Goal: Task Accomplishment & Management: Complete application form

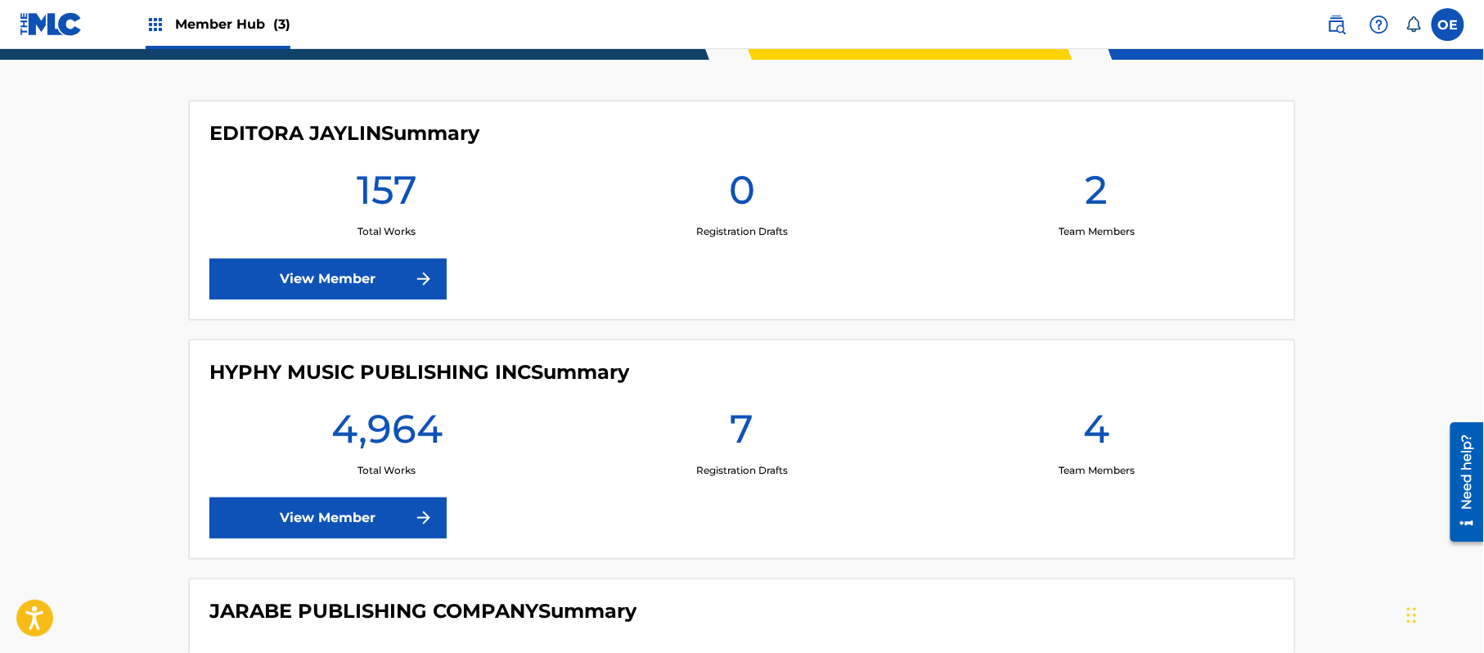
scroll to position [89, 0]
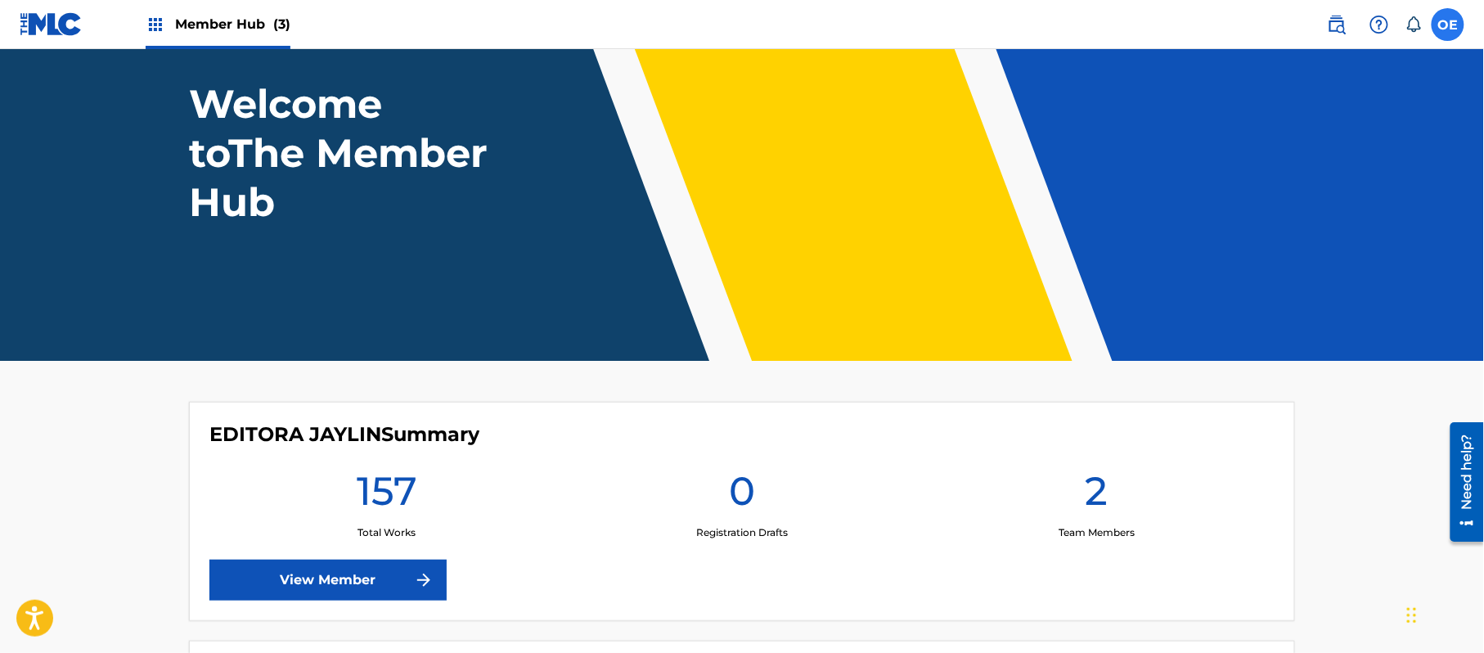
click at [1454, 28] on label at bounding box center [1448, 24] width 33 height 33
click at [1448, 25] on input "OE [PERSON_NAME] [PERSON_NAME][EMAIL_ADDRESS][DOMAIN_NAME] Notification Prefere…" at bounding box center [1448, 25] width 0 height 0
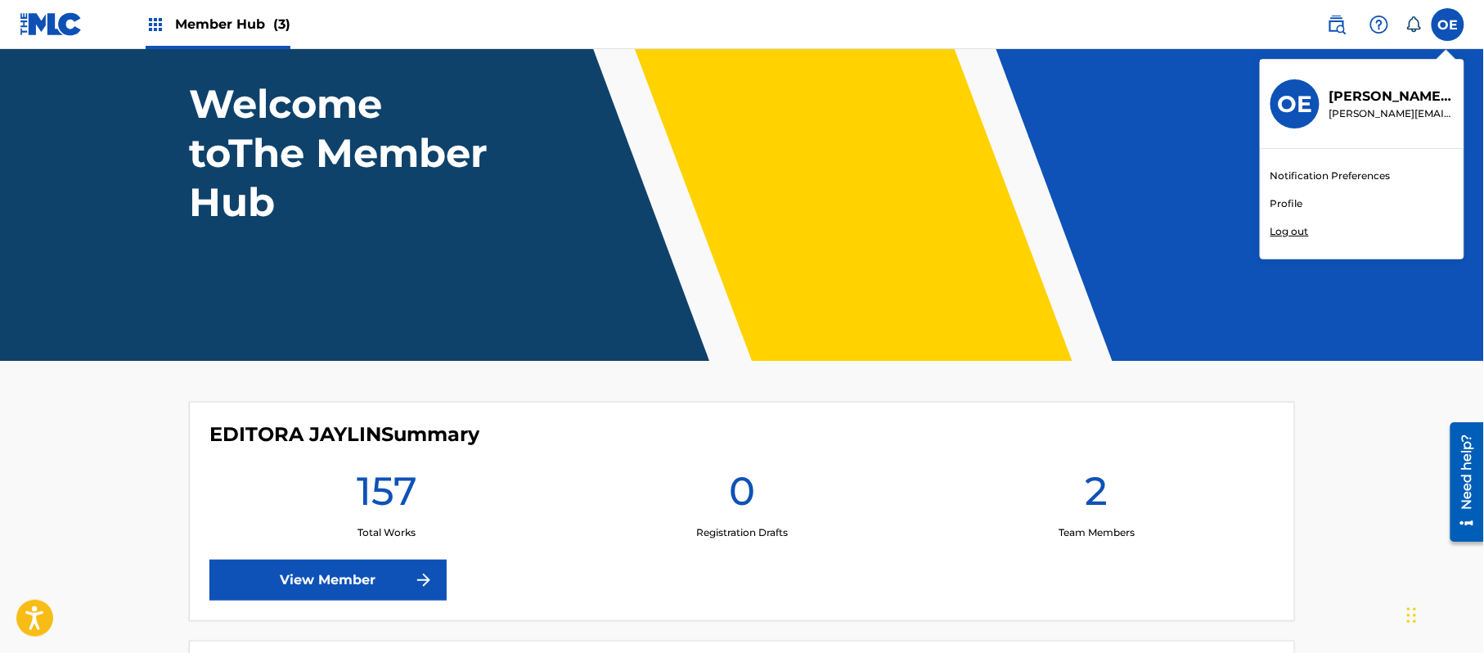
click at [1293, 227] on p "Log out" at bounding box center [1290, 231] width 38 height 15
click at [1448, 25] on input "OE [PERSON_NAME] [PERSON_NAME][EMAIL_ADDRESS][DOMAIN_NAME] Notification Prefere…" at bounding box center [1448, 25] width 0 height 0
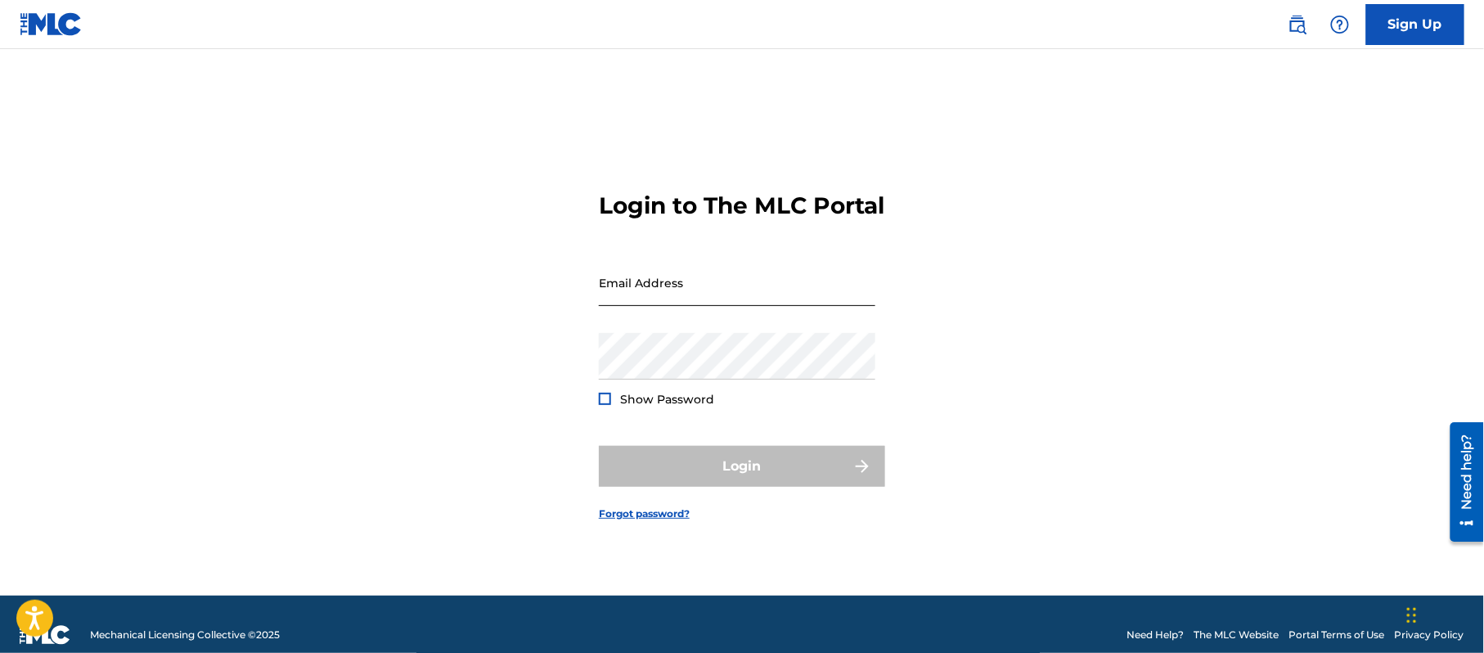
drag, startPoint x: 666, startPoint y: 299, endPoint x: 664, endPoint y: 314, distance: 14.8
click at [666, 299] on input "Email Address" at bounding box center [737, 282] width 277 height 47
type input "[PERSON_NAME][EMAIL_ADDRESS][DOMAIN_NAME]"
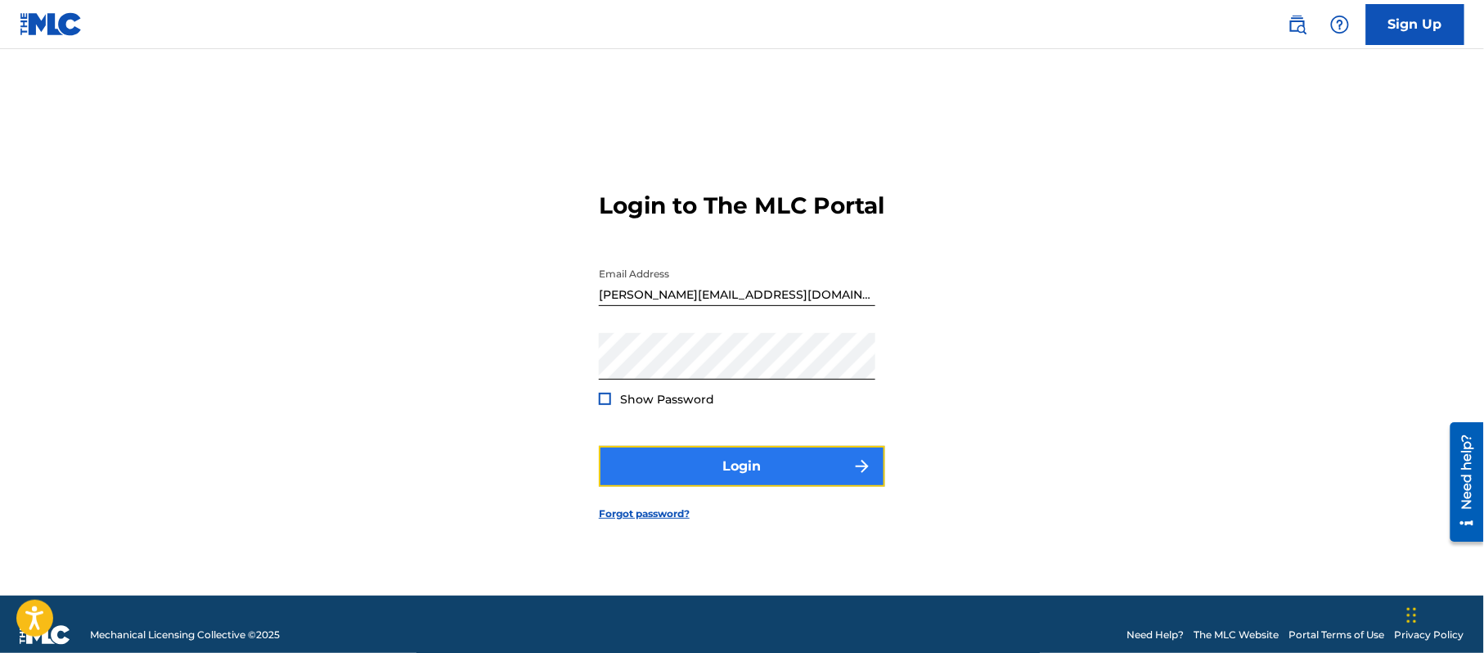
click at [682, 479] on button "Login" at bounding box center [742, 466] width 286 height 41
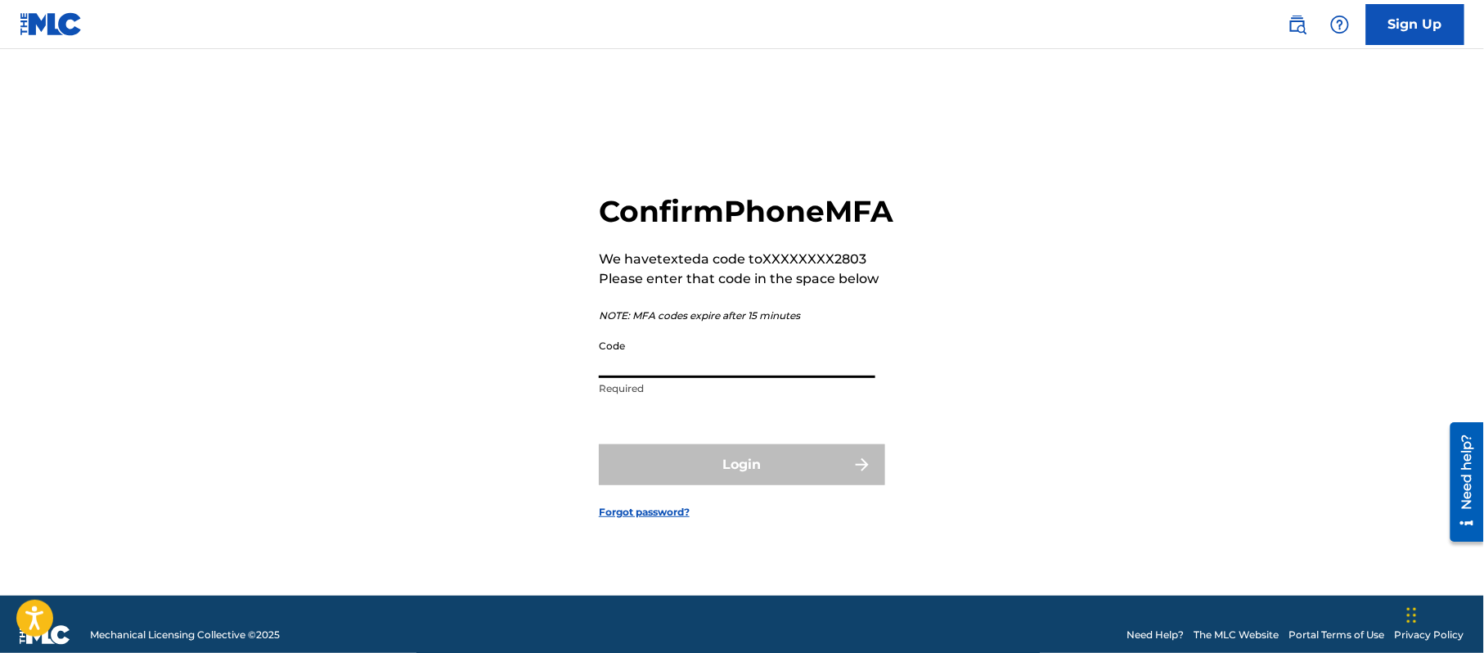
click at [682, 378] on input "Code" at bounding box center [737, 354] width 277 height 47
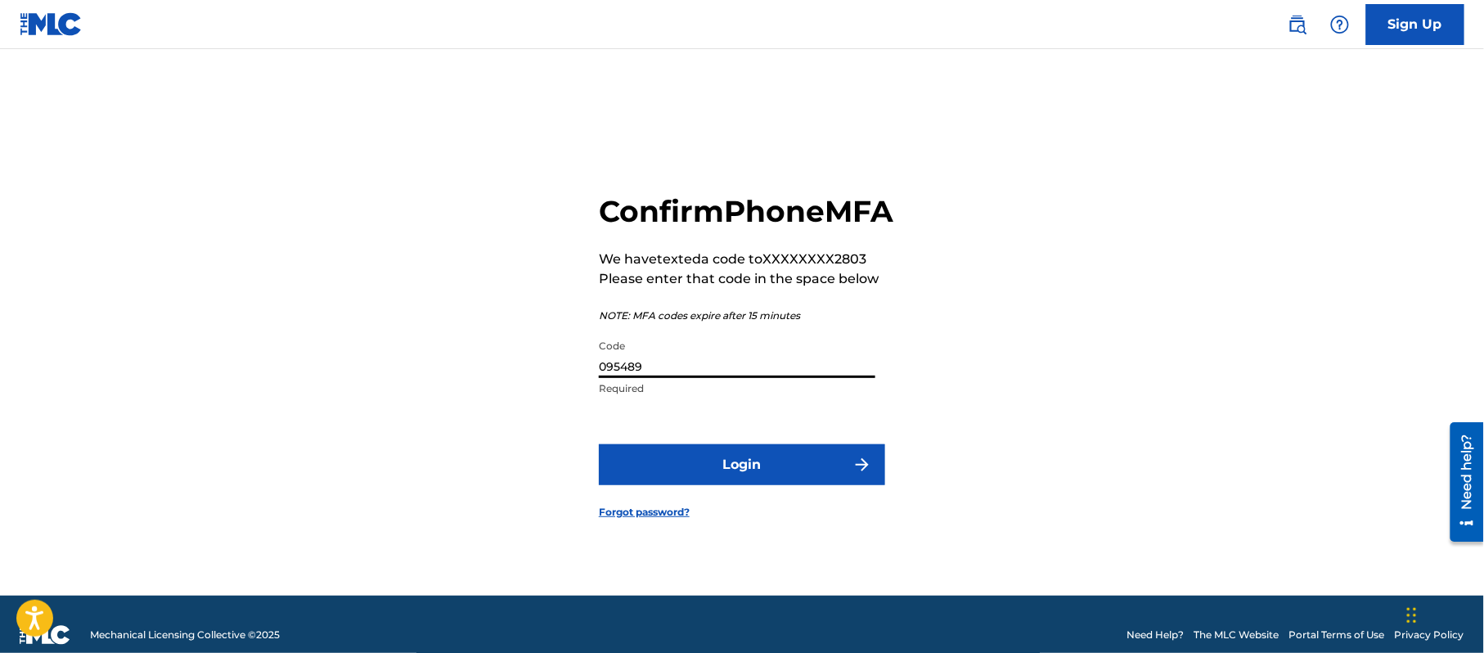
type input "095489"
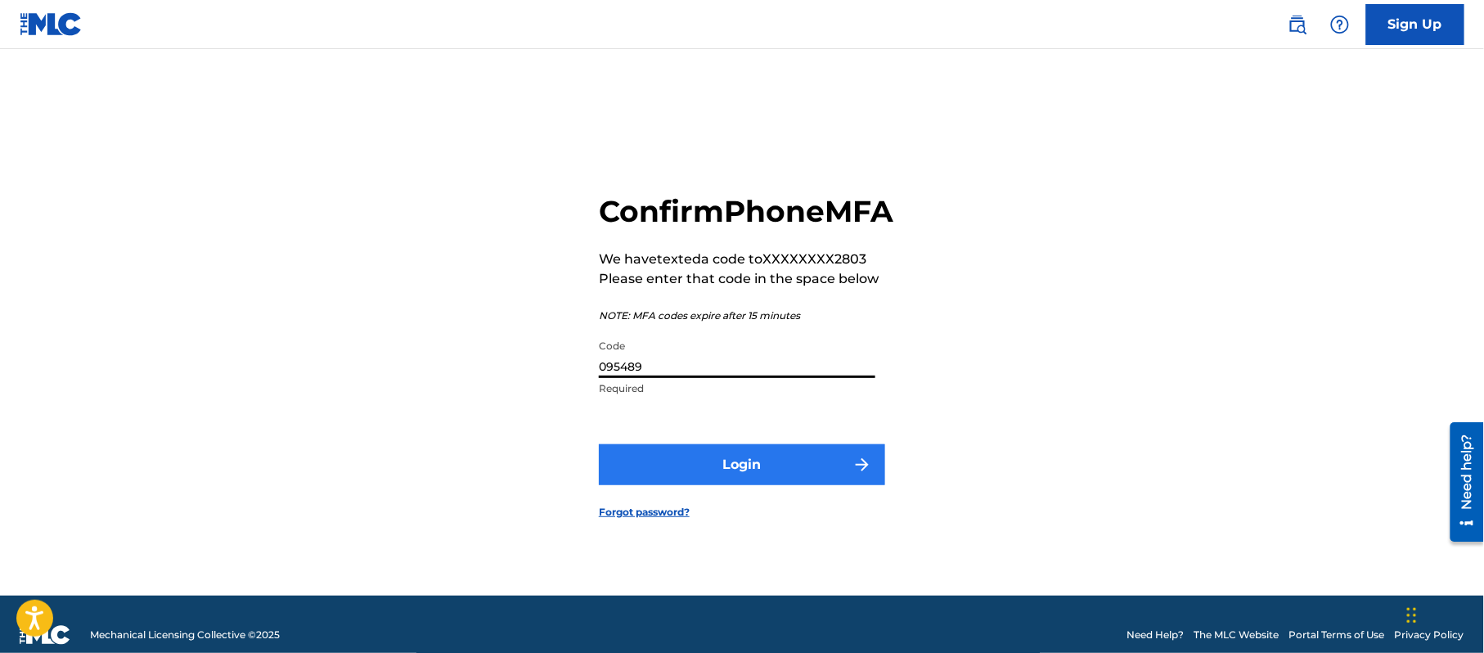
drag, startPoint x: 728, startPoint y: 453, endPoint x: 730, endPoint y: 469, distance: 15.6
click at [728, 456] on form "Confirm Phone MFA We have texted a code to XXXXXXXX2803 Please enter that code …" at bounding box center [742, 343] width 286 height 506
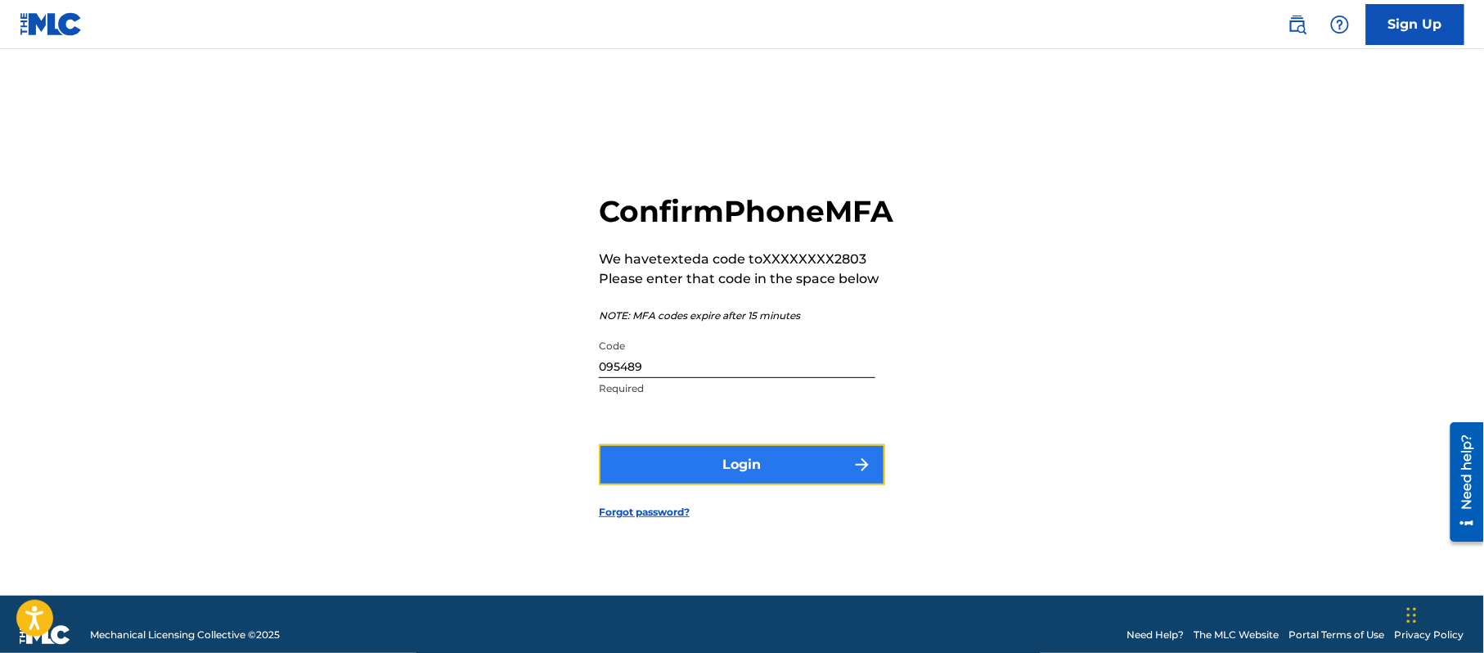
click at [730, 469] on button "Login" at bounding box center [742, 464] width 286 height 41
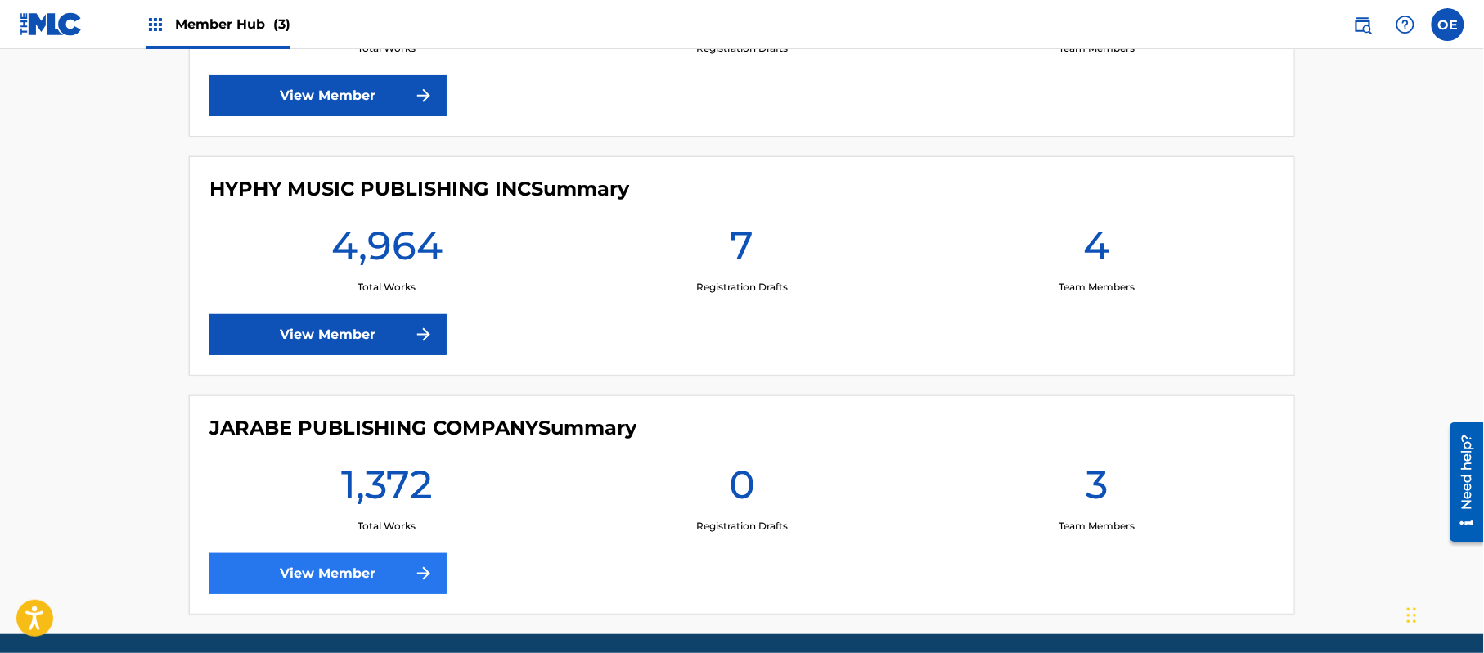
scroll to position [525, 0]
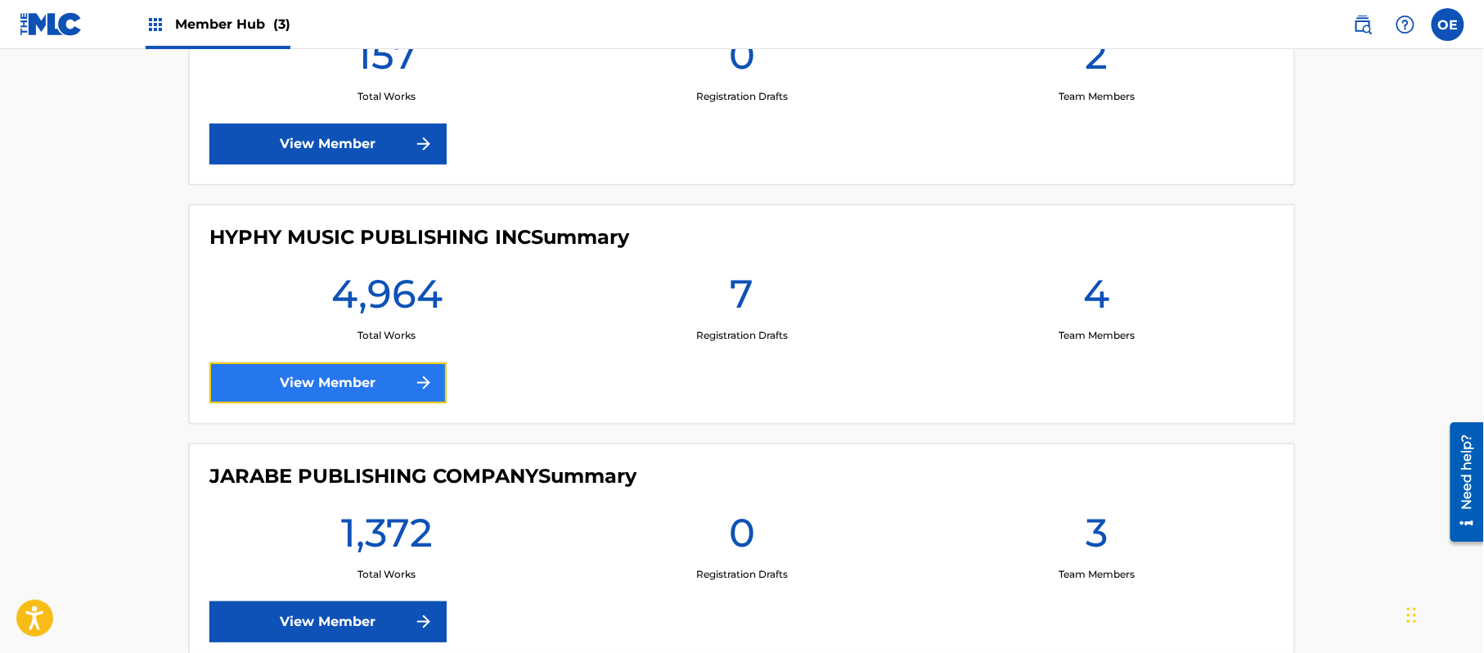
click at [374, 380] on link "View Member" at bounding box center [327, 382] width 237 height 41
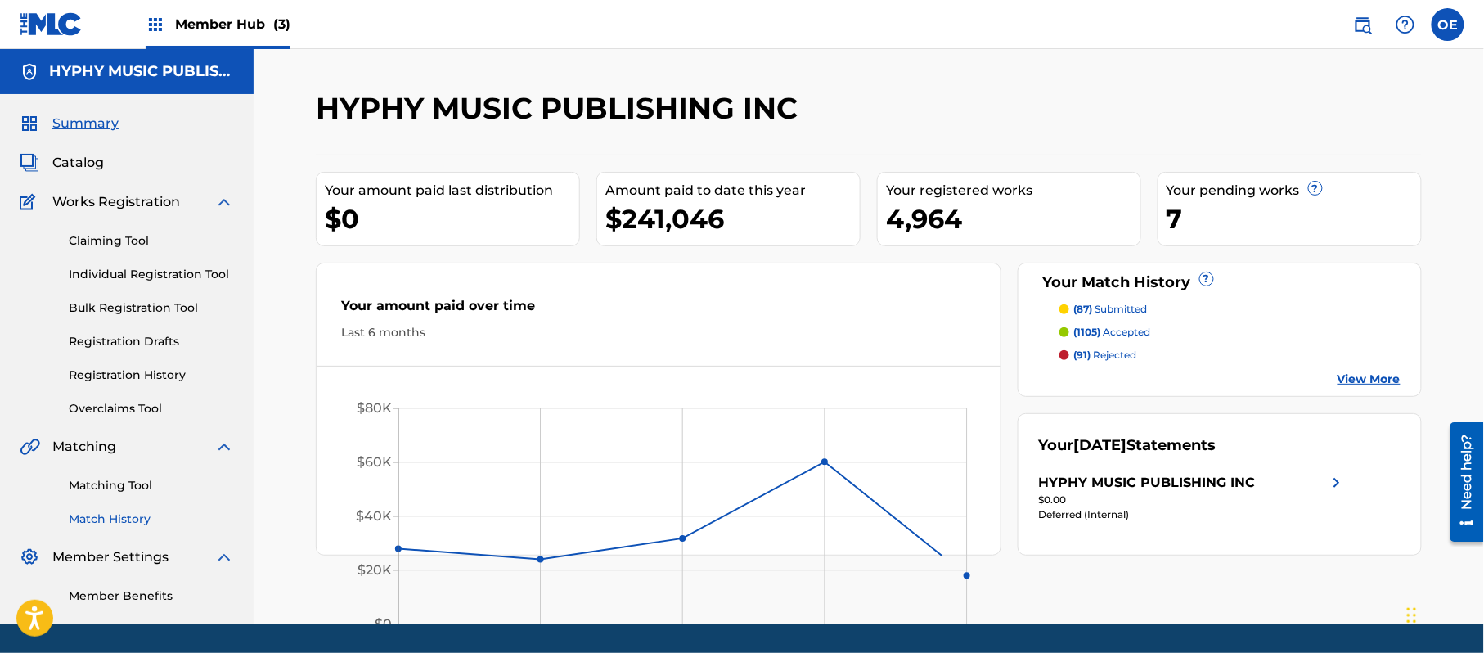
click at [108, 514] on link "Match History" at bounding box center [151, 519] width 165 height 17
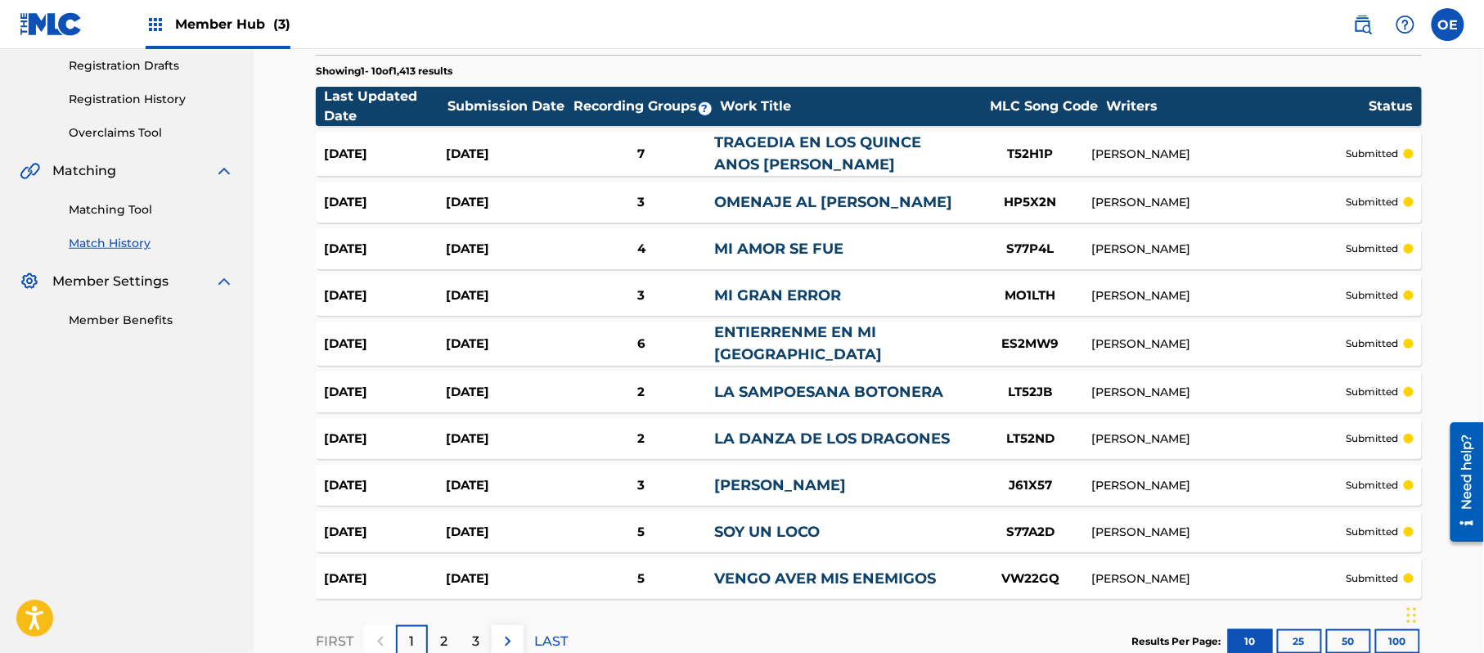
scroll to position [385, 0]
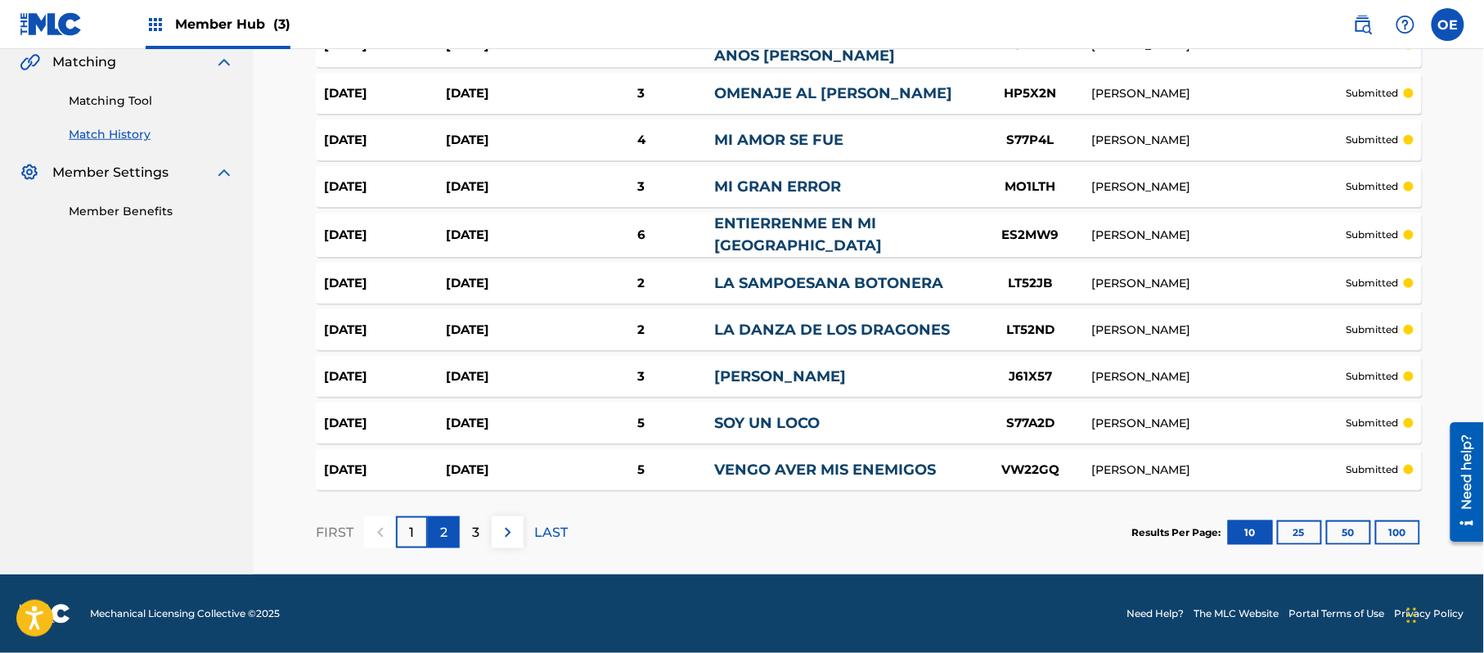
click at [456, 525] on div "2" at bounding box center [444, 532] width 32 height 32
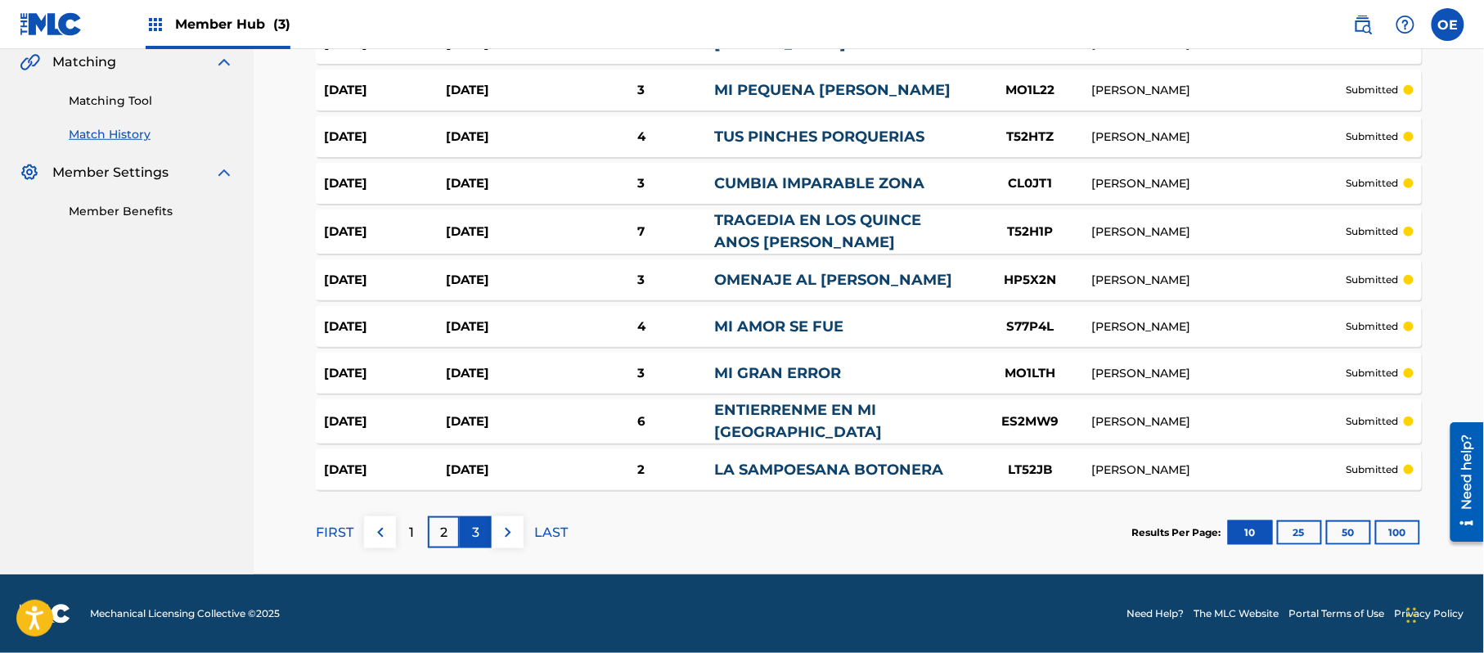
click at [473, 528] on p "3" at bounding box center [475, 533] width 7 height 20
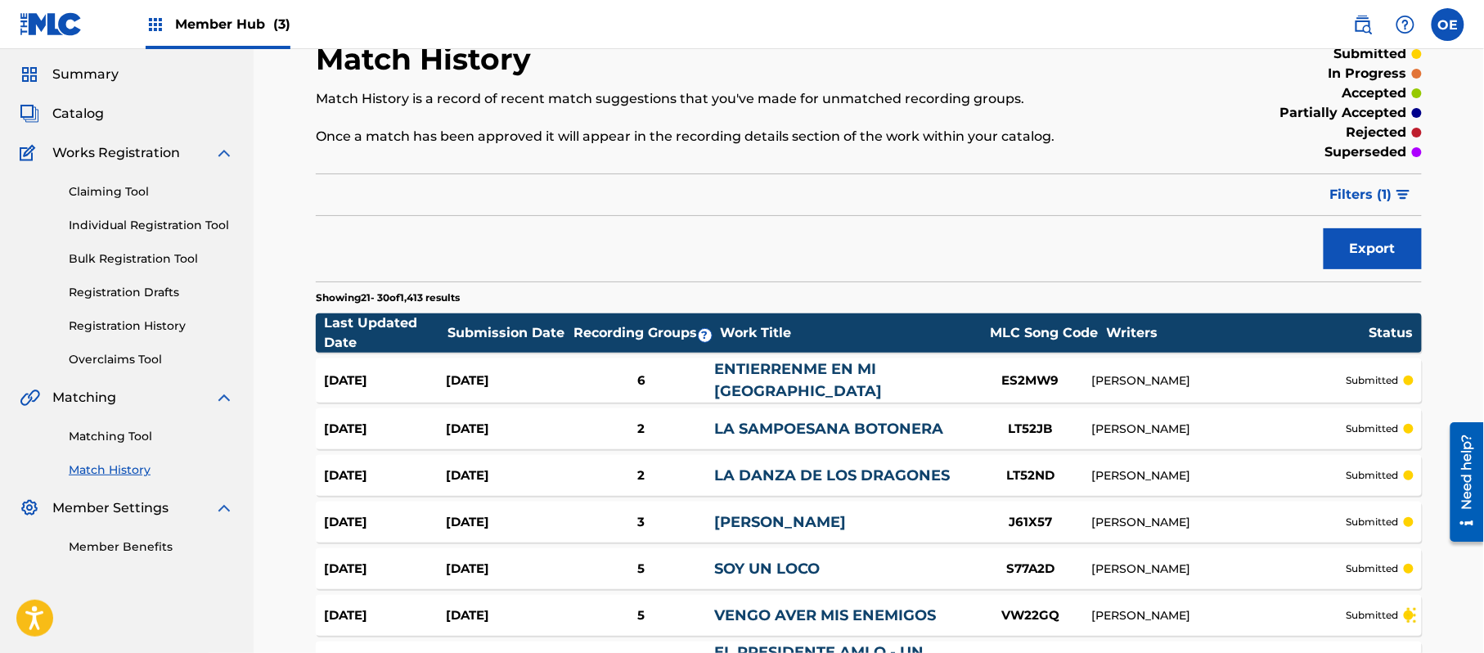
scroll to position [381, 0]
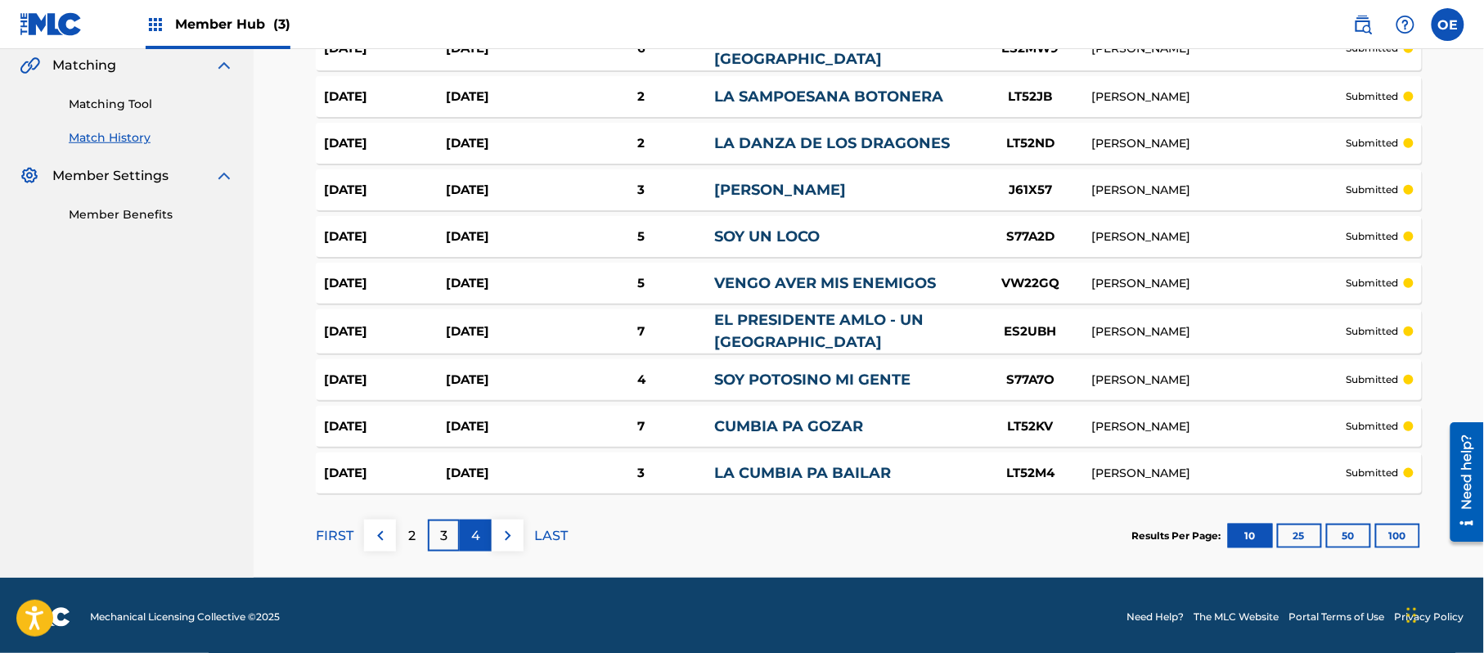
click at [469, 532] on div "4" at bounding box center [476, 536] width 32 height 32
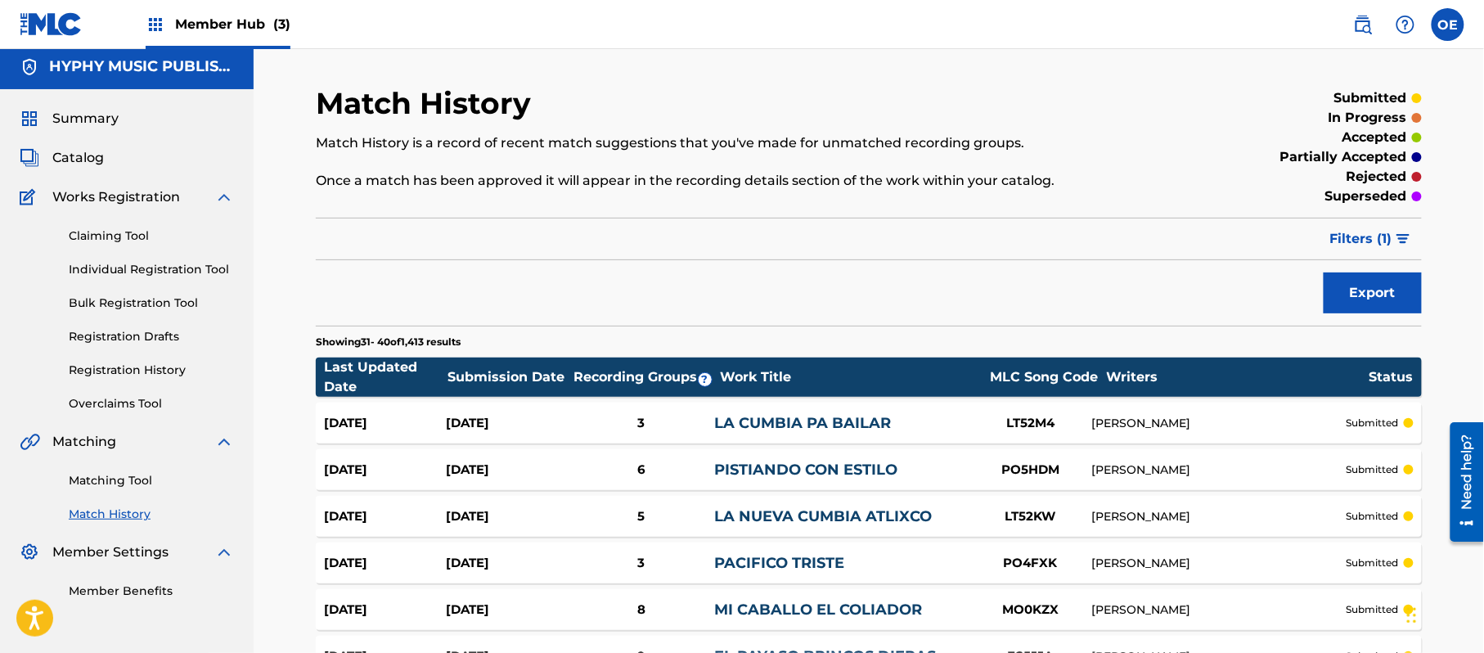
scroll to position [0, 0]
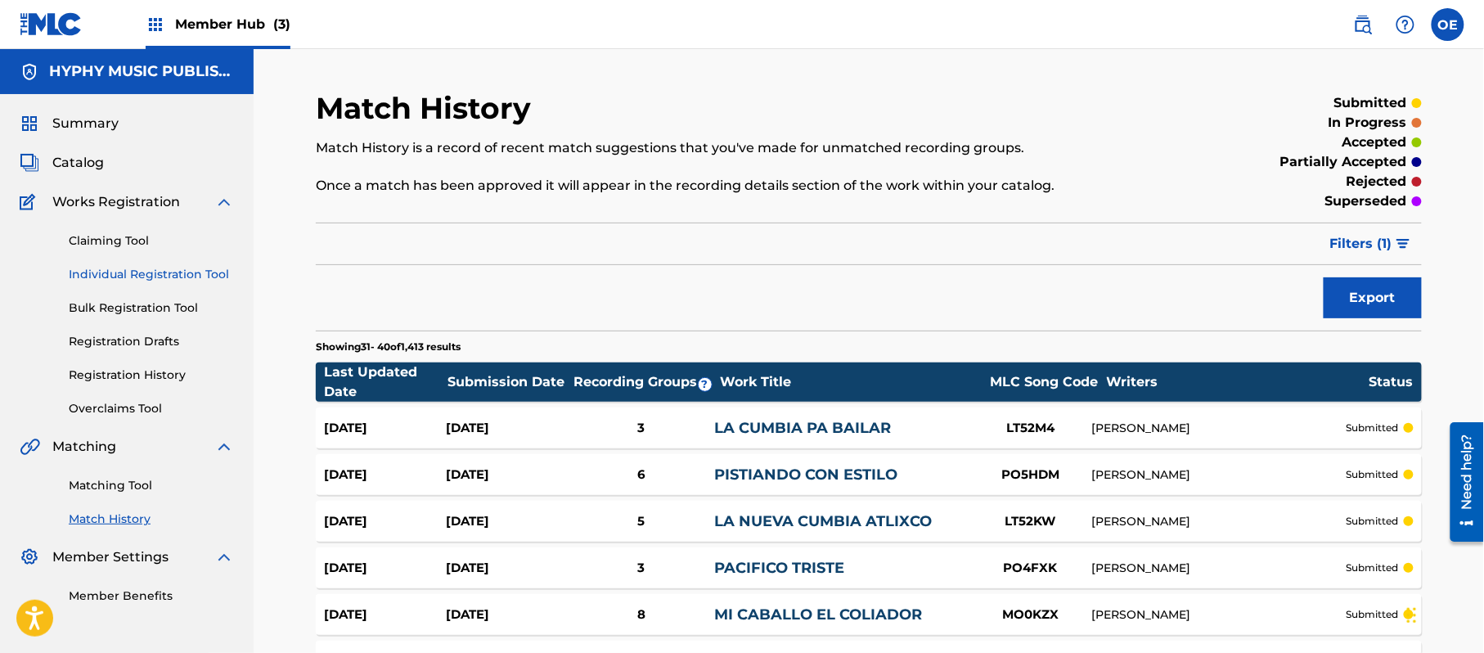
click at [131, 277] on link "Individual Registration Tool" at bounding box center [151, 274] width 165 height 17
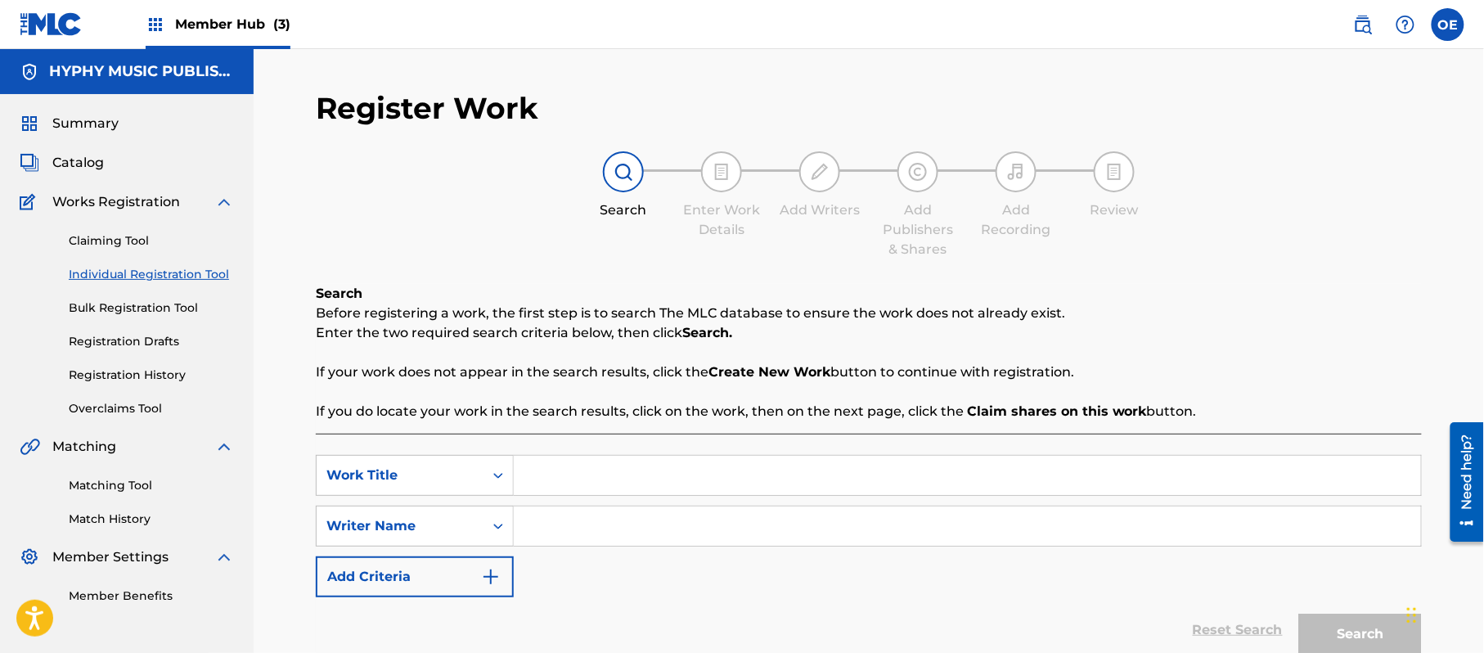
scroll to position [109, 0]
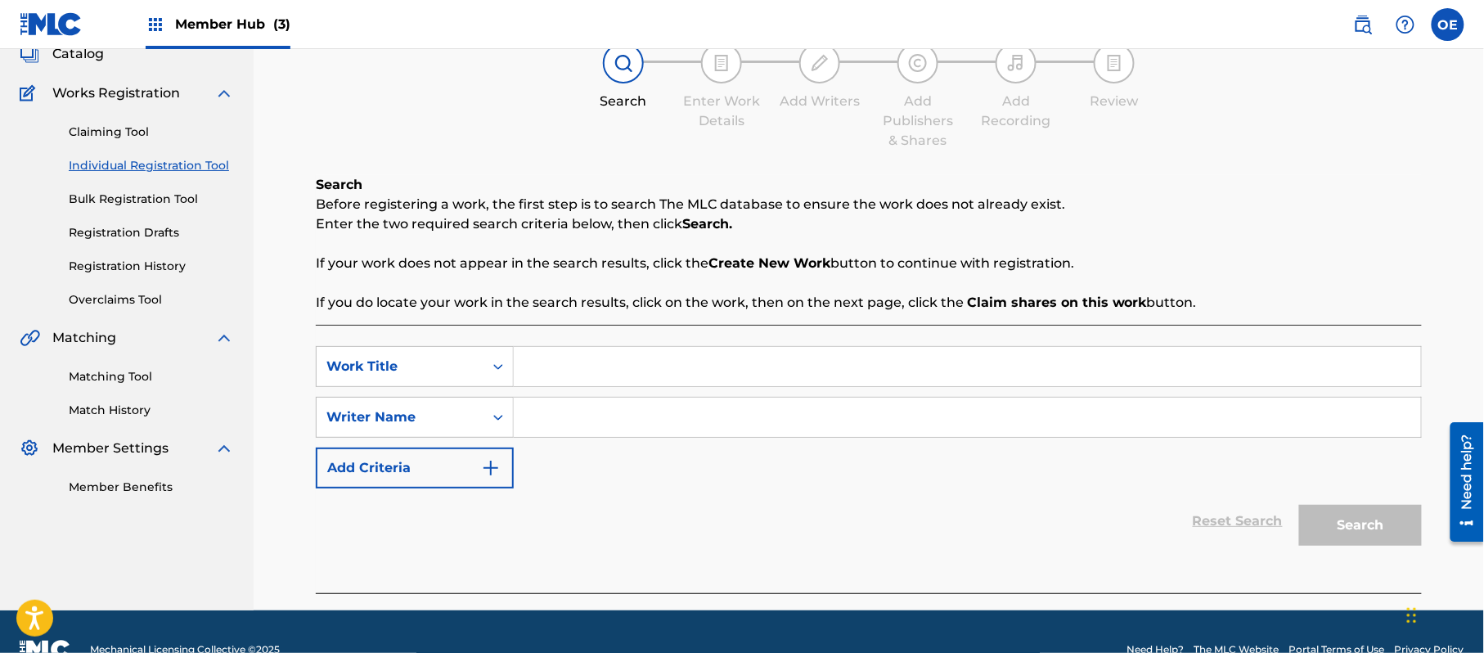
paste input "CARAMBOLA"
type input "CARAMBOLA"
paste input "[PERSON_NAME]"
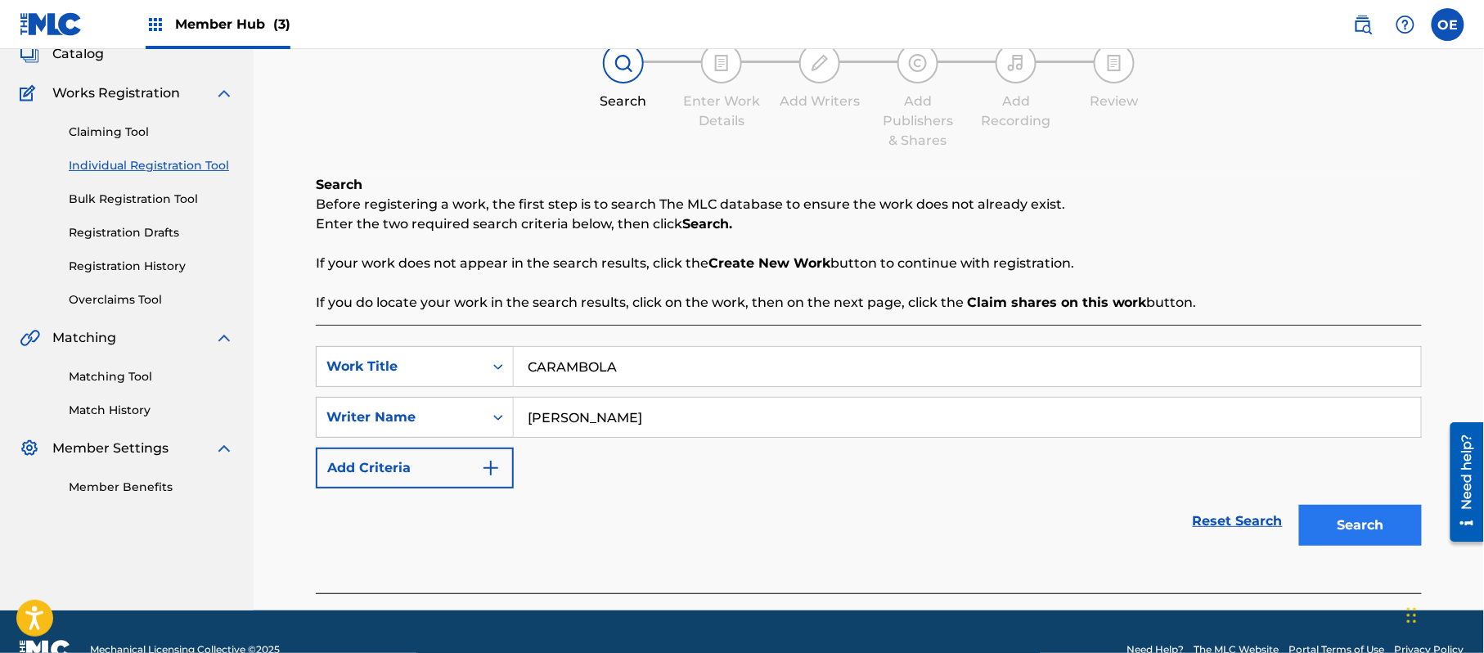
type input "[PERSON_NAME]"
click at [1322, 509] on button "Search" at bounding box center [1360, 525] width 123 height 41
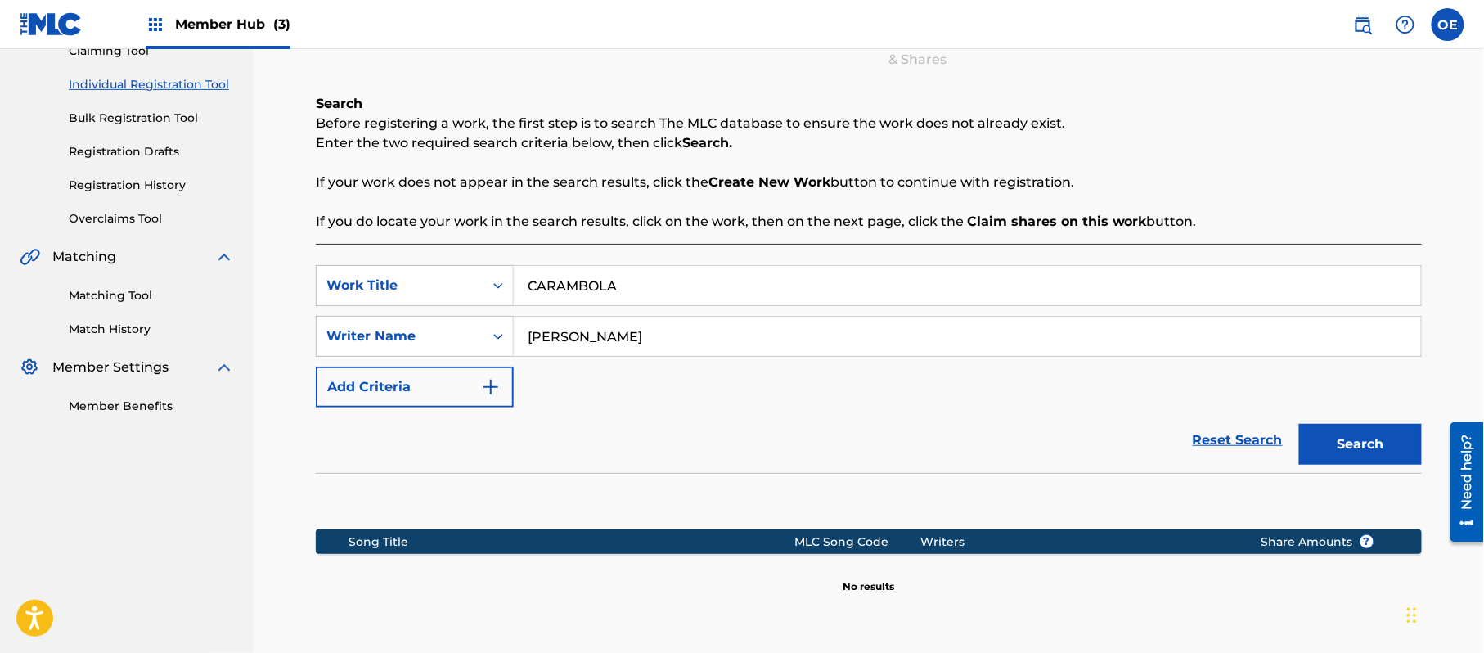
scroll to position [327, 0]
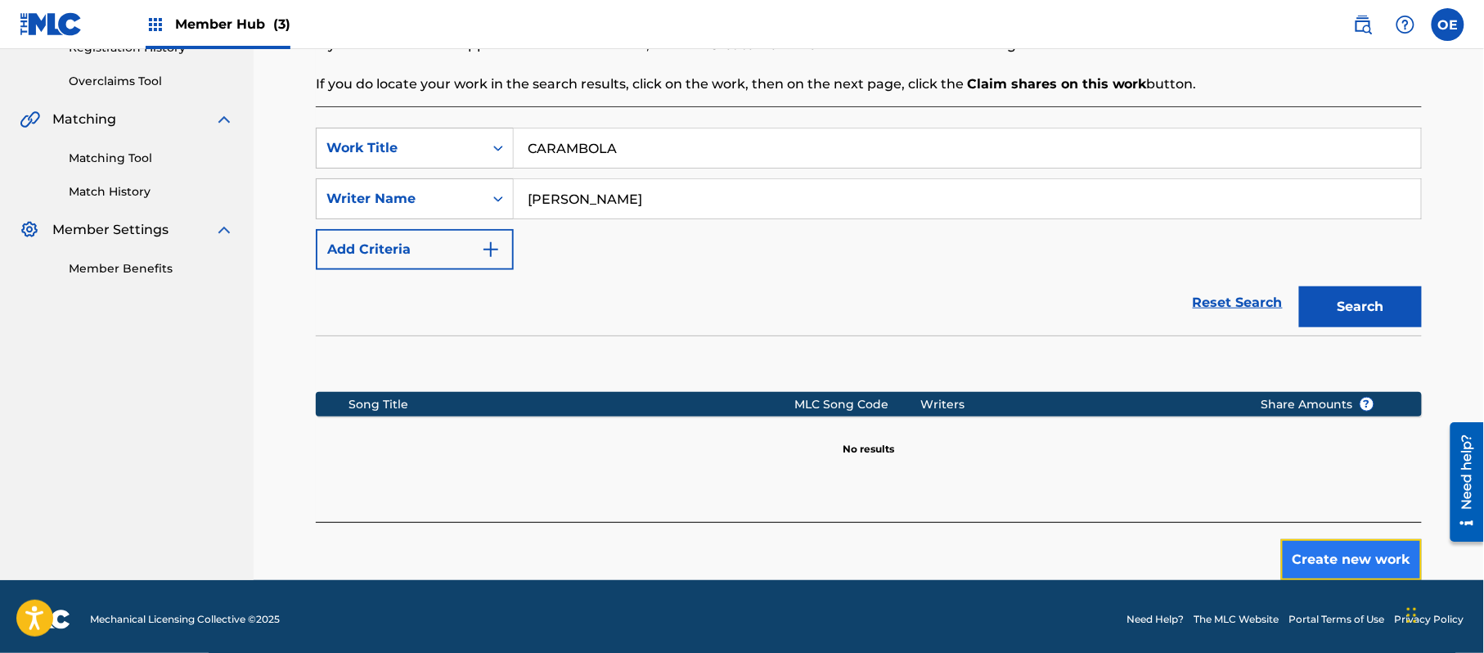
click at [1300, 551] on button "Create new work" at bounding box center [1351, 559] width 141 height 41
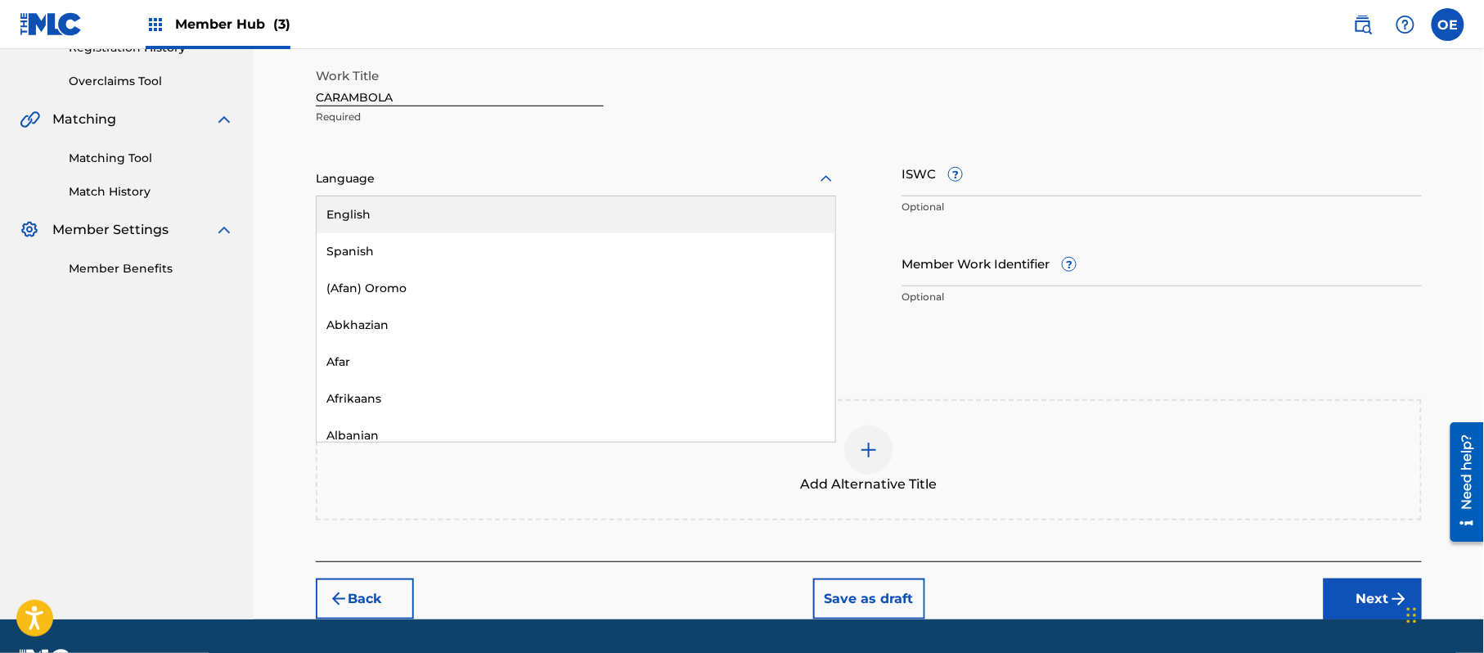
click at [496, 180] on div at bounding box center [576, 179] width 520 height 20
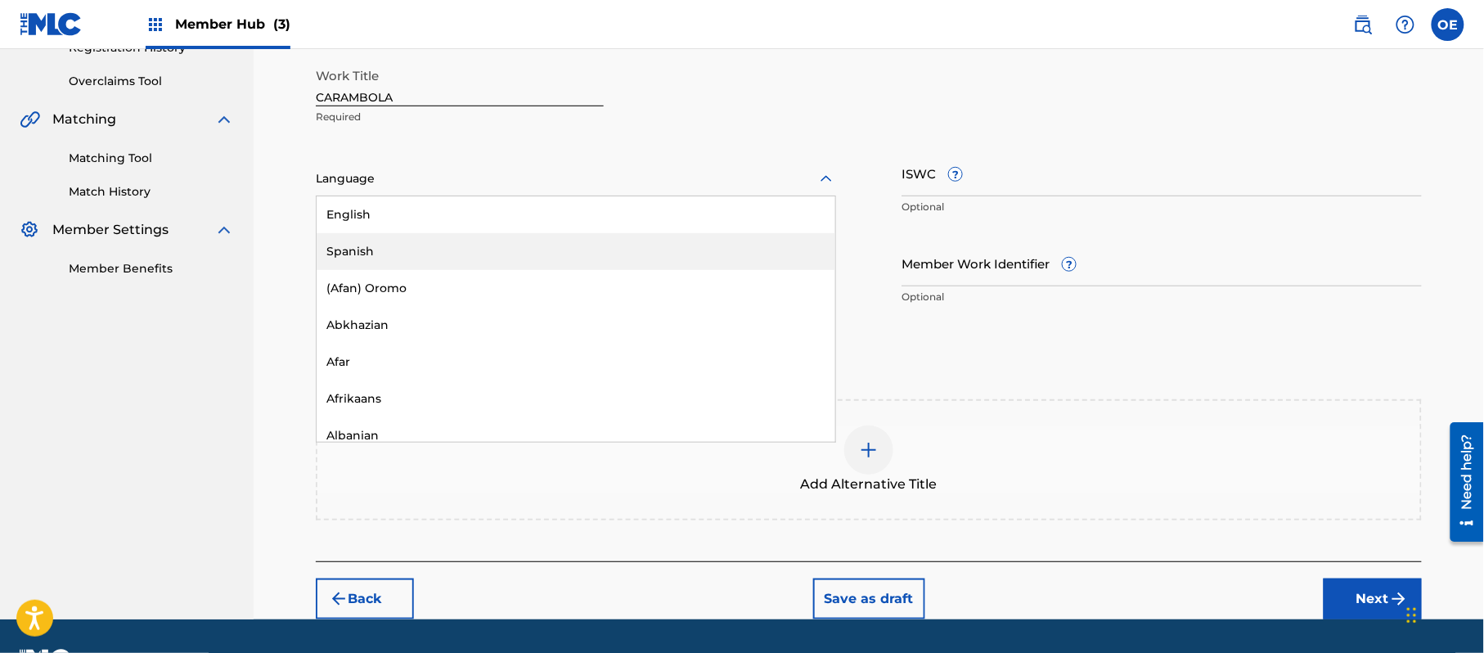
click at [497, 240] on div "Spanish" at bounding box center [576, 251] width 519 height 37
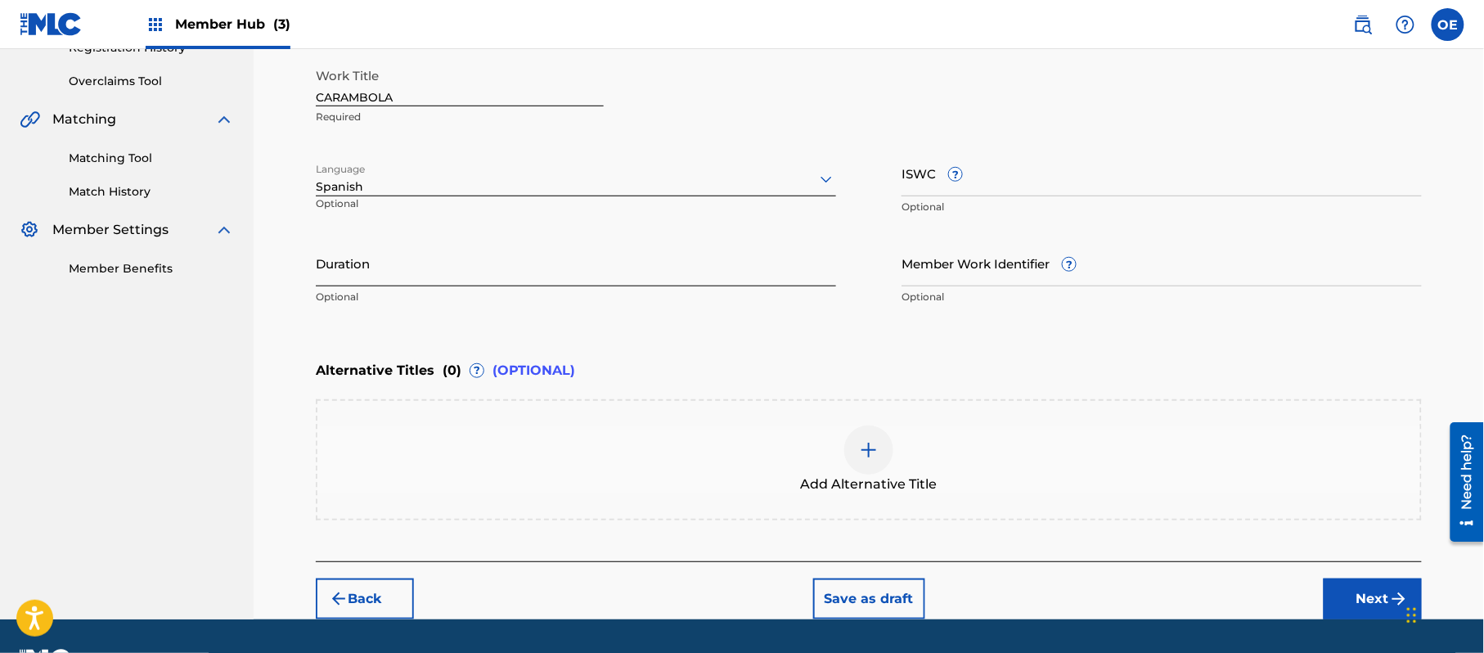
click at [407, 257] on input "Duration" at bounding box center [576, 263] width 520 height 47
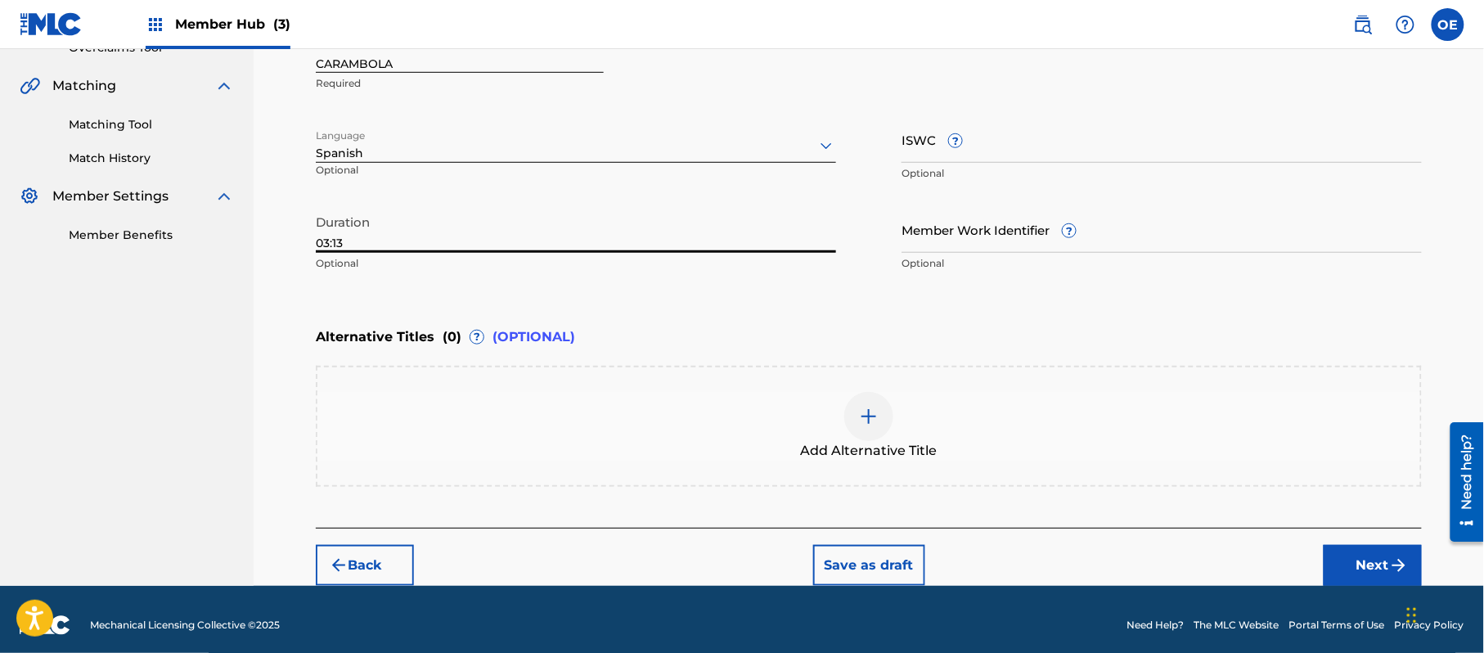
scroll to position [371, 0]
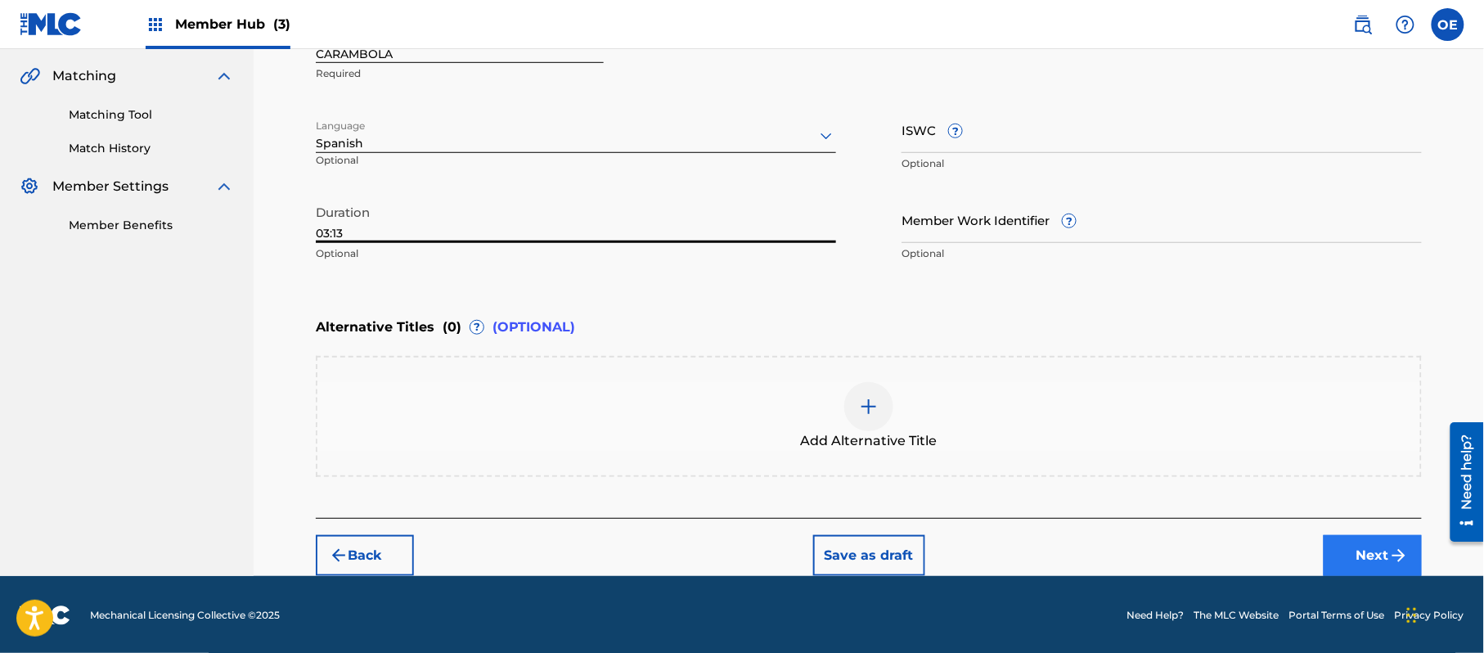
type input "03:13"
click at [1376, 551] on button "Next" at bounding box center [1373, 555] width 98 height 41
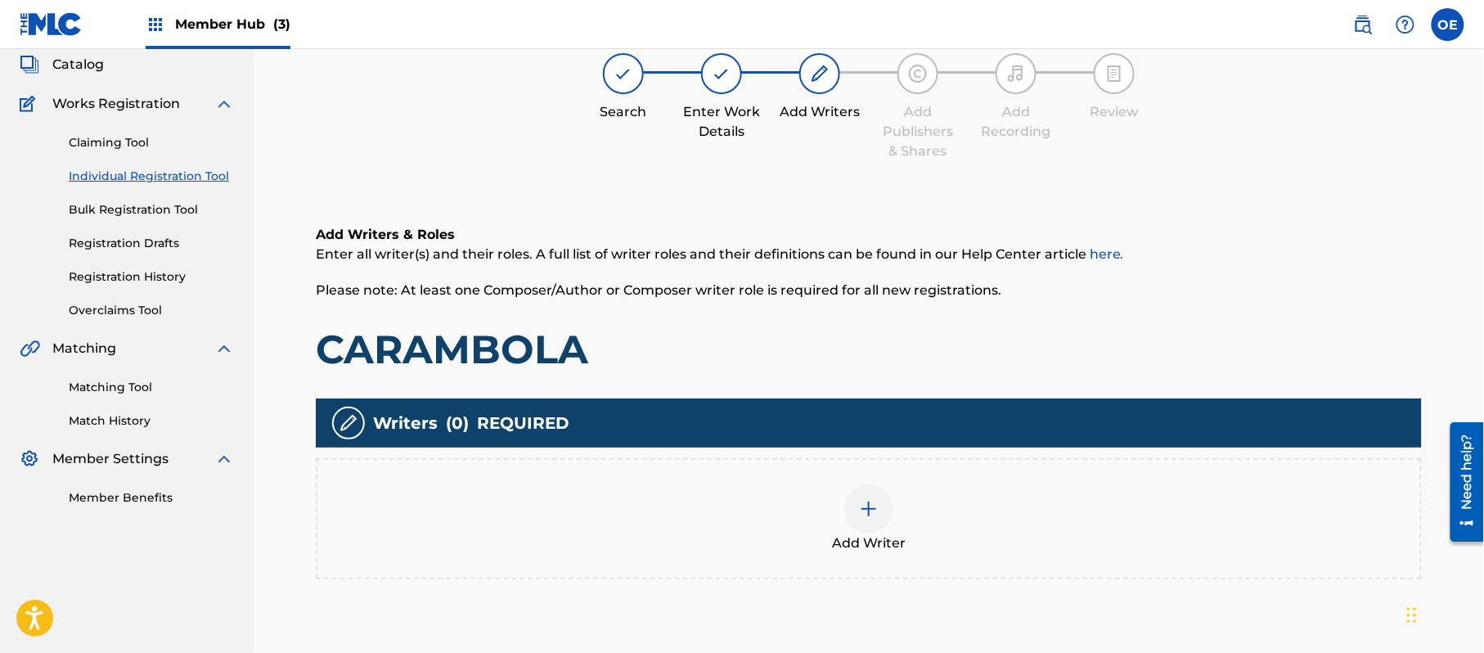
scroll to position [74, 0]
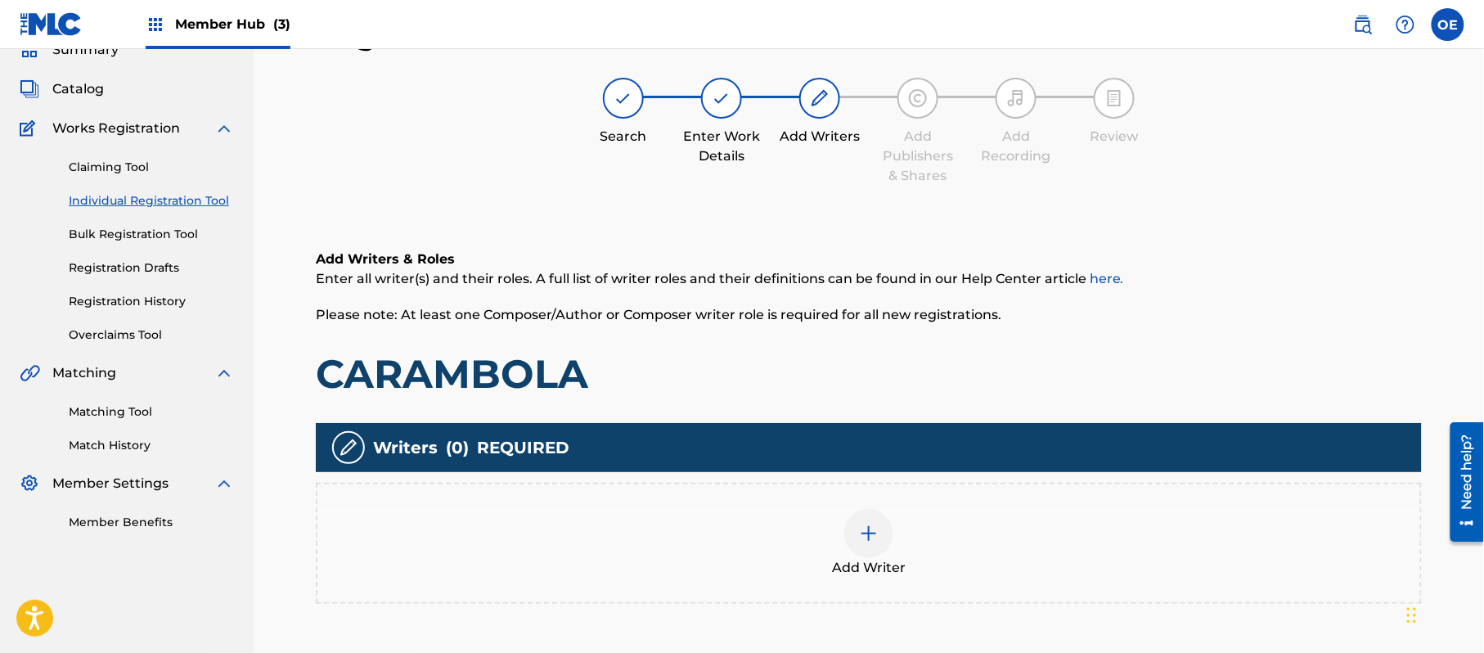
click at [944, 545] on div "Add Writer" at bounding box center [868, 543] width 1103 height 69
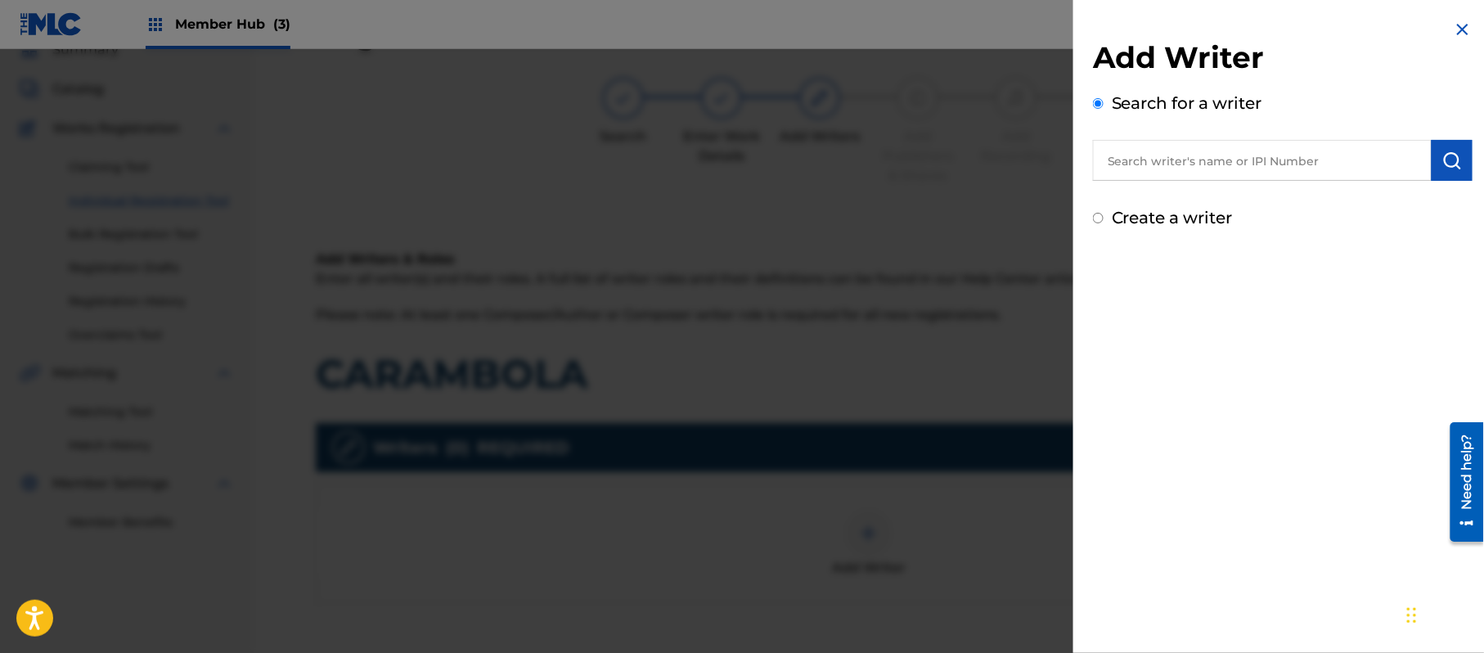
click at [1180, 218] on label "Create a writer" at bounding box center [1172, 218] width 121 height 20
radio input "true"
click at [1104, 218] on input "Create a writer" at bounding box center [1098, 218] width 11 height 11
radio input "false"
radio input "true"
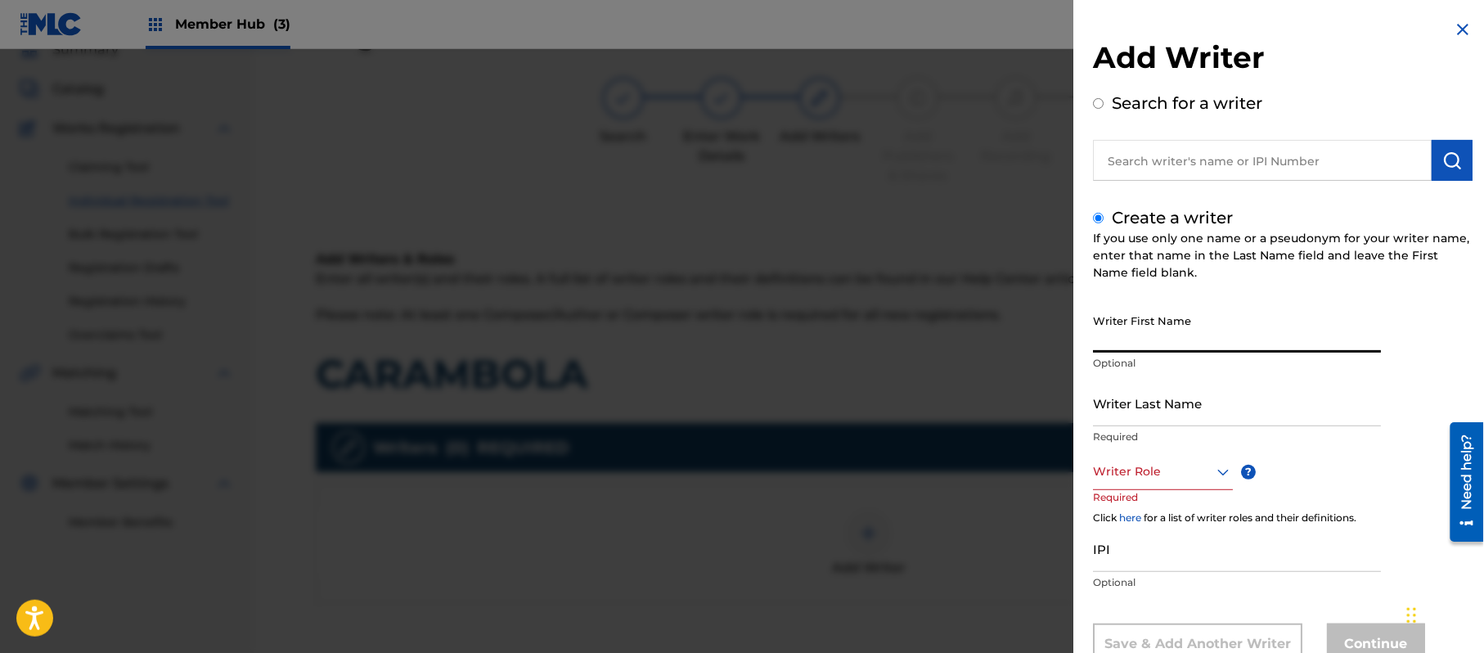
paste input "[PERSON_NAME]"
type input "[PERSON_NAME]"
paste input "[PERSON_NAME]"
drag, startPoint x: 1136, startPoint y: 419, endPoint x: 1019, endPoint y: 414, distance: 117.1
click at [1019, 422] on div "Add Writer Search for a writer Create a writer If you use only one name or a ps…" at bounding box center [742, 351] width 1484 height 604
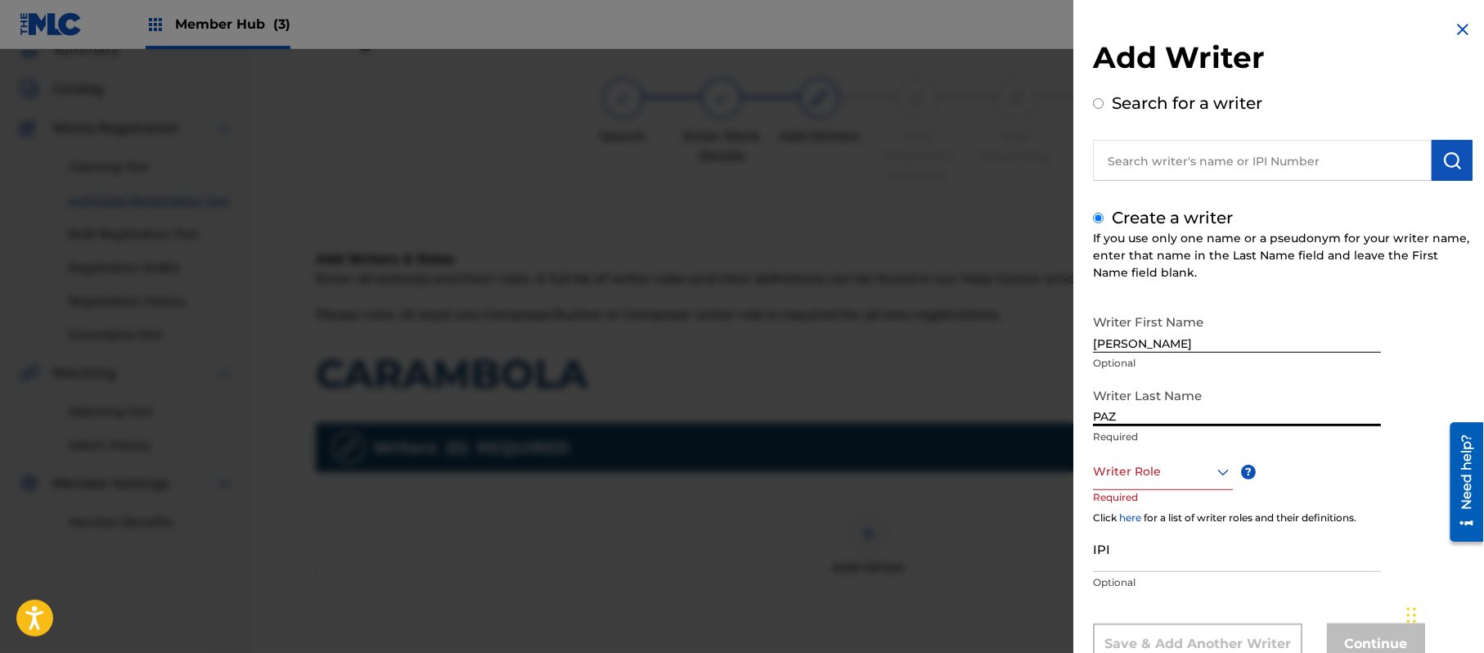
type input "PAZ"
click at [1157, 479] on div "Writer Role" at bounding box center [1163, 471] width 140 height 37
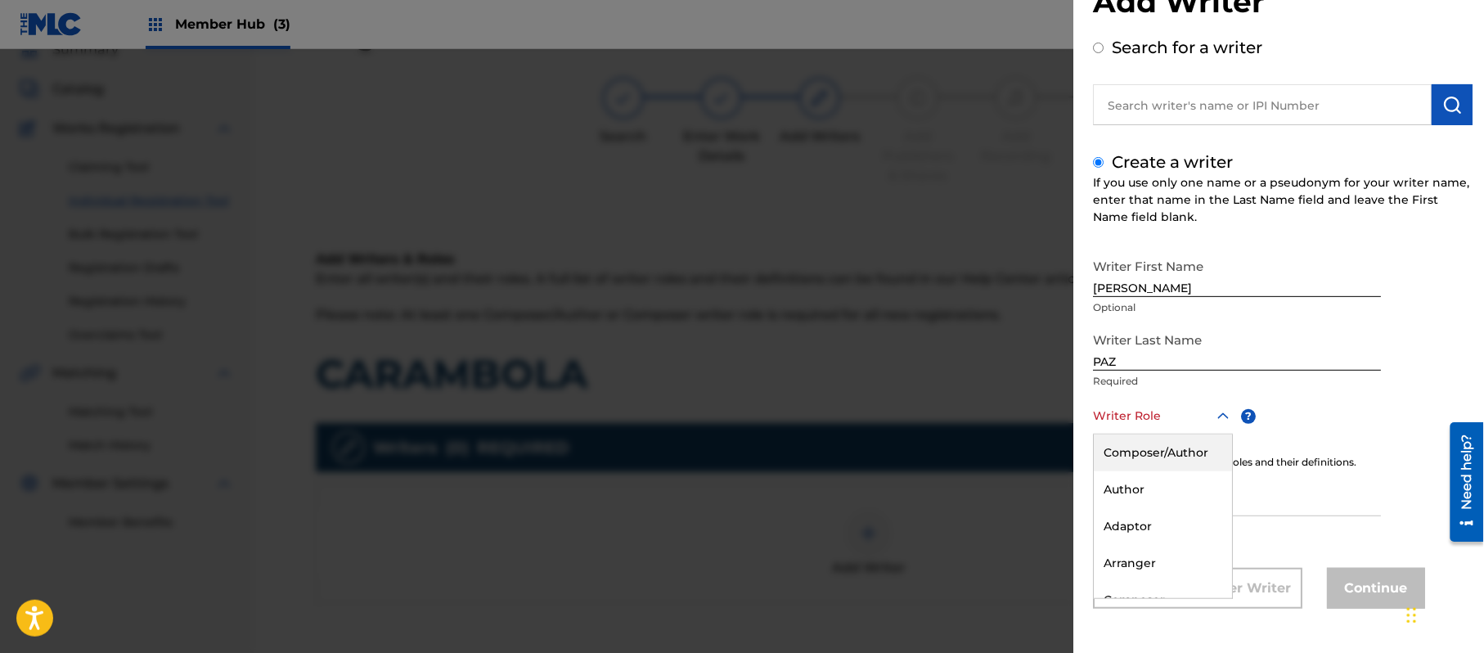
click at [1183, 455] on div "Composer/Author" at bounding box center [1163, 452] width 138 height 37
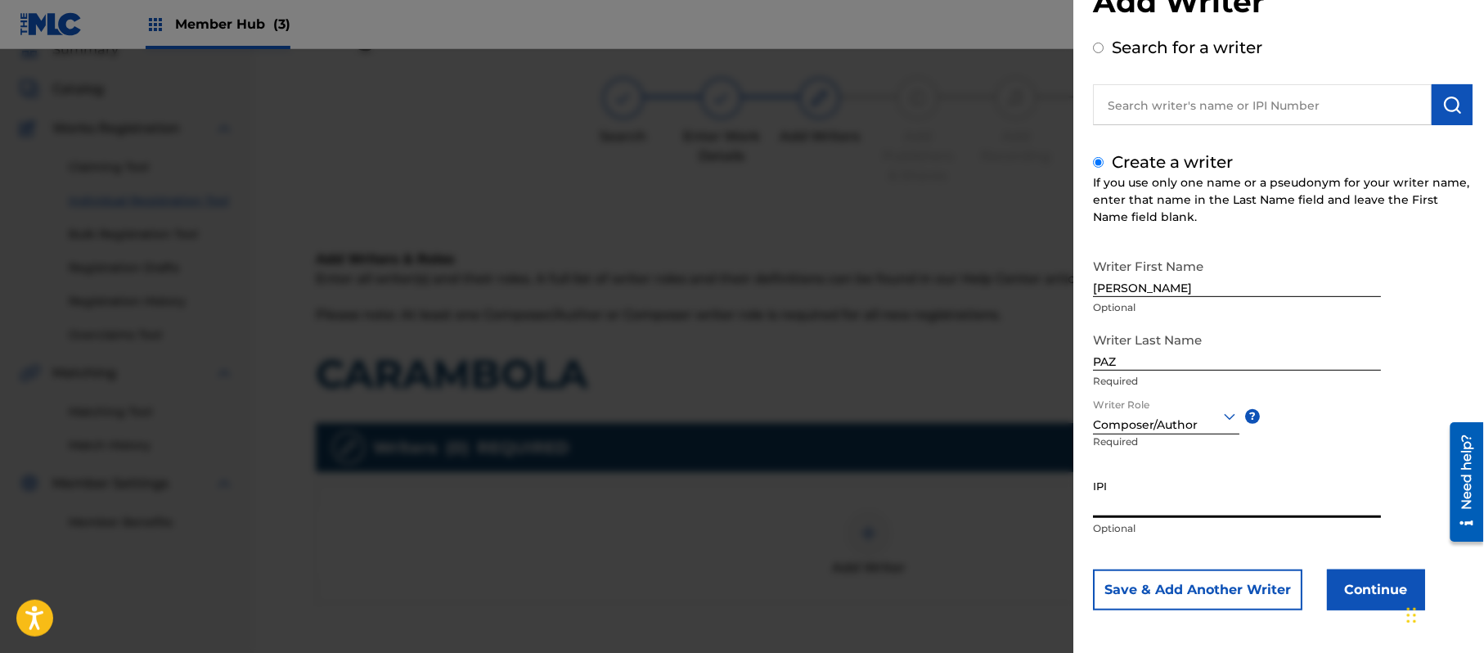
paste input "383824534"
type input "383824534"
click at [1344, 584] on button "Continue" at bounding box center [1376, 589] width 98 height 41
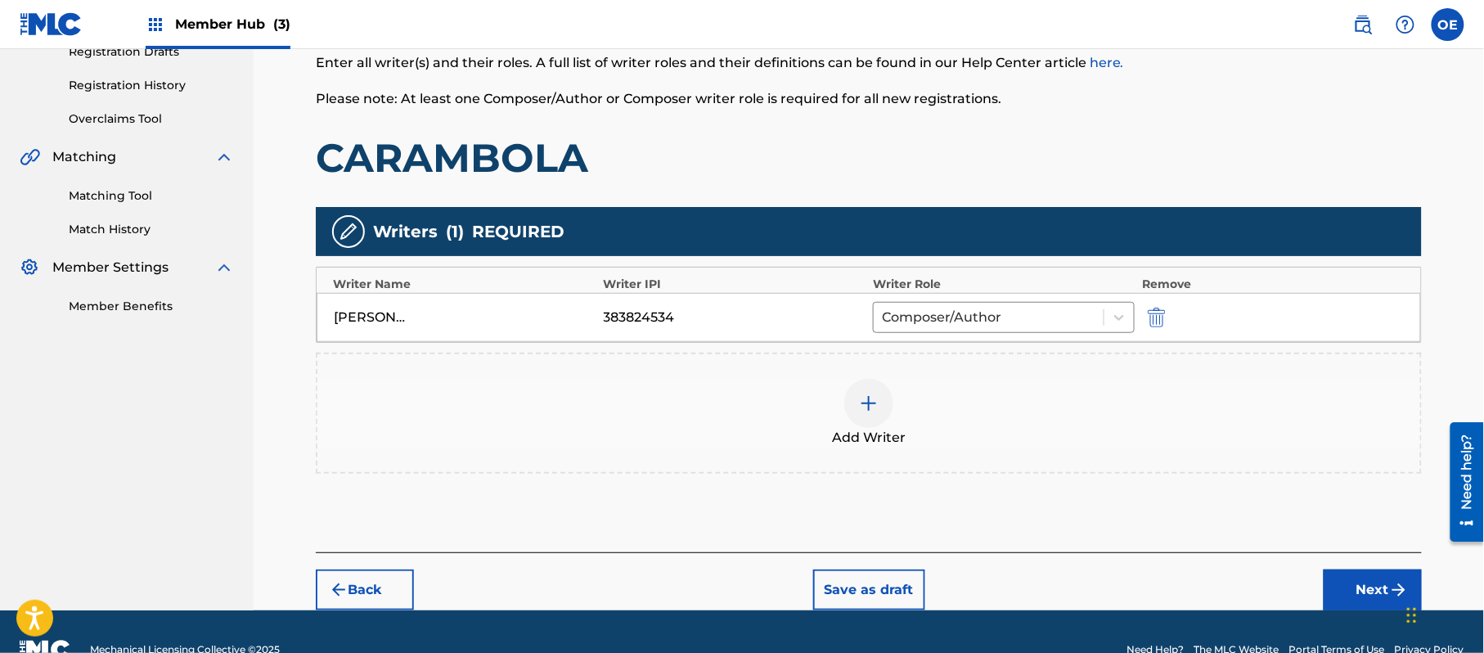
scroll to position [292, 0]
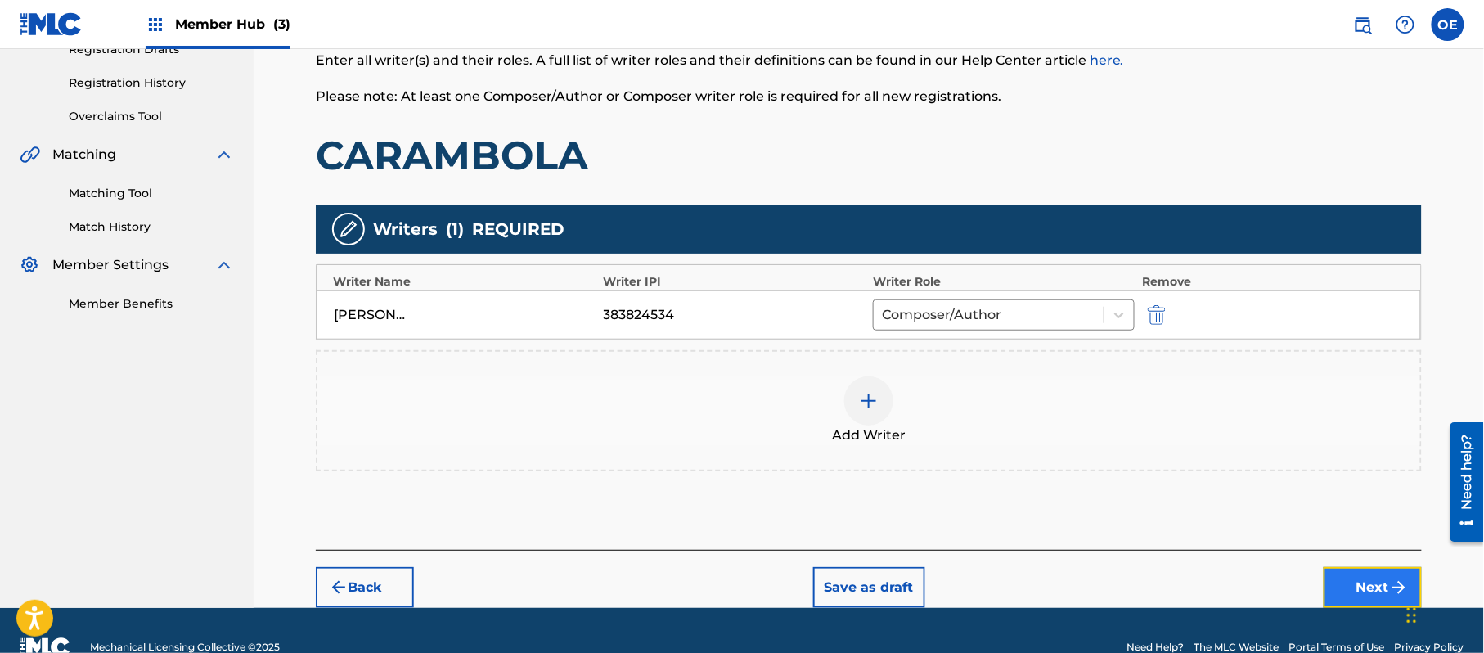
click at [1385, 583] on button "Next" at bounding box center [1373, 587] width 98 height 41
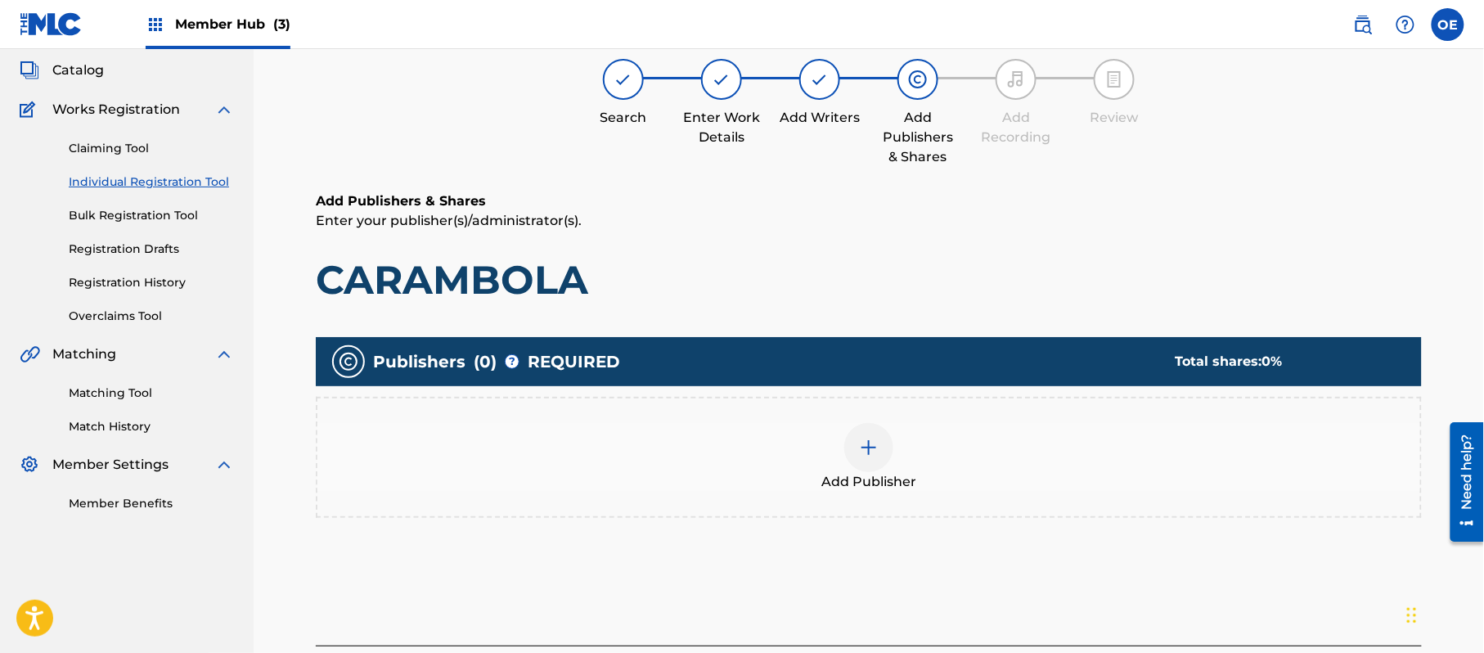
scroll to position [74, 0]
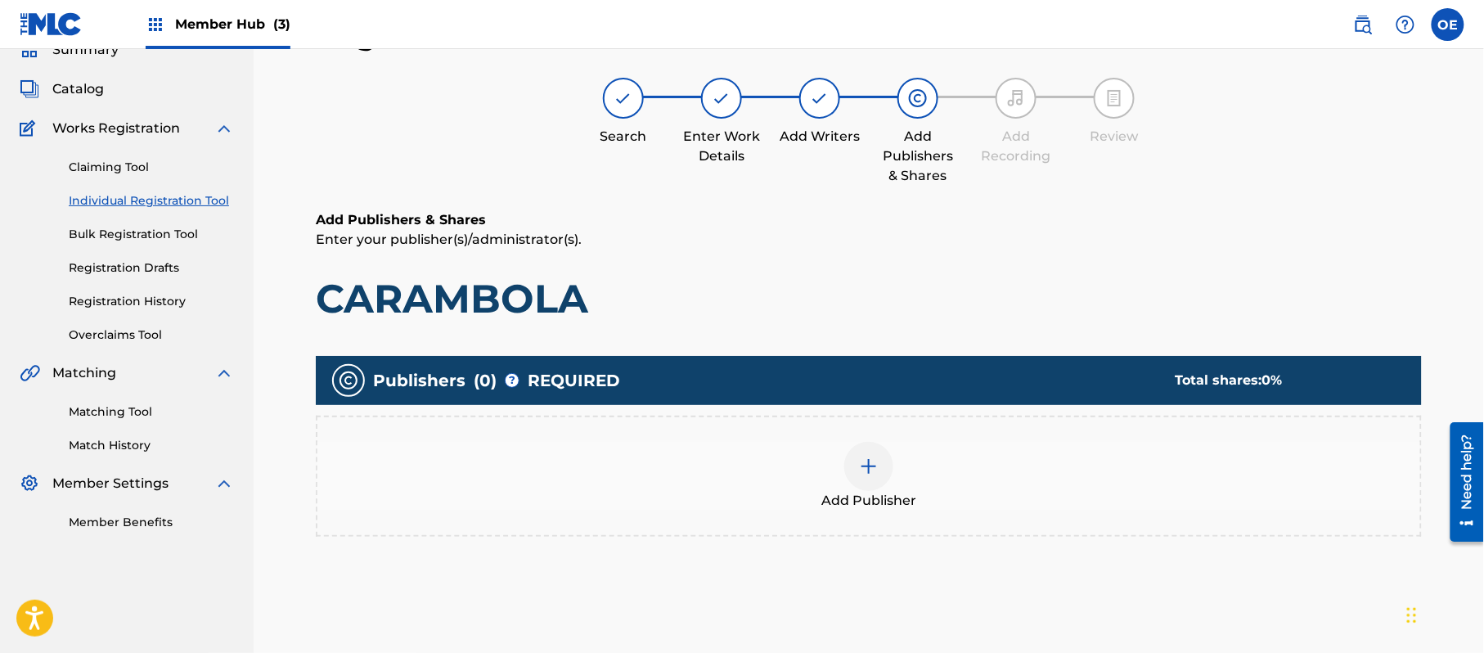
click at [855, 491] on span "Add Publisher" at bounding box center [868, 501] width 95 height 20
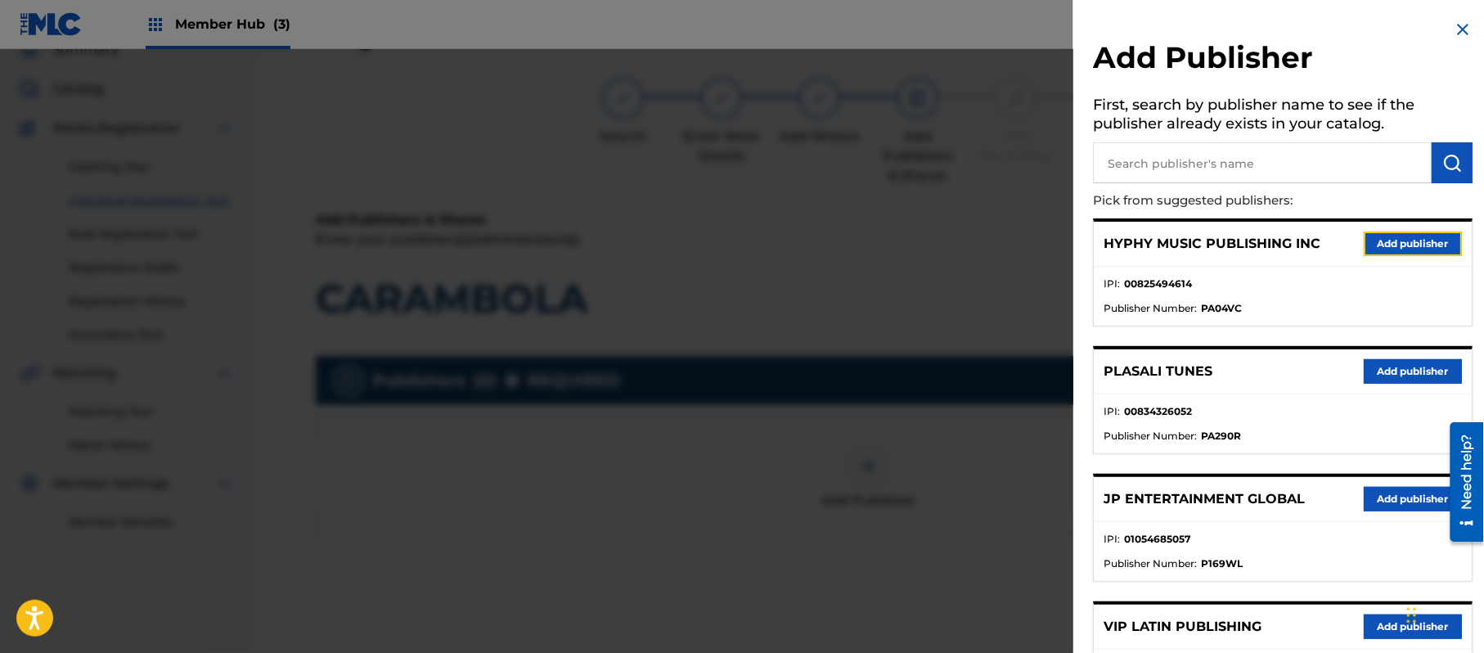
click at [1383, 234] on button "Add publisher" at bounding box center [1413, 244] width 98 height 25
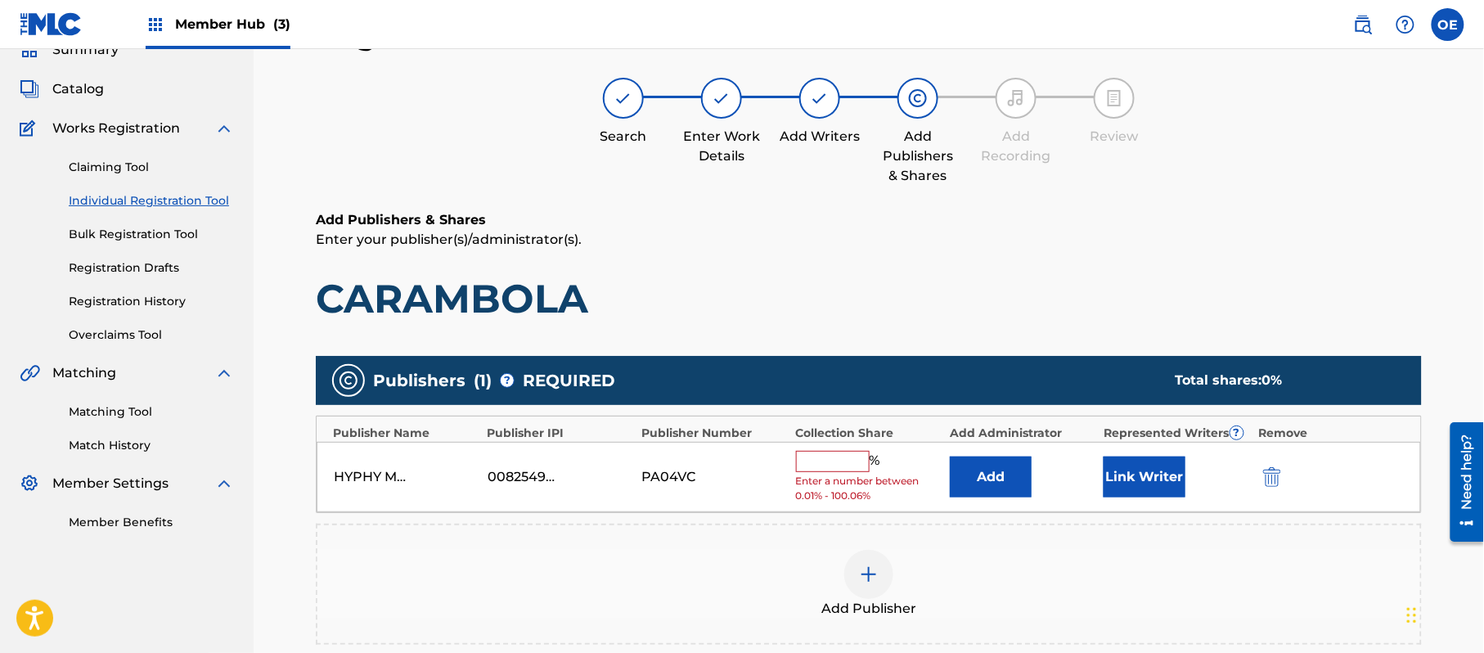
click at [840, 452] on input "text" at bounding box center [833, 461] width 74 height 21
type input "100"
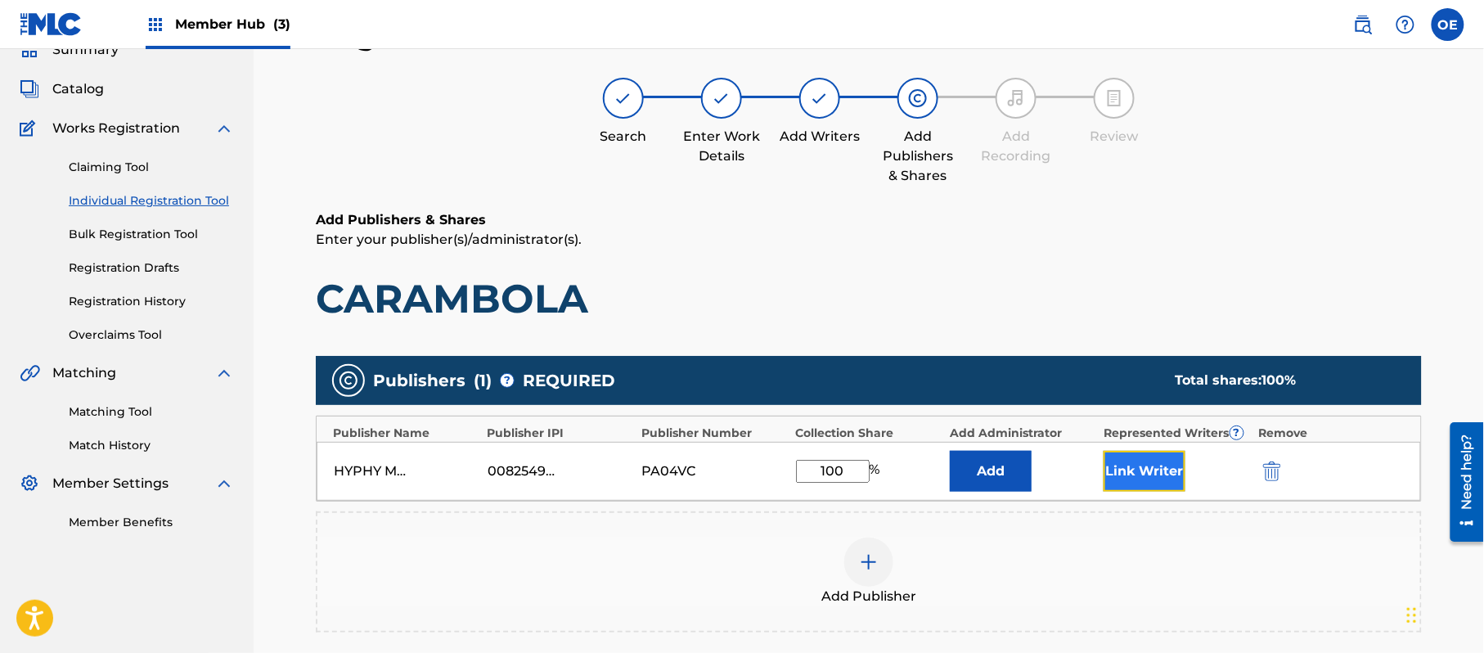
click at [1133, 475] on button "Link Writer" at bounding box center [1145, 471] width 82 height 41
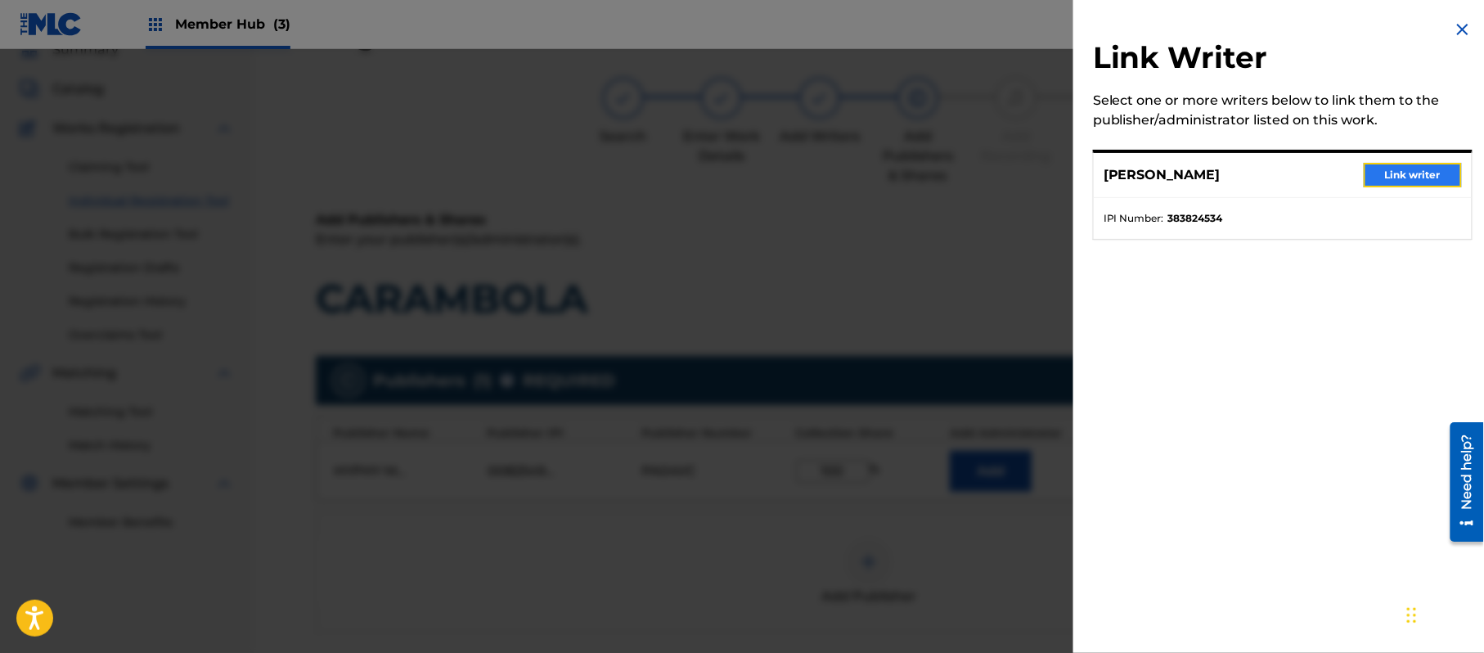
click at [1428, 178] on button "Link writer" at bounding box center [1413, 175] width 98 height 25
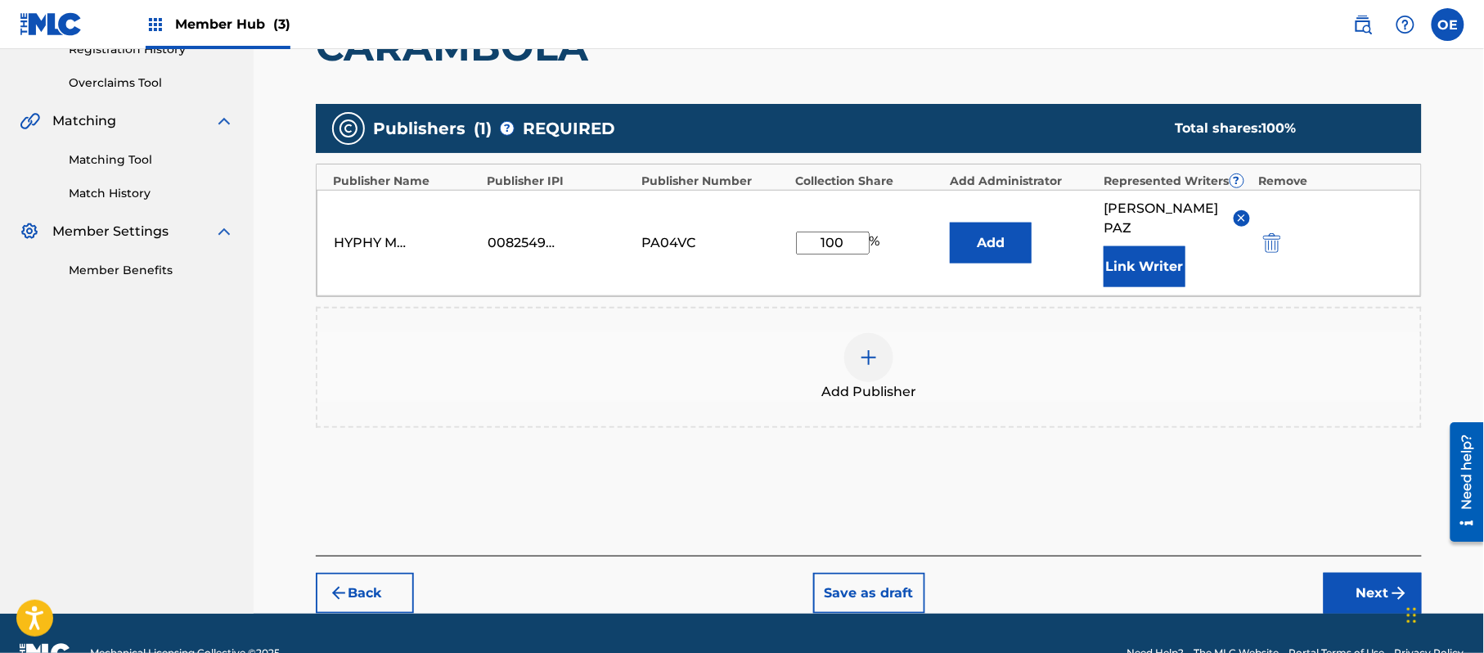
scroll to position [344, 0]
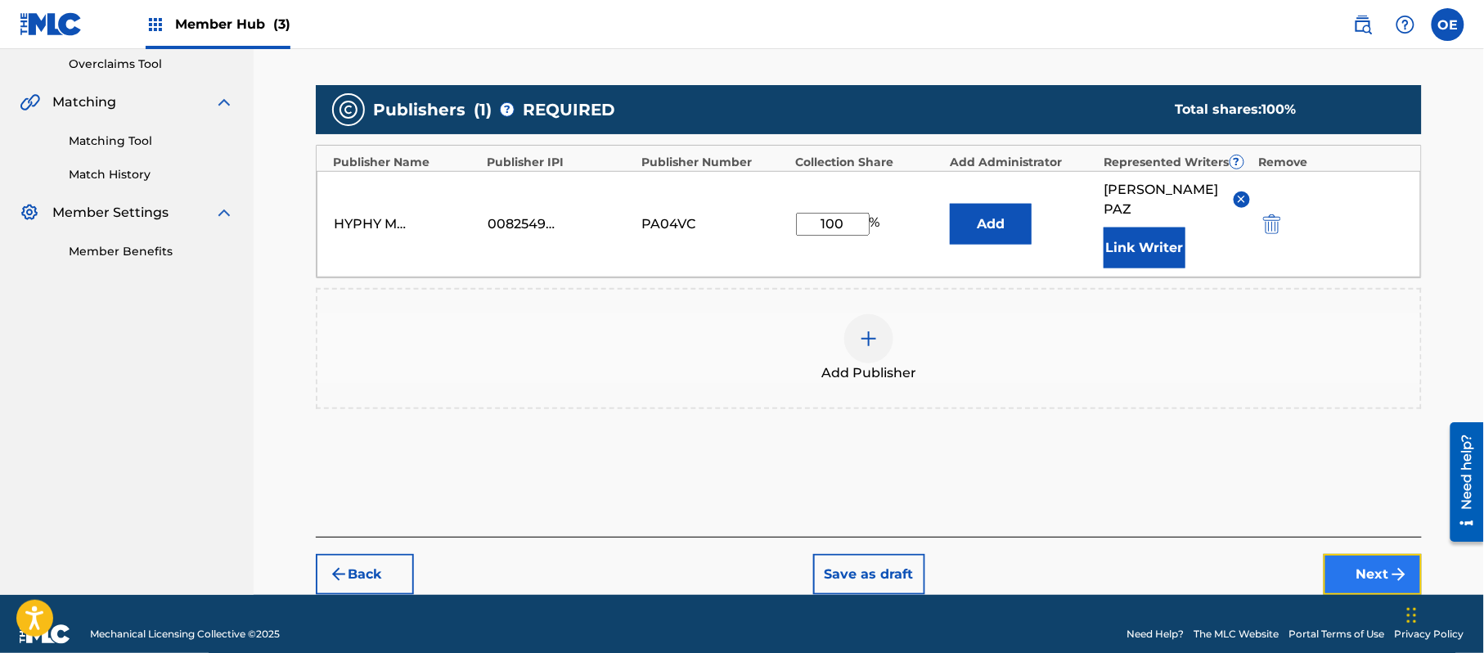
click at [1388, 554] on button "Next" at bounding box center [1373, 574] width 98 height 41
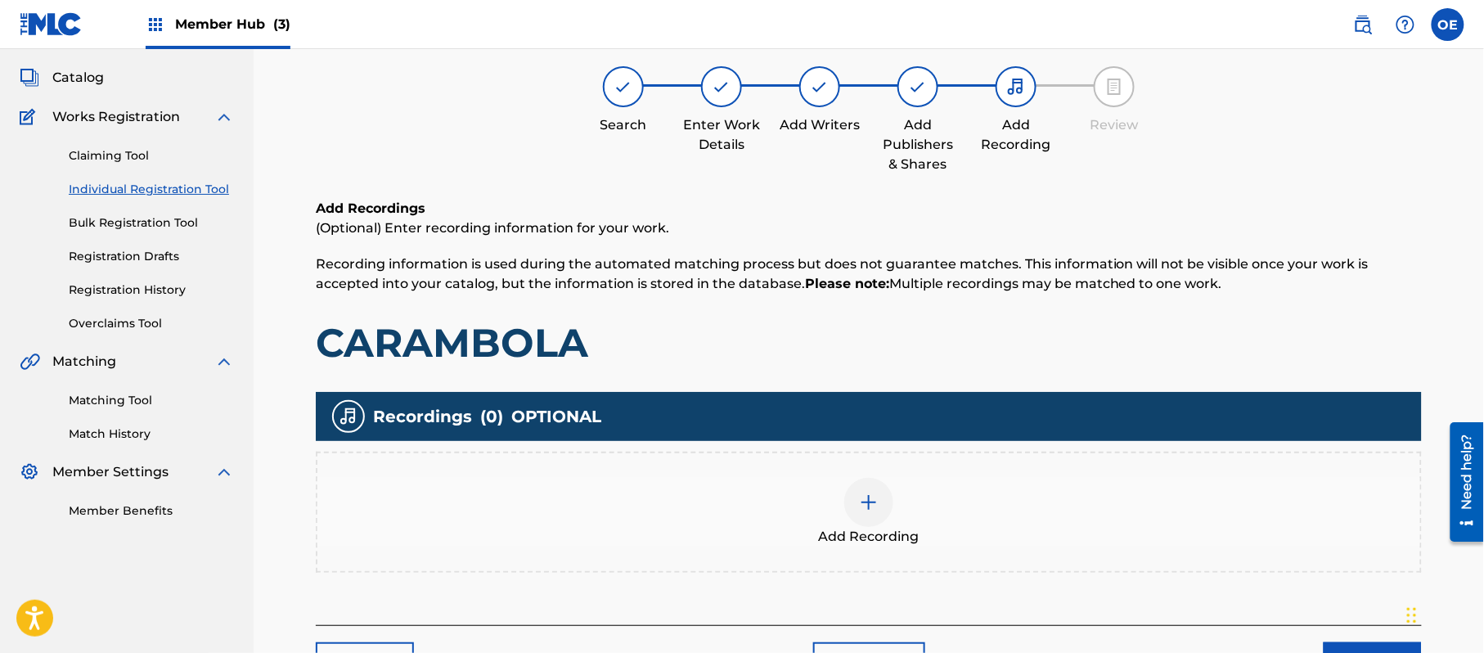
scroll to position [74, 0]
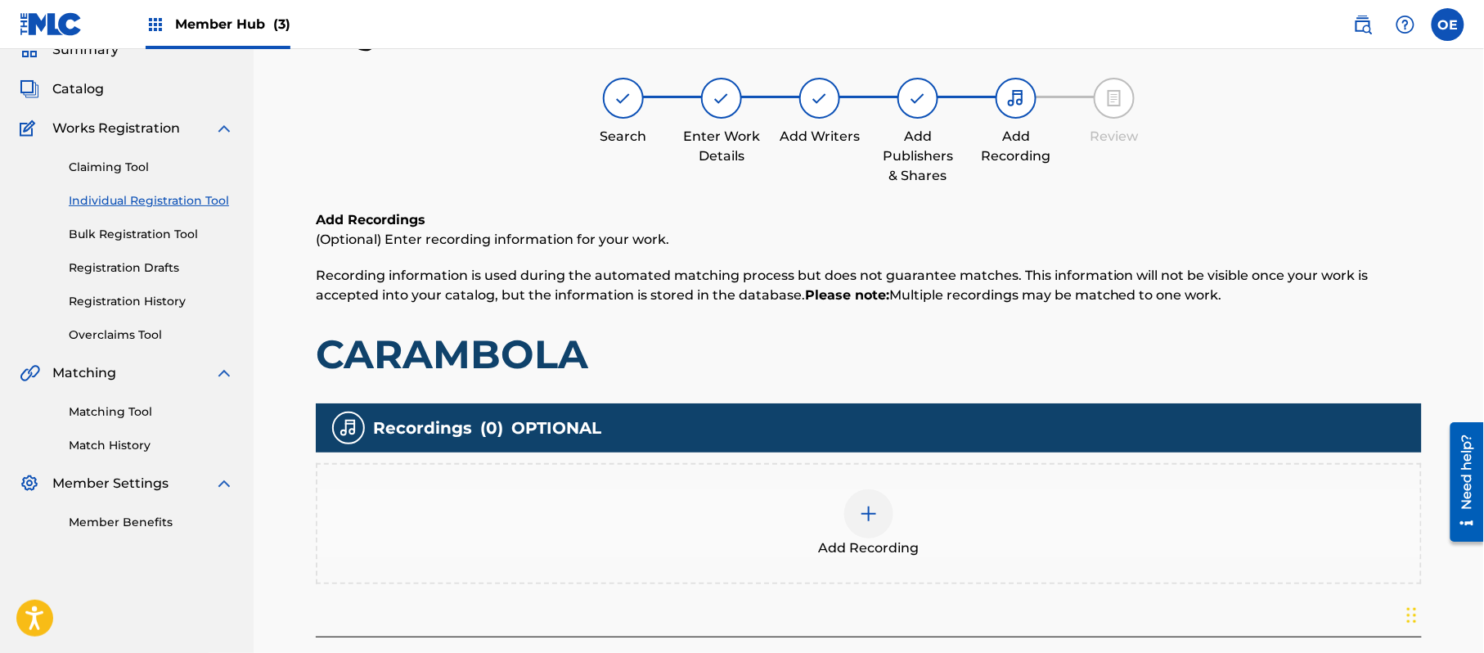
click at [953, 502] on div "Add Recording" at bounding box center [868, 523] width 1103 height 69
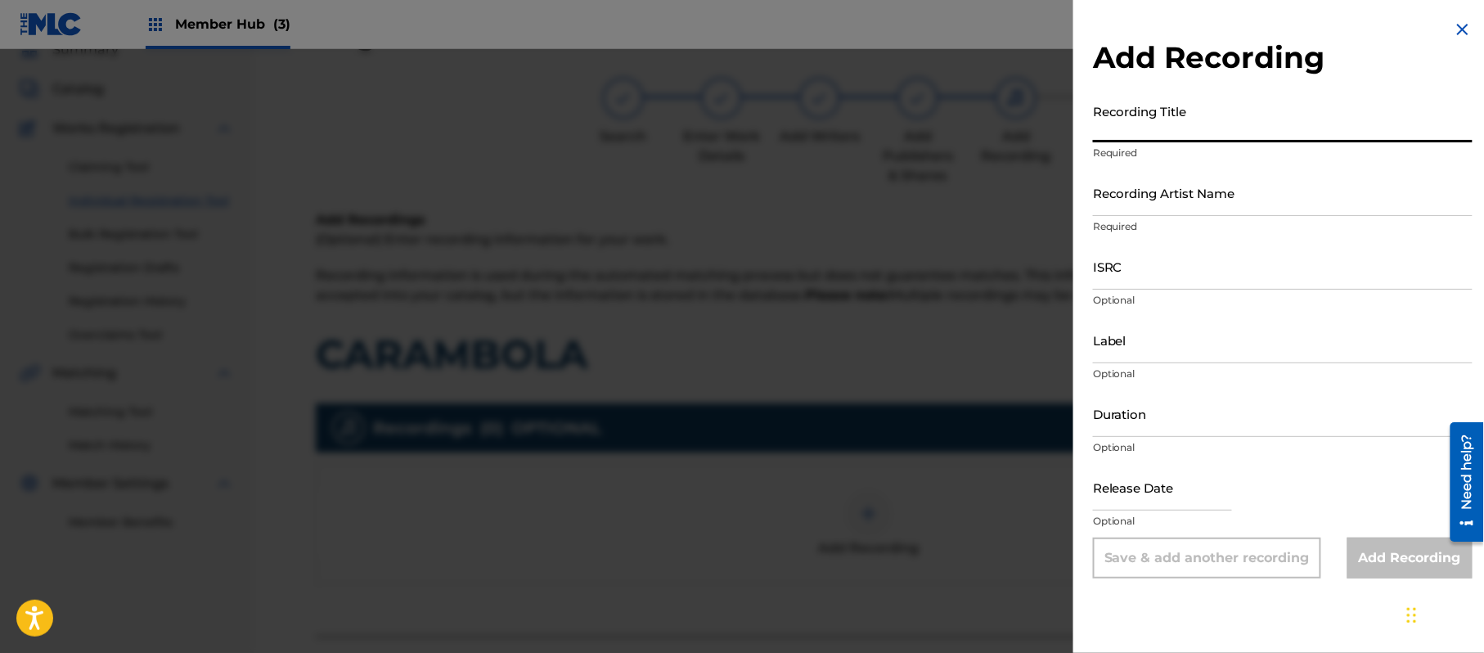
click at [1143, 116] on input "Recording Title" at bounding box center [1283, 119] width 380 height 47
paste input "Carambola"
type input "Carambola"
click at [1160, 182] on input "Recording Artist Name" at bounding box center [1283, 192] width 380 height 47
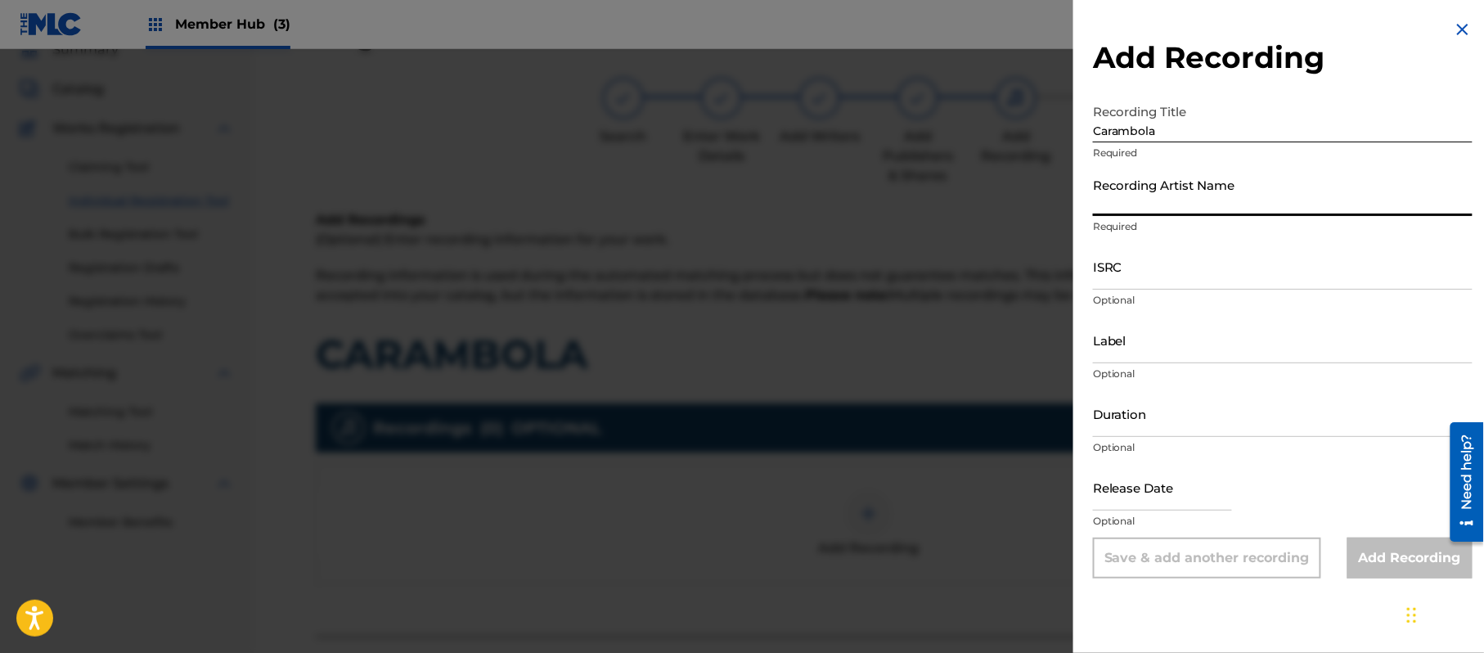
paste input "[PERSON_NAME]"
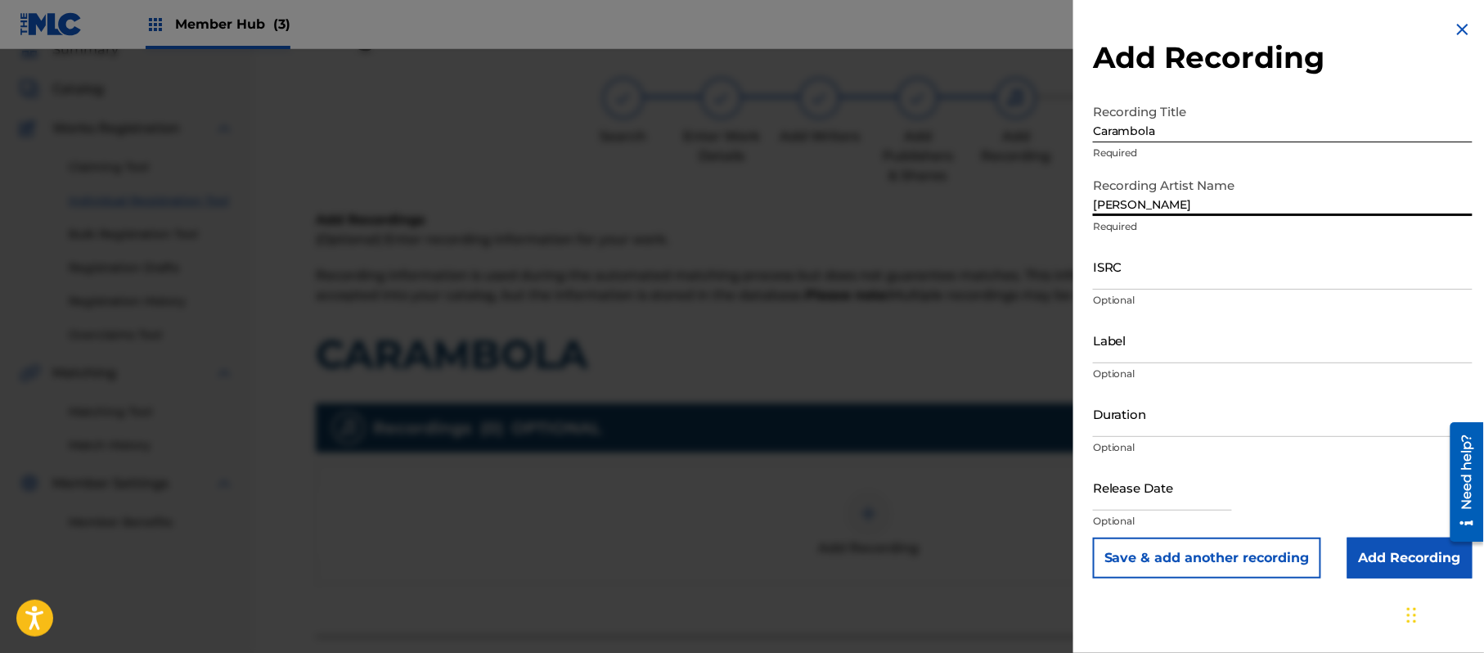
type input "[PERSON_NAME]"
click at [1198, 149] on p "Required" at bounding box center [1283, 153] width 380 height 15
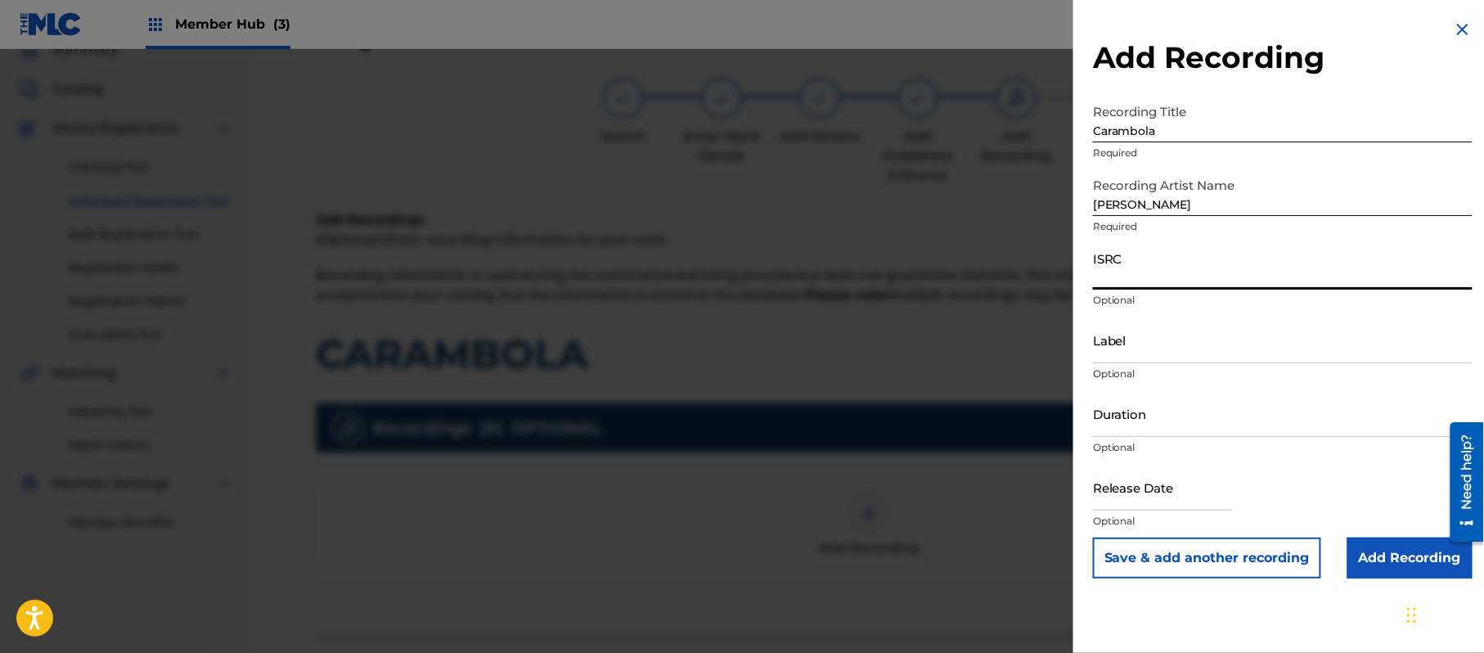
paste input "CA5KR1848124"
type input "CA5KR1848124"
paste input "3 Amigos Intertainment"
type input "3 Amigos Intertainment"
drag, startPoint x: 1150, startPoint y: 401, endPoint x: 1150, endPoint y: 391, distance: 9.8
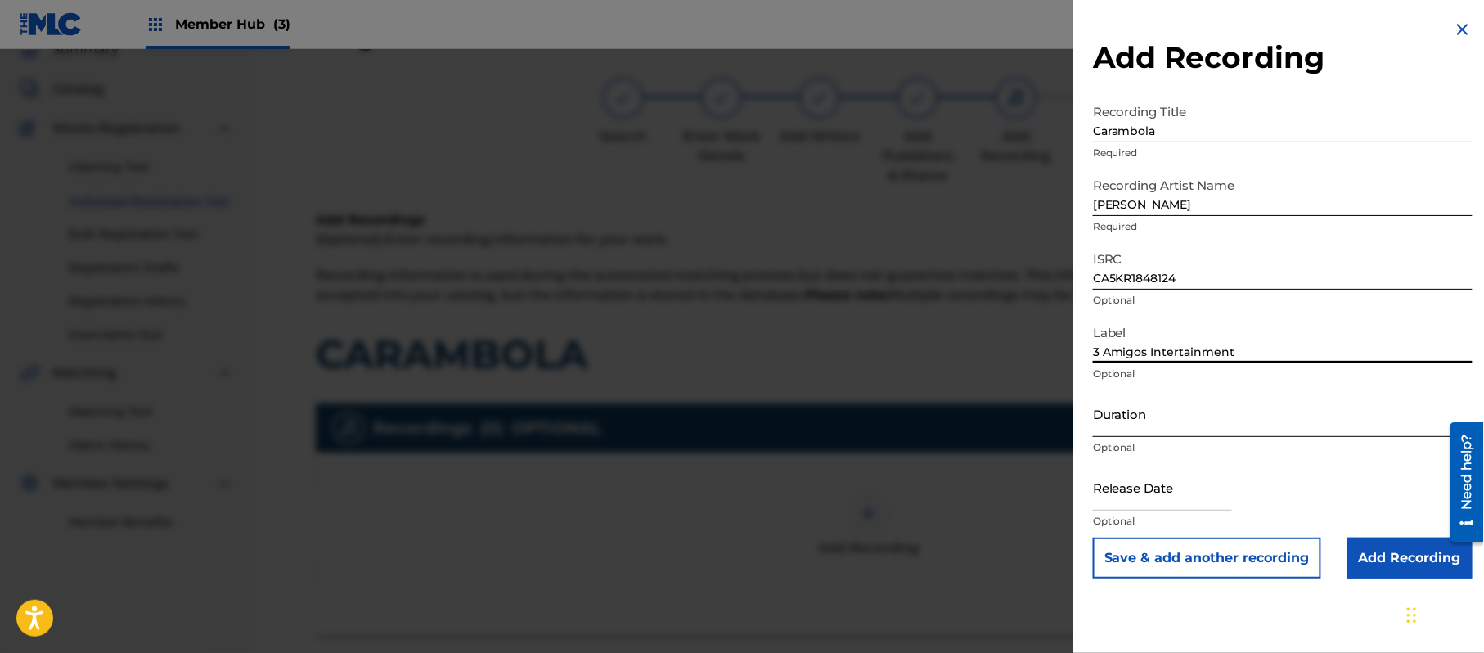
click at [1150, 403] on input "Duration" at bounding box center [1283, 413] width 380 height 47
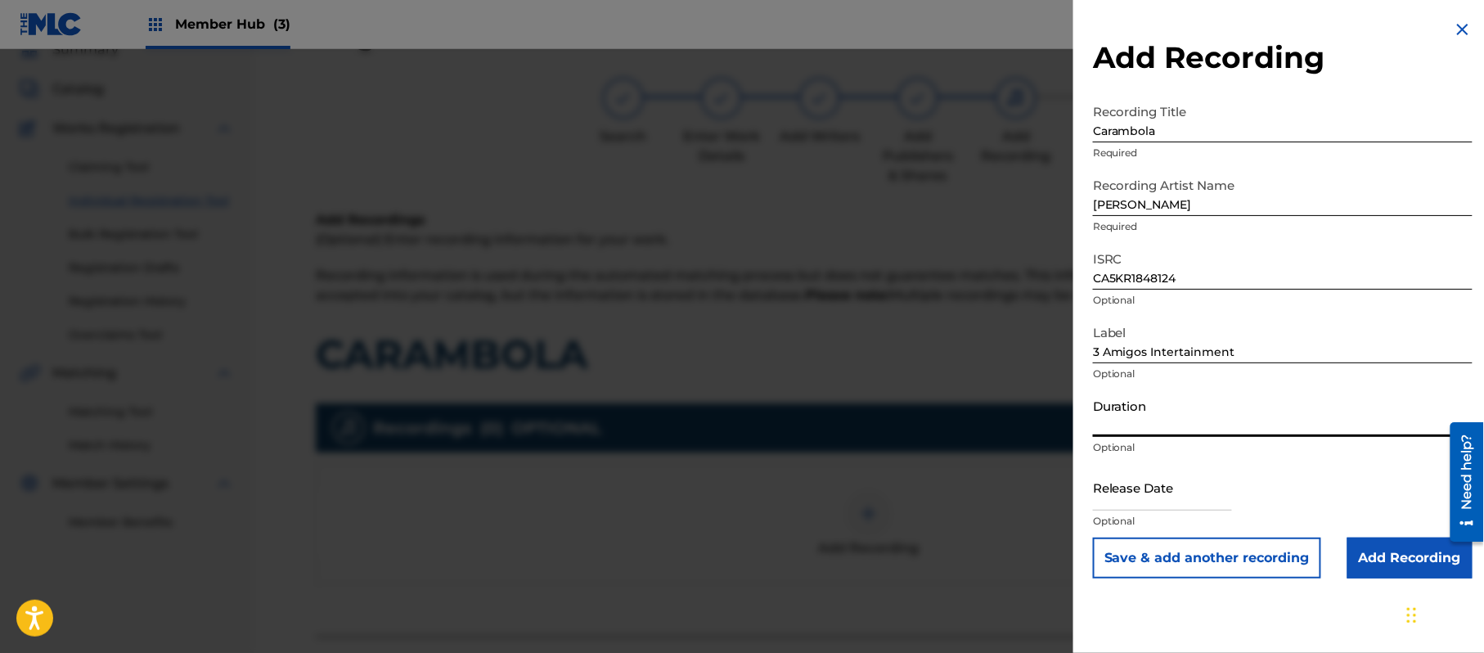
type input "0"
type input "03:13"
drag, startPoint x: 1164, startPoint y: 495, endPoint x: 1179, endPoint y: 511, distance: 22.6
click at [1164, 495] on input "text" at bounding box center [1162, 487] width 139 height 47
select select "8"
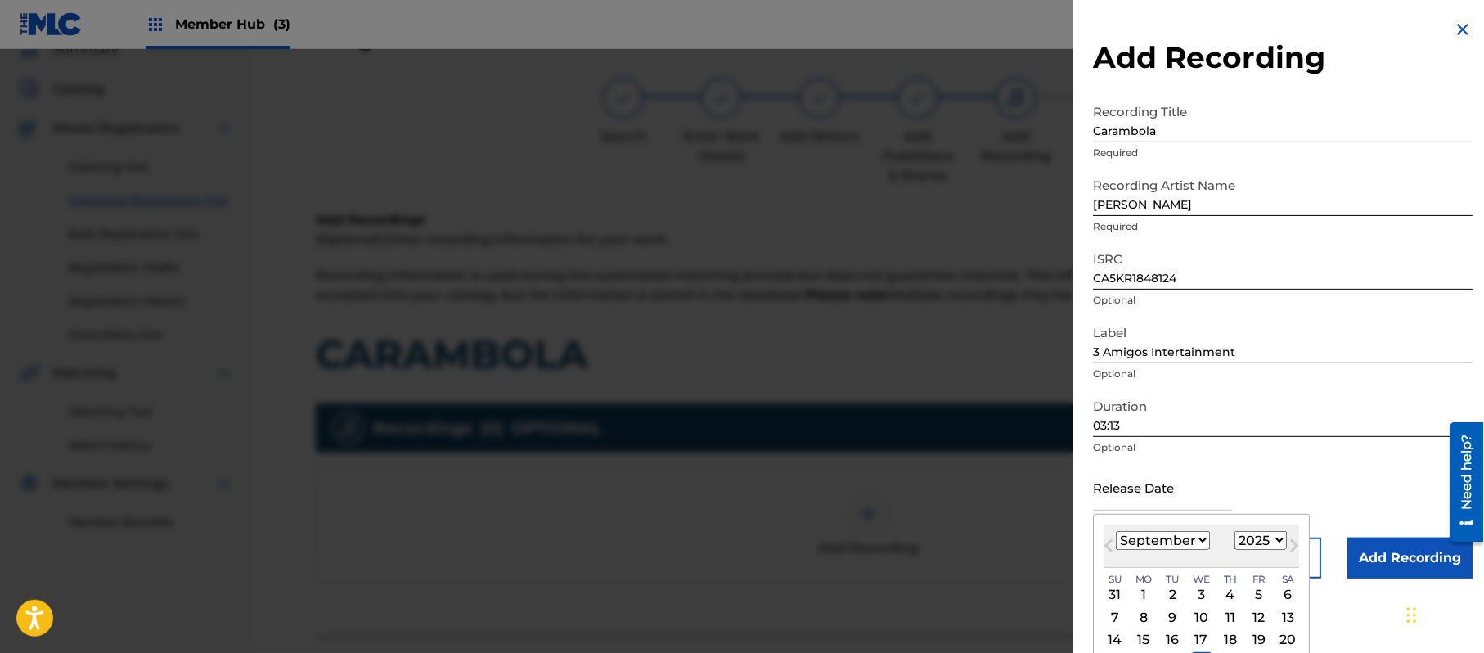
click at [1254, 543] on select "1899 1900 1901 1902 1903 1904 1905 1906 1907 1908 1909 1910 1911 1912 1913 1914…" at bounding box center [1261, 540] width 52 height 19
select select "2019"
click at [1238, 531] on select "1899 1900 1901 1902 1903 1904 1905 1906 1907 1908 1909 1910 1911 1912 1913 1914…" at bounding box center [1261, 540] width 52 height 19
click at [1159, 545] on select "January February March April May June July August September October November De…" at bounding box center [1163, 540] width 94 height 19
select select "0"
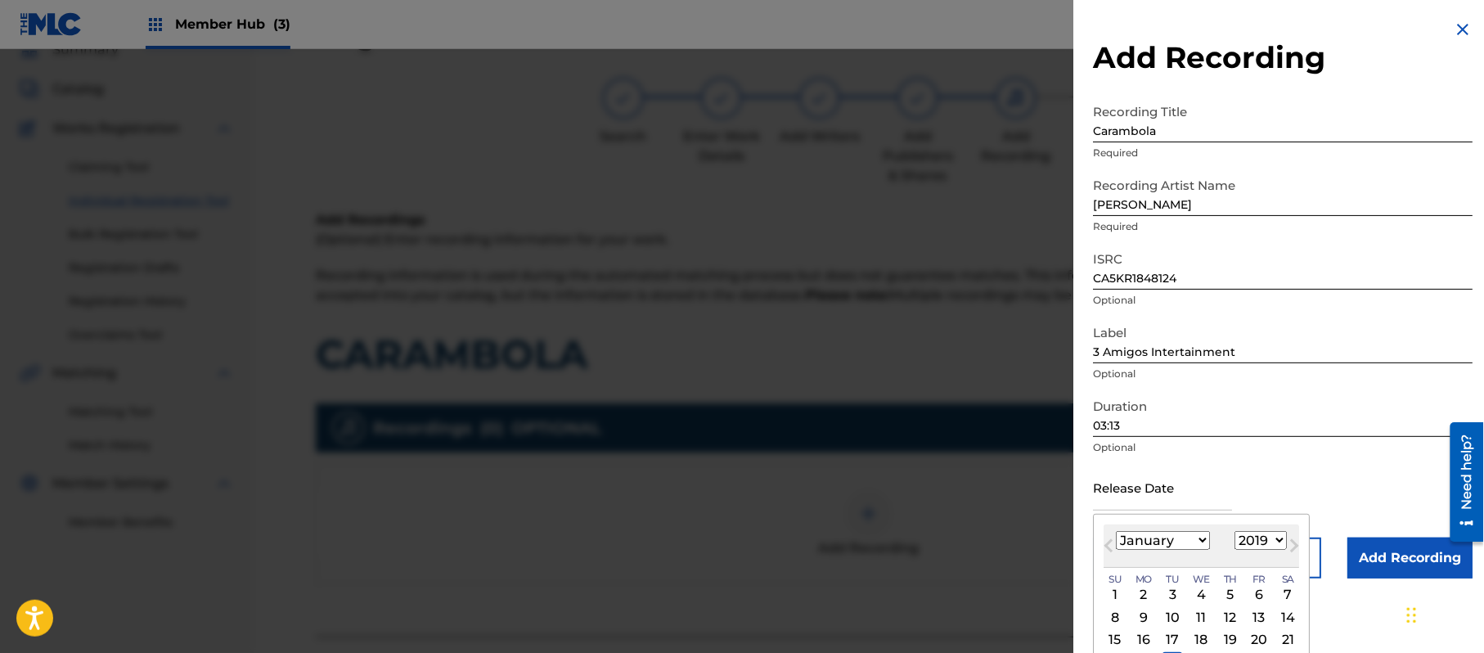
click at [1117, 531] on select "January February March April May June July August September October November De…" at bounding box center [1163, 540] width 94 height 19
click at [1143, 615] on div "7" at bounding box center [1144, 617] width 20 height 20
type input "[DATE]"
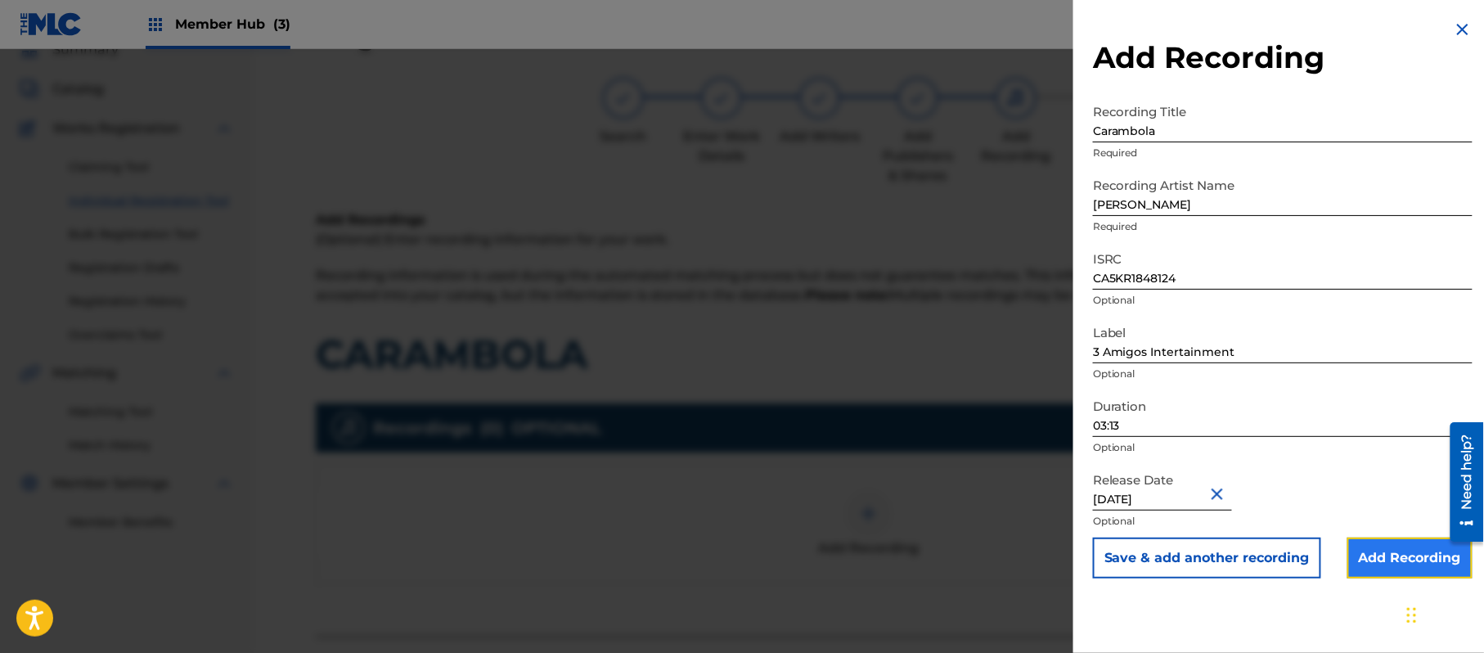
click at [1385, 563] on input "Add Recording" at bounding box center [1410, 558] width 125 height 41
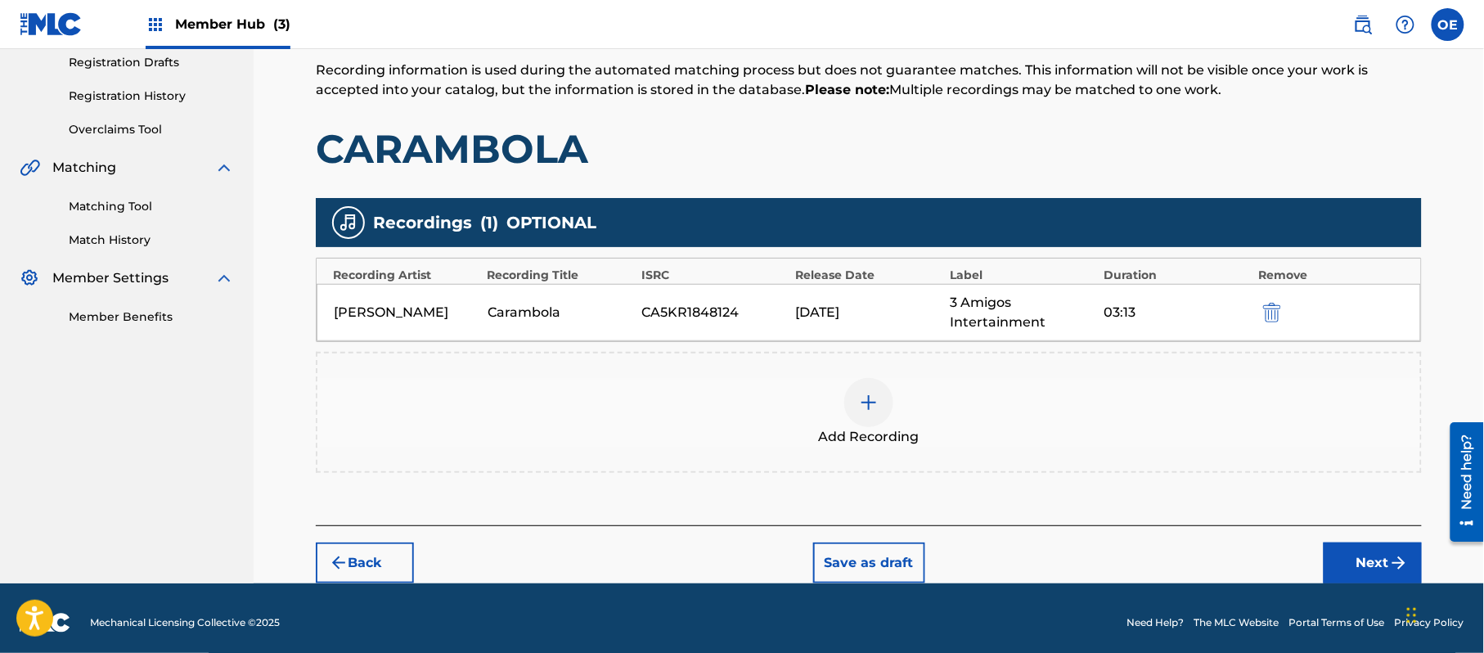
scroll to position [288, 0]
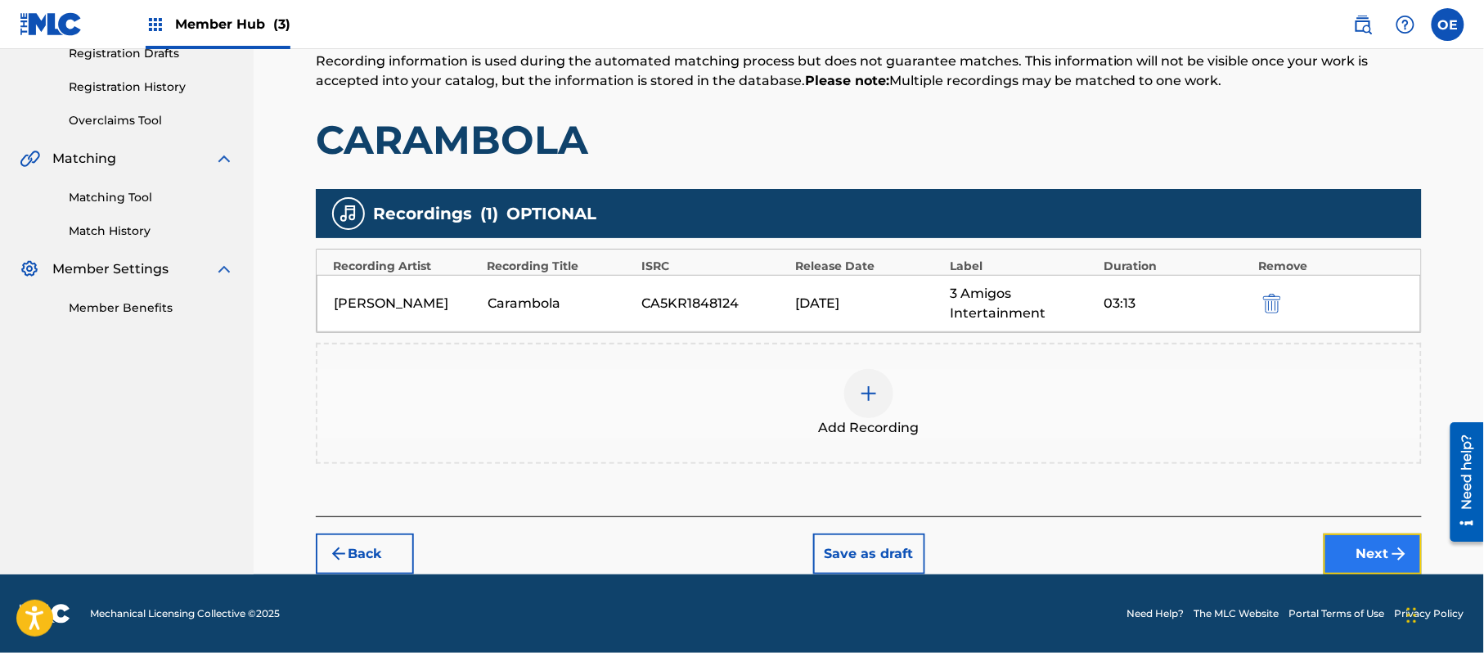
click at [1356, 565] on button "Next" at bounding box center [1373, 553] width 98 height 41
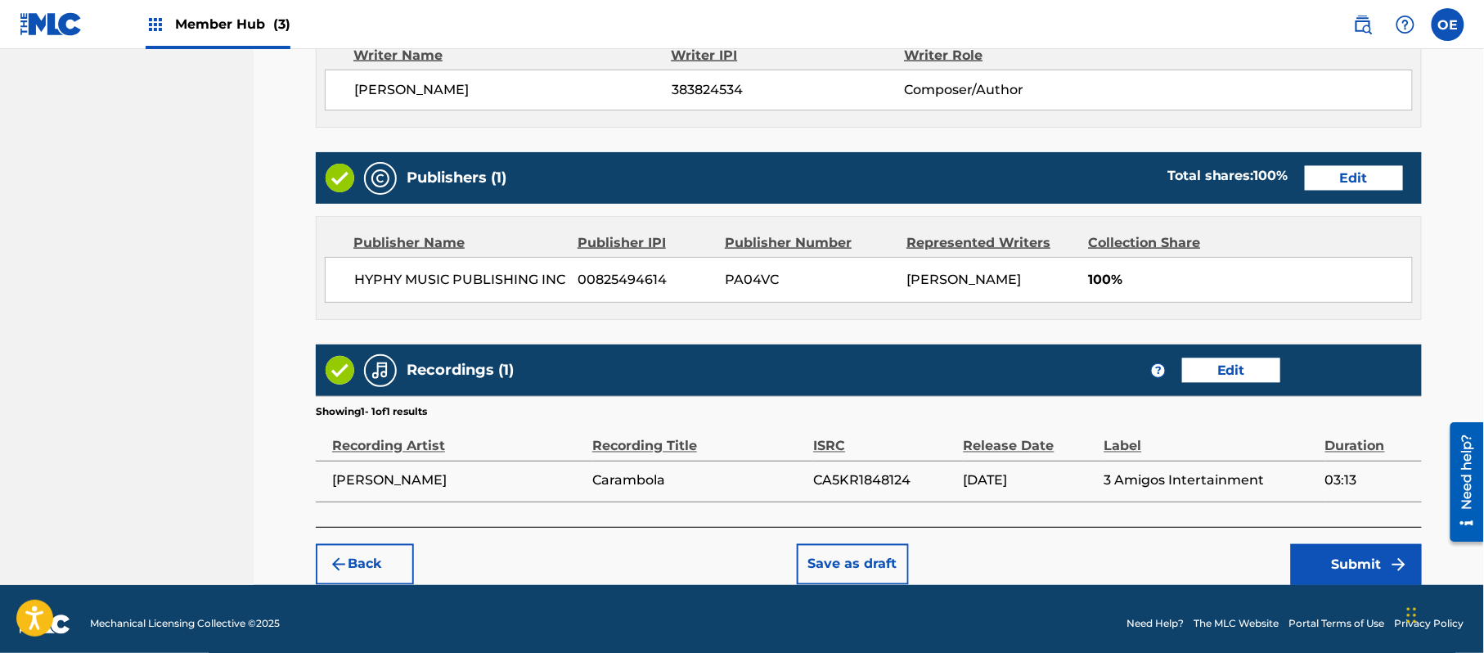
scroll to position [731, 0]
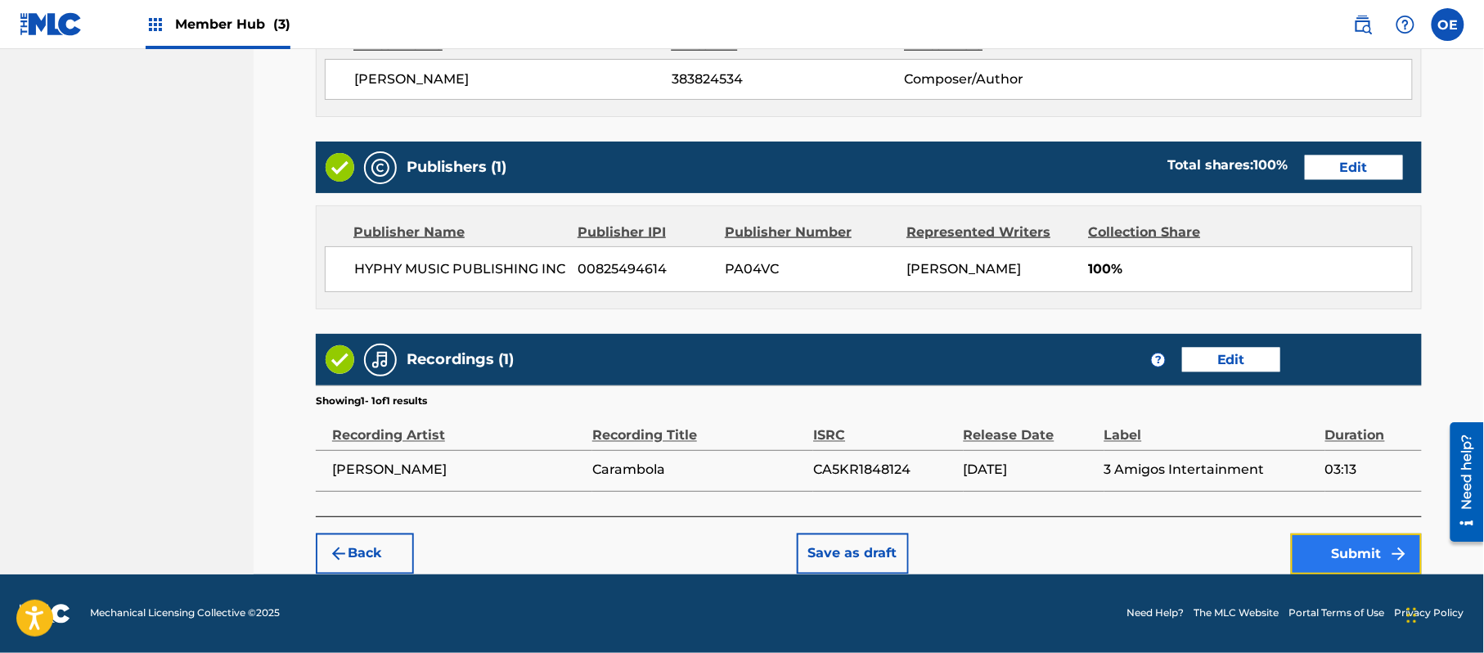
click at [1322, 560] on button "Submit" at bounding box center [1356, 553] width 131 height 41
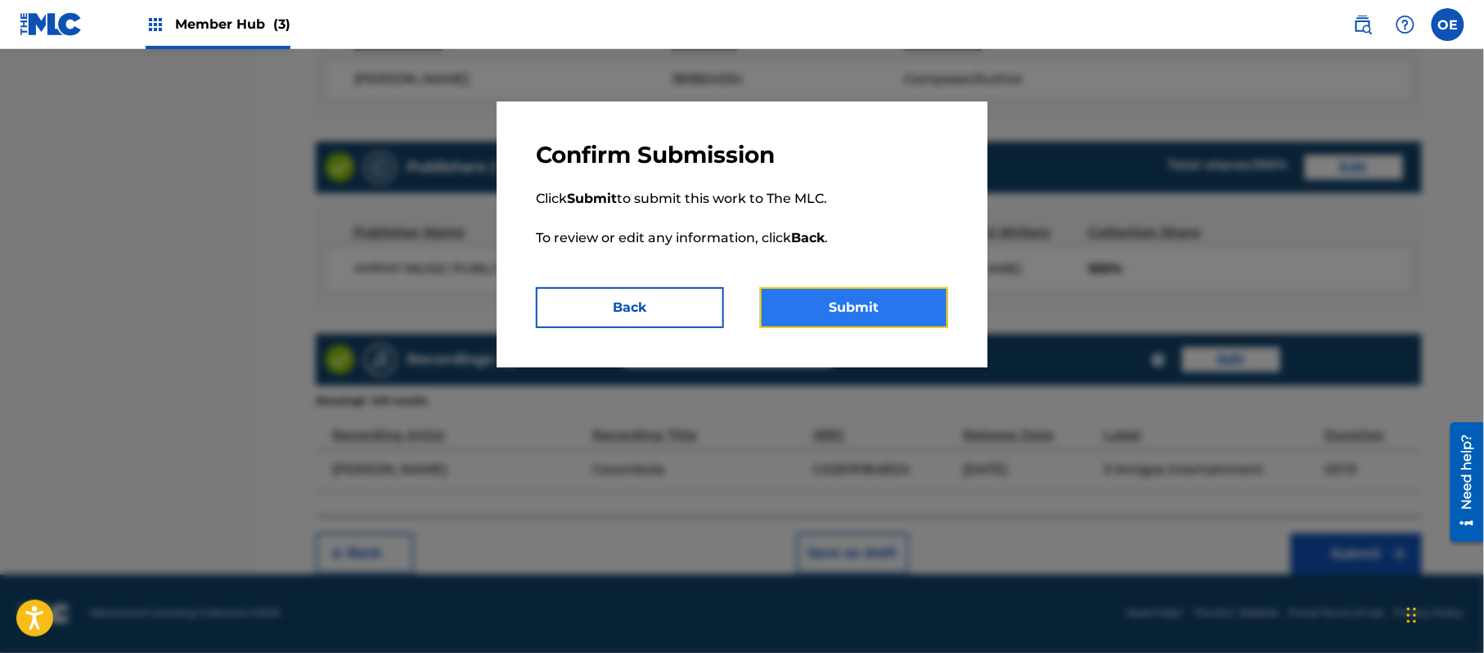
click at [817, 302] on button "Submit" at bounding box center [854, 307] width 188 height 41
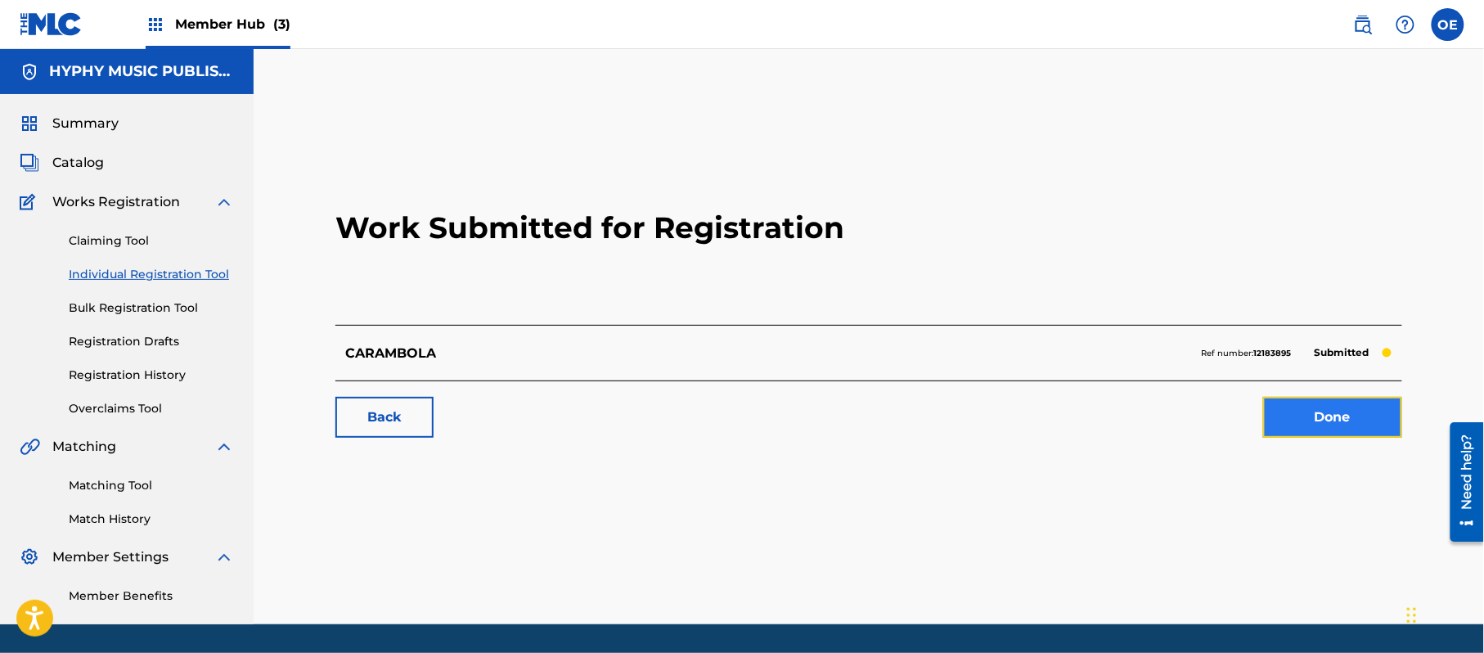
click at [1316, 403] on link "Done" at bounding box center [1332, 417] width 139 height 41
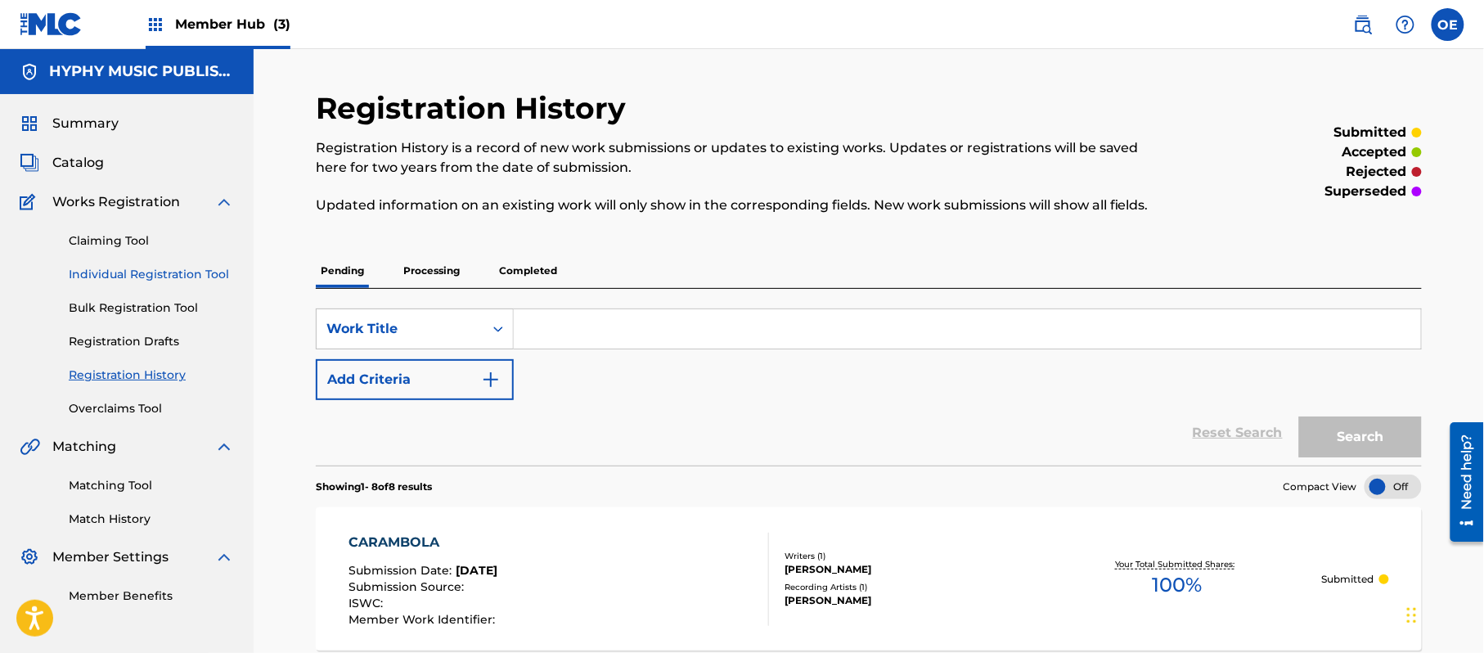
click at [128, 270] on link "Individual Registration Tool" at bounding box center [151, 274] width 165 height 17
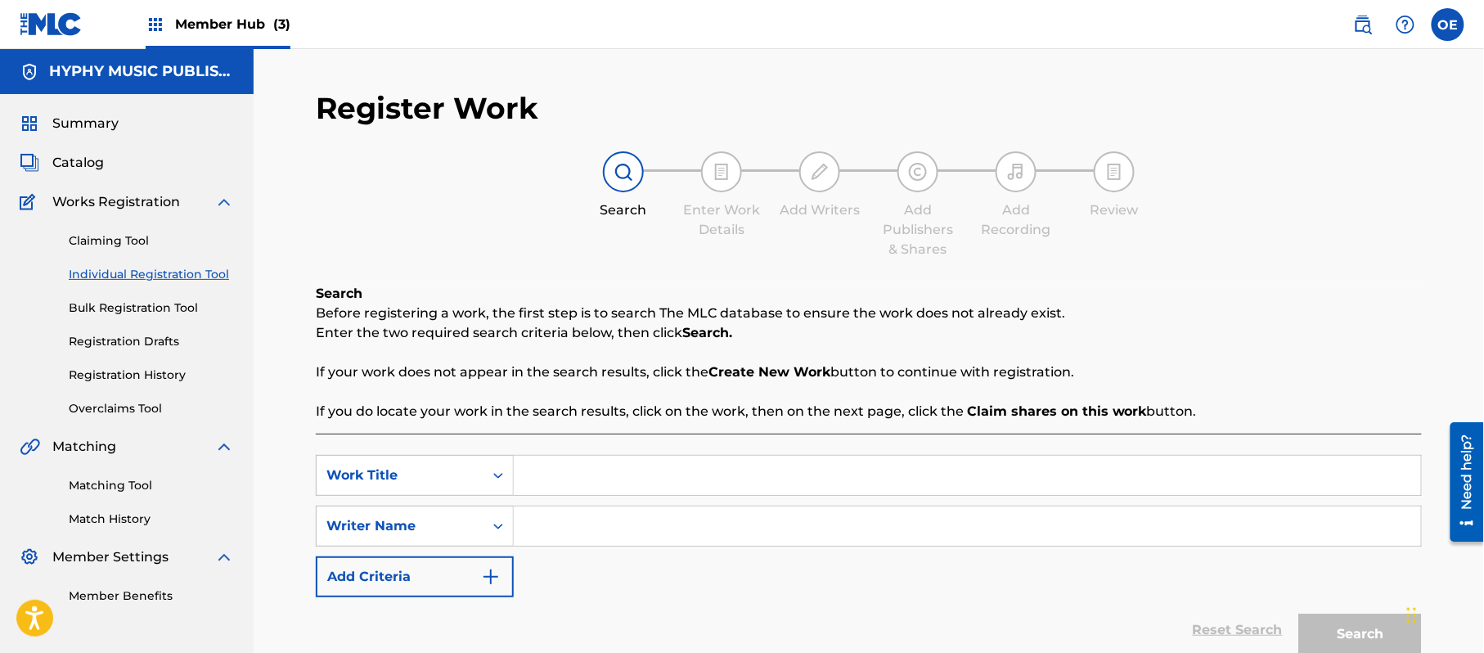
paste input "[DATE]"
type input "[DATE]"
click at [529, 384] on div "Search Before registering a work, the first step is to search The MLC database …" at bounding box center [869, 352] width 1106 height 137
paste input "[PERSON_NAME]"
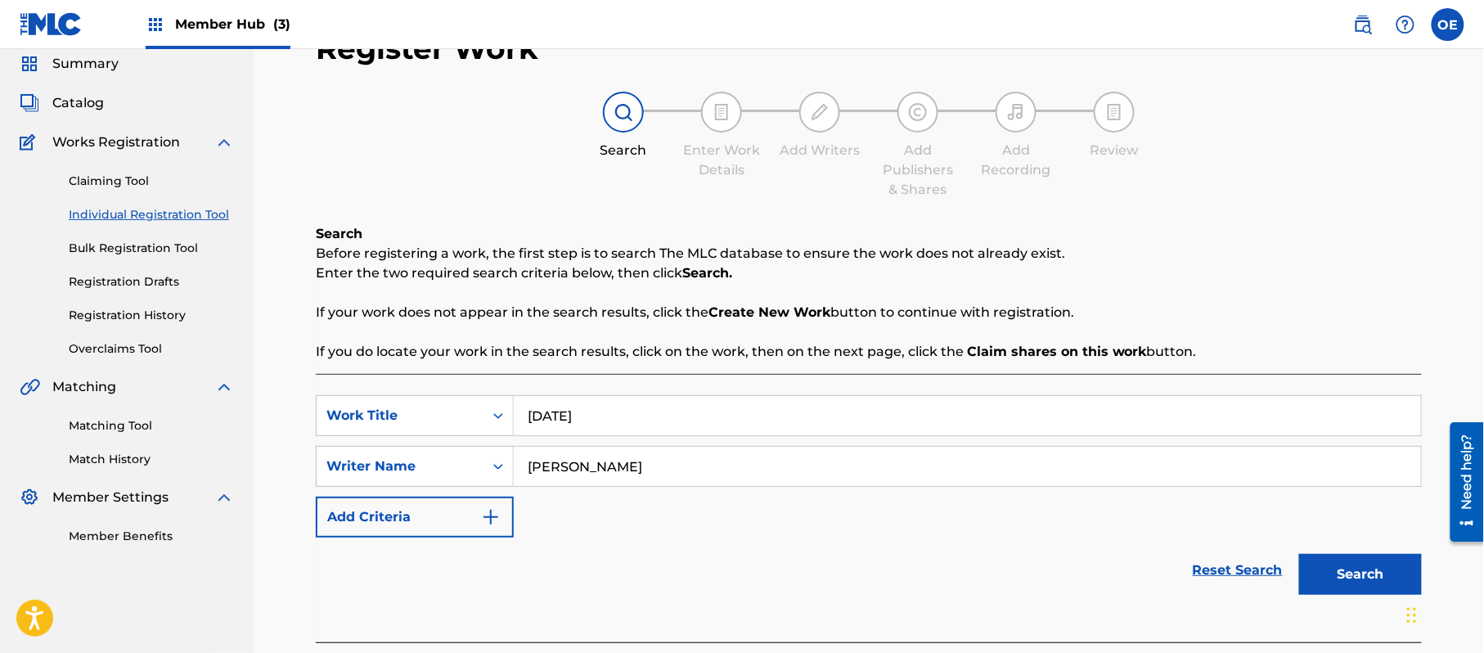
scroll to position [145, 0]
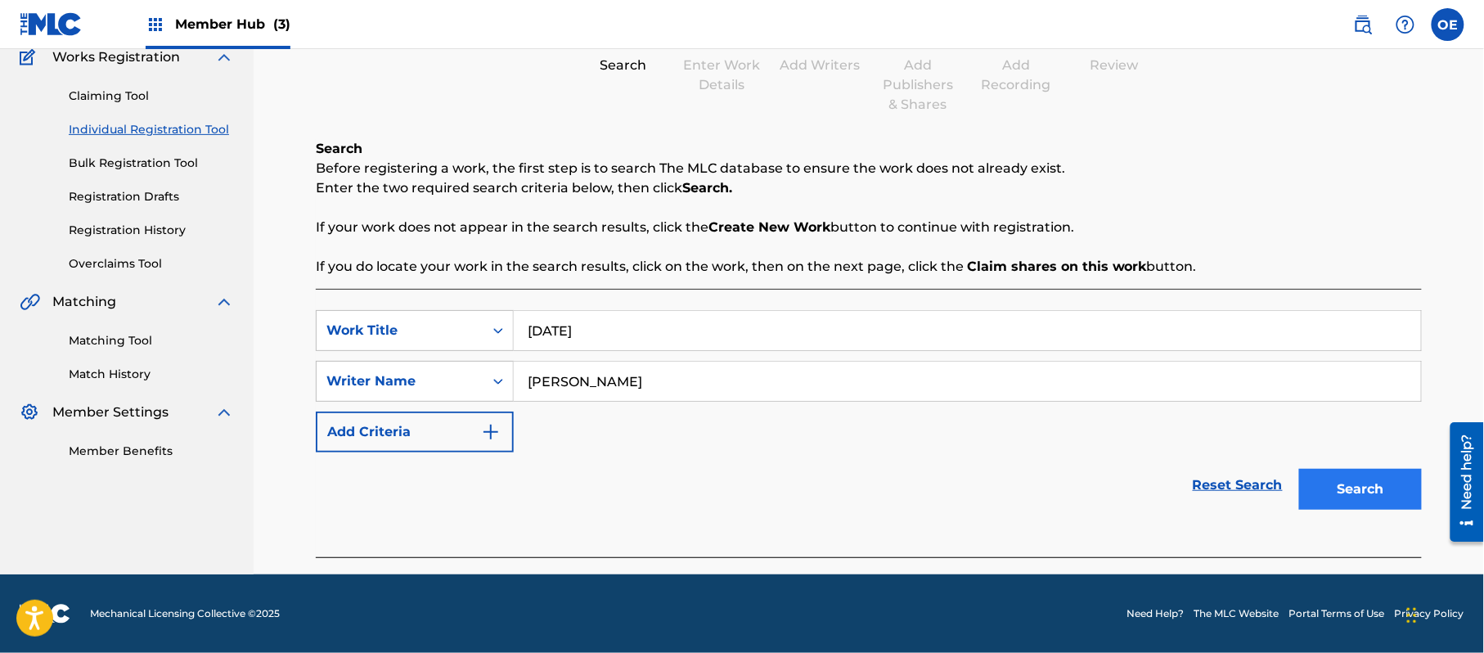
type input "[PERSON_NAME]"
click at [1366, 481] on button "Search" at bounding box center [1360, 489] width 123 height 41
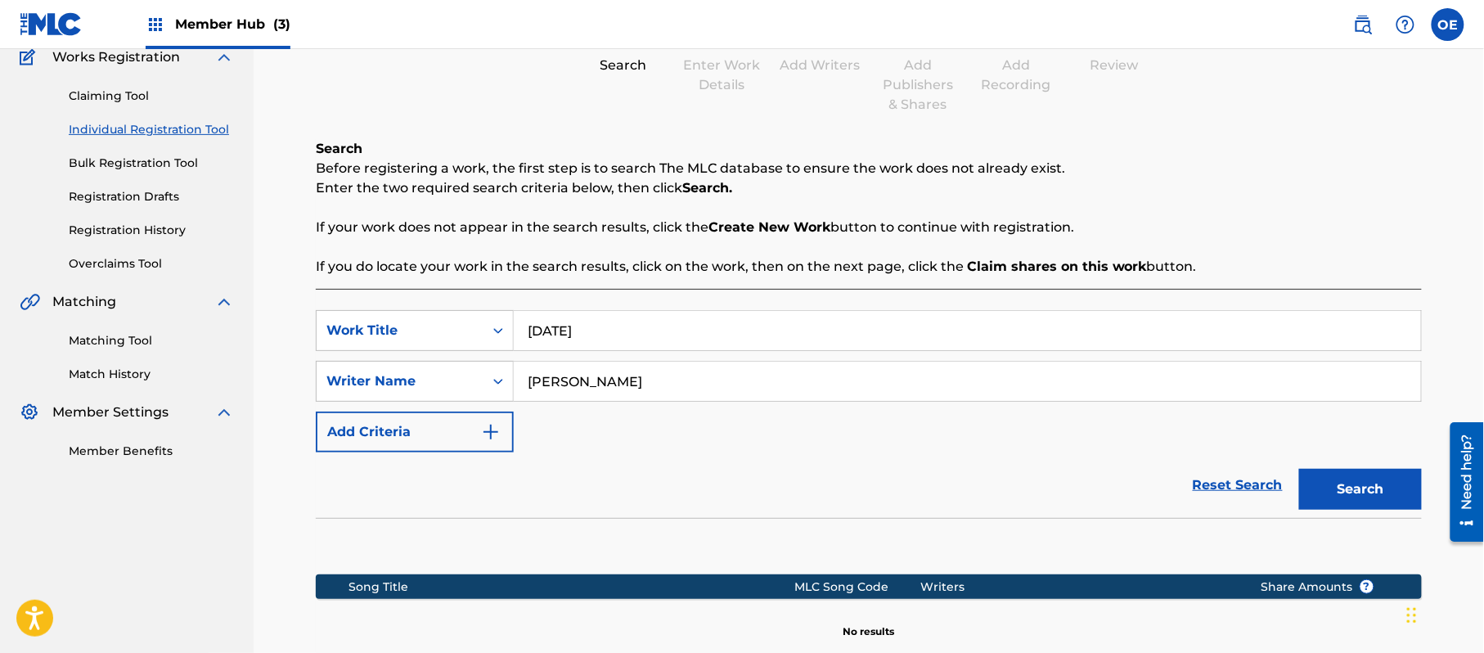
scroll to position [254, 0]
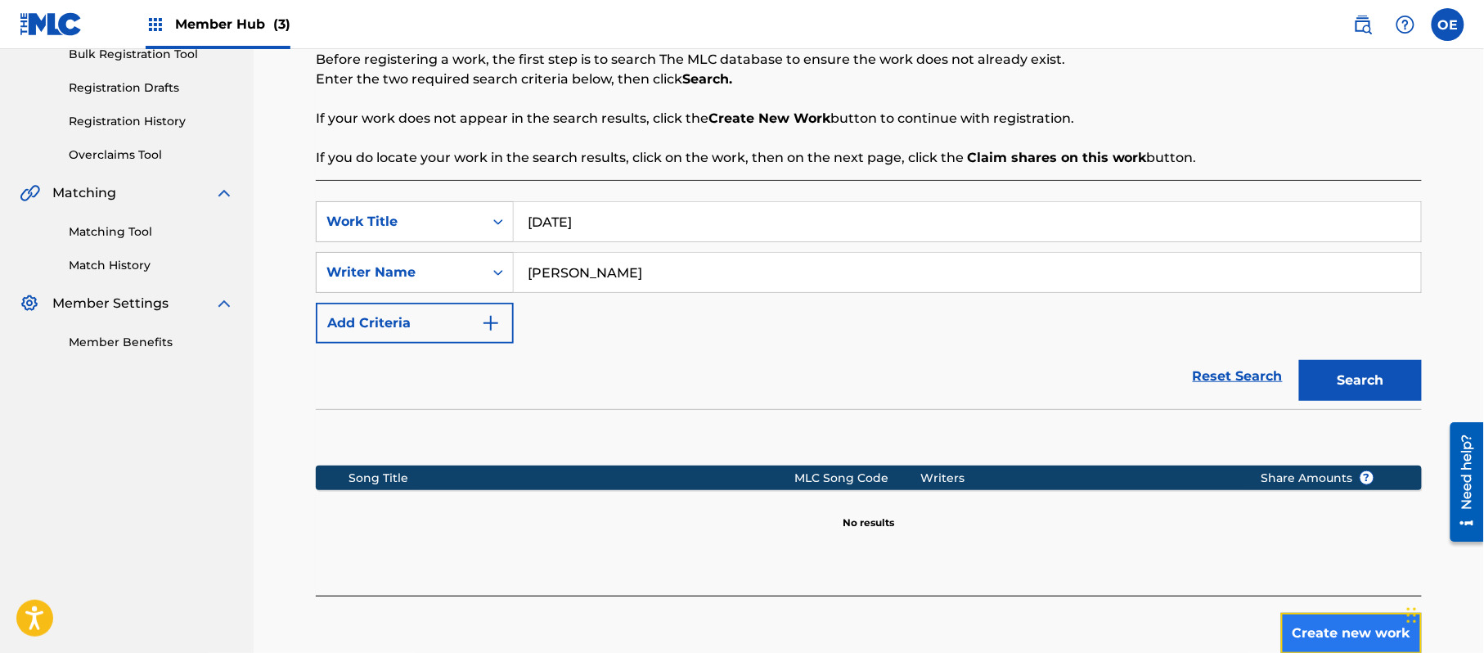
click at [1360, 623] on button "Create new work" at bounding box center [1351, 633] width 141 height 41
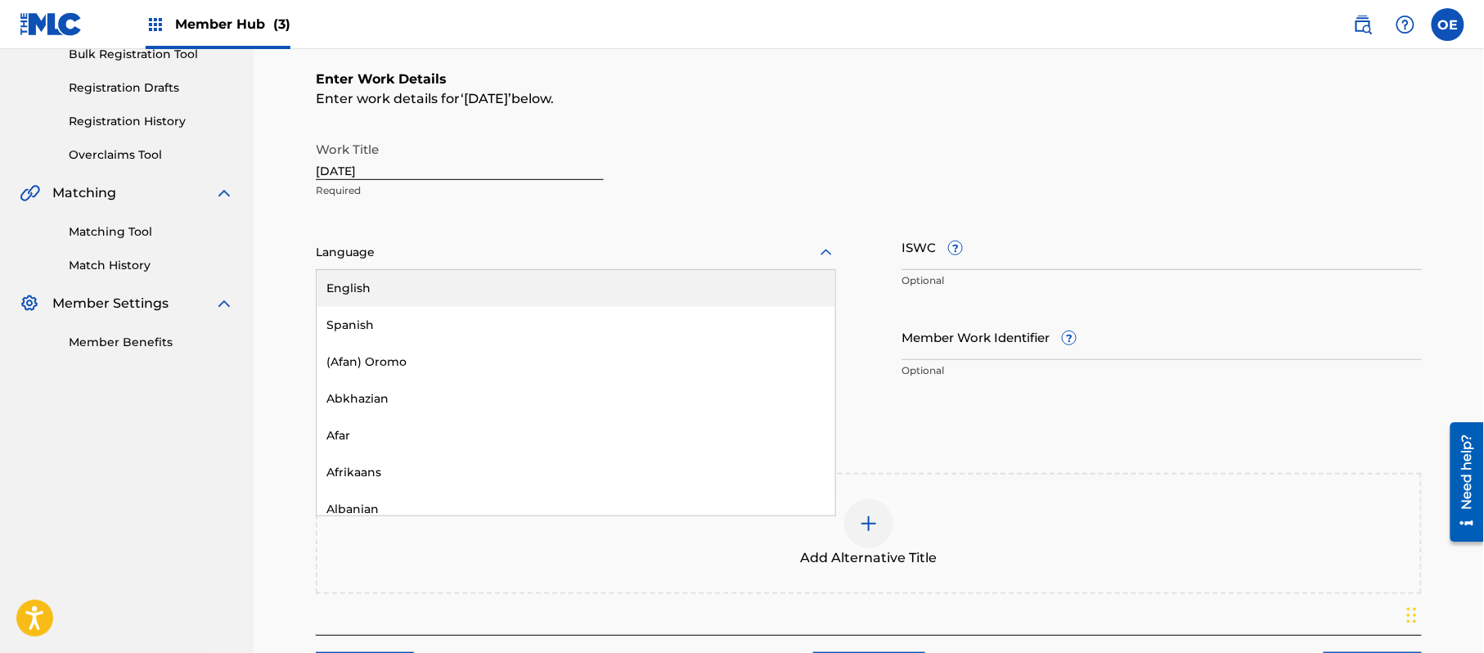
click at [416, 253] on div at bounding box center [576, 252] width 520 height 20
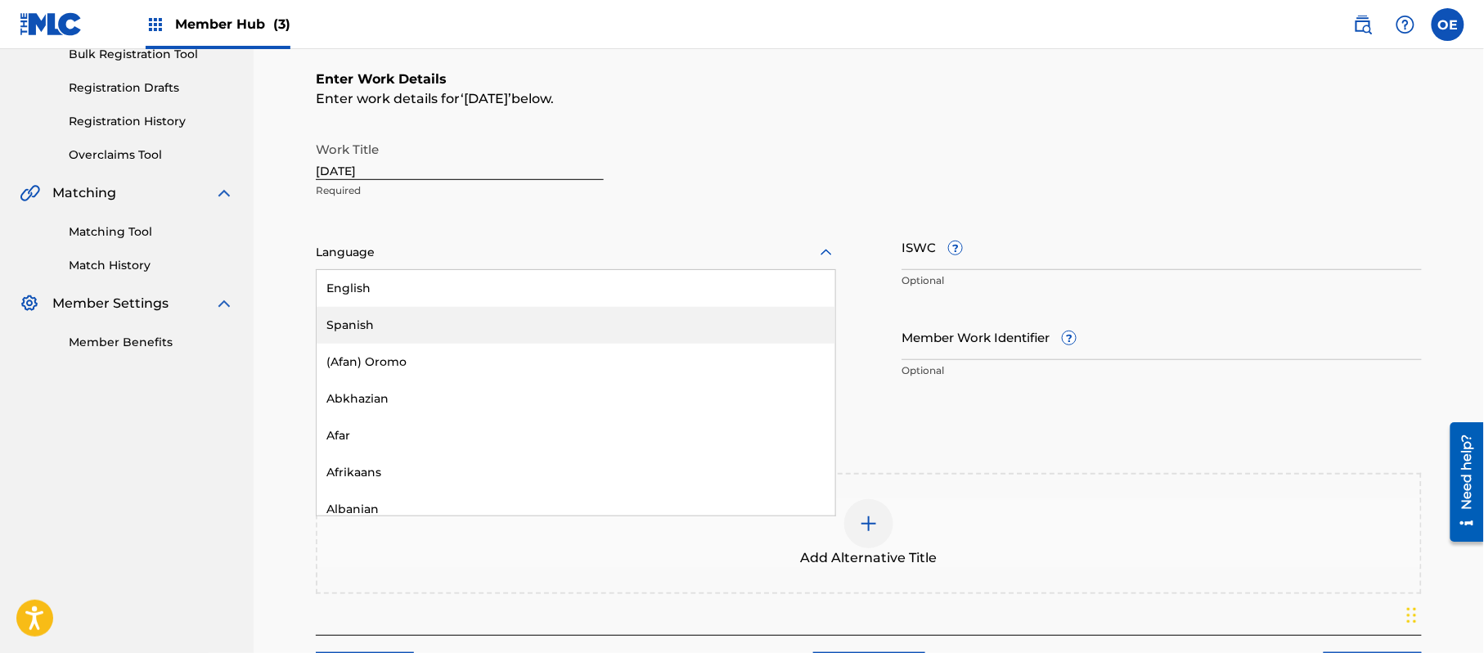
click at [399, 314] on div "Spanish" at bounding box center [576, 325] width 519 height 37
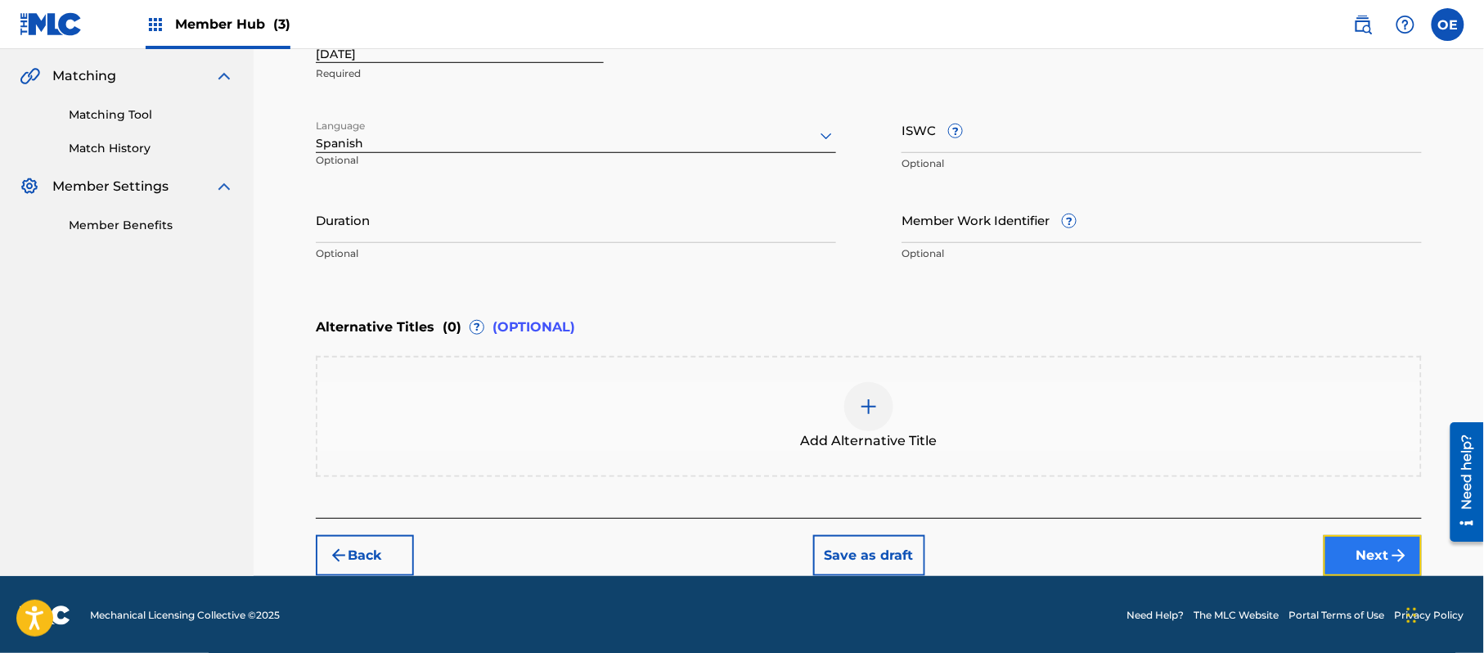
click at [1386, 561] on button "Next" at bounding box center [1373, 555] width 98 height 41
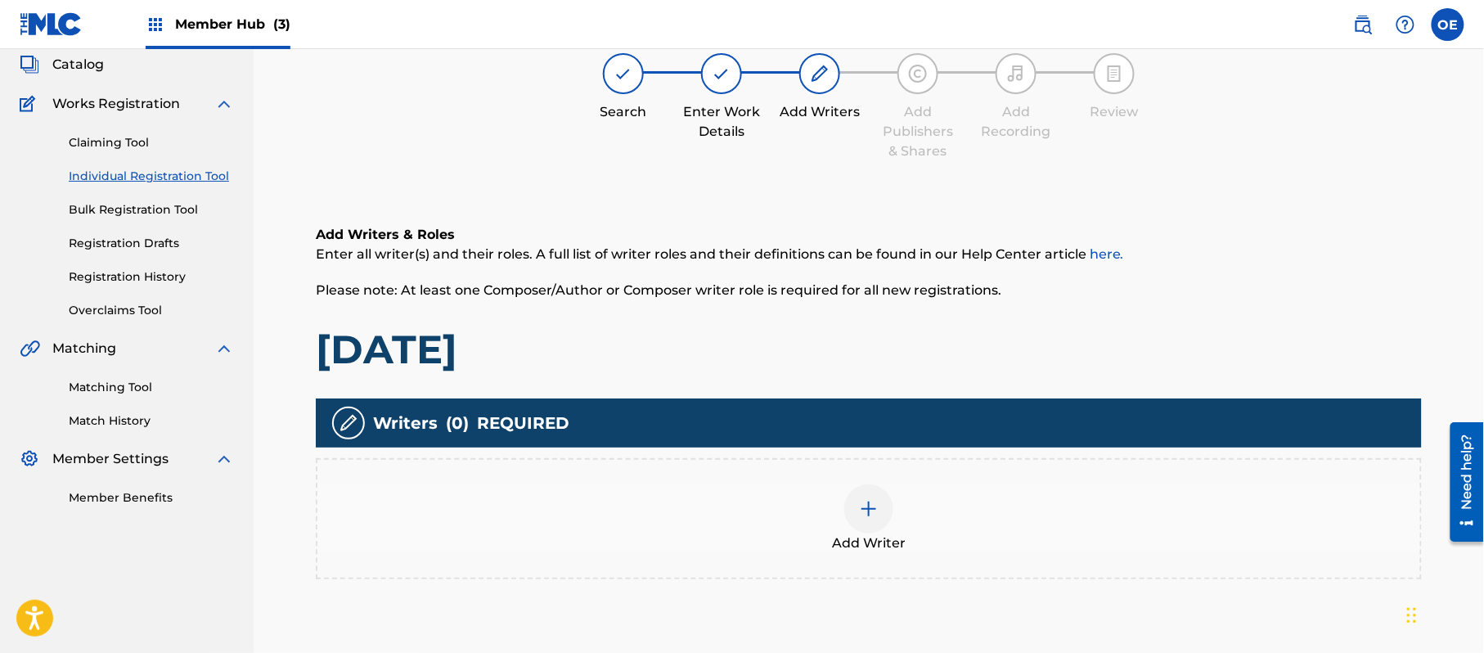
scroll to position [74, 0]
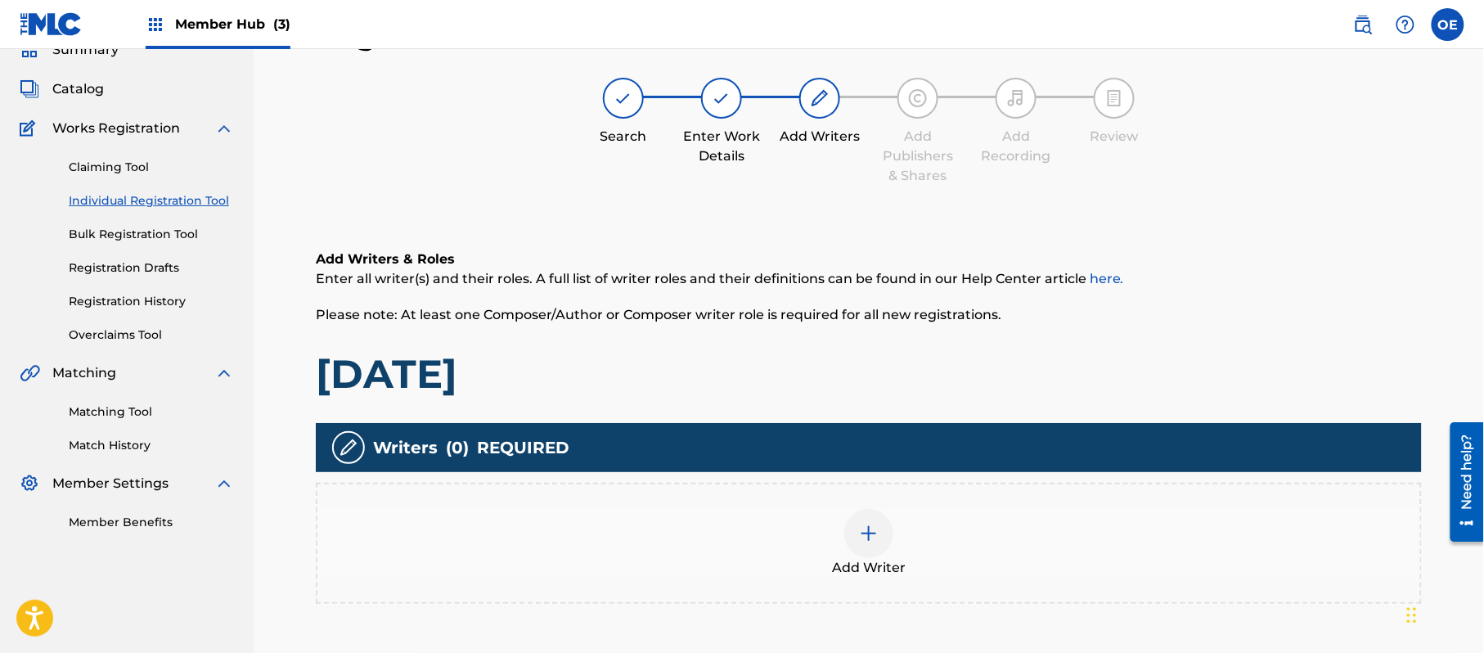
click at [890, 610] on div "Add Writers & Roles Enter all writer(s) and their roles. A full list of writer …" at bounding box center [869, 446] width 1106 height 472
click at [904, 514] on div "Add Writer" at bounding box center [868, 543] width 1103 height 69
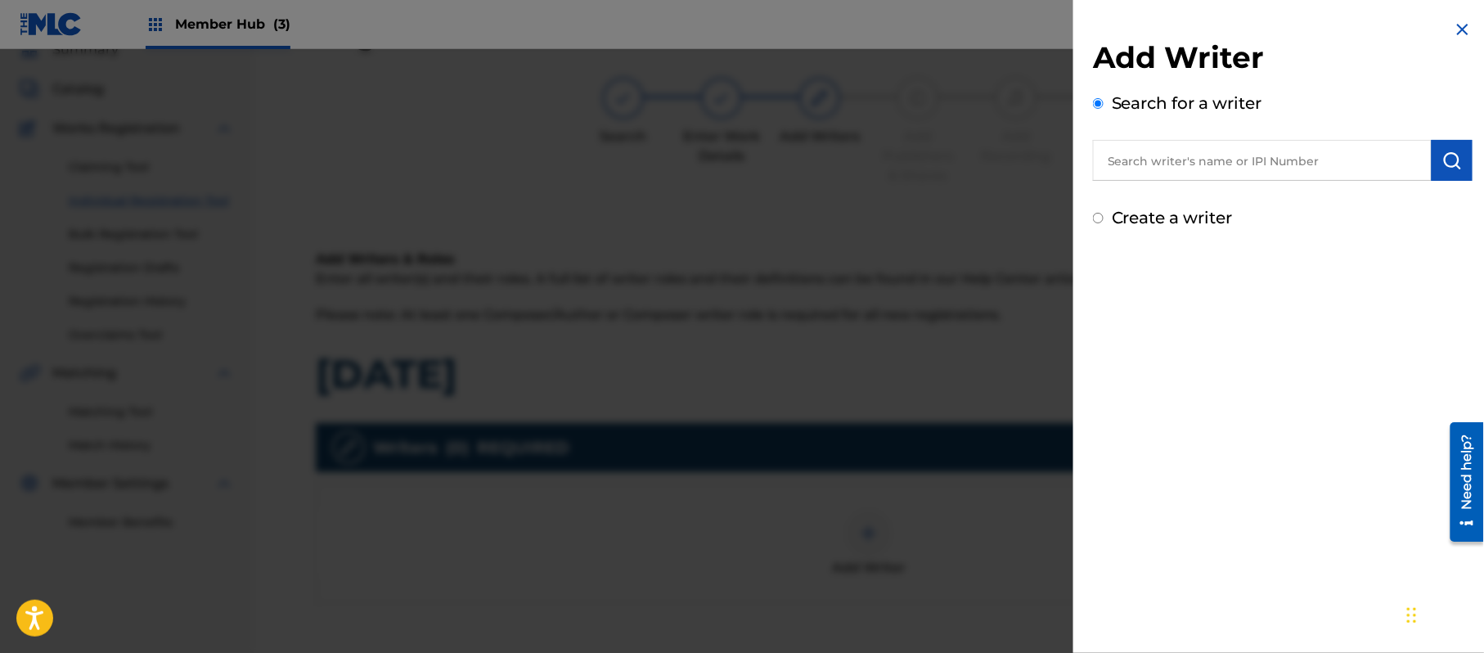
click at [1173, 211] on label "Create a writer" at bounding box center [1172, 218] width 121 height 20
radio input "true"
click at [1104, 213] on input "Create a writer" at bounding box center [1098, 218] width 11 height 11
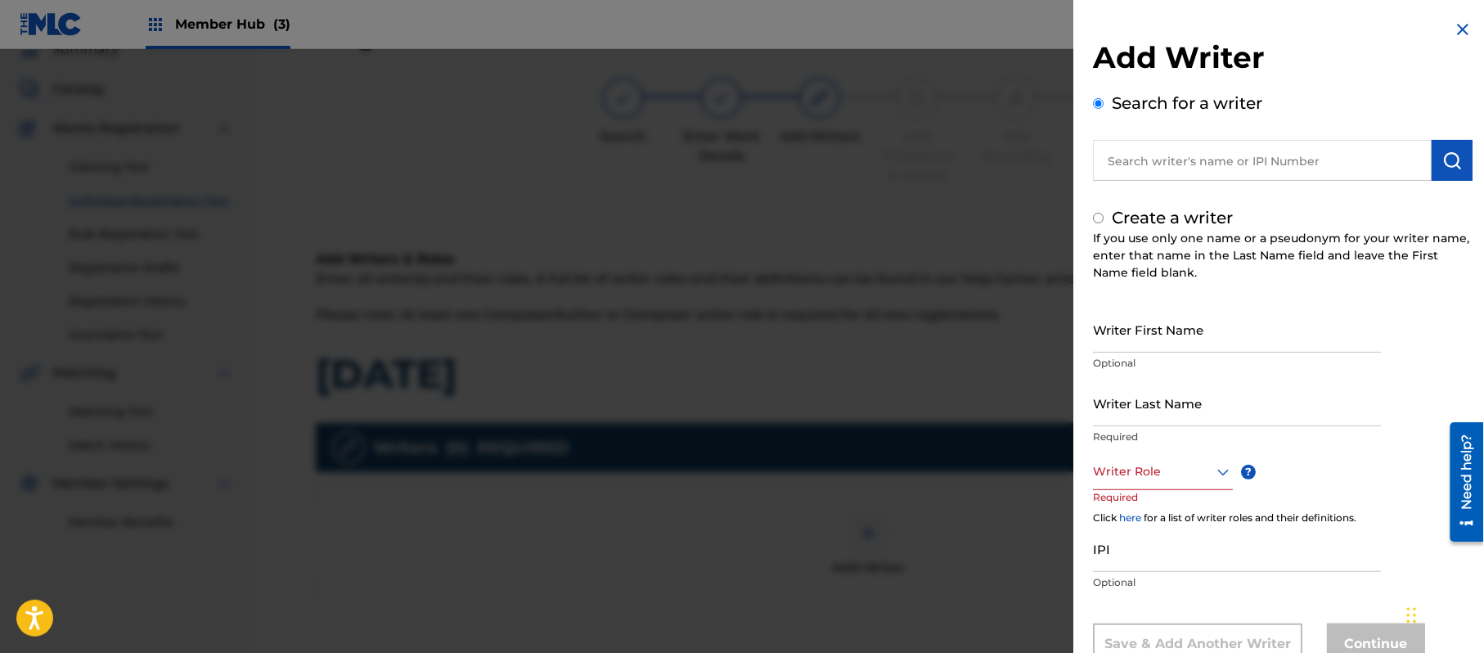
radio input "false"
radio input "true"
paste input "[PERSON_NAME]"
type input "[PERSON_NAME]"
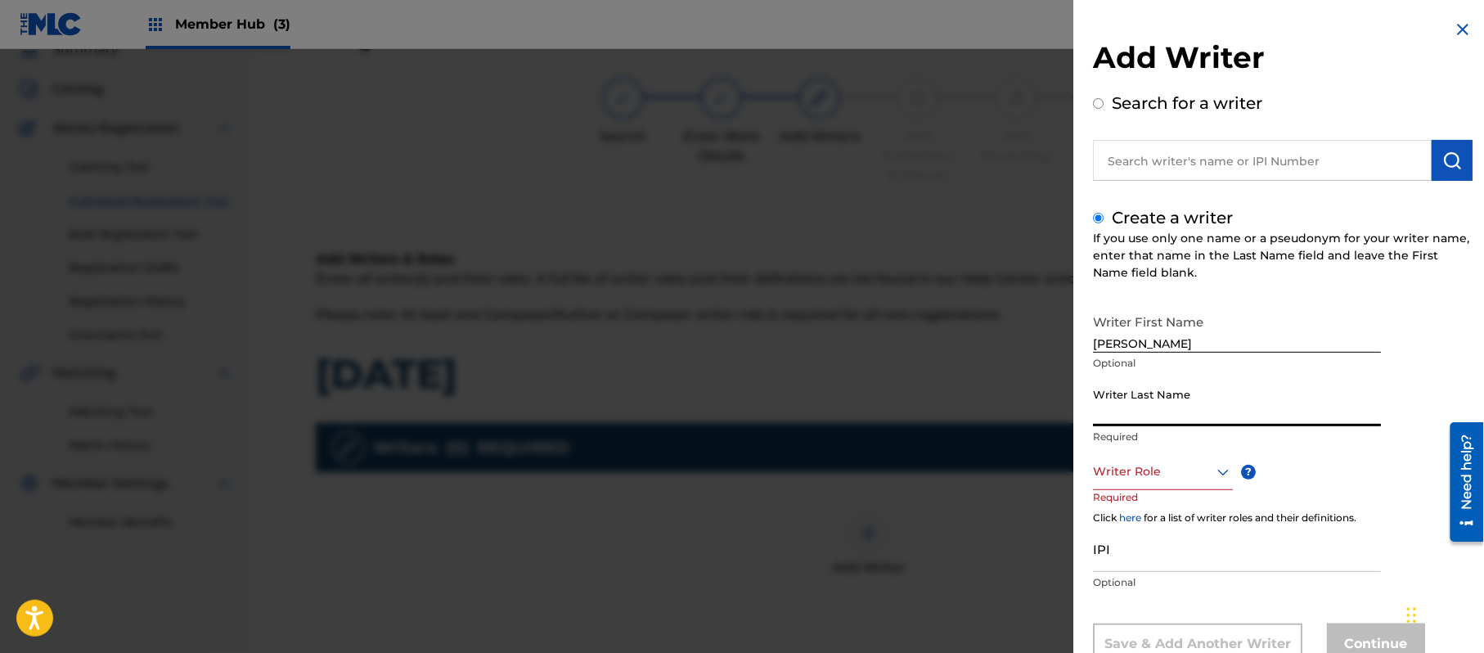
paste input "[PERSON_NAME]"
drag, startPoint x: 1139, startPoint y: 414, endPoint x: 1015, endPoint y: 401, distance: 124.2
click at [1065, 412] on div "Add Writer Search for a writer Create a writer If you use only one name or a ps…" at bounding box center [742, 351] width 1484 height 604
type input "PAZ"
drag, startPoint x: 1178, startPoint y: 344, endPoint x: 1134, endPoint y: 345, distance: 44.2
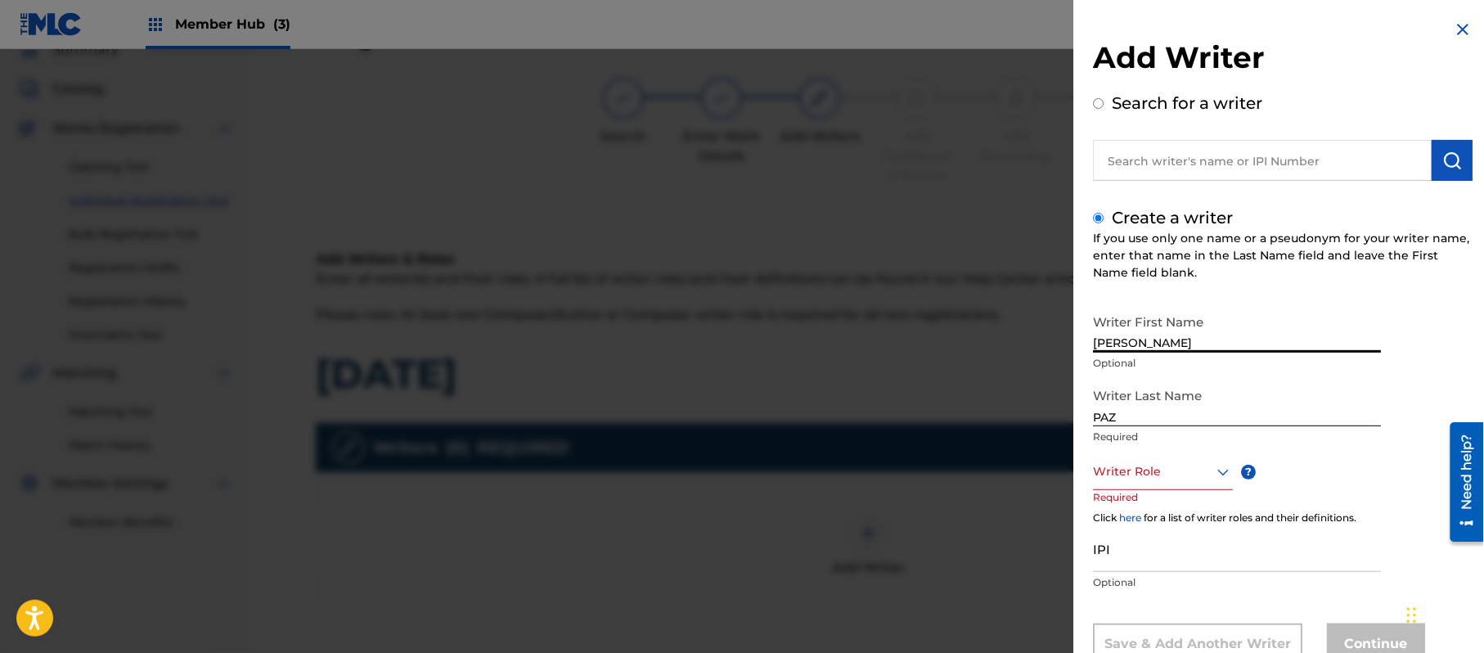
click at [1134, 345] on input "[PERSON_NAME]" at bounding box center [1237, 329] width 288 height 47
type input "[PERSON_NAME]"
click at [1114, 471] on div "Writer Role" at bounding box center [1163, 471] width 140 height 37
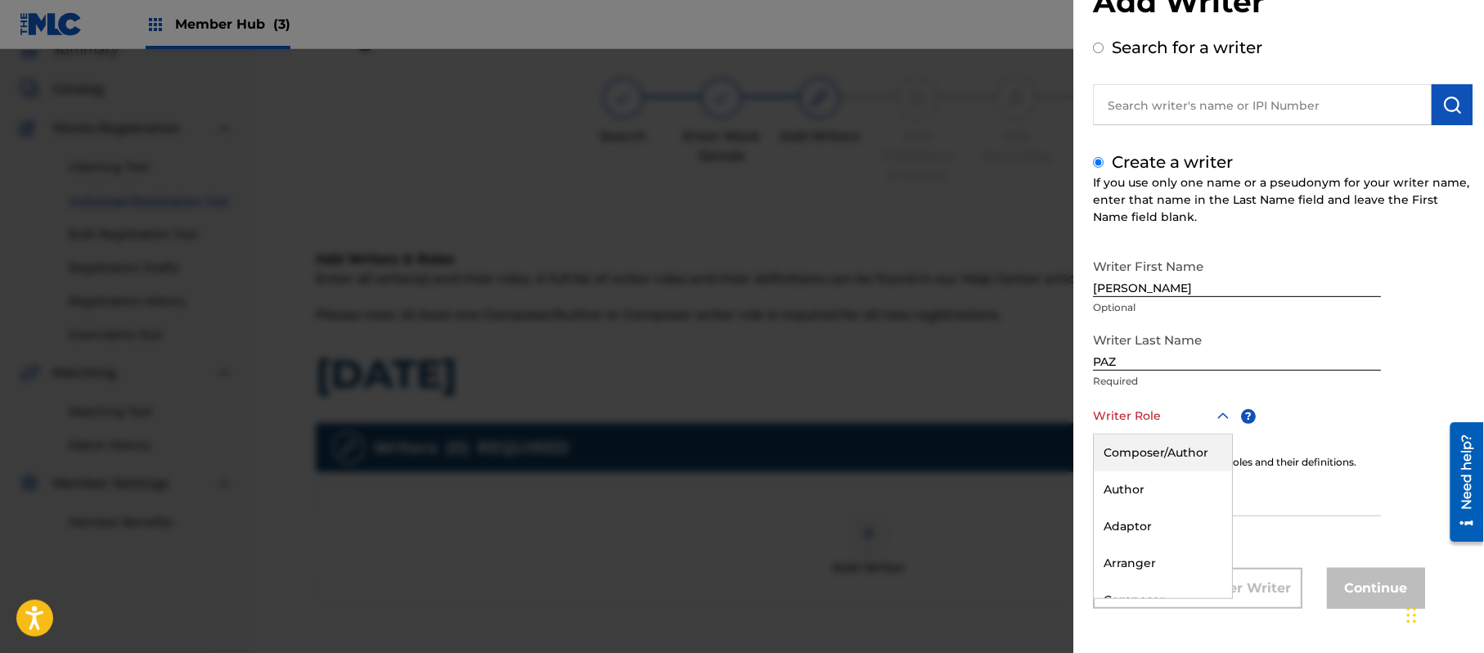
click at [1143, 468] on div "Composer/Author" at bounding box center [1163, 452] width 138 height 37
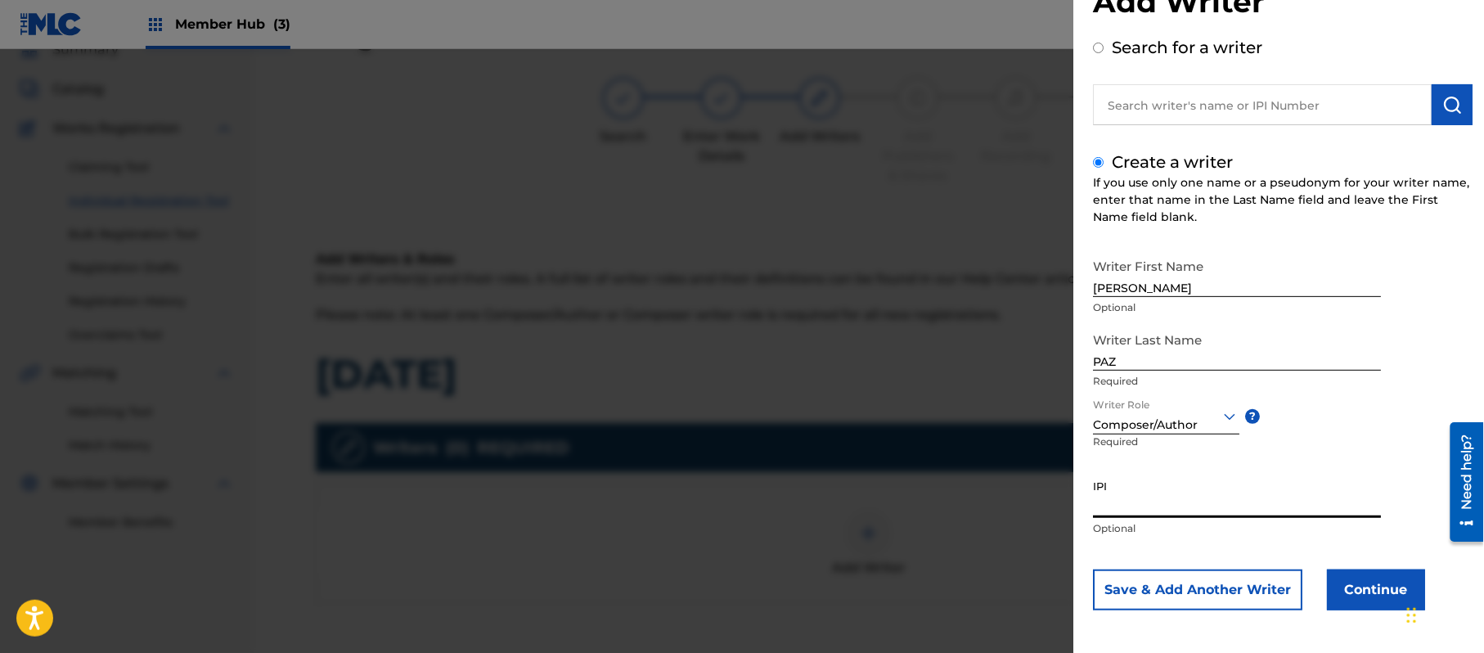
paste input "383824534"
type input "383824534"
click at [1375, 574] on button "Continue" at bounding box center [1376, 589] width 98 height 41
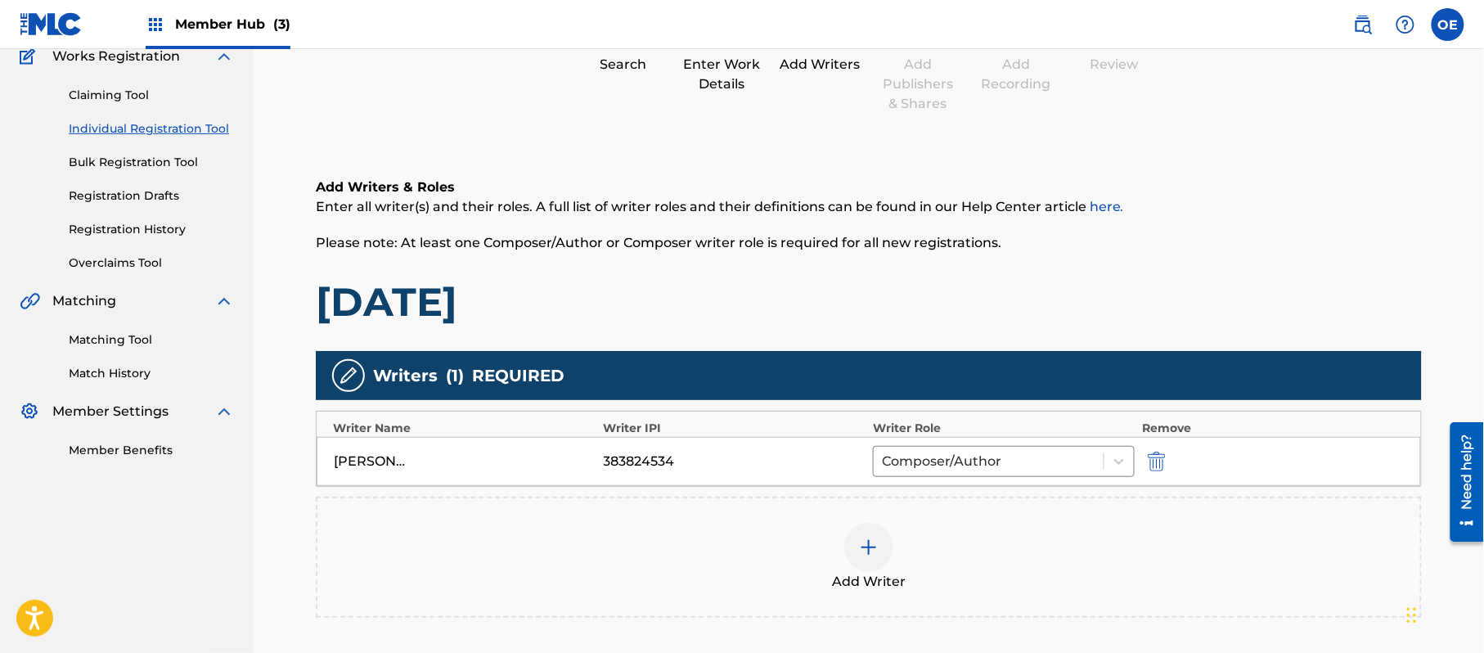
scroll to position [183, 0]
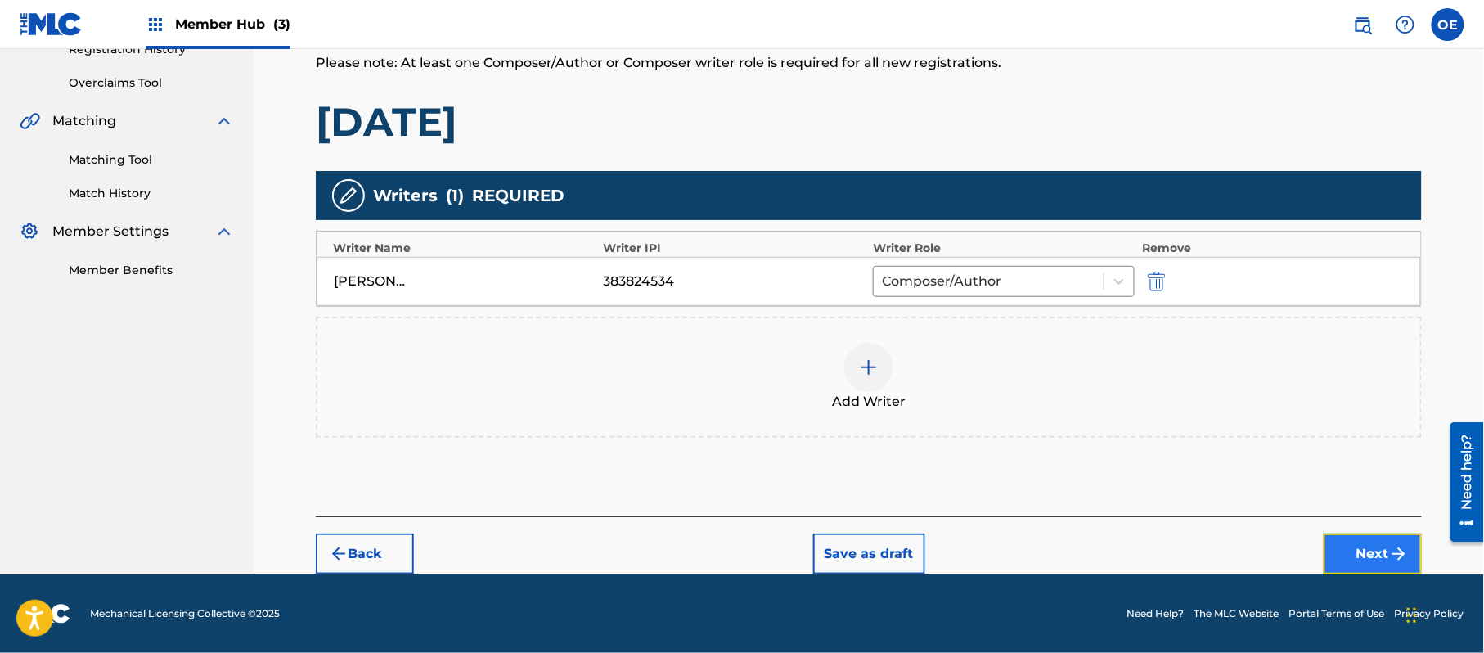
click at [1408, 547] on img "submit" at bounding box center [1399, 554] width 20 height 20
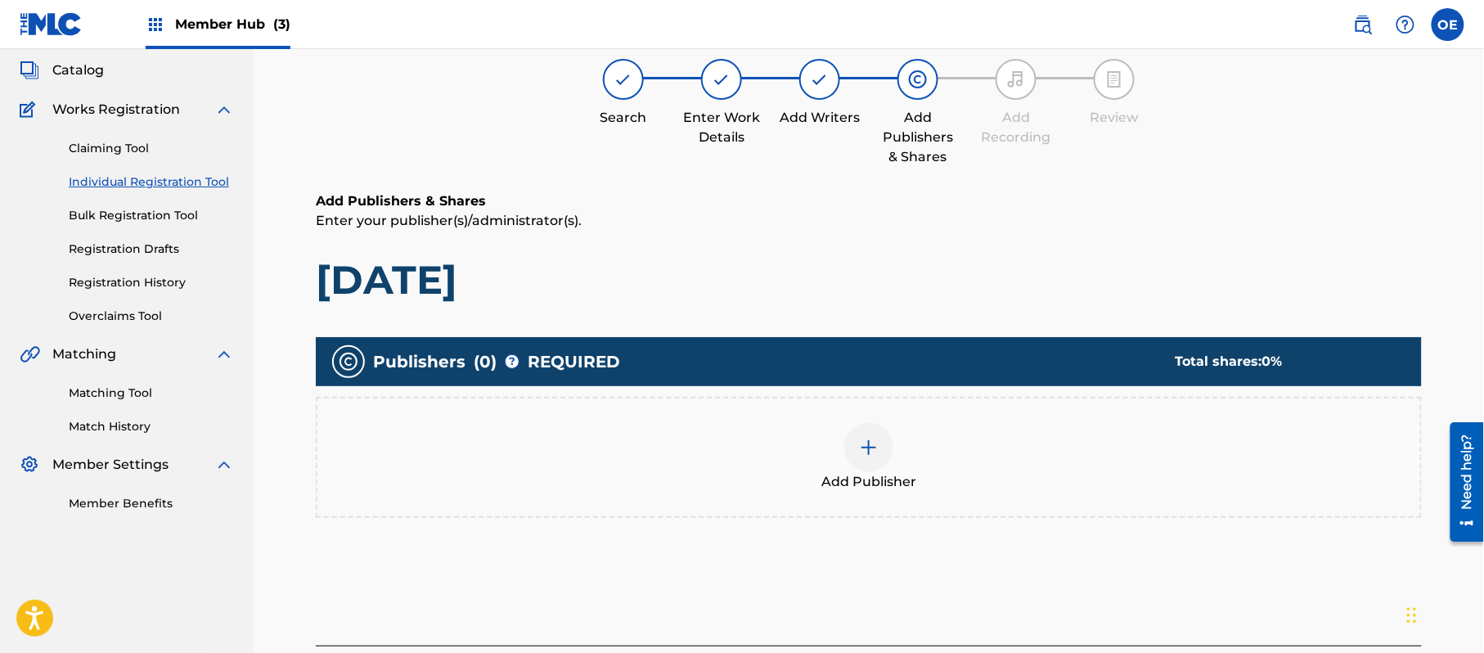
scroll to position [74, 0]
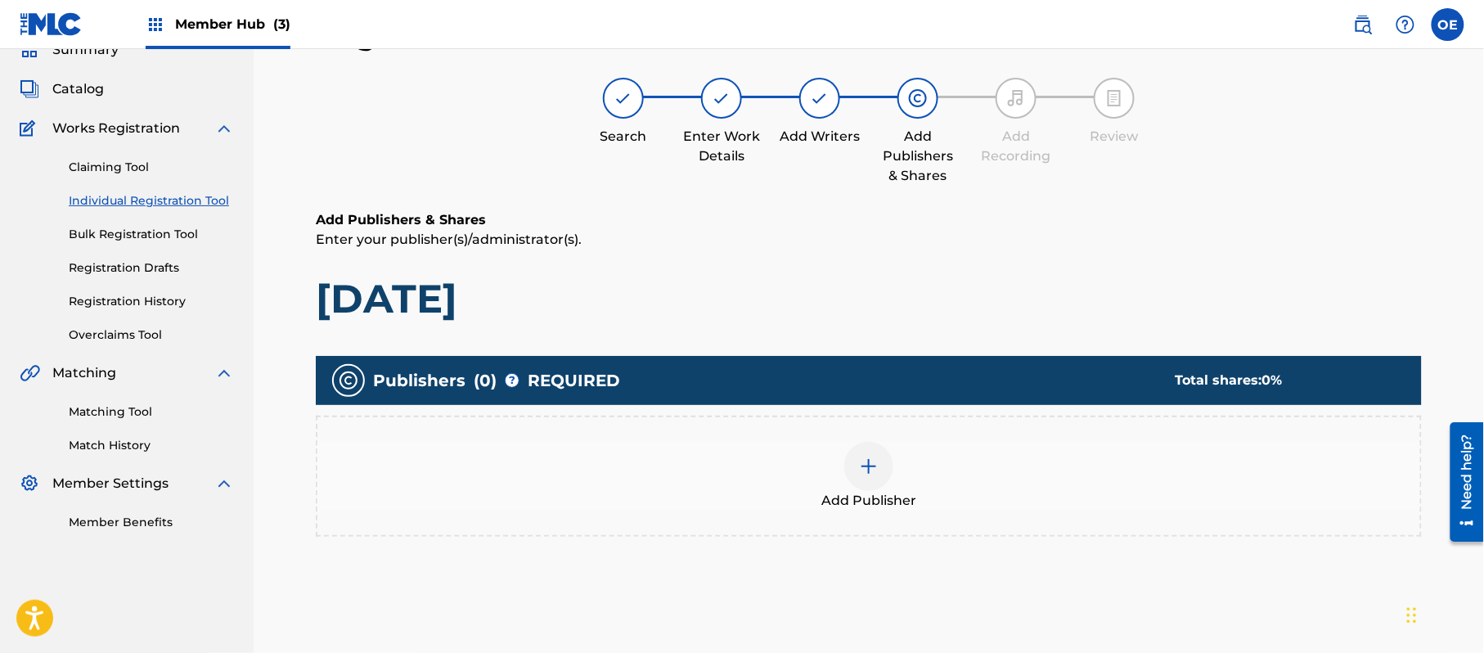
click at [962, 484] on div "Add Publisher" at bounding box center [868, 476] width 1103 height 69
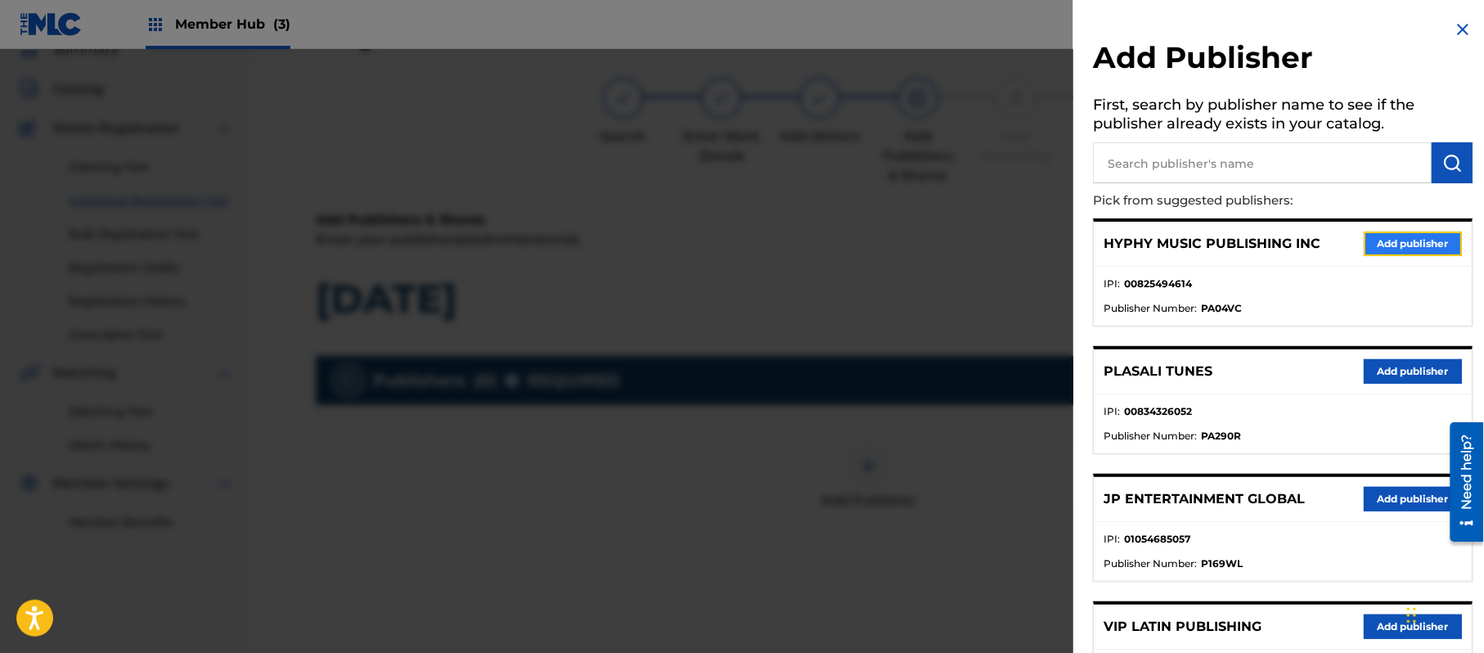
click at [1379, 246] on button "Add publisher" at bounding box center [1413, 244] width 98 height 25
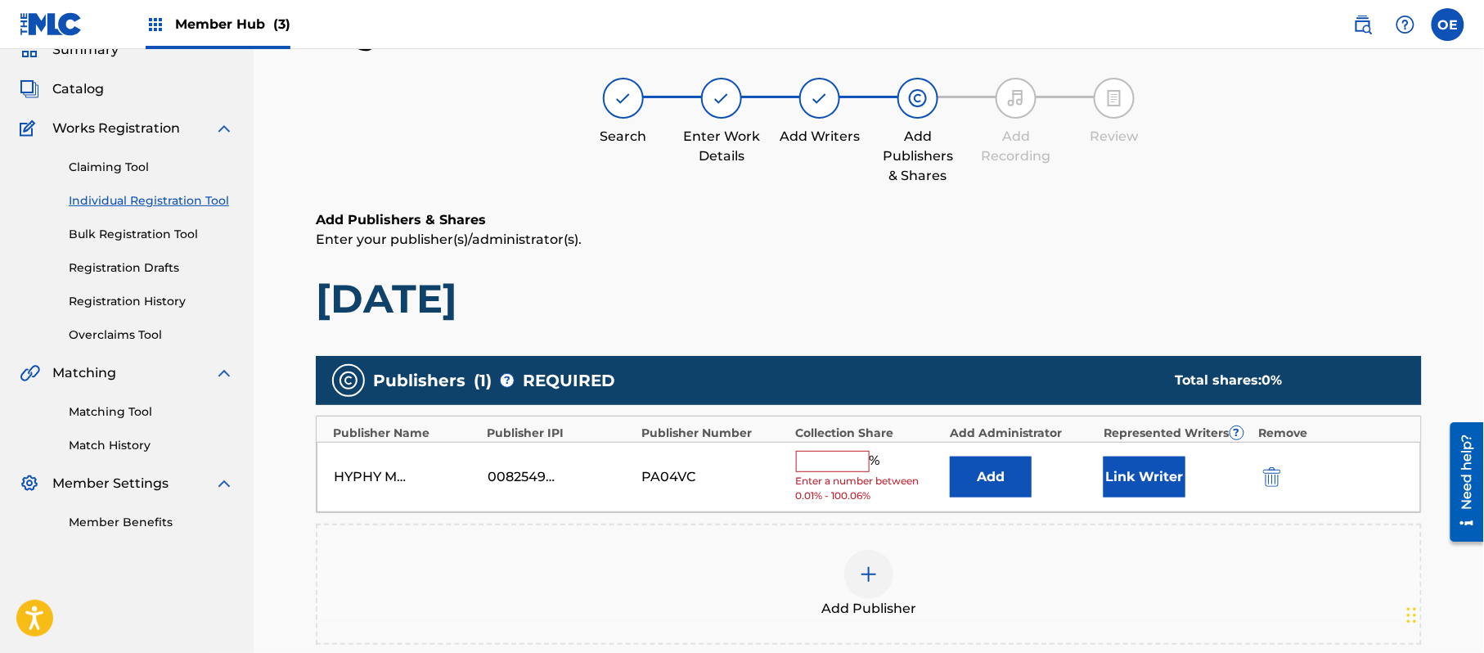
click at [812, 459] on input "text" at bounding box center [833, 461] width 74 height 21
type input "100"
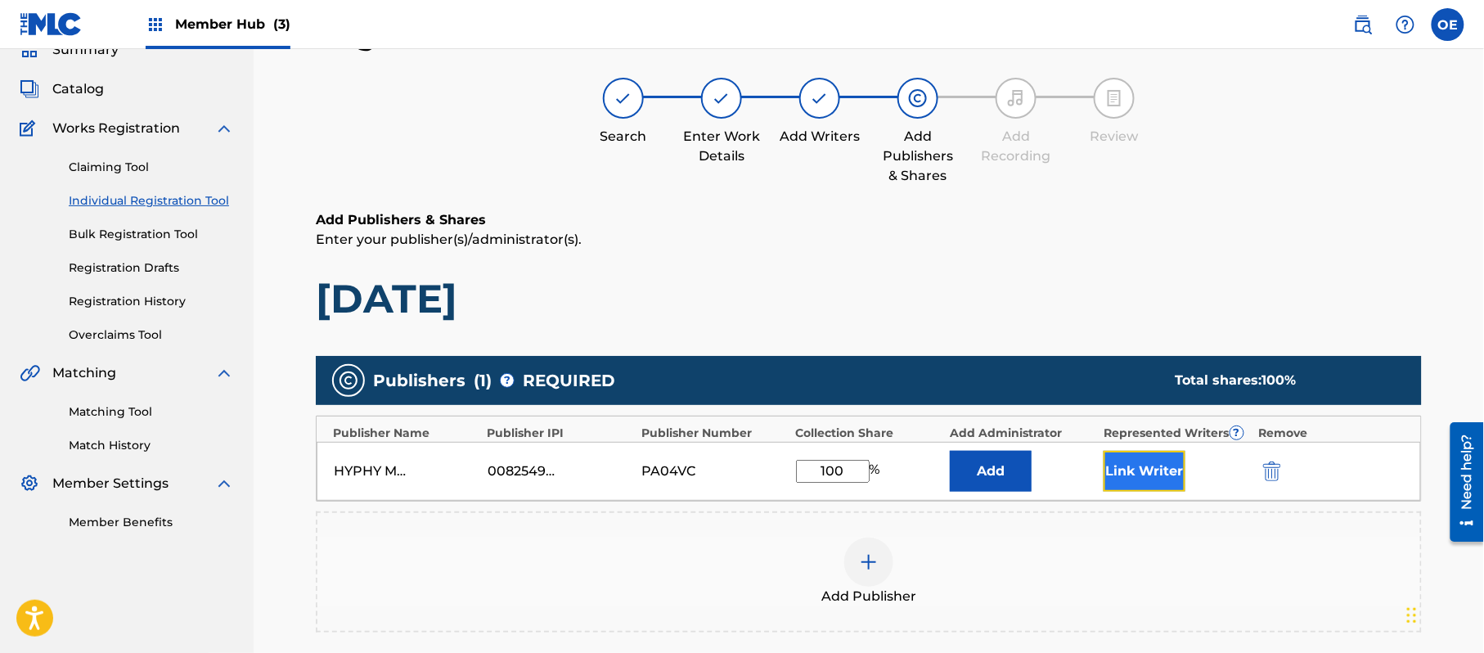
click at [1105, 465] on button "Link Writer" at bounding box center [1145, 471] width 82 height 41
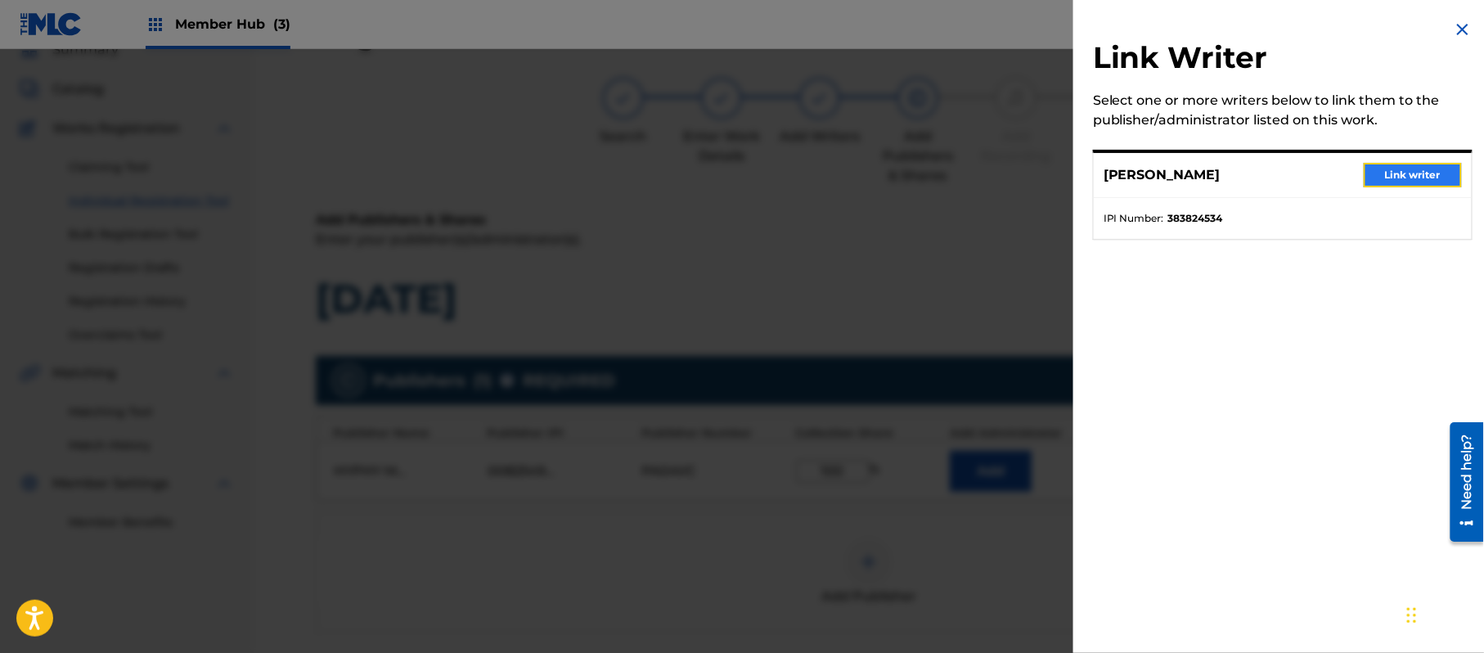
click at [1385, 165] on button "Link writer" at bounding box center [1413, 175] width 98 height 25
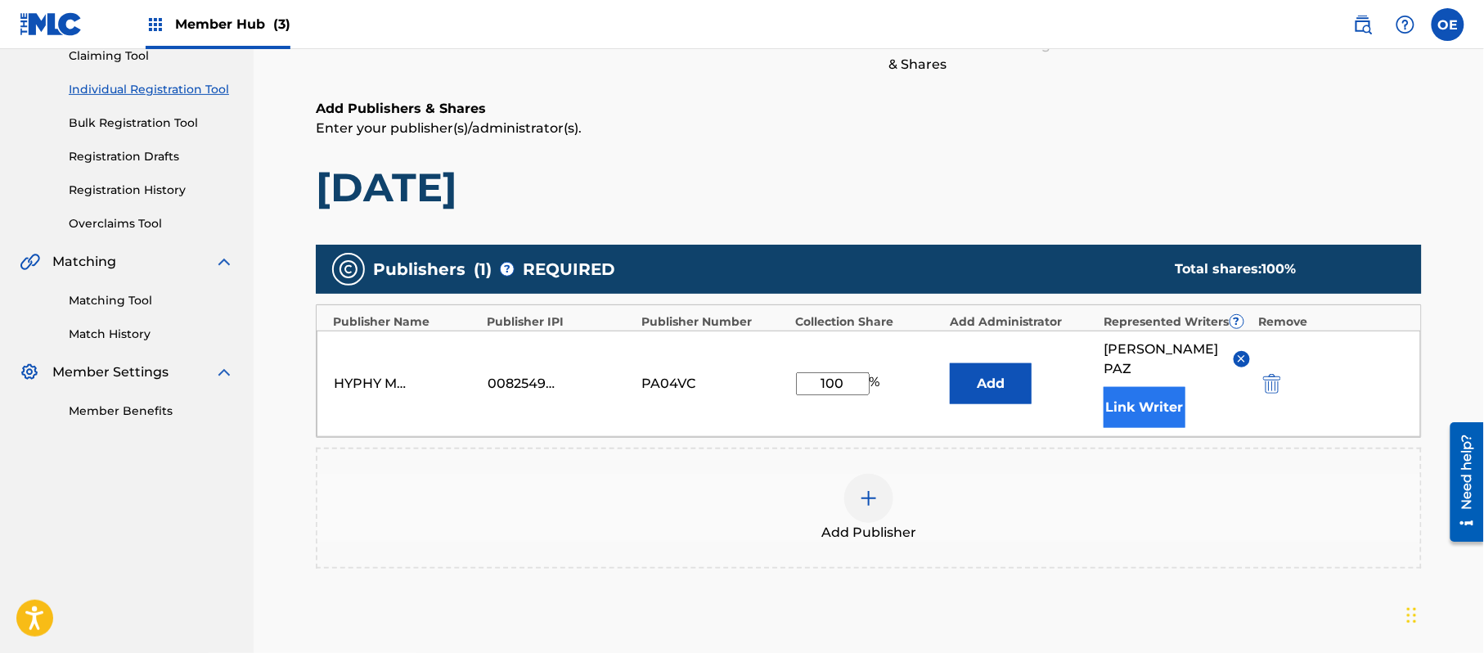
scroll to position [344, 0]
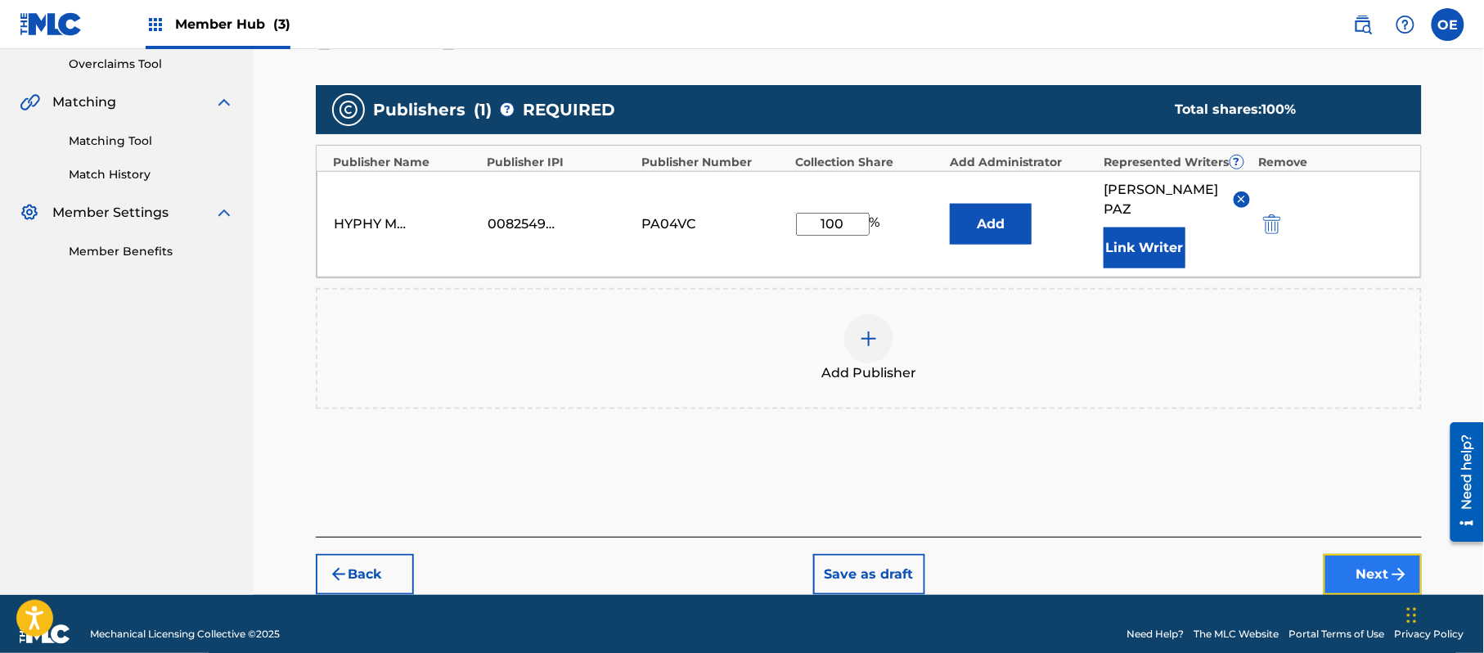
click at [1348, 554] on button "Next" at bounding box center [1373, 574] width 98 height 41
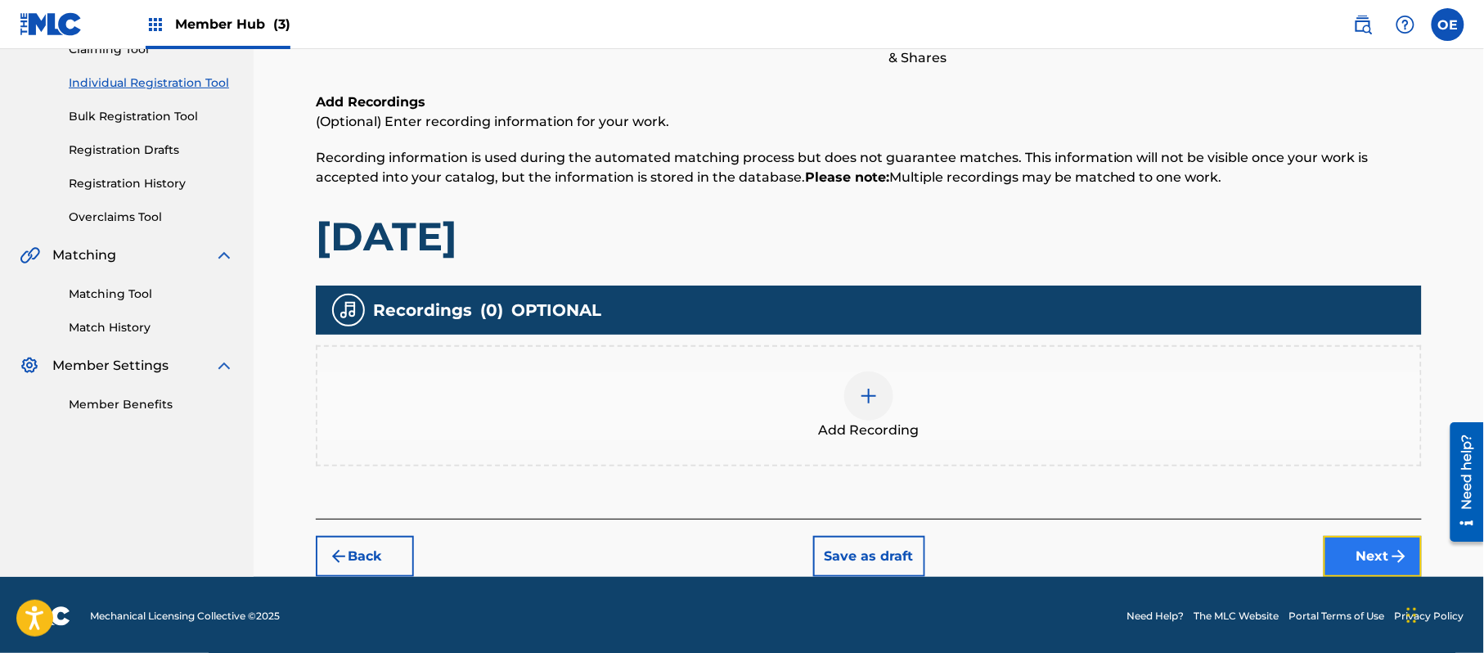
click at [1376, 558] on button "Next" at bounding box center [1373, 556] width 98 height 41
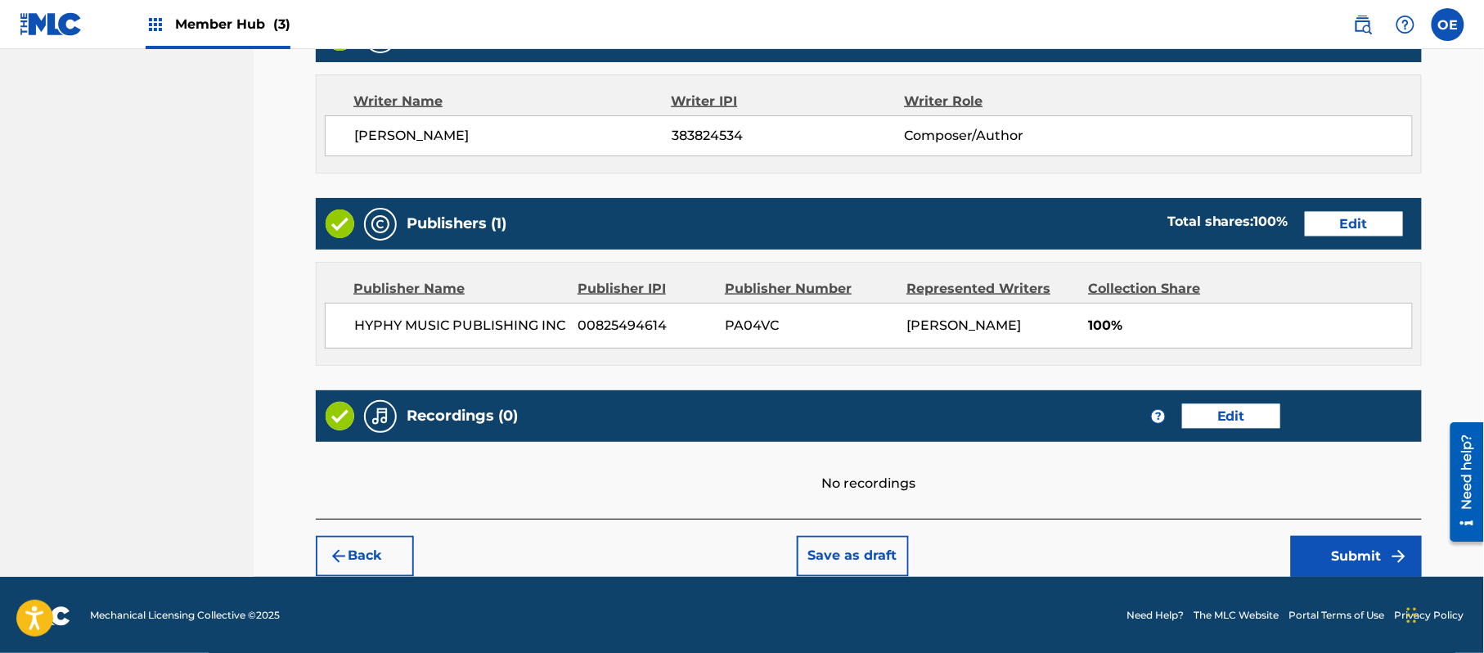
scroll to position [678, 0]
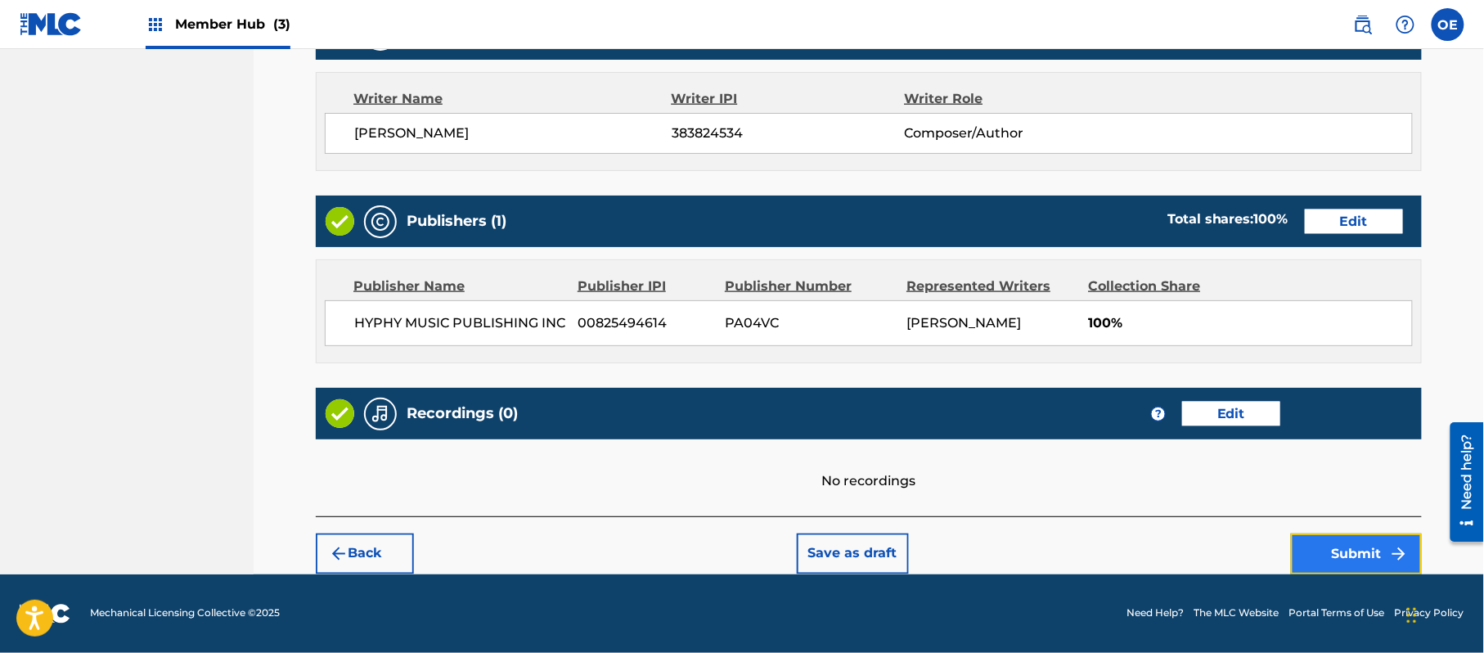
click at [1330, 547] on button "Submit" at bounding box center [1356, 553] width 131 height 41
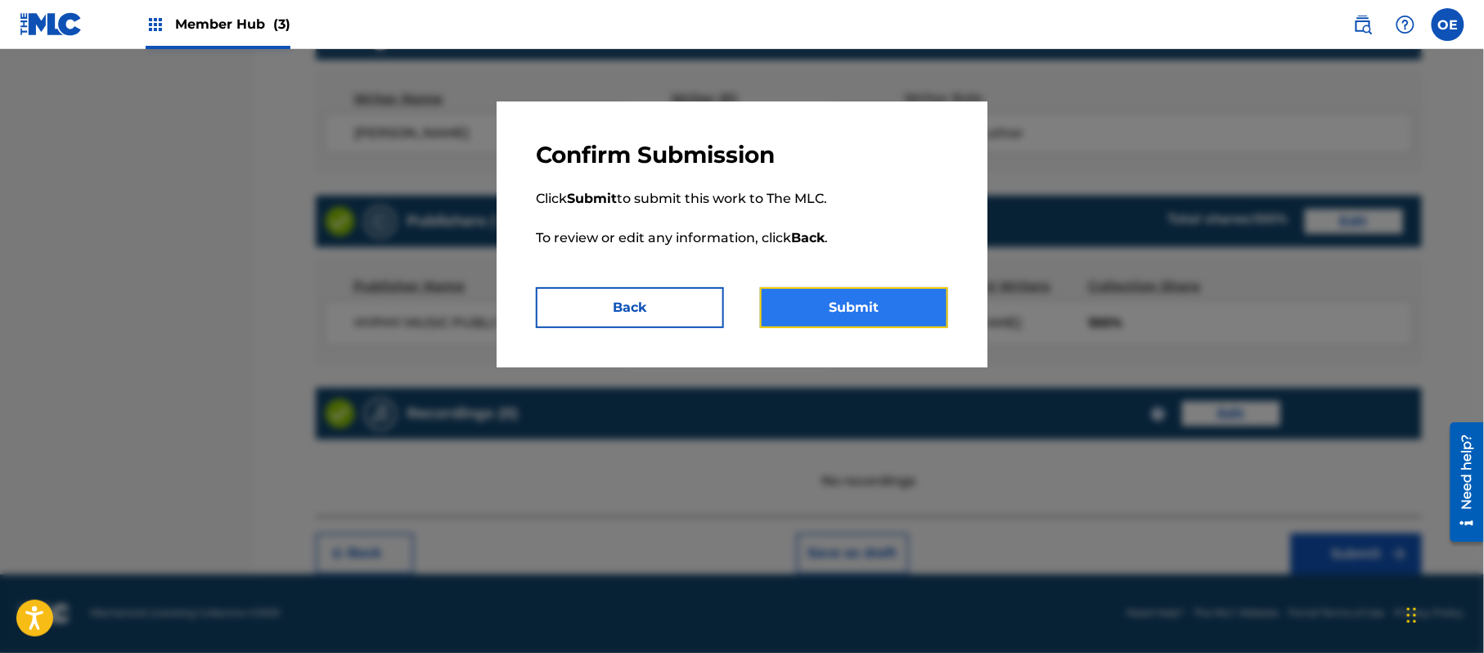
click at [875, 295] on button "Submit" at bounding box center [854, 307] width 188 height 41
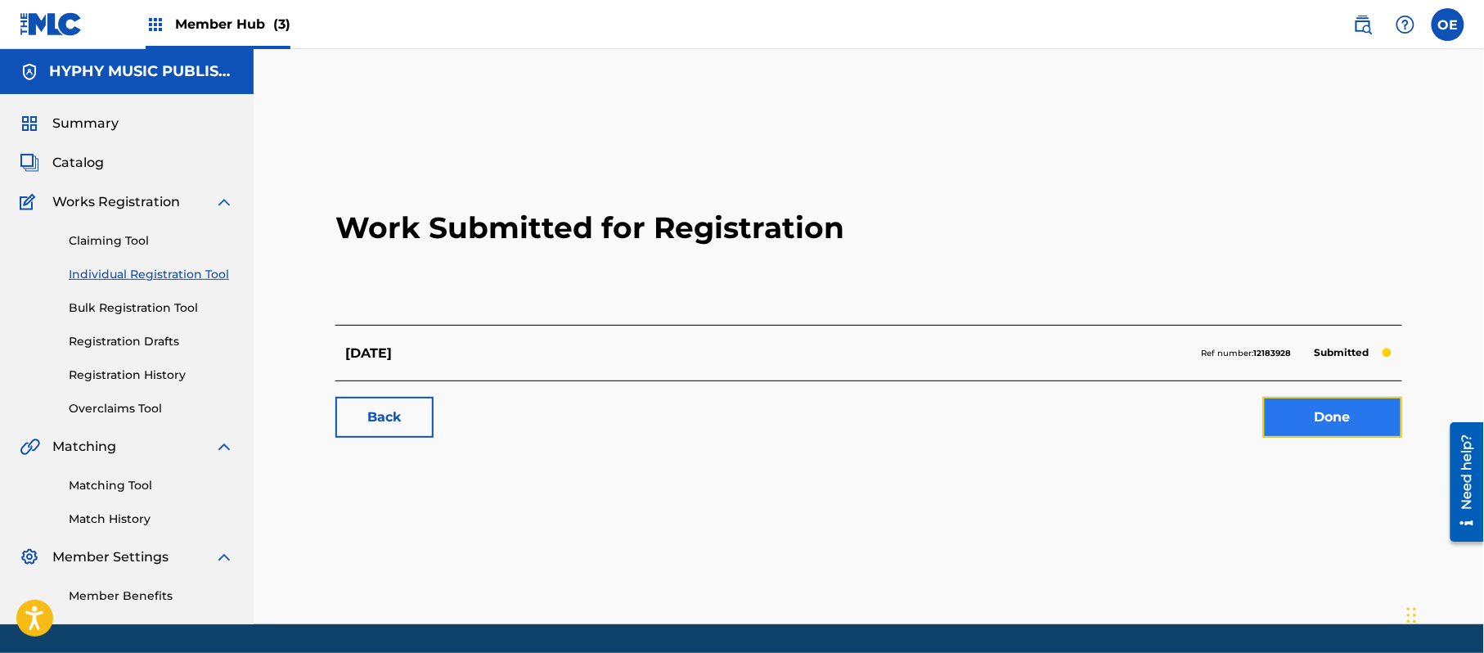
click at [1333, 426] on link "Done" at bounding box center [1332, 417] width 139 height 41
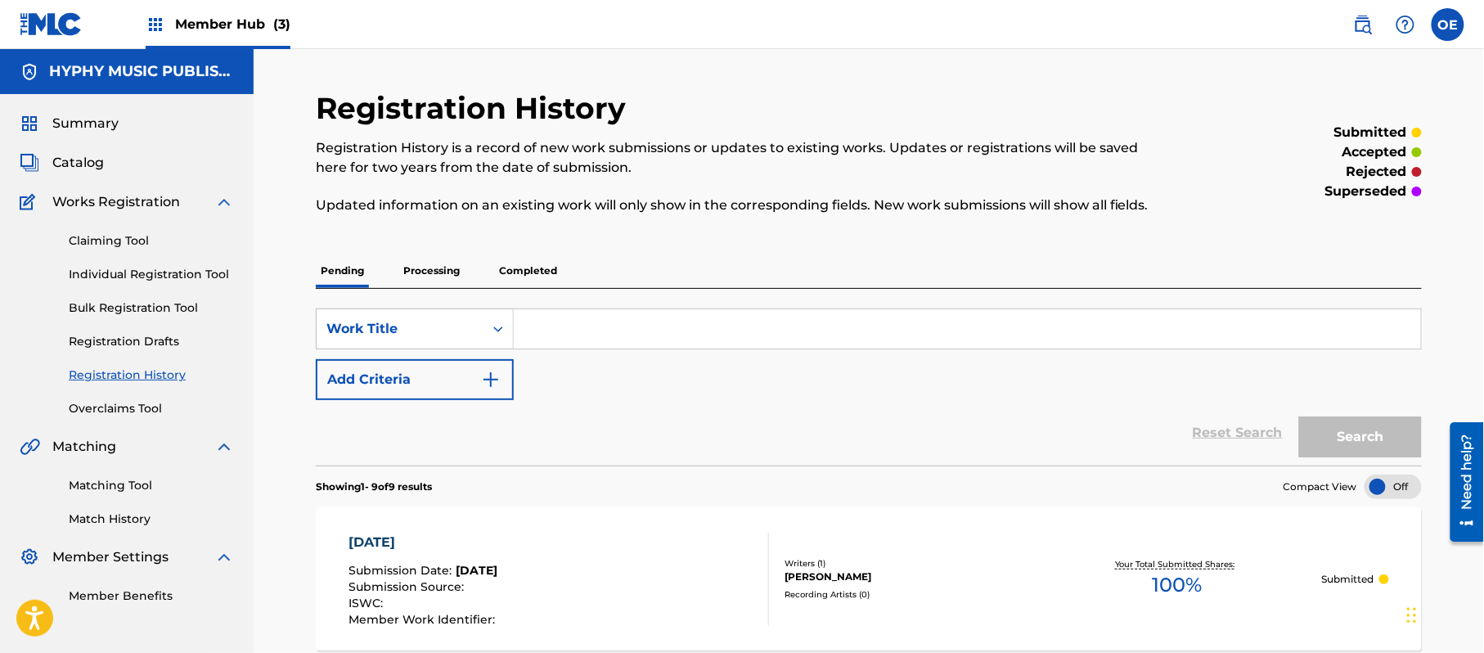
click at [170, 367] on link "Registration History" at bounding box center [151, 375] width 165 height 17
click at [190, 272] on link "Individual Registration Tool" at bounding box center [151, 274] width 165 height 17
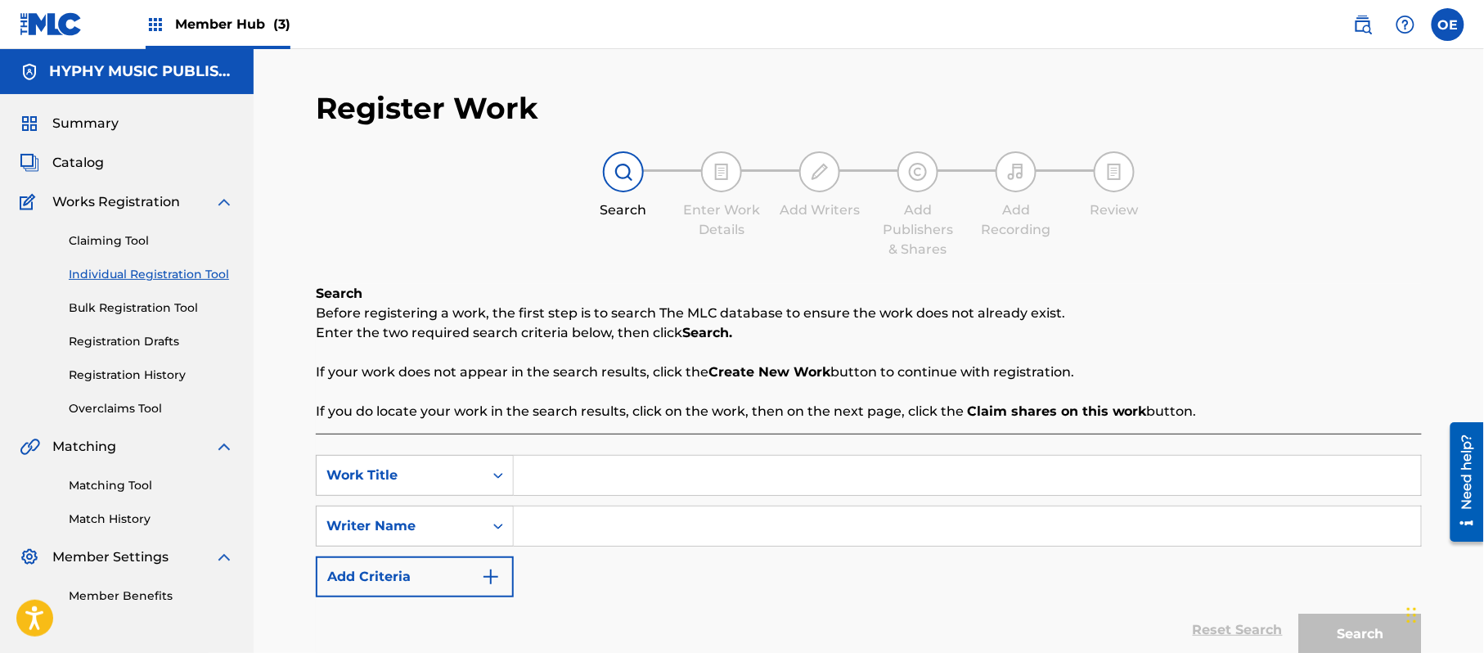
paste input "CERCA DE TI"
type input "CERCA DE TI"
paste input "[PERSON_NAME]"
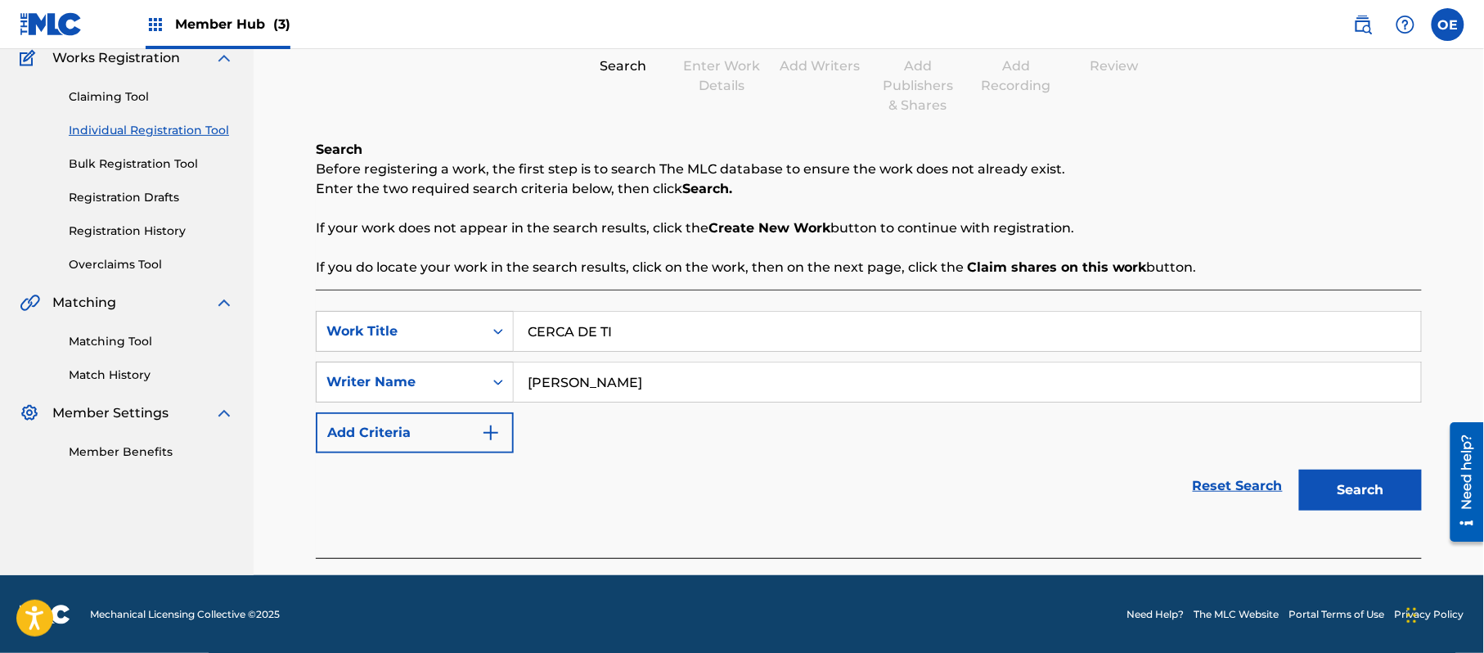
scroll to position [145, 0]
type input "[PERSON_NAME]"
click at [1362, 479] on button "Search" at bounding box center [1360, 489] width 123 height 41
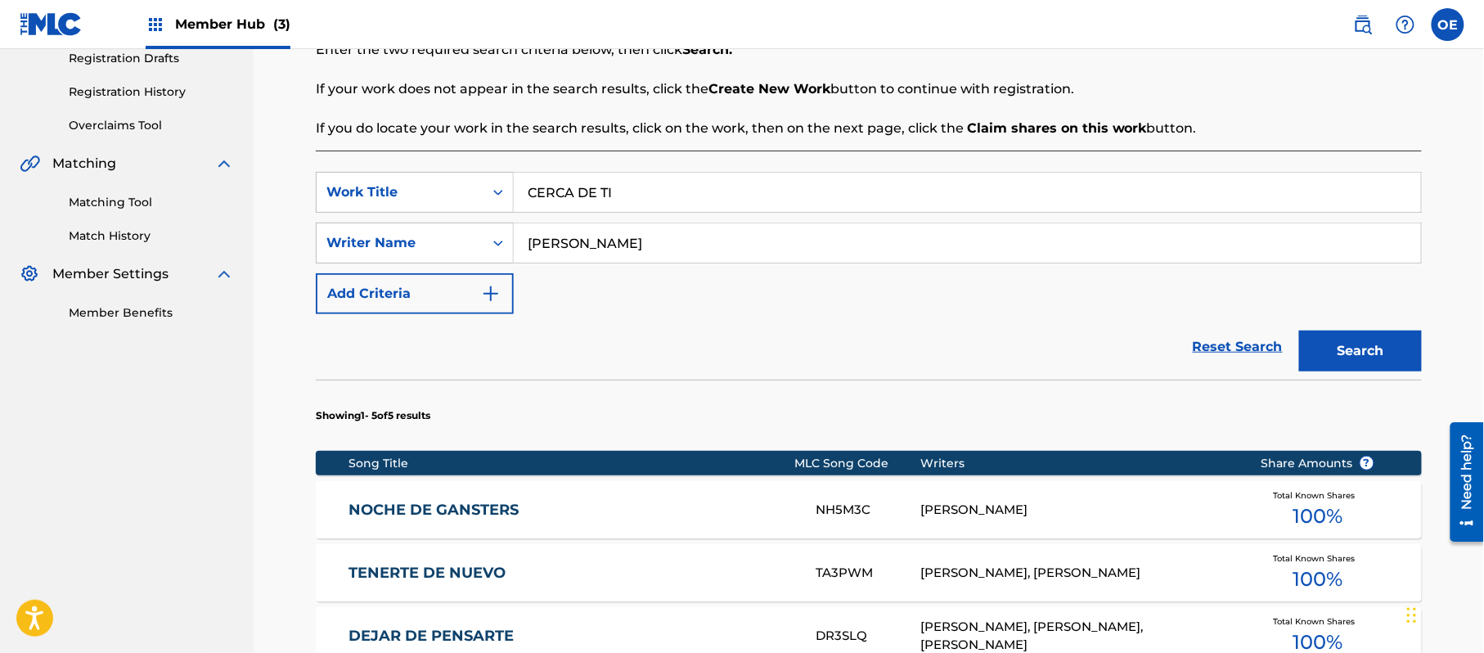
scroll to position [155, 0]
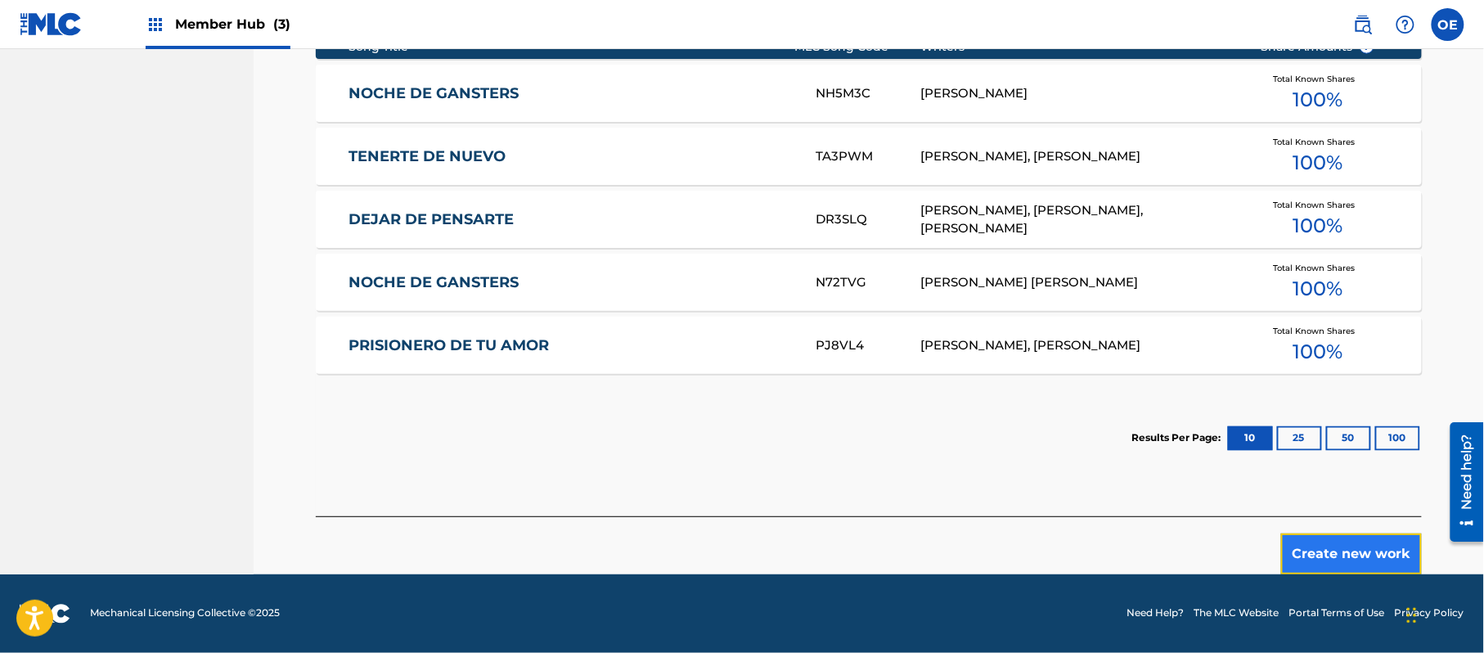
click at [1384, 558] on button "Create new work" at bounding box center [1351, 553] width 141 height 41
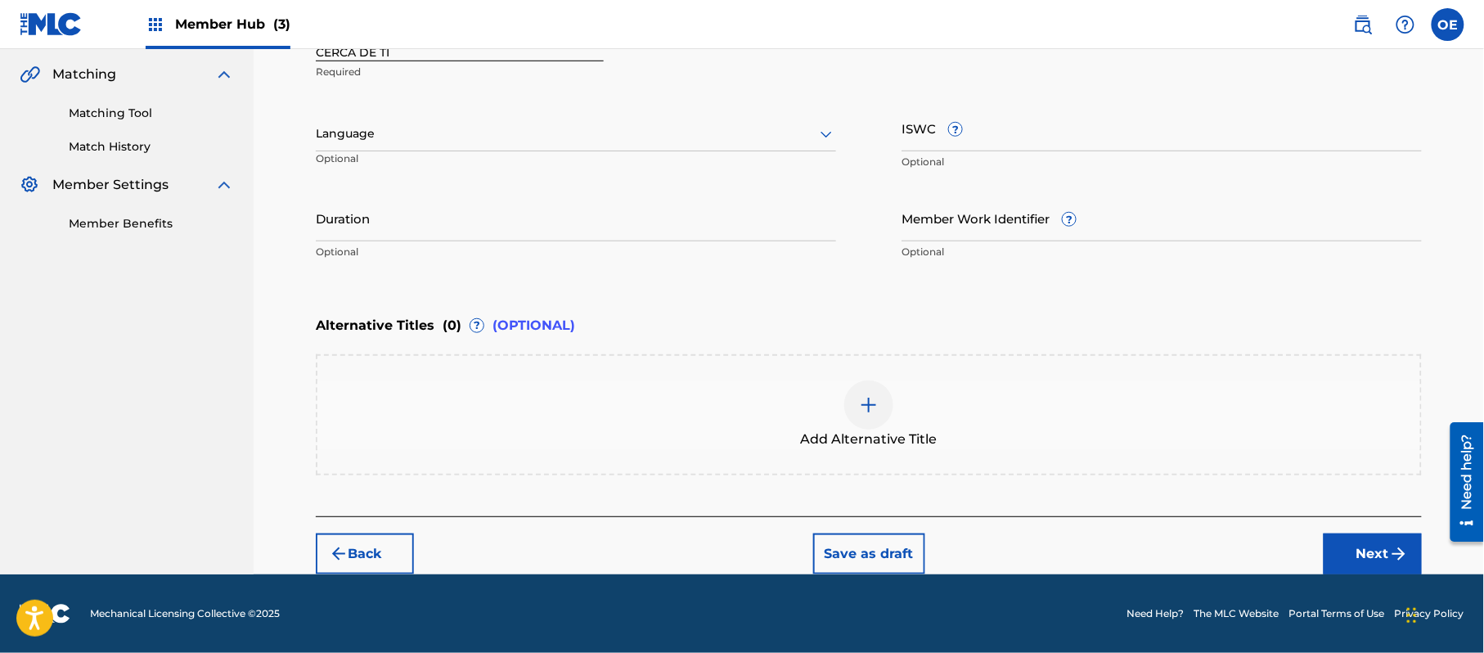
scroll to position [371, 0]
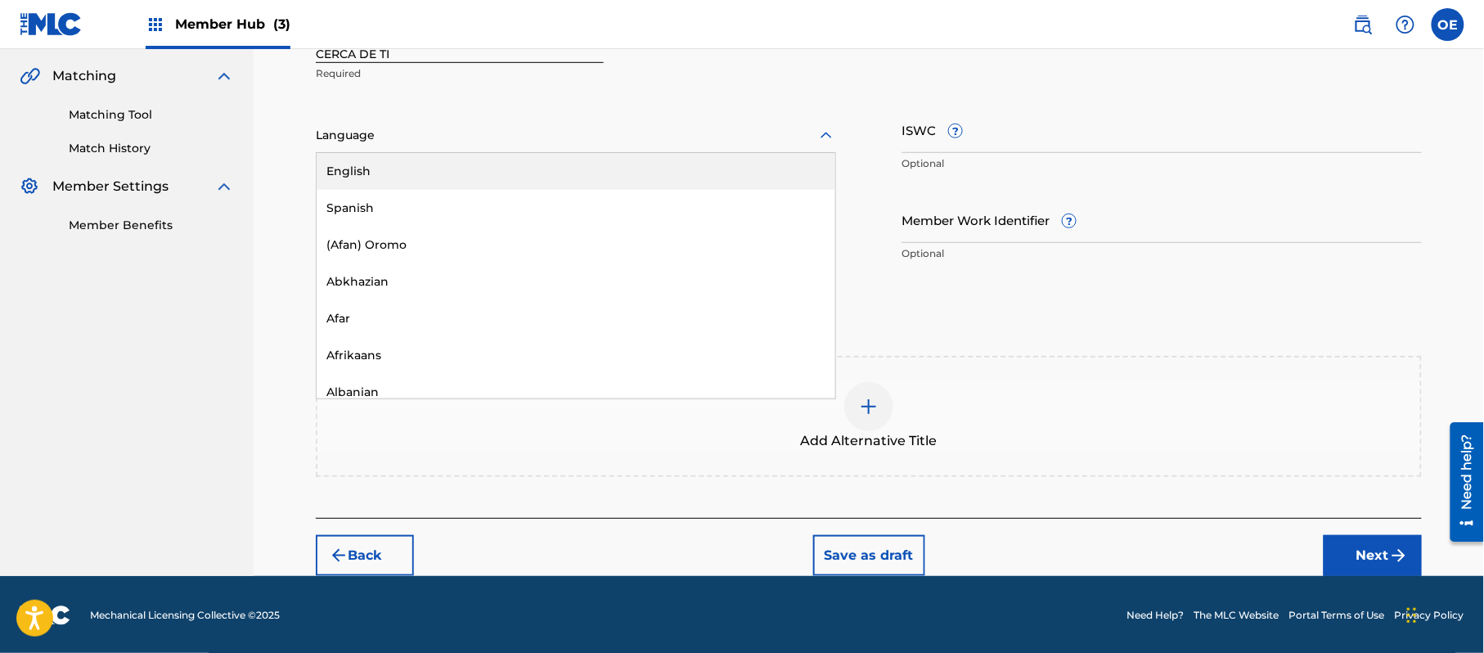
click at [448, 148] on div "Language" at bounding box center [576, 136] width 520 height 34
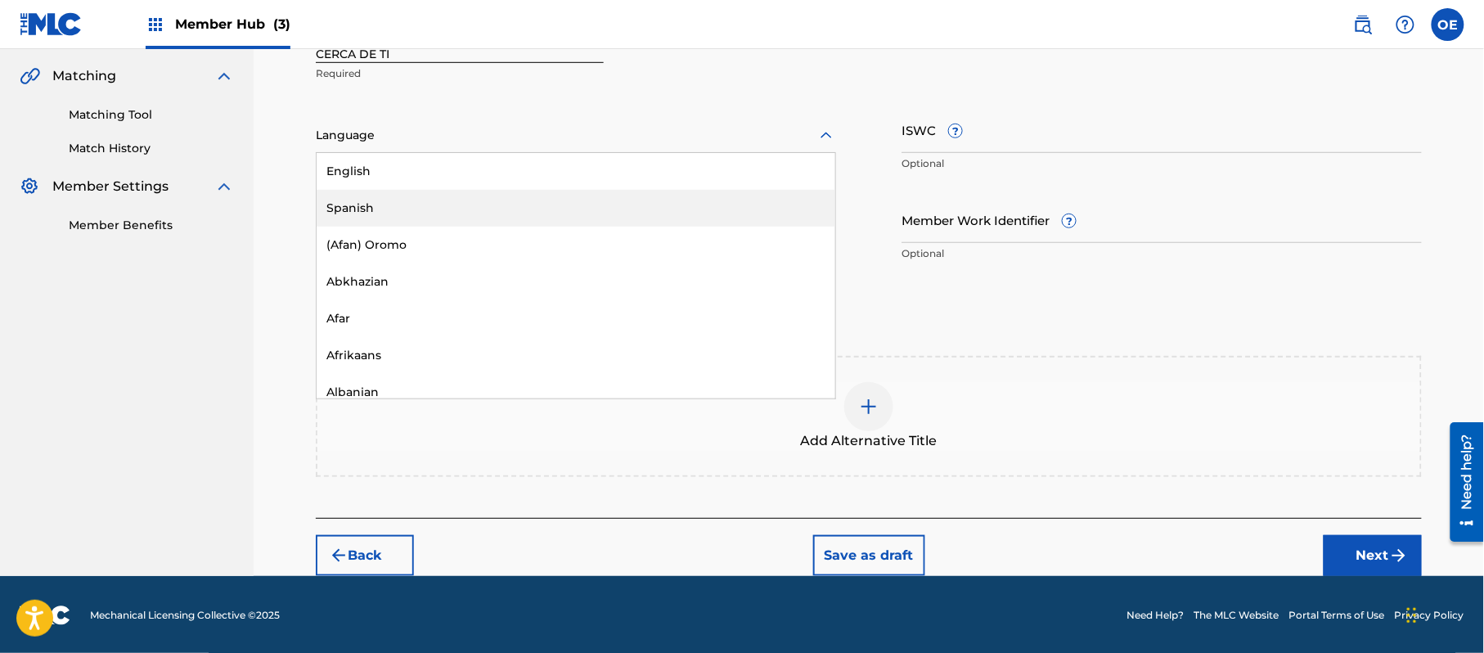
drag, startPoint x: 403, startPoint y: 200, endPoint x: 389, endPoint y: 206, distance: 14.3
click at [398, 205] on div "Spanish" at bounding box center [576, 208] width 519 height 37
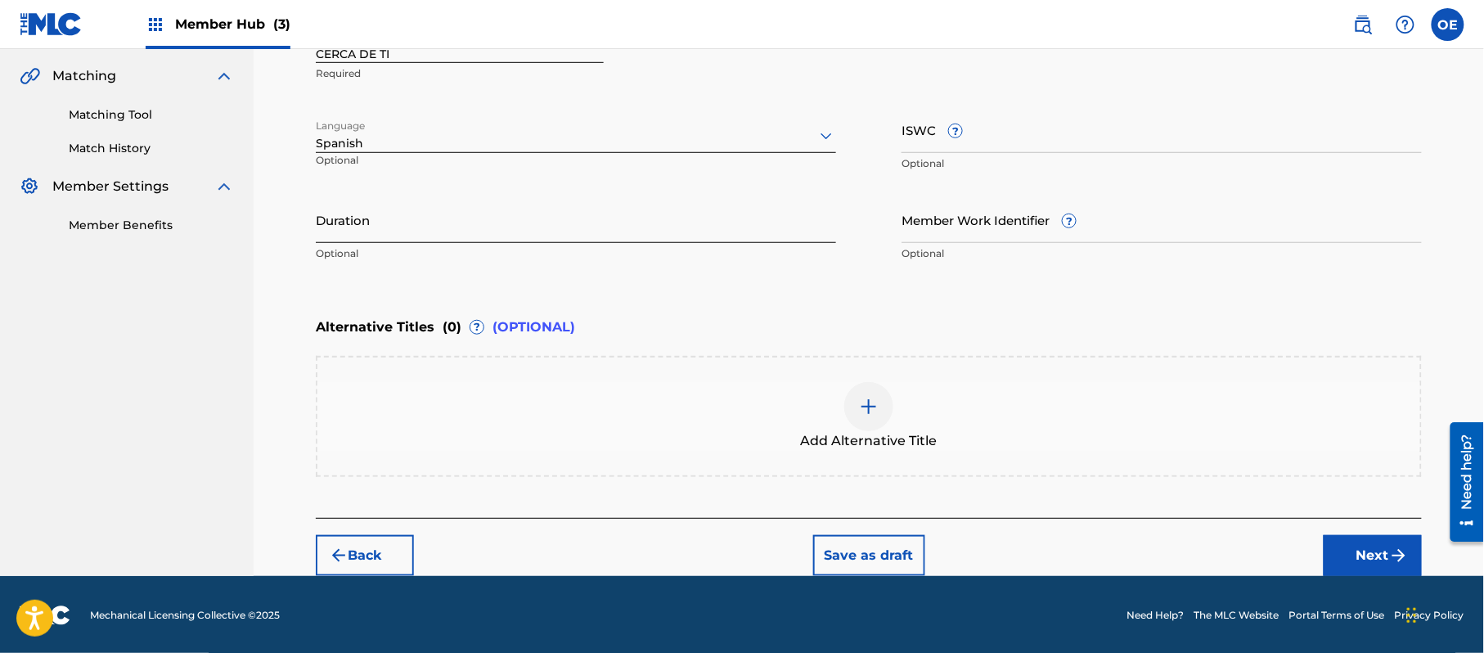
click at [380, 232] on input "Duration" at bounding box center [576, 219] width 520 height 47
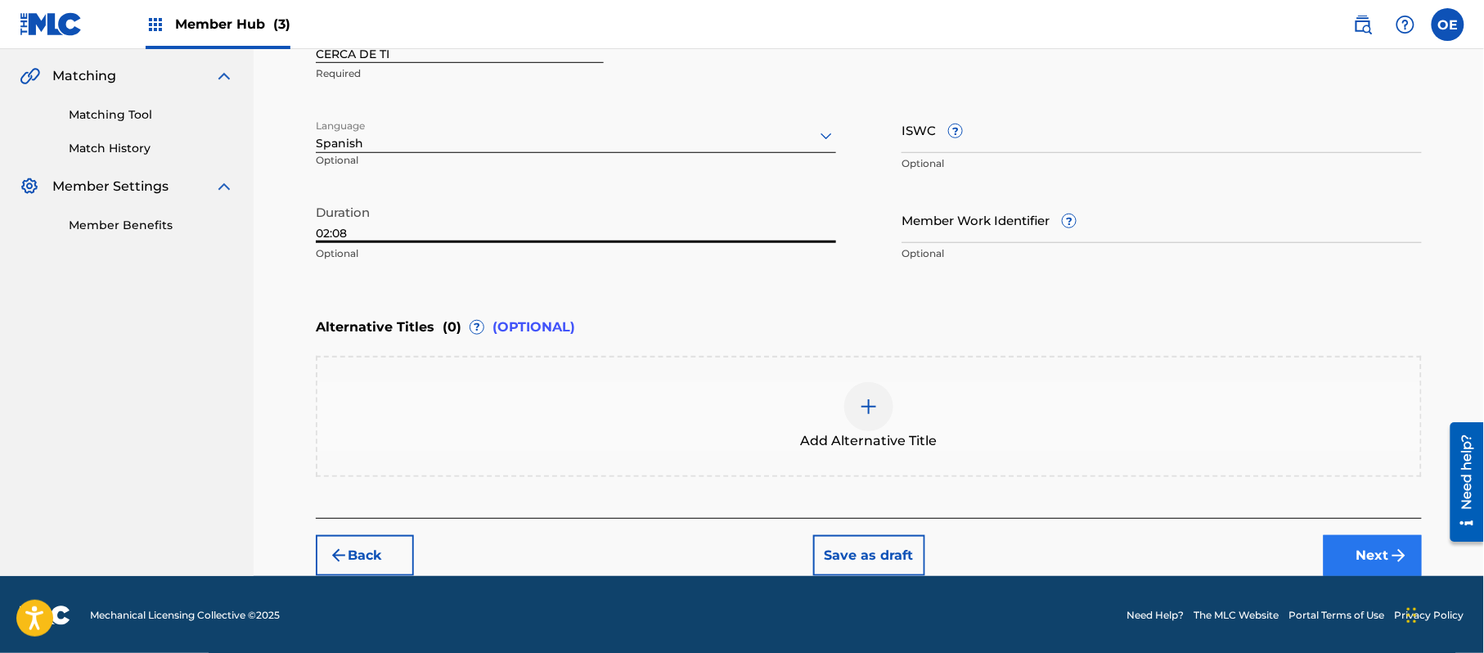
type input "02:08"
click at [1349, 547] on button "Next" at bounding box center [1373, 555] width 98 height 41
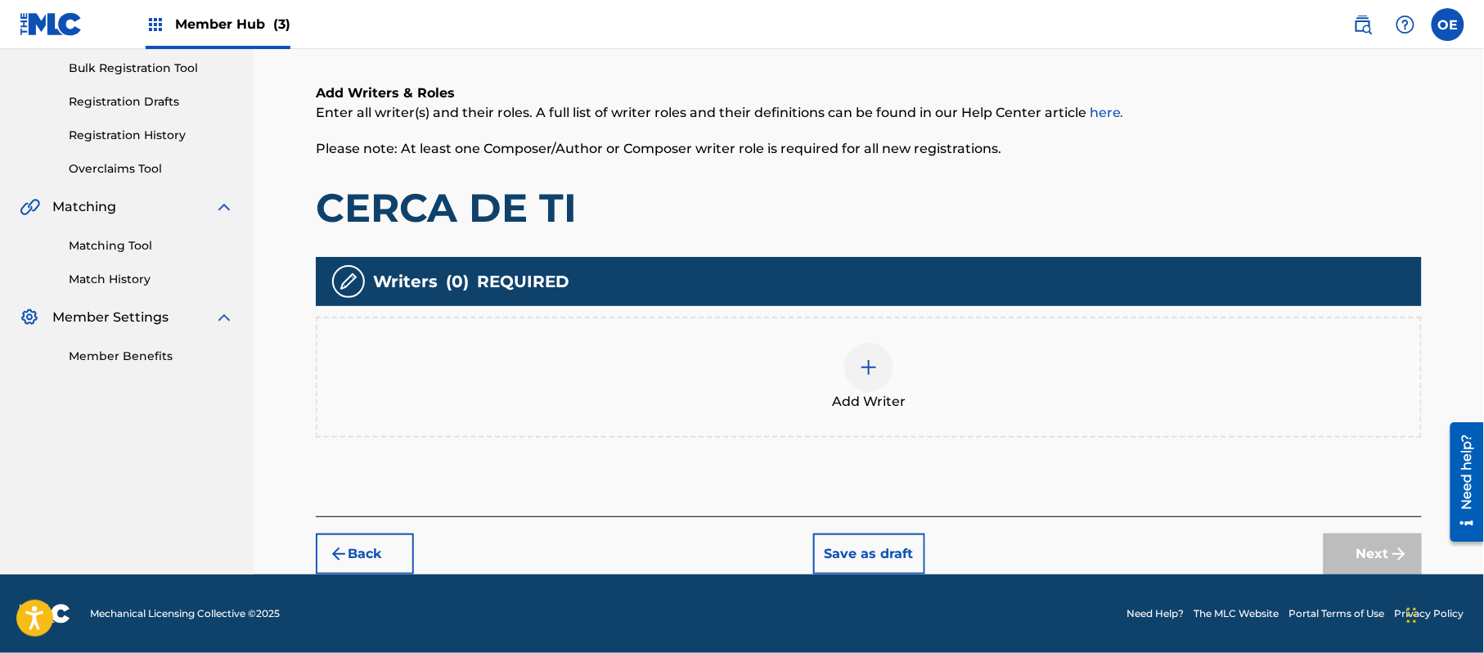
scroll to position [74, 0]
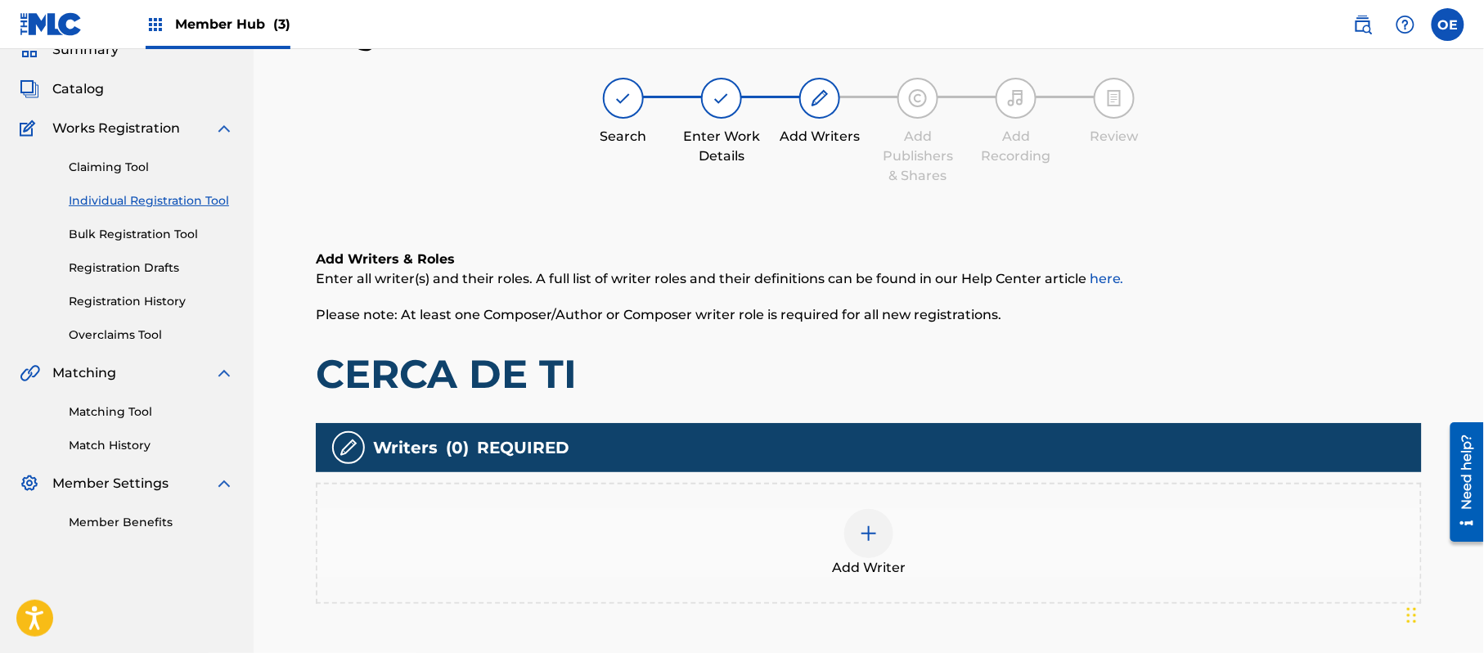
click at [845, 504] on div "Add Writer" at bounding box center [869, 543] width 1106 height 121
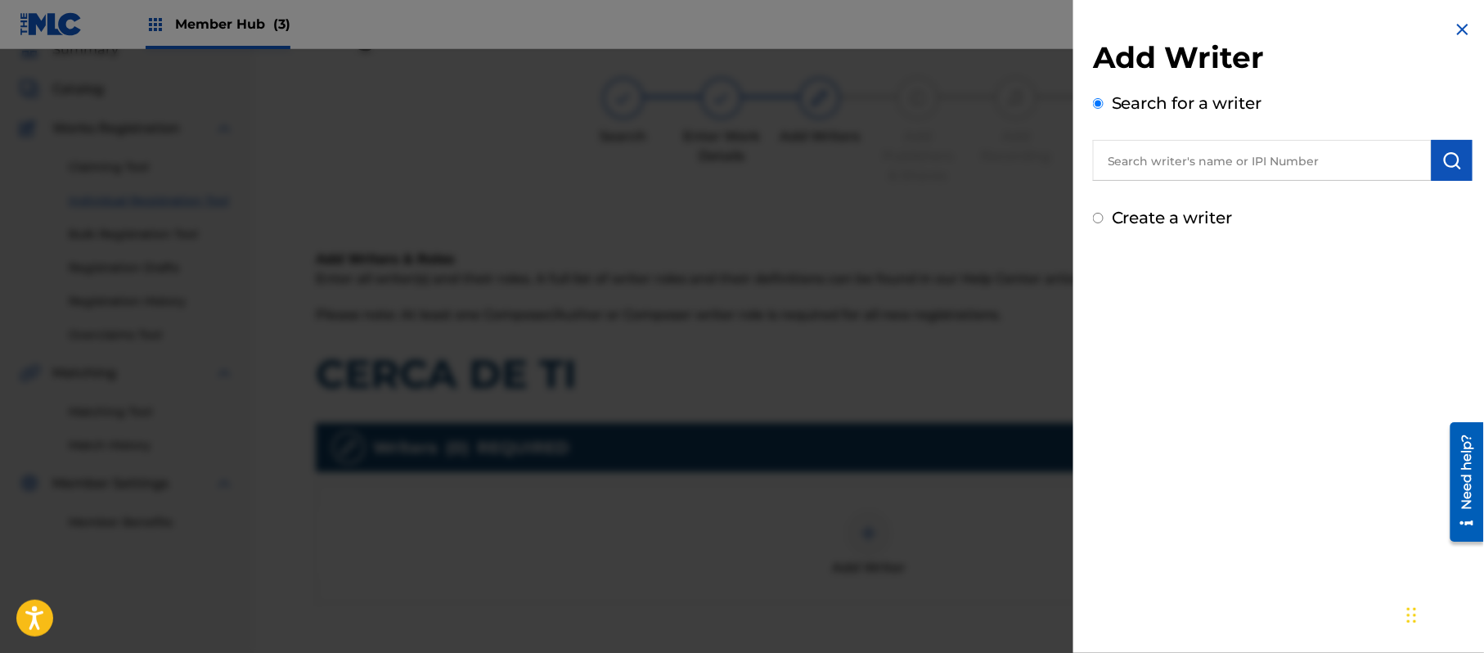
paste input "[PERSON_NAME]"
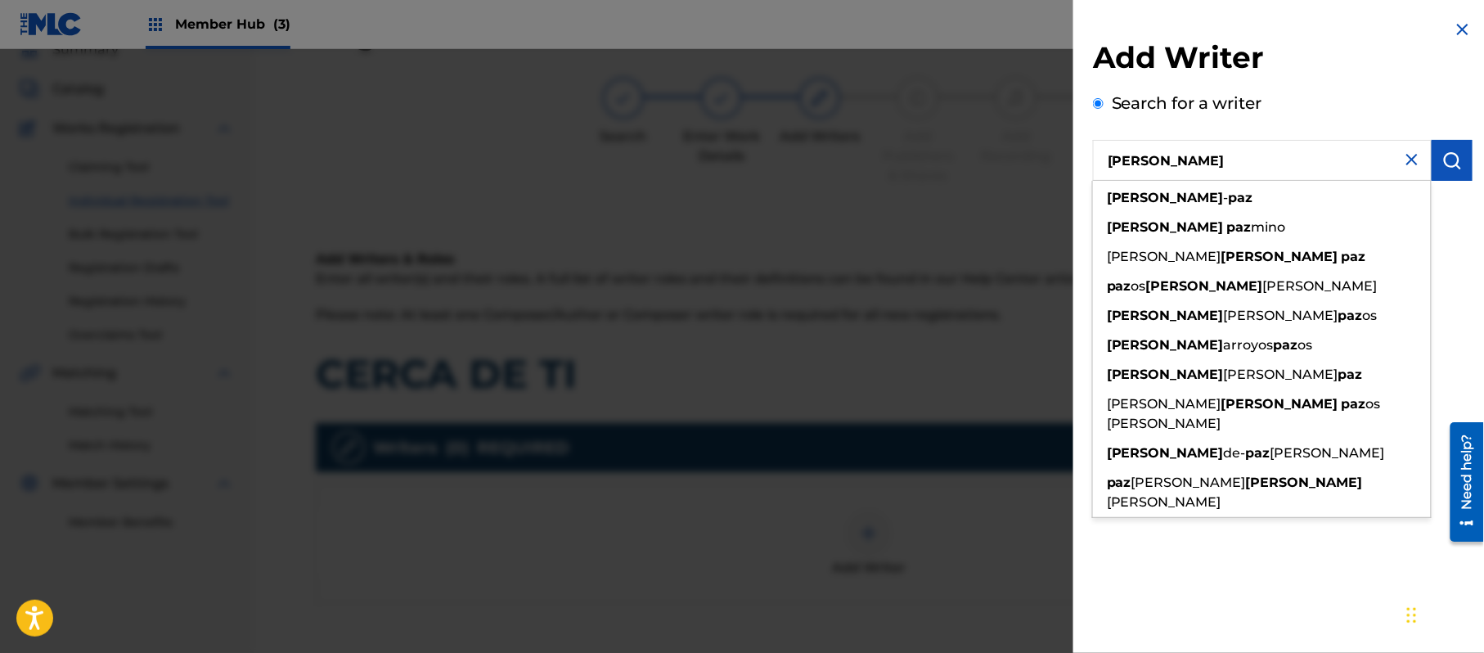
type input "[PERSON_NAME]"
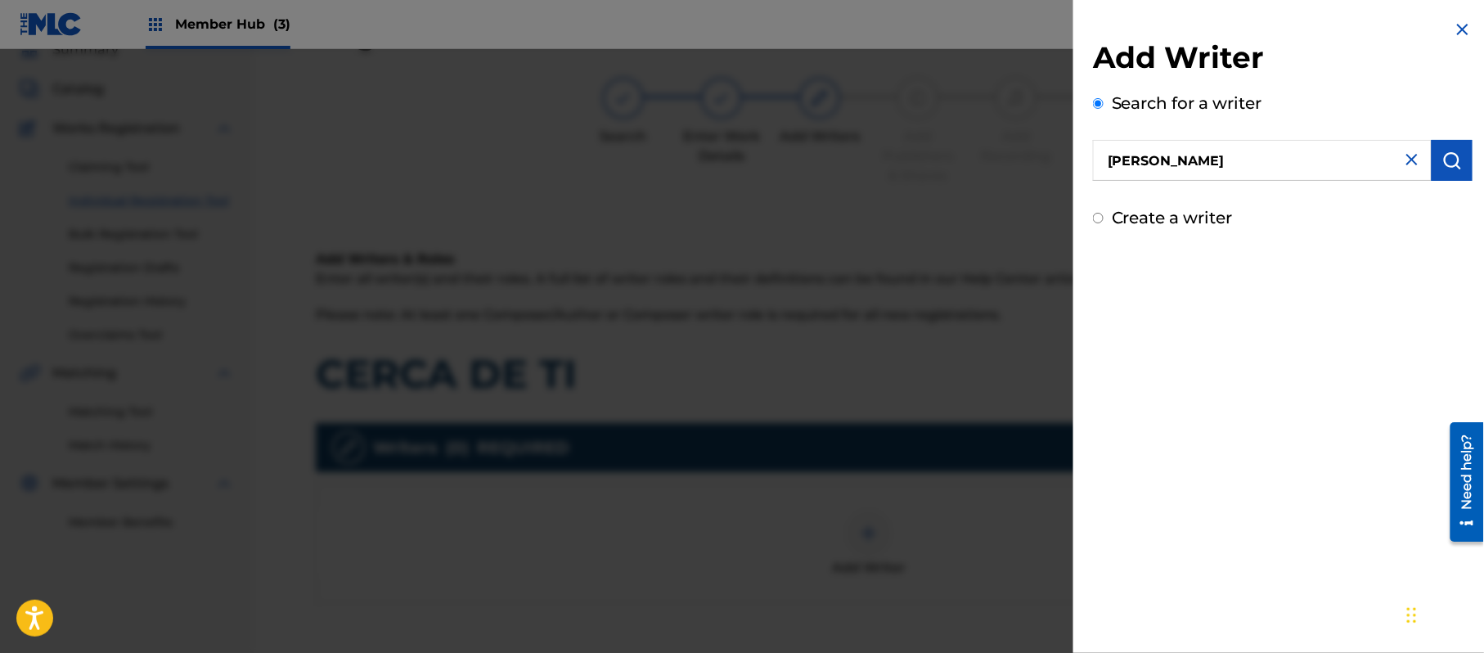
click at [1445, 360] on div "Add Writer Search for a writer [PERSON_NAME] Create a writer" at bounding box center [1283, 326] width 419 height 653
click at [1120, 223] on label "Create a writer" at bounding box center [1172, 218] width 121 height 20
radio input "true"
click at [1104, 223] on input "Create a writer" at bounding box center [1098, 218] width 11 height 11
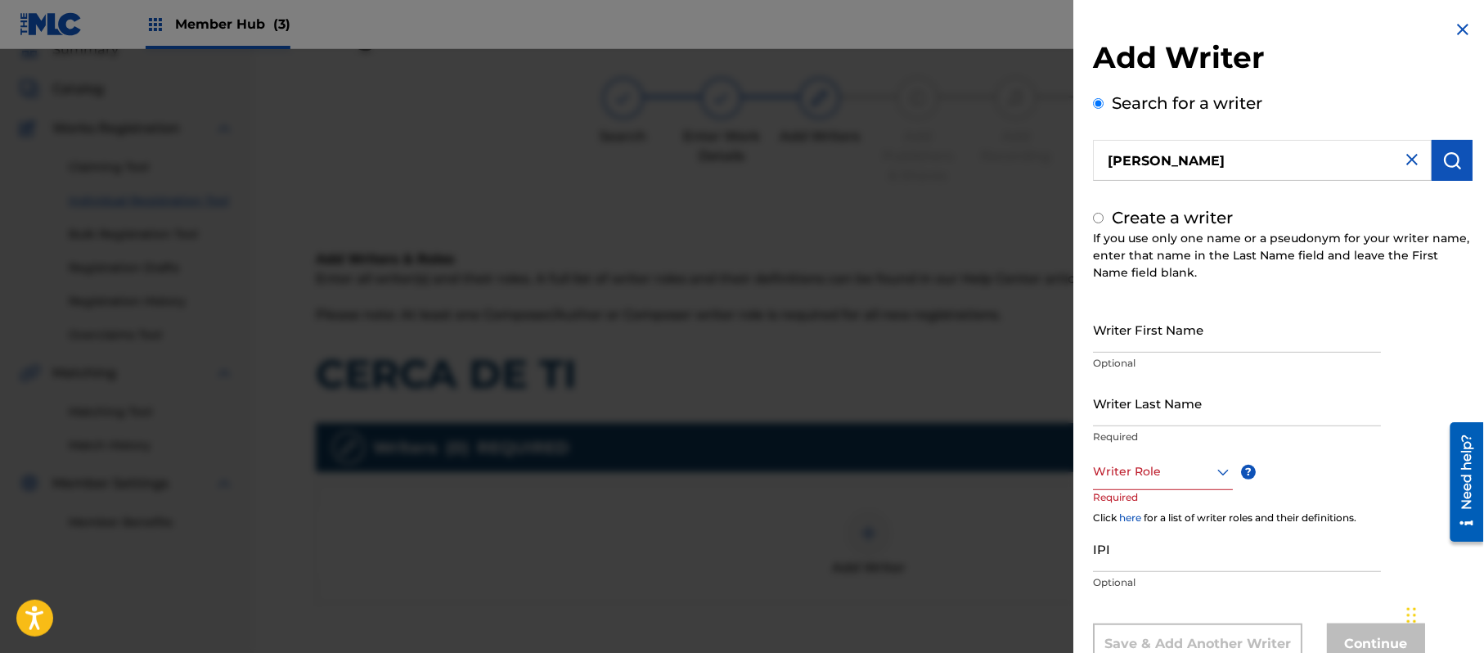
radio input "false"
radio input "true"
paste input "[PERSON_NAME]"
type input "[PERSON_NAME]"
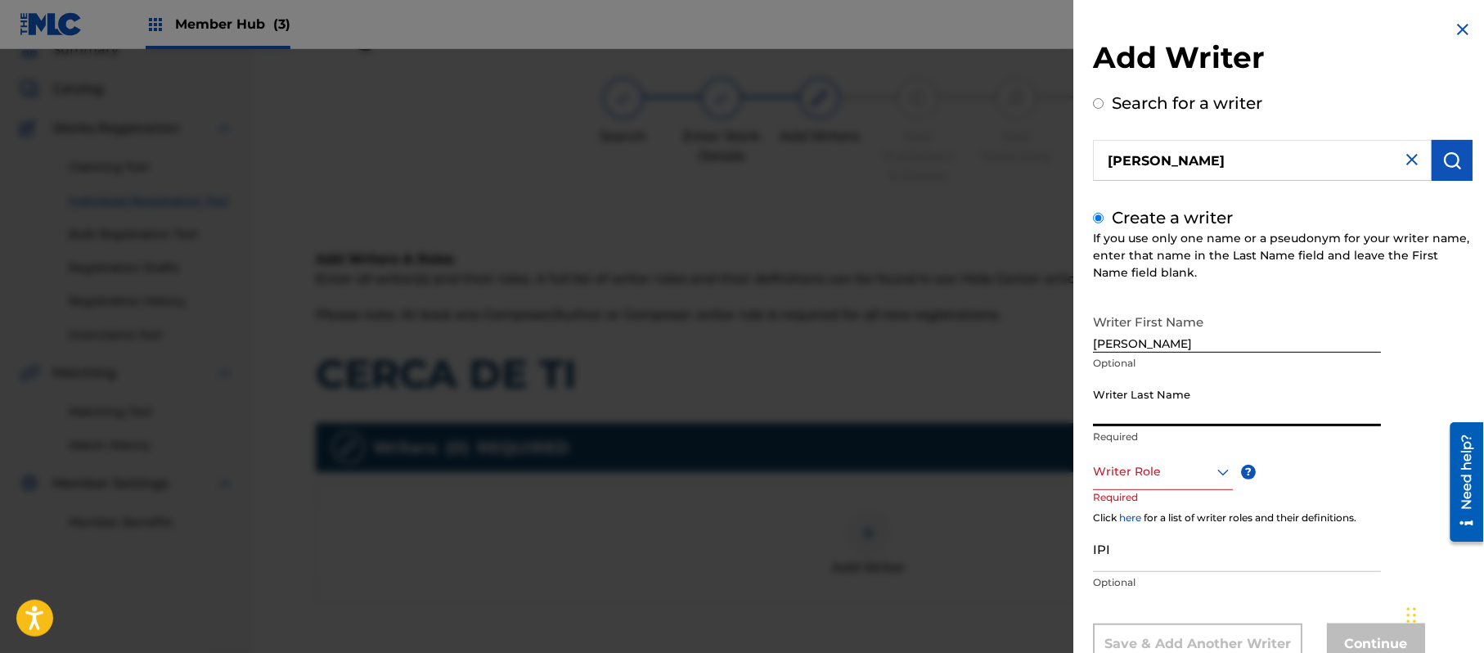
paste input "[PERSON_NAME]"
type input "[PERSON_NAME]"
drag, startPoint x: 1185, startPoint y: 339, endPoint x: 1134, endPoint y: 350, distance: 52.0
click at [1134, 350] on input "[PERSON_NAME]" at bounding box center [1237, 329] width 288 height 47
type input "[PERSON_NAME]"
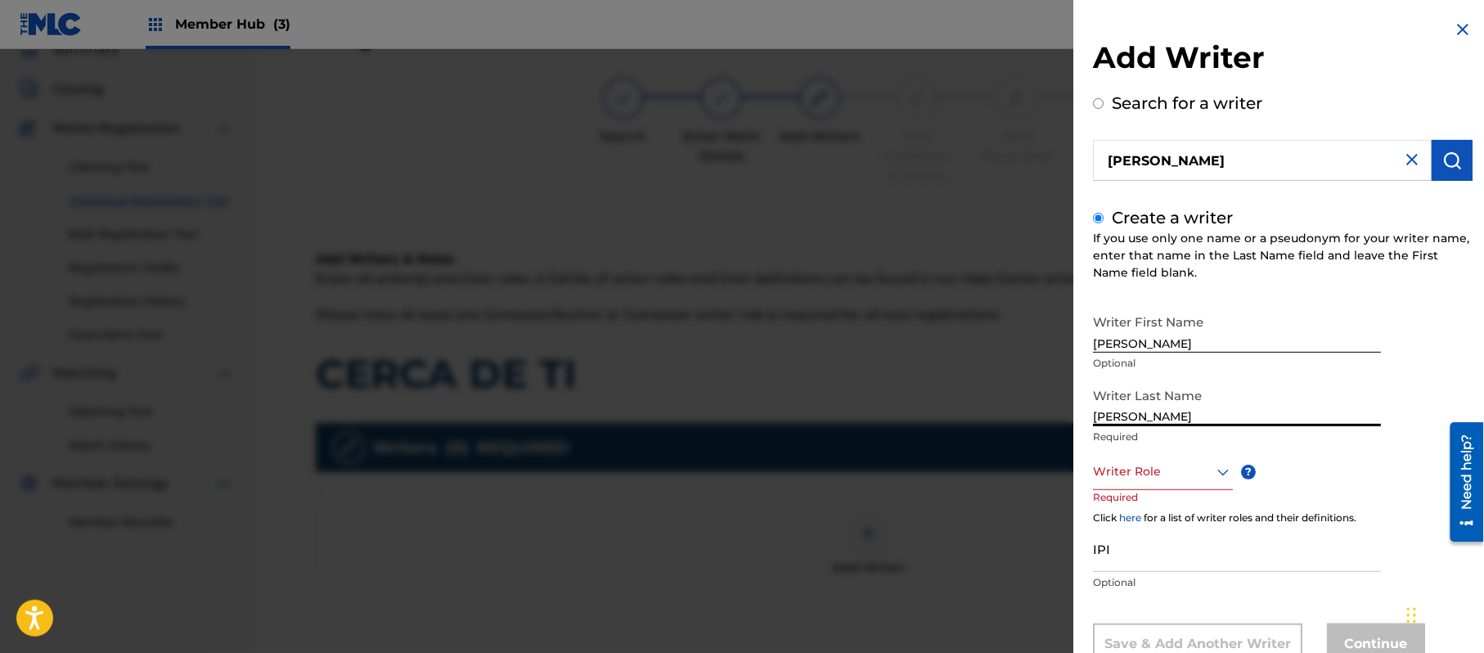
drag, startPoint x: 1140, startPoint y: 412, endPoint x: 921, endPoint y: 411, distance: 218.5
click at [957, 423] on div "Add Writer Search for a writer [PERSON_NAME] Create a writer If you use only on…" at bounding box center [742, 351] width 1484 height 604
type input "PAZ"
click at [1123, 448] on div "Writer Last Name [PERSON_NAME] Required" at bounding box center [1237, 417] width 288 height 74
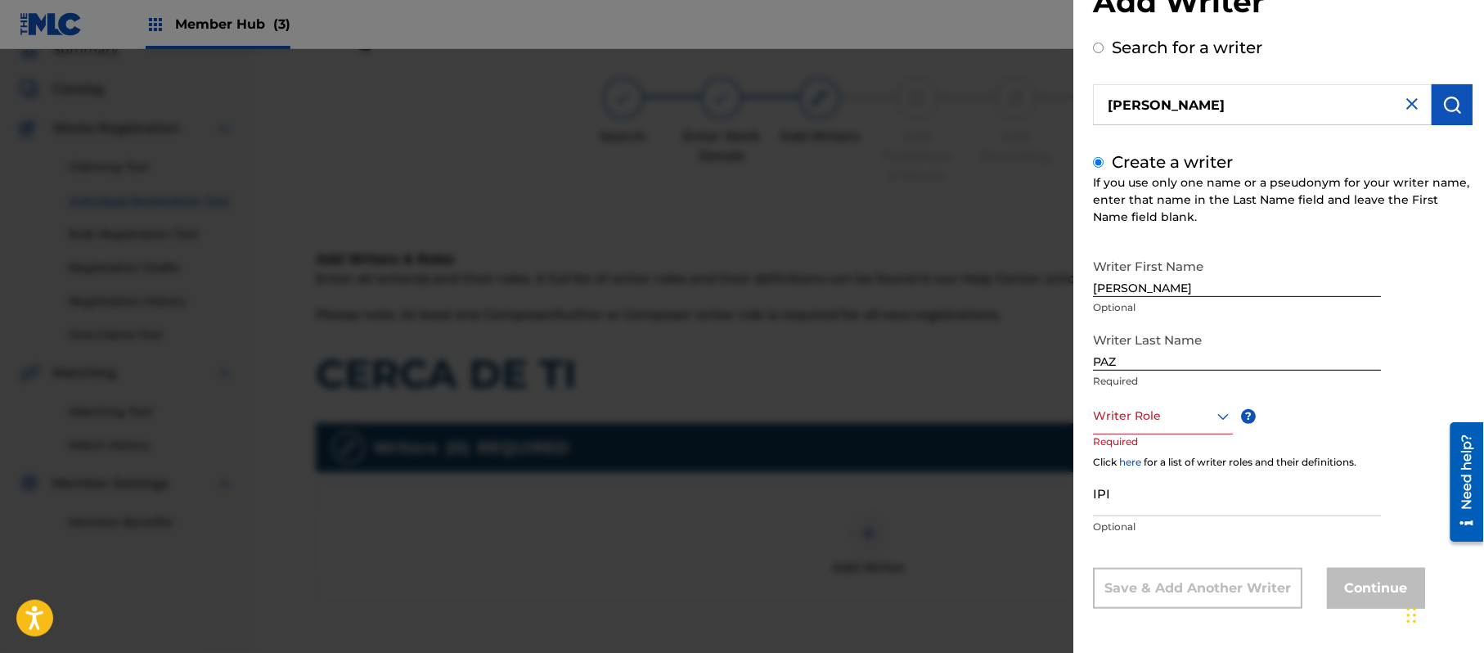
click at [1118, 434] on div "Writer Role" at bounding box center [1163, 416] width 140 height 37
click at [1118, 457] on div "Composer/Author" at bounding box center [1163, 452] width 138 height 37
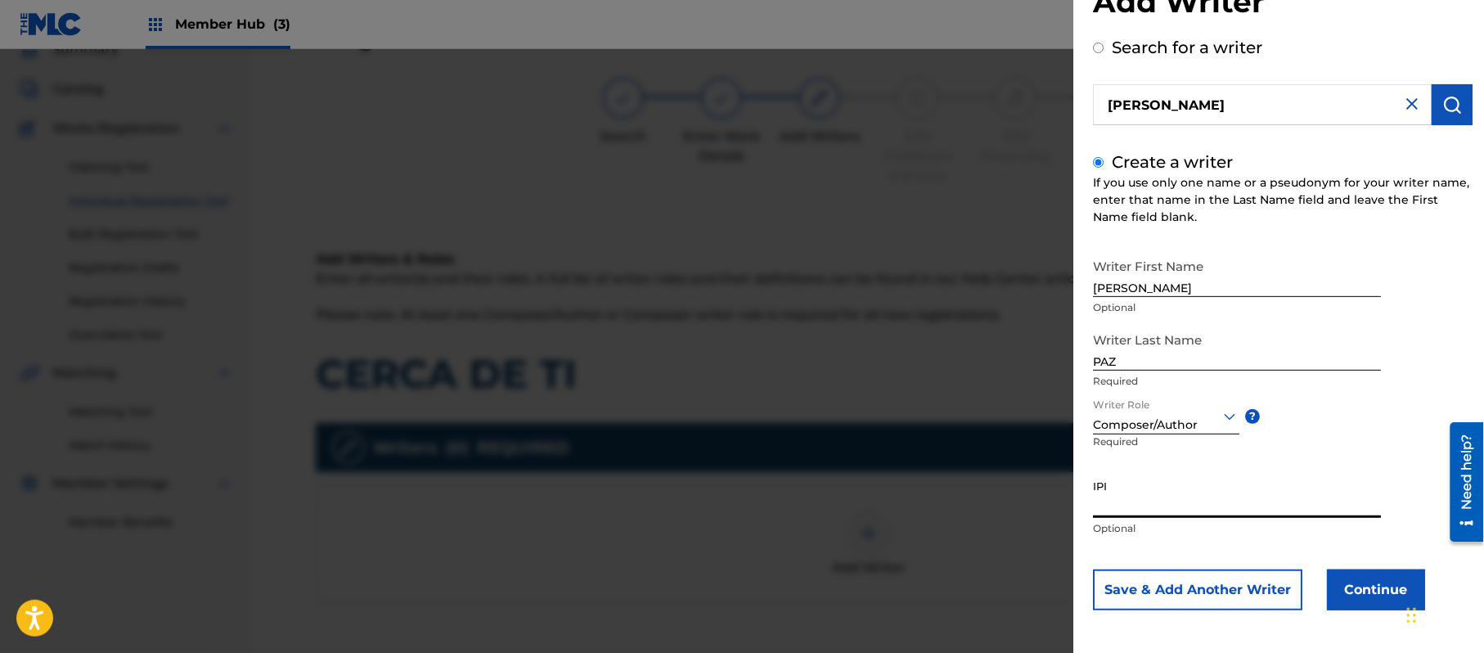
paste input "383824534"
type input "383824534"
click at [1349, 601] on button "Continue" at bounding box center [1376, 589] width 98 height 41
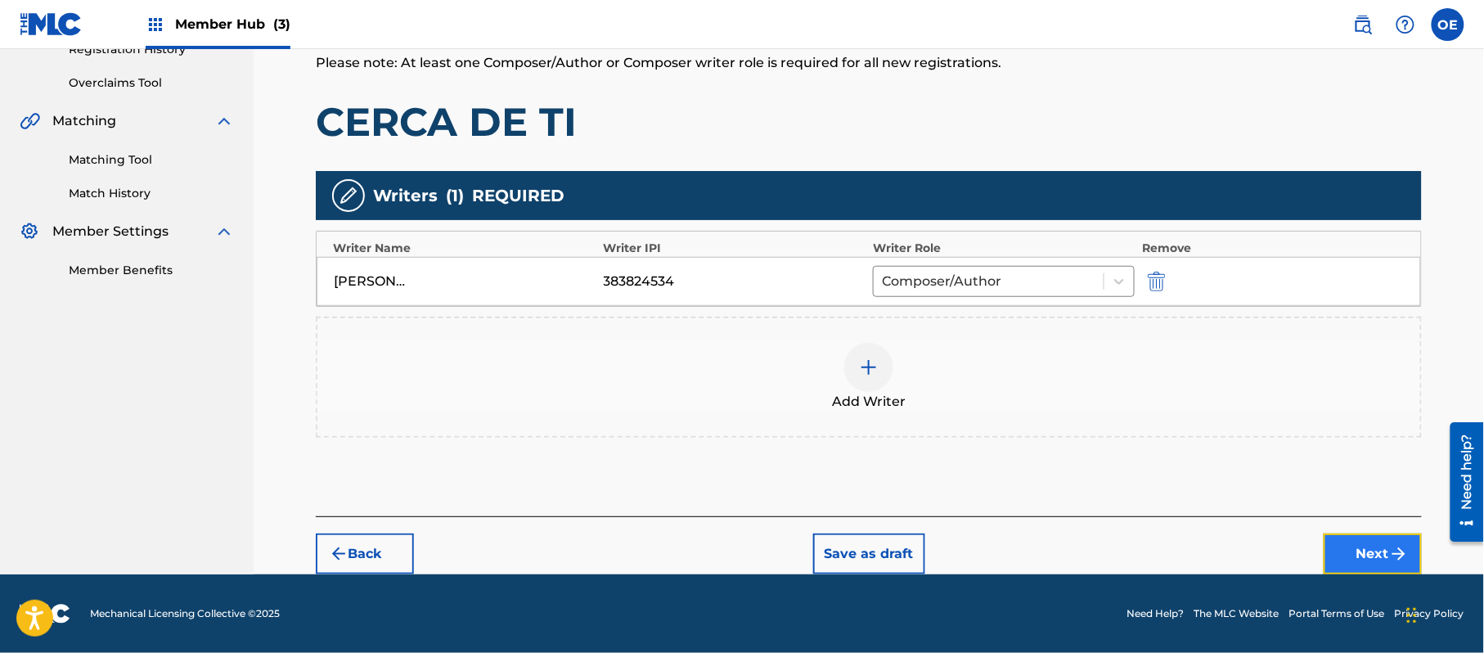
click at [1347, 547] on button "Next" at bounding box center [1373, 553] width 98 height 41
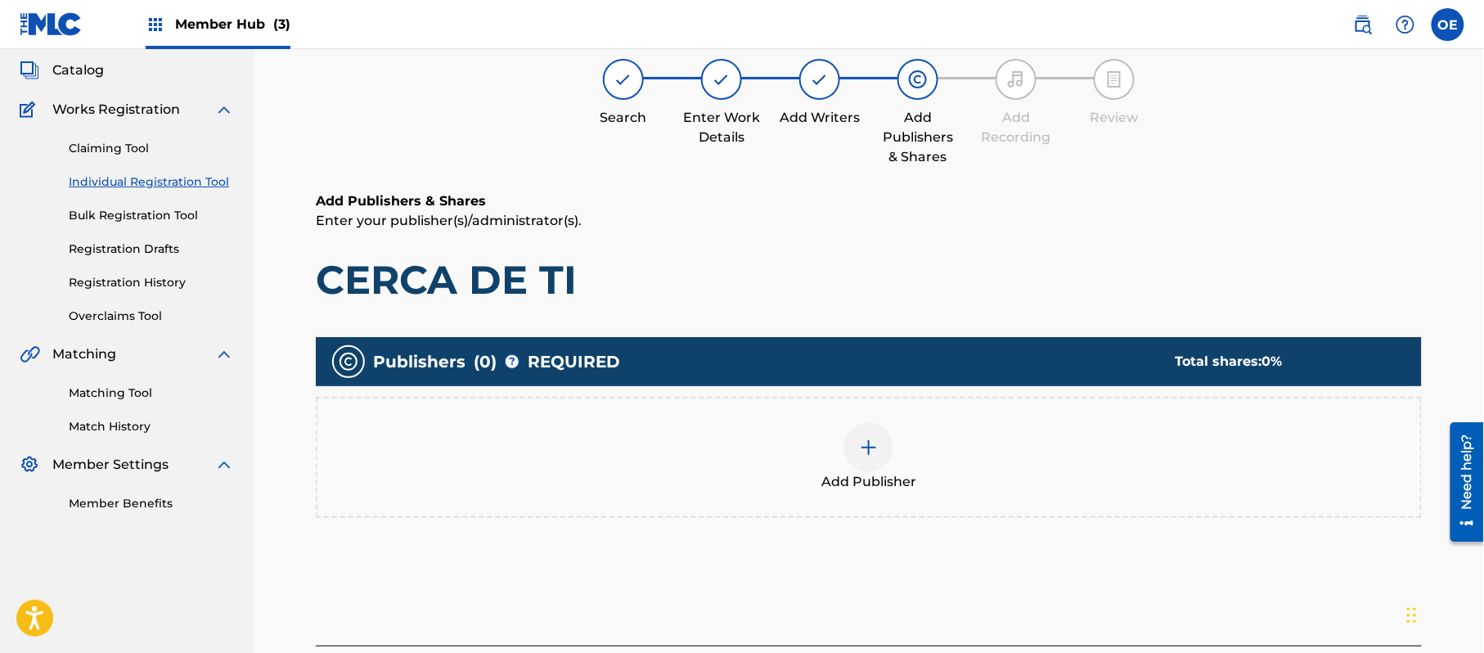
scroll to position [74, 0]
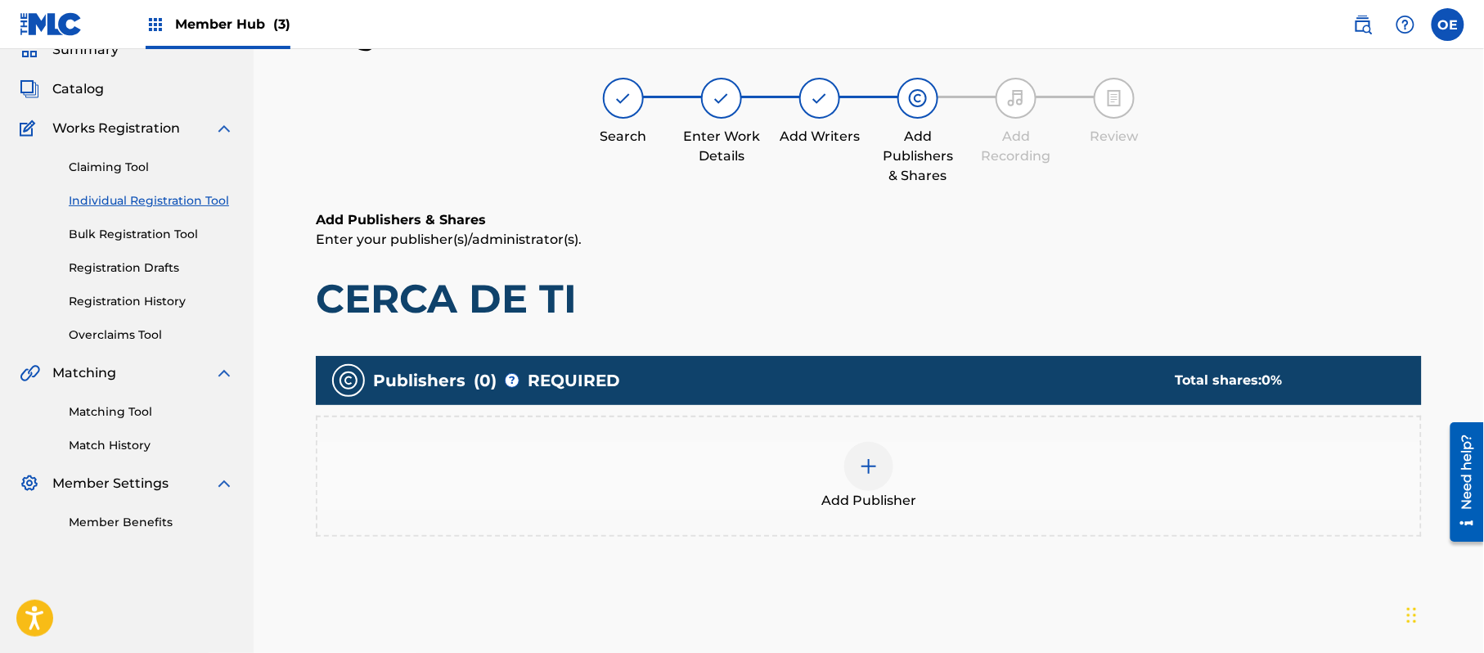
click at [790, 481] on div "Add Publisher" at bounding box center [868, 476] width 1103 height 69
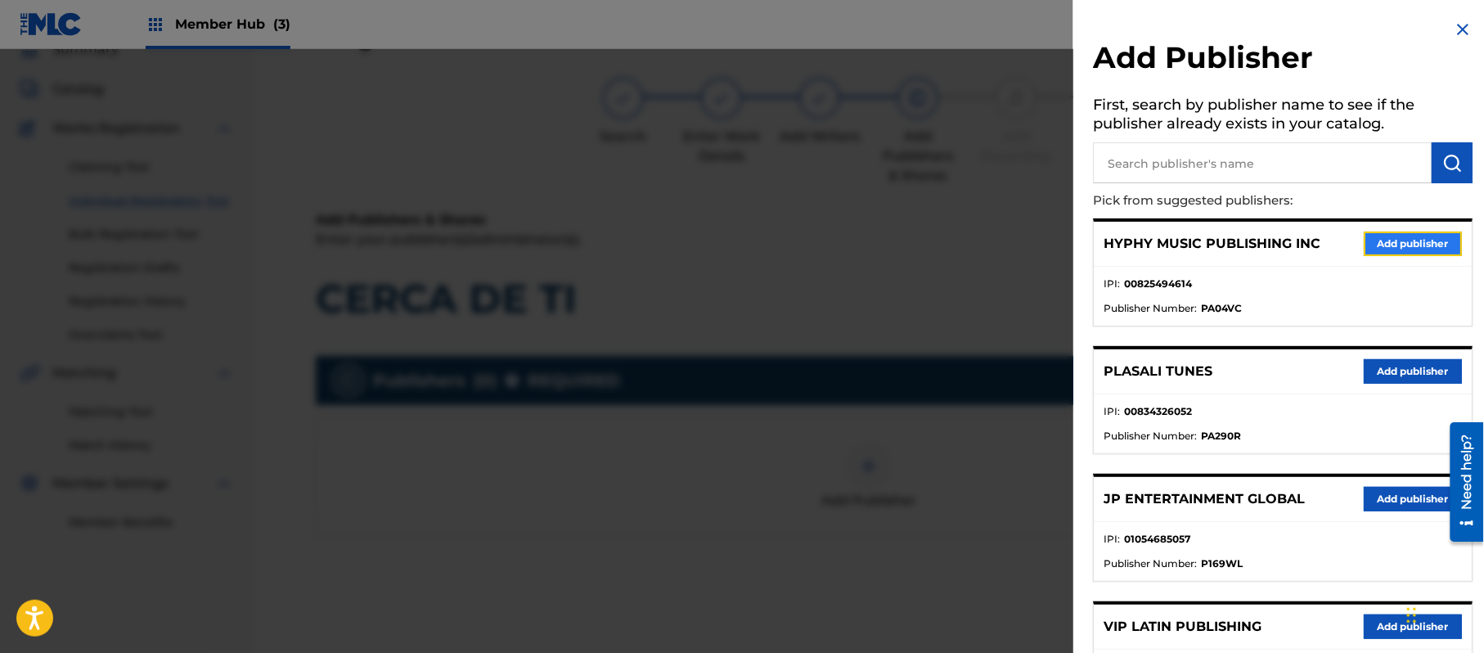
click at [1404, 245] on button "Add publisher" at bounding box center [1413, 244] width 98 height 25
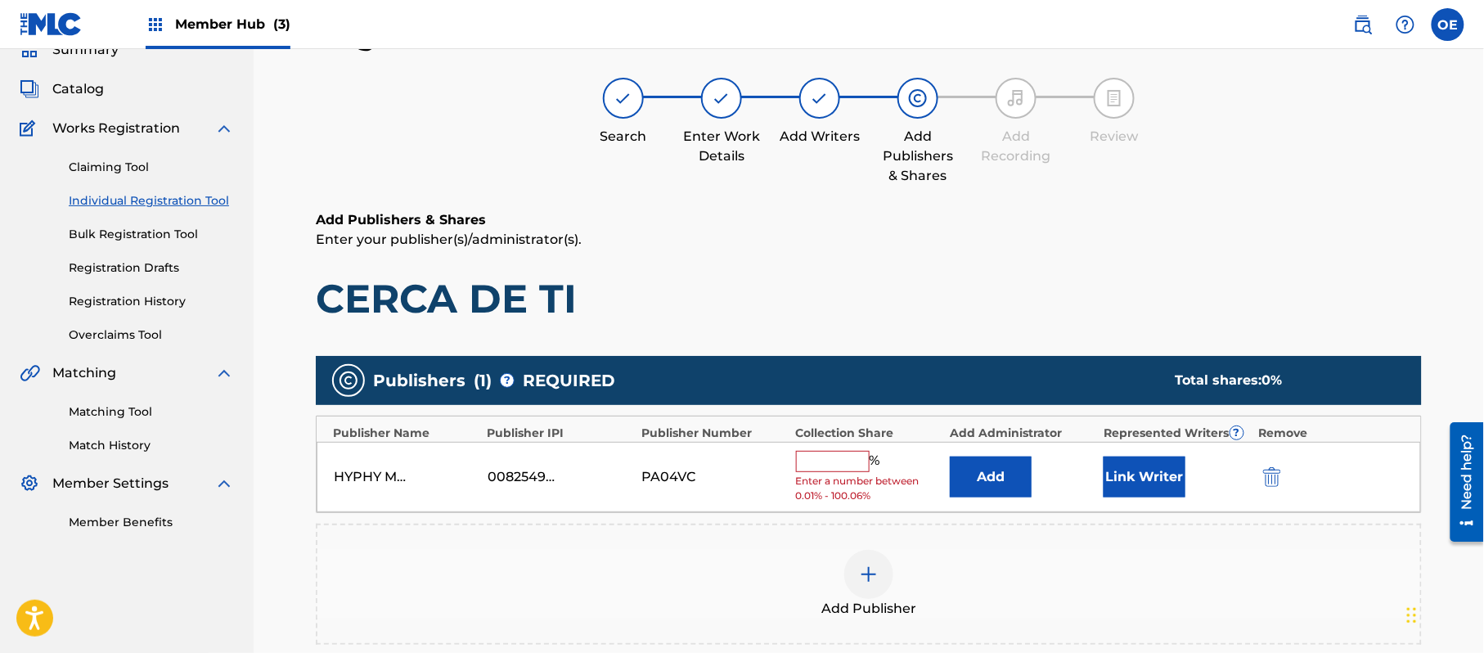
click at [833, 463] on input "text" at bounding box center [833, 461] width 74 height 21
type input "100"
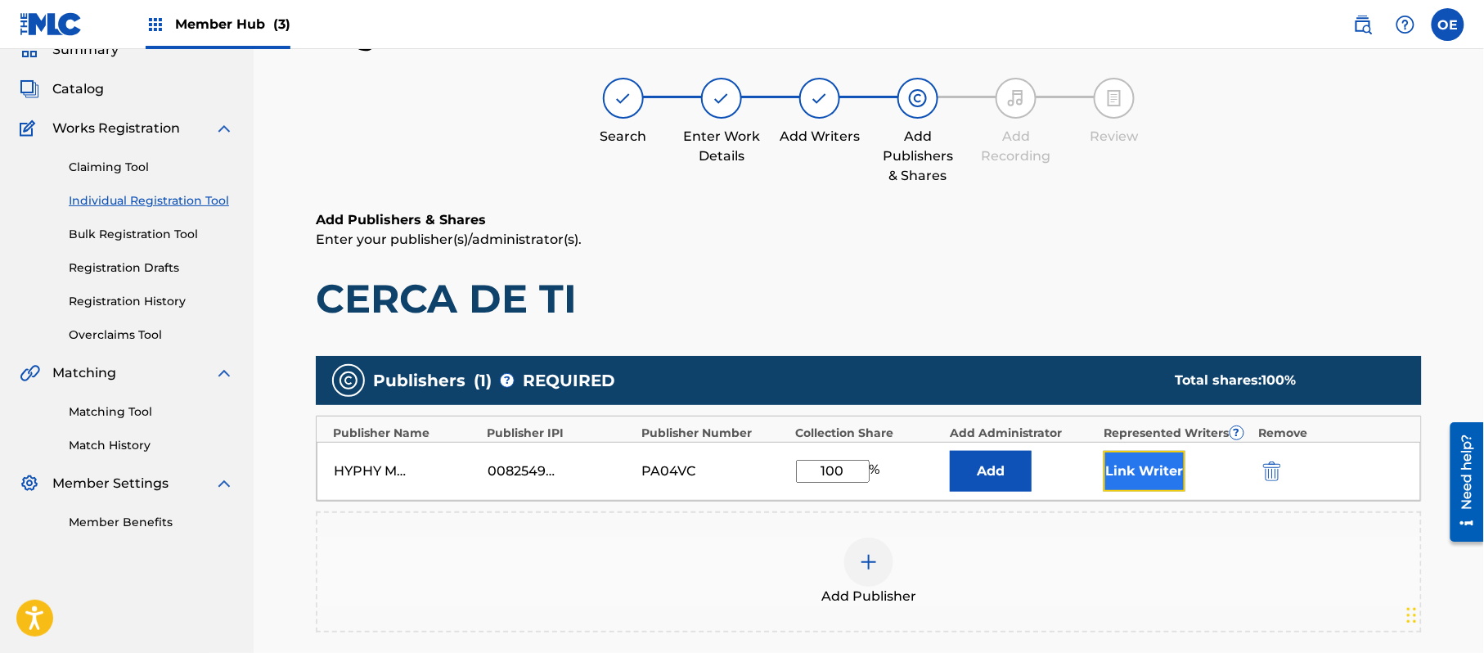
click at [1137, 458] on button "Link Writer" at bounding box center [1145, 471] width 82 height 41
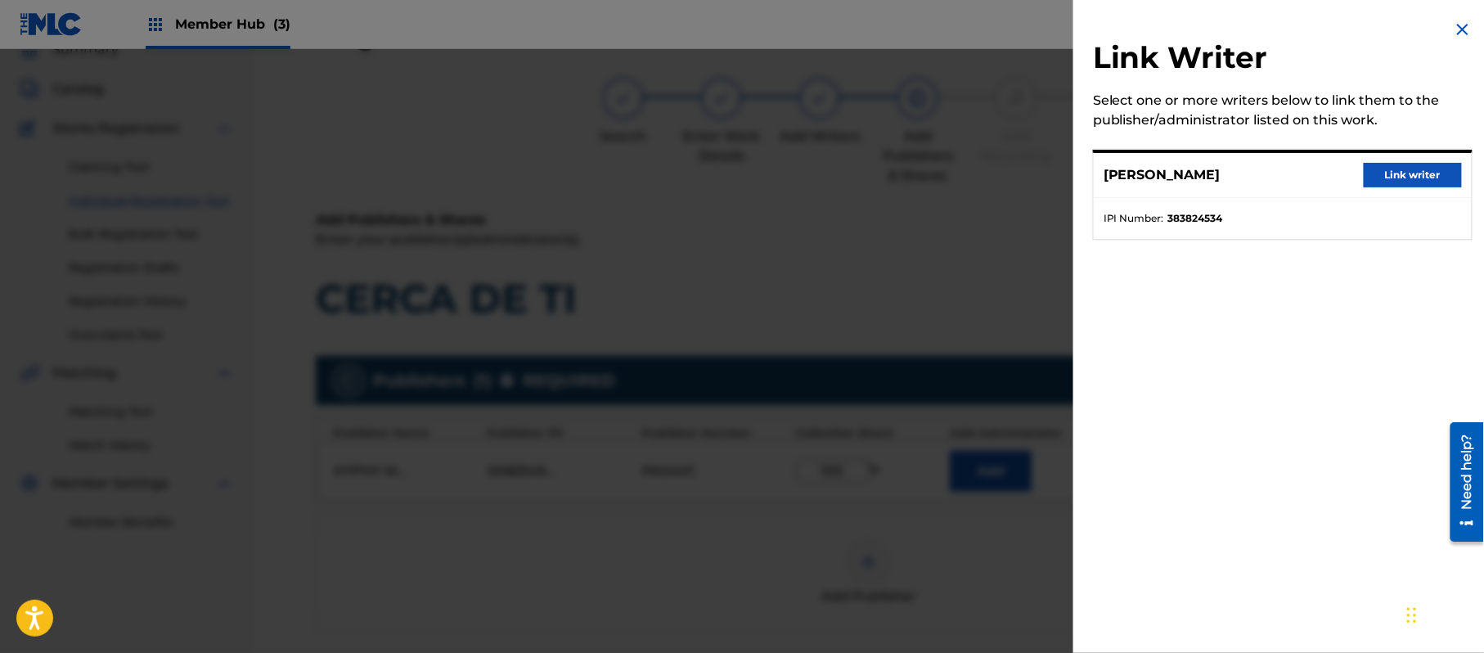
click at [1385, 159] on div "[PERSON_NAME] Link writer" at bounding box center [1283, 175] width 378 height 45
click at [1384, 168] on button "Link writer" at bounding box center [1413, 175] width 98 height 25
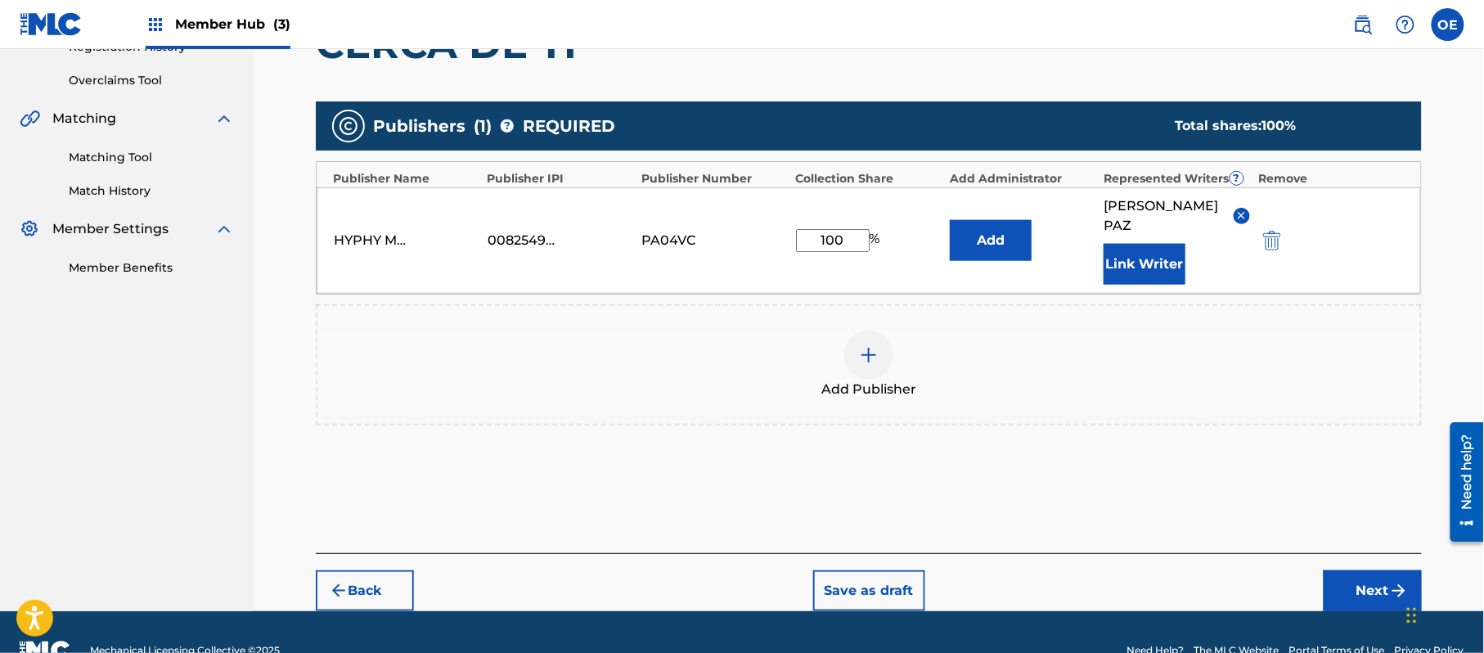
scroll to position [344, 0]
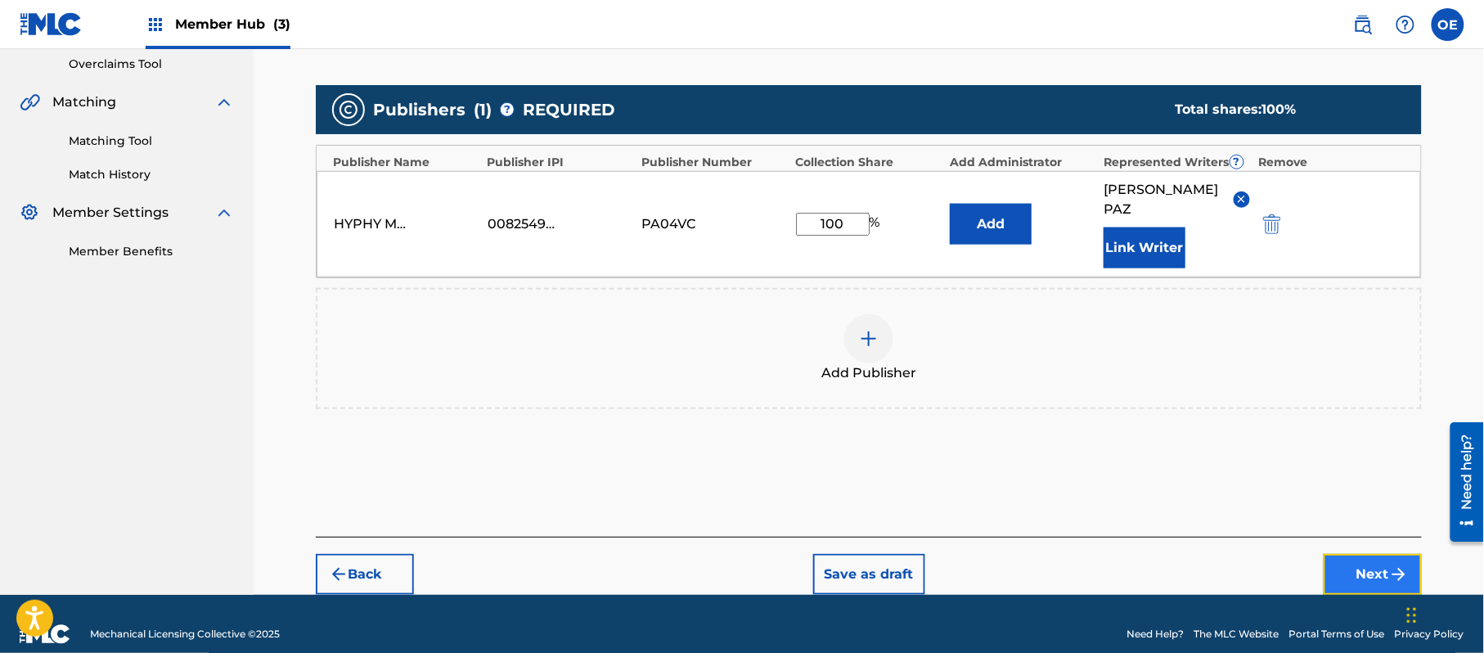
click at [1369, 565] on button "Next" at bounding box center [1373, 574] width 98 height 41
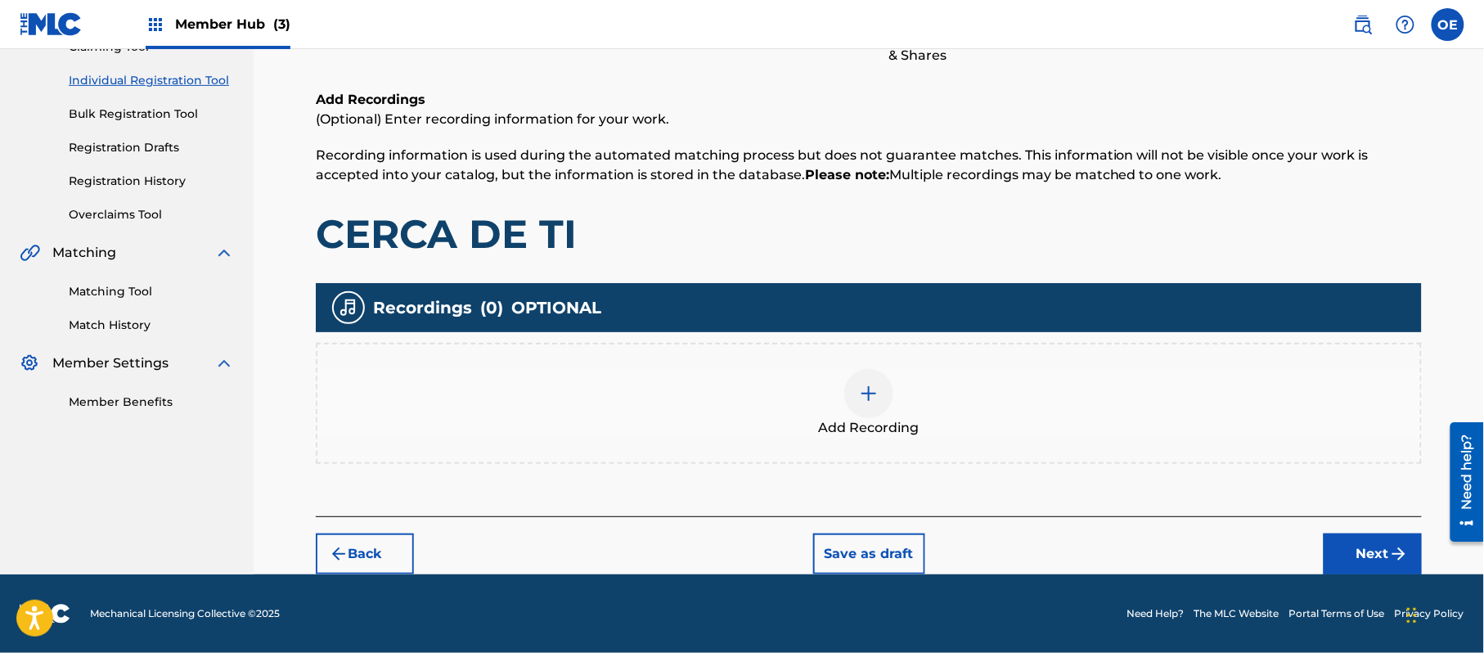
scroll to position [74, 0]
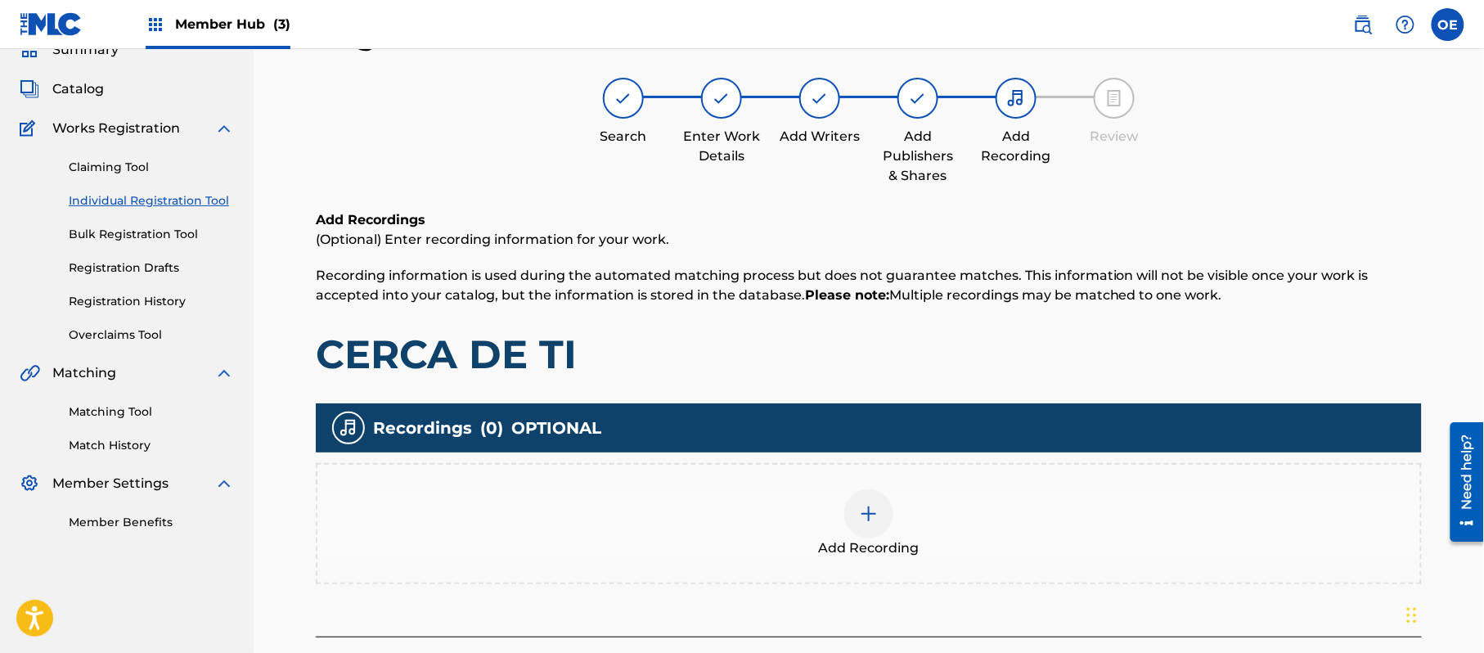
click at [869, 504] on img at bounding box center [869, 514] width 20 height 20
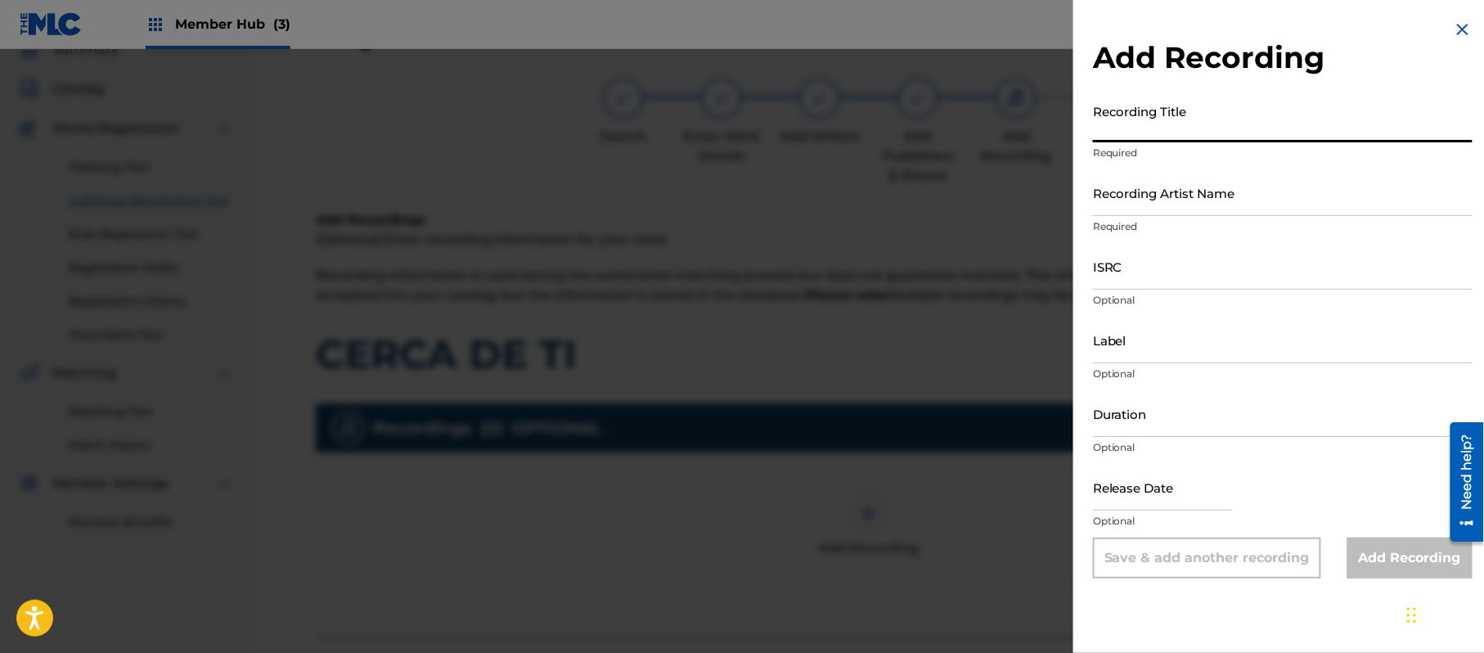
paste input "Cerca De Mi"
type input "Cerca De Mi"
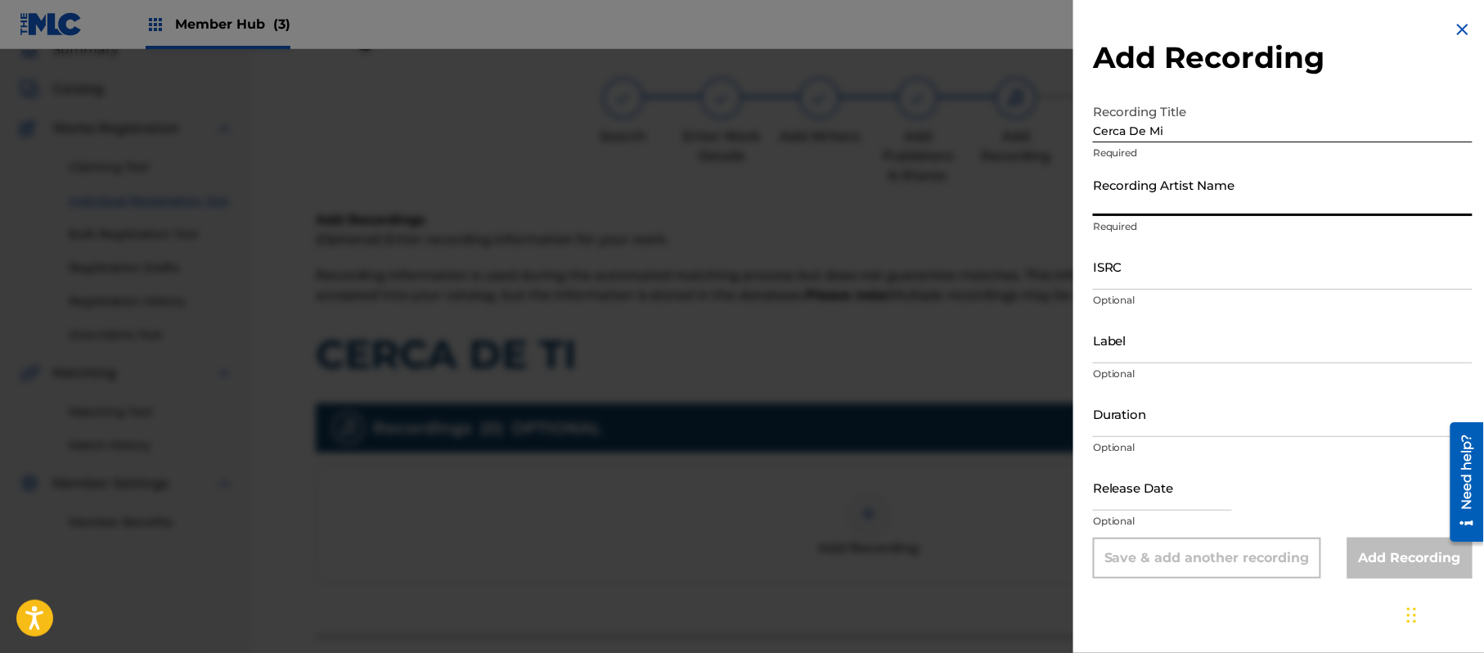
paste input "[PERSON_NAME]"
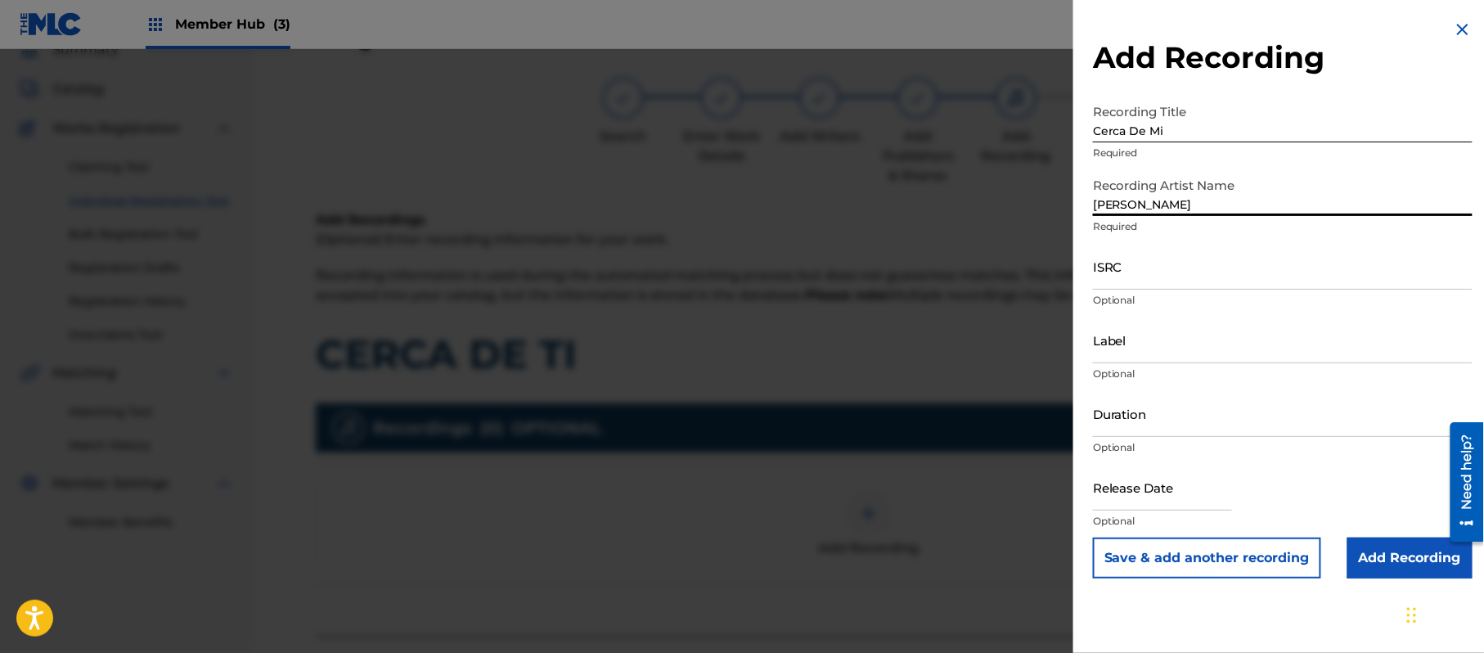
type input "[PERSON_NAME]"
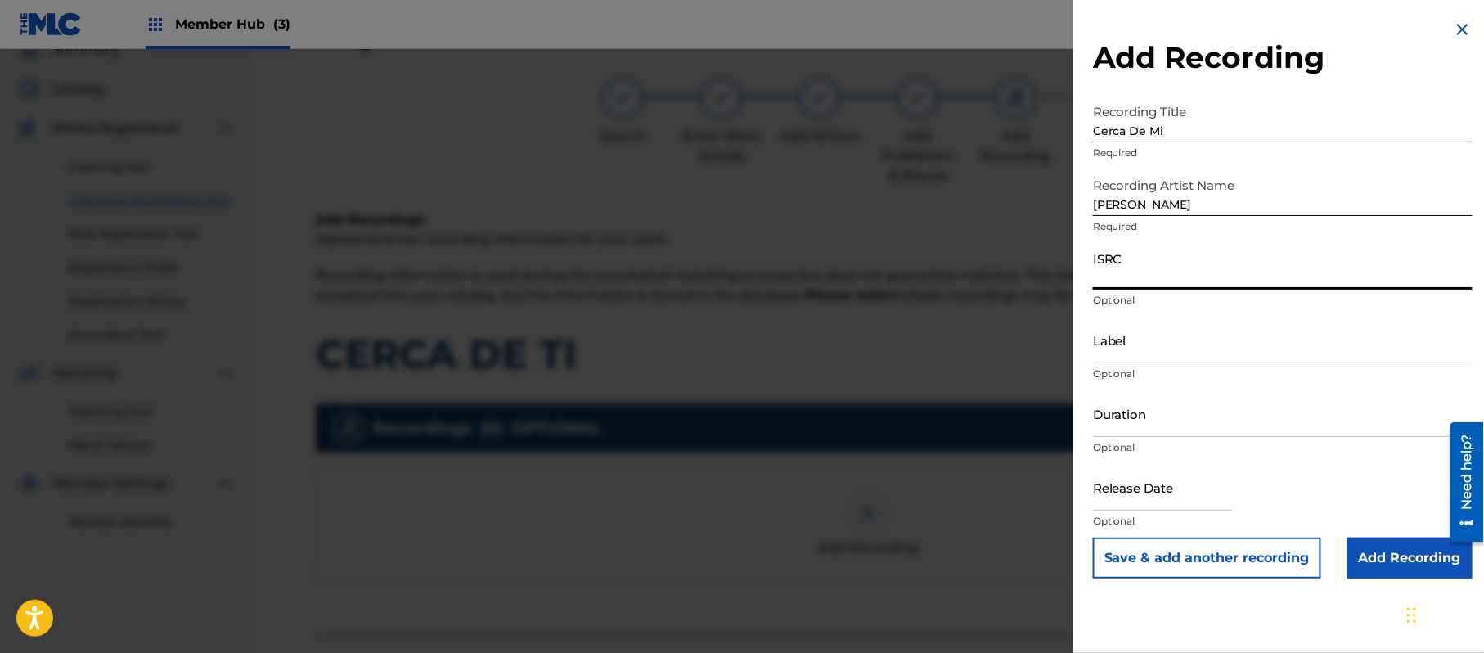
paste input "CA5KR1810889"
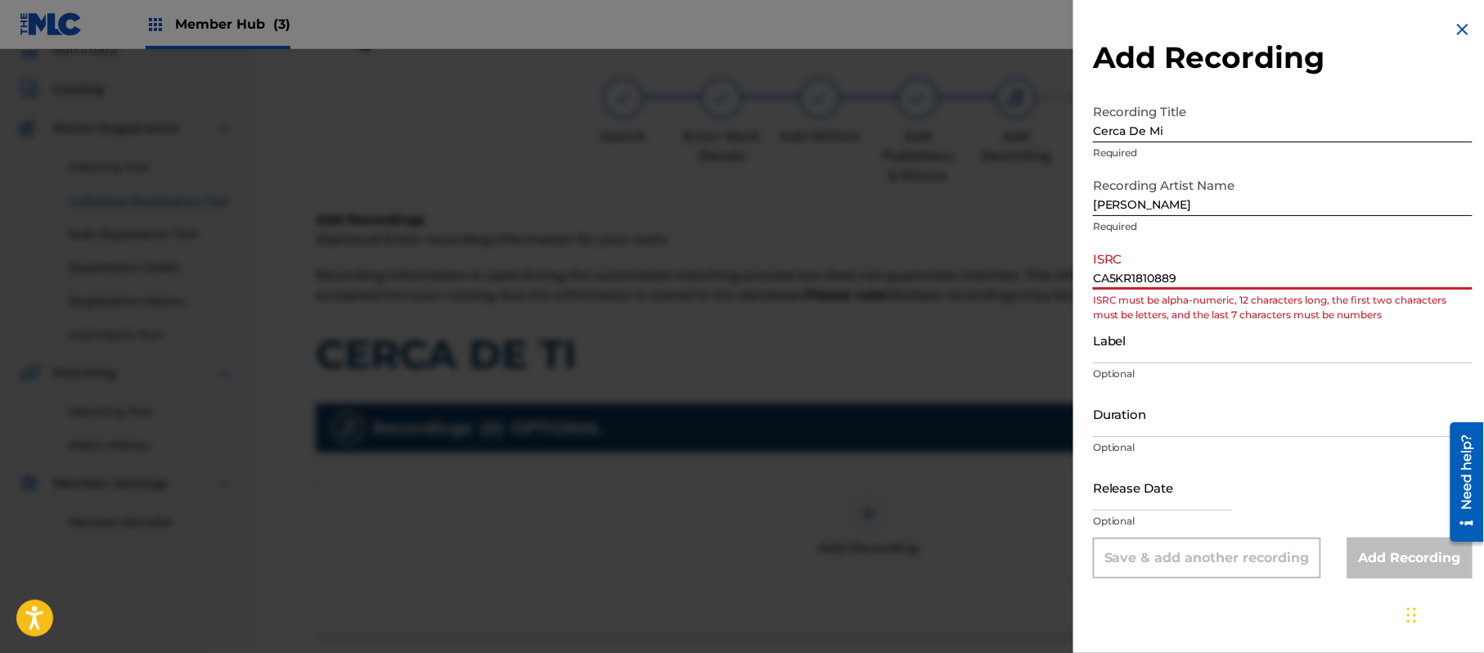
drag, startPoint x: 1118, startPoint y: 277, endPoint x: 1080, endPoint y: 277, distance: 37.6
click at [1080, 277] on div "Add Recording Recording Title Cerca De Mi Required Recording Artist Name [PERSO…" at bounding box center [1283, 299] width 419 height 598
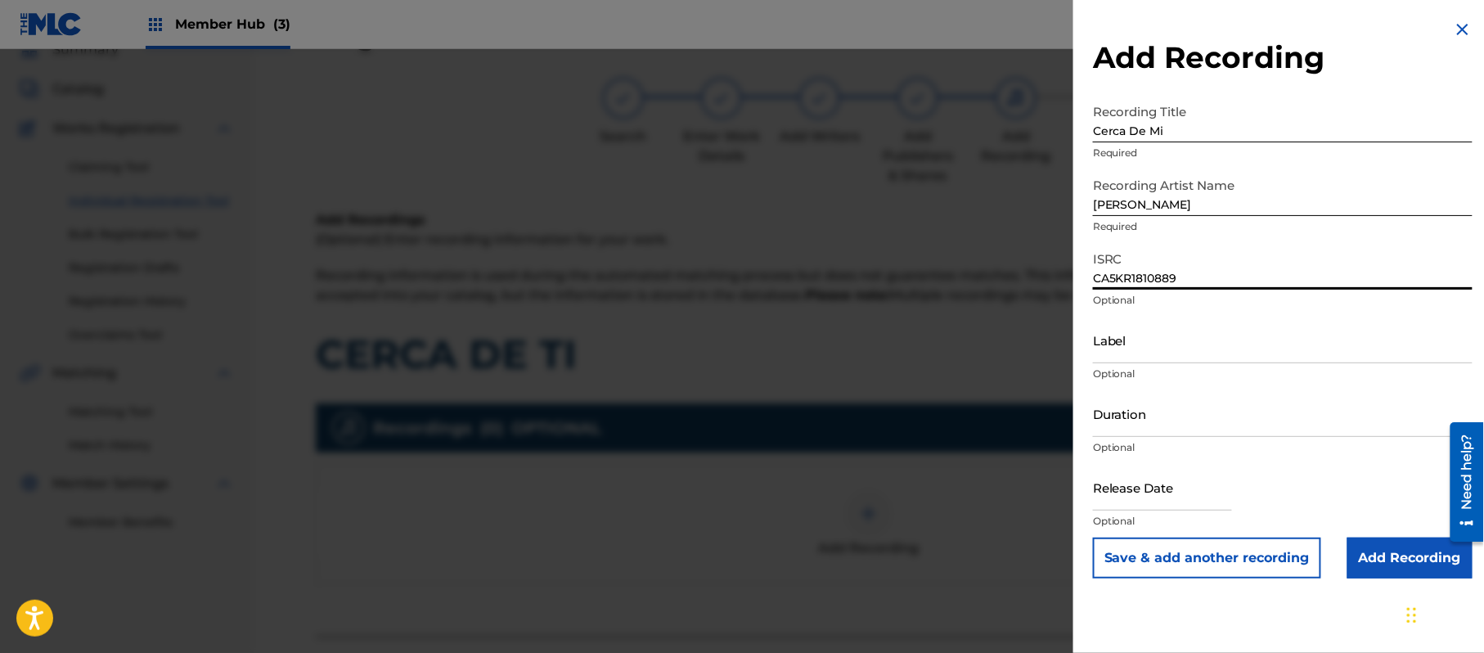
type input "CA5KR1810889"
paste input "3 Amigos Intertainment"
type input "3 Amigos Intertainment"
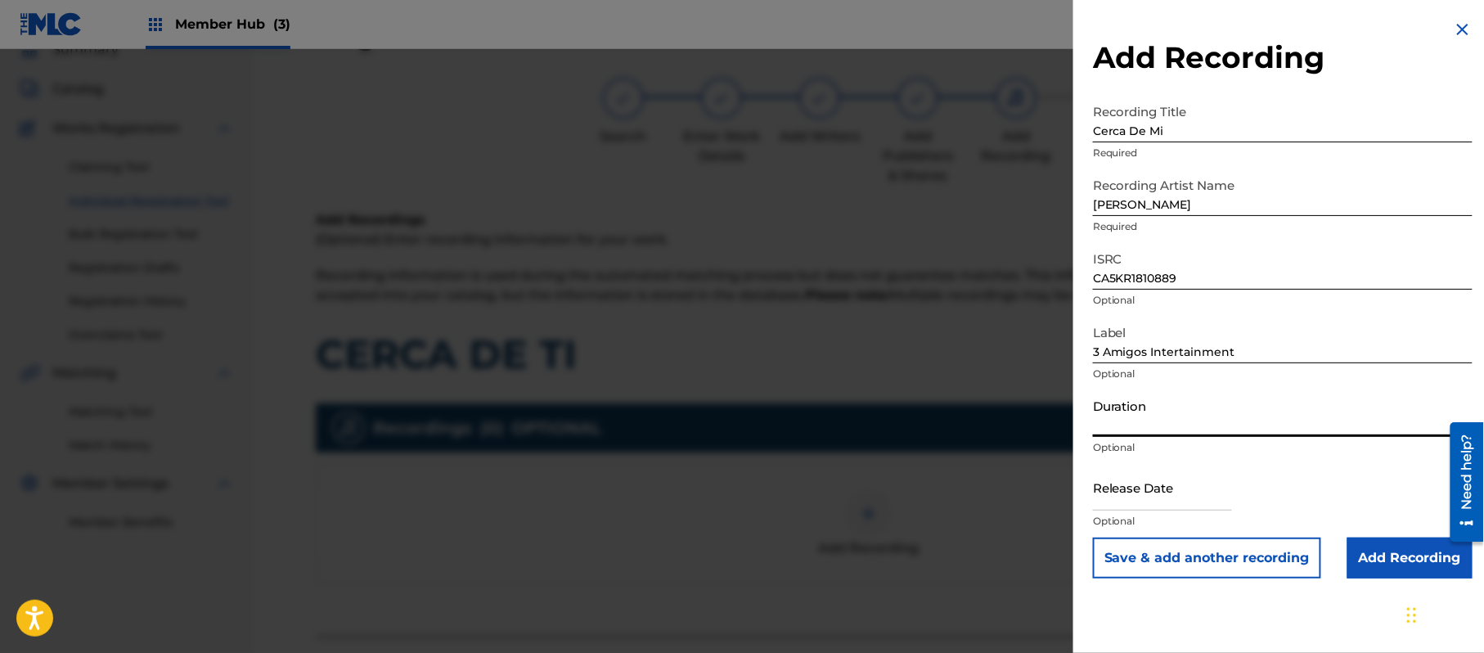
click at [1294, 425] on input "Duration" at bounding box center [1283, 413] width 380 height 47
type input "02:08"
drag, startPoint x: 1166, startPoint y: 481, endPoint x: 1183, endPoint y: 501, distance: 26.1
click at [1166, 481] on input "text" at bounding box center [1162, 487] width 139 height 47
select select "8"
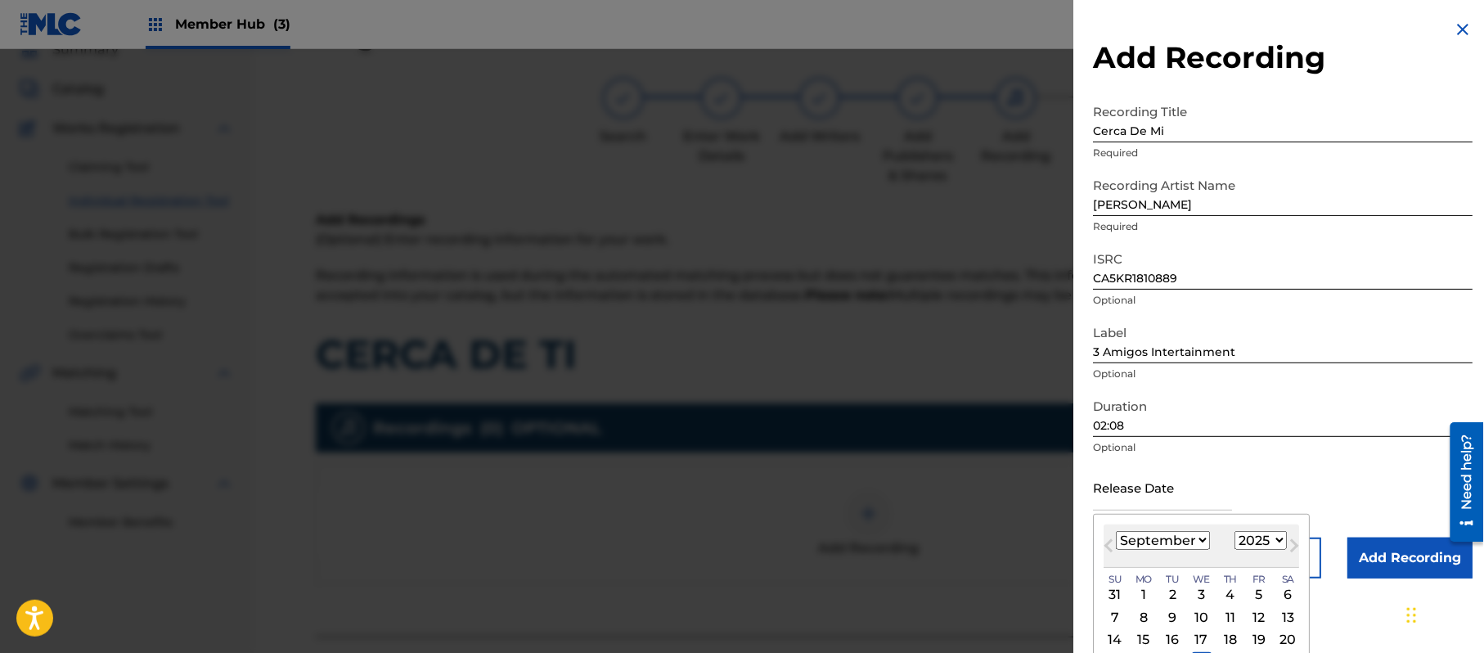
click at [1247, 537] on select "1899 1900 1901 1902 1903 1904 1905 1906 1907 1908 1909 1910 1911 1912 1913 1914…" at bounding box center [1261, 540] width 52 height 19
select select "2018"
click at [1238, 531] on select "1899 1900 1901 1902 1903 1904 1905 1906 1907 1908 1909 1910 1911 1912 1913 1914…" at bounding box center [1261, 540] width 52 height 19
click at [1177, 540] on select "January February March April May June July August September October November De…" at bounding box center [1163, 540] width 94 height 19
select select "4"
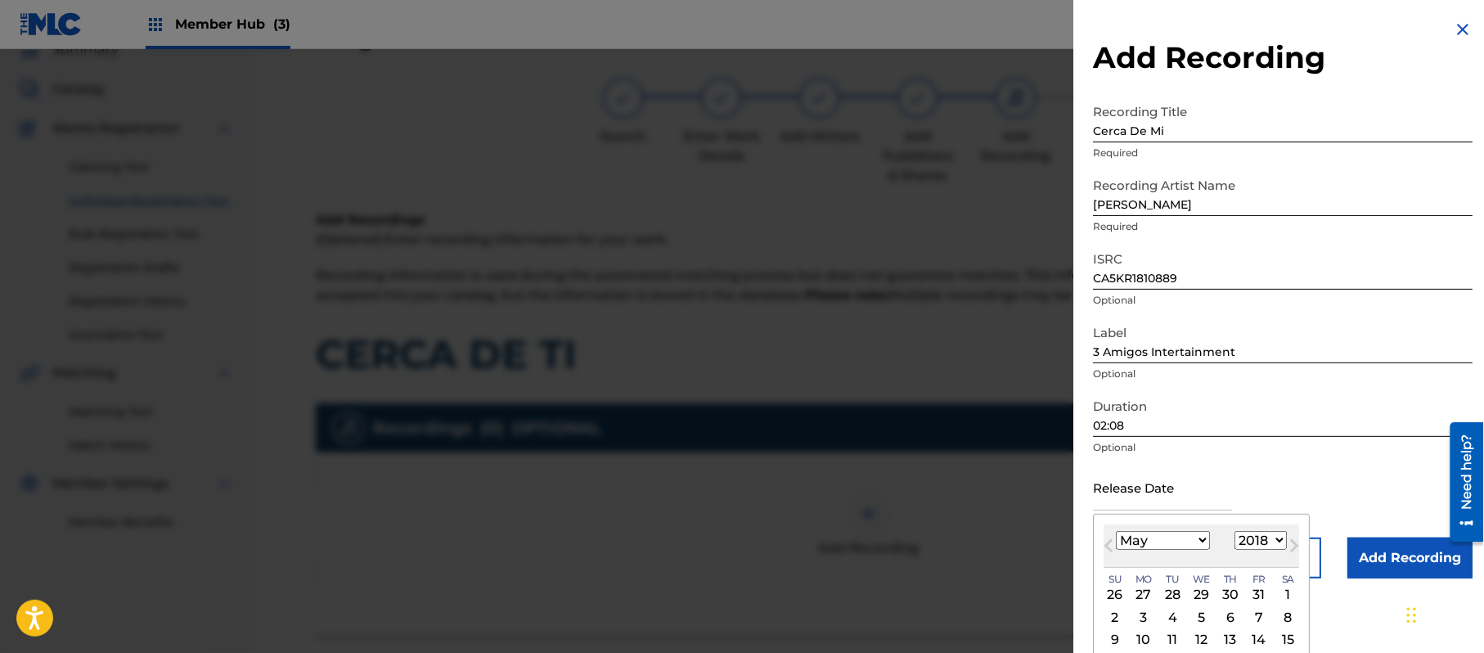
click at [1117, 531] on select "January February March April May June July August September October November De…" at bounding box center [1163, 540] width 94 height 19
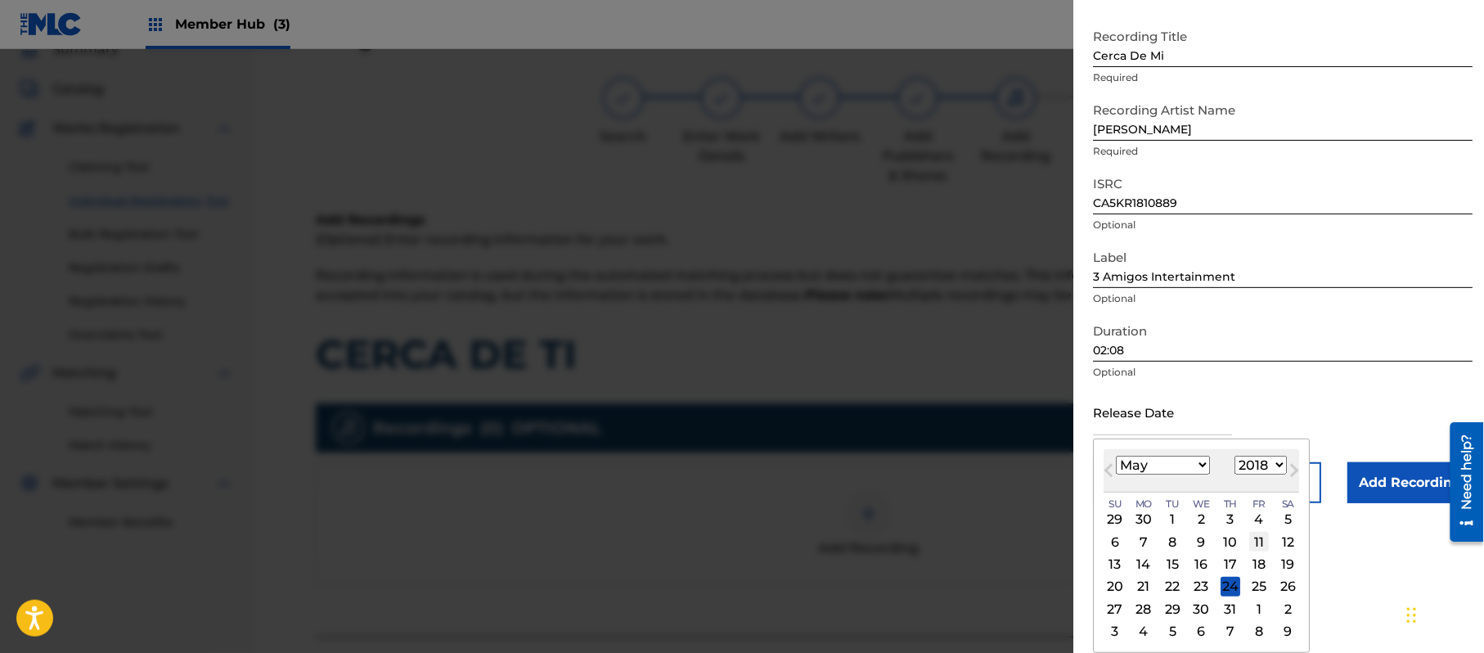
click at [1262, 535] on div "11" at bounding box center [1259, 542] width 20 height 20
type input "[DATE]"
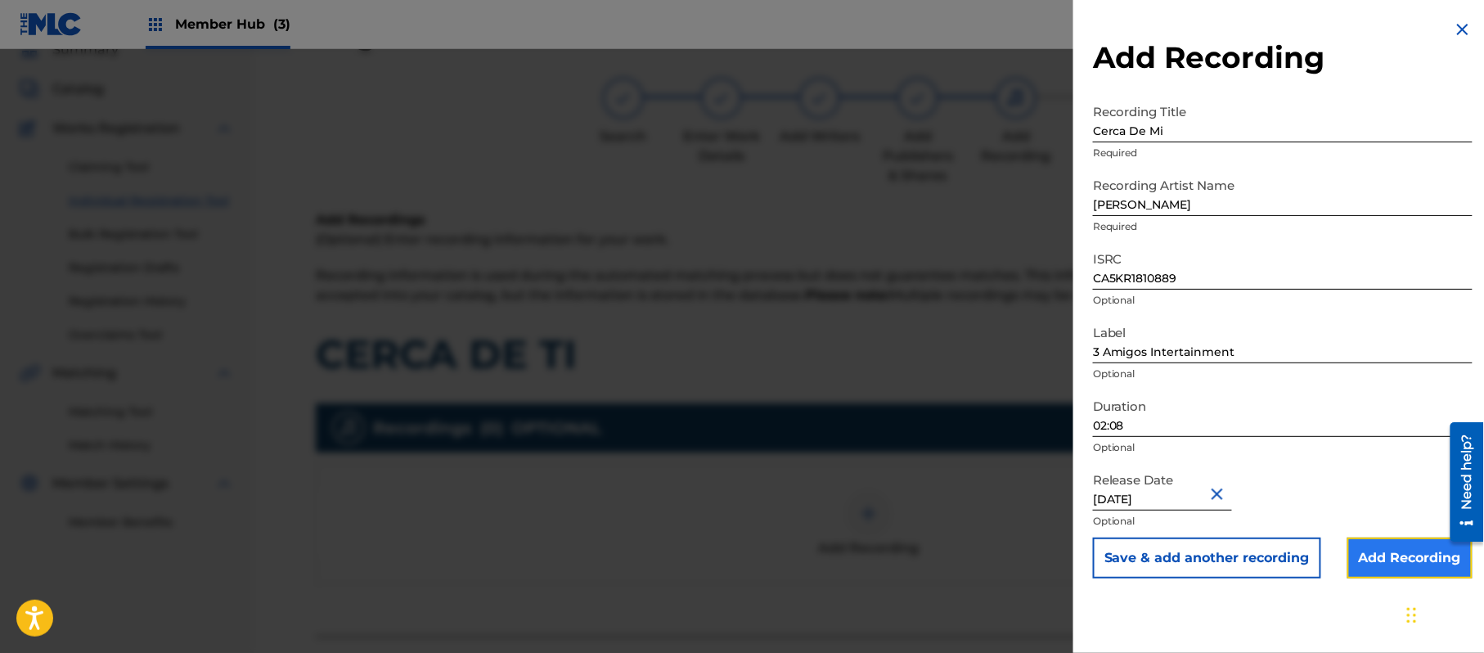
click at [1389, 547] on input "Add Recording" at bounding box center [1410, 558] width 125 height 41
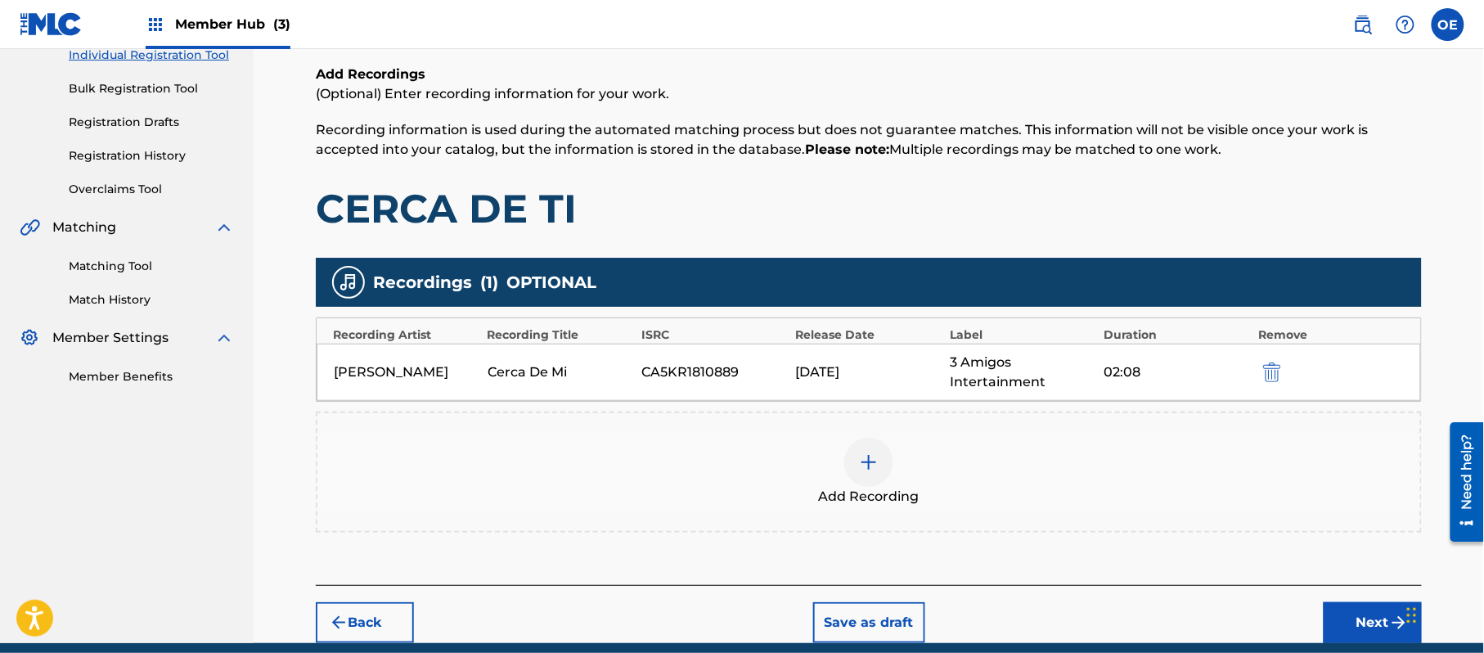
scroll to position [288, 0]
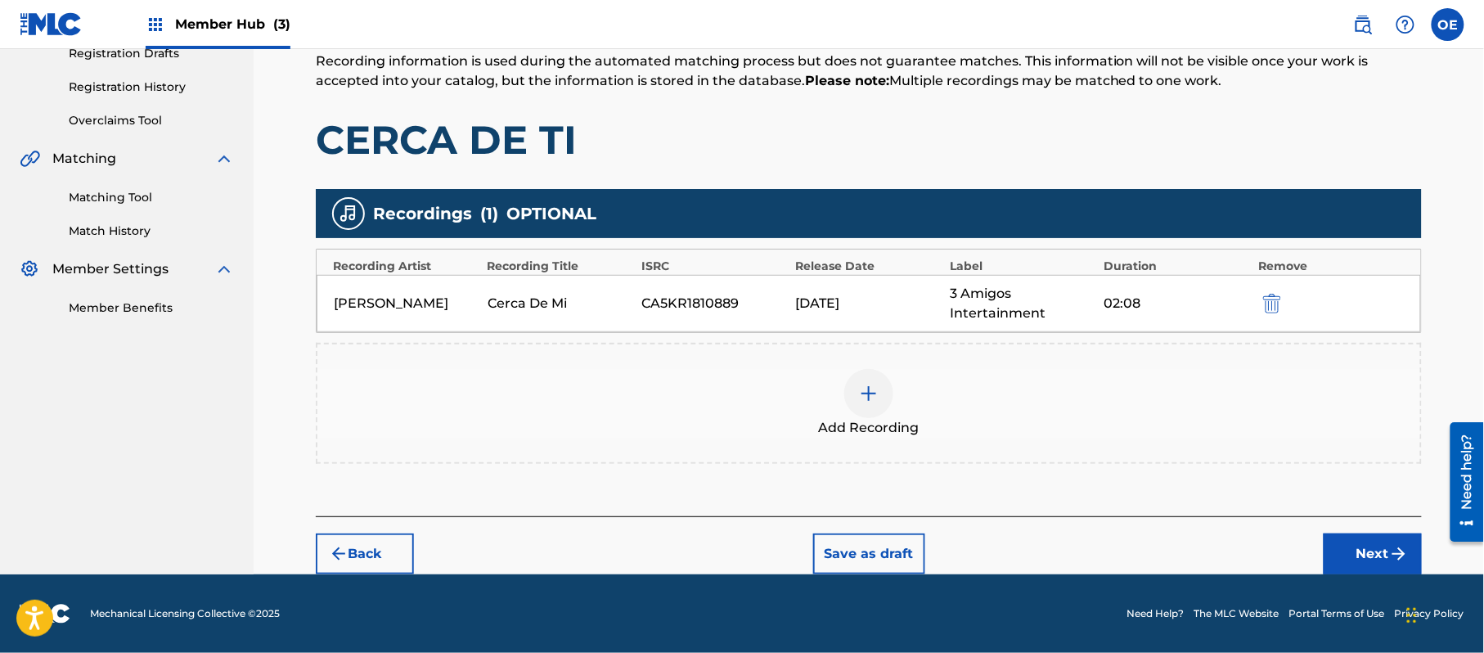
click at [1360, 532] on div "Back Save as draft Next" at bounding box center [869, 545] width 1106 height 58
click at [1366, 541] on button "Next" at bounding box center [1373, 553] width 98 height 41
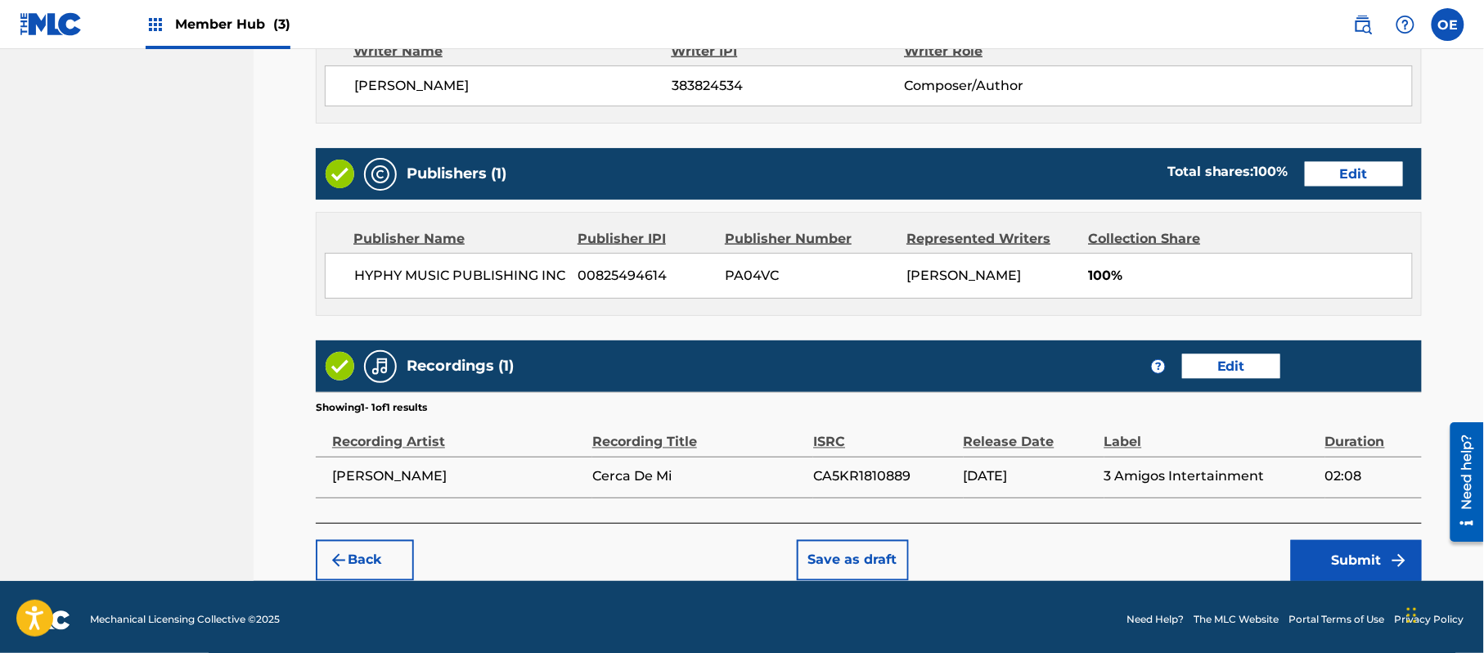
scroll to position [731, 0]
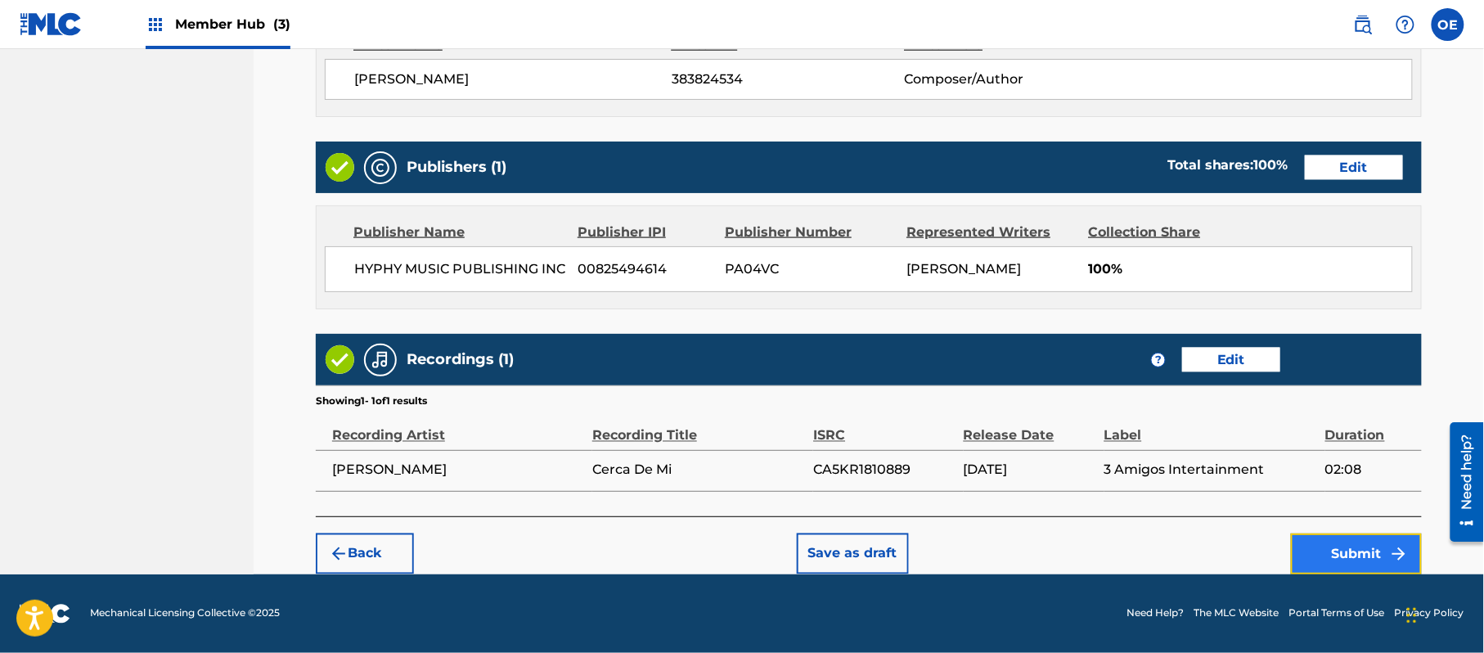
click at [1376, 545] on button "Submit" at bounding box center [1356, 553] width 131 height 41
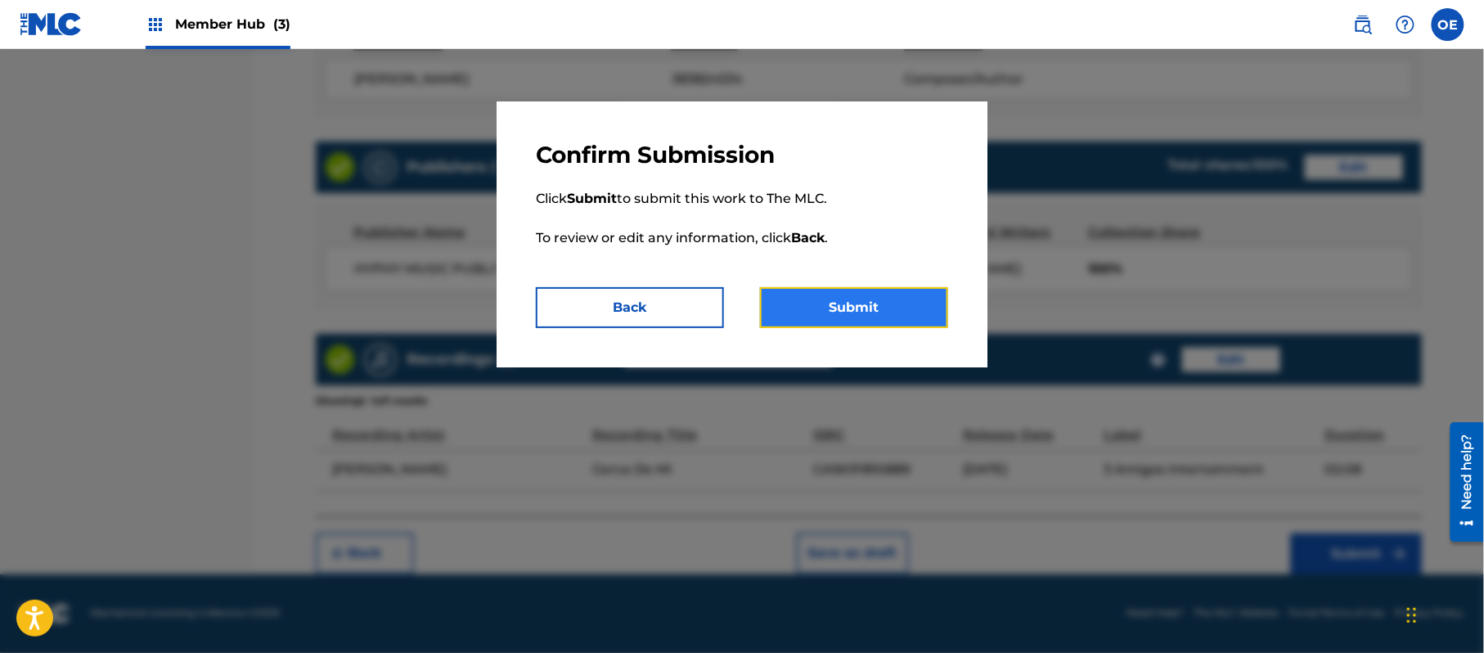
click at [884, 316] on button "Submit" at bounding box center [854, 307] width 188 height 41
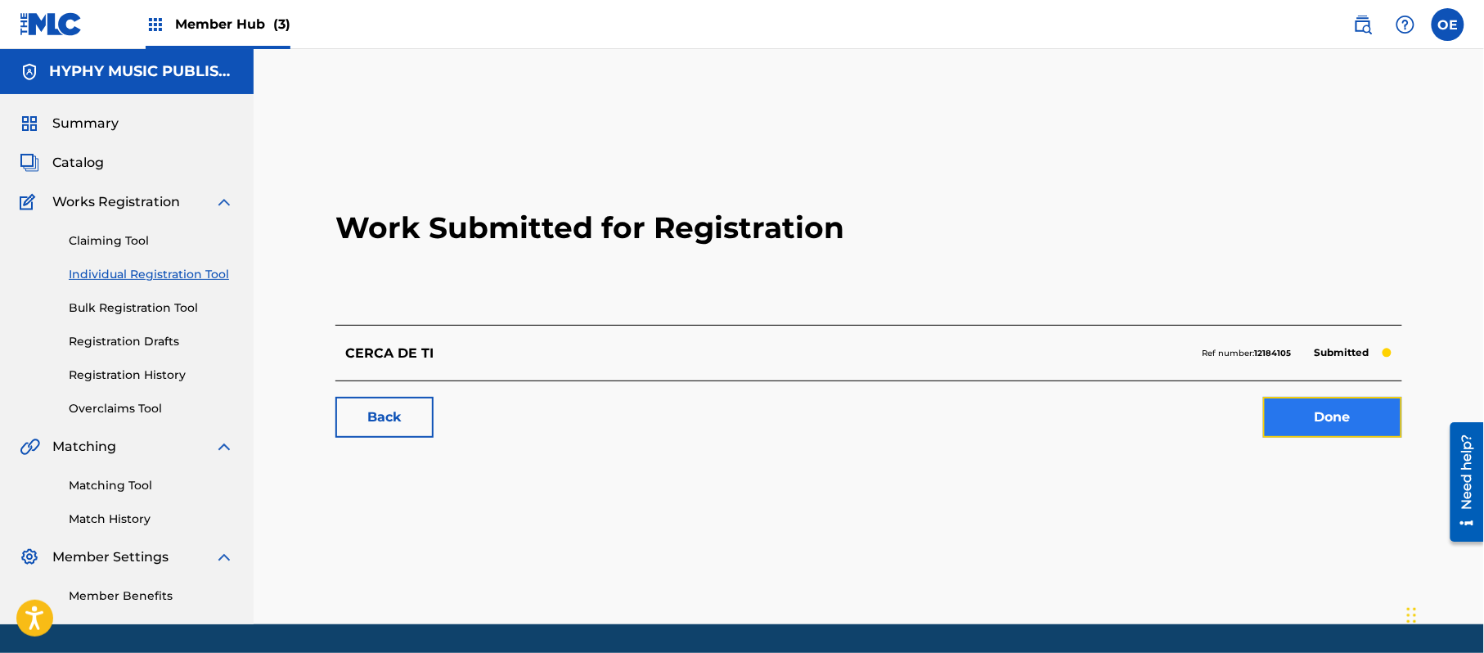
click at [1358, 416] on link "Done" at bounding box center [1332, 417] width 139 height 41
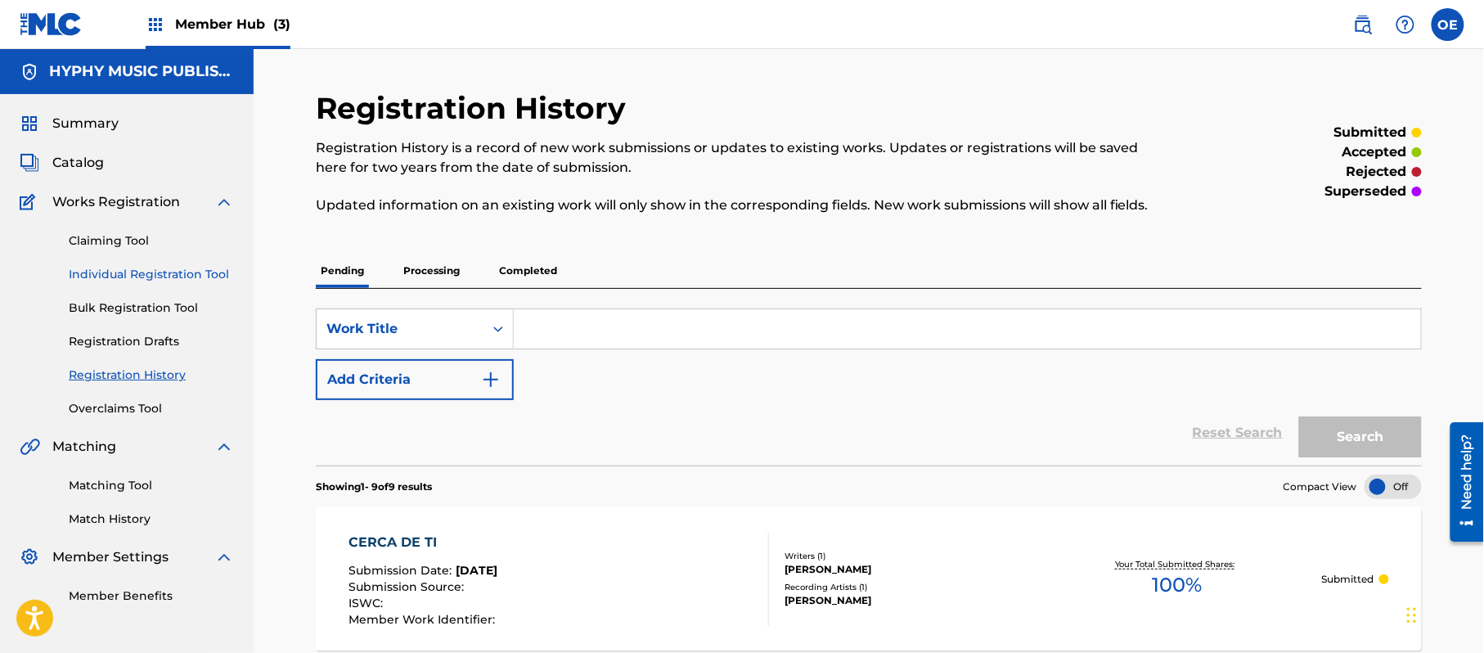
click at [162, 277] on link "Individual Registration Tool" at bounding box center [151, 274] width 165 height 17
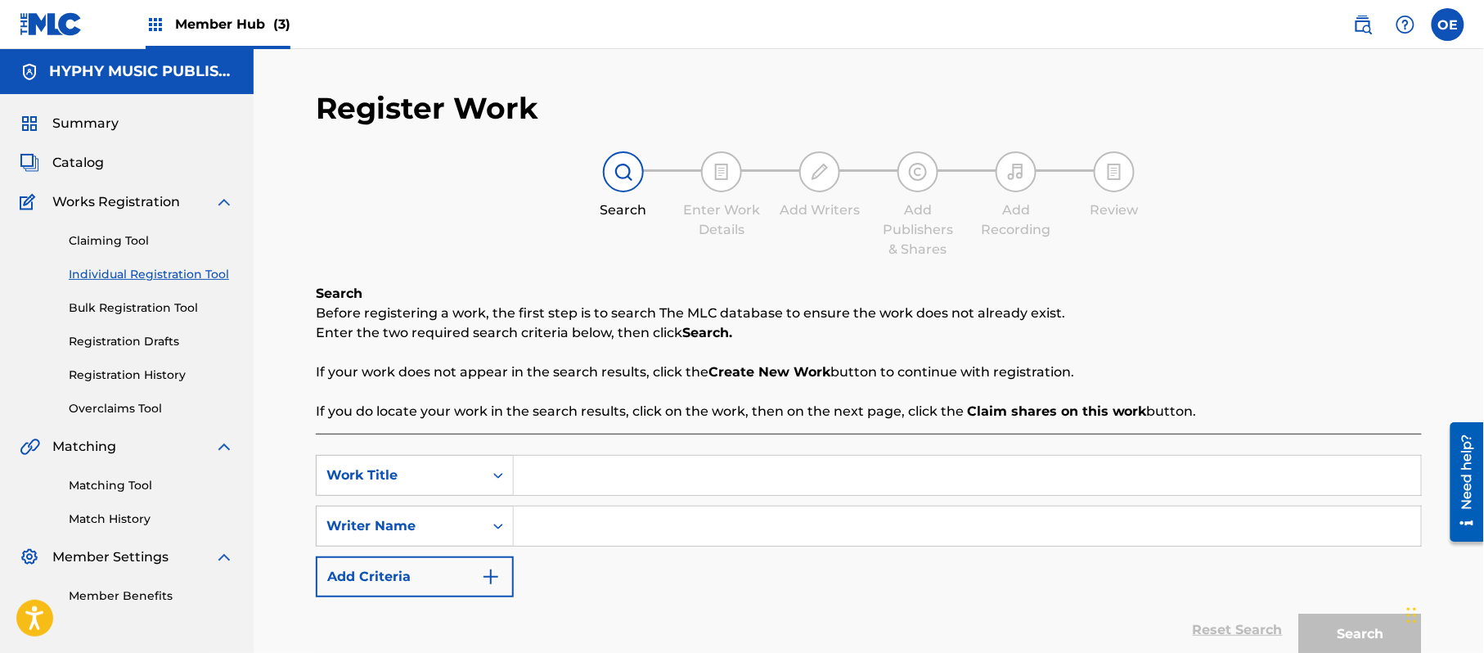
paste input "CHAVITA DE MICHOACAN"
type input "CHAVITA DE MICHOACAN"
paste input "[PERSON_NAME]"
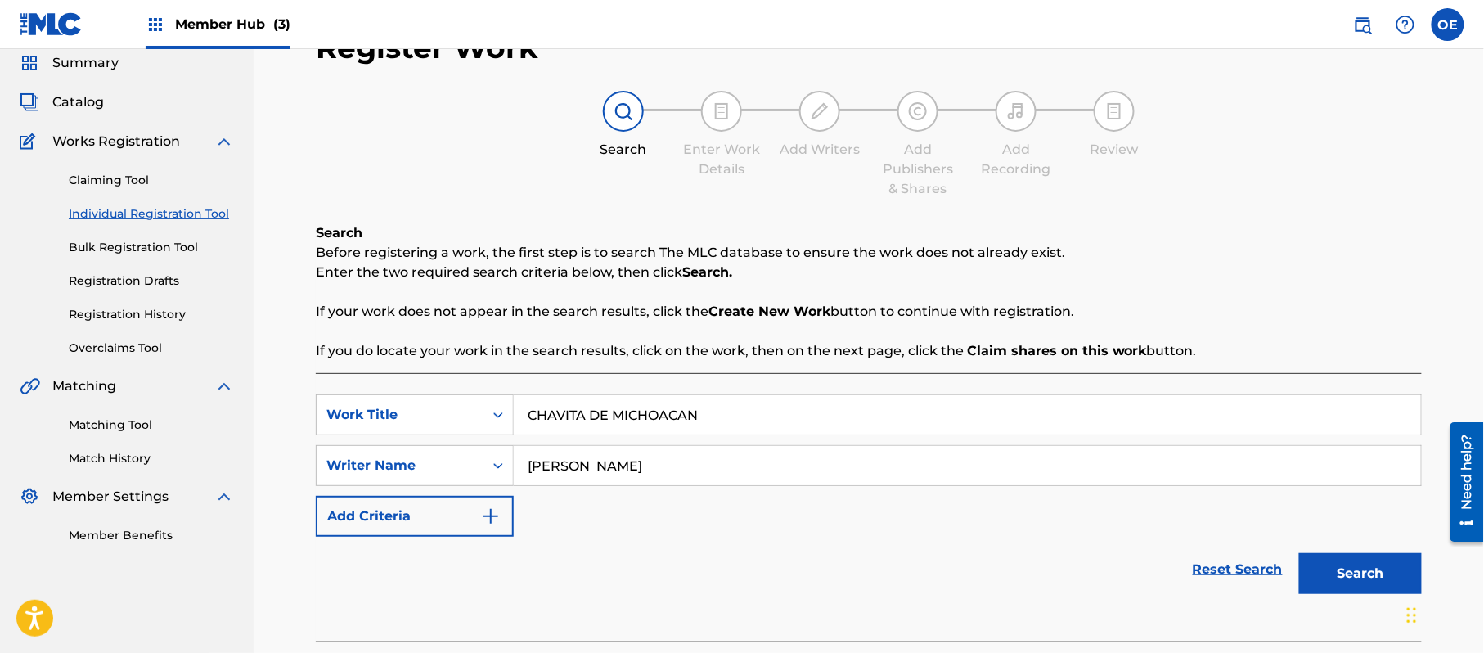
scroll to position [145, 0]
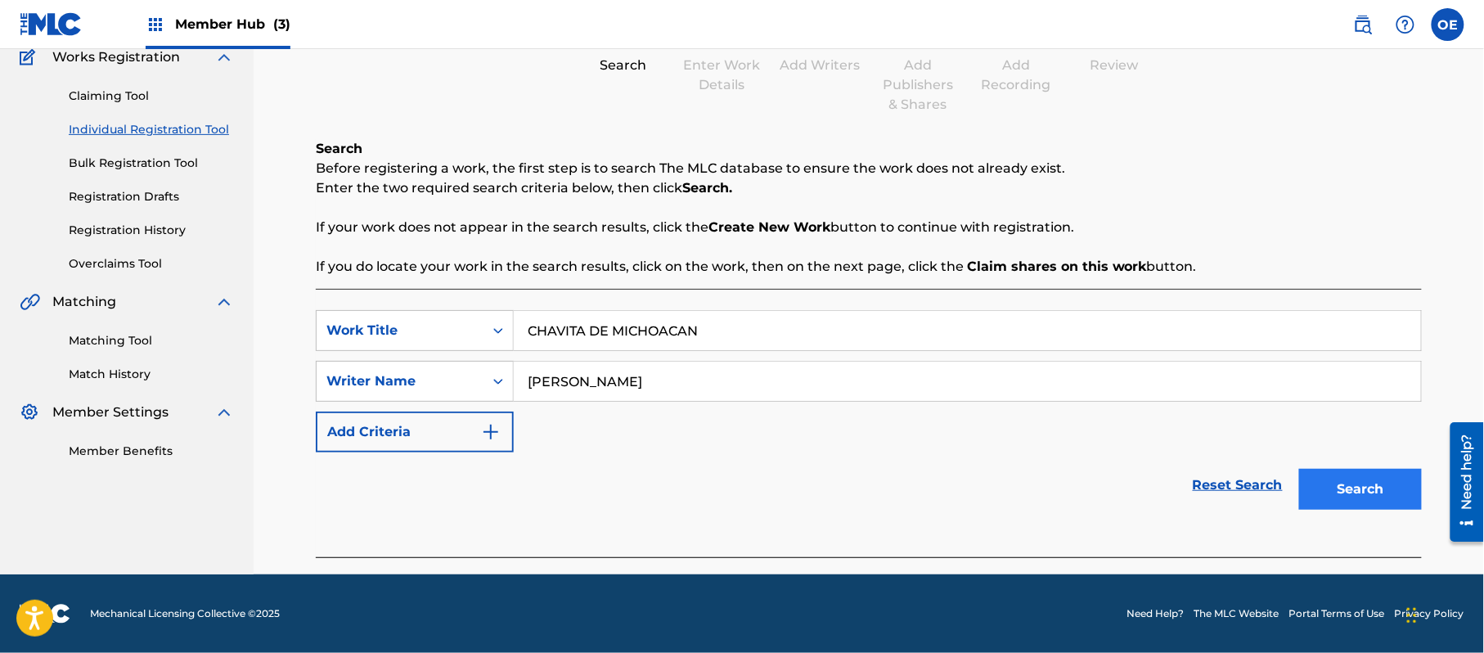
type input "[PERSON_NAME]"
click at [1365, 488] on button "Search" at bounding box center [1360, 489] width 123 height 41
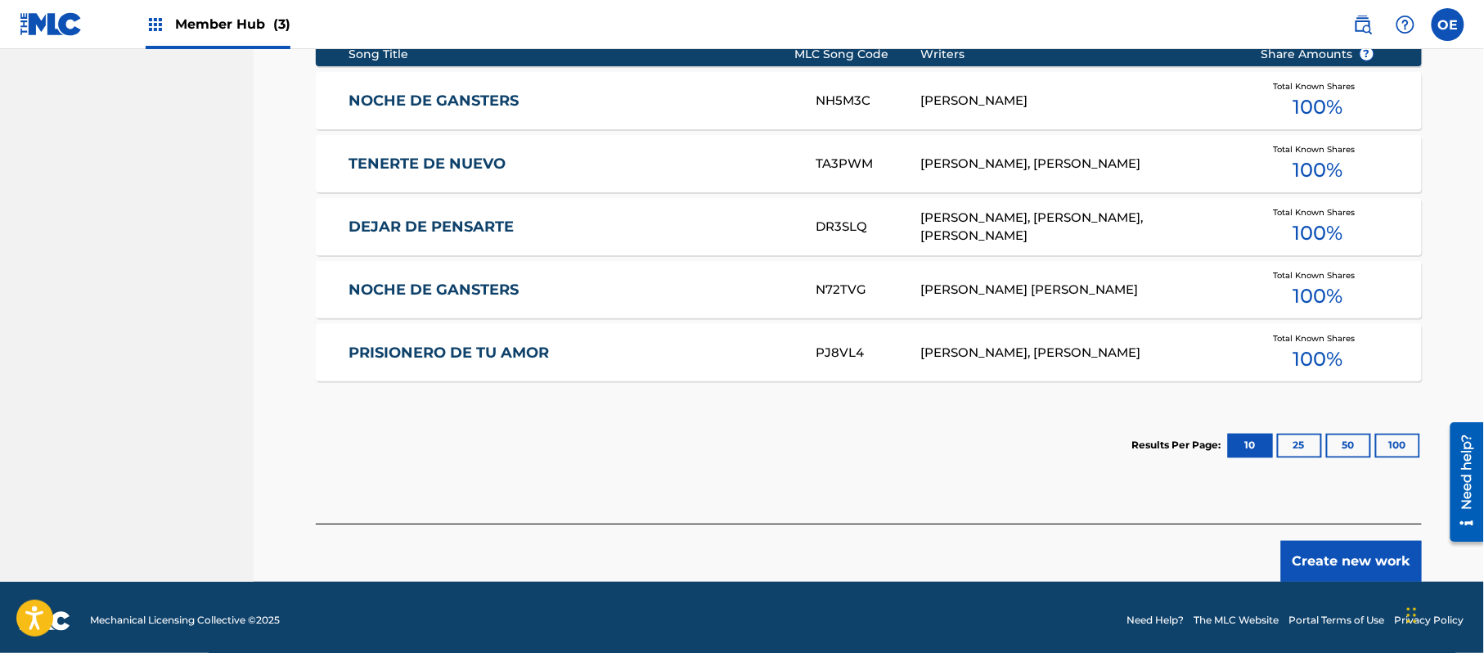
scroll to position [700, 0]
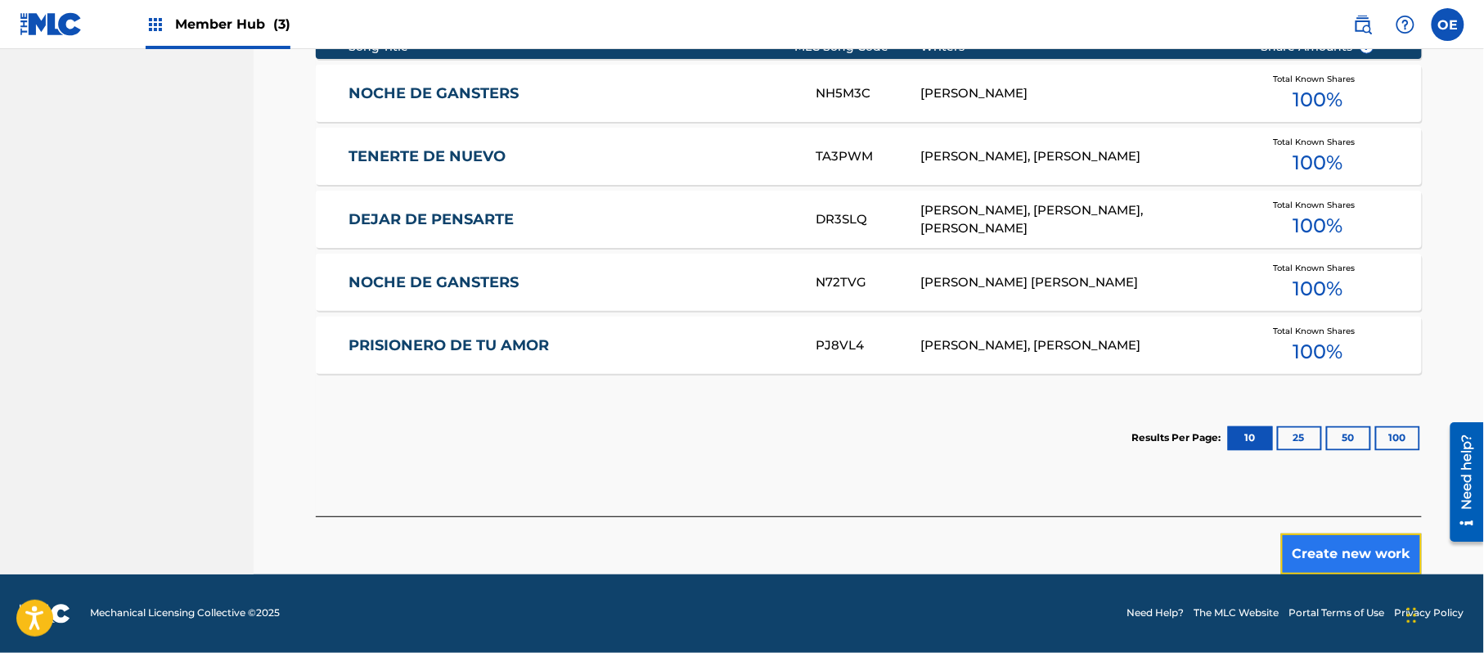
click at [1358, 560] on button "Create new work" at bounding box center [1351, 553] width 141 height 41
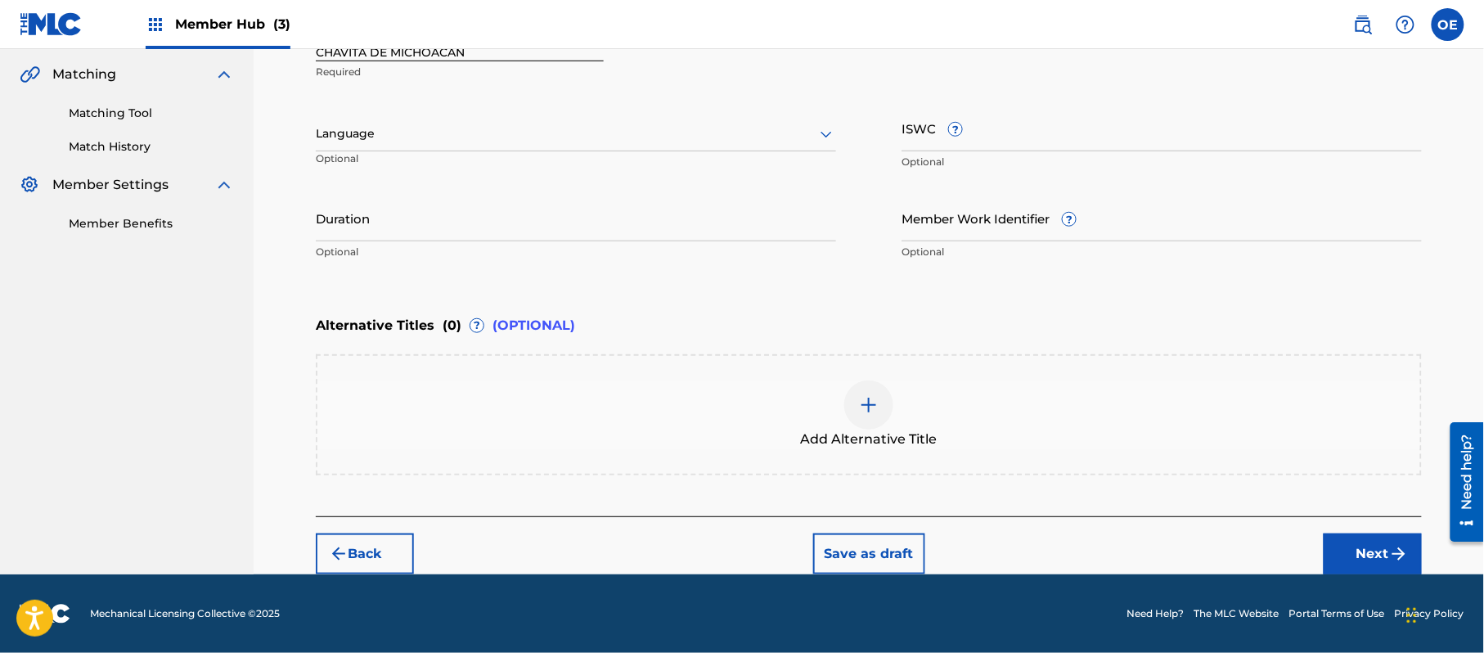
scroll to position [371, 0]
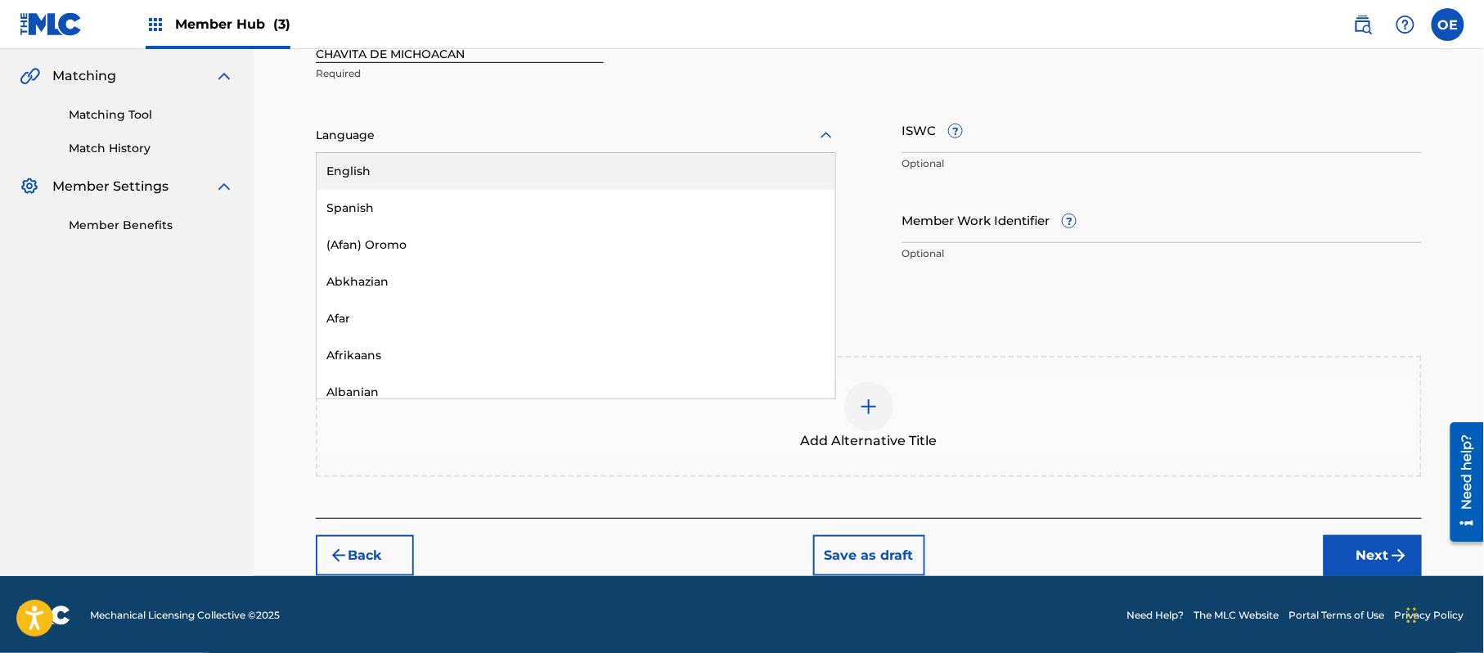
click at [409, 135] on div at bounding box center [576, 135] width 520 height 20
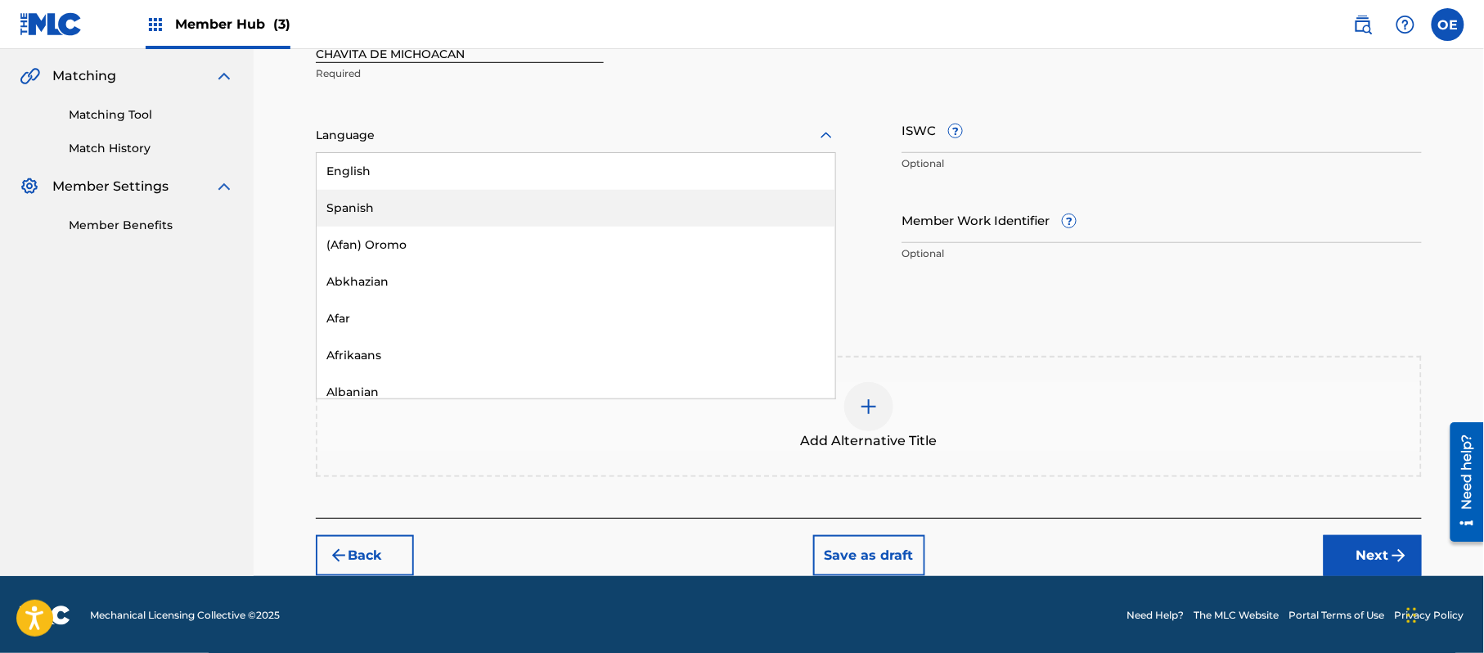
click at [378, 198] on div "Spanish" at bounding box center [576, 208] width 519 height 37
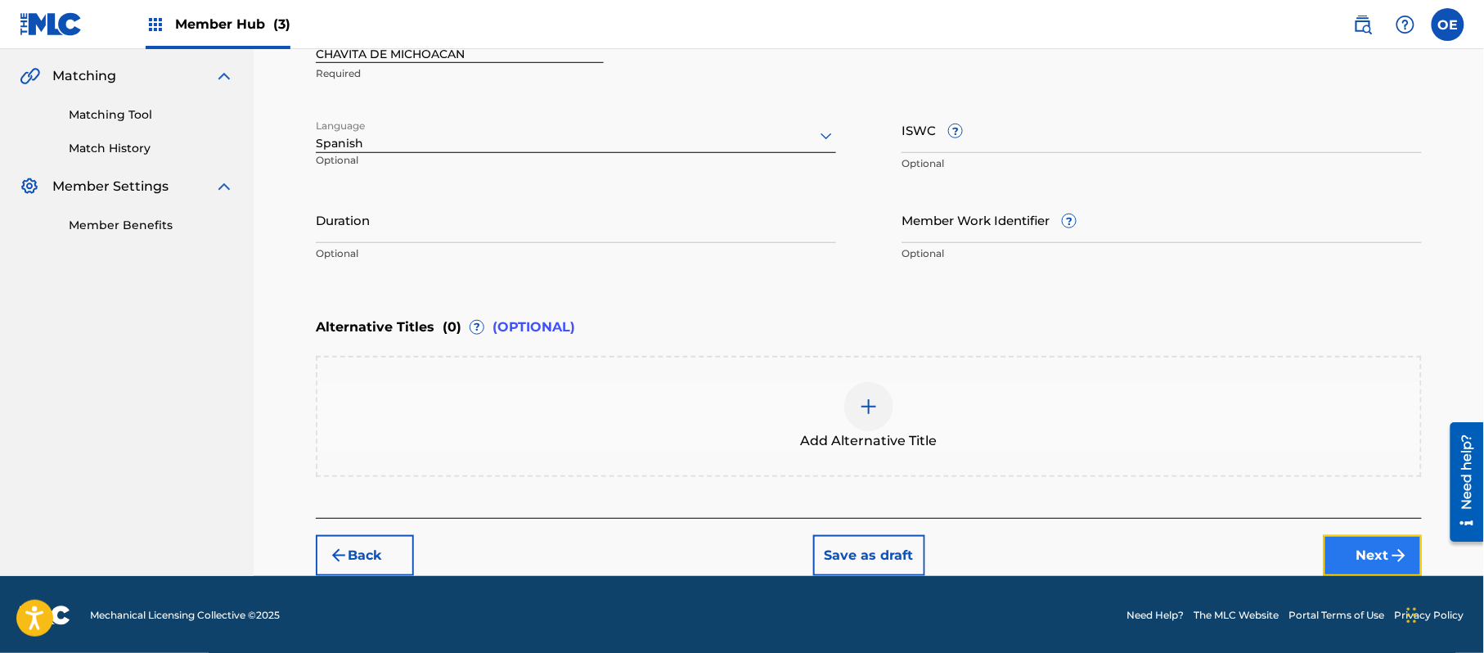
click at [1349, 538] on button "Next" at bounding box center [1373, 555] width 98 height 41
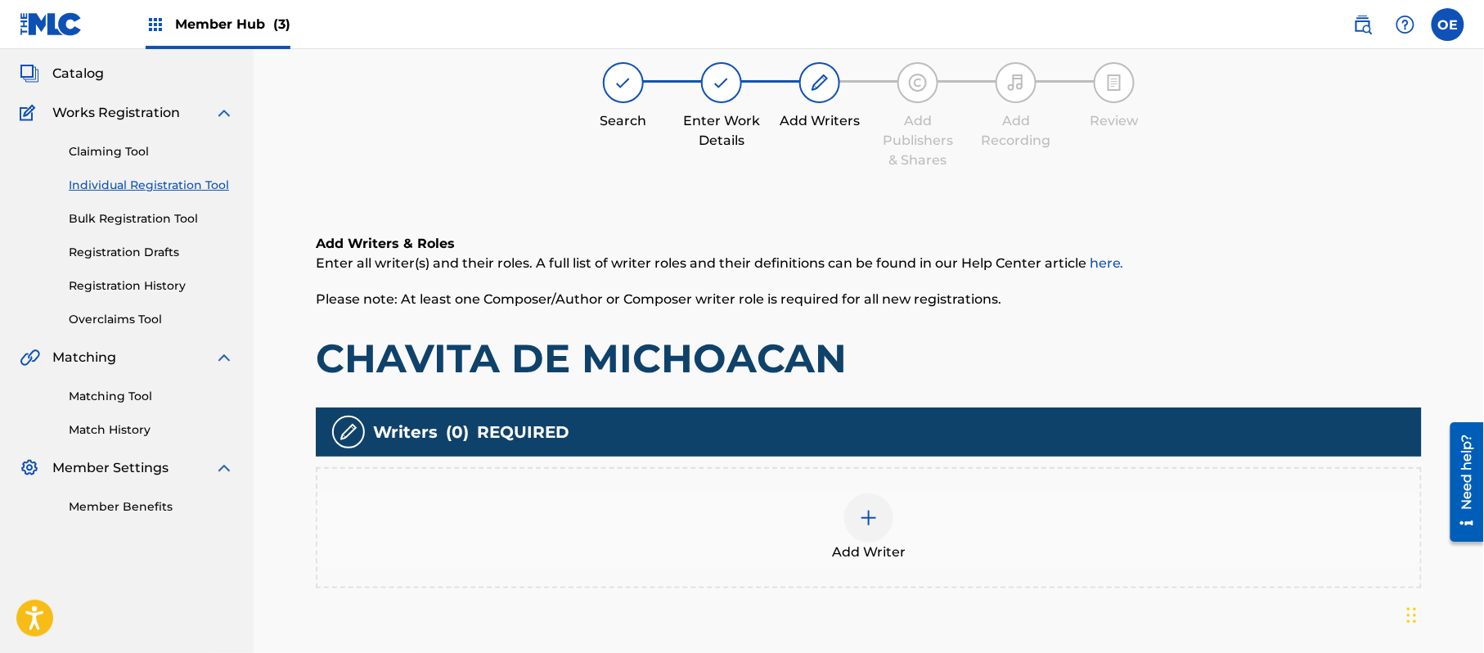
scroll to position [74, 0]
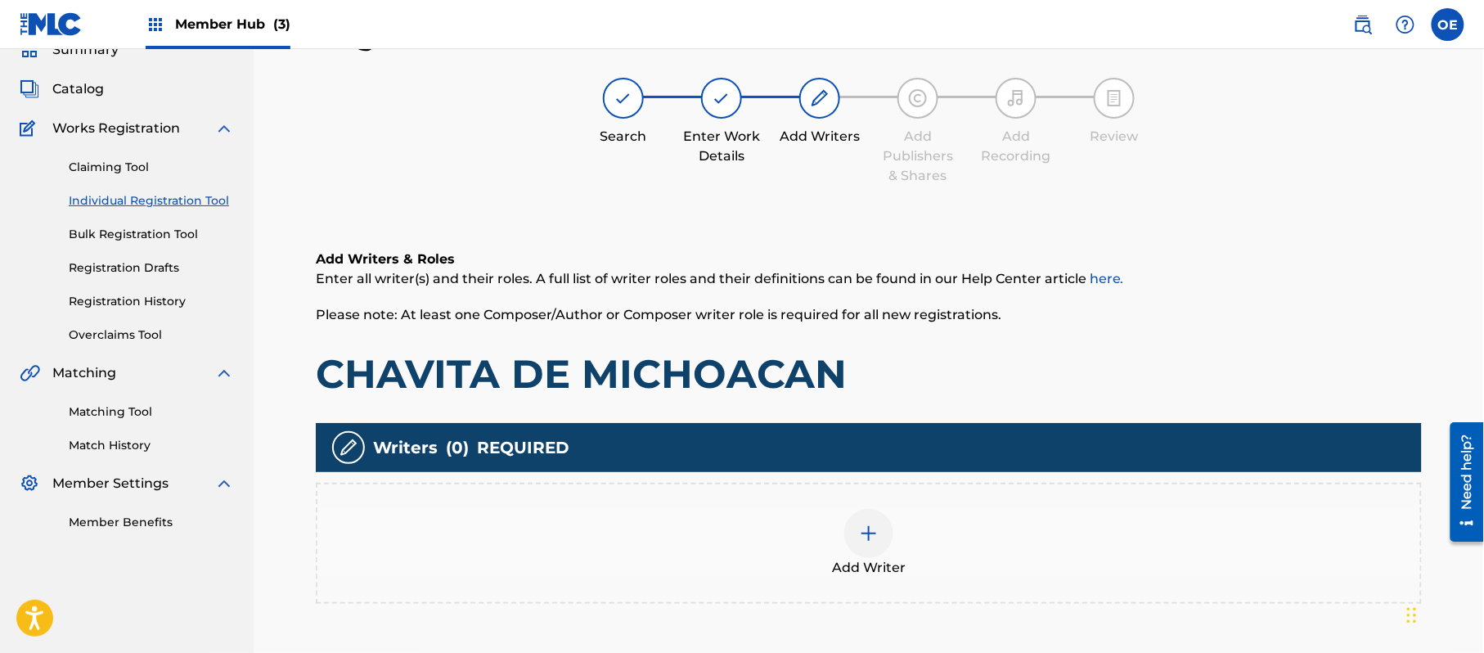
click at [845, 502] on div "Add Writer" at bounding box center [869, 543] width 1106 height 121
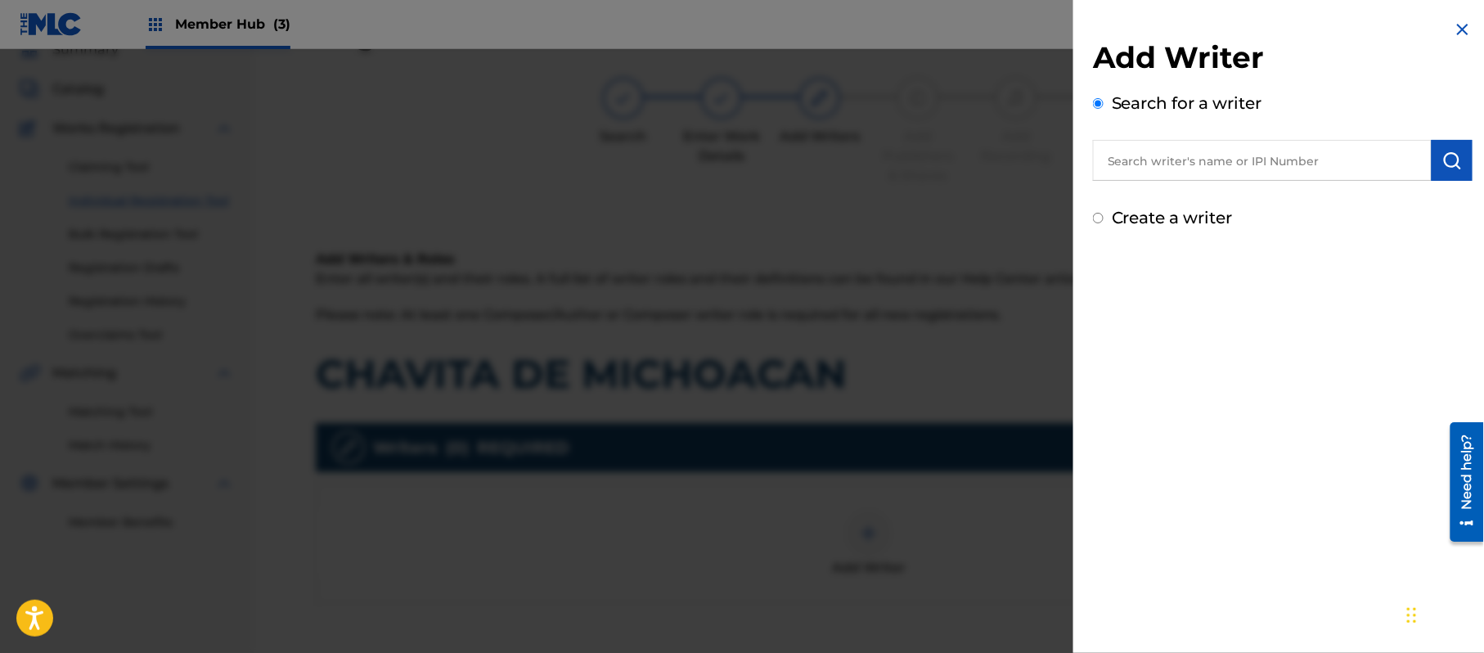
drag, startPoint x: 1172, startPoint y: 168, endPoint x: 1128, endPoint y: 223, distance: 70.4
click at [1128, 223] on label "Create a writer" at bounding box center [1172, 218] width 121 height 20
radio input "true"
click at [1104, 223] on input "Create a writer" at bounding box center [1098, 218] width 11 height 11
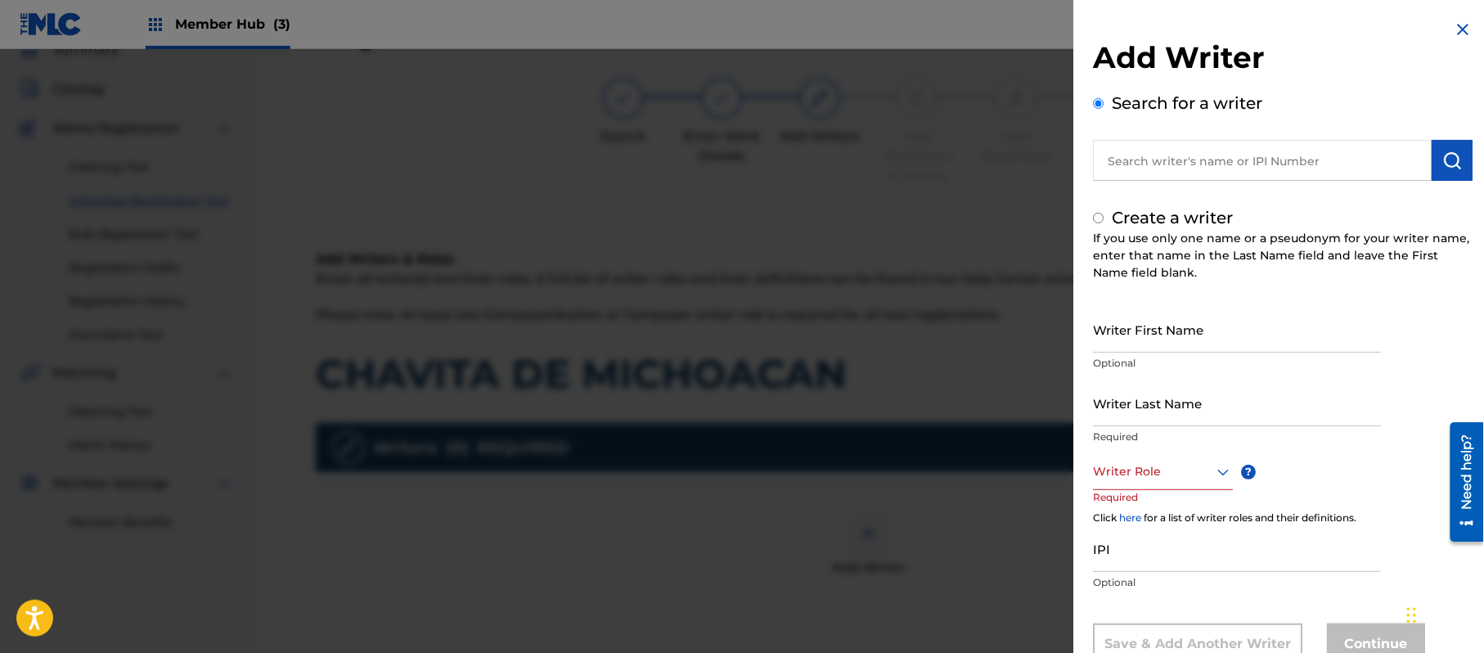
radio input "false"
radio input "true"
paste input "[PERSON_NAME]"
type input "[PERSON_NAME]"
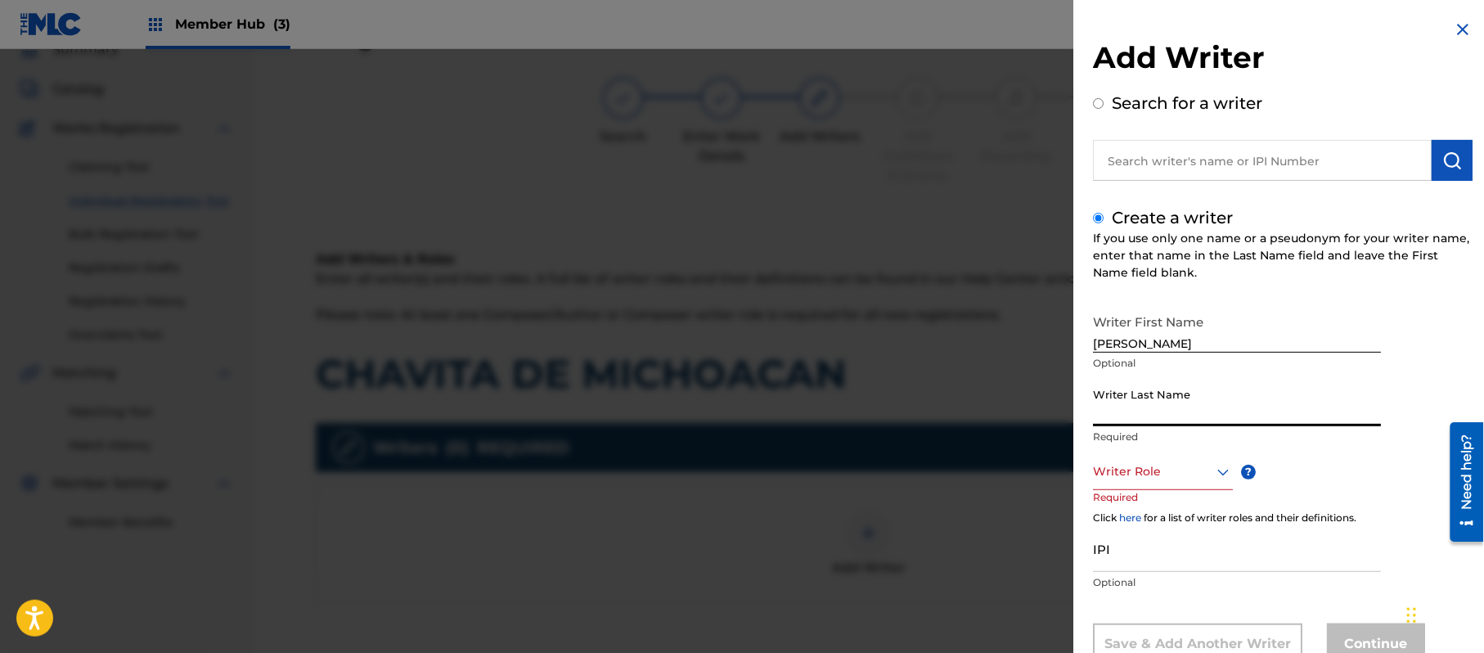
paste input "[PERSON_NAME]"
type input "[PERSON_NAME]"
drag, startPoint x: 1178, startPoint y: 345, endPoint x: 1133, endPoint y: 371, distance: 52.1
click at [1133, 371] on div "Writer First Name [PERSON_NAME] Optional" at bounding box center [1237, 343] width 288 height 74
type input "[PERSON_NAME]"
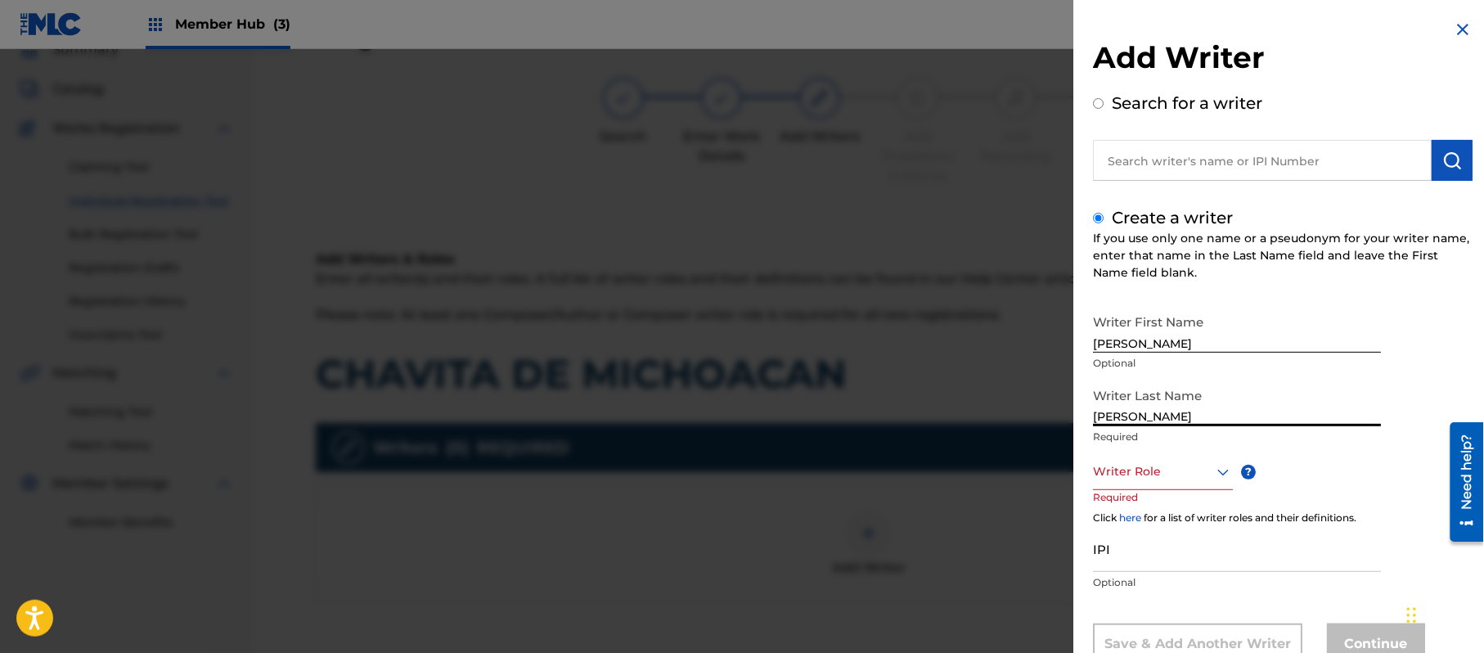
drag, startPoint x: 1140, startPoint y: 421, endPoint x: 1010, endPoint y: 406, distance: 130.9
click at [1011, 406] on div "Add Writer Search for a writer Create a writer If you use only one name or a ps…" at bounding box center [742, 351] width 1484 height 604
type input "PAZ"
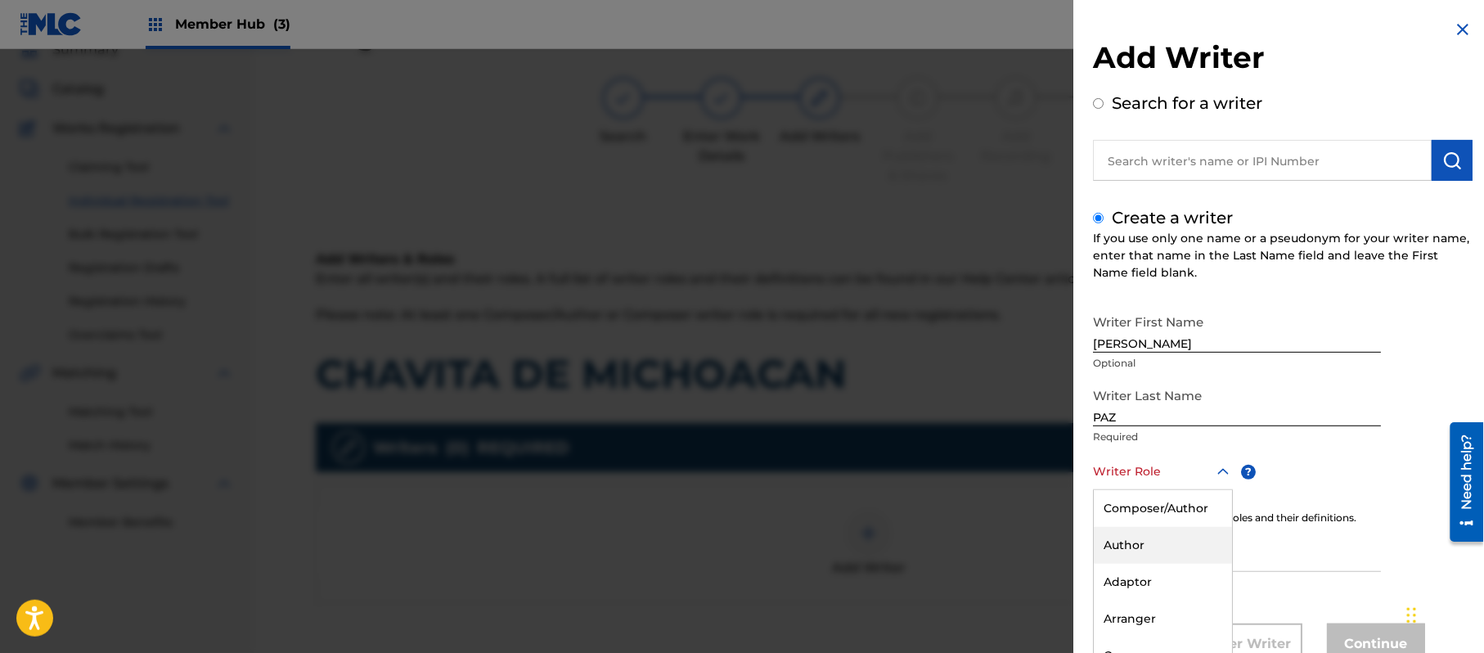
click at [1176, 472] on div "8 results available. Use Up and Down to choose options, press Enter to select t…" at bounding box center [1163, 471] width 140 height 37
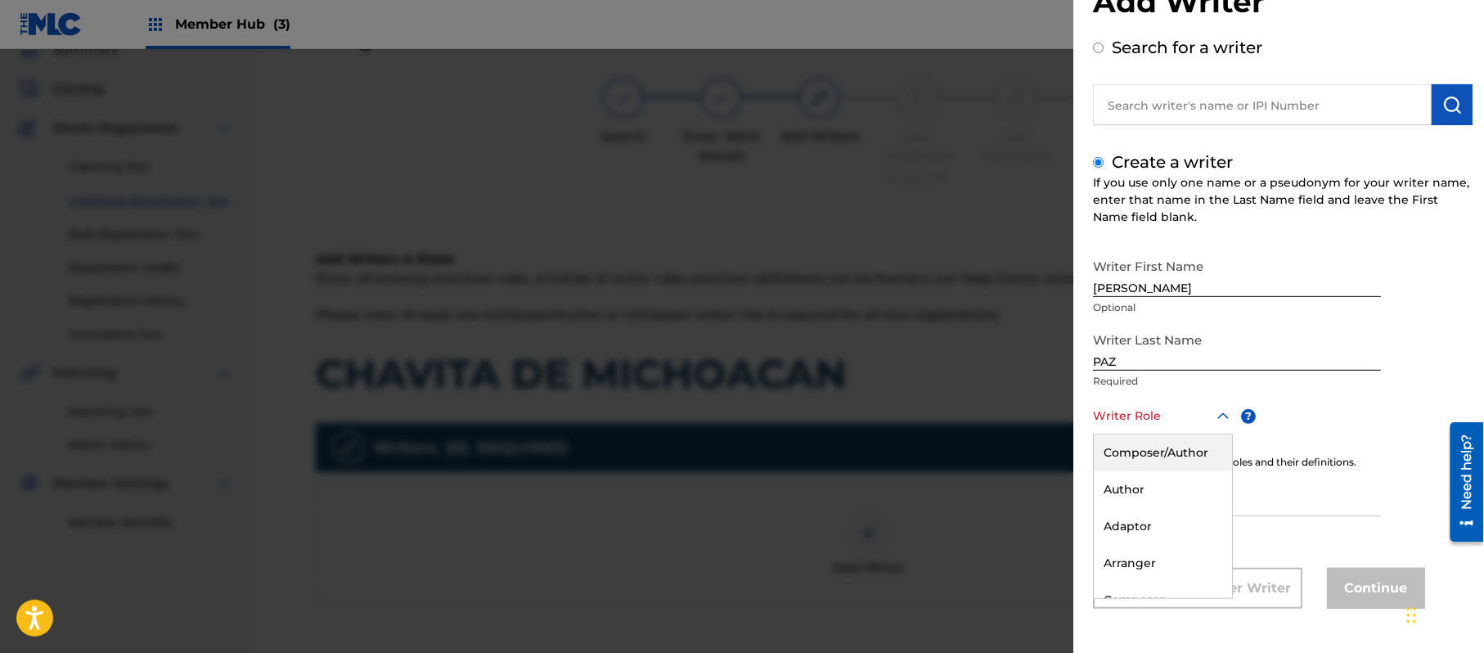
click at [1172, 463] on div "Composer/Author" at bounding box center [1163, 452] width 138 height 37
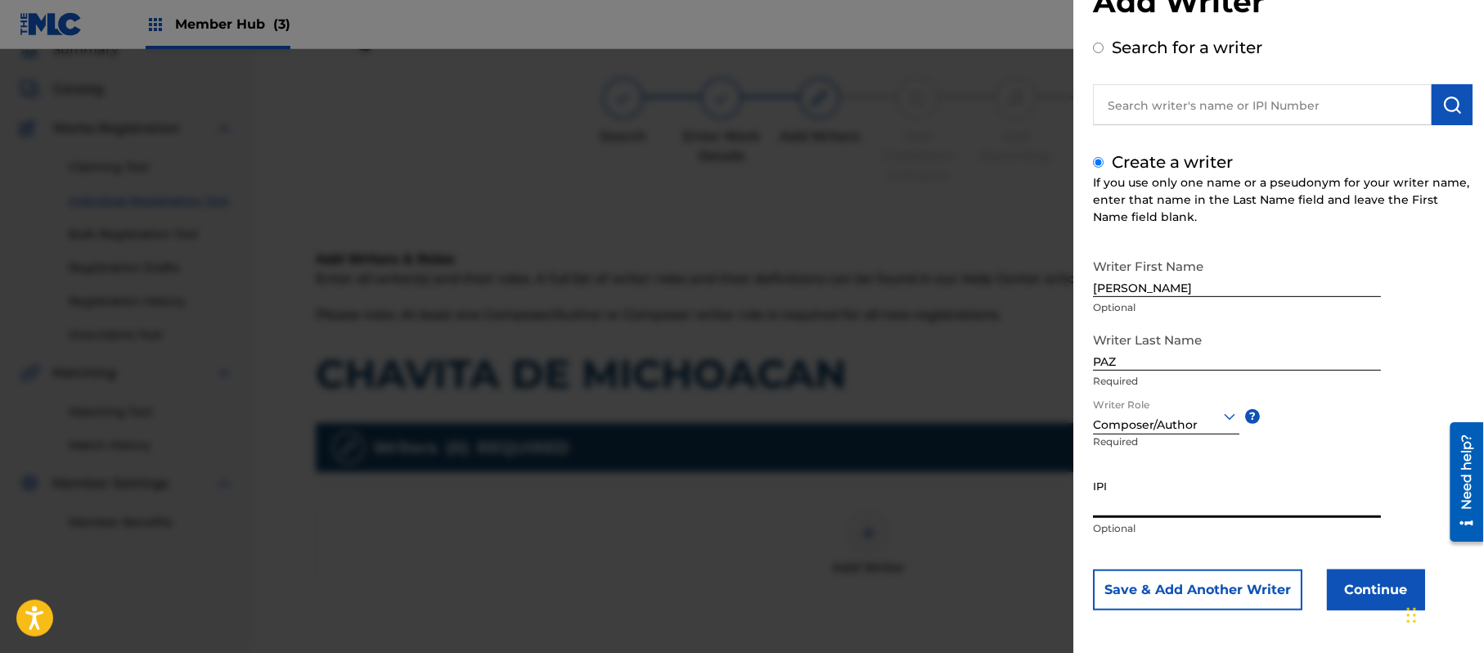
paste input "383824534"
type input "383824534"
click at [1333, 574] on button "Continue" at bounding box center [1376, 589] width 98 height 41
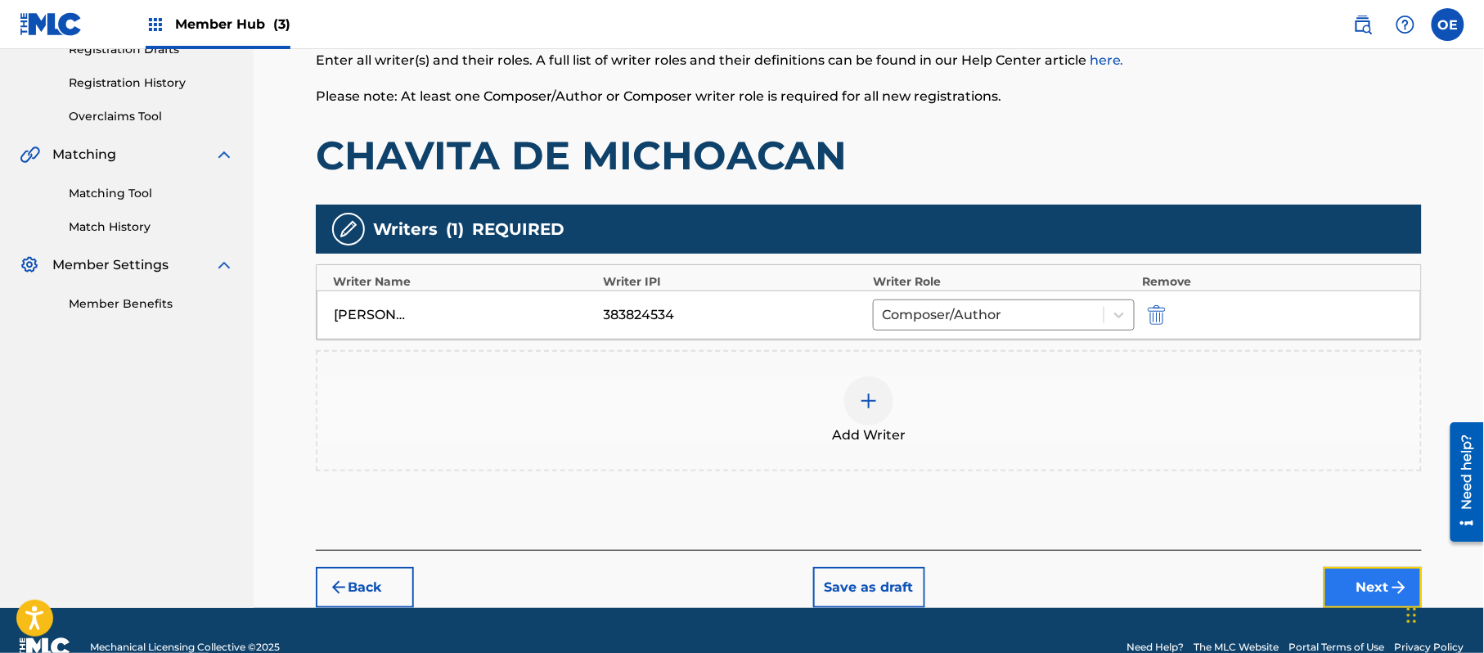
click at [1353, 571] on button "Next" at bounding box center [1373, 587] width 98 height 41
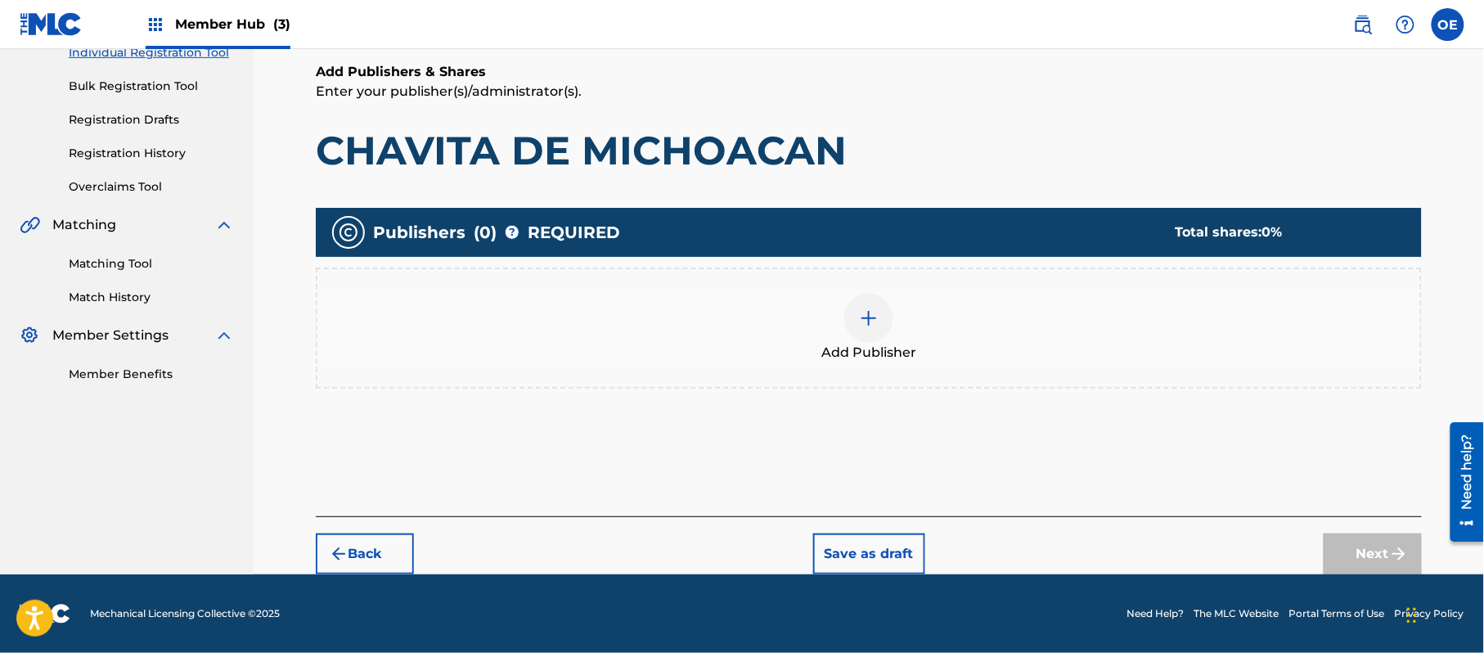
scroll to position [74, 0]
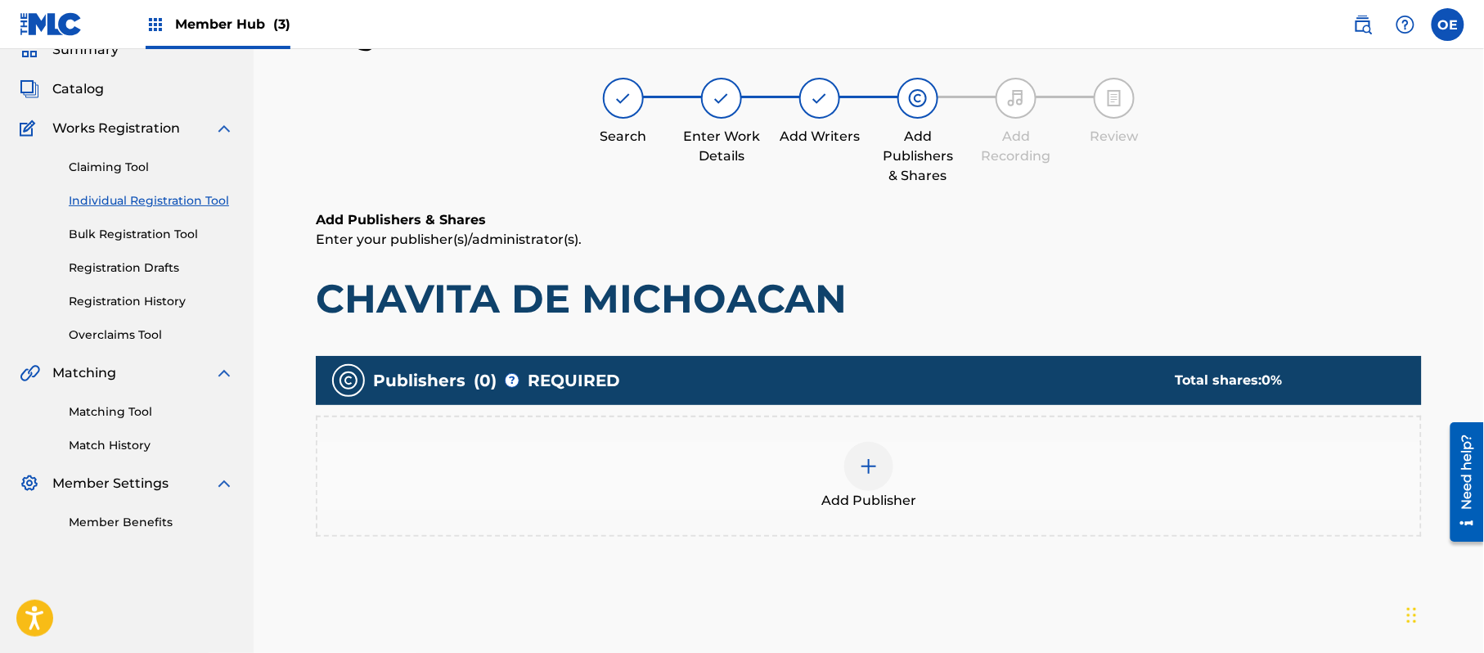
click at [953, 511] on div "Add Publisher" at bounding box center [869, 476] width 1106 height 121
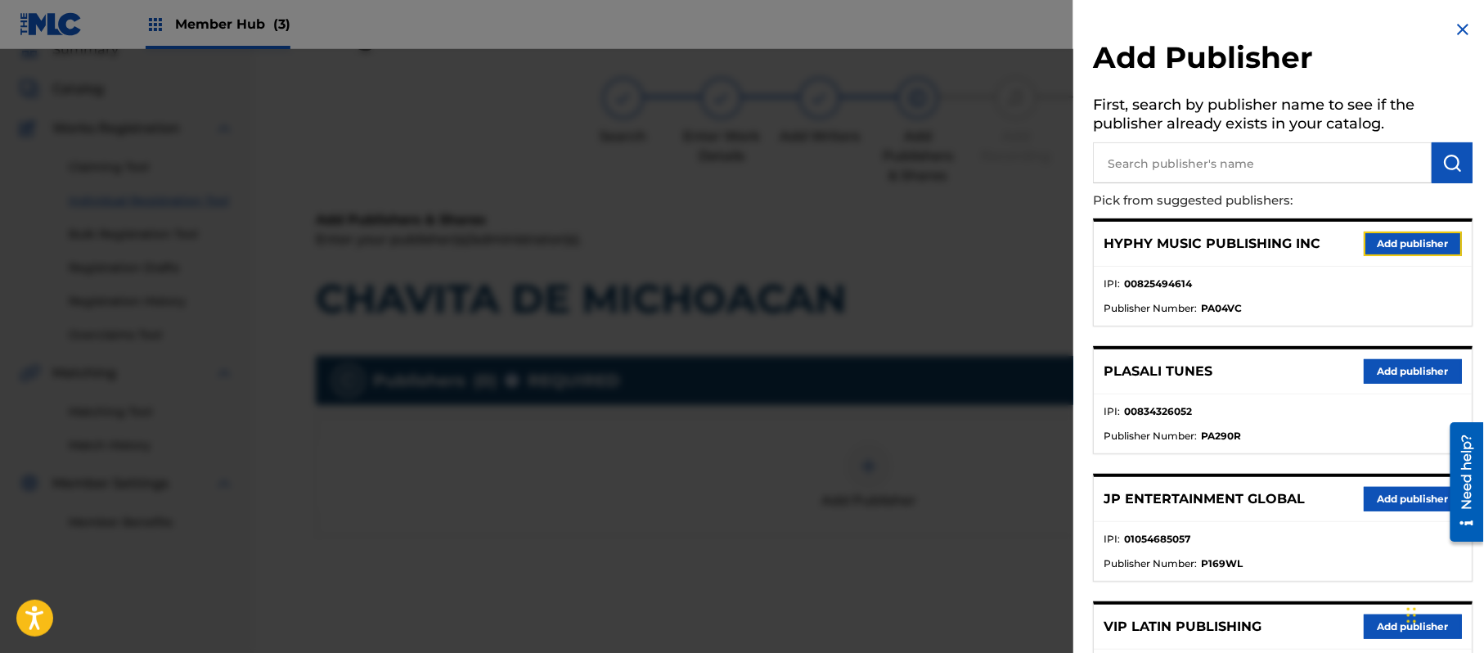
click at [1402, 232] on button "Add publisher" at bounding box center [1413, 244] width 98 height 25
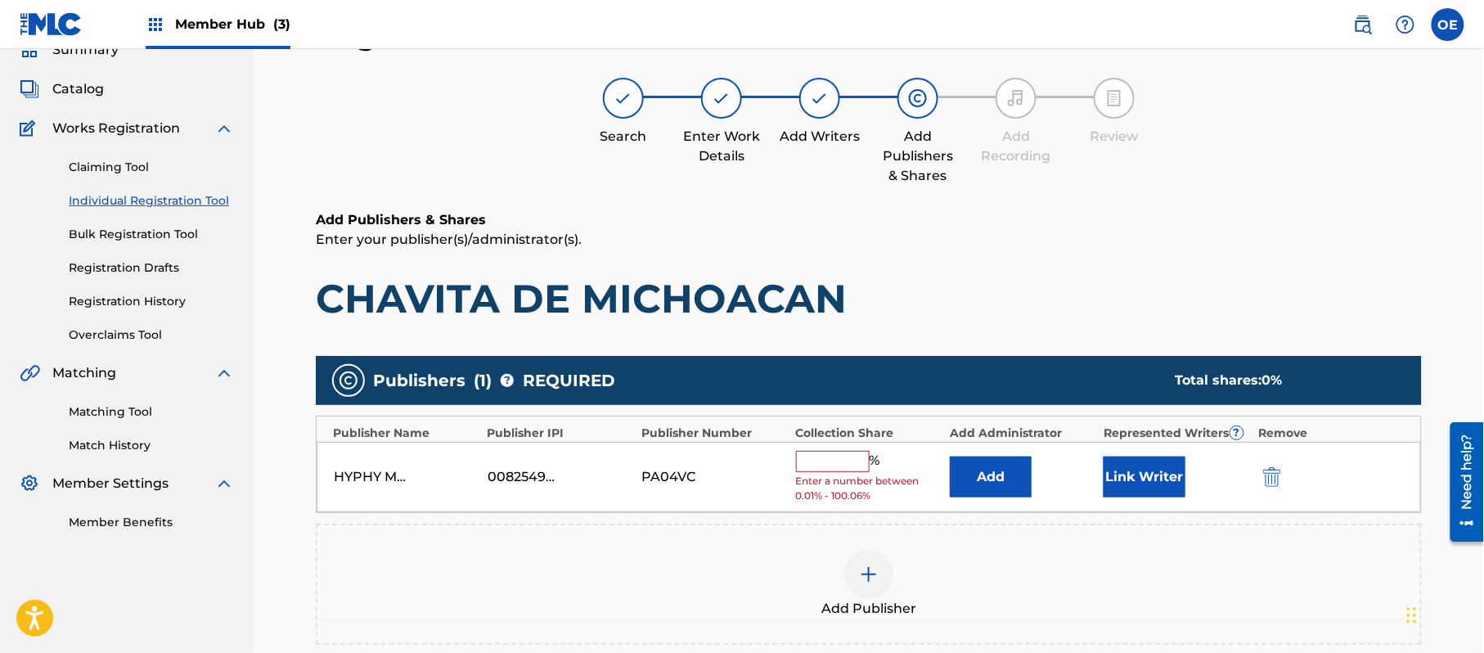
click at [817, 466] on input "text" at bounding box center [833, 461] width 74 height 21
type input "100"
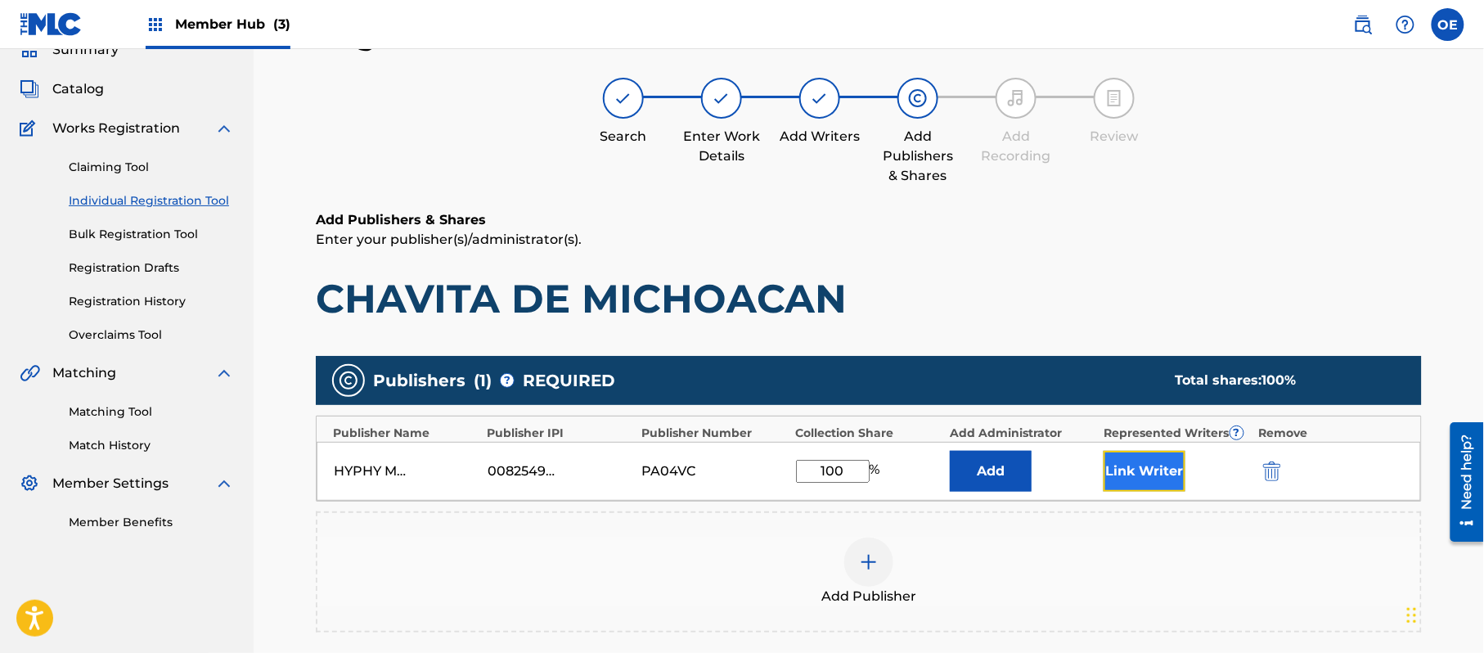
click at [1123, 491] on button "Link Writer" at bounding box center [1145, 471] width 82 height 41
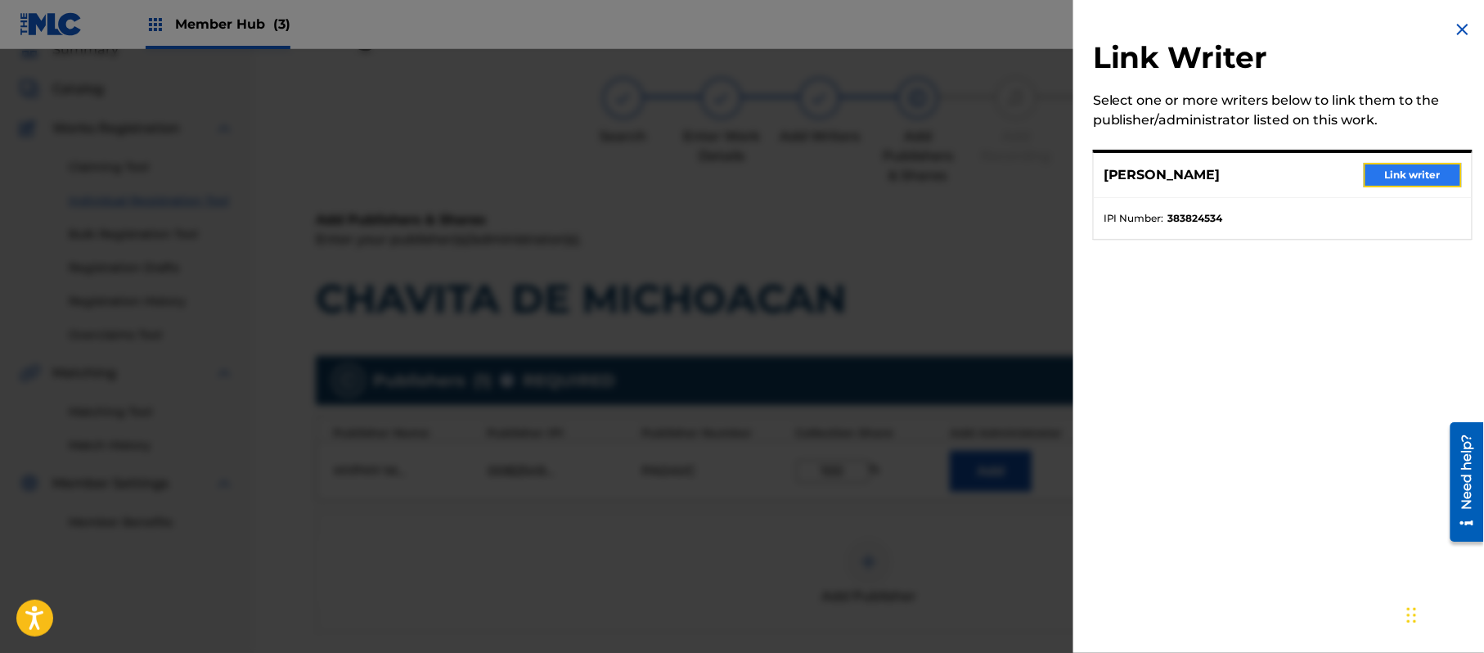
click at [1382, 185] on button "Link writer" at bounding box center [1413, 175] width 98 height 25
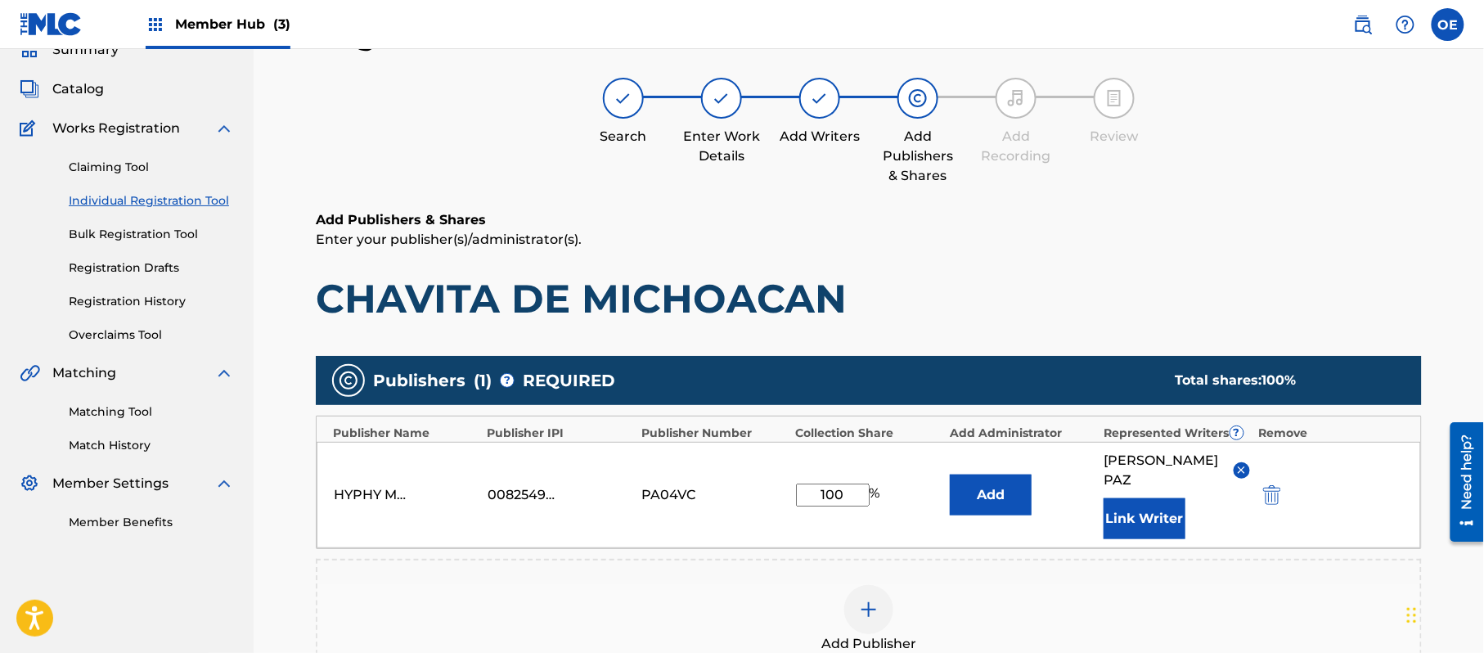
scroll to position [344, 0]
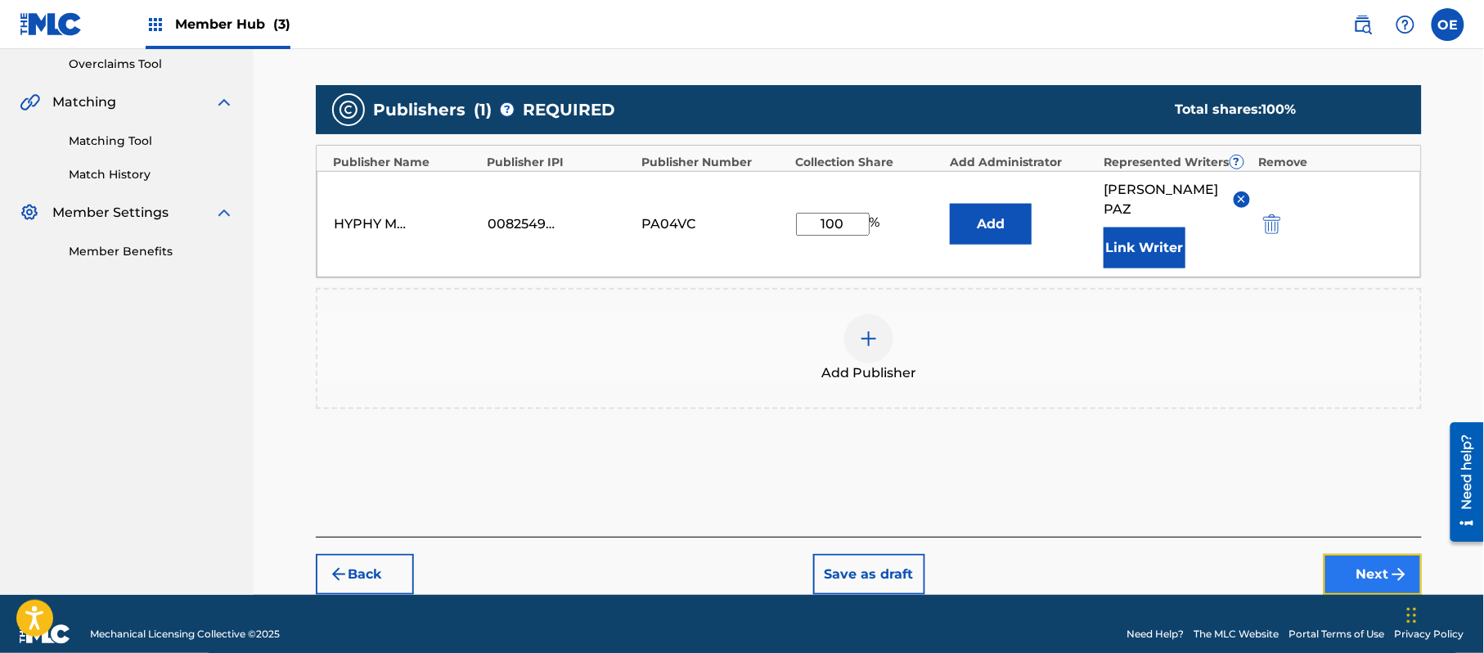
click at [1365, 554] on button "Next" at bounding box center [1373, 574] width 98 height 41
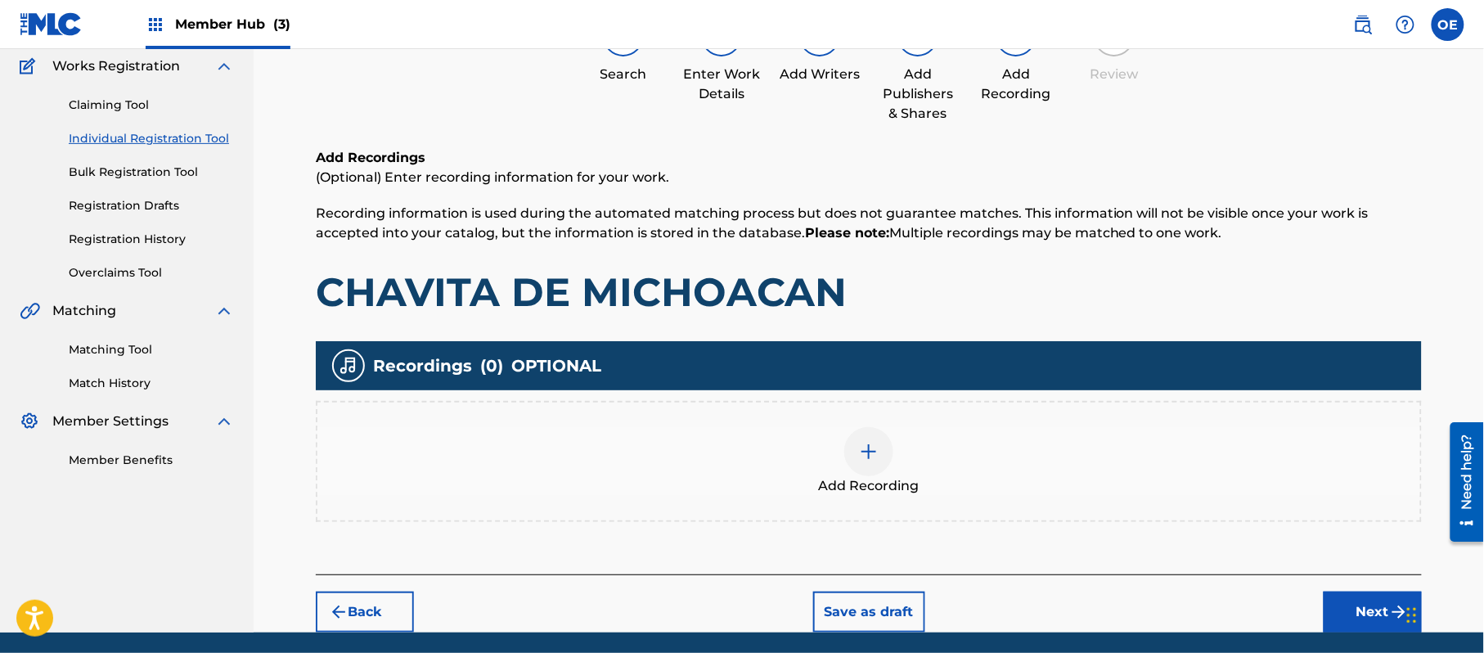
scroll to position [191, 0]
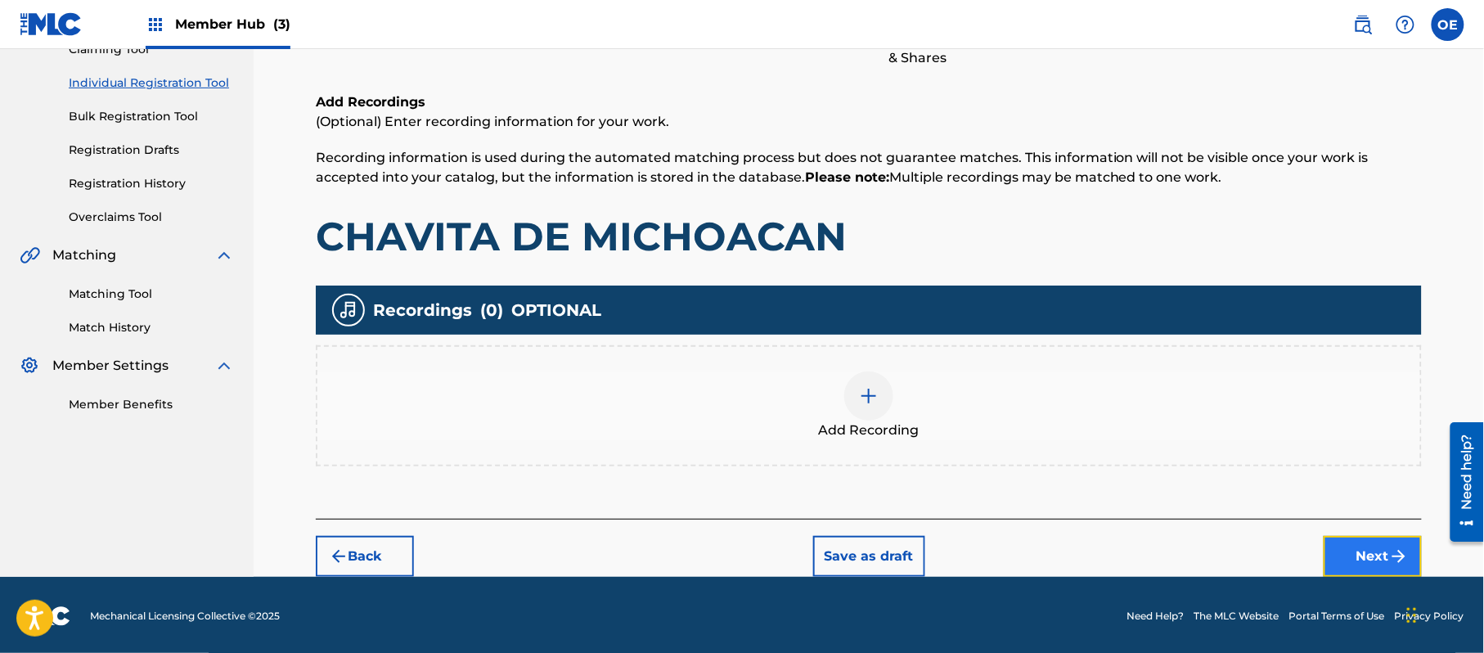
click at [1343, 550] on button "Next" at bounding box center [1373, 556] width 98 height 41
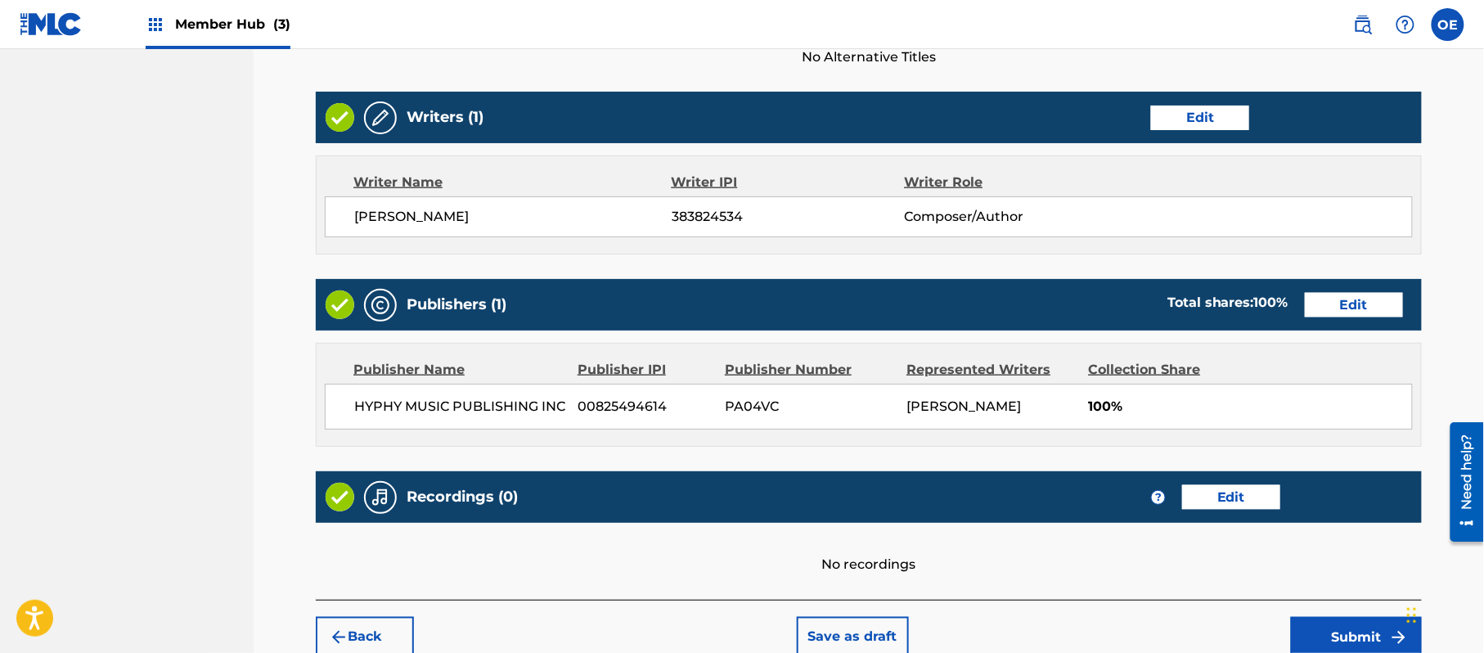
scroll to position [678, 0]
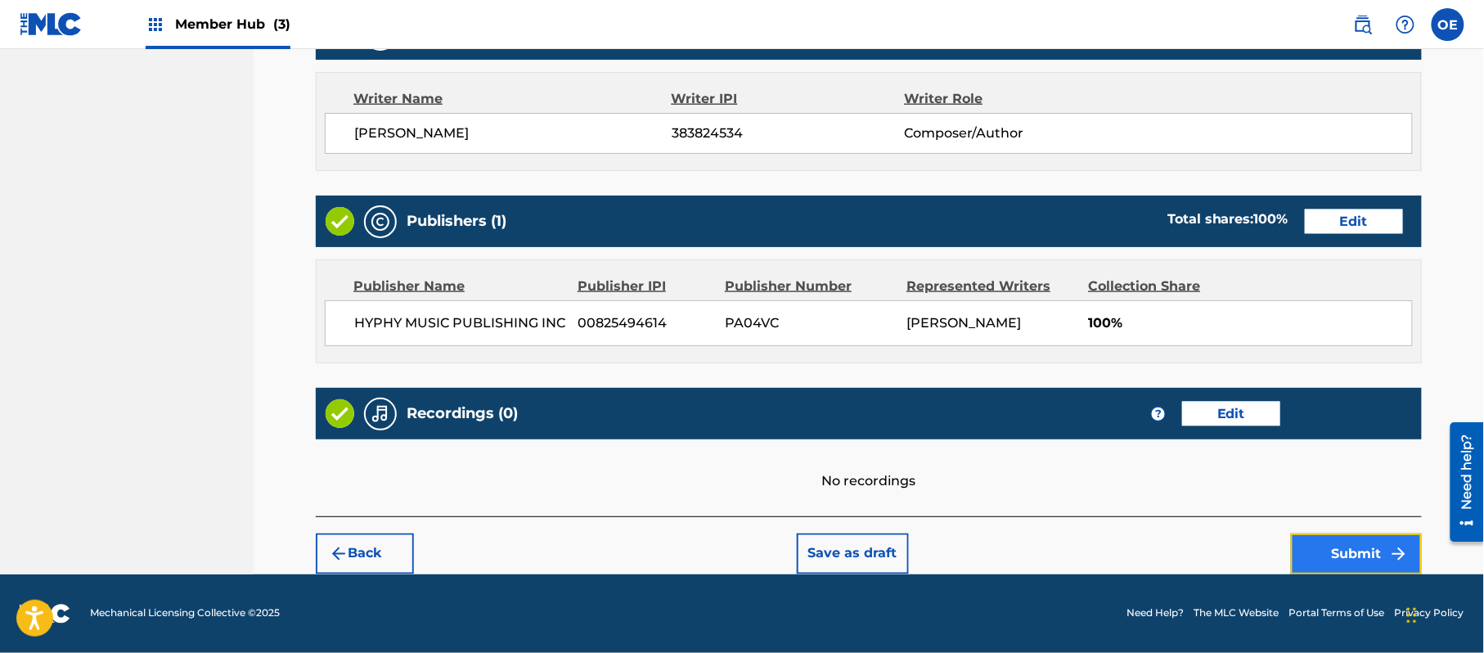
click at [1339, 542] on button "Submit" at bounding box center [1356, 553] width 131 height 41
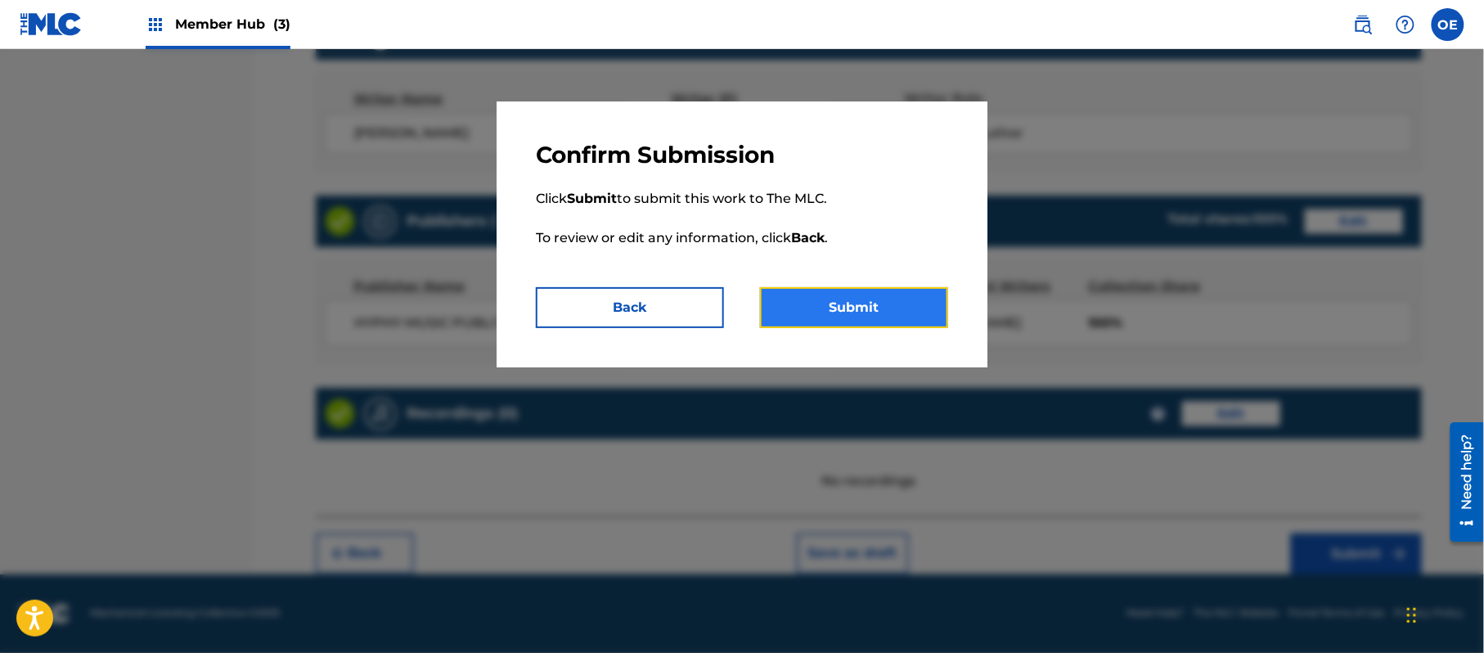
click at [842, 299] on button "Submit" at bounding box center [854, 307] width 188 height 41
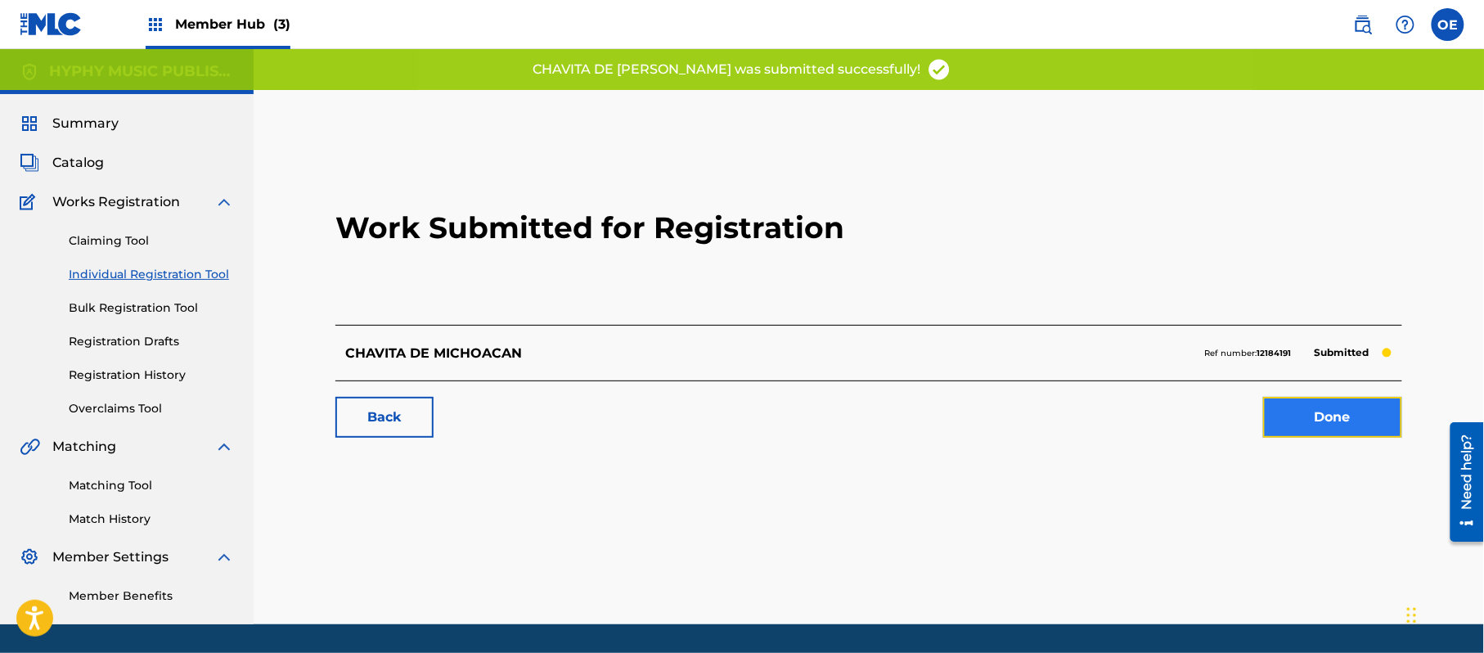
click at [1363, 412] on link "Done" at bounding box center [1332, 417] width 139 height 41
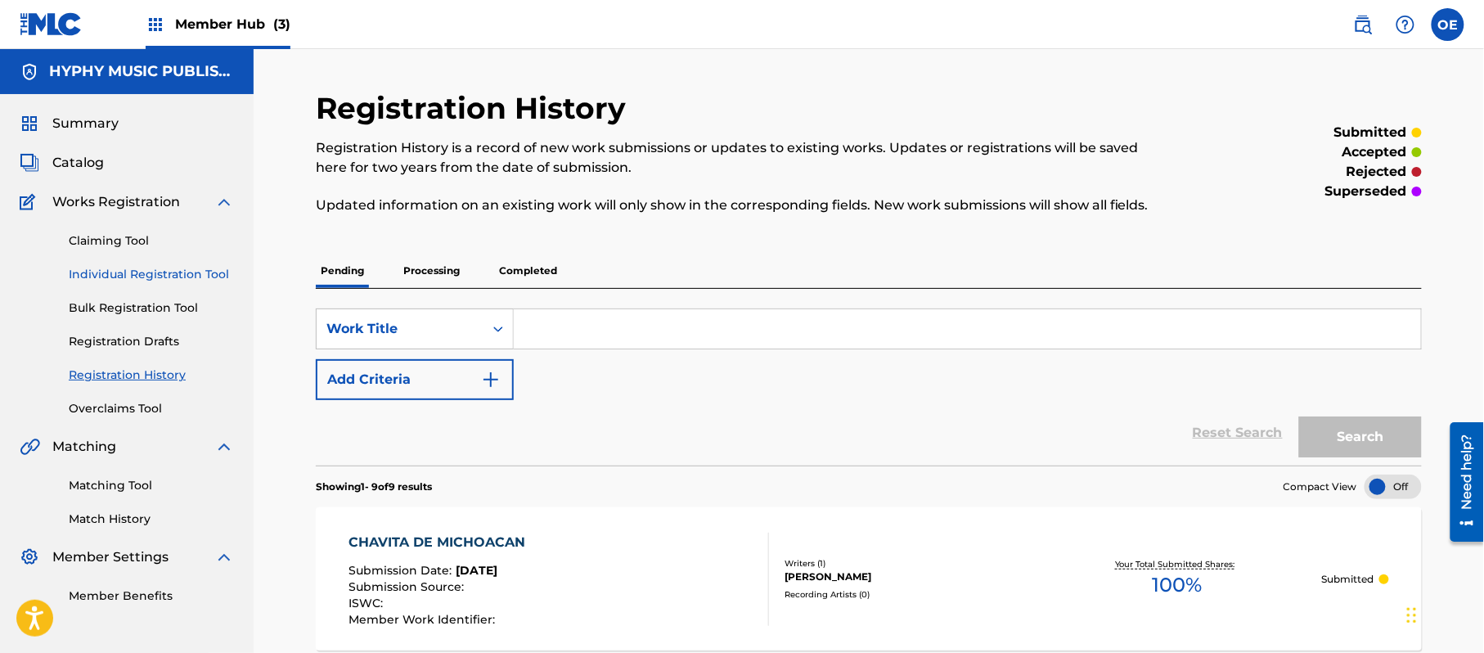
click at [141, 280] on link "Individual Registration Tool" at bounding box center [151, 274] width 165 height 17
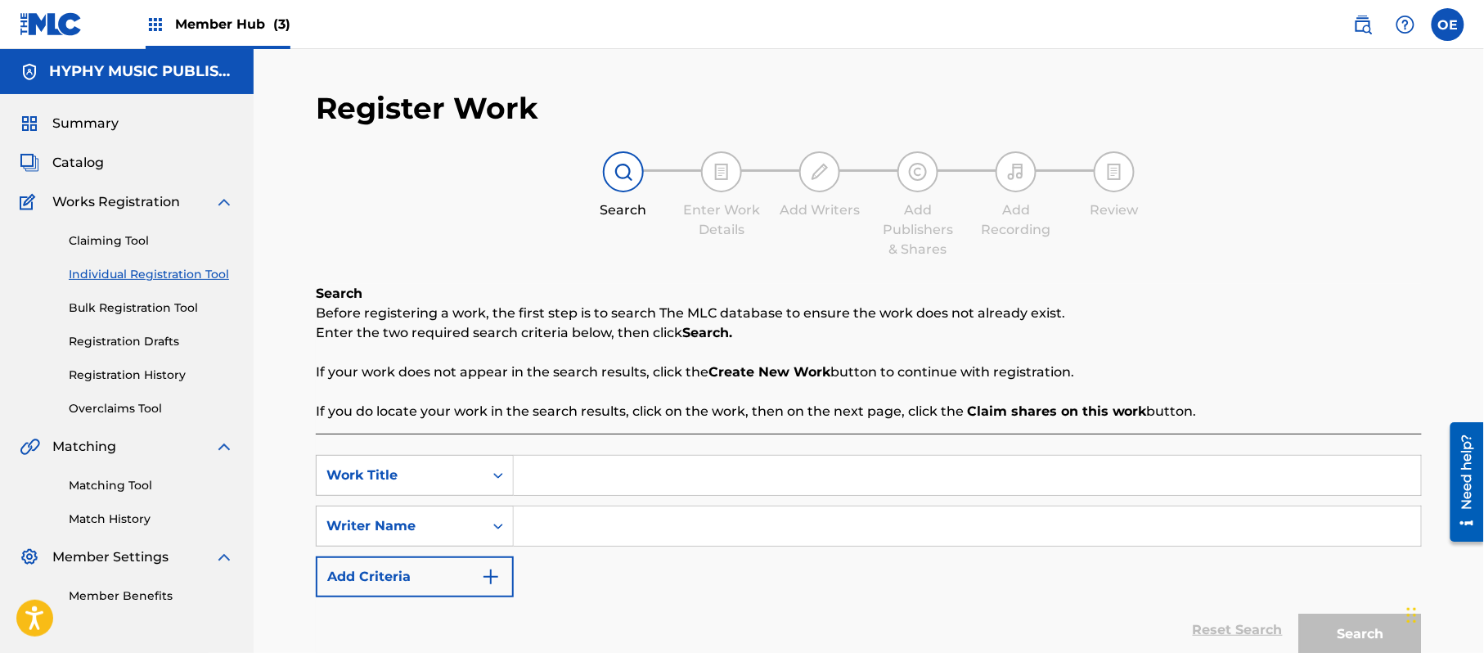
paste input "CHIQUILLA"
type input "CHIQUILLA"
click at [858, 272] on div "Register Work Search Enter Work Details Add Writers Add Publishers & Shares Add…" at bounding box center [869, 404] width 1106 height 629
paste input "[PERSON_NAME]"
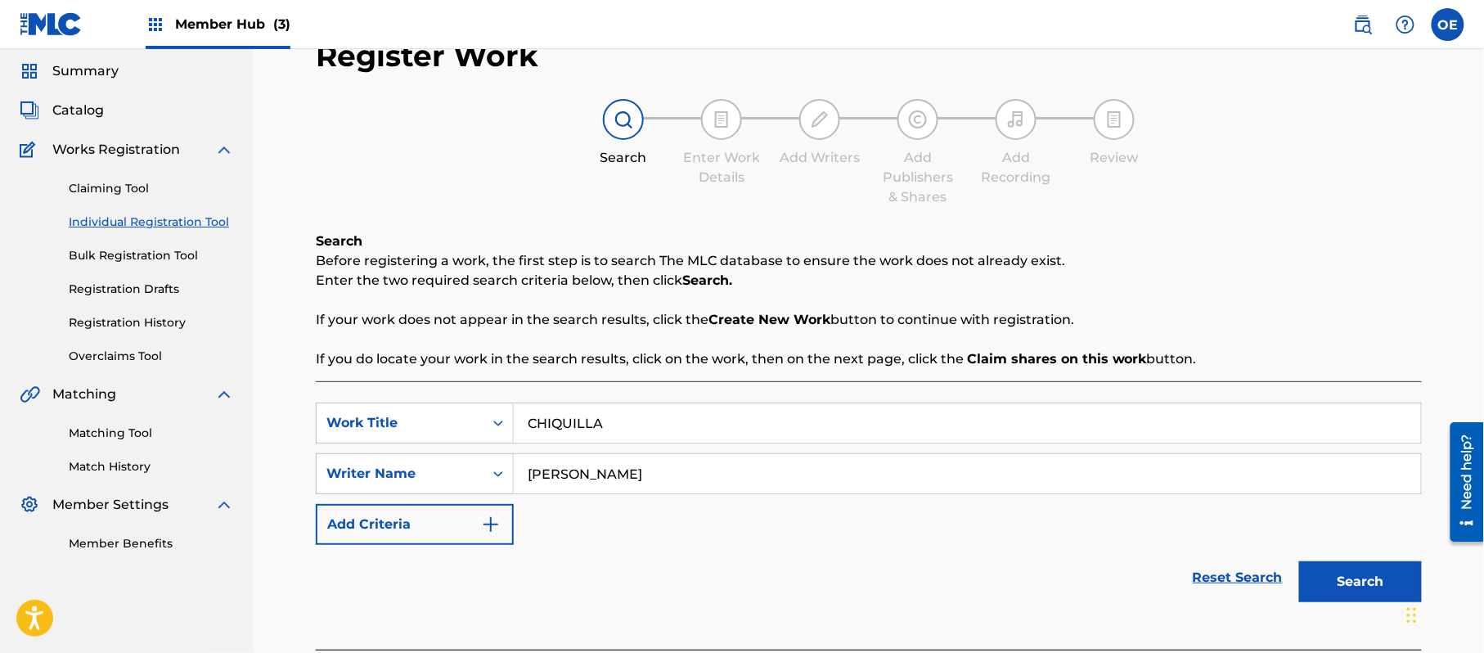
scroll to position [145, 0]
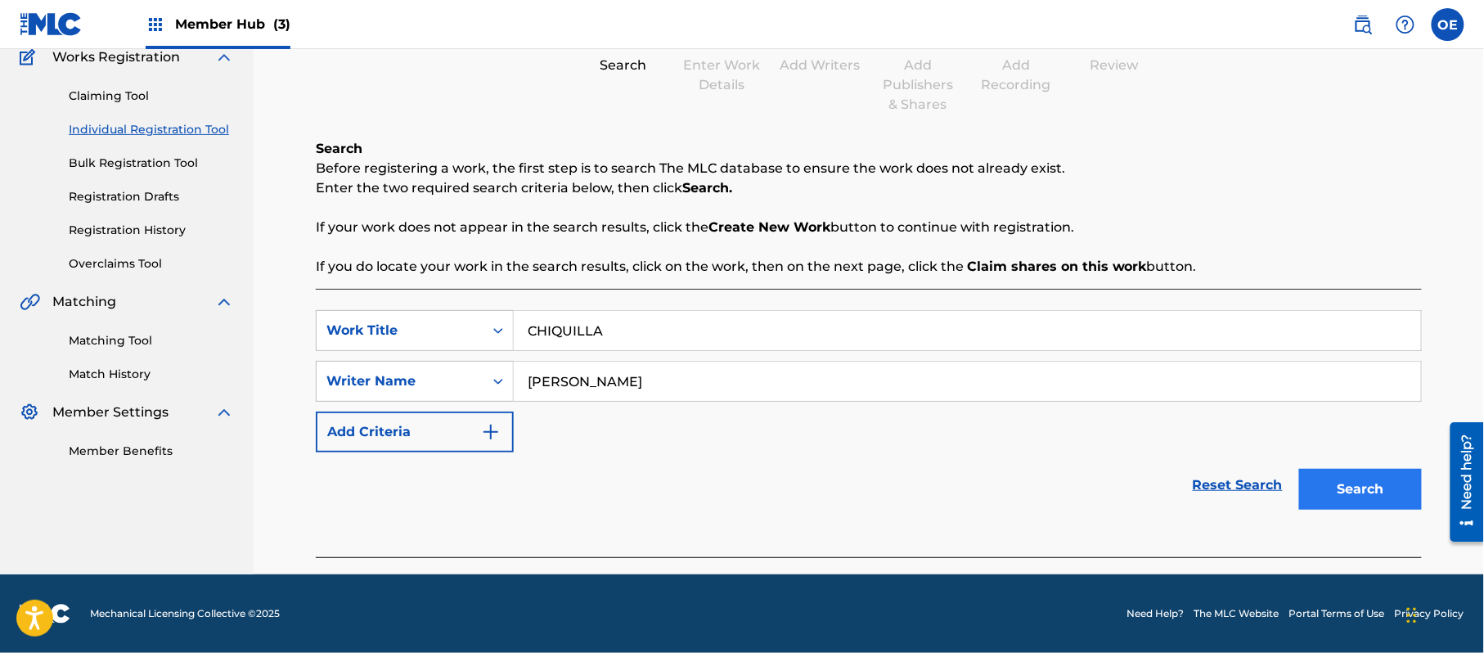
type input "[PERSON_NAME]"
click at [1326, 476] on button "Search" at bounding box center [1360, 489] width 123 height 41
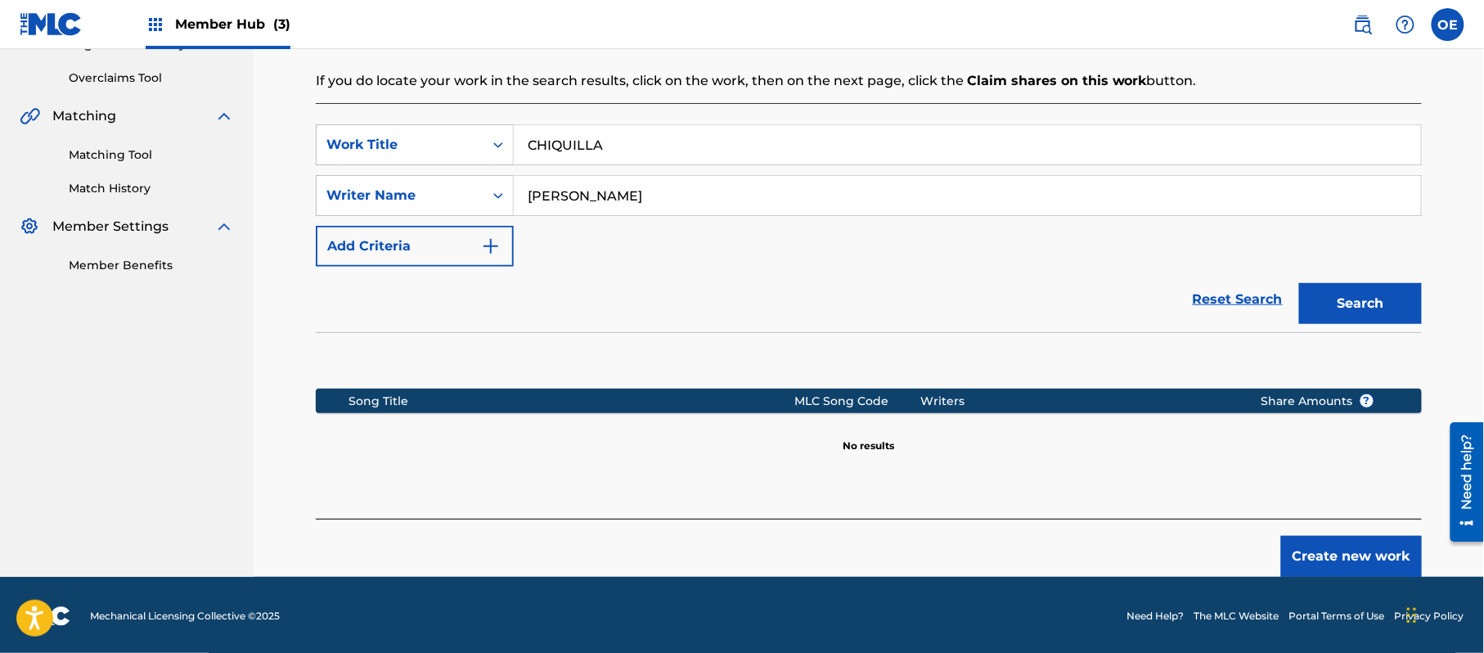
scroll to position [334, 0]
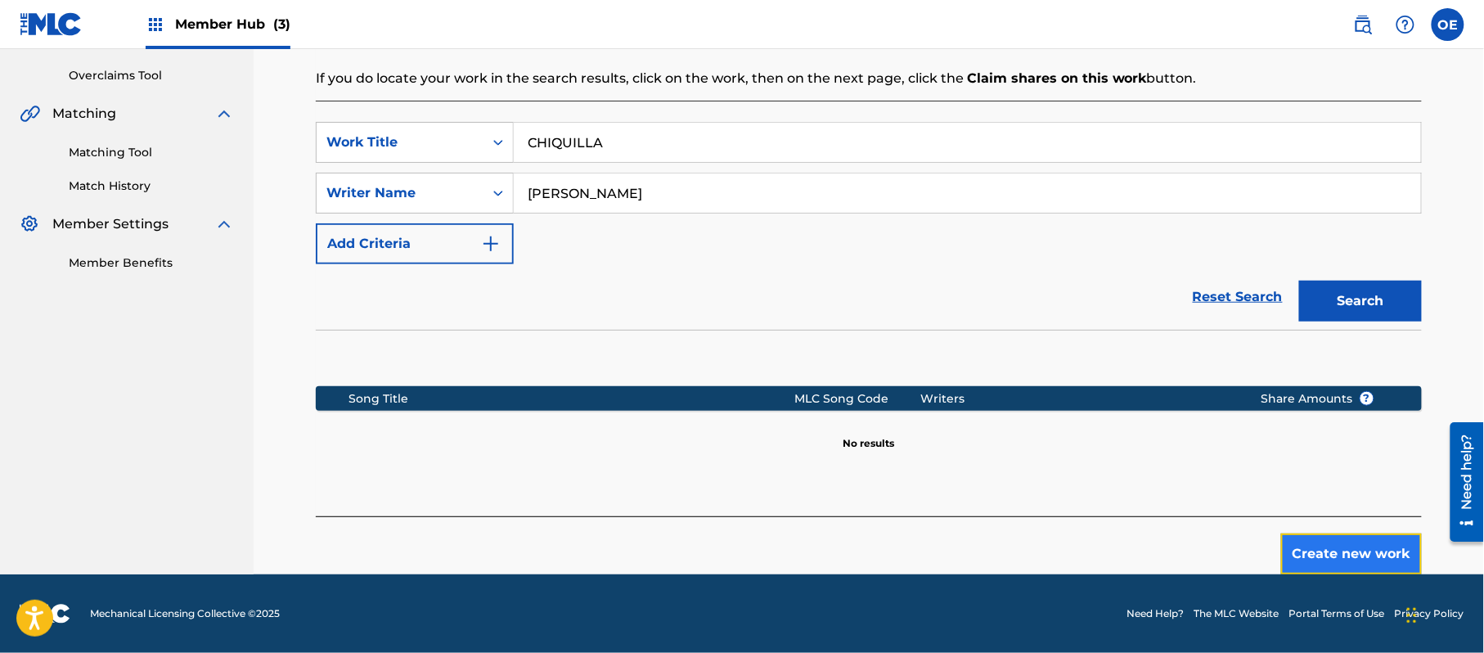
click at [1317, 538] on button "Create new work" at bounding box center [1351, 553] width 141 height 41
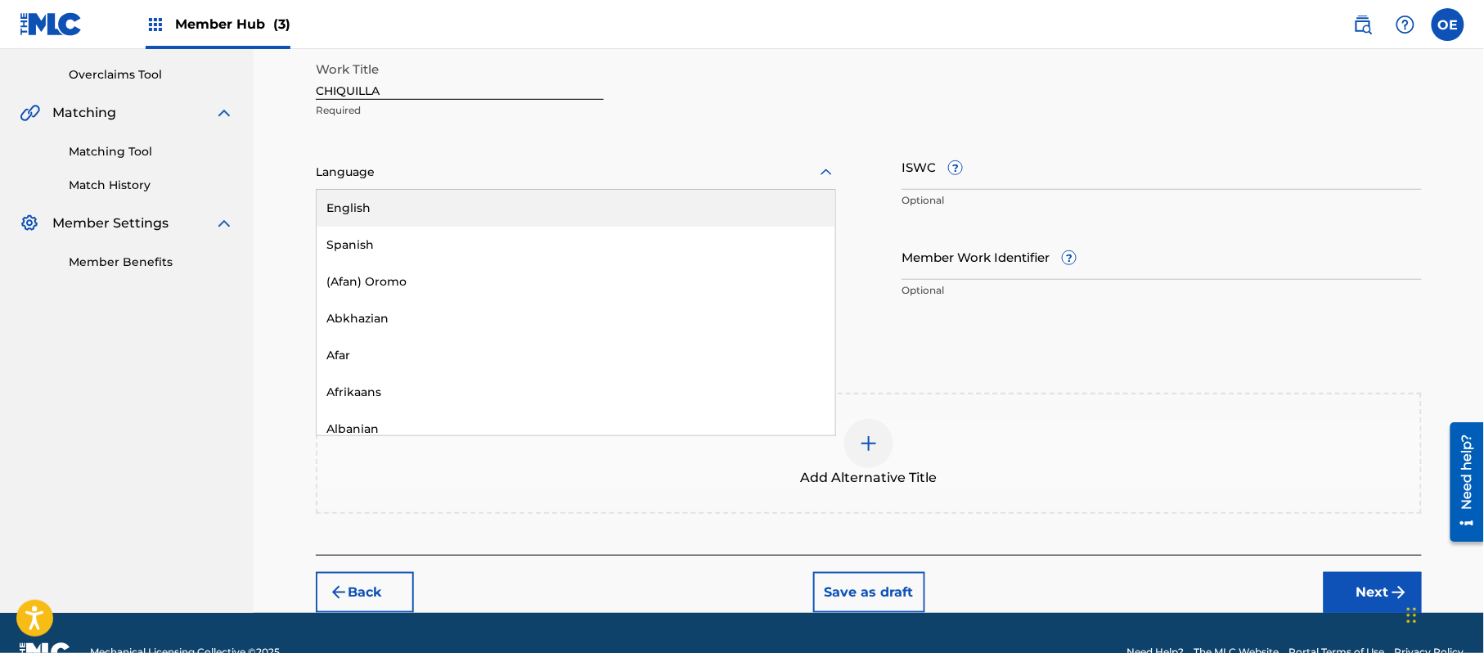
click at [468, 181] on div at bounding box center [576, 172] width 520 height 20
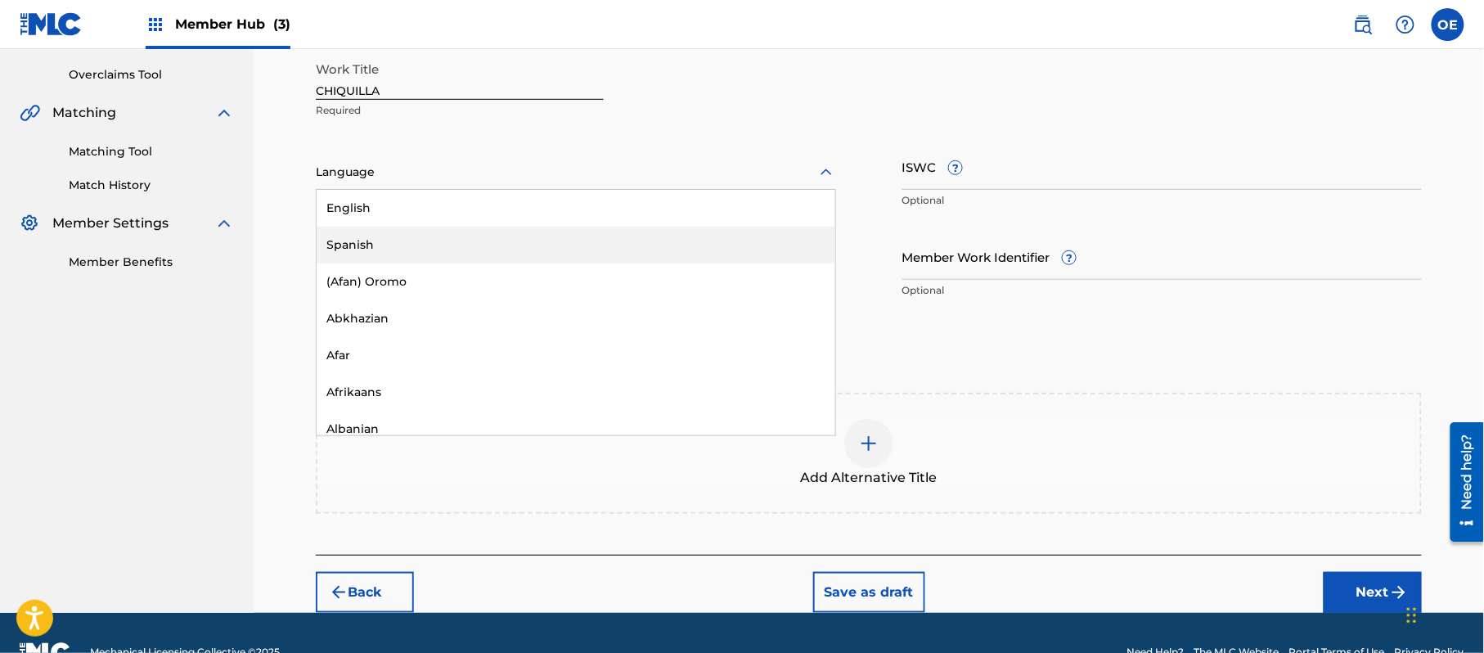
click at [460, 237] on div "Spanish" at bounding box center [576, 245] width 519 height 37
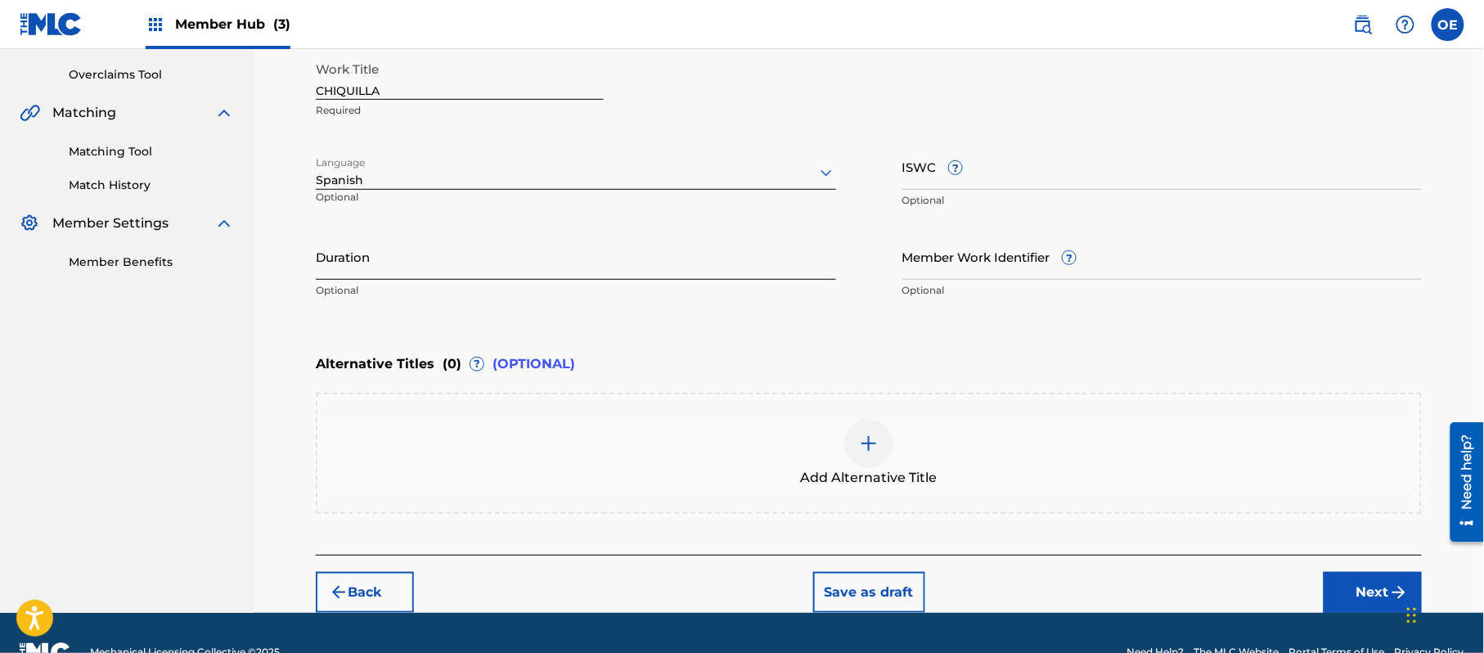
click at [331, 252] on input "Duration" at bounding box center [576, 256] width 520 height 47
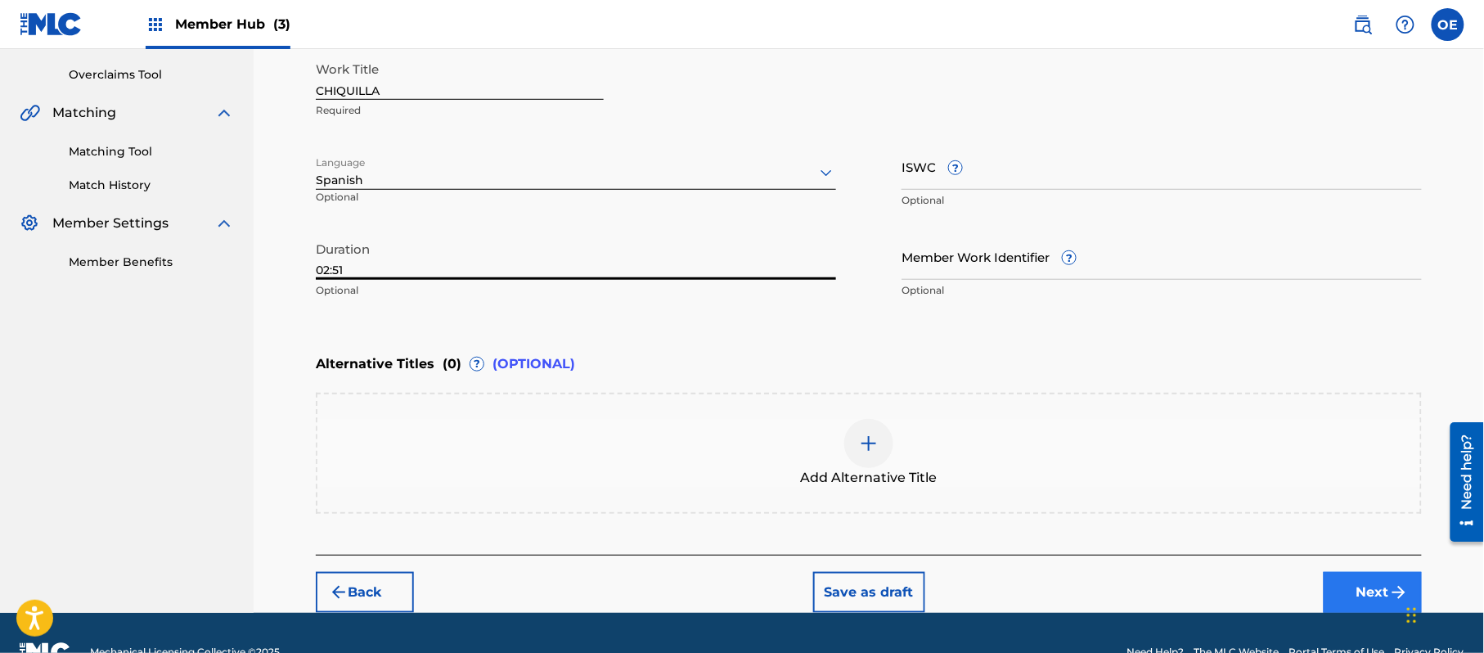
type input "02:51"
click at [1366, 589] on button "Next" at bounding box center [1373, 592] width 98 height 41
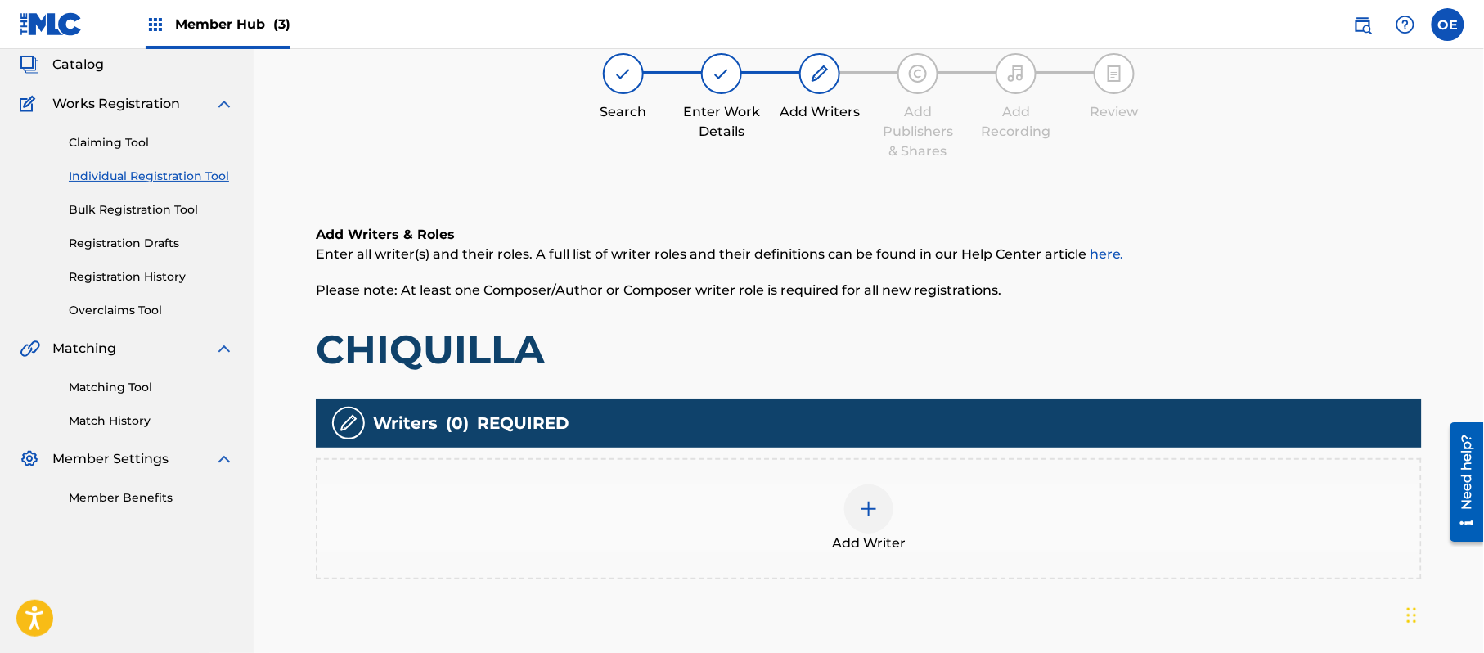
scroll to position [74, 0]
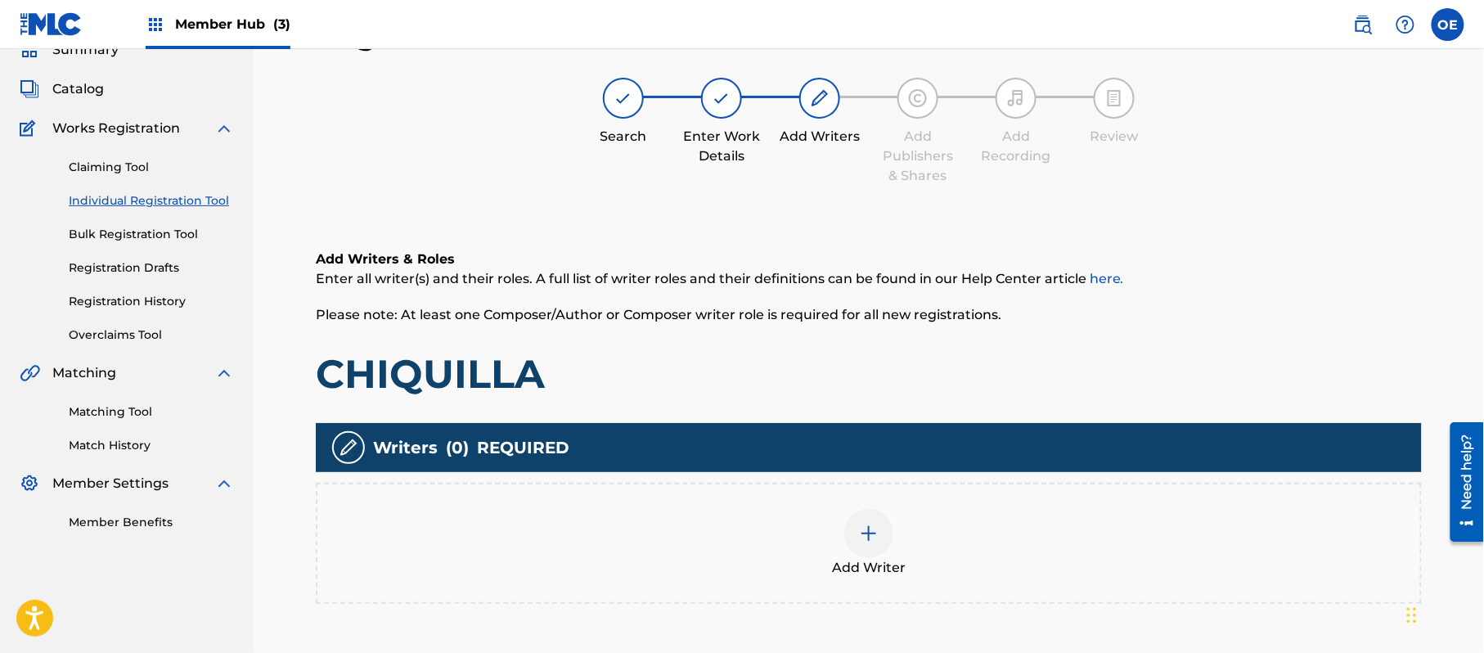
click at [941, 557] on div "Add Writer" at bounding box center [868, 543] width 1103 height 69
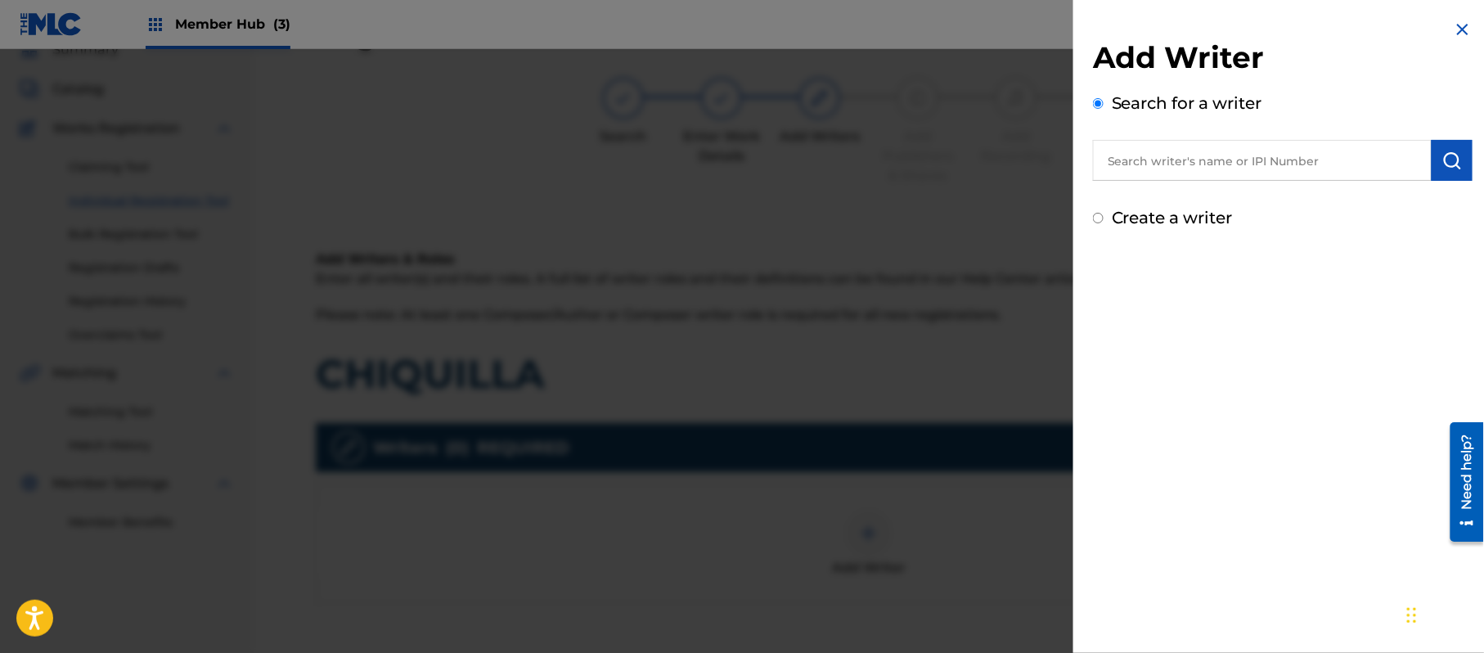
paste input "[PERSON_NAME]"
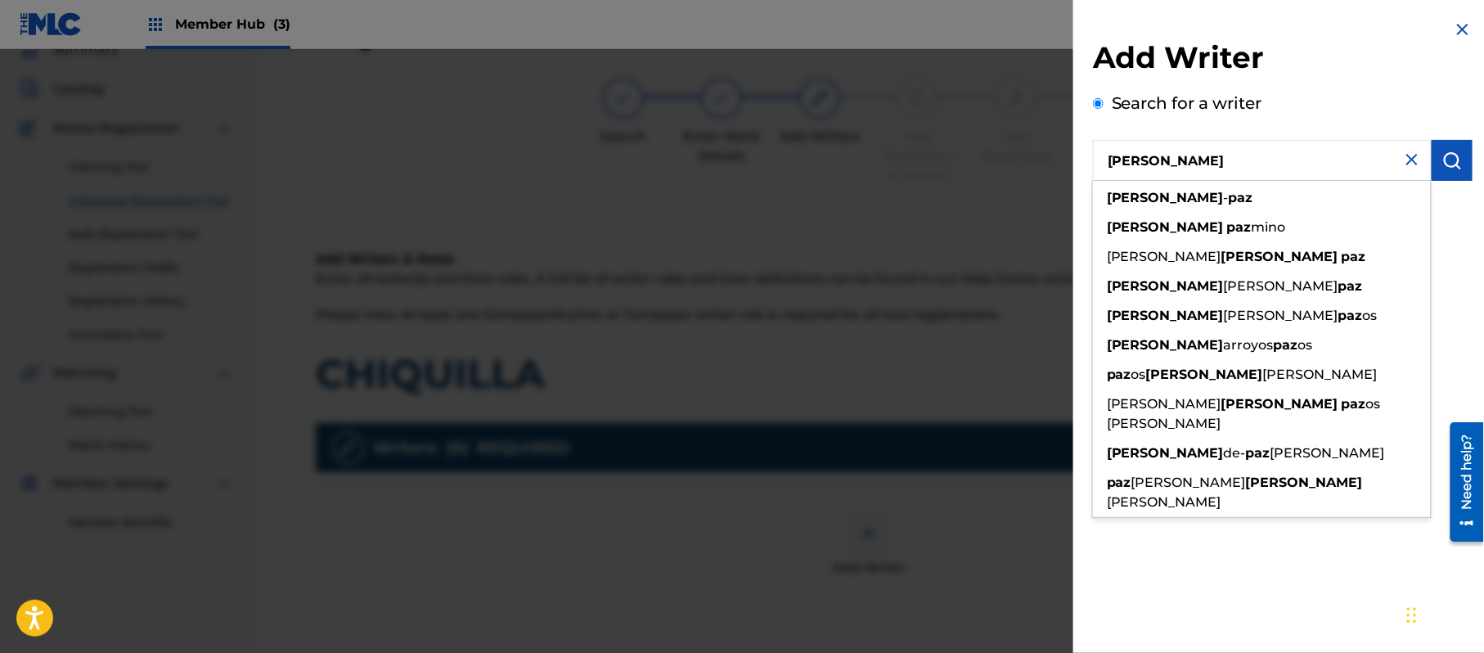
type input "[PERSON_NAME]"
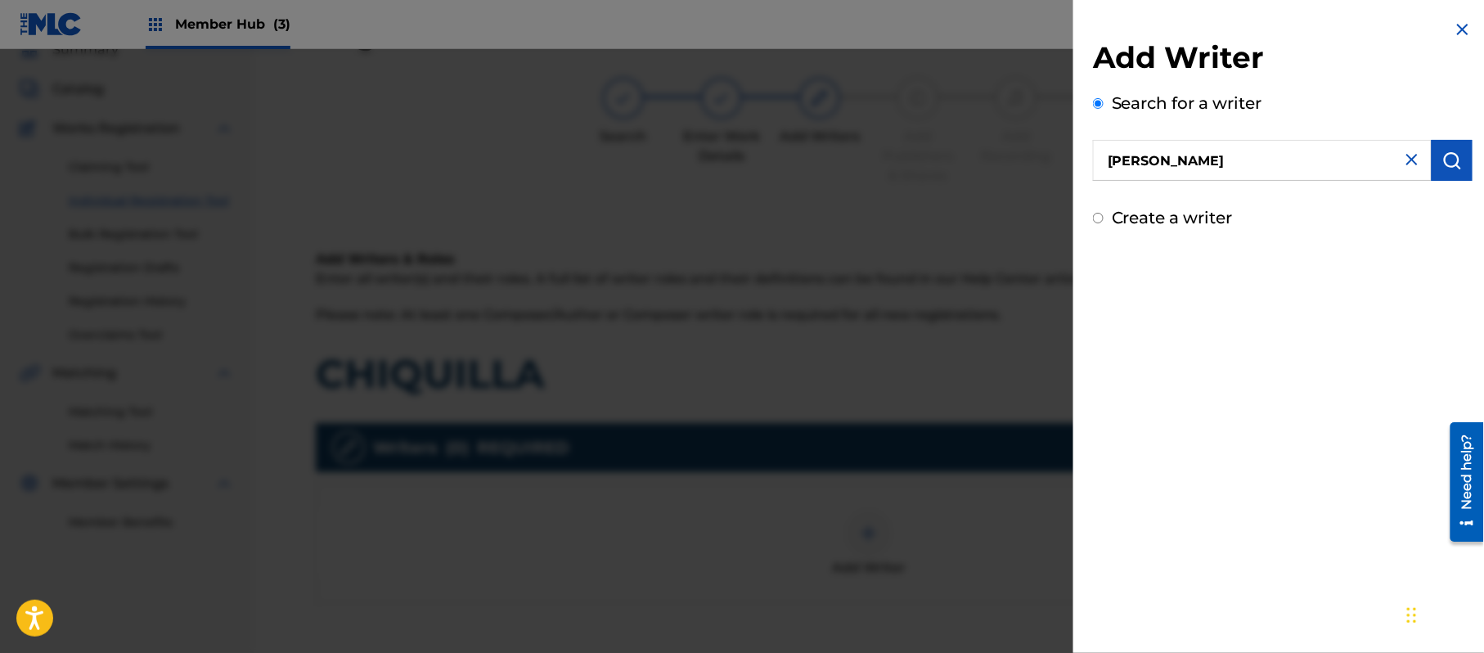
click at [1244, 543] on div "Add Writer Search for a writer [PERSON_NAME] Create a writer" at bounding box center [1283, 326] width 419 height 653
click at [1200, 211] on label "Create a writer" at bounding box center [1172, 218] width 121 height 20
radio input "true"
click at [1104, 213] on input "Create a writer" at bounding box center [1098, 218] width 11 height 11
radio input "false"
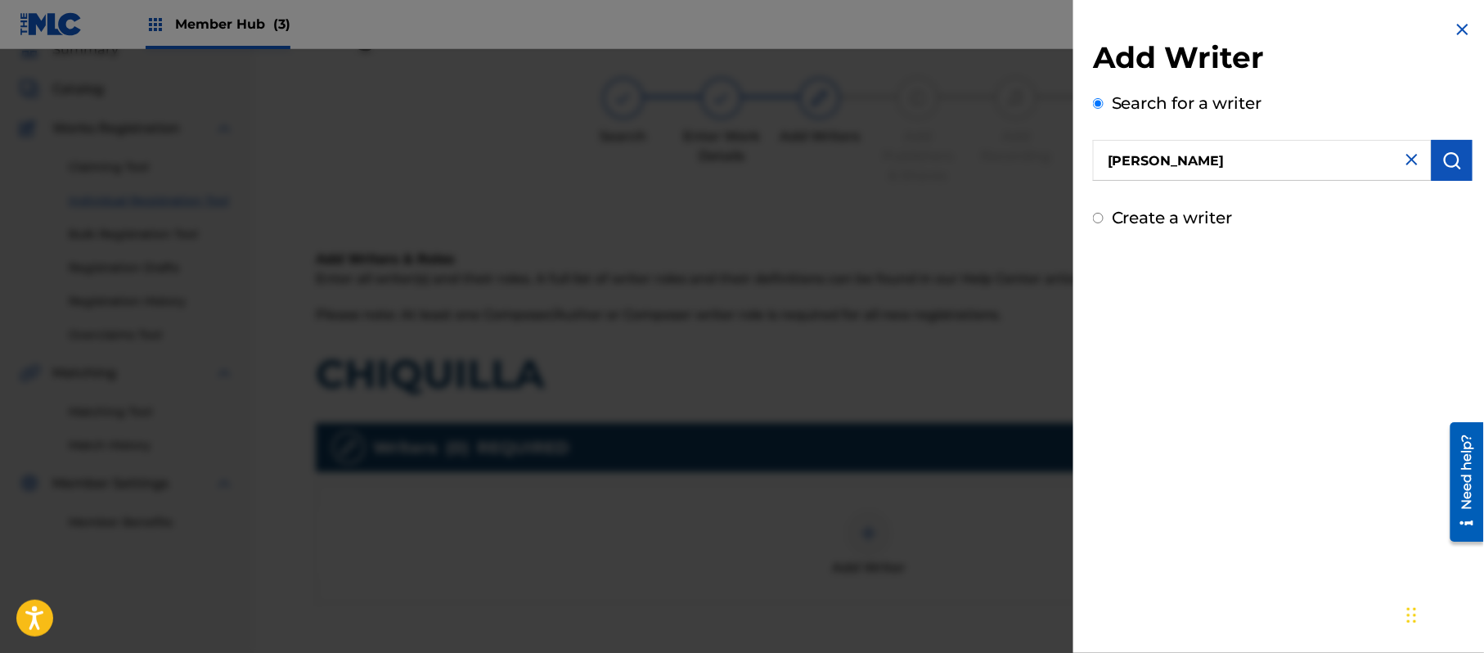
radio input "true"
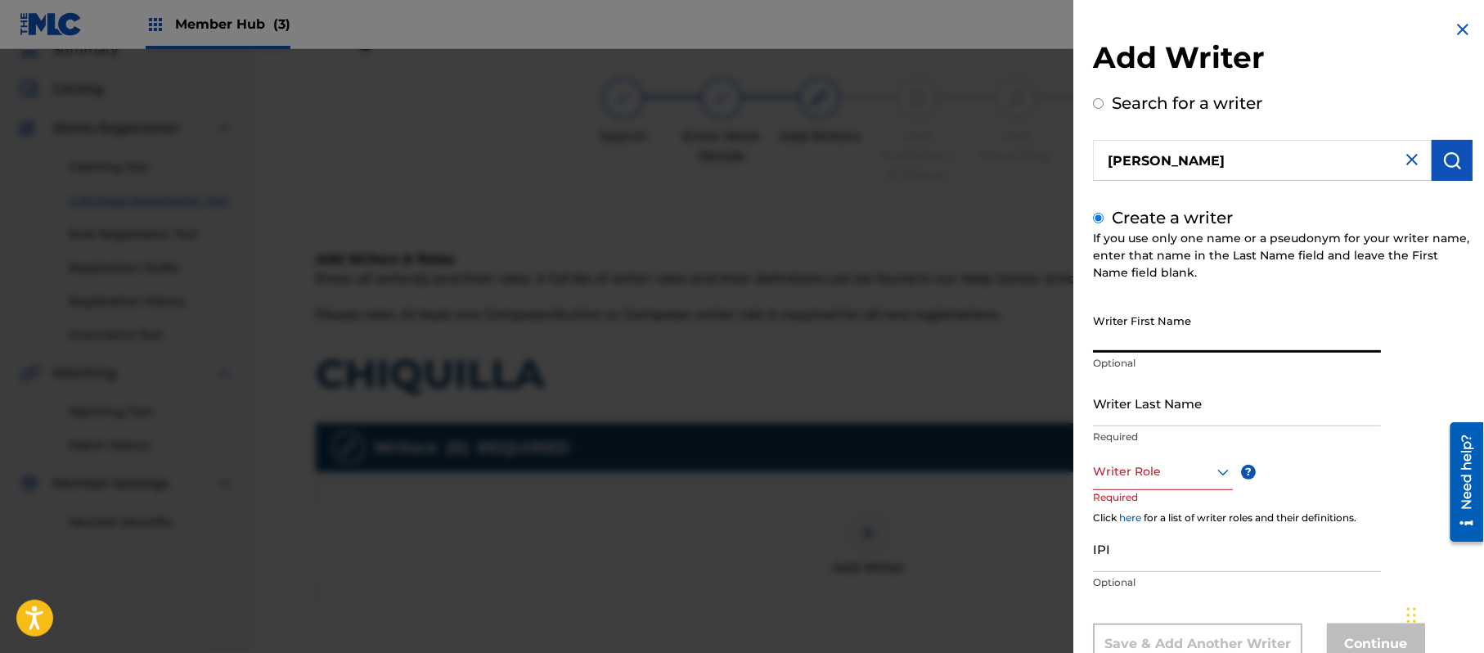
paste input "[PERSON_NAME]"
type input "[PERSON_NAME]"
paste input "[PERSON_NAME]"
type input "[PERSON_NAME]"
drag, startPoint x: 1198, startPoint y: 345, endPoint x: 1133, endPoint y: 355, distance: 65.4
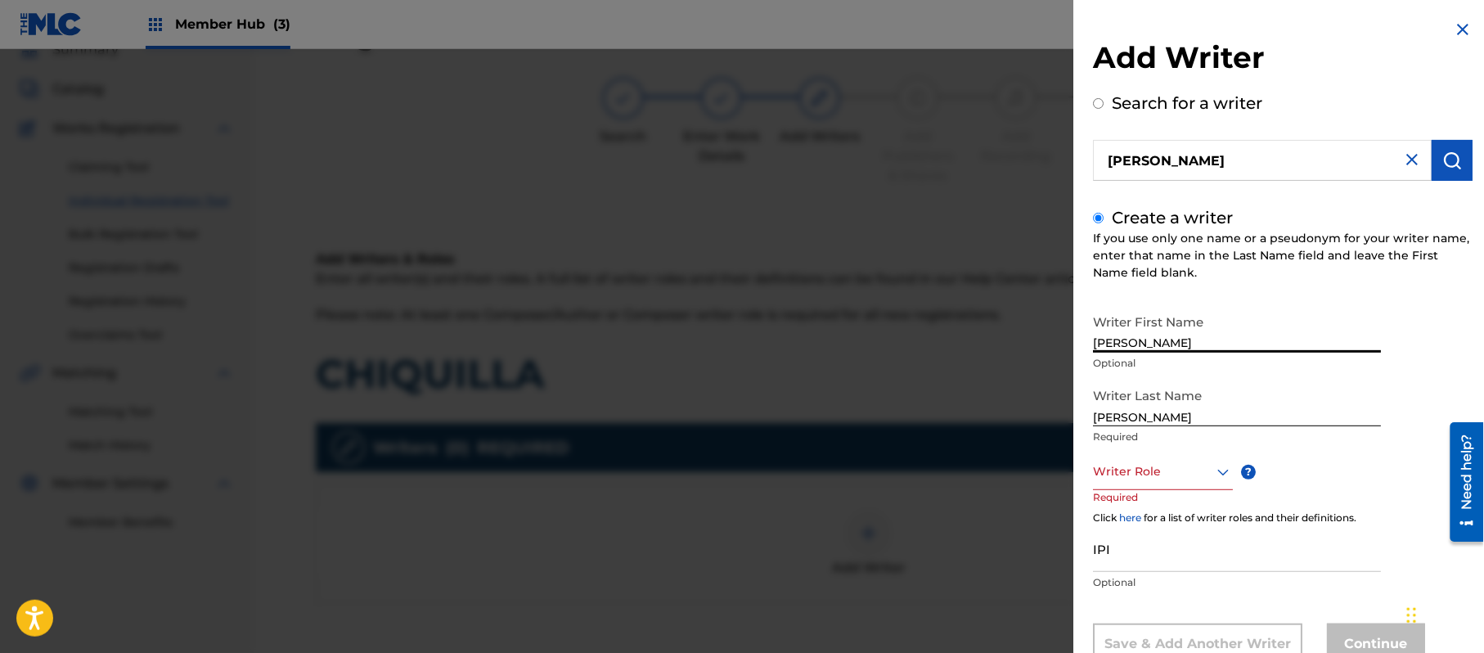
click at [1133, 355] on div "Writer First Name [PERSON_NAME] Optional" at bounding box center [1237, 343] width 288 height 74
type input "[PERSON_NAME]"
drag, startPoint x: 1136, startPoint y: 414, endPoint x: 1021, endPoint y: 399, distance: 115.5
click at [1025, 401] on div "Add Writer Search for a writer [PERSON_NAME] Create a writer If you use only on…" at bounding box center [742, 351] width 1484 height 604
type input "PAZ"
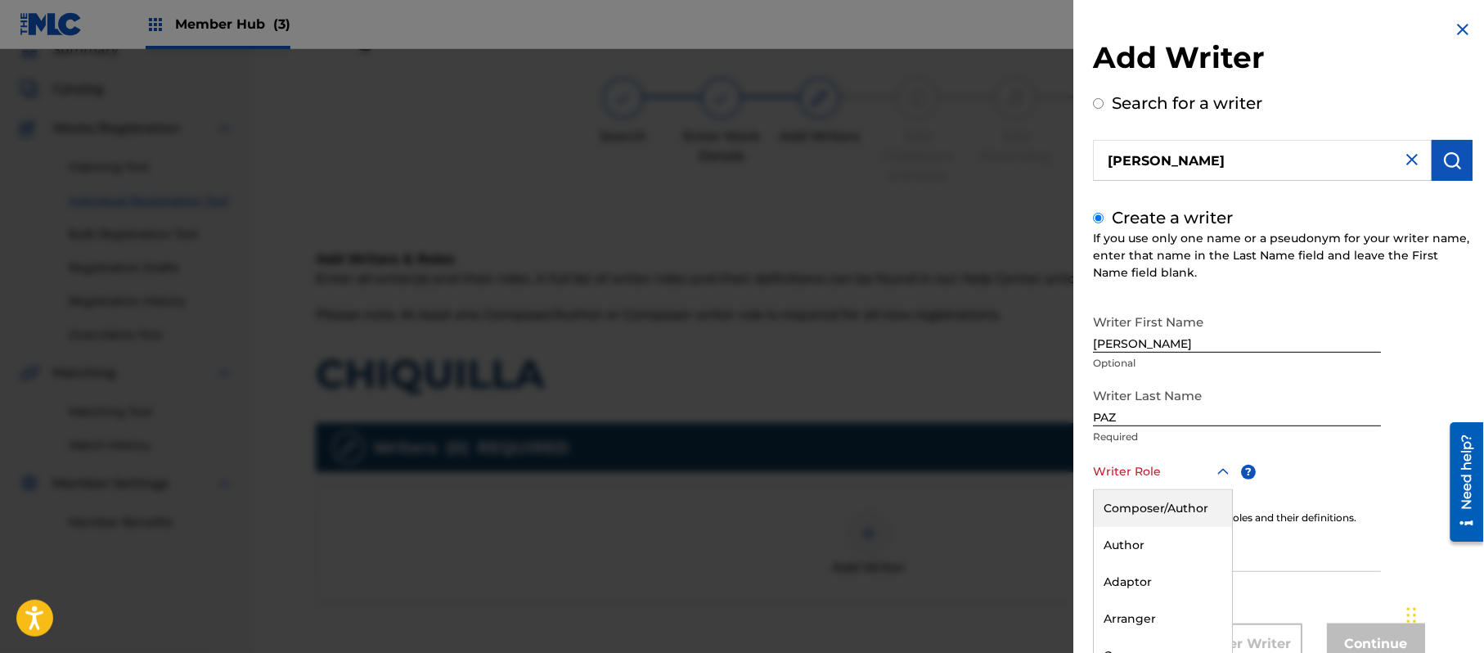
click at [1150, 459] on div "8 results available. Use Up and Down to choose options, press Enter to select t…" at bounding box center [1163, 471] width 140 height 37
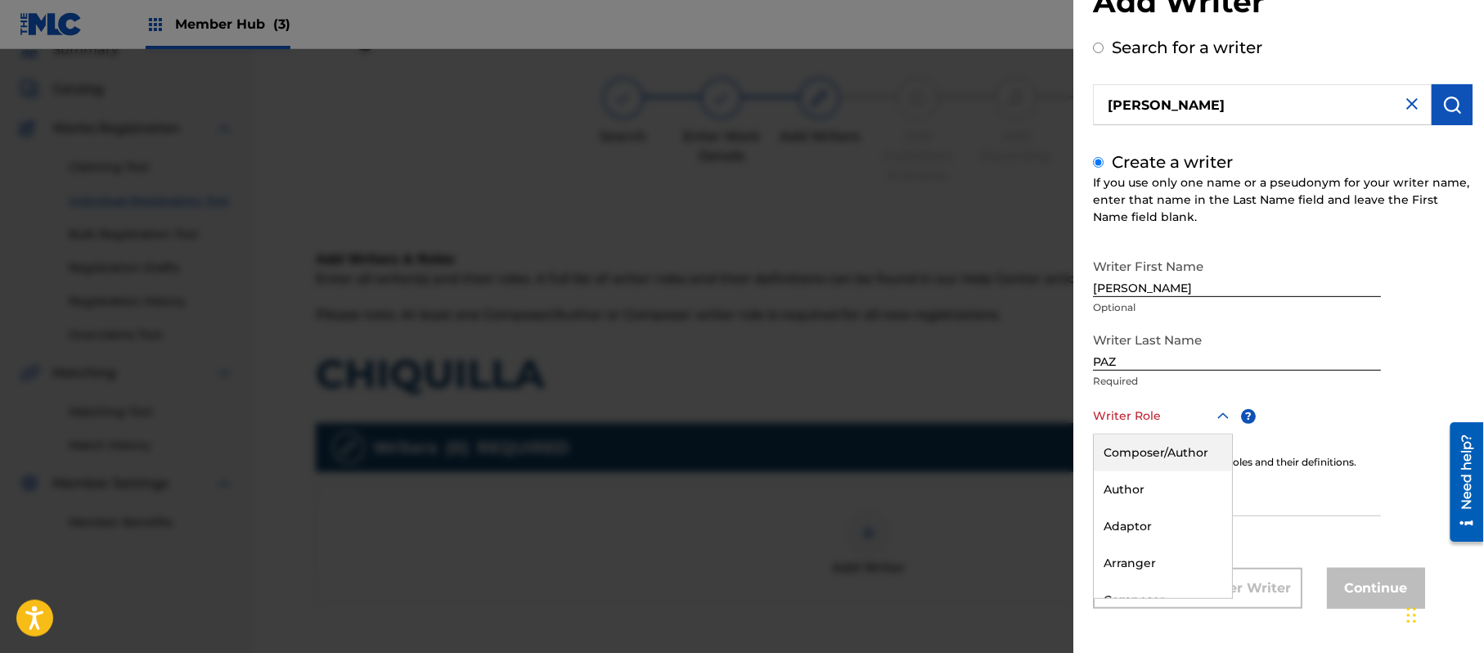
click at [1150, 459] on div "Composer/Author" at bounding box center [1163, 452] width 138 height 37
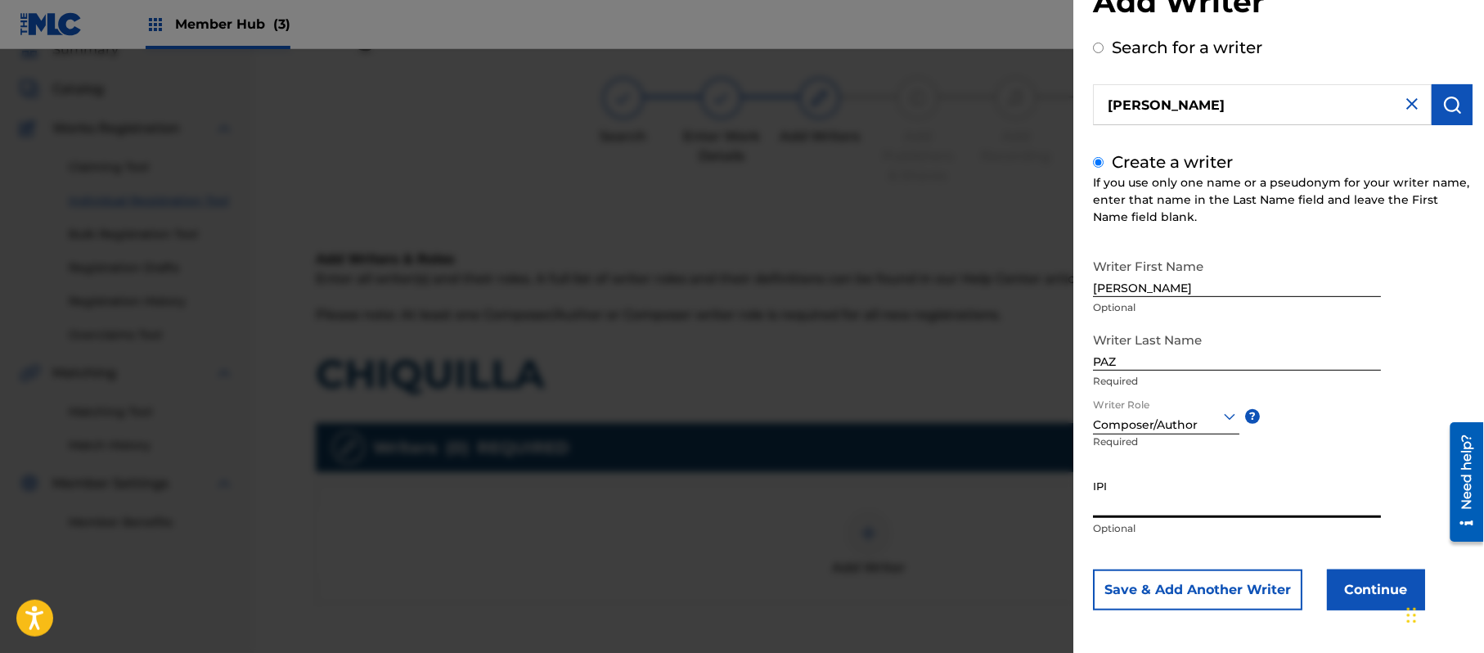
paste input "383824534"
type input "383824534"
click at [1362, 584] on button "Continue" at bounding box center [1376, 589] width 98 height 41
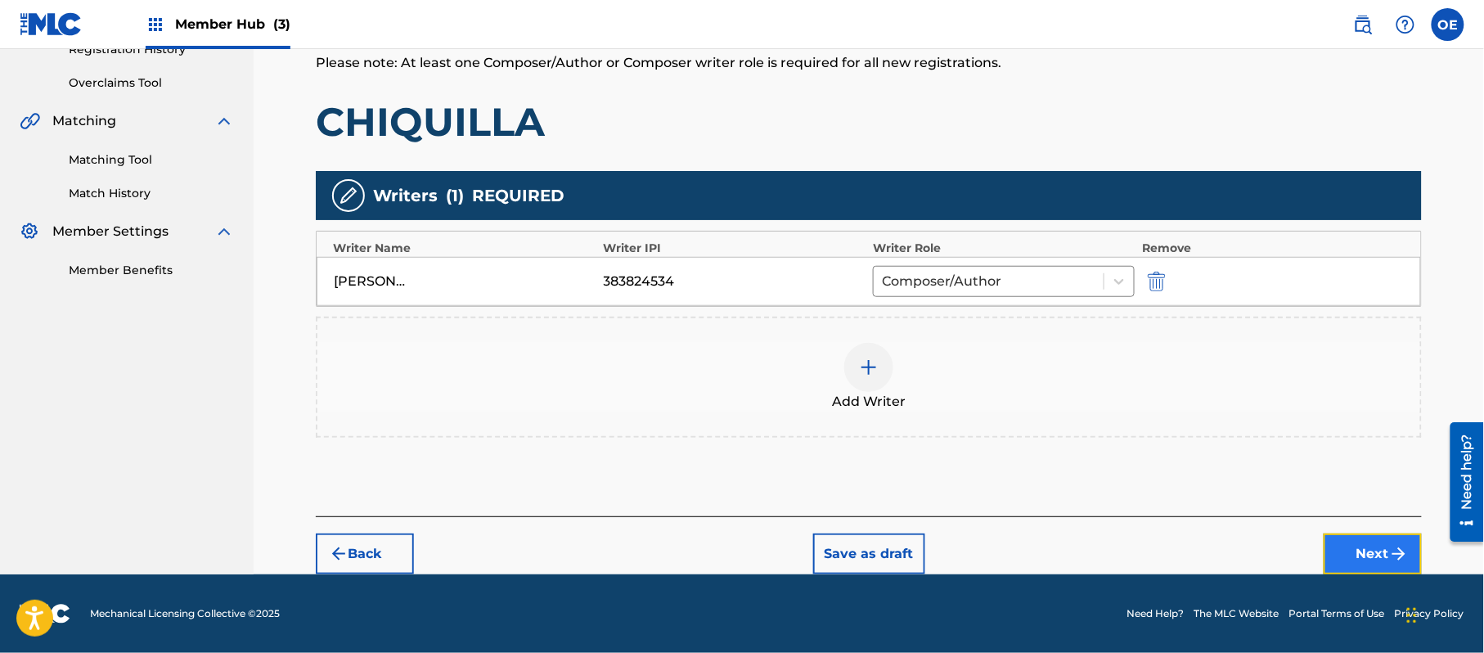
click at [1335, 542] on button "Next" at bounding box center [1373, 553] width 98 height 41
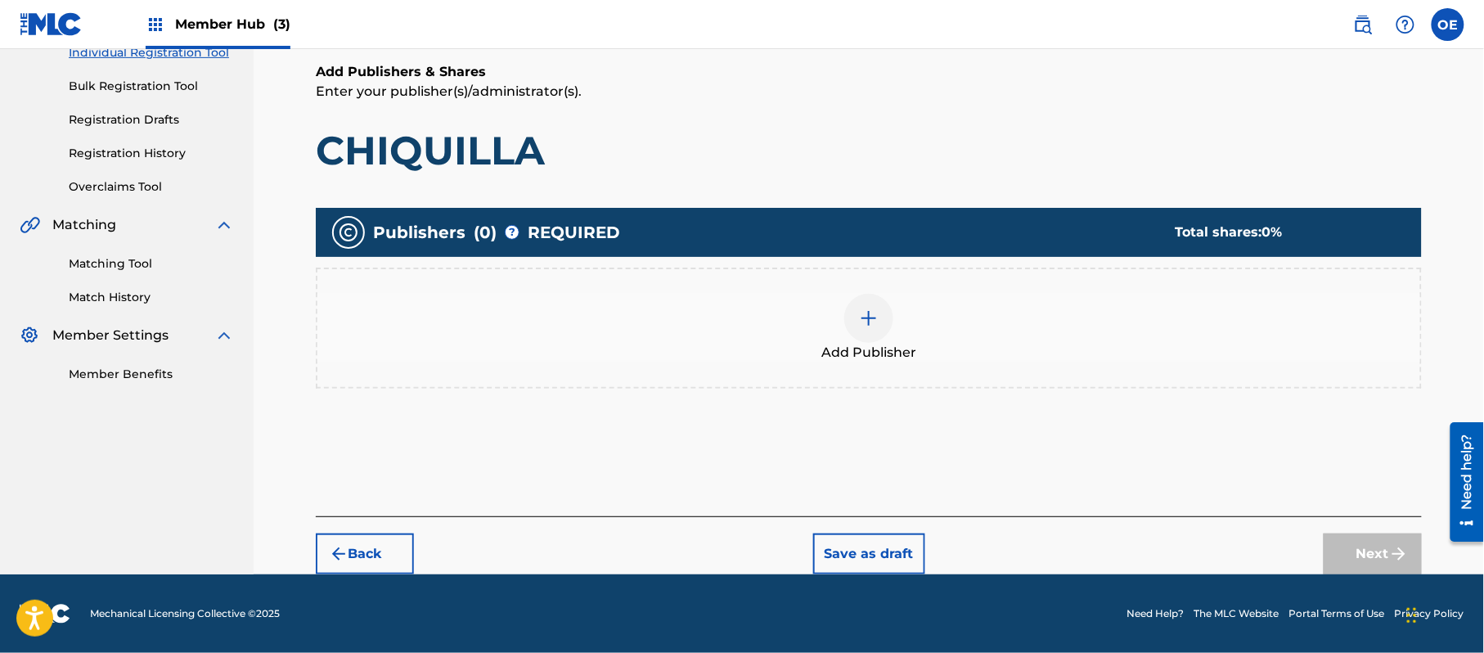
scroll to position [74, 0]
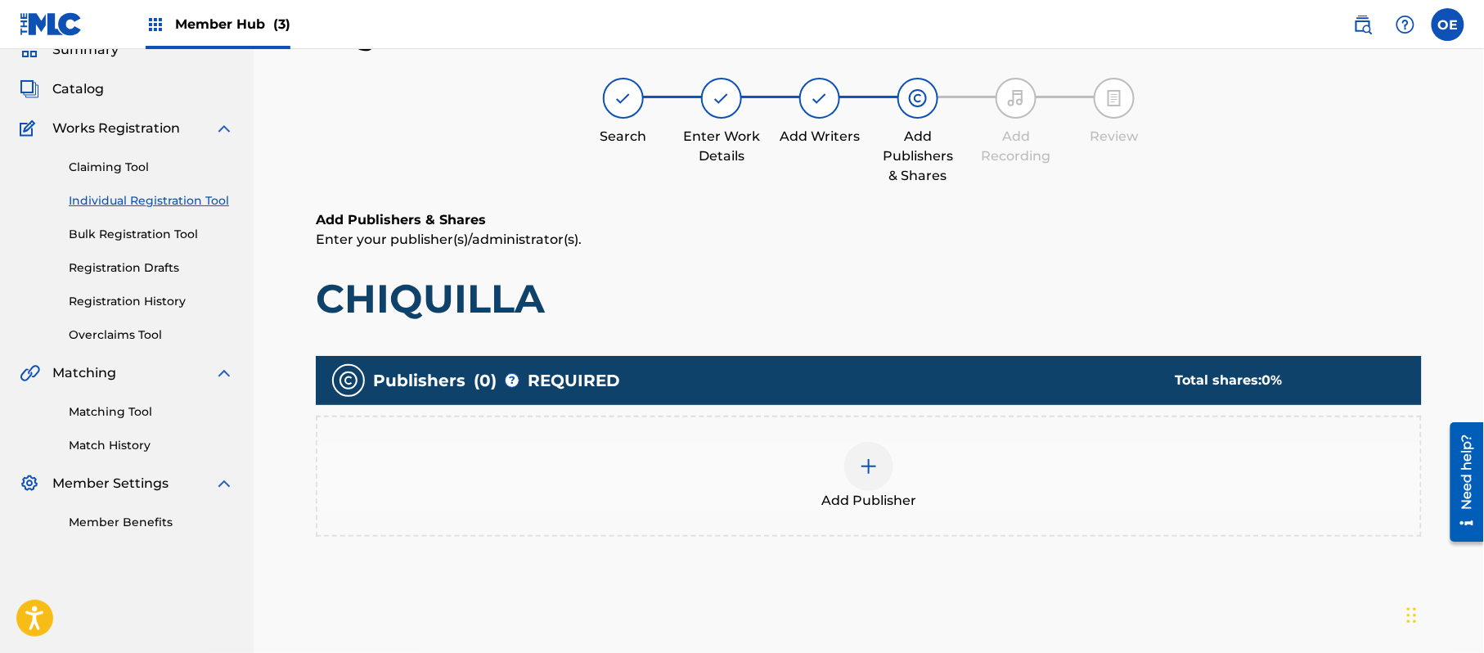
click at [879, 498] on span "Add Publisher" at bounding box center [868, 501] width 95 height 20
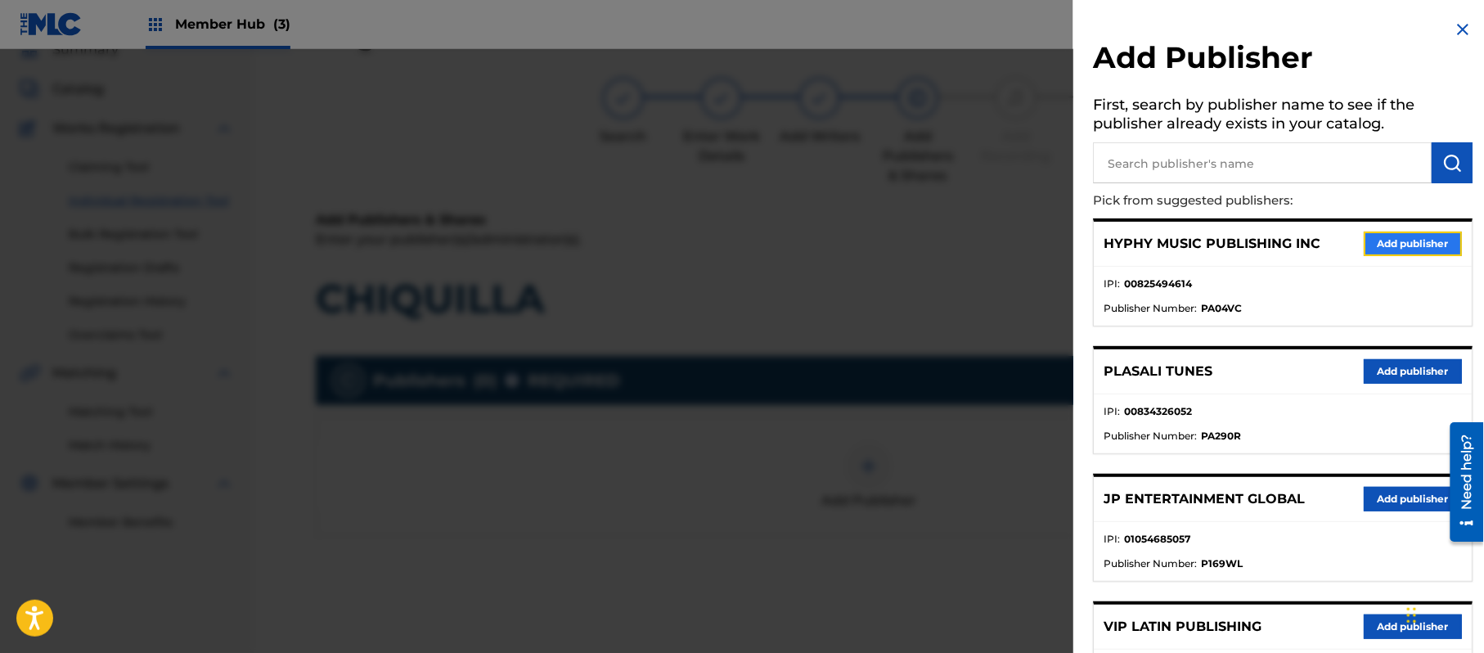
click at [1431, 239] on button "Add publisher" at bounding box center [1413, 244] width 98 height 25
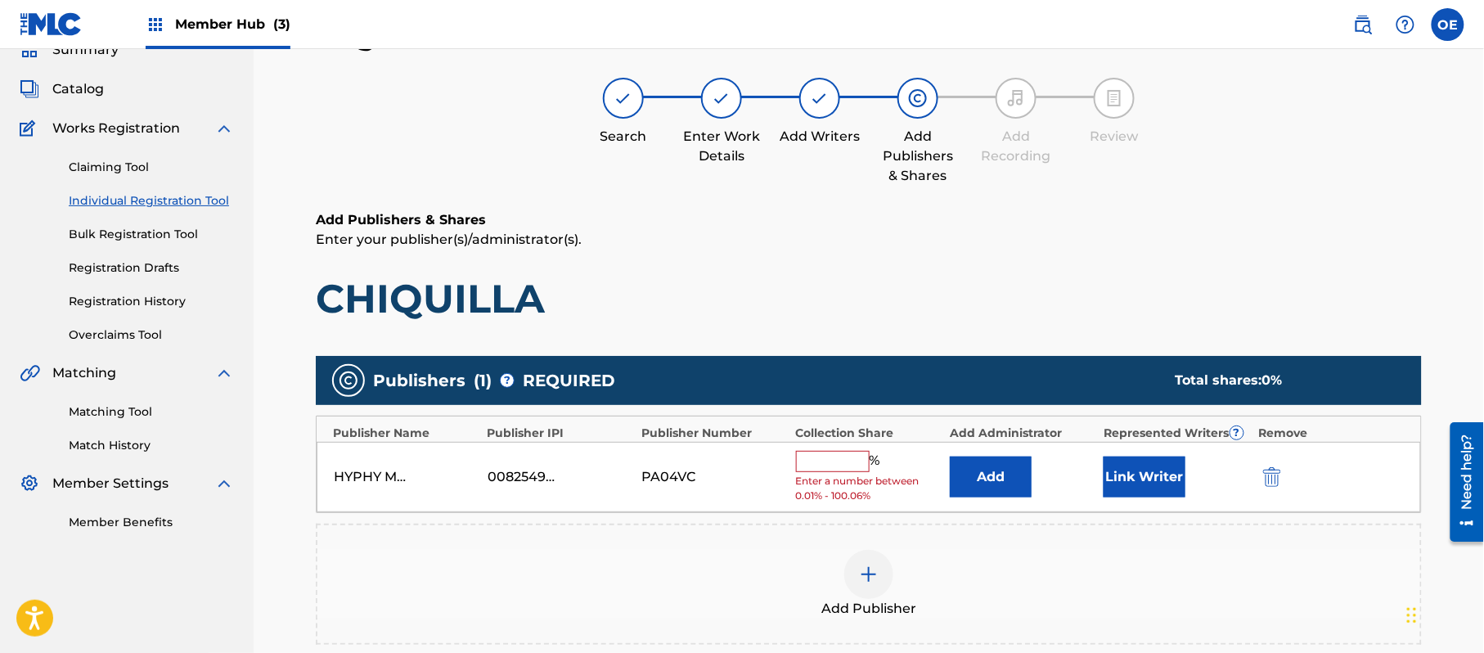
drag, startPoint x: 805, startPoint y: 473, endPoint x: 820, endPoint y: 466, distance: 16.1
click at [805, 472] on div "% Enter a number between 0.01% - 100.06%" at bounding box center [869, 477] width 146 height 53
click at [820, 466] on input "text" at bounding box center [833, 461] width 74 height 21
type input "100"
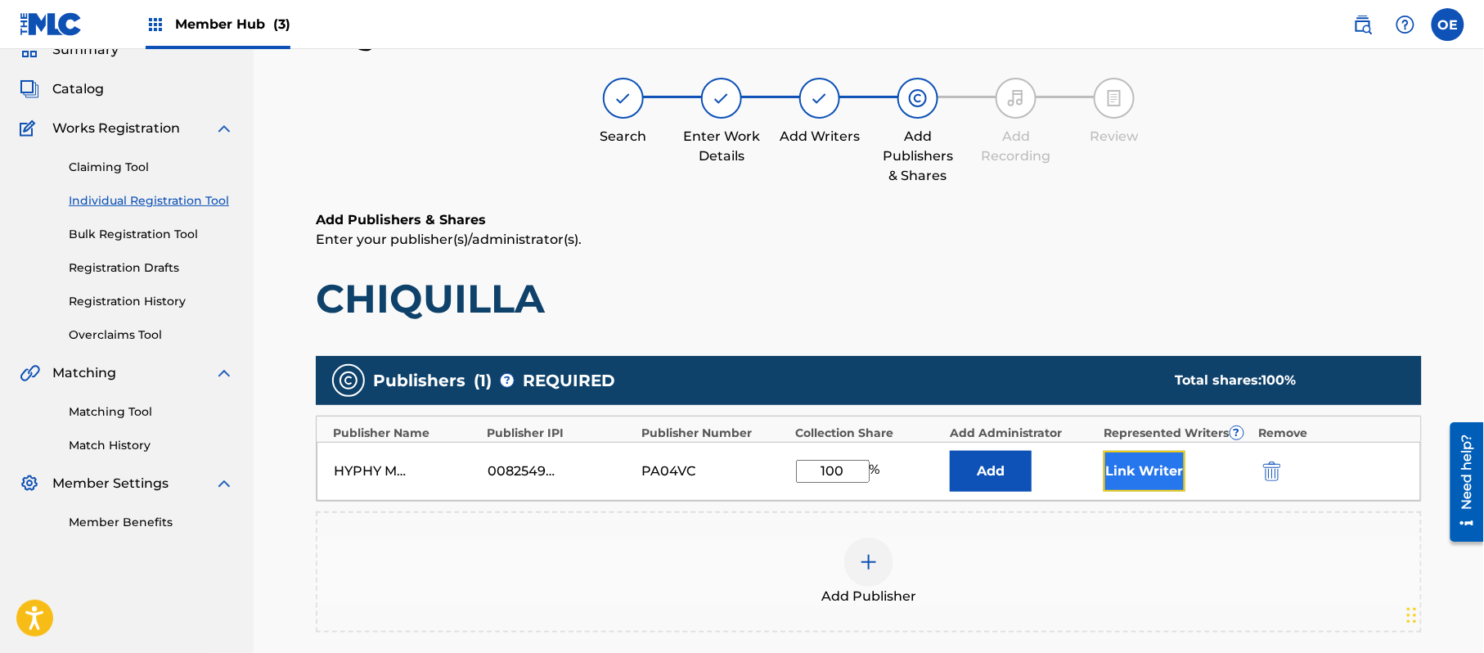
click at [1173, 481] on button "Link Writer" at bounding box center [1145, 471] width 82 height 41
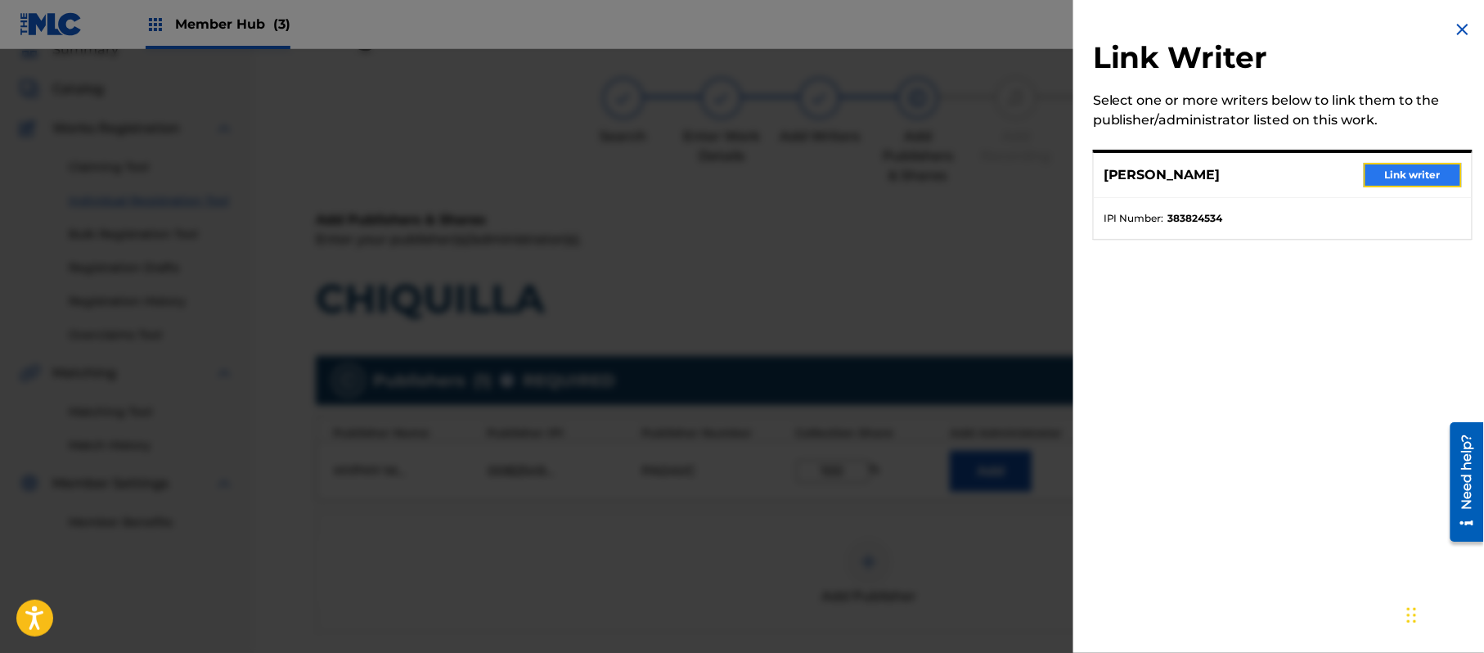
click at [1398, 173] on button "Link writer" at bounding box center [1413, 175] width 98 height 25
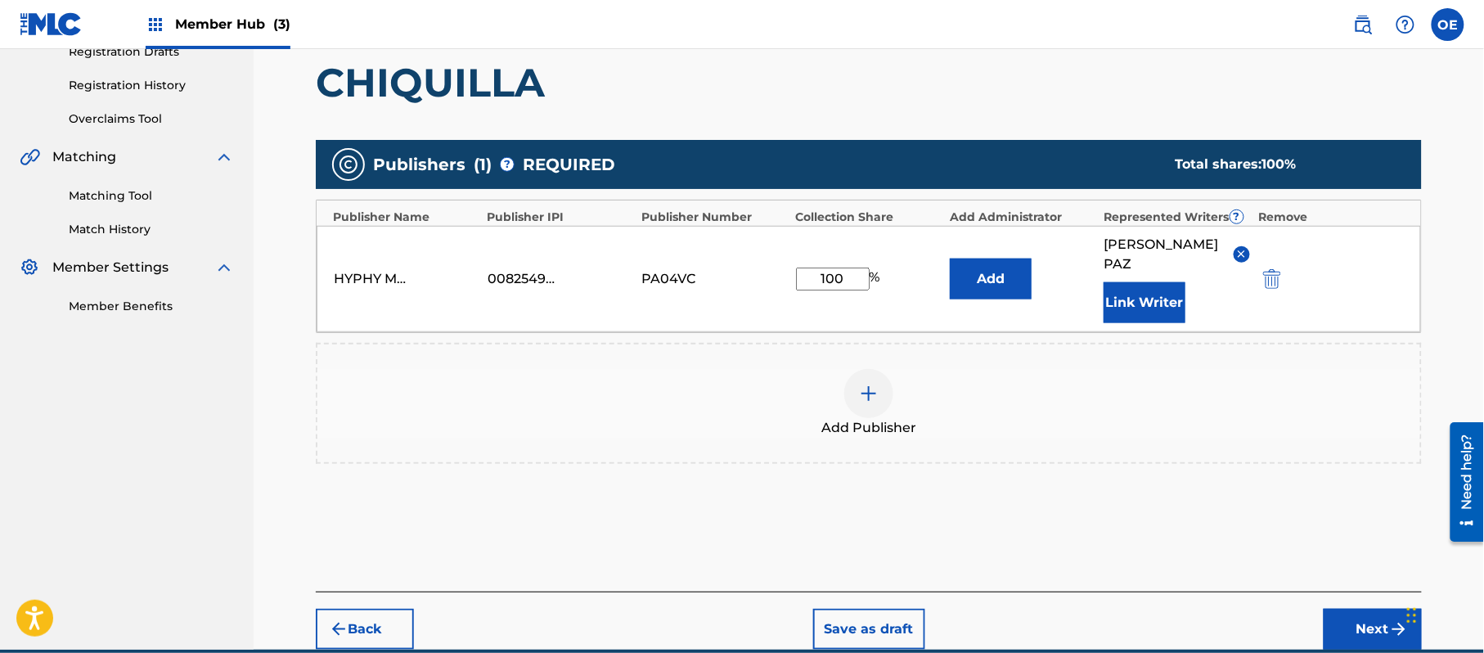
scroll to position [292, 0]
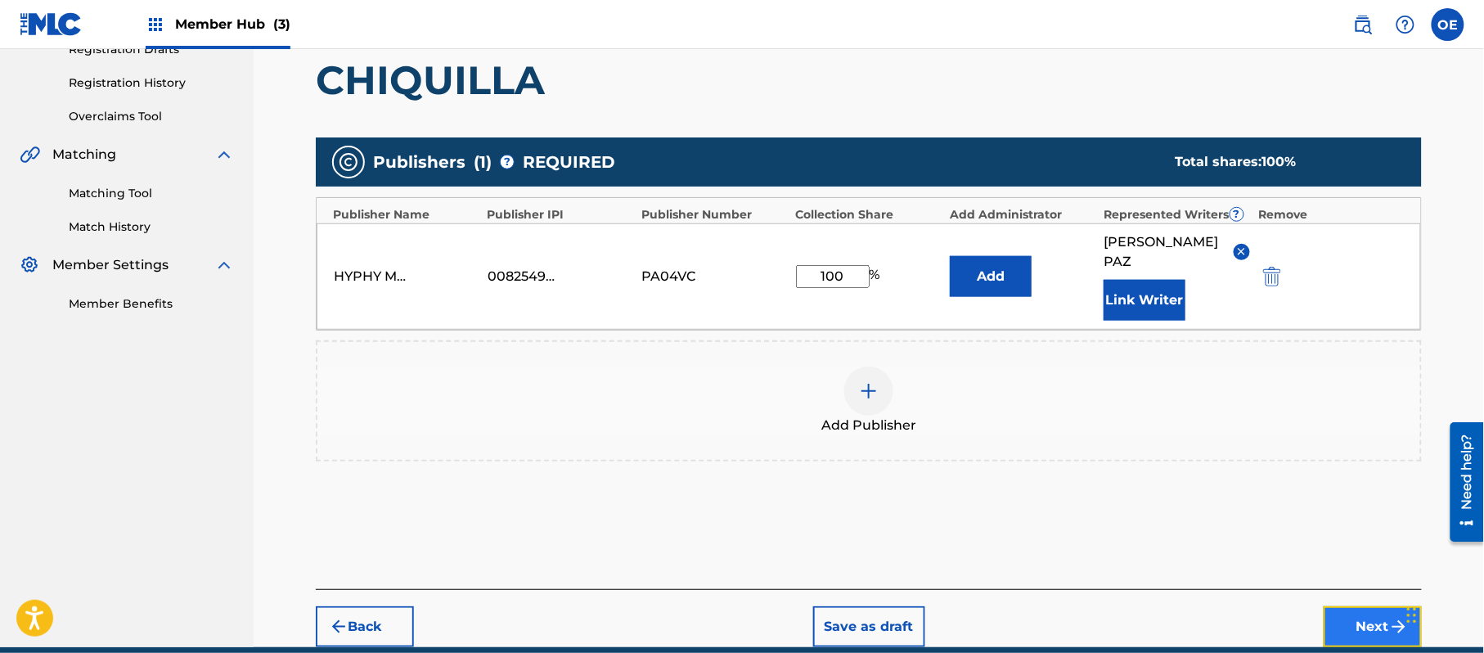
click at [1358, 606] on button "Next" at bounding box center [1373, 626] width 98 height 41
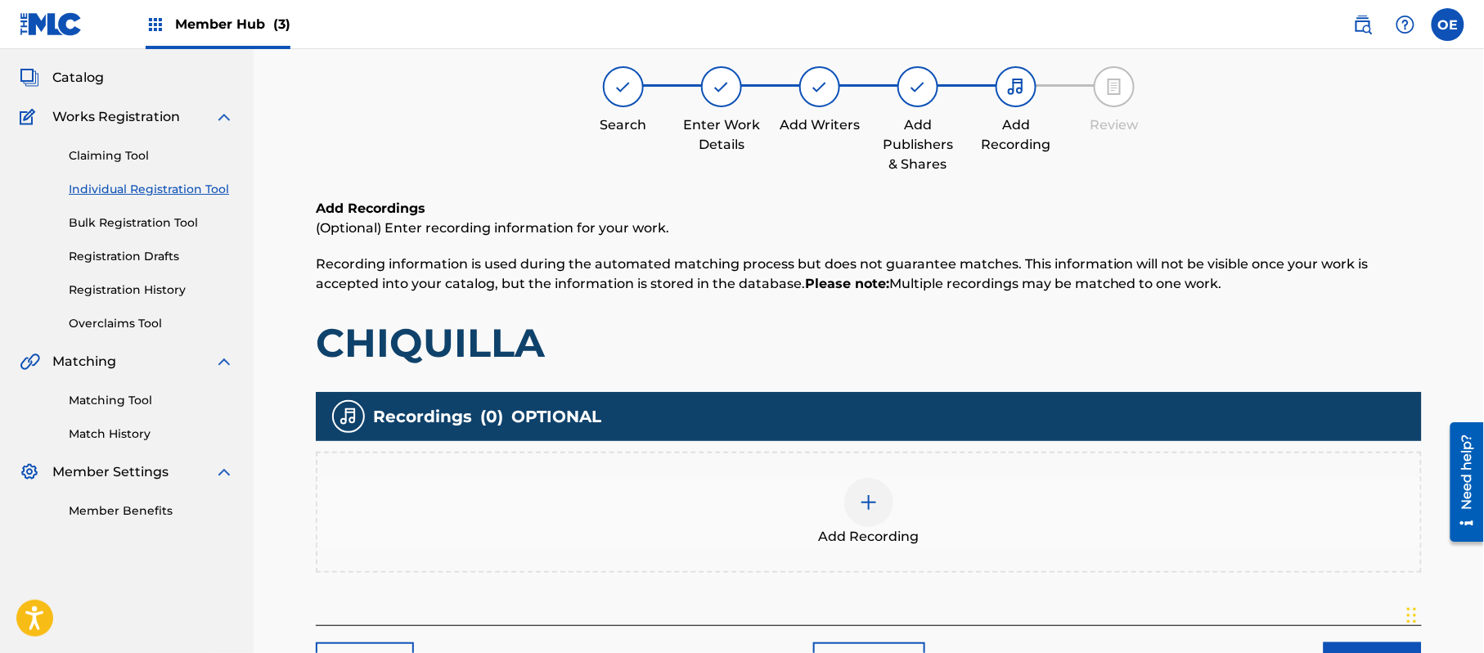
scroll to position [74, 0]
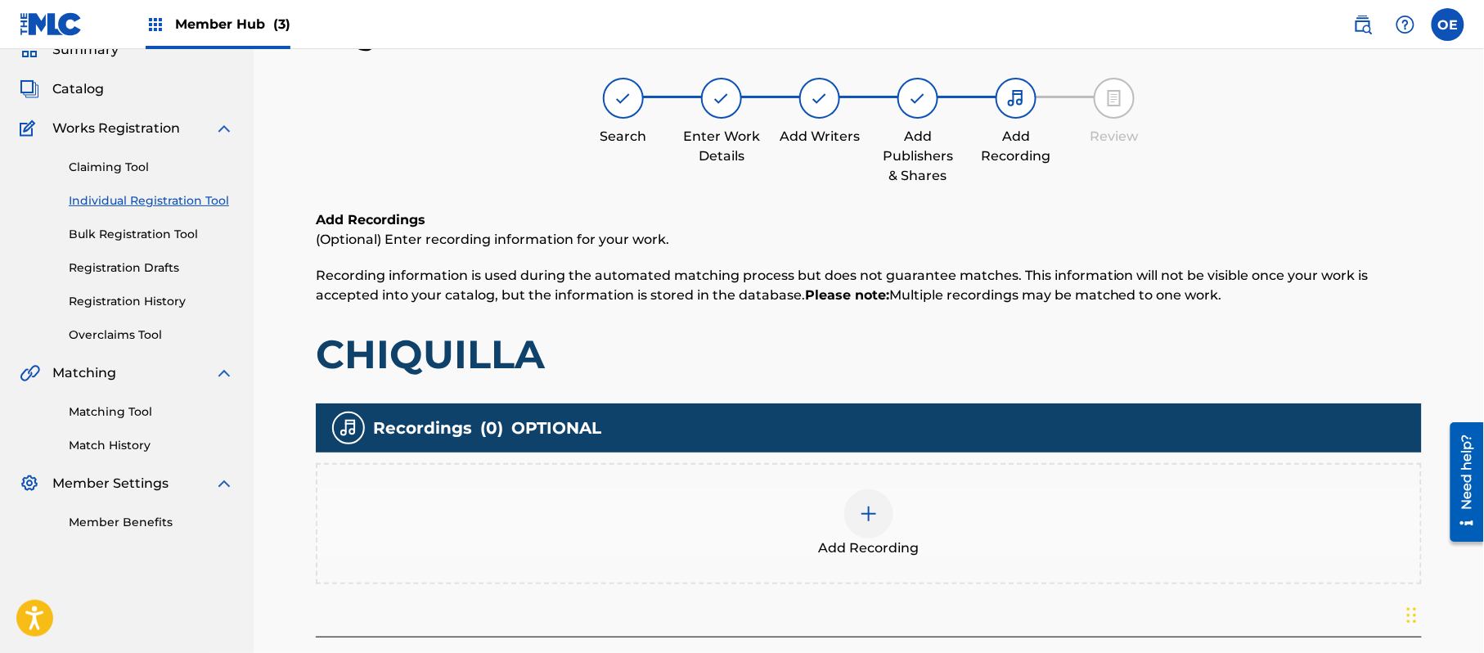
click at [874, 502] on div at bounding box center [868, 513] width 49 height 49
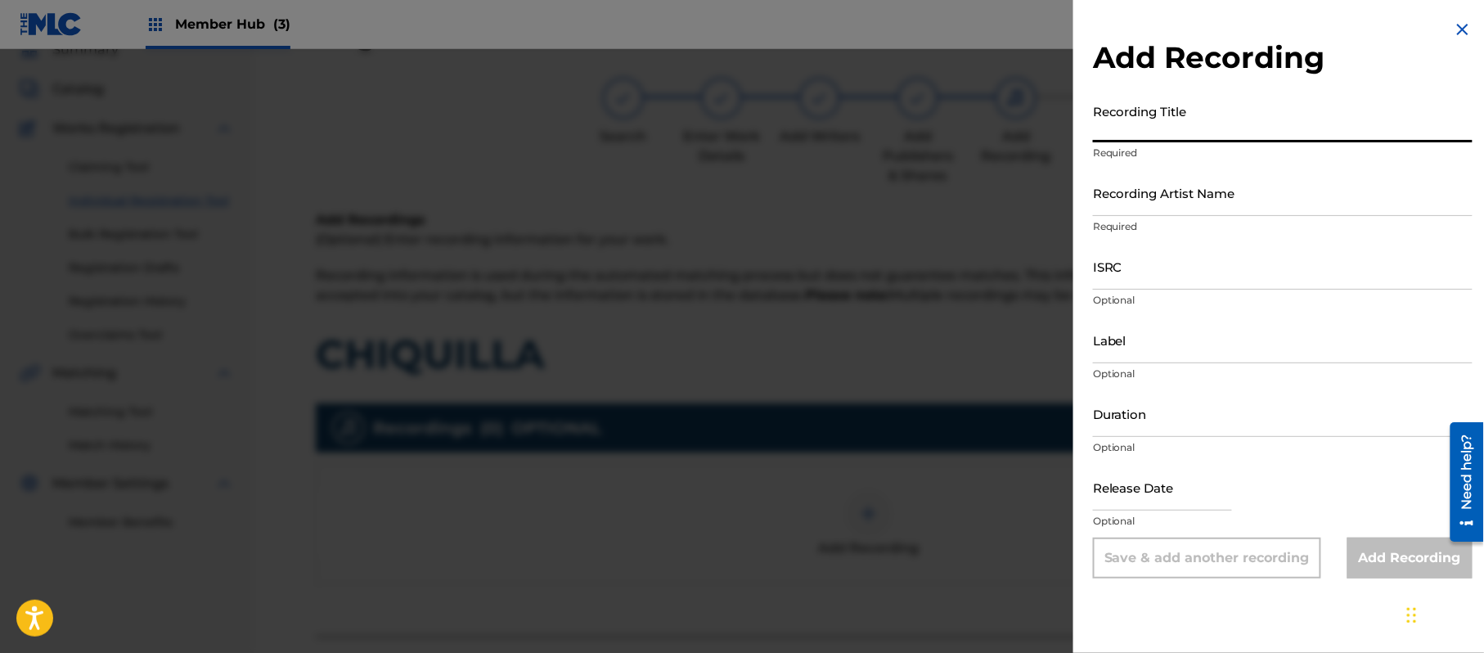
paste input "Chiquilla"
type input "Chiquilla"
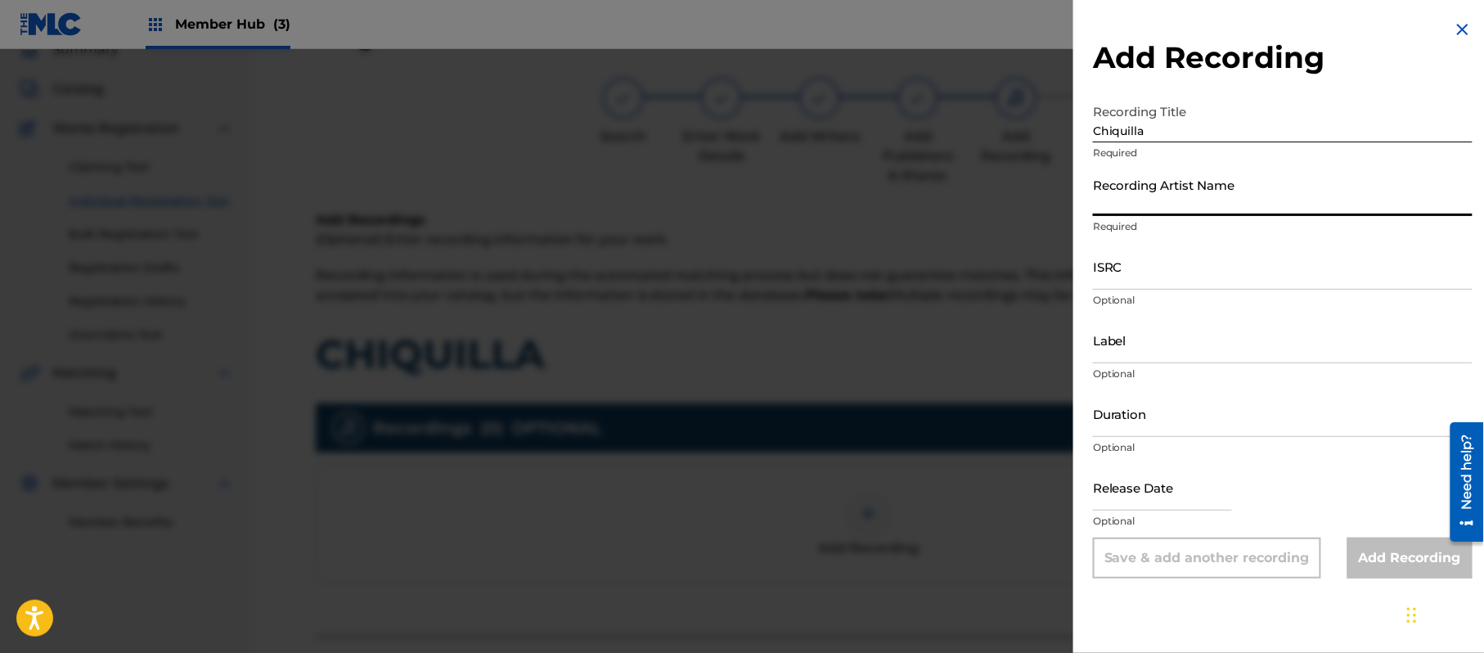
paste input "[PERSON_NAME]"
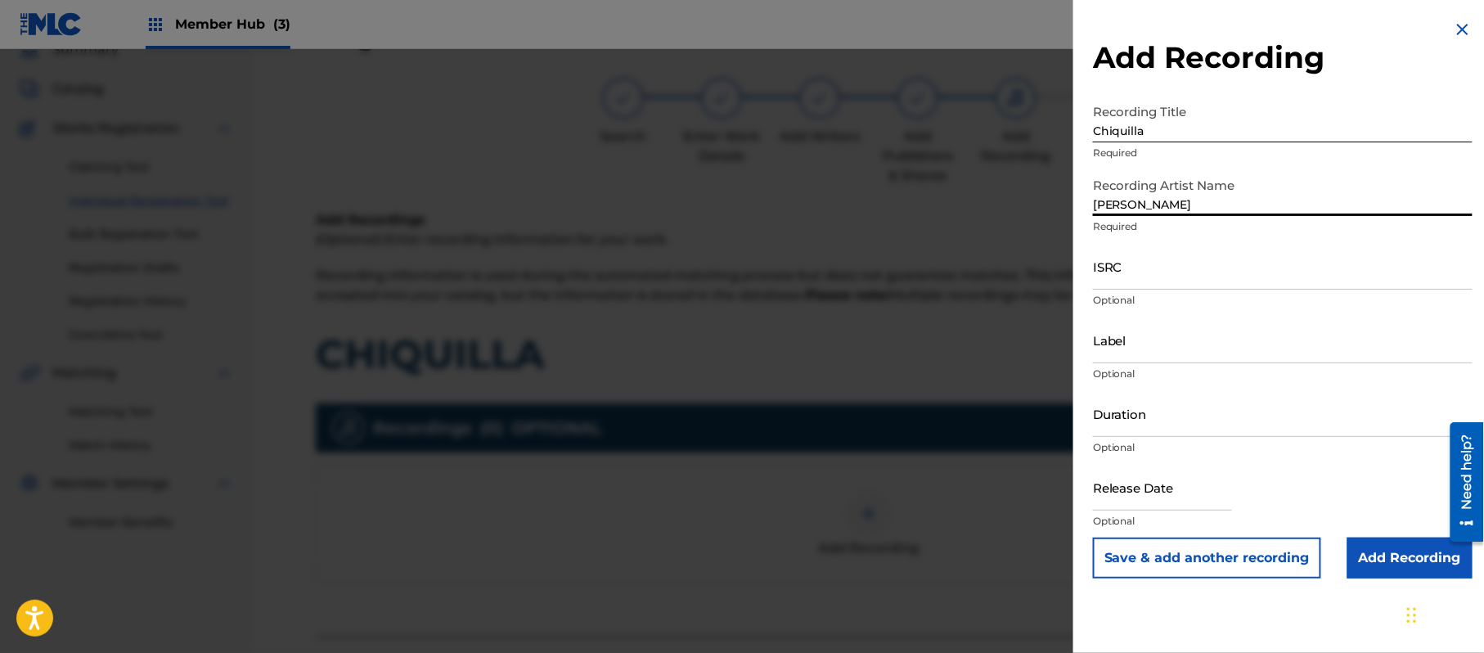
type input "[PERSON_NAME]"
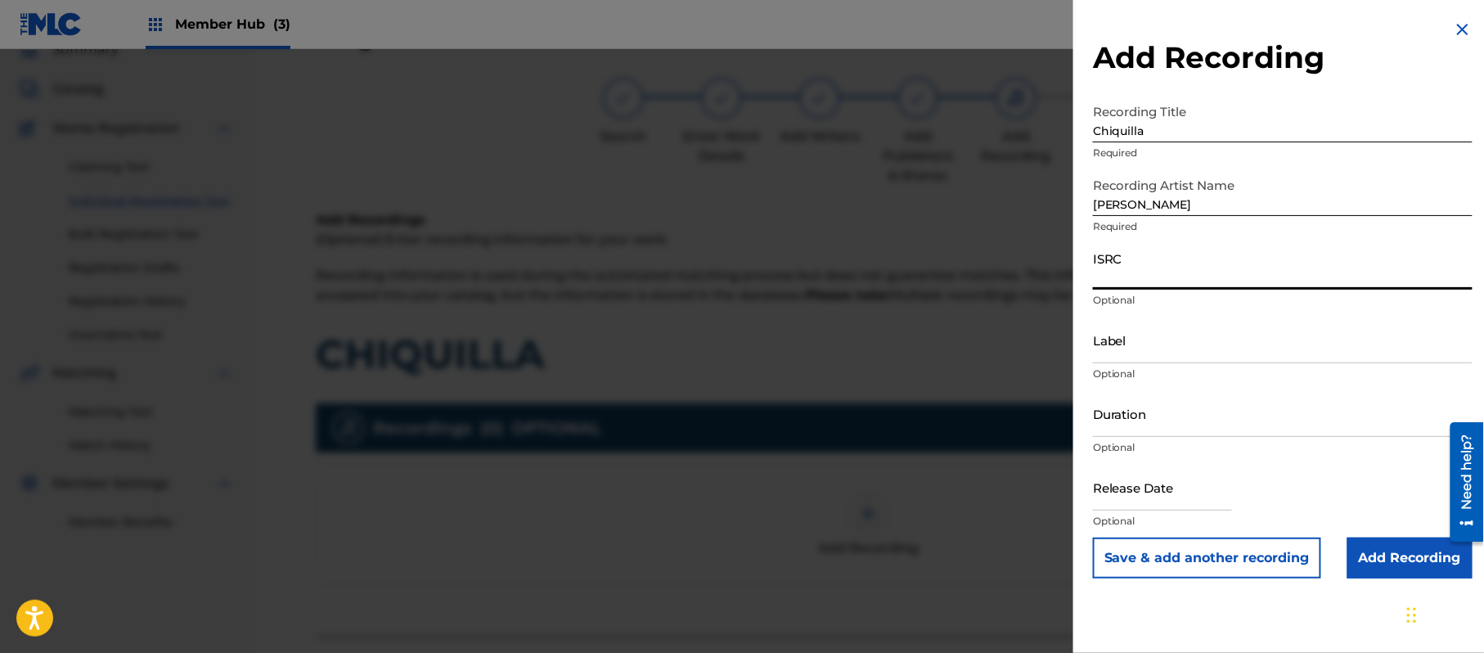
paste input "CA5KR1848125"
type input "CA5KR1848125"
paste input "3 Amigos Intertainment"
type input "3 Amigos Intertainment"
click at [1123, 410] on input "Duration" at bounding box center [1283, 413] width 380 height 47
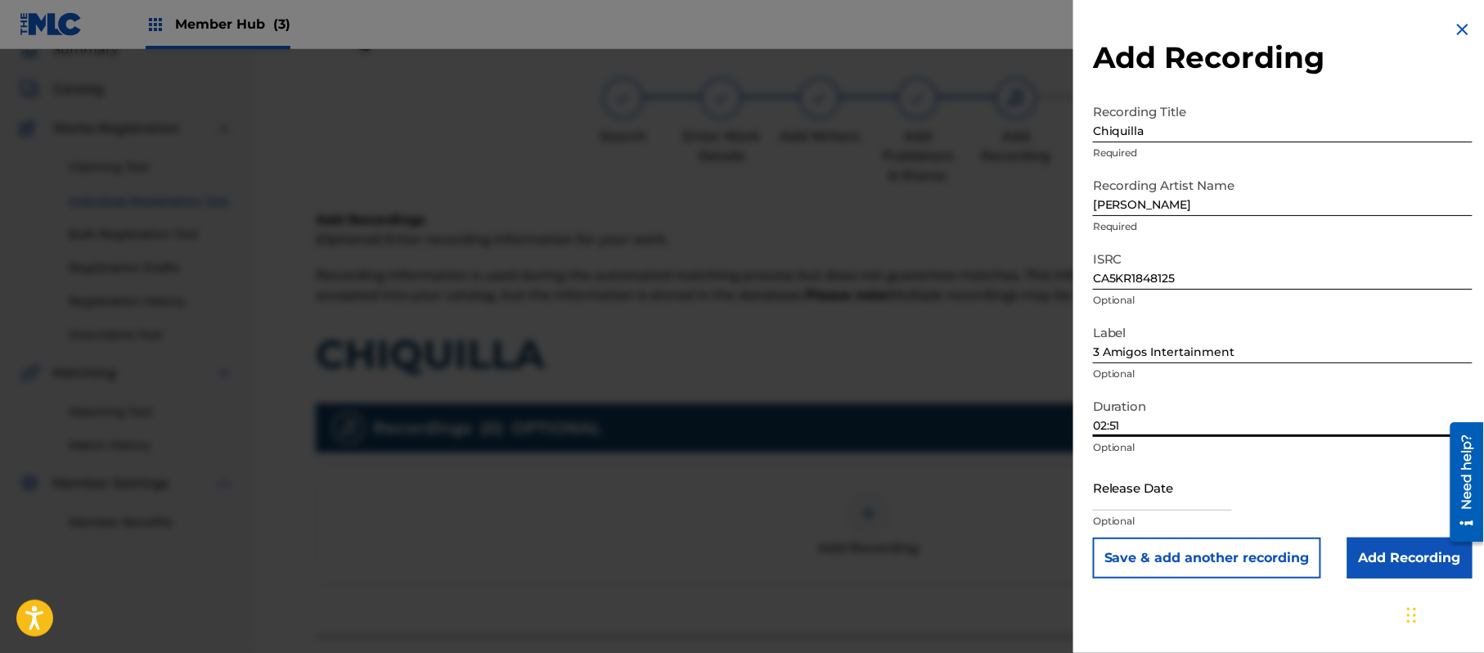
type input "02:51"
drag, startPoint x: 1182, startPoint y: 494, endPoint x: 1188, endPoint y: 508, distance: 15.0
click at [1182, 494] on input "text" at bounding box center [1162, 487] width 139 height 47
select select "8"
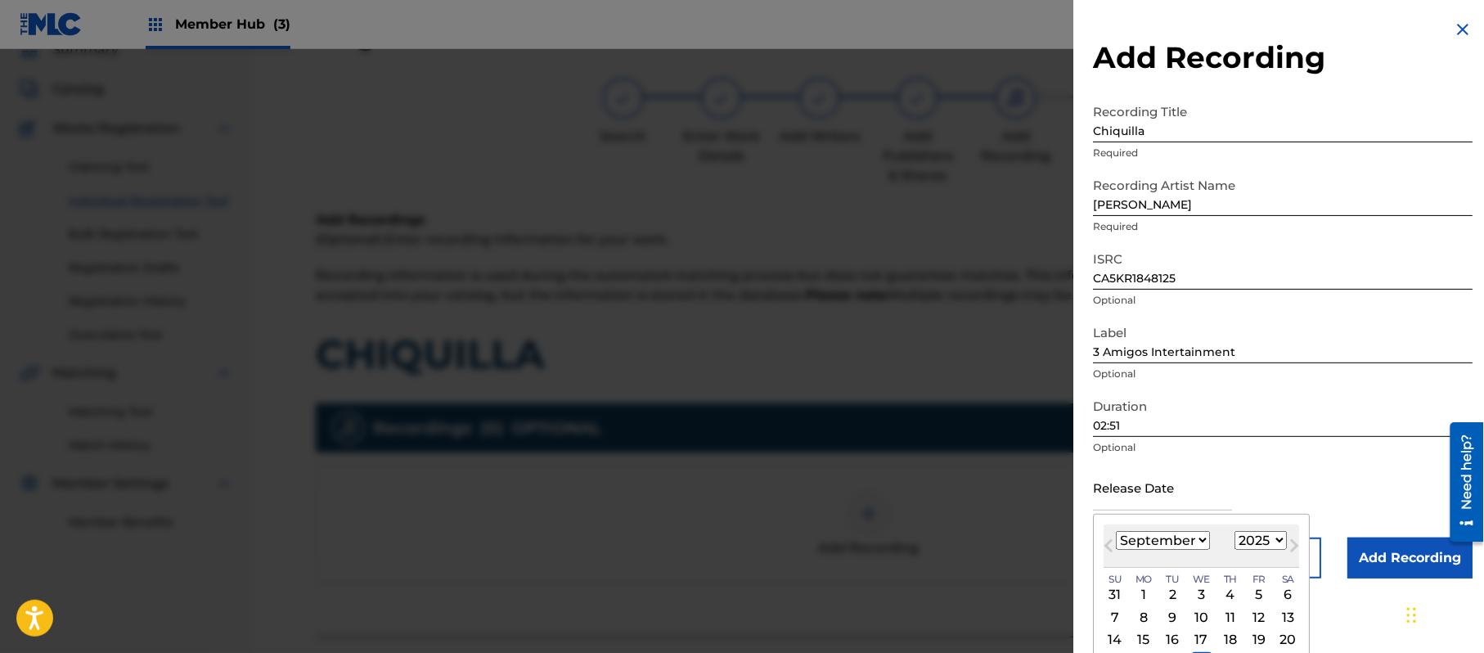
click at [1252, 538] on select "1899 1900 1901 1902 1903 1904 1905 1906 1907 1908 1909 1910 1911 1912 1913 1914…" at bounding box center [1261, 540] width 52 height 19
select select "2019"
click at [1238, 531] on select "1899 1900 1901 1902 1903 1904 1905 1906 1907 1908 1909 1910 1911 1912 1913 1914…" at bounding box center [1261, 540] width 52 height 19
click at [1157, 533] on select "January February March April May June July August September October November De…" at bounding box center [1163, 540] width 94 height 19
select select "0"
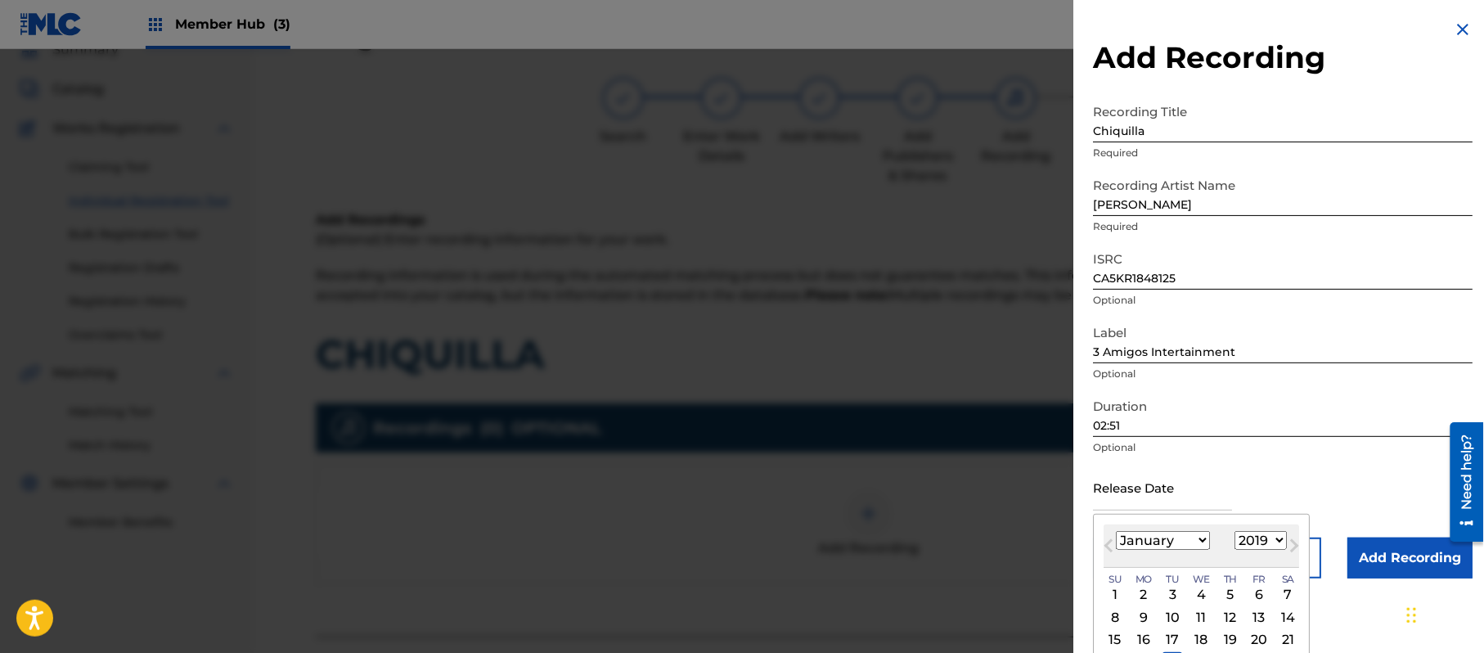
click at [1117, 531] on select "January February March April May June July August September October November De…" at bounding box center [1163, 540] width 94 height 19
click at [1150, 617] on div "7" at bounding box center [1144, 617] width 20 height 20
type input "[DATE]"
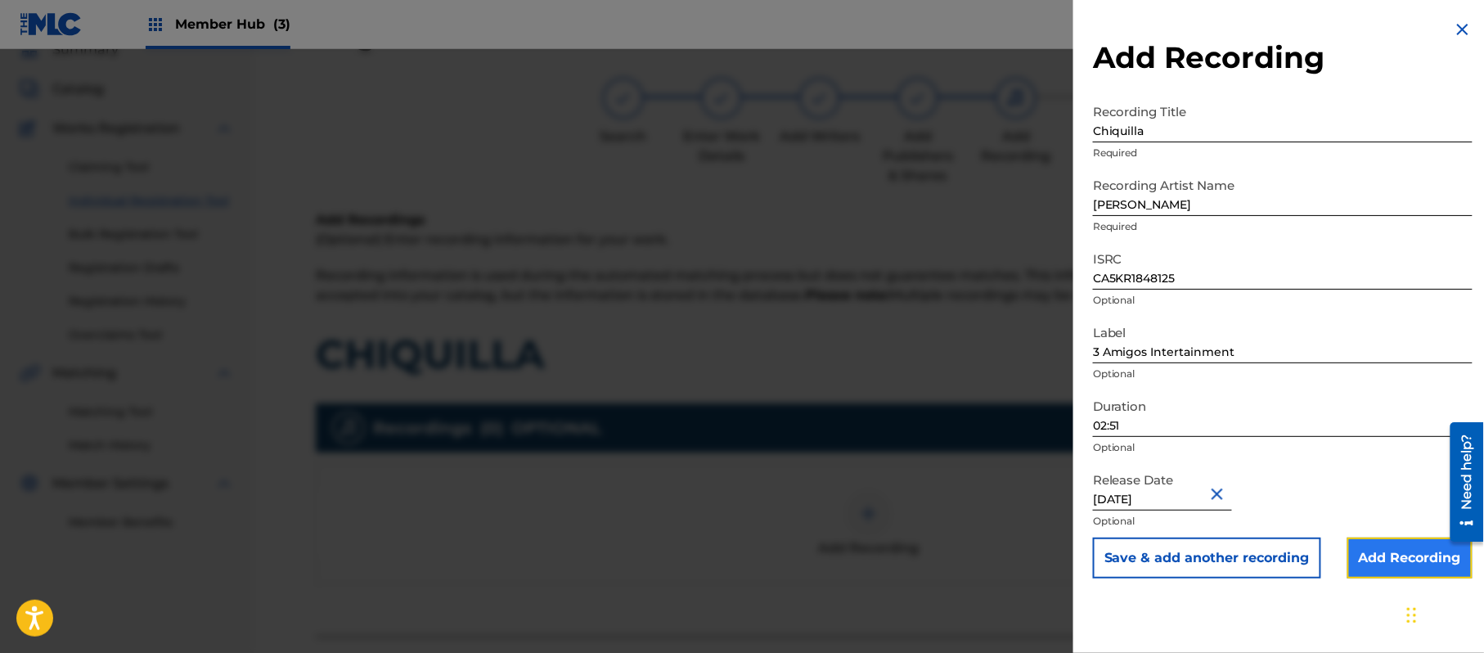
click at [1404, 567] on input "Add Recording" at bounding box center [1410, 558] width 125 height 41
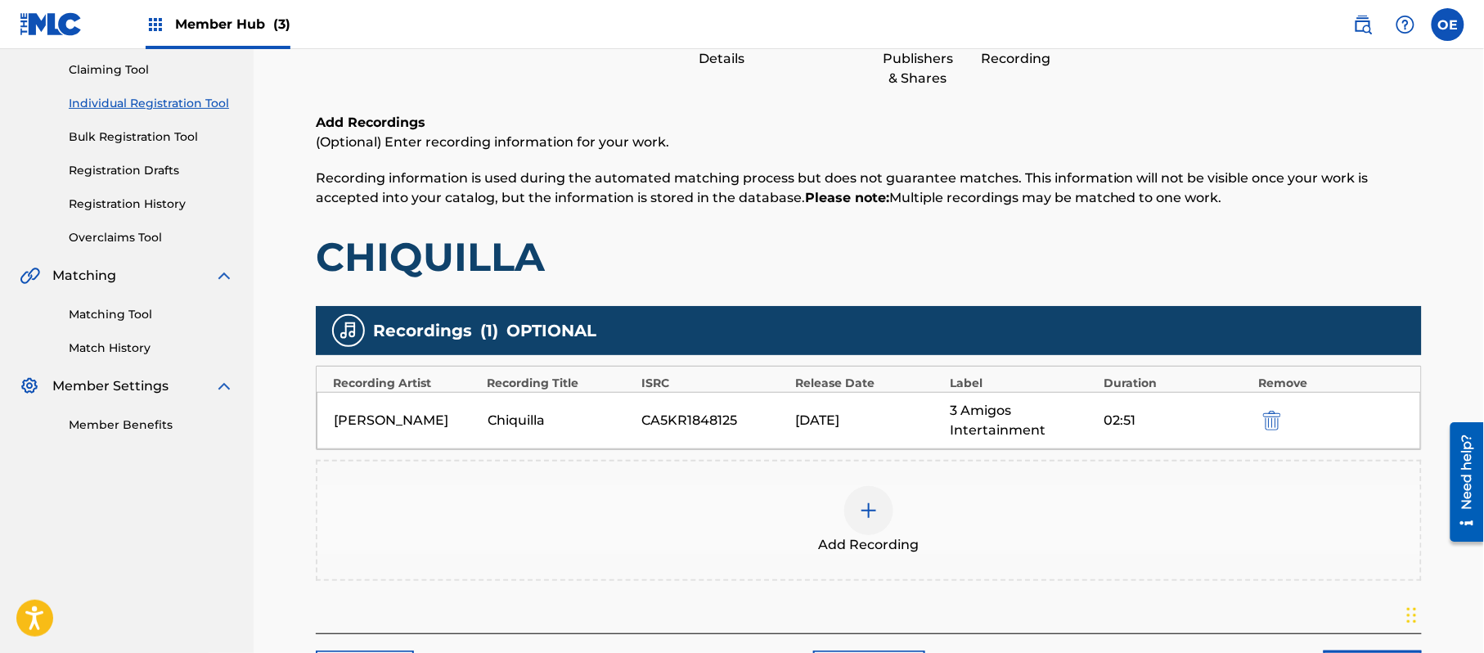
scroll to position [288, 0]
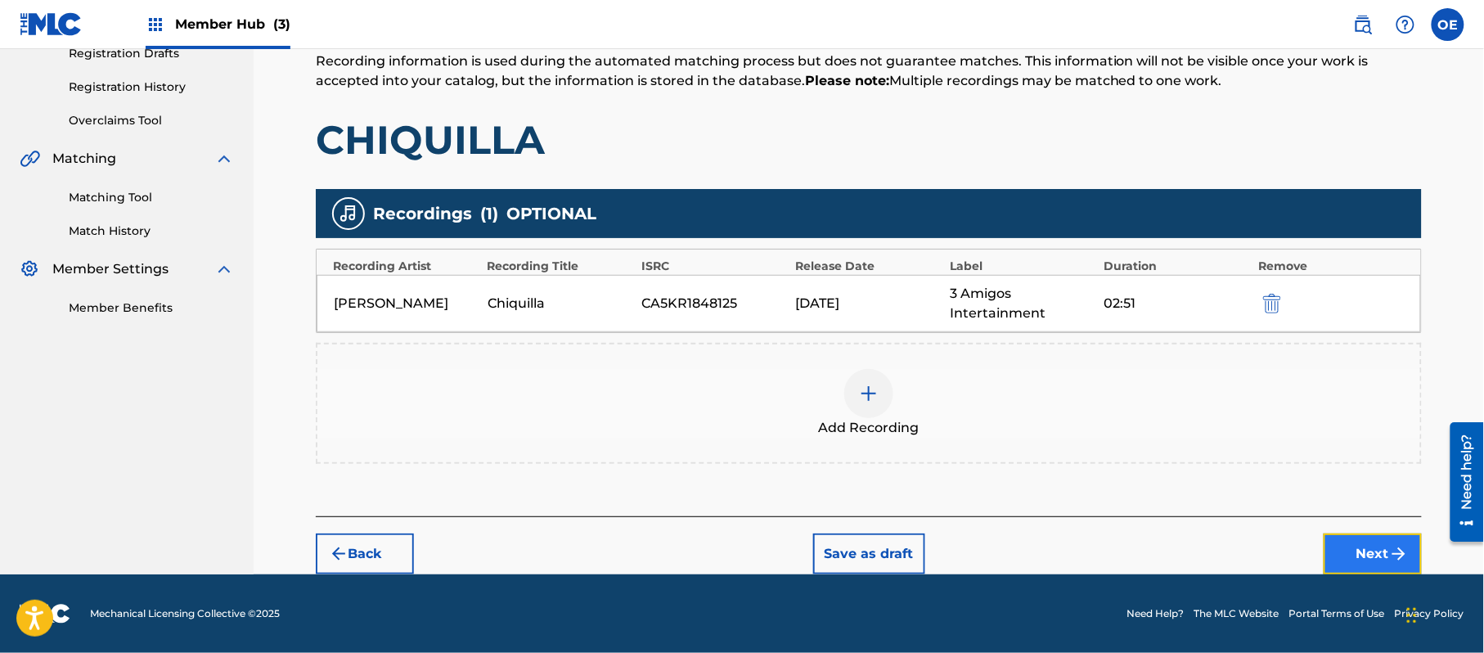
click at [1362, 537] on button "Next" at bounding box center [1373, 553] width 98 height 41
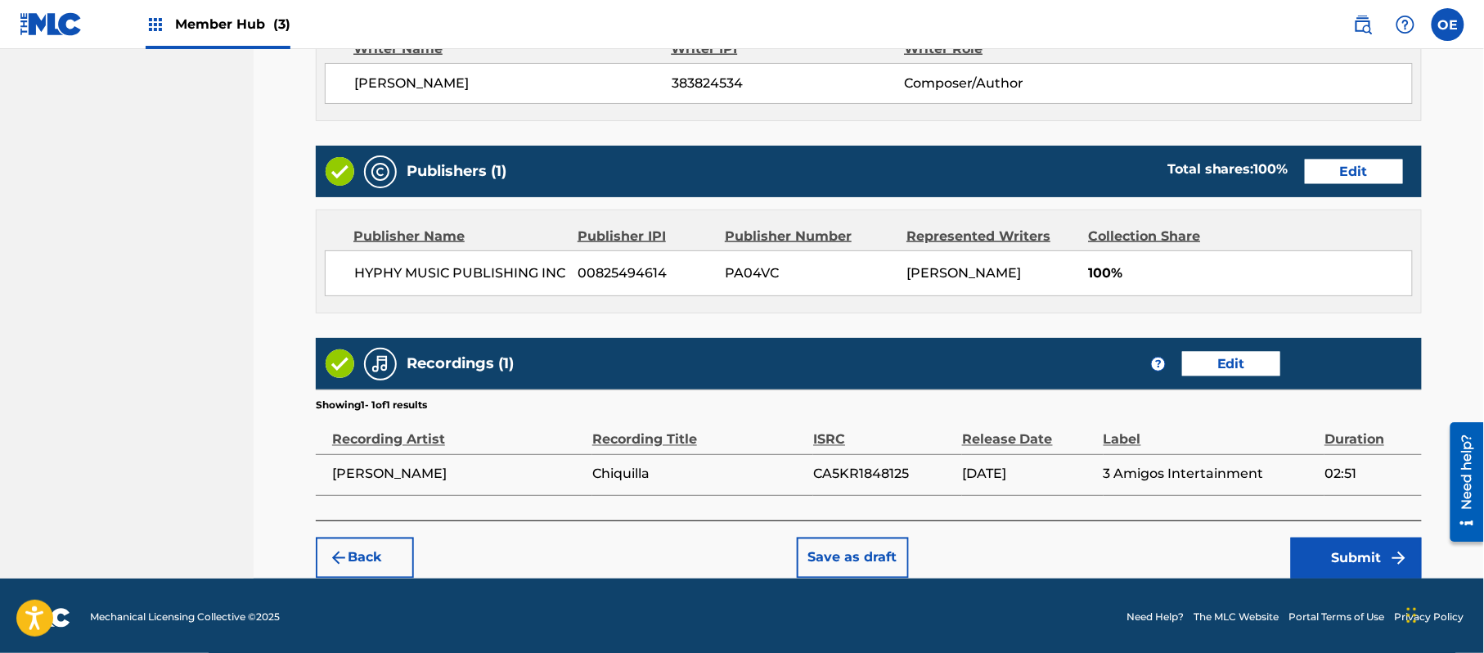
scroll to position [731, 0]
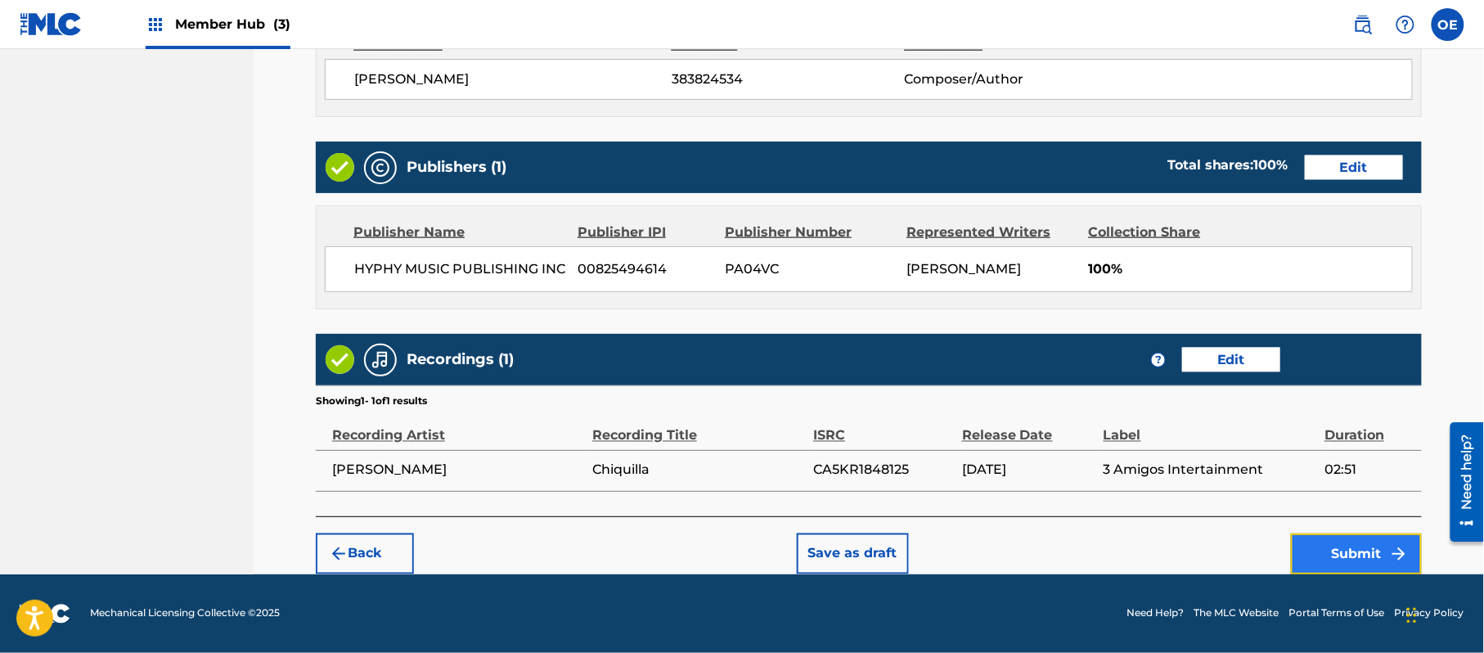
click at [1366, 550] on button "Submit" at bounding box center [1356, 553] width 131 height 41
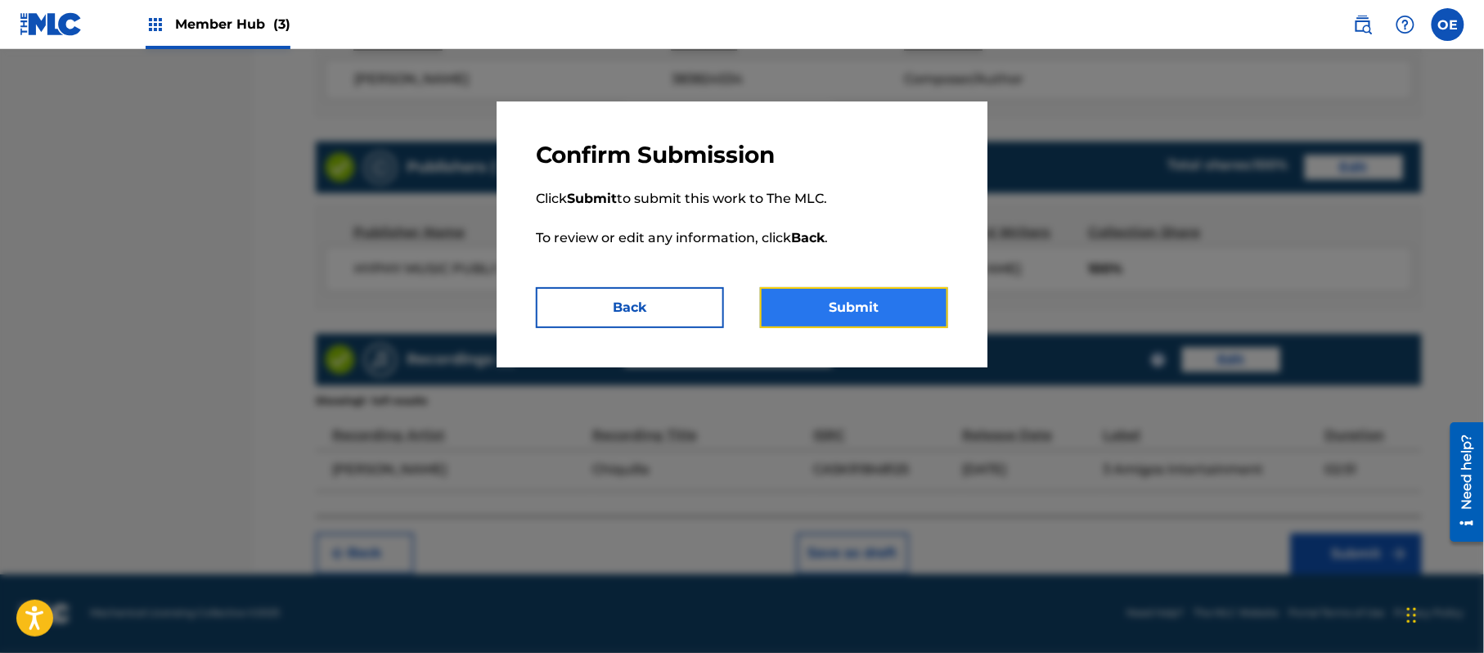
click at [882, 299] on button "Submit" at bounding box center [854, 307] width 188 height 41
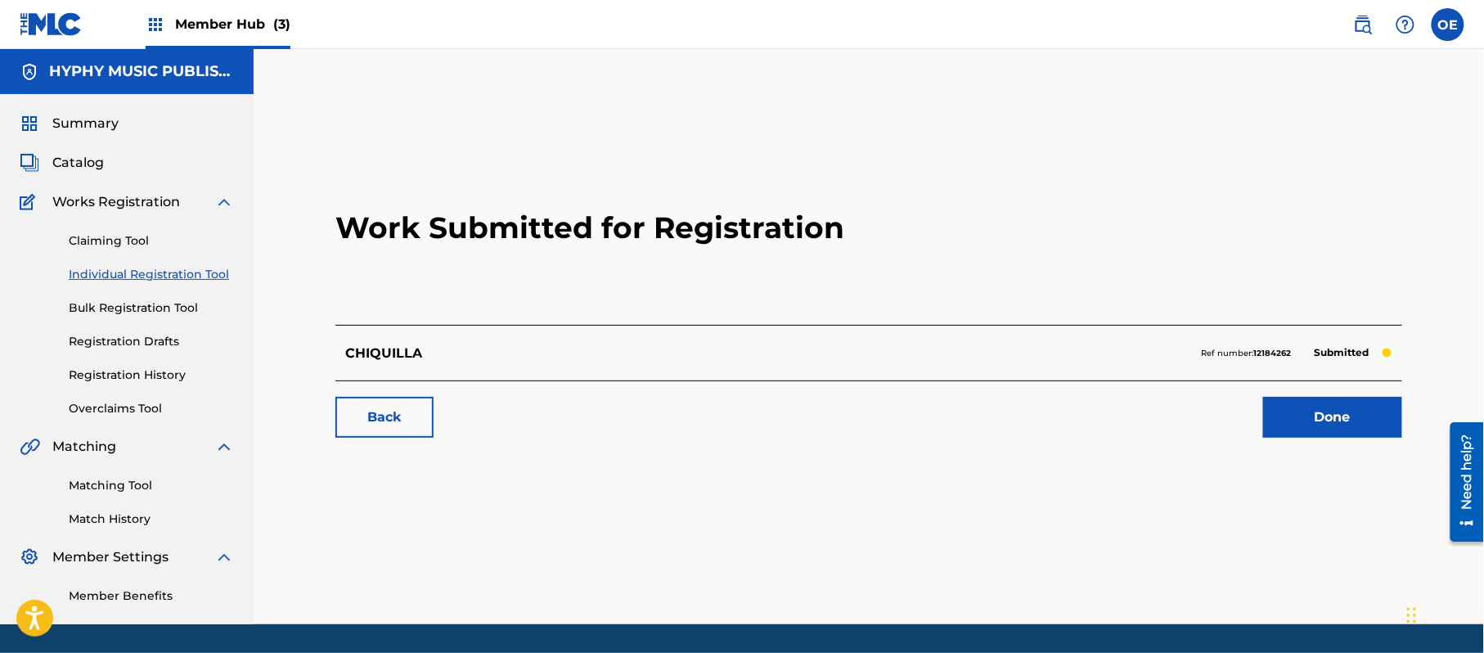
click at [206, 272] on link "Individual Registration Tool" at bounding box center [151, 274] width 165 height 17
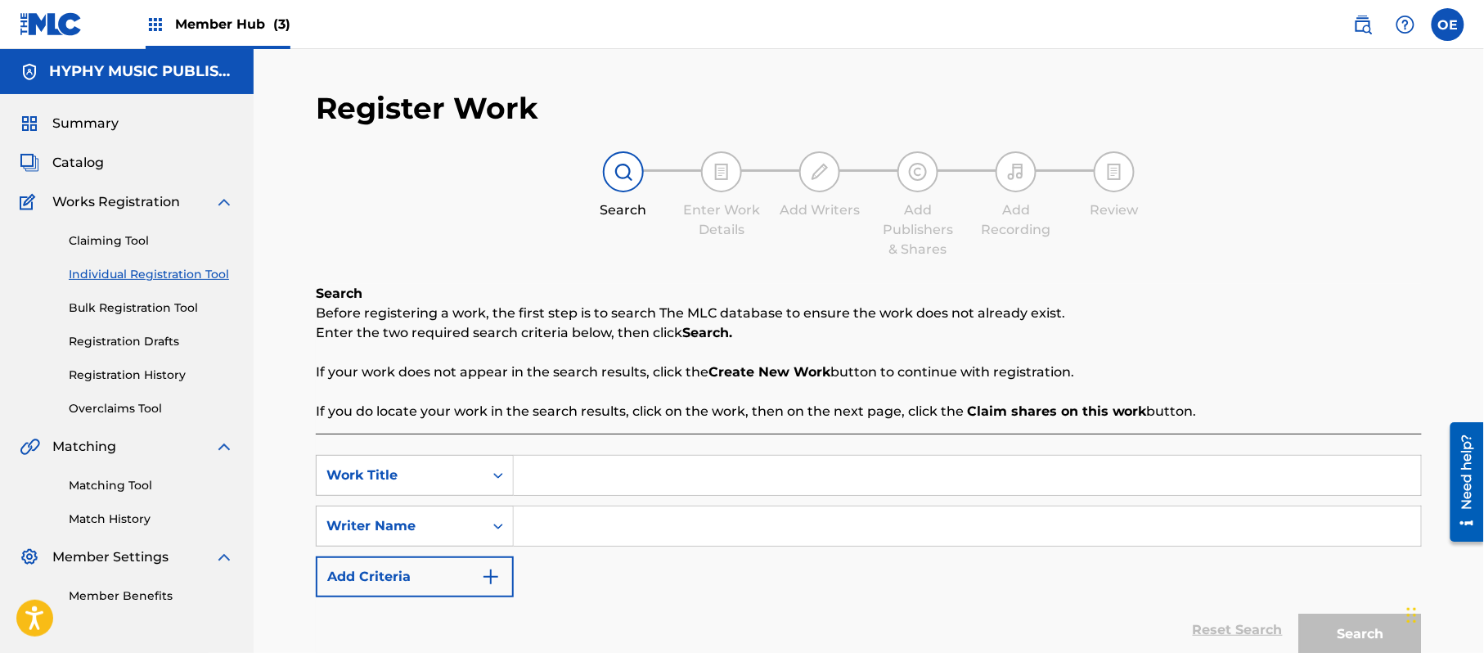
paste input "CINCO DIAS"
type input "CINCO DIAS"
paste input "[PERSON_NAME]"
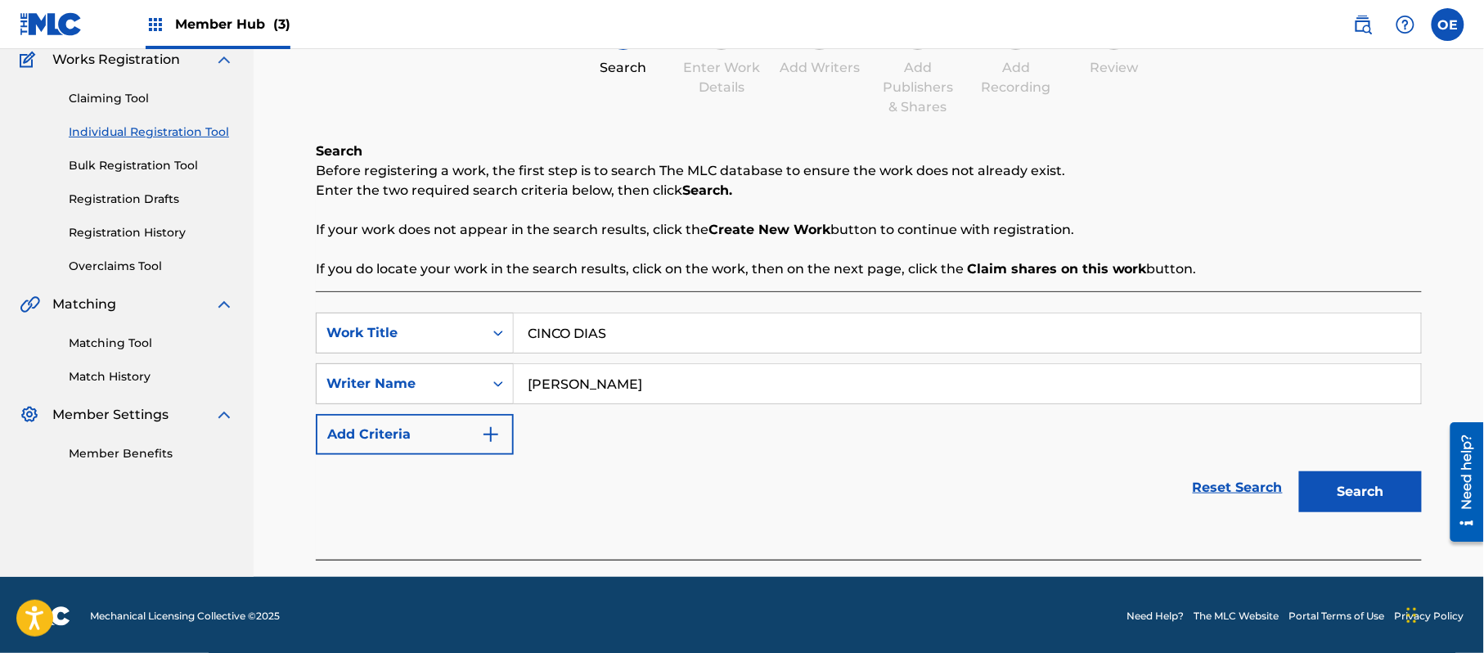
scroll to position [145, 0]
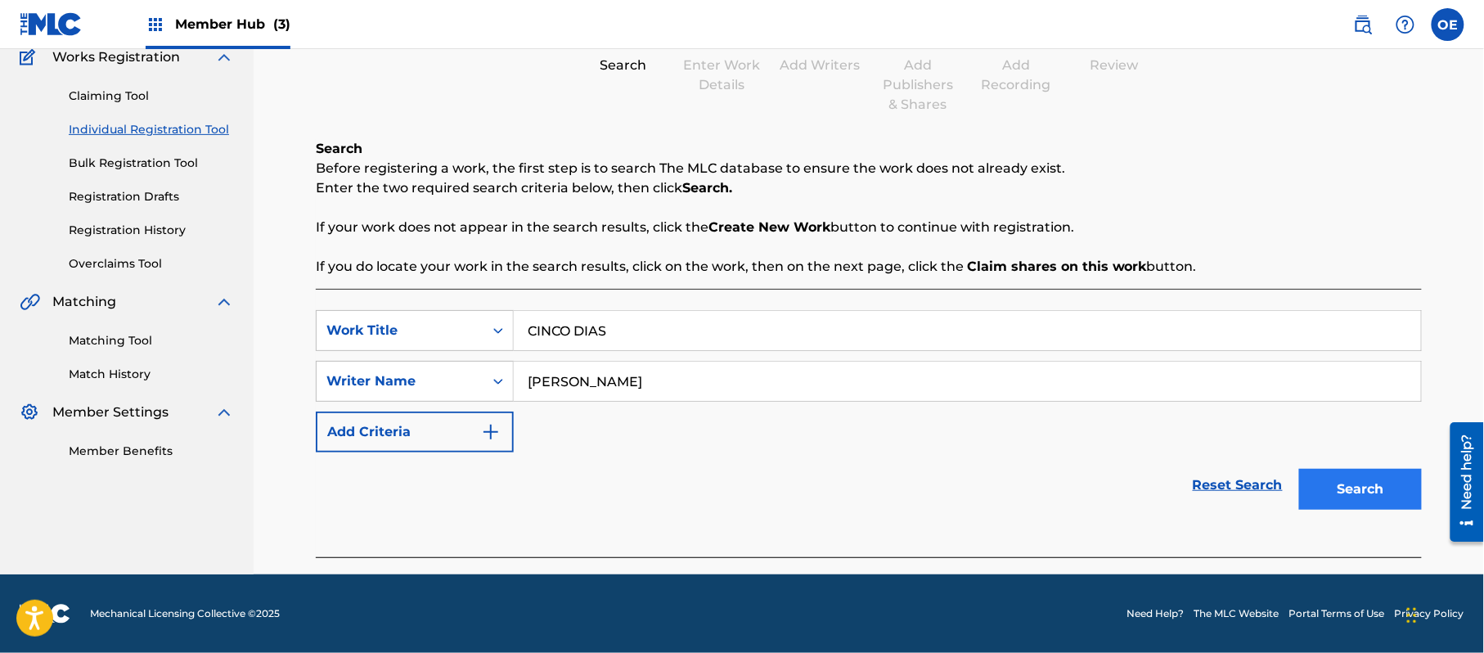
type input "[PERSON_NAME]"
click at [1345, 471] on button "Search" at bounding box center [1360, 489] width 123 height 41
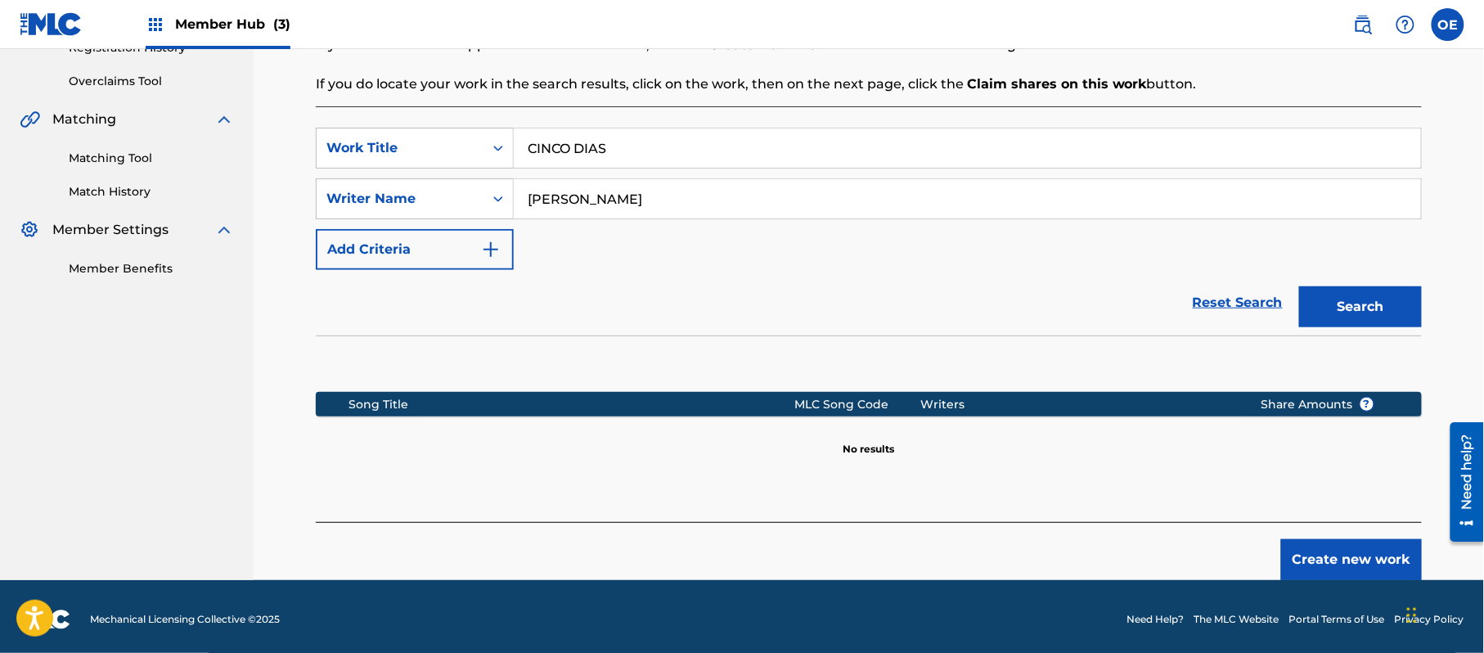
scroll to position [334, 0]
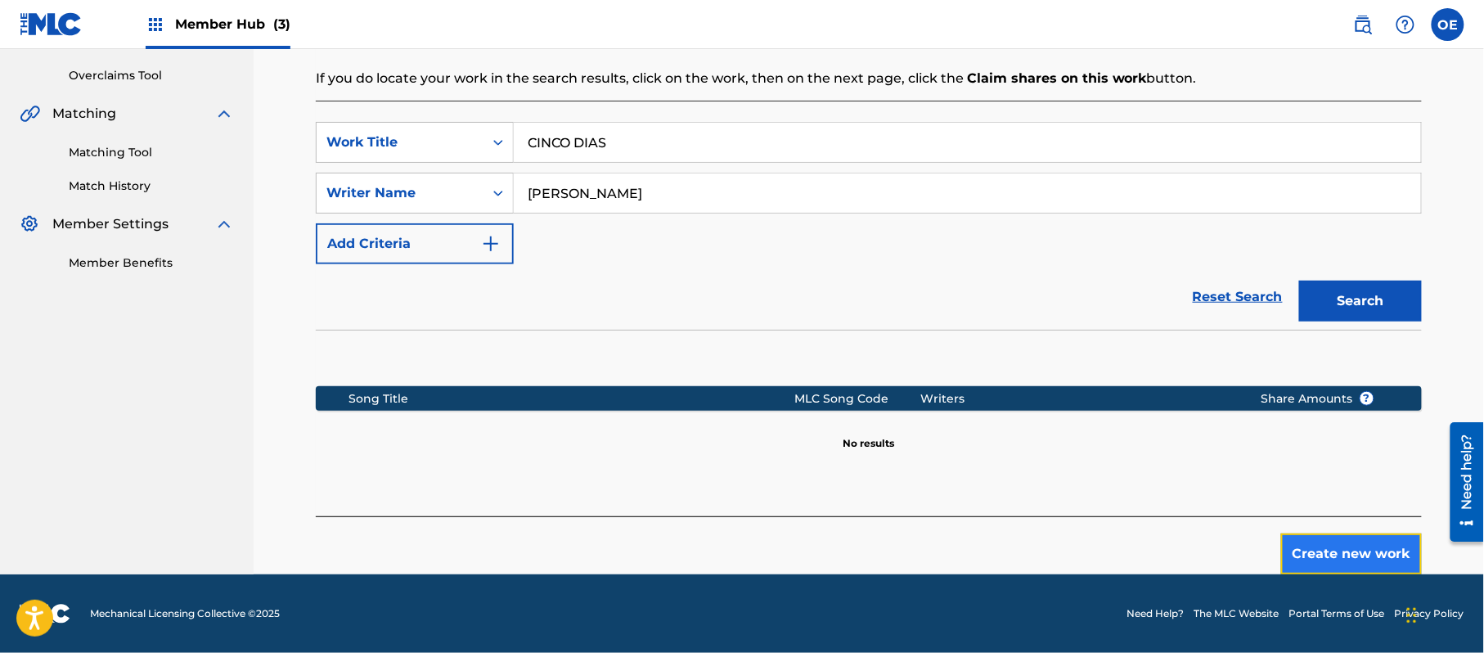
click at [1310, 554] on button "Create new work" at bounding box center [1351, 553] width 141 height 41
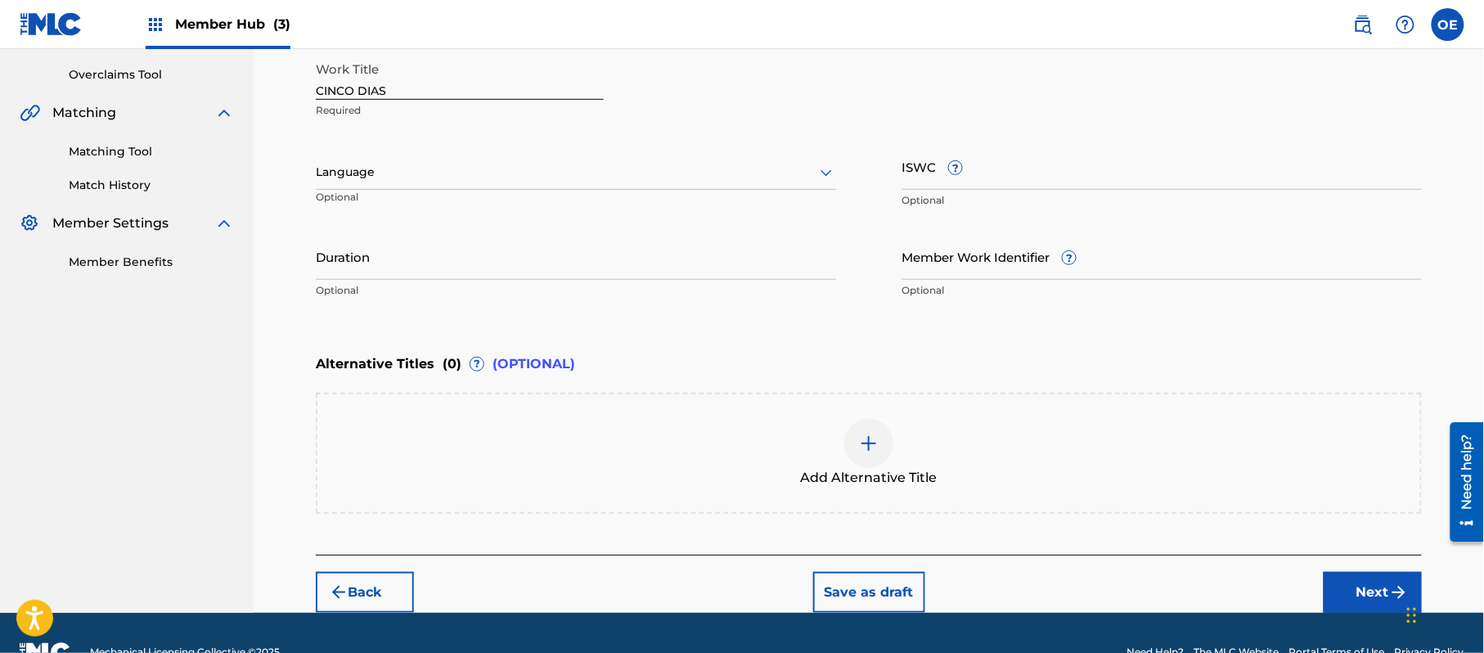
click at [439, 168] on div at bounding box center [576, 172] width 520 height 20
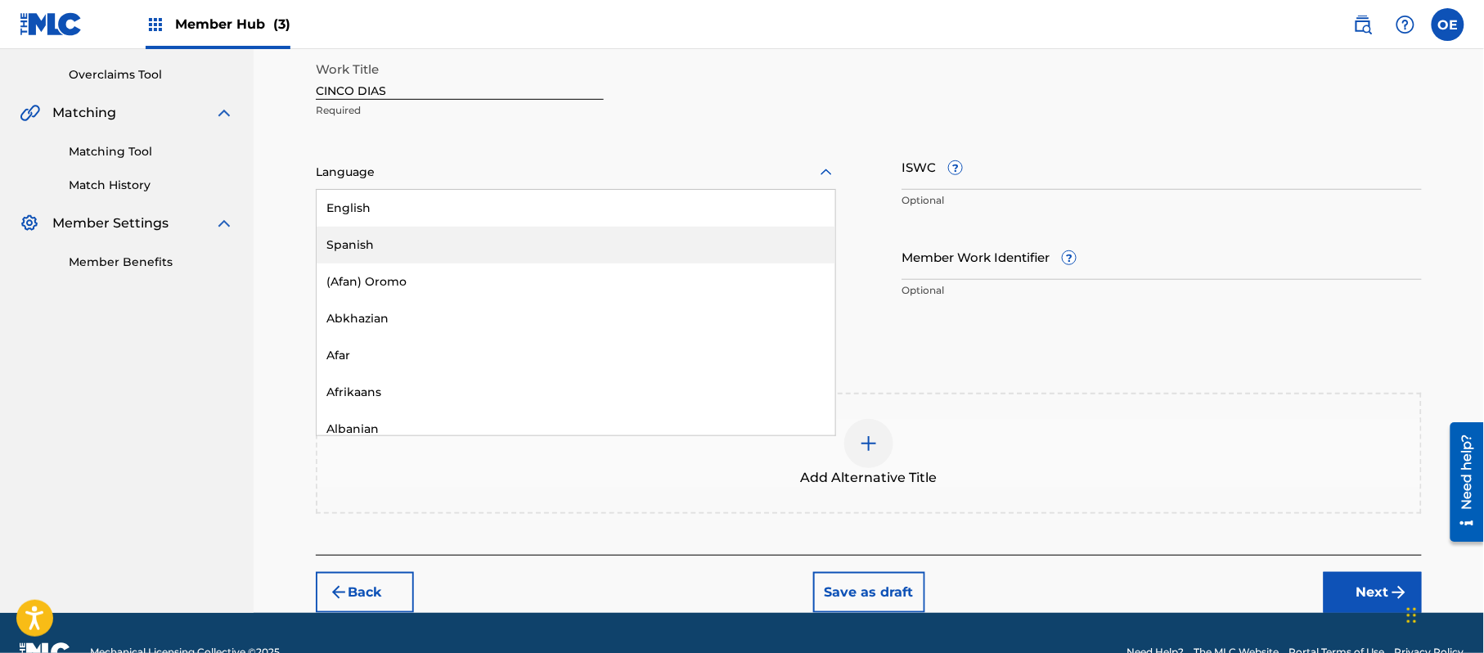
click at [416, 229] on div "Spanish" at bounding box center [576, 245] width 519 height 37
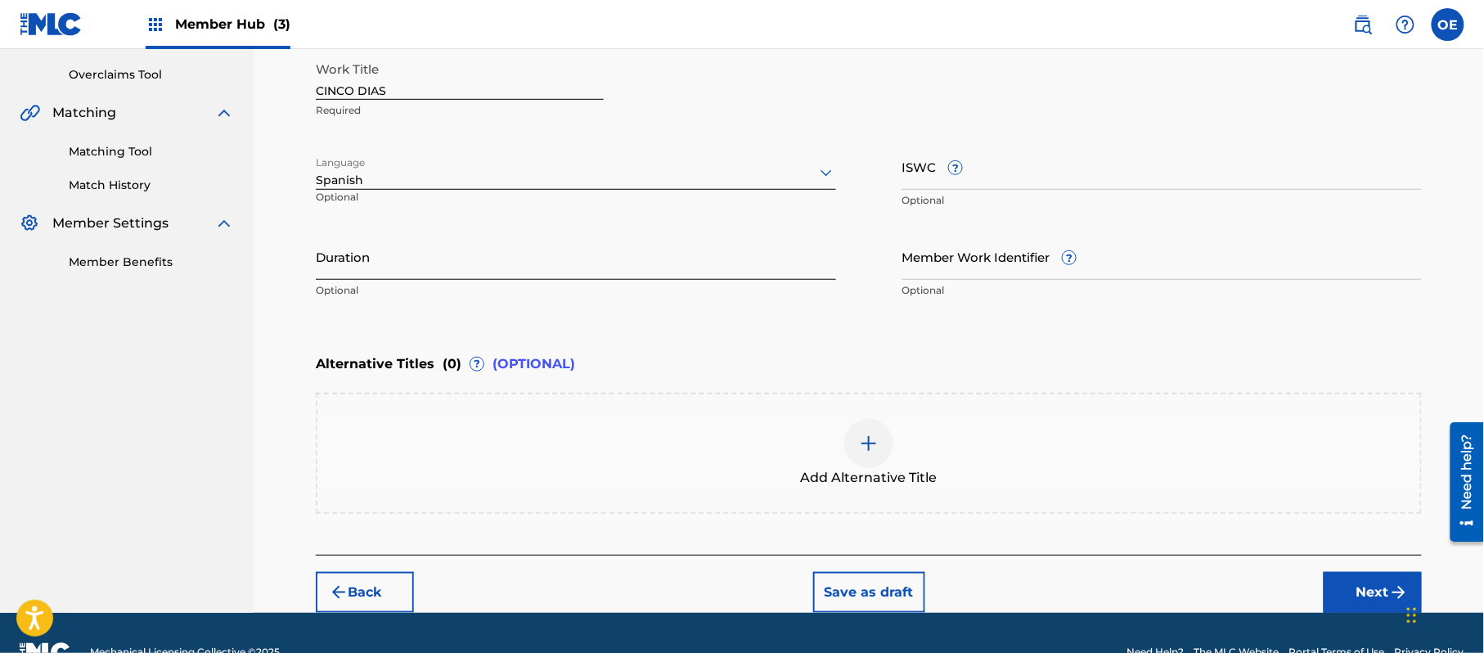
click at [388, 242] on input "Duration" at bounding box center [576, 256] width 520 height 47
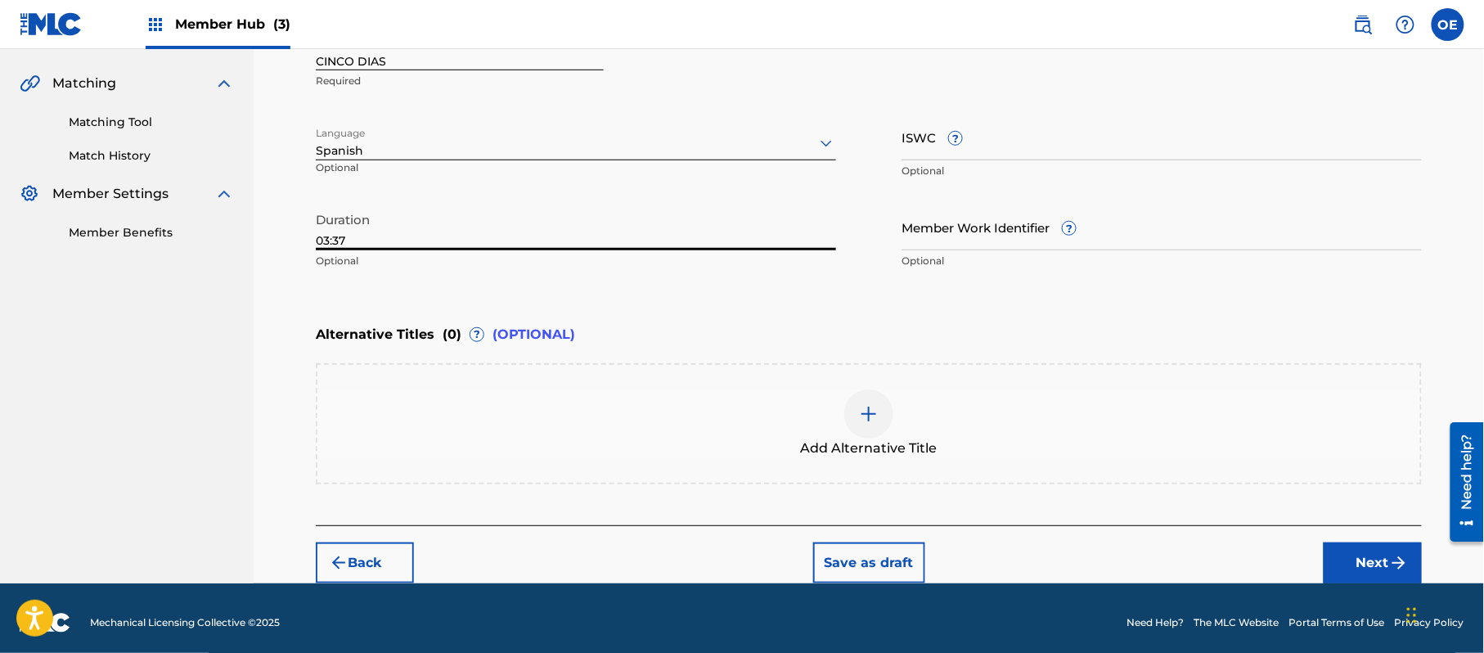
scroll to position [371, 0]
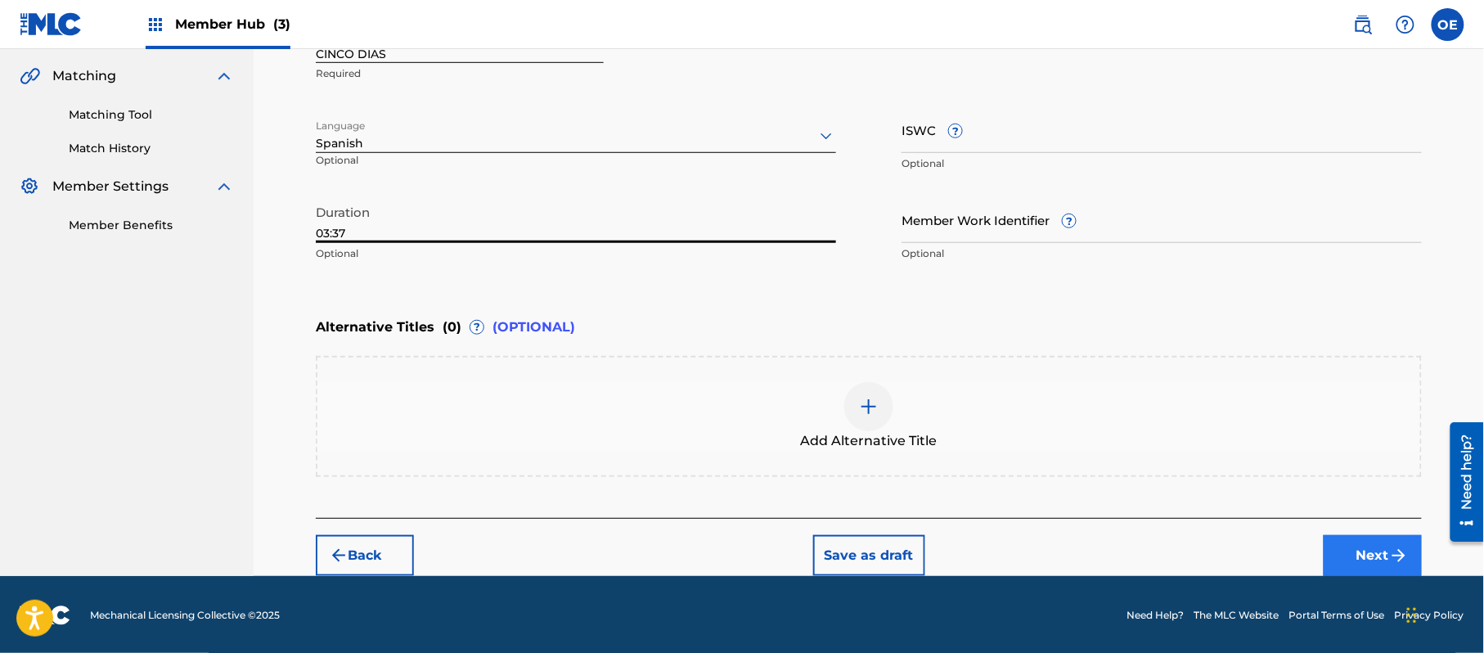
type input "03:37"
click at [1352, 547] on button "Next" at bounding box center [1373, 555] width 98 height 41
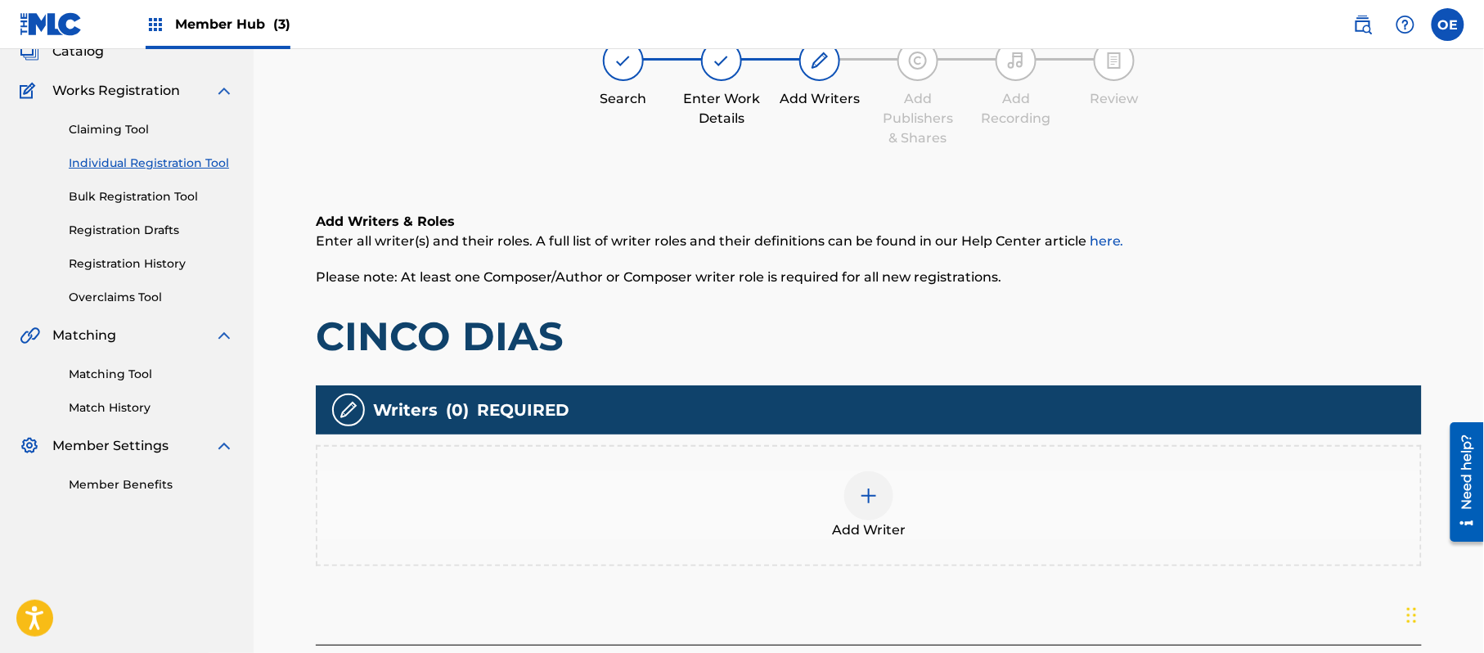
scroll to position [74, 0]
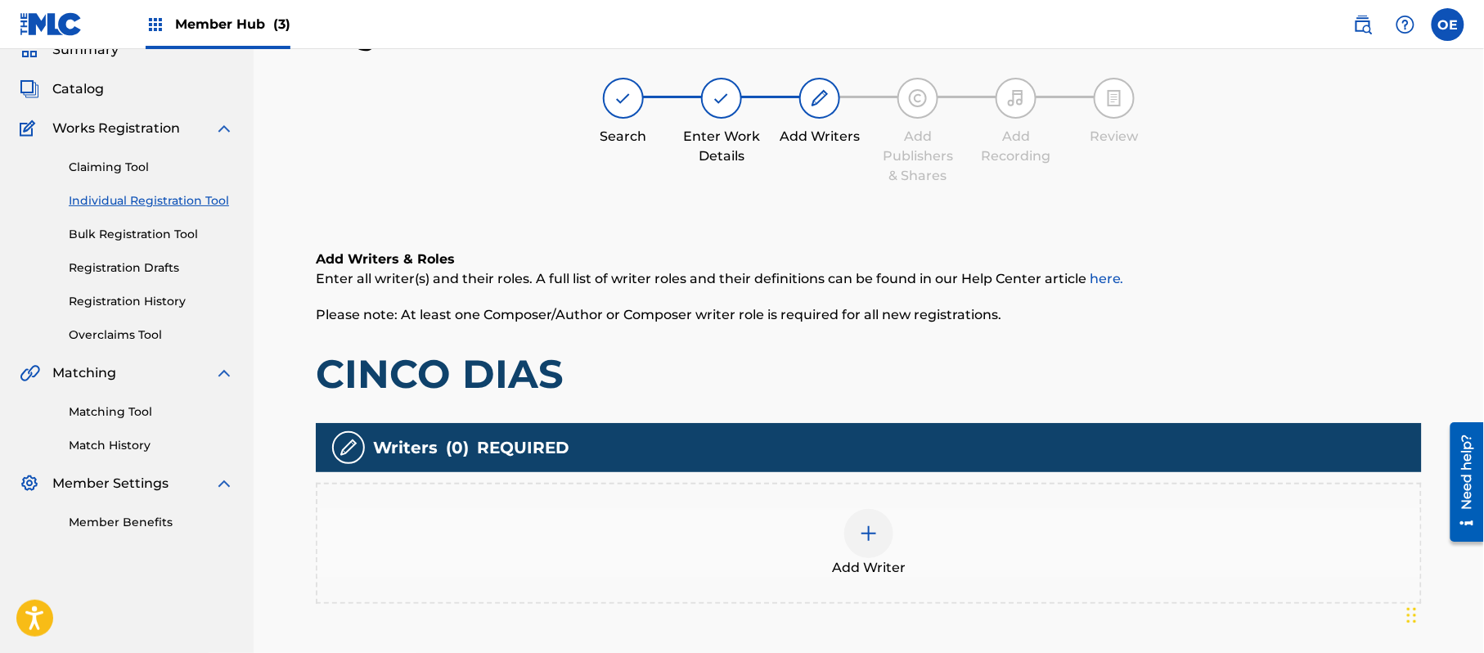
click at [845, 538] on div at bounding box center [868, 533] width 49 height 49
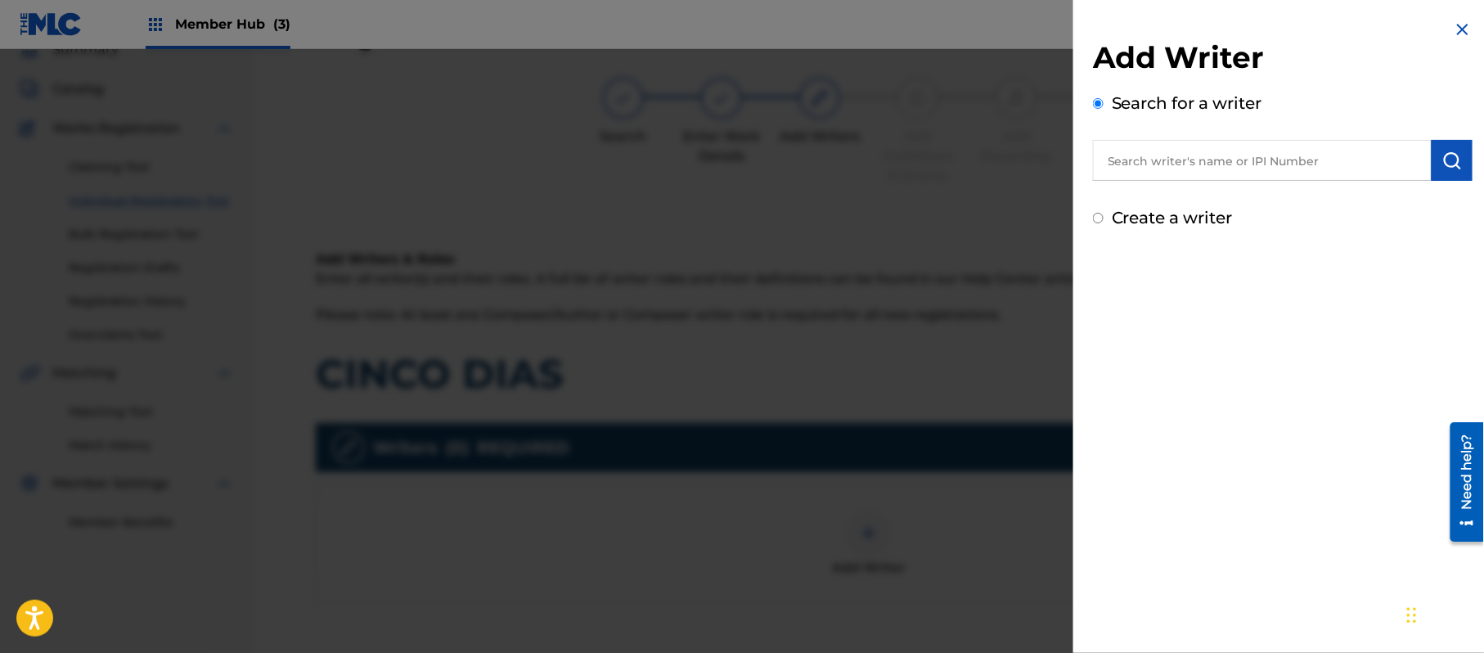
click at [1110, 214] on div "Create a writer" at bounding box center [1283, 217] width 380 height 25
click at [1101, 219] on input "Create a writer" at bounding box center [1098, 218] width 11 height 11
radio input "false"
radio input "true"
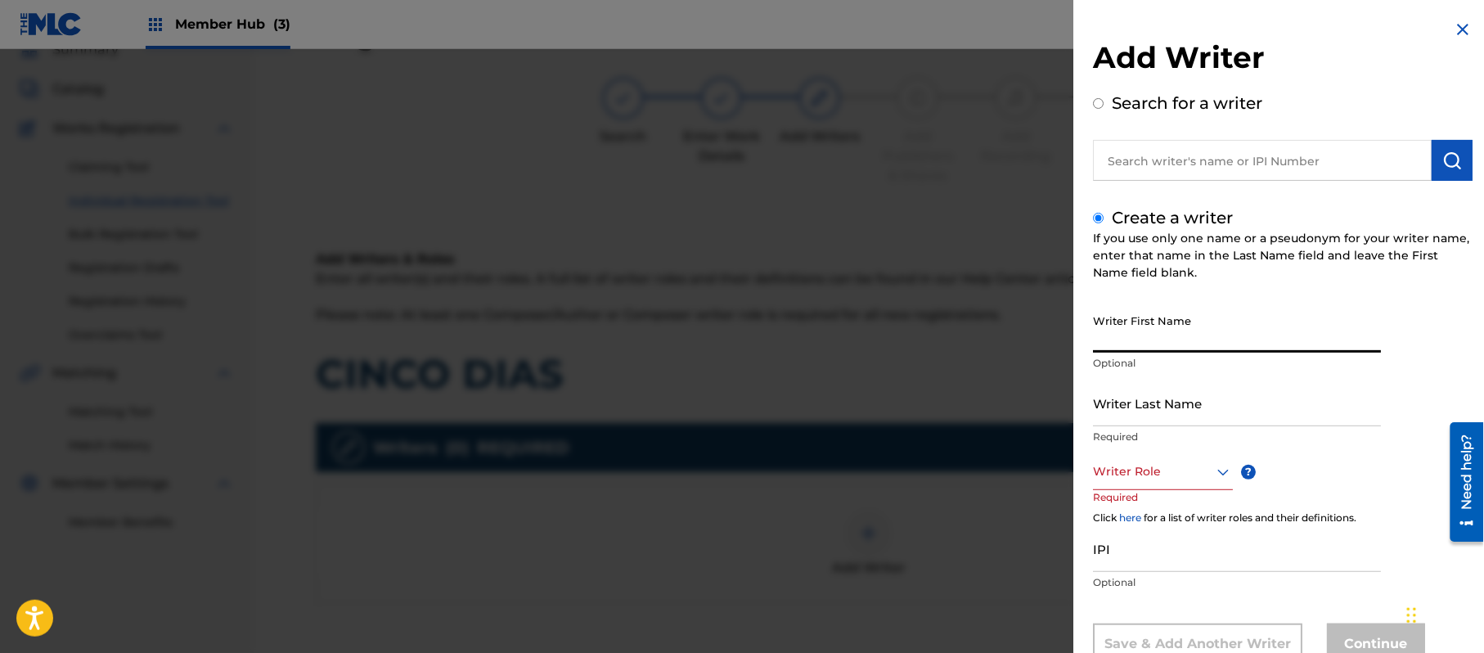
paste input "[PERSON_NAME]"
type input "[PERSON_NAME]"
paste input "[PERSON_NAME]"
type input "[PERSON_NAME]"
drag, startPoint x: 1199, startPoint y: 335, endPoint x: 1133, endPoint y: 358, distance: 69.1
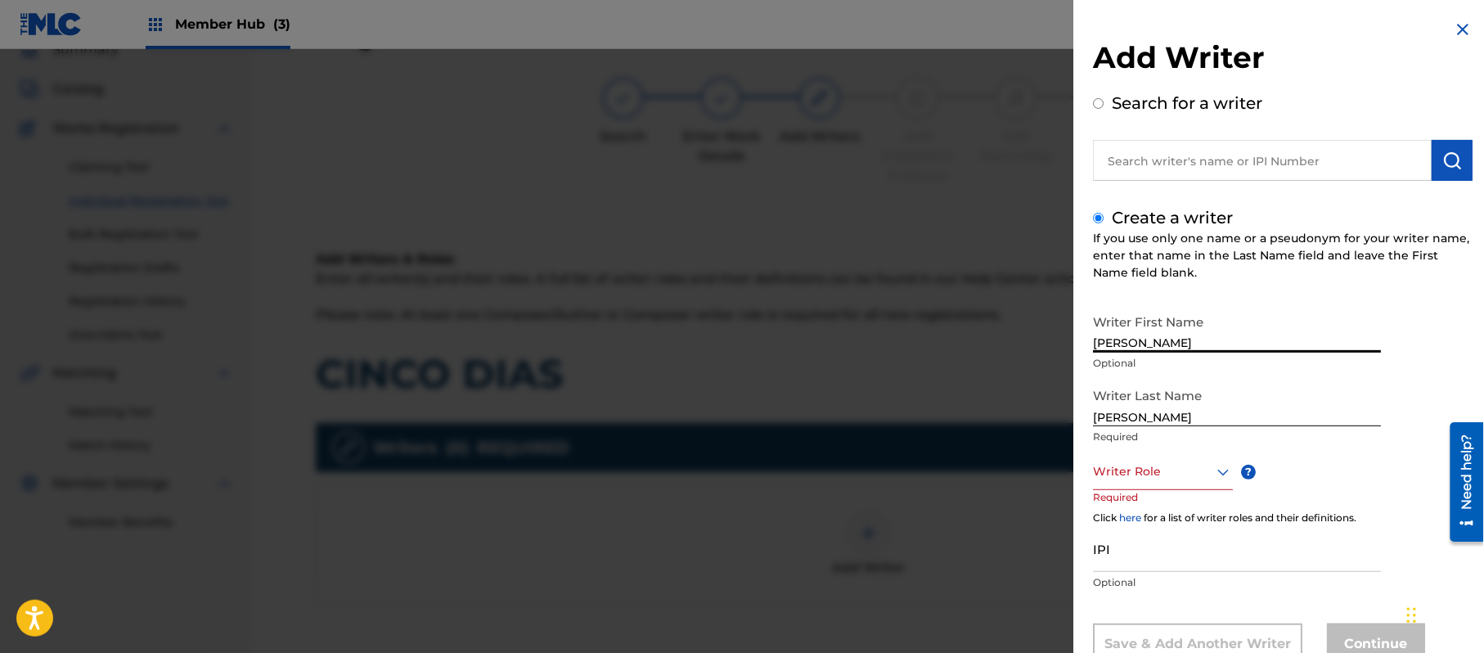
click at [1133, 358] on div "Writer First Name [PERSON_NAME] Optional" at bounding box center [1237, 343] width 288 height 74
type input "[PERSON_NAME]"
drag, startPoint x: 1137, startPoint y: 419, endPoint x: 1006, endPoint y: 401, distance: 131.3
click at [1010, 403] on div "Add Writer Search for a writer Create a writer If you use only one name or a ps…" at bounding box center [742, 351] width 1484 height 604
type input "PAZ"
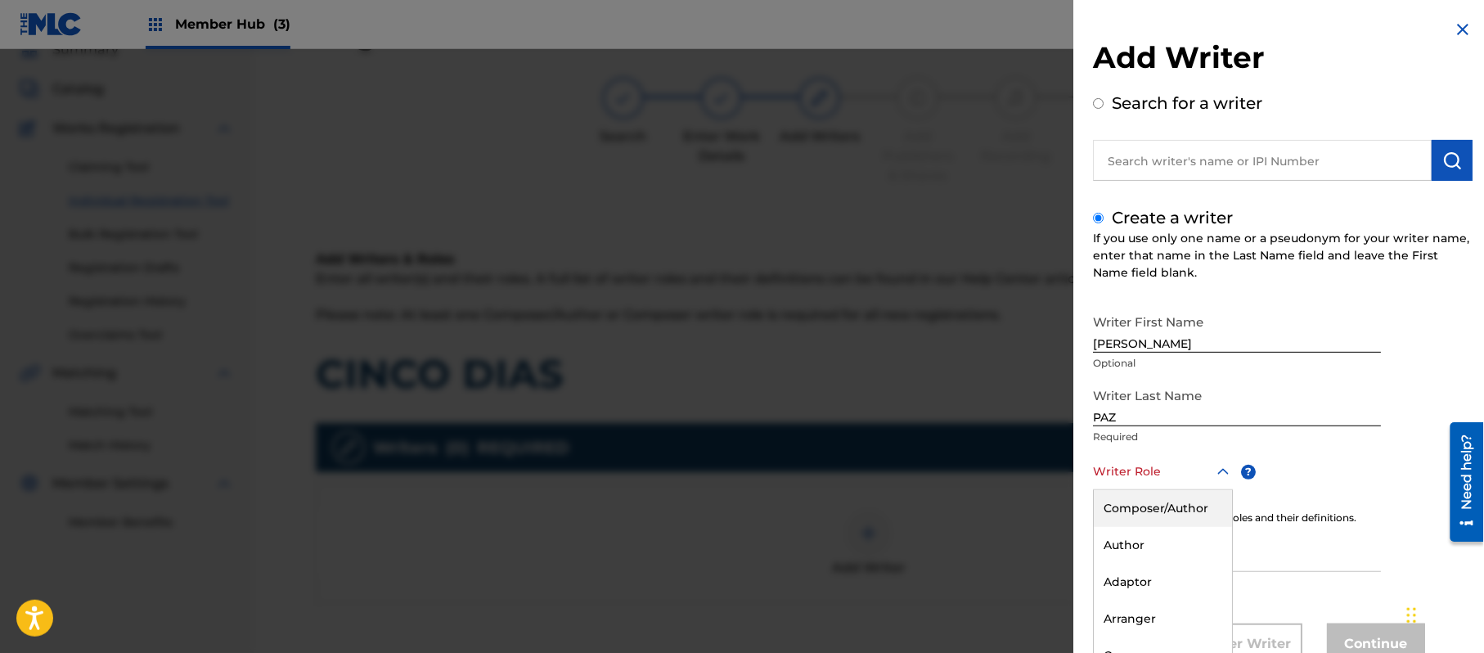
scroll to position [56, 0]
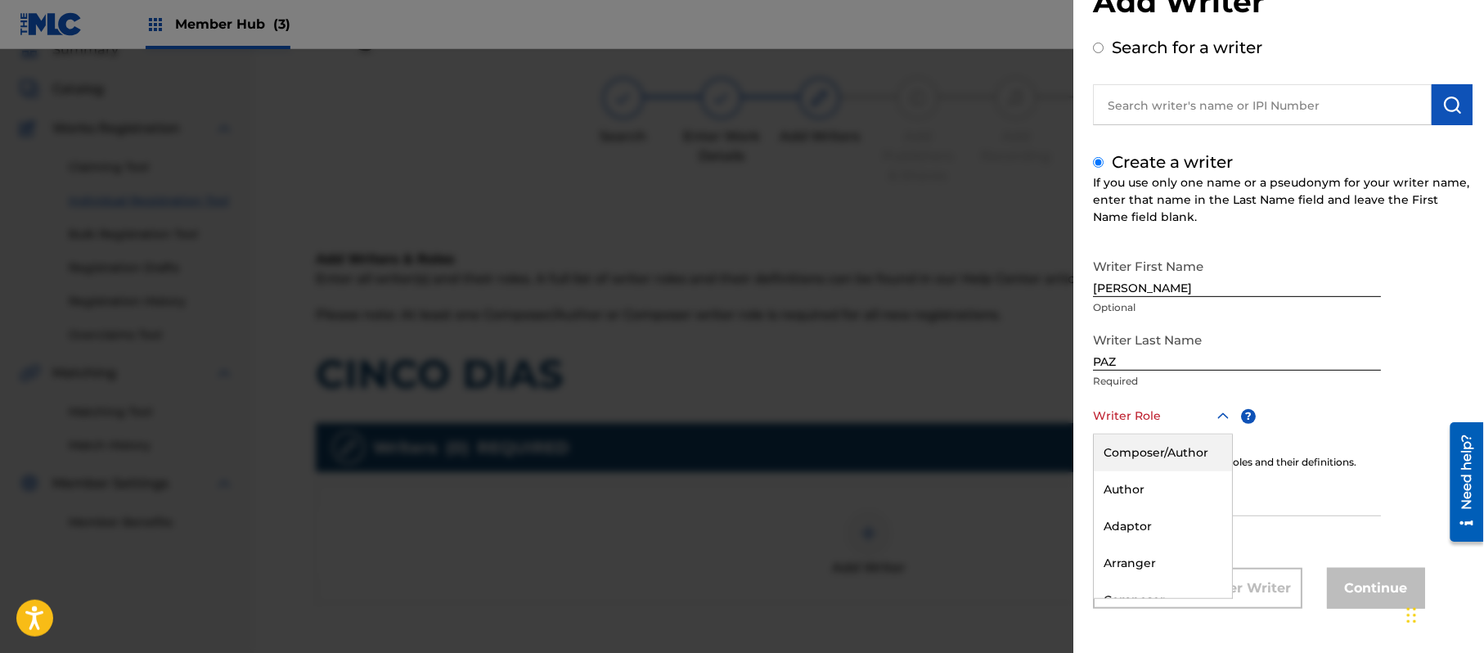
click at [1114, 434] on div "8 results available. Use Up and Down to choose options, press Enter to select t…" at bounding box center [1163, 416] width 140 height 37
click at [1114, 452] on div "Composer/Author" at bounding box center [1163, 452] width 138 height 37
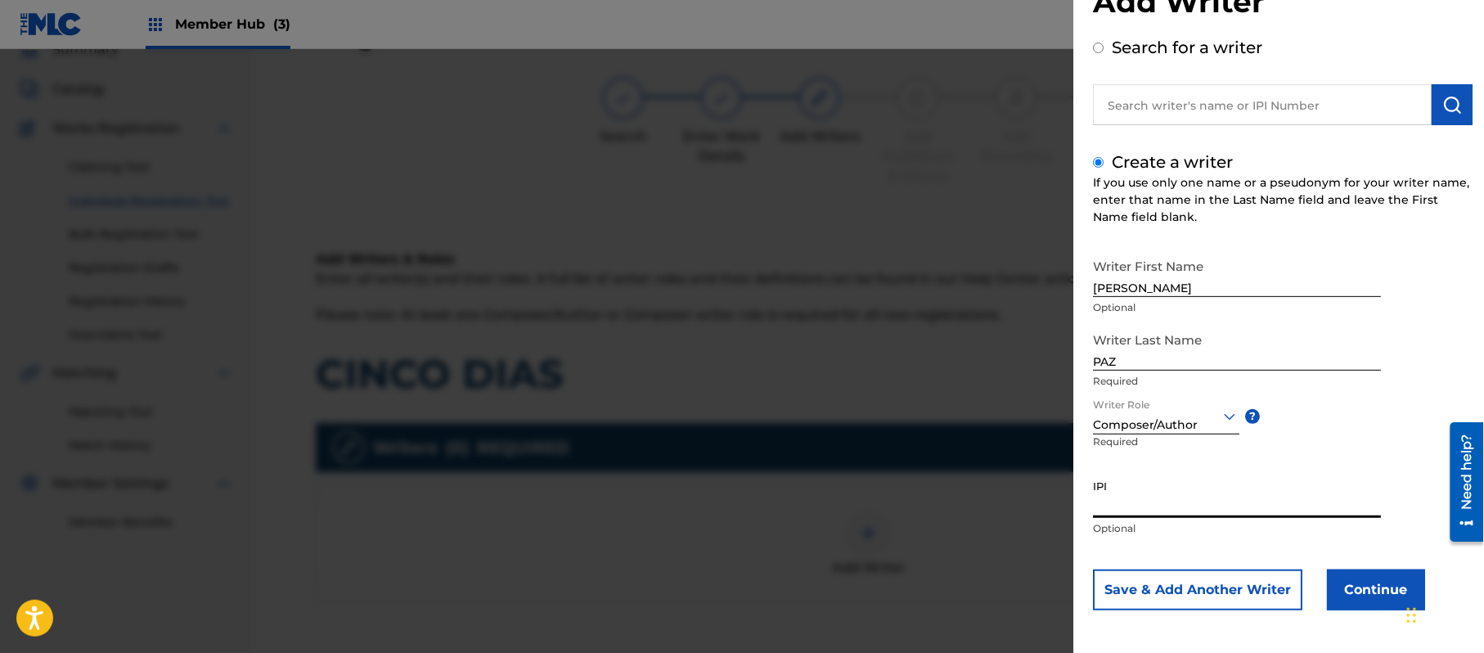
paste input "383824534"
type input "383824534"
click at [1330, 583] on button "Continue" at bounding box center [1376, 589] width 98 height 41
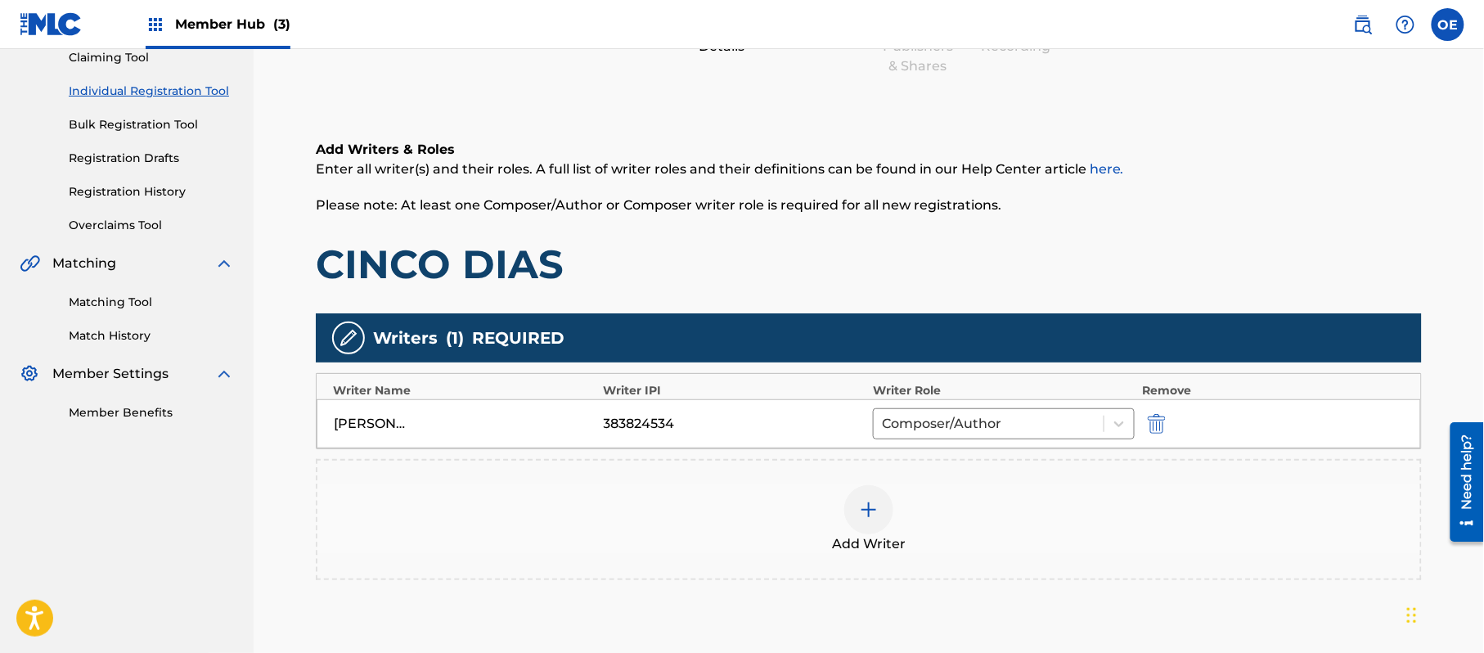
scroll to position [292, 0]
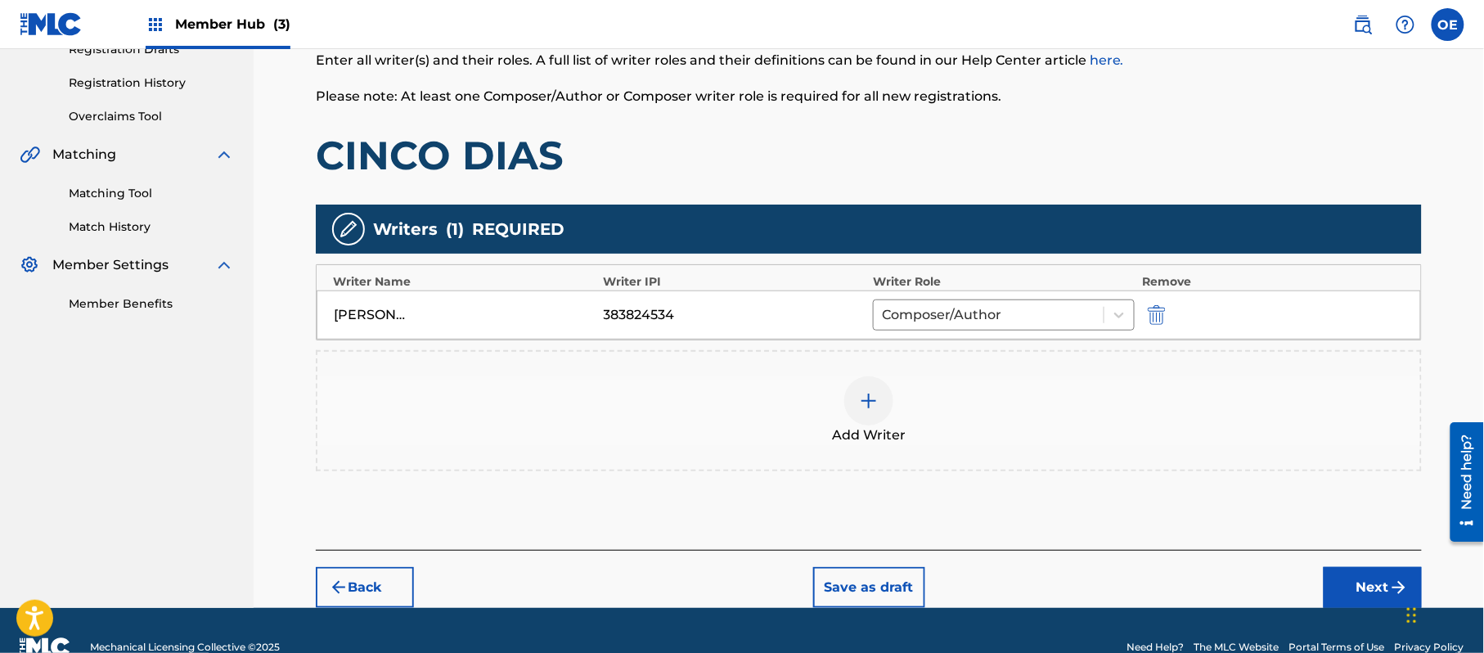
click at [1317, 583] on div "Back Save as draft Next" at bounding box center [869, 579] width 1106 height 58
click at [1339, 584] on button "Next" at bounding box center [1373, 587] width 98 height 41
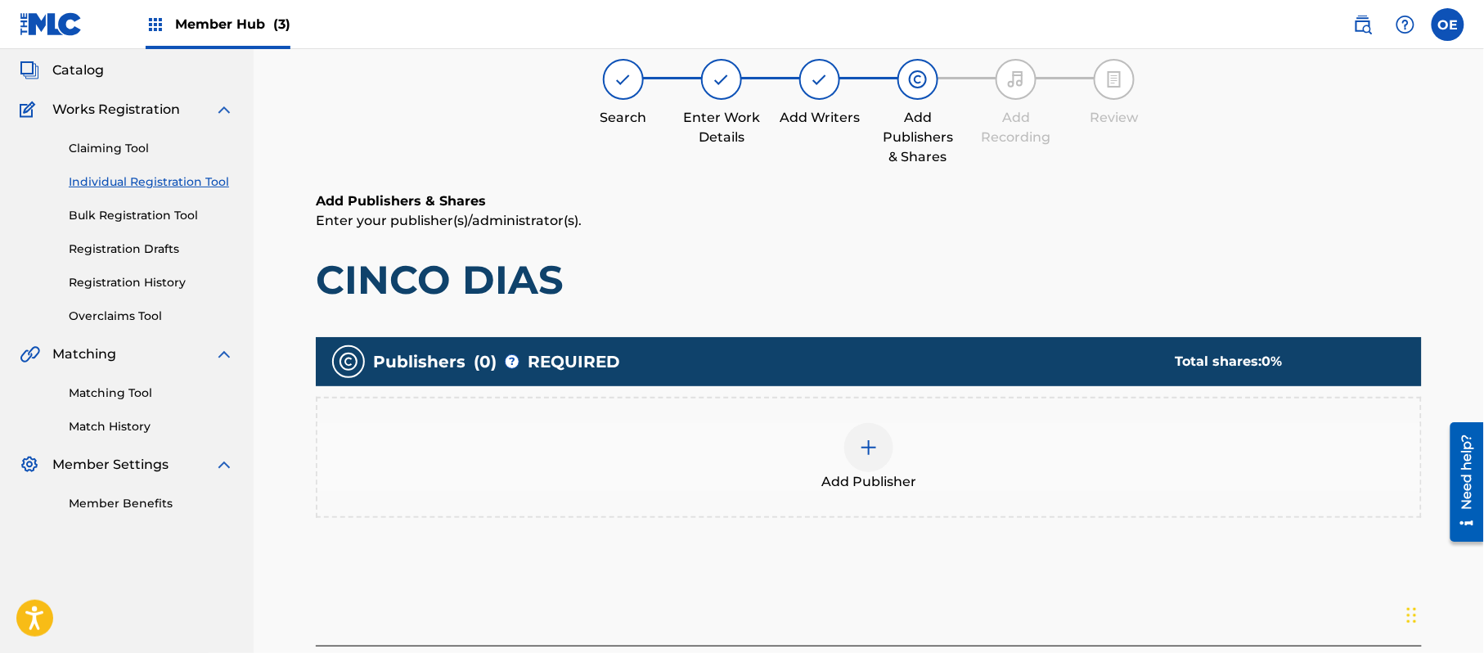
scroll to position [74, 0]
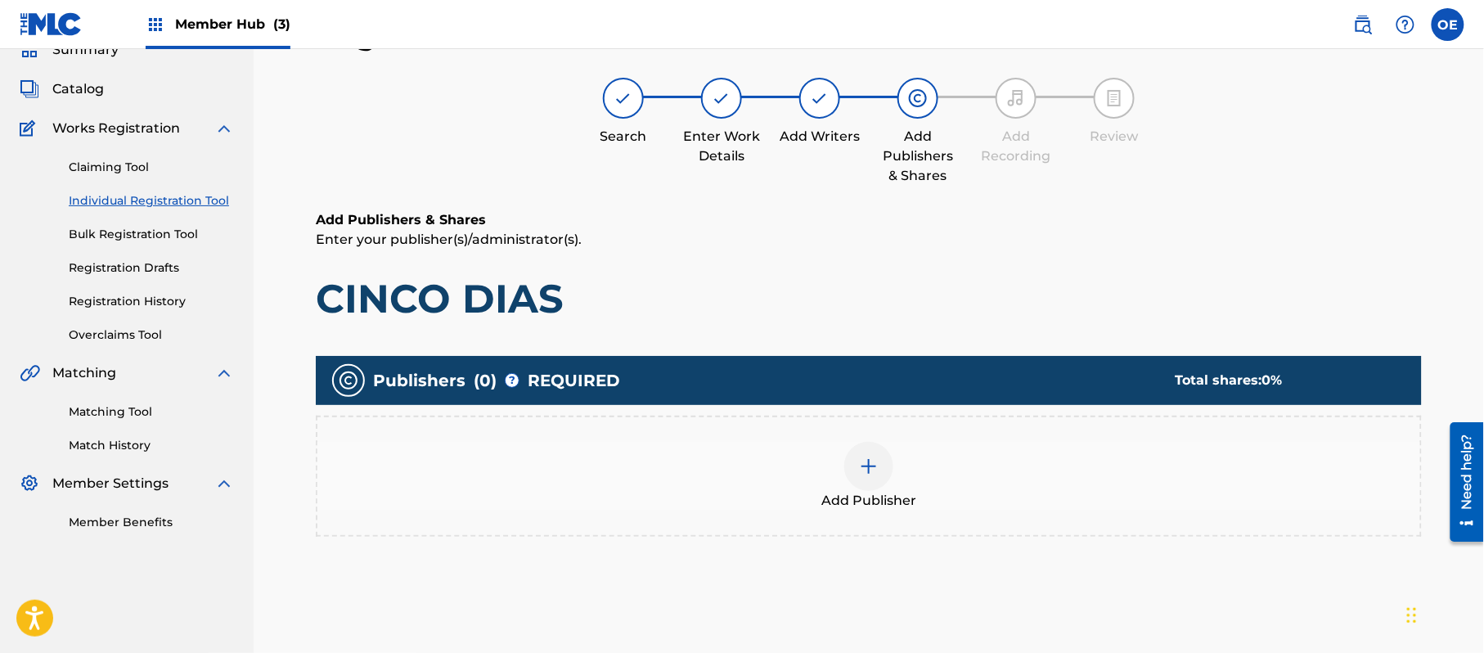
click at [915, 509] on div "Add Publisher" at bounding box center [869, 476] width 1106 height 121
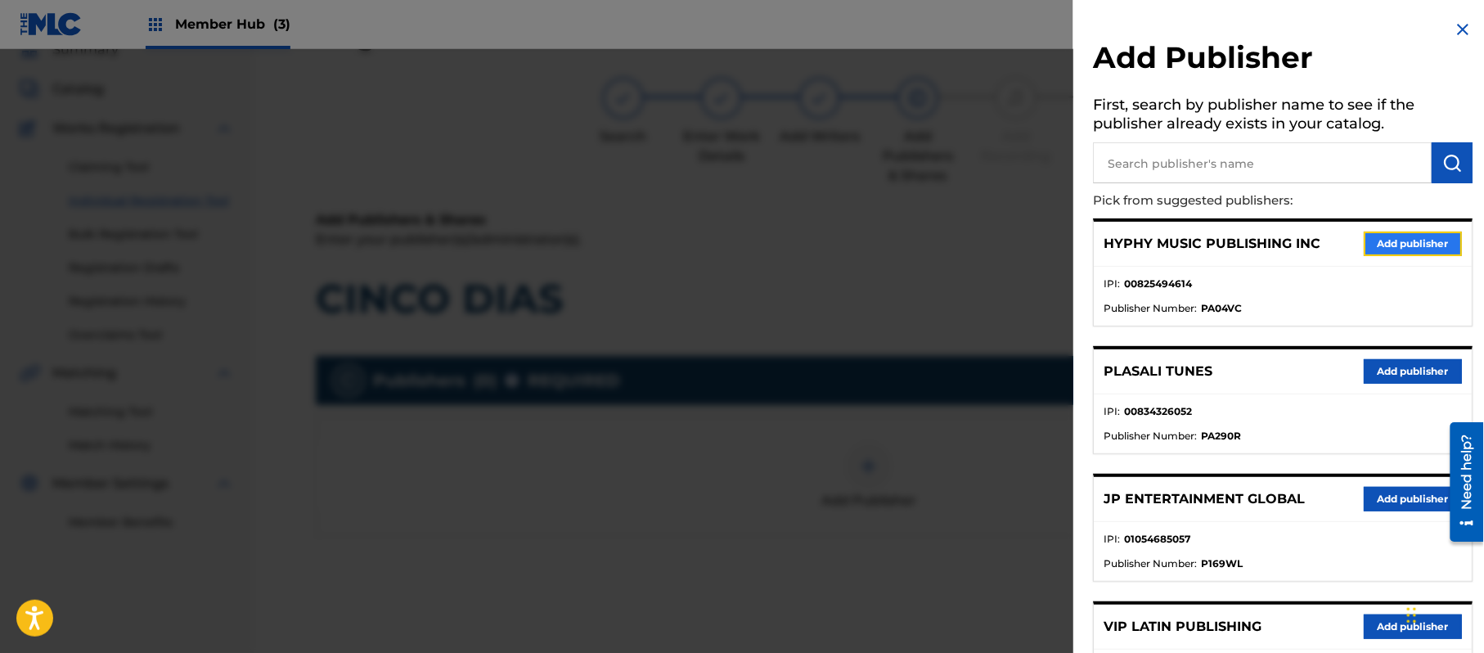
click at [1394, 246] on button "Add publisher" at bounding box center [1413, 244] width 98 height 25
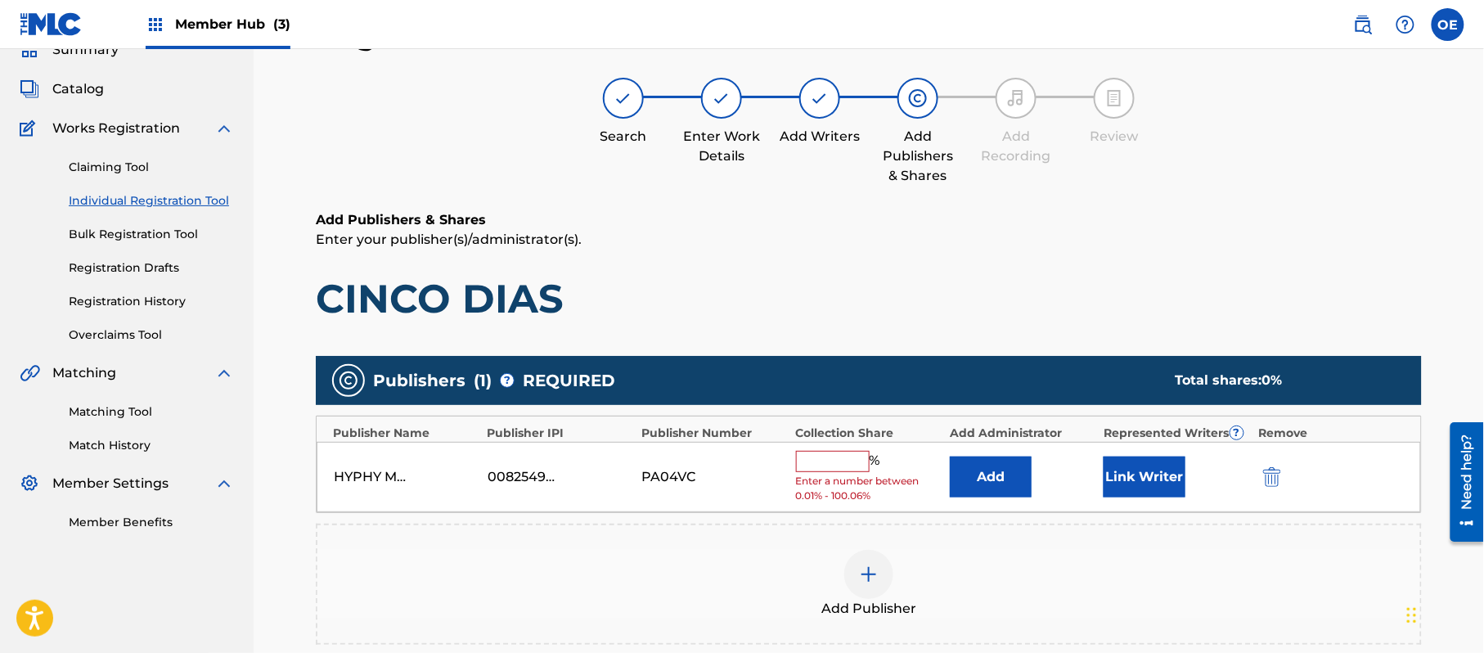
click at [848, 466] on input "text" at bounding box center [833, 461] width 74 height 21
type input "100"
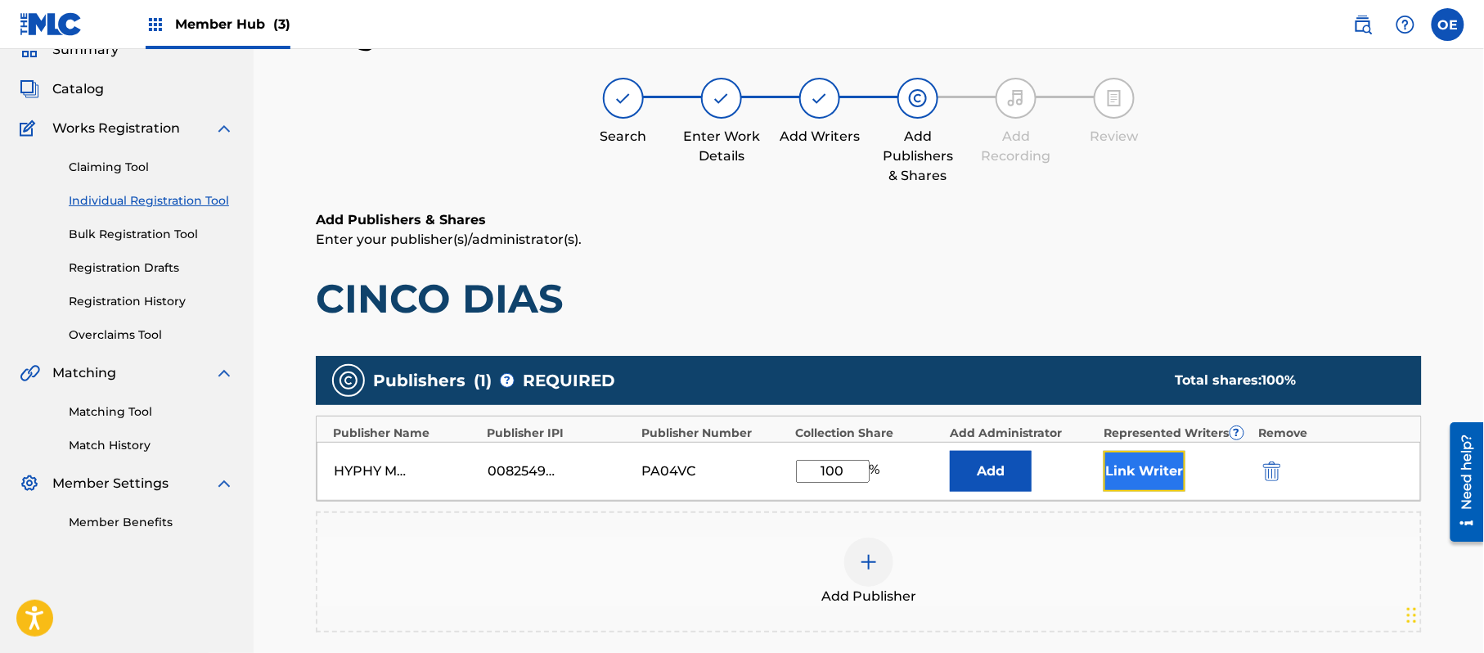
click at [1144, 463] on button "Link Writer" at bounding box center [1145, 471] width 82 height 41
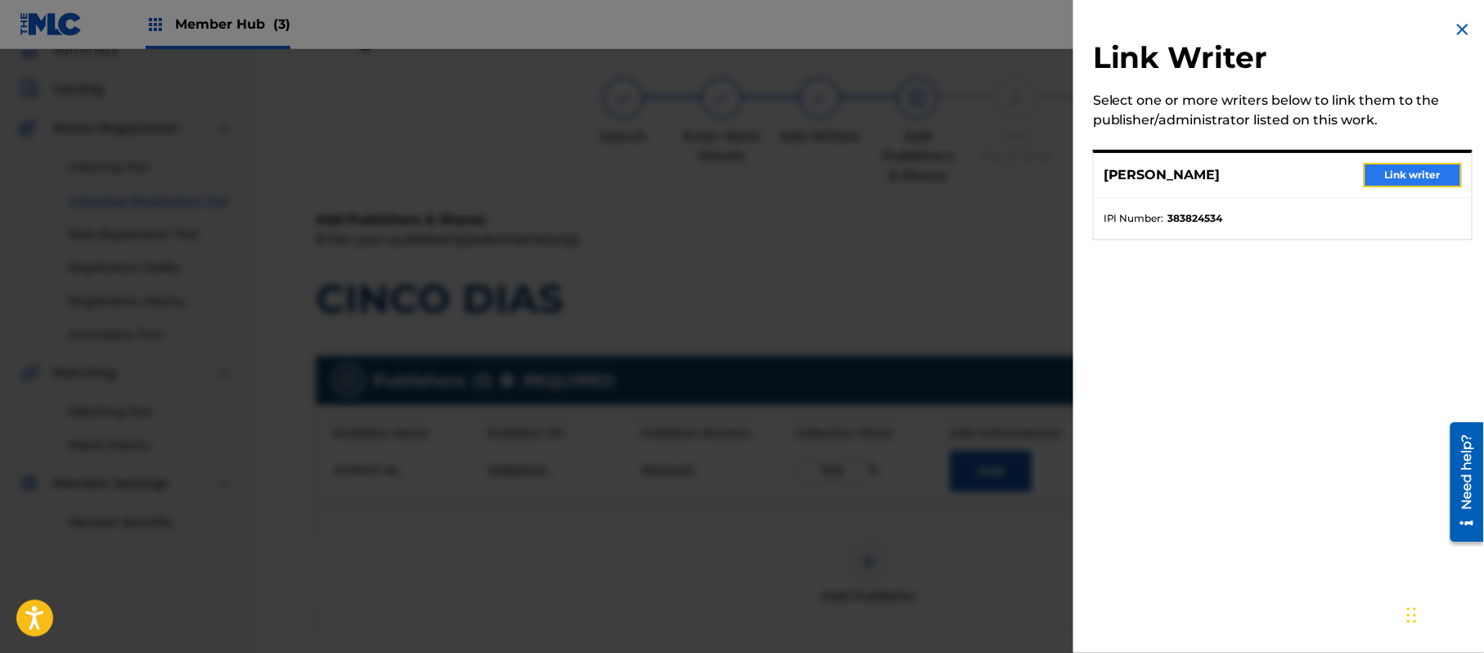
click at [1424, 170] on button "Link writer" at bounding box center [1413, 175] width 98 height 25
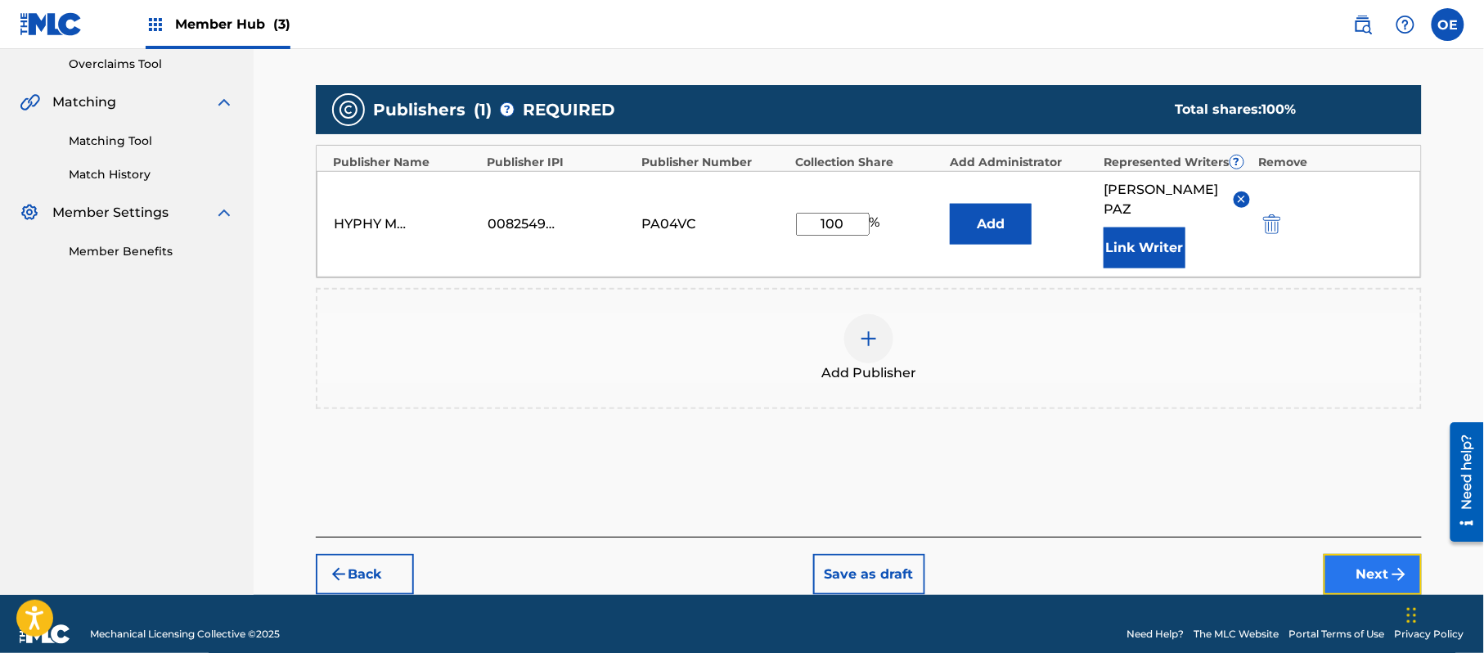
click at [1339, 554] on button "Next" at bounding box center [1373, 574] width 98 height 41
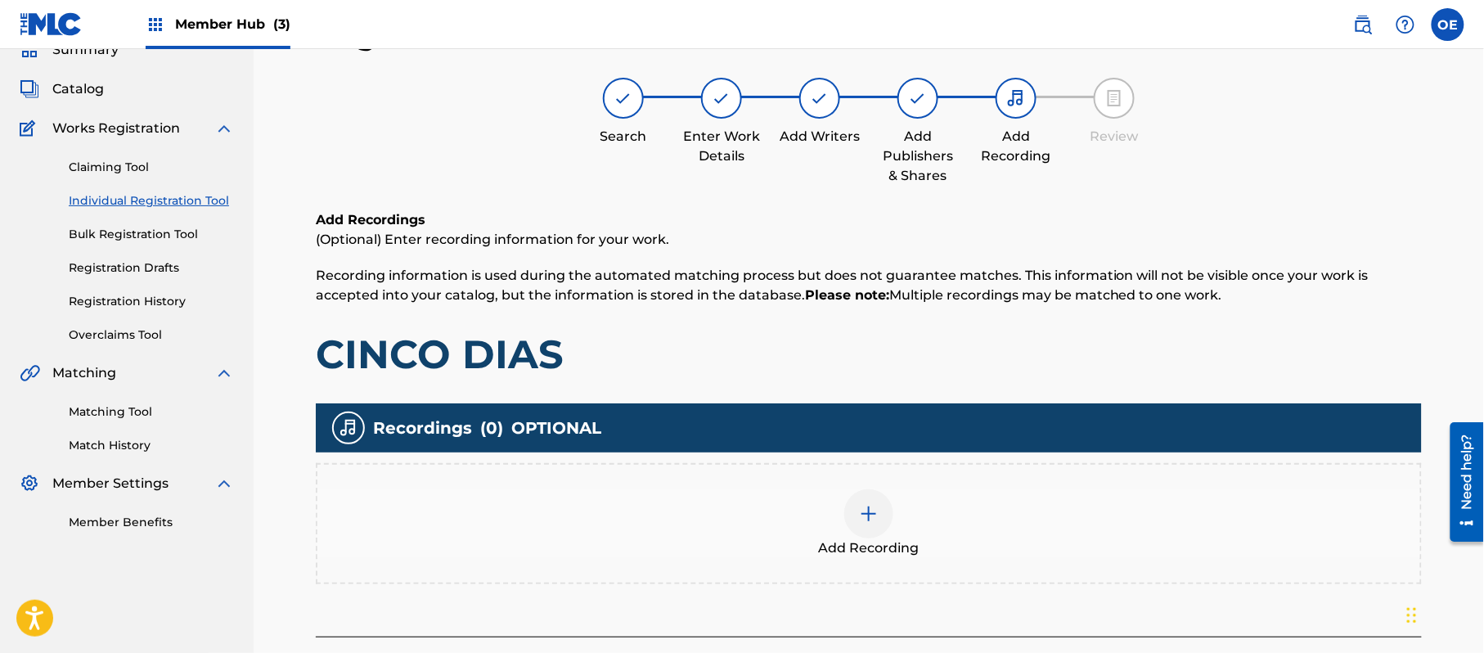
click at [880, 532] on div at bounding box center [868, 513] width 49 height 49
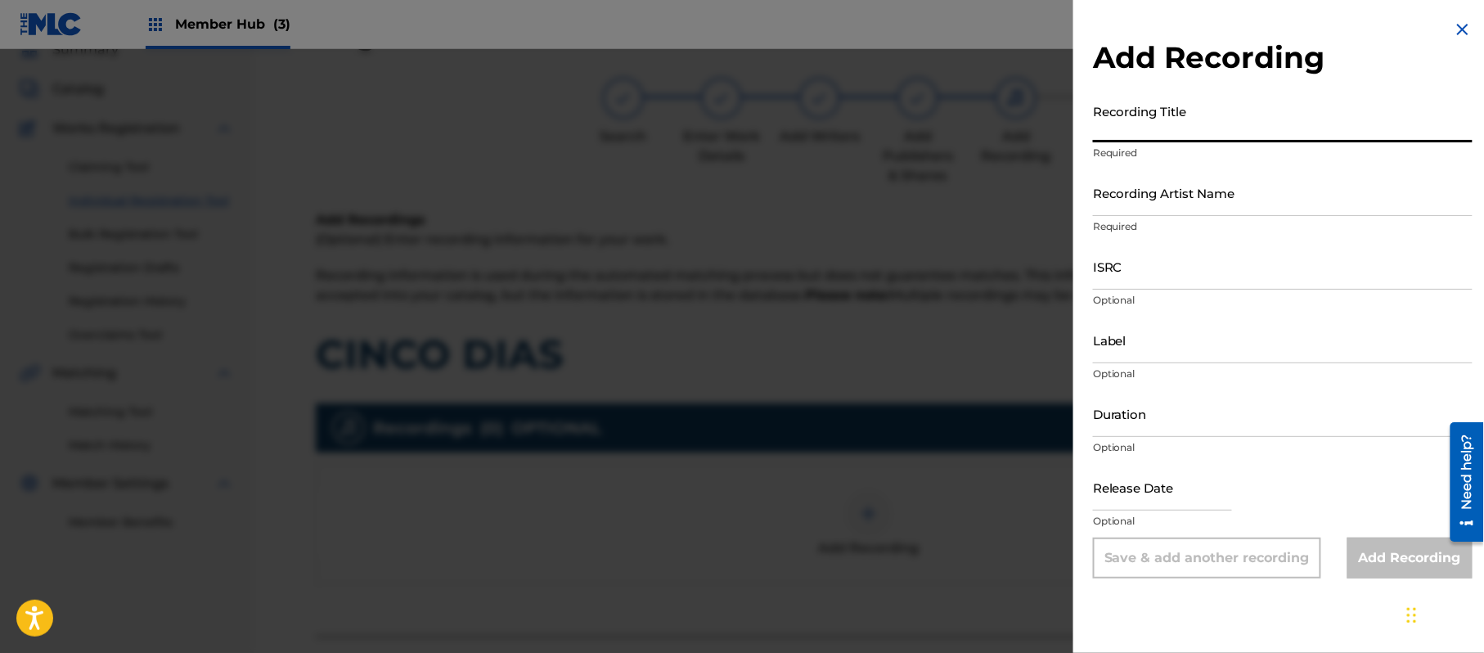
paste input "Cinco Dias"
type input "Cinco Dias"
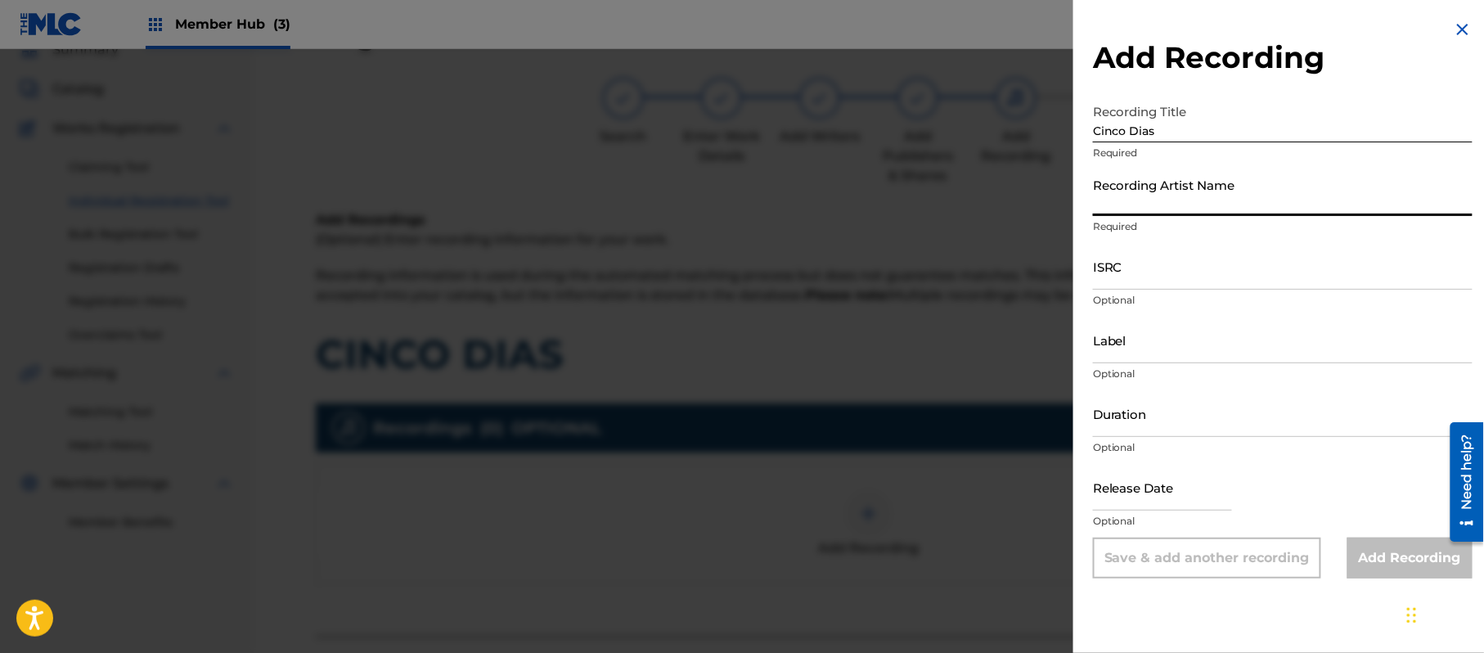
paste input "[PERSON_NAME]"
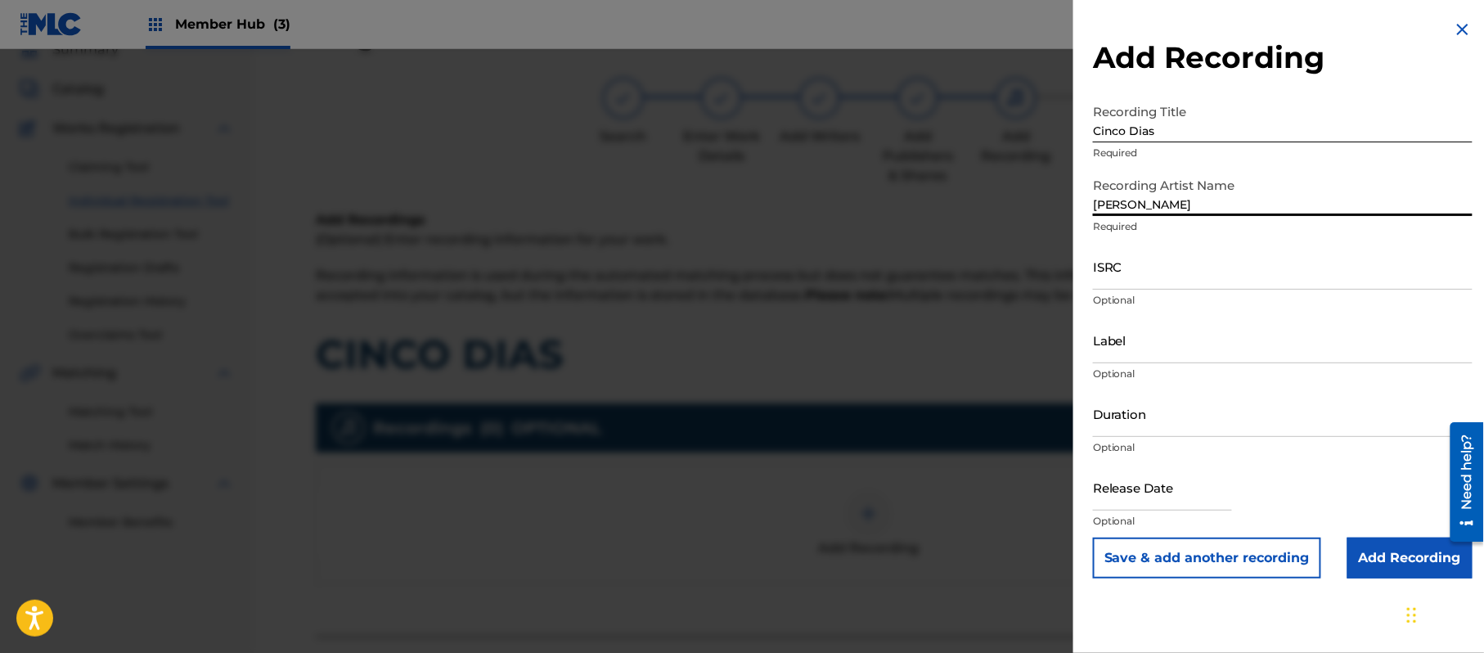
type input "[PERSON_NAME]"
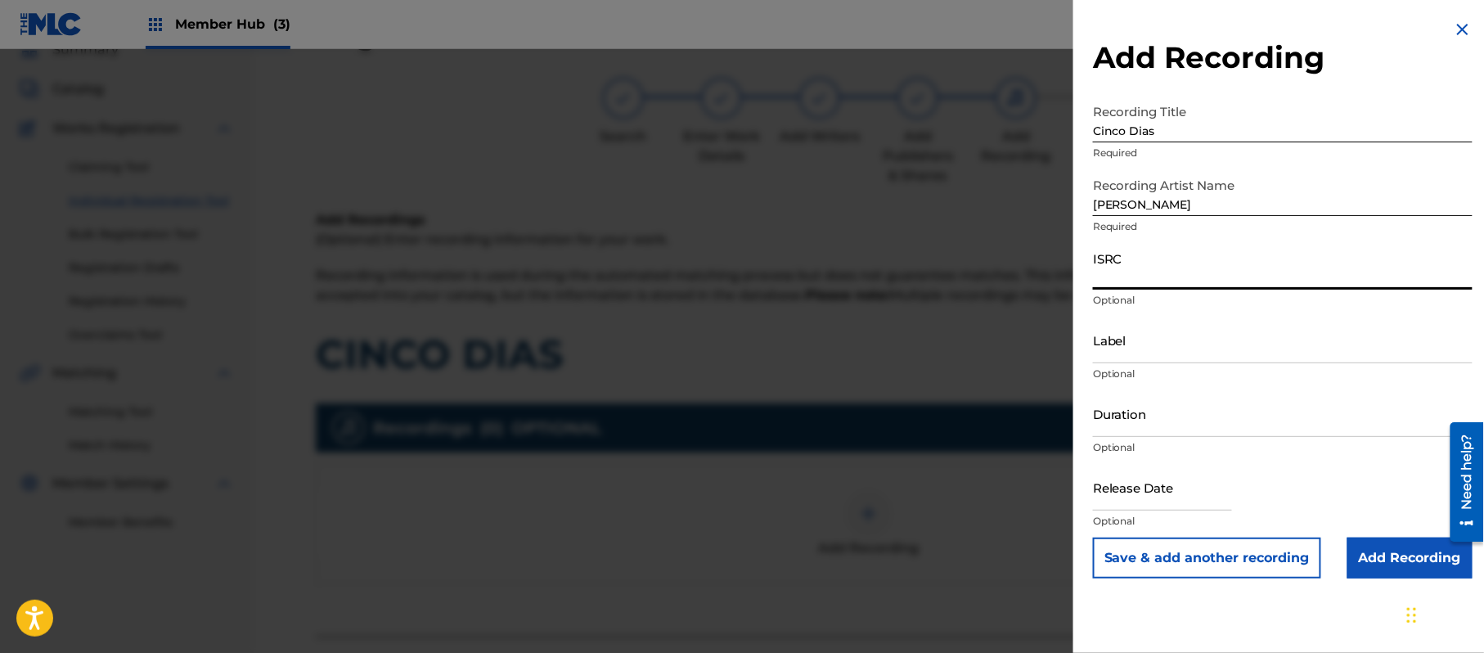
paste input "CA5KR1810891"
type input "CA5KR1810891"
paste input "3 Amigos Intertainment"
type input "3 Amigos Intertainment"
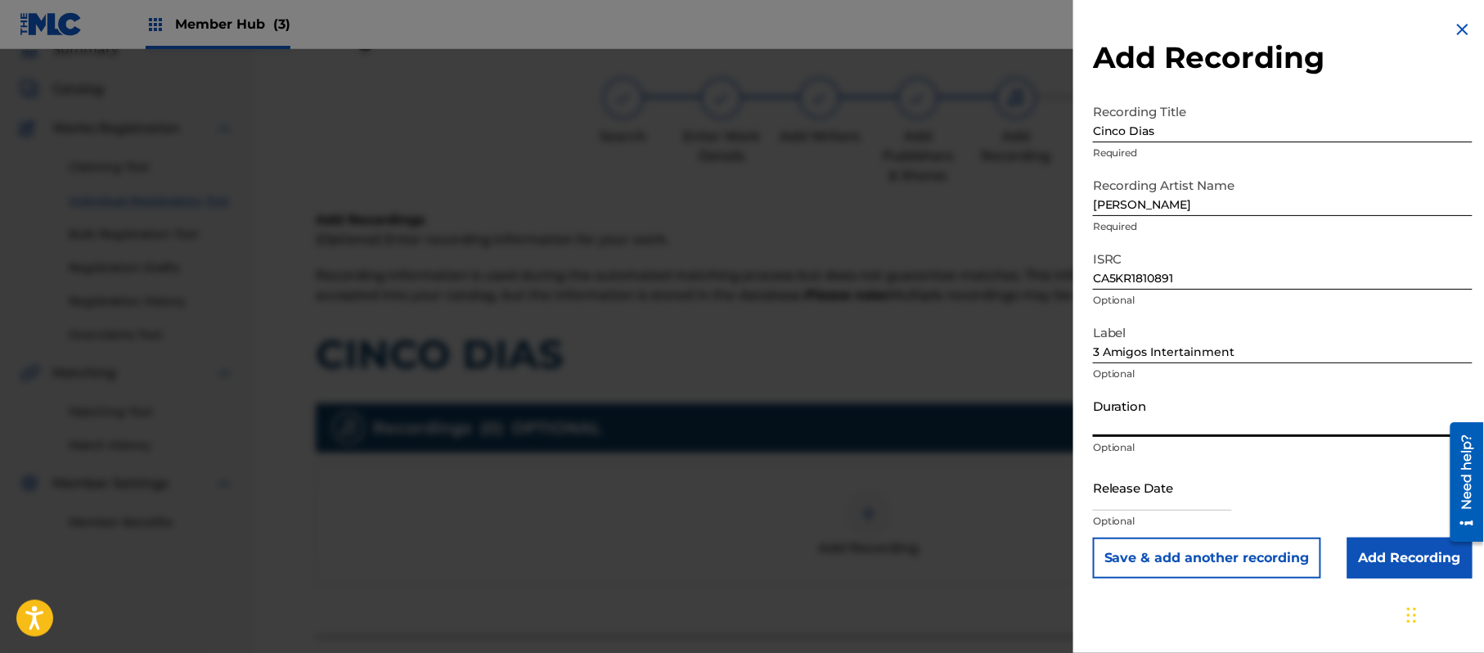
click at [1177, 397] on input "Duration" at bounding box center [1283, 413] width 380 height 47
type input "03:37"
drag, startPoint x: 1131, startPoint y: 502, endPoint x: 1166, endPoint y: 507, distance: 35.6
click at [1131, 502] on input "text" at bounding box center [1162, 487] width 139 height 47
select select "8"
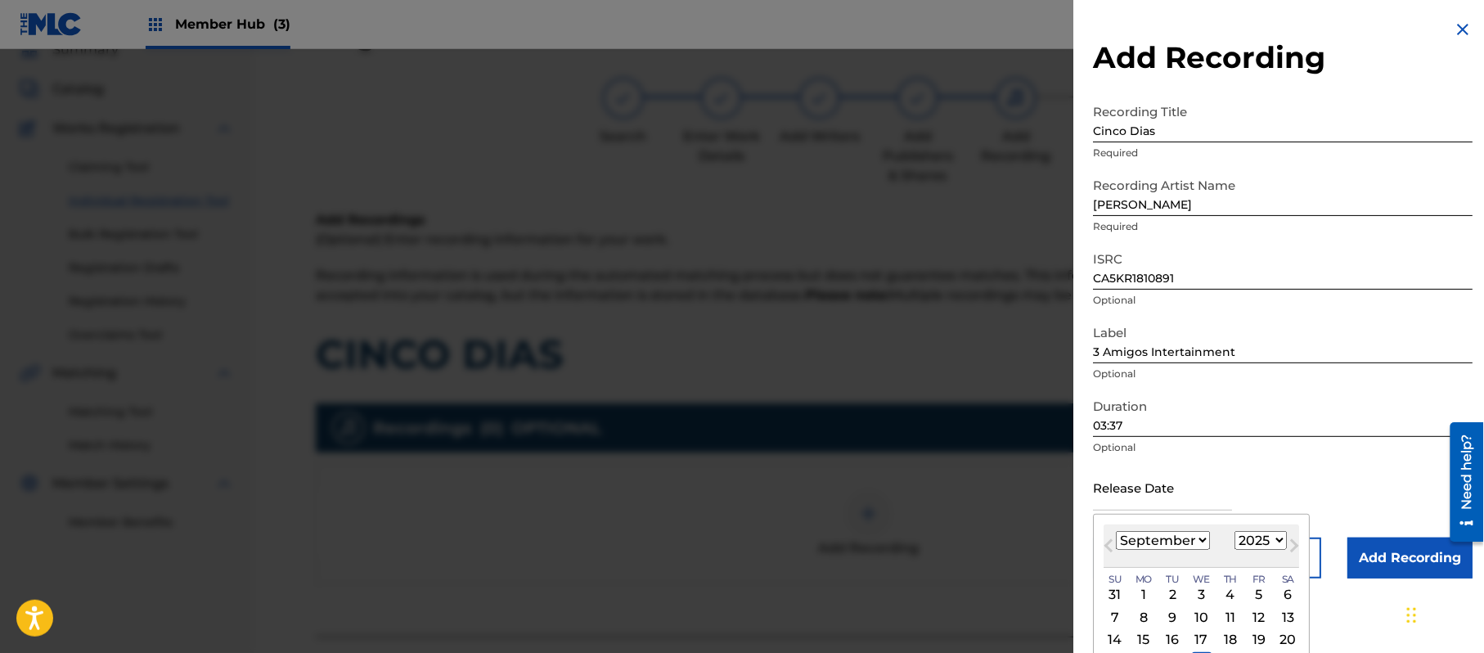
click at [1254, 537] on select "1899 1900 1901 1902 1903 1904 1905 1906 1907 1908 1909 1910 1911 1912 1913 1914…" at bounding box center [1261, 540] width 52 height 19
select select "2018"
click at [1238, 531] on select "1899 1900 1901 1902 1903 1904 1905 1906 1907 1908 1909 1910 1911 1912 1913 1914…" at bounding box center [1261, 540] width 52 height 19
drag, startPoint x: 1165, startPoint y: 541, endPoint x: 1159, endPoint y: 531, distance: 11.4
click at [1163, 538] on select "January February March April May June July August September October November De…" at bounding box center [1163, 540] width 94 height 19
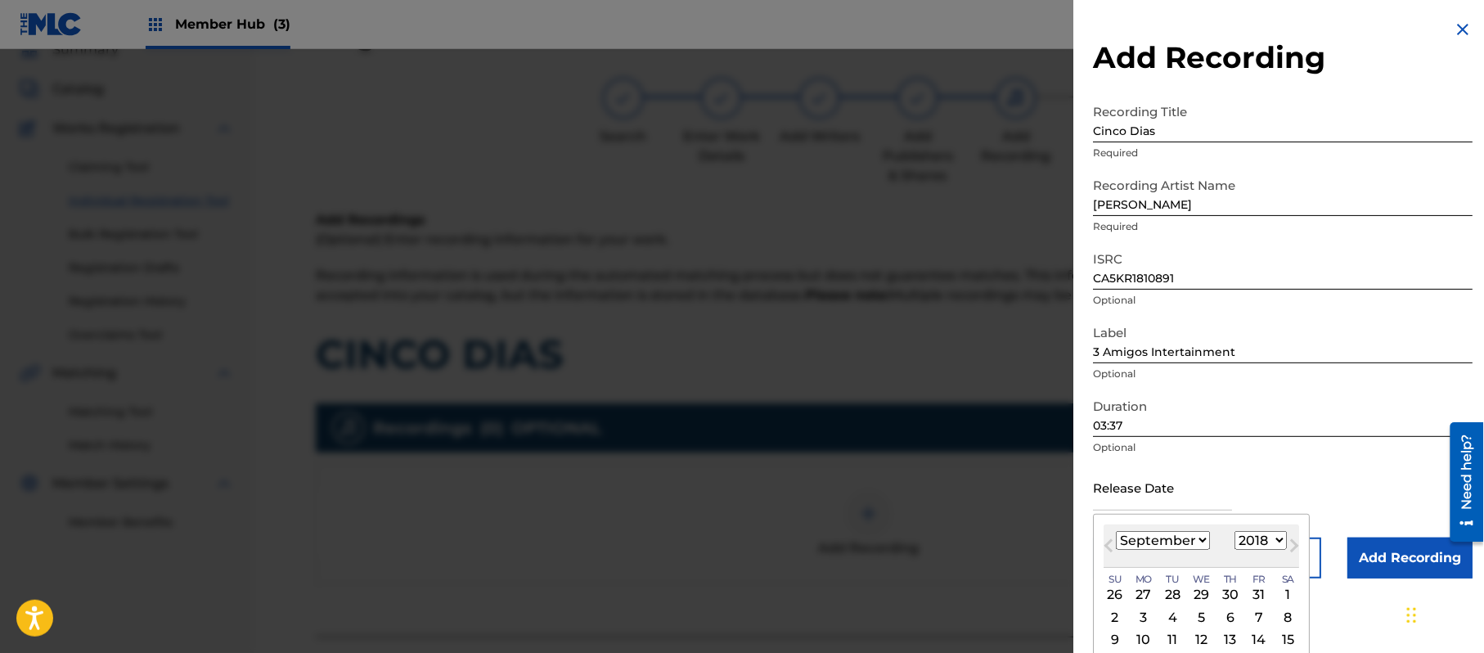
select select "4"
click at [1117, 531] on select "January February March April May June July August September October November De…" at bounding box center [1163, 540] width 94 height 19
click at [1269, 617] on div "11" at bounding box center [1259, 617] width 20 height 20
type input "[DATE]"
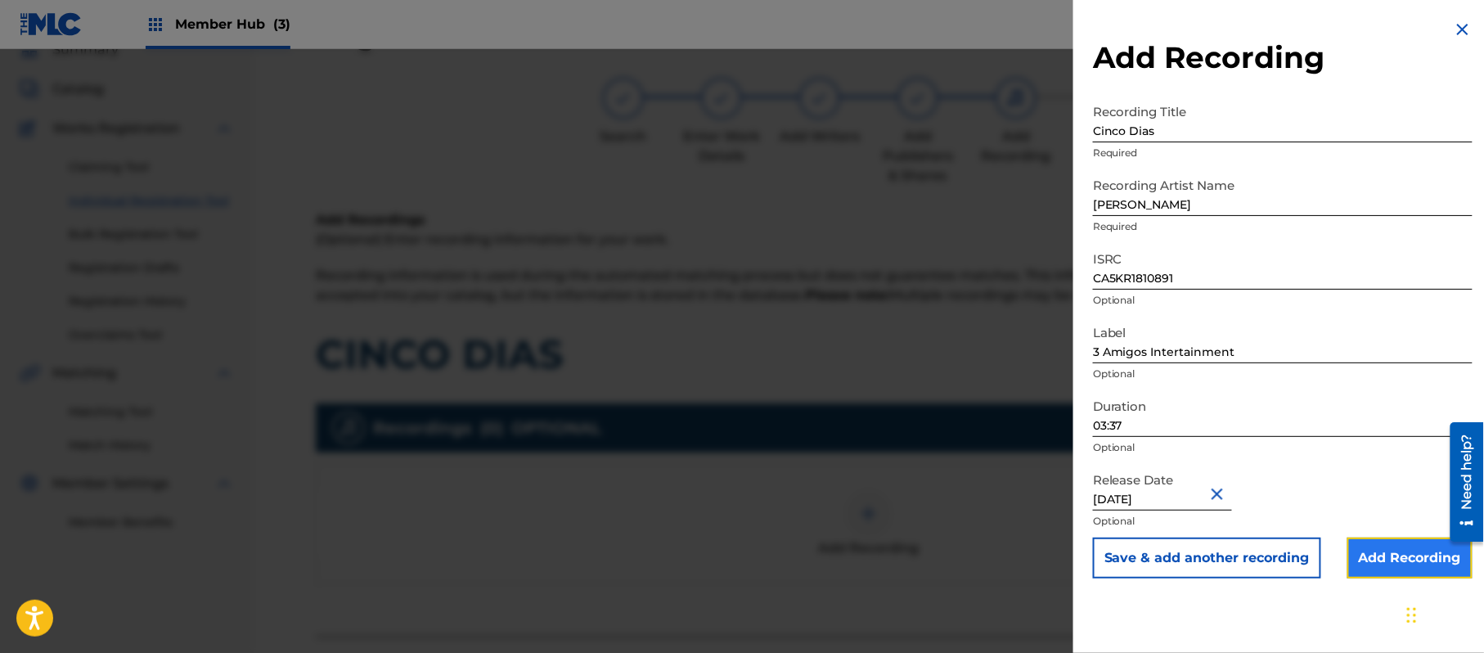
click at [1411, 561] on input "Add Recording" at bounding box center [1410, 558] width 125 height 41
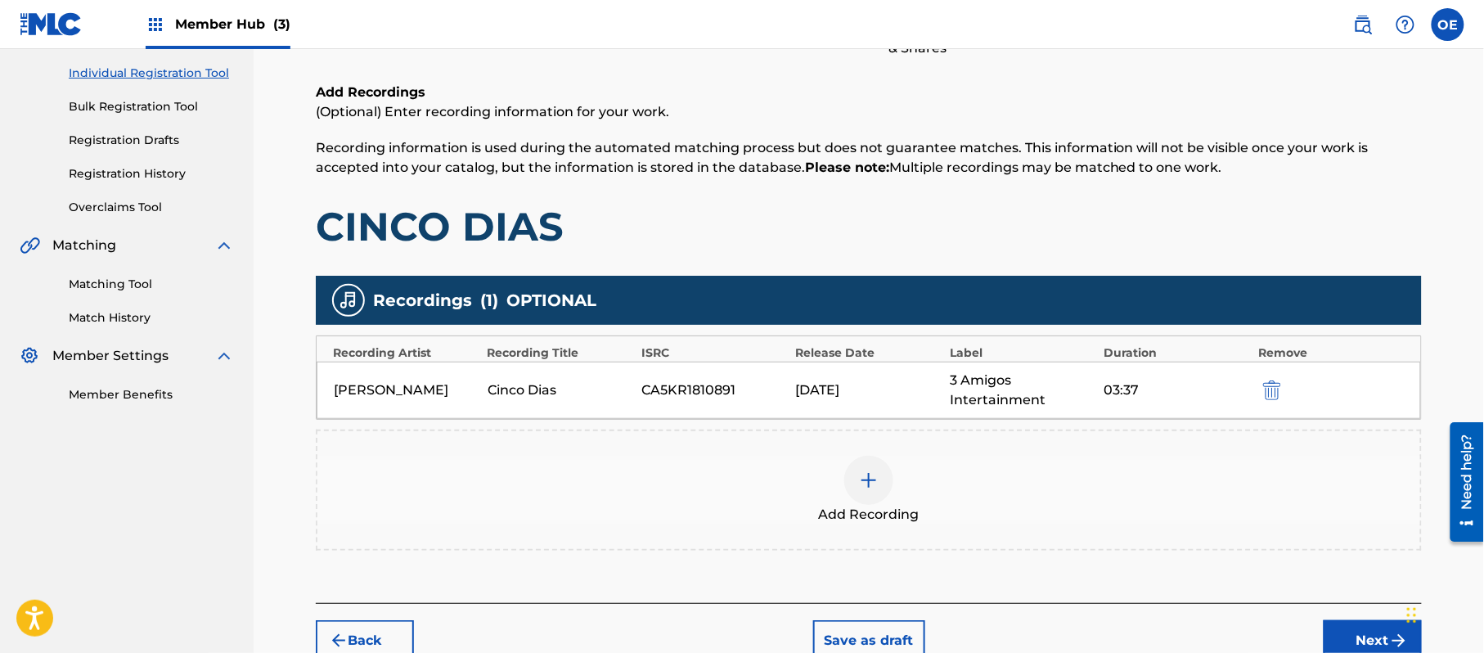
scroll to position [288, 0]
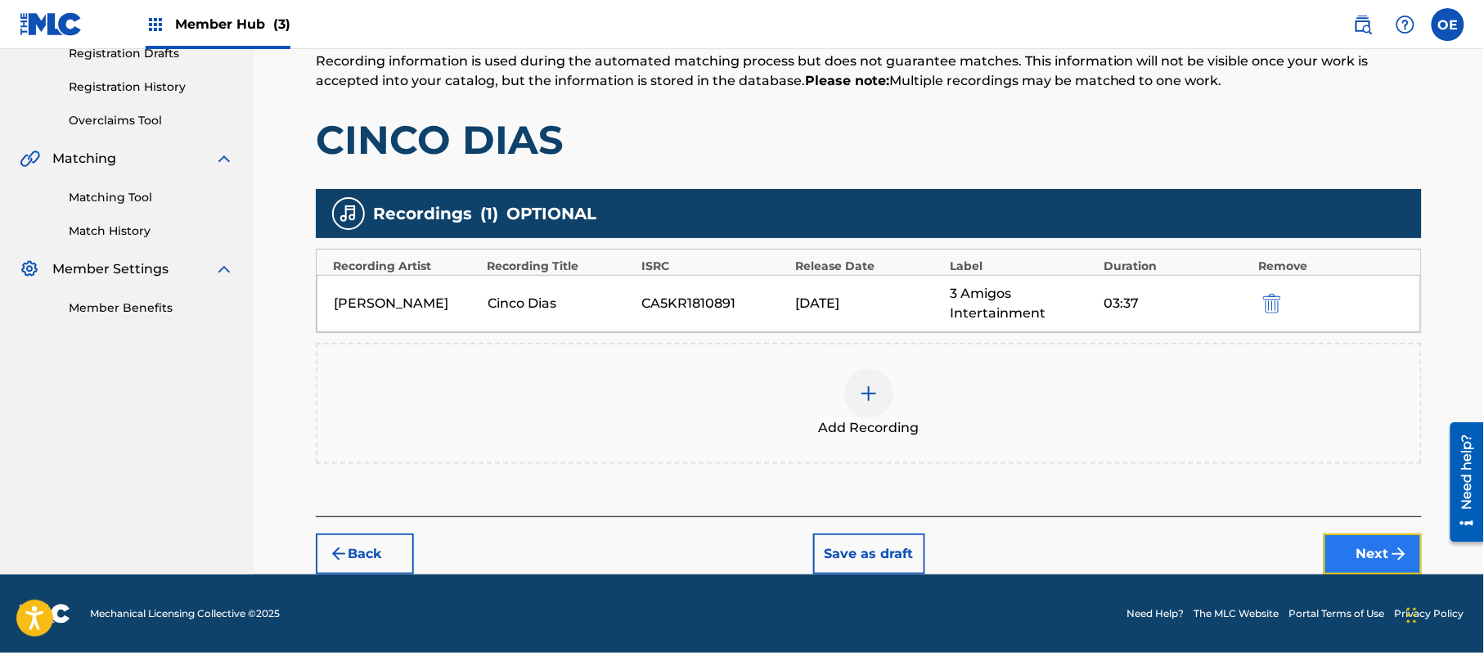
click at [1370, 554] on button "Next" at bounding box center [1373, 553] width 98 height 41
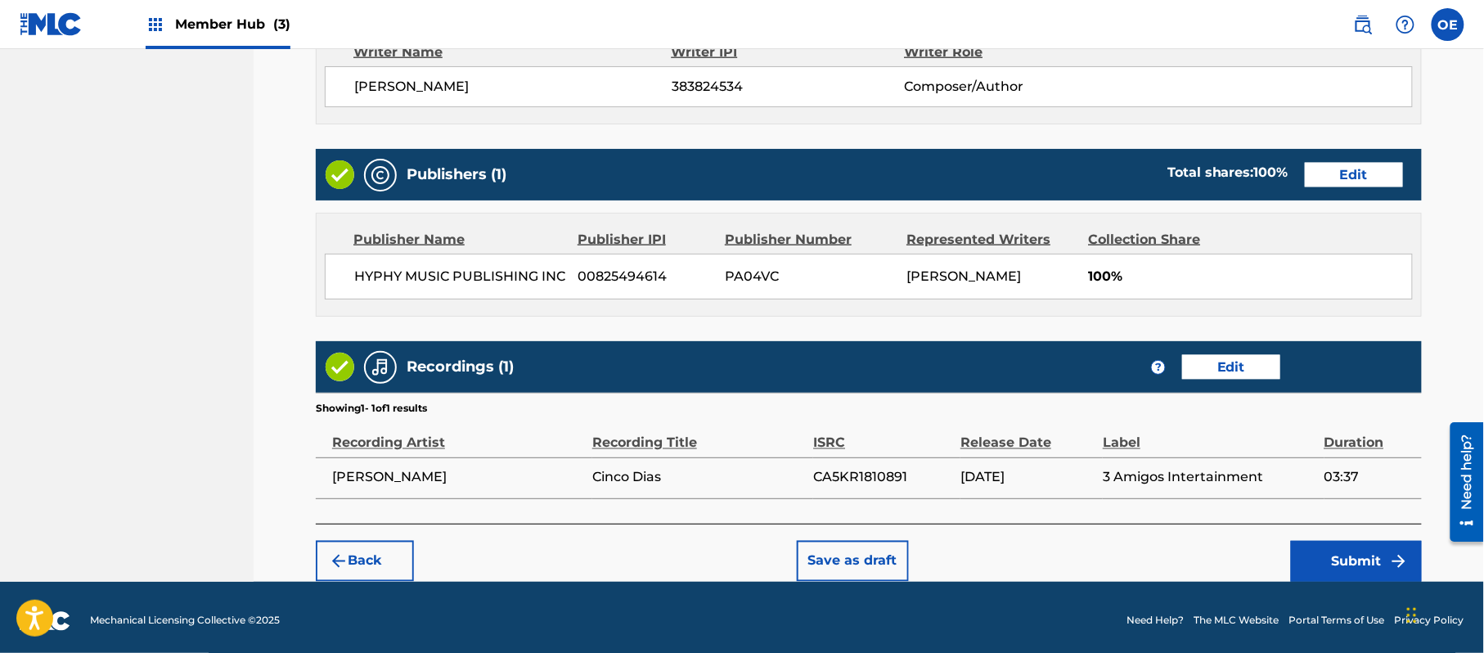
scroll to position [731, 0]
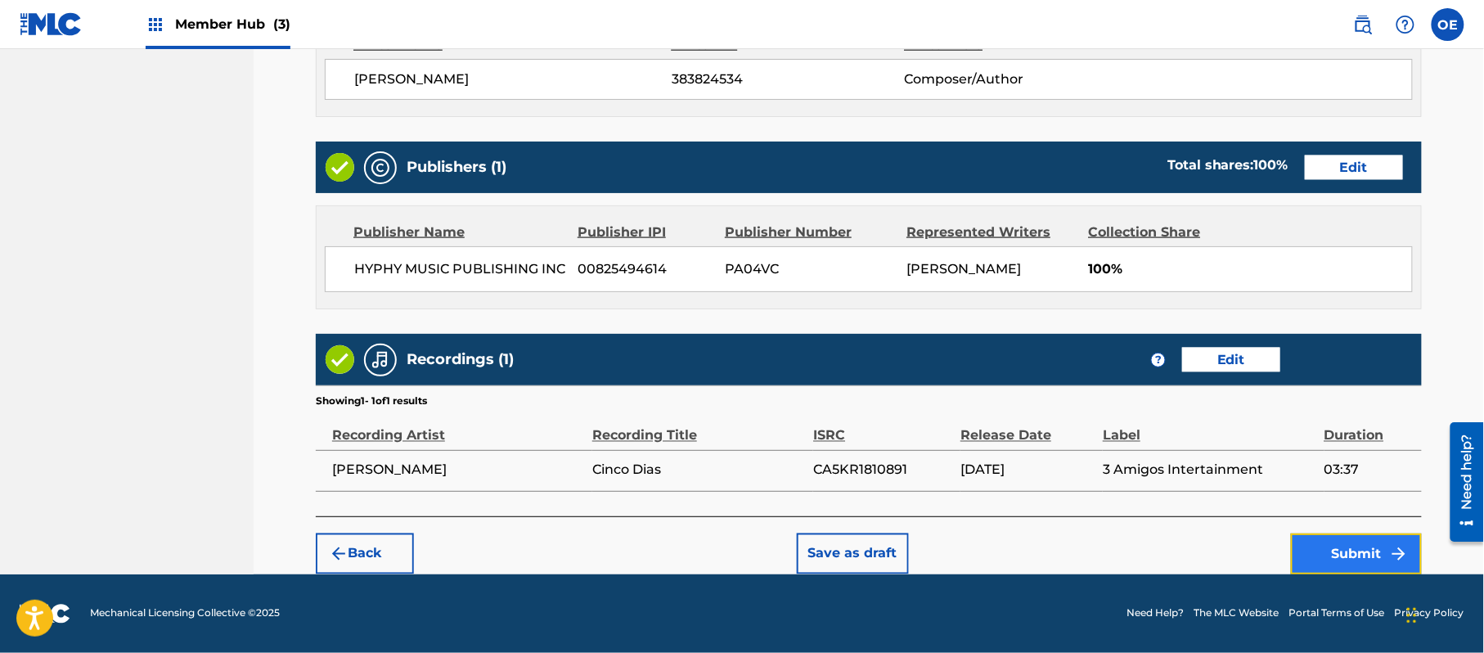
click at [1307, 554] on button "Submit" at bounding box center [1356, 553] width 131 height 41
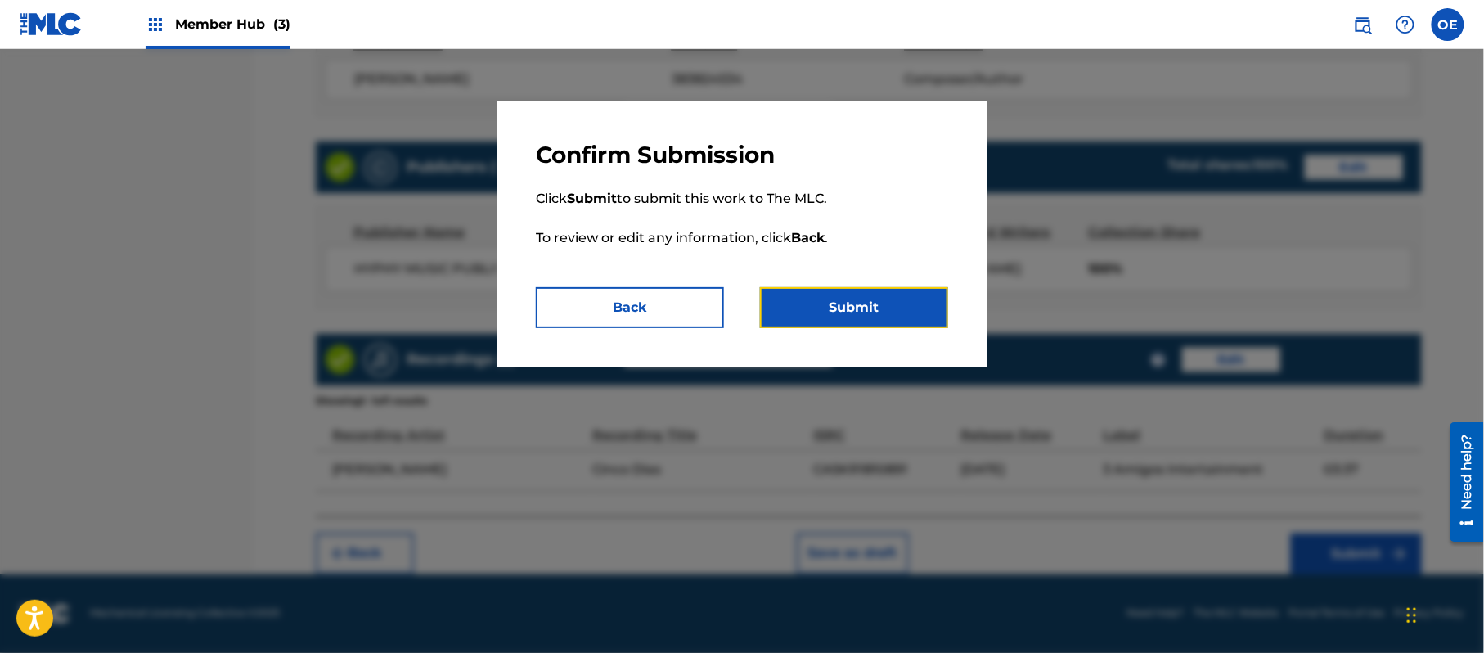
drag, startPoint x: 822, startPoint y: 299, endPoint x: 286, endPoint y: 250, distance: 538.2
click at [821, 299] on button "Submit" at bounding box center [854, 307] width 188 height 41
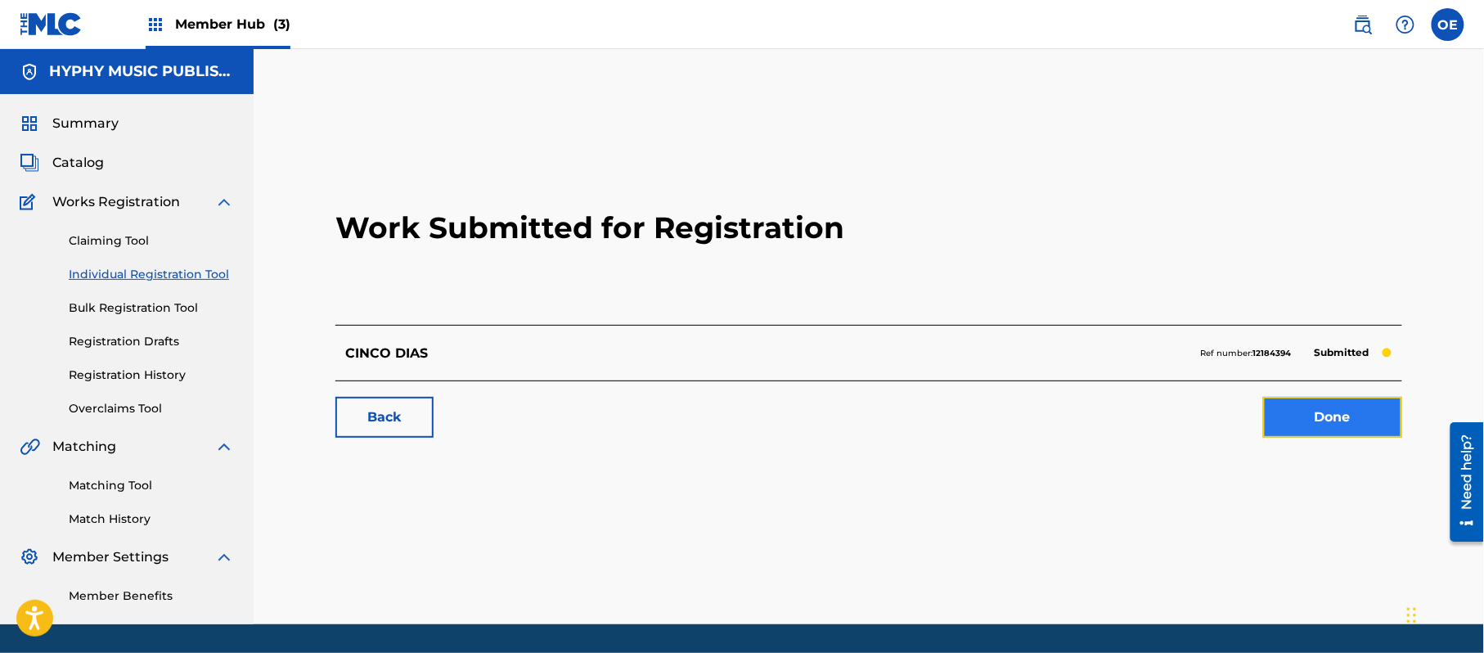
click at [1375, 401] on link "Done" at bounding box center [1332, 417] width 139 height 41
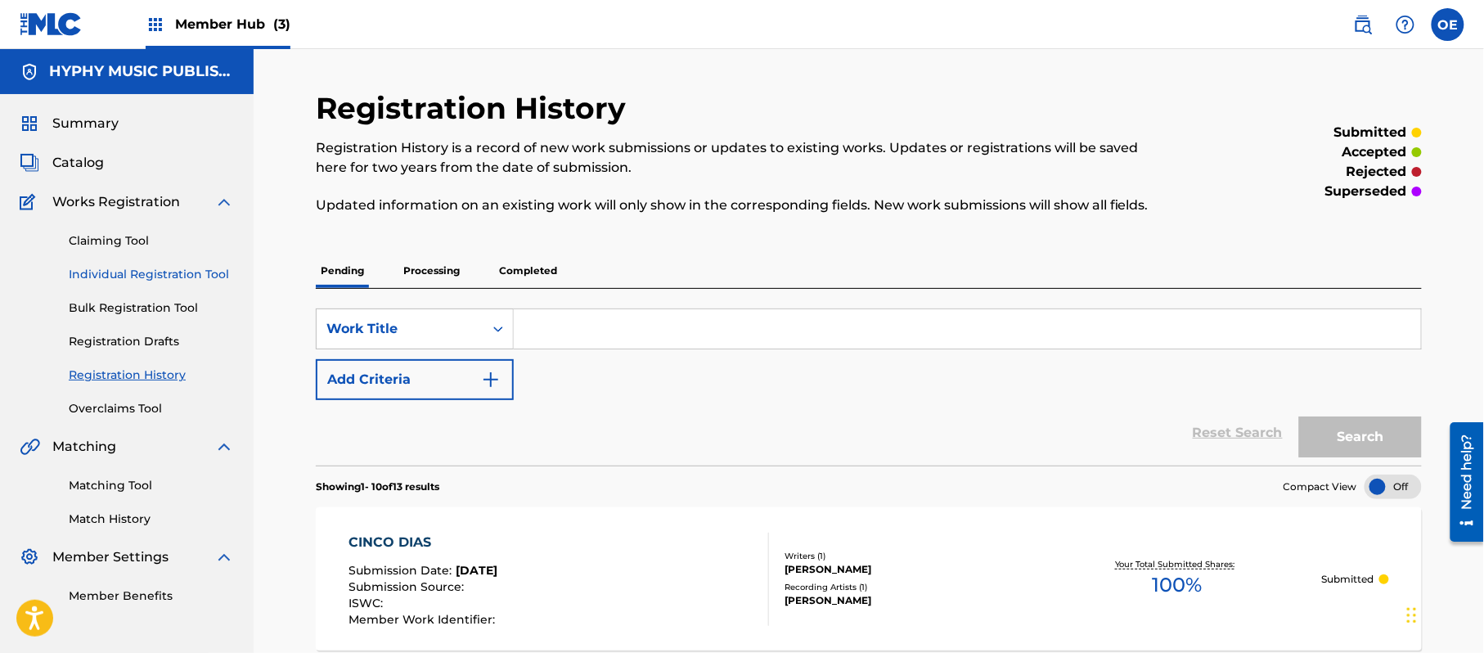
click at [119, 279] on link "Individual Registration Tool" at bounding box center [151, 274] width 165 height 17
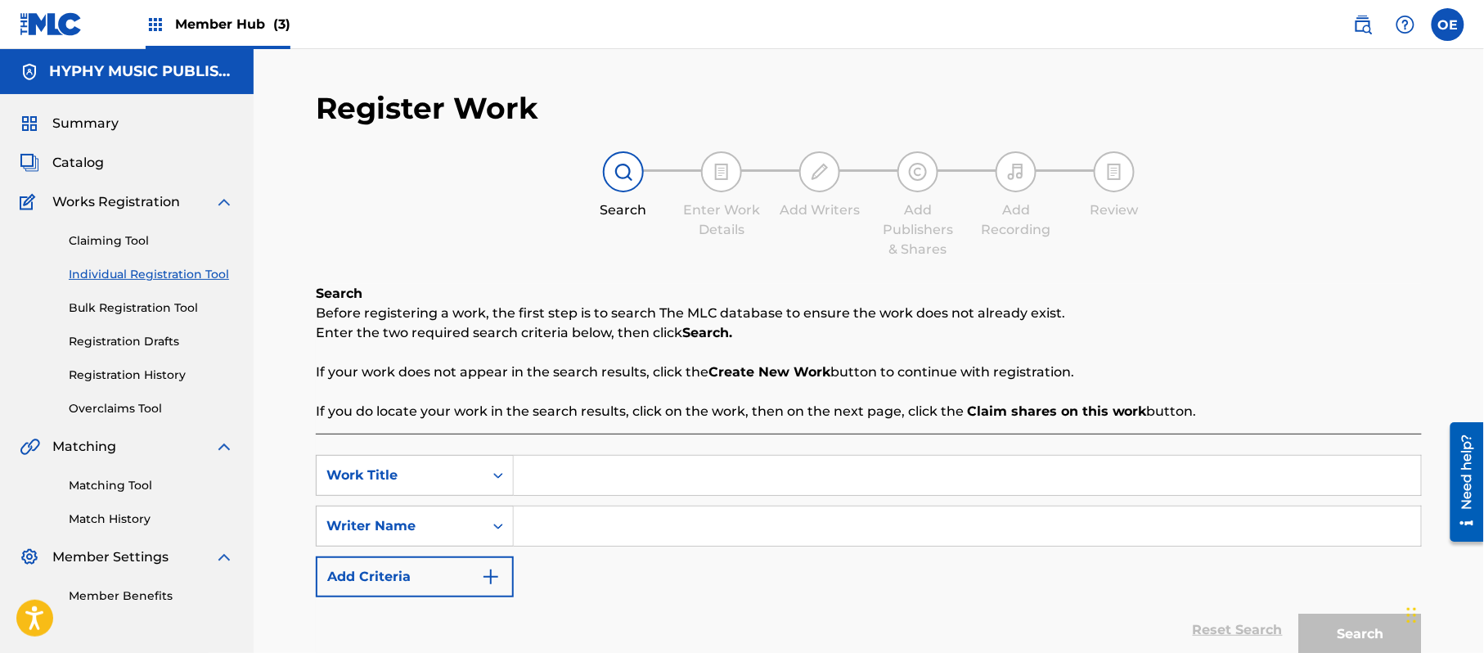
paste input "CON SOLO VERTE A TI"
type input "CON SOLO VERTE A TI"
paste input "[PERSON_NAME]"
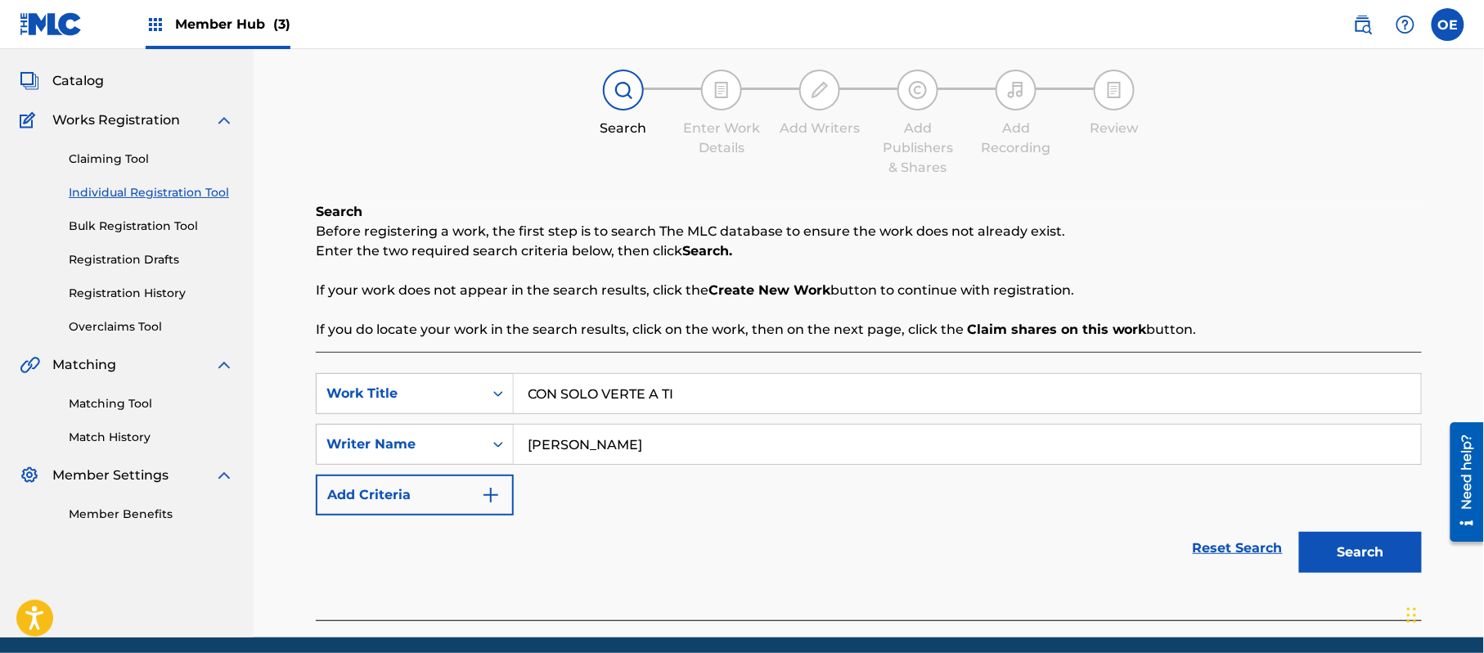
scroll to position [145, 0]
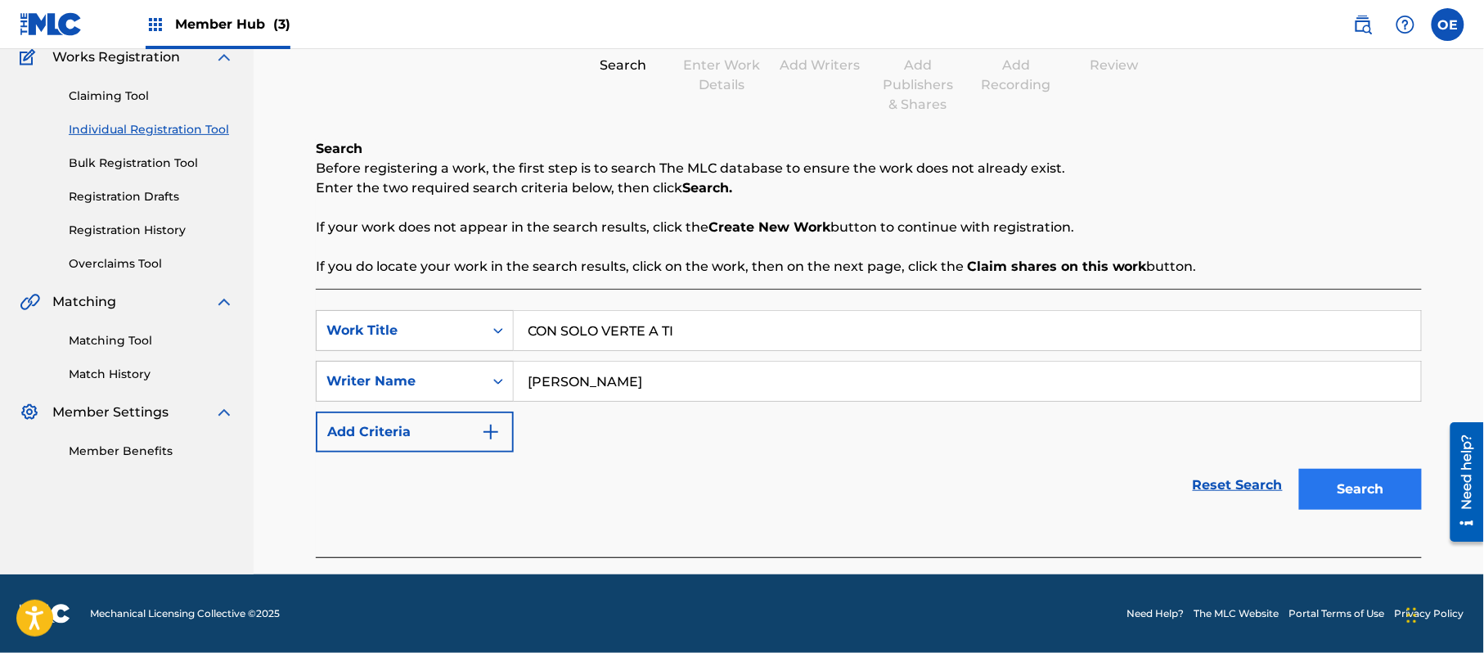
type input "[PERSON_NAME]"
click at [1384, 497] on button "Search" at bounding box center [1360, 489] width 123 height 41
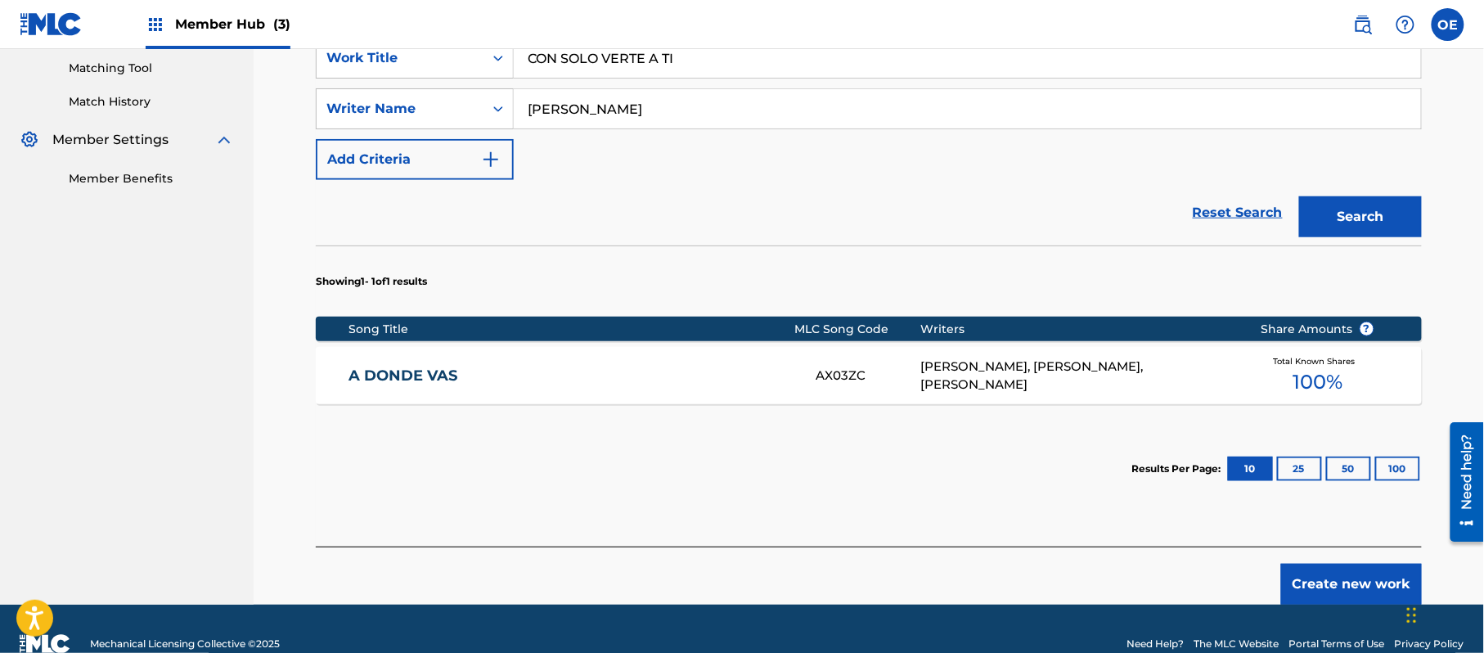
scroll to position [448, 0]
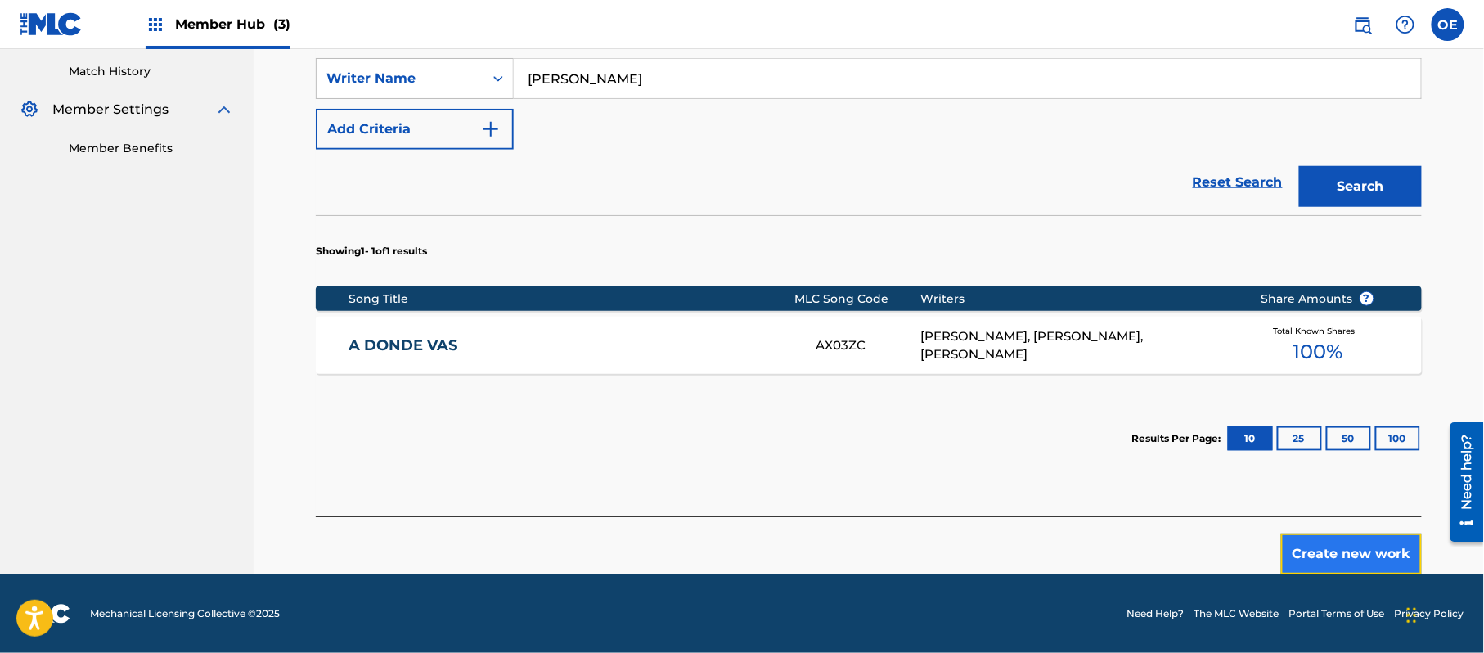
click at [1371, 550] on button "Create new work" at bounding box center [1351, 553] width 141 height 41
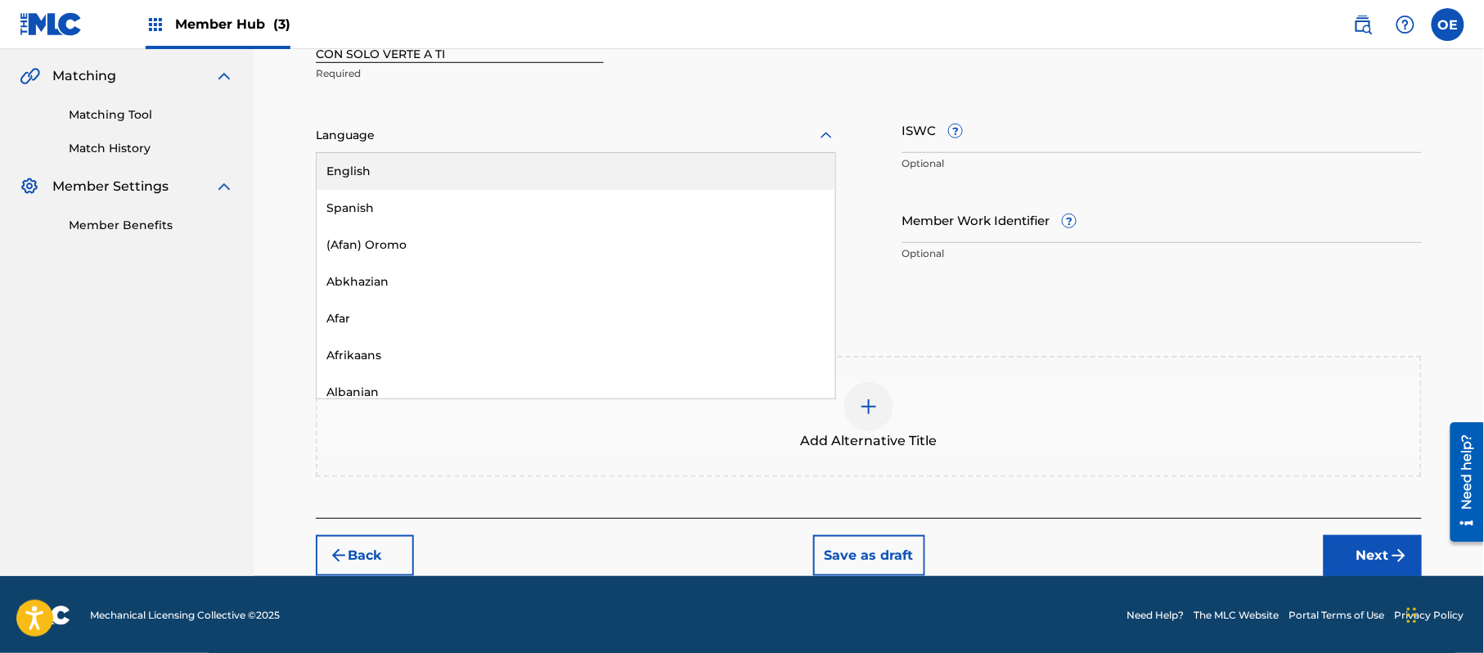
click at [449, 149] on div "Language" at bounding box center [576, 136] width 520 height 34
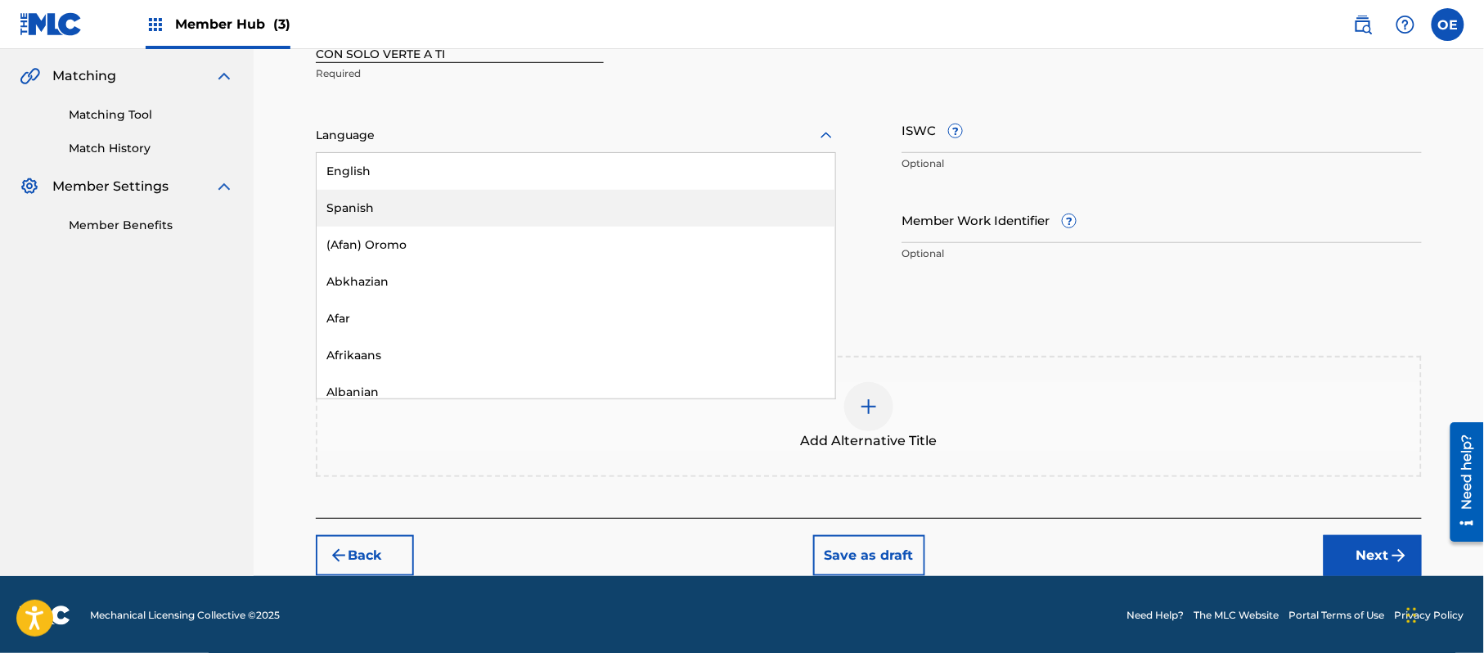
click at [403, 210] on div "Spanish" at bounding box center [576, 208] width 519 height 37
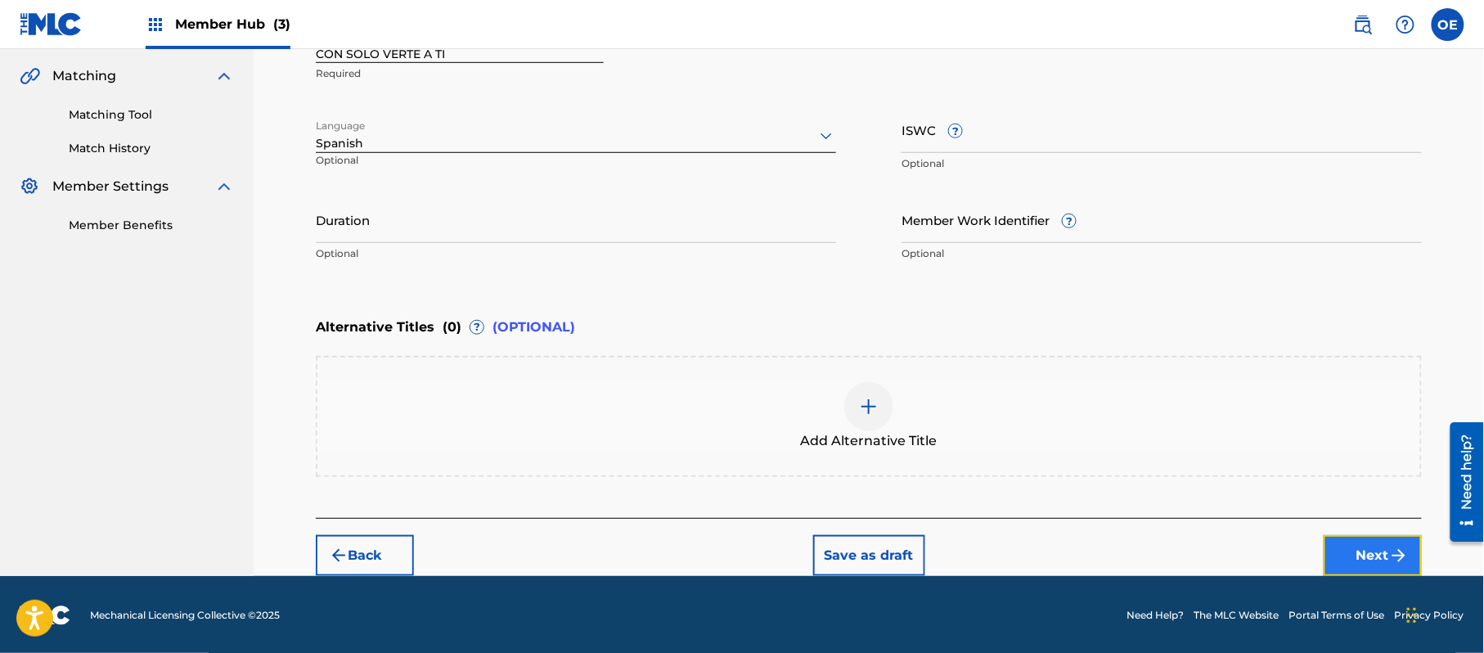
click at [1357, 547] on button "Next" at bounding box center [1373, 555] width 98 height 41
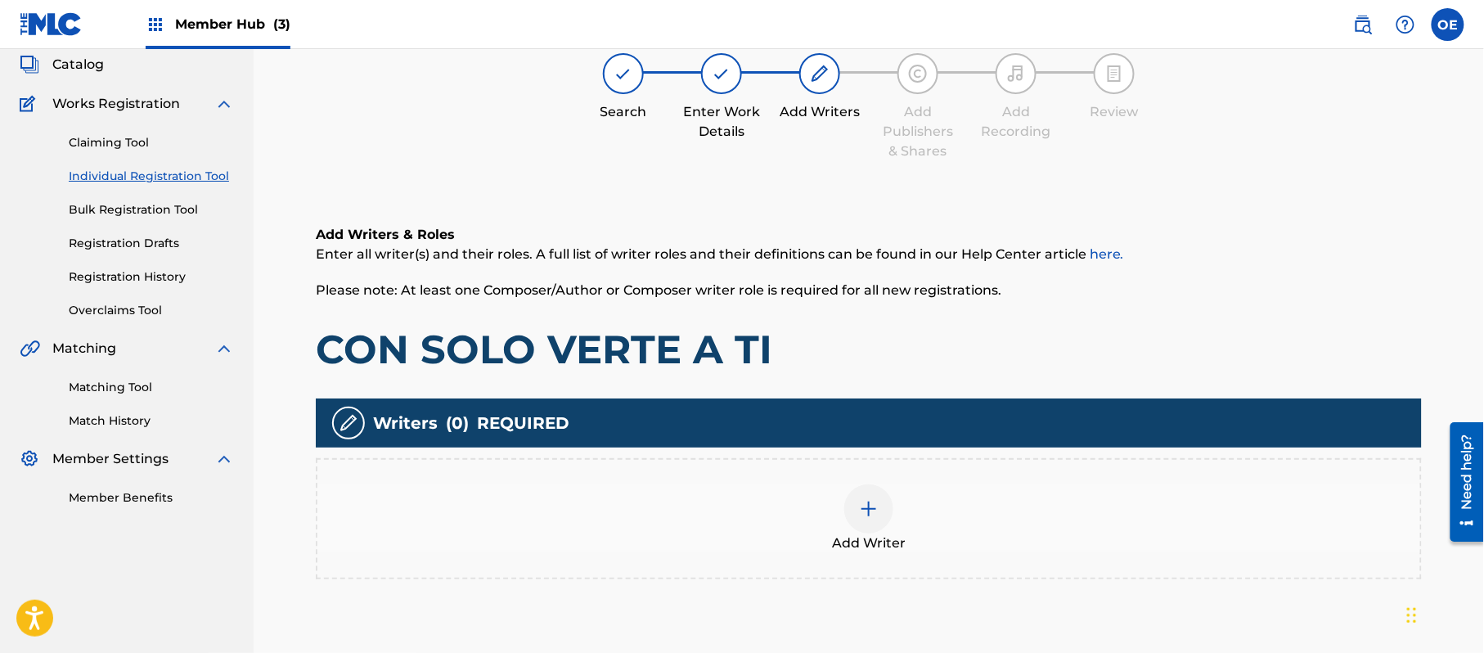
scroll to position [74, 0]
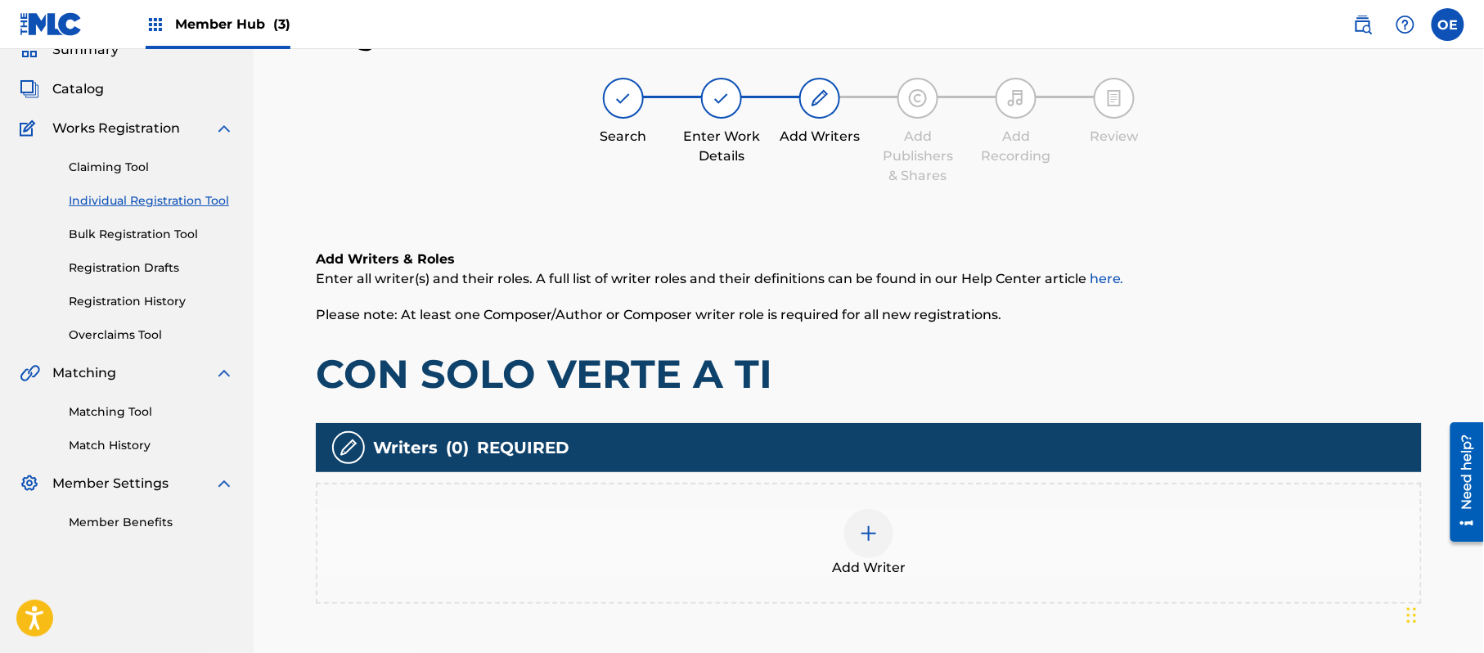
click at [853, 502] on div "Add Writer" at bounding box center [869, 543] width 1106 height 121
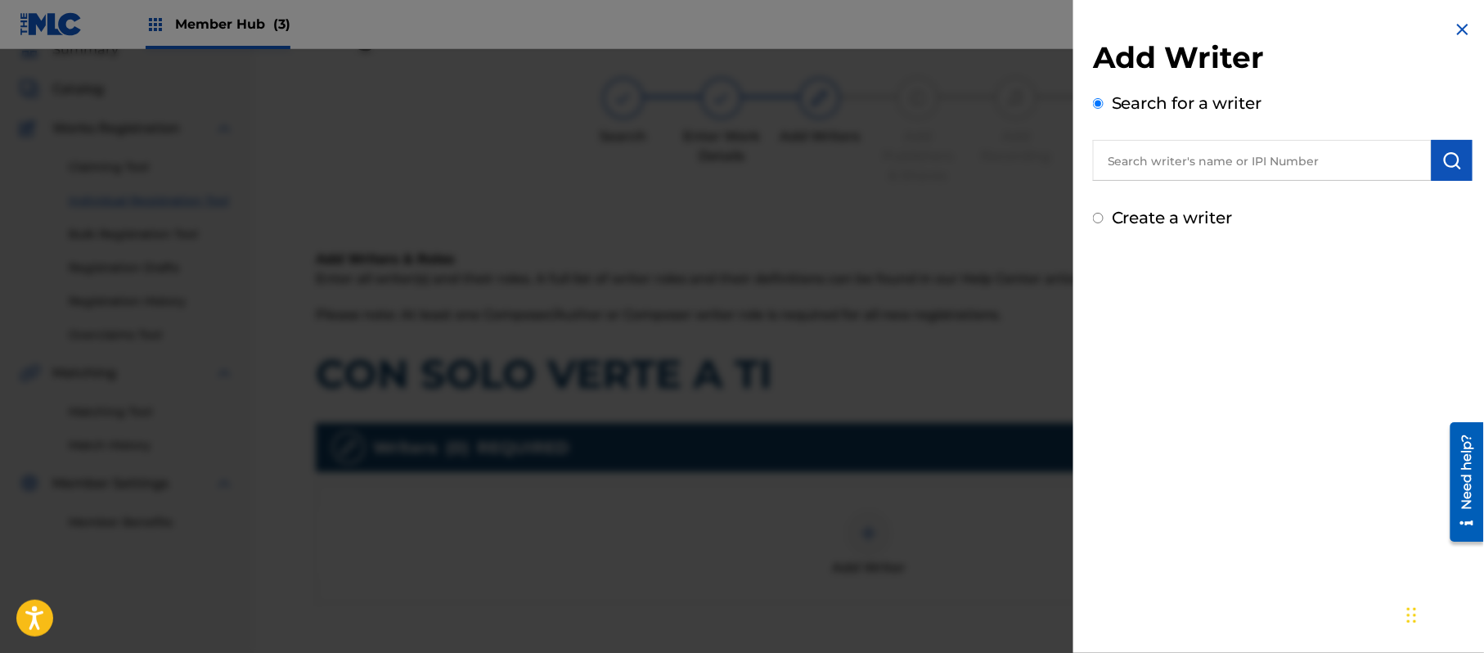
paste input "[PERSON_NAME]"
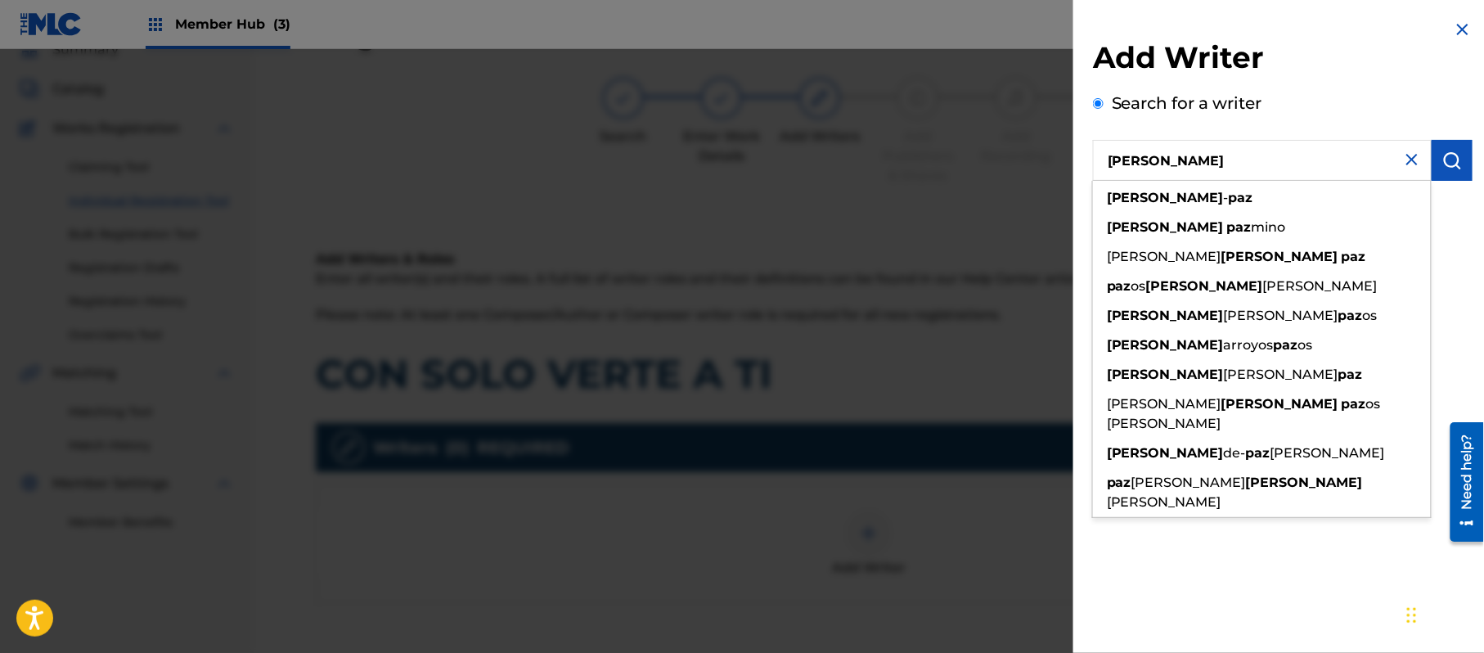
type input "[PERSON_NAME]"
click at [1444, 249] on div "Add Writer Search for a writer [PERSON_NAME] [PERSON_NAME] [PERSON_NAME] os [PE…" at bounding box center [1283, 125] width 419 height 250
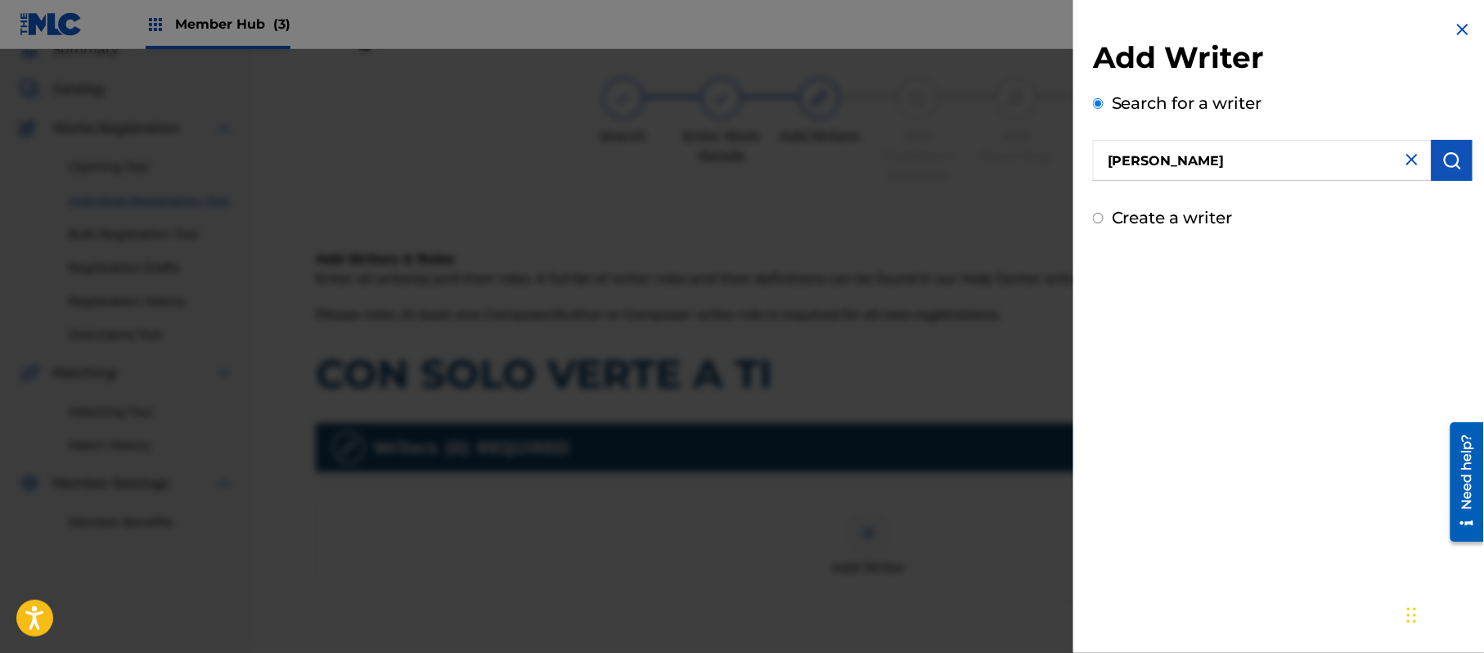
click at [1141, 218] on label "Create a writer" at bounding box center [1172, 218] width 121 height 20
radio input "true"
click at [1104, 218] on input "Create a writer" at bounding box center [1098, 218] width 11 height 11
radio input "false"
radio input "true"
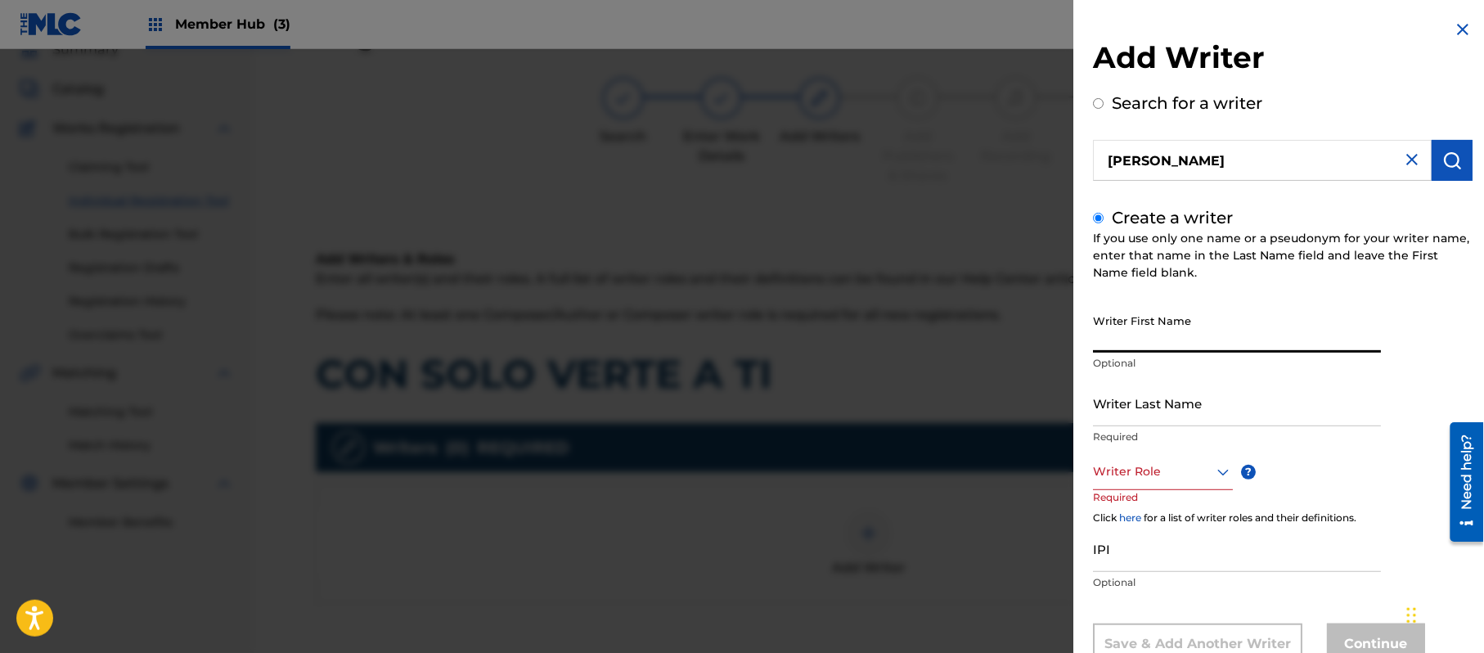
paste input "[PERSON_NAME]"
type input "[PERSON_NAME]"
paste input "[PERSON_NAME]"
type input "[PERSON_NAME]"
drag, startPoint x: 1182, startPoint y: 334, endPoint x: 1131, endPoint y: 347, distance: 52.4
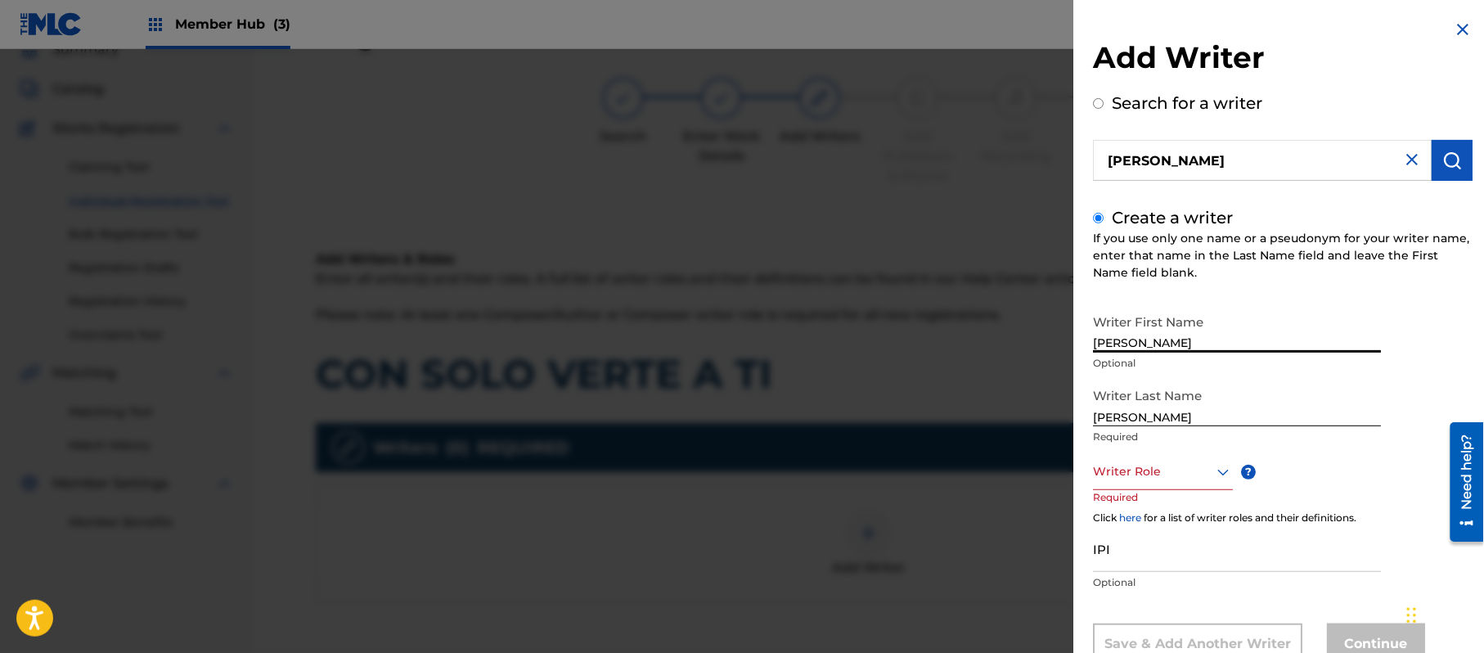
click at [1131, 347] on input "[PERSON_NAME]" at bounding box center [1237, 329] width 288 height 47
type input "[PERSON_NAME]"
drag, startPoint x: 1139, startPoint y: 416, endPoint x: 1029, endPoint y: 407, distance: 110.0
click at [1032, 407] on div "Add Writer Search for a writer [PERSON_NAME] Create a writer If you use only on…" at bounding box center [742, 351] width 1484 height 604
type input "PAZ"
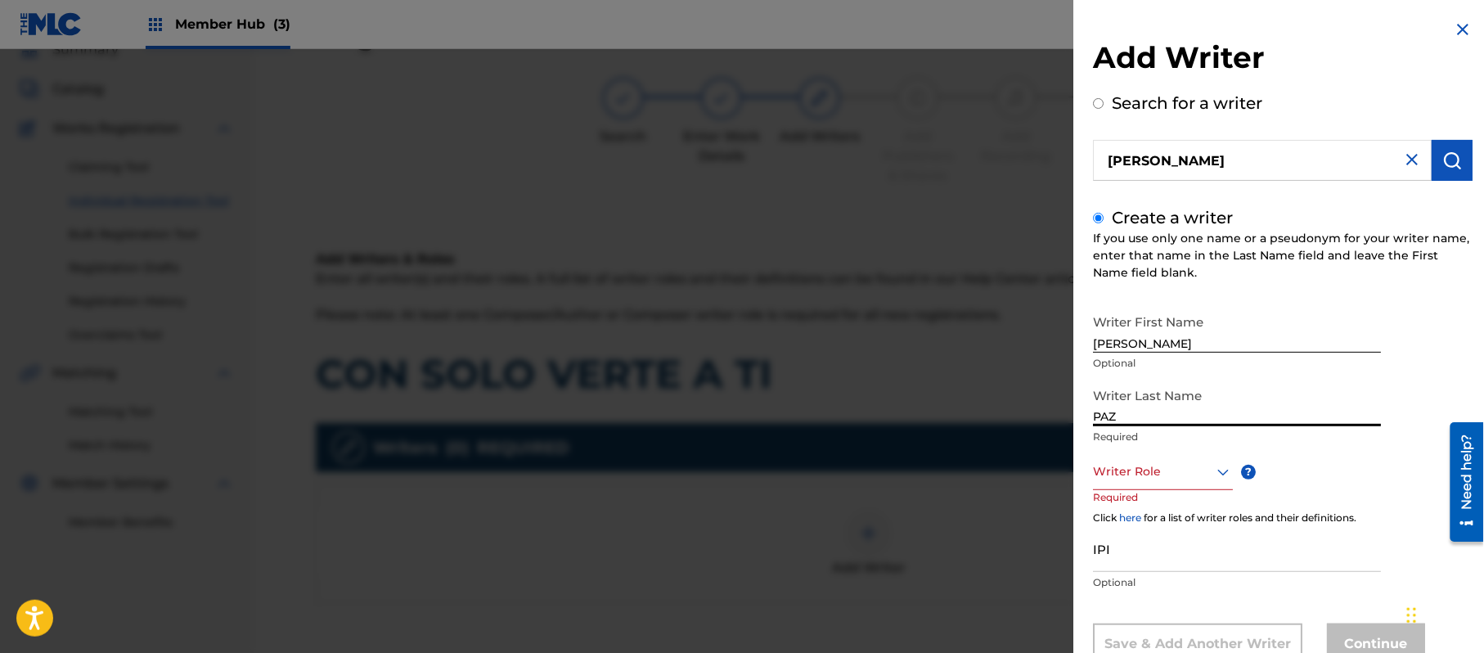
click at [1144, 459] on div "Writer Role" at bounding box center [1163, 471] width 140 height 37
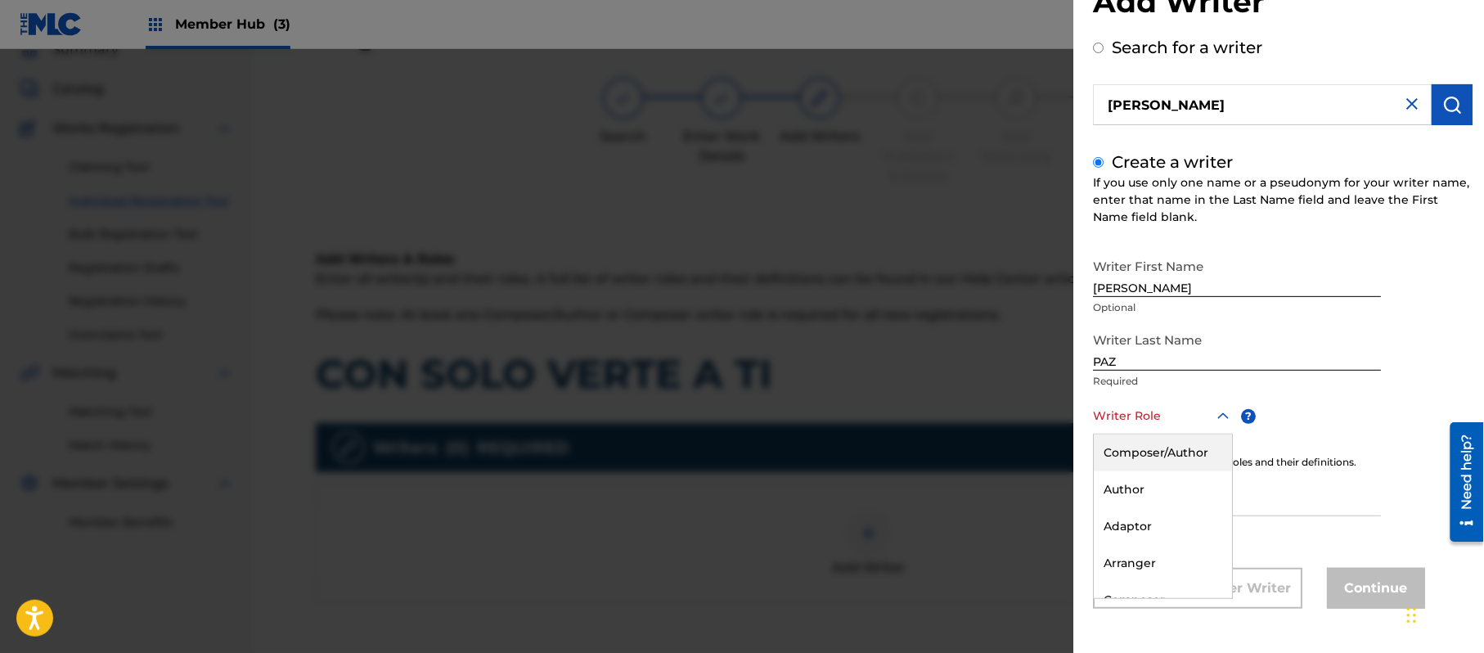
click at [1146, 459] on div "Composer/Author" at bounding box center [1163, 452] width 138 height 37
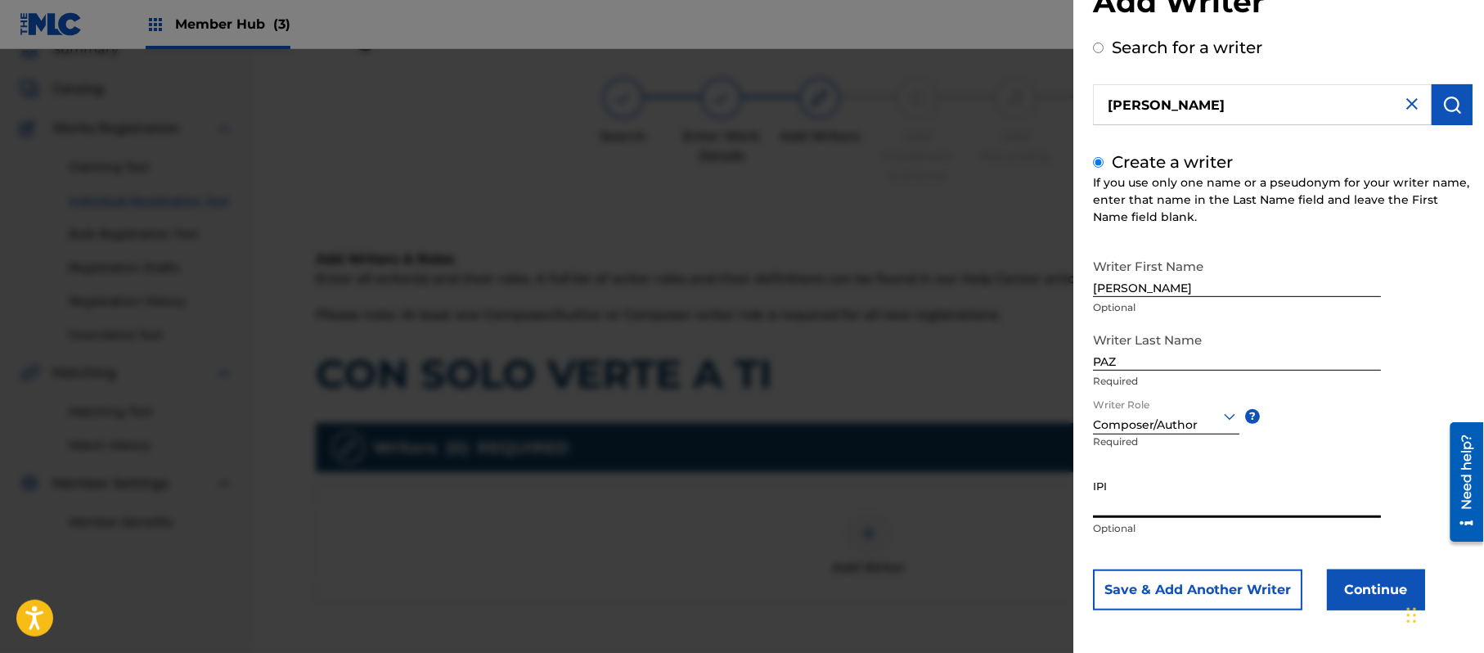
paste input "383824534"
type input "383824534"
click at [1362, 574] on button "Continue" at bounding box center [1376, 589] width 98 height 41
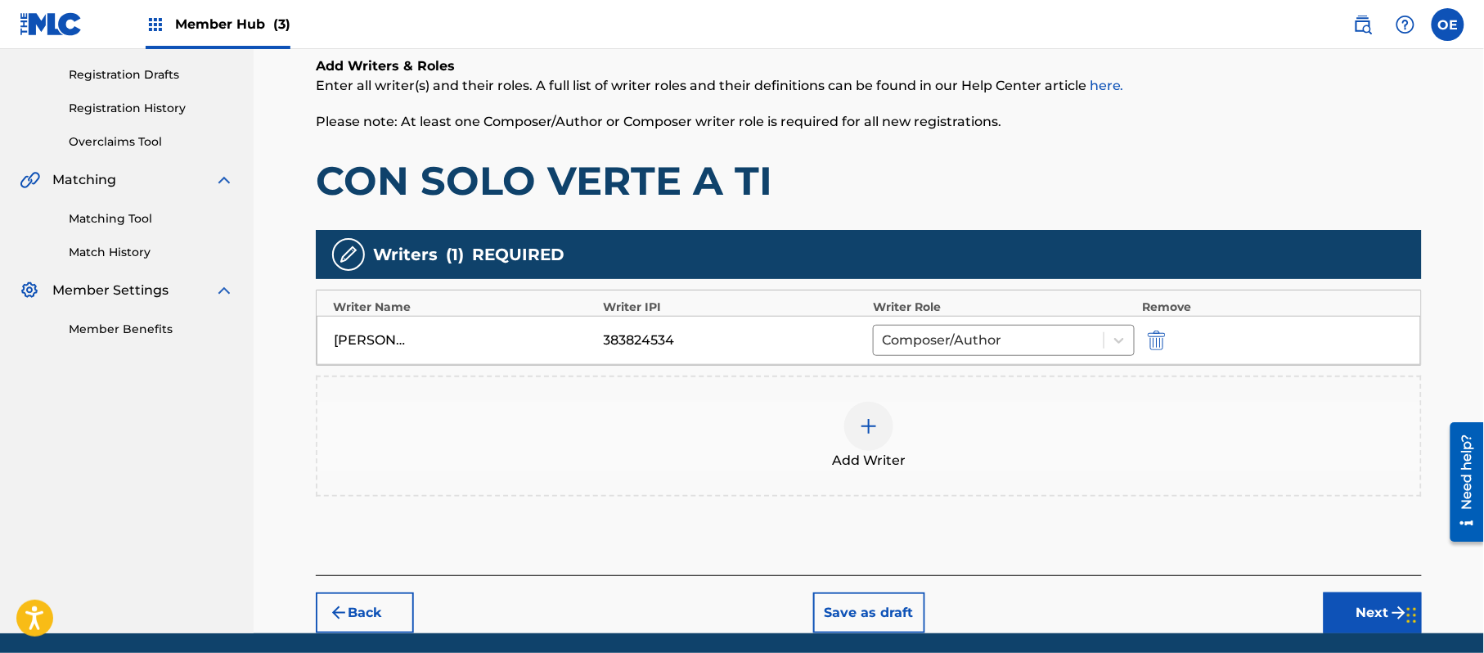
scroll to position [326, 0]
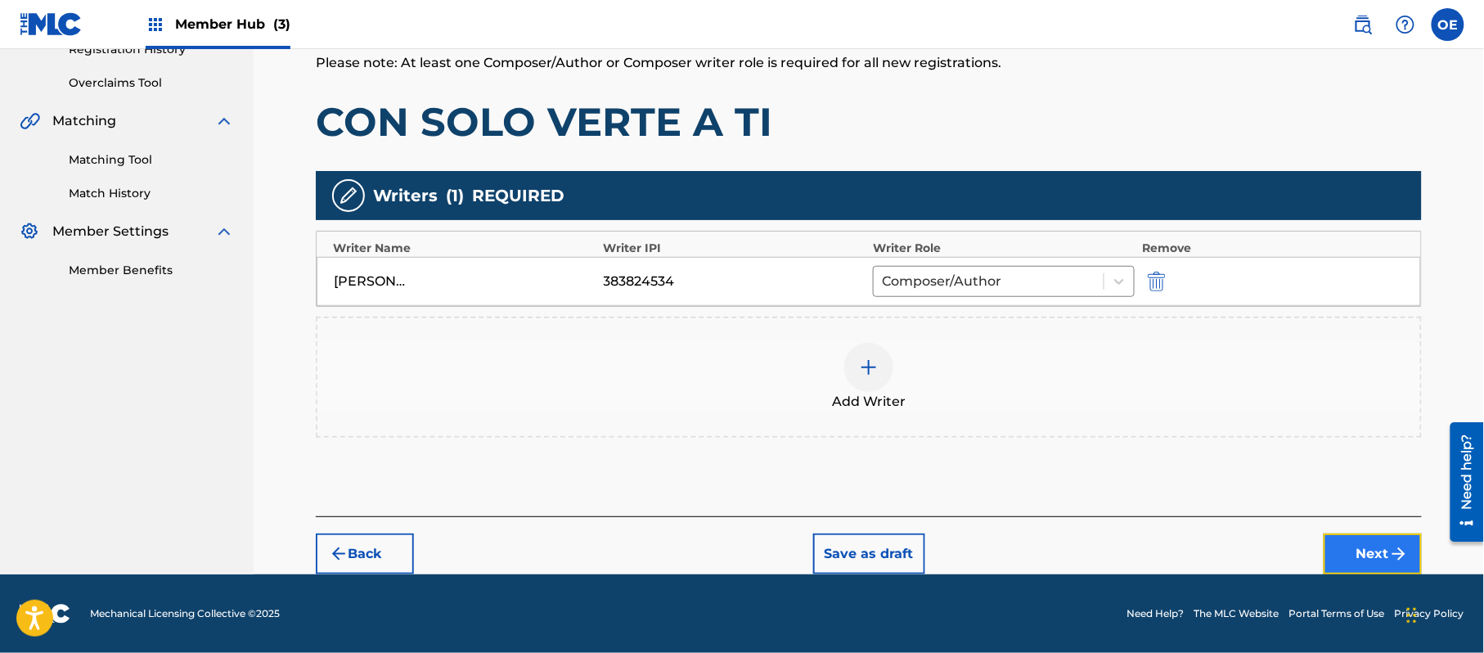
click at [1386, 557] on button "Next" at bounding box center [1373, 553] width 98 height 41
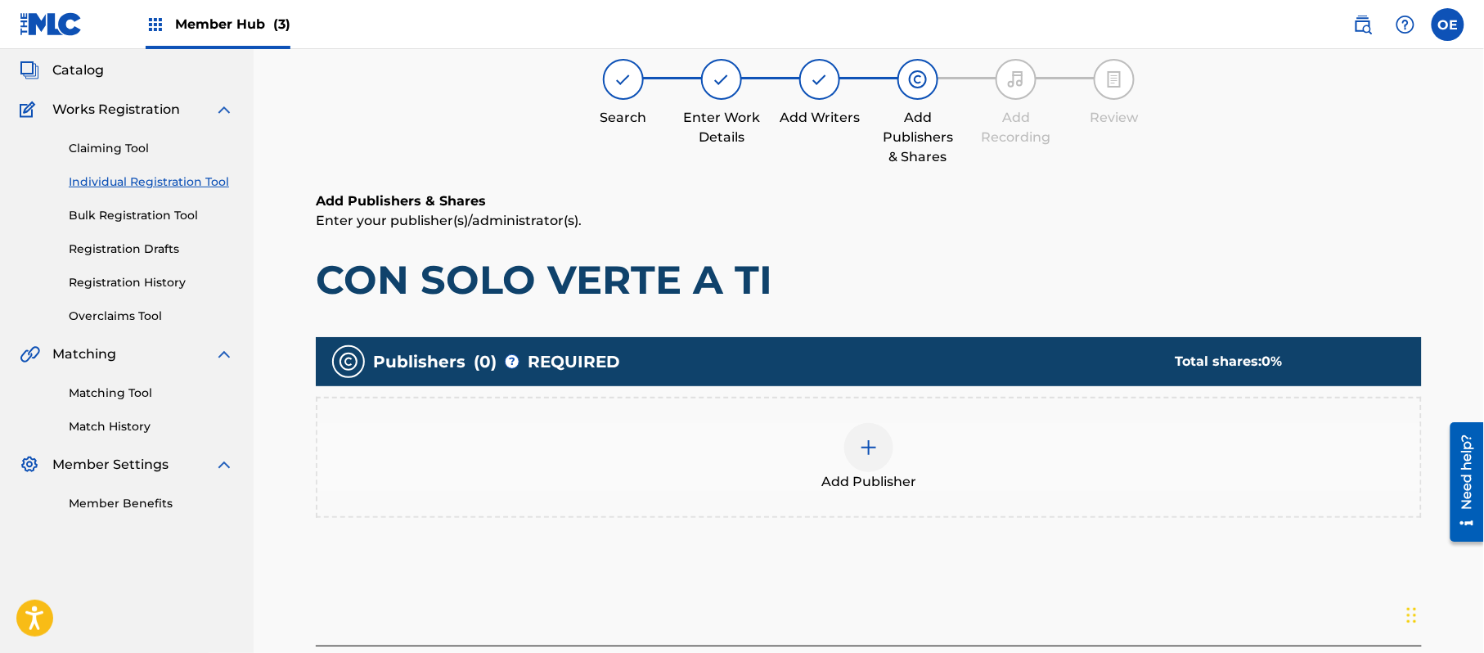
scroll to position [74, 0]
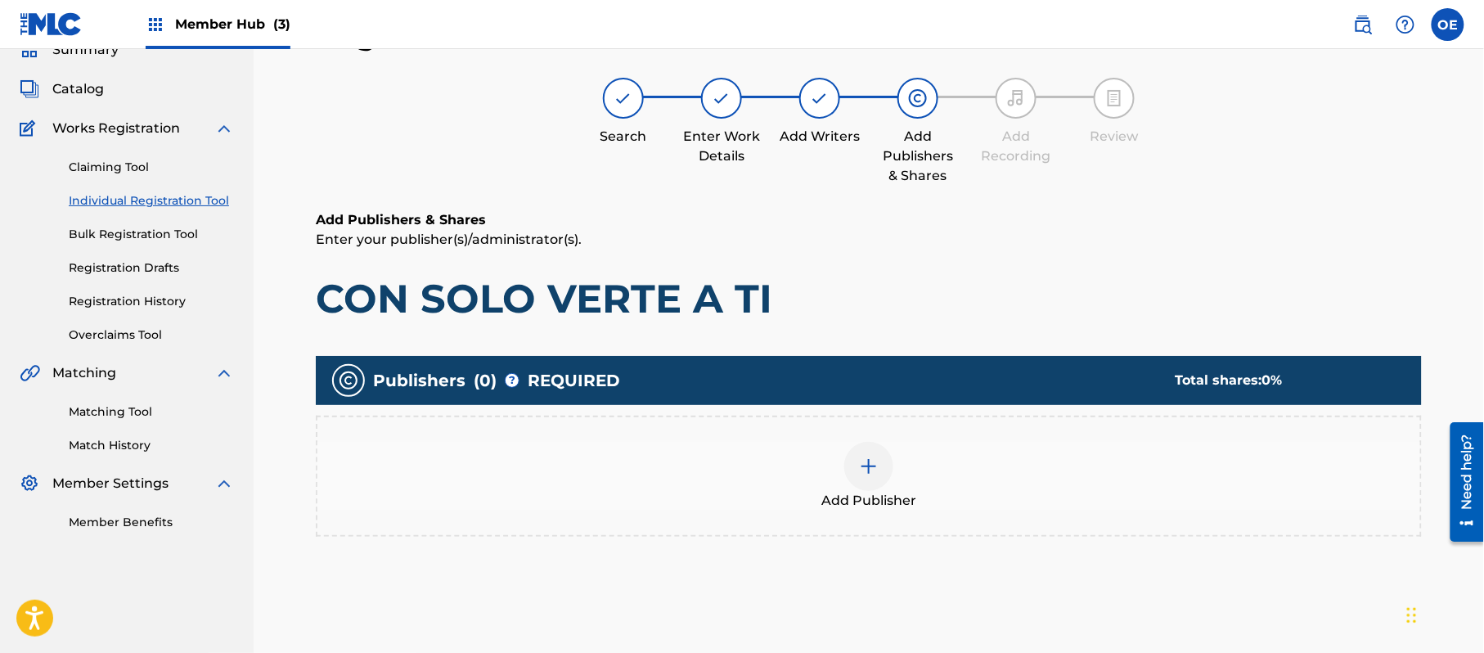
click at [871, 475] on img at bounding box center [869, 467] width 20 height 20
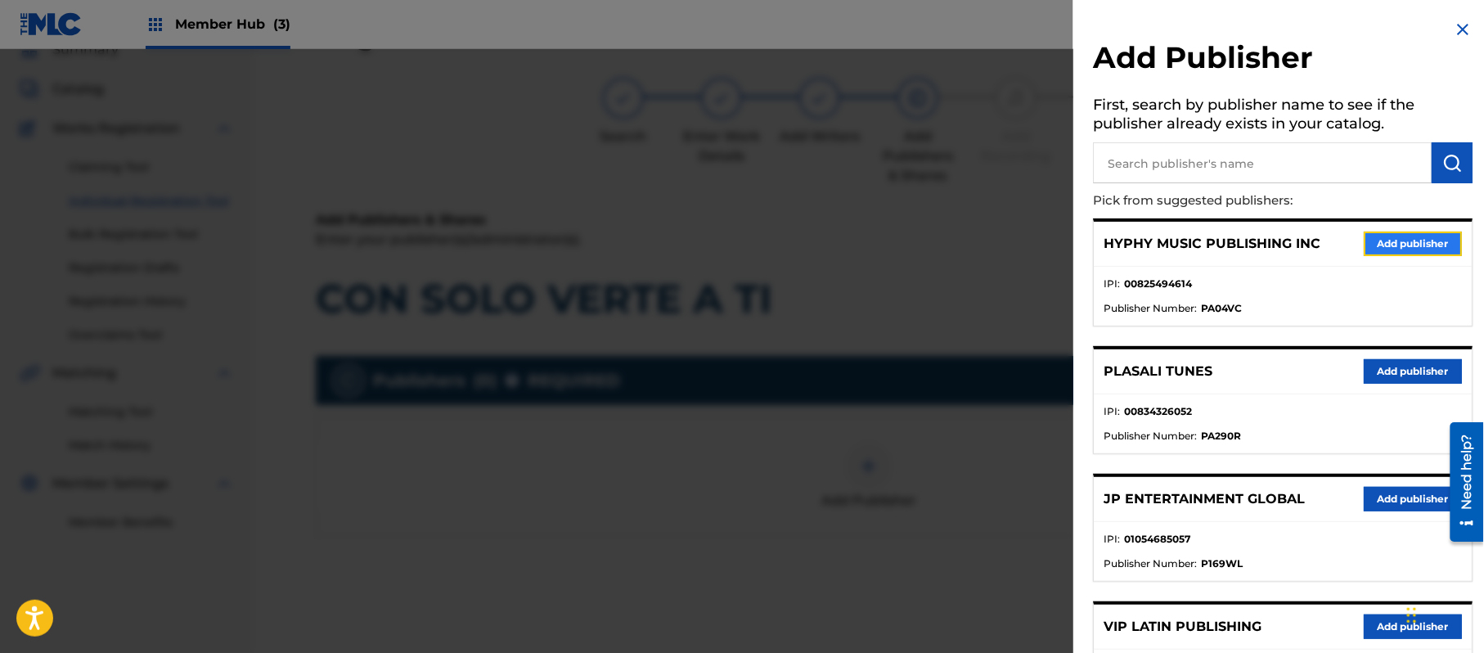
click at [1402, 236] on button "Add publisher" at bounding box center [1413, 244] width 98 height 25
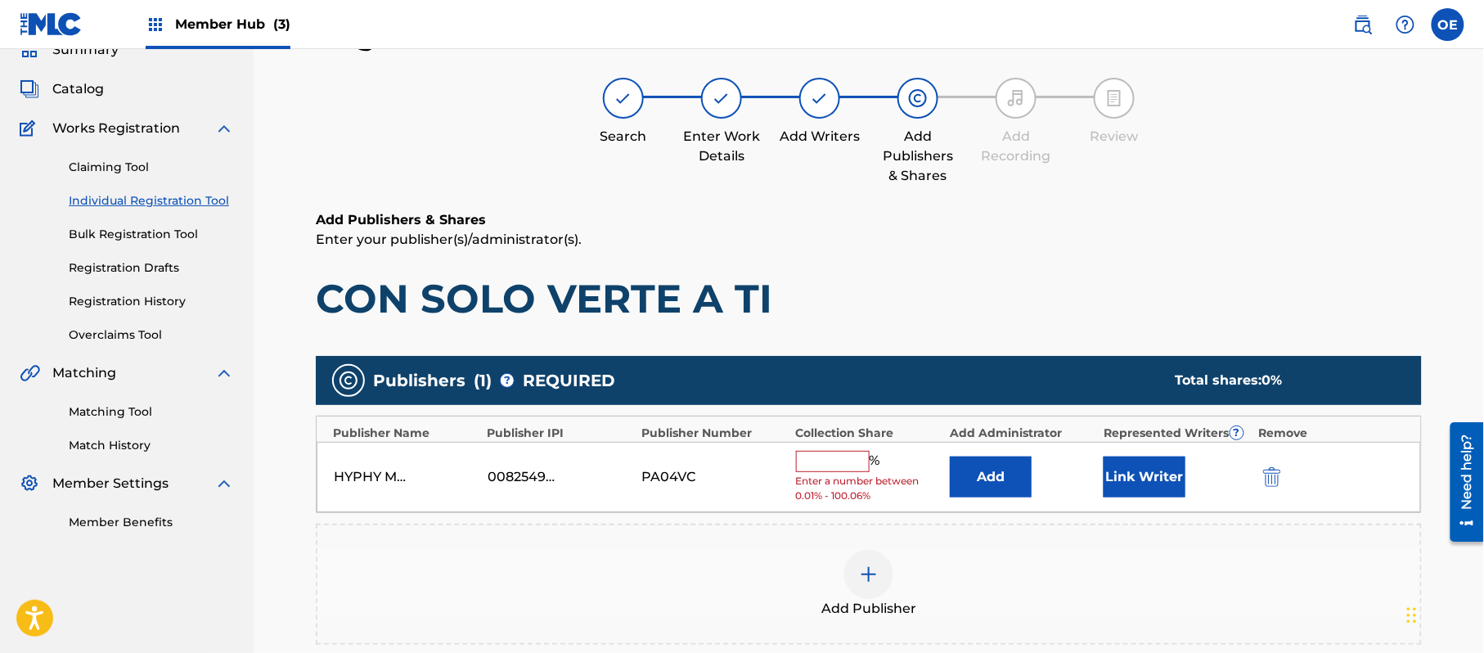
click at [818, 462] on input "text" at bounding box center [833, 461] width 74 height 21
type input "100"
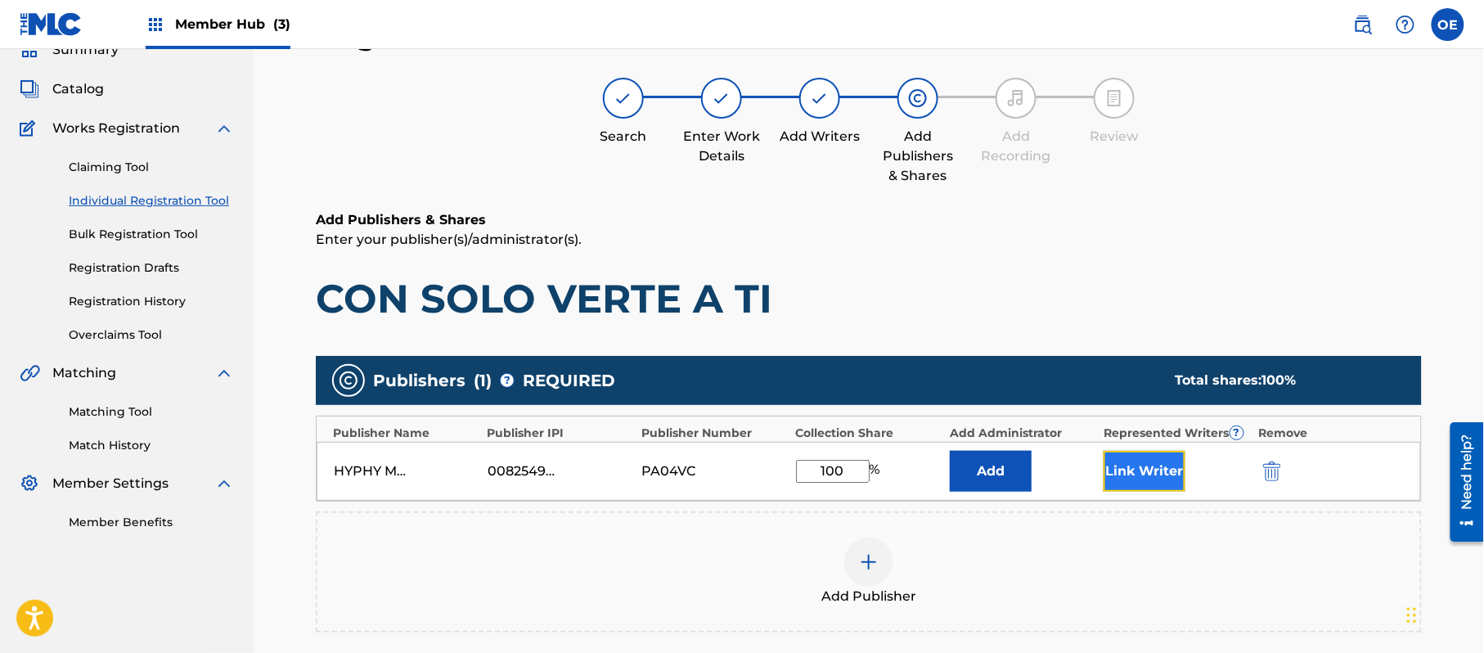
click at [1144, 469] on button "Link Writer" at bounding box center [1145, 471] width 82 height 41
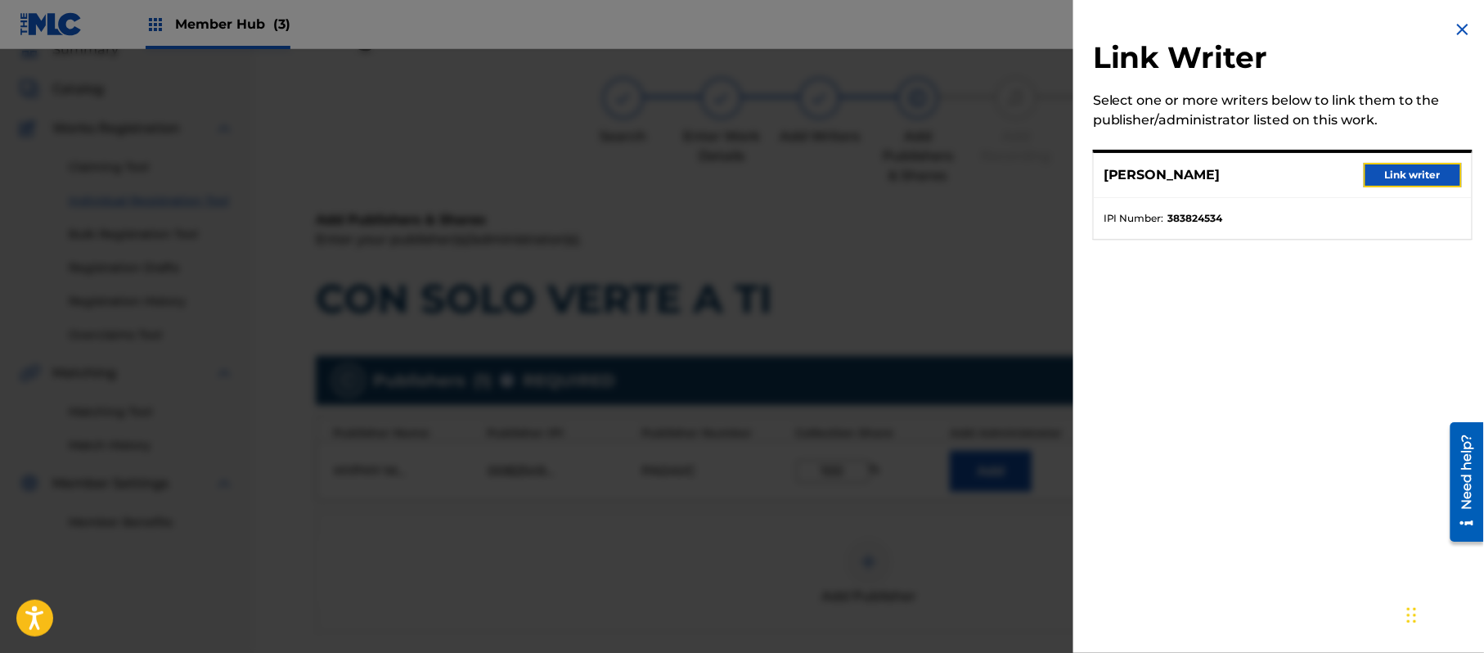
click at [1372, 178] on button "Link writer" at bounding box center [1413, 175] width 98 height 25
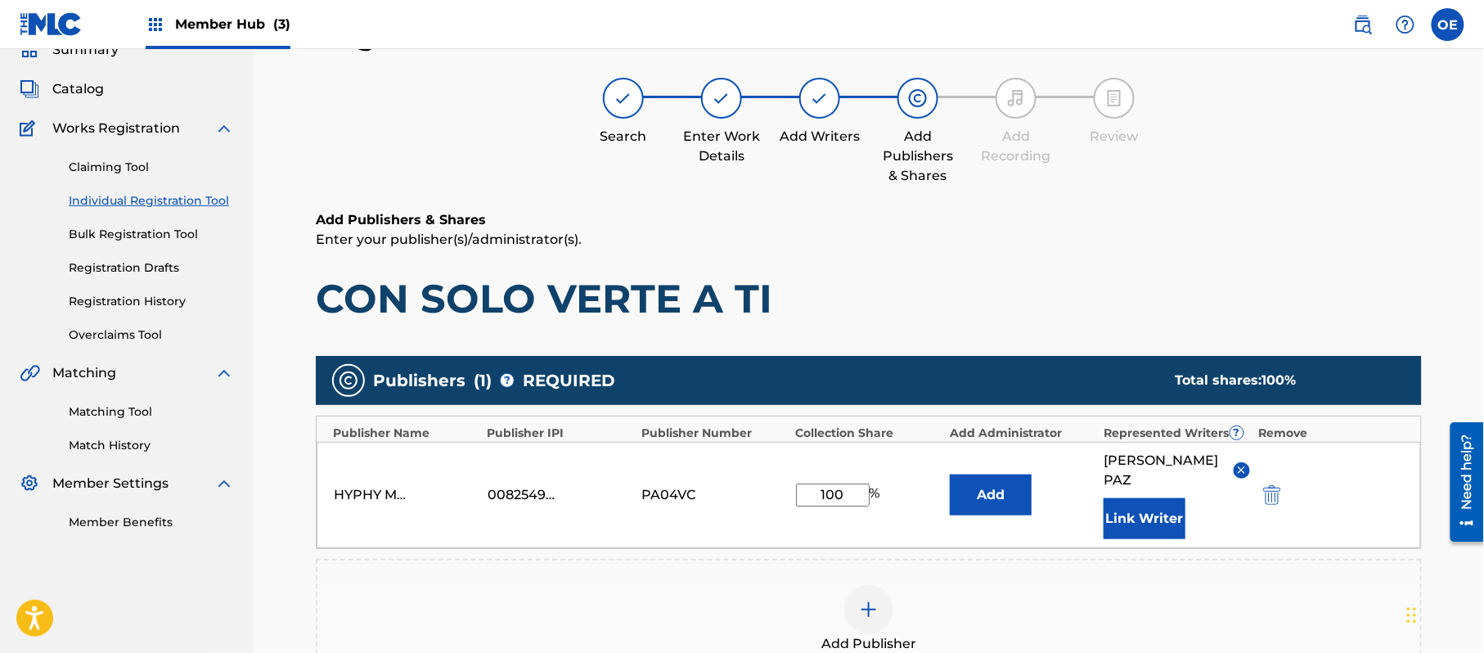
scroll to position [344, 0]
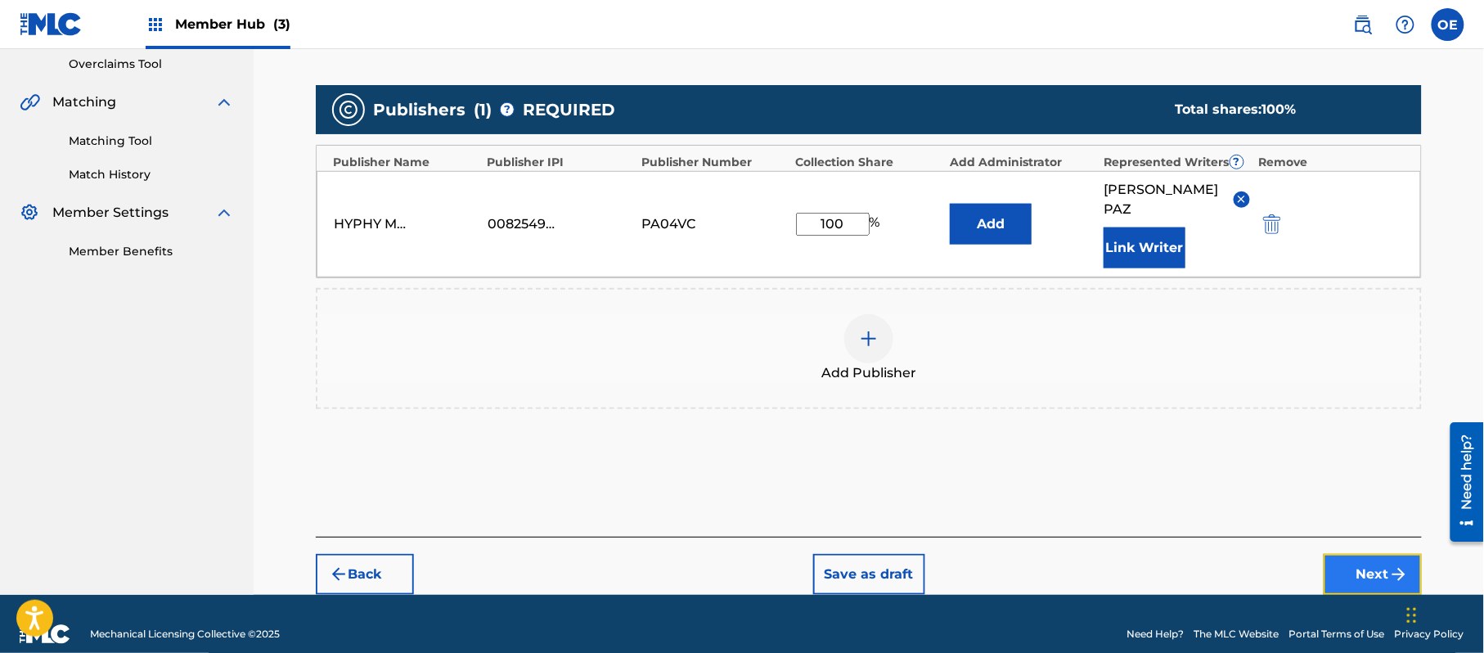
click at [1353, 554] on button "Next" at bounding box center [1373, 574] width 98 height 41
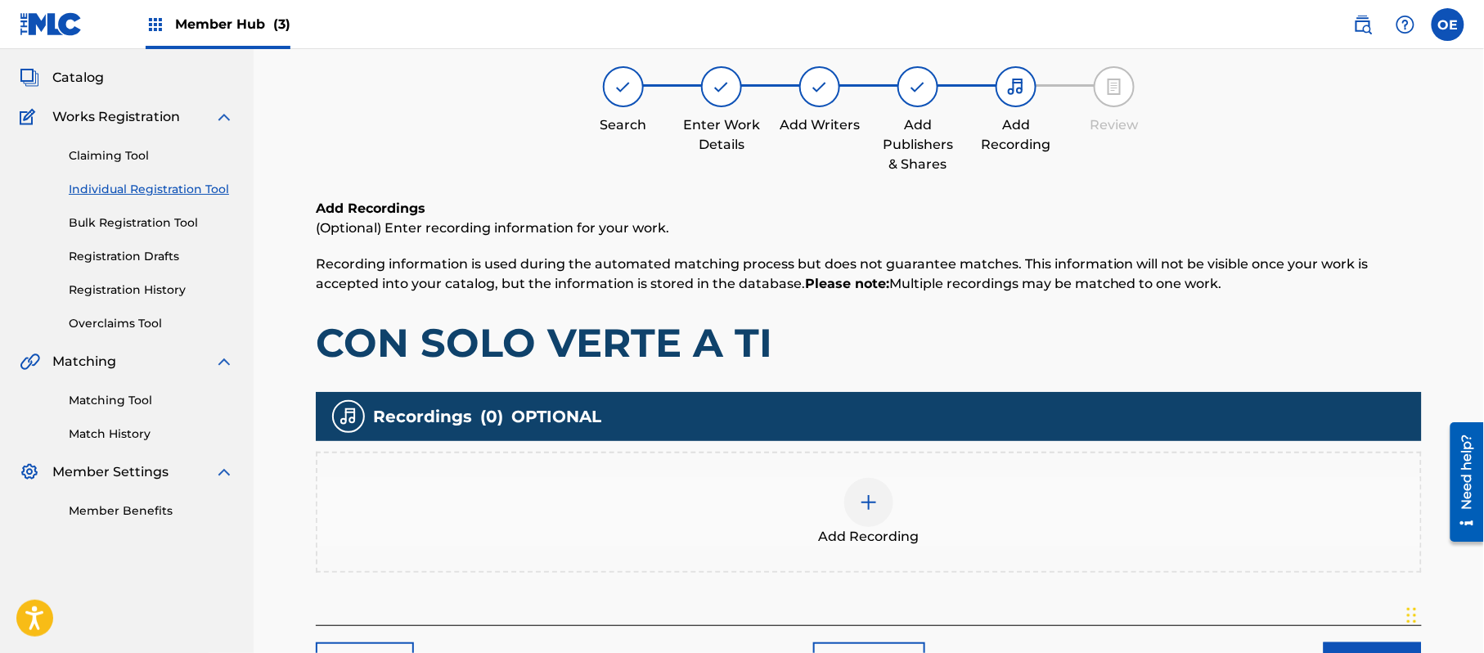
scroll to position [74, 0]
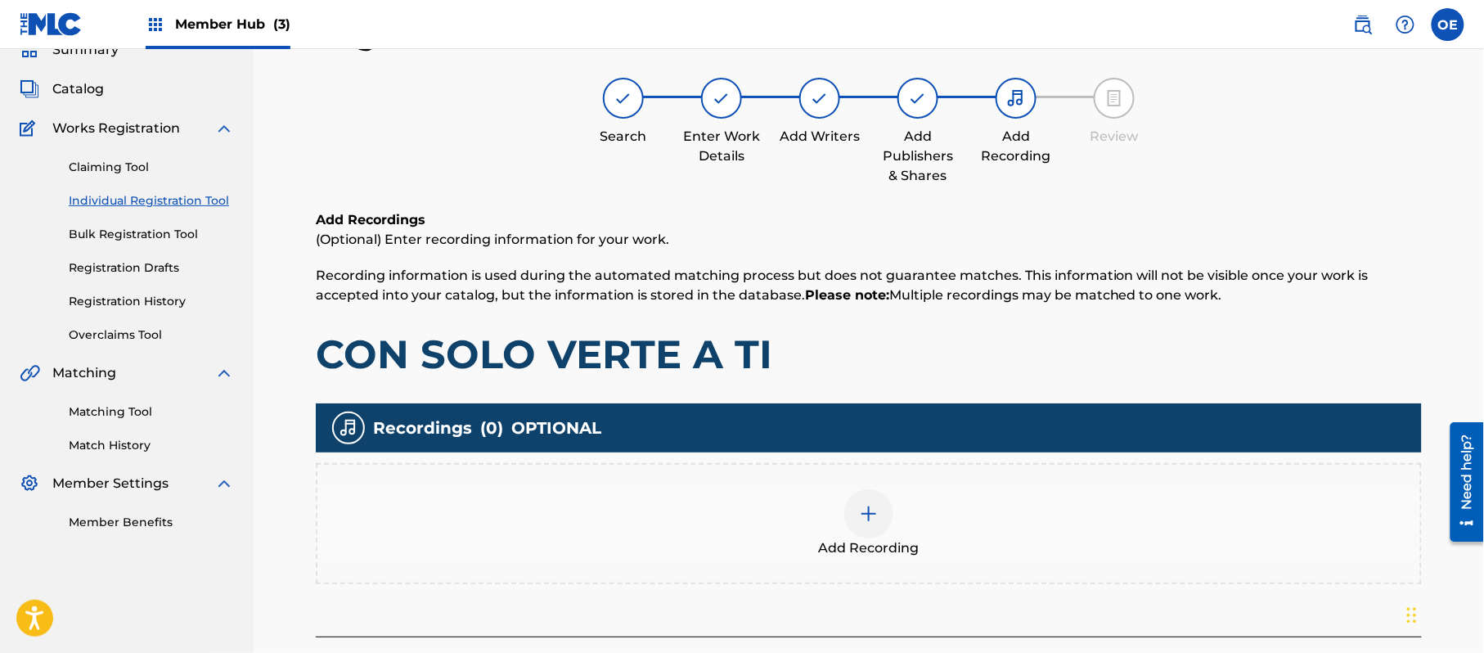
click at [845, 492] on div "Add Recording" at bounding box center [868, 523] width 1103 height 69
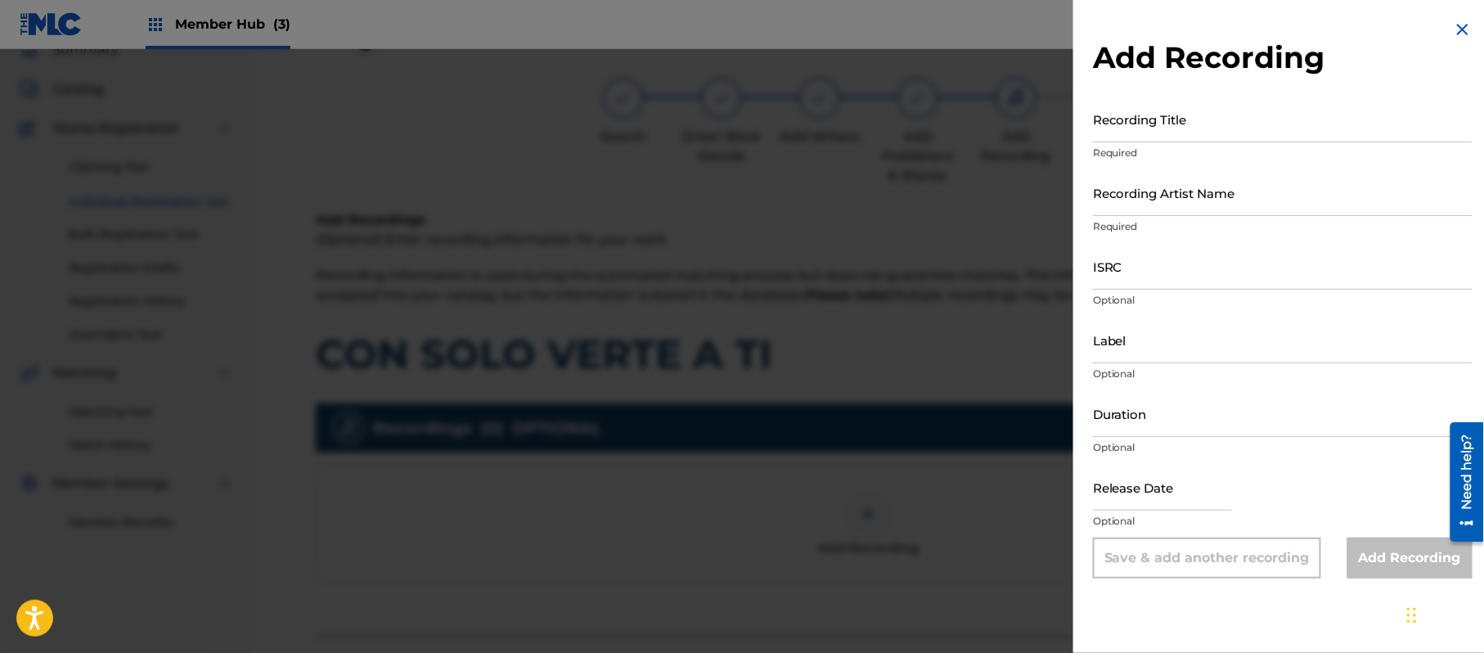
click at [1457, 23] on img at bounding box center [1463, 30] width 20 height 20
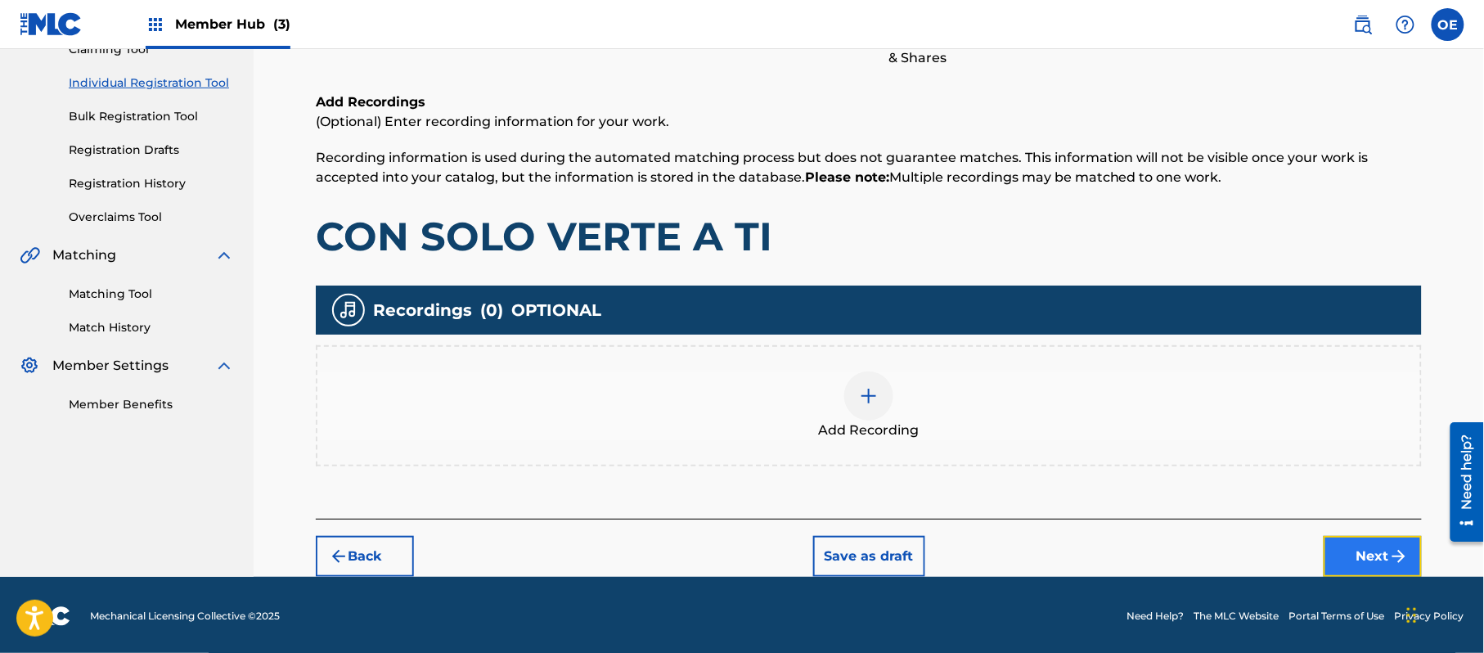
click at [1352, 547] on button "Next" at bounding box center [1373, 556] width 98 height 41
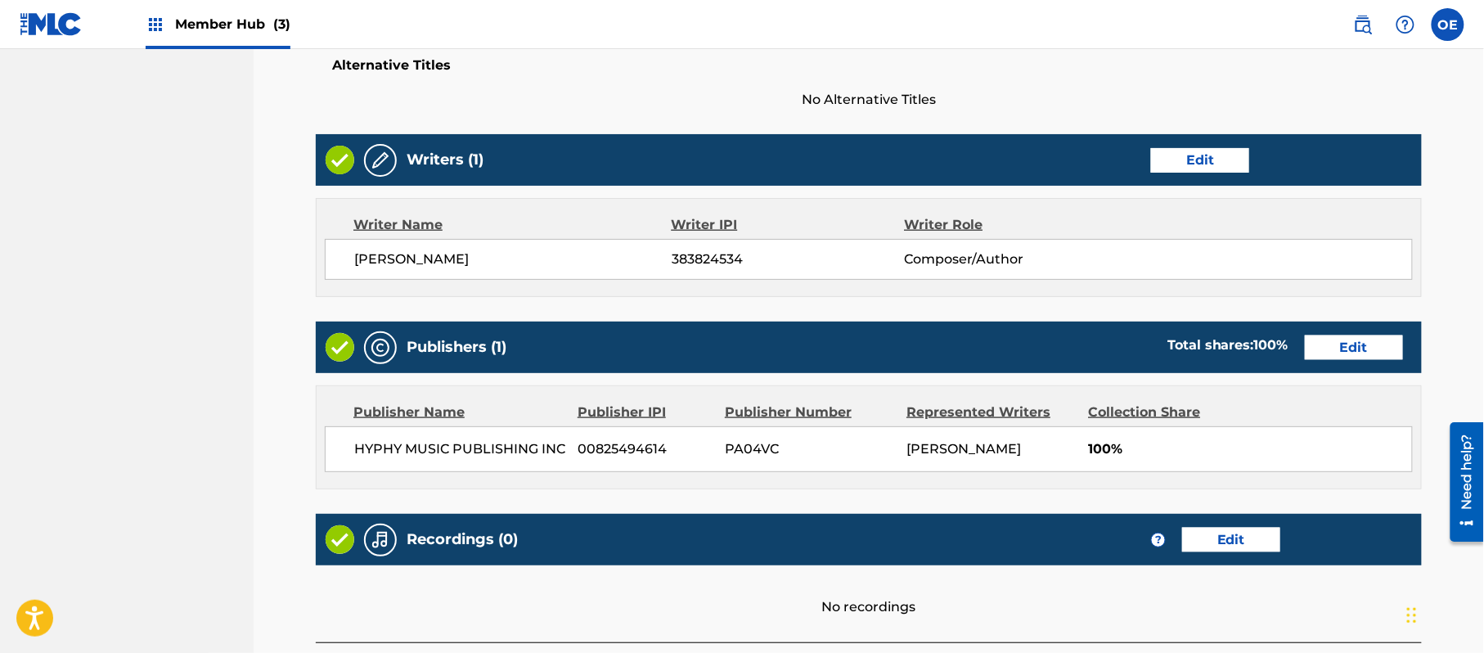
scroll to position [678, 0]
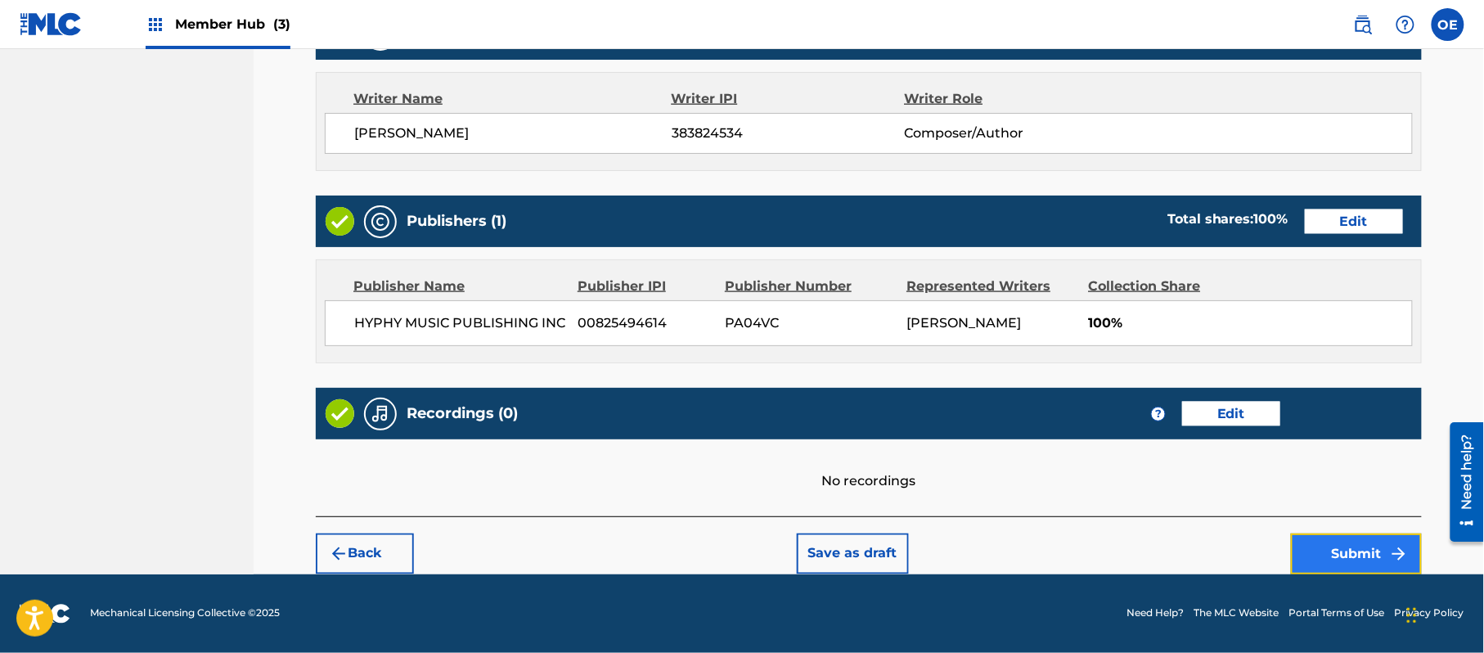
click at [1332, 537] on button "Submit" at bounding box center [1356, 553] width 131 height 41
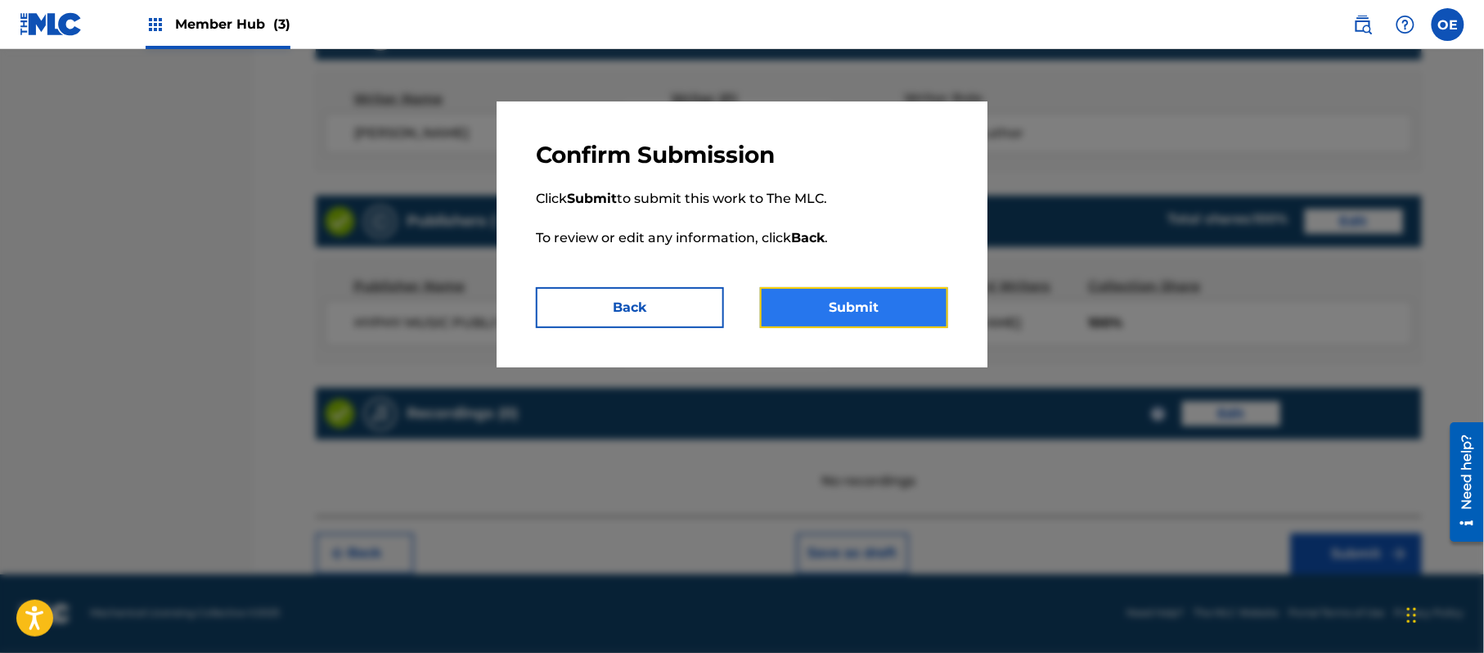
click at [822, 309] on button "Submit" at bounding box center [854, 307] width 188 height 41
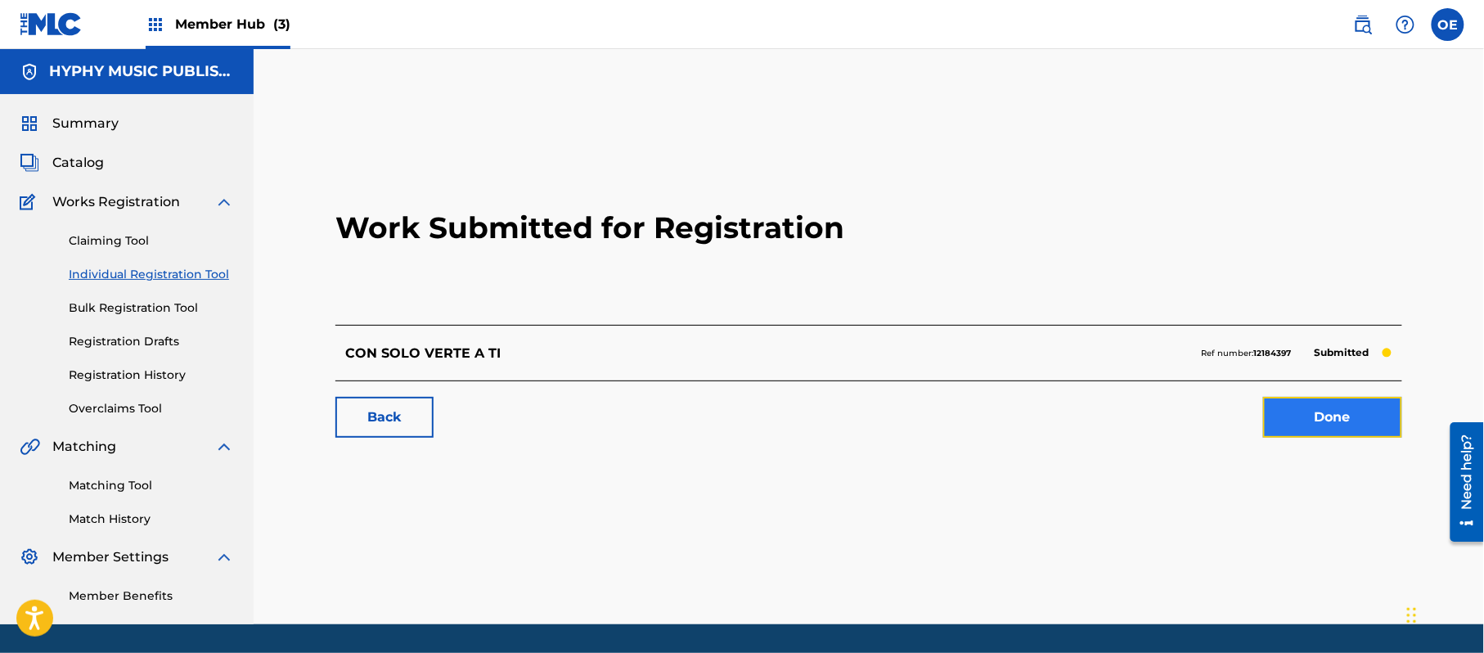
click at [1372, 419] on link "Done" at bounding box center [1332, 417] width 139 height 41
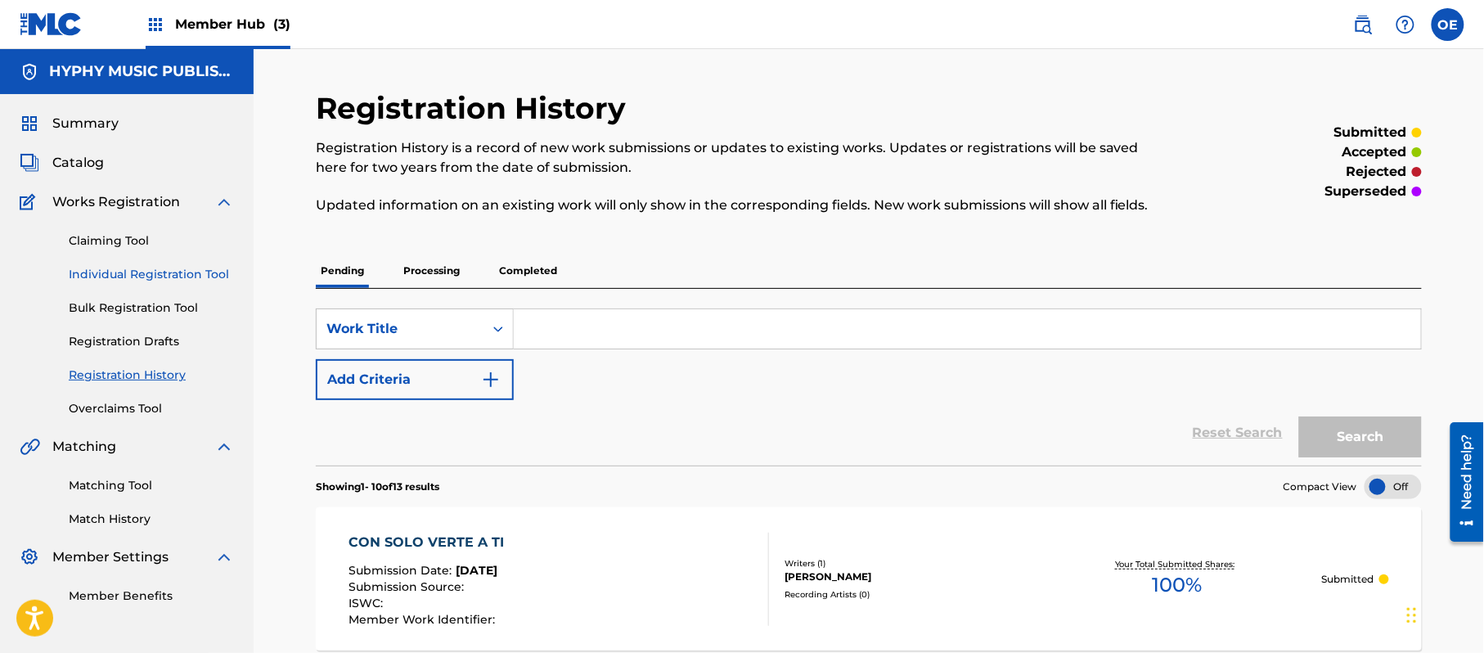
click at [154, 275] on link "Individual Registration Tool" at bounding box center [151, 274] width 165 height 17
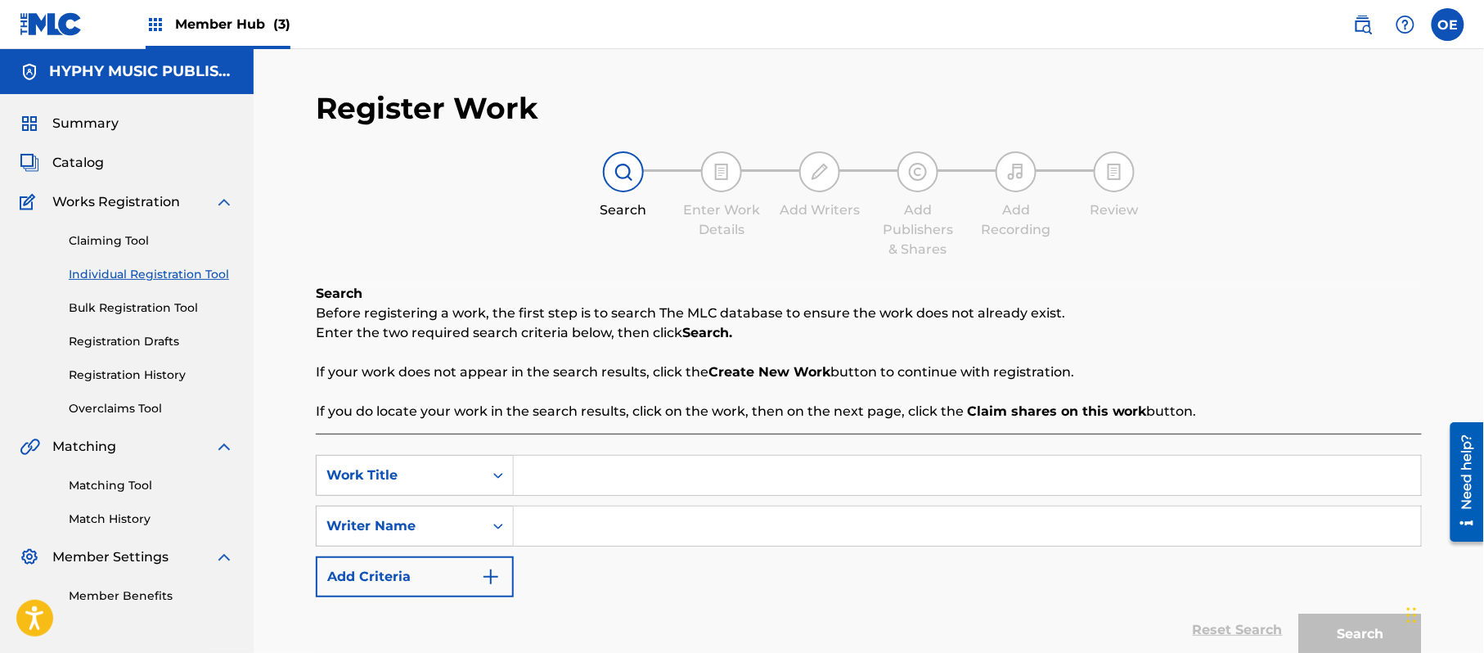
paste input "CORRIDO A [PERSON_NAME] EL REY DE ALTO AMNDO"
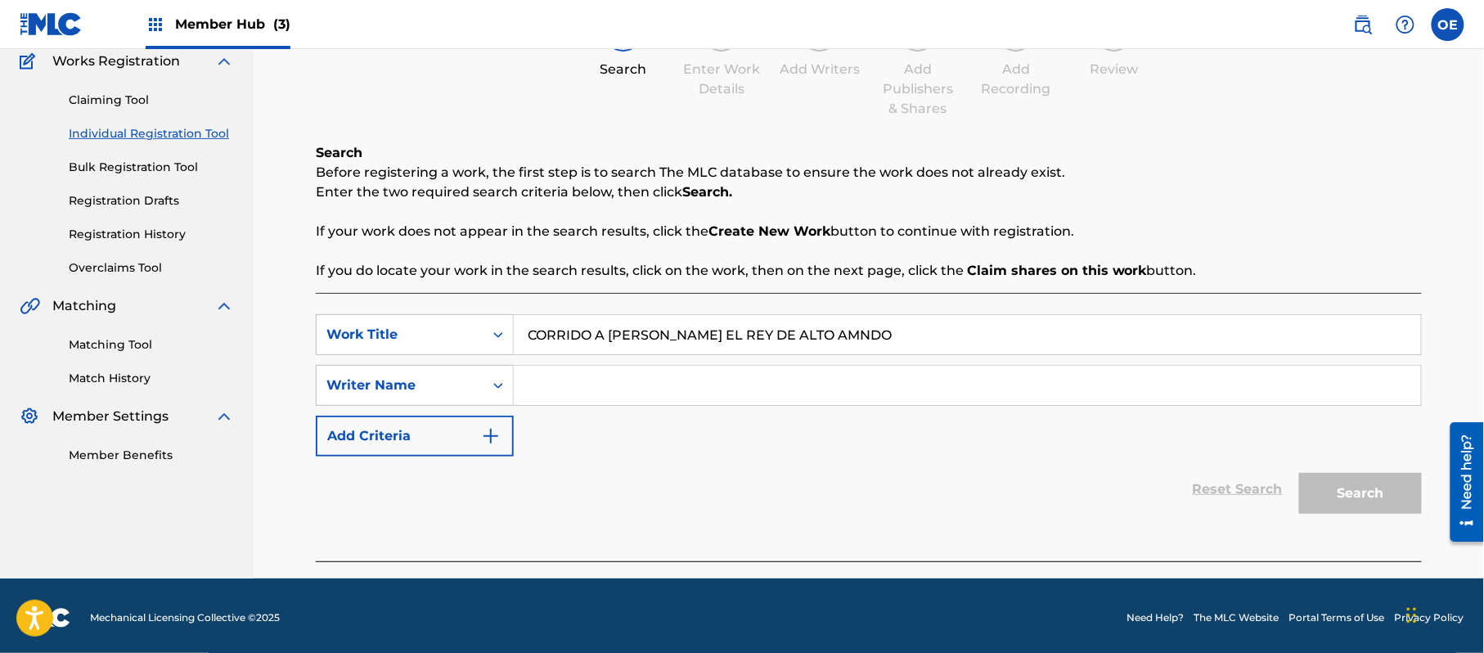
scroll to position [145, 0]
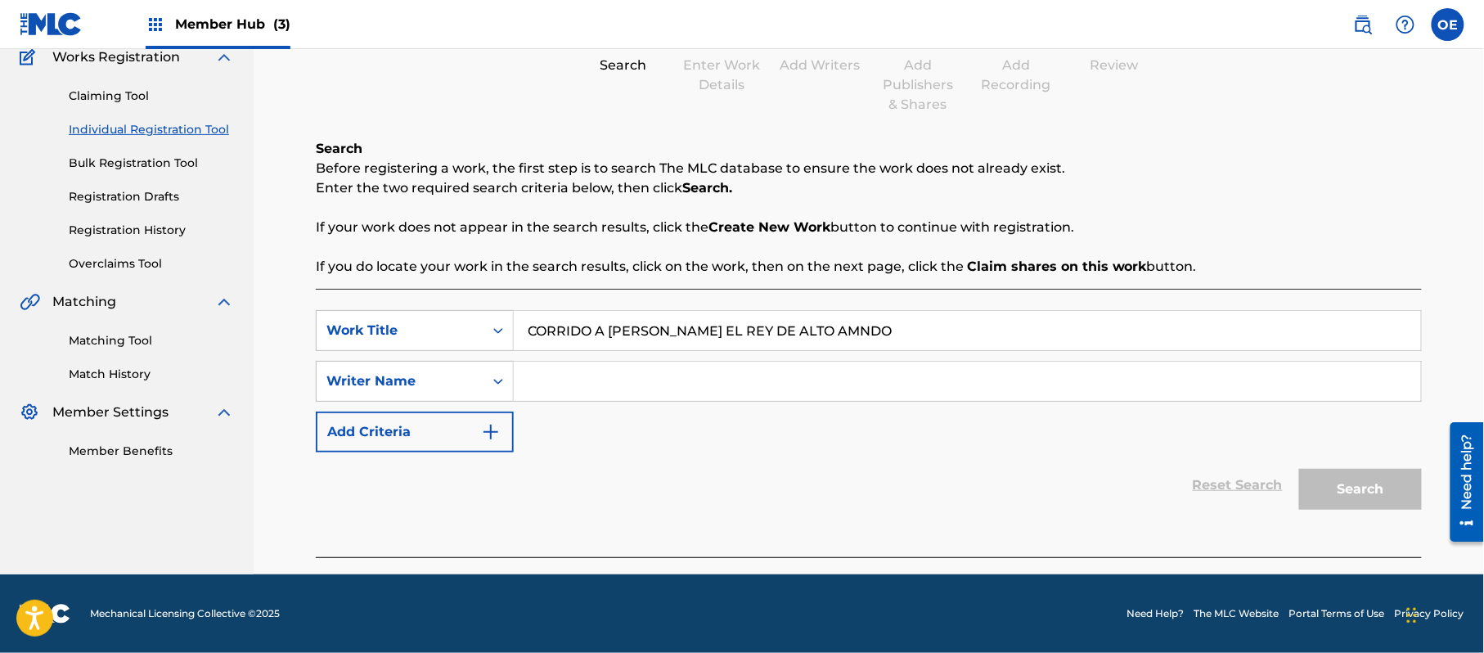
type input "CORRIDO A [PERSON_NAME] EL REY DE ALTO AMNDO"
paste input "[PERSON_NAME]"
type input "[PERSON_NAME]"
click at [1378, 475] on button "Search" at bounding box center [1360, 489] width 123 height 41
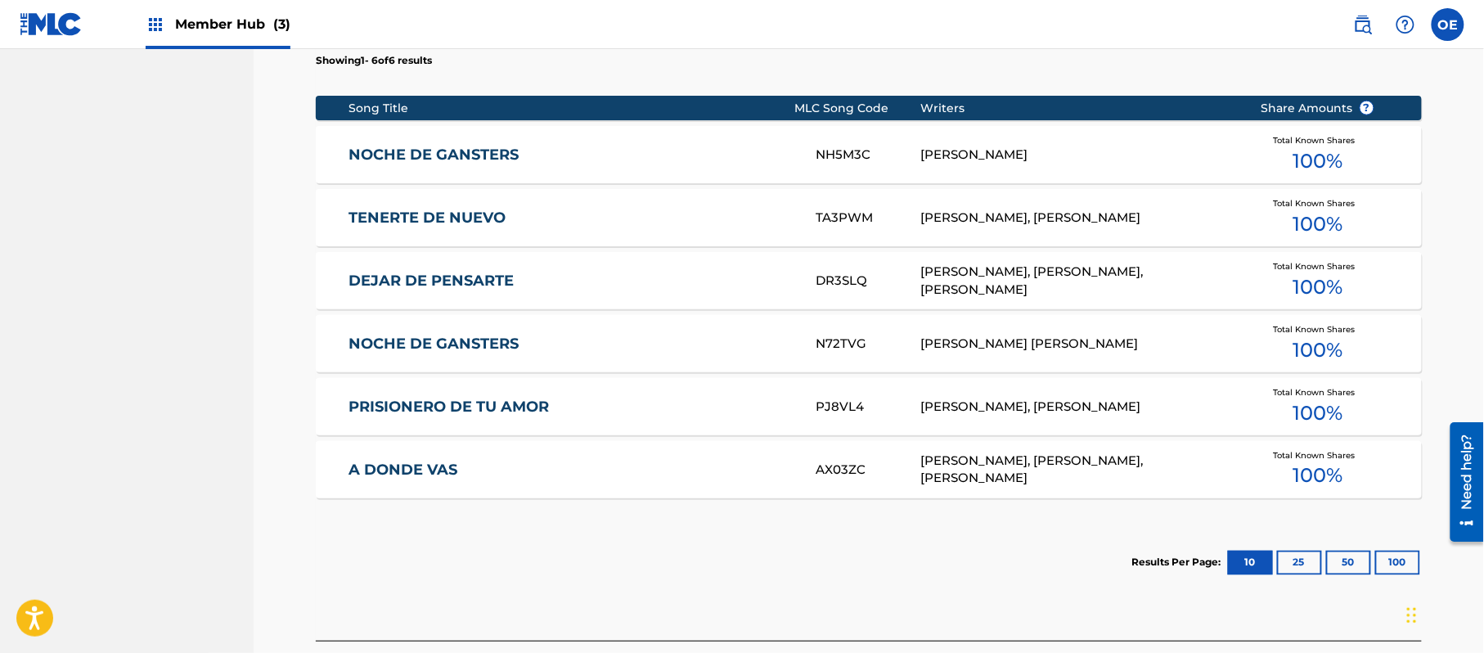
scroll to position [691, 0]
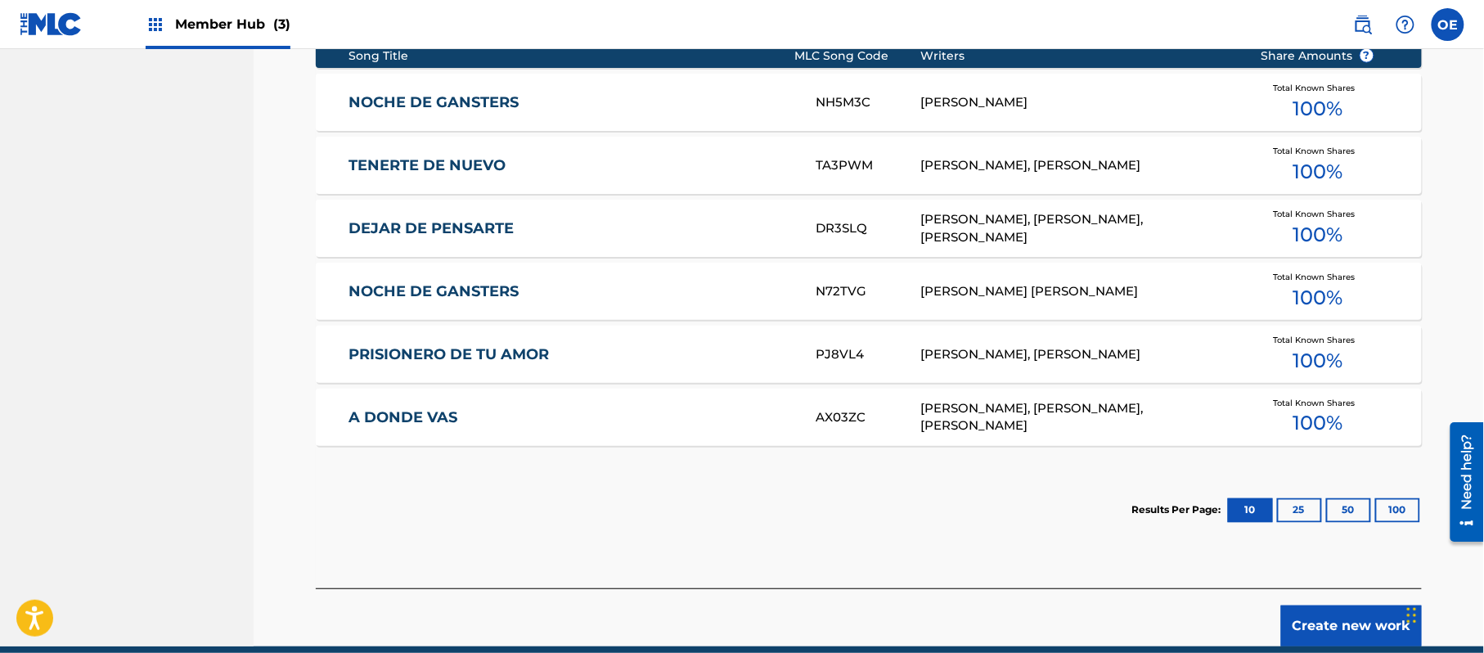
click at [1324, 604] on div "Create new work" at bounding box center [869, 617] width 1106 height 58
click at [1329, 617] on button "Create new work" at bounding box center [1351, 625] width 141 height 41
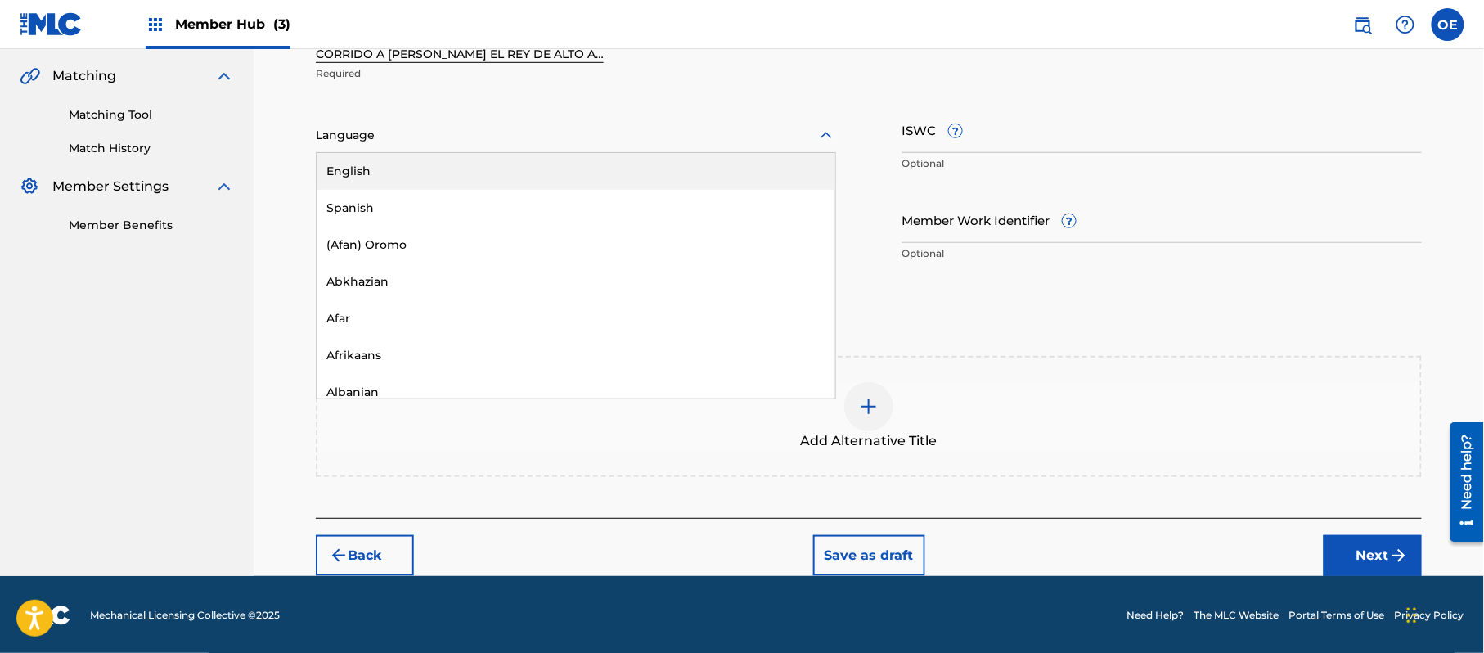
click at [384, 142] on div at bounding box center [576, 135] width 520 height 20
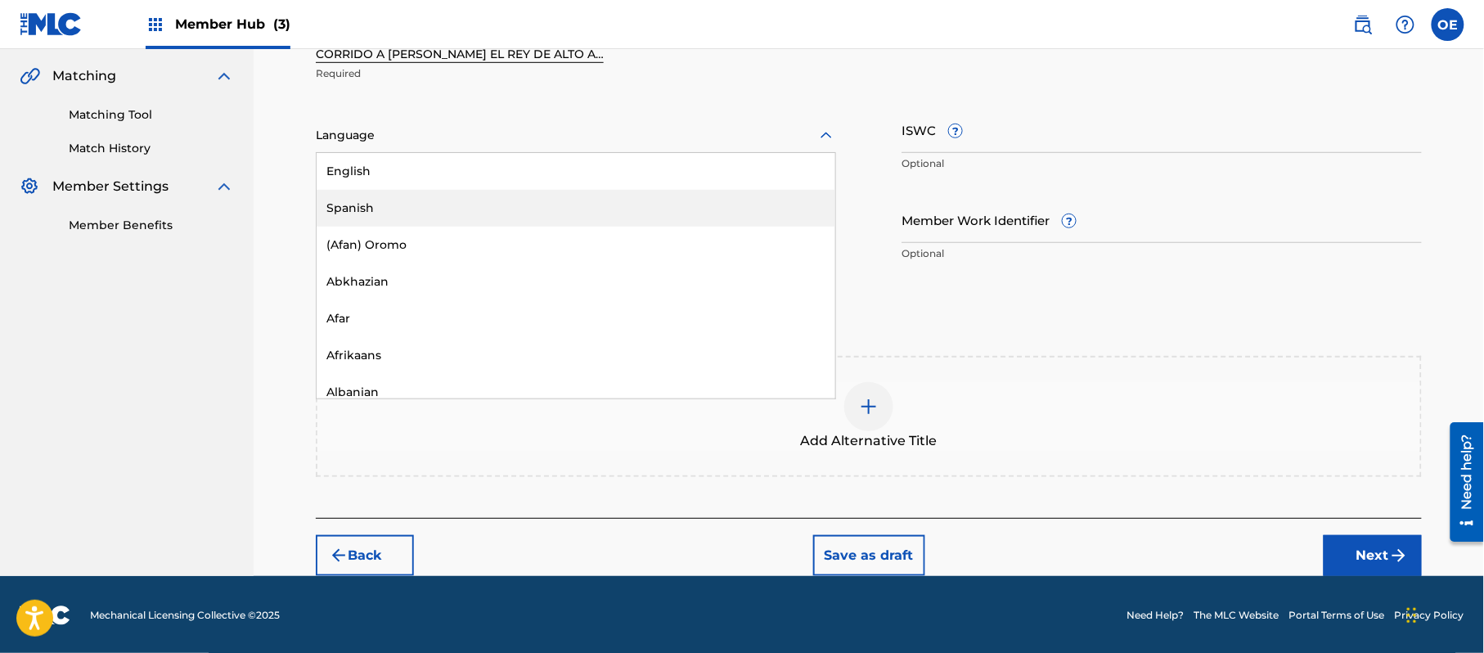
click at [375, 196] on div "Spanish" at bounding box center [576, 208] width 519 height 37
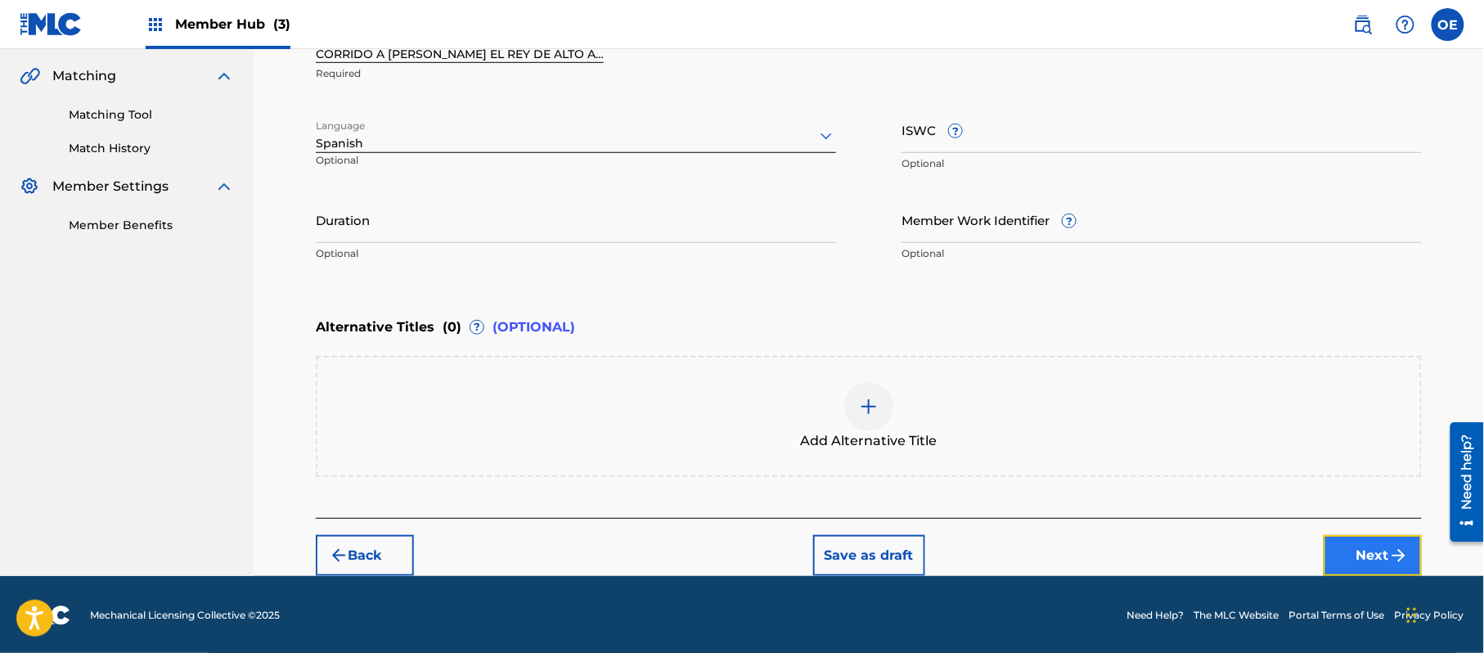
click at [1362, 547] on button "Next" at bounding box center [1373, 555] width 98 height 41
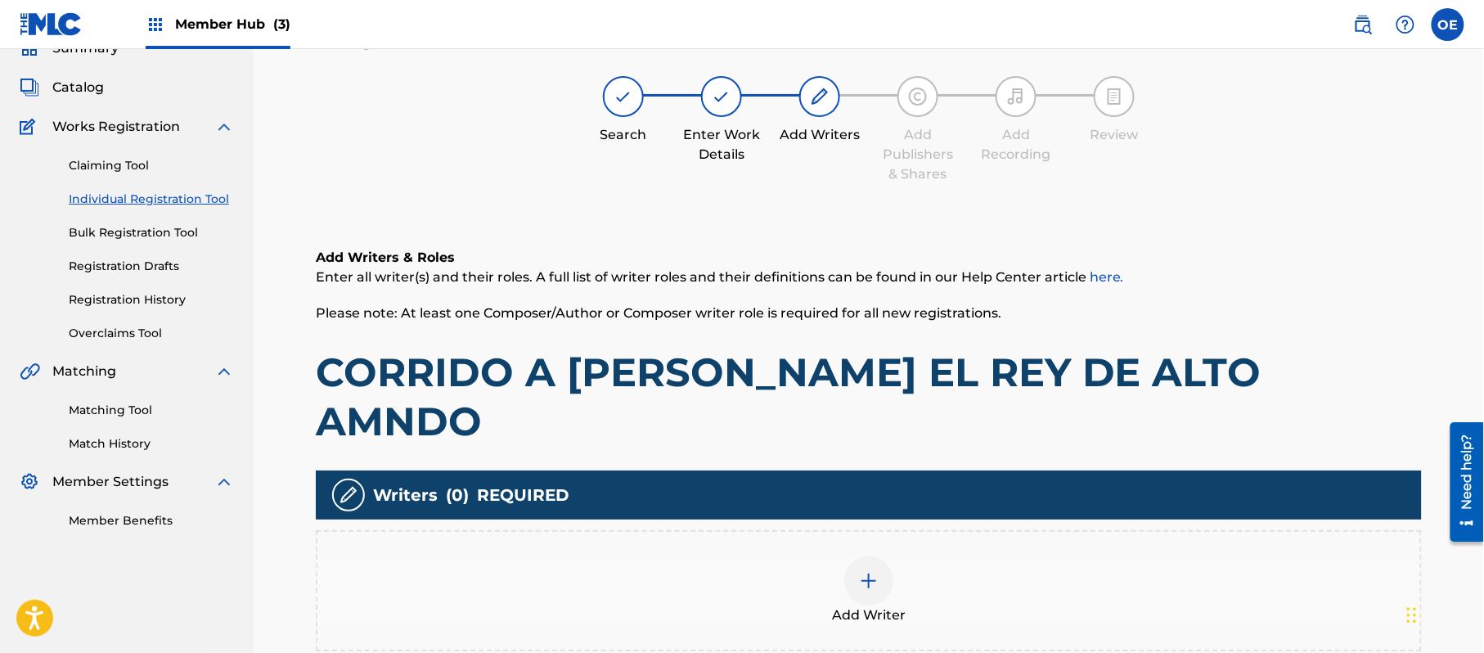
scroll to position [74, 0]
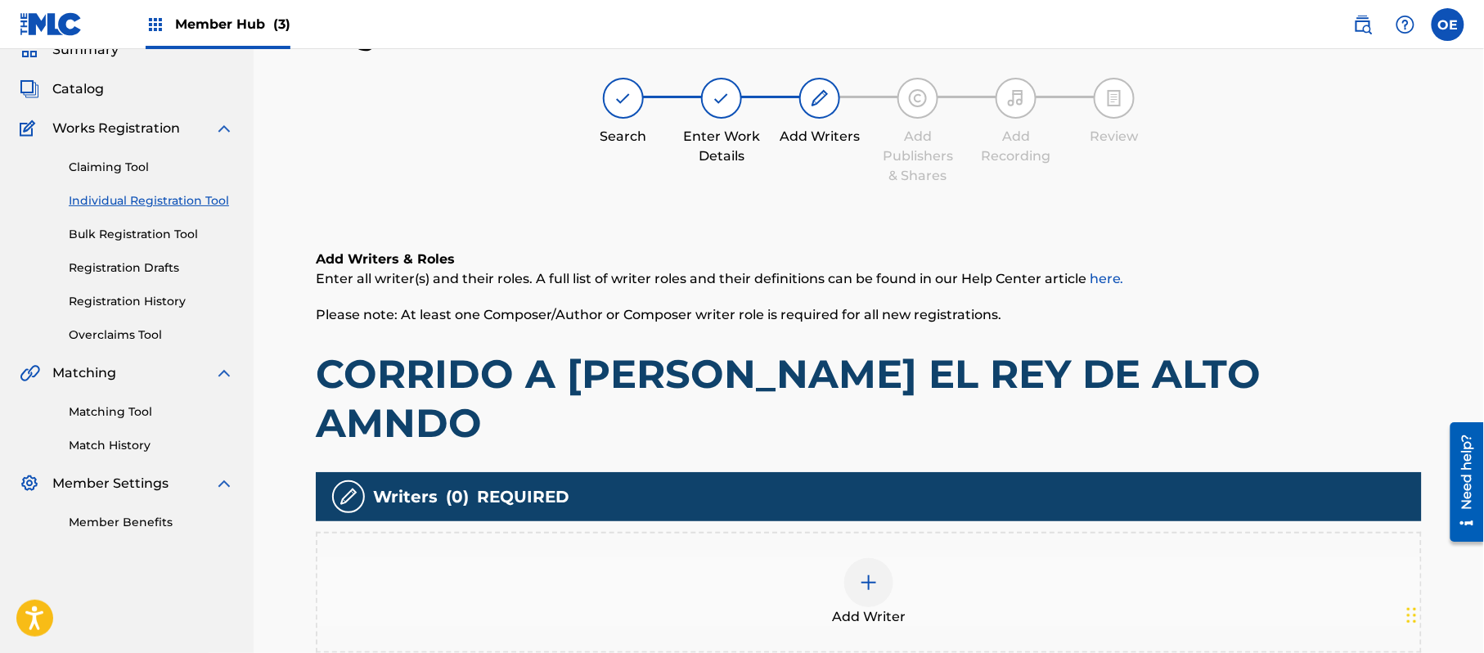
click at [794, 558] on div "Add Writer" at bounding box center [868, 592] width 1103 height 69
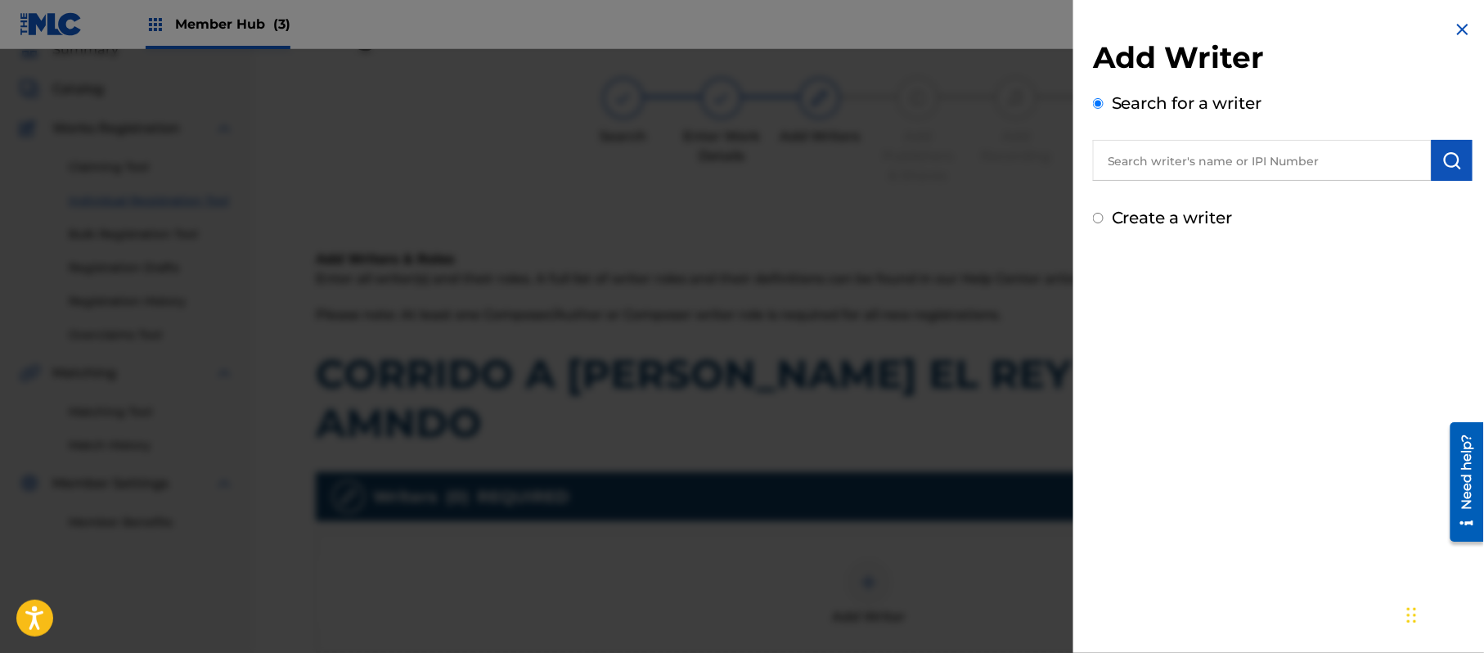
click at [1195, 208] on label "Create a writer" at bounding box center [1172, 218] width 121 height 20
radio input "true"
click at [1104, 213] on input "Create a writer" at bounding box center [1098, 218] width 11 height 11
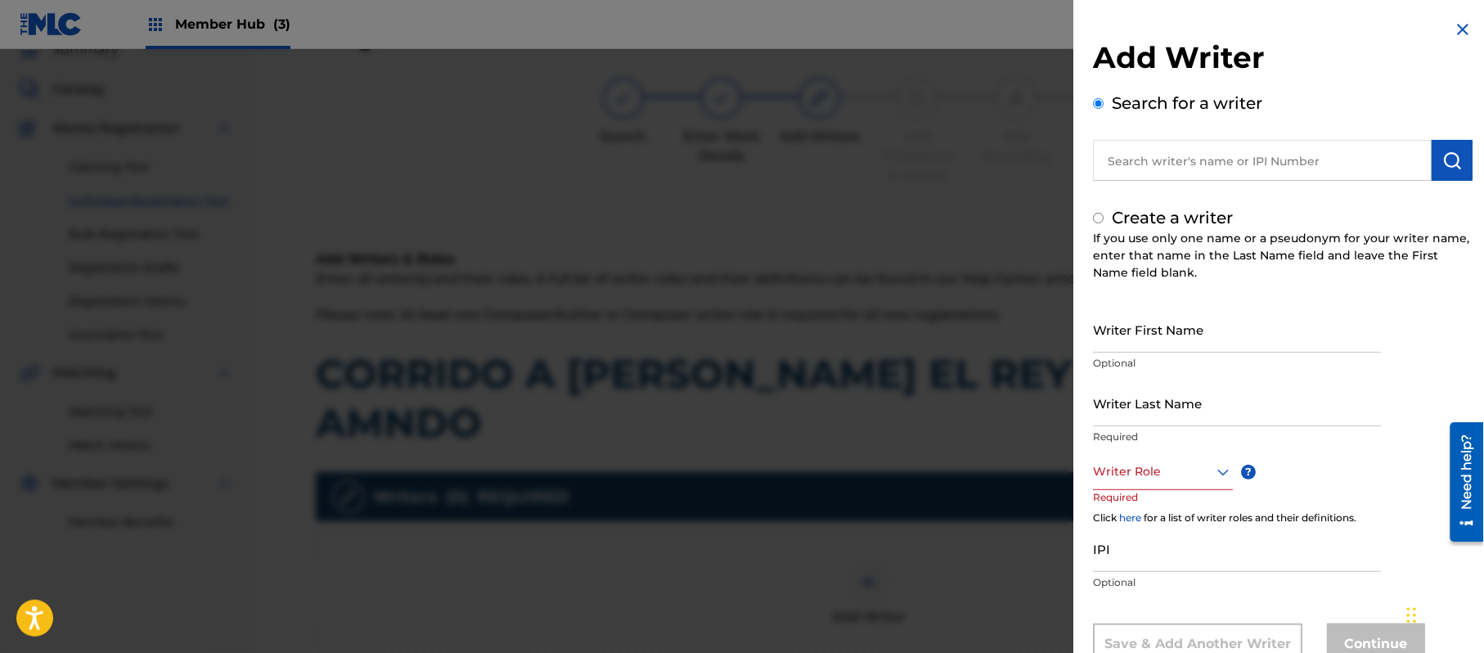
radio input "false"
radio input "true"
paste input "[PERSON_NAME]"
type input "[PERSON_NAME]"
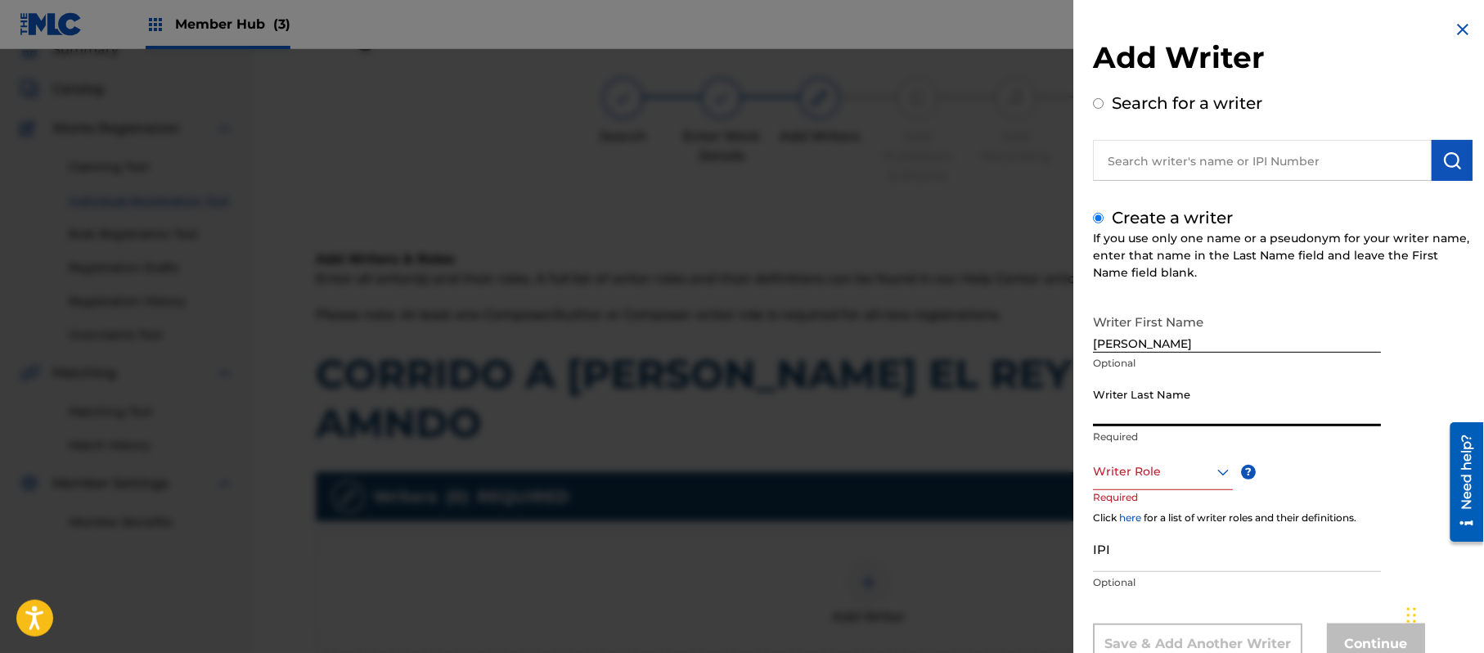
paste input "[PERSON_NAME]"
type input "[PERSON_NAME]"
drag, startPoint x: 1186, startPoint y: 331, endPoint x: 1137, endPoint y: 350, distance: 52.9
click at [1137, 350] on input "[PERSON_NAME]" at bounding box center [1237, 329] width 288 height 47
type input "[PERSON_NAME]"
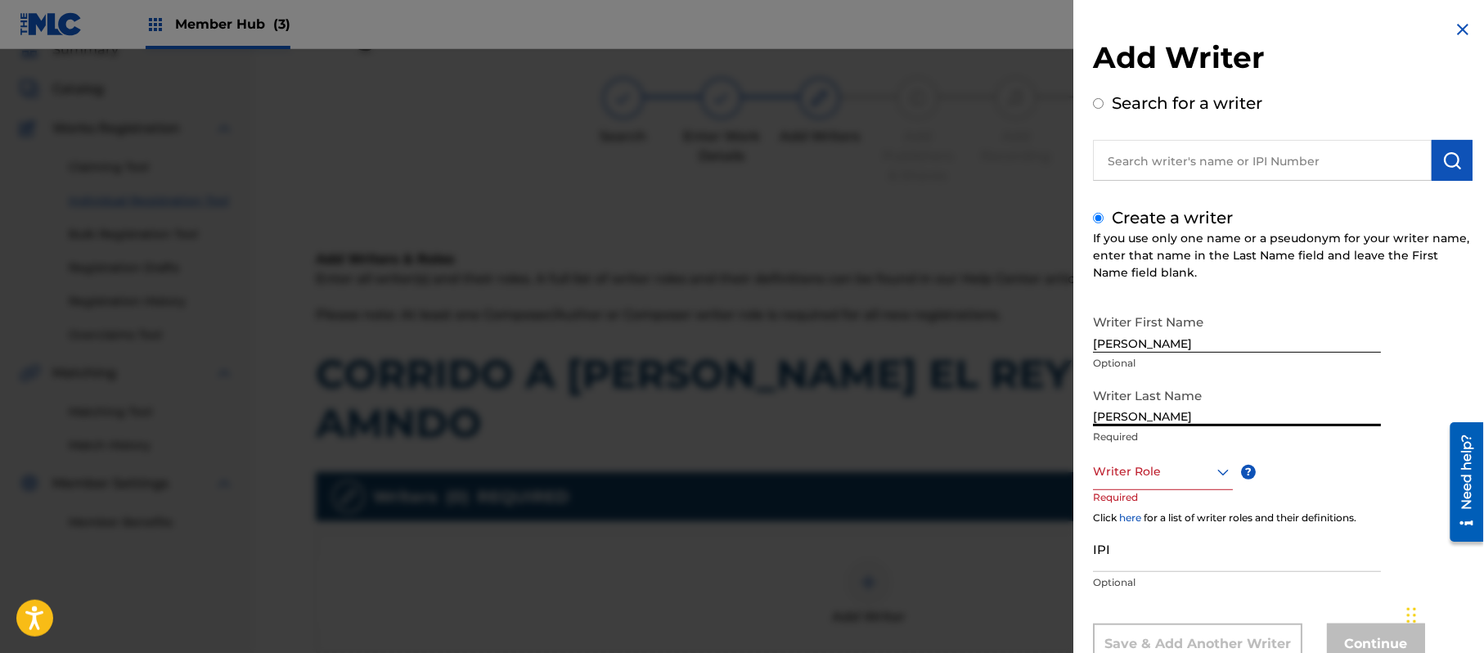
drag, startPoint x: 1137, startPoint y: 417, endPoint x: 966, endPoint y: 398, distance: 171.3
click at [966, 398] on div "Add Writer Search for a writer Create a writer If you use only one name or a ps…" at bounding box center [742, 351] width 1484 height 604
type input "PAZ"
click at [1179, 463] on div "Writer Role" at bounding box center [1163, 471] width 140 height 37
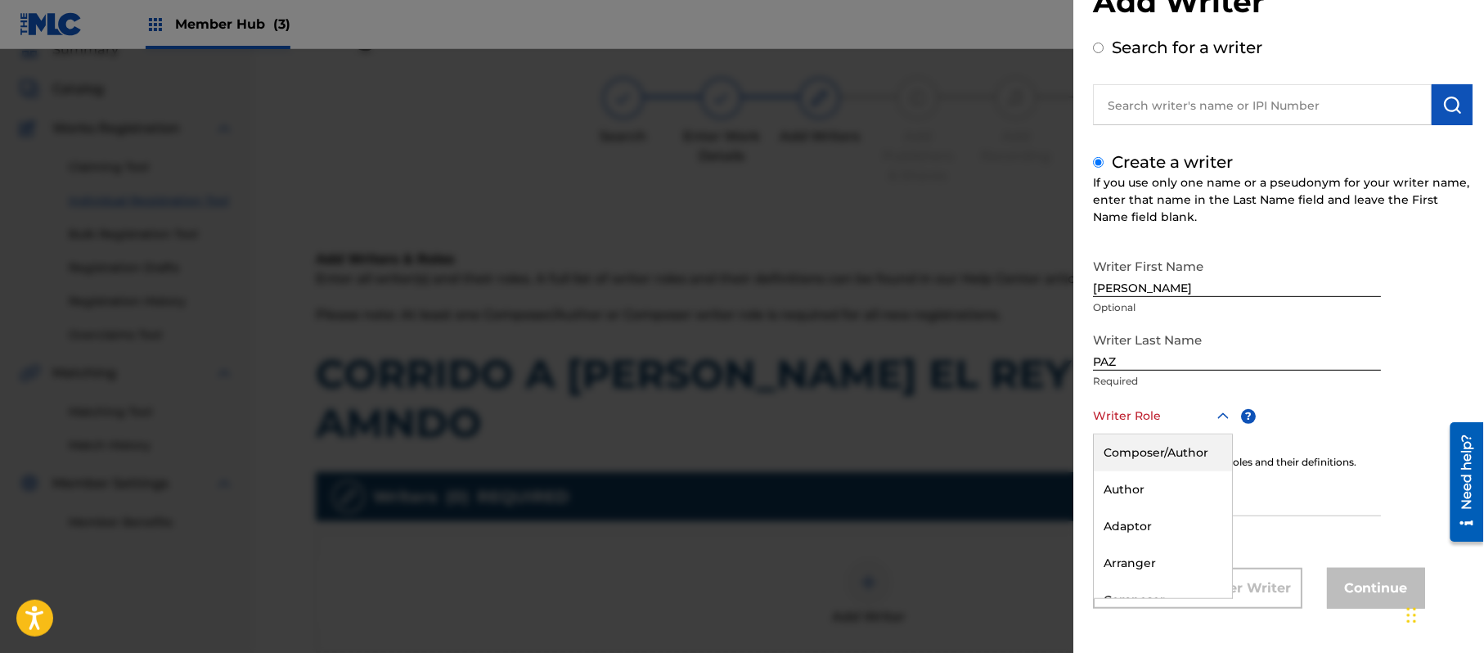
click at [1179, 465] on div "Composer/Author" at bounding box center [1163, 452] width 138 height 37
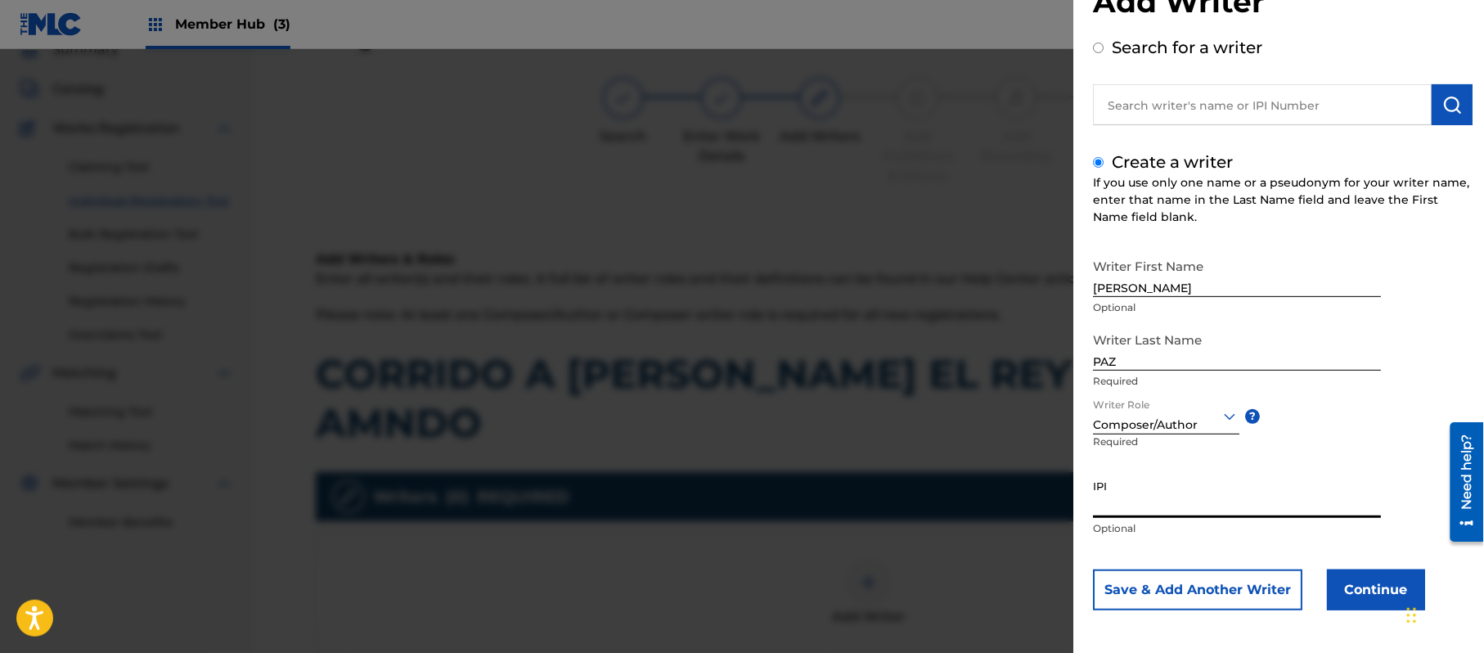
paste input "383824534"
type input "383824534"
click at [1332, 574] on button "Continue" at bounding box center [1376, 589] width 98 height 41
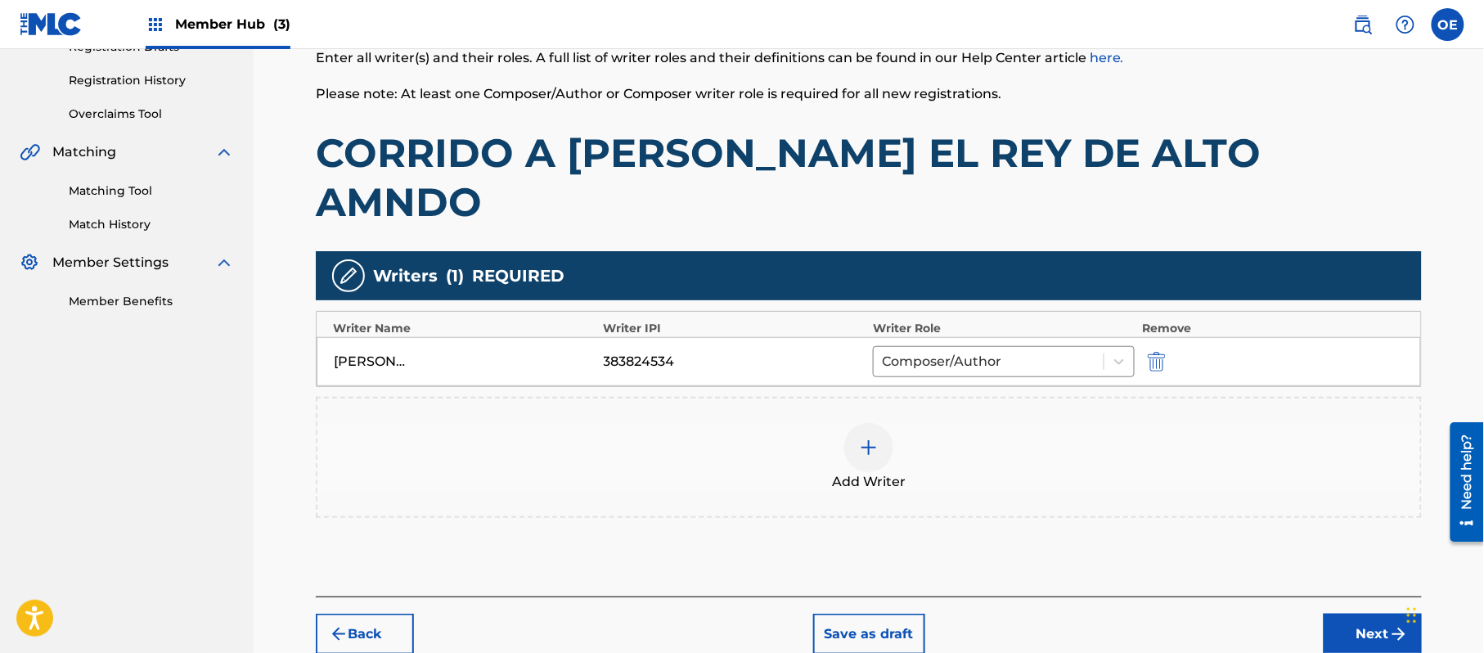
scroll to position [326, 0]
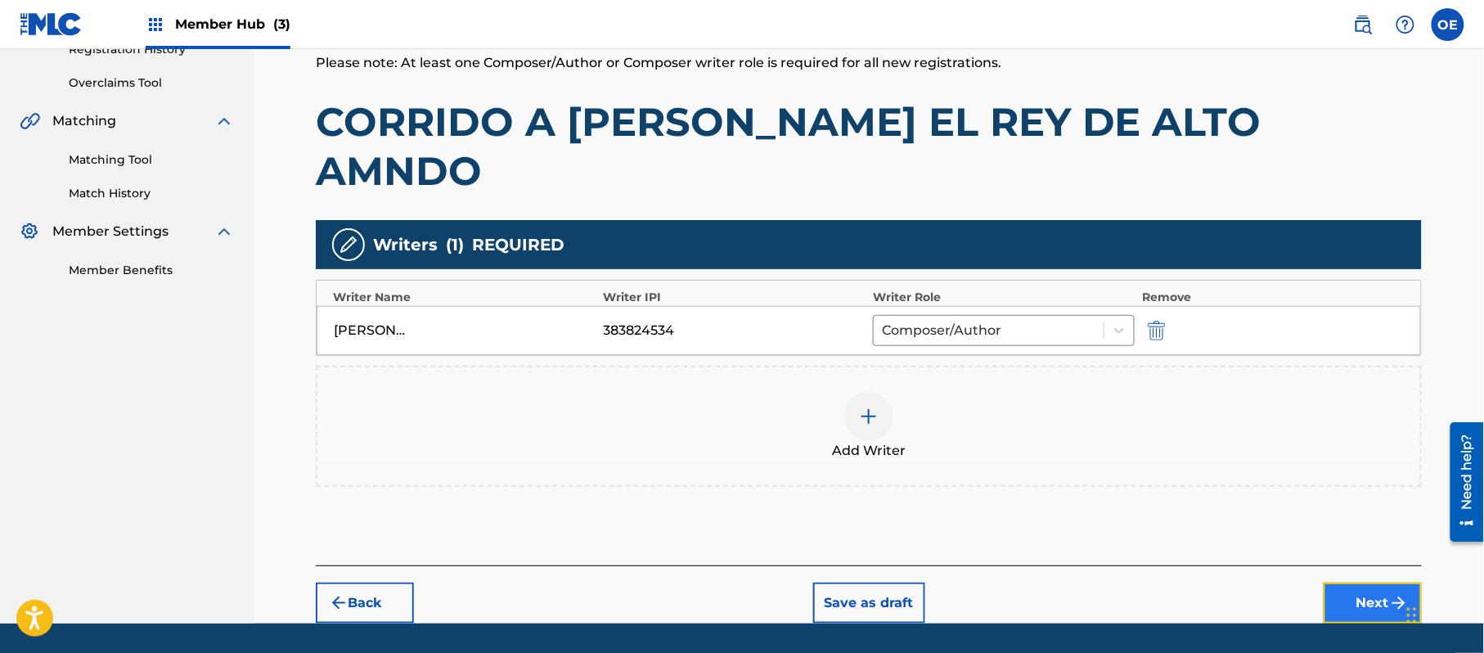
click at [1355, 583] on button "Next" at bounding box center [1373, 603] width 98 height 41
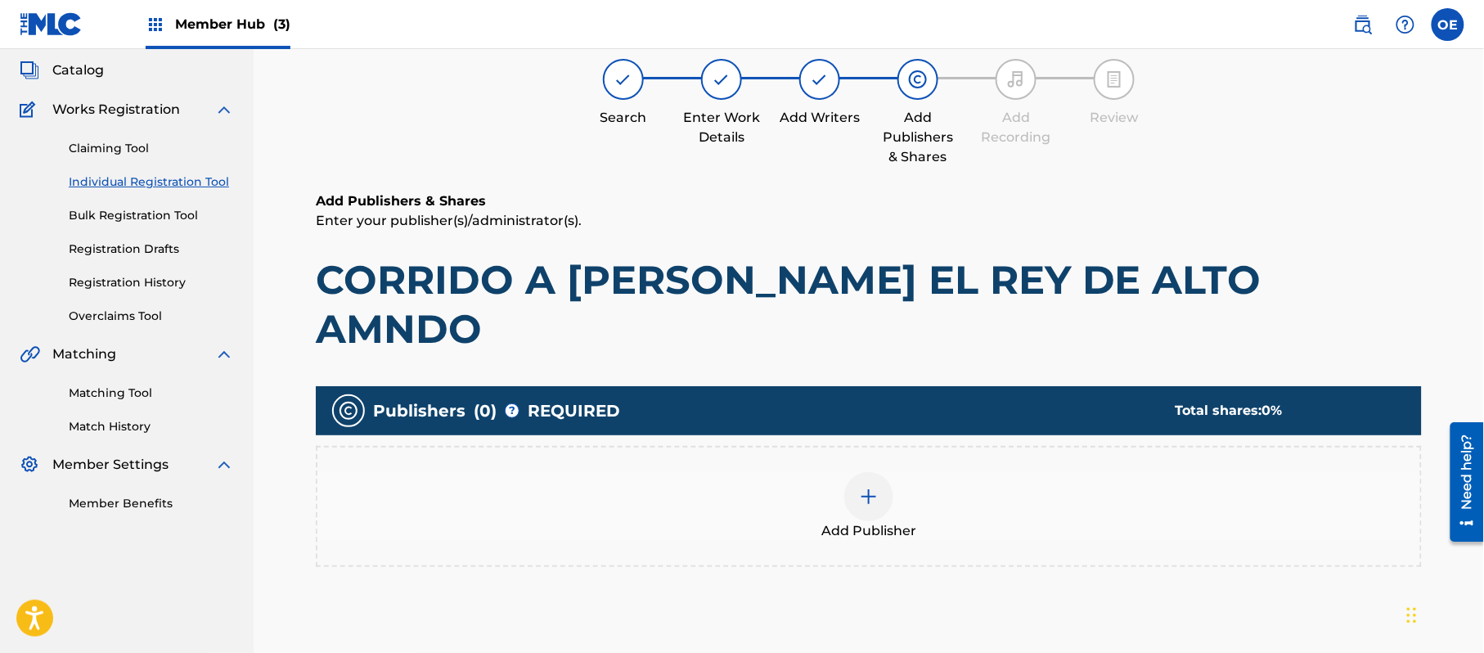
scroll to position [74, 0]
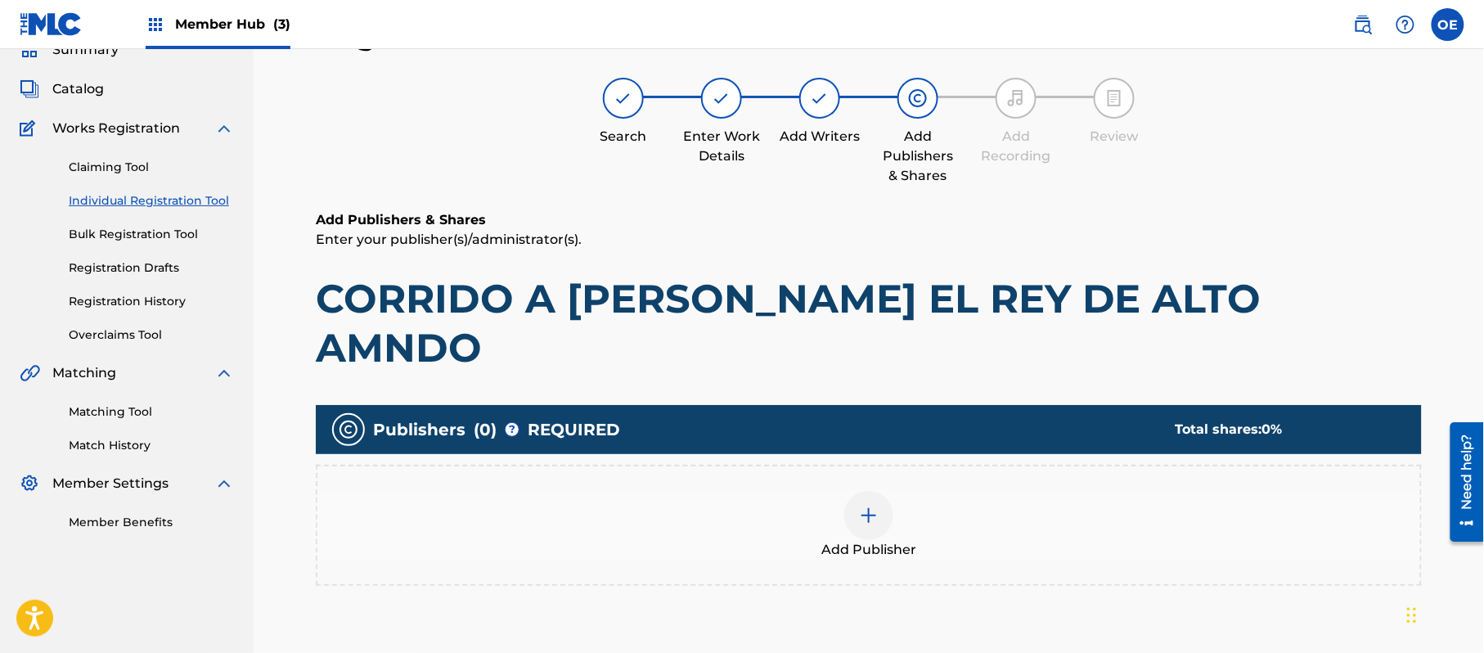
click at [877, 491] on div at bounding box center [868, 515] width 49 height 49
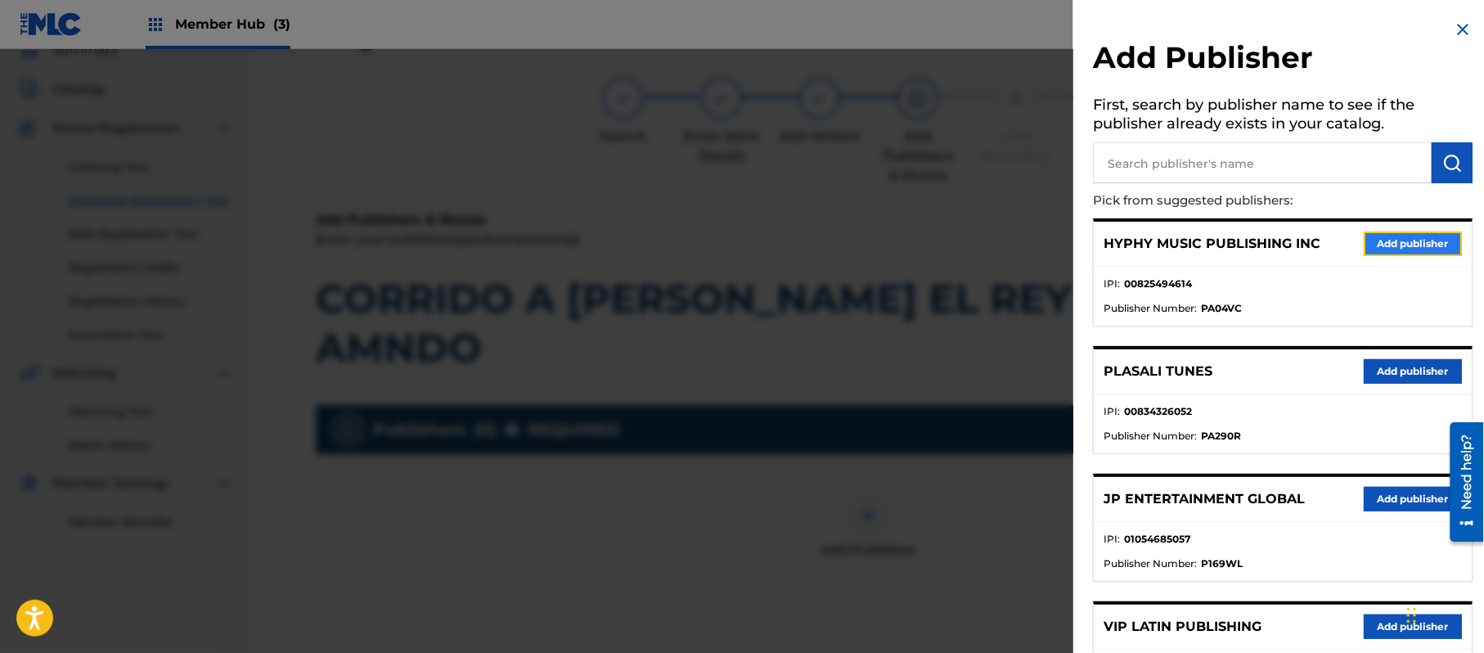
click at [1409, 233] on button "Add publisher" at bounding box center [1413, 244] width 98 height 25
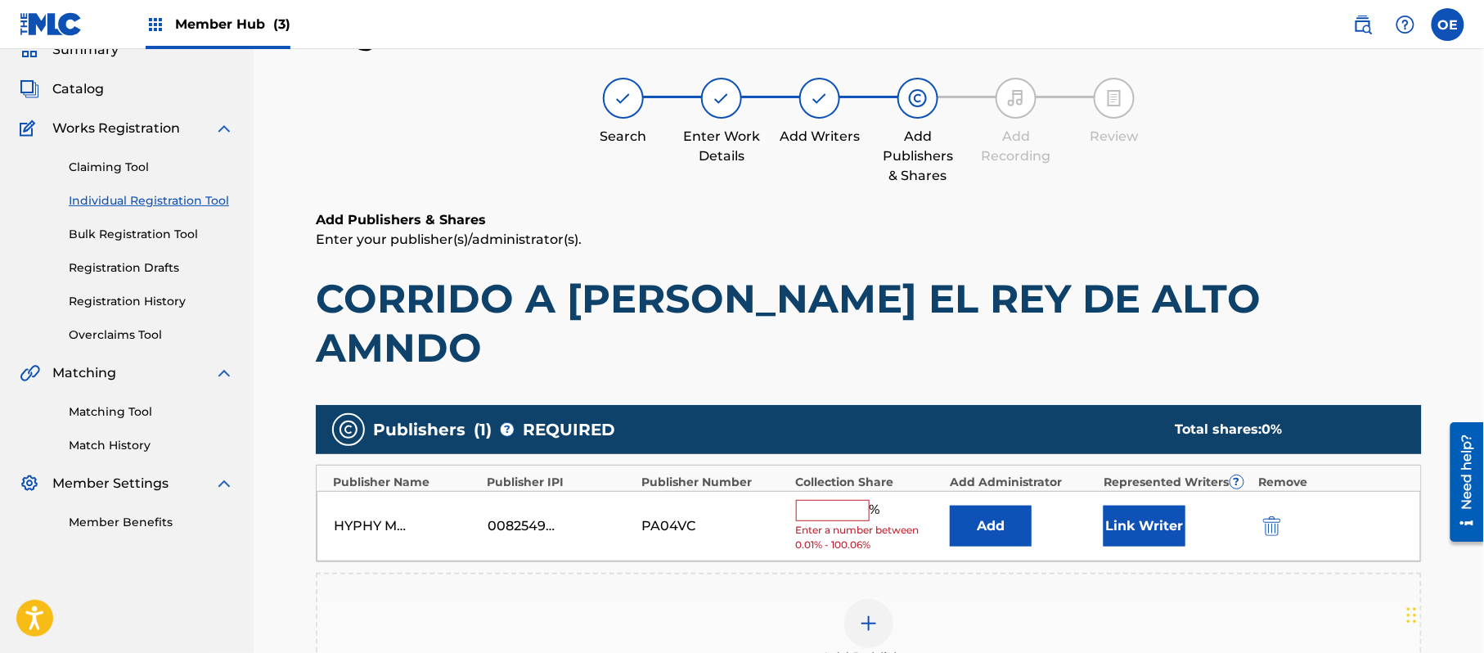
click at [848, 500] on input "text" at bounding box center [833, 510] width 74 height 21
type input "100"
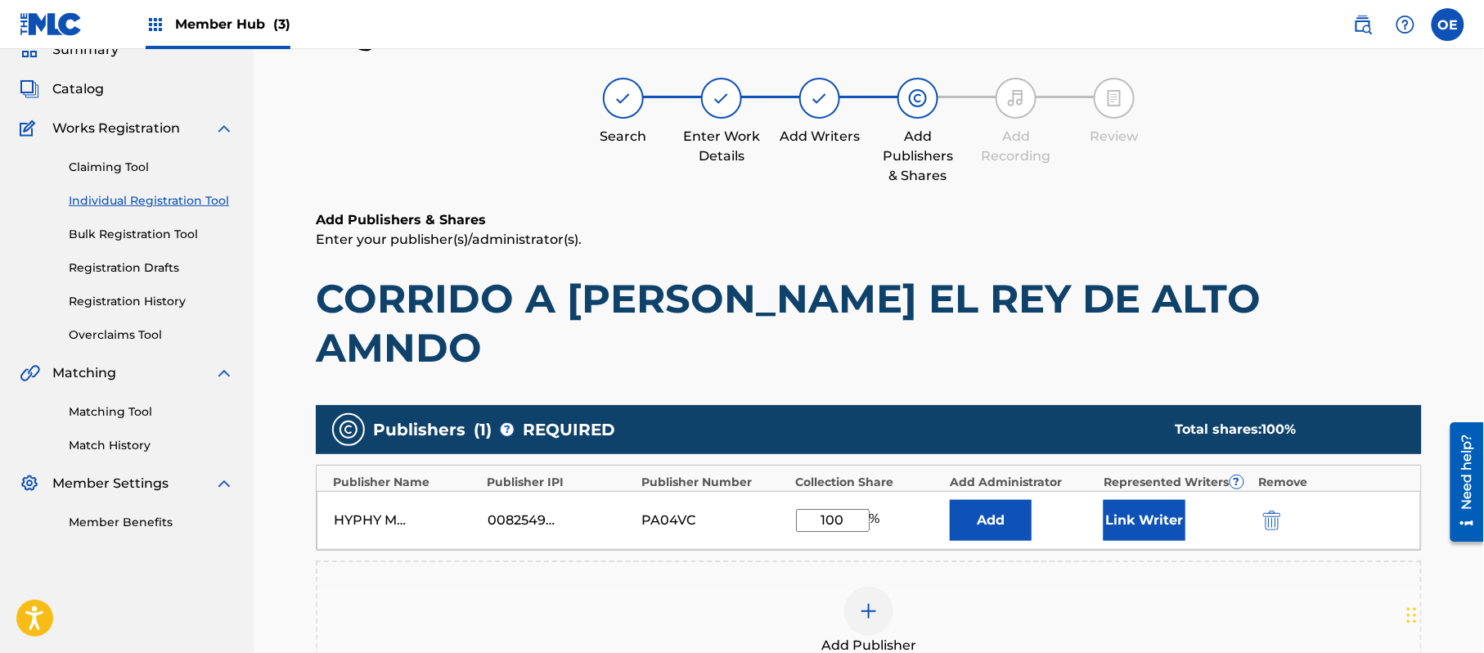
click at [1056, 500] on div "Add" at bounding box center [1023, 520] width 146 height 41
click at [1101, 491] on div "HYPHY MUSIC PUBLISHING INC 00825494614 PA04VC 100 % Add Link Writer" at bounding box center [869, 520] width 1105 height 59
click at [1114, 500] on button "Link Writer" at bounding box center [1145, 520] width 82 height 41
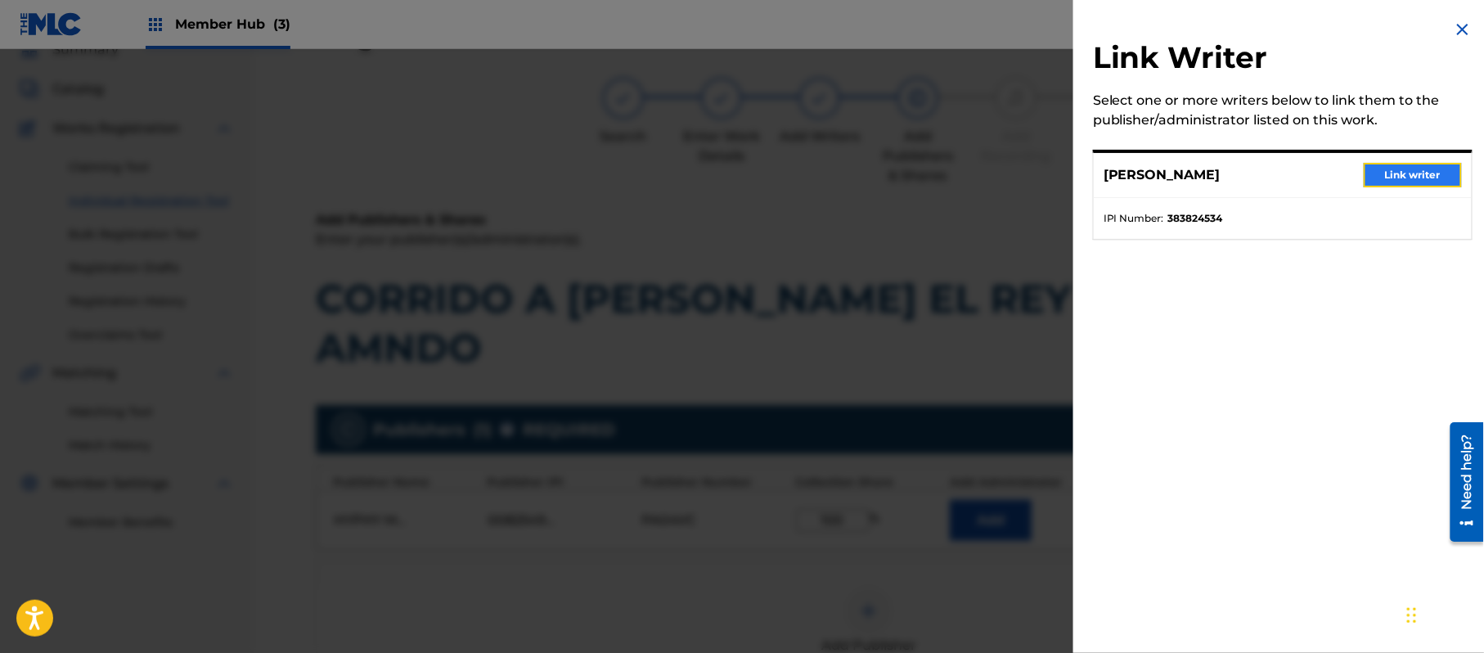
click at [1414, 168] on button "Link writer" at bounding box center [1413, 175] width 98 height 25
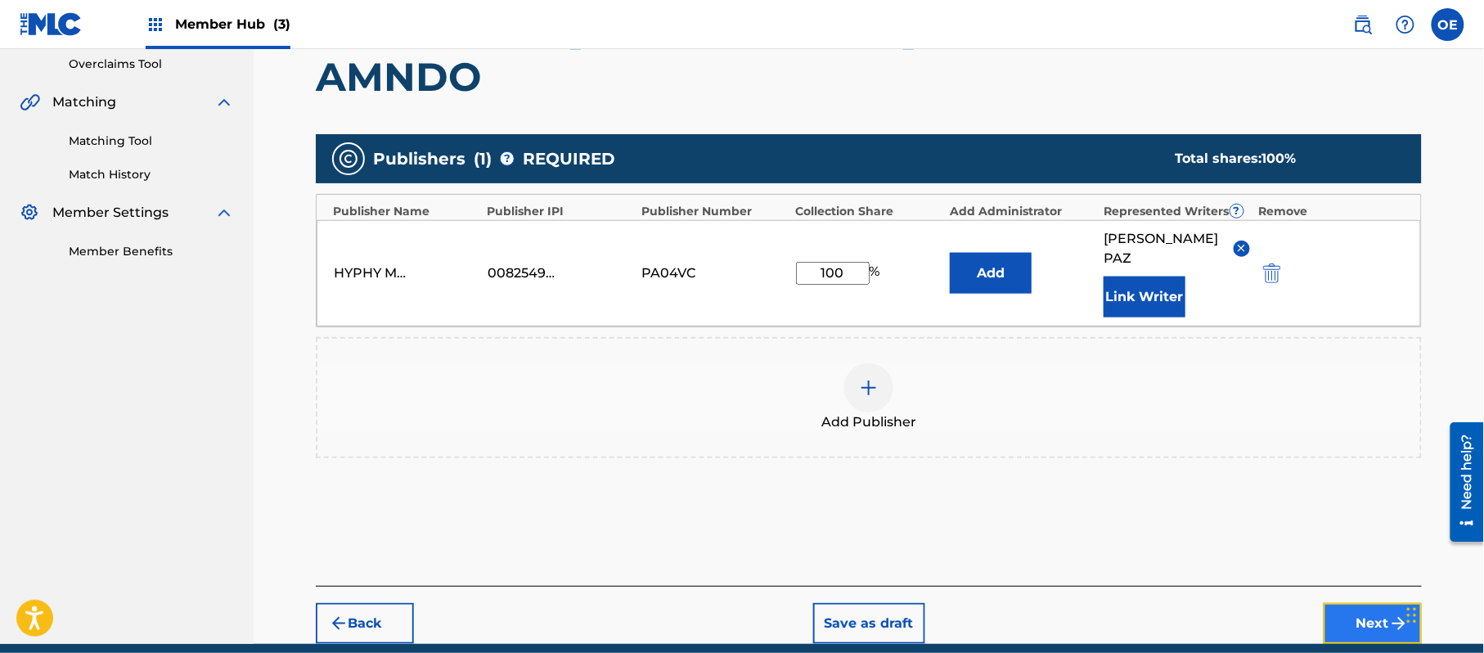
click at [1344, 603] on button "Next" at bounding box center [1373, 623] width 98 height 41
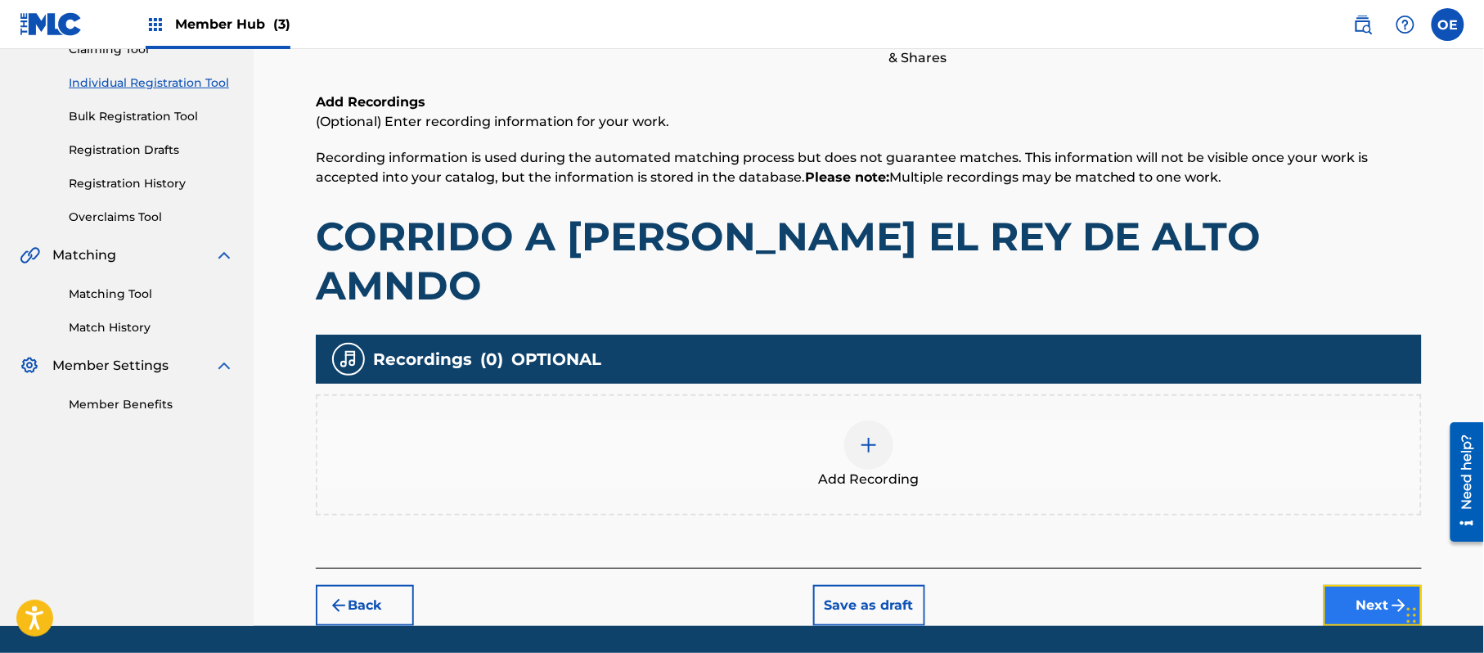
click at [1365, 585] on button "Next" at bounding box center [1373, 605] width 98 height 41
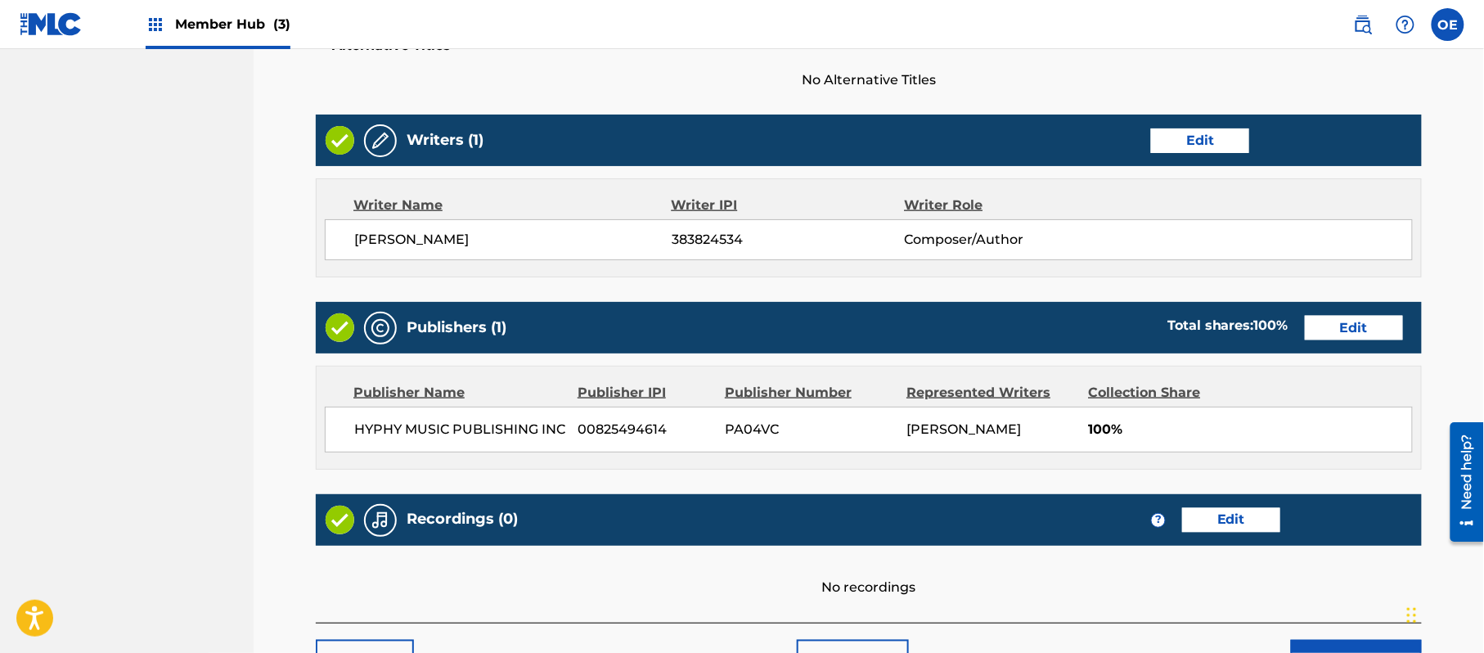
scroll to position [678, 0]
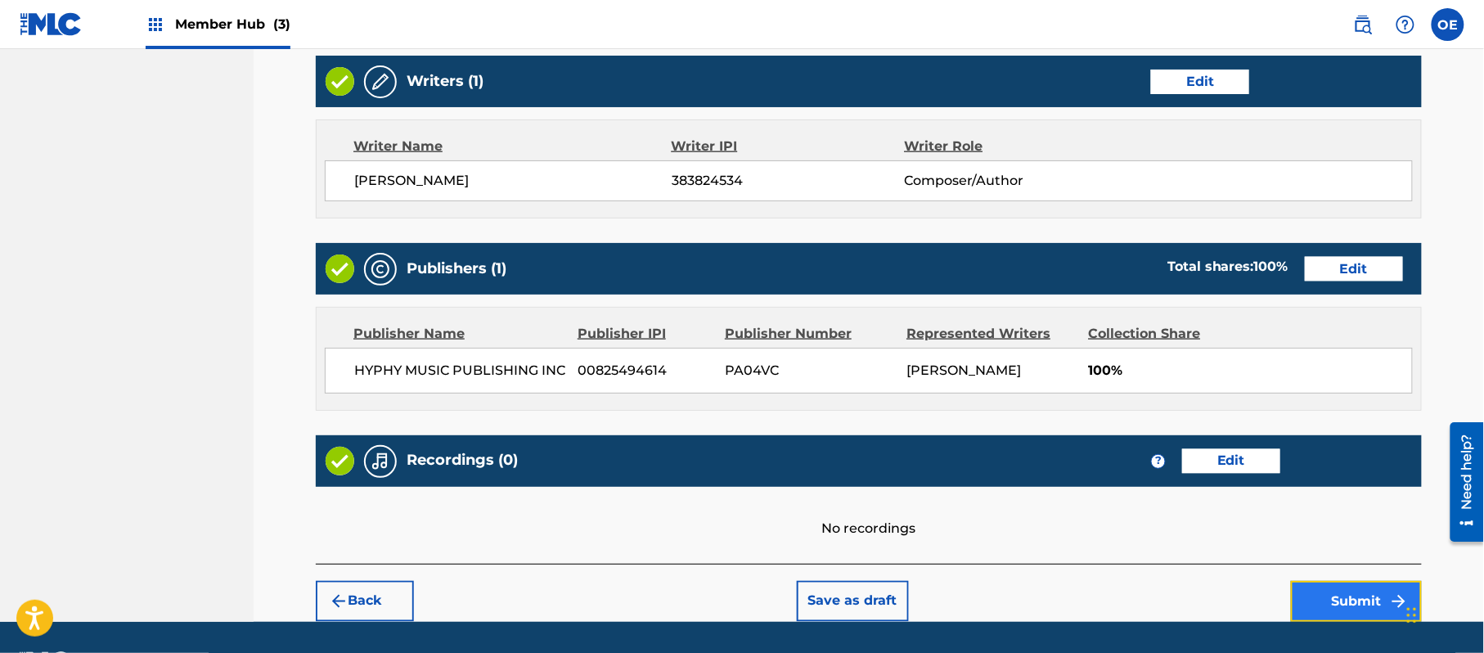
click at [1333, 581] on button "Submit" at bounding box center [1356, 601] width 131 height 41
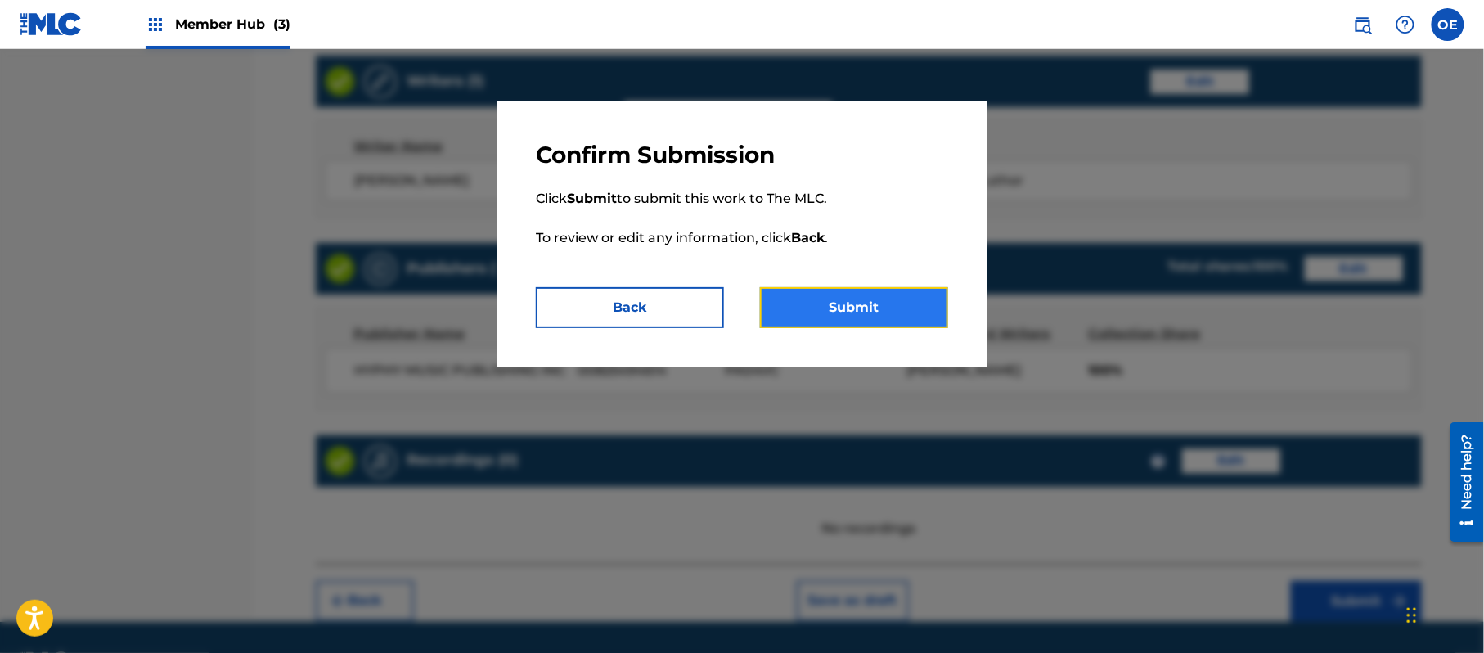
drag, startPoint x: 797, startPoint y: 302, endPoint x: 832, endPoint y: 295, distance: 35.8
click at [800, 301] on button "Submit" at bounding box center [854, 307] width 188 height 41
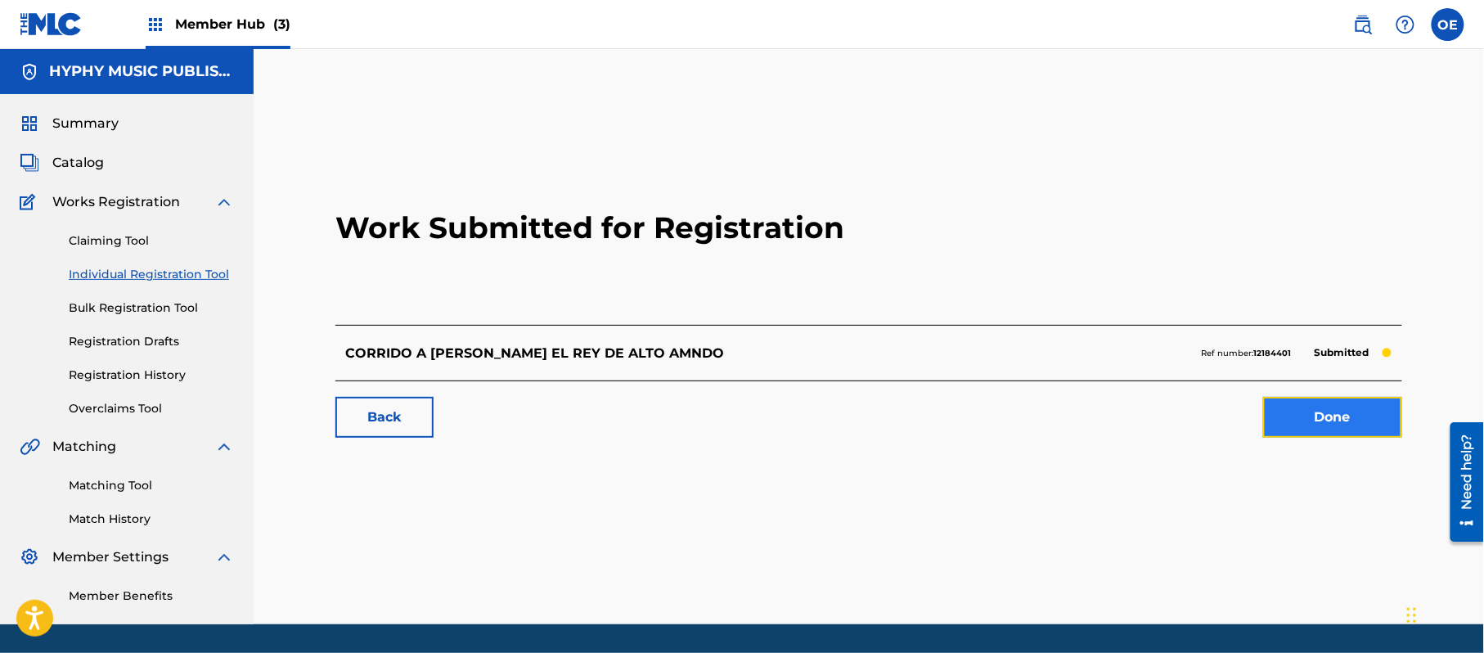
click at [1303, 430] on link "Done" at bounding box center [1332, 417] width 139 height 41
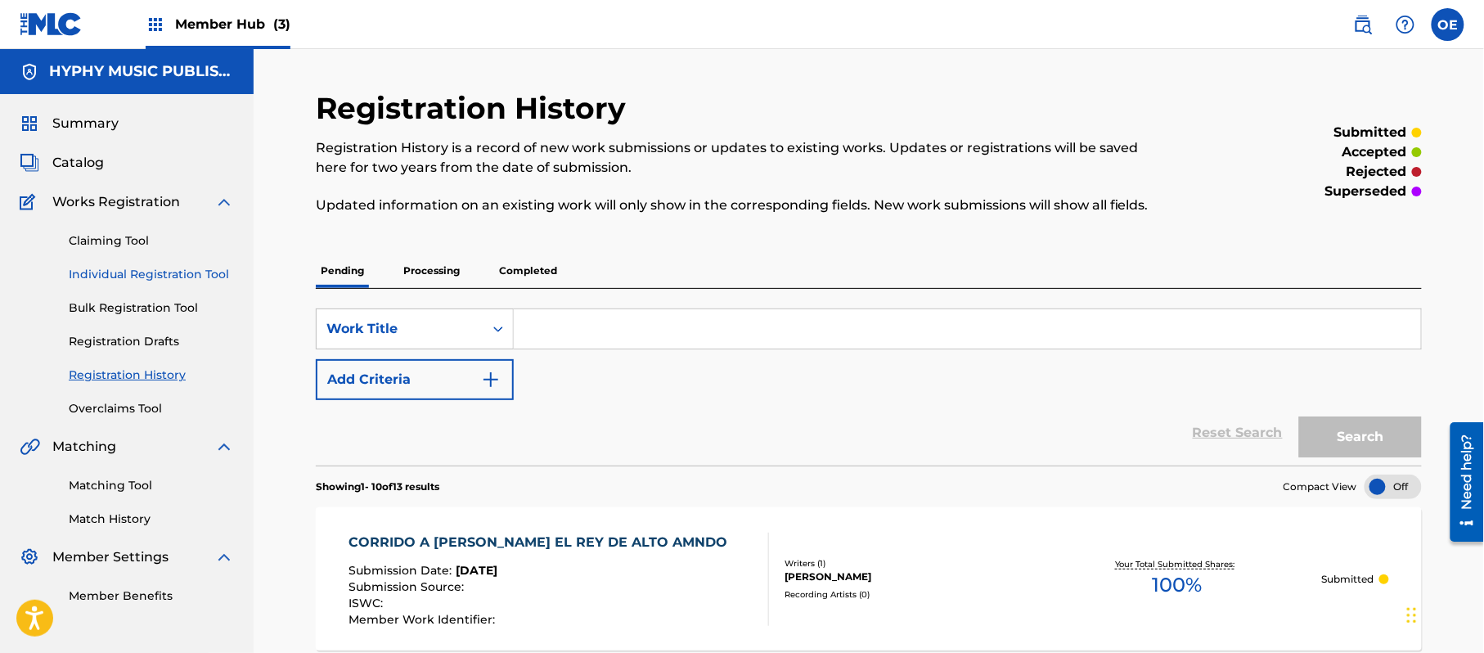
click at [142, 268] on link "Individual Registration Tool" at bounding box center [151, 274] width 165 height 17
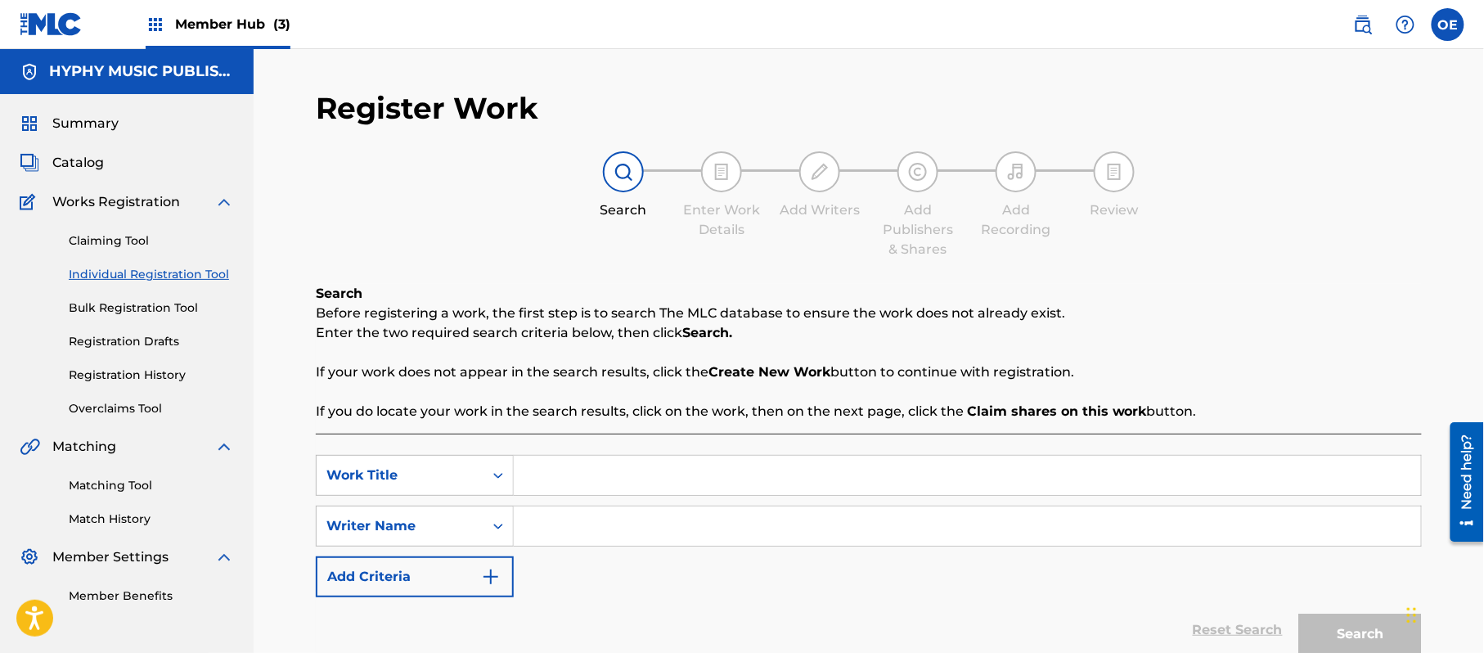
paste input "CUANDO ESTEMOS SOLITOS"
type input "CUANDO ESTEMOS SOLITOS"
paste input "[PERSON_NAME]"
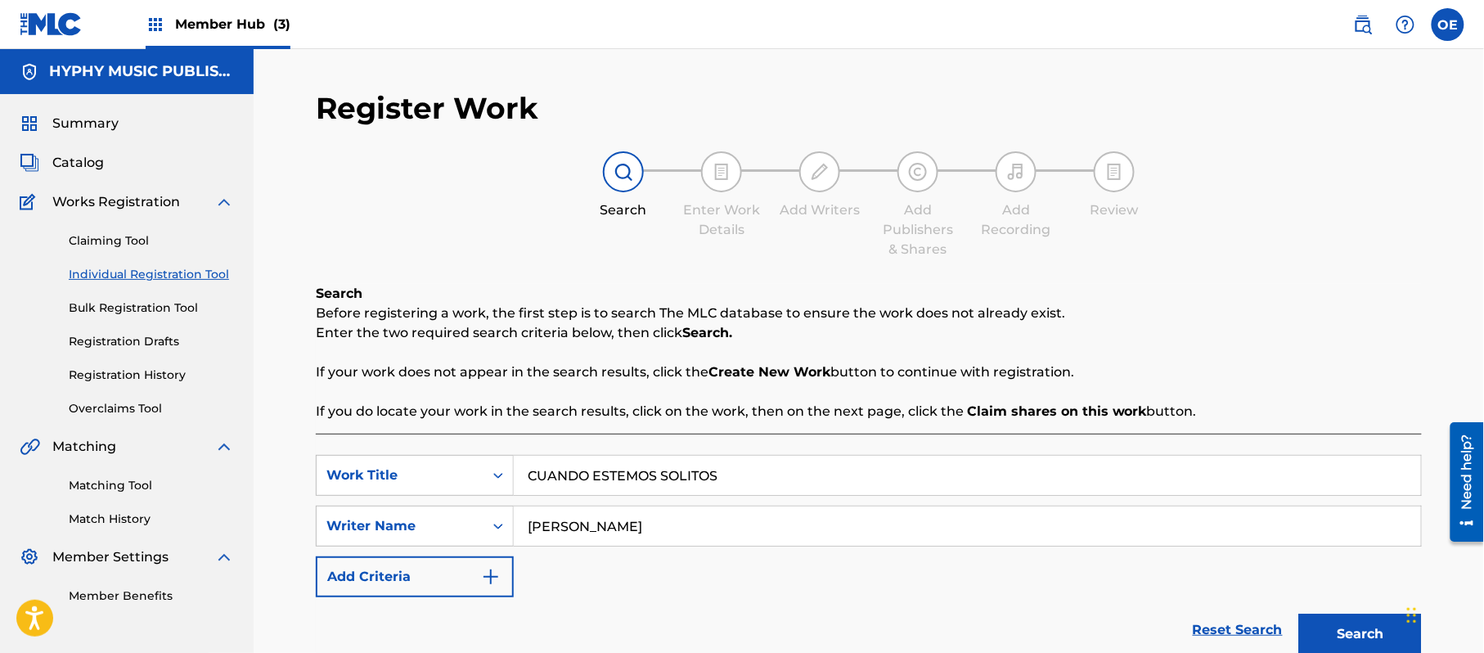
scroll to position [145, 0]
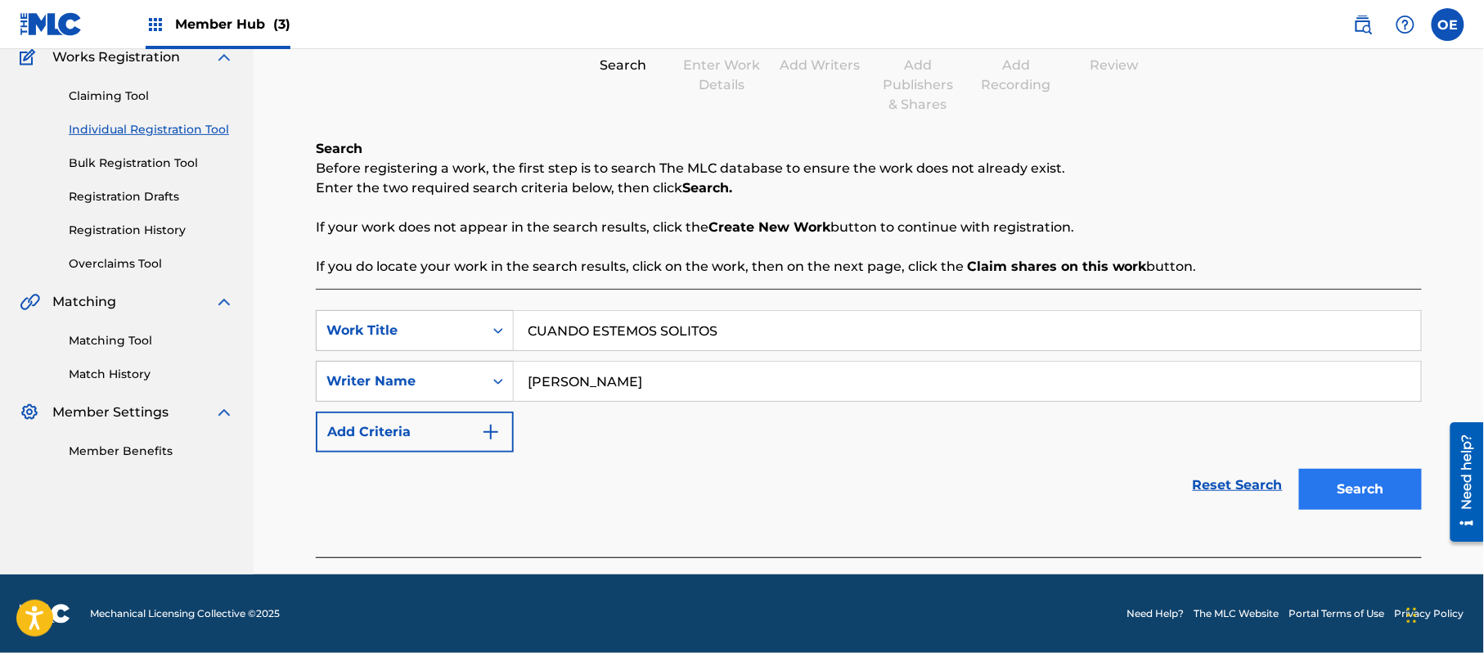
type input "[PERSON_NAME]"
click at [1335, 495] on button "Search" at bounding box center [1360, 489] width 123 height 41
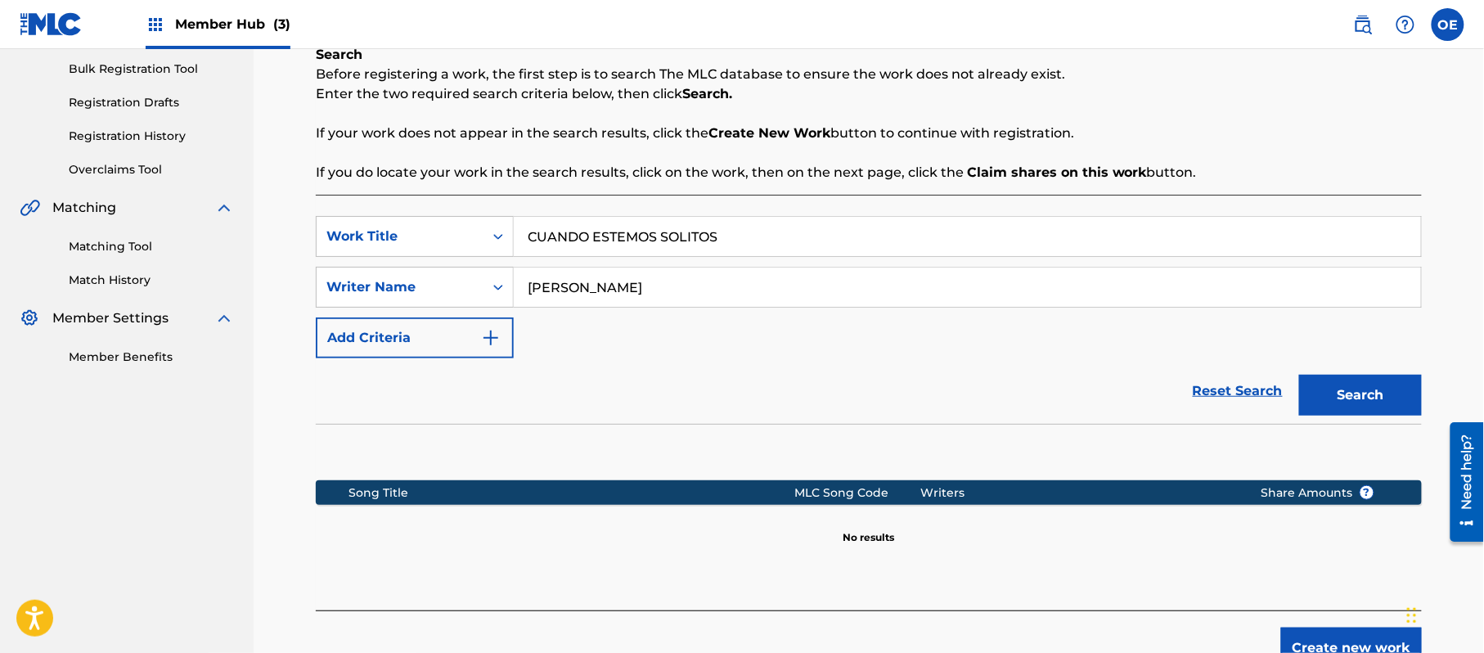
scroll to position [334, 0]
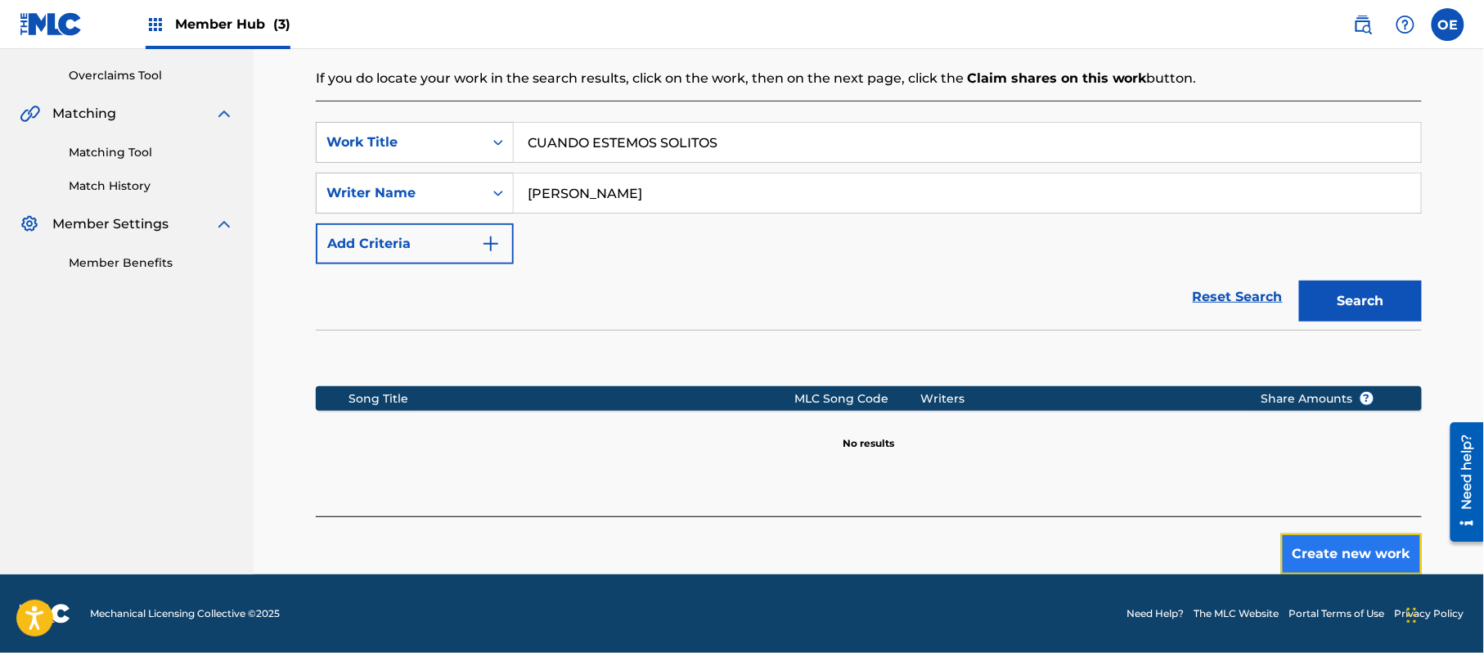
click at [1313, 551] on button "Create new work" at bounding box center [1351, 553] width 141 height 41
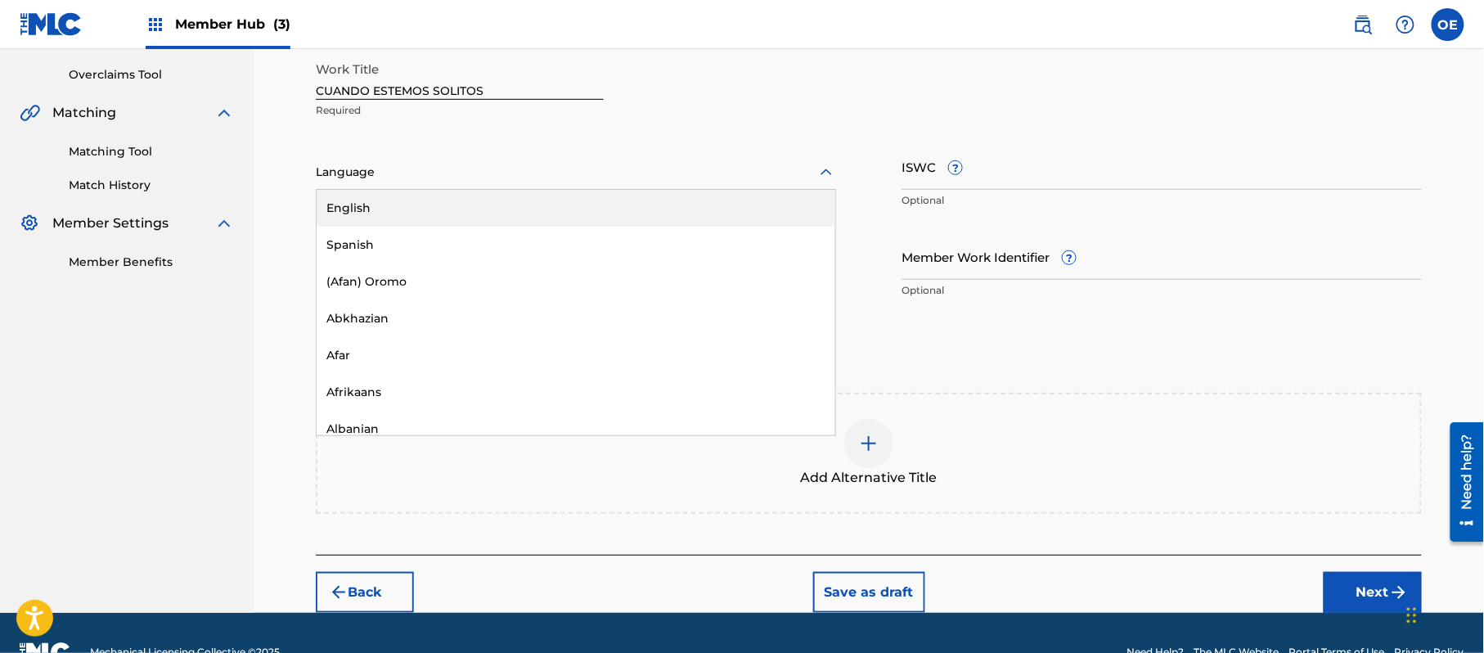
drag, startPoint x: 466, startPoint y: 157, endPoint x: 452, endPoint y: 175, distance: 23.3
click at [466, 158] on div "Language" at bounding box center [576, 172] width 520 height 34
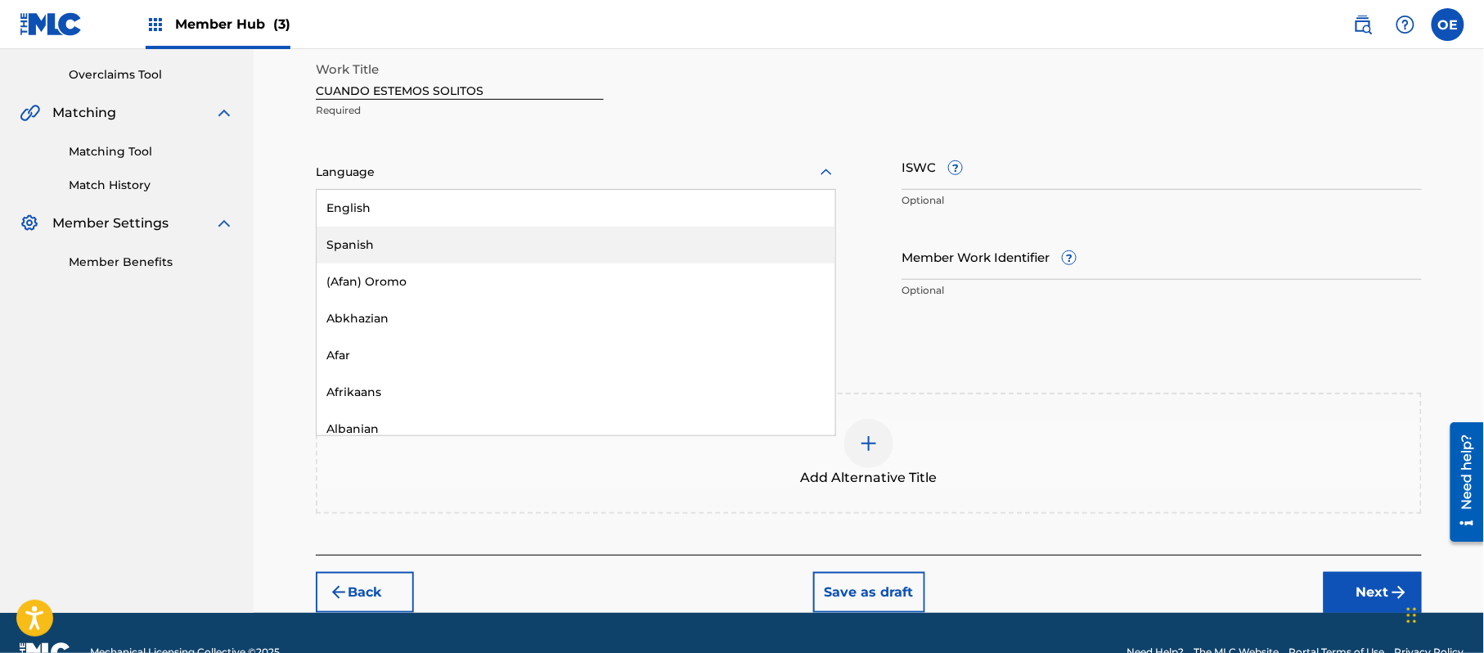
click at [396, 239] on div "Spanish" at bounding box center [576, 245] width 519 height 37
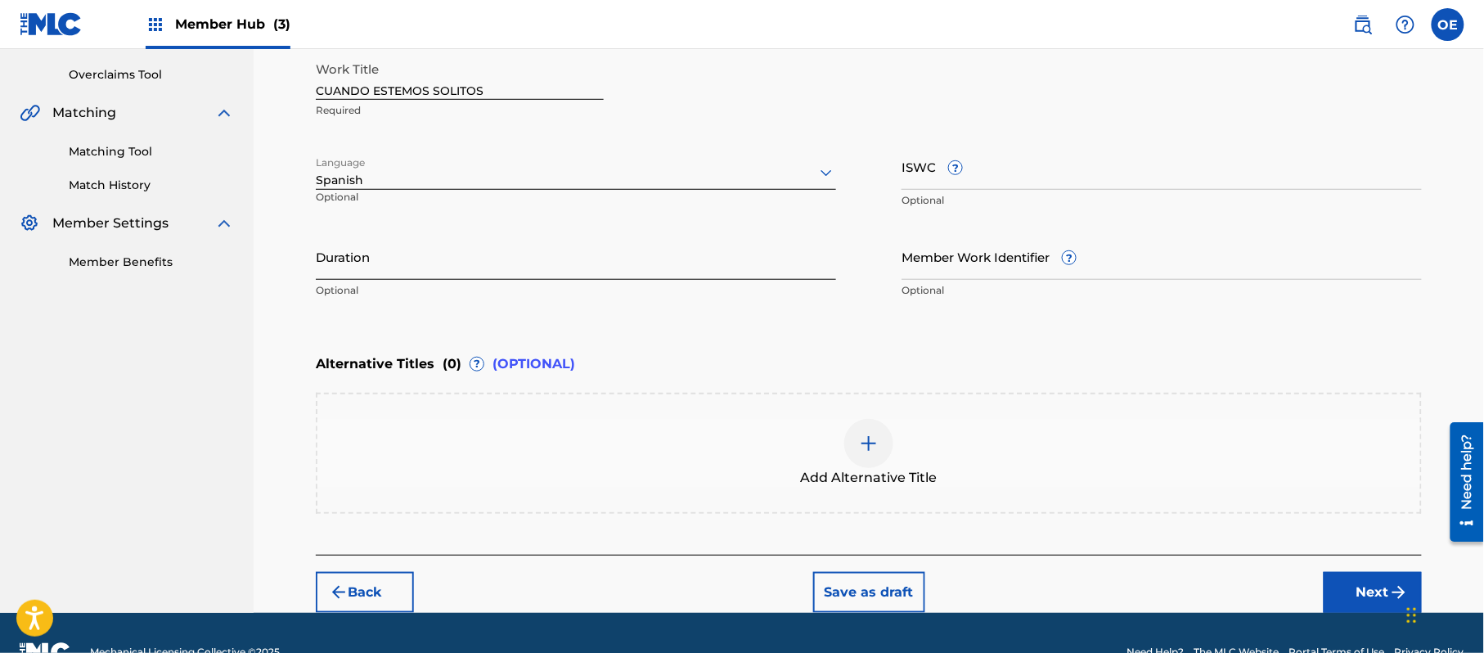
click at [391, 268] on input "Duration" at bounding box center [576, 256] width 520 height 47
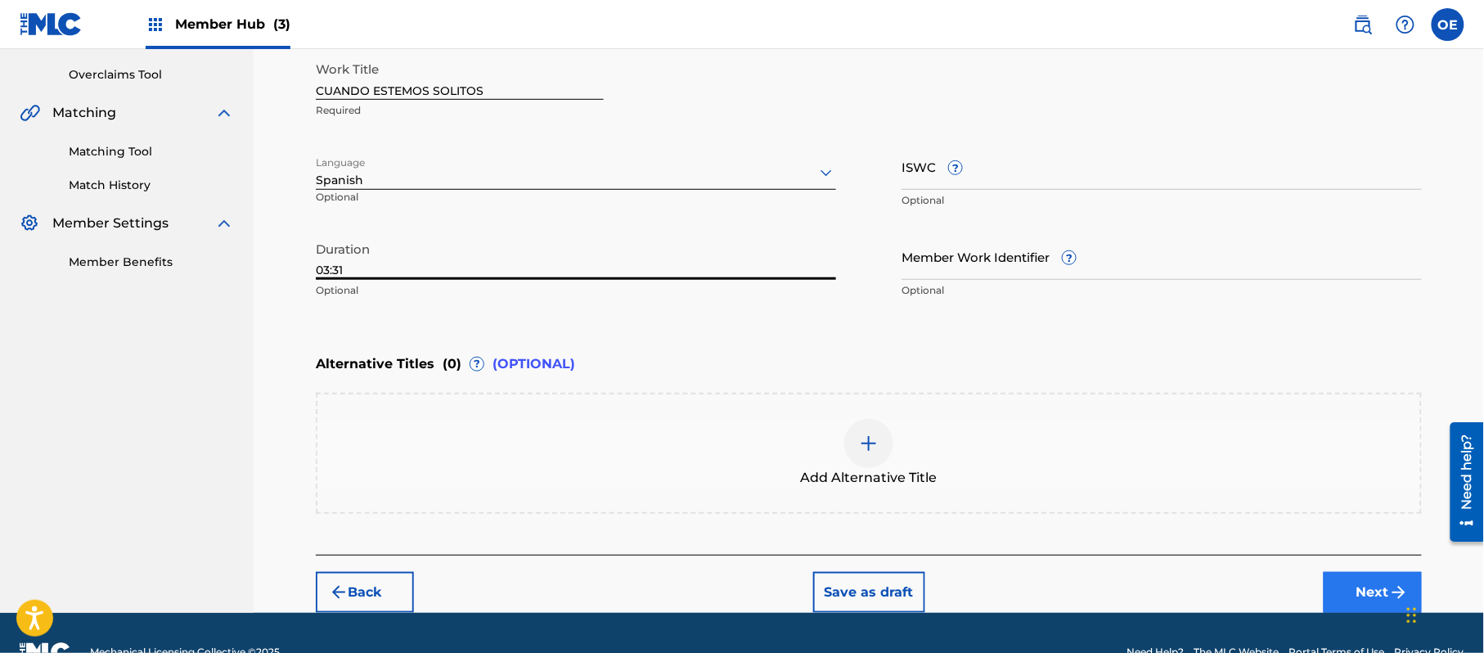
type input "03:31"
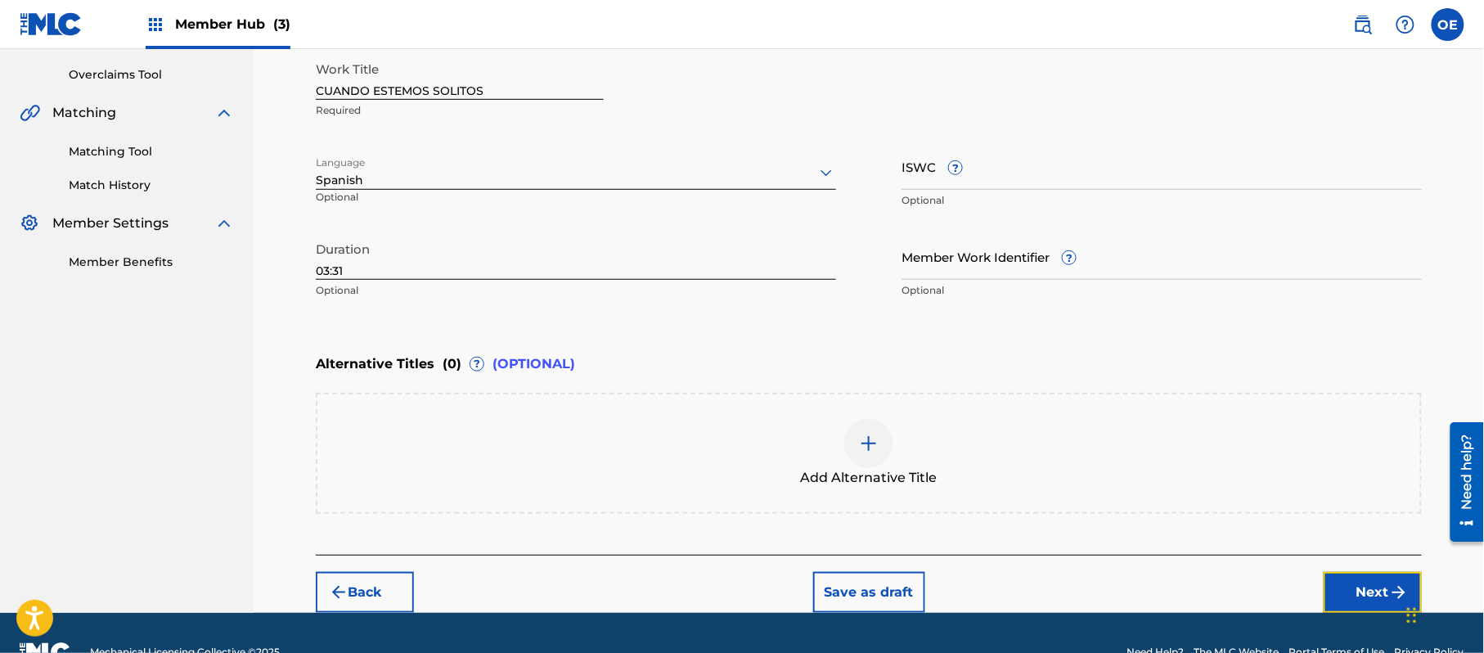
click at [1365, 576] on button "Next" at bounding box center [1373, 592] width 98 height 41
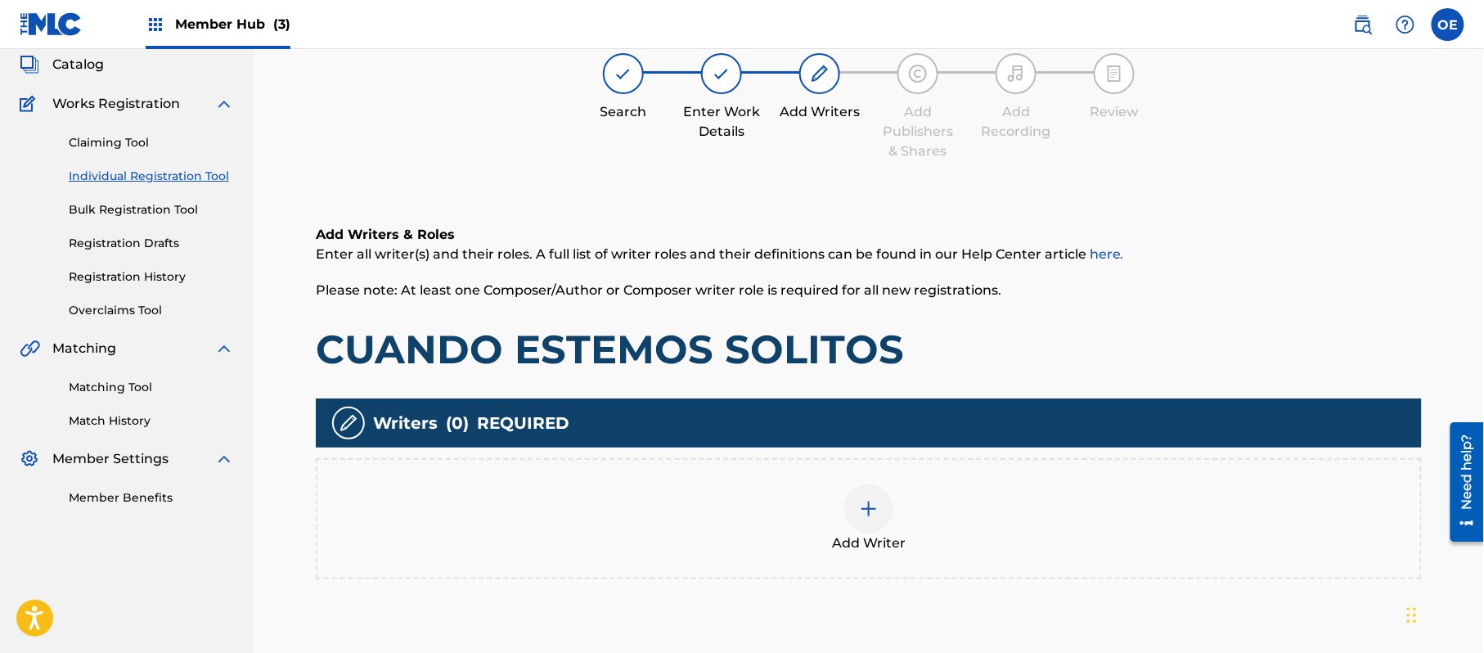
scroll to position [74, 0]
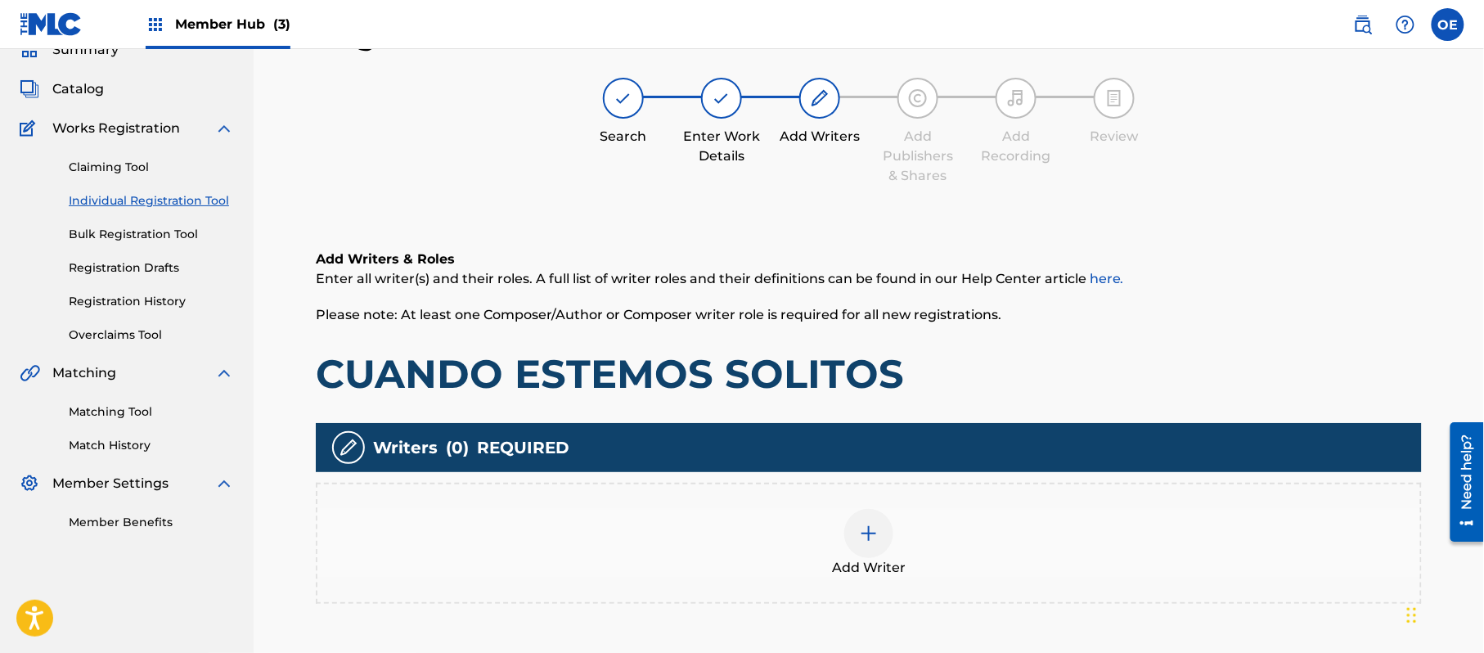
click at [894, 534] on div "Add Writer" at bounding box center [868, 543] width 1103 height 69
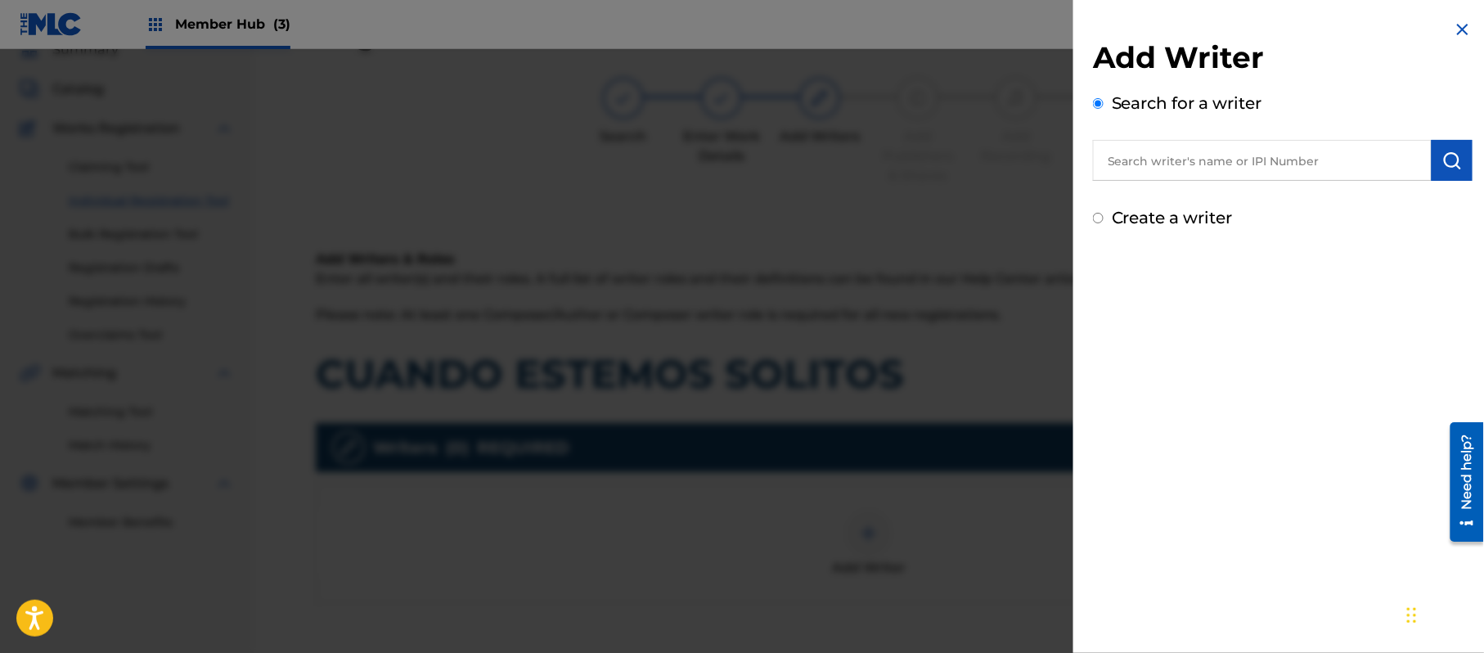
click at [1175, 218] on label "Create a writer" at bounding box center [1172, 218] width 121 height 20
radio input "true"
click at [1104, 218] on input "Create a writer" at bounding box center [1098, 218] width 11 height 11
radio input "false"
radio input "true"
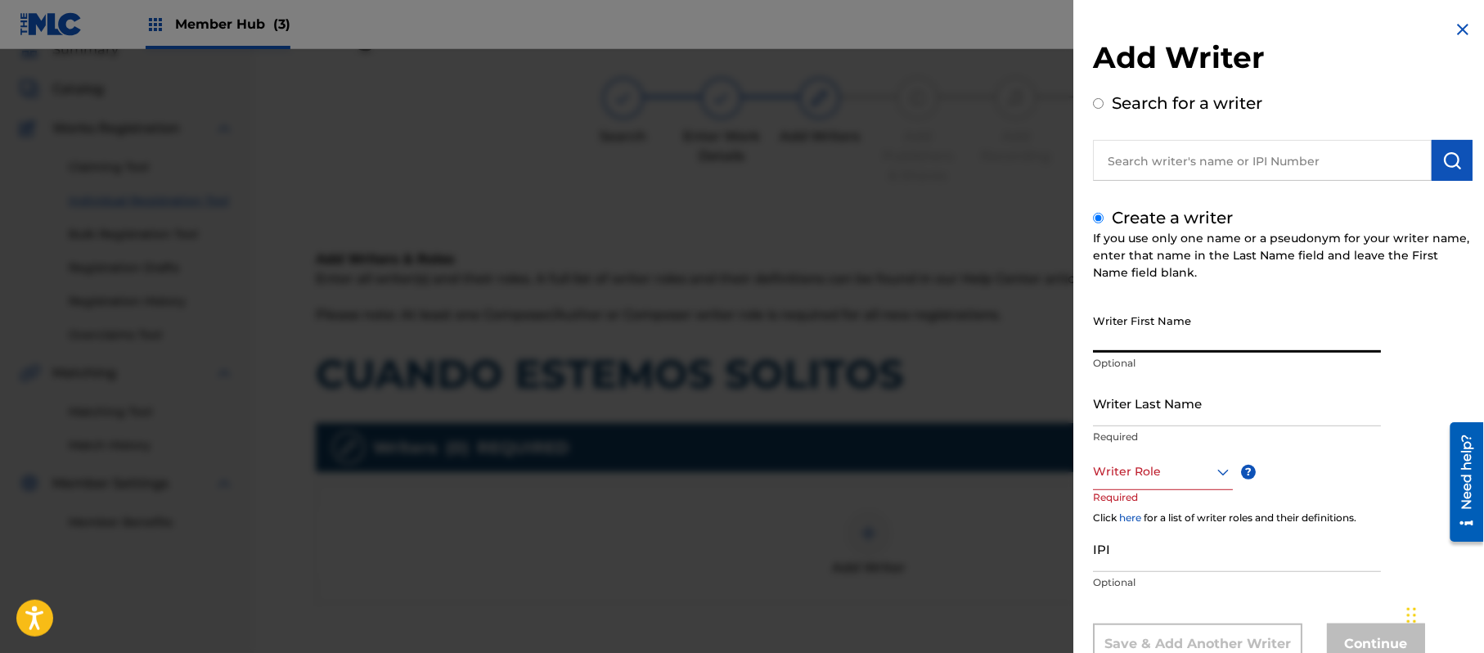
paste input "[PERSON_NAME]"
type input "[PERSON_NAME]"
paste input "[PERSON_NAME]"
type input "[PERSON_NAME]"
drag, startPoint x: 1177, startPoint y: 335, endPoint x: 1134, endPoint y: 342, distance: 43.0
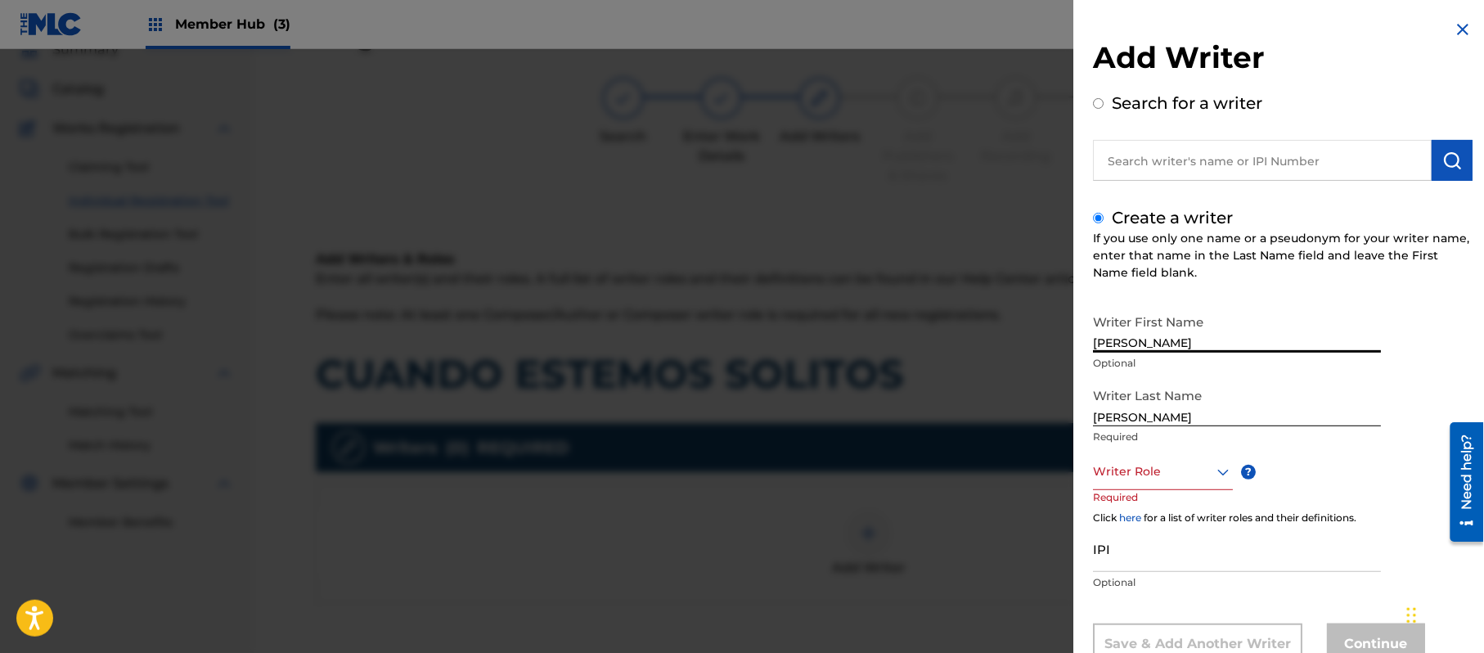
click at [1134, 342] on input "[PERSON_NAME]" at bounding box center [1237, 329] width 288 height 47
type input "[PERSON_NAME]"
drag, startPoint x: 1133, startPoint y: 416, endPoint x: 881, endPoint y: 406, distance: 252.2
click at [898, 409] on div "Add Writer Search for a writer Create a writer If you use only one name or a ps…" at bounding box center [742, 351] width 1484 height 604
type input "PAZ"
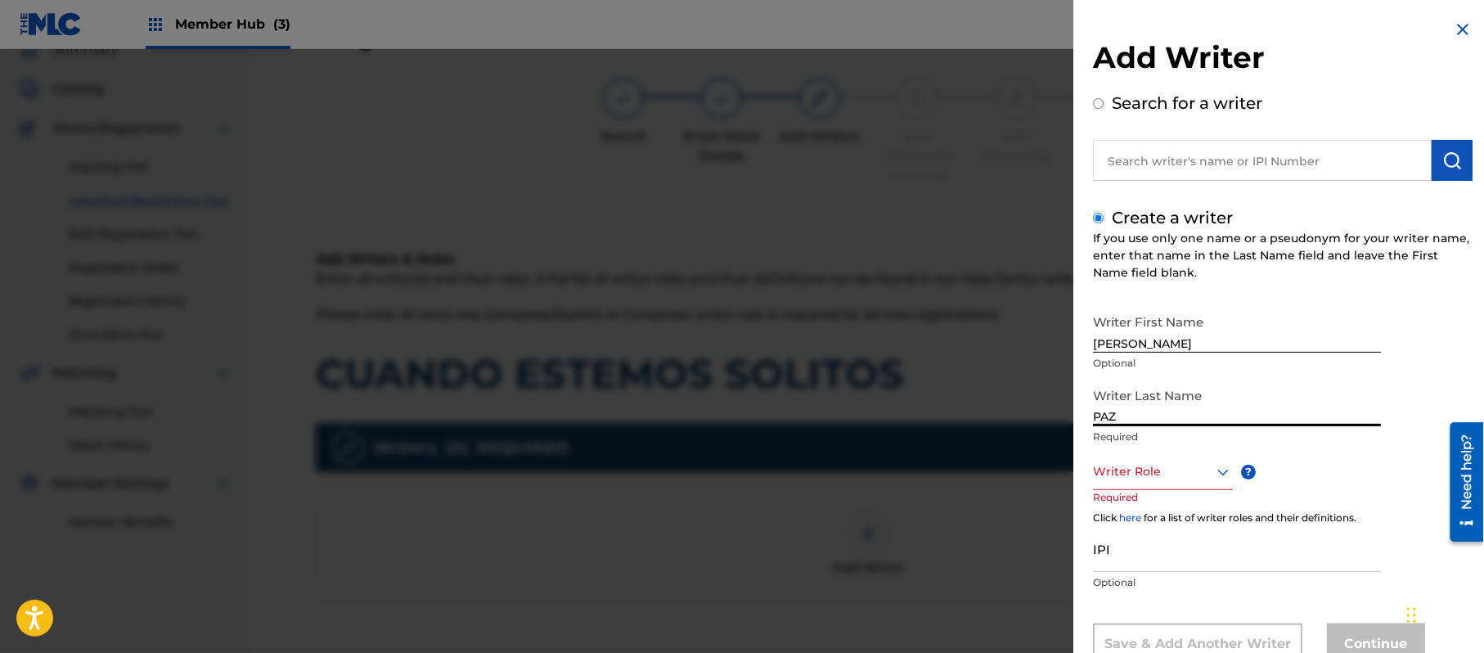
click at [1136, 478] on div "Writer Role" at bounding box center [1163, 471] width 140 height 37
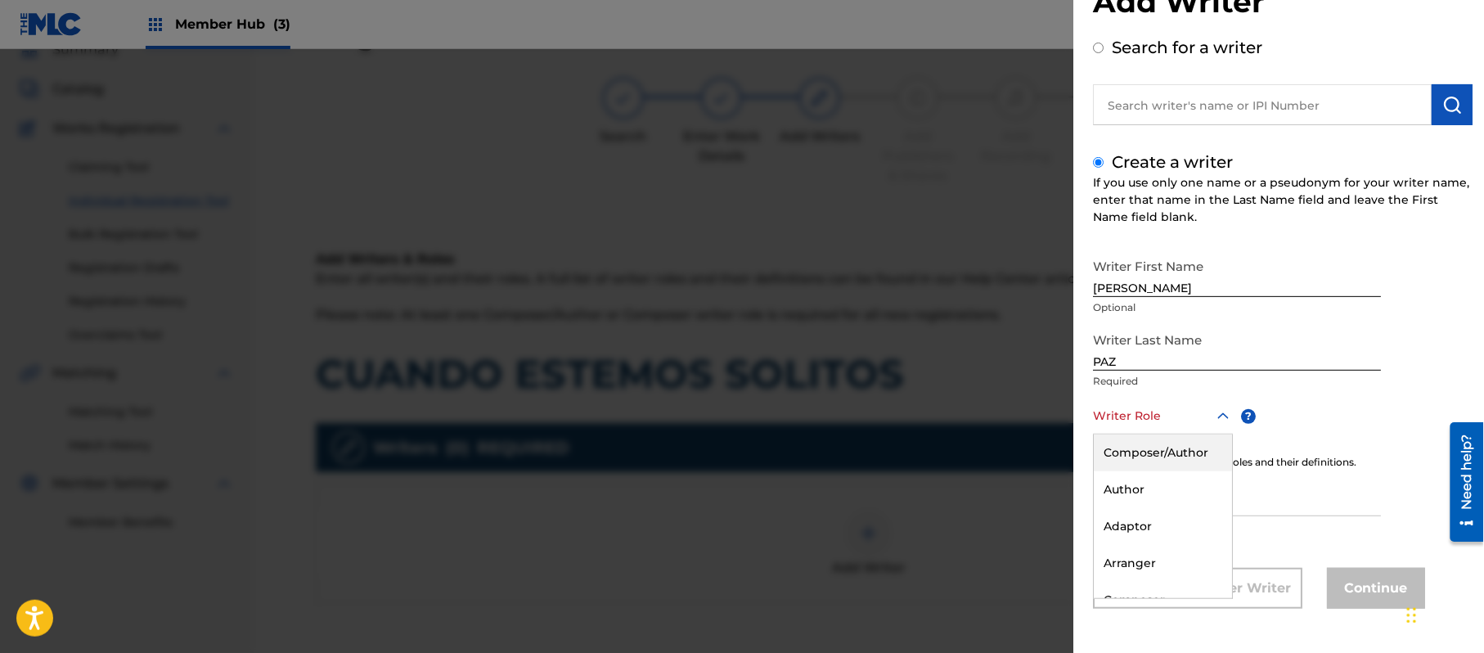
click at [1140, 453] on div "Composer/Author" at bounding box center [1163, 452] width 138 height 37
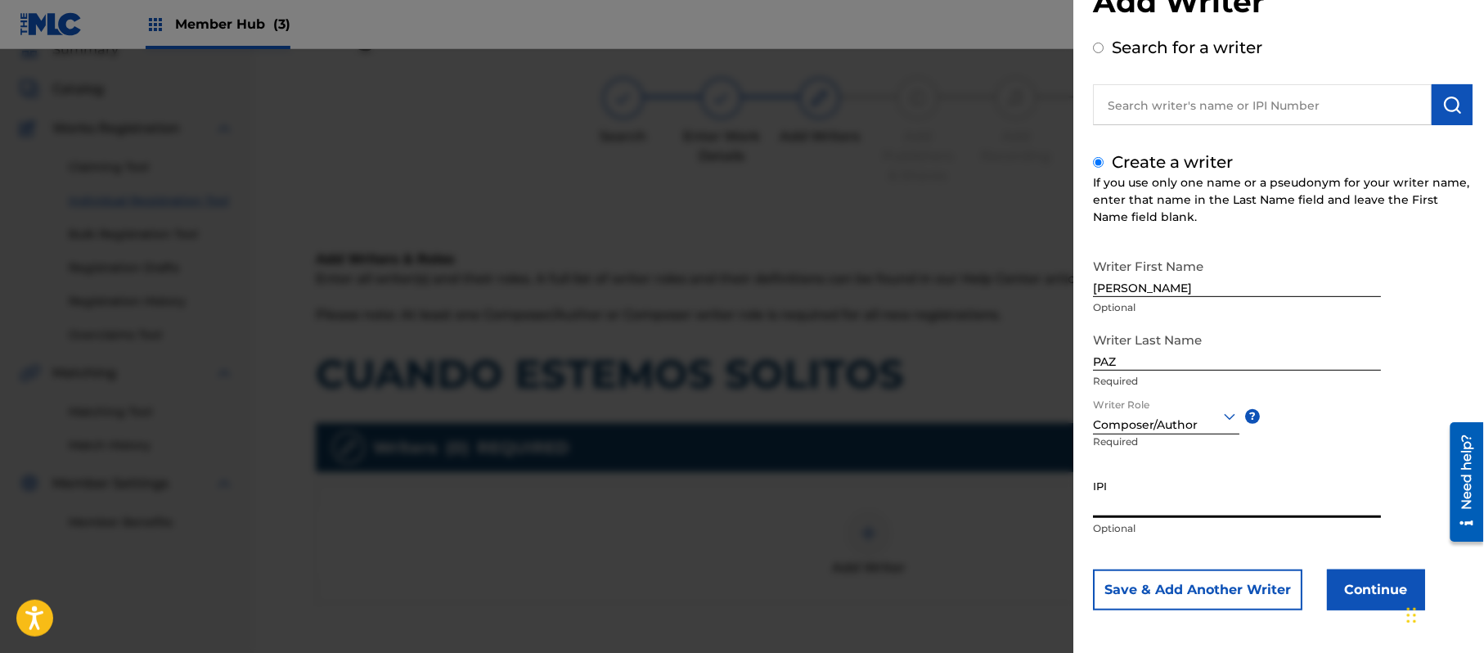
paste input "383824534"
type input "383824534"
click at [1330, 578] on button "Continue" at bounding box center [1376, 589] width 98 height 41
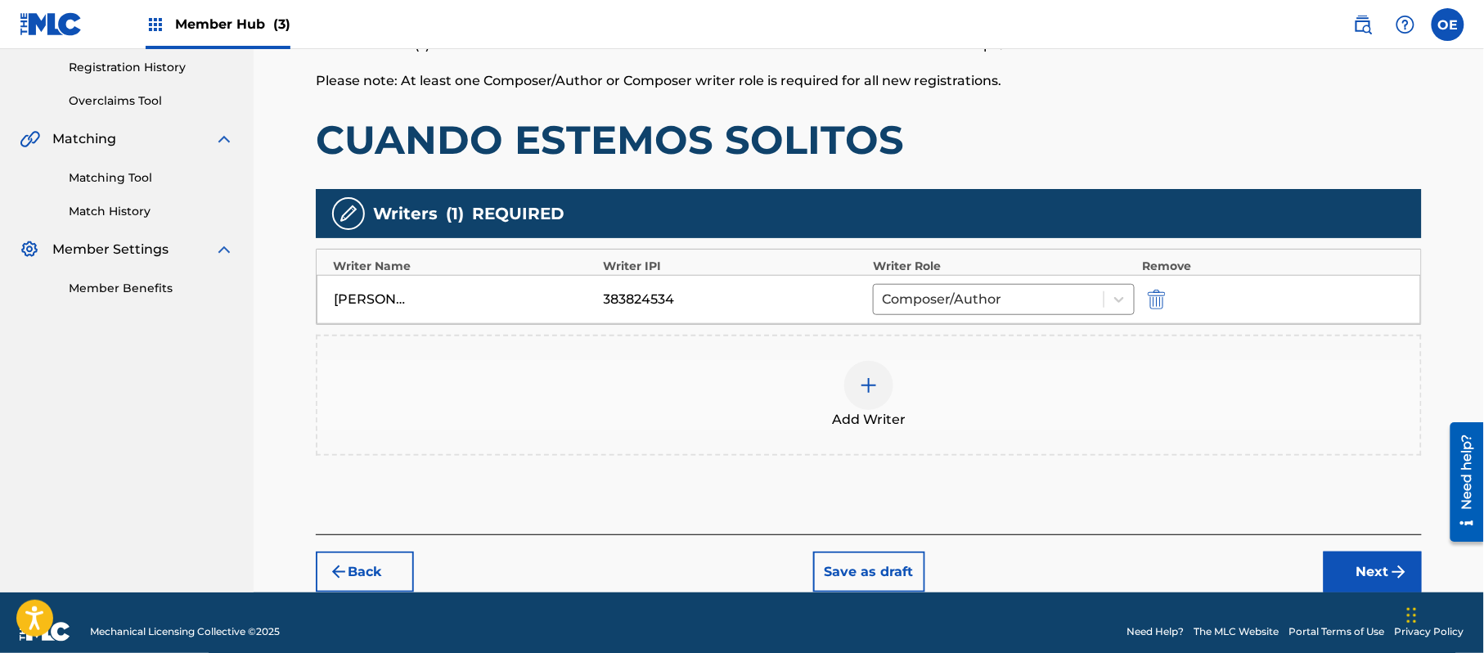
scroll to position [326, 0]
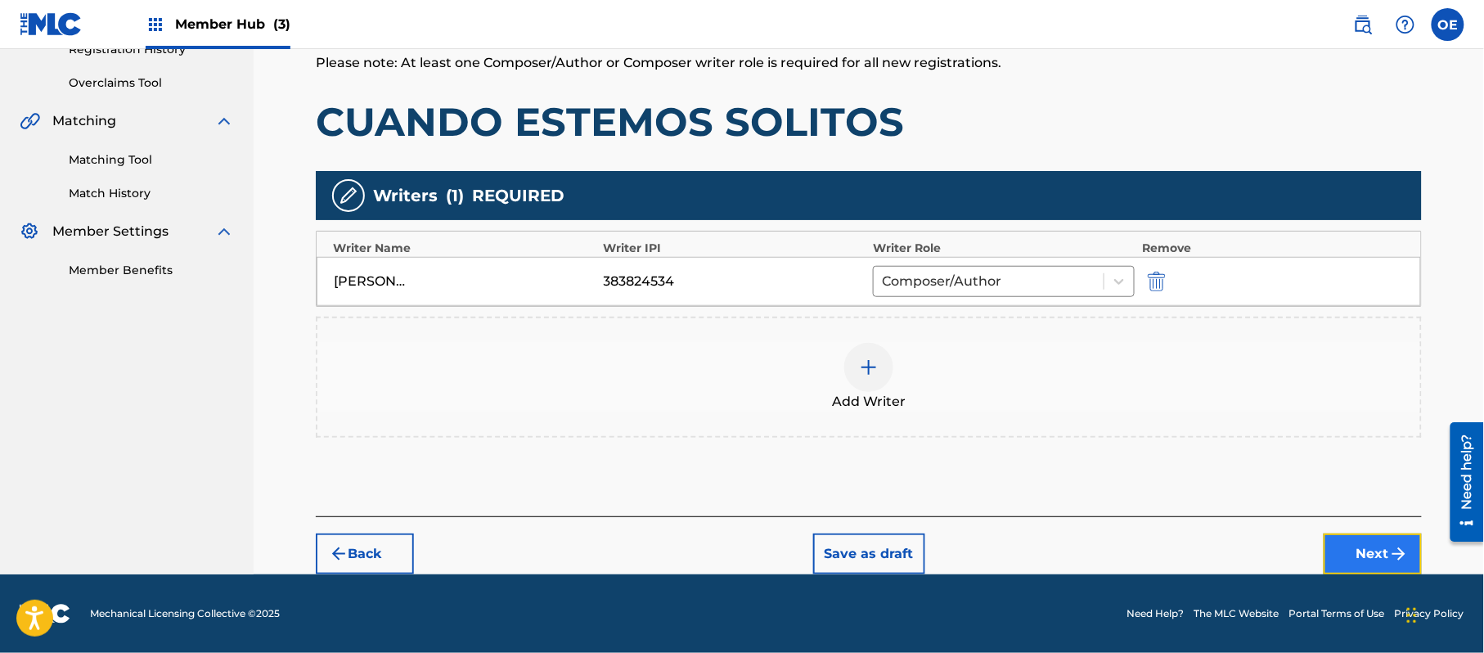
click at [1356, 560] on button "Next" at bounding box center [1373, 553] width 98 height 41
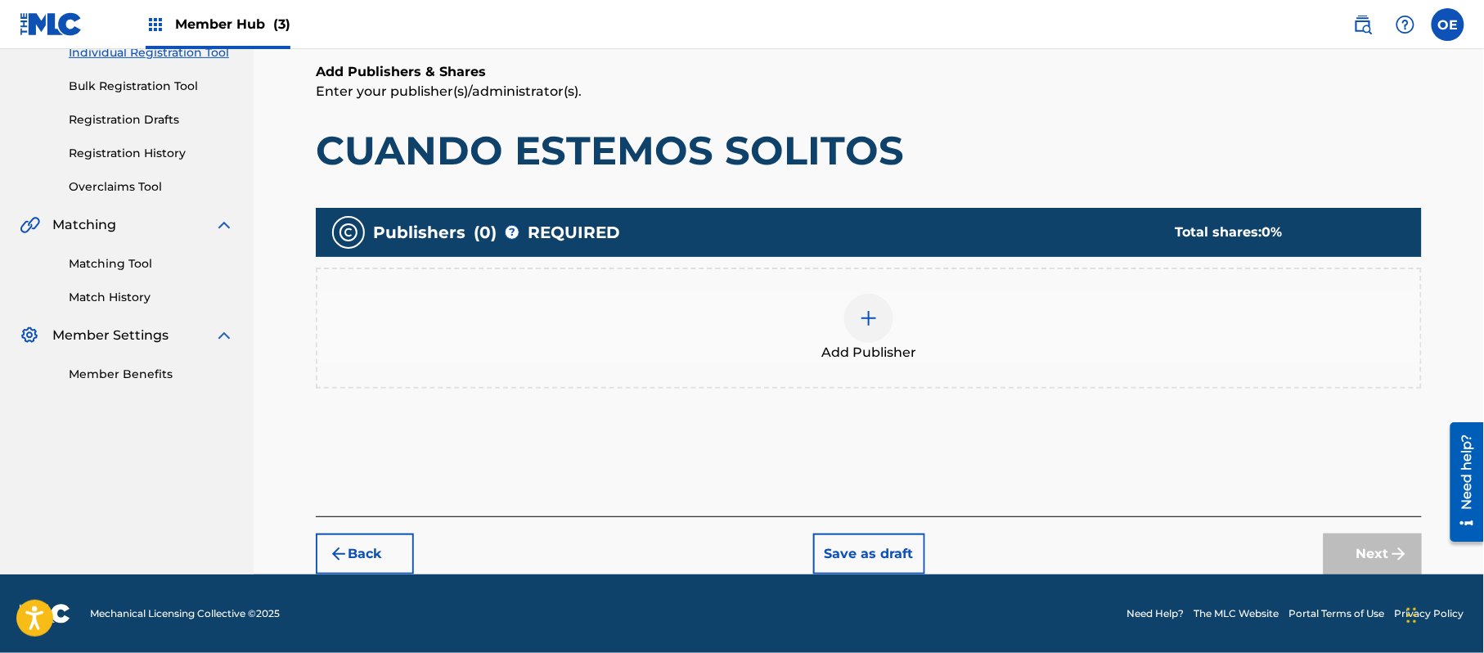
scroll to position [74, 0]
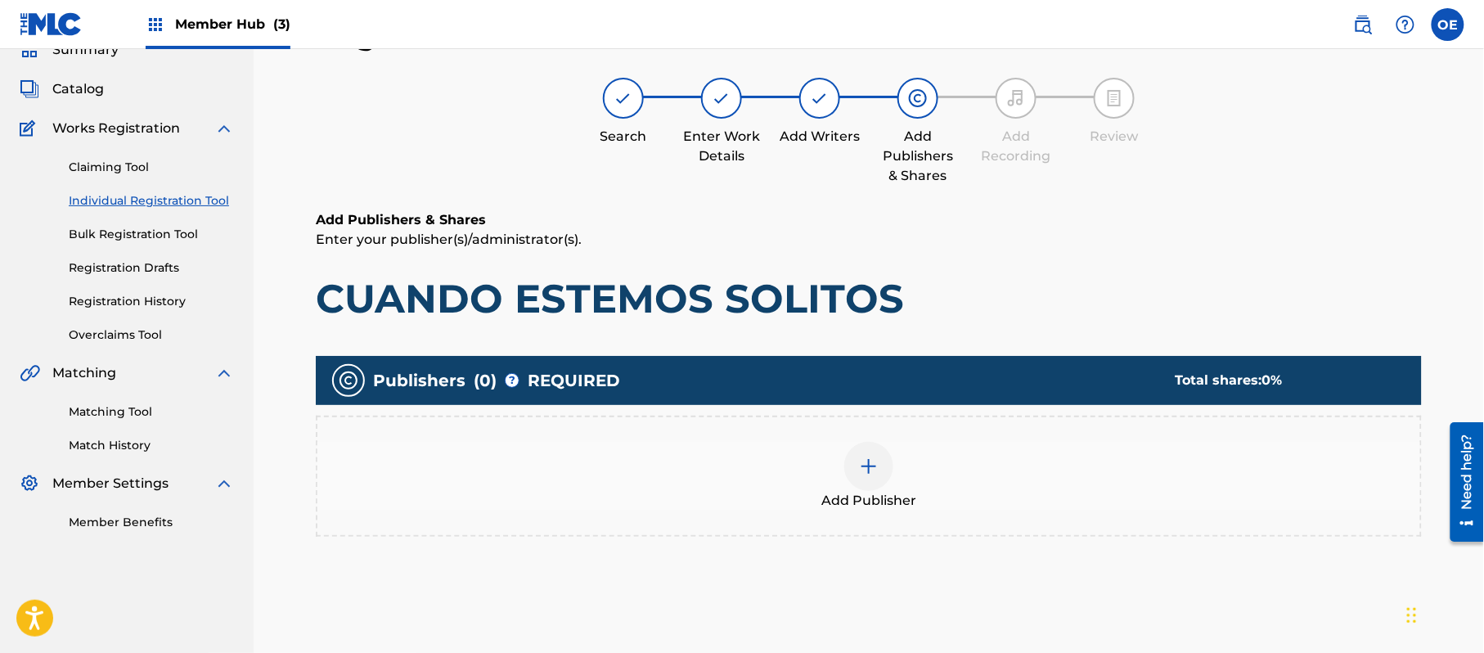
click at [885, 492] on span "Add Publisher" at bounding box center [868, 501] width 95 height 20
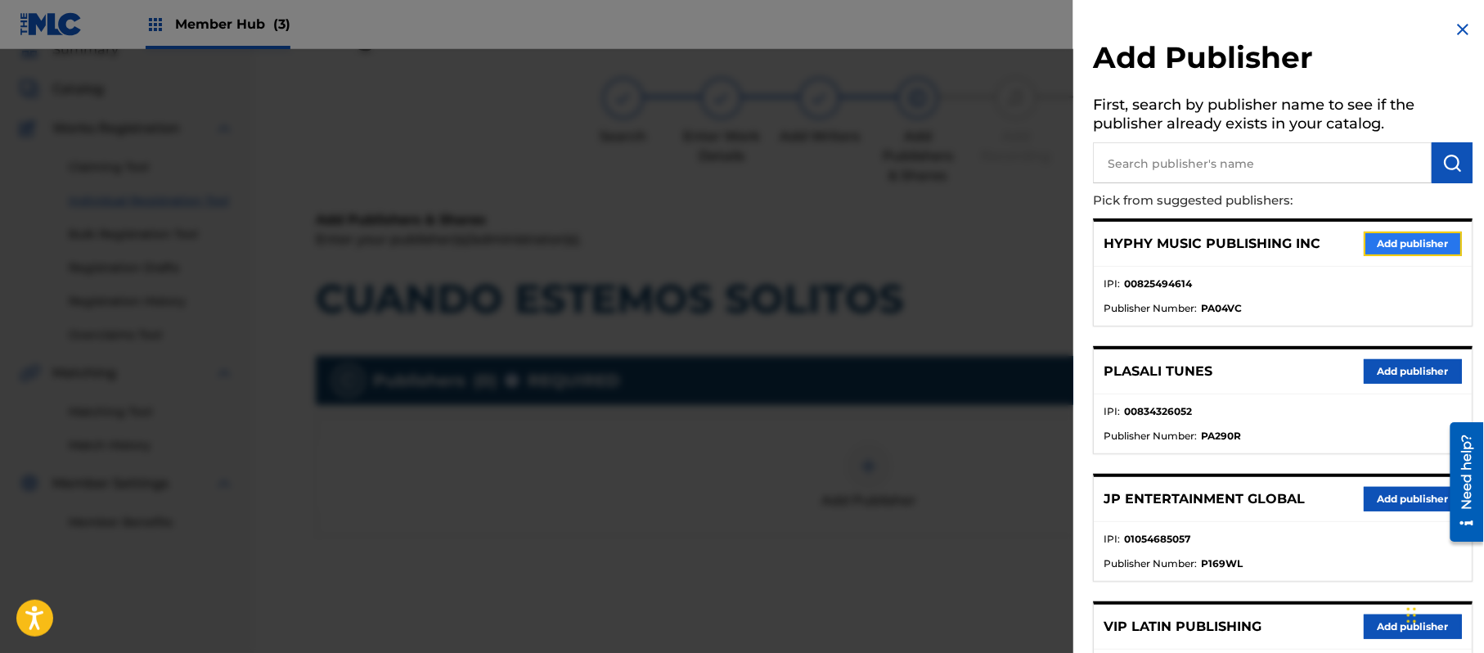
click at [1405, 242] on button "Add publisher" at bounding box center [1413, 244] width 98 height 25
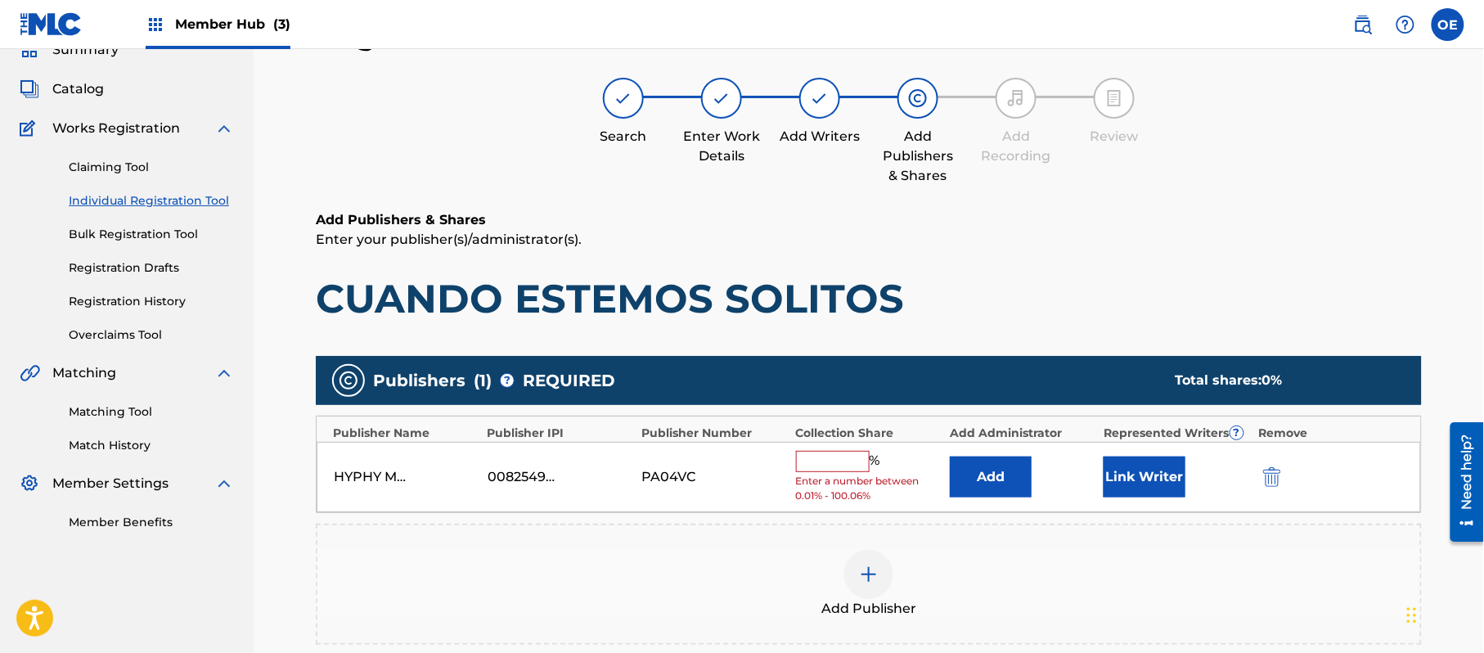
click at [812, 460] on input "text" at bounding box center [833, 461] width 74 height 21
type input "100"
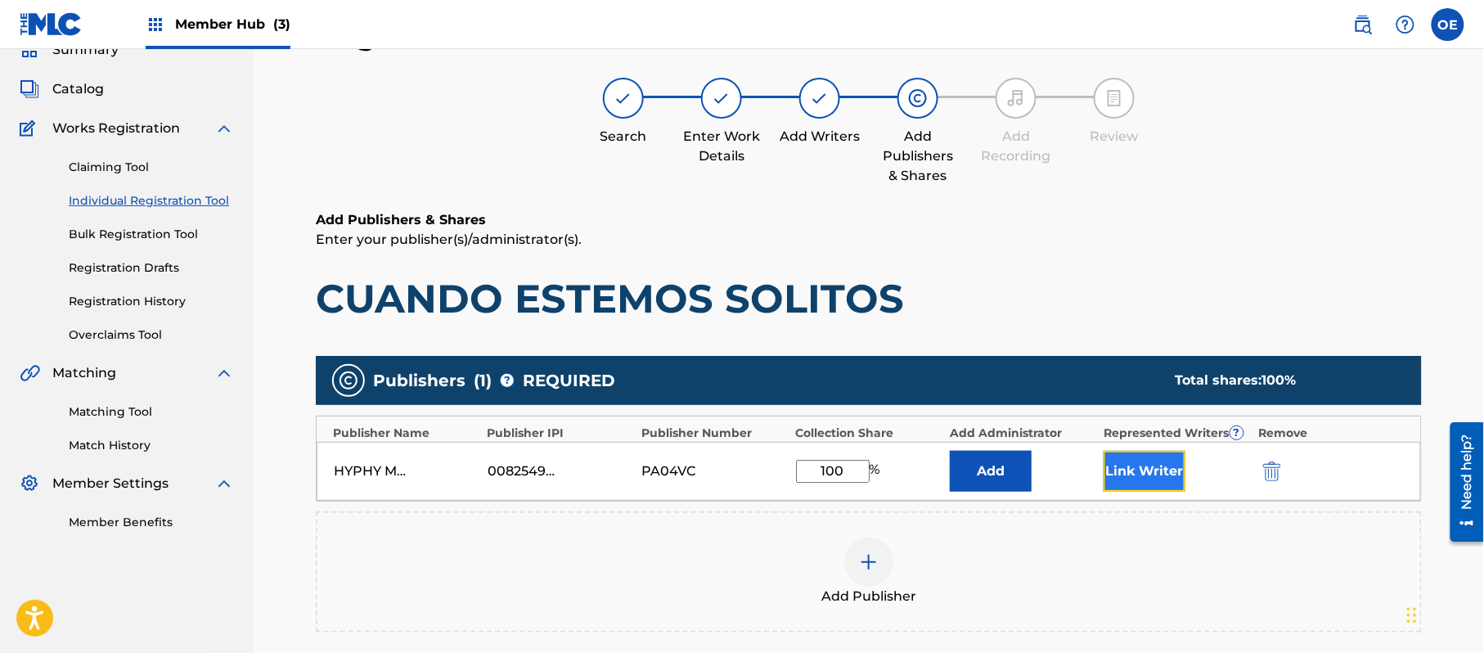
click at [1162, 452] on button "Link Writer" at bounding box center [1145, 471] width 82 height 41
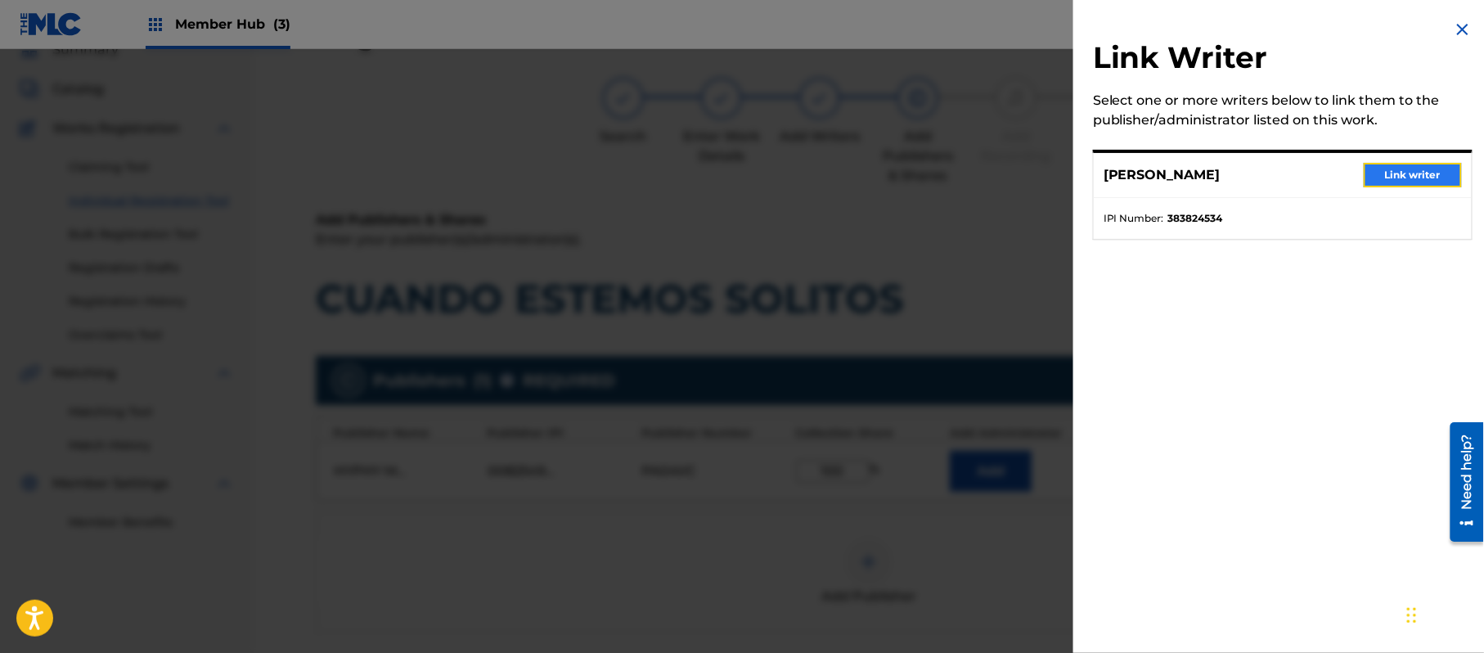
click at [1385, 177] on button "Link writer" at bounding box center [1413, 175] width 98 height 25
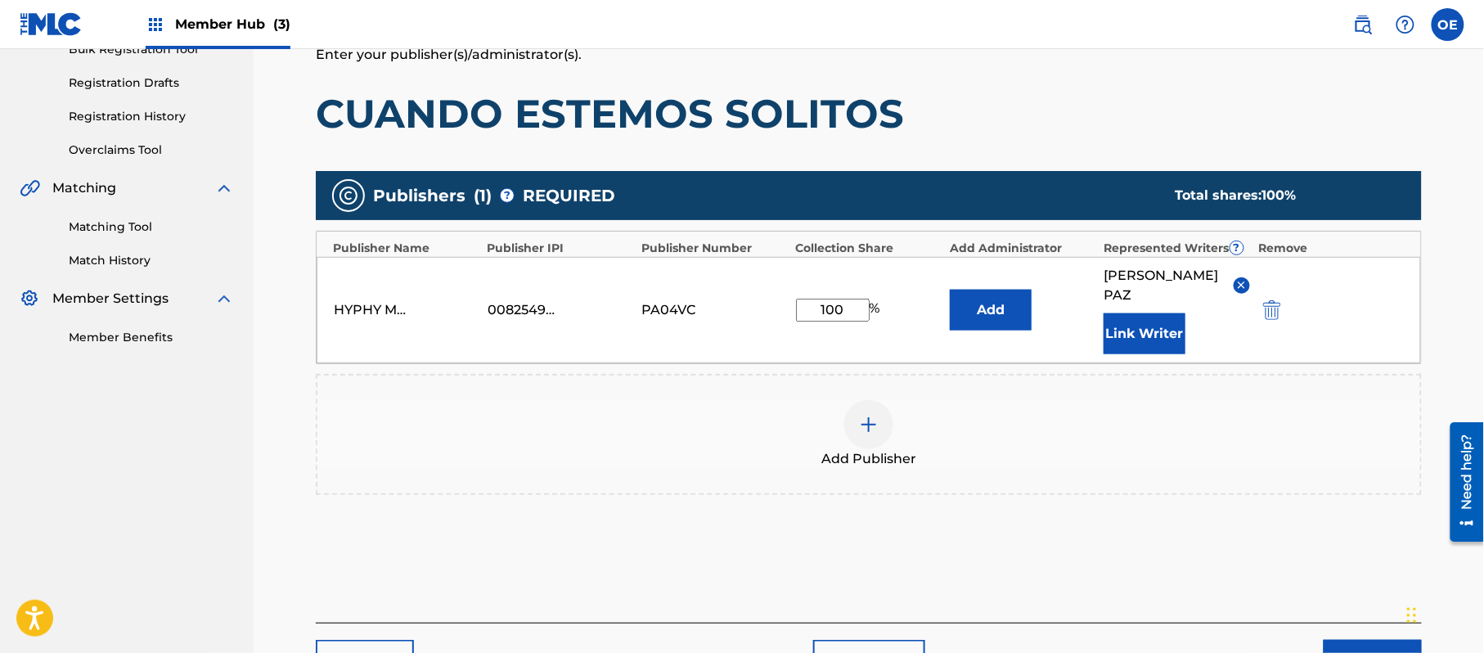
scroll to position [344, 0]
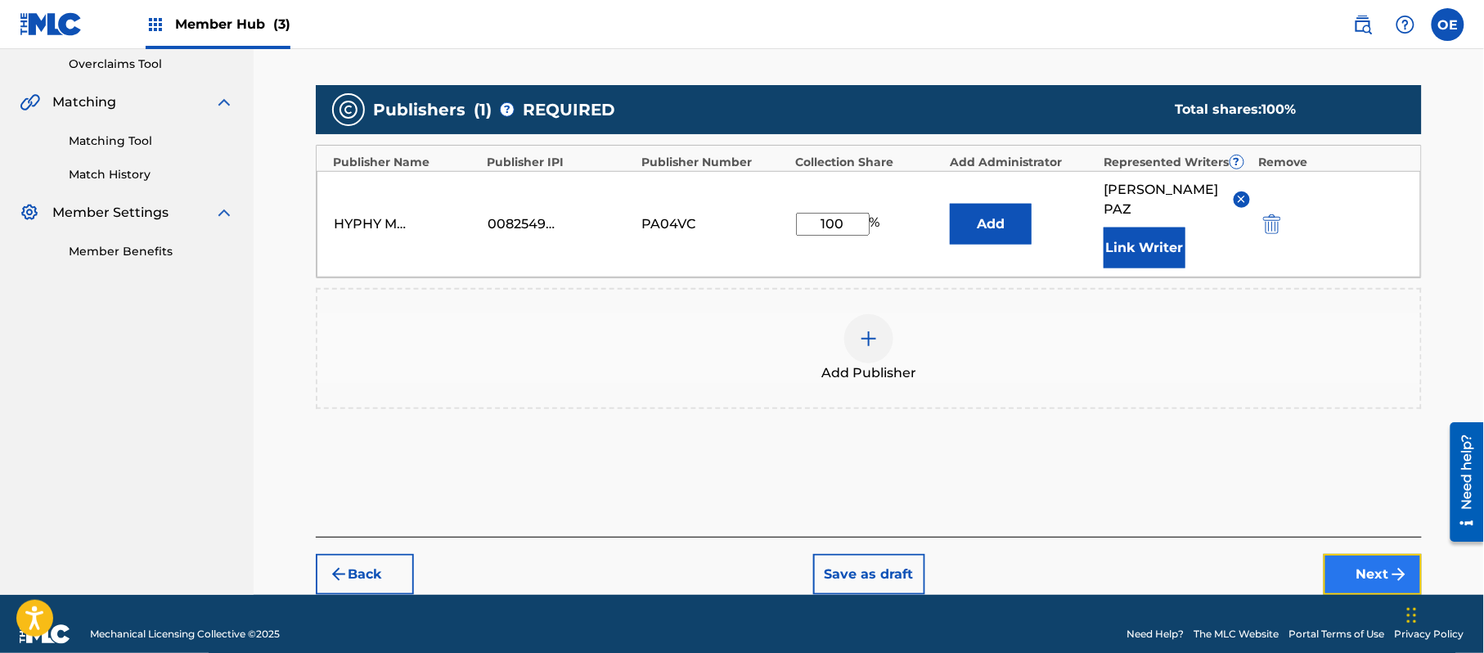
click at [1355, 554] on button "Next" at bounding box center [1373, 574] width 98 height 41
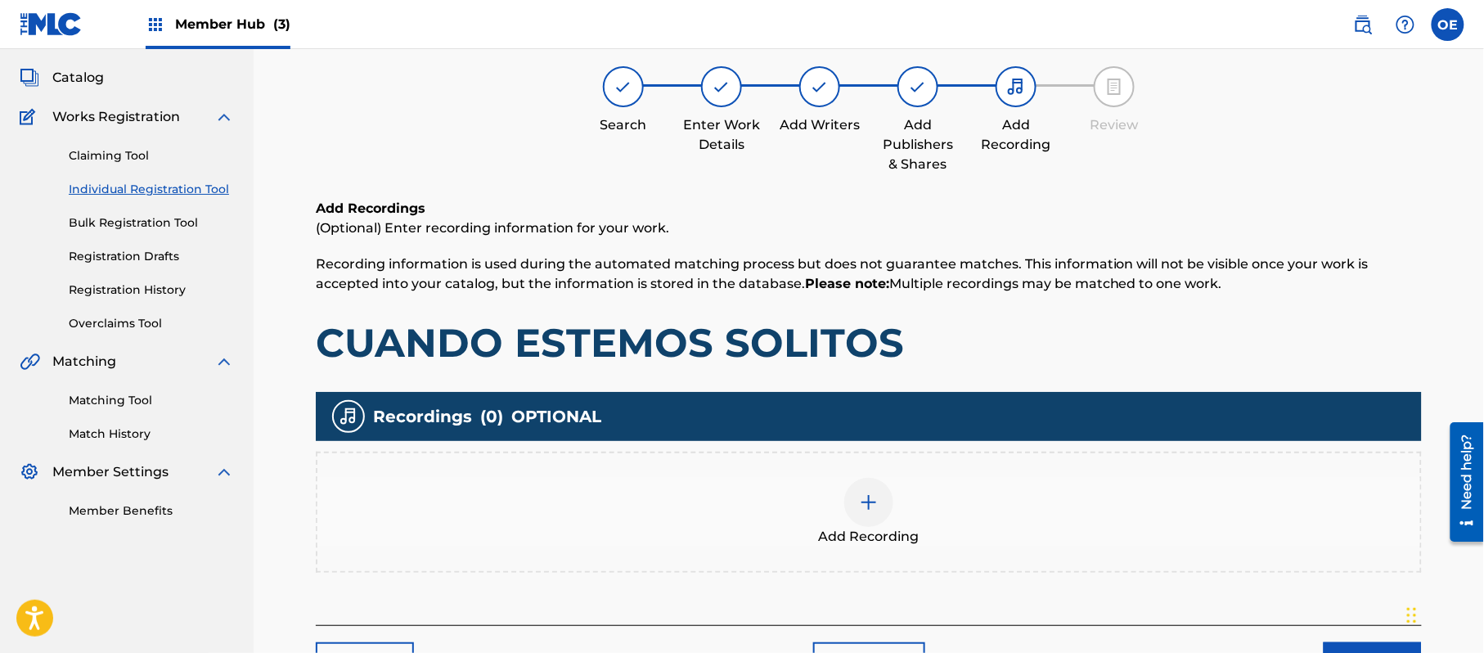
scroll to position [74, 0]
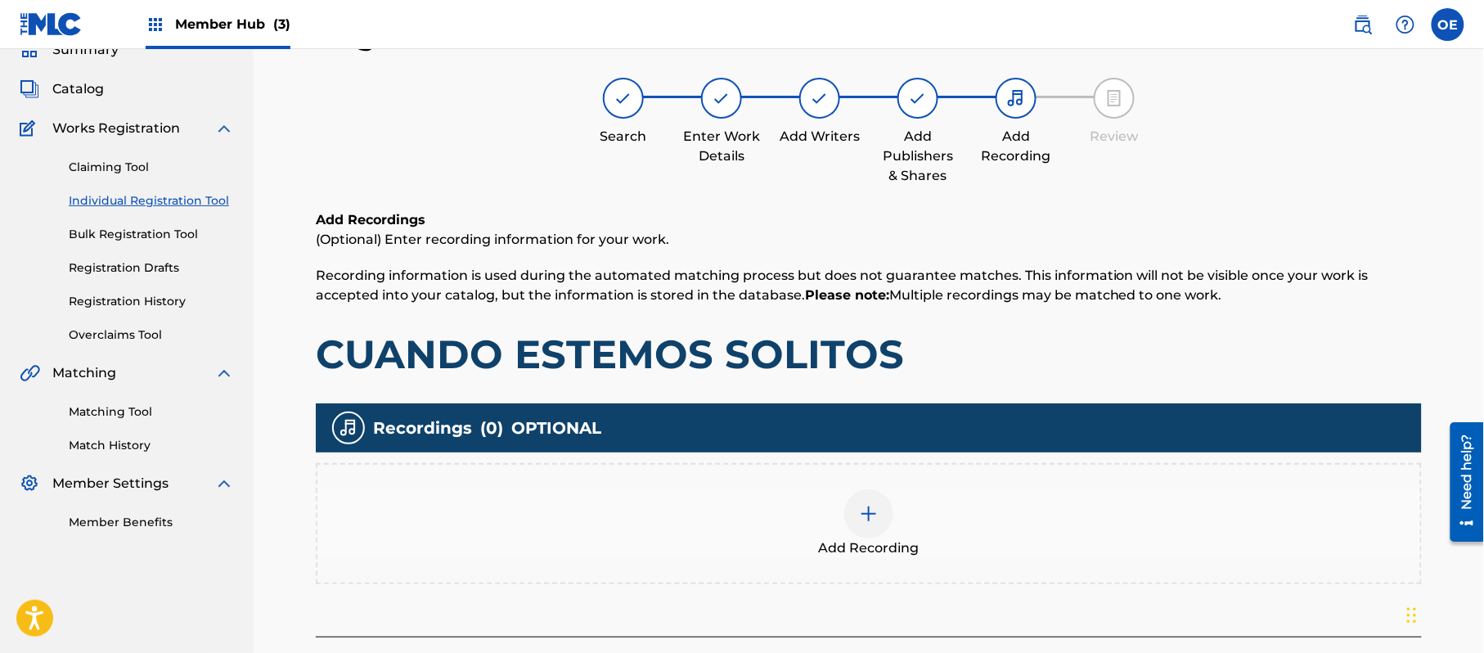
click at [967, 493] on div "Add Recording" at bounding box center [868, 523] width 1103 height 69
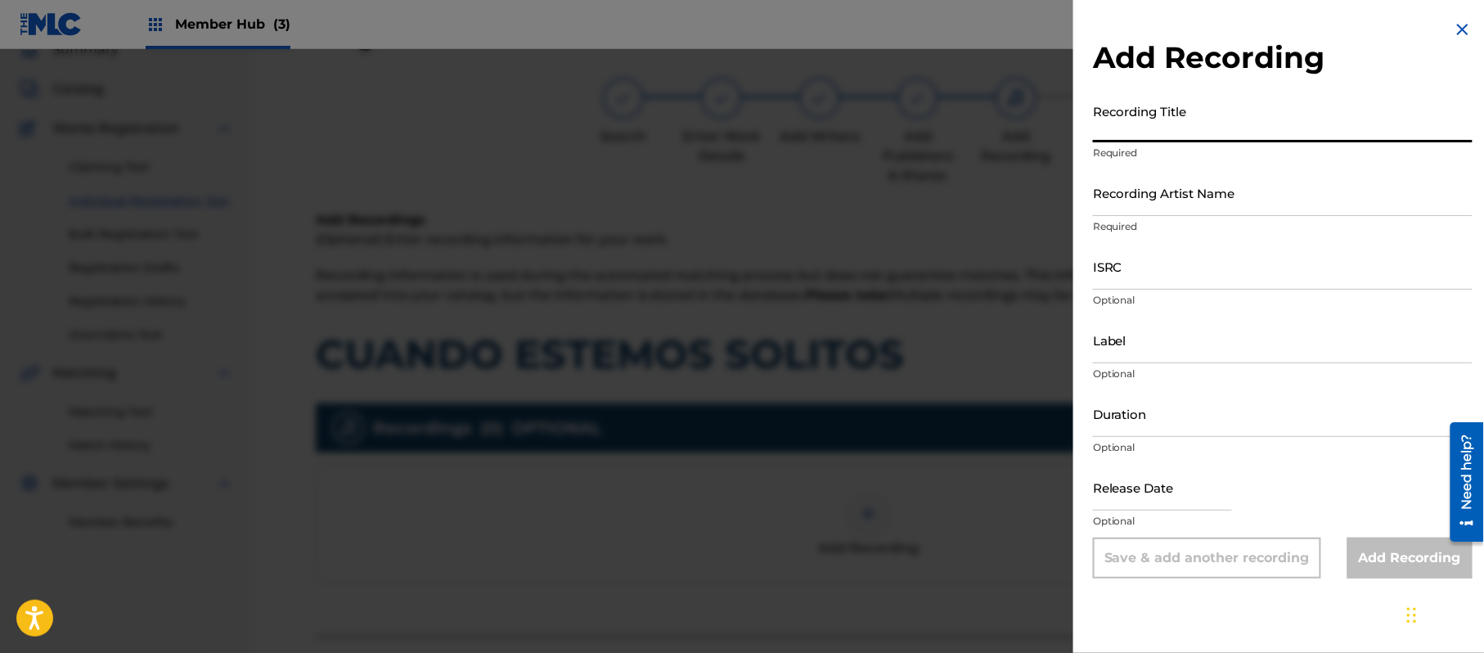
paste input "Cuando Estemos Solitos"
type input "Cuando Estemos Solitos"
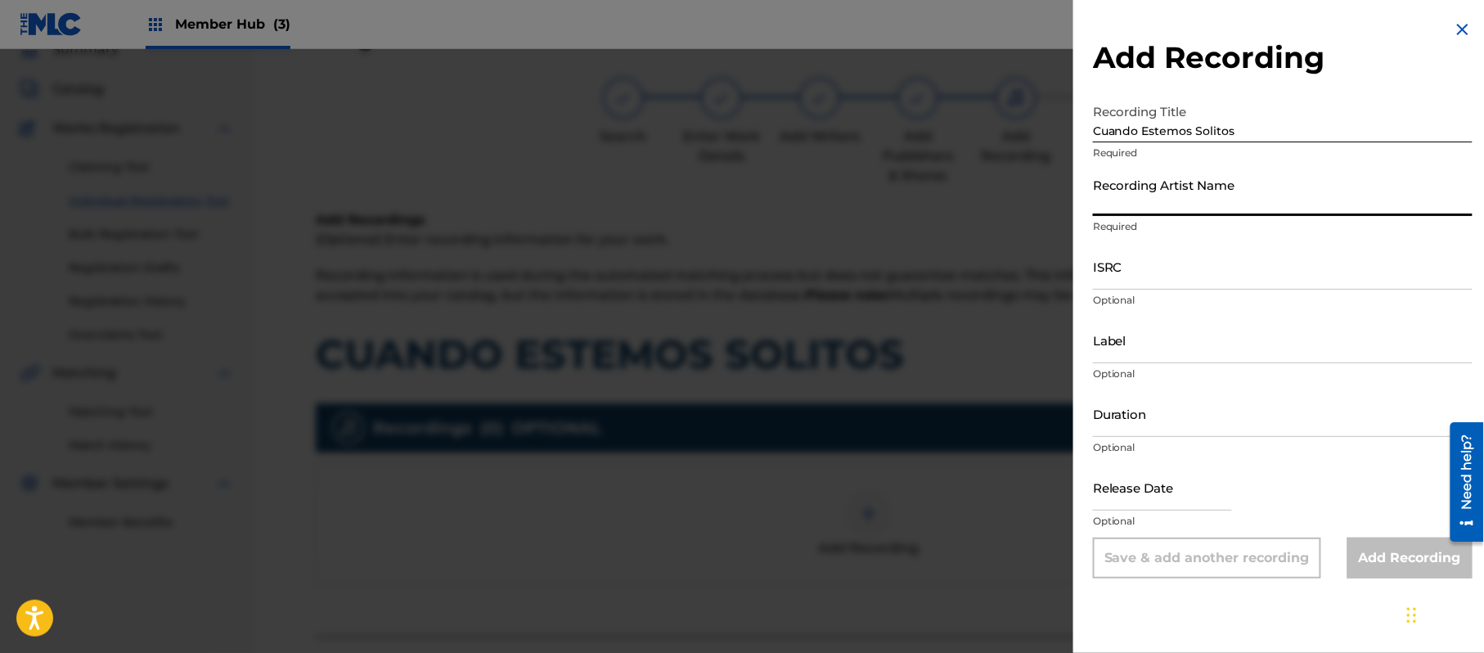
paste input "[PERSON_NAME]"
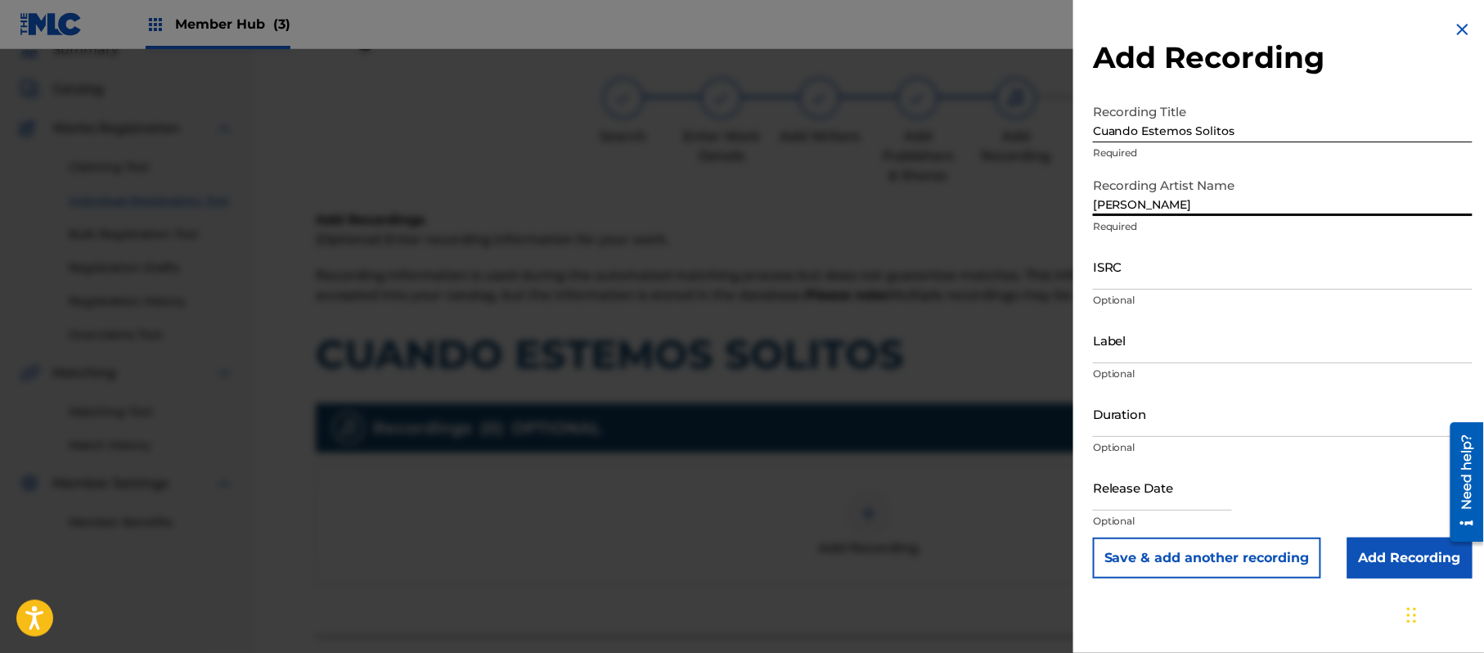
type input "[PERSON_NAME]"
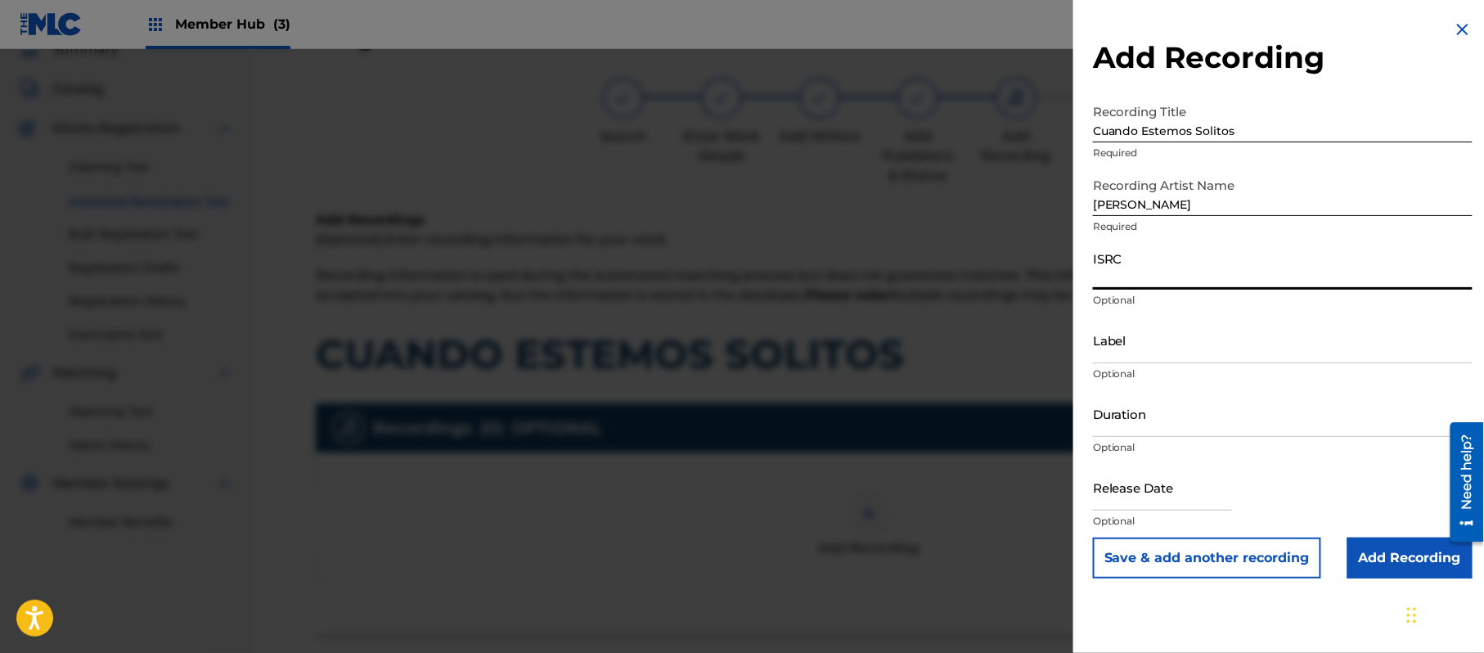
paste input "CA5KR1810897"
type input "CA5KR1810897"
paste input "3 Amigos Intertainment"
type input "3 Amigos Intertainment"
click at [1137, 400] on input "Duration" at bounding box center [1283, 413] width 380 height 47
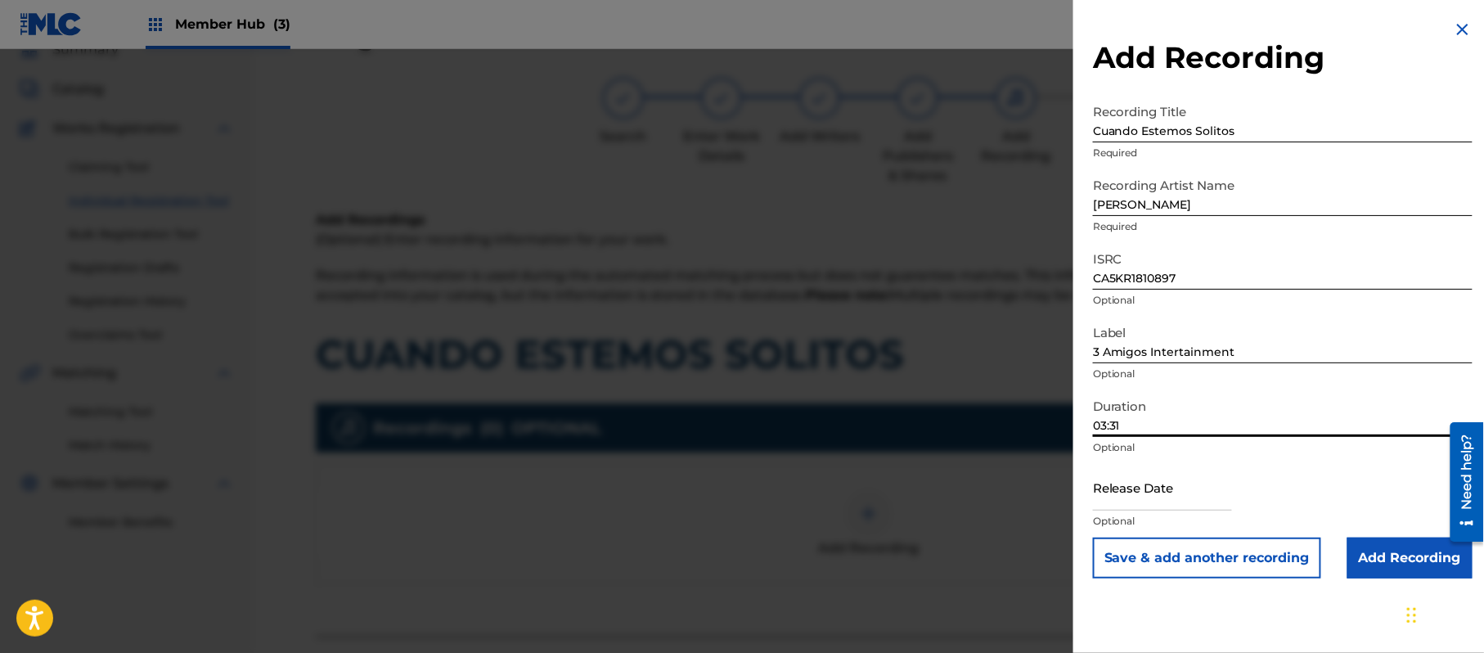
type input "03:31"
drag, startPoint x: 1185, startPoint y: 481, endPoint x: 1192, endPoint y: 506, distance: 25.6
click at [1185, 481] on input "text" at bounding box center [1162, 487] width 139 height 47
select select "8"
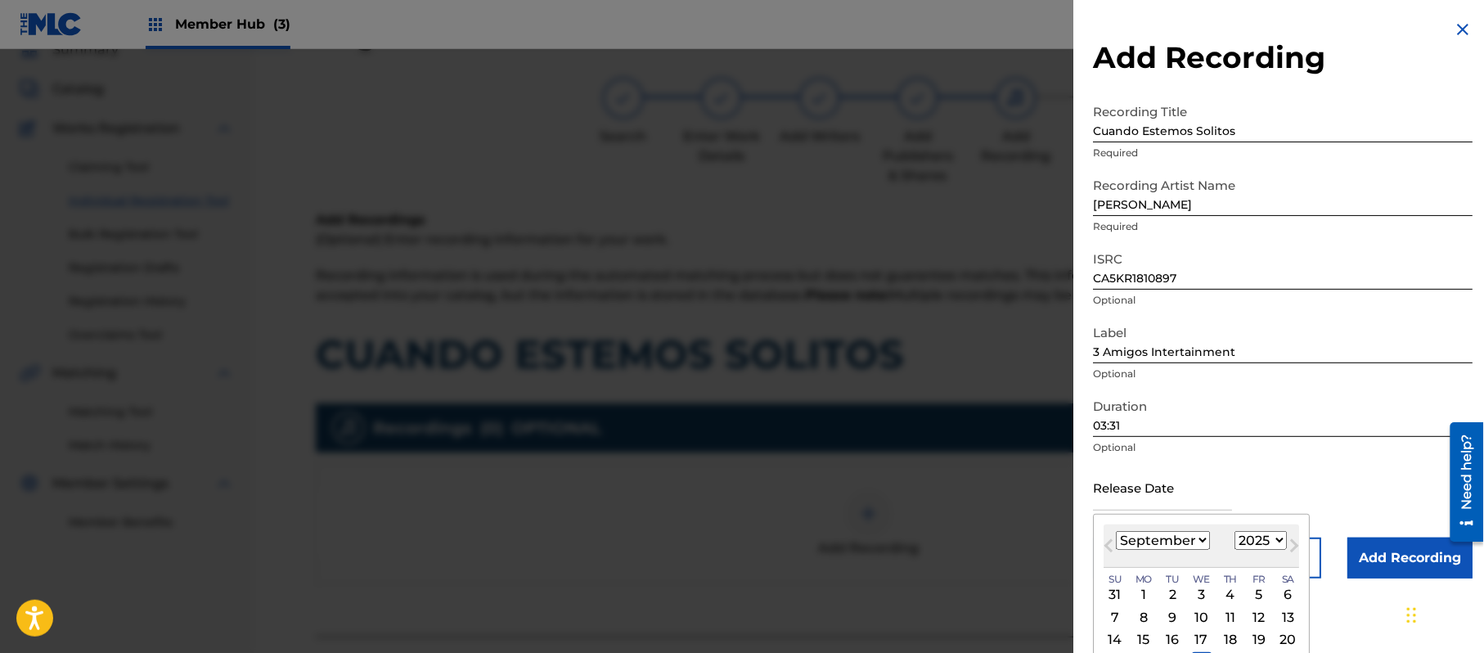
drag, startPoint x: 1240, startPoint y: 543, endPoint x: 1242, endPoint y: 532, distance: 11.6
click at [1240, 543] on select "1899 1900 1901 1902 1903 1904 1905 1906 1907 1908 1909 1910 1911 1912 1913 1914…" at bounding box center [1261, 540] width 52 height 19
select select "2018"
click at [1238, 531] on select "1899 1900 1901 1902 1903 1904 1905 1906 1907 1908 1909 1910 1911 1912 1913 1914…" at bounding box center [1261, 540] width 52 height 19
click at [1191, 542] on select "January February March April May June July August September October November De…" at bounding box center [1163, 540] width 94 height 19
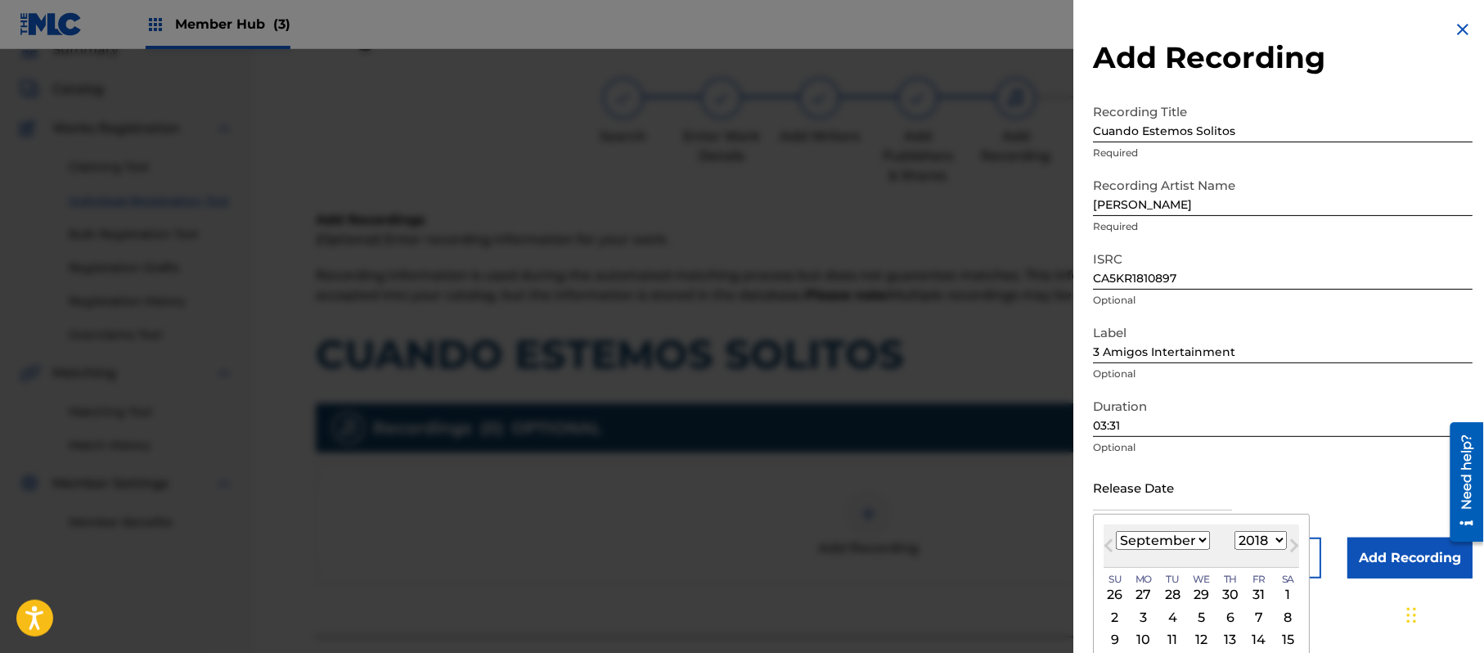
select select "4"
click at [1117, 531] on select "January February March April May June July August September October November De…" at bounding box center [1163, 540] width 94 height 19
click at [1268, 617] on div "11" at bounding box center [1259, 617] width 20 height 20
type input "[DATE]"
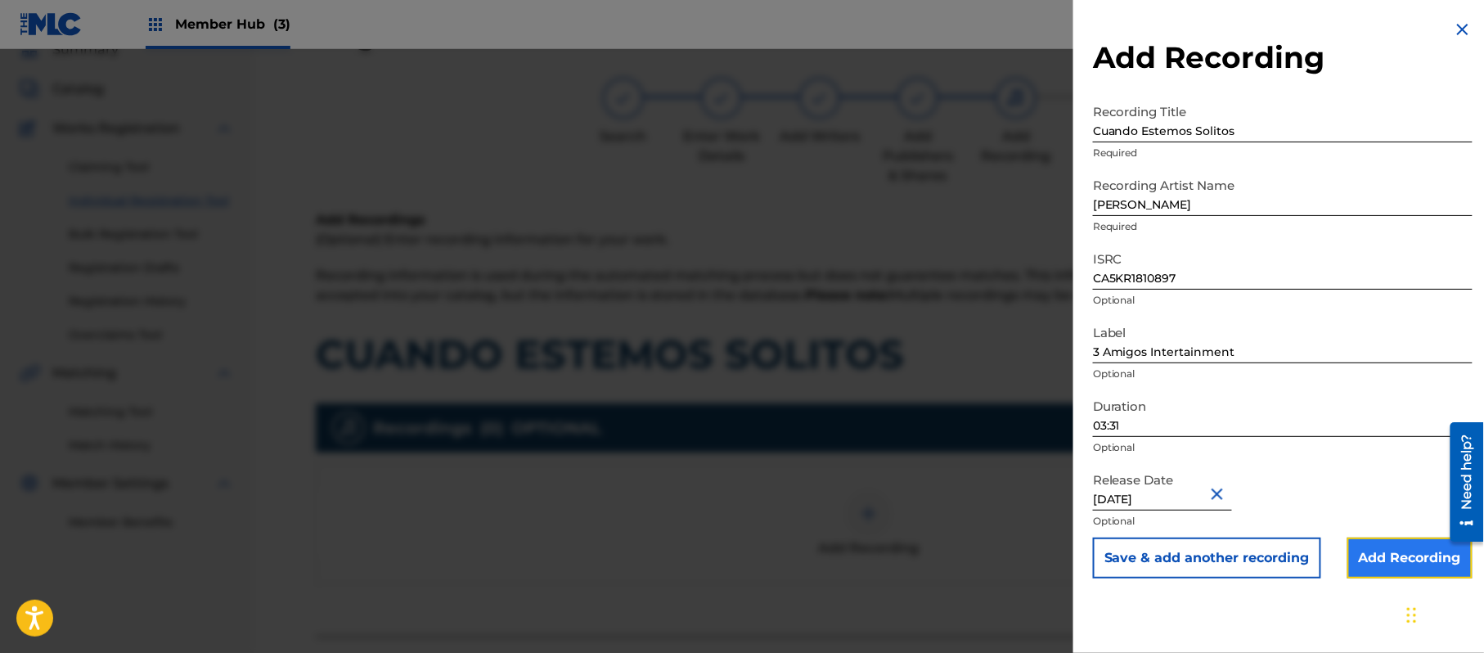
click at [1372, 567] on input "Add Recording" at bounding box center [1410, 558] width 125 height 41
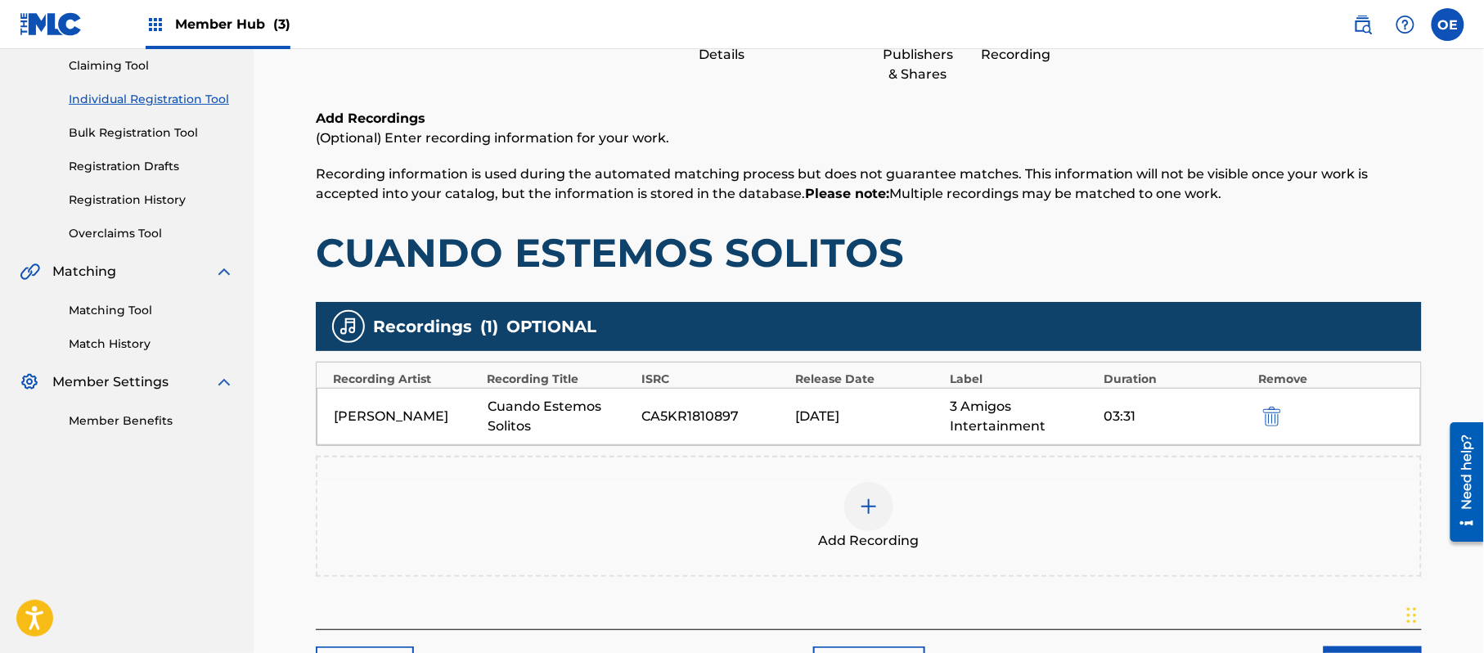
scroll to position [288, 0]
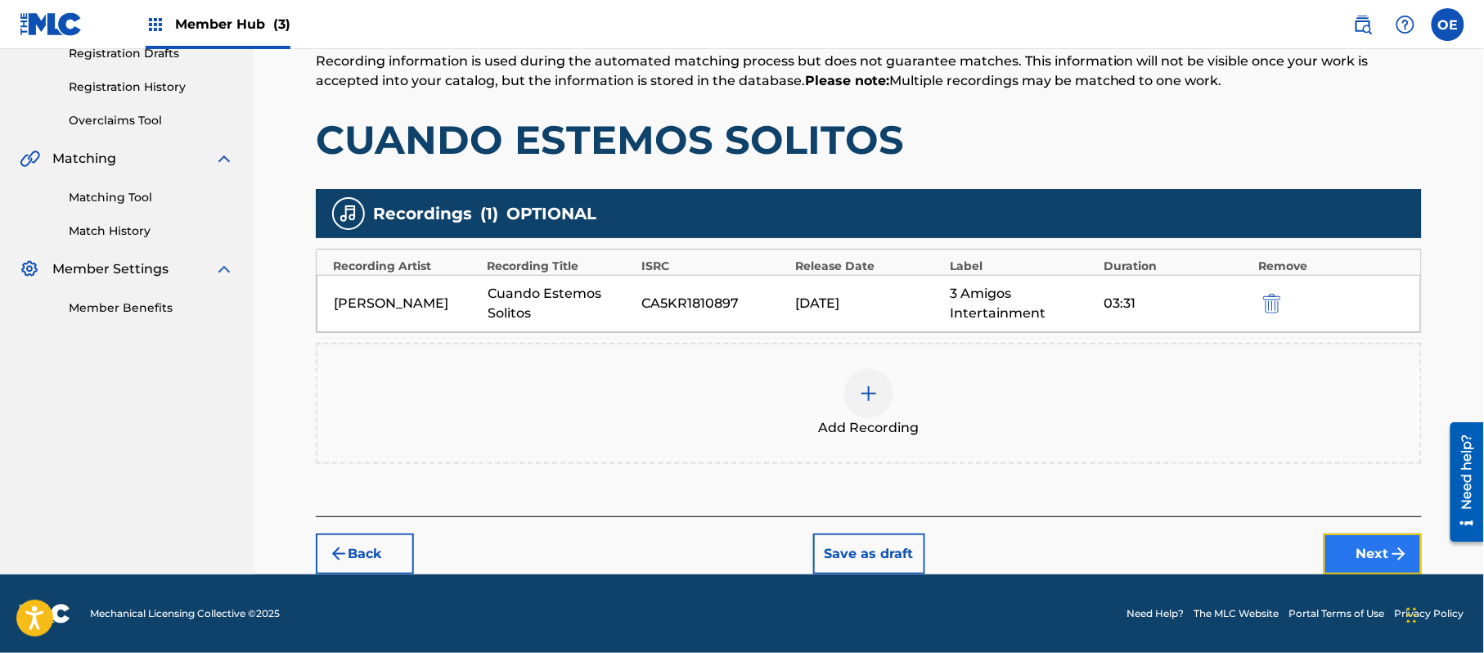
click at [1347, 548] on button "Next" at bounding box center [1373, 553] width 98 height 41
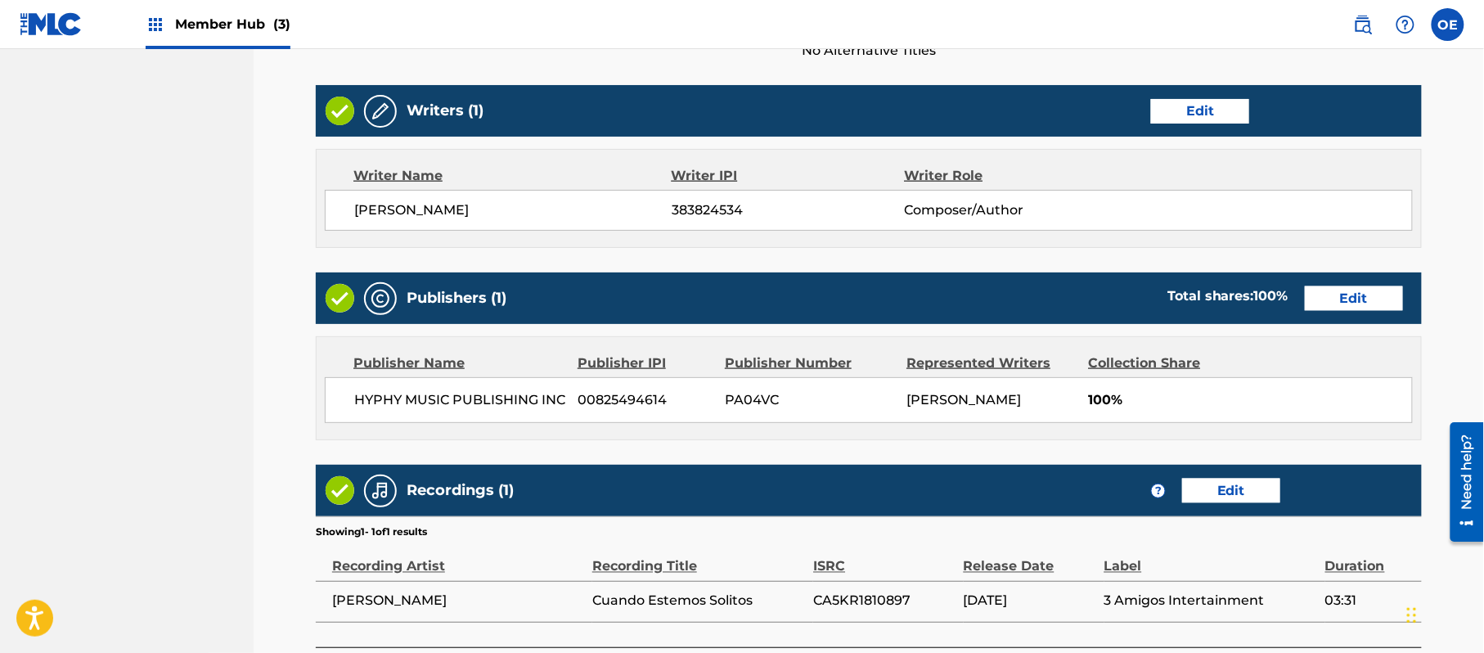
scroll to position [731, 0]
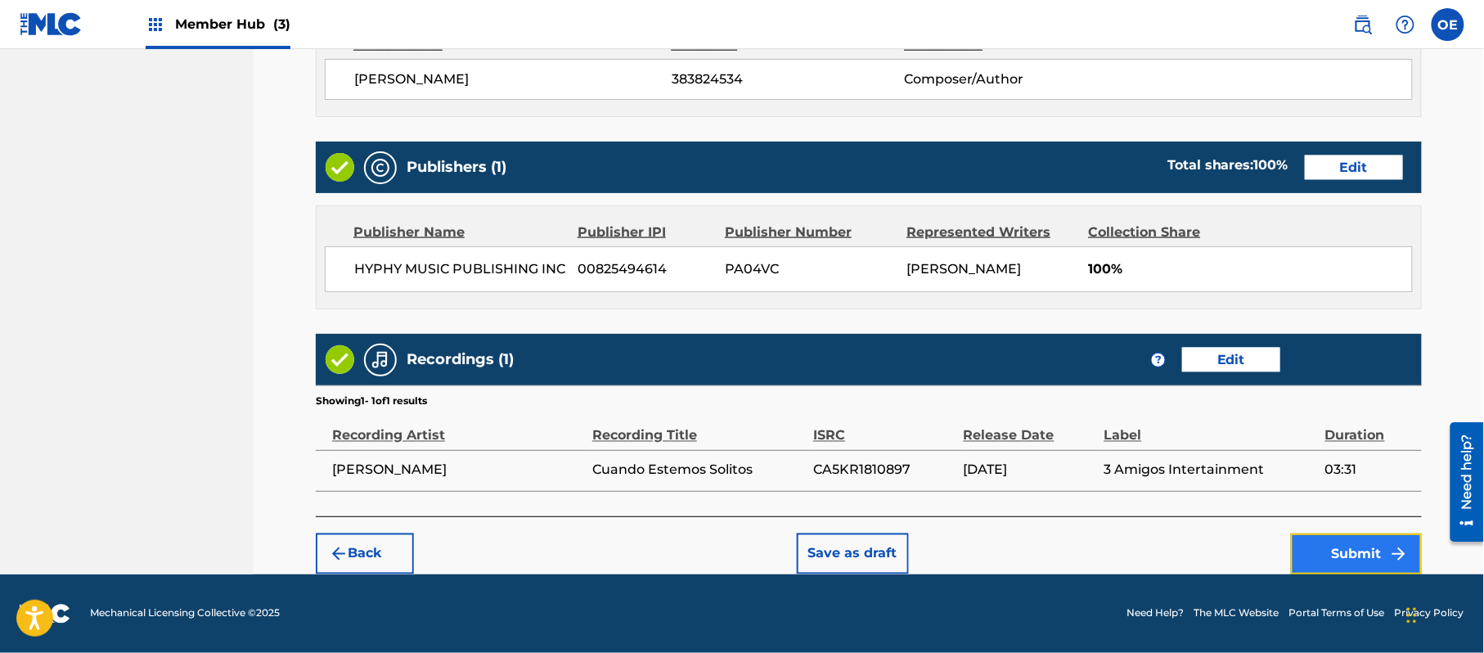
click at [1316, 550] on button "Submit" at bounding box center [1356, 553] width 131 height 41
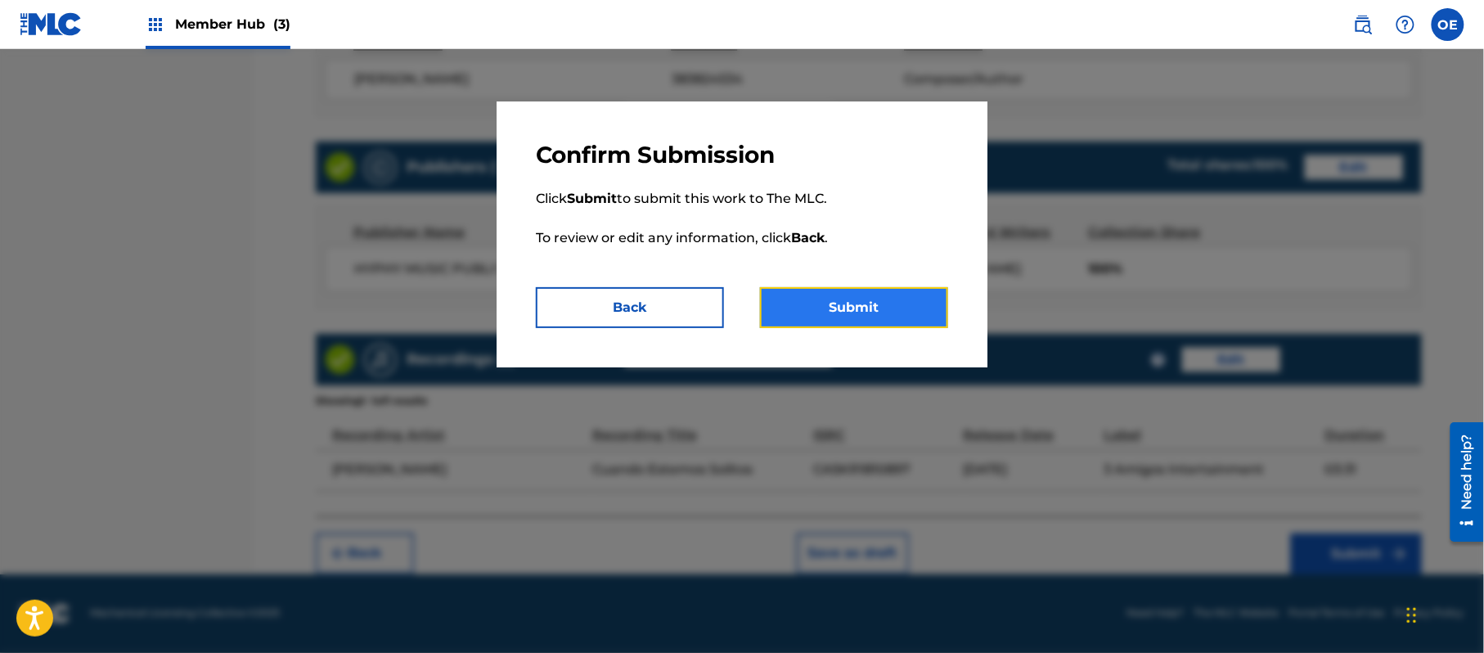
click at [856, 312] on button "Submit" at bounding box center [854, 307] width 188 height 41
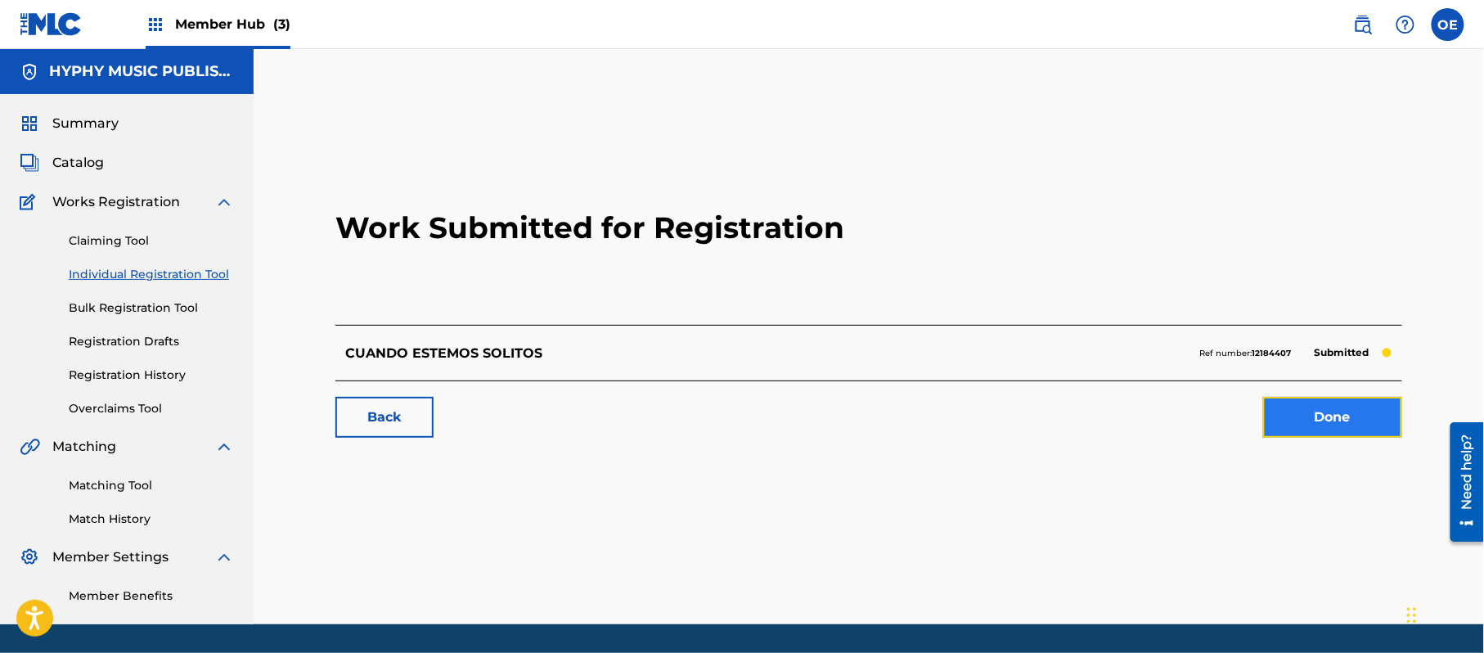
click at [1267, 413] on link "Done" at bounding box center [1332, 417] width 139 height 41
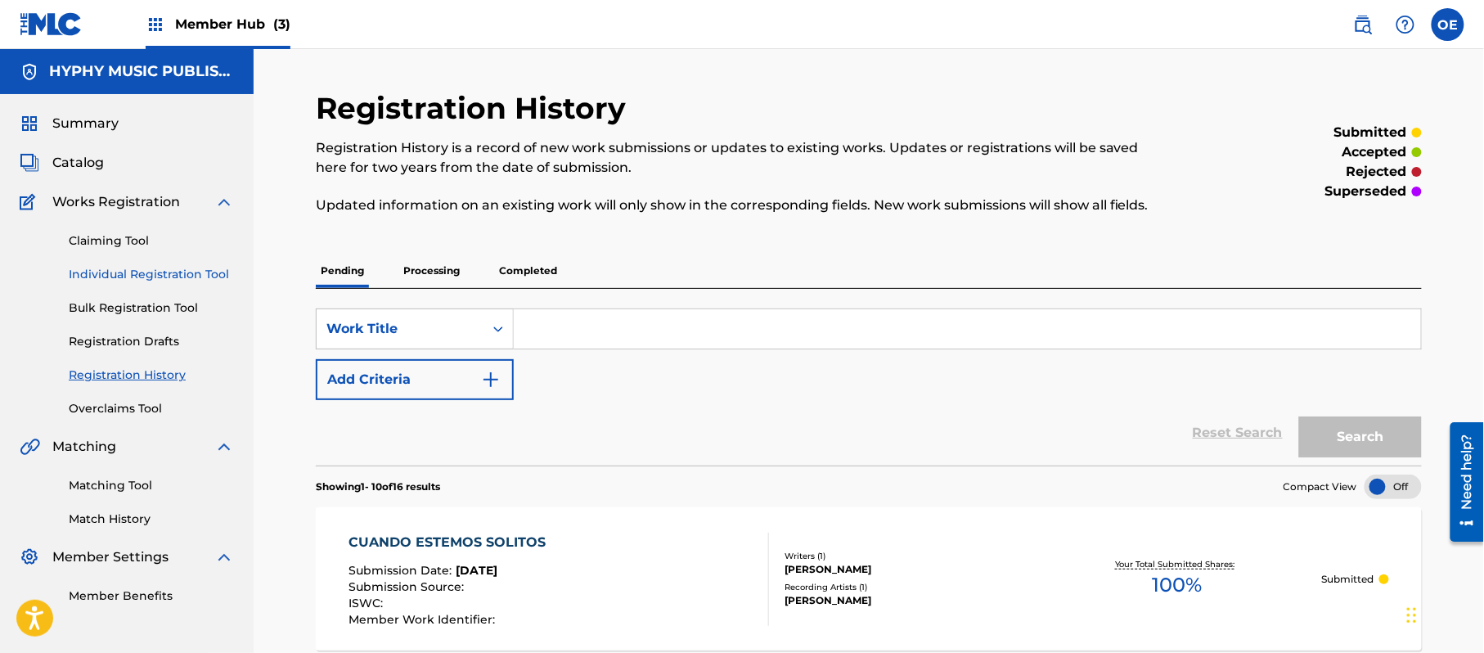
click at [139, 277] on link "Individual Registration Tool" at bounding box center [151, 274] width 165 height 17
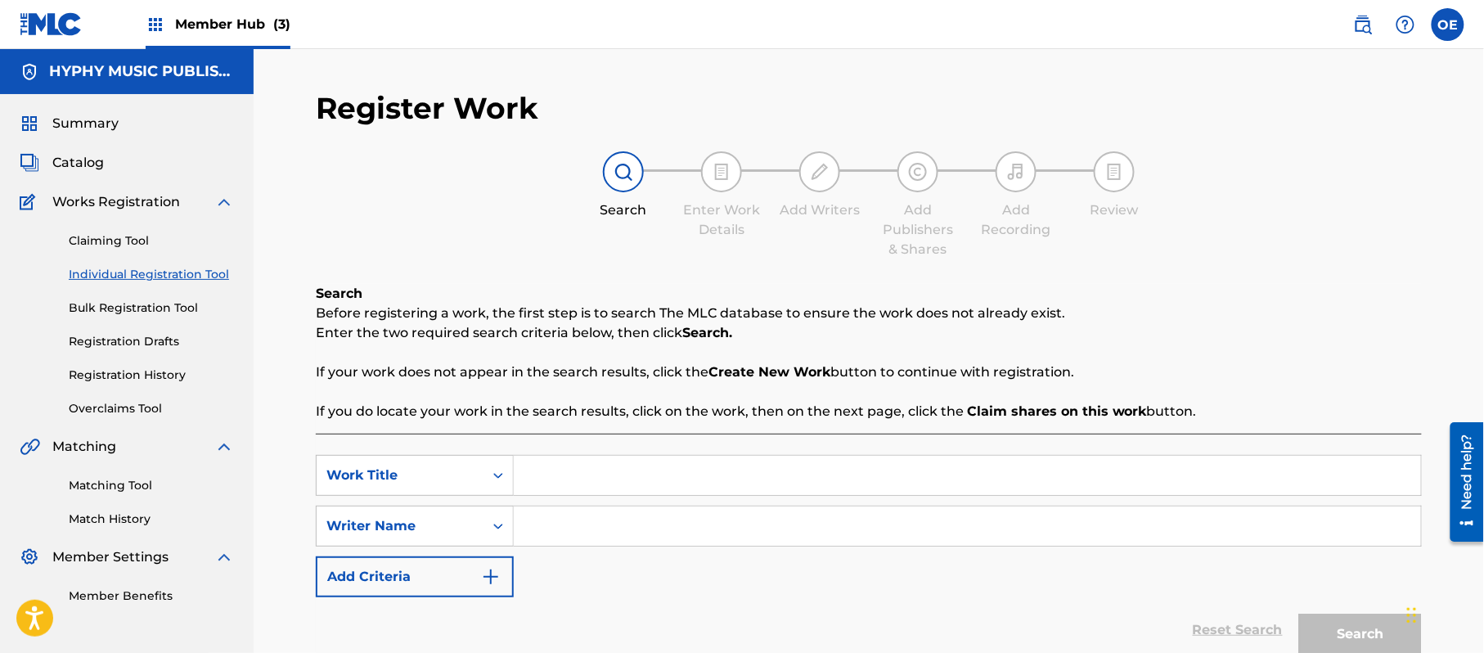
paste input "CUMBIA DEL GUAPARDILLO"
type input "CUMBIA DEL GUAPARDILLO"
paste input "[PERSON_NAME]"
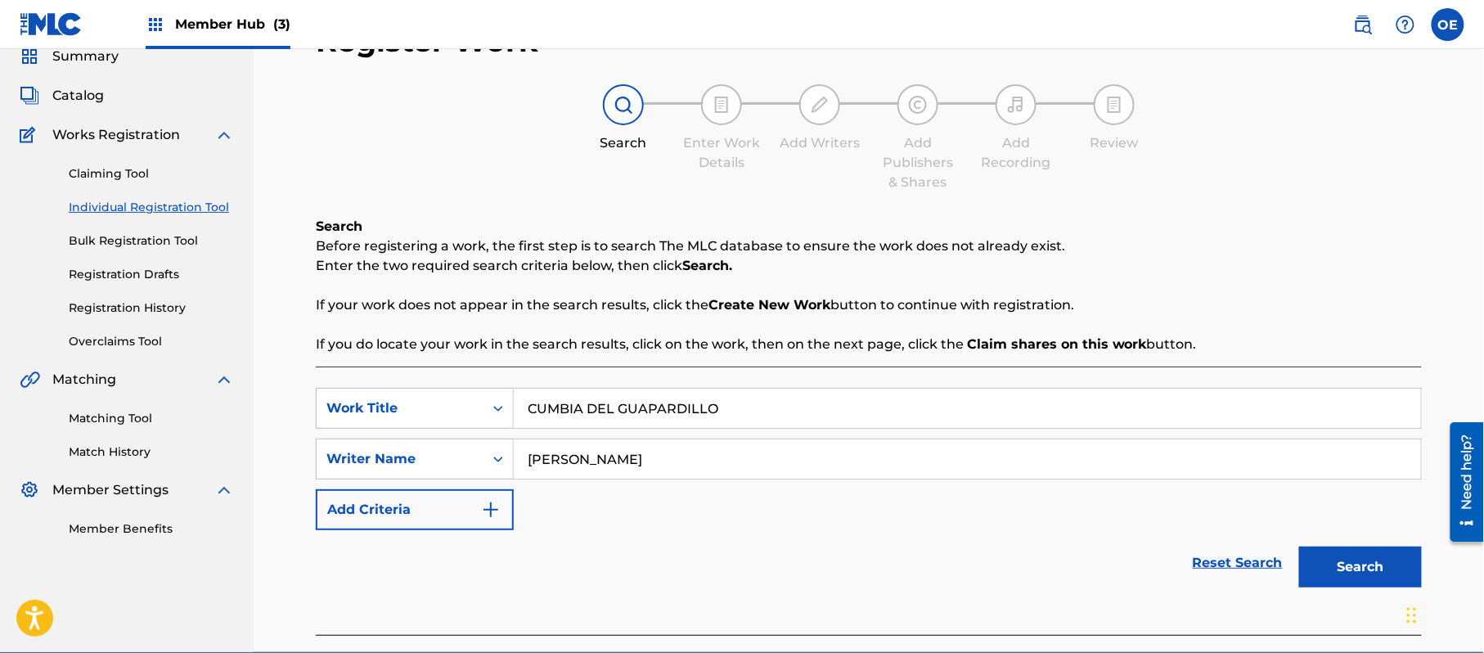
scroll to position [145, 0]
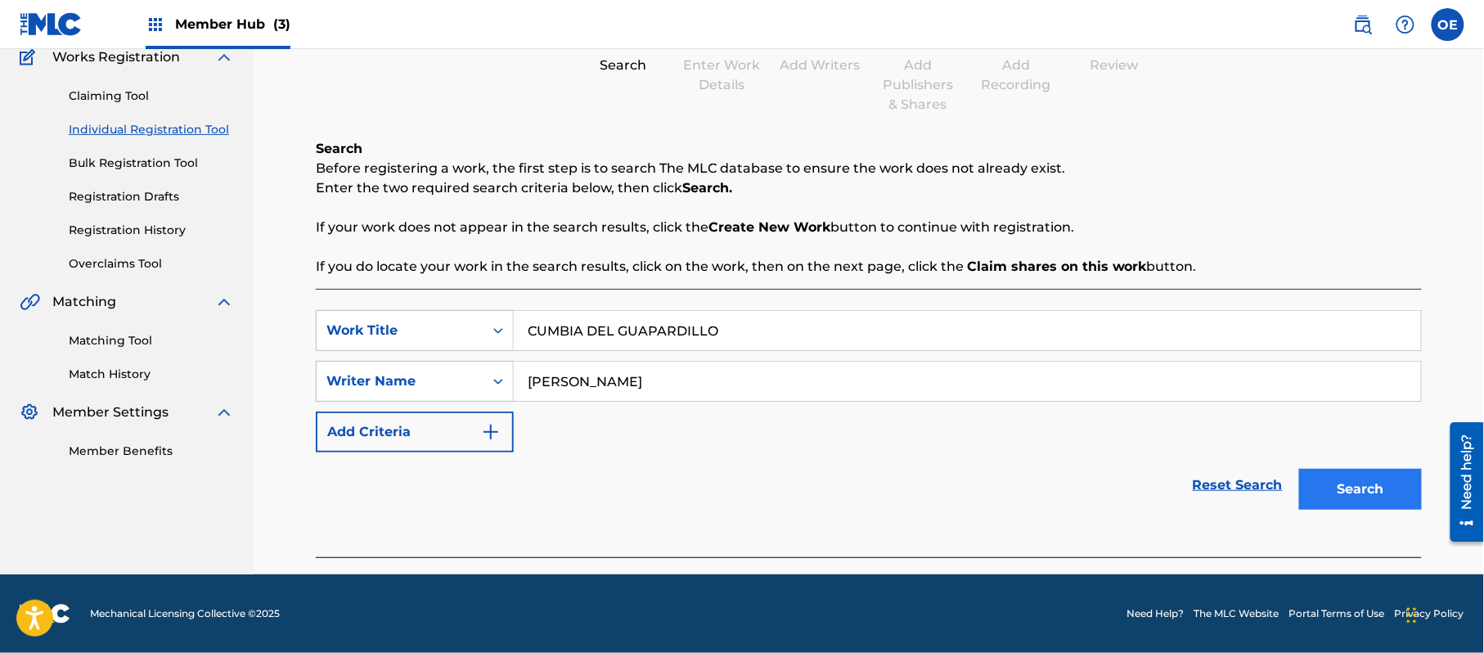
type input "[PERSON_NAME]"
click at [1330, 472] on button "Search" at bounding box center [1360, 489] width 123 height 41
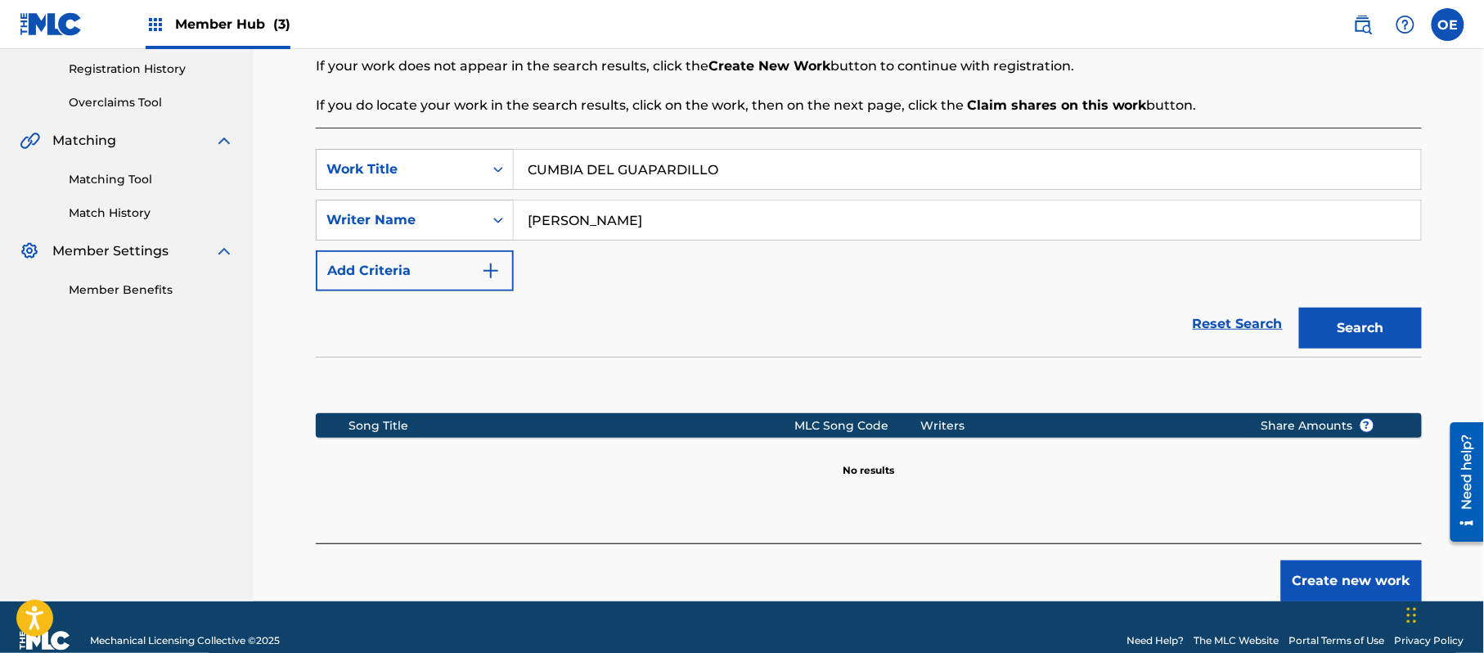
scroll to position [334, 0]
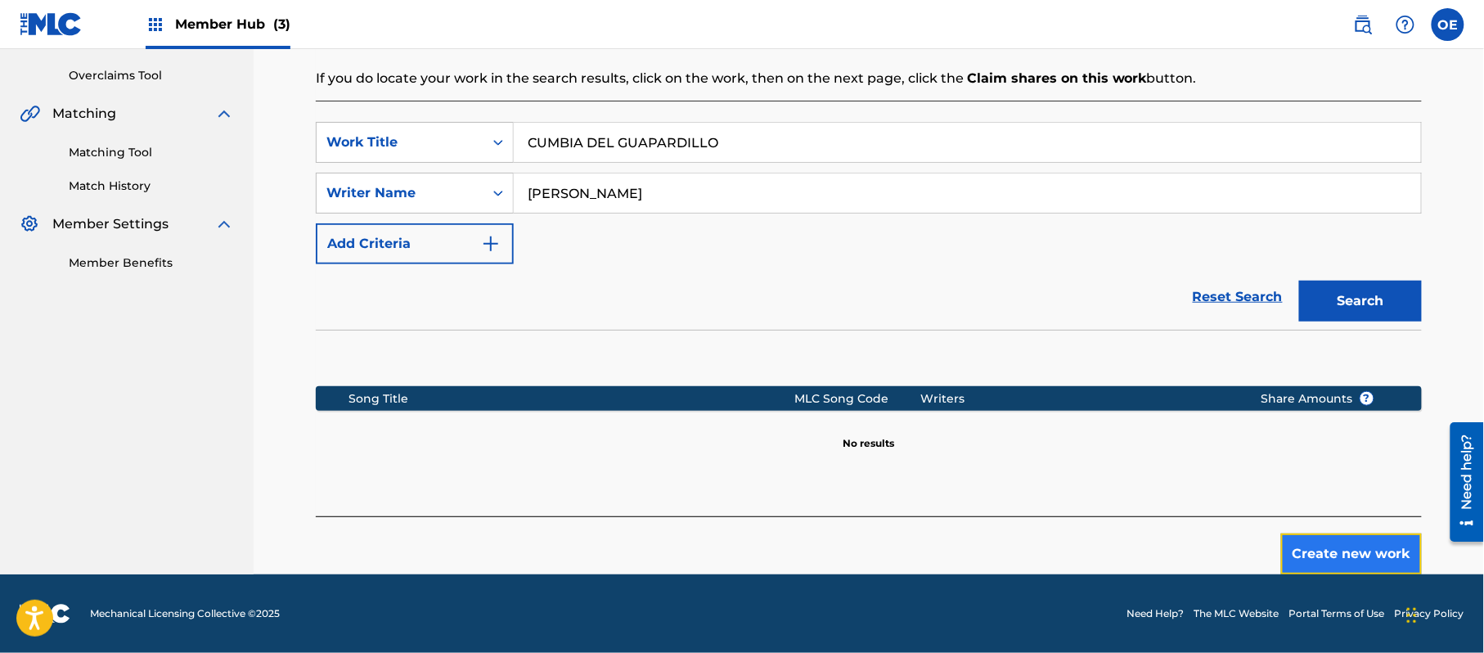
click at [1303, 547] on button "Create new work" at bounding box center [1351, 553] width 141 height 41
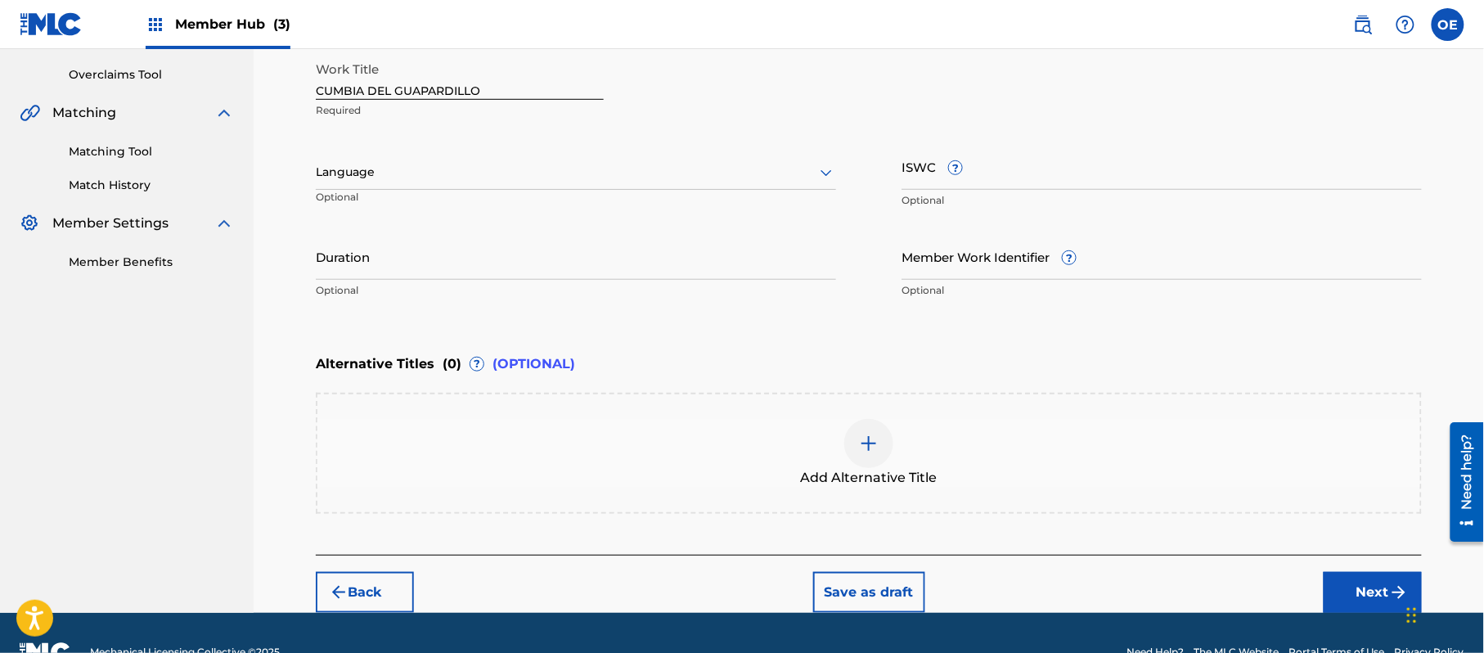
click at [452, 175] on div at bounding box center [576, 172] width 520 height 20
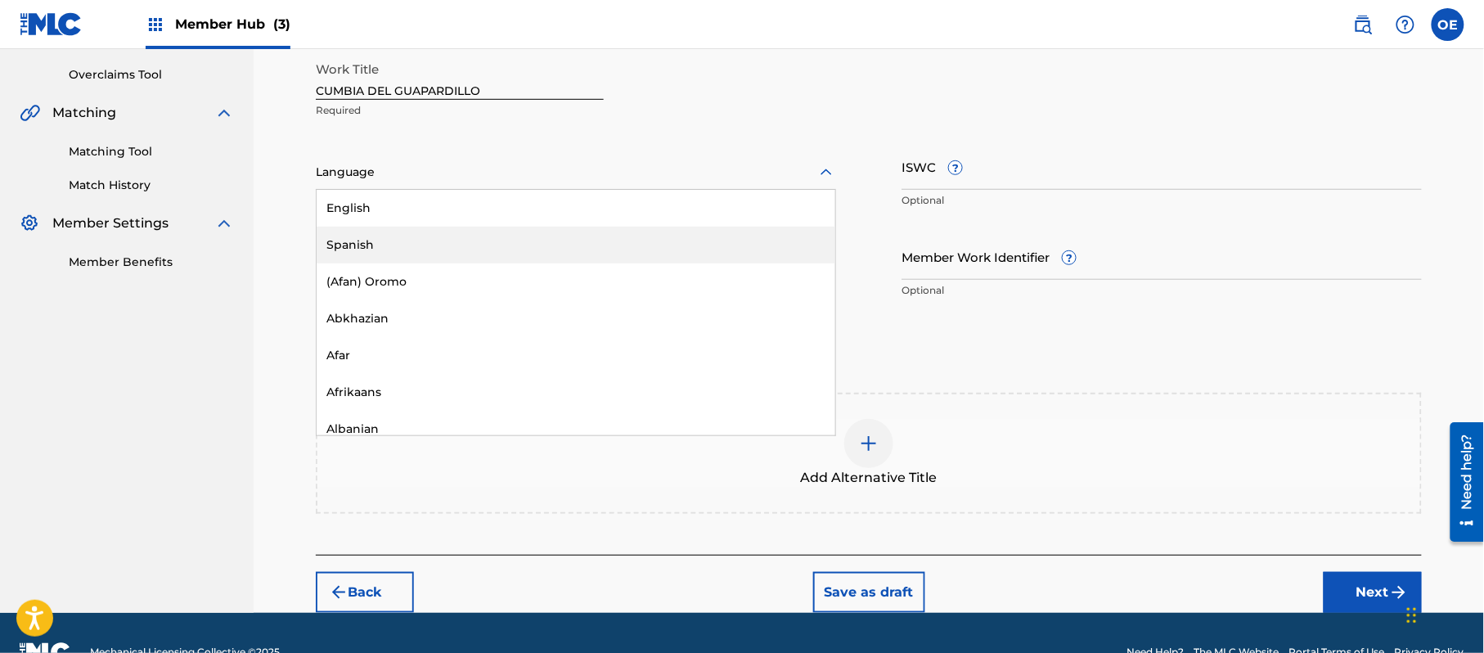
click at [460, 232] on div "Spanish" at bounding box center [576, 245] width 519 height 37
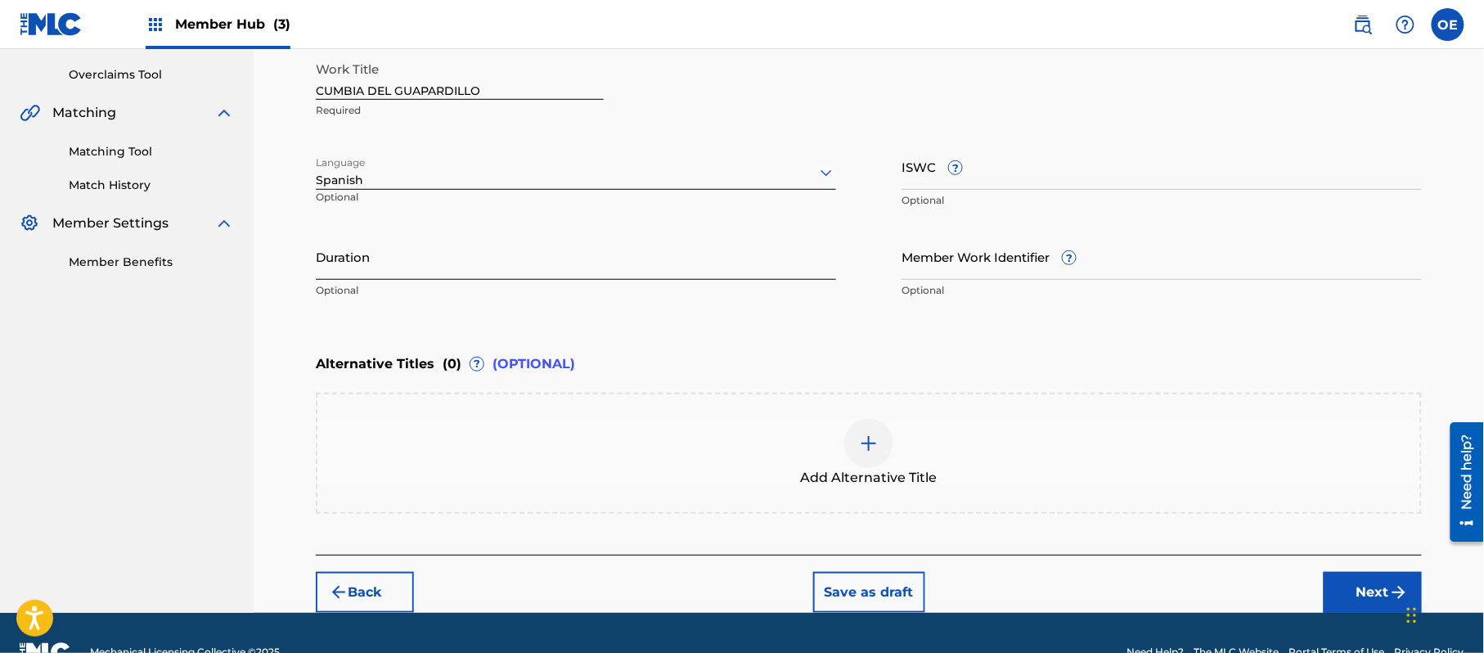
click at [388, 236] on input "Duration" at bounding box center [576, 256] width 520 height 47
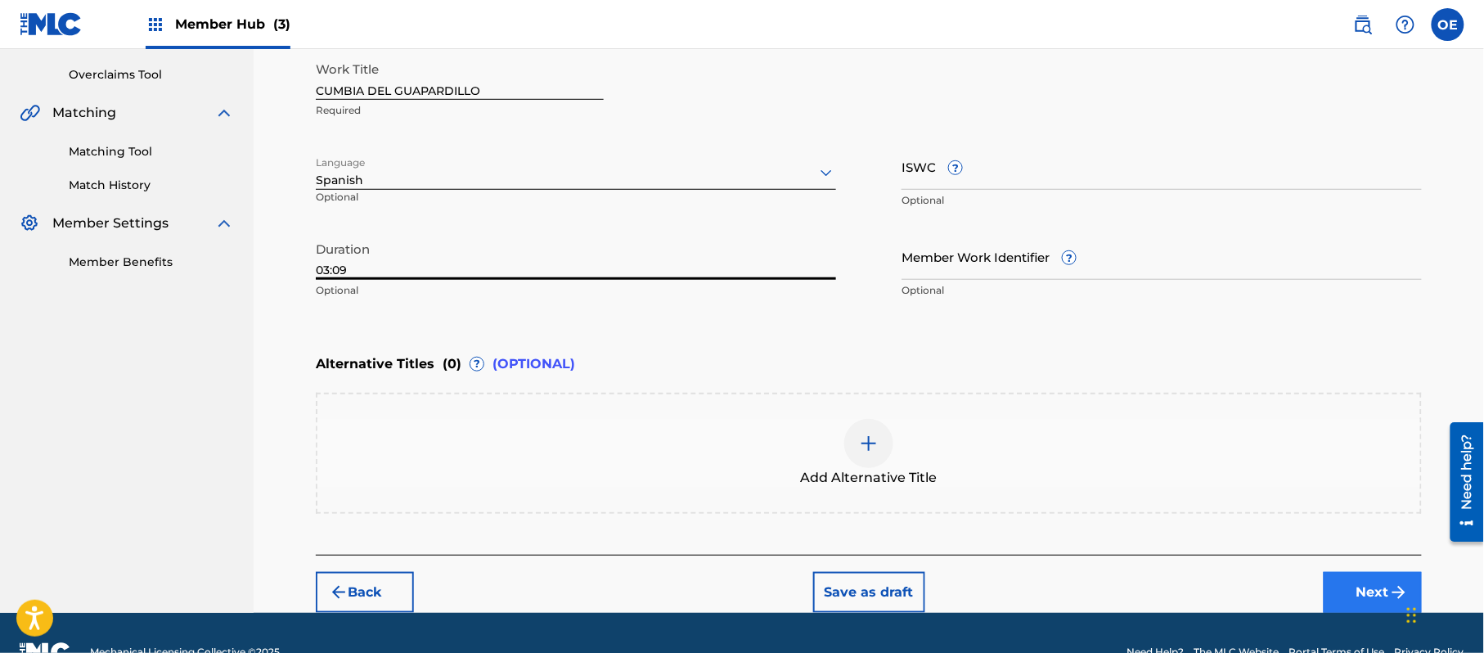
type input "03:09"
click at [1336, 576] on button "Next" at bounding box center [1373, 592] width 98 height 41
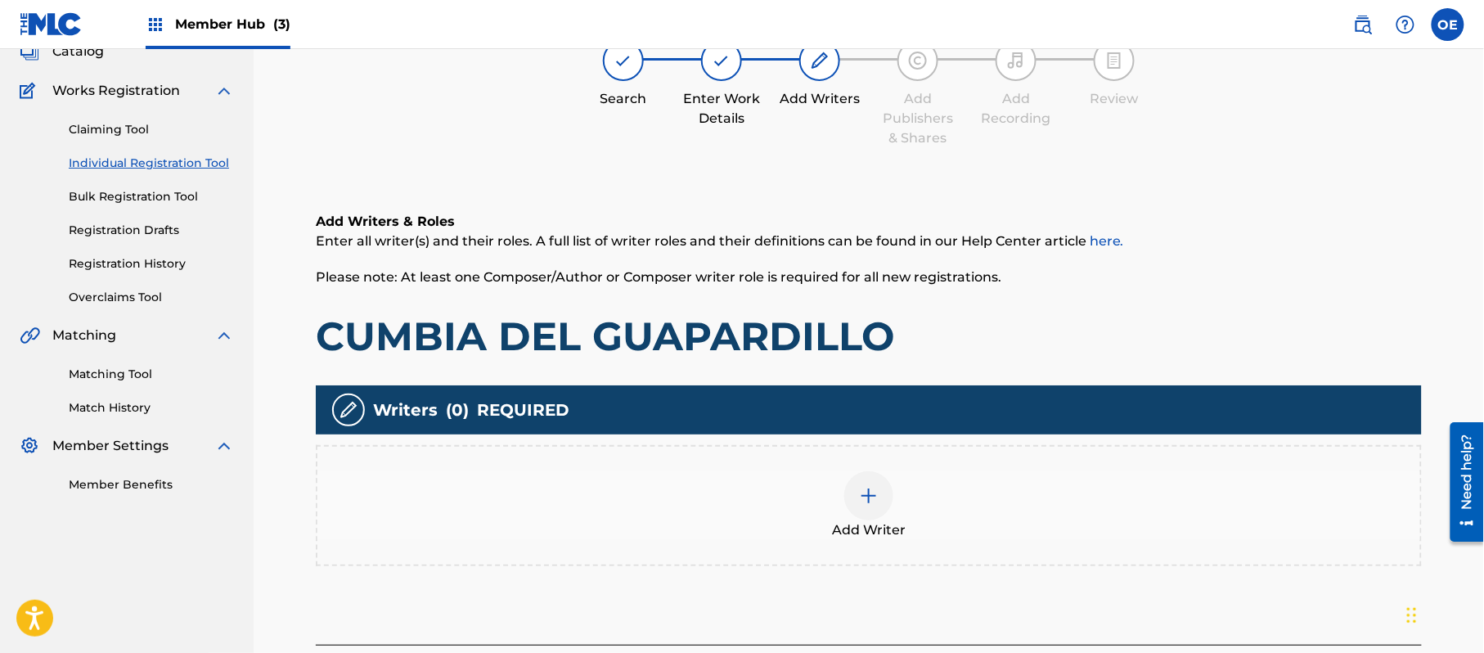
scroll to position [74, 0]
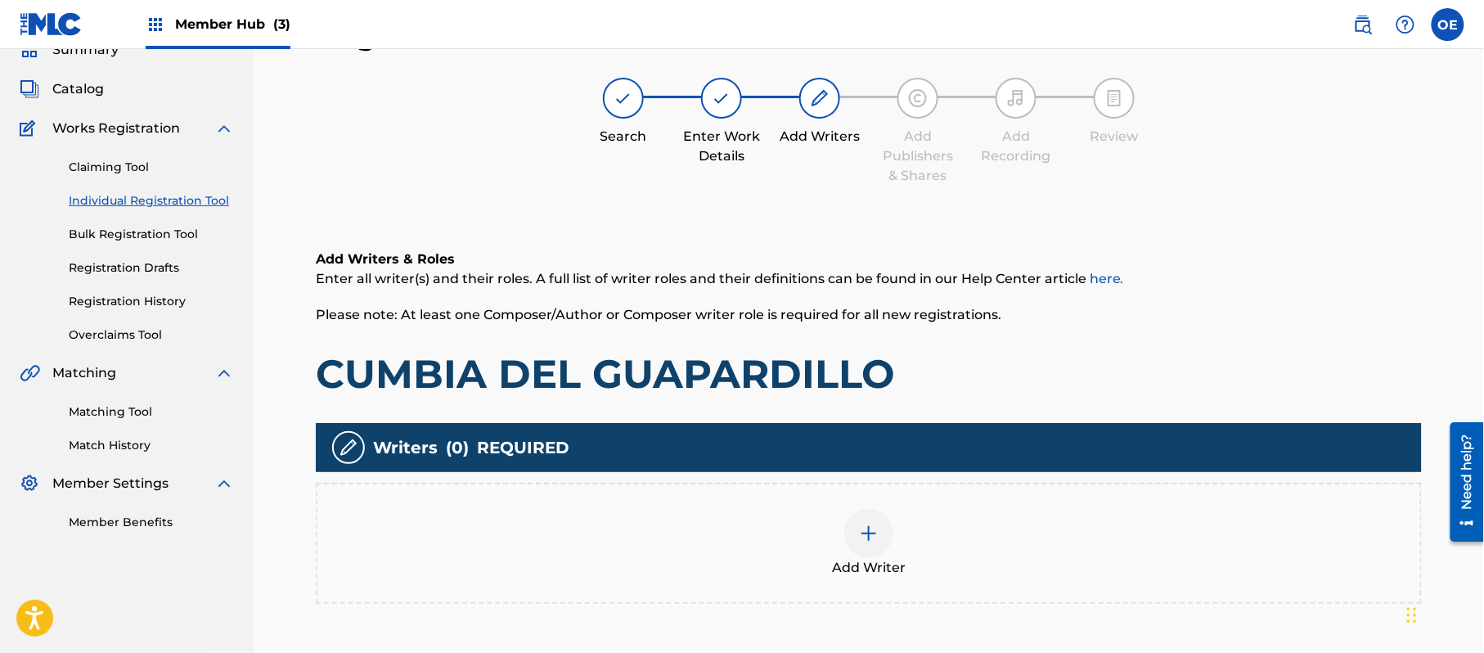
click at [790, 544] on div "Add Writer" at bounding box center [868, 543] width 1103 height 69
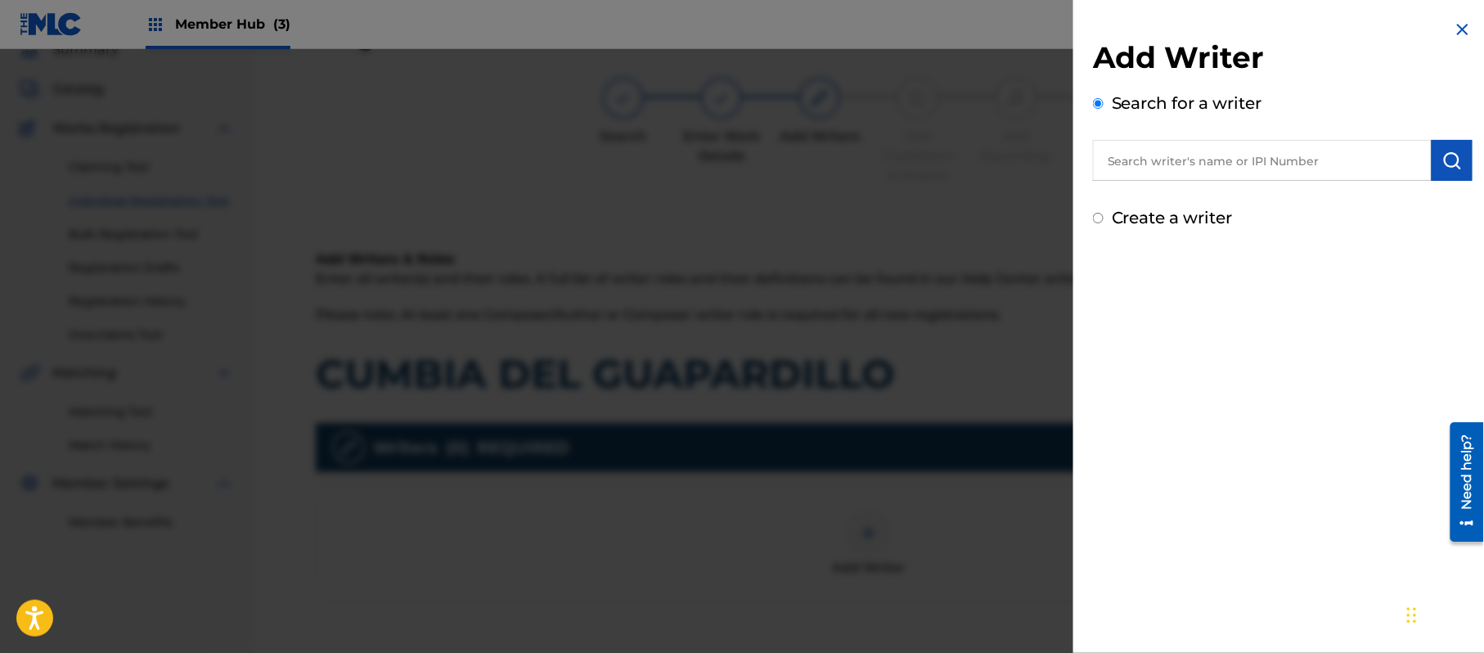
paste input "[PERSON_NAME]"
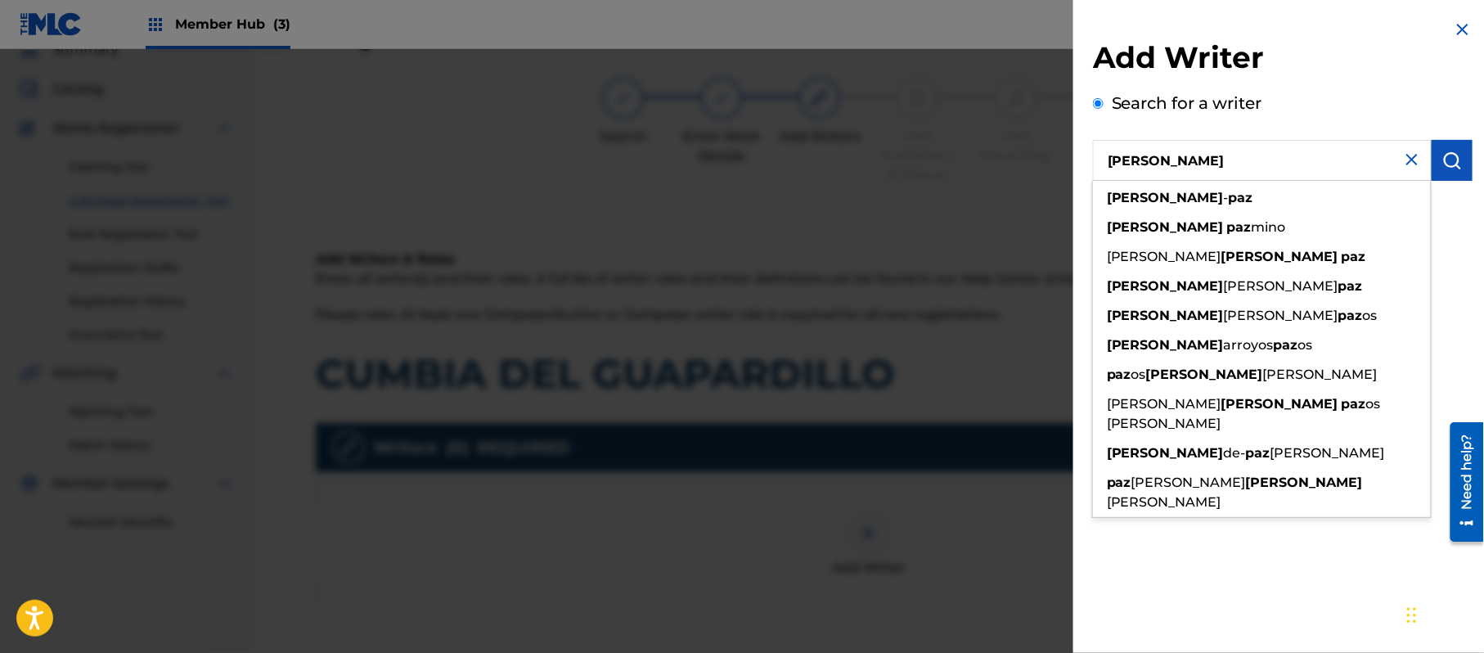
type input "[PERSON_NAME]"
click at [1402, 159] on img at bounding box center [1412, 160] width 20 height 20
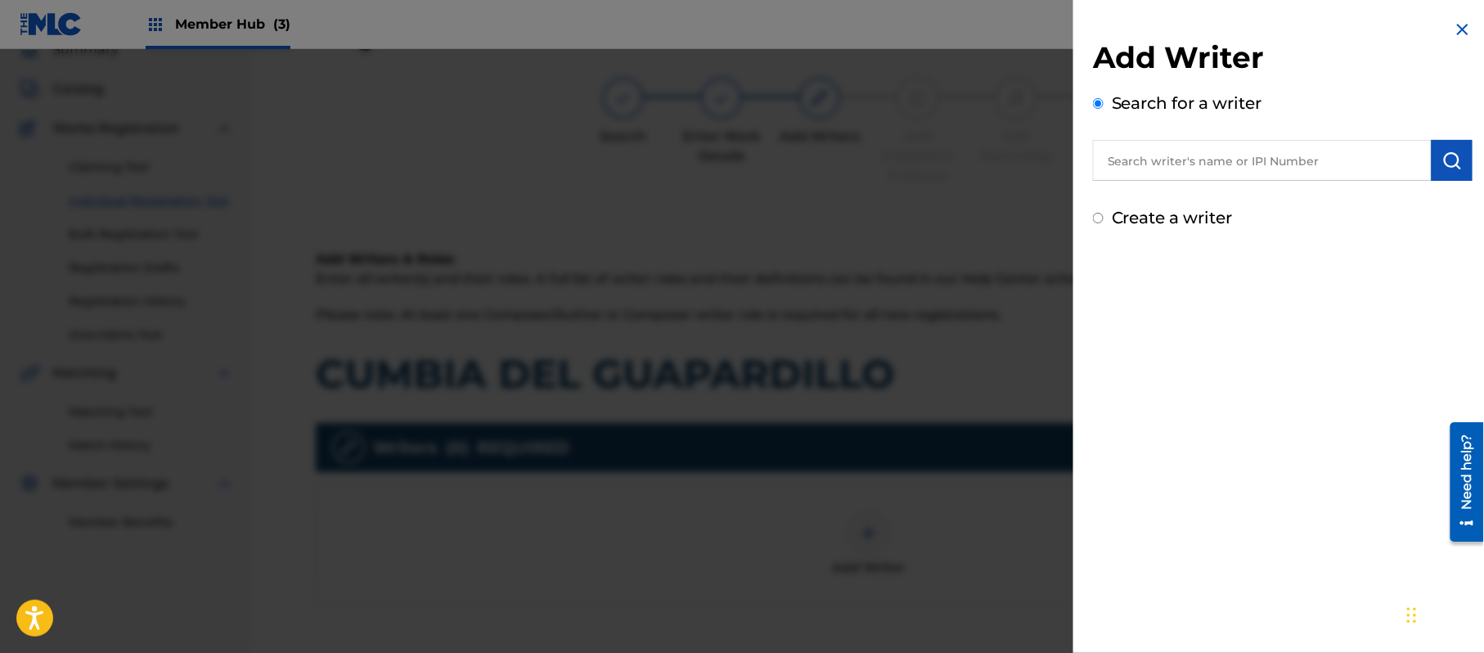
click at [1118, 220] on label "Create a writer" at bounding box center [1172, 218] width 121 height 20
radio input "true"
click at [1104, 220] on input "Create a writer" at bounding box center [1098, 218] width 11 height 11
radio input "false"
radio input "true"
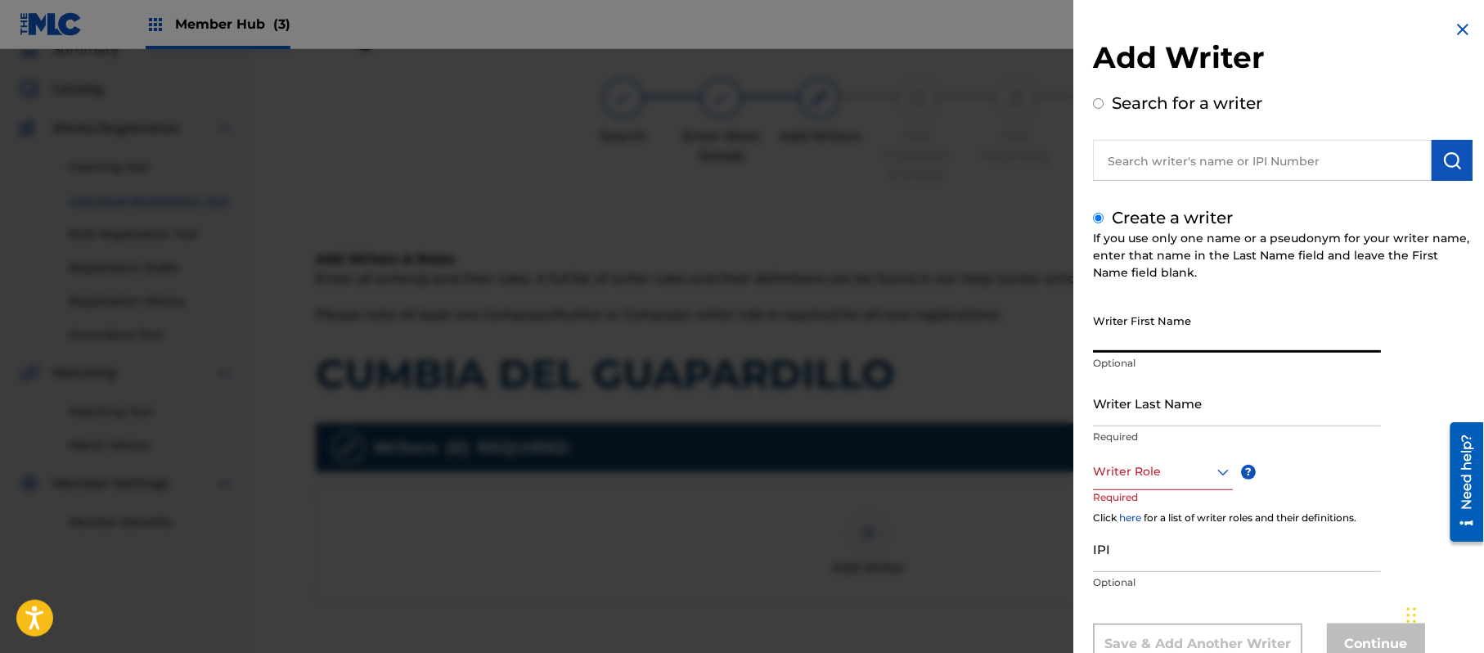
paste input "[PERSON_NAME]"
type input "[PERSON_NAME]"
paste input "[PERSON_NAME]"
type input "[PERSON_NAME]"
drag, startPoint x: 1182, startPoint y: 345, endPoint x: 1126, endPoint y: 348, distance: 56.5
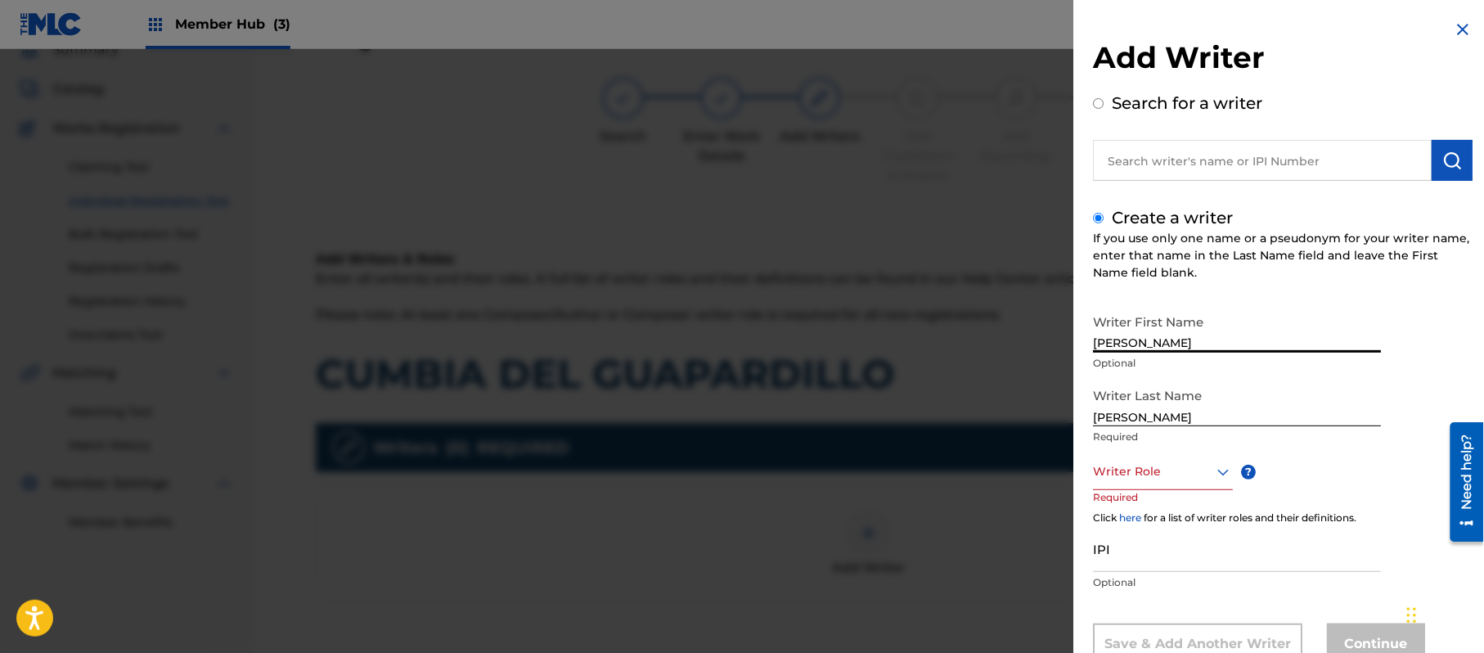
click at [1126, 348] on input "[PERSON_NAME]" at bounding box center [1237, 329] width 288 height 47
click at [1193, 351] on input "[PERSON_NAME]" at bounding box center [1237, 329] width 288 height 47
drag, startPoint x: 1186, startPoint y: 347, endPoint x: 1134, endPoint y: 348, distance: 52.4
click at [1134, 348] on input "[PERSON_NAME]" at bounding box center [1237, 329] width 288 height 47
type input "[PERSON_NAME]"
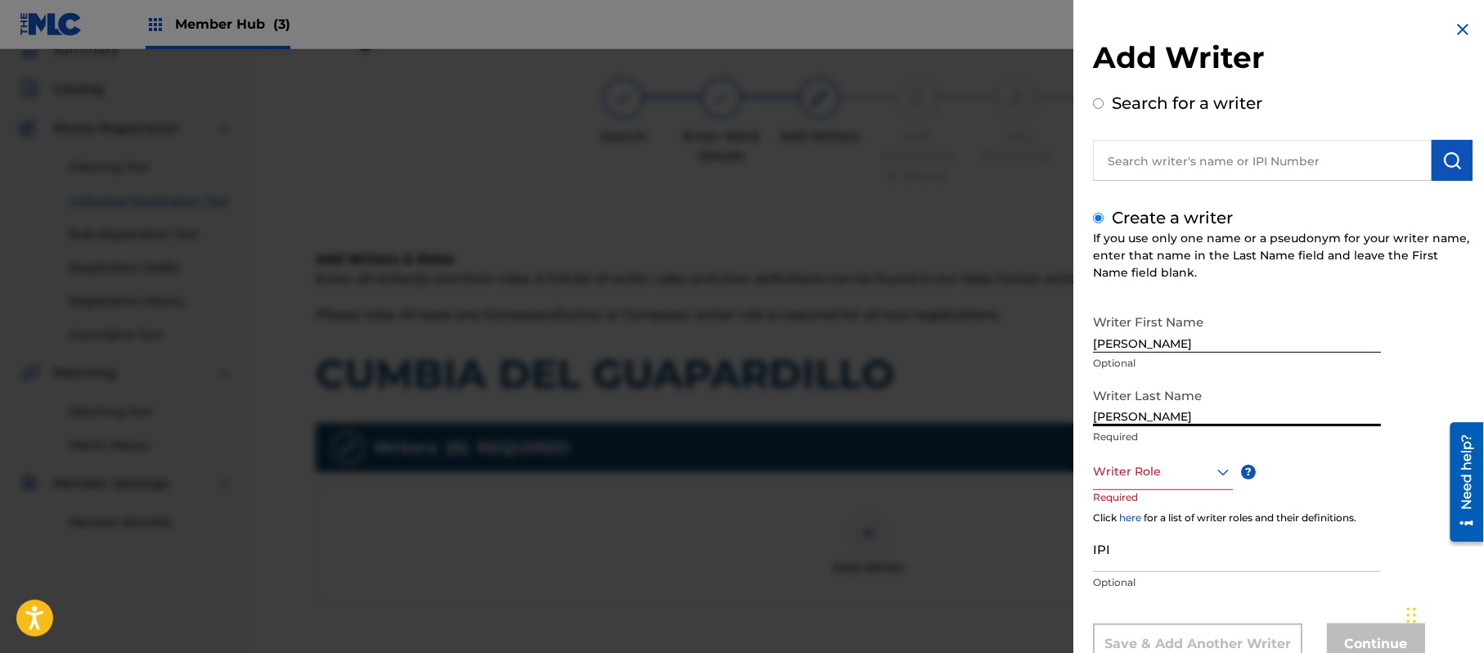
drag, startPoint x: 1126, startPoint y: 420, endPoint x: 980, endPoint y: 398, distance: 147.3
click at [979, 399] on div "Add Writer Search for a writer Create a writer If you use only one name or a ps…" at bounding box center [742, 351] width 1484 height 604
type input "PAZ"
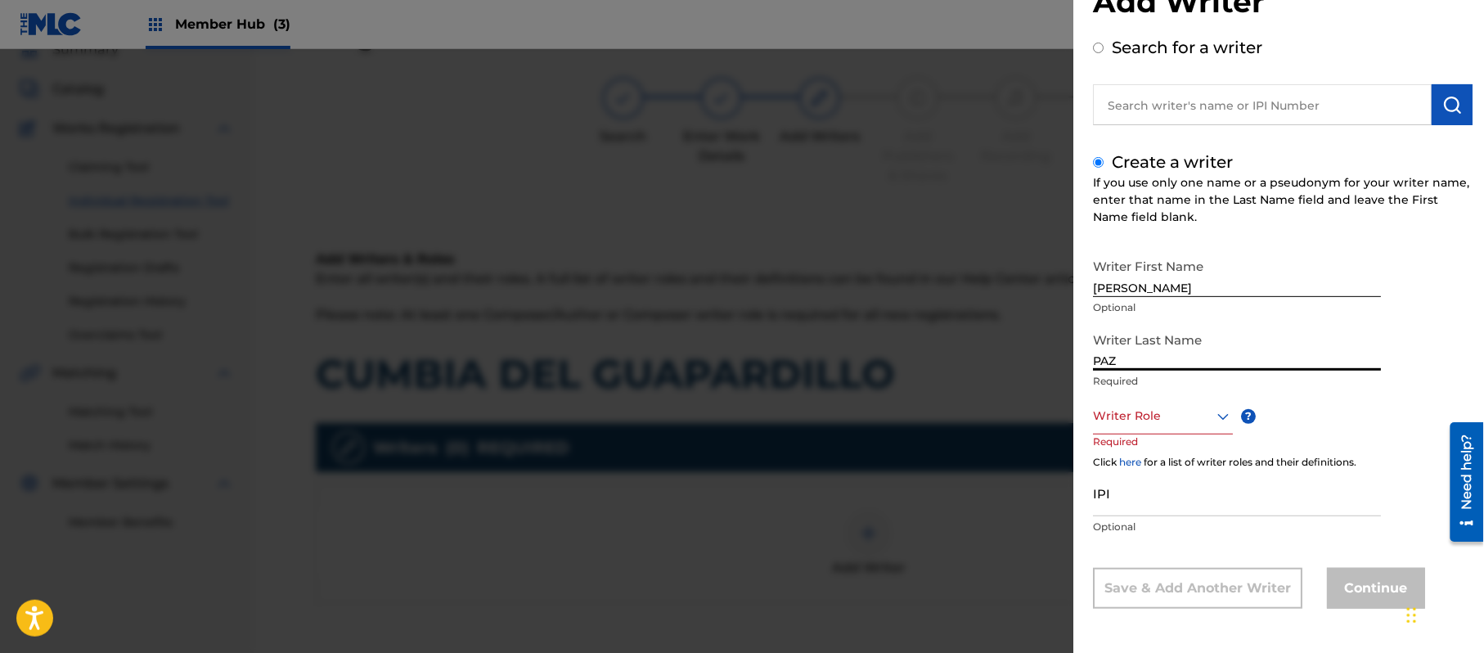
click at [1136, 434] on div "Writer Role" at bounding box center [1163, 416] width 140 height 37
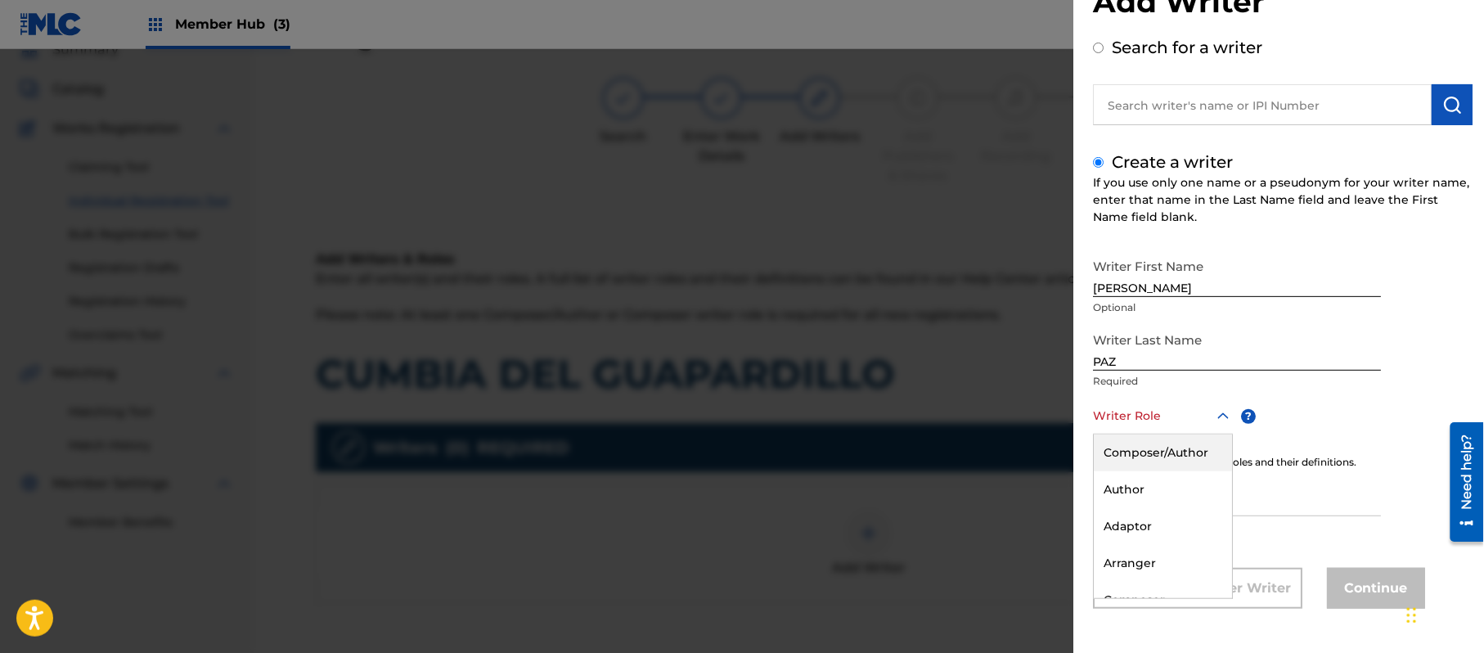
click at [1140, 450] on div "Composer/Author" at bounding box center [1163, 452] width 138 height 37
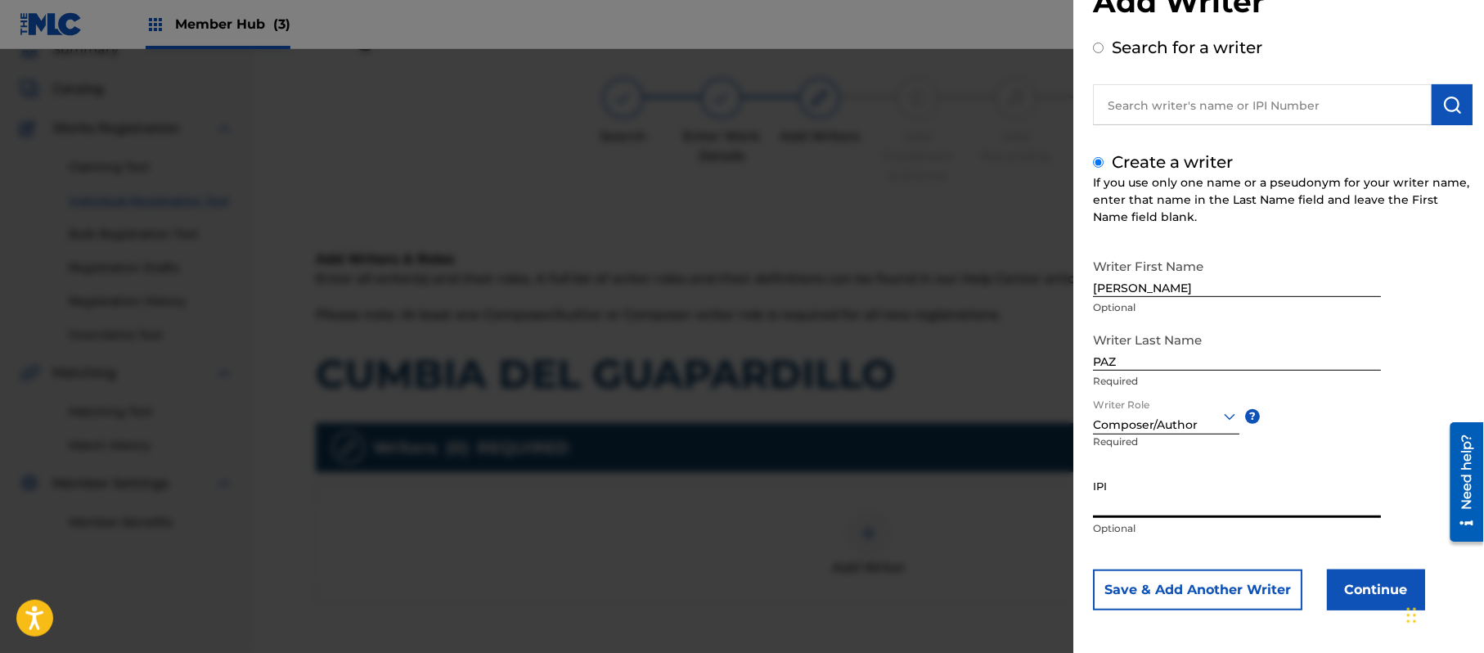
paste input "383824534"
type input "383824534"
click at [1343, 579] on button "Continue" at bounding box center [1376, 589] width 98 height 41
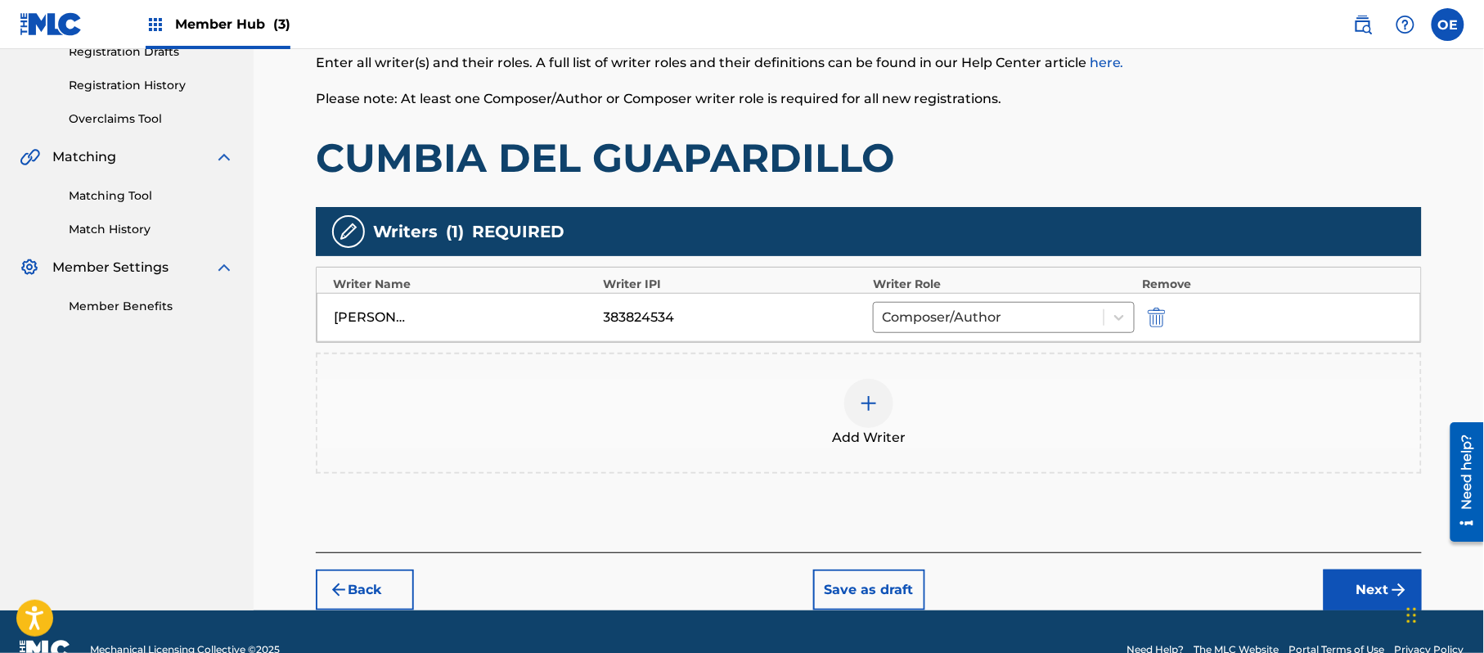
scroll to position [292, 0]
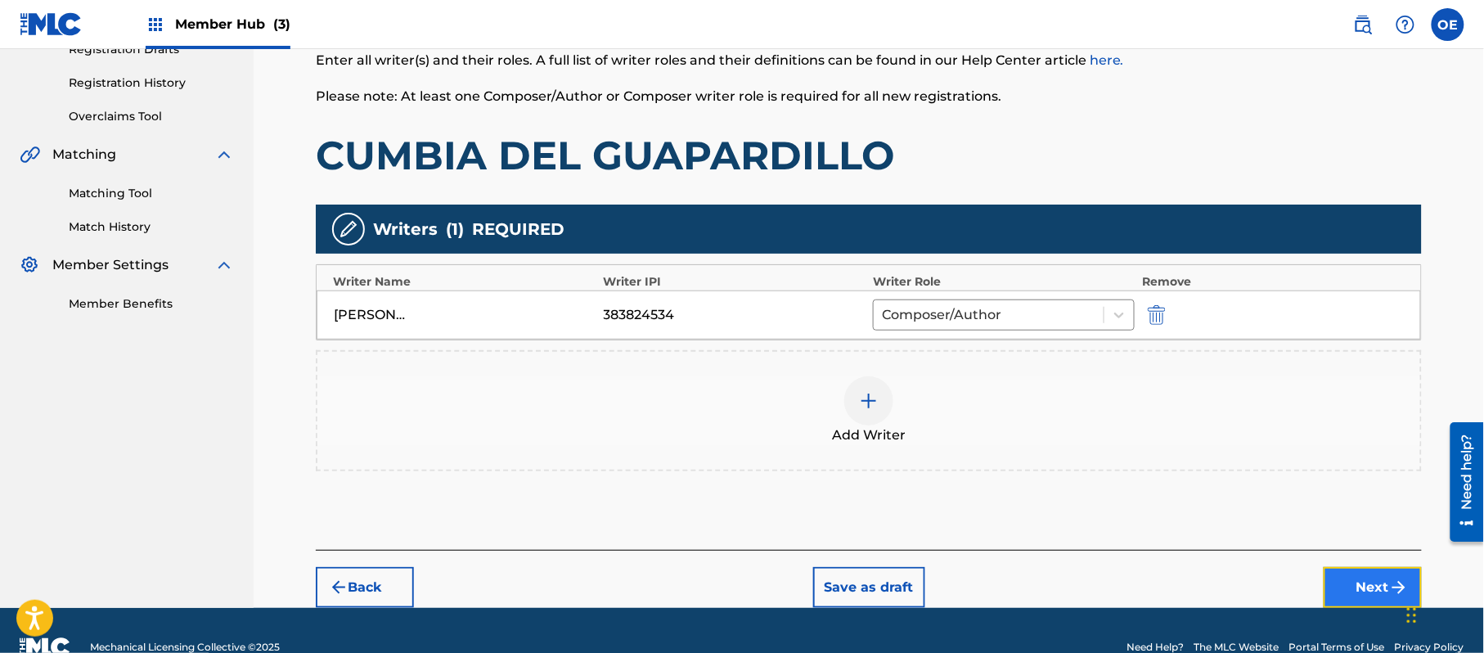
click at [1382, 567] on button "Next" at bounding box center [1373, 587] width 98 height 41
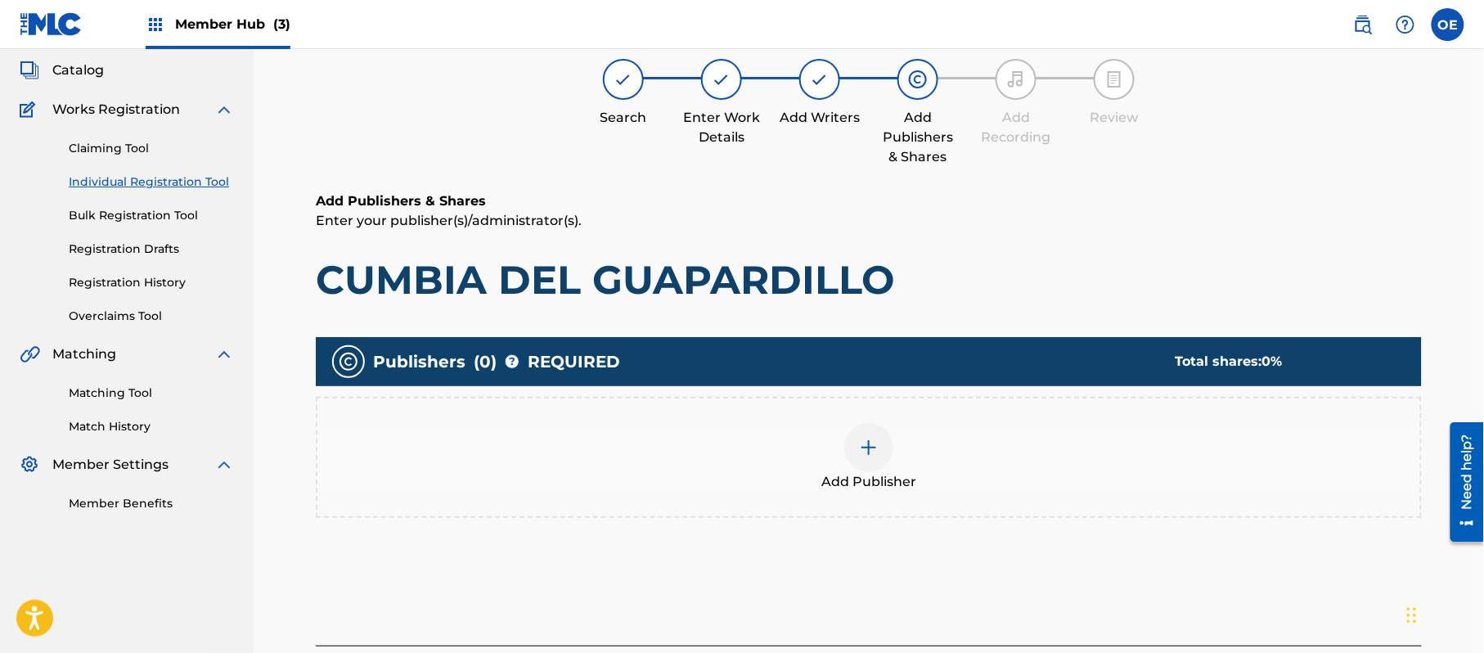
scroll to position [74, 0]
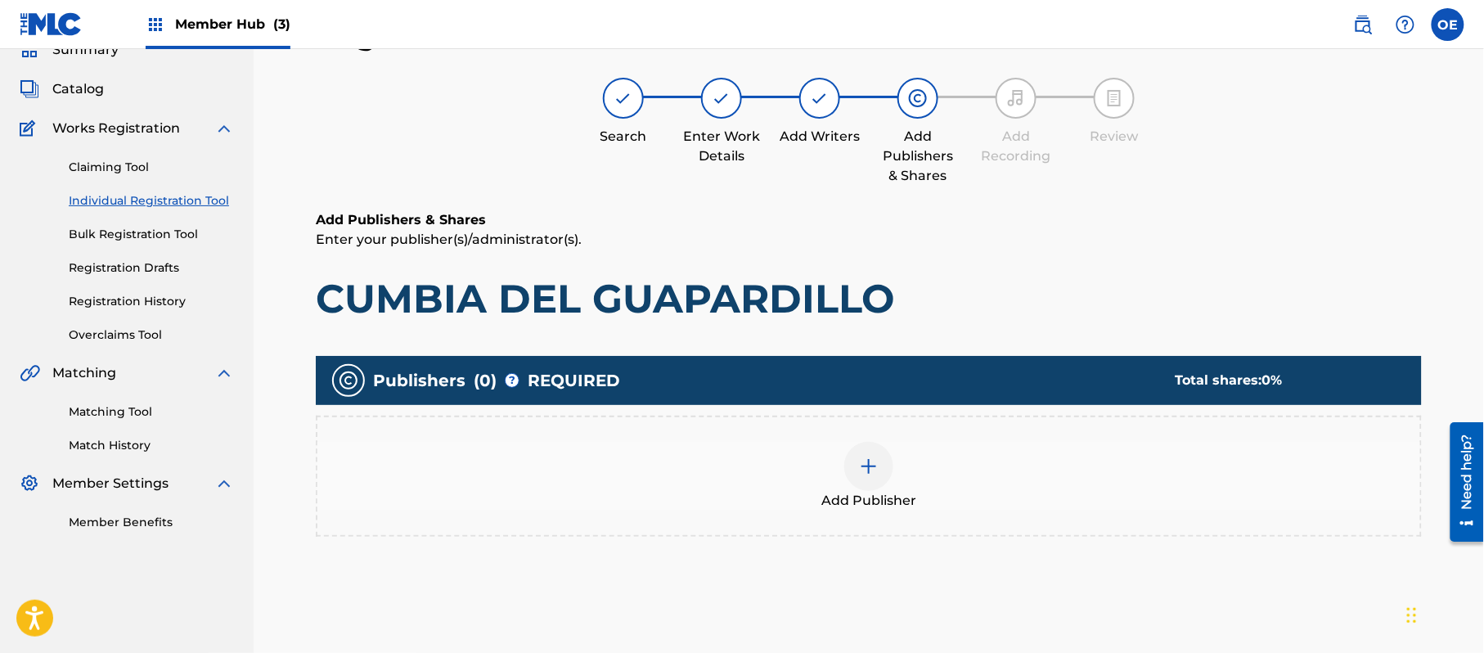
click at [913, 469] on div "Add Publisher" at bounding box center [868, 476] width 1103 height 69
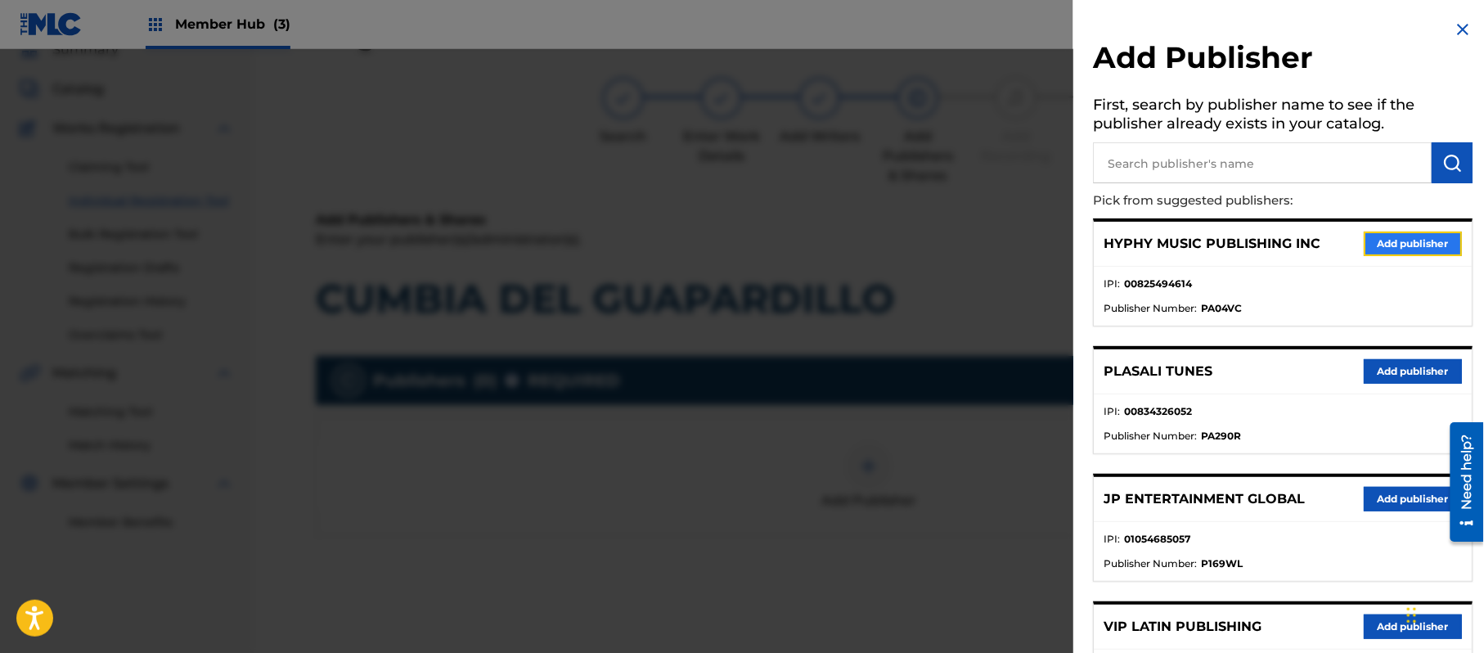
click at [1406, 245] on button "Add publisher" at bounding box center [1413, 244] width 98 height 25
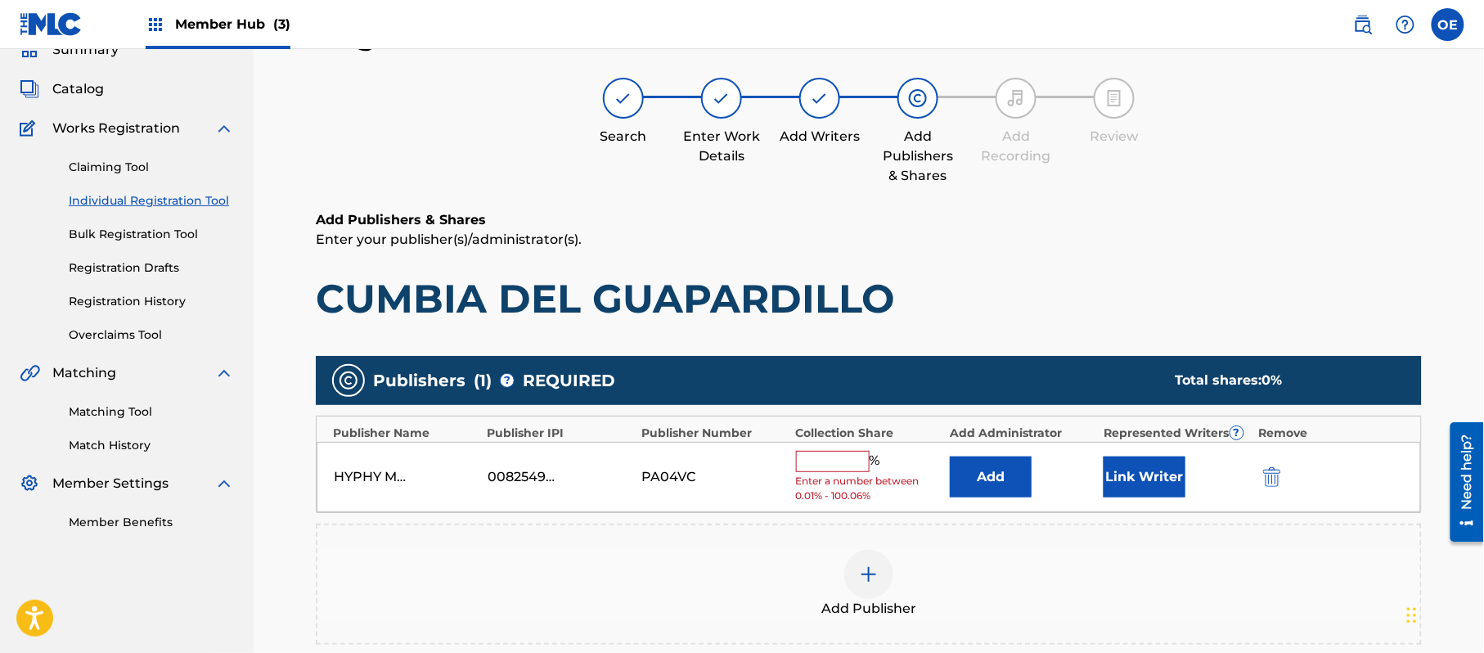
click at [851, 452] on input "text" at bounding box center [833, 461] width 74 height 21
type input "100"
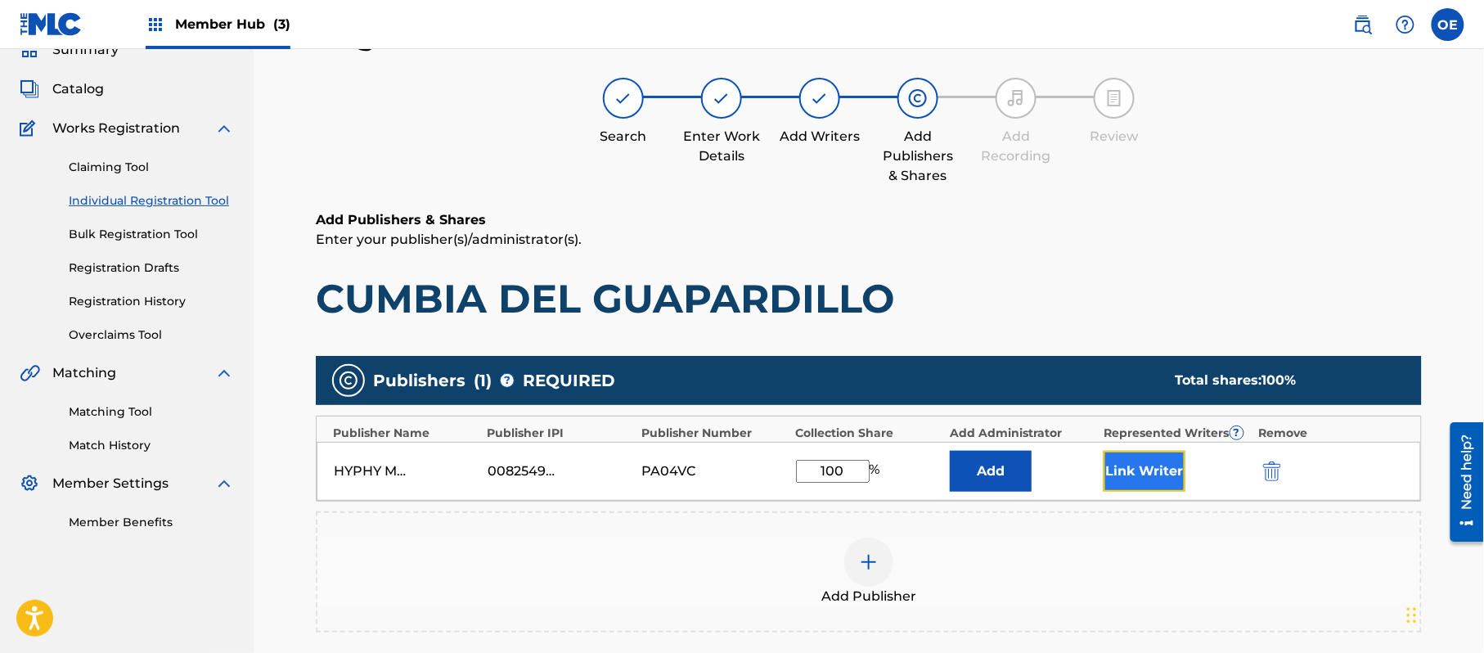
click at [1134, 470] on button "Link Writer" at bounding box center [1145, 471] width 82 height 41
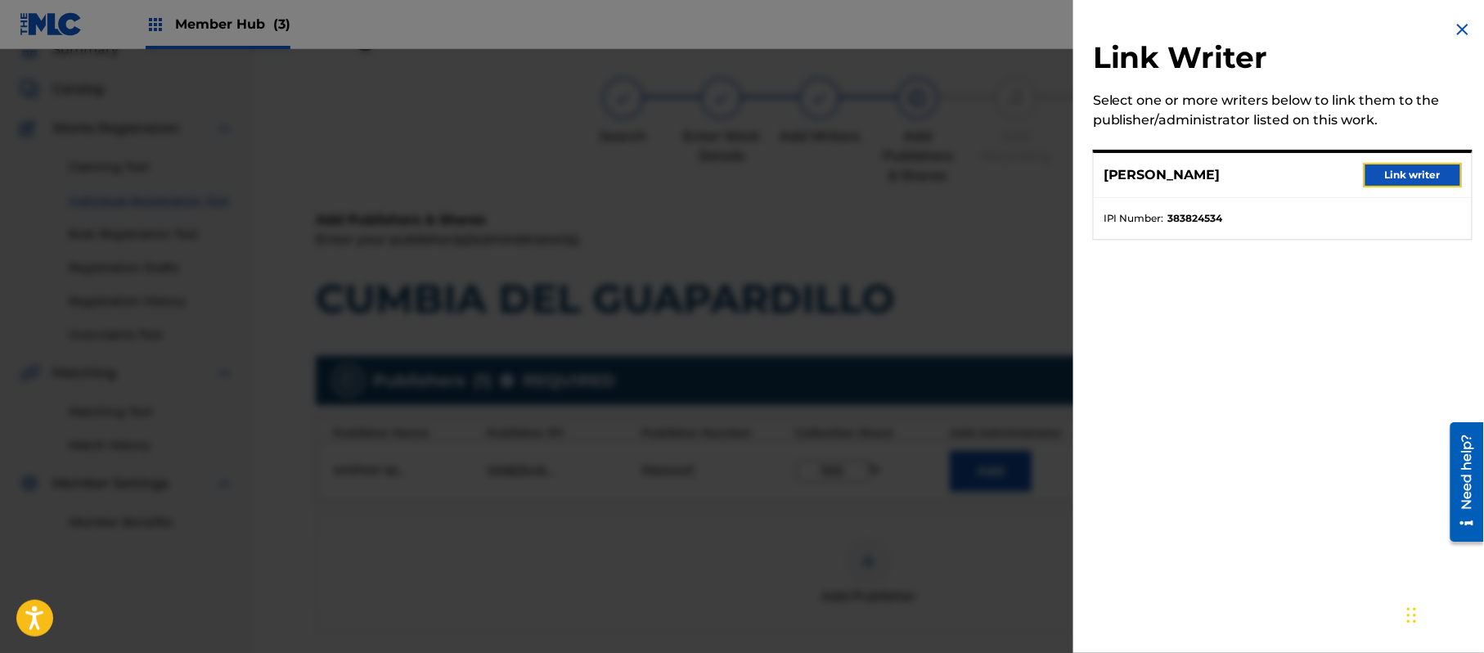
click at [1380, 174] on button "Link writer" at bounding box center [1413, 175] width 98 height 25
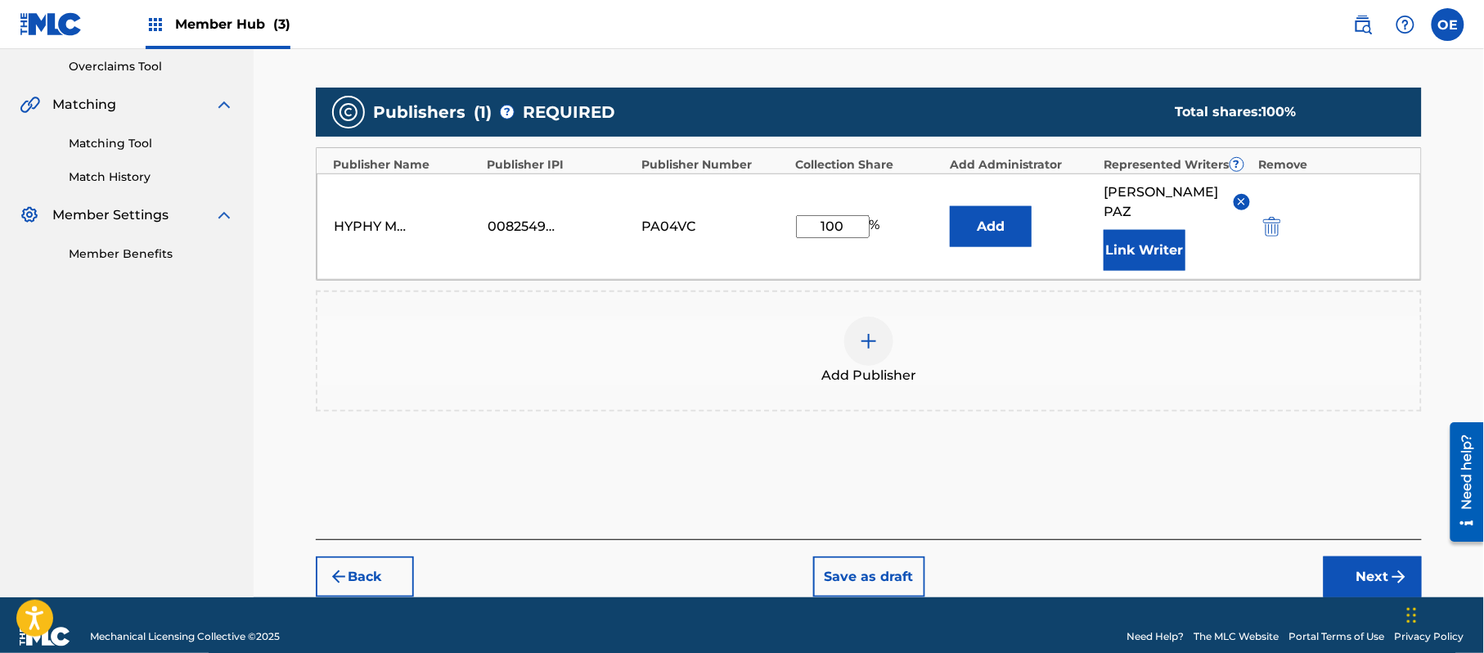
scroll to position [344, 0]
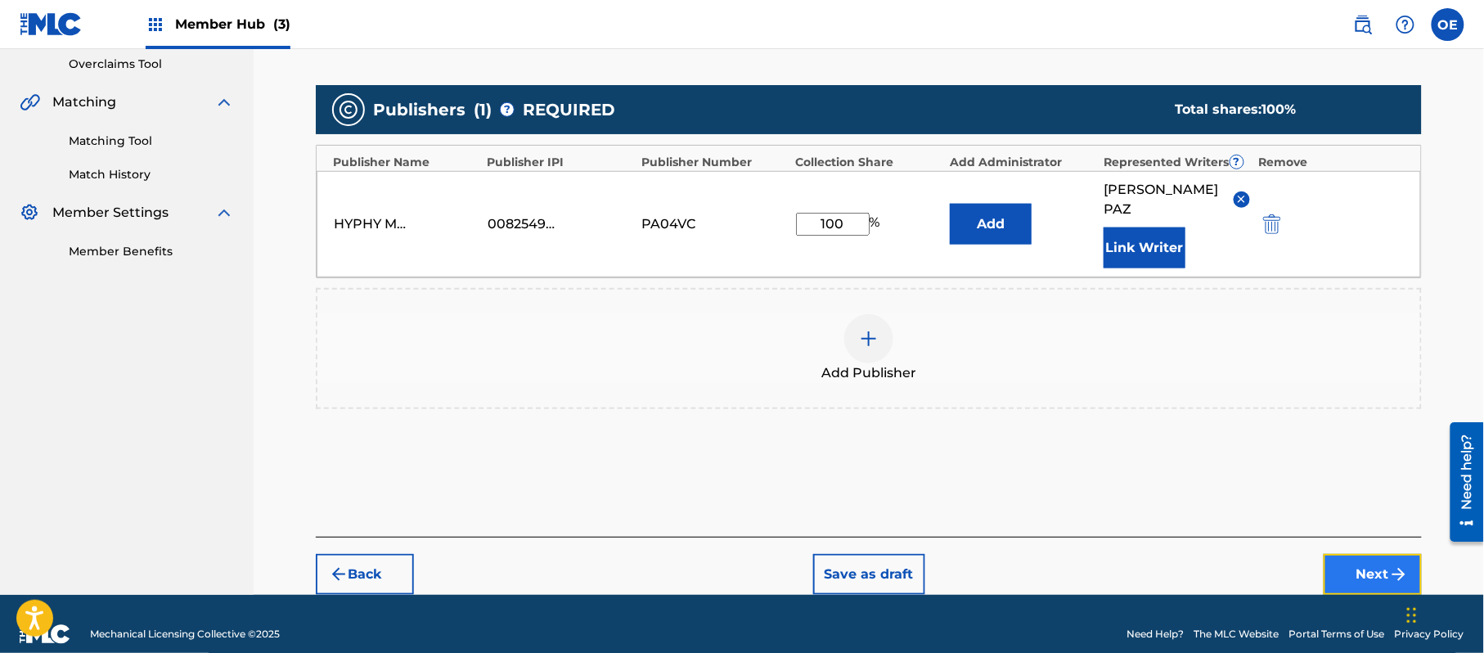
click at [1383, 554] on button "Next" at bounding box center [1373, 574] width 98 height 41
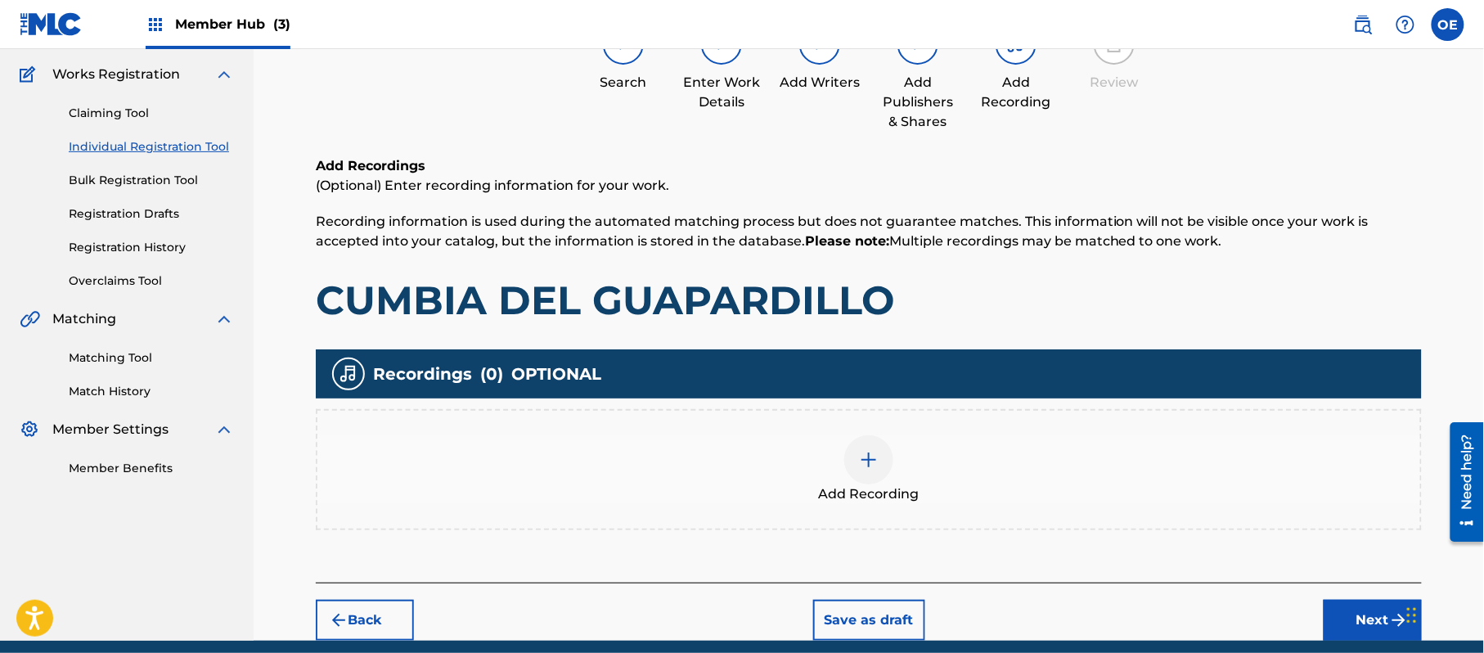
scroll to position [74, 0]
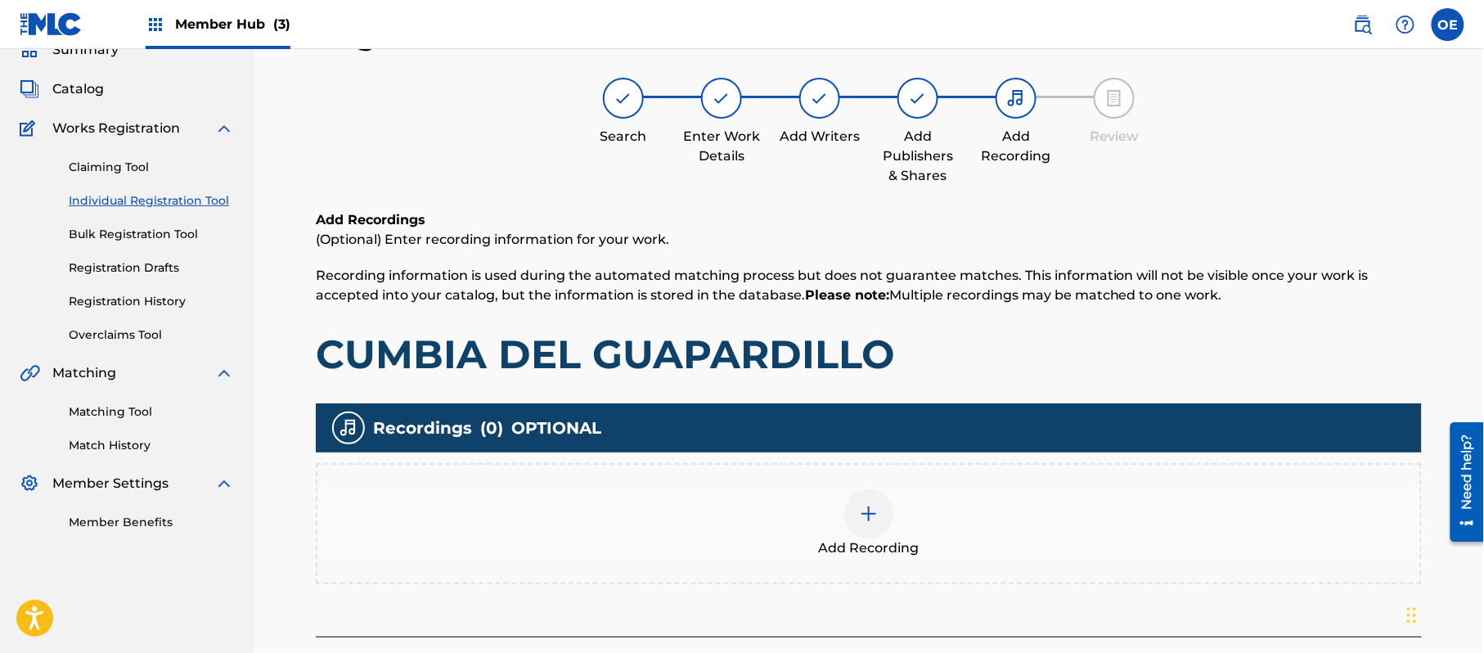
click at [858, 512] on div at bounding box center [868, 513] width 49 height 49
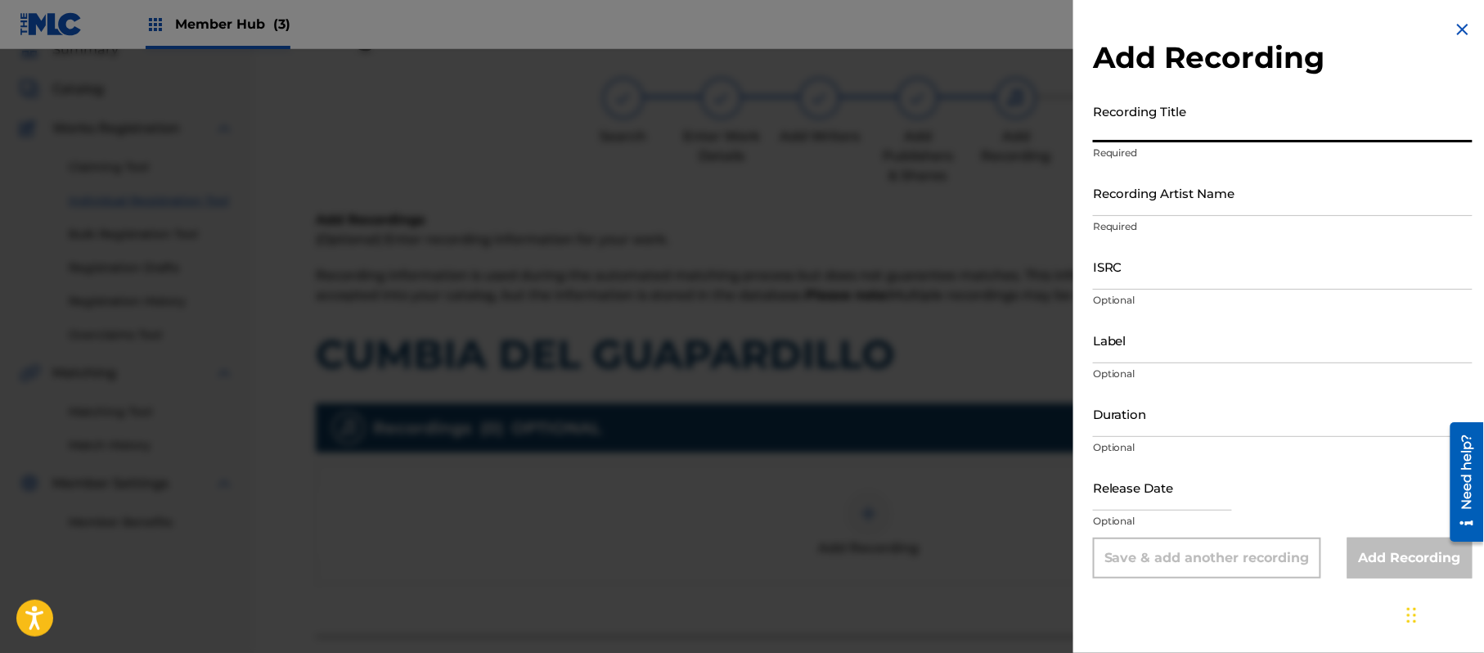
paste input "Cumbia Del Guapardito"
type input "Cumbia Del Guapardito"
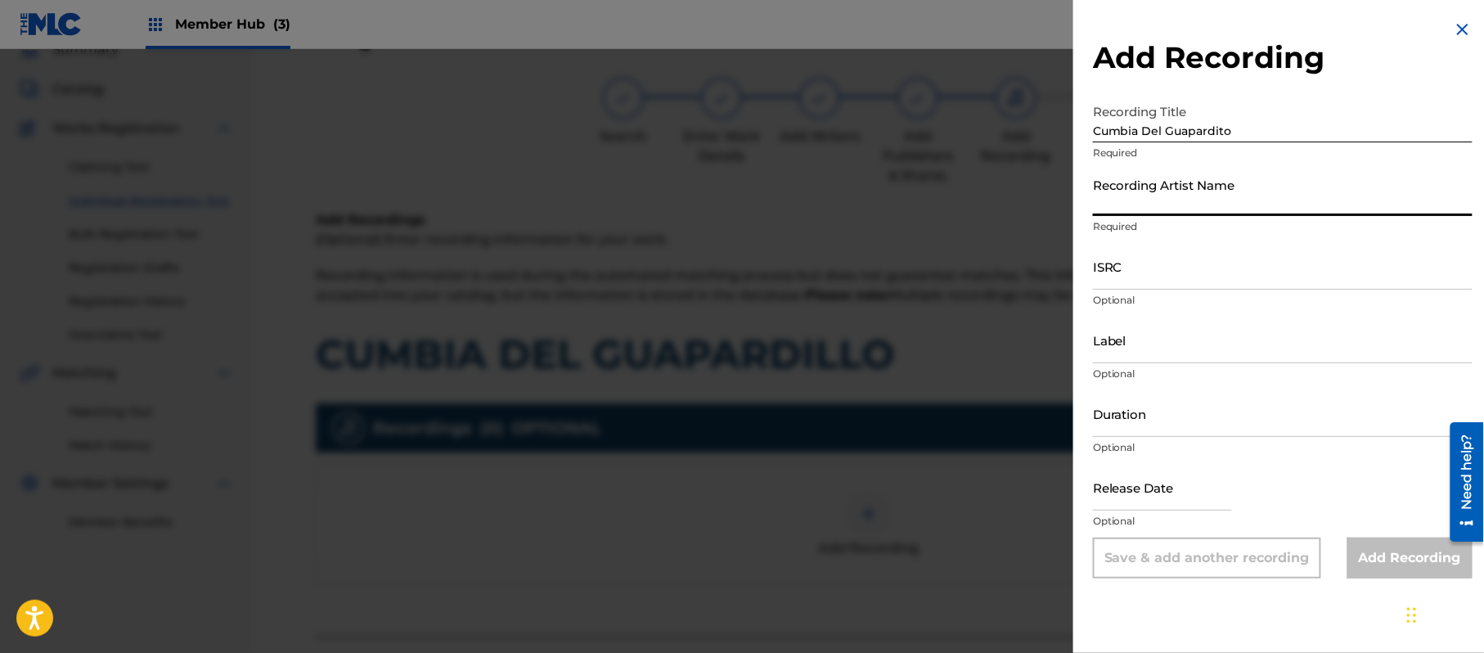
paste input "[PERSON_NAME]"
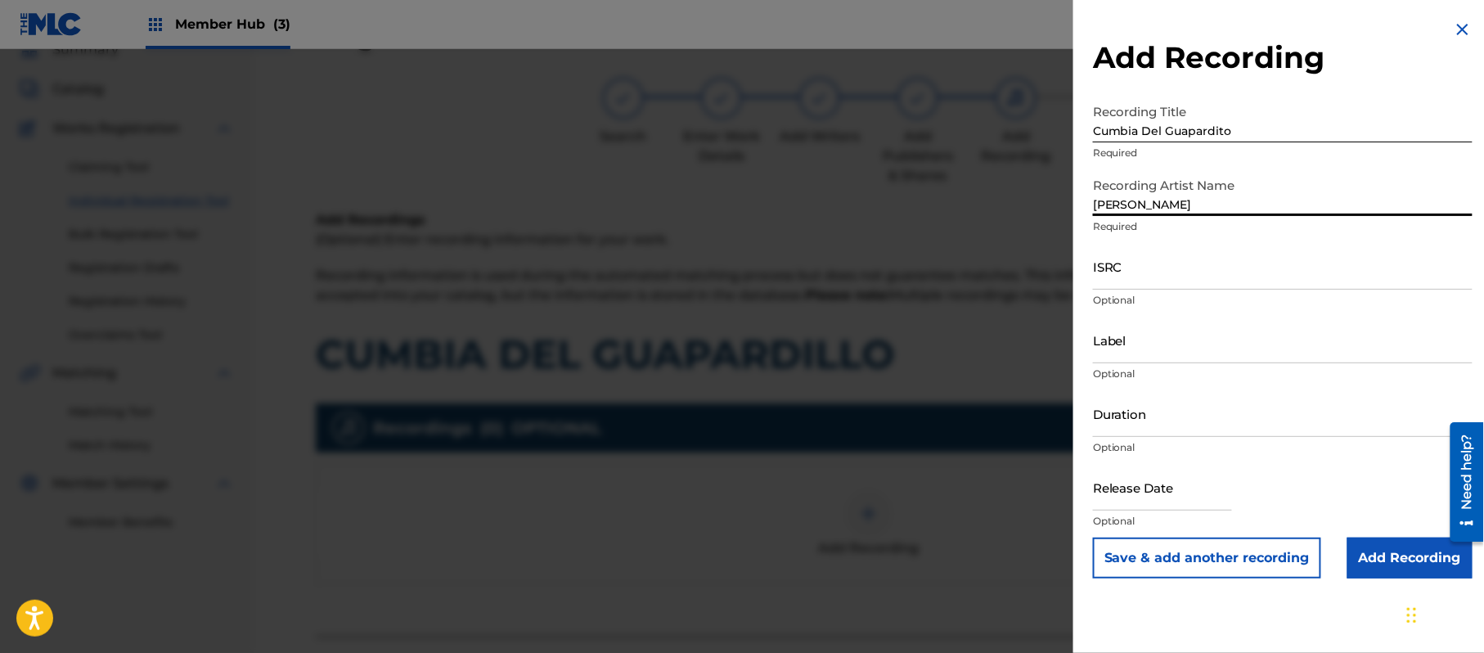
type input "[PERSON_NAME]"
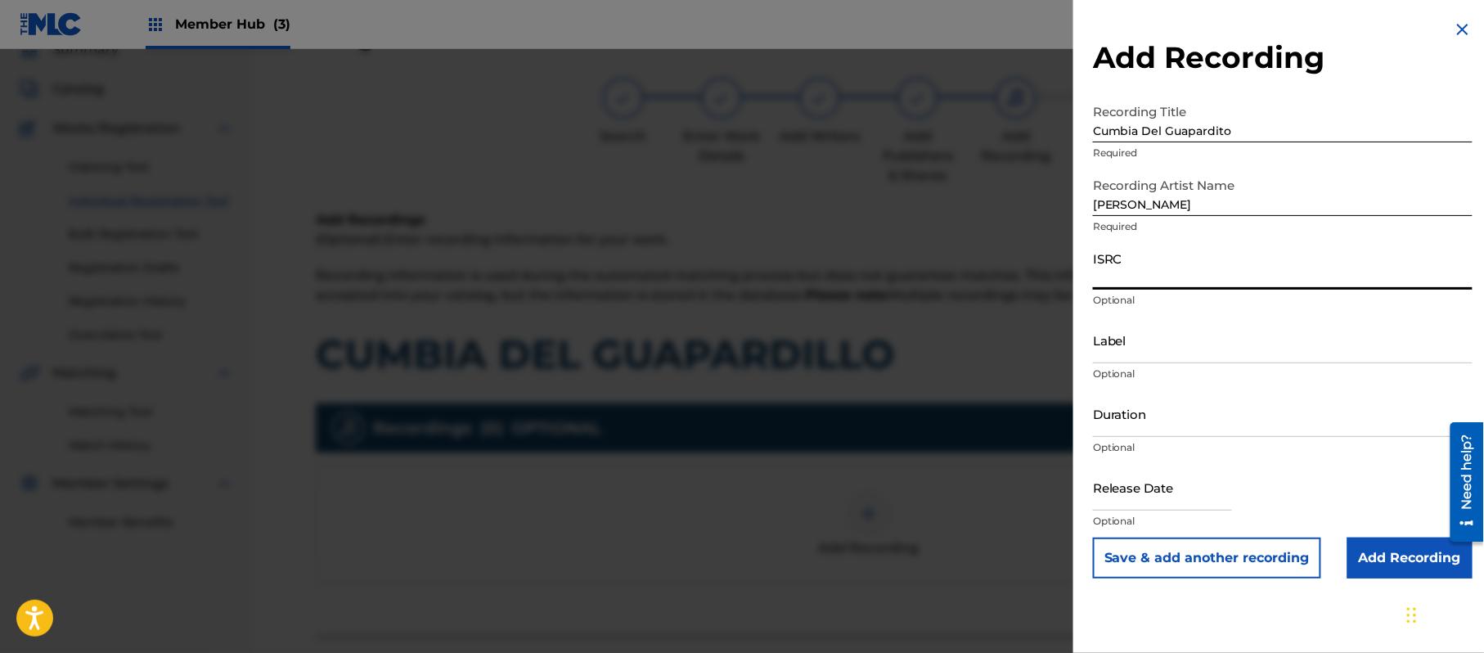
paste input "CA5KR1562256"
type input "CA5KR1562256"
paste input "3 Amigos Intertainment"
type input "3 Amigos Intertainment"
click at [1204, 413] on input "Duration" at bounding box center [1283, 413] width 380 height 47
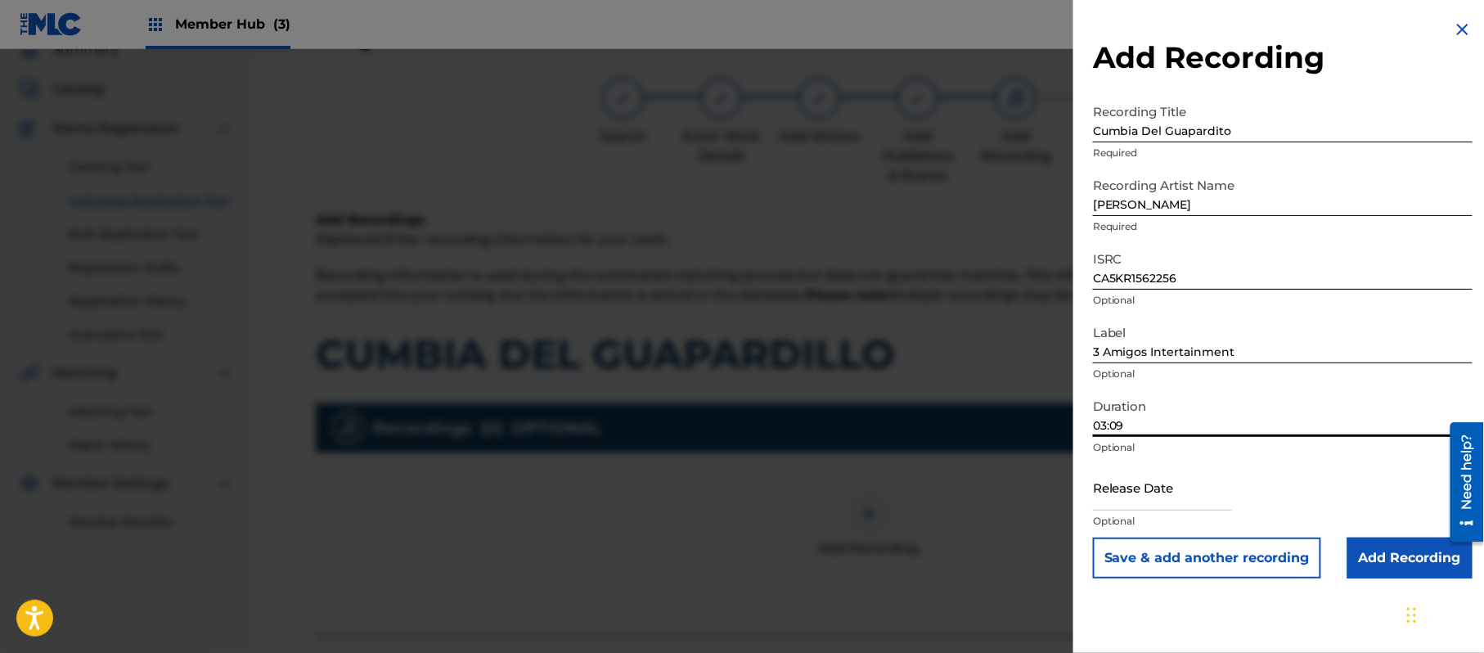
type input "03:09"
drag, startPoint x: 1144, startPoint y: 475, endPoint x: 1226, endPoint y: 508, distance: 88.1
click at [1144, 475] on input "text" at bounding box center [1162, 487] width 139 height 47
select select "8"
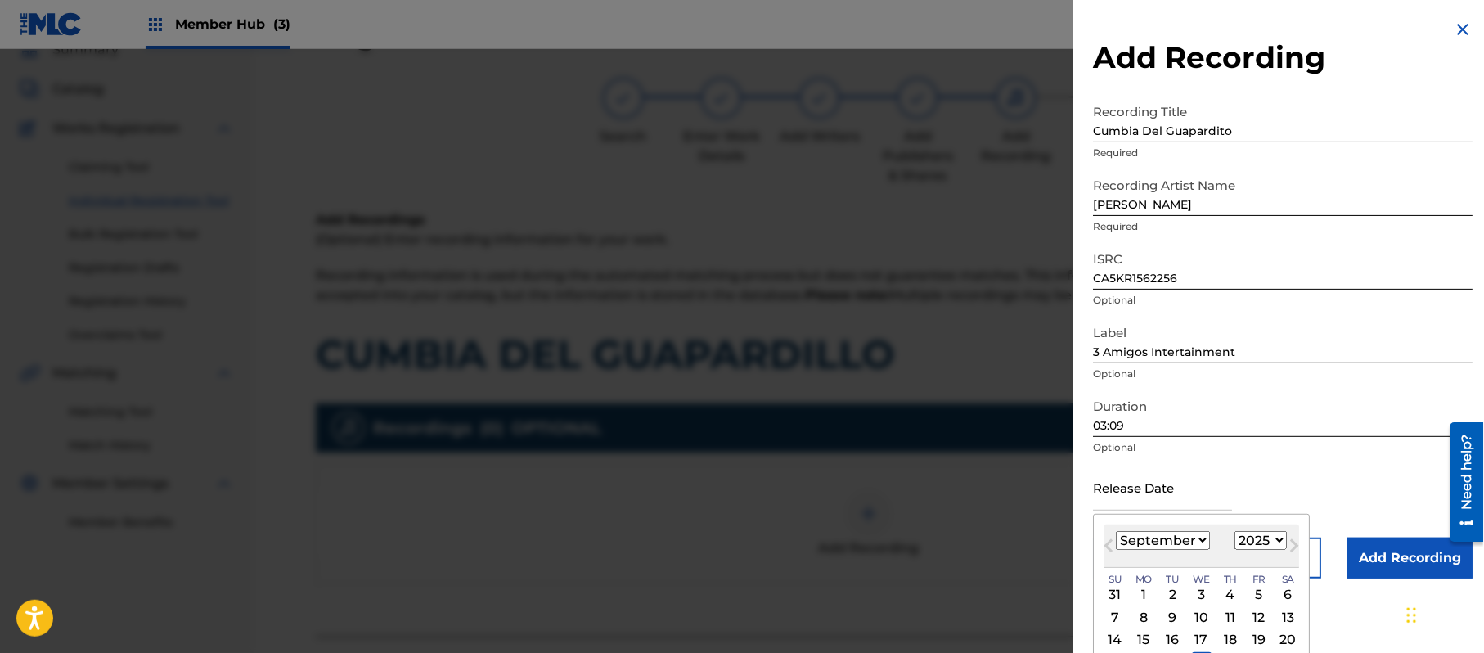
click at [1281, 538] on select "1899 1900 1901 1902 1903 1904 1905 1906 1907 1908 1909 1910 1911 1912 1913 1914…" at bounding box center [1261, 540] width 52 height 19
select select "2017"
click at [1238, 531] on select "1899 1900 1901 1902 1903 1904 1905 1906 1907 1908 1909 1910 1911 1912 1913 1914…" at bounding box center [1261, 540] width 52 height 19
click at [1165, 538] on select "January February March April May June July August September October November De…" at bounding box center [1163, 540] width 94 height 19
select select "6"
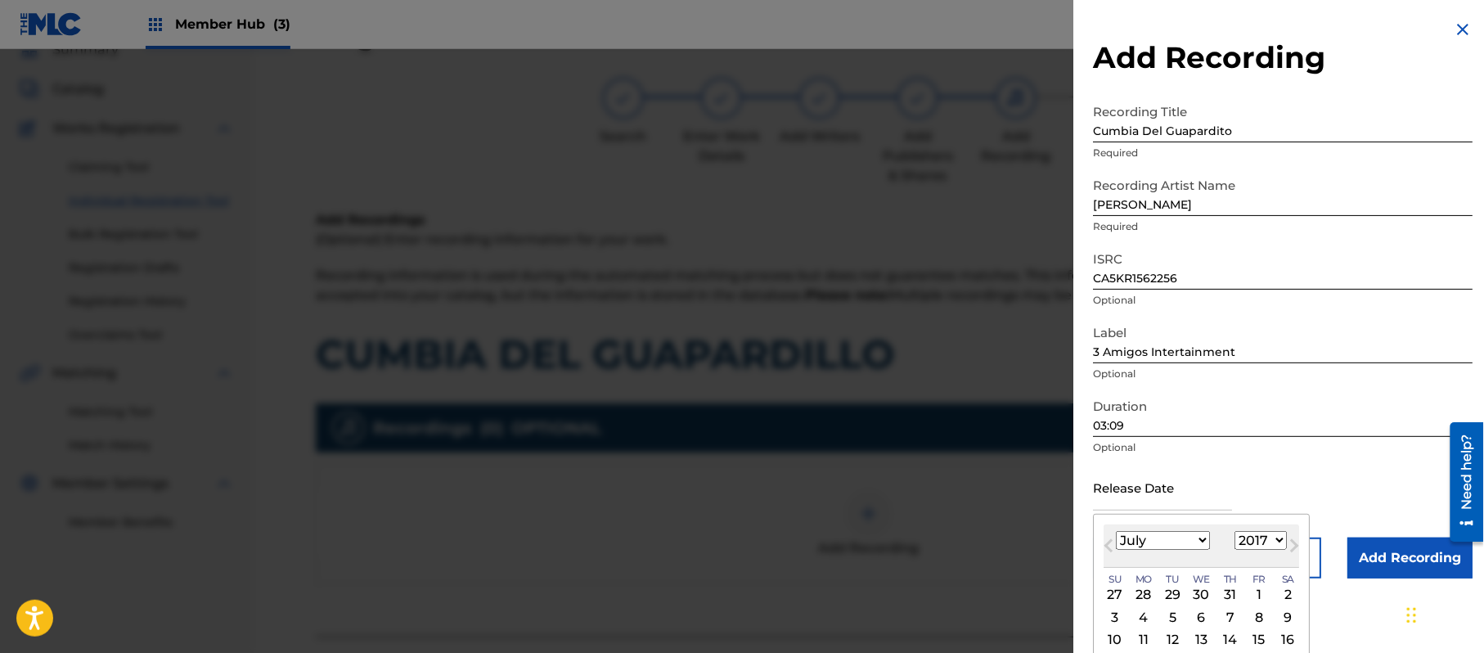
click at [1117, 531] on select "January February March April May June July August September October November De…" at bounding box center [1163, 540] width 94 height 19
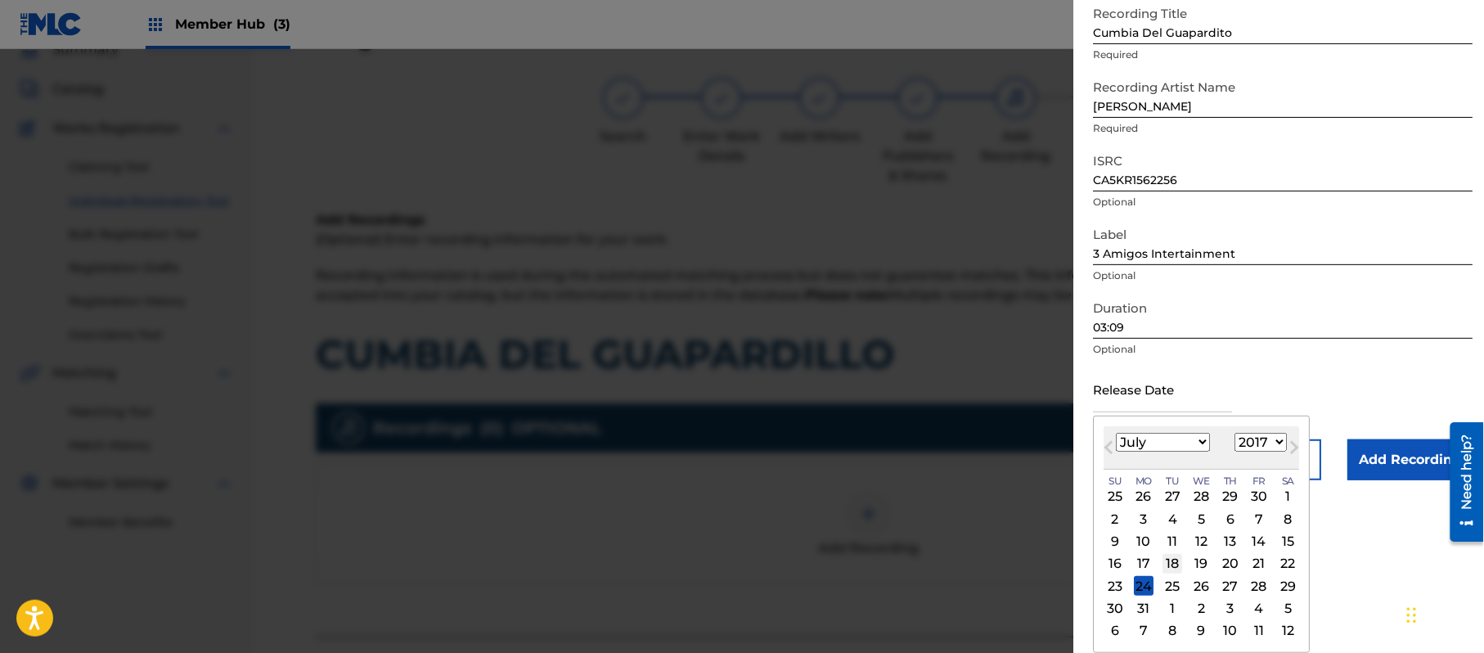
click at [1182, 561] on div "18" at bounding box center [1173, 564] width 20 height 20
type input "[DATE]"
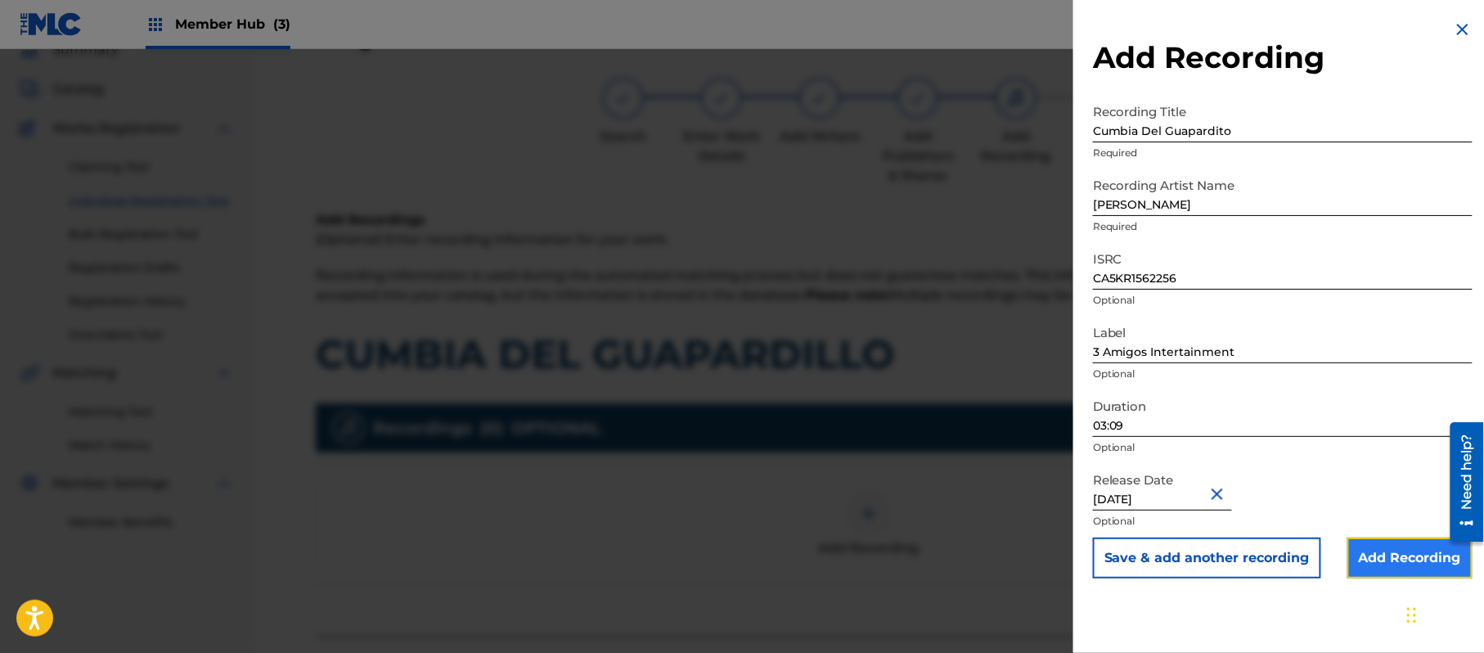
click at [1402, 553] on input "Add Recording" at bounding box center [1410, 558] width 125 height 41
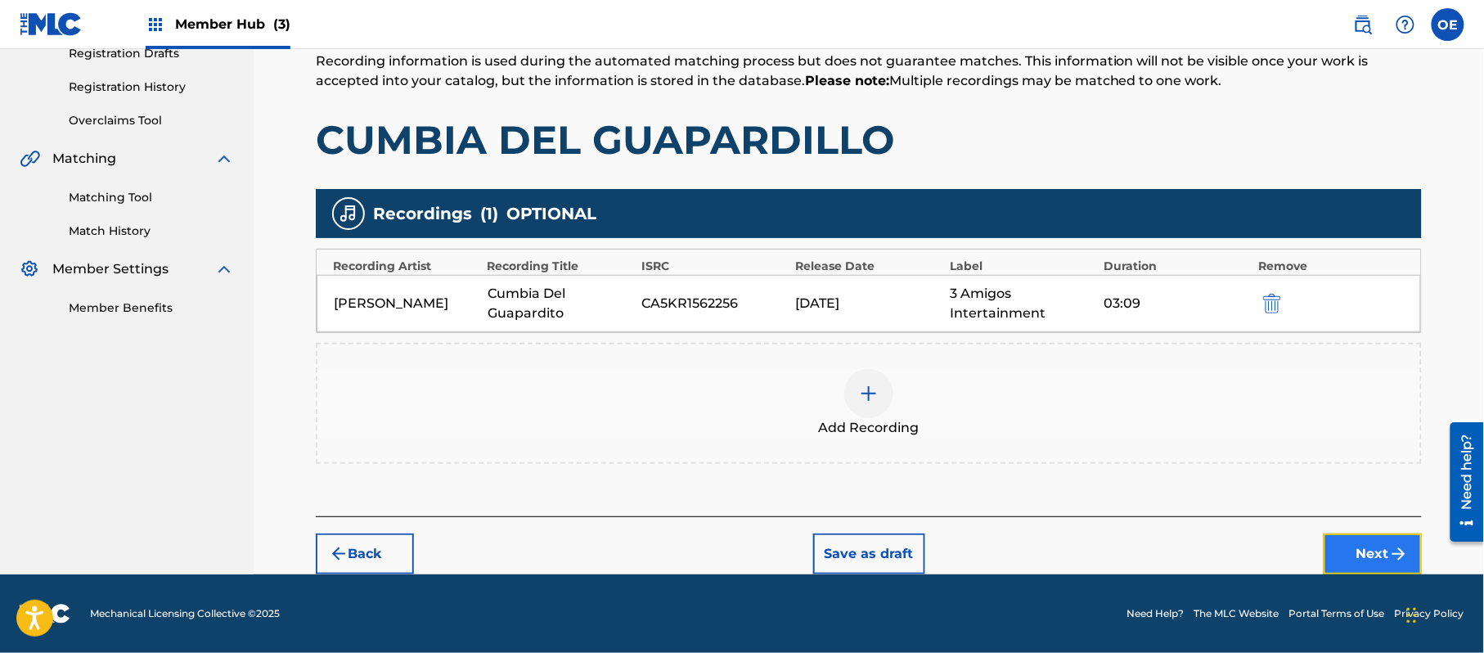
click at [1345, 543] on button "Next" at bounding box center [1373, 553] width 98 height 41
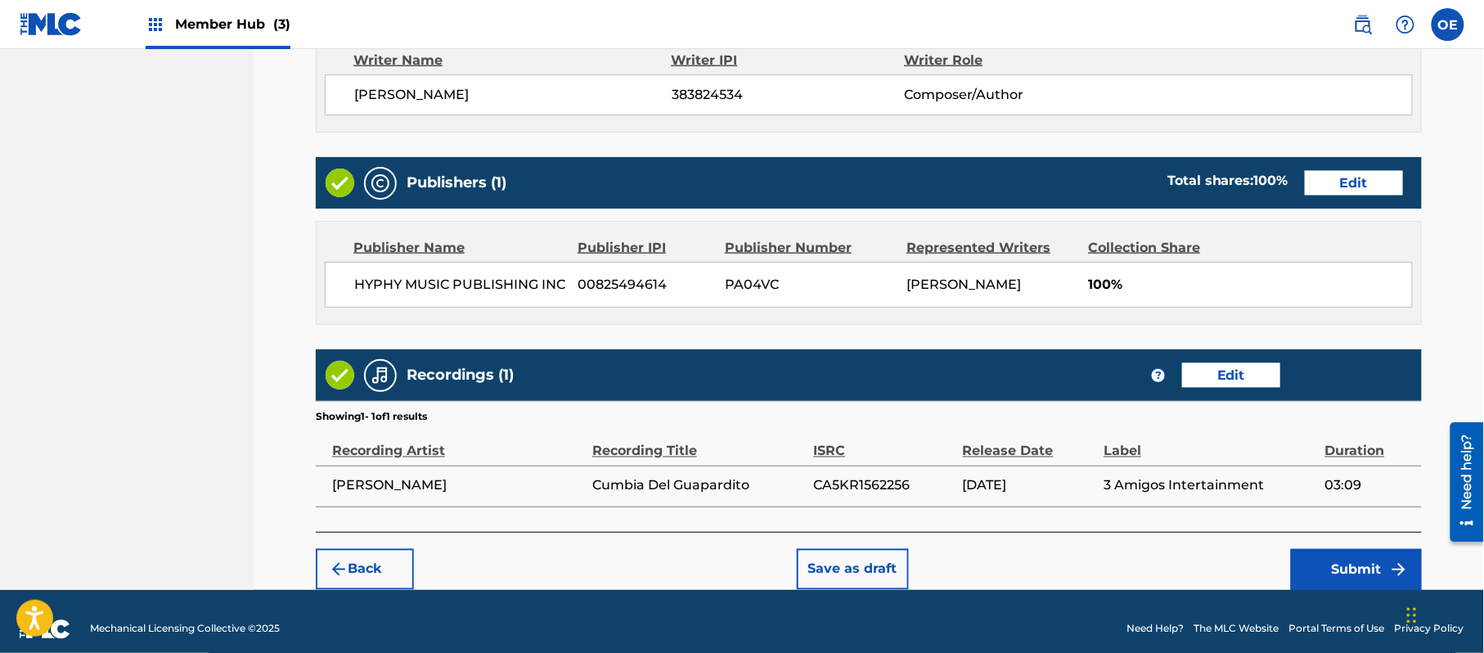
scroll to position [728, 0]
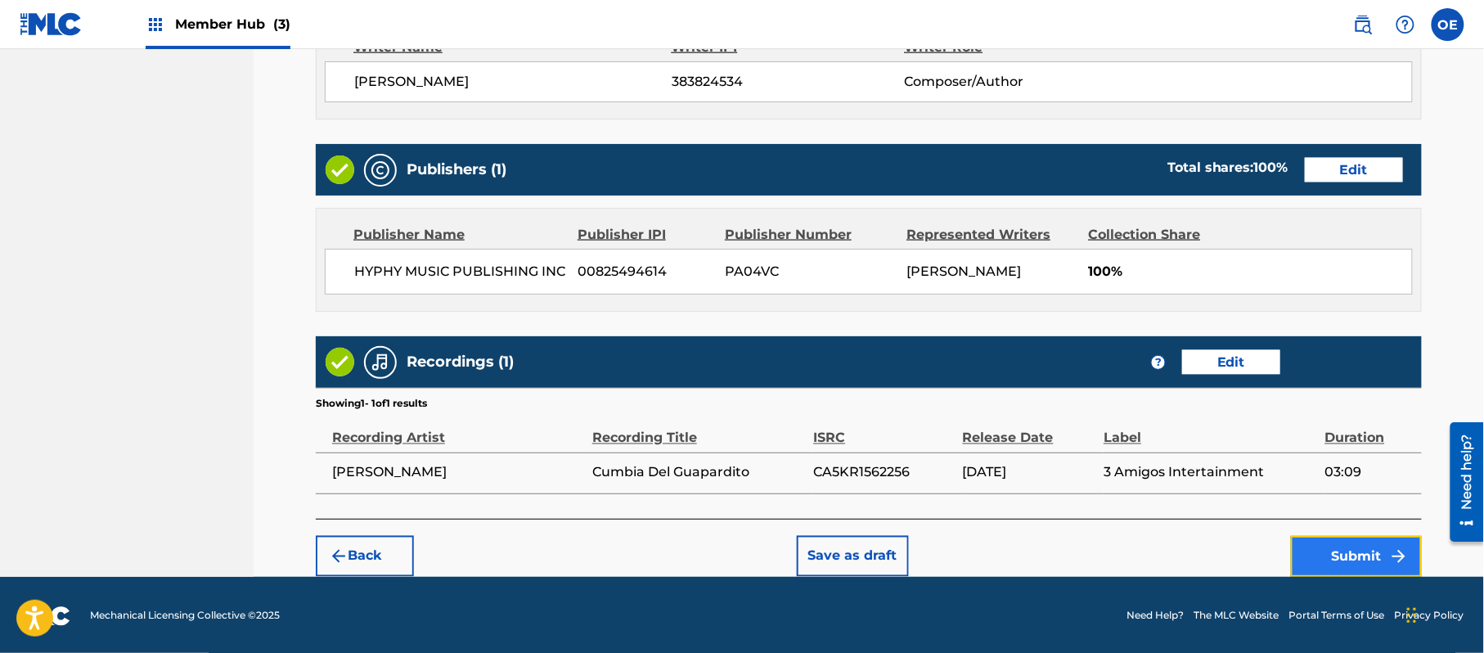
click at [1326, 544] on button "Submit" at bounding box center [1356, 556] width 131 height 41
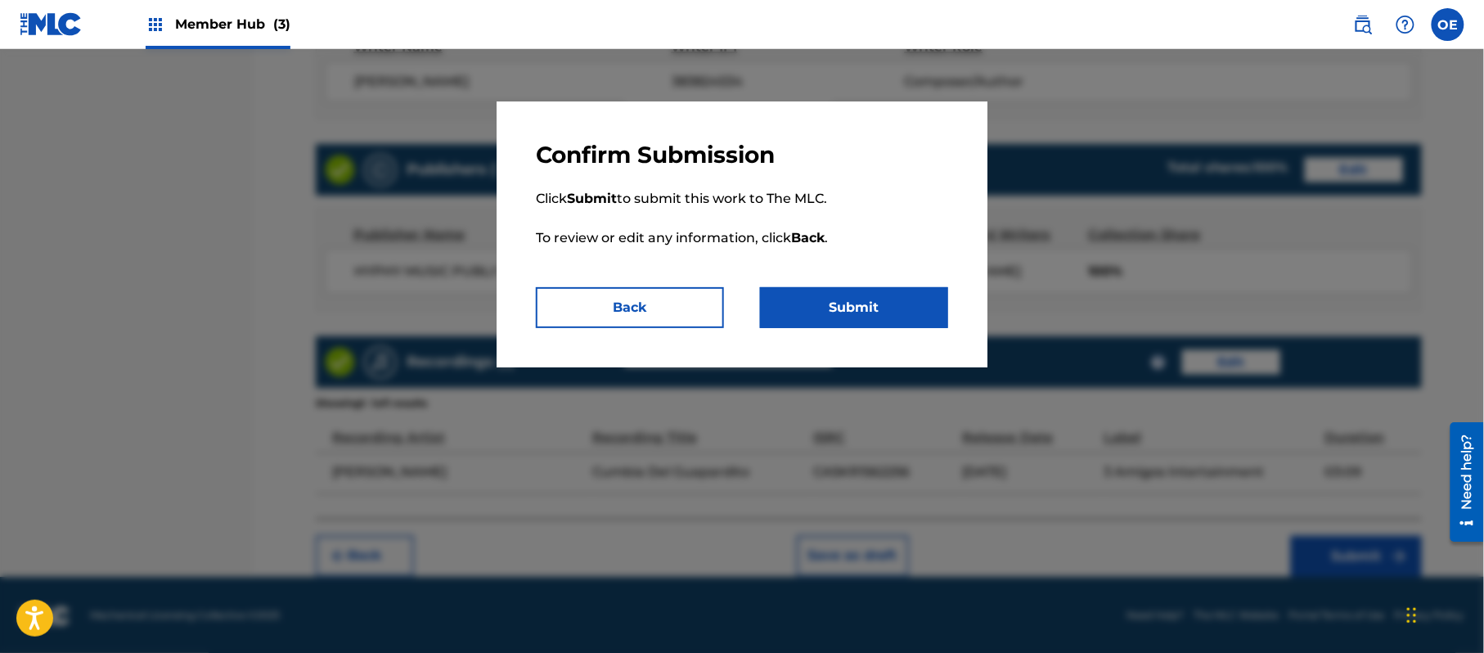
click at [900, 334] on div "Confirm Submission Click Submit to submit this work to The MLC. To review or ed…" at bounding box center [742, 234] width 491 height 266
click at [897, 327] on button "Submit" at bounding box center [854, 307] width 188 height 41
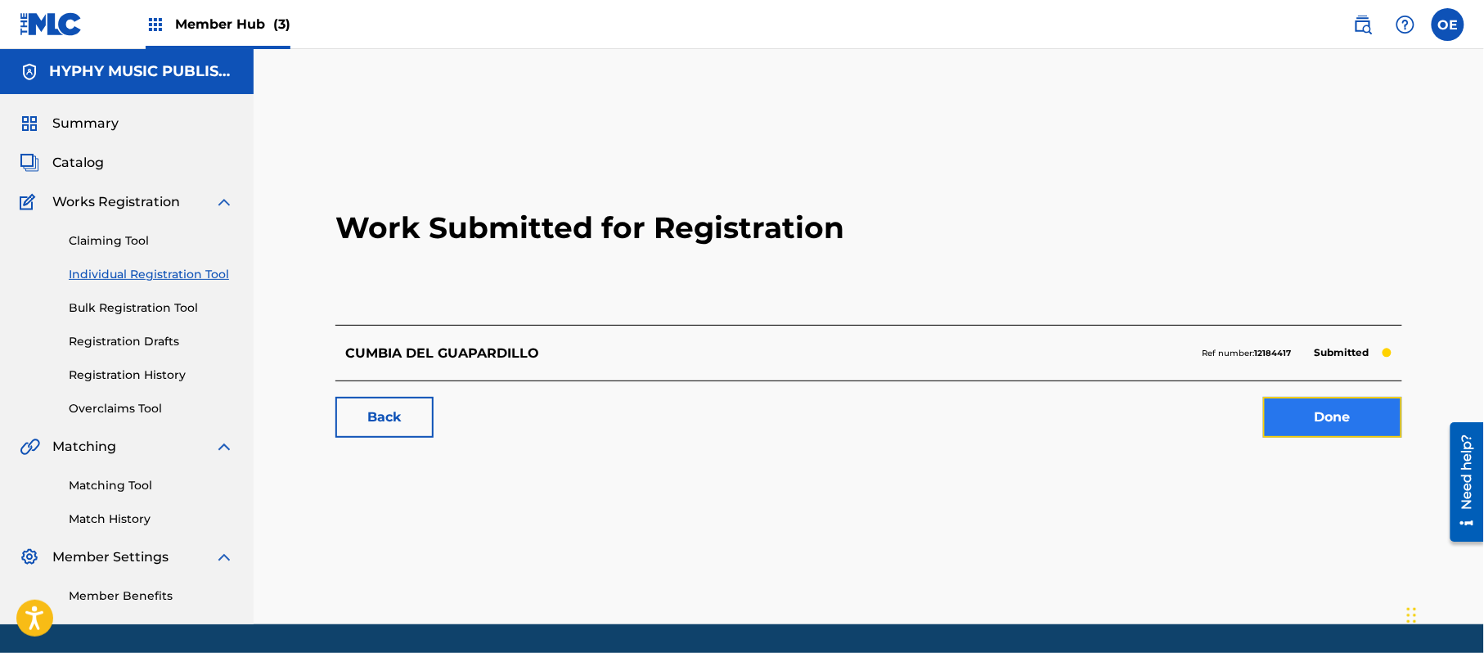
click at [1299, 427] on link "Done" at bounding box center [1332, 417] width 139 height 41
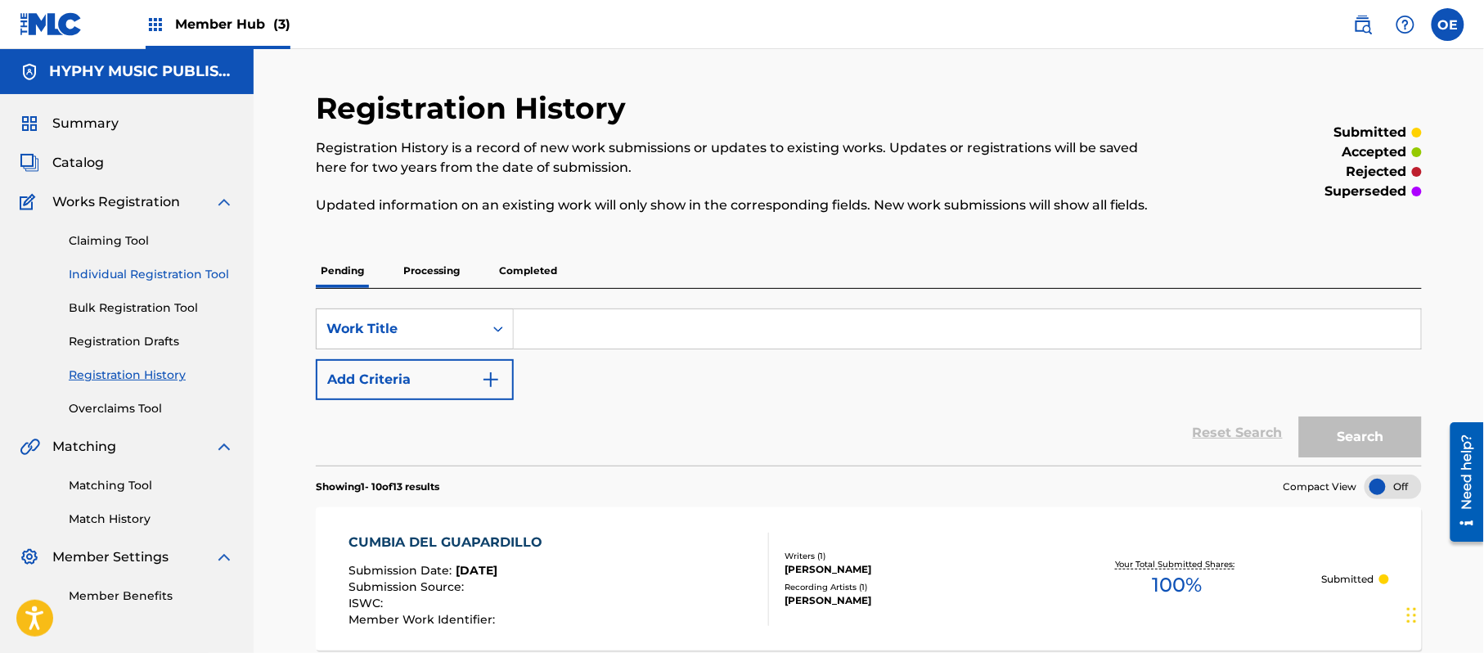
click at [146, 279] on link "Individual Registration Tool" at bounding box center [151, 274] width 165 height 17
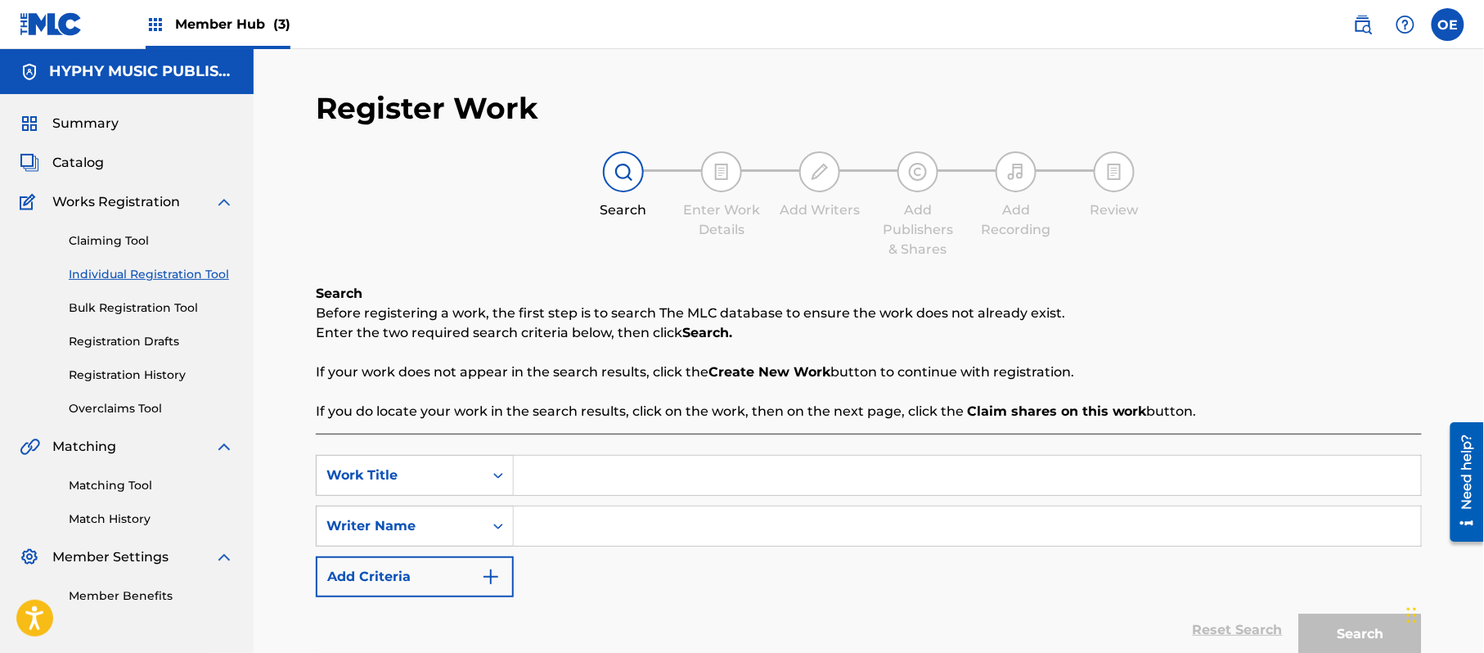
paste input "CUMBIA MEXICANA"
type input "CUMBIA MEXICANA"
paste input "[PERSON_NAME]"
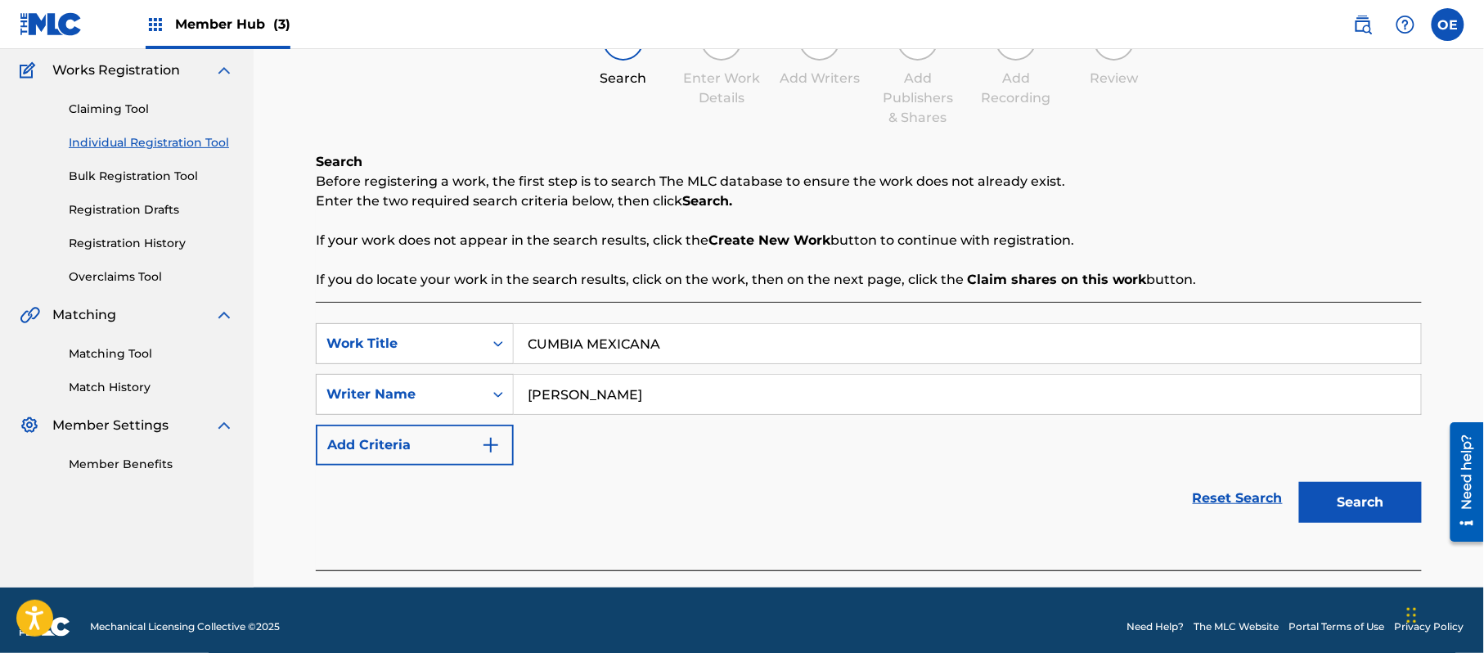
scroll to position [145, 0]
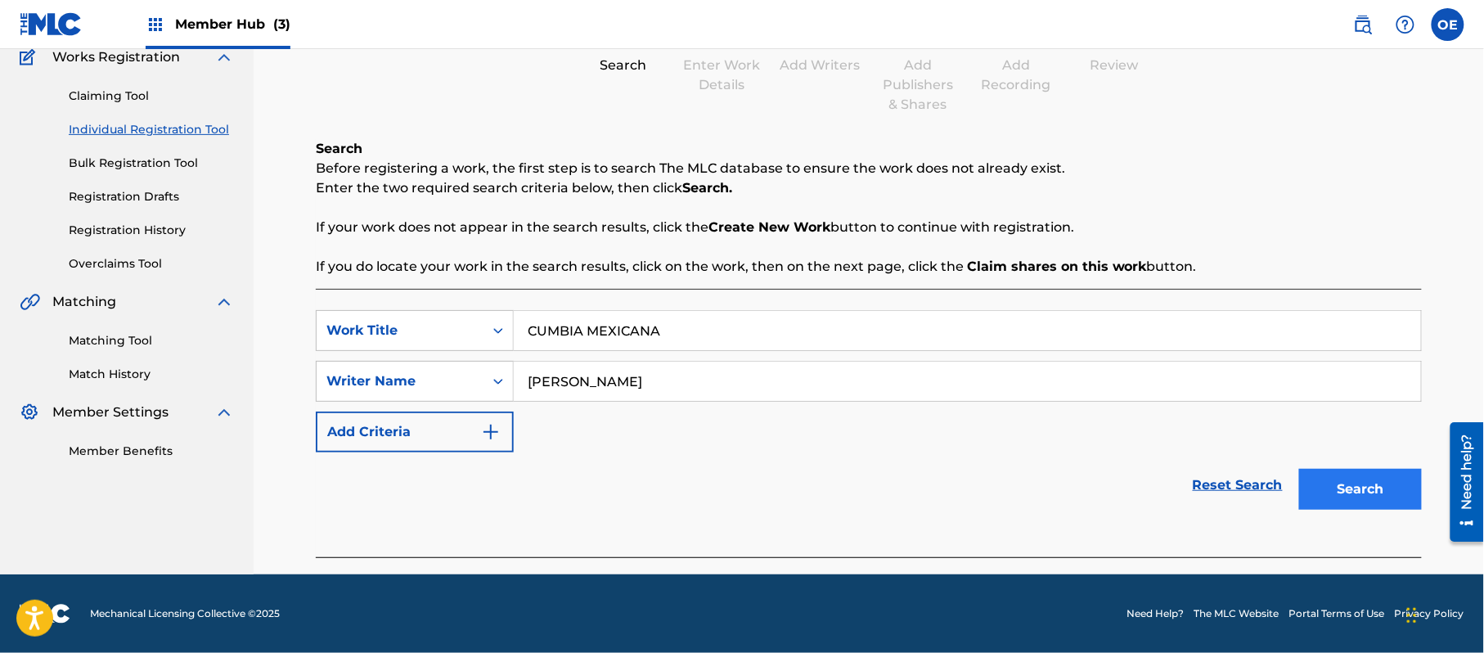
type input "[PERSON_NAME]"
click at [1304, 484] on button "Search" at bounding box center [1360, 489] width 123 height 41
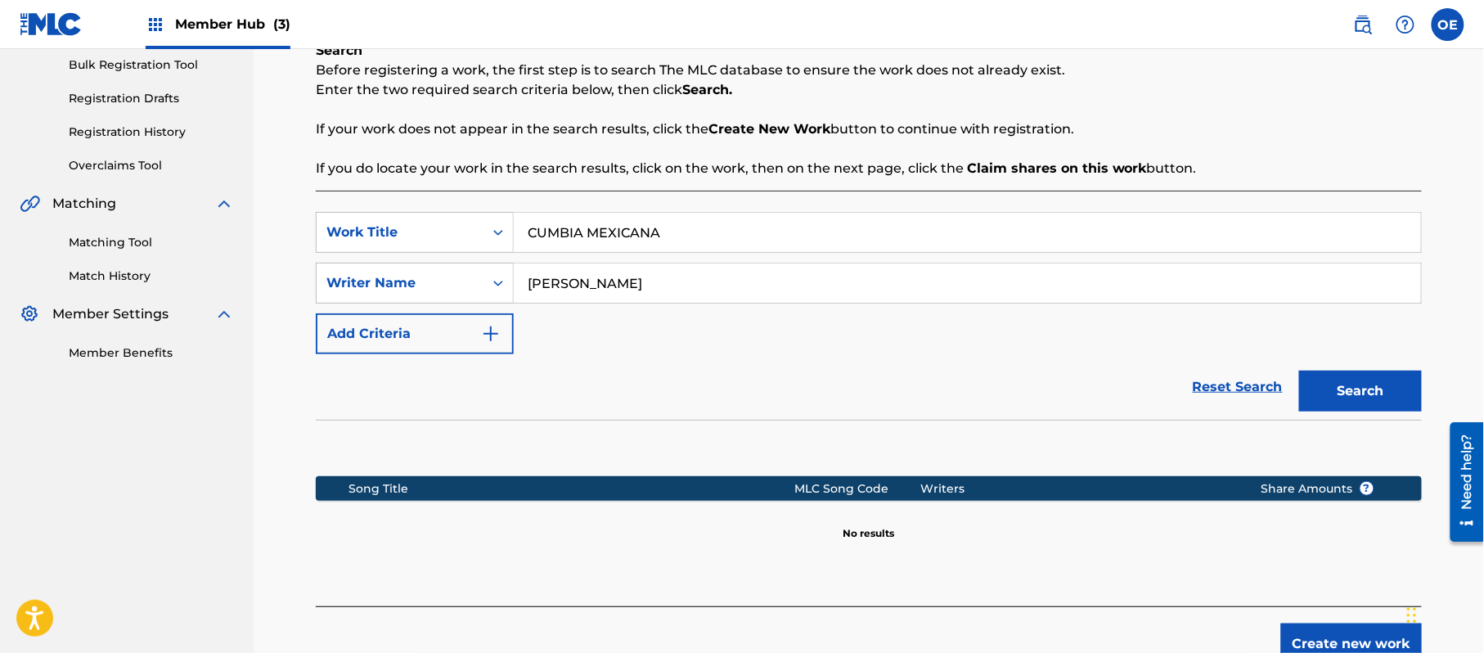
scroll to position [334, 0]
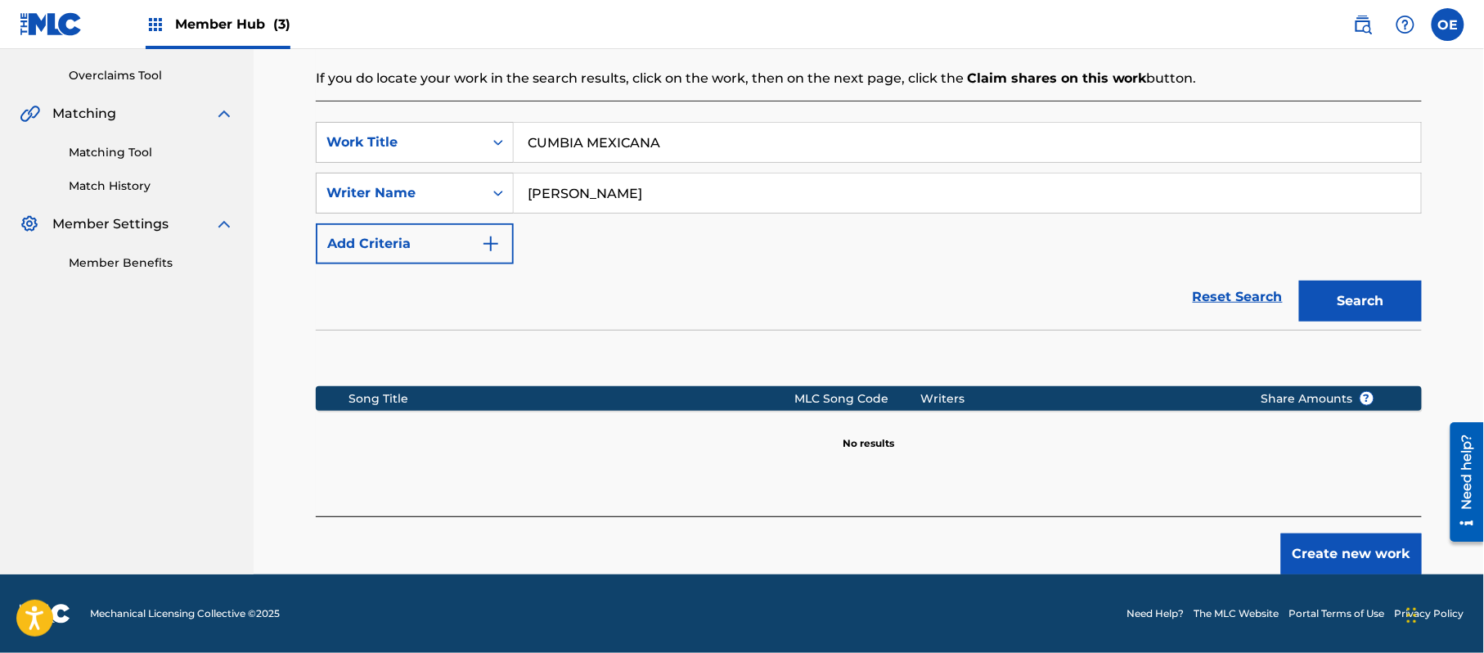
click at [1316, 574] on footer "Mechanical Licensing Collective © 2025 Need Help? The MLC Website Portal Terms …" at bounding box center [742, 613] width 1484 height 79
click at [1344, 574] on footer "Mechanical Licensing Collective © 2025 Need Help? The MLC Website Portal Terms …" at bounding box center [742, 613] width 1484 height 79
click at [1346, 556] on button "Create new work" at bounding box center [1351, 553] width 141 height 41
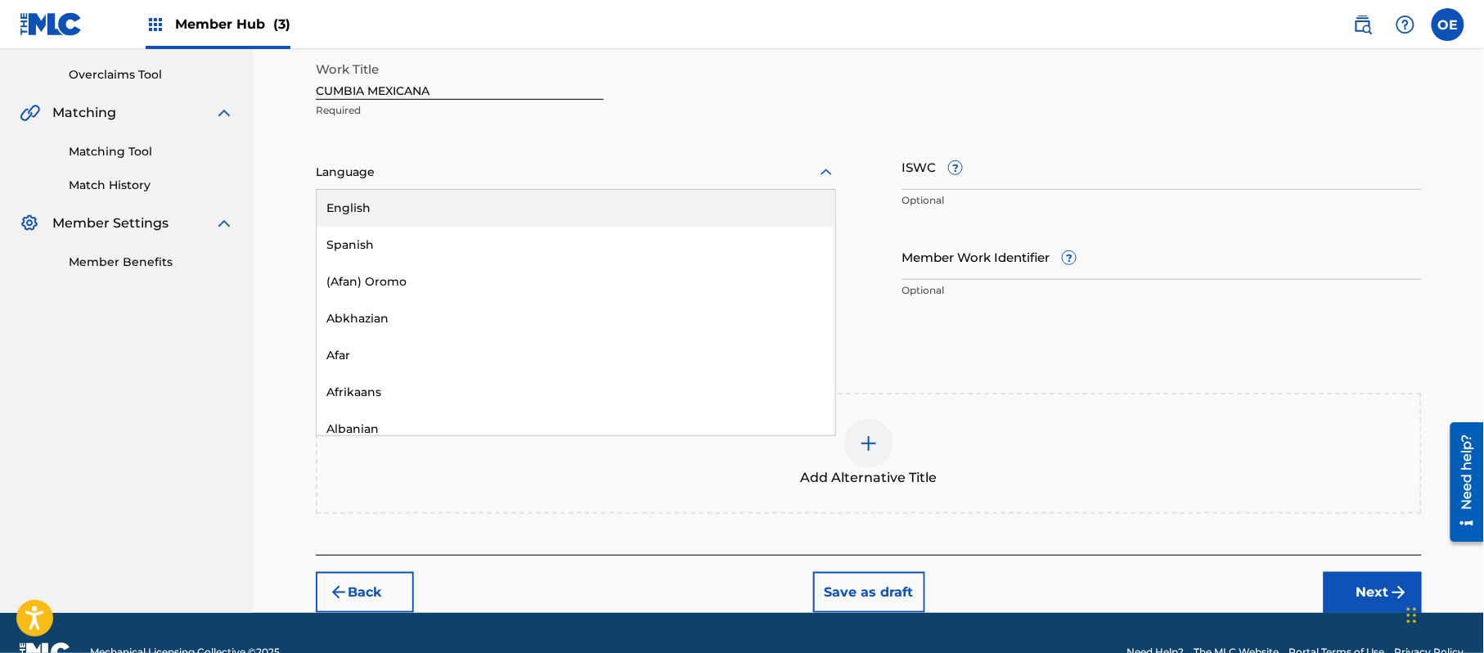
drag, startPoint x: 470, startPoint y: 177, endPoint x: 472, endPoint y: 203, distance: 26.3
click at [469, 178] on div at bounding box center [576, 172] width 520 height 20
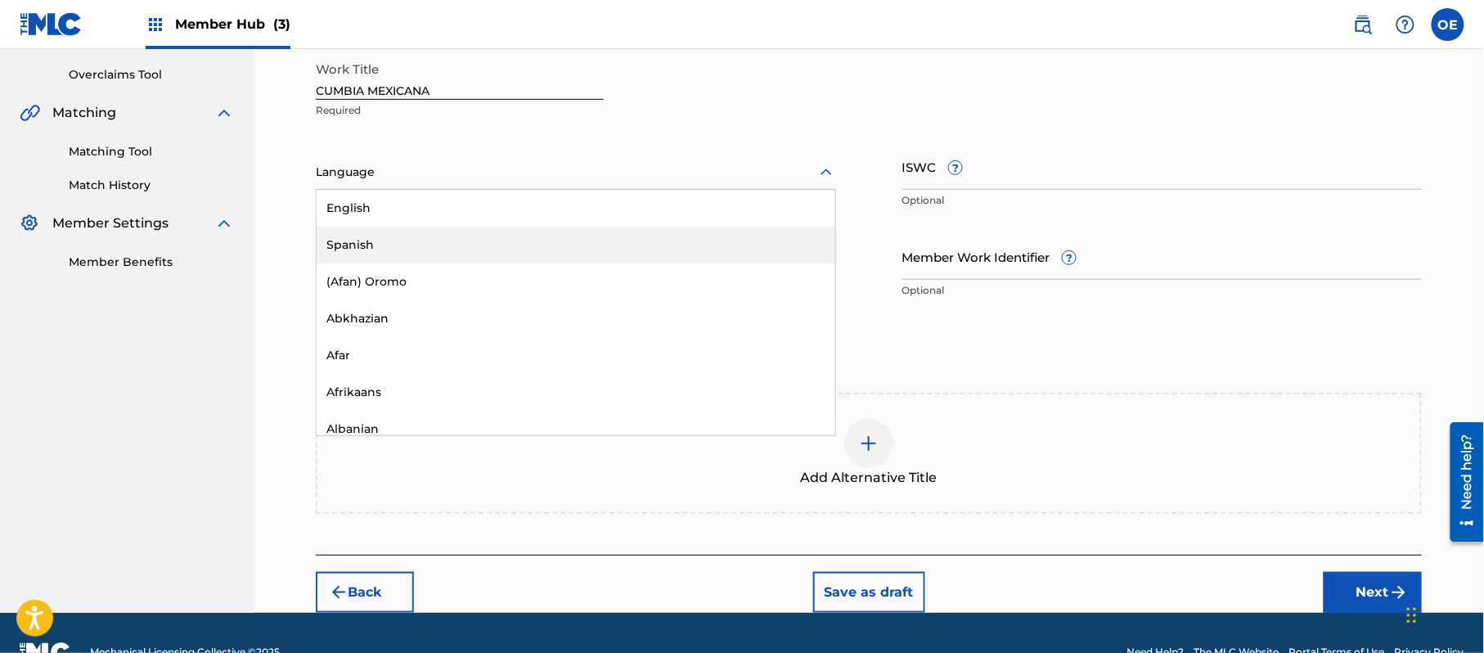
click at [458, 229] on div "Spanish" at bounding box center [576, 245] width 519 height 37
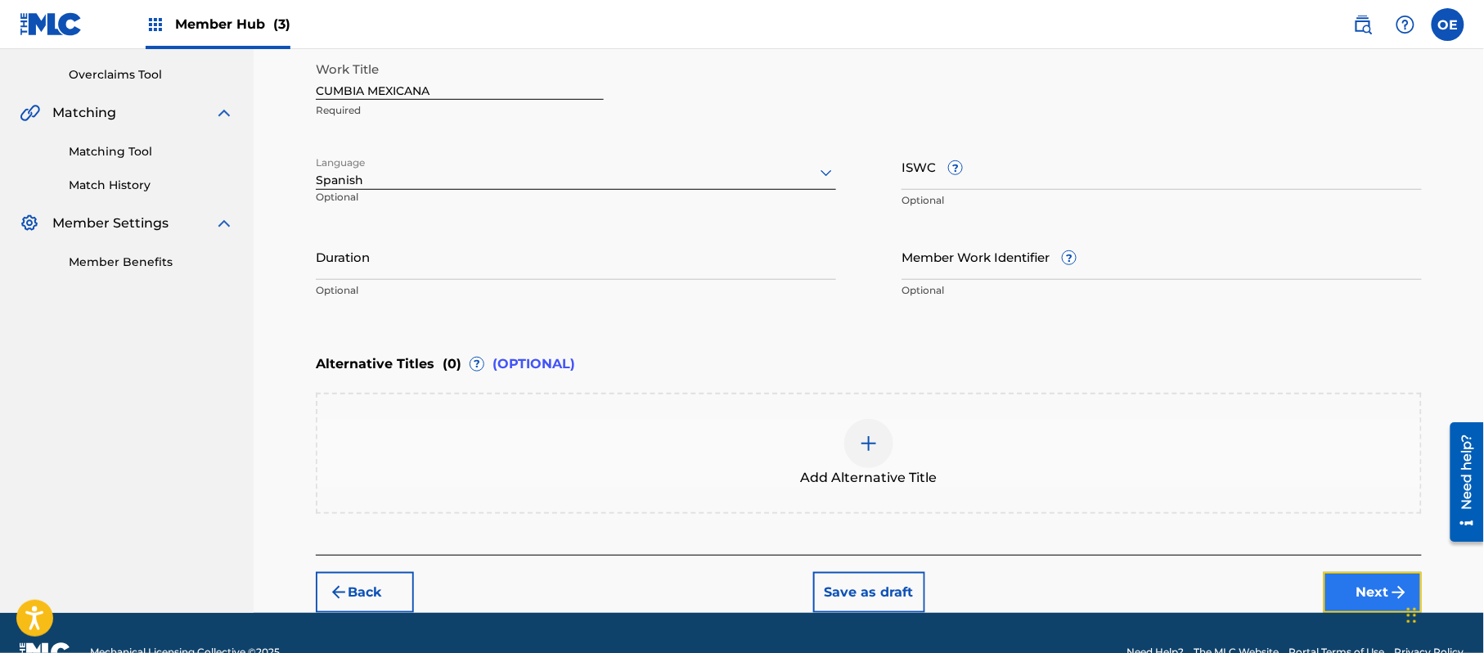
click at [1337, 594] on button "Next" at bounding box center [1373, 592] width 98 height 41
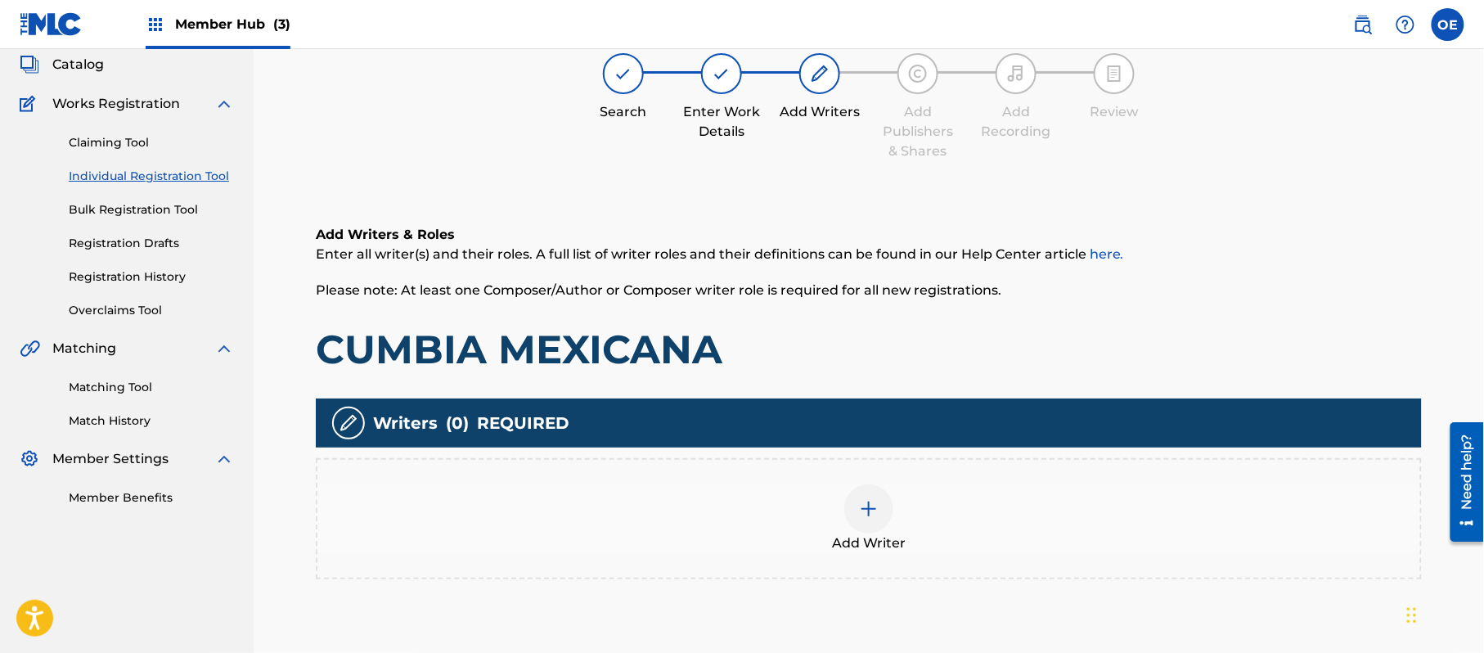
scroll to position [74, 0]
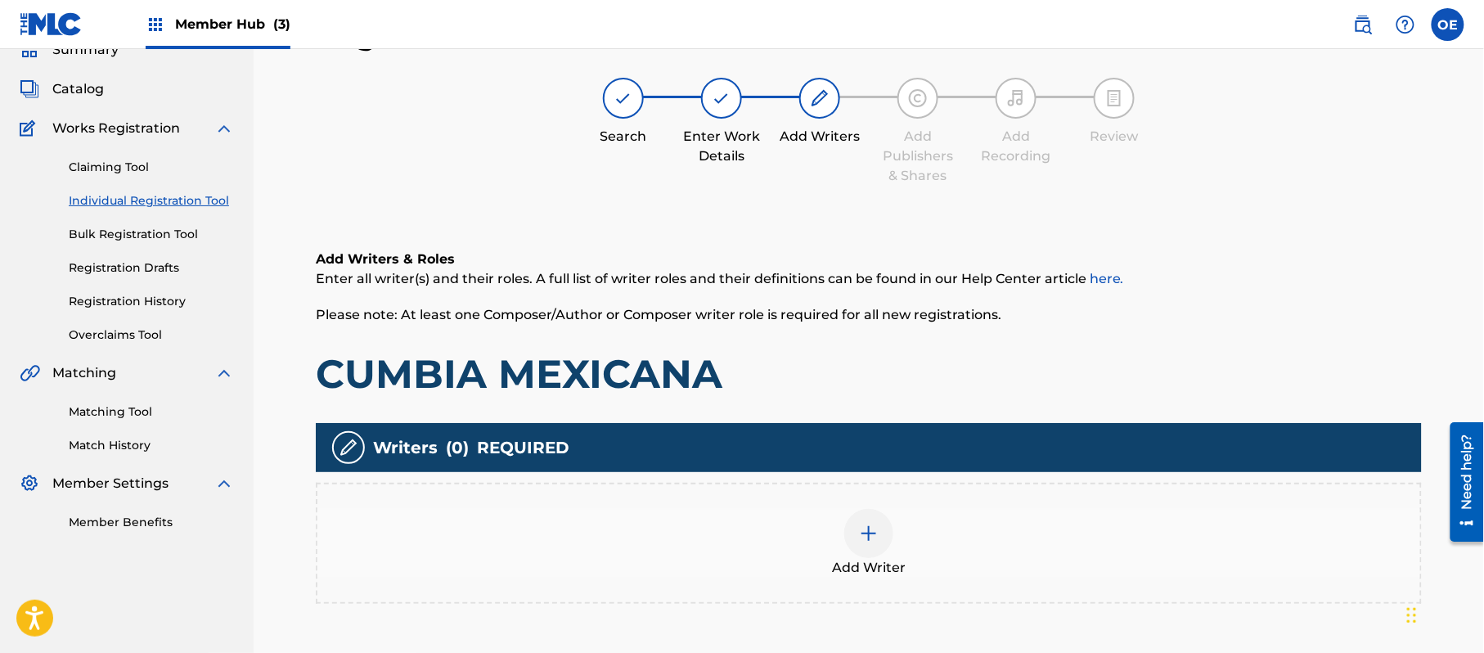
click at [872, 558] on span "Add Writer" at bounding box center [869, 568] width 74 height 20
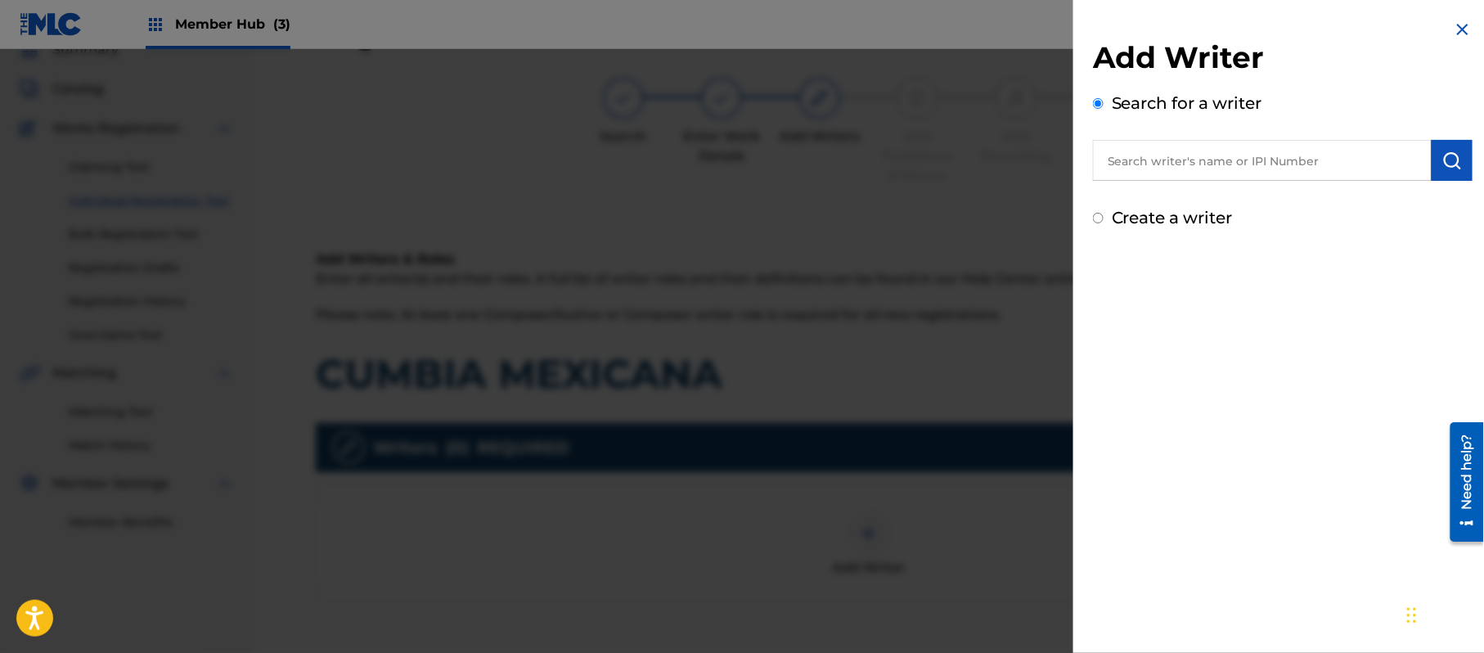
click at [1150, 216] on label "Create a writer" at bounding box center [1172, 218] width 121 height 20
radio input "true"
click at [1104, 216] on input "Create a writer" at bounding box center [1098, 218] width 11 height 11
radio input "false"
radio input "true"
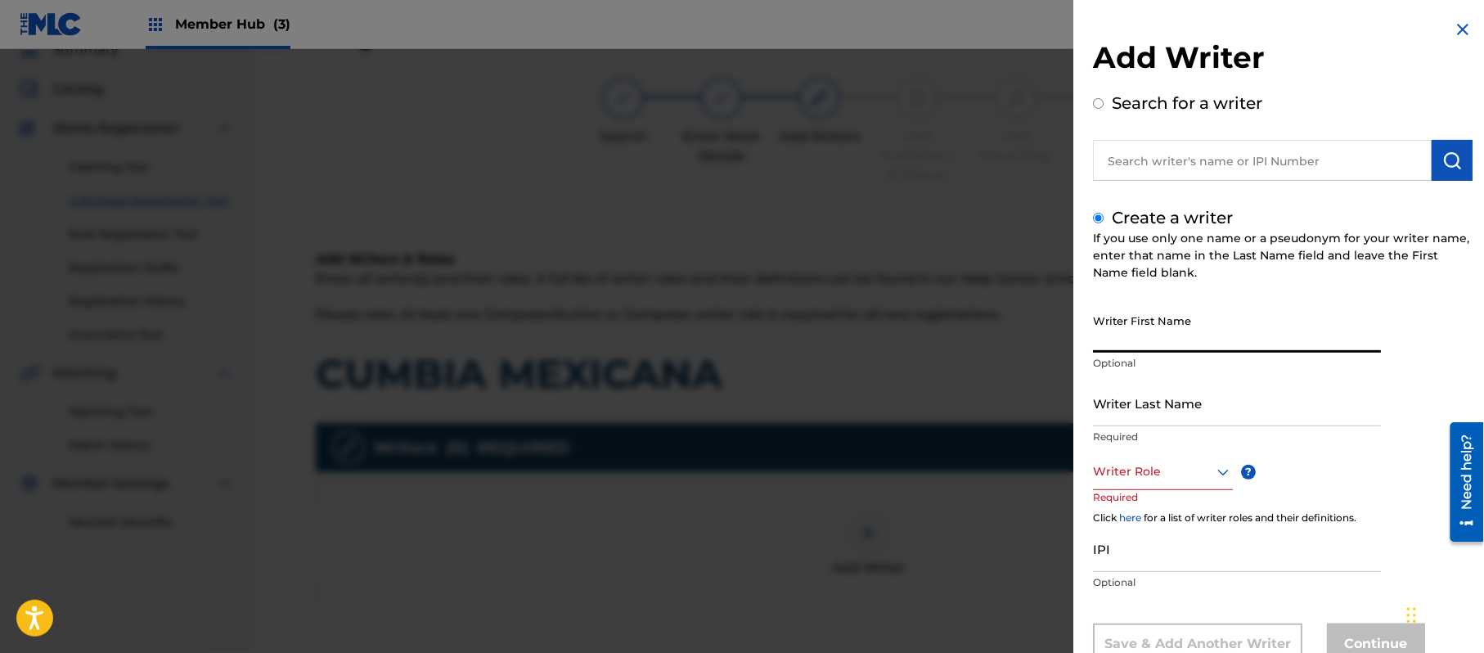
paste input "[PERSON_NAME]"
type input "[PERSON_NAME]"
paste input "[PERSON_NAME]"
type input "[PERSON_NAME]"
drag, startPoint x: 1186, startPoint y: 340, endPoint x: 1132, endPoint y: 358, distance: 56.1
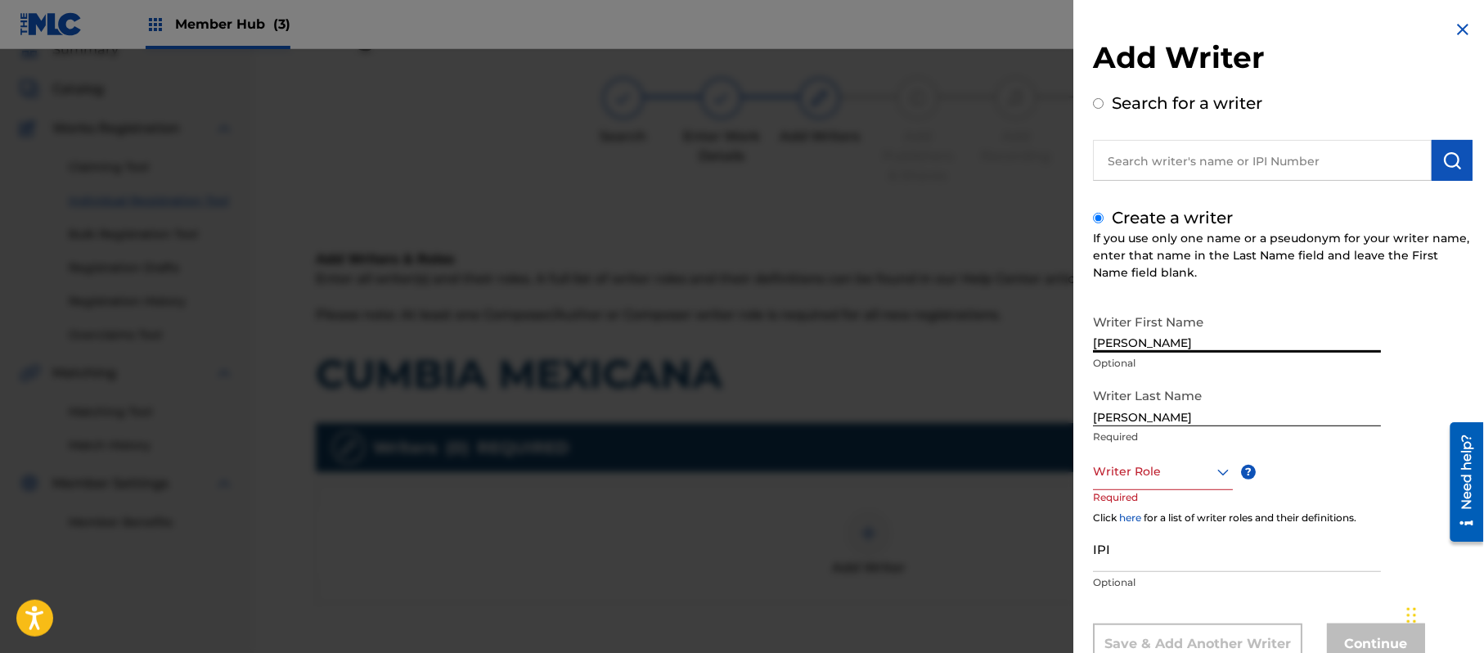
click at [1132, 358] on div "Writer First Name [PERSON_NAME] Optional" at bounding box center [1237, 343] width 288 height 74
type input "[PERSON_NAME]"
drag, startPoint x: 1133, startPoint y: 419, endPoint x: 1044, endPoint y: 430, distance: 89.9
click at [1024, 425] on div "Add Writer Search for a writer Create a writer If you use only one name or a ps…" at bounding box center [742, 351] width 1484 height 604
type input "PAZ"
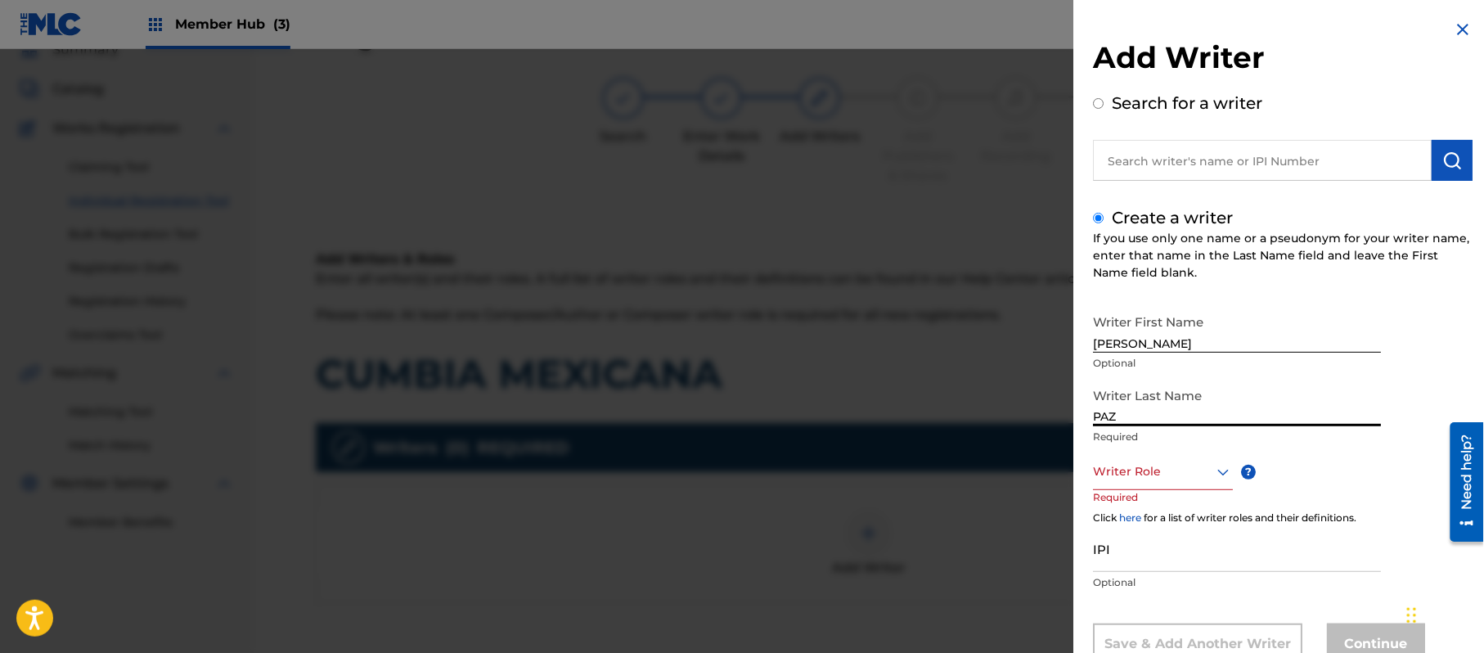
click at [1120, 457] on div "Writer Role" at bounding box center [1163, 471] width 140 height 37
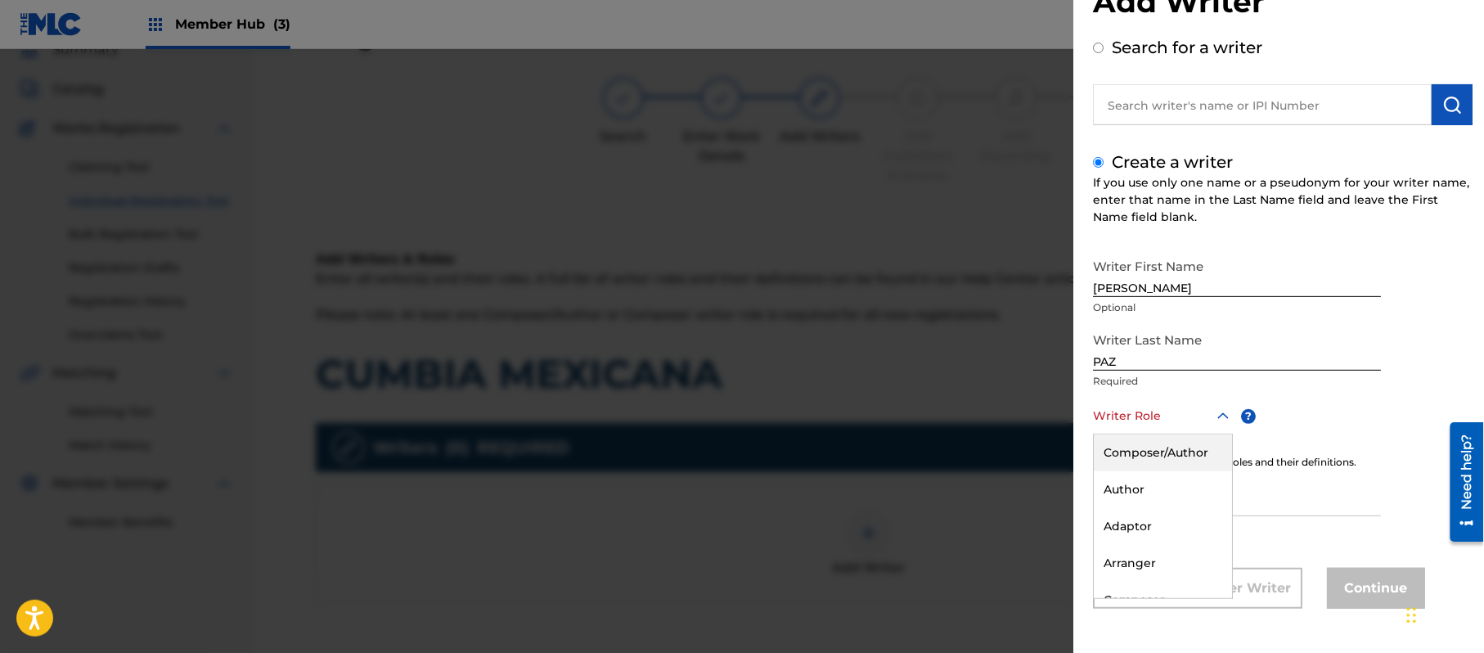
click at [1130, 450] on div "Composer/Author" at bounding box center [1163, 452] width 138 height 37
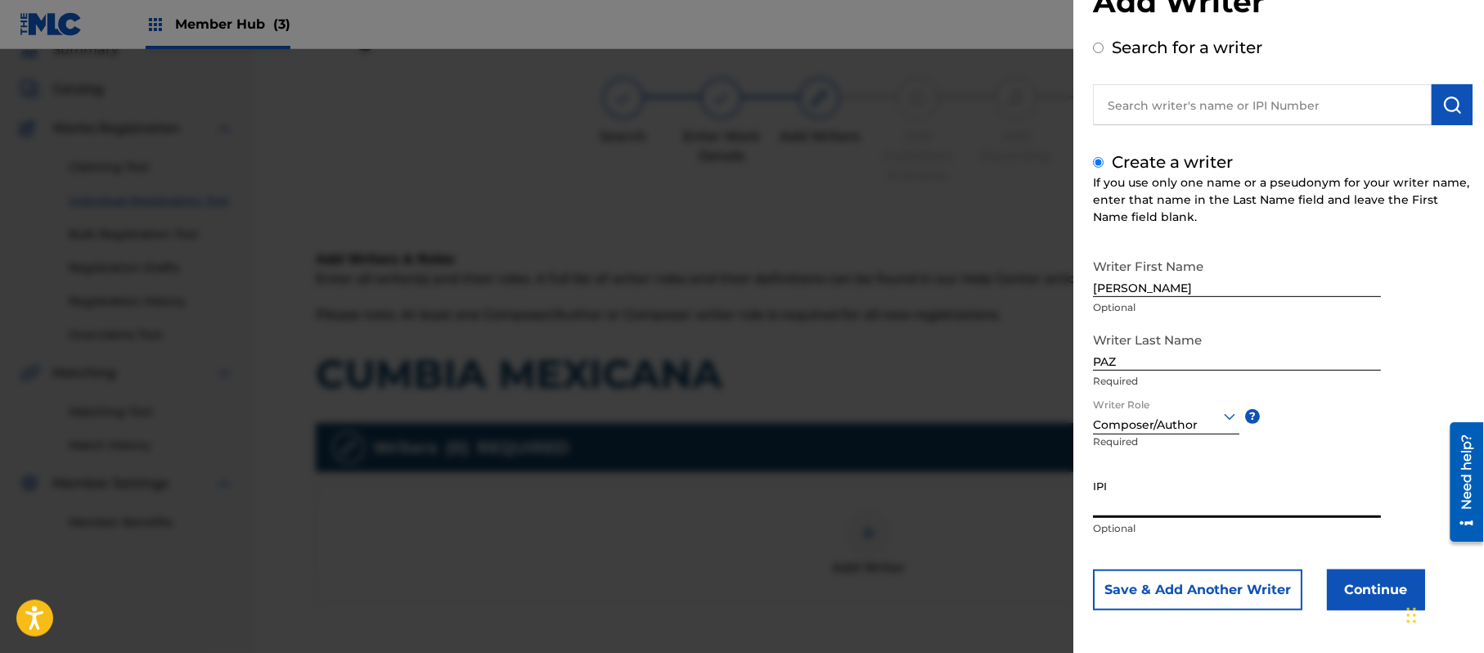
paste input "383824534"
type input "383824534"
click at [1385, 597] on button "Continue" at bounding box center [1376, 589] width 98 height 41
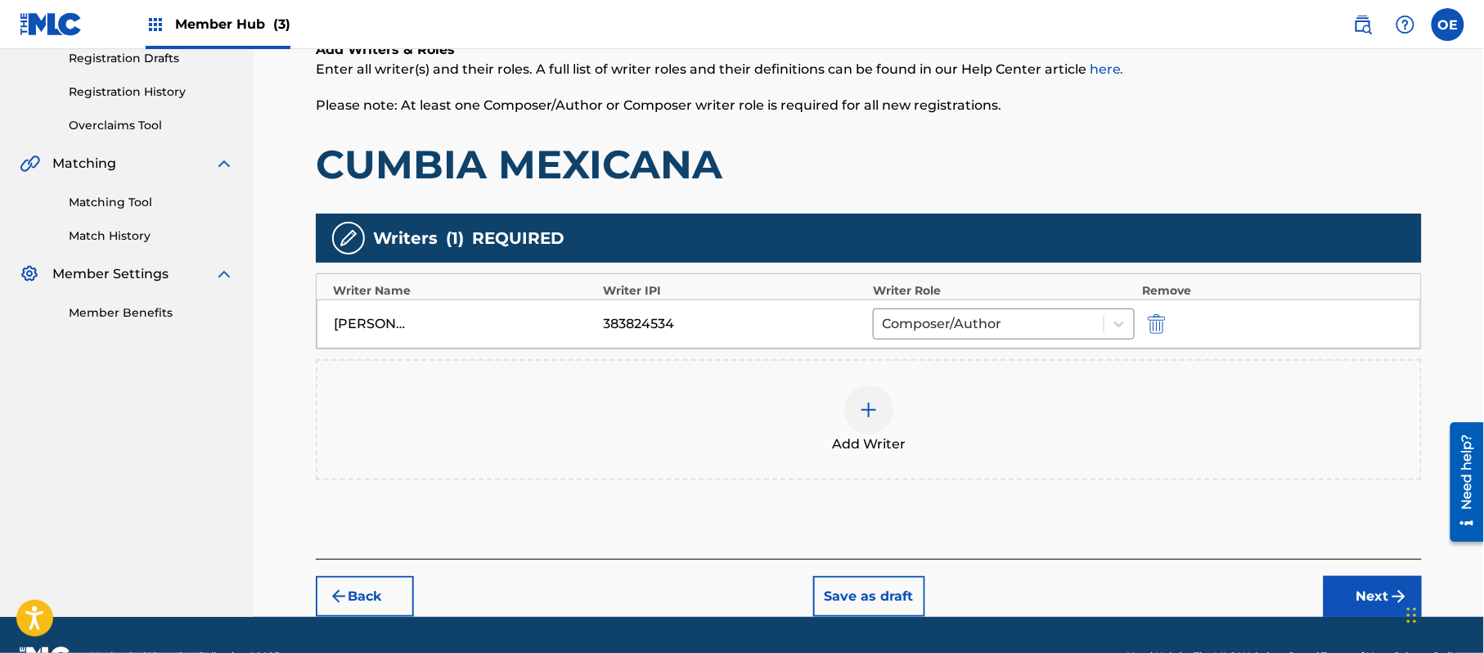
scroll to position [292, 0]
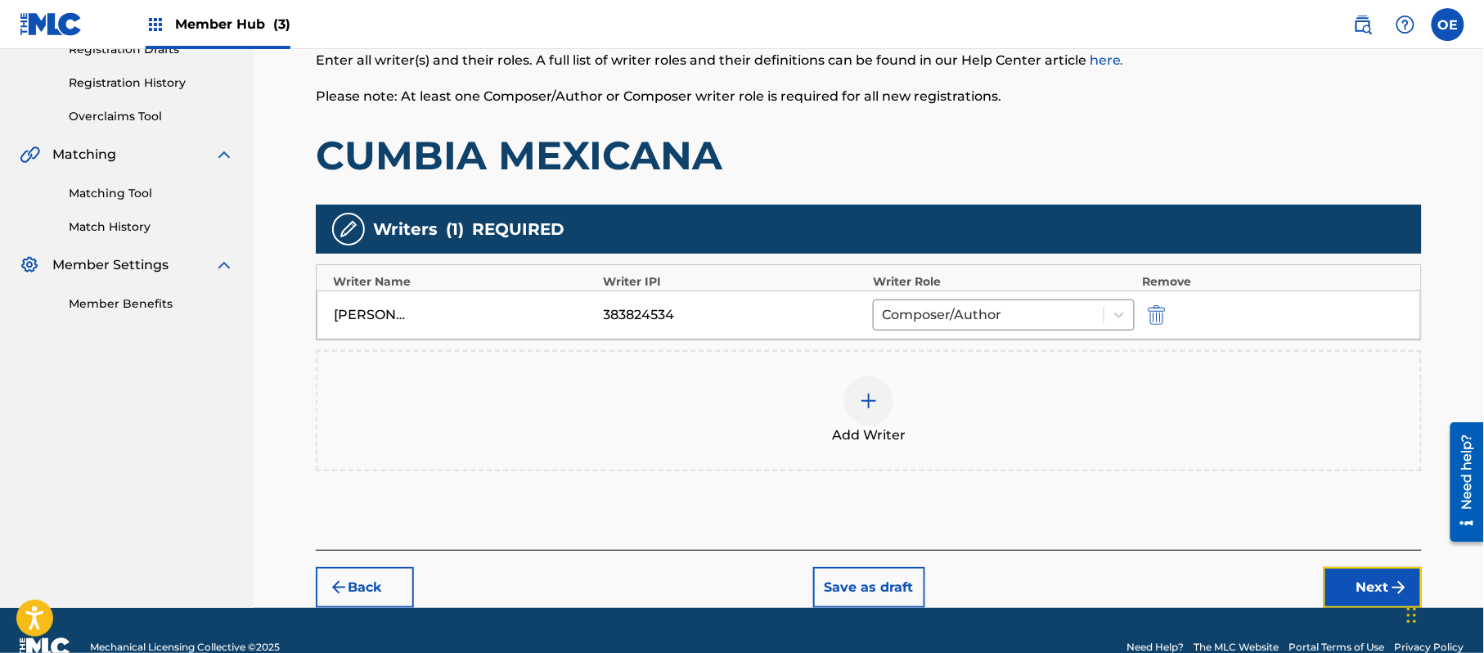
click at [1363, 579] on button "Next" at bounding box center [1373, 587] width 98 height 41
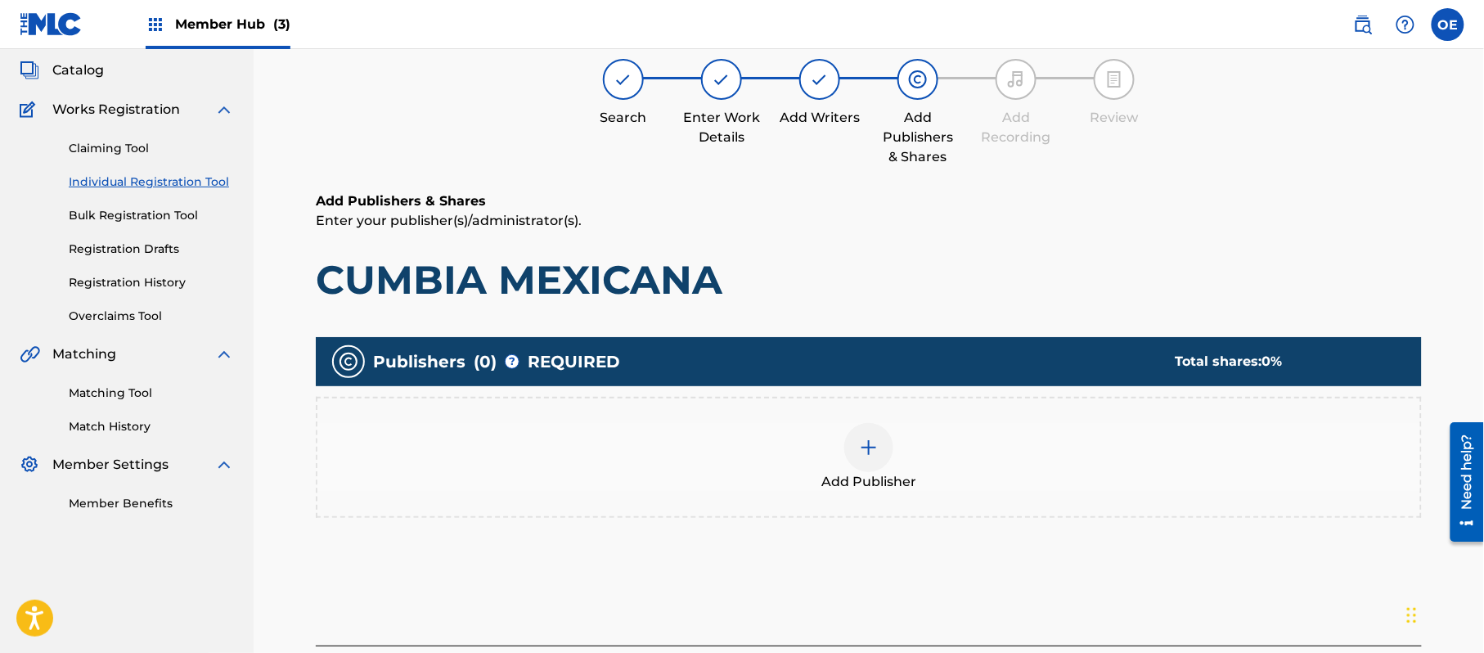
scroll to position [74, 0]
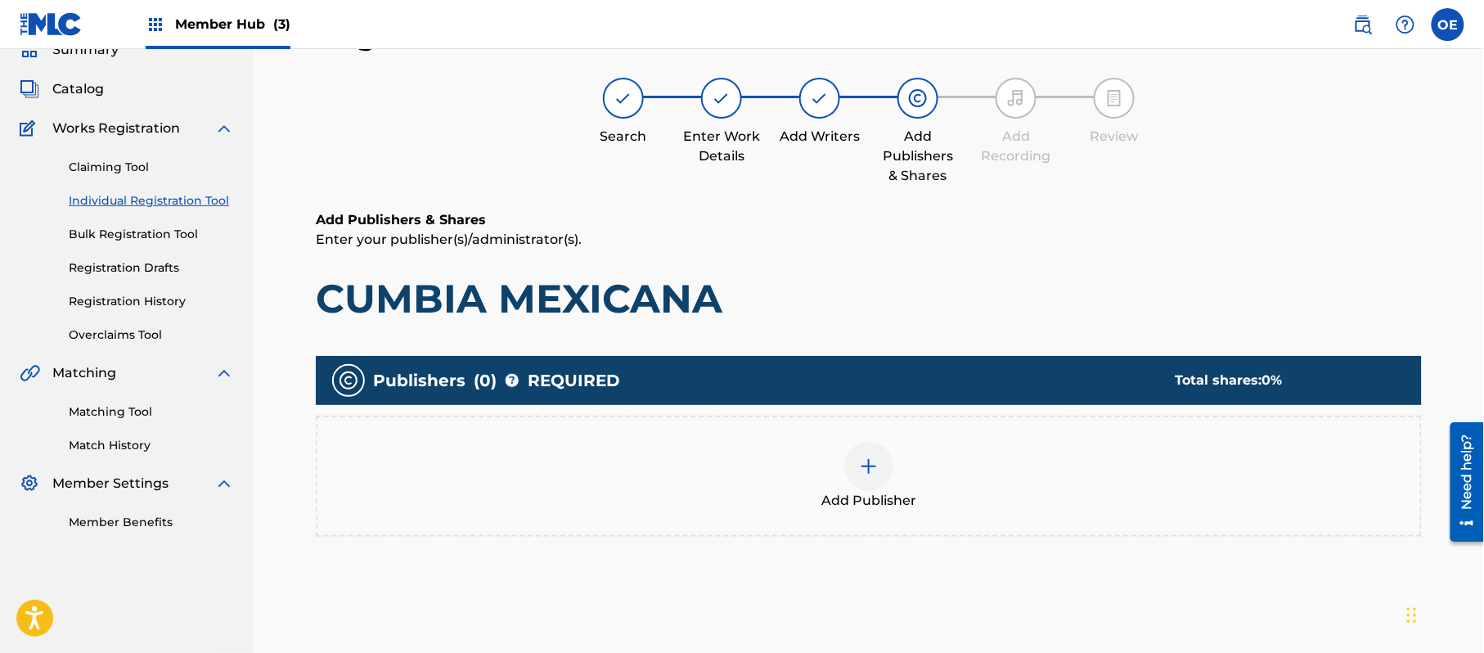
click at [854, 486] on div "Add Publisher" at bounding box center [868, 476] width 1103 height 69
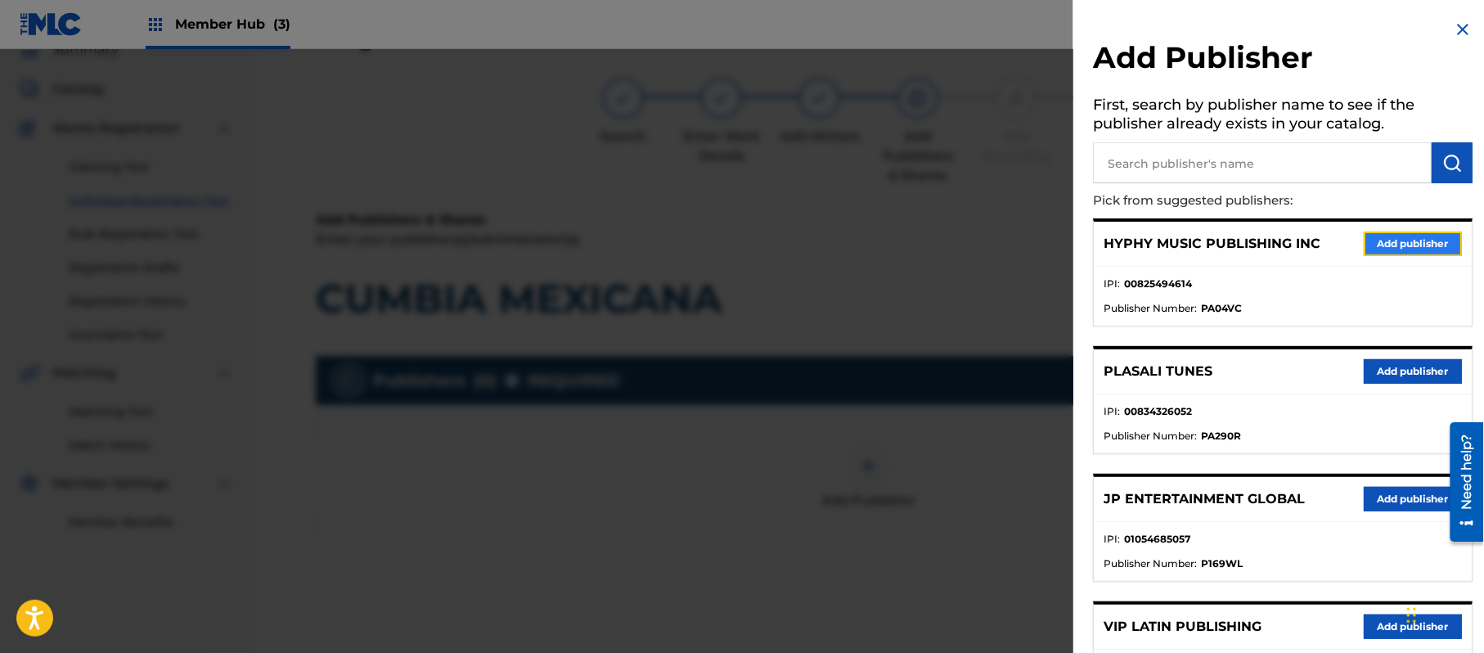
click at [1407, 246] on button "Add publisher" at bounding box center [1413, 244] width 98 height 25
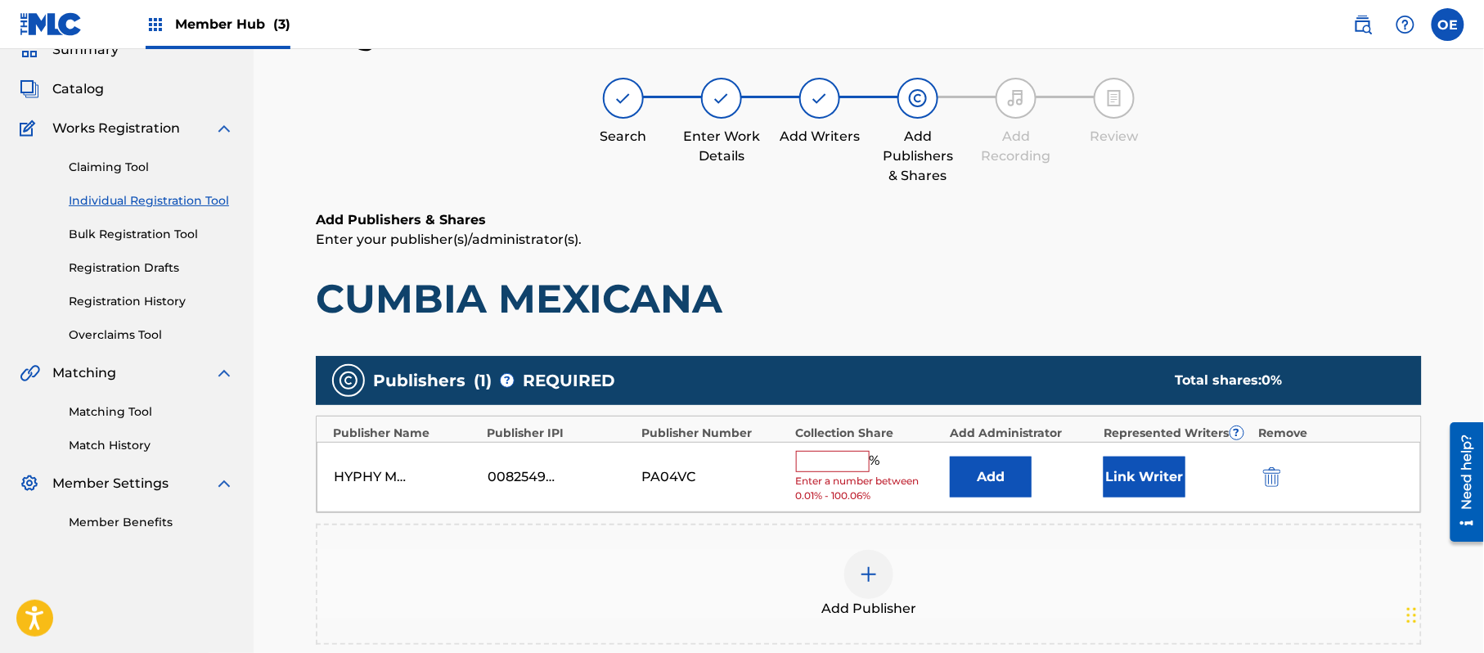
click at [812, 460] on input "text" at bounding box center [833, 461] width 74 height 21
type input "100"
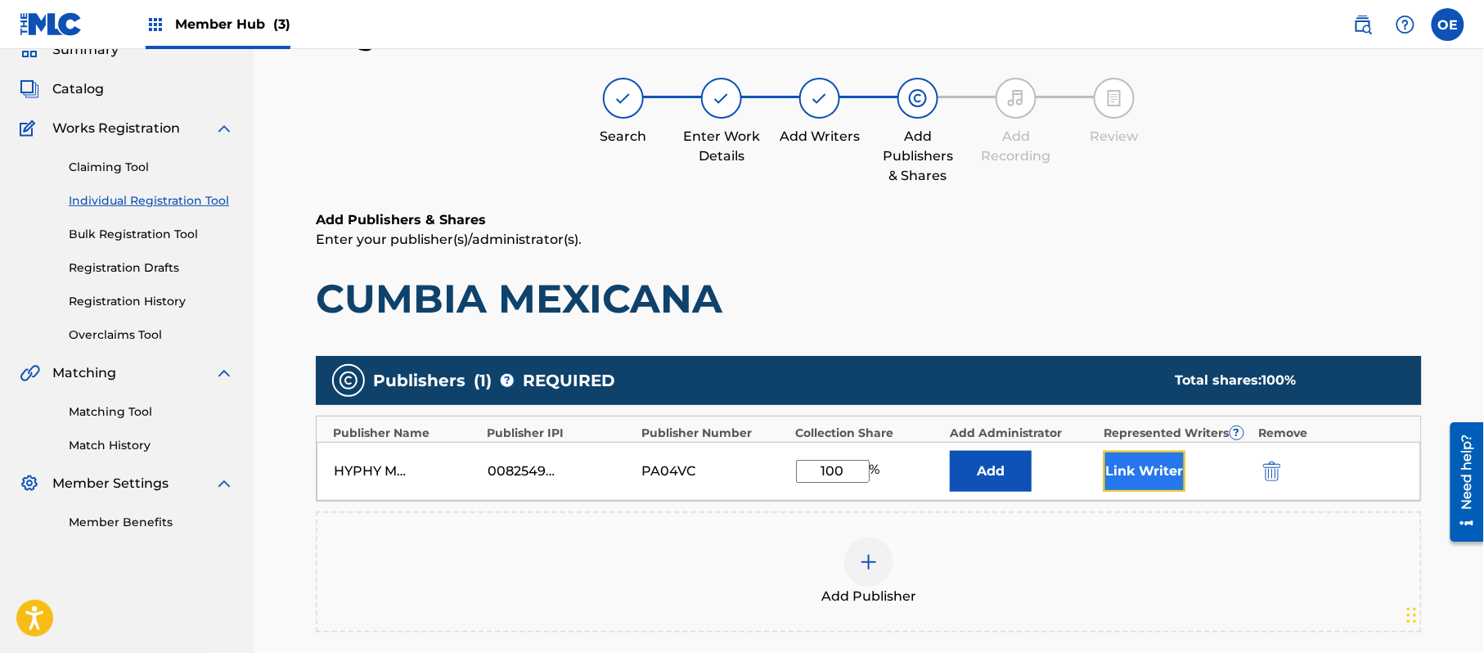
click at [1116, 466] on button "Link Writer" at bounding box center [1145, 471] width 82 height 41
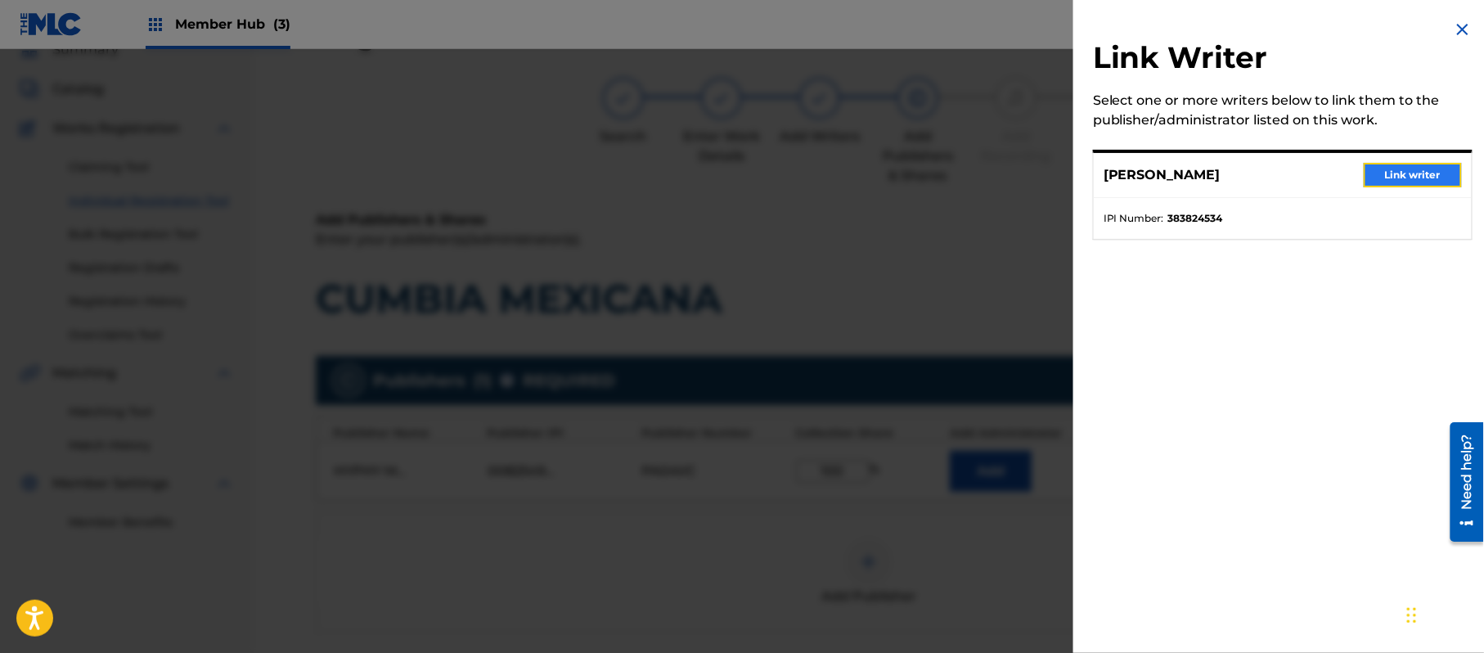
click at [1416, 167] on button "Link writer" at bounding box center [1413, 175] width 98 height 25
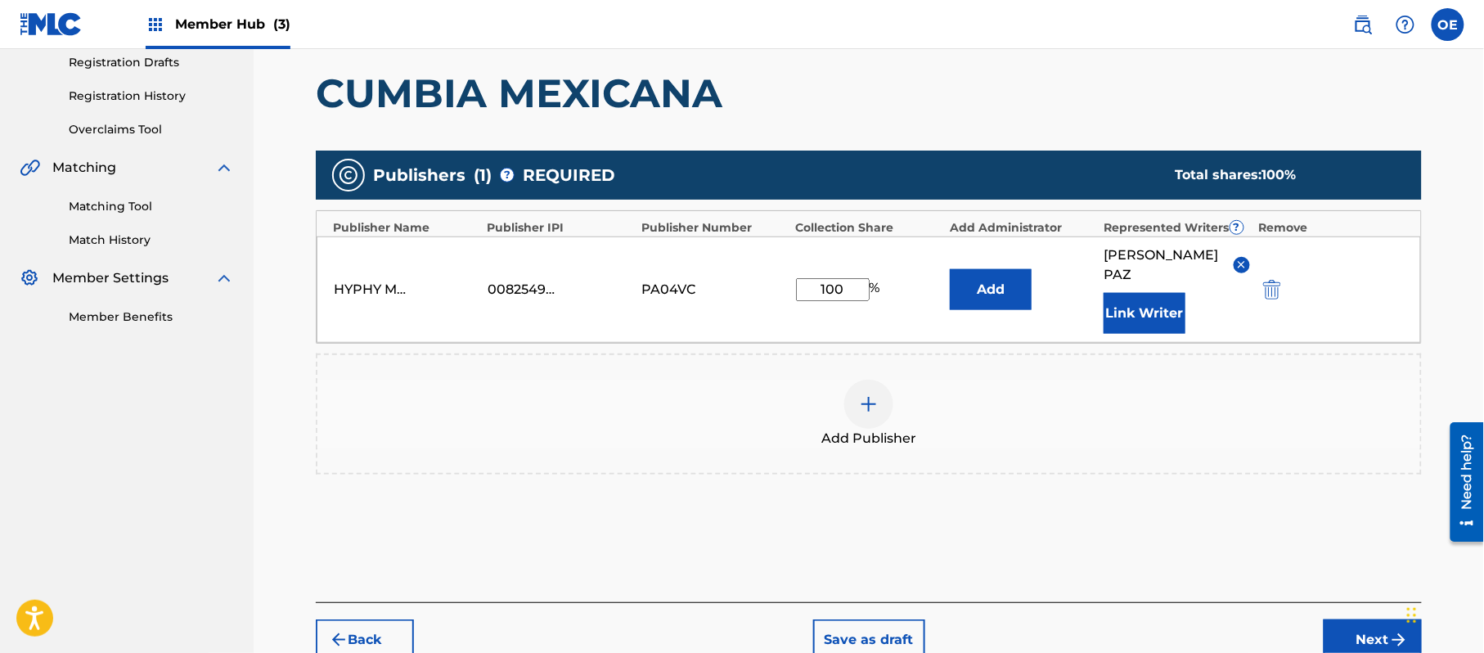
scroll to position [292, 0]
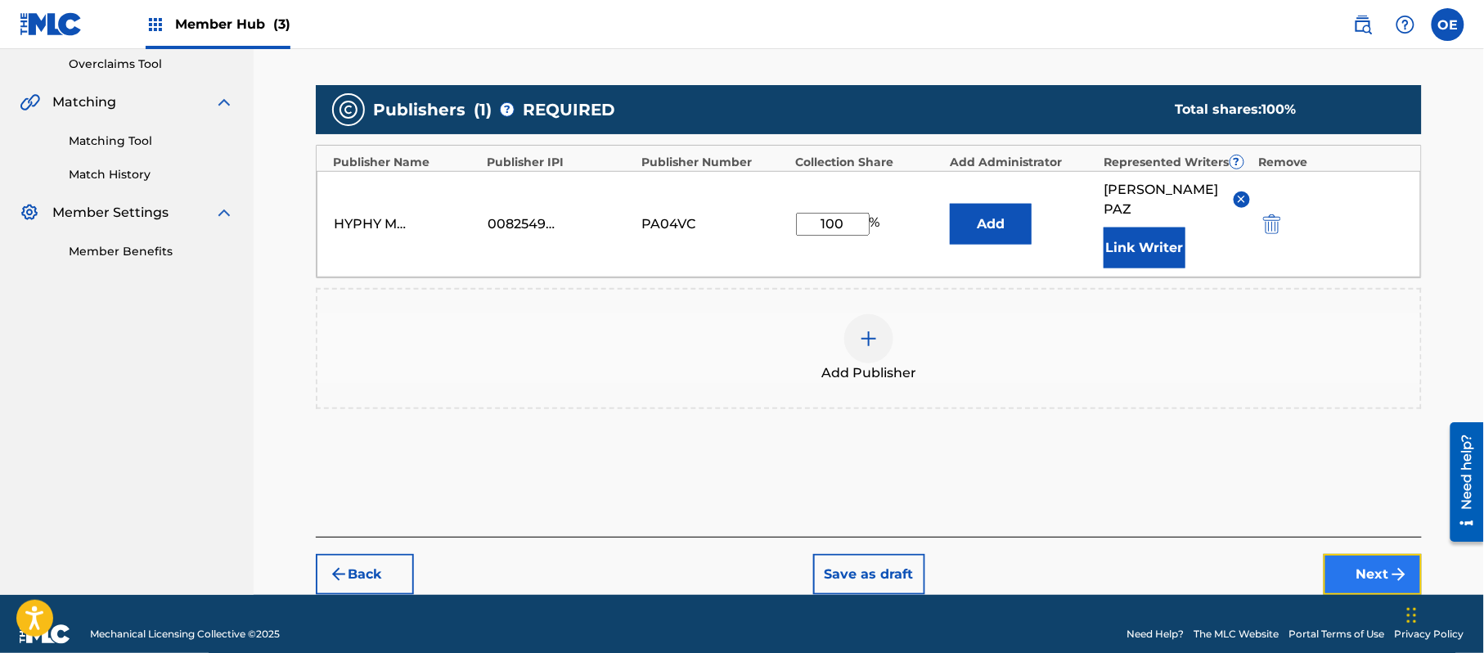
click at [1384, 554] on button "Next" at bounding box center [1373, 574] width 98 height 41
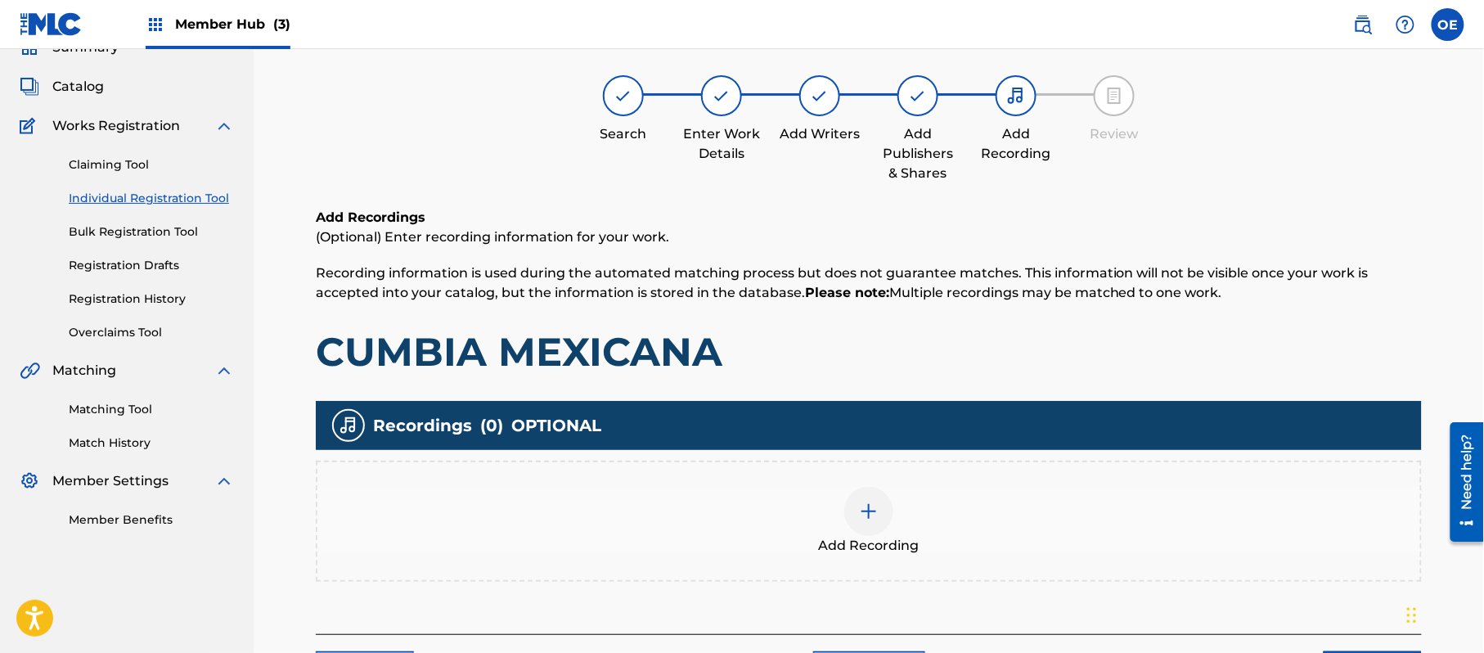
scroll to position [74, 0]
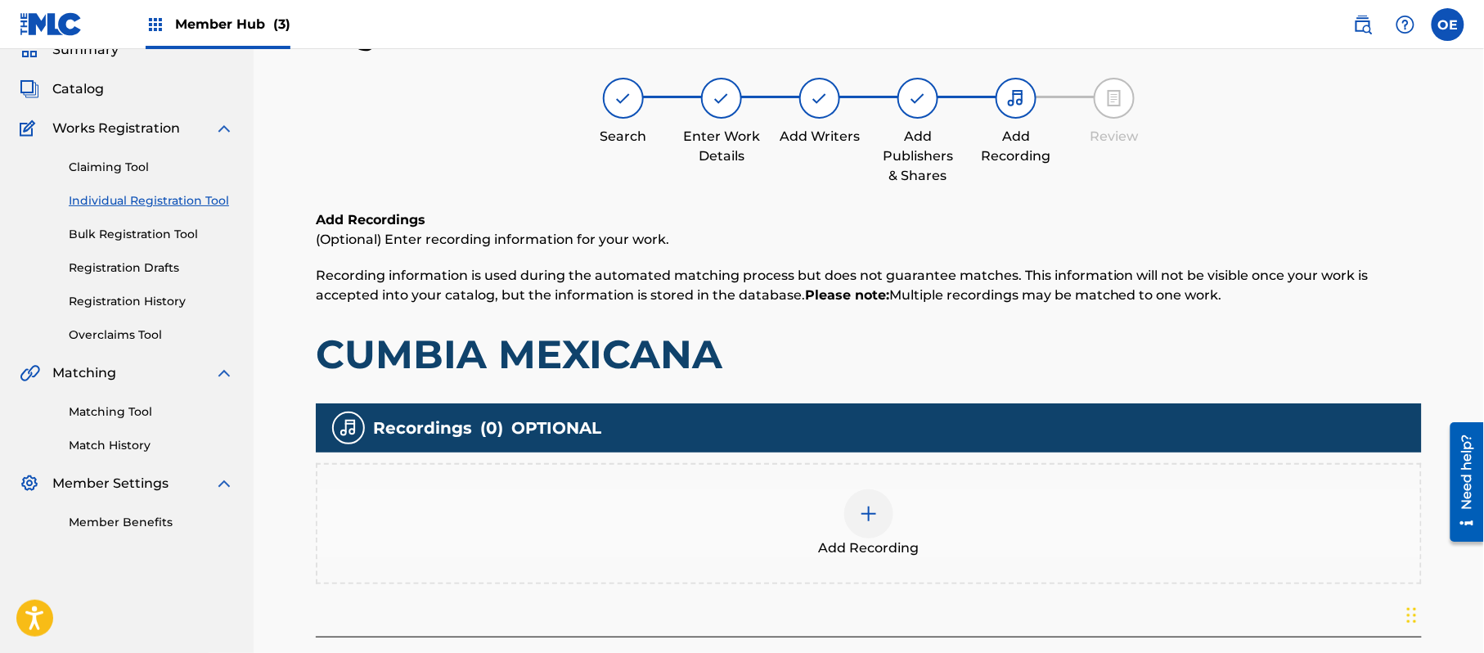
click at [868, 512] on img at bounding box center [869, 514] width 20 height 20
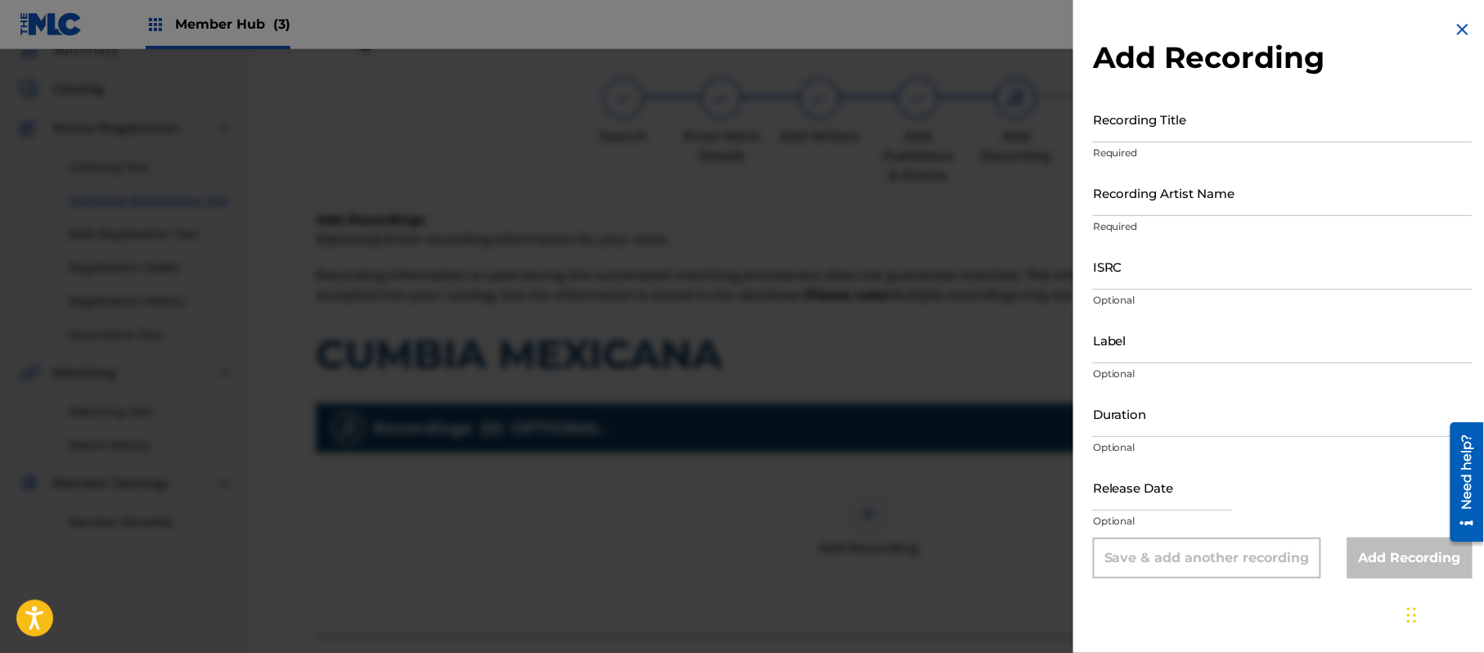
click at [1463, 34] on img at bounding box center [1463, 30] width 20 height 20
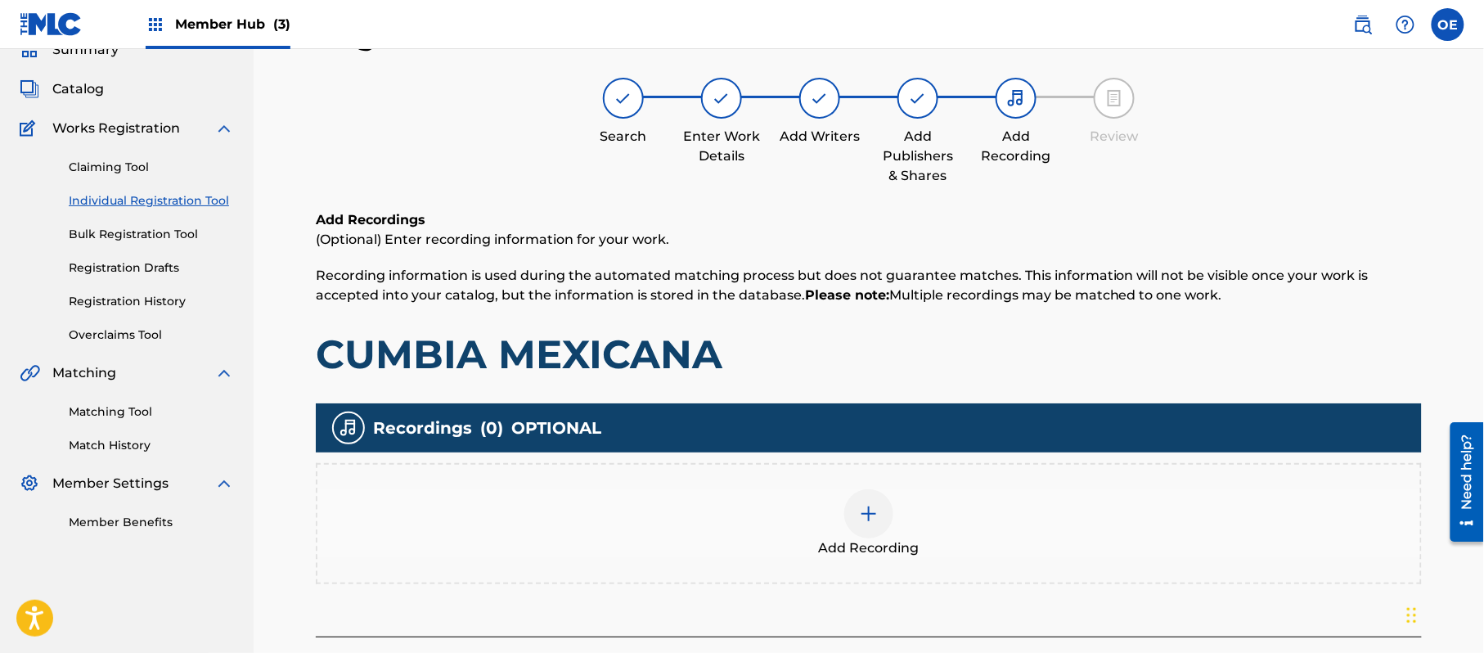
scroll to position [191, 0]
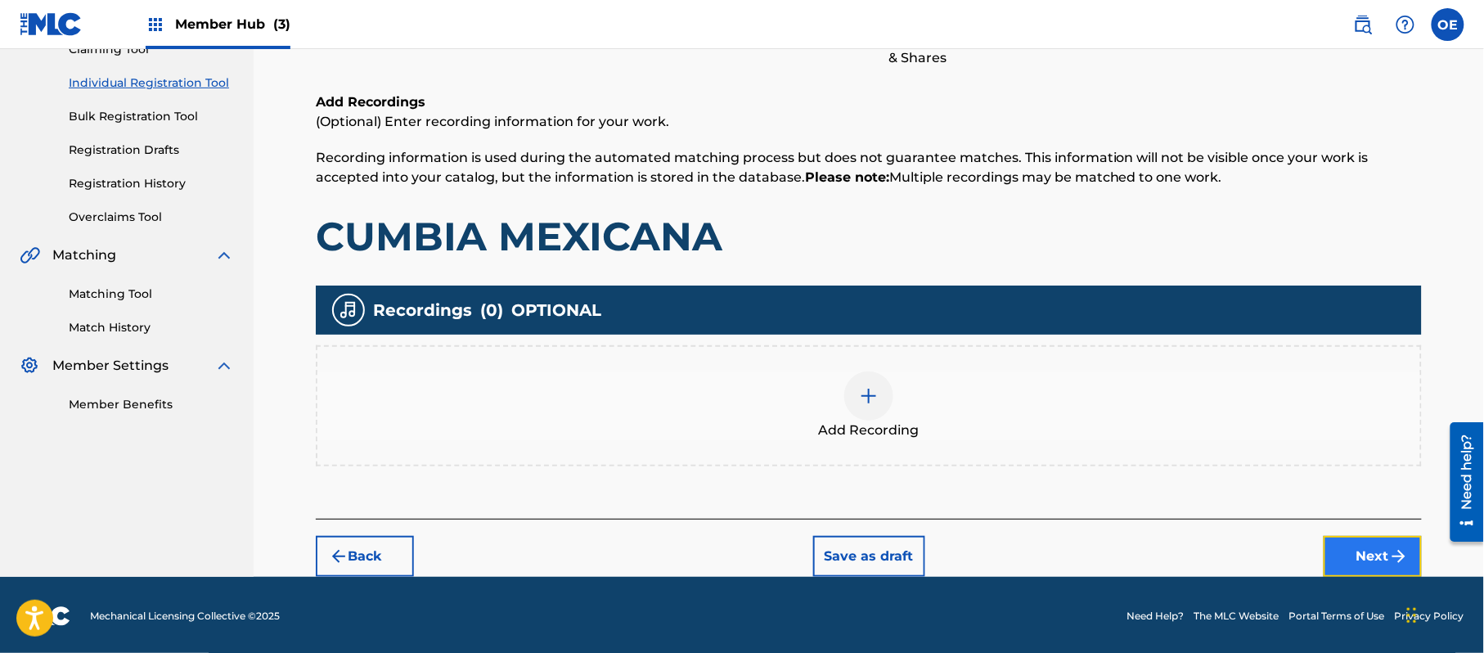
click at [1376, 553] on button "Next" at bounding box center [1373, 556] width 98 height 41
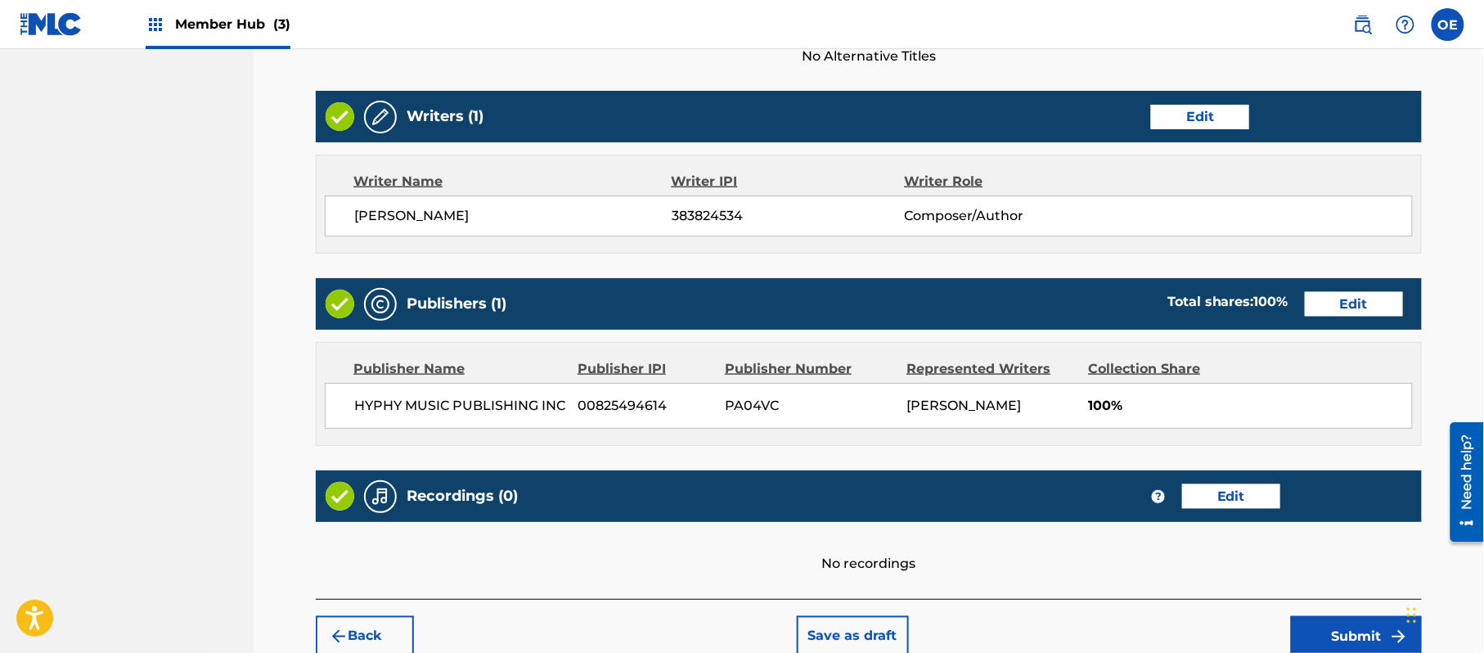
scroll to position [678, 0]
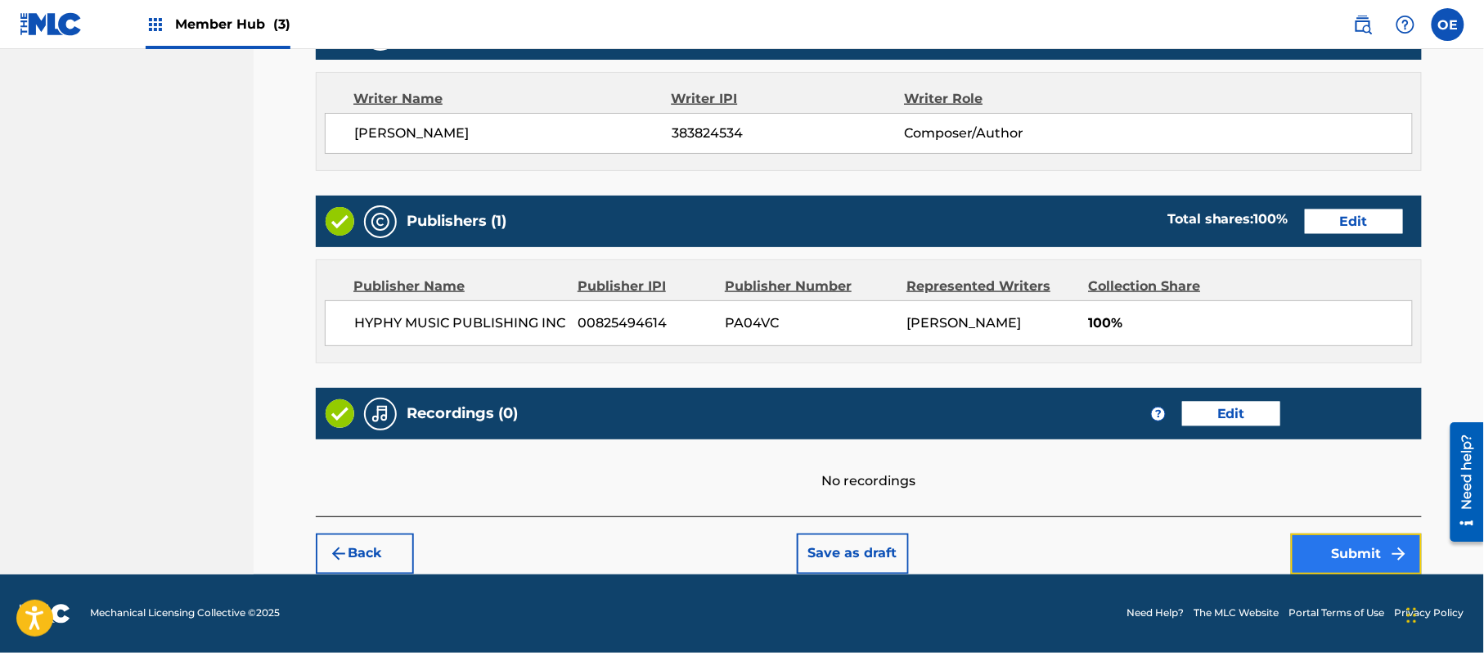
click at [1317, 557] on button "Submit" at bounding box center [1356, 553] width 131 height 41
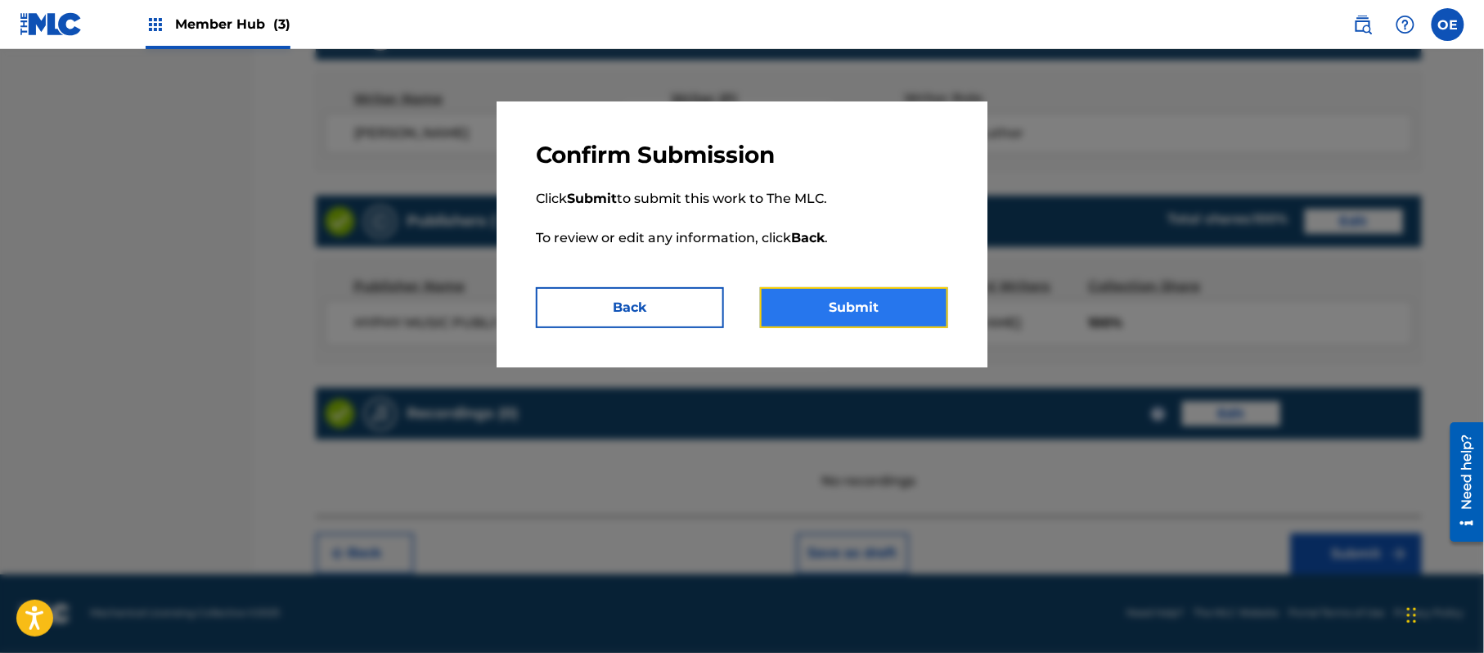
click at [904, 317] on button "Submit" at bounding box center [854, 307] width 188 height 41
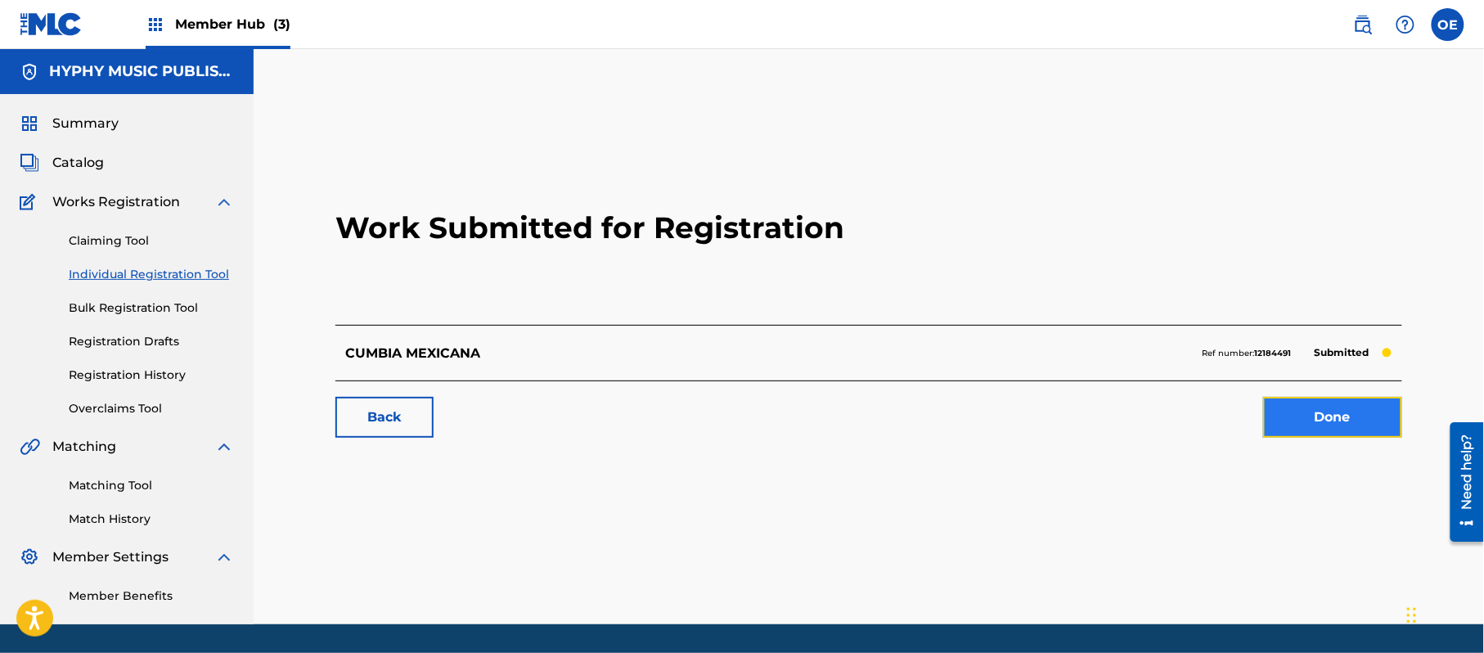
click at [1309, 430] on link "Done" at bounding box center [1332, 417] width 139 height 41
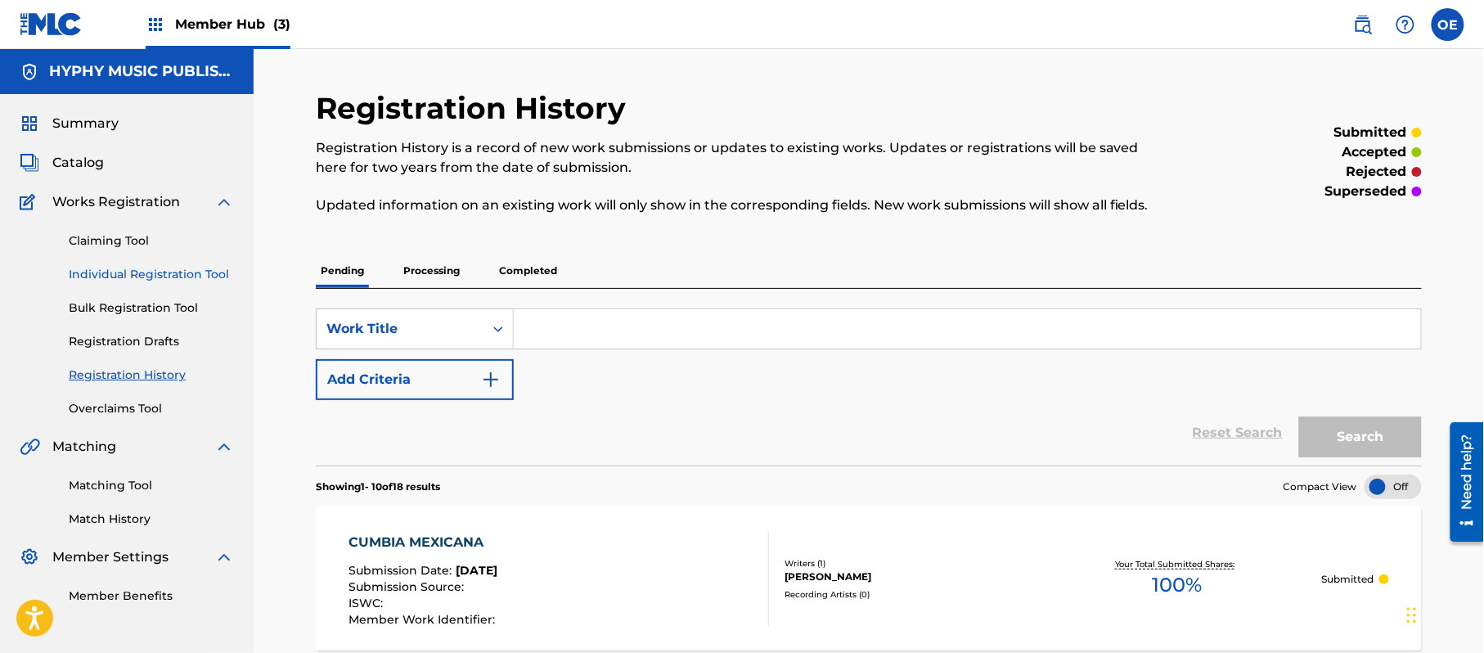
click at [178, 277] on link "Individual Registration Tool" at bounding box center [151, 274] width 165 height 17
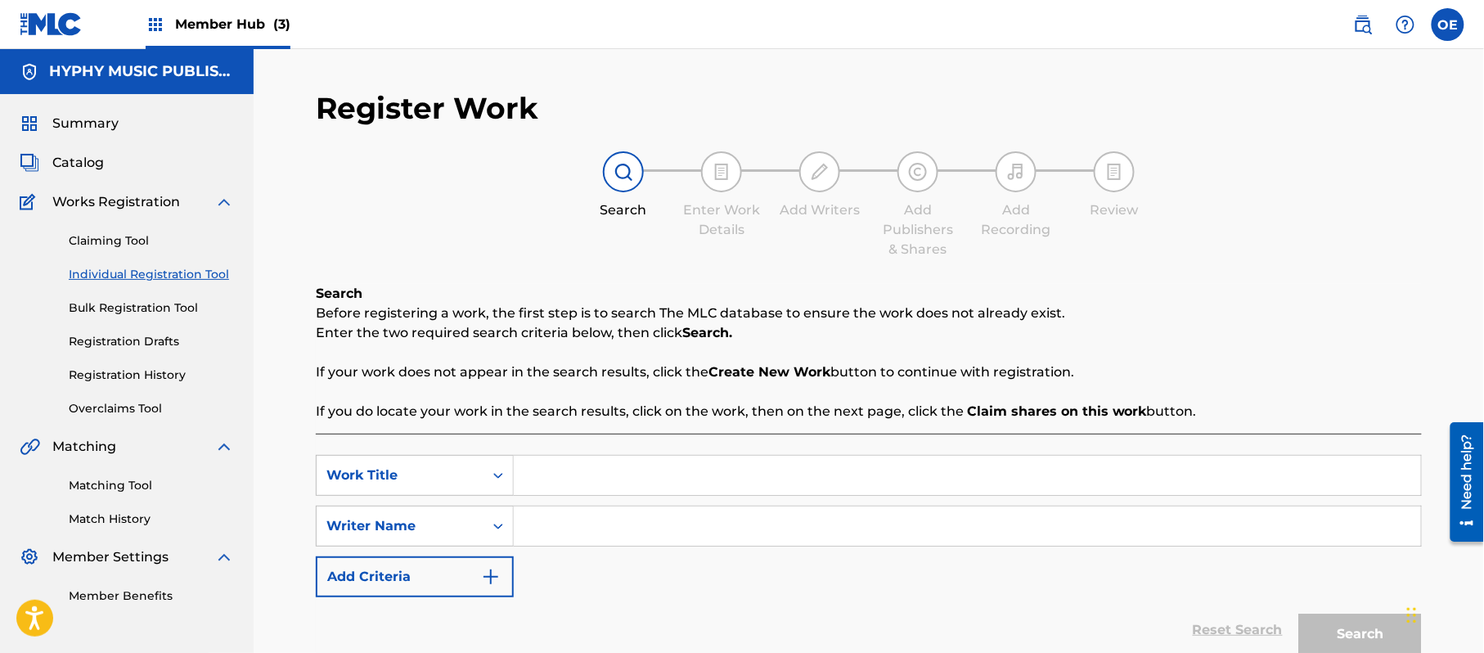
paste input "[PERSON_NAME]"
type input "[PERSON_NAME]"
paste input "[PERSON_NAME]"
type input "[PERSON_NAME]"
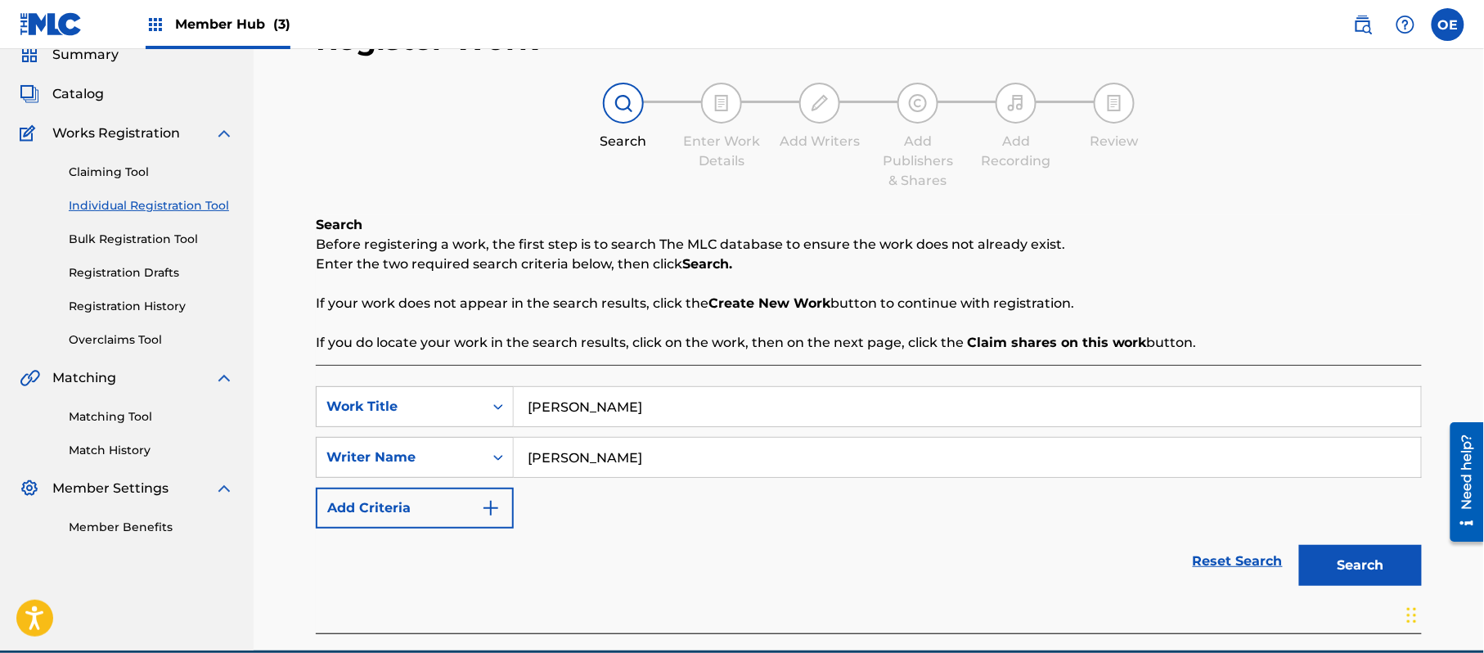
scroll to position [145, 0]
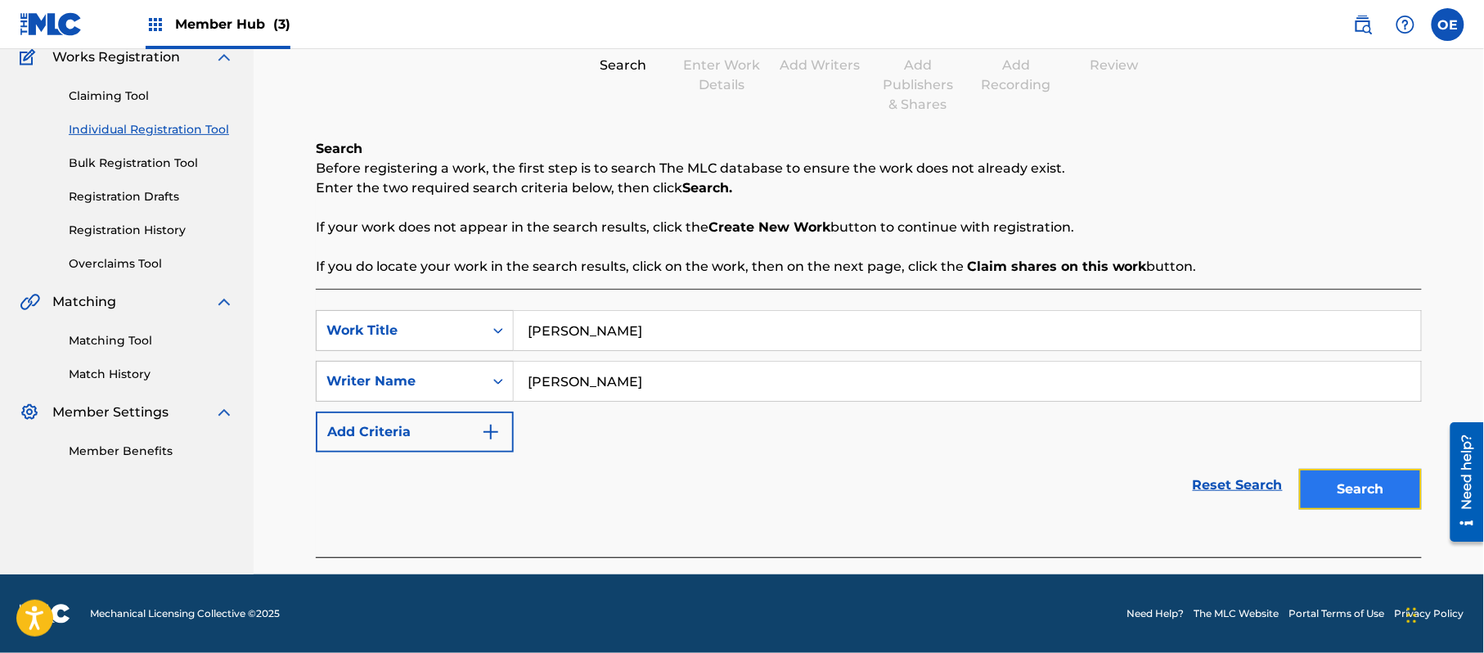
click at [1375, 494] on button "Search" at bounding box center [1360, 489] width 123 height 41
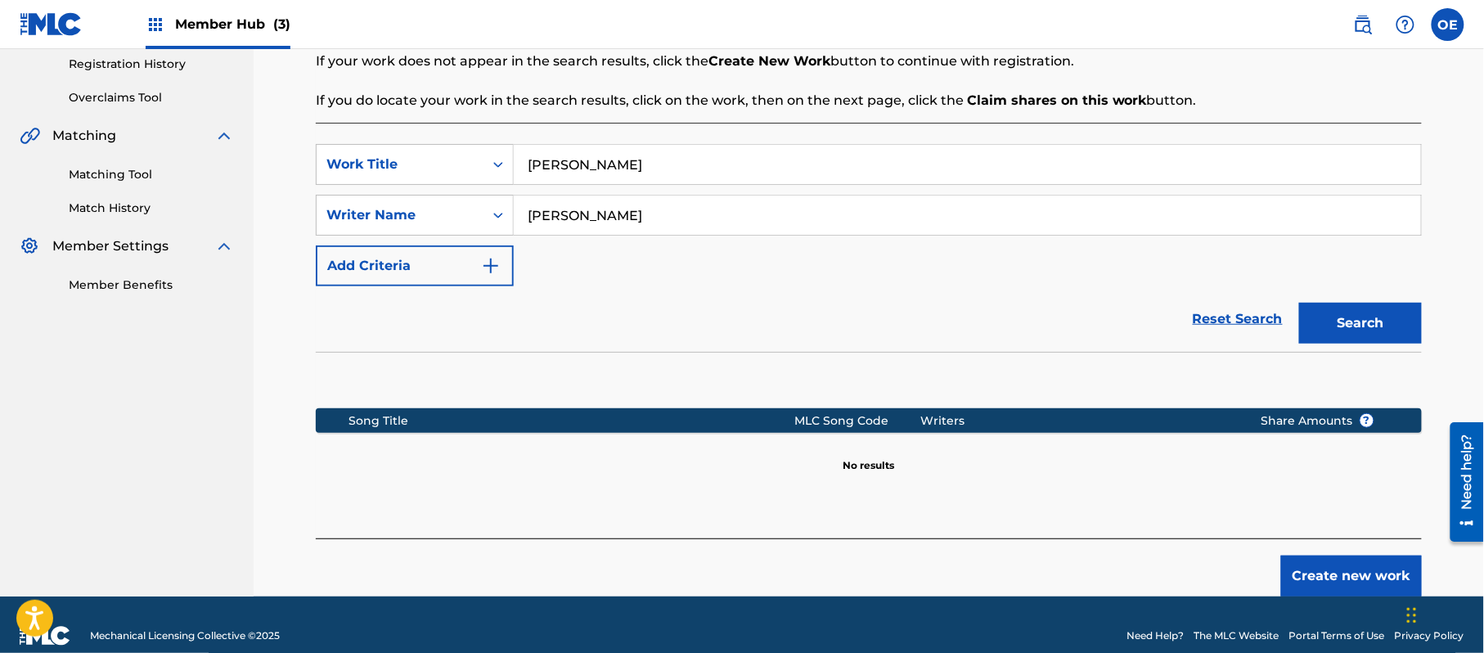
scroll to position [334, 0]
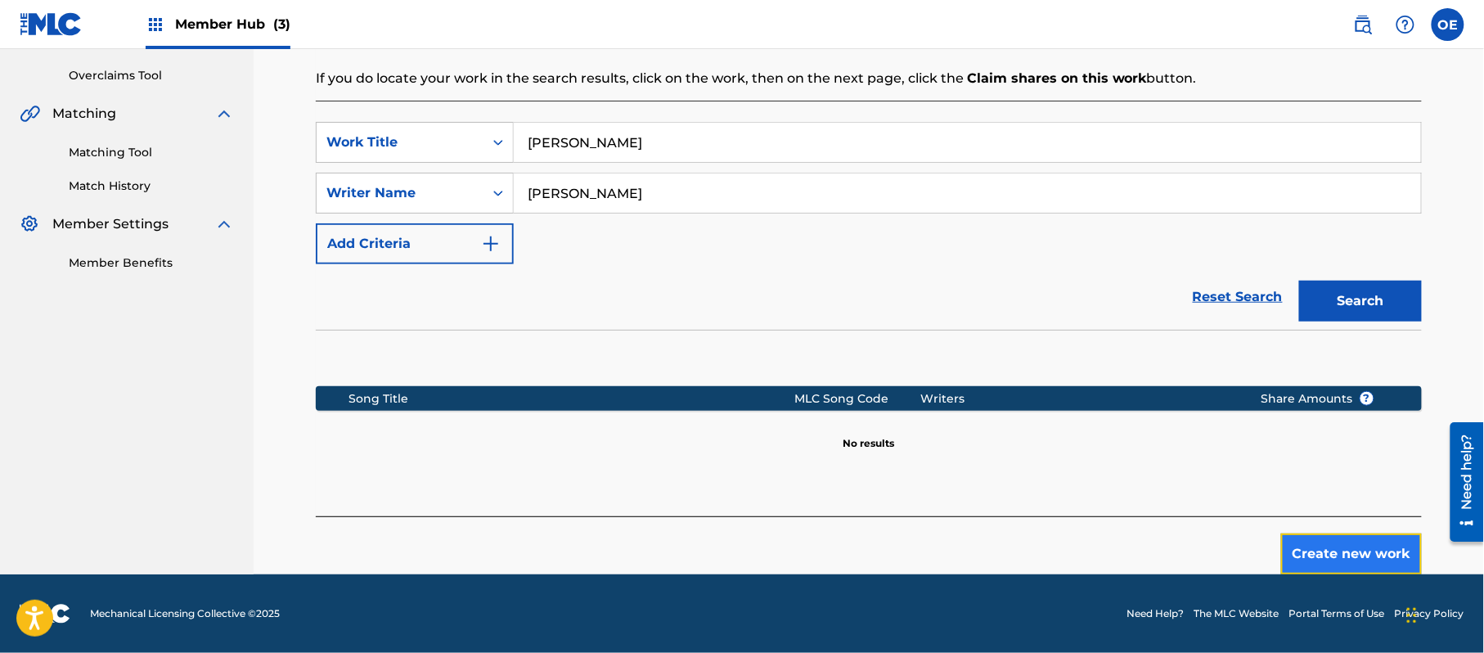
click at [1317, 557] on button "Create new work" at bounding box center [1351, 553] width 141 height 41
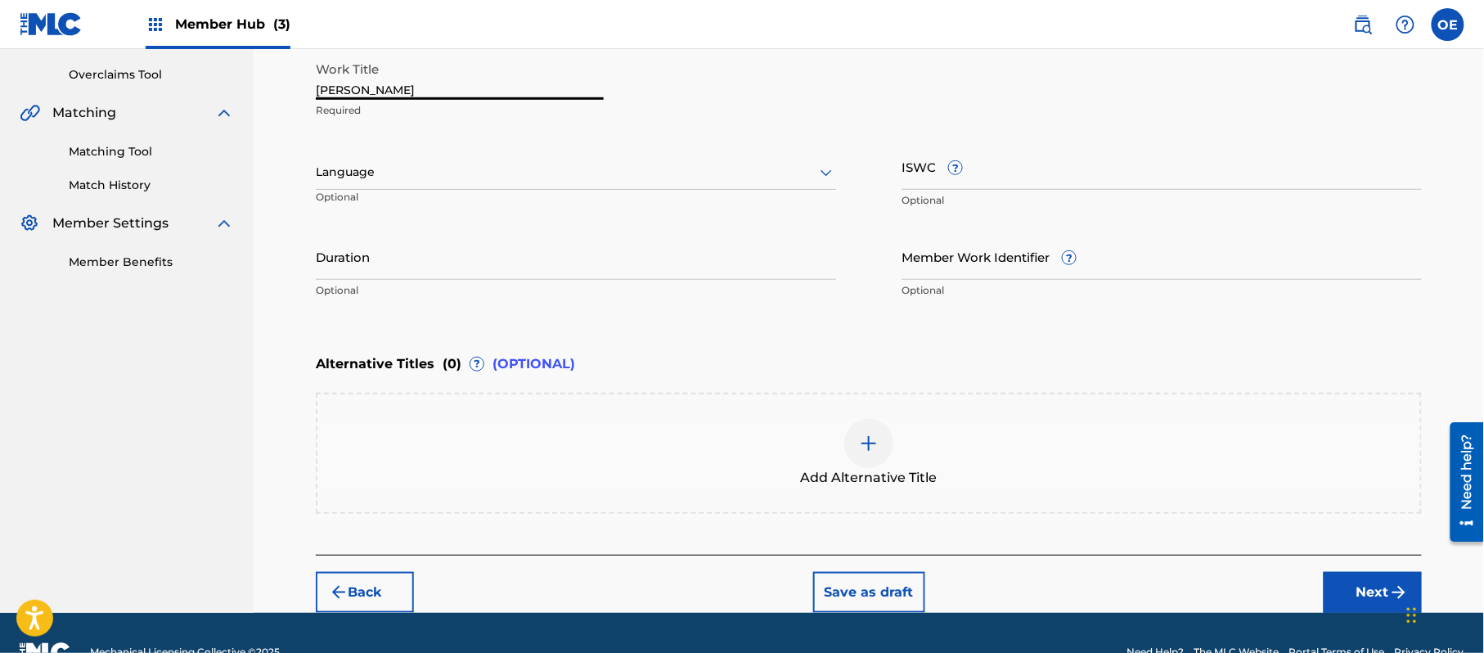
drag, startPoint x: 482, startPoint y: 89, endPoint x: 279, endPoint y: 83, distance: 203.0
click at [276, 83] on div "Register Work Search Enter Work Details Add Writers Add Publishers & Shares Add…" at bounding box center [869, 164] width 1231 height 898
paste input "CUMBIA Y SABOR"
type input "CUMBIA Y SABOR"
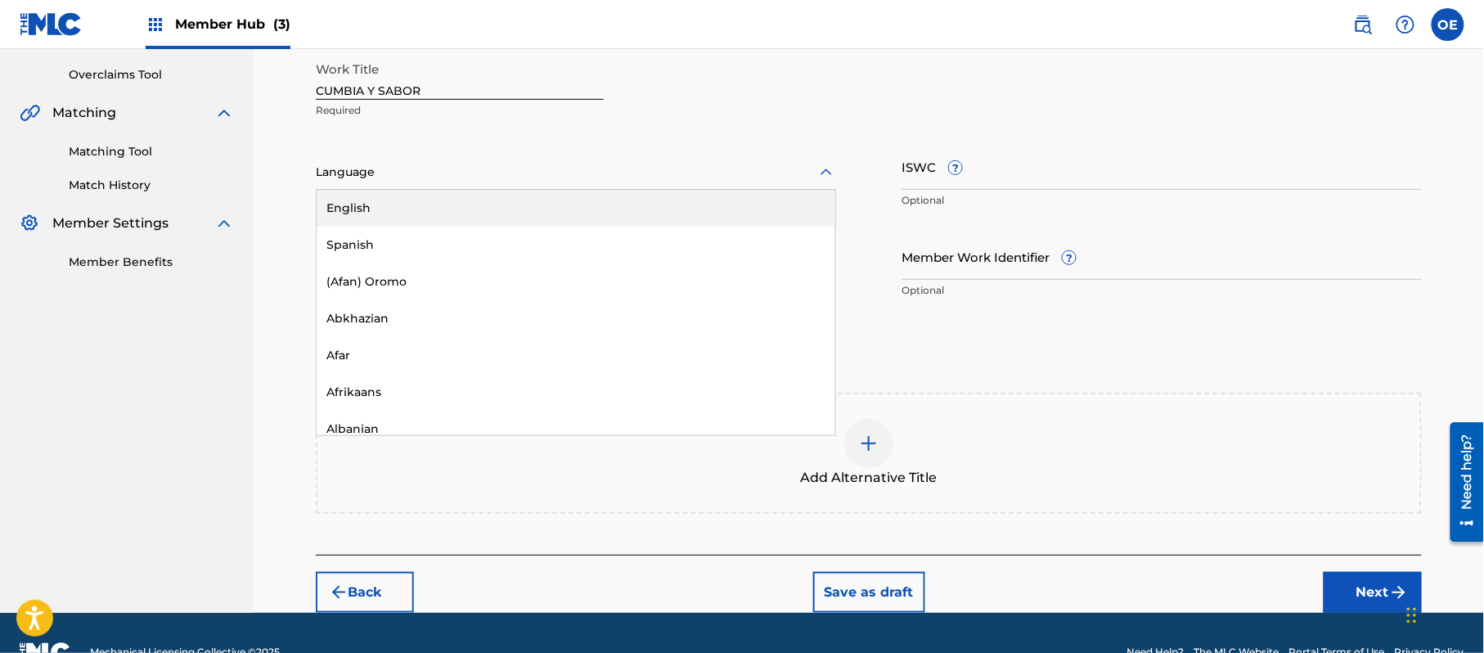
click at [386, 187] on div "Language" at bounding box center [576, 172] width 520 height 34
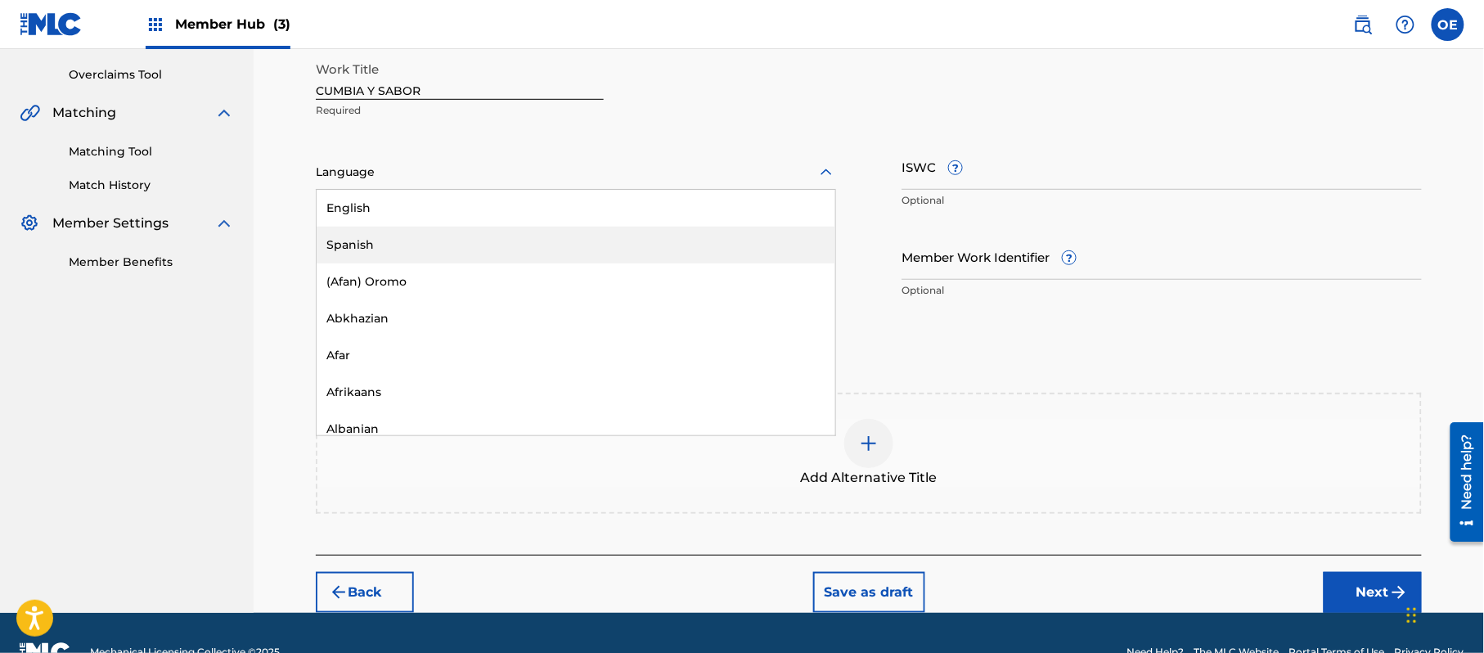
click at [416, 239] on div "Spanish" at bounding box center [576, 245] width 519 height 37
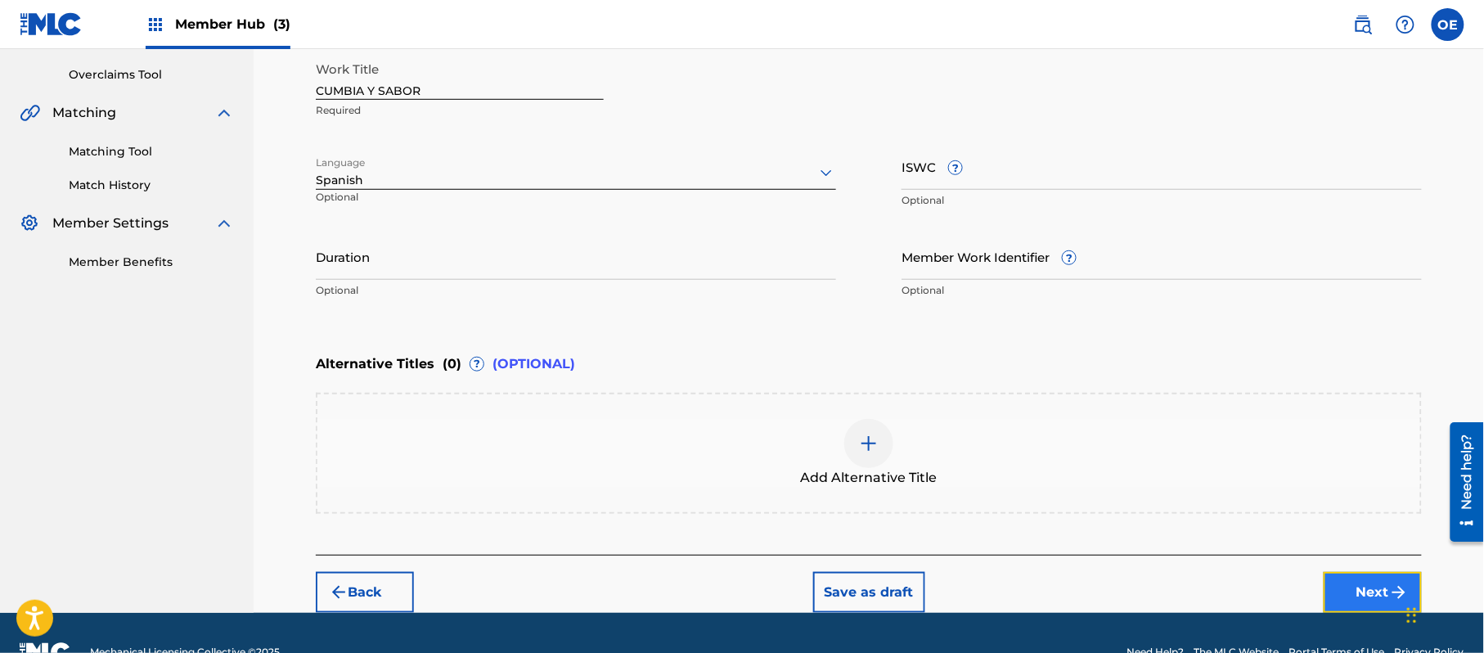
click at [1378, 593] on button "Next" at bounding box center [1373, 592] width 98 height 41
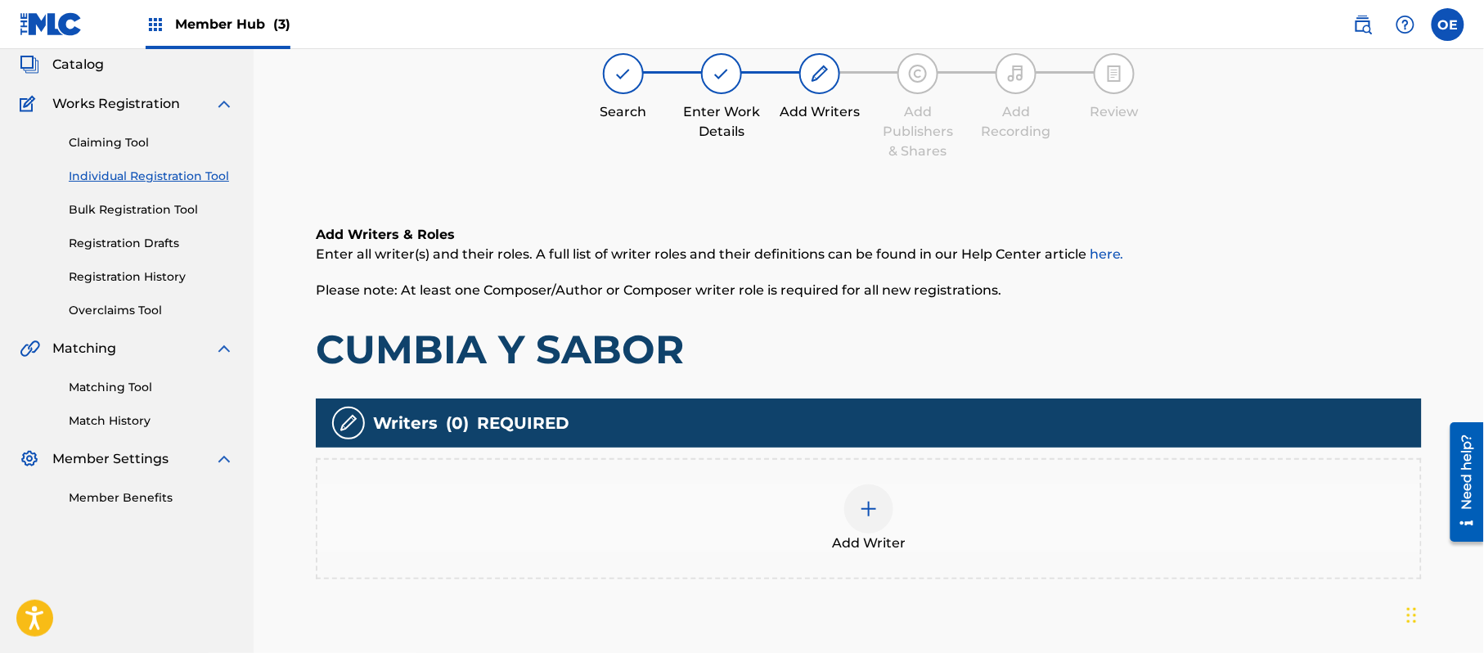
scroll to position [74, 0]
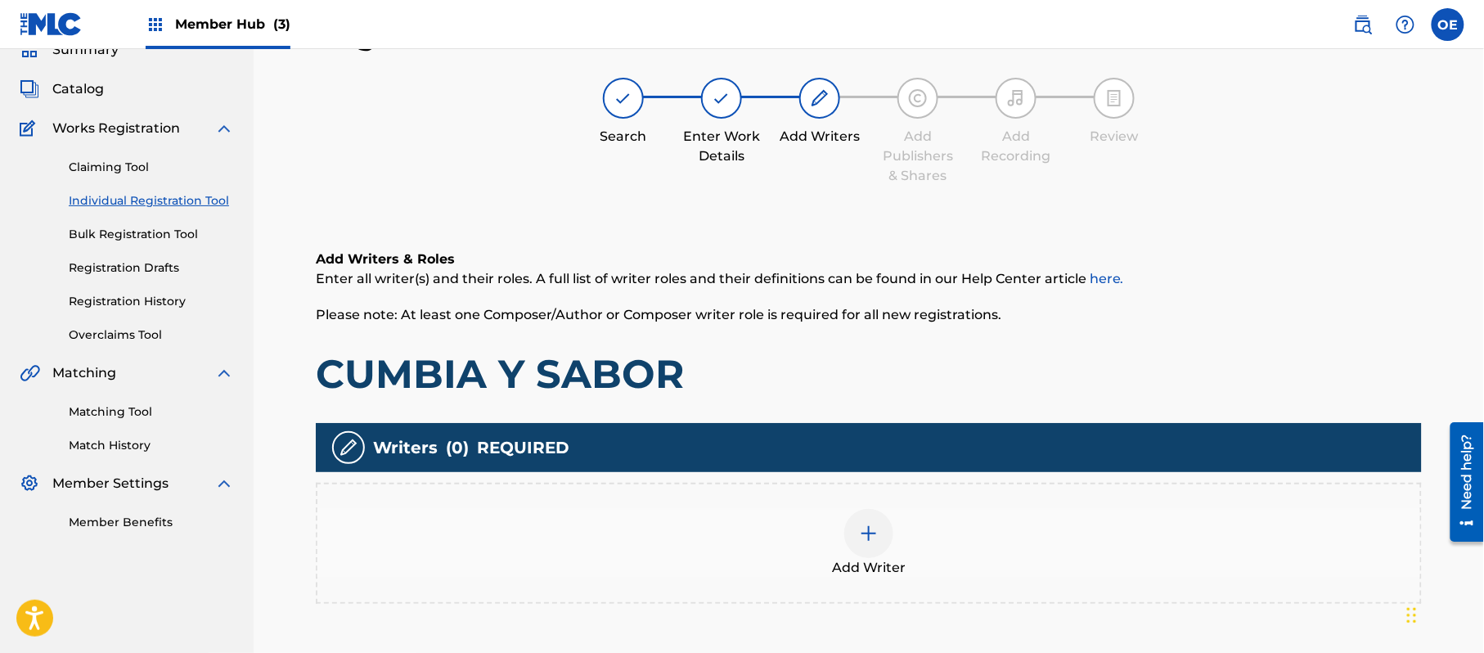
click at [902, 533] on div "Add Writer" at bounding box center [868, 543] width 1103 height 69
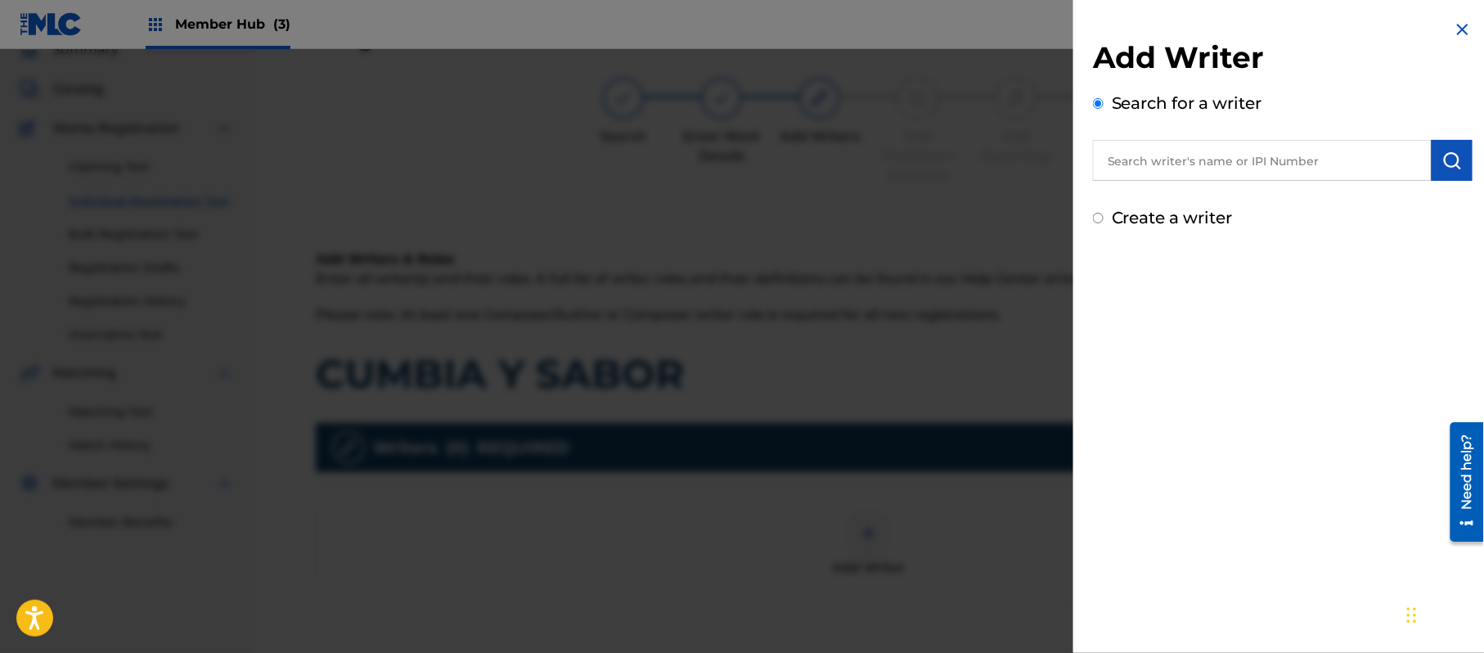
paste input "[PERSON_NAME]"
drag, startPoint x: 1420, startPoint y: 160, endPoint x: 1407, endPoint y: 160, distance: 13.1
click at [1412, 160] on div "[PERSON_NAME]" at bounding box center [1283, 160] width 380 height 41
type input "[PERSON_NAME]"
click at [1407, 160] on img at bounding box center [1412, 160] width 20 height 20
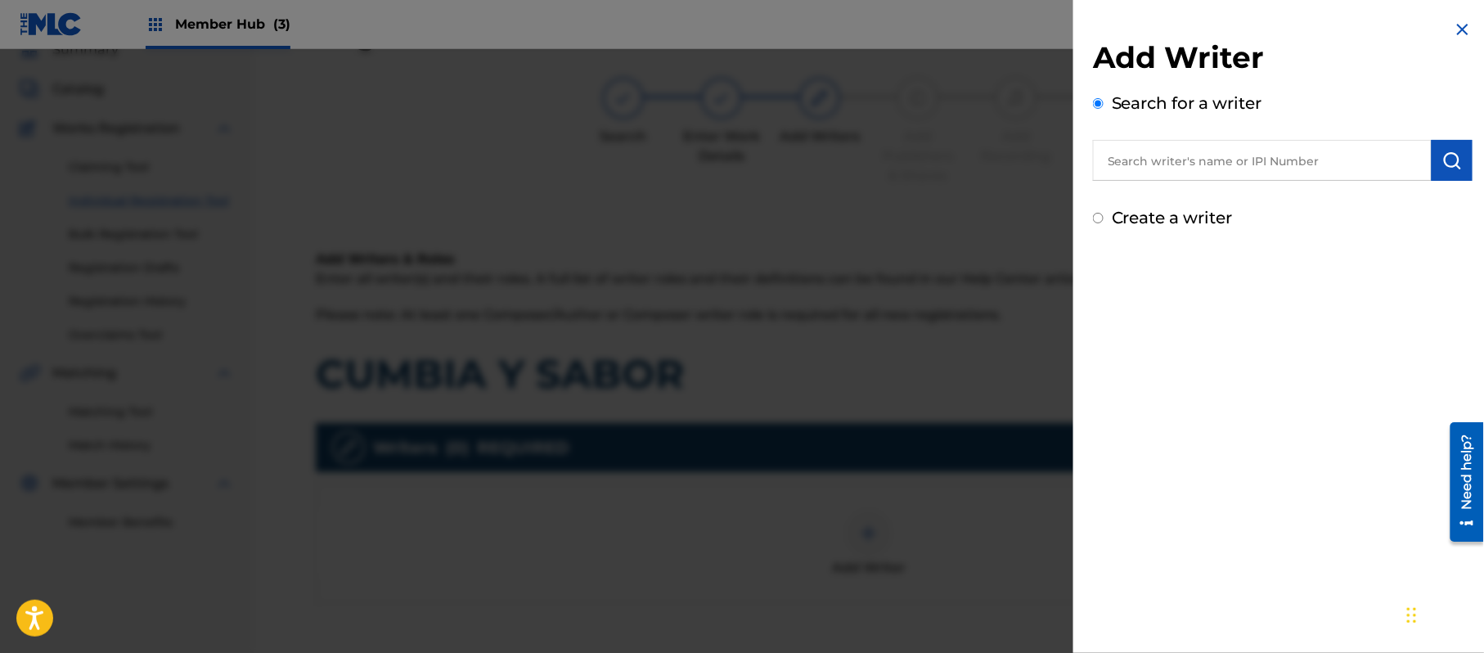
click at [1132, 216] on label "Create a writer" at bounding box center [1172, 218] width 121 height 20
radio input "true"
click at [1104, 216] on input "Create a writer" at bounding box center [1098, 218] width 11 height 11
radio input "false"
radio input "true"
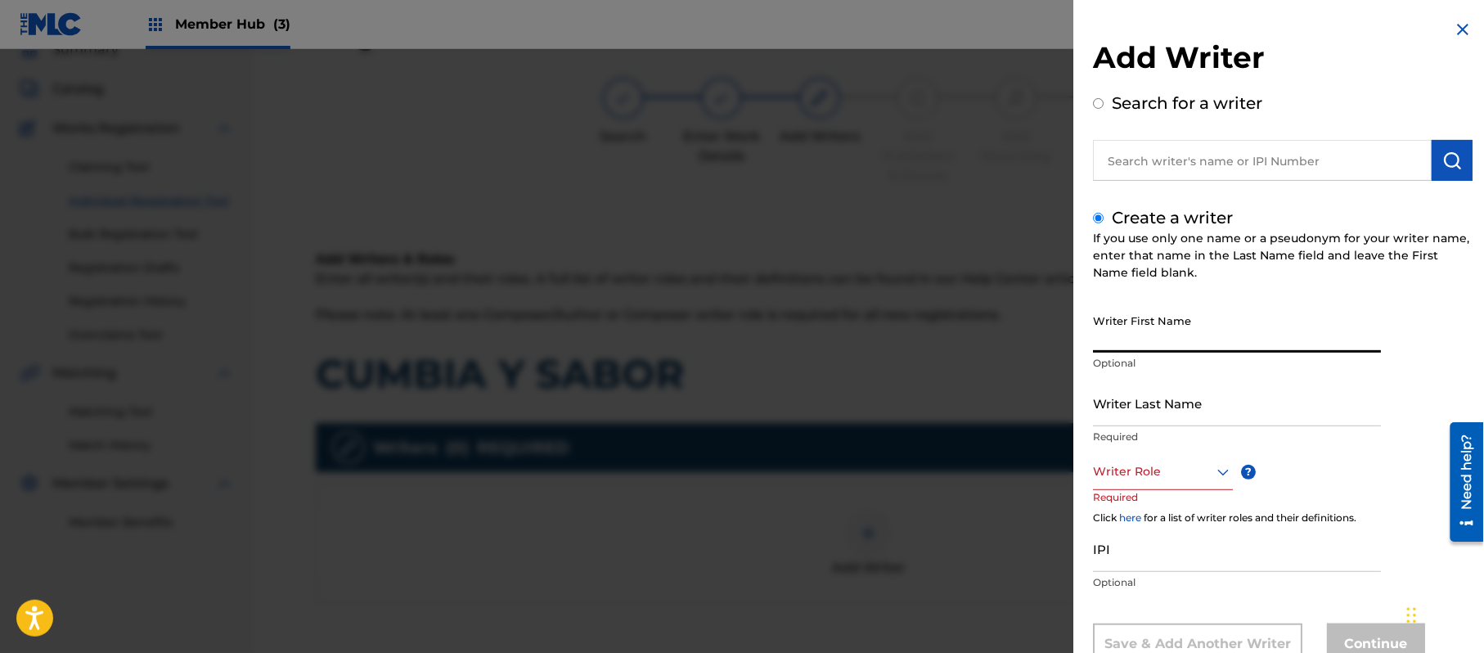
paste input "[PERSON_NAME]"
type input "[PERSON_NAME]"
paste input "[PERSON_NAME]"
type input "[PERSON_NAME]"
drag, startPoint x: 1198, startPoint y: 345, endPoint x: 1133, endPoint y: 363, distance: 67.1
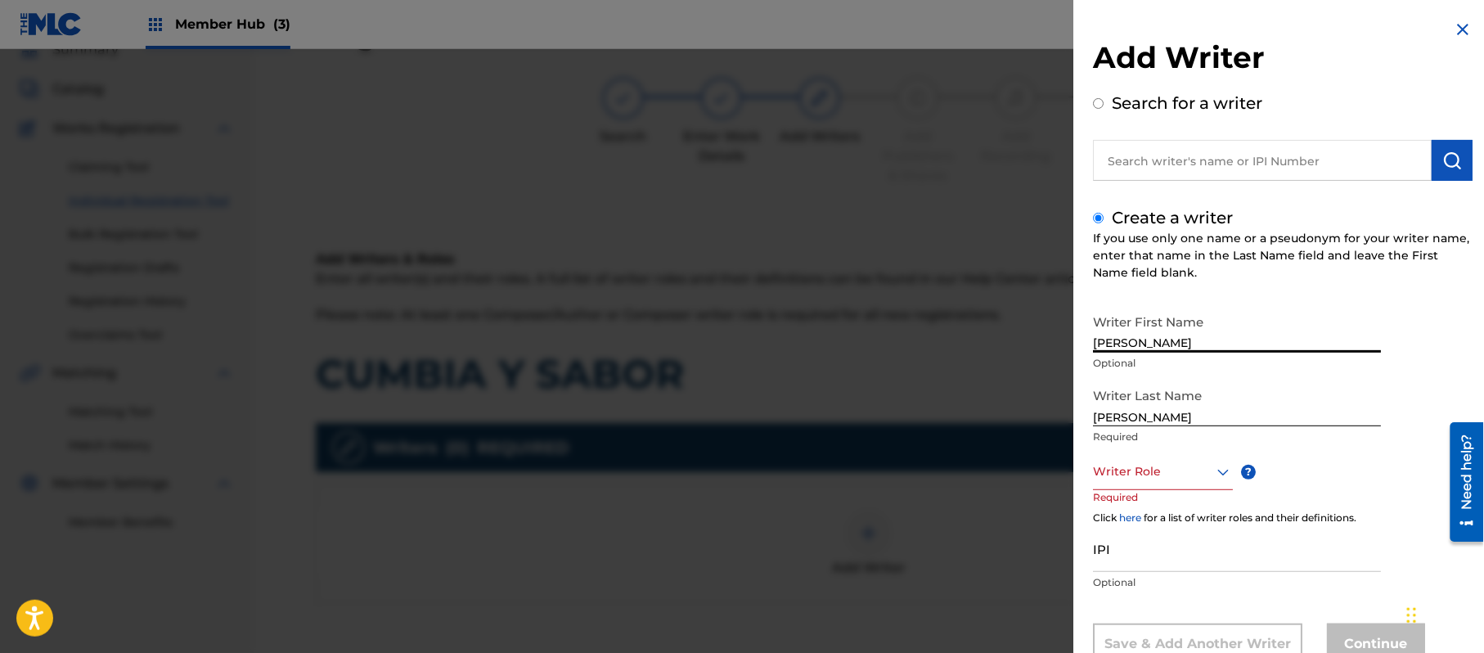
click at [1133, 363] on div "Writer First Name [PERSON_NAME] Optional" at bounding box center [1237, 343] width 288 height 74
type input "[PERSON_NAME]"
drag, startPoint x: 1136, startPoint y: 416, endPoint x: 862, endPoint y: 396, distance: 274.9
click at [894, 400] on div "Add Writer Search for a writer Create a writer If you use only one name or a ps…" at bounding box center [742, 351] width 1484 height 604
type input "PAZ"
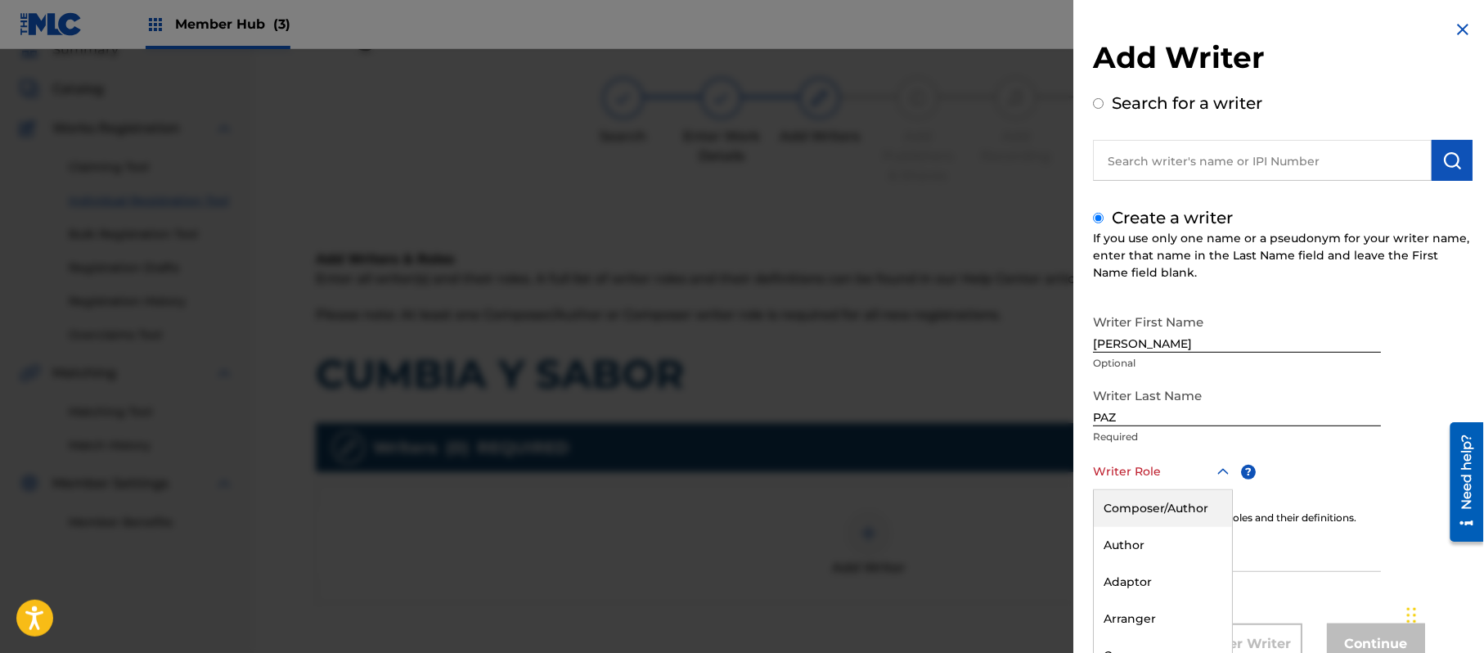
click at [1167, 476] on div "8 results available. Use Up and Down to choose options, press Enter to select t…" at bounding box center [1163, 471] width 140 height 37
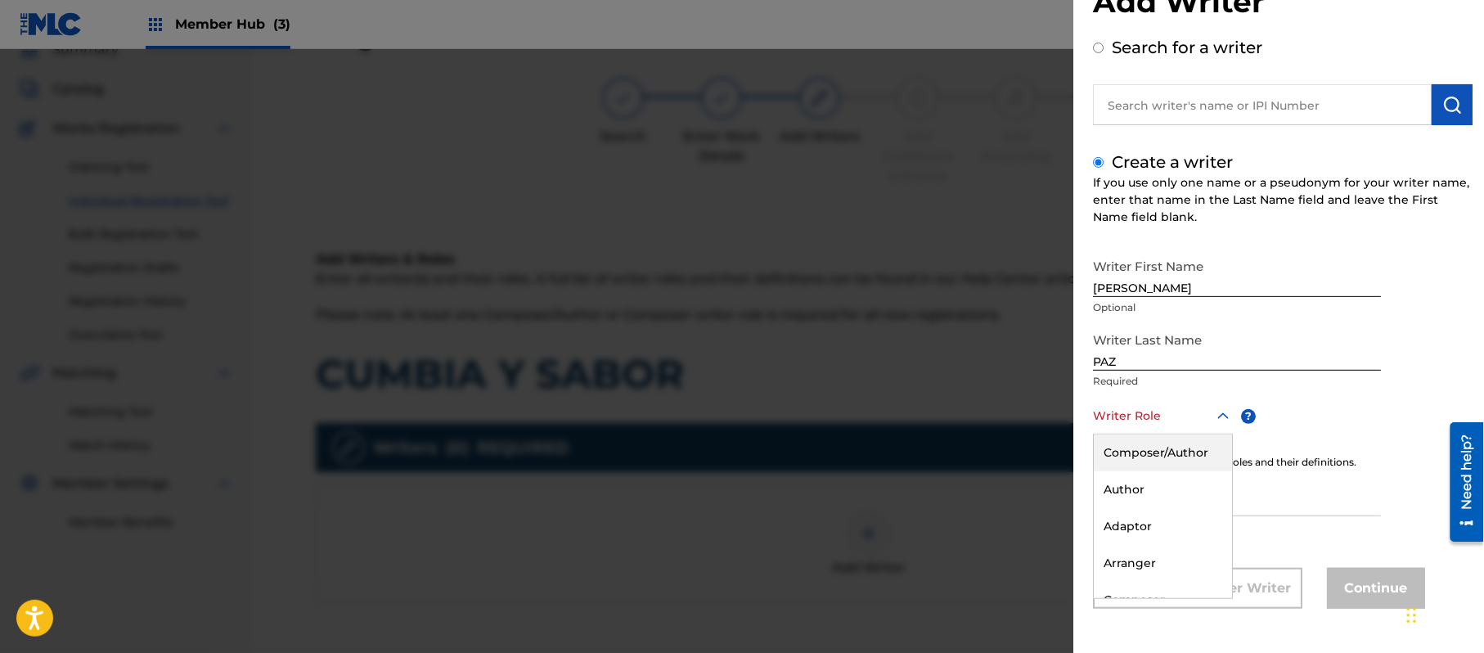
click at [1159, 463] on div "Composer/Author" at bounding box center [1163, 452] width 138 height 37
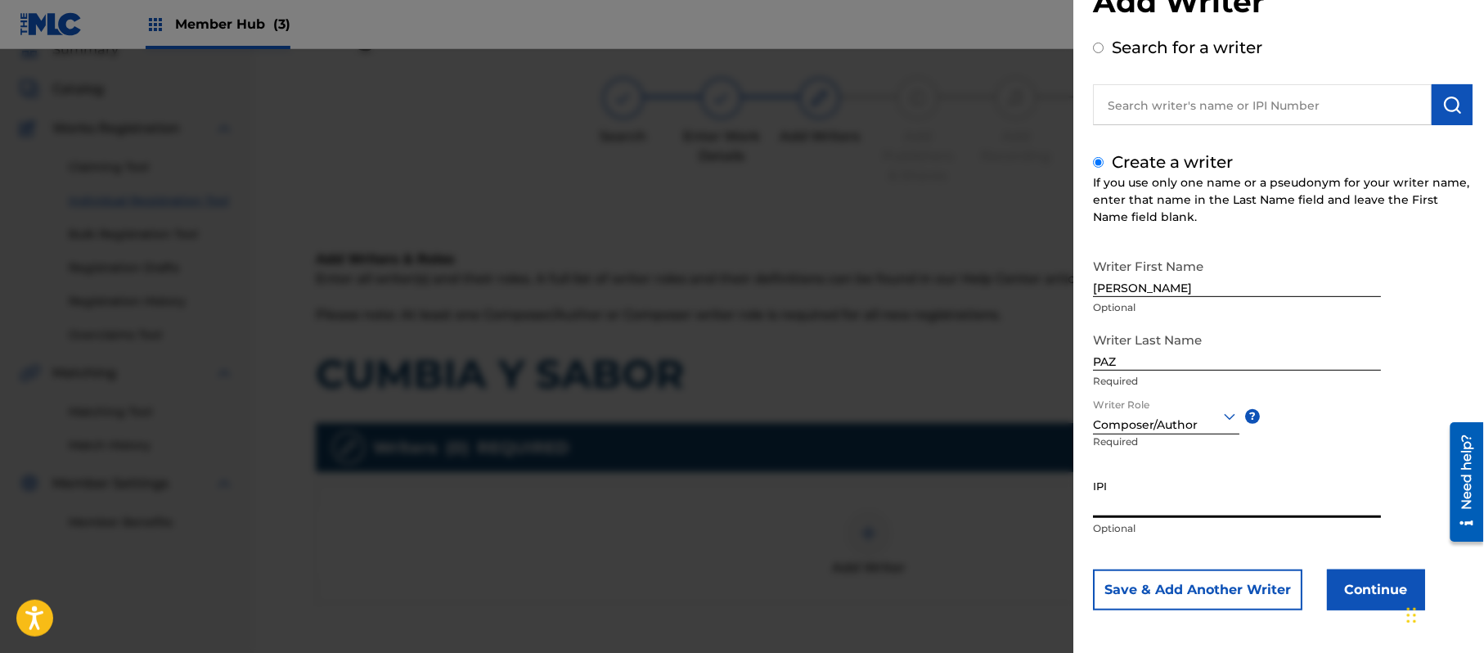
paste input "383824534"
type input "383824534"
click at [1375, 586] on button "Continue" at bounding box center [1376, 589] width 98 height 41
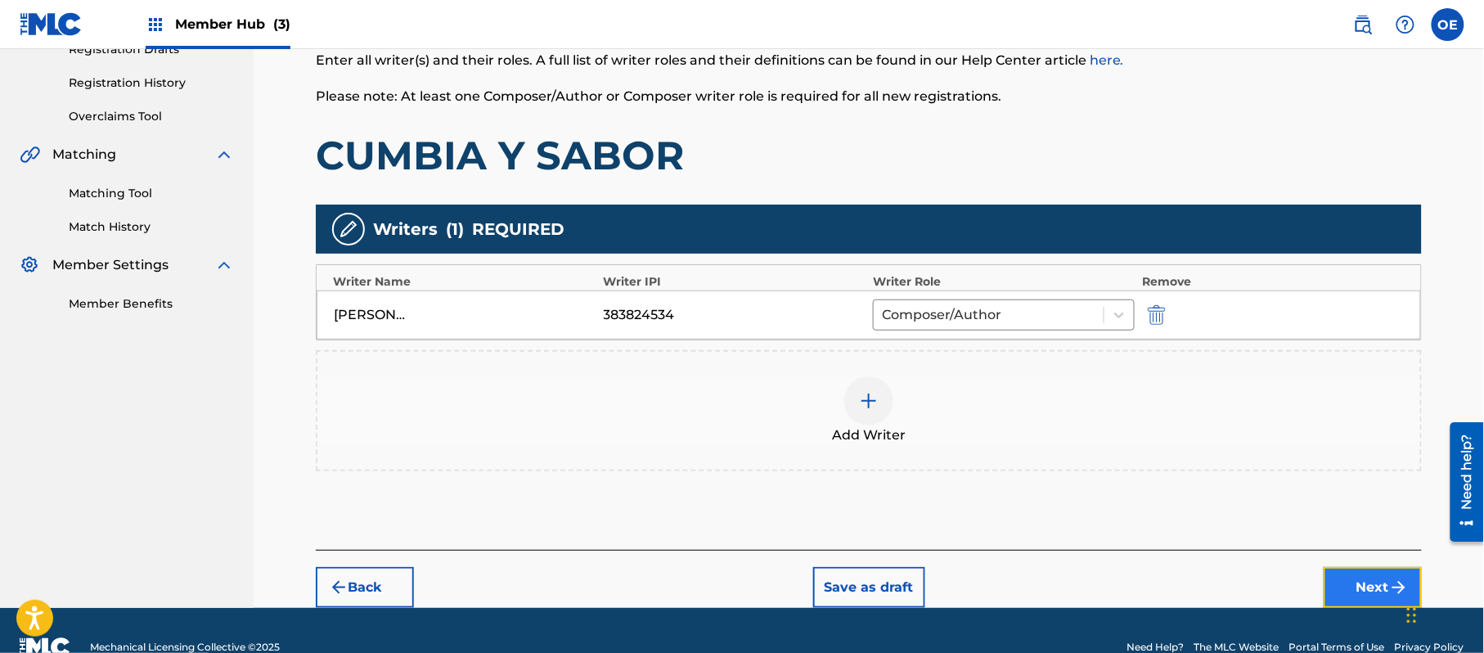
click at [1365, 578] on button "Next" at bounding box center [1373, 587] width 98 height 41
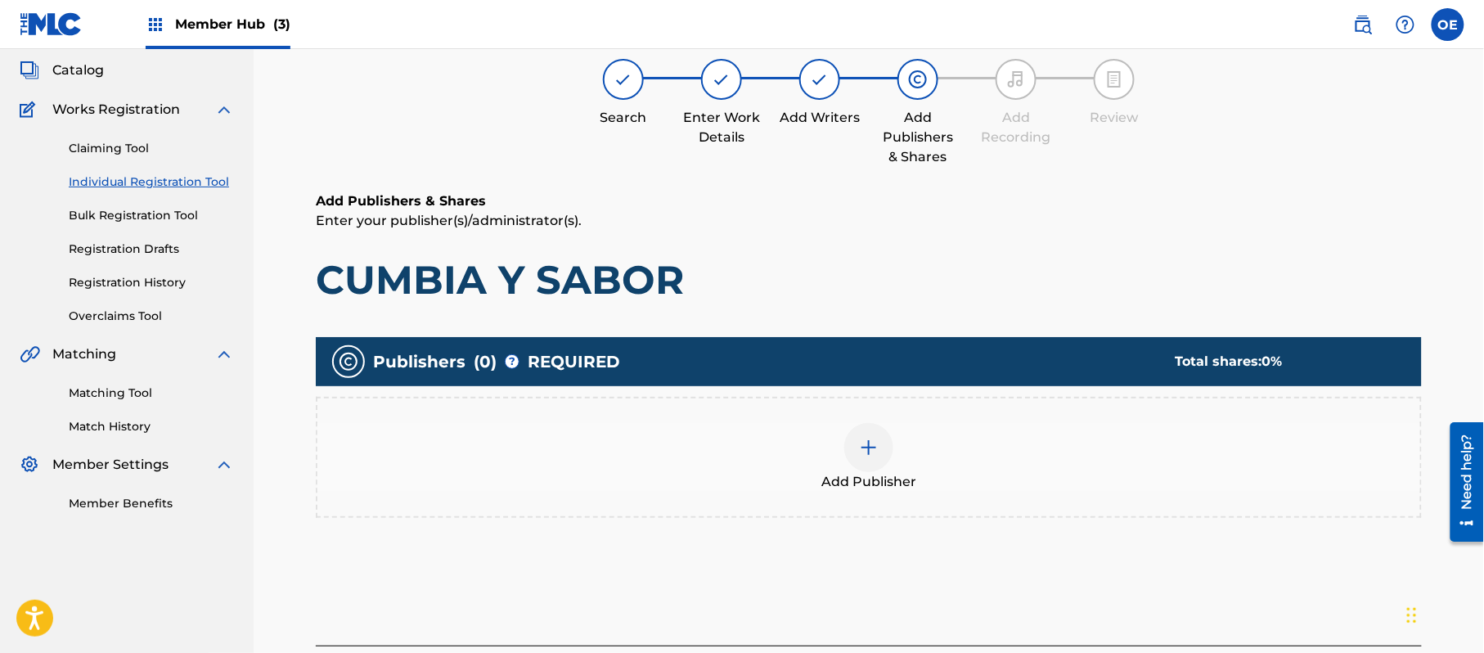
scroll to position [74, 0]
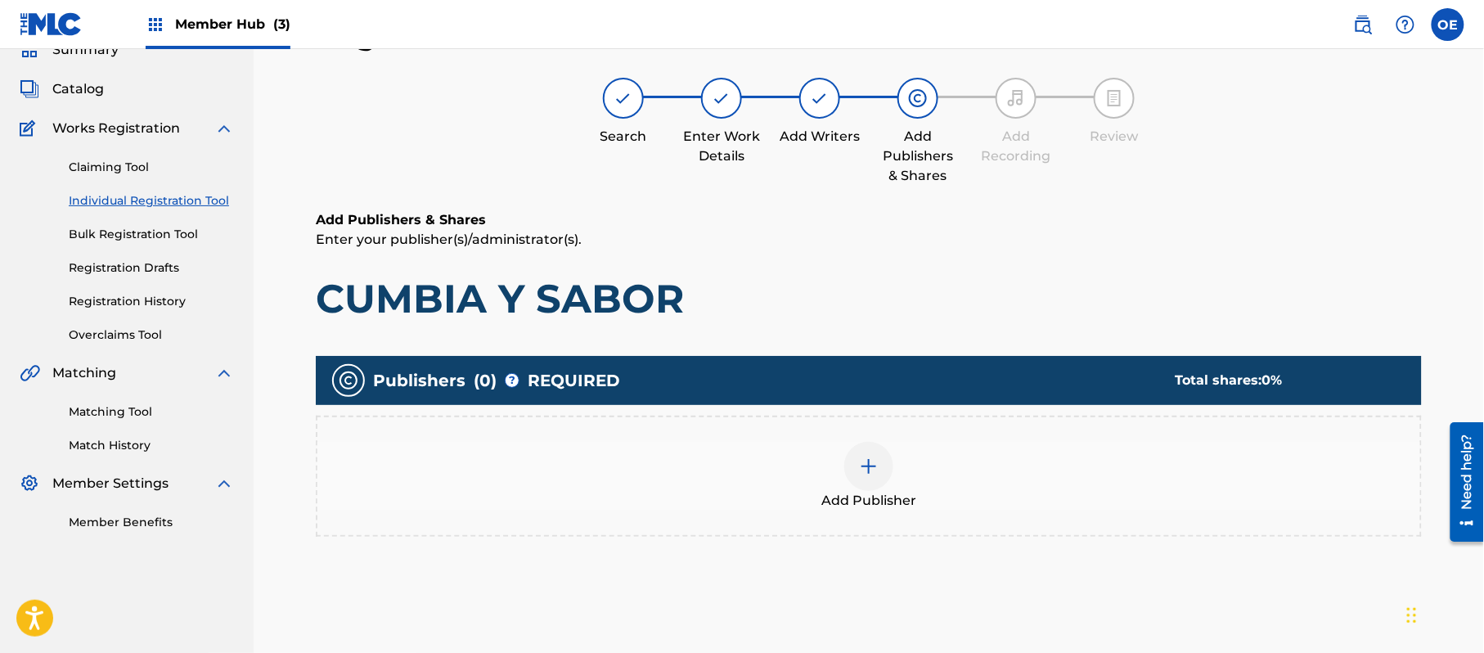
click at [888, 491] on span "Add Publisher" at bounding box center [868, 501] width 95 height 20
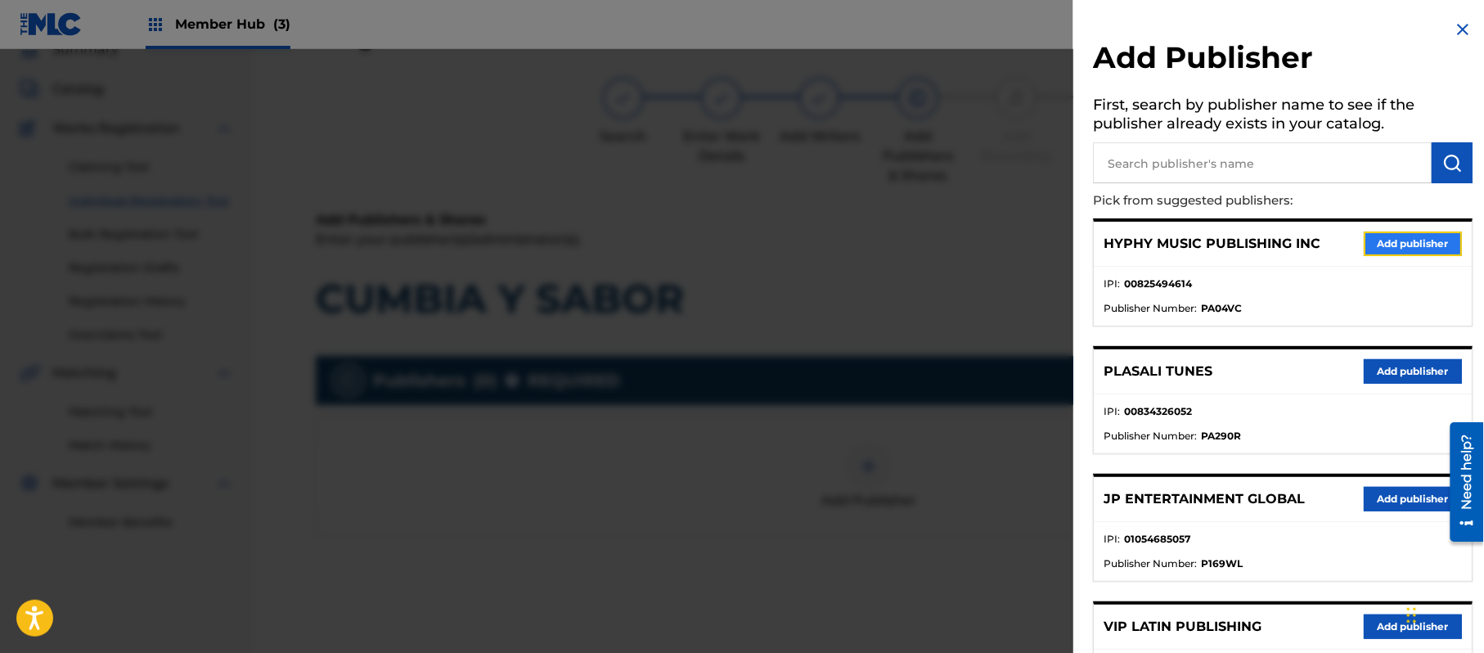
click at [1396, 234] on button "Add publisher" at bounding box center [1413, 244] width 98 height 25
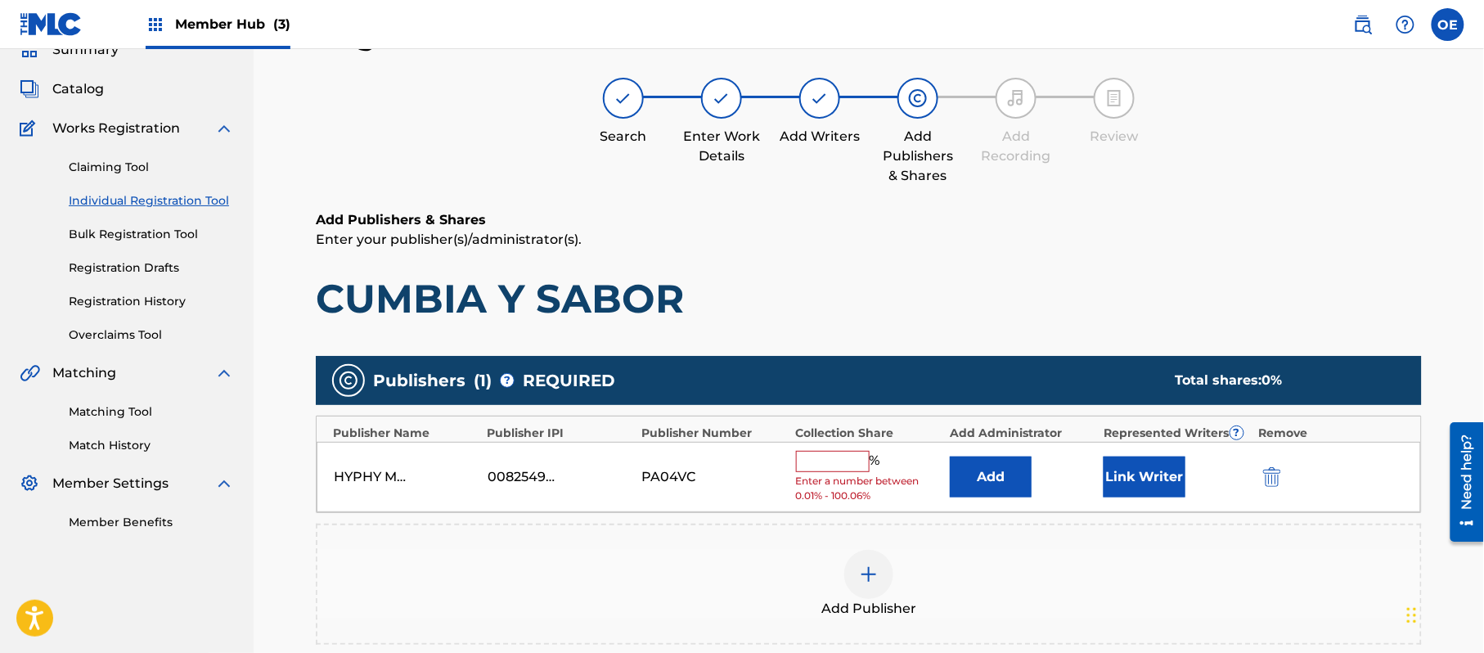
click at [851, 469] on input "text" at bounding box center [833, 461] width 74 height 21
type input "100"
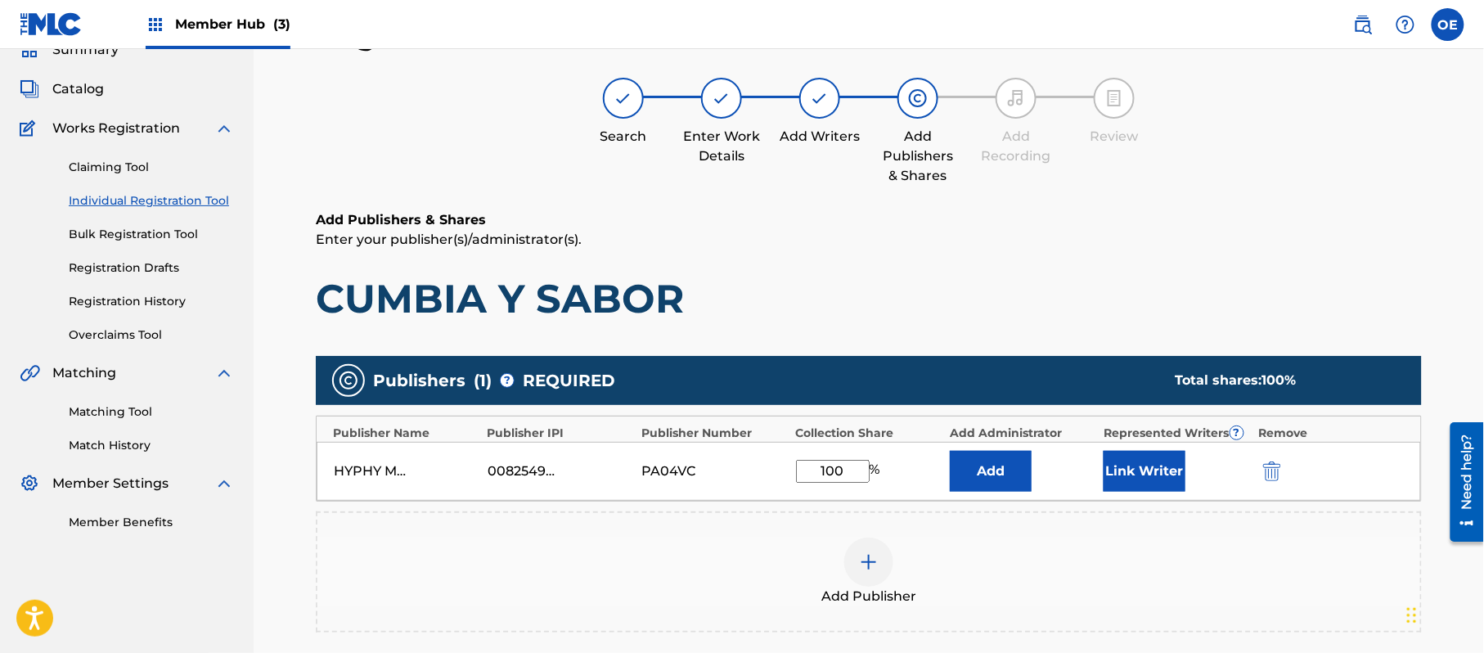
click at [1080, 486] on div "Add" at bounding box center [1023, 471] width 146 height 41
click at [1126, 486] on button "Link Writer" at bounding box center [1145, 471] width 82 height 41
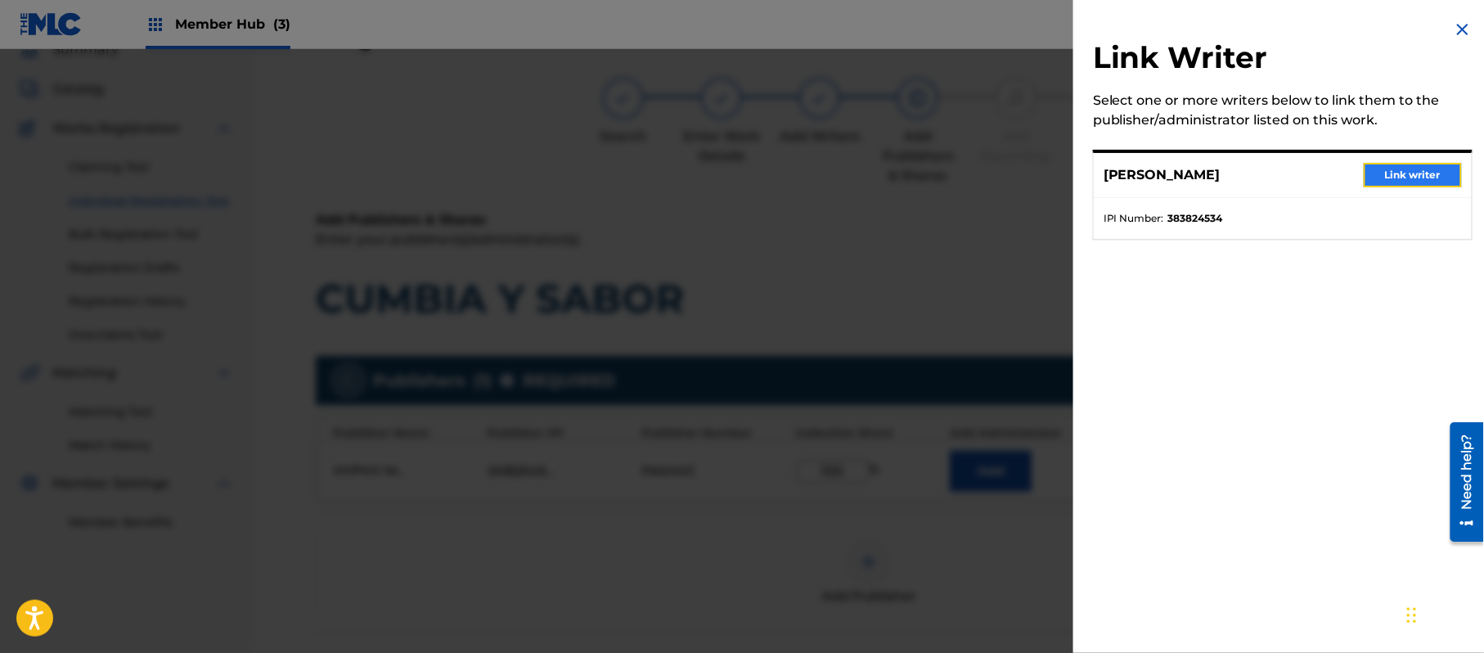
click at [1398, 170] on button "Link writer" at bounding box center [1413, 175] width 98 height 25
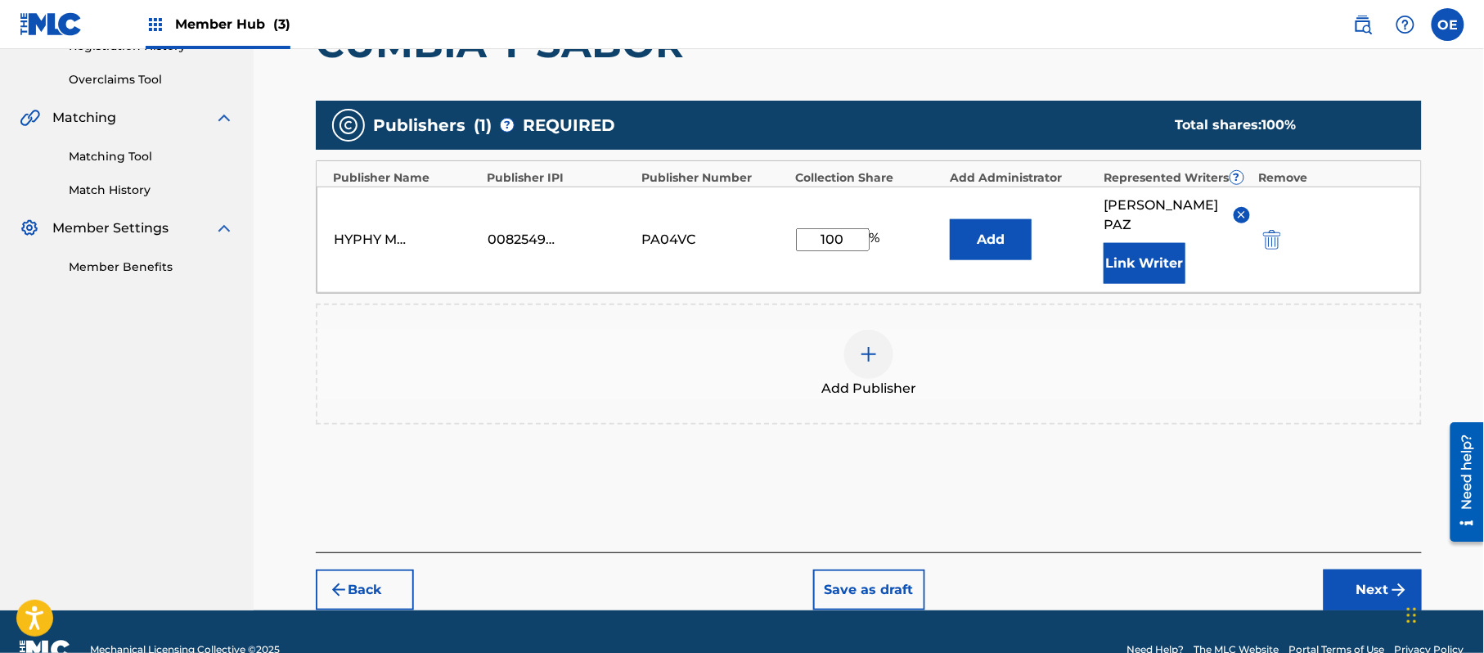
scroll to position [344, 0]
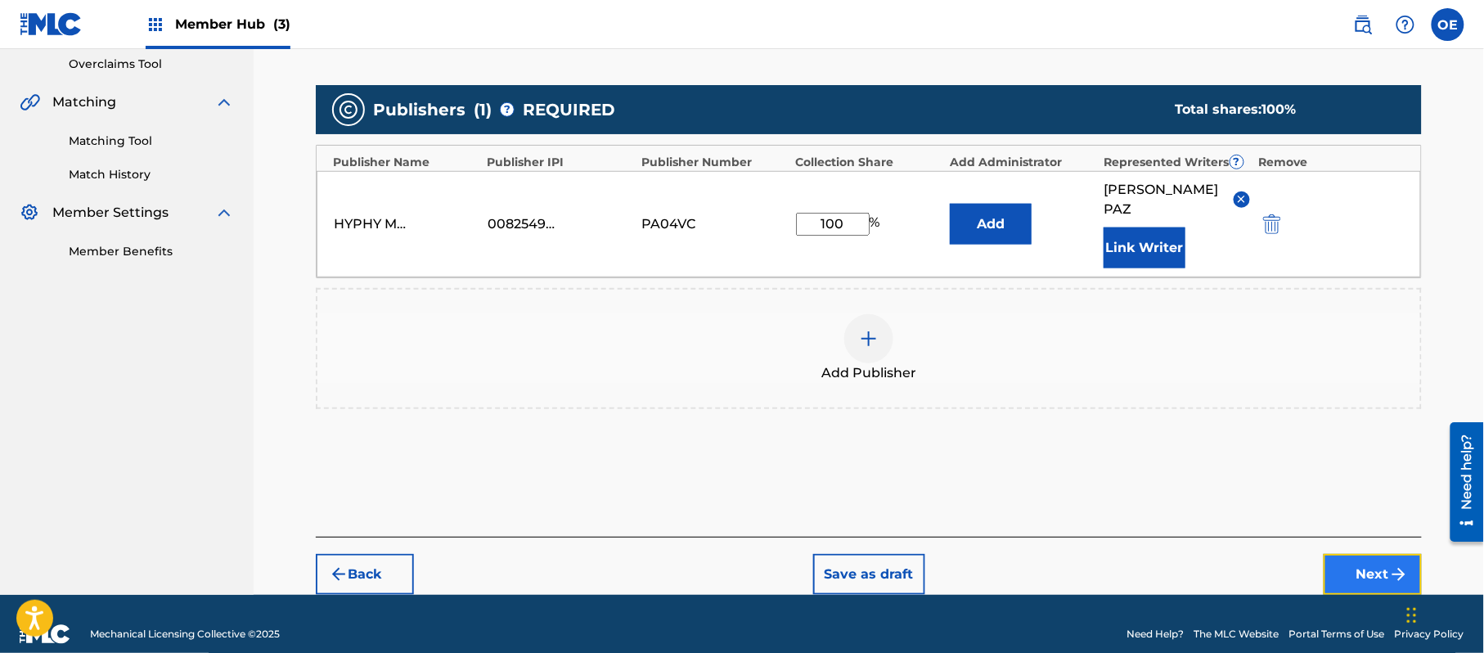
click at [1359, 567] on button "Next" at bounding box center [1373, 574] width 98 height 41
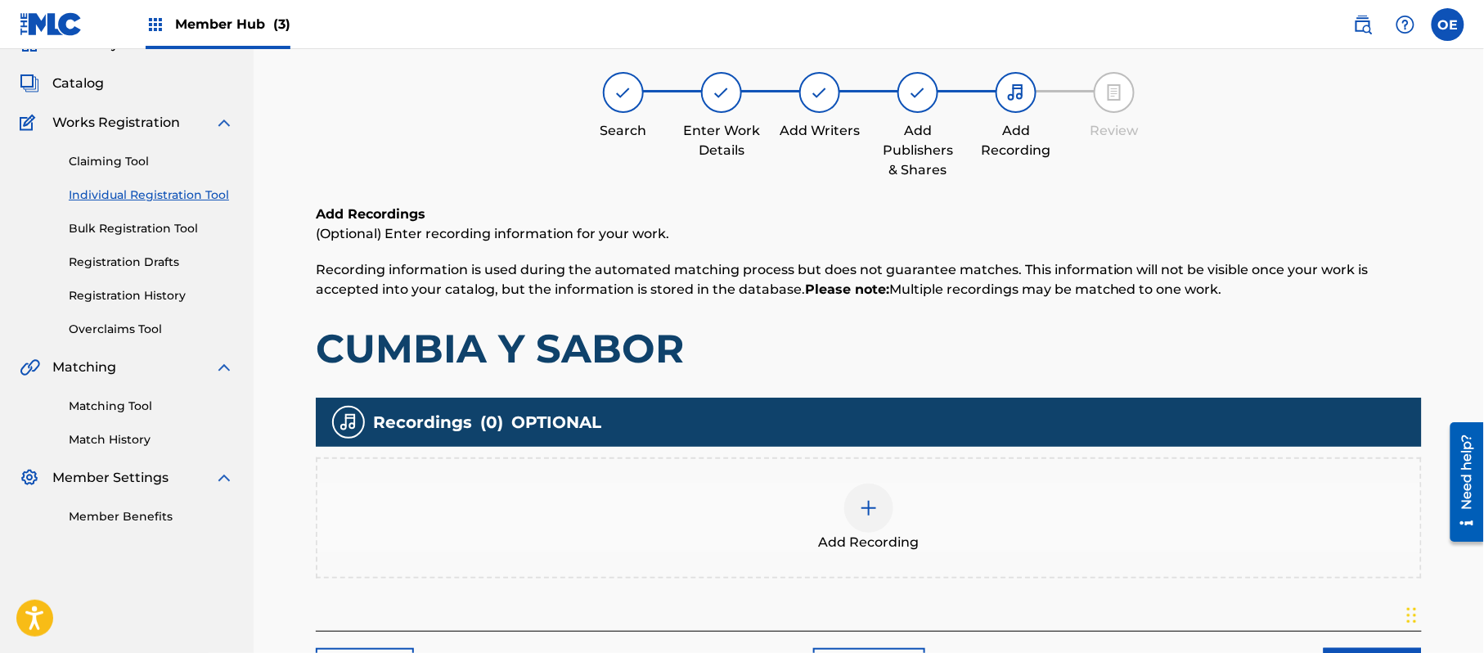
scroll to position [74, 0]
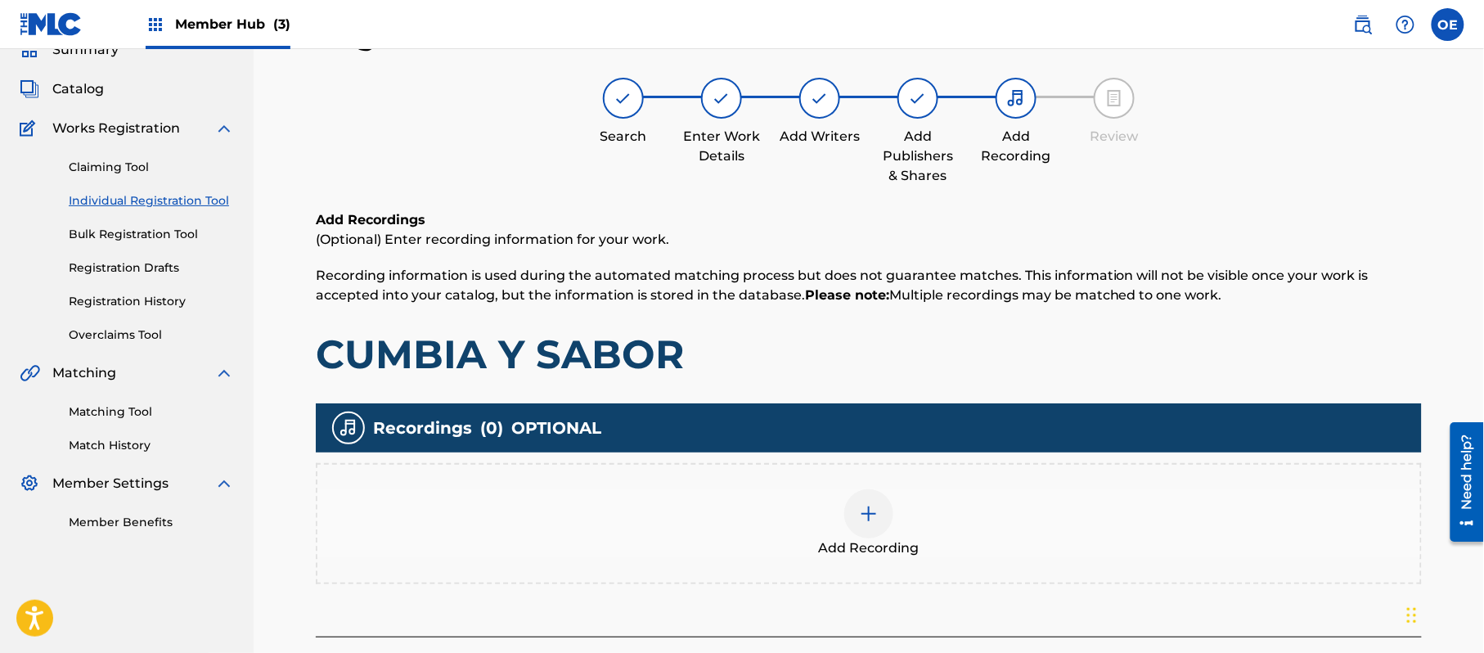
click at [861, 527] on div at bounding box center [868, 513] width 49 height 49
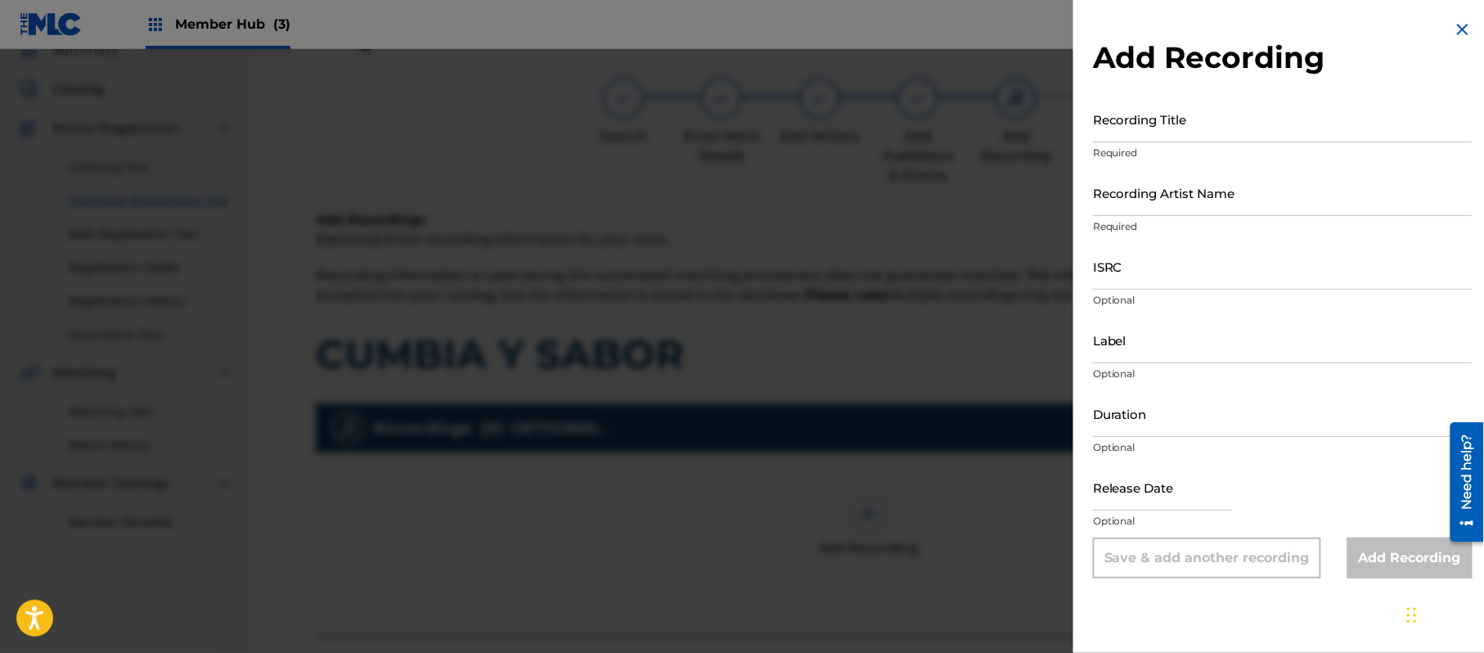
click at [1453, 31] on img at bounding box center [1463, 30] width 20 height 20
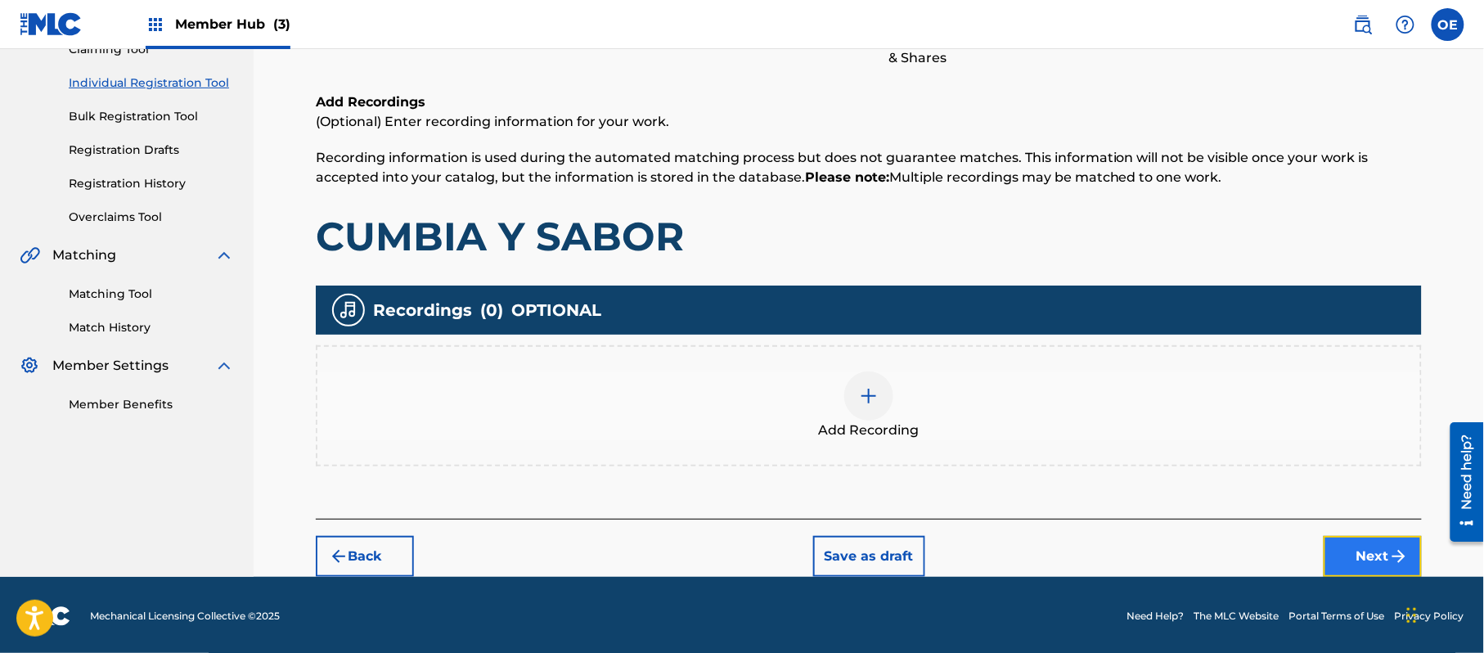
click at [1356, 538] on button "Next" at bounding box center [1373, 556] width 98 height 41
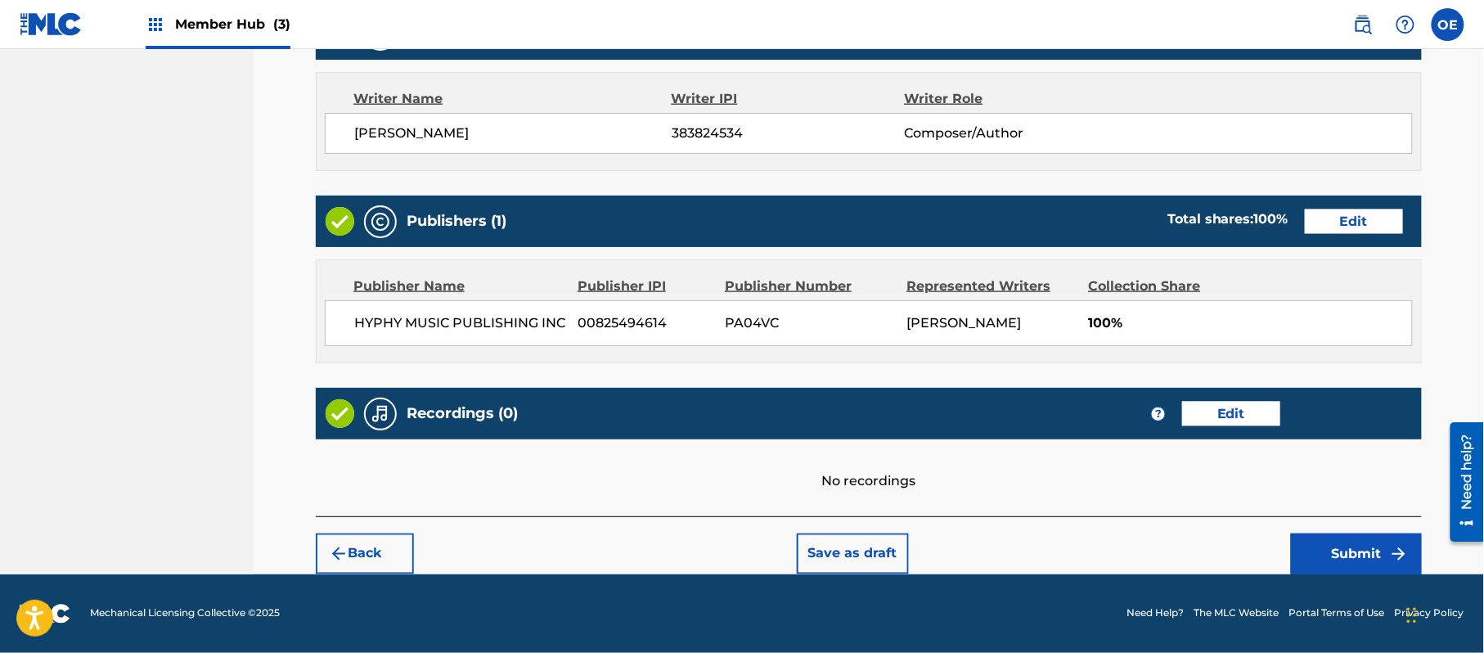
scroll to position [678, 0]
click at [1345, 555] on button "Submit" at bounding box center [1356, 553] width 131 height 41
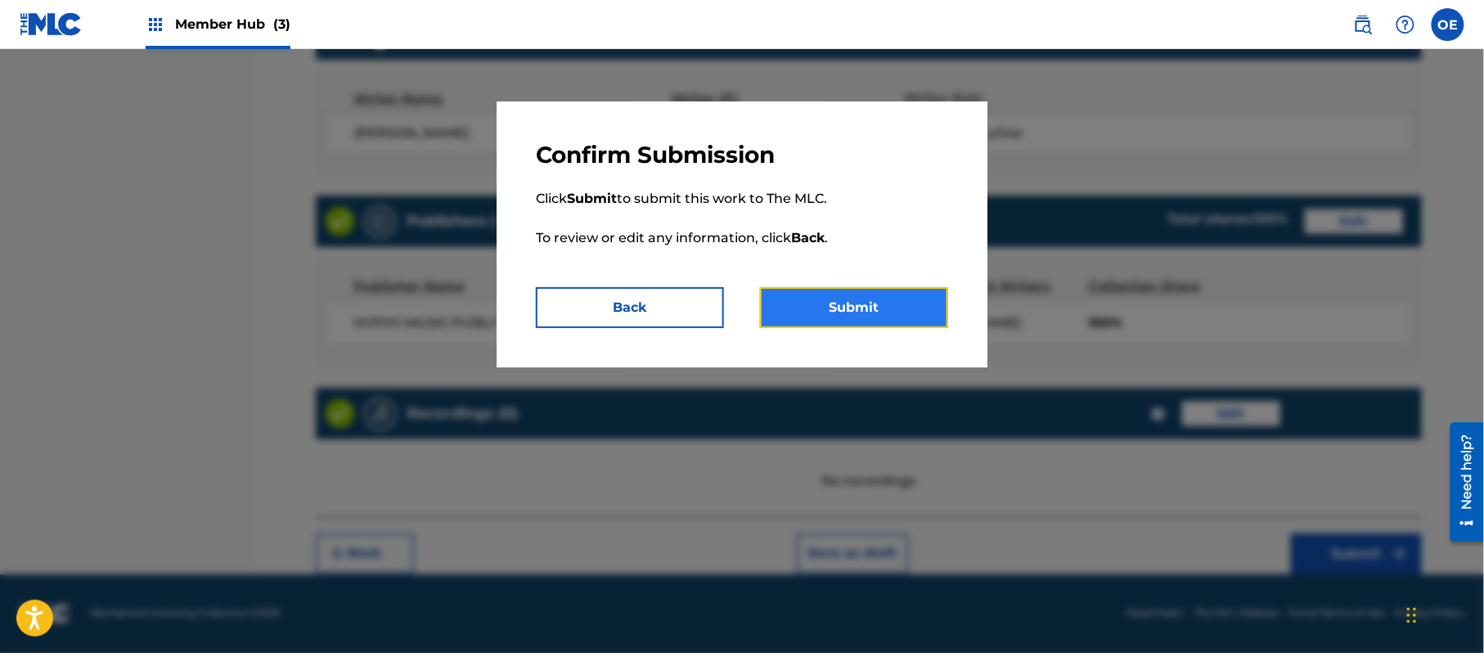
click at [867, 306] on button "Submit" at bounding box center [854, 307] width 188 height 41
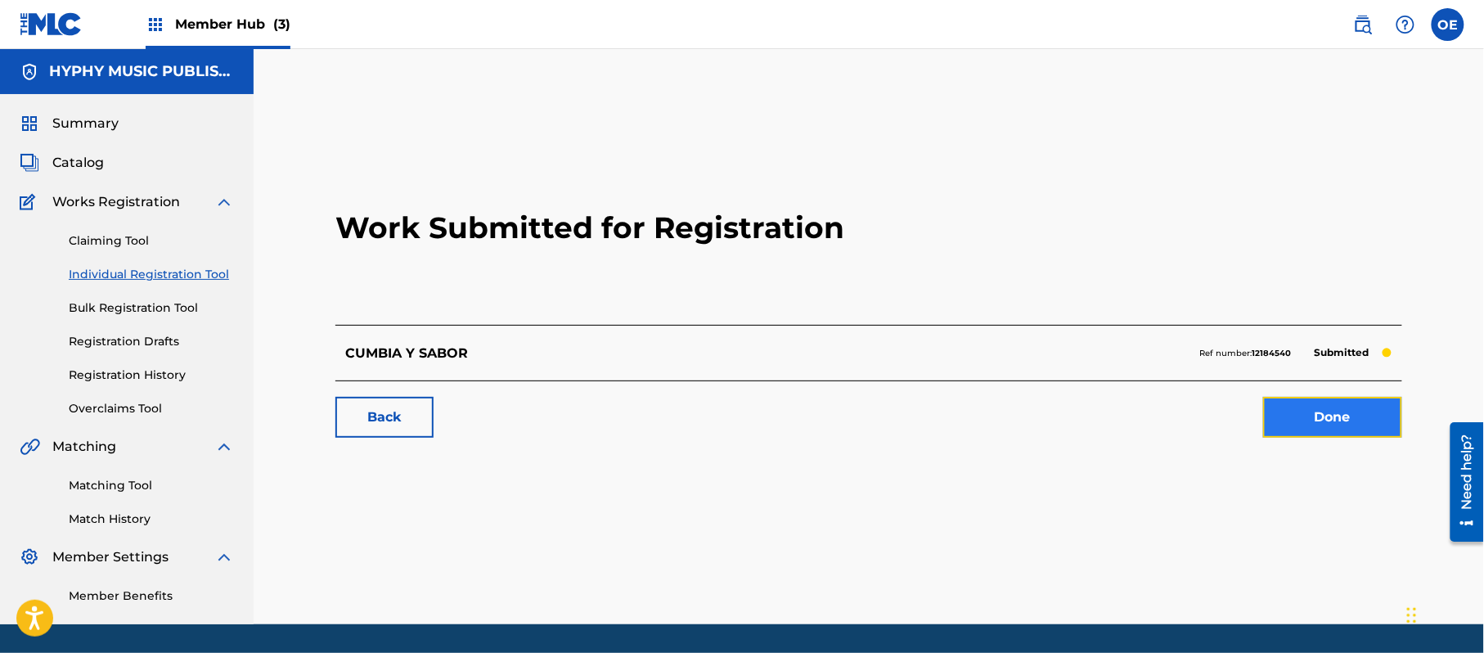
click at [1353, 406] on link "Done" at bounding box center [1332, 417] width 139 height 41
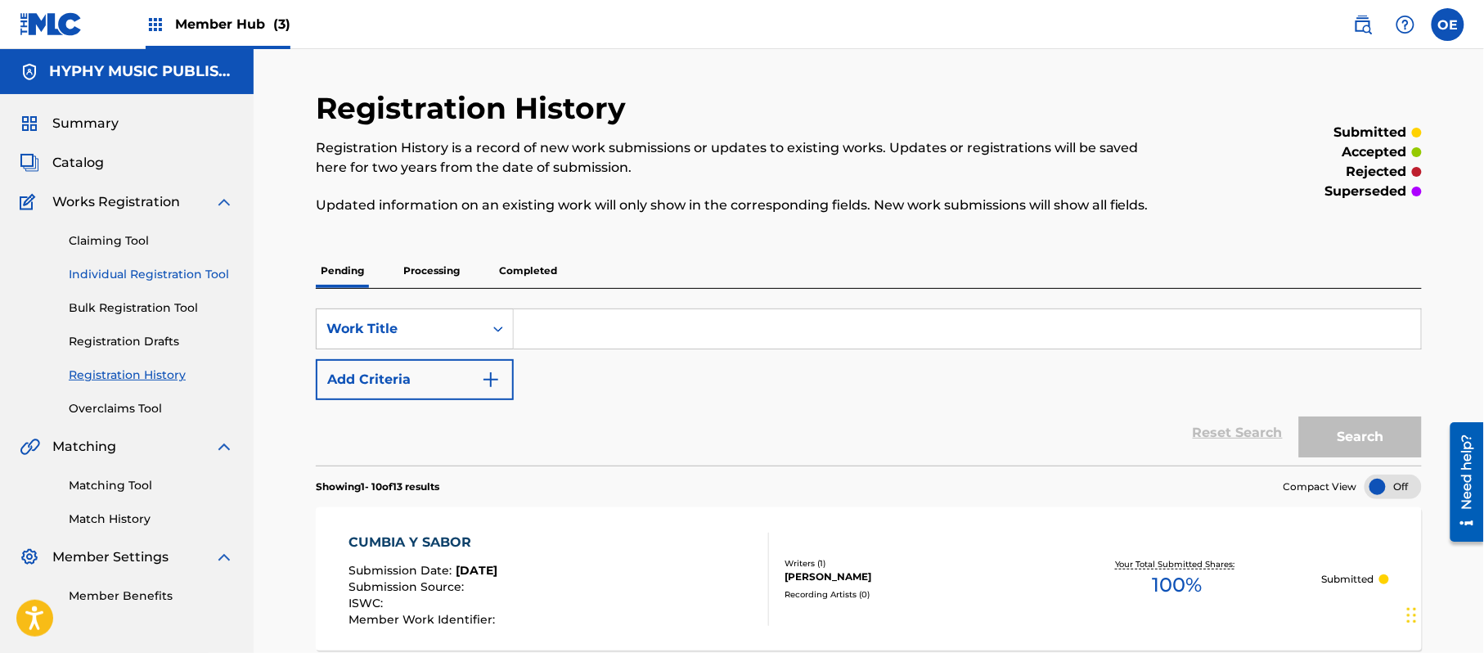
click at [134, 279] on link "Individual Registration Tool" at bounding box center [151, 274] width 165 height 17
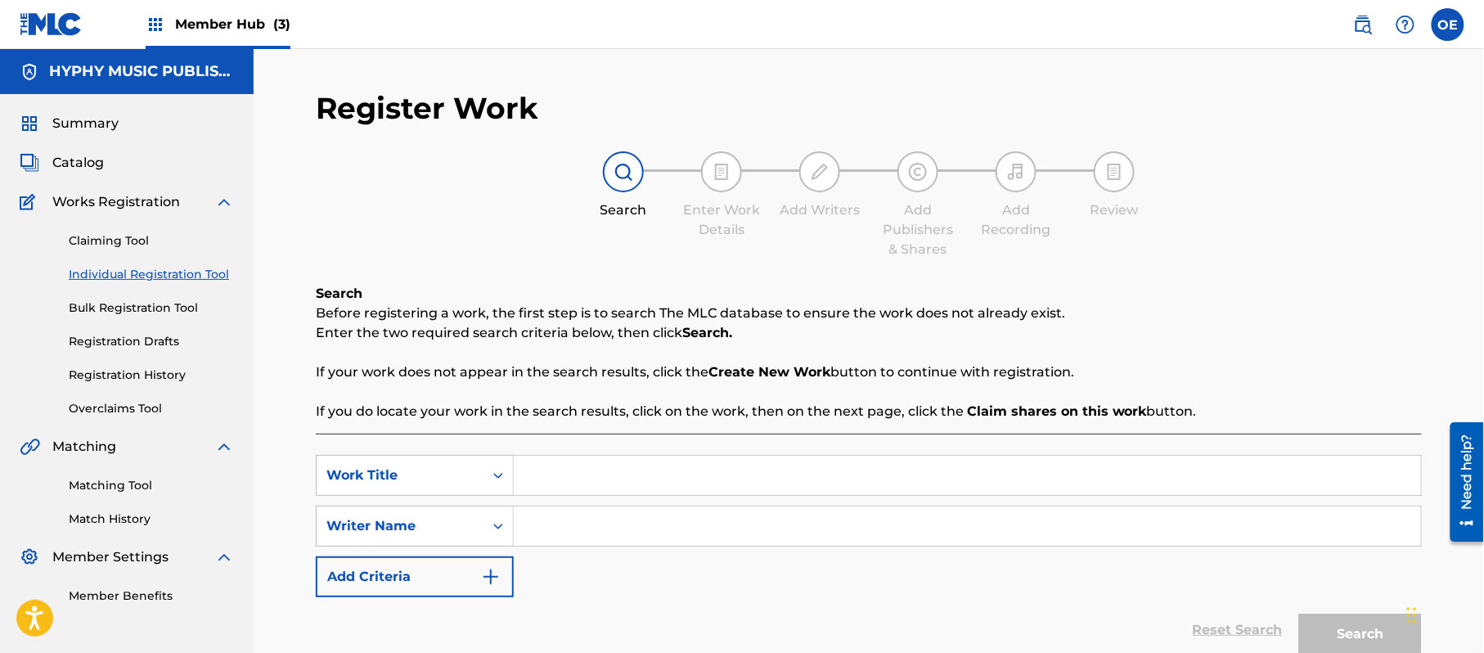
paste input "DE QUE PRESUMES"
type input "DE QUE PRESUMES"
paste input "[PERSON_NAME]"
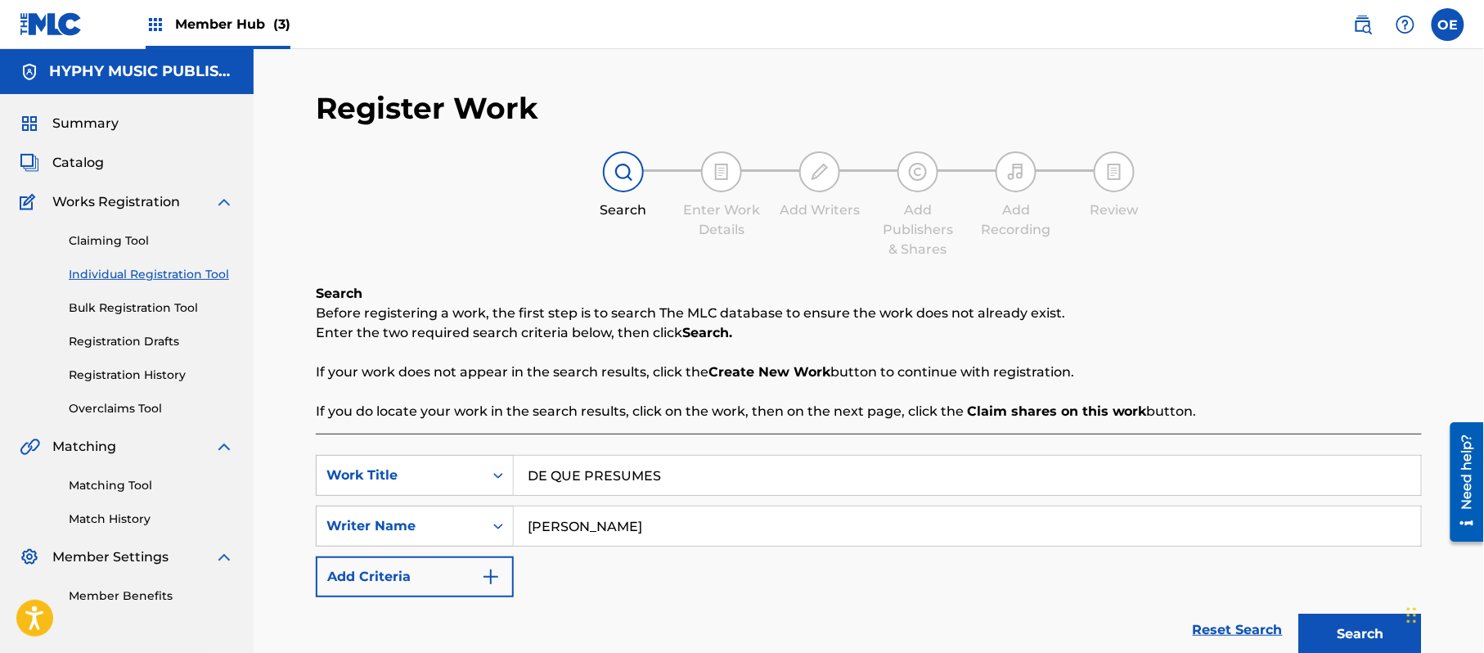
scroll to position [145, 0]
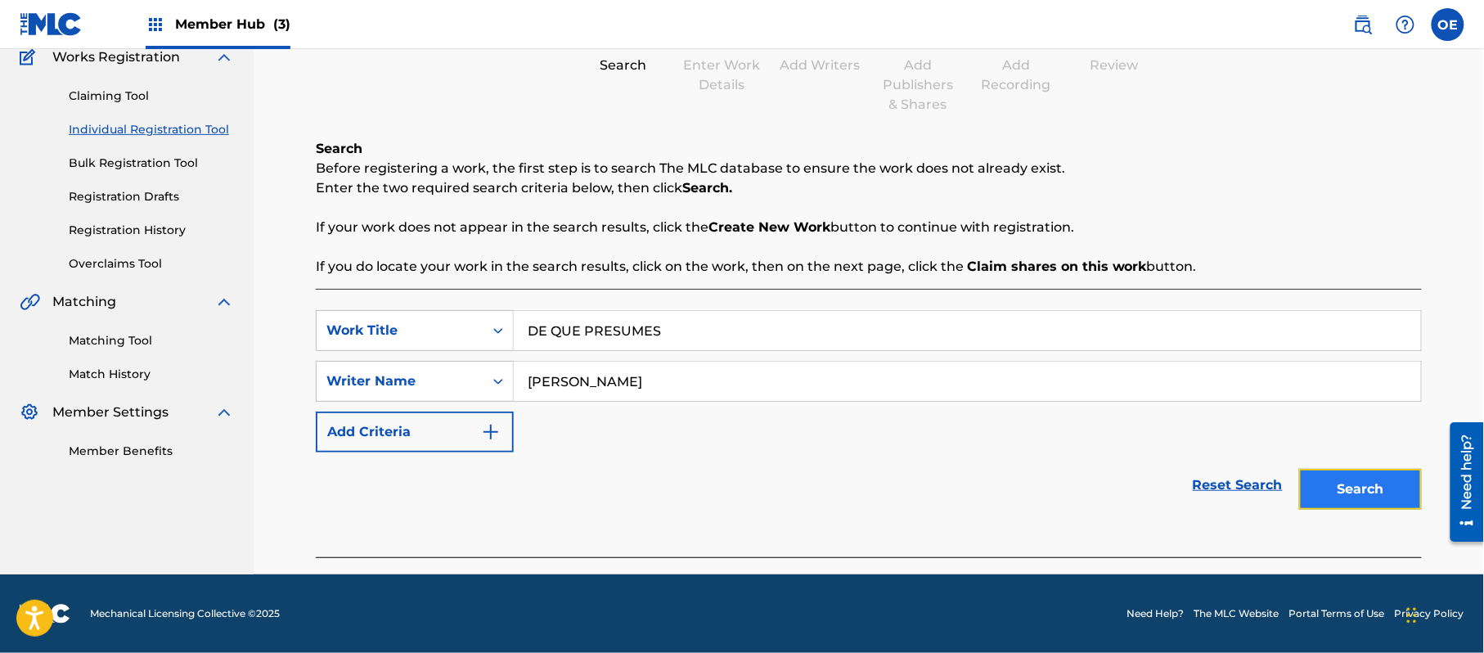
click at [1389, 489] on button "Search" at bounding box center [1360, 489] width 123 height 41
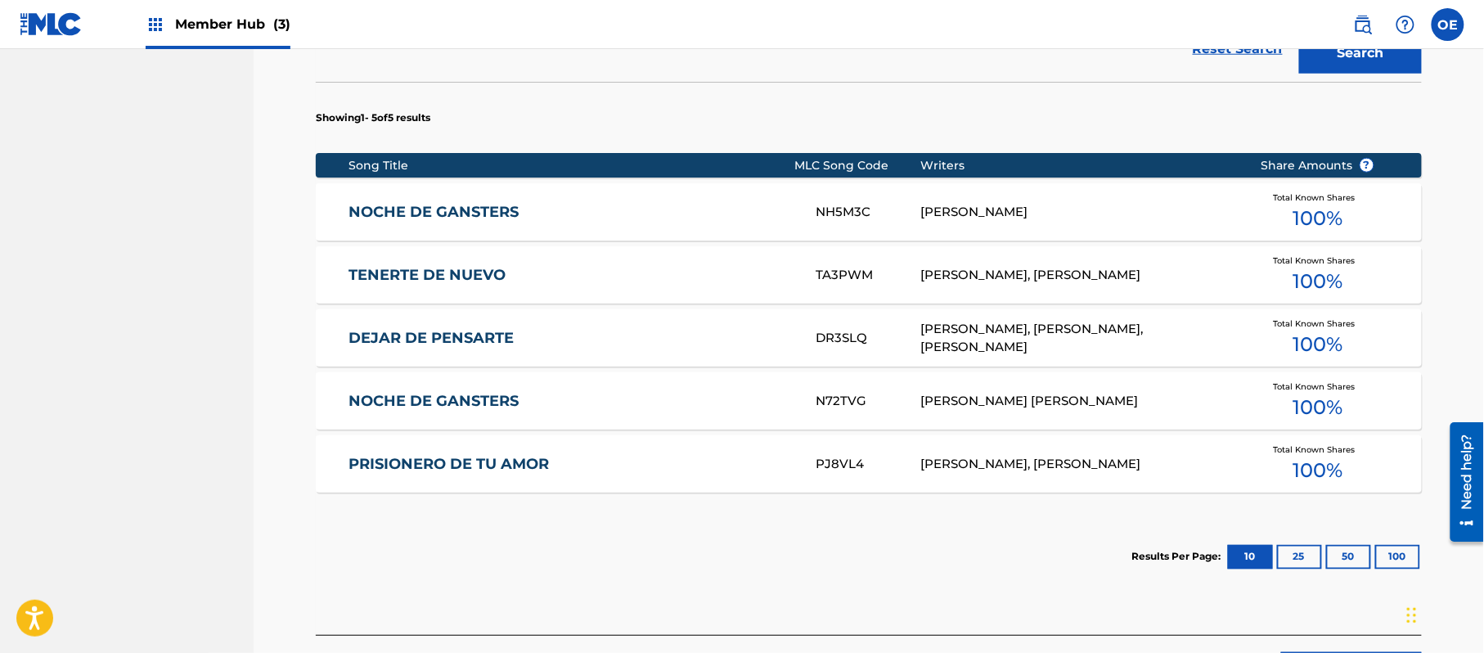
scroll to position [691, 0]
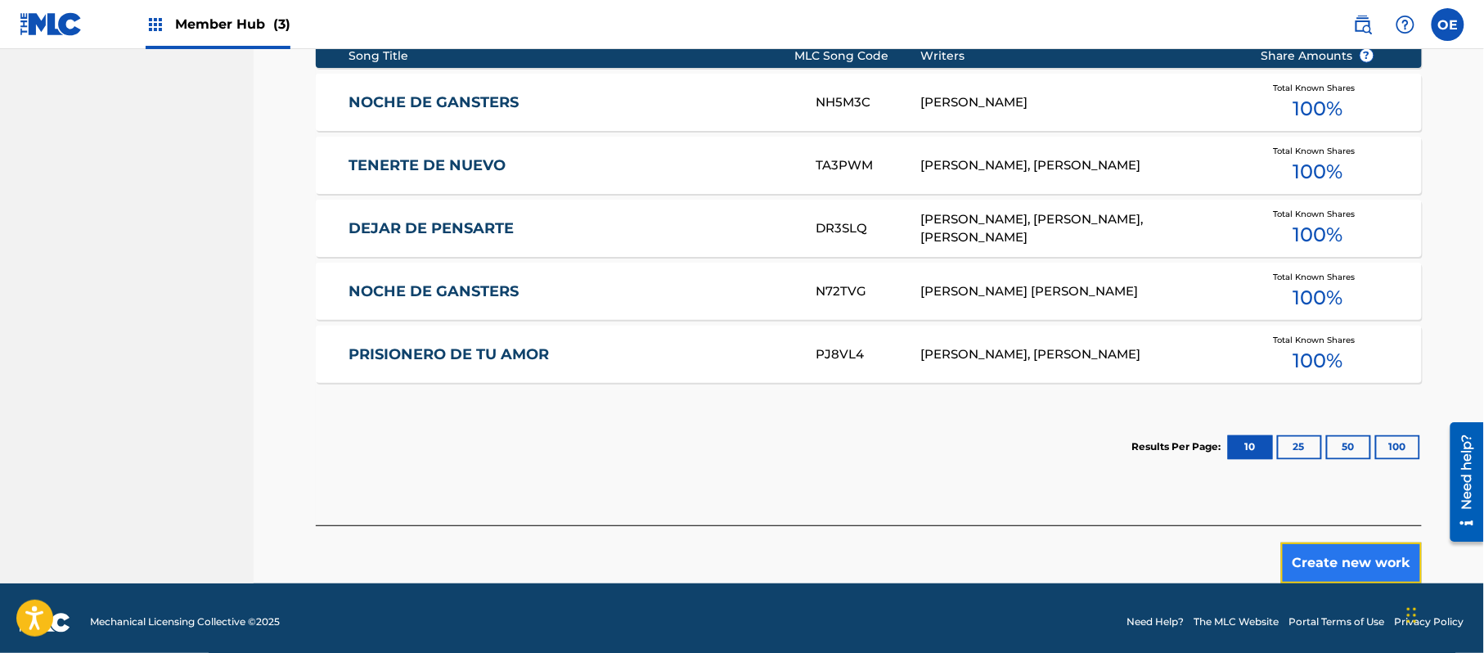
click at [1324, 568] on button "Create new work" at bounding box center [1351, 562] width 141 height 41
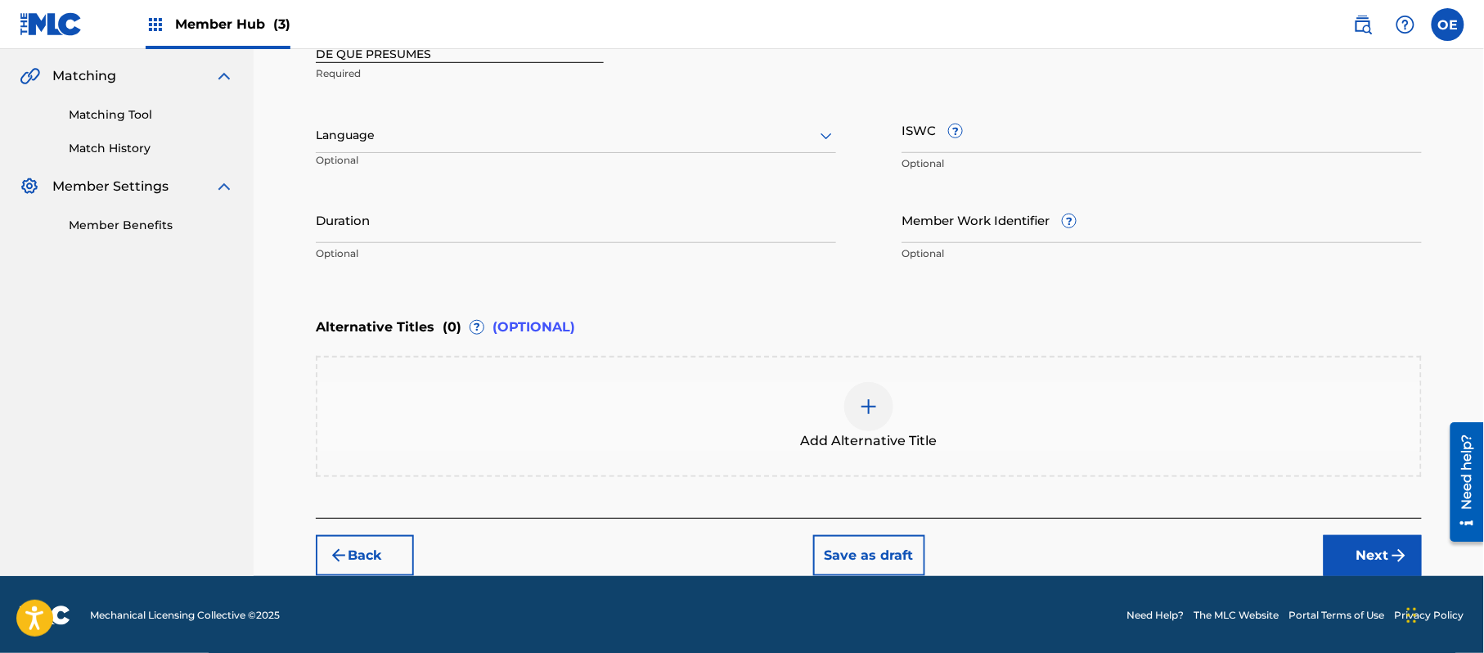
click at [362, 135] on div at bounding box center [576, 135] width 520 height 20
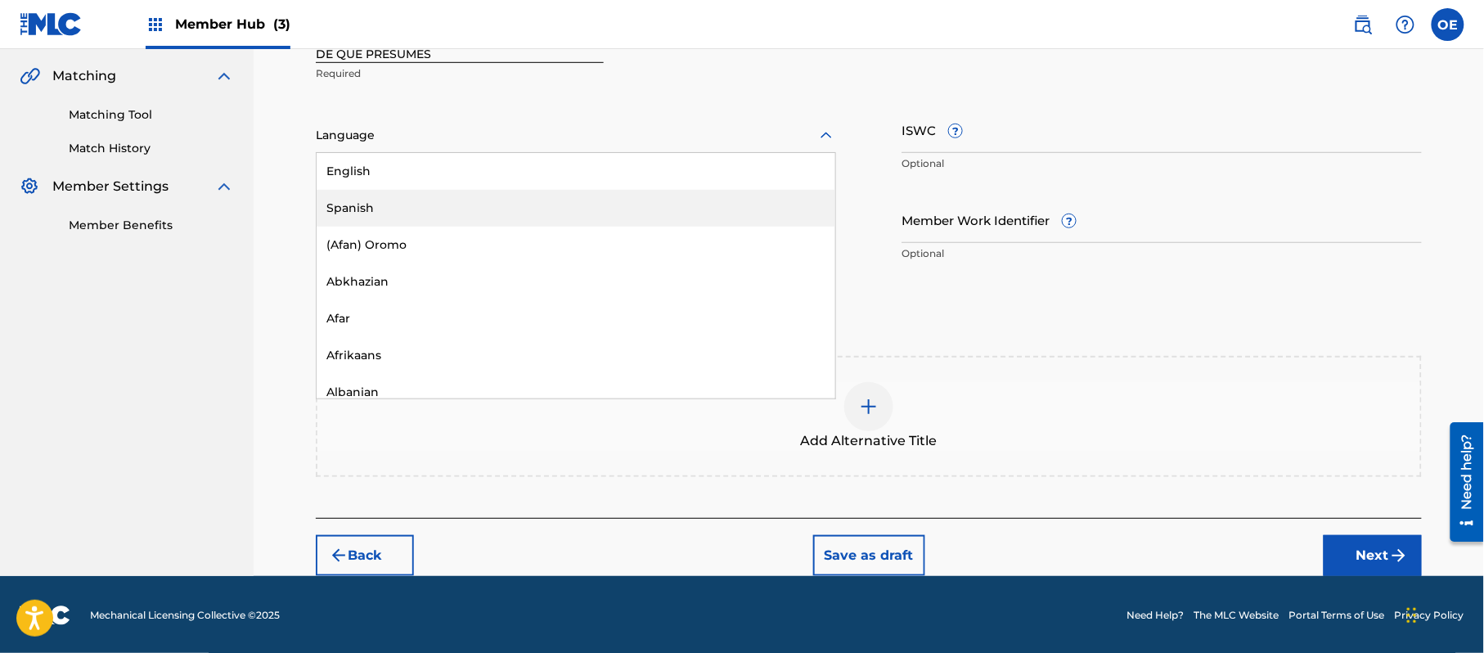
click at [367, 207] on div "Spanish" at bounding box center [576, 208] width 519 height 37
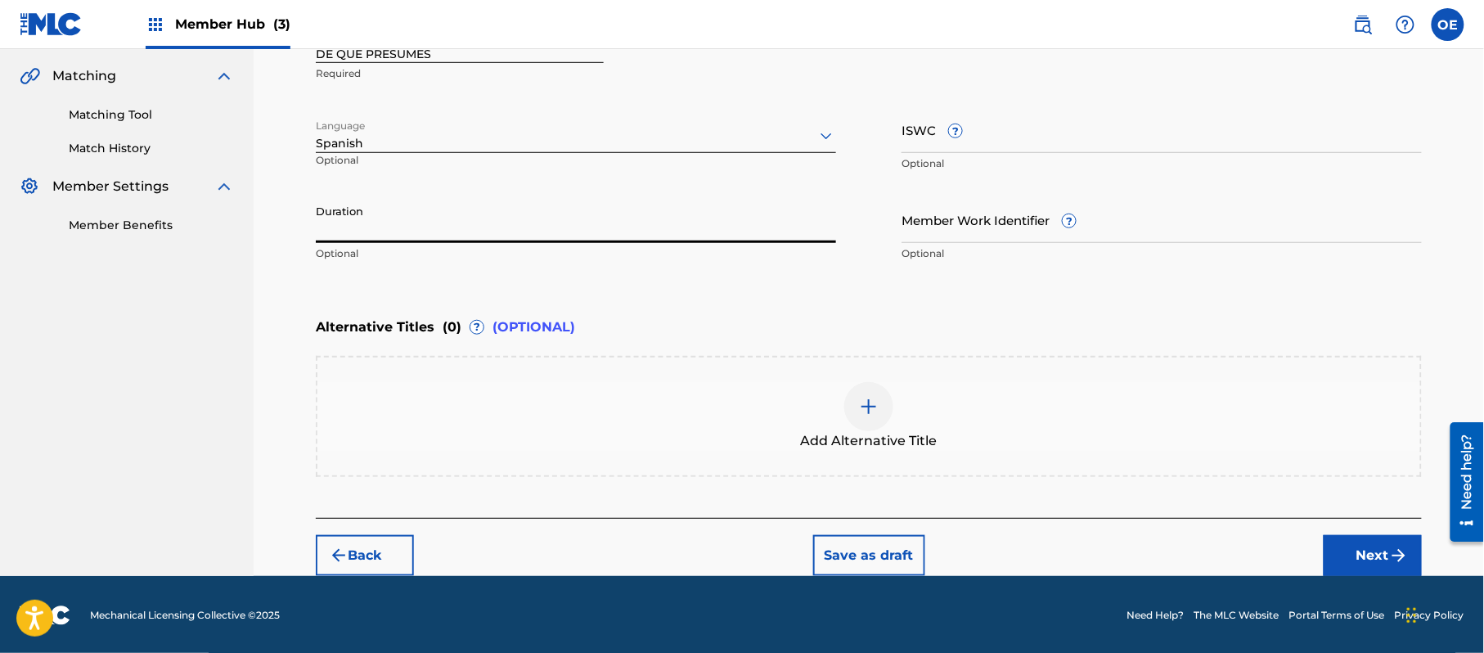
click at [344, 236] on input "Duration" at bounding box center [576, 219] width 520 height 47
click at [1360, 565] on button "Next" at bounding box center [1373, 555] width 98 height 41
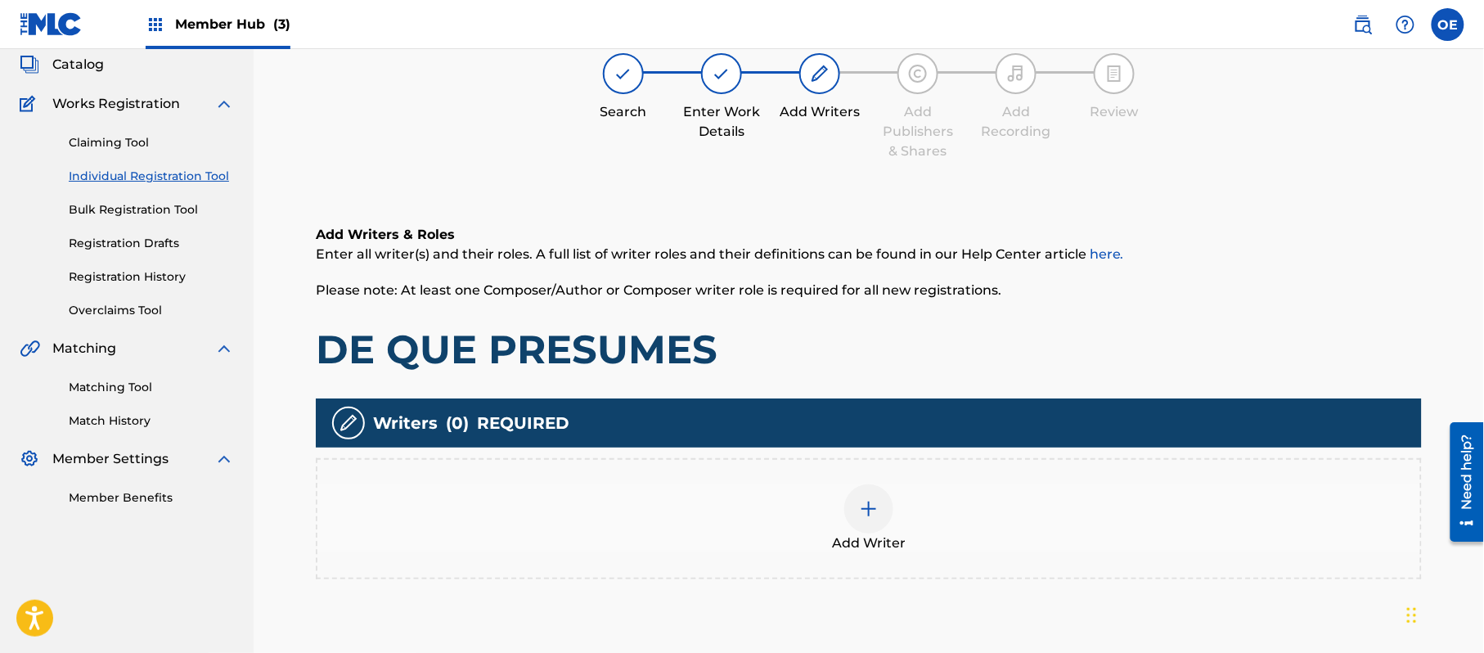
scroll to position [74, 0]
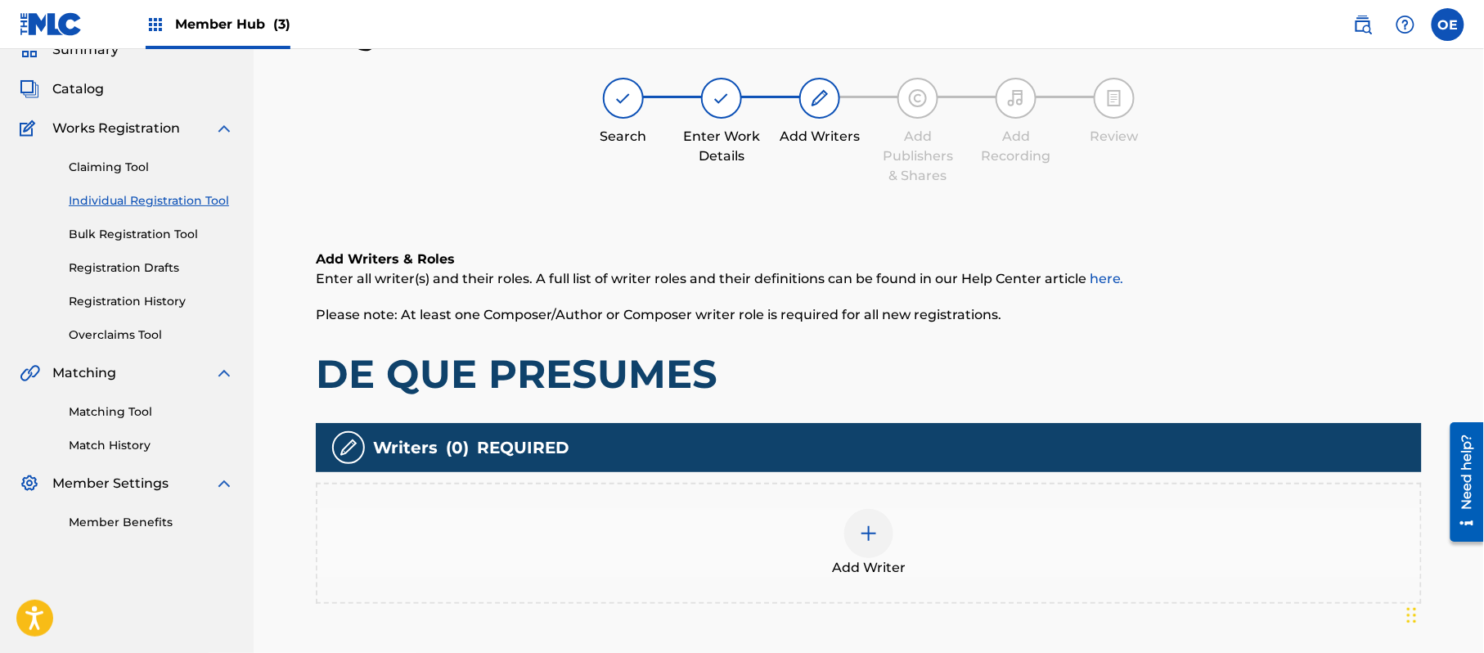
click at [861, 534] on img at bounding box center [869, 534] width 20 height 20
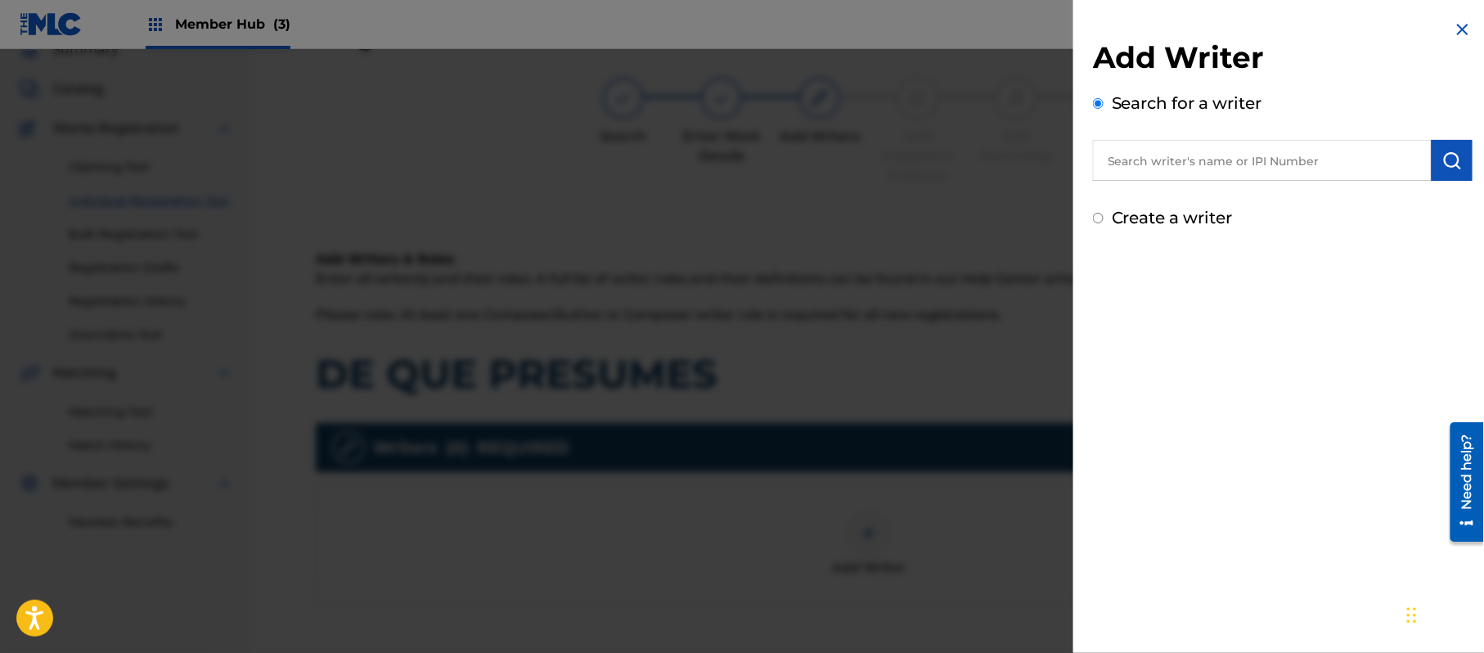
click at [1155, 211] on label "Create a writer" at bounding box center [1172, 218] width 121 height 20
click at [1104, 213] on input "Create a writer" at bounding box center [1098, 218] width 11 height 11
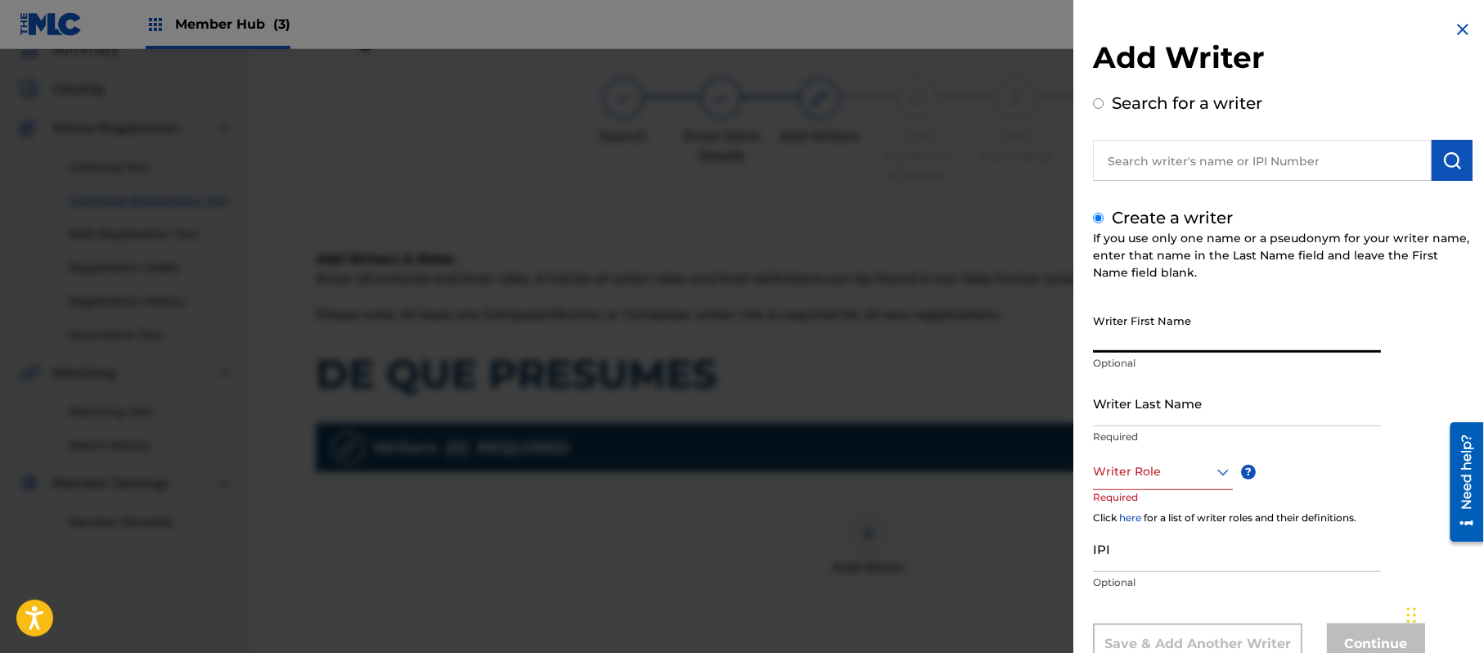
paste input "[PERSON_NAME]"
drag, startPoint x: 1173, startPoint y: 344, endPoint x: 1134, endPoint y: 349, distance: 38.7
click at [1134, 349] on input "[PERSON_NAME]" at bounding box center [1237, 329] width 288 height 47
drag, startPoint x: 1134, startPoint y: 416, endPoint x: 993, endPoint y: 410, distance: 141.7
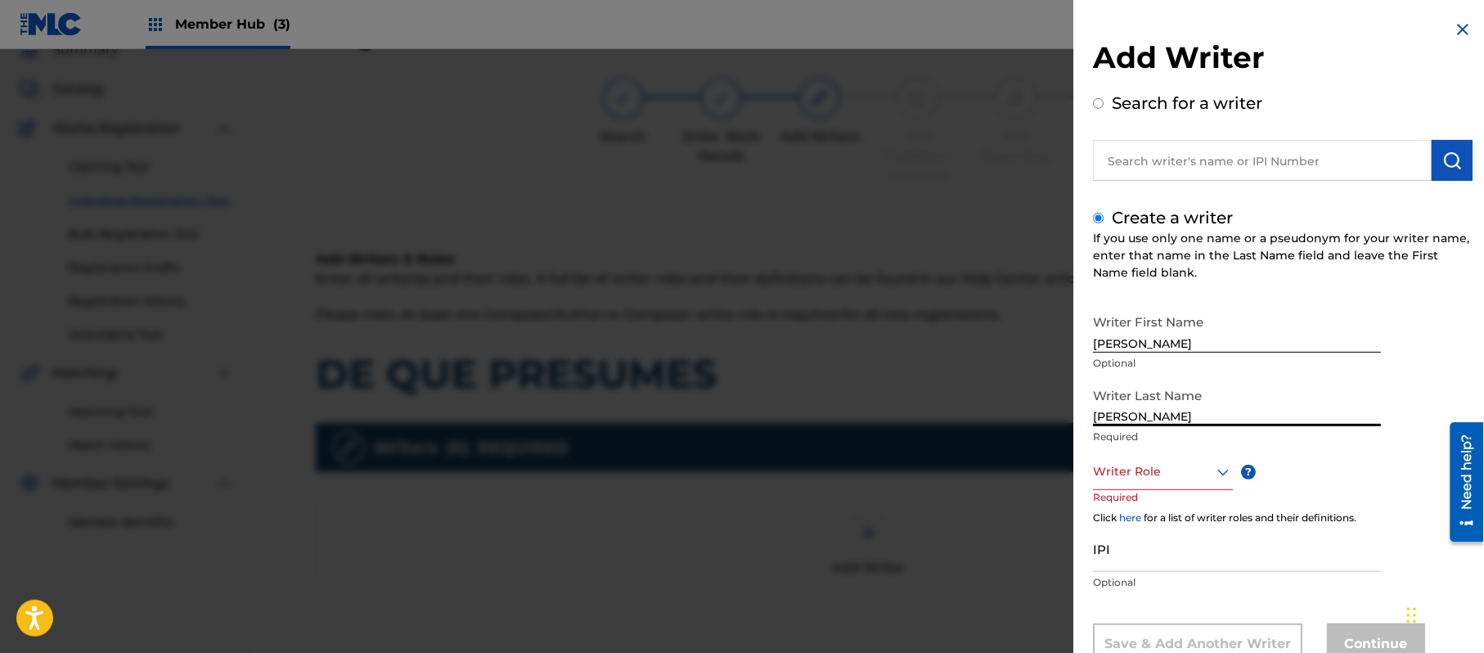
click at [1010, 411] on div "Add Writer Search for a writer Create a writer If you use only one name or a ps…" at bounding box center [742, 351] width 1484 height 604
click at [1132, 466] on div "8 results available. Use Up and Down to choose options, press Enter to select t…" at bounding box center [1163, 471] width 140 height 37
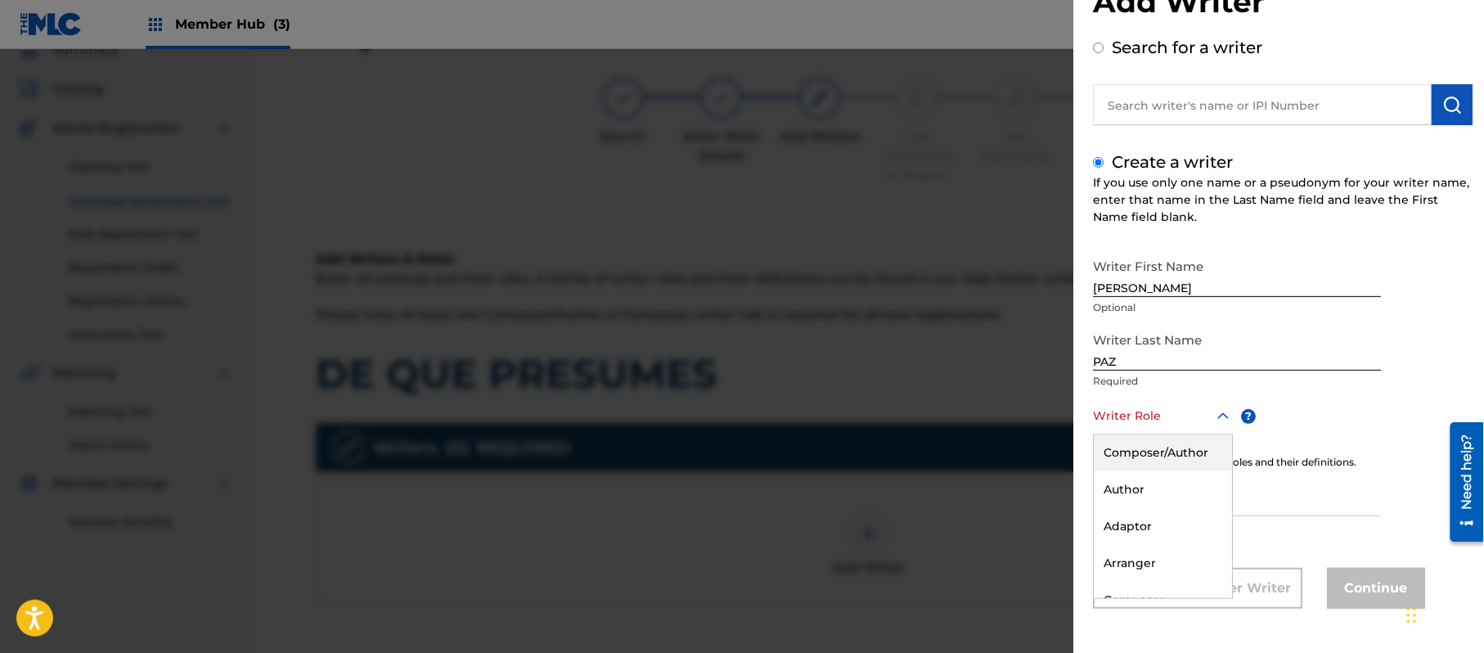
click at [1130, 459] on div "Composer/Author" at bounding box center [1163, 452] width 138 height 37
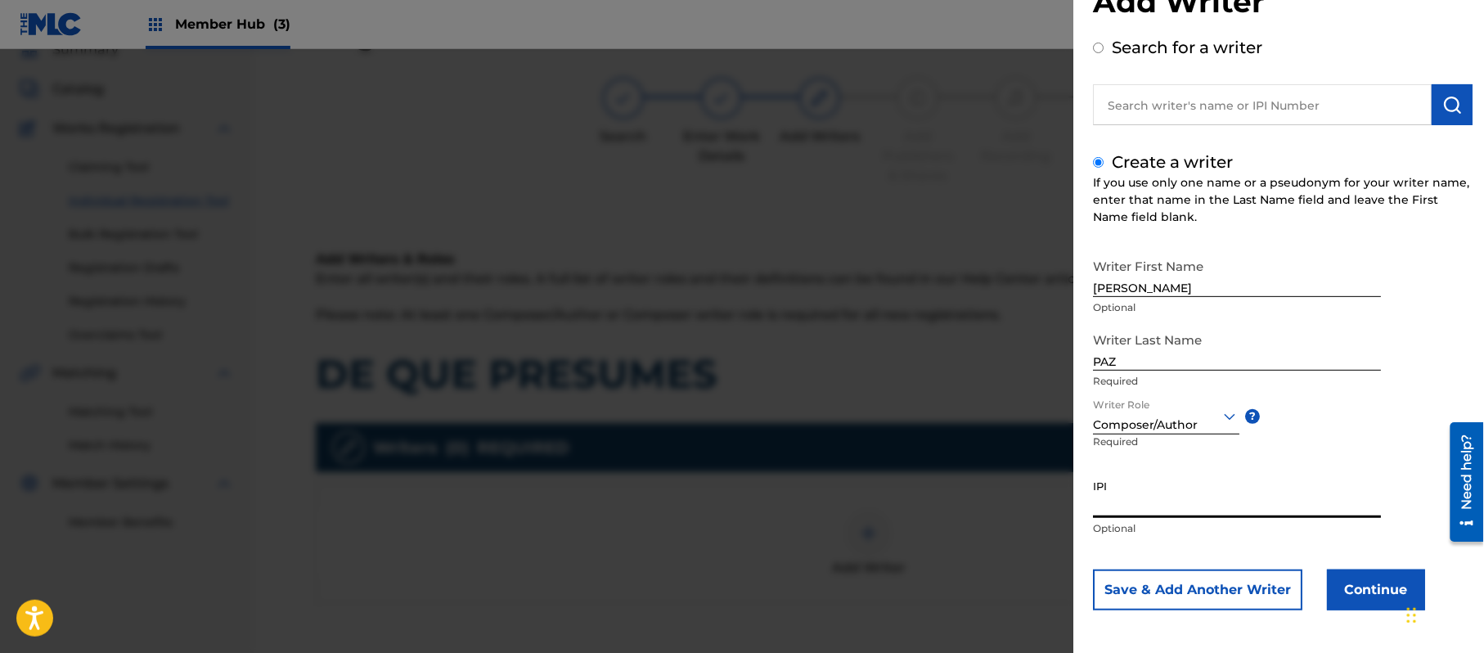
paste input "383824534"
click at [1339, 593] on button "Continue" at bounding box center [1376, 589] width 98 height 41
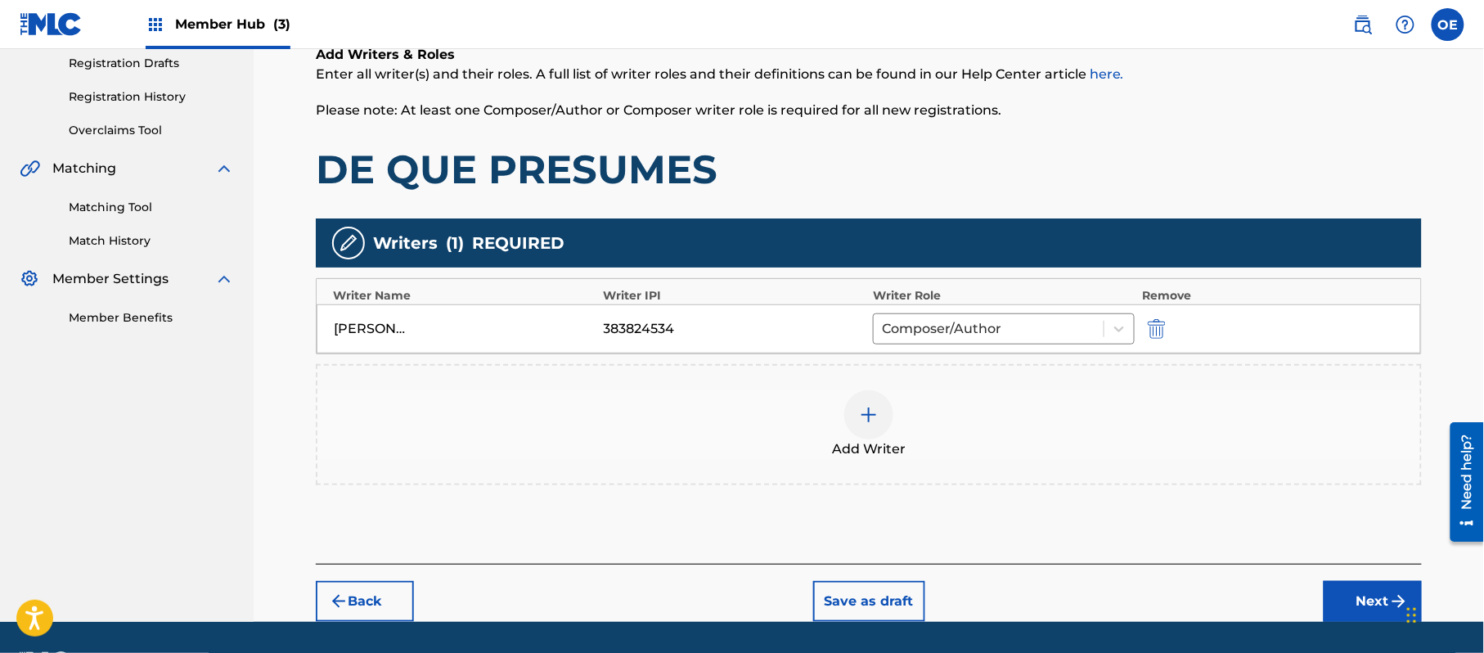
scroll to position [292, 0]
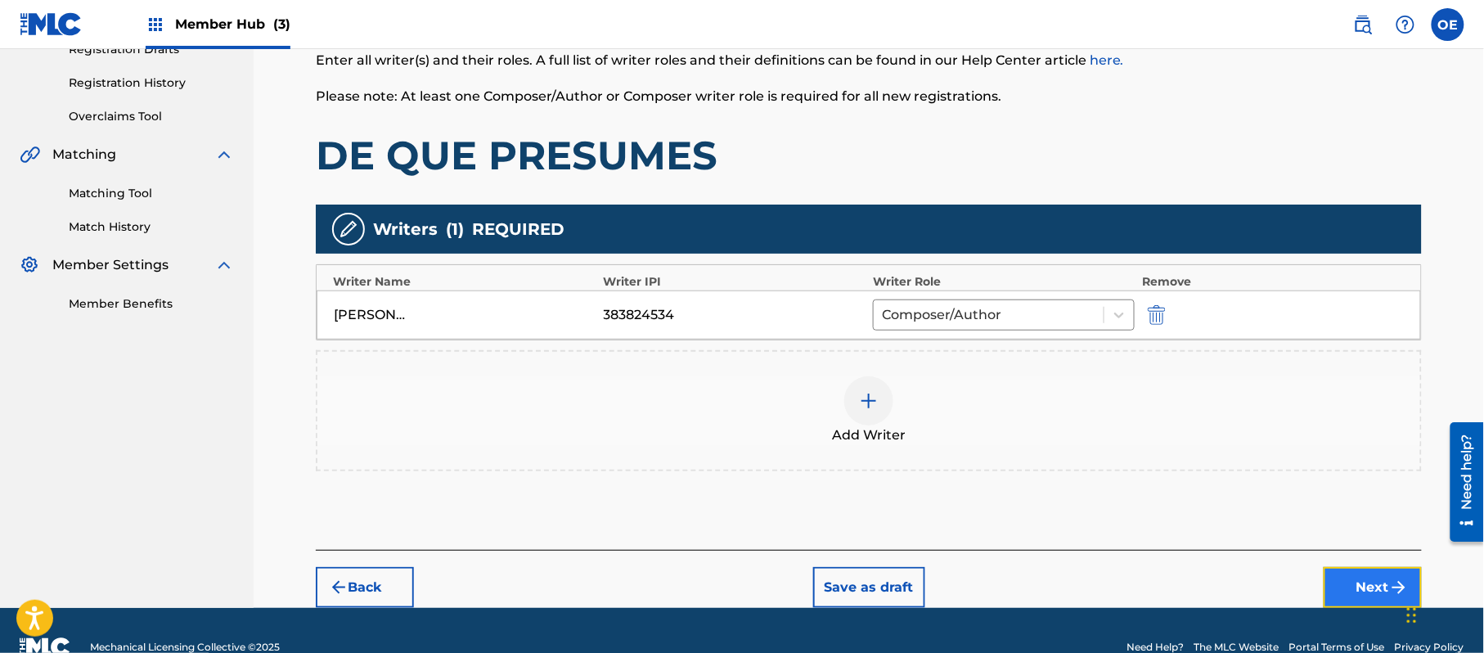
click at [1352, 587] on button "Next" at bounding box center [1373, 587] width 98 height 41
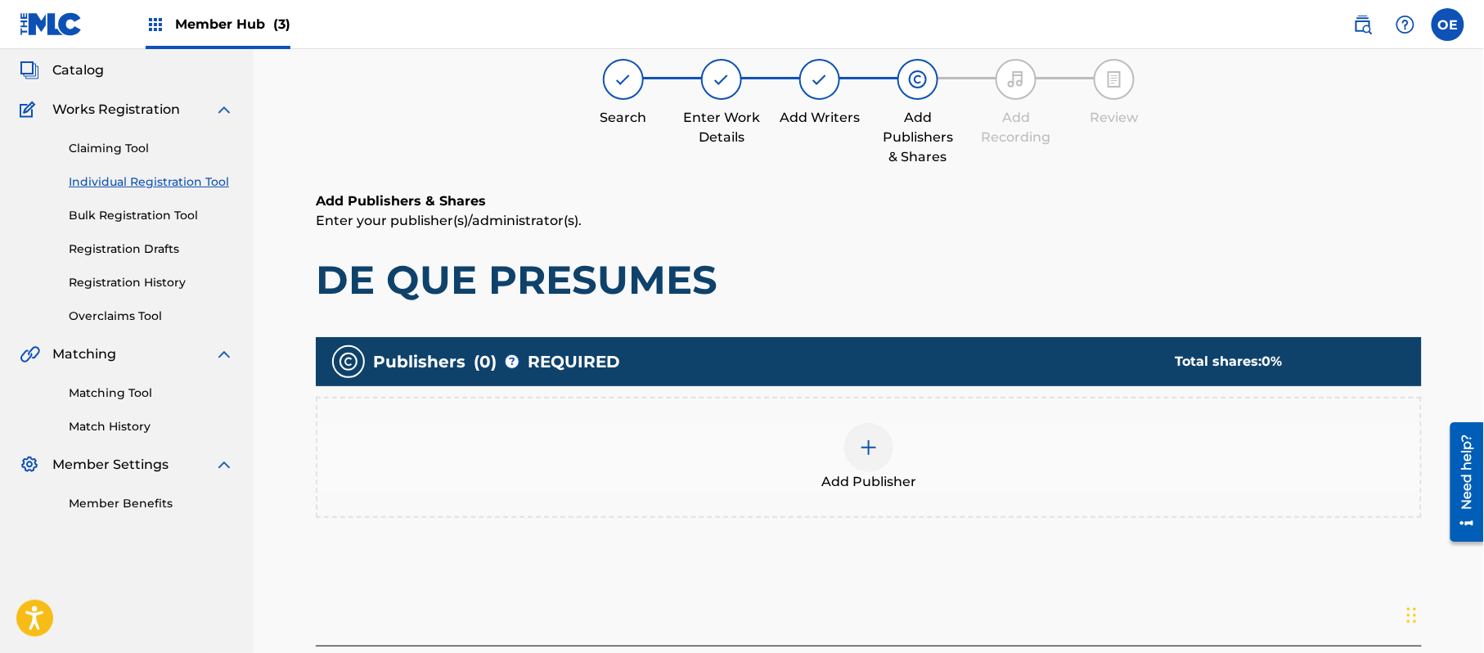
scroll to position [74, 0]
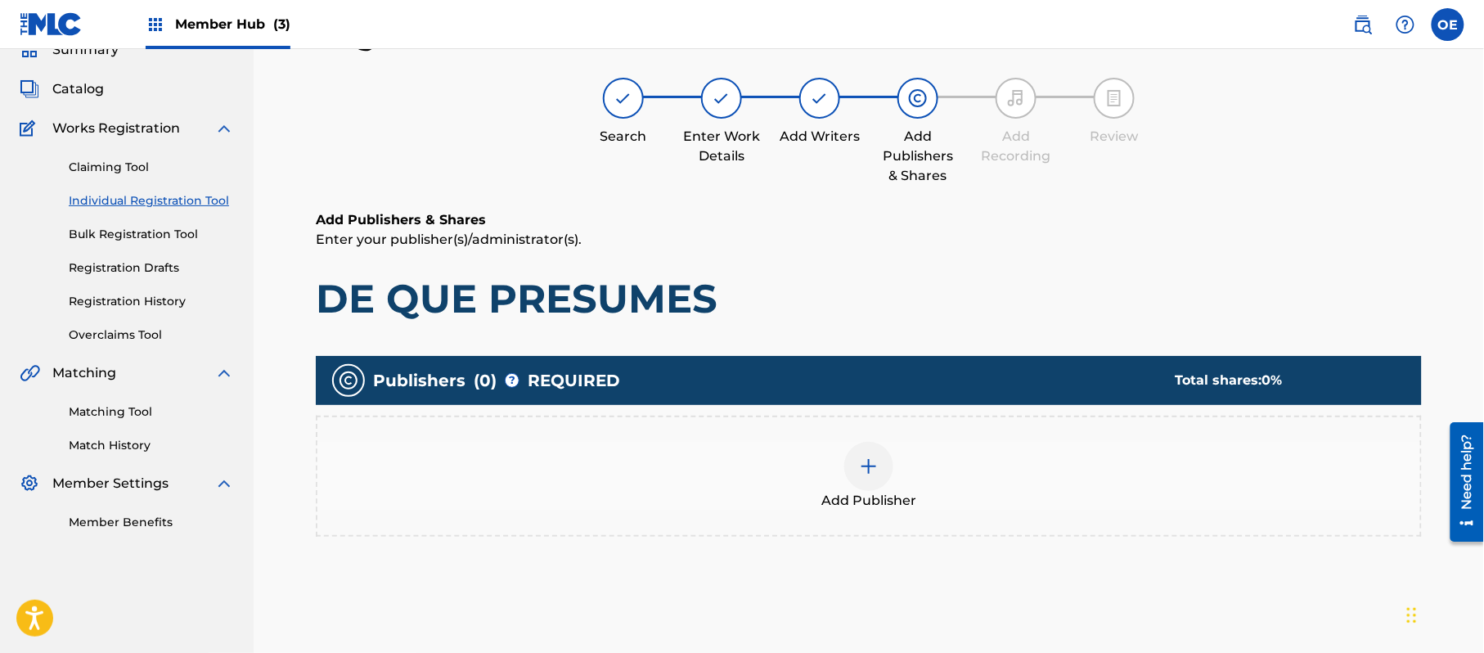
click at [884, 496] on span "Add Publisher" at bounding box center [868, 501] width 95 height 20
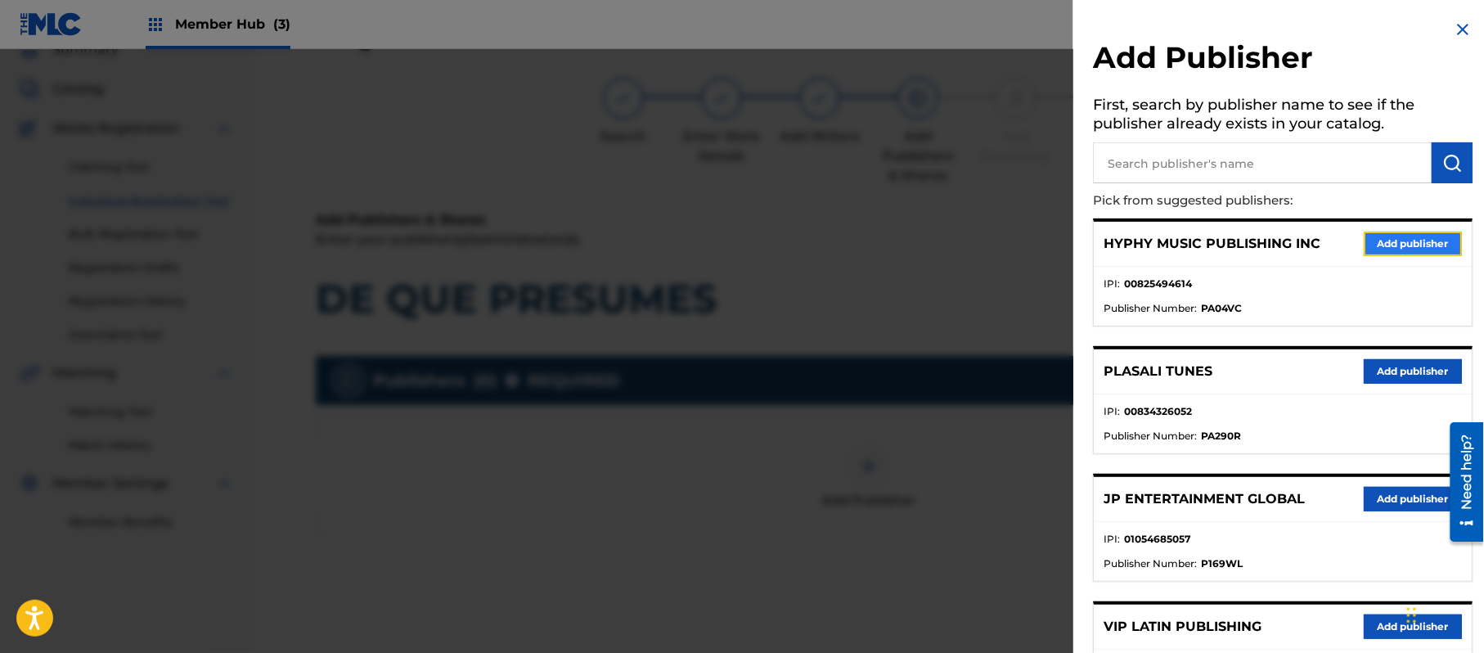
click at [1402, 236] on button "Add publisher" at bounding box center [1413, 244] width 98 height 25
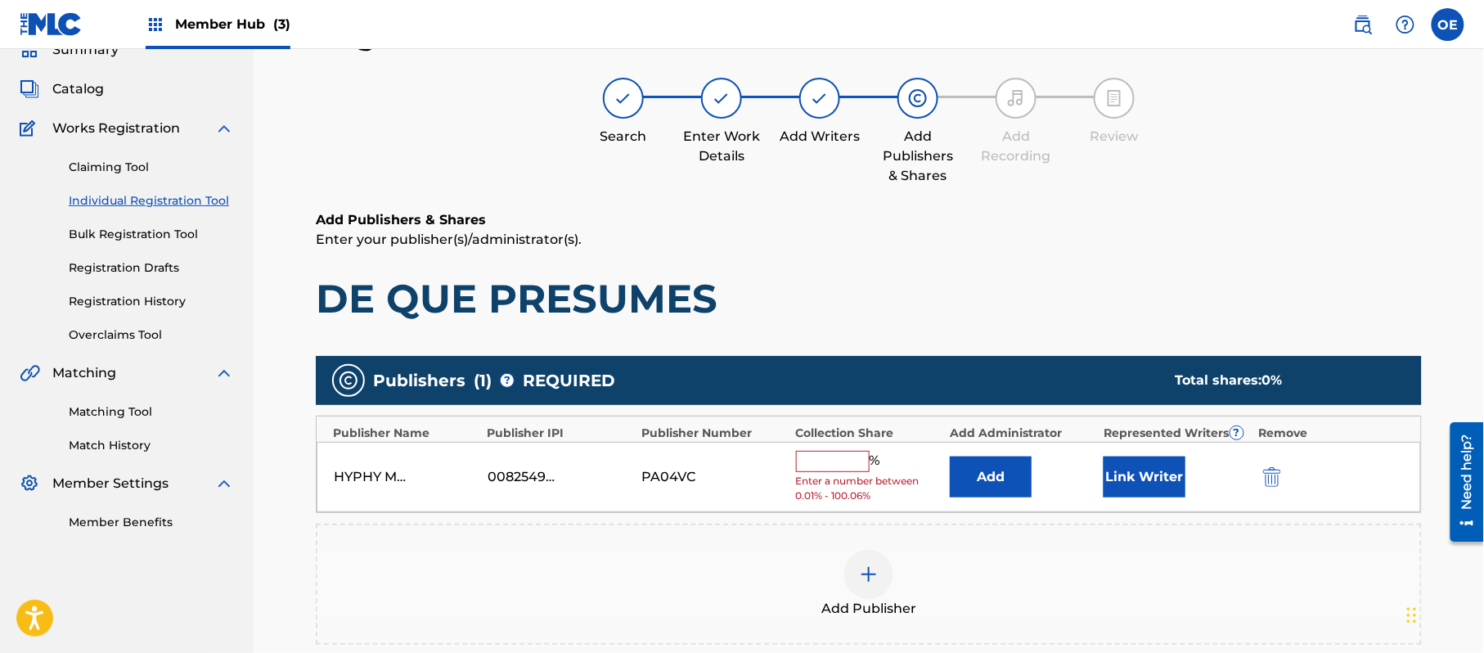
click at [849, 466] on input "text" at bounding box center [833, 461] width 74 height 21
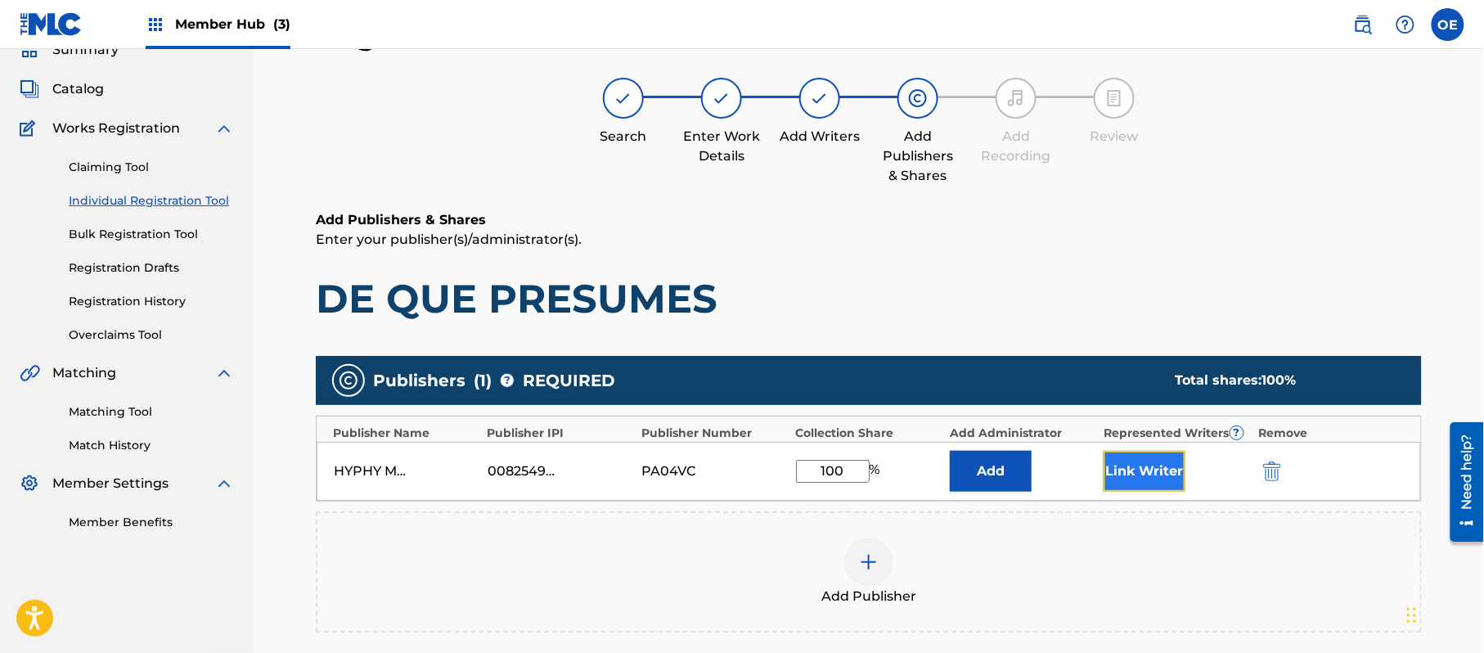
click at [1136, 485] on button "Link Writer" at bounding box center [1145, 471] width 82 height 41
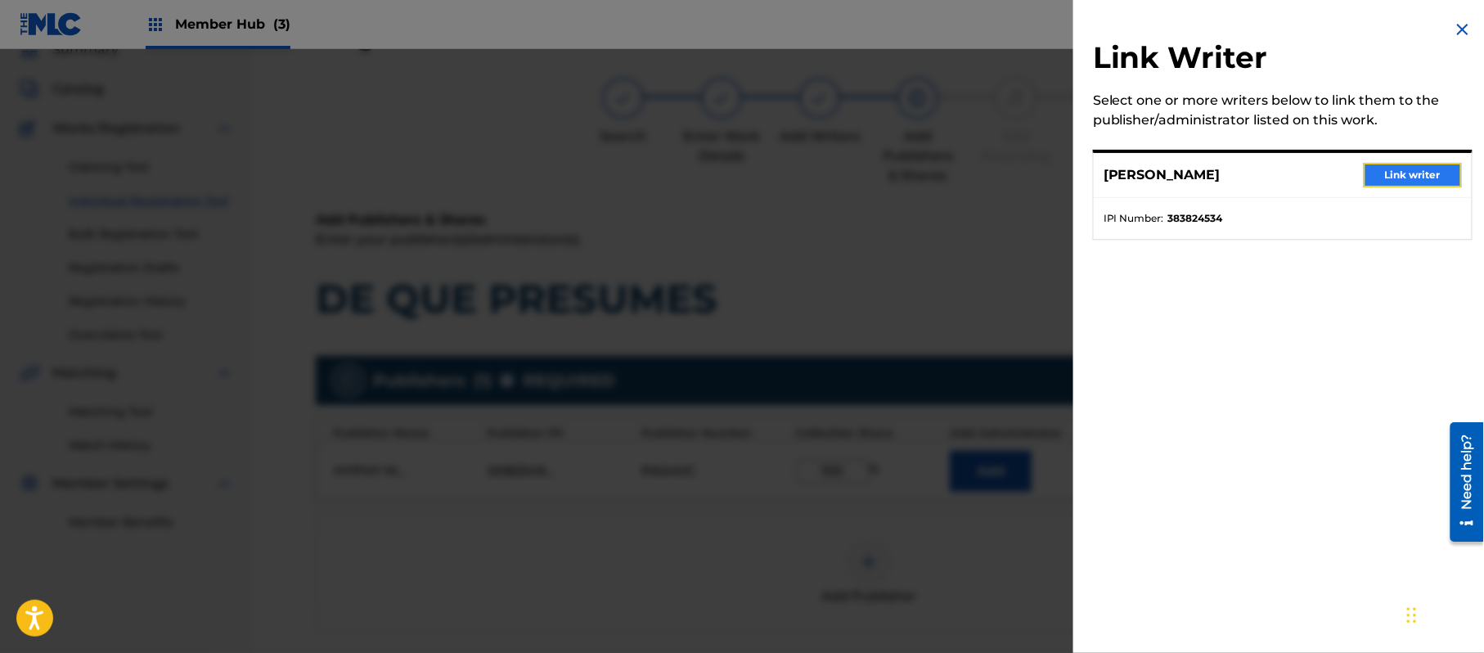
click at [1393, 180] on button "Link writer" at bounding box center [1413, 175] width 98 height 25
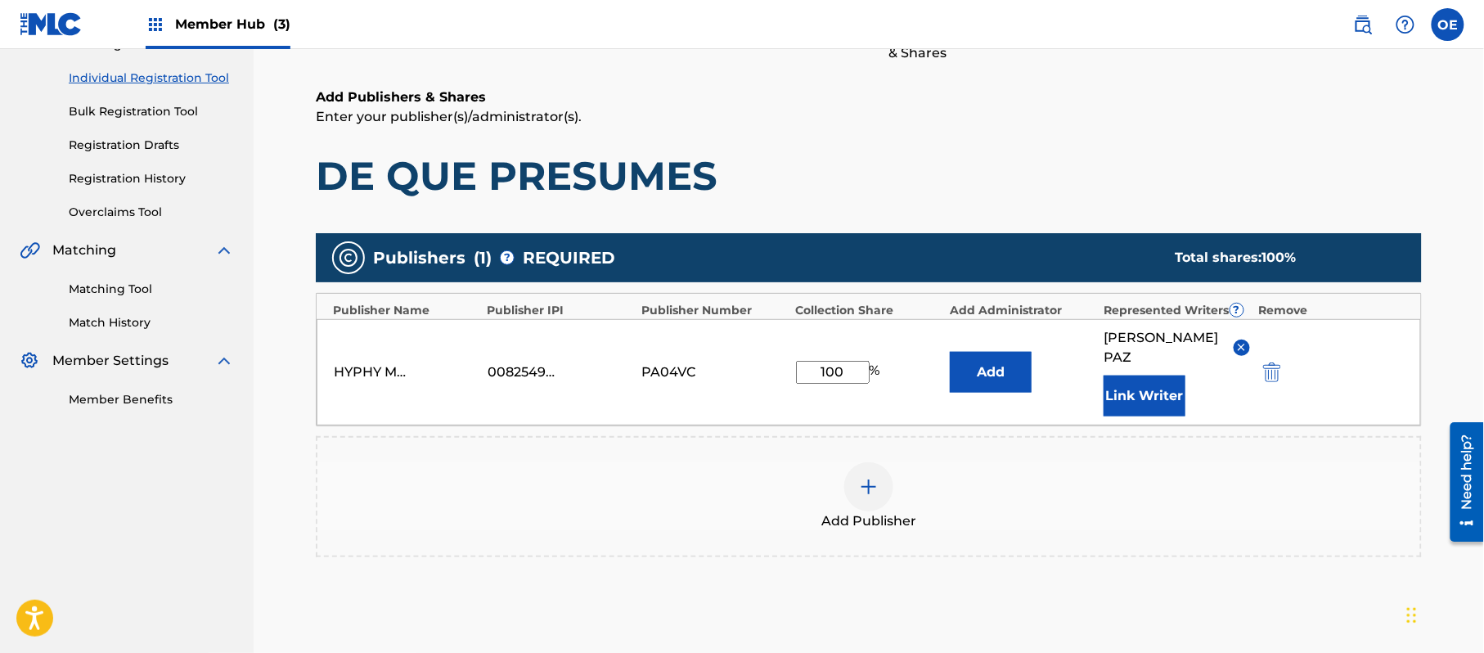
scroll to position [344, 0]
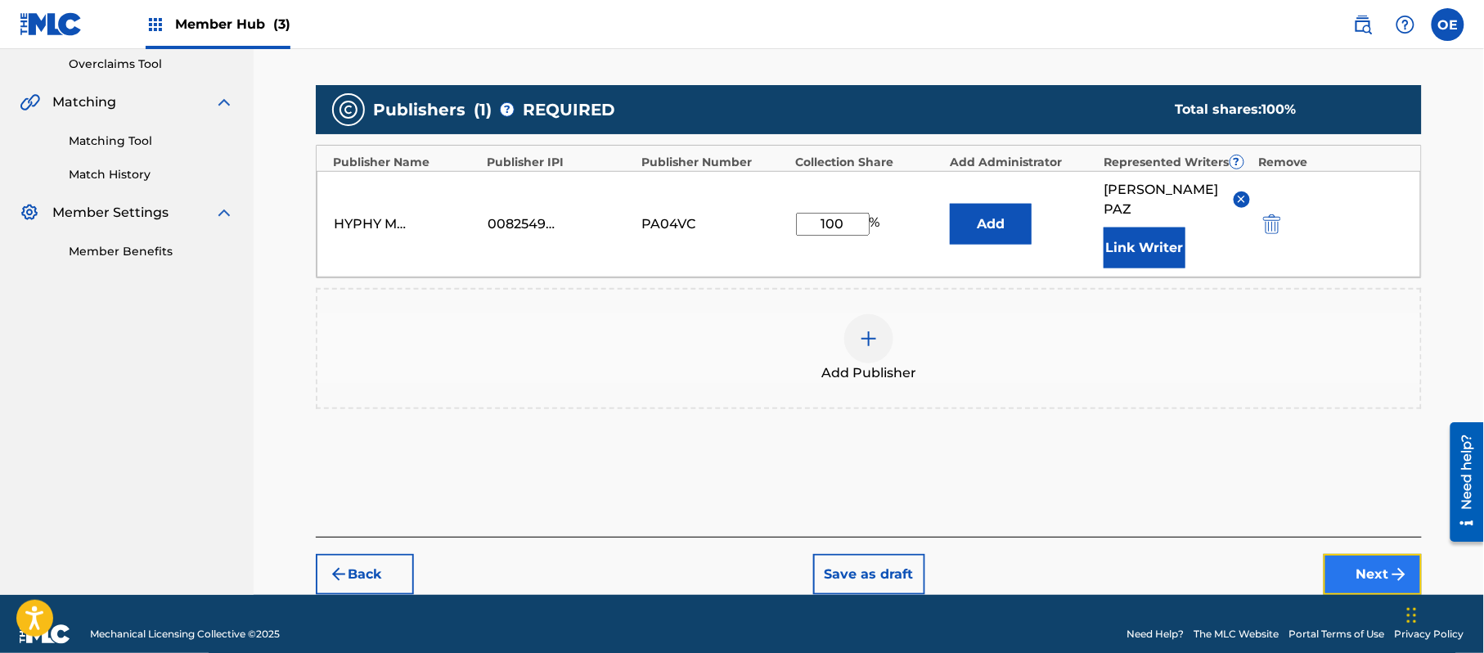
click at [1355, 554] on button "Next" at bounding box center [1373, 574] width 98 height 41
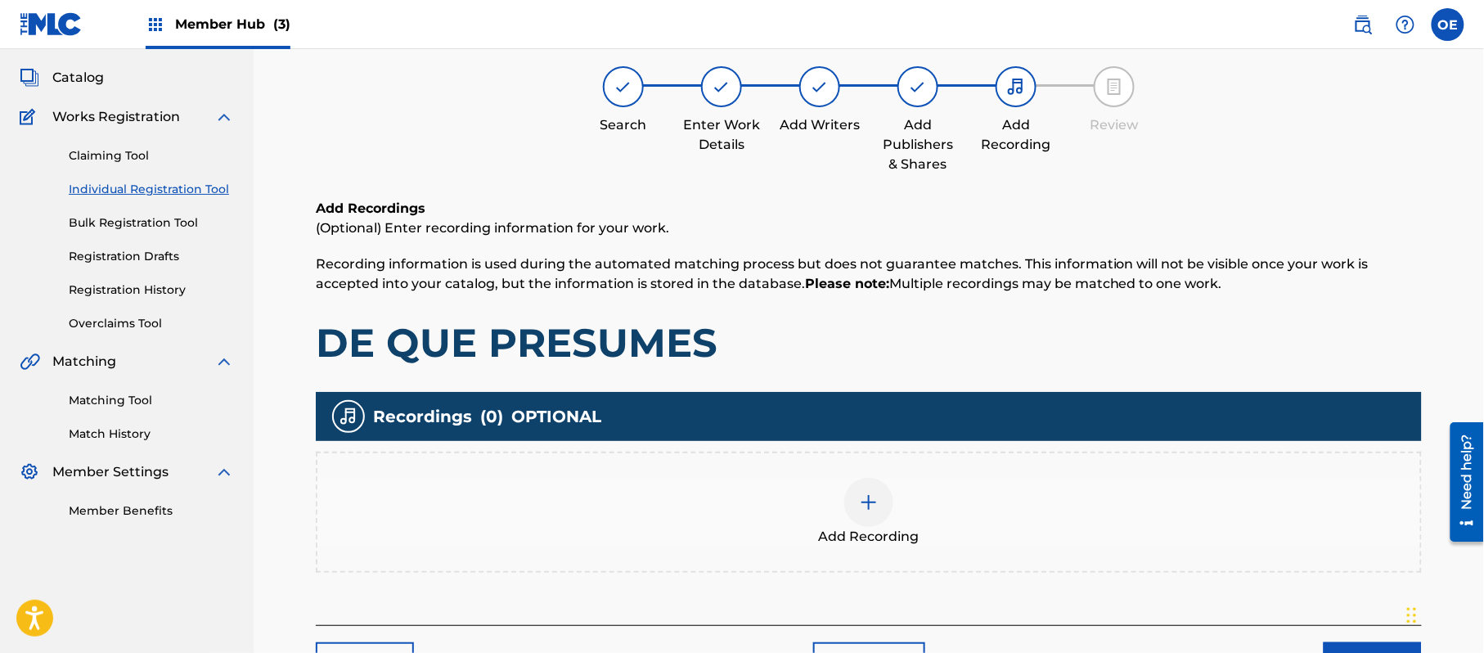
scroll to position [74, 0]
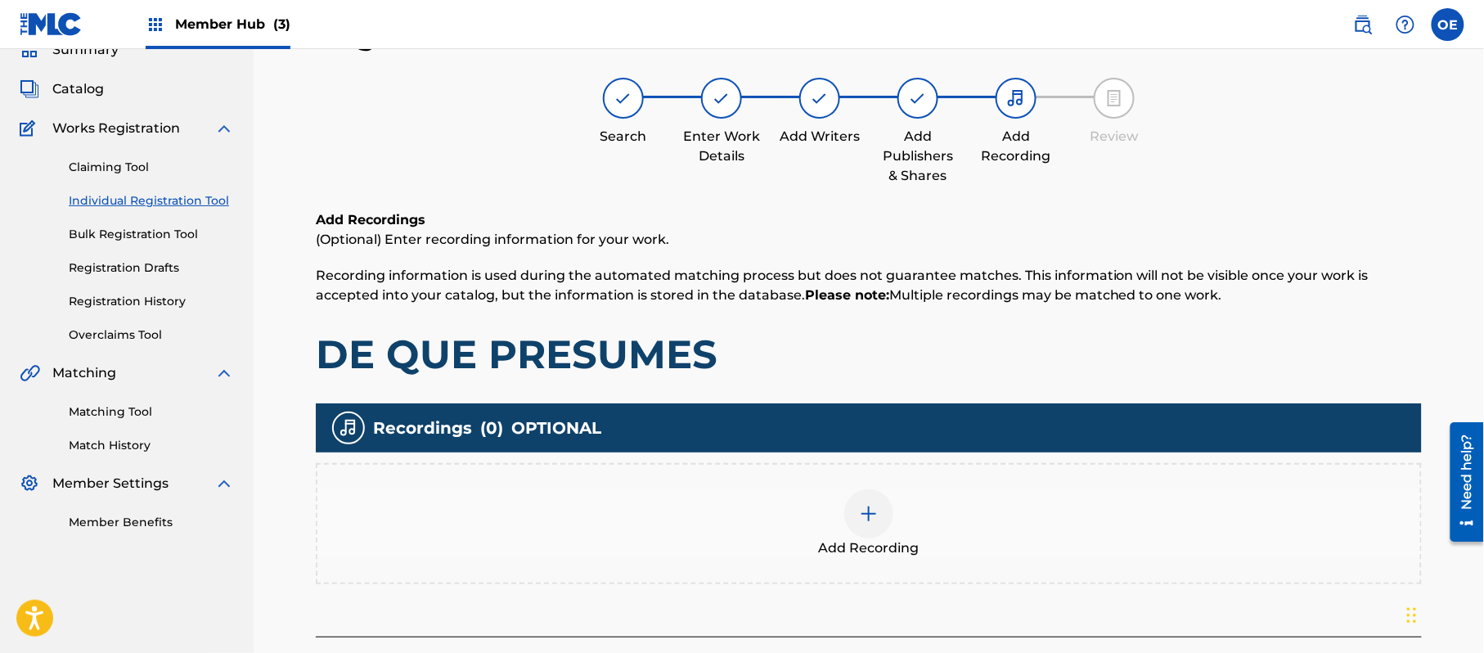
click at [862, 504] on img at bounding box center [869, 514] width 20 height 20
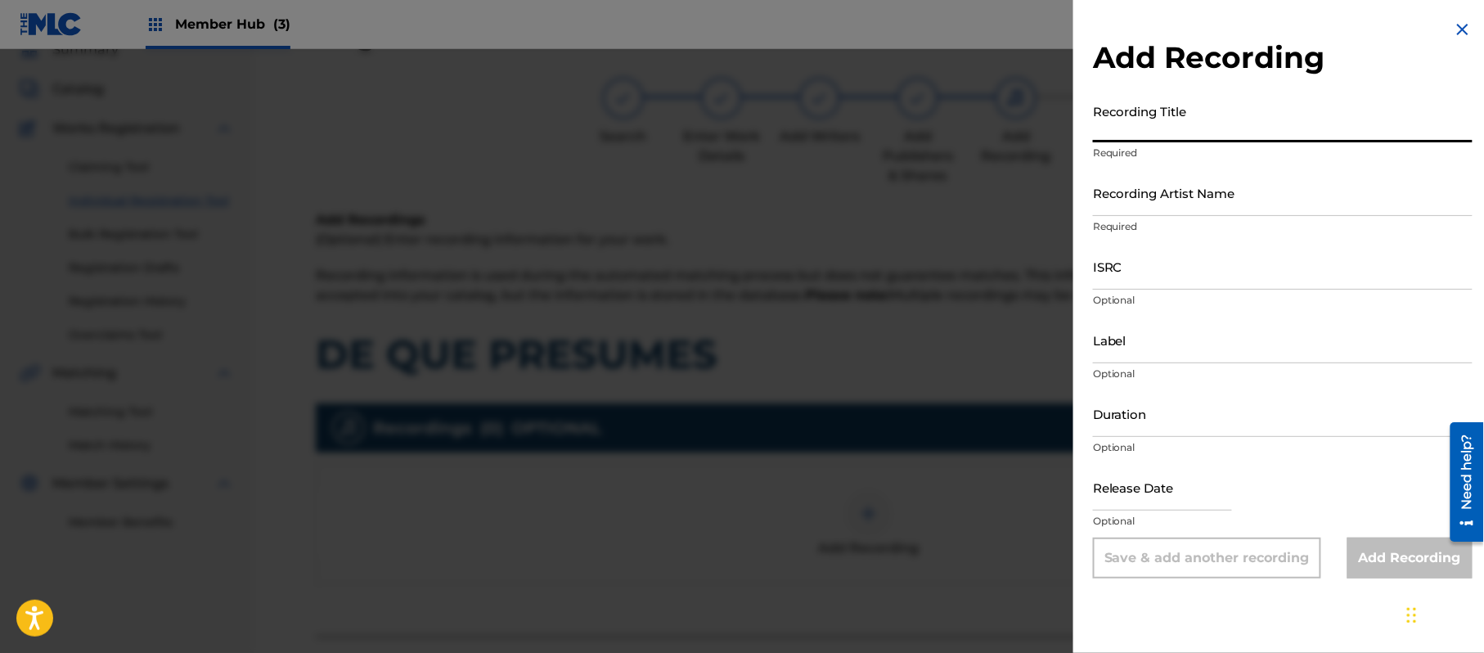
paste input "De Que Presumes"
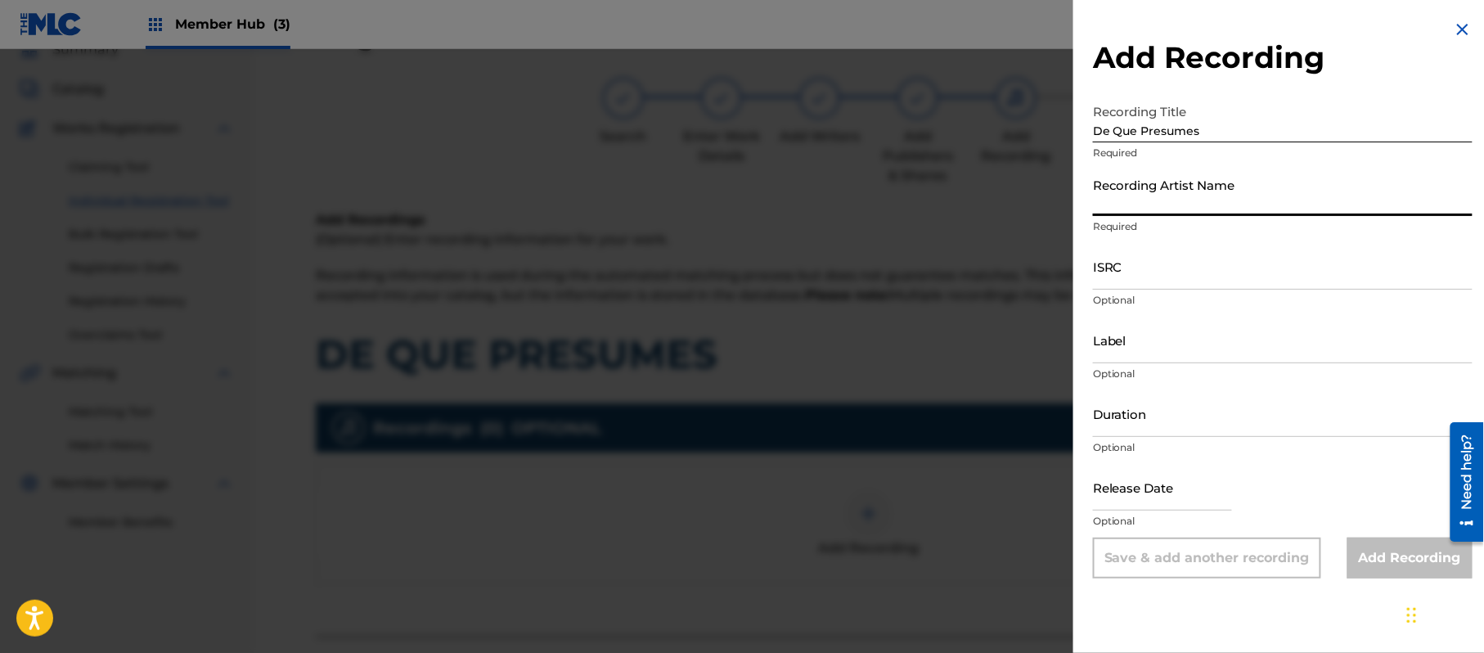
paste input "[PERSON_NAME]"
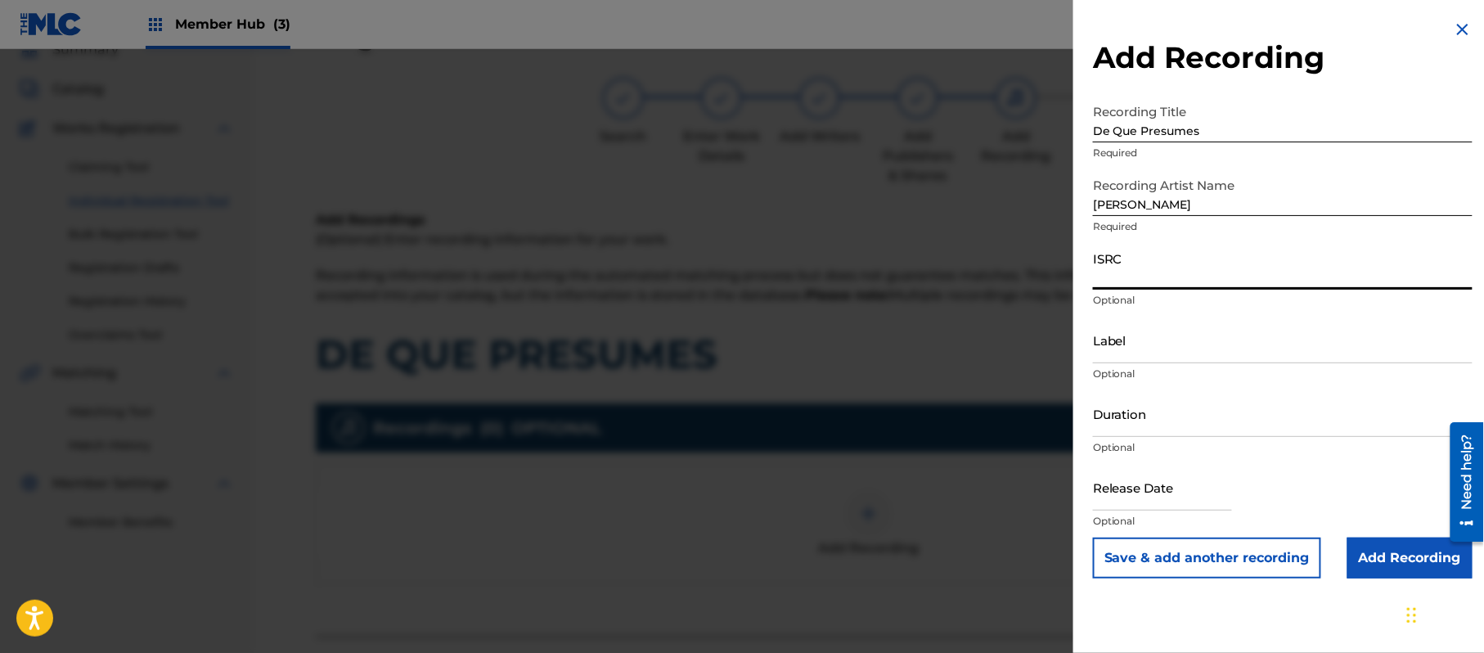
paste input "CA5KR1834418"
paste input "3 Amigos Intertainment"
click at [1071, 409] on div at bounding box center [742, 375] width 1484 height 653
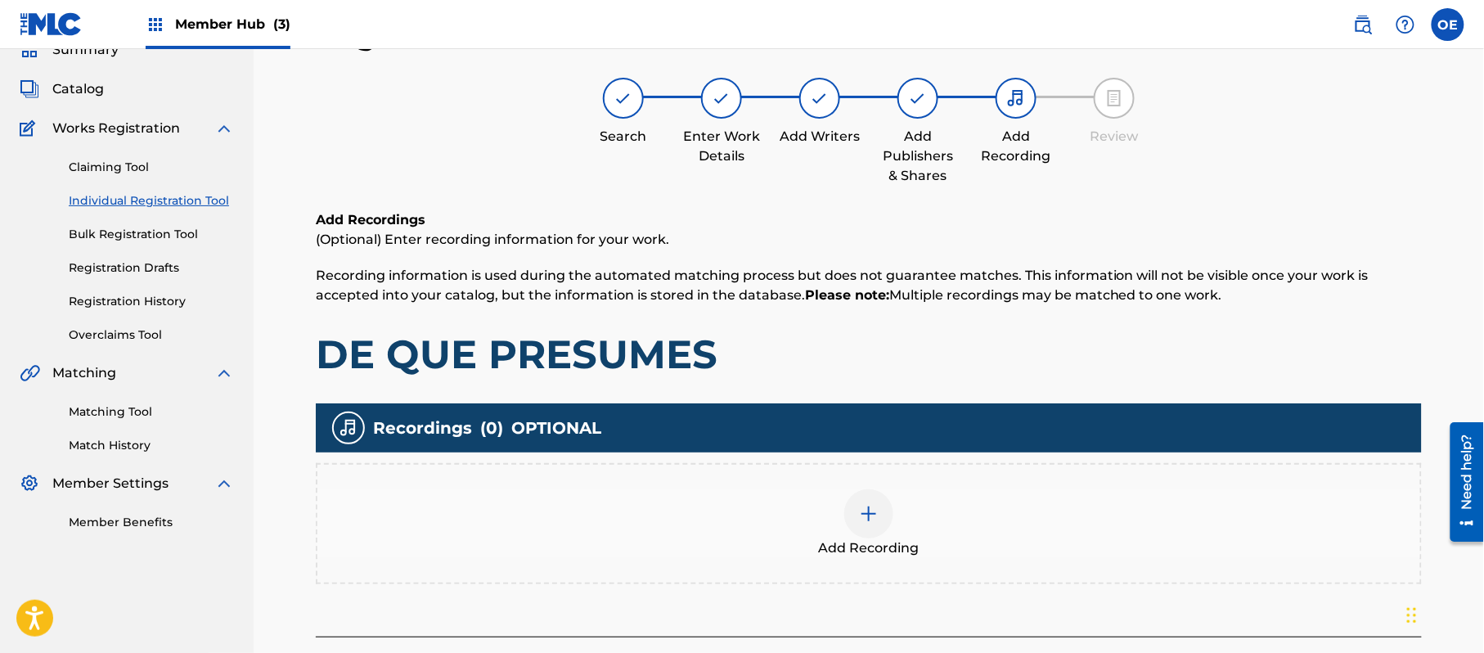
click at [973, 593] on div "Add Recordings (Optional) Enter recording information for your work. Recording …" at bounding box center [869, 423] width 1106 height 426
click at [880, 542] on span "Add Recording" at bounding box center [869, 548] width 101 height 20
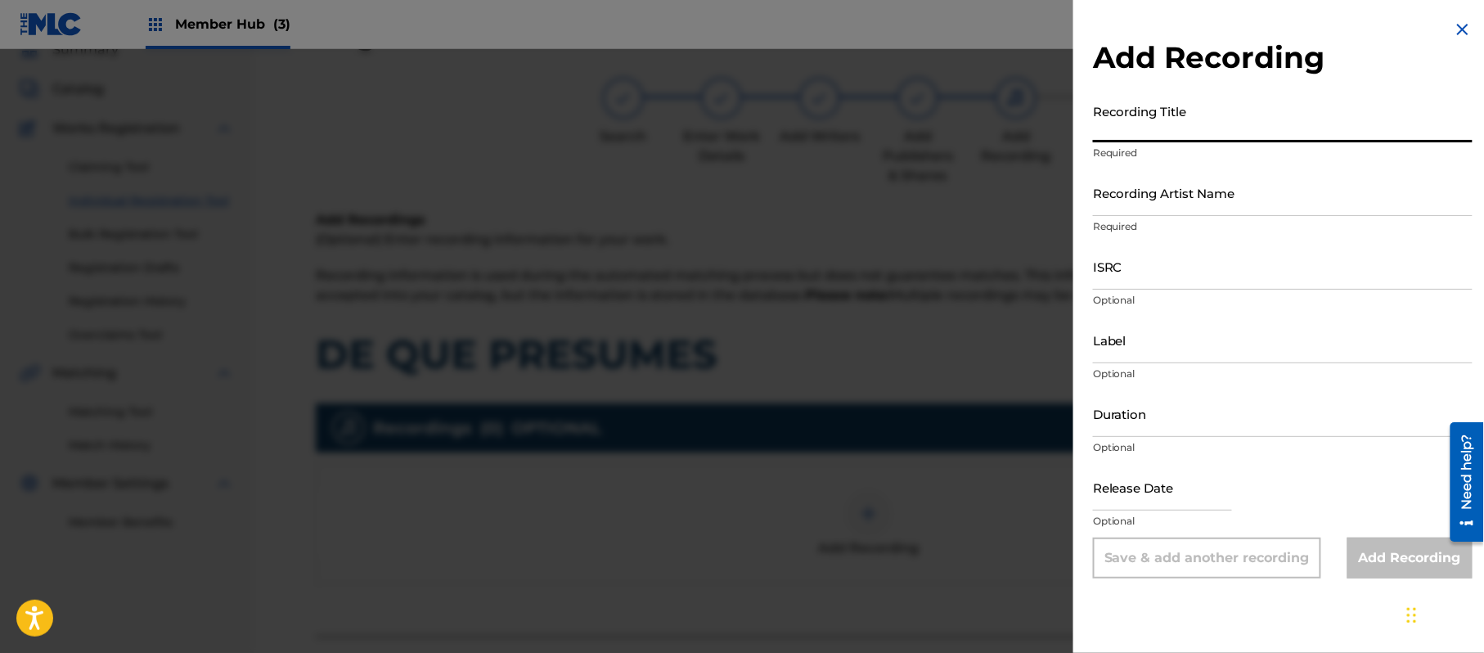
paste input "De Que Presumes"
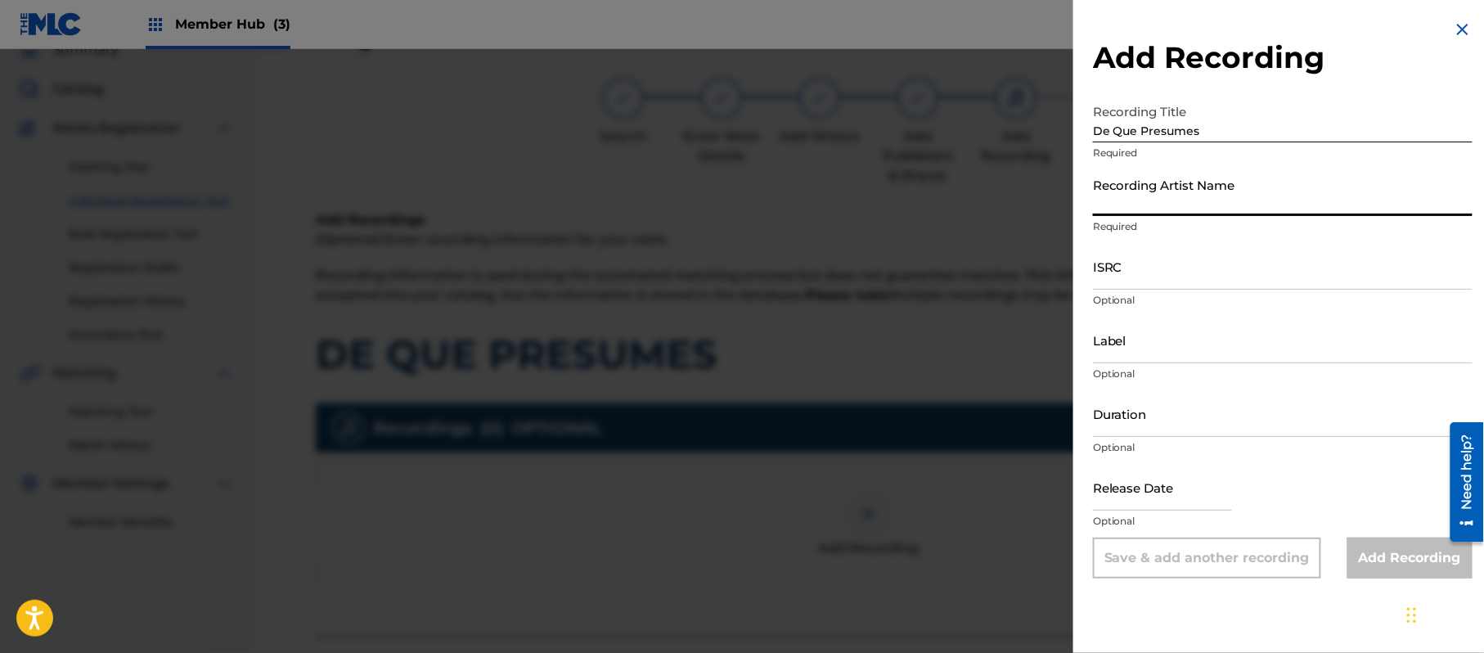
paste
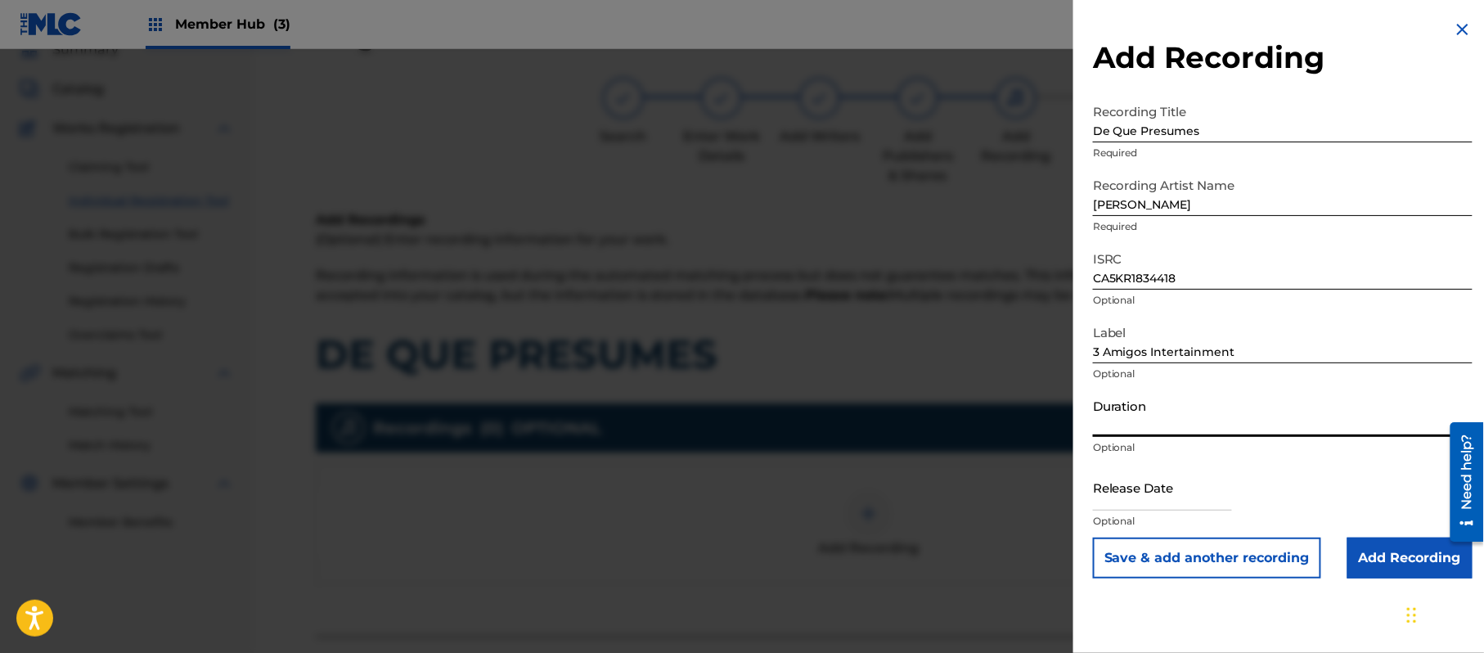
click at [1180, 404] on input "Duration" at bounding box center [1283, 413] width 380 height 47
click at [1195, 482] on input "text" at bounding box center [1162, 487] width 139 height 47
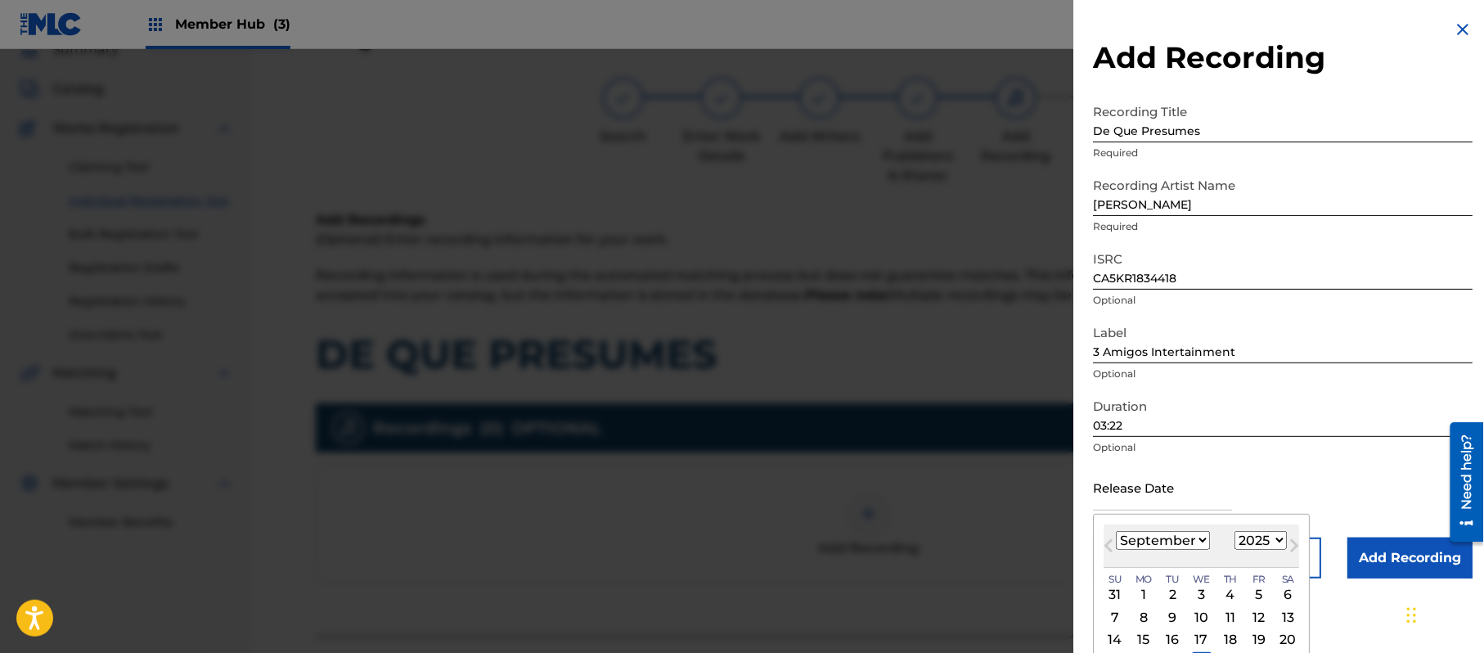
drag, startPoint x: 1280, startPoint y: 547, endPoint x: 1277, endPoint y: 537, distance: 10.9
click at [1280, 547] on select "1899 1900 1901 1902 1903 1904 1905 1906 1907 1908 1909 1910 1911 1912 1913 1914…" at bounding box center [1261, 540] width 52 height 19
click at [1238, 531] on select "1899 1900 1901 1902 1903 1904 1905 1906 1907 1908 1909 1910 1911 1912 1913 1914…" at bounding box center [1261, 540] width 52 height 19
click at [1155, 532] on select "January February March April May June July August September October November De…" at bounding box center [1163, 540] width 94 height 19
click at [1117, 531] on select "January February March April May June July August September October November De…" at bounding box center [1163, 540] width 94 height 19
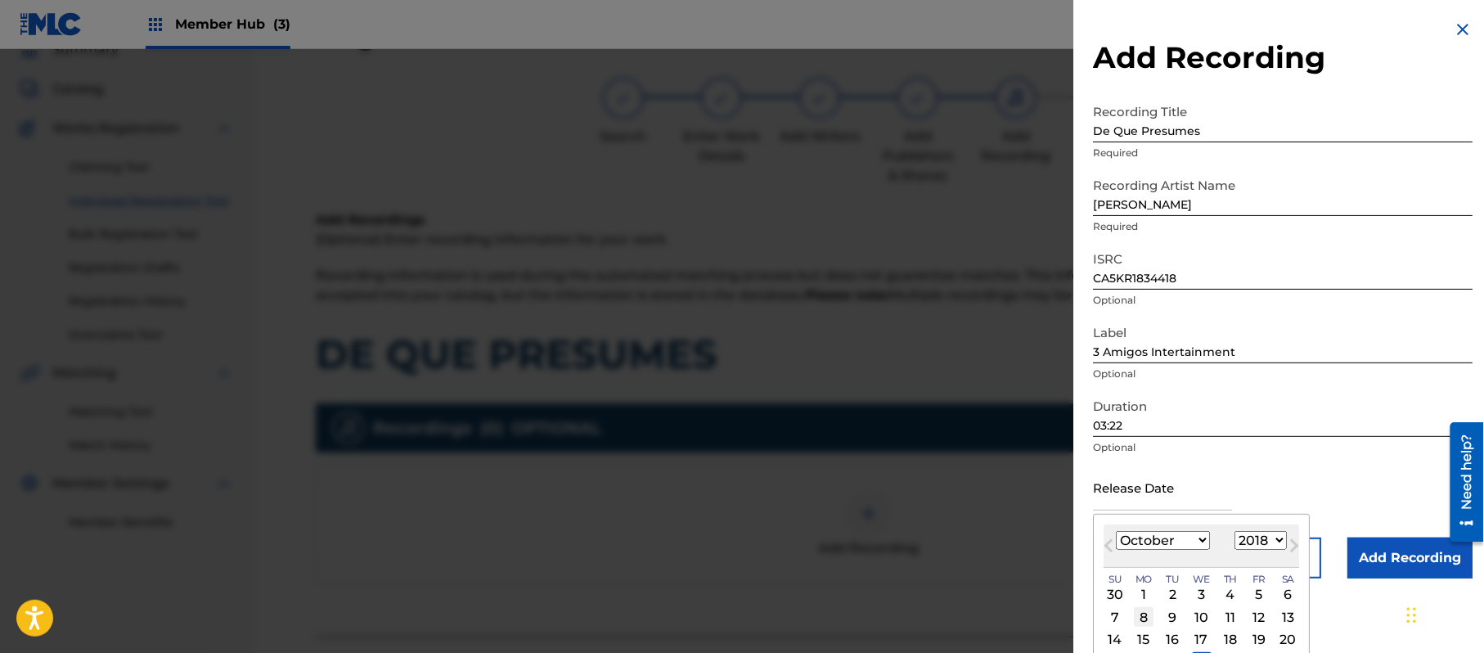
click at [1139, 619] on div "8" at bounding box center [1144, 617] width 20 height 20
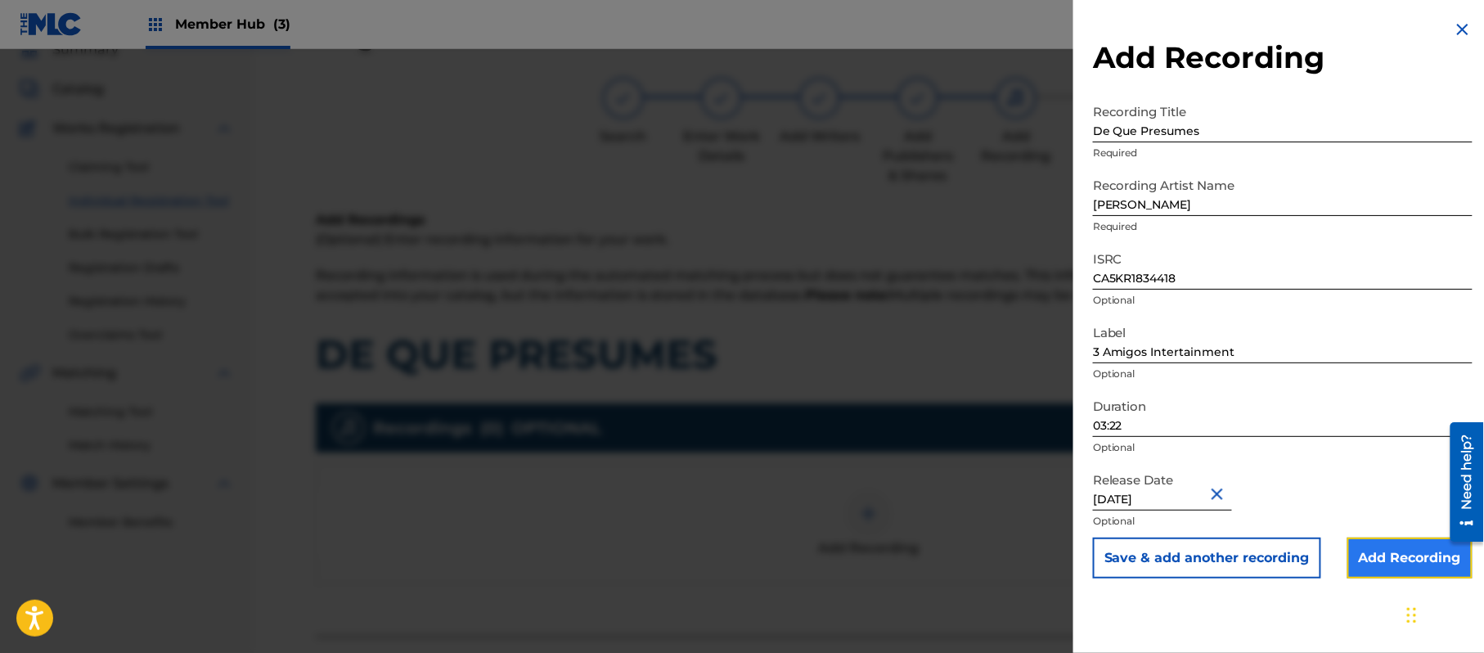
click at [1352, 555] on input "Add Recording" at bounding box center [1410, 558] width 125 height 41
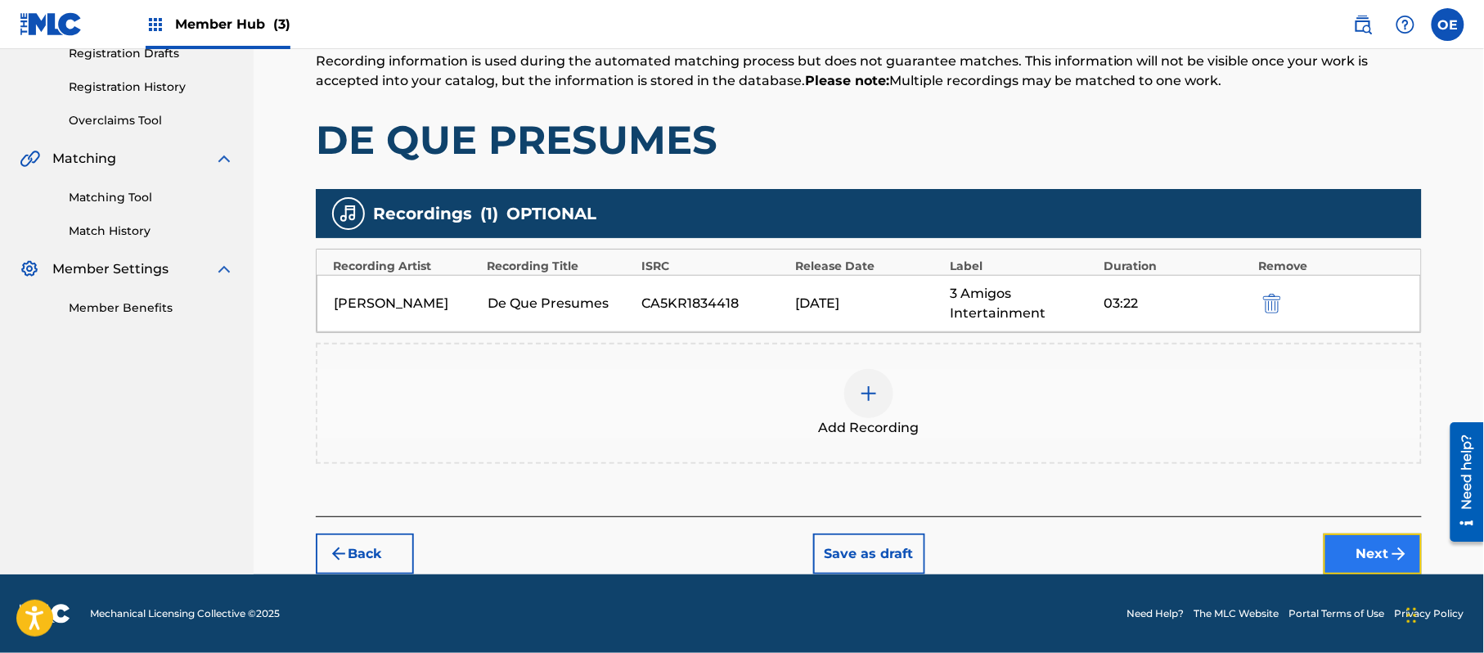
click at [1362, 560] on button "Next" at bounding box center [1373, 553] width 98 height 41
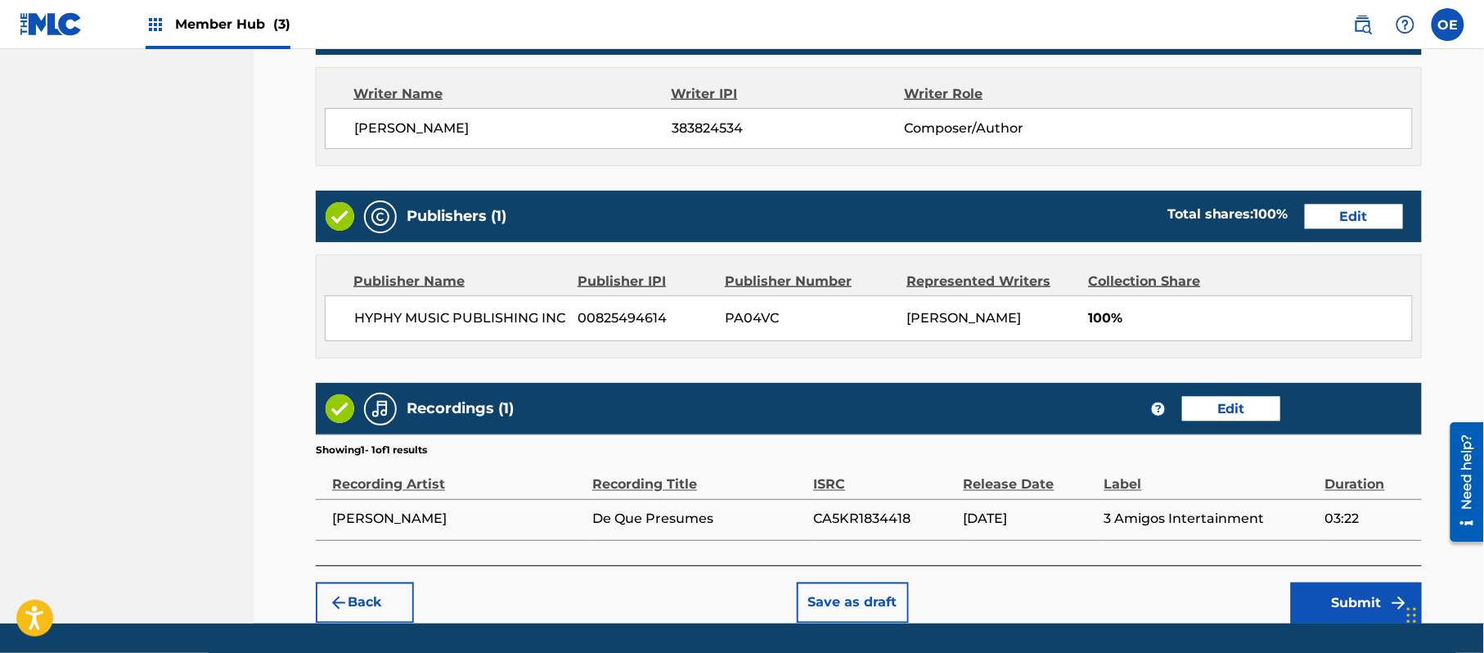
scroll to position [731, 0]
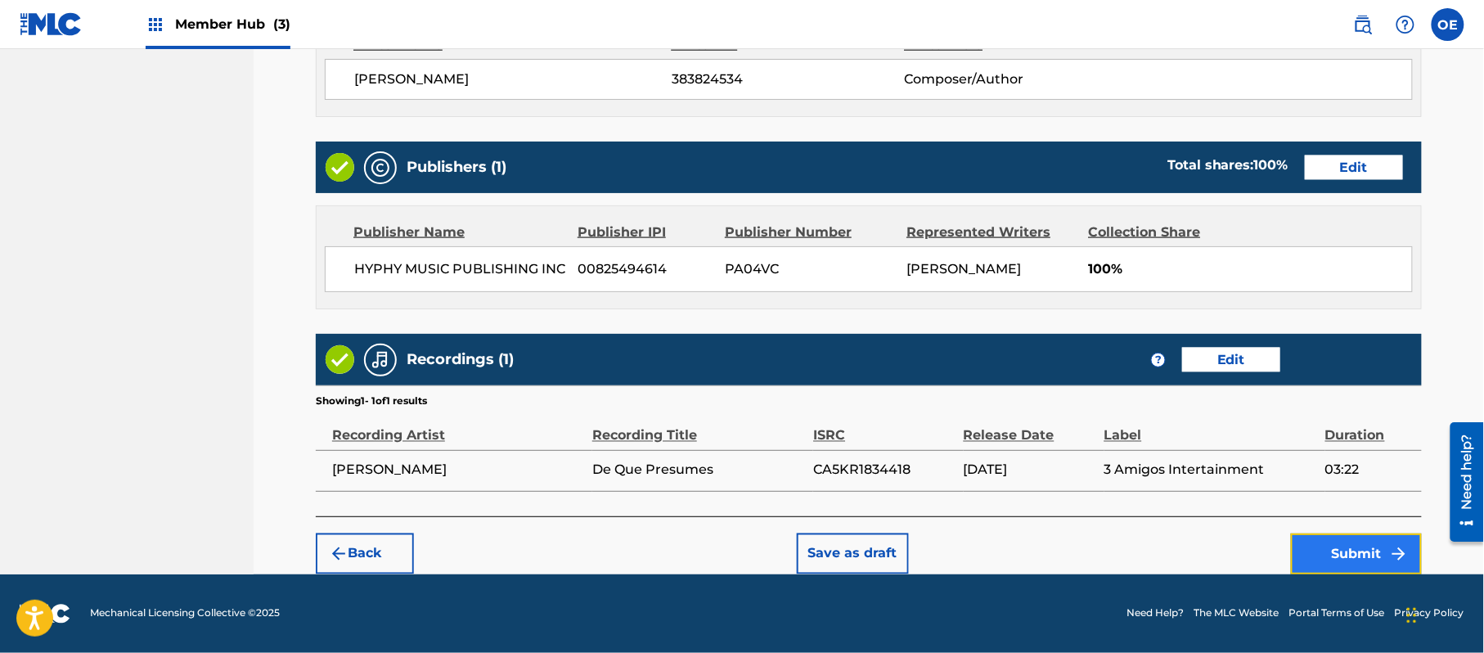
click at [1332, 551] on button "Submit" at bounding box center [1356, 553] width 131 height 41
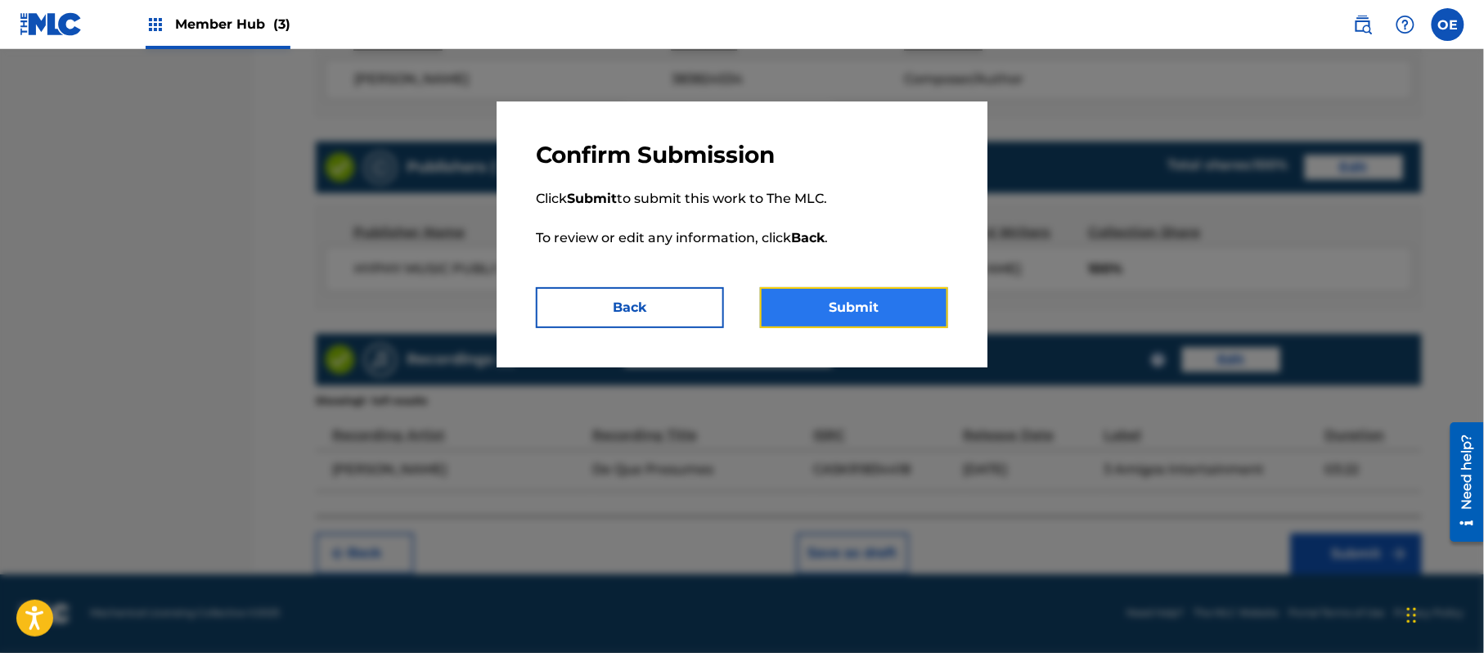
click at [848, 316] on button "Submit" at bounding box center [854, 307] width 188 height 41
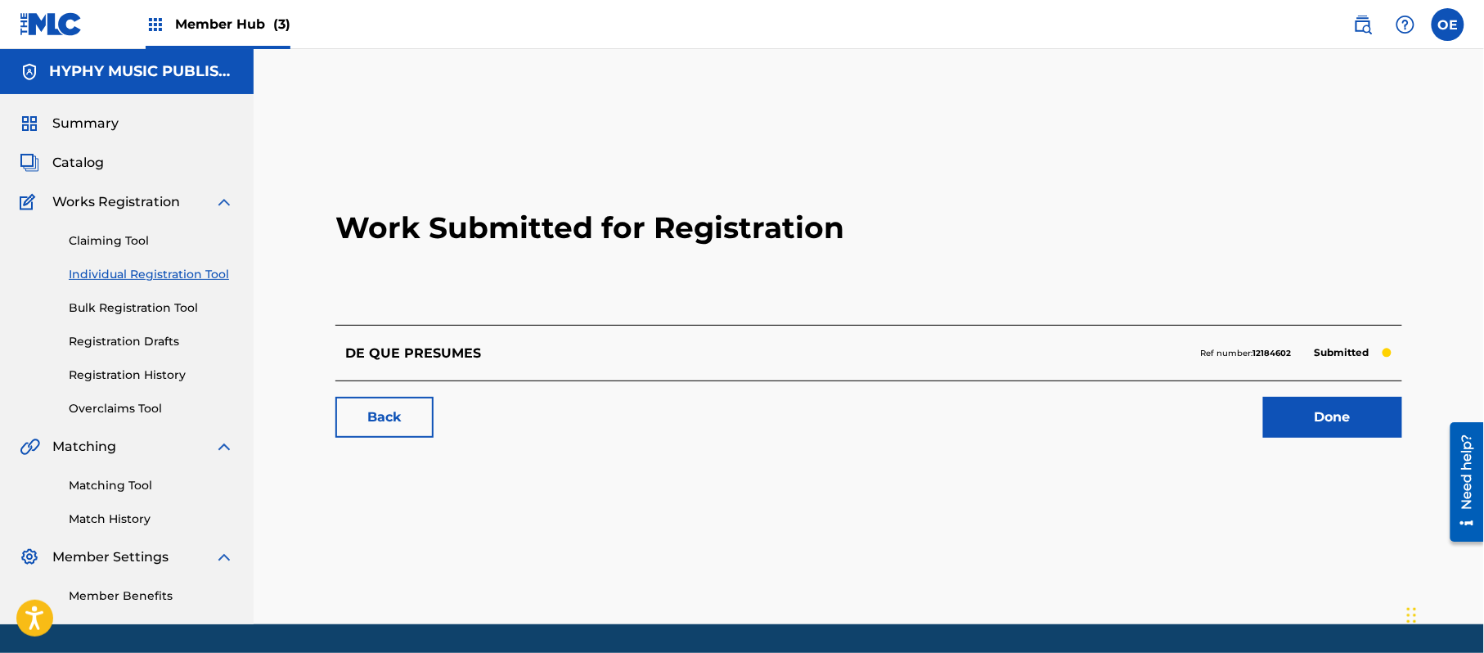
click at [209, 281] on link "Individual Registration Tool" at bounding box center [151, 274] width 165 height 17
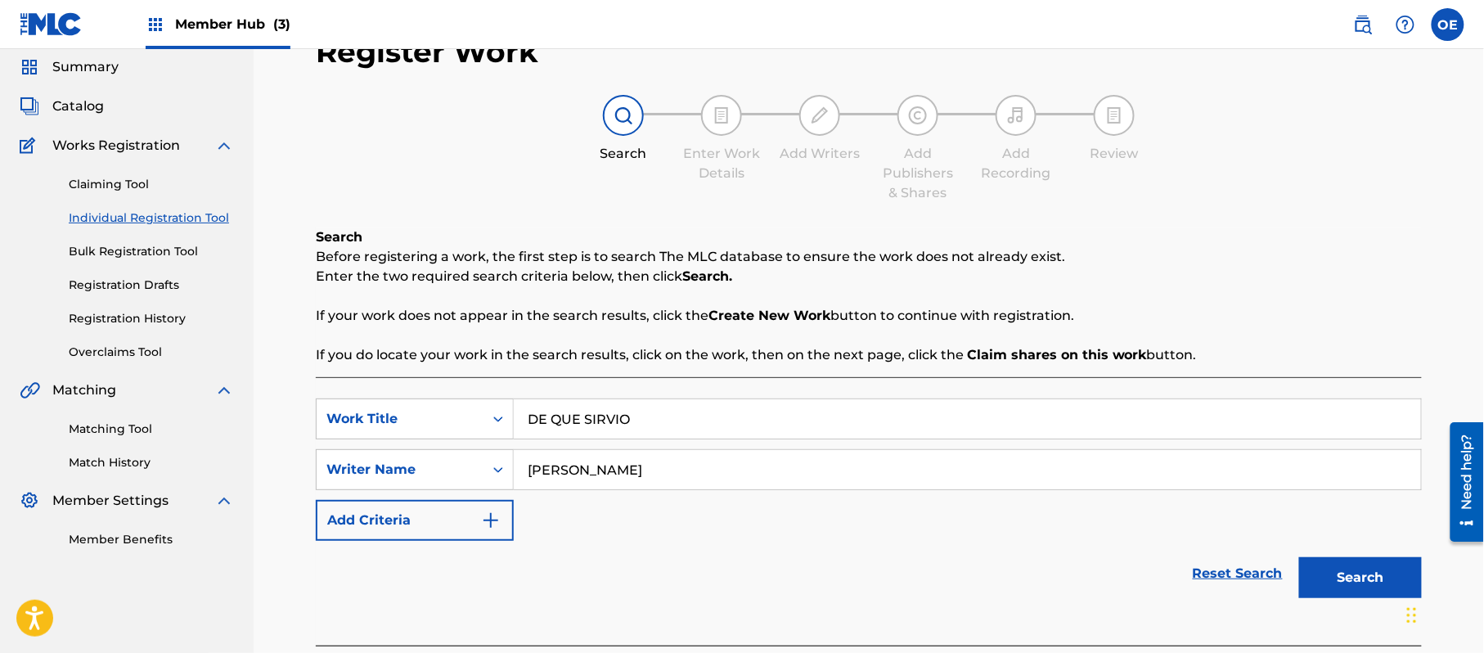
scroll to position [145, 0]
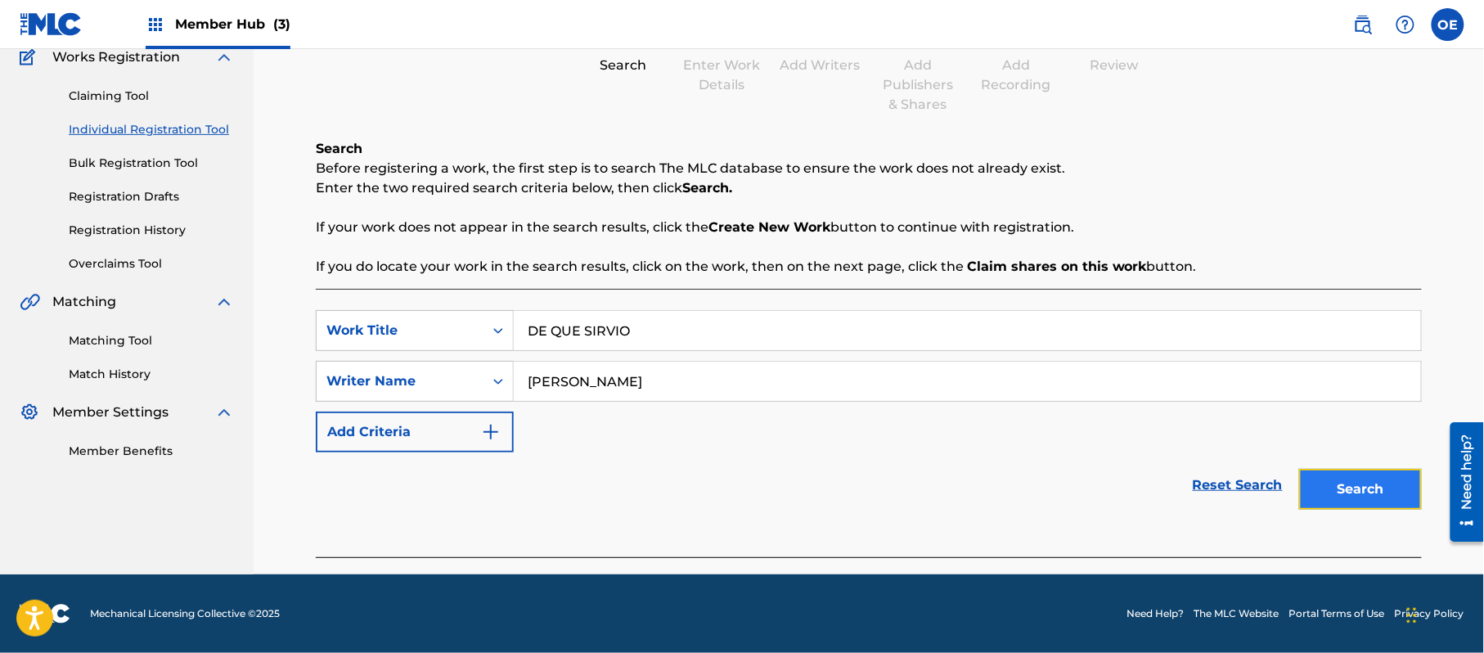
click at [1366, 502] on button "Search" at bounding box center [1360, 489] width 123 height 41
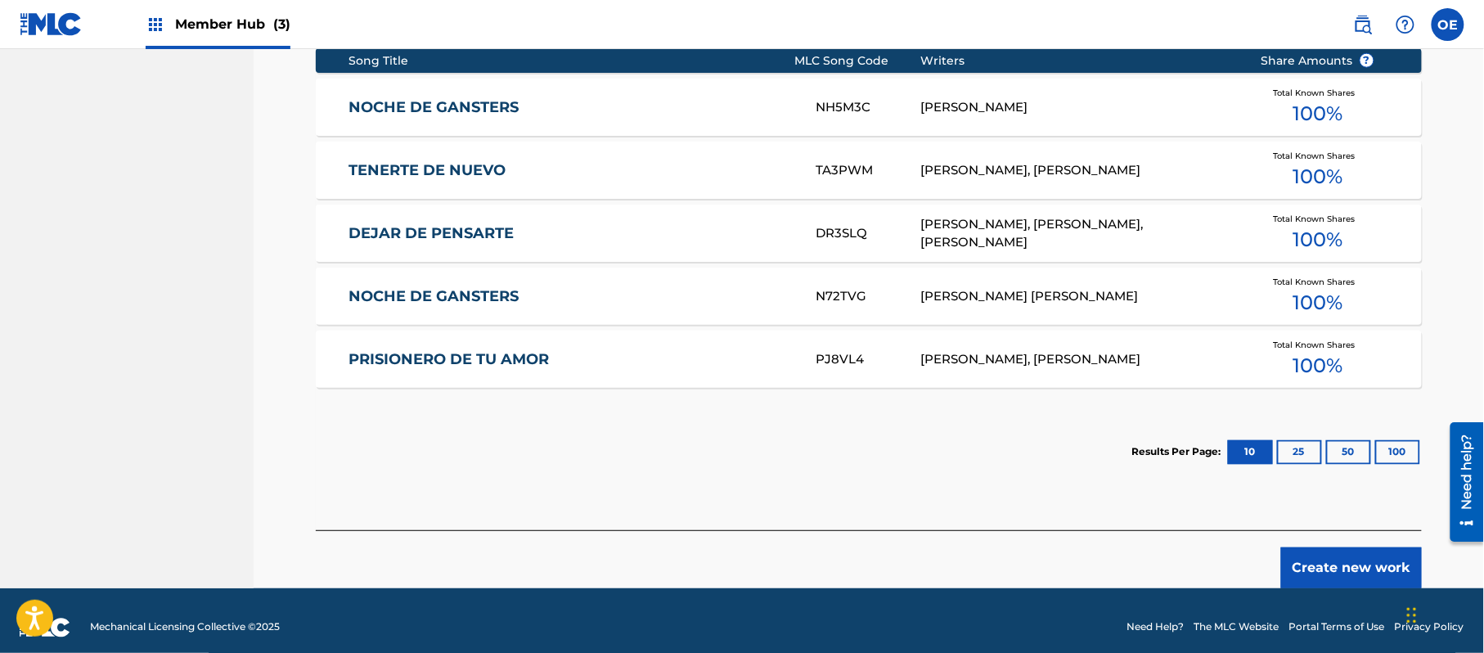
scroll to position [700, 0]
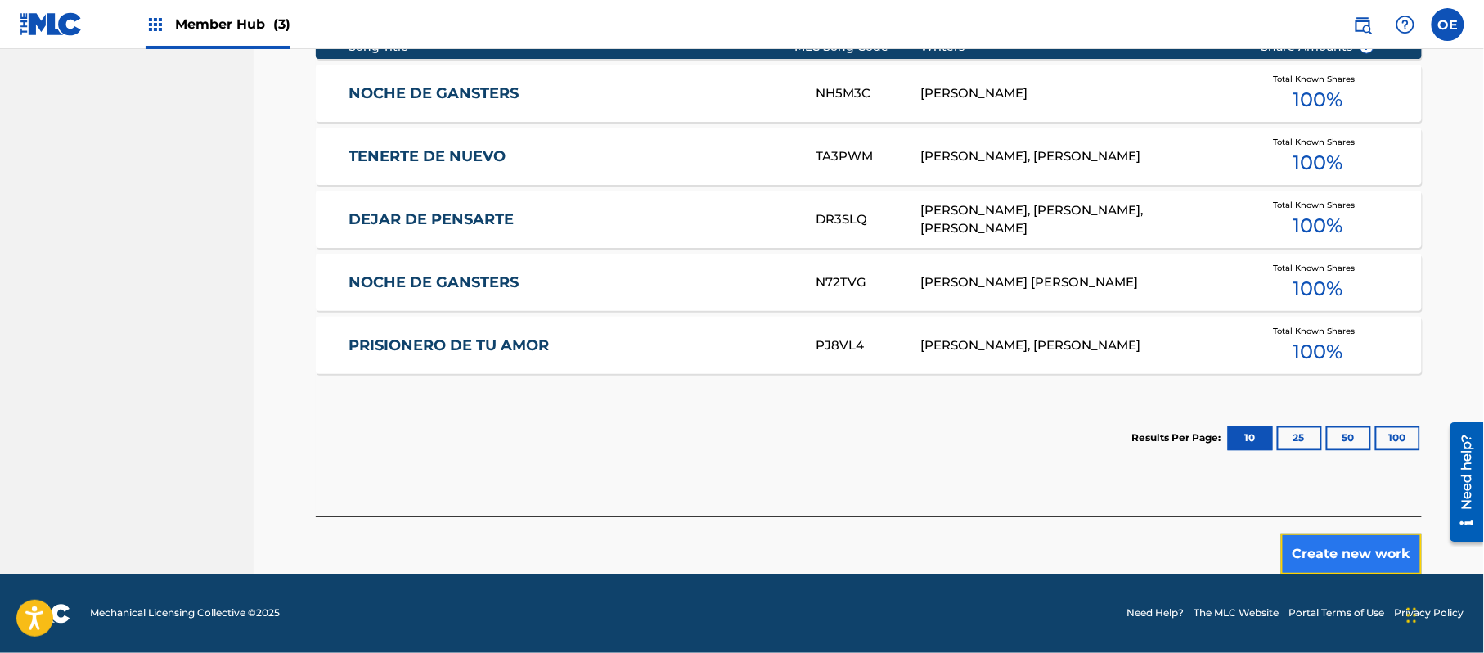
click at [1340, 538] on button "Create new work" at bounding box center [1351, 553] width 141 height 41
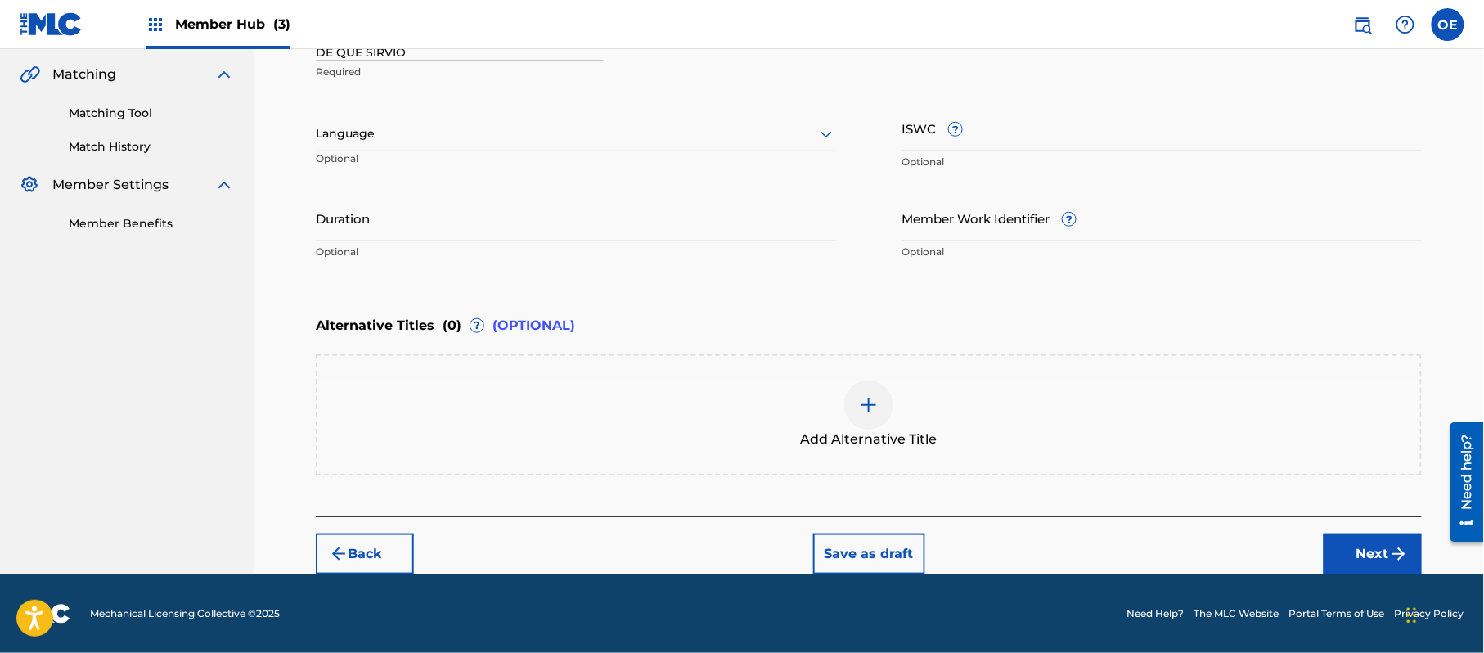
scroll to position [371, 0]
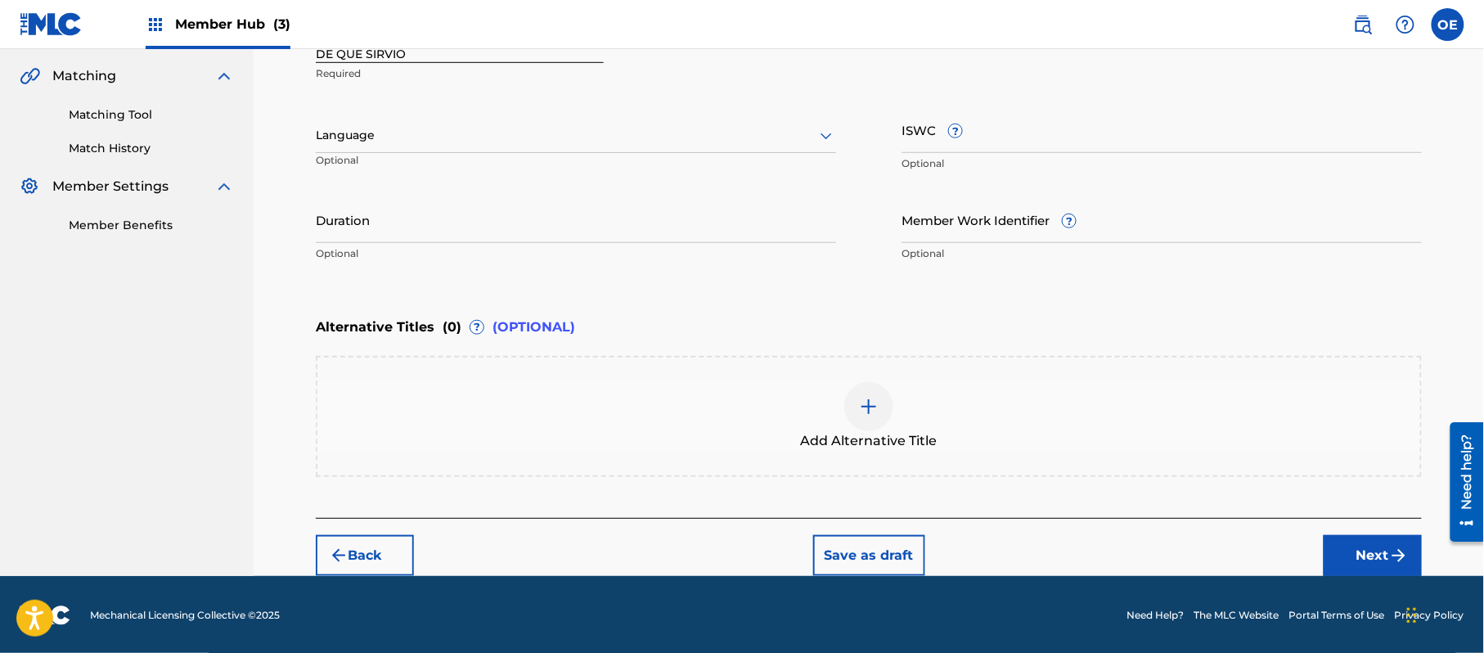
click at [507, 145] on div at bounding box center [576, 135] width 520 height 20
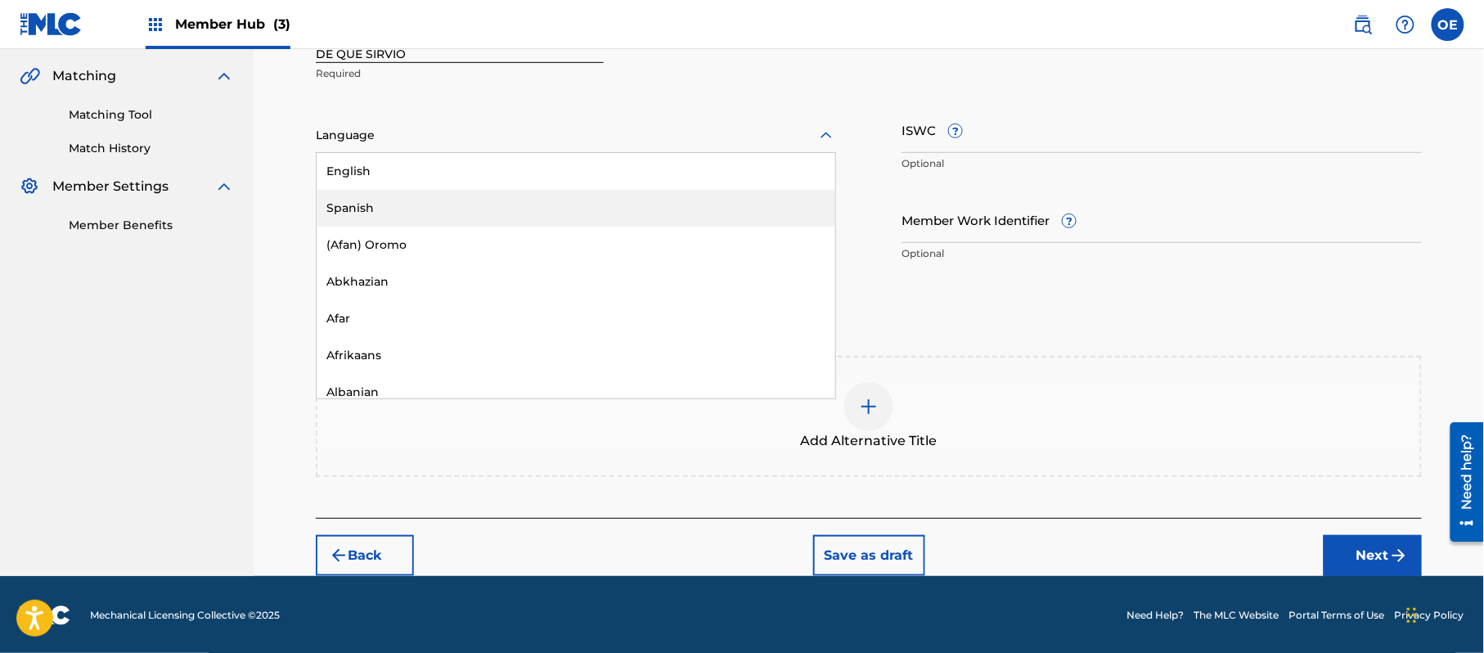
click at [499, 204] on div "Spanish" at bounding box center [576, 208] width 519 height 37
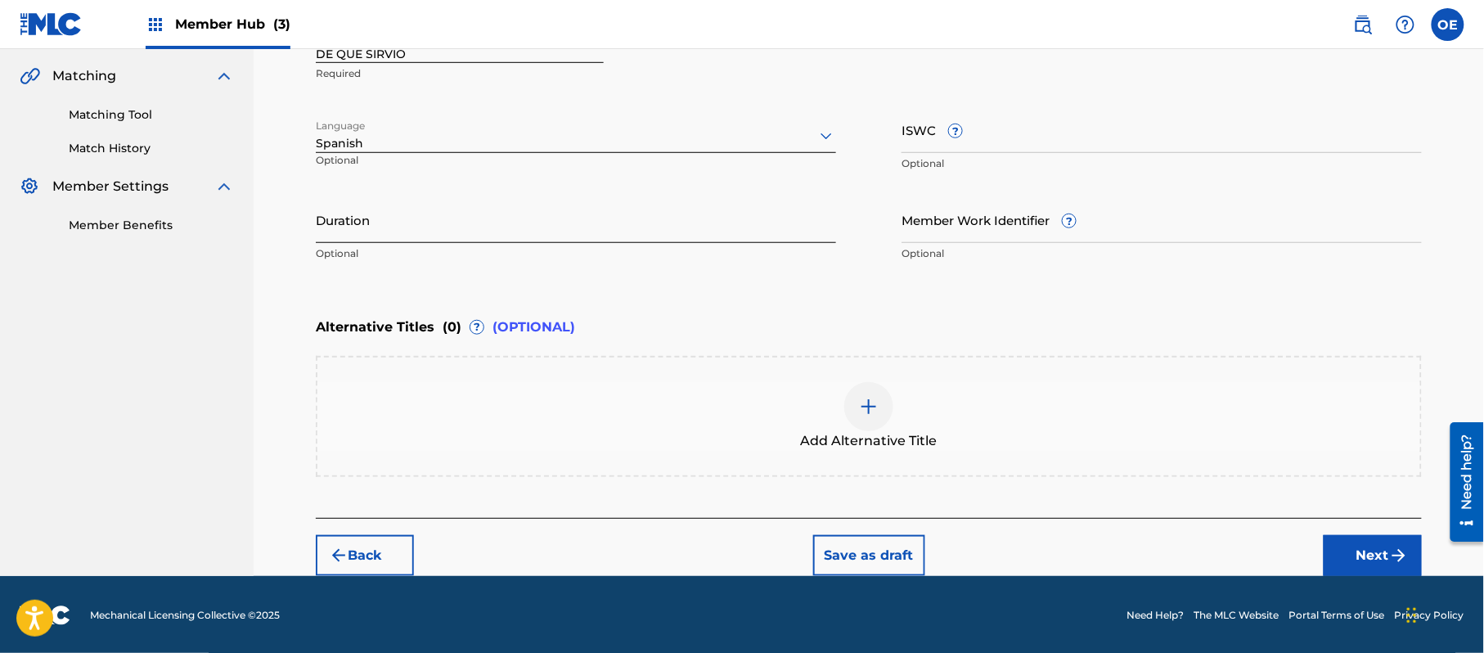
click at [481, 214] on input "Duration" at bounding box center [576, 219] width 520 height 47
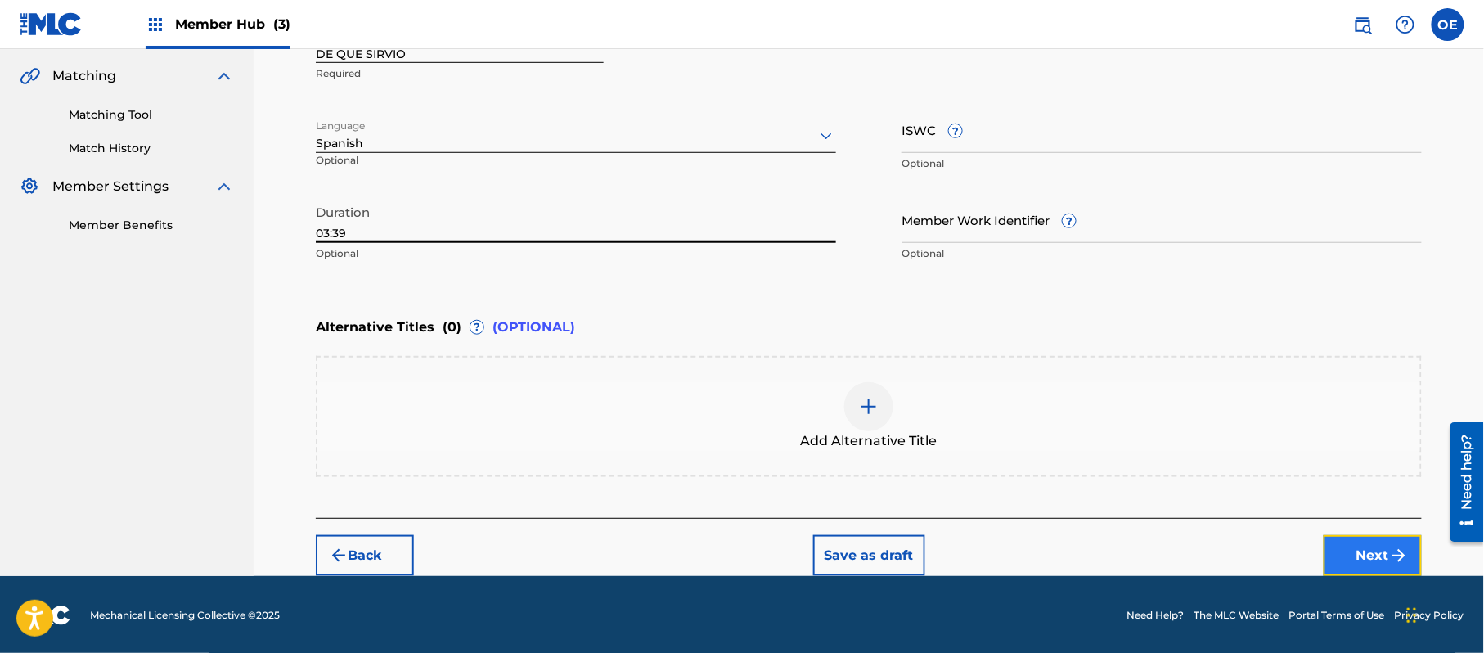
click at [1384, 557] on button "Next" at bounding box center [1373, 555] width 98 height 41
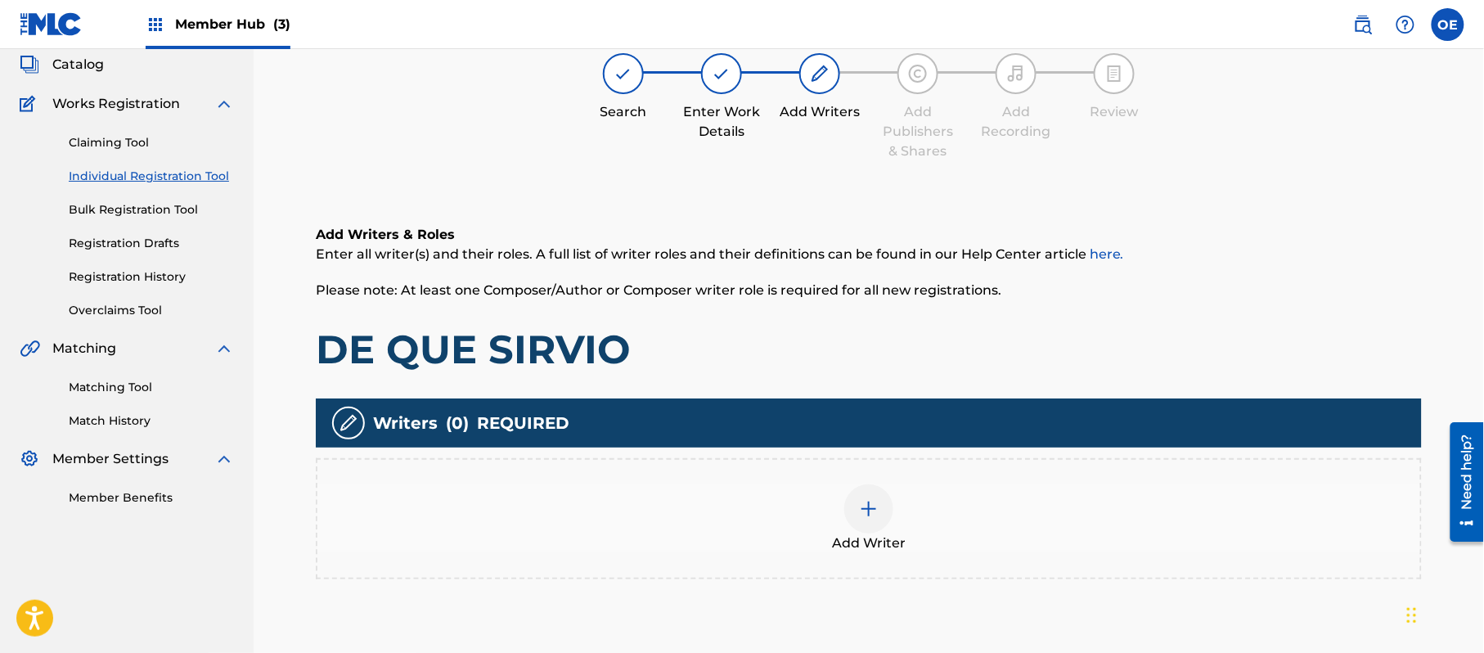
scroll to position [74, 0]
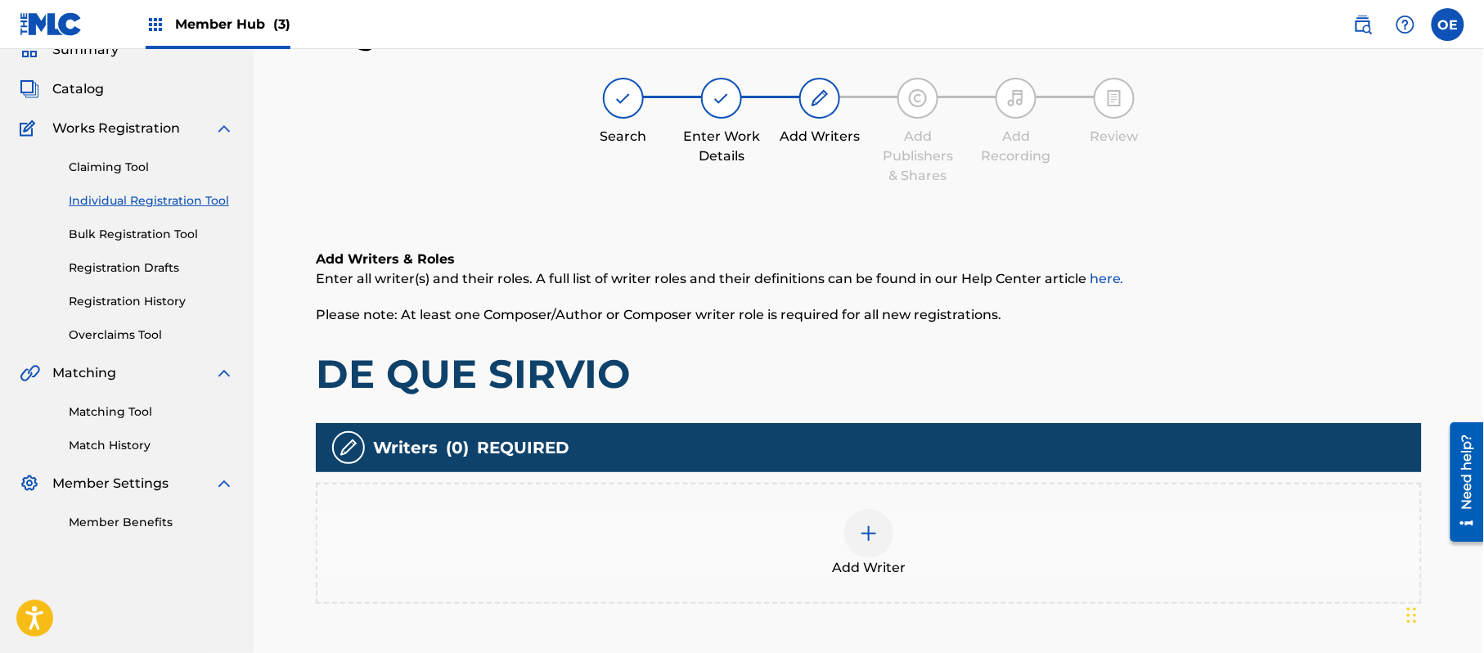
click at [841, 518] on div "Add Writer" at bounding box center [868, 543] width 1103 height 69
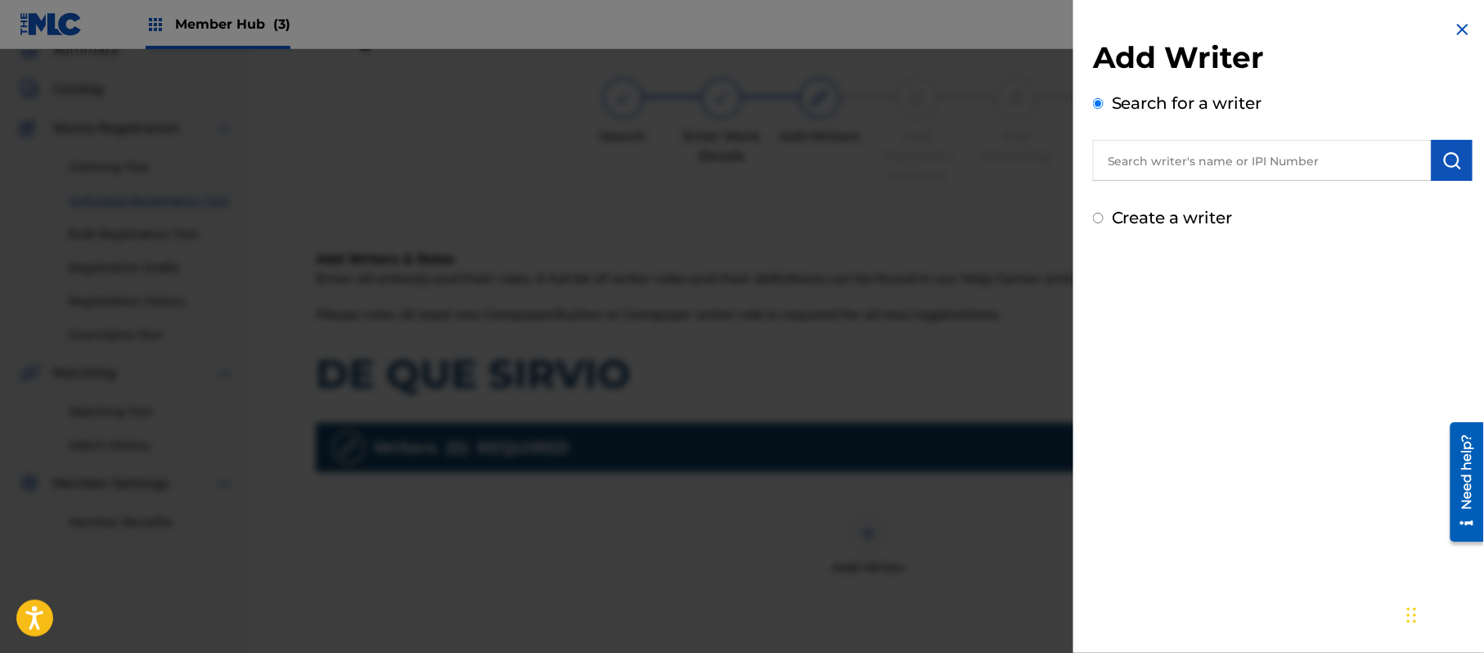
click at [1192, 226] on label "Create a writer" at bounding box center [1172, 218] width 121 height 20
click at [1104, 223] on input "Create a writer" at bounding box center [1098, 218] width 11 height 11
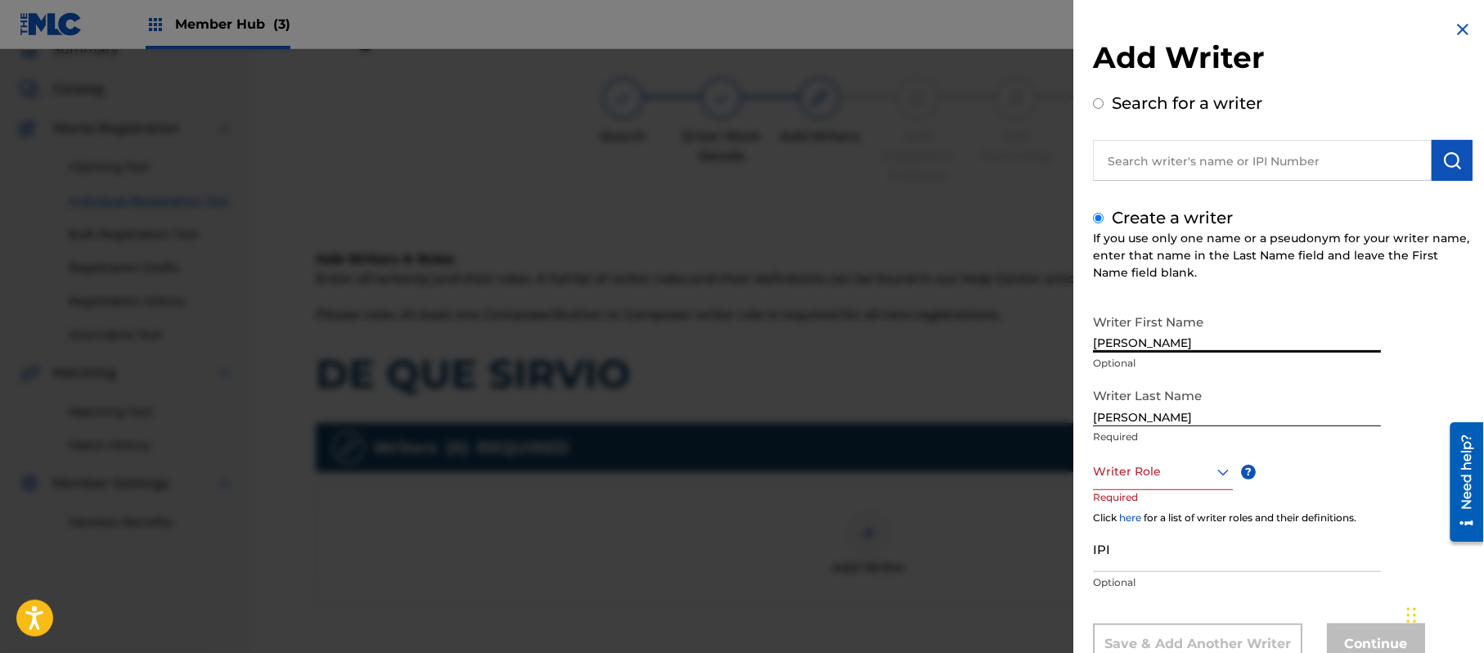
drag, startPoint x: 1193, startPoint y: 331, endPoint x: 1134, endPoint y: 345, distance: 60.7
click at [1134, 345] on input "[PERSON_NAME]" at bounding box center [1237, 329] width 288 height 47
drag, startPoint x: 1136, startPoint y: 419, endPoint x: 1009, endPoint y: 420, distance: 126.8
click at [1021, 419] on div "Add Writer Search for a writer Create a writer If you use only one name or a ps…" at bounding box center [742, 351] width 1484 height 604
click at [1136, 465] on div "Writer Role" at bounding box center [1163, 471] width 140 height 37
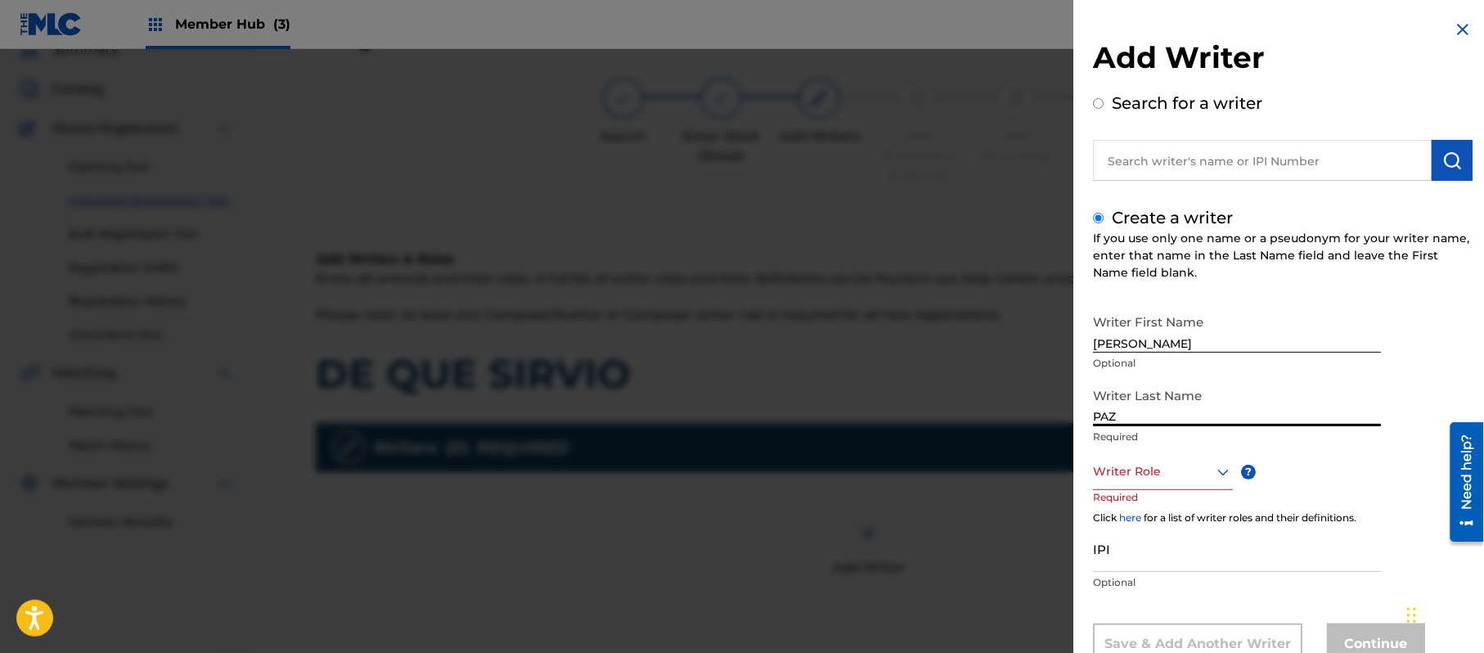
scroll to position [56, 0]
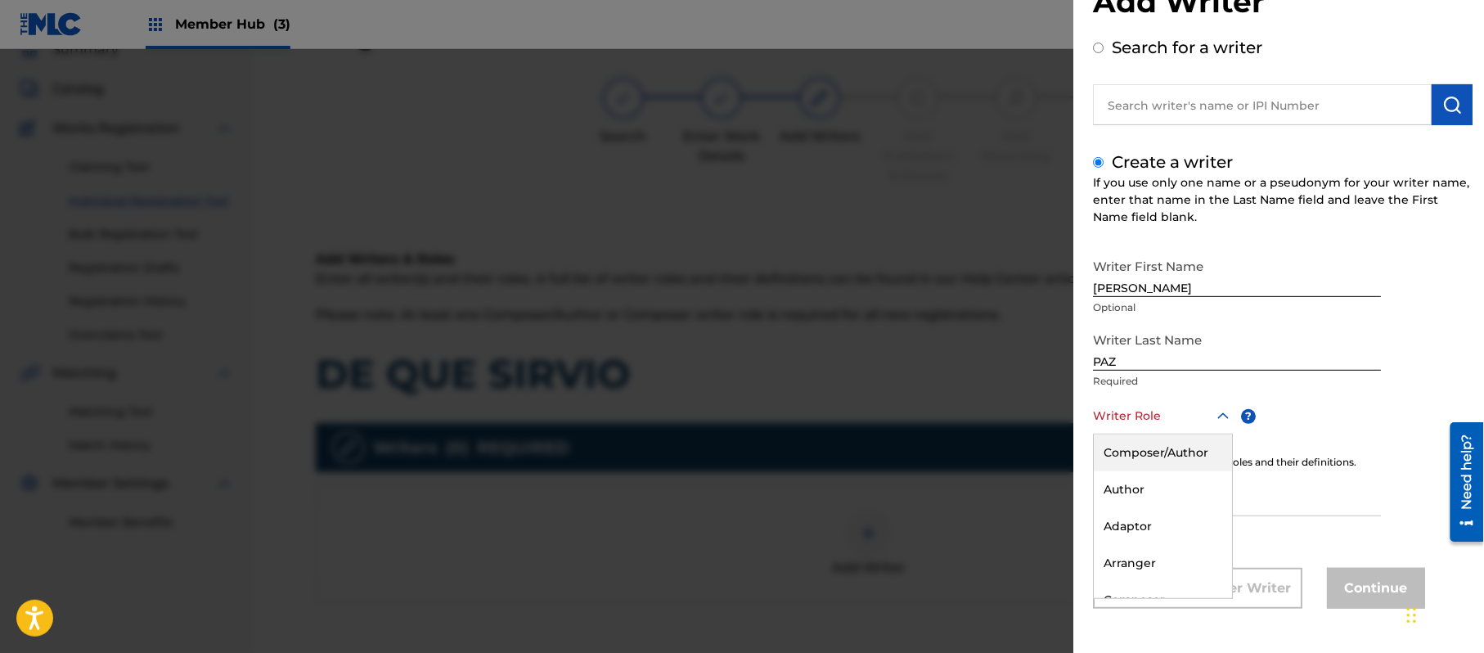
click at [1136, 465] on div "Composer/Author" at bounding box center [1163, 452] width 138 height 37
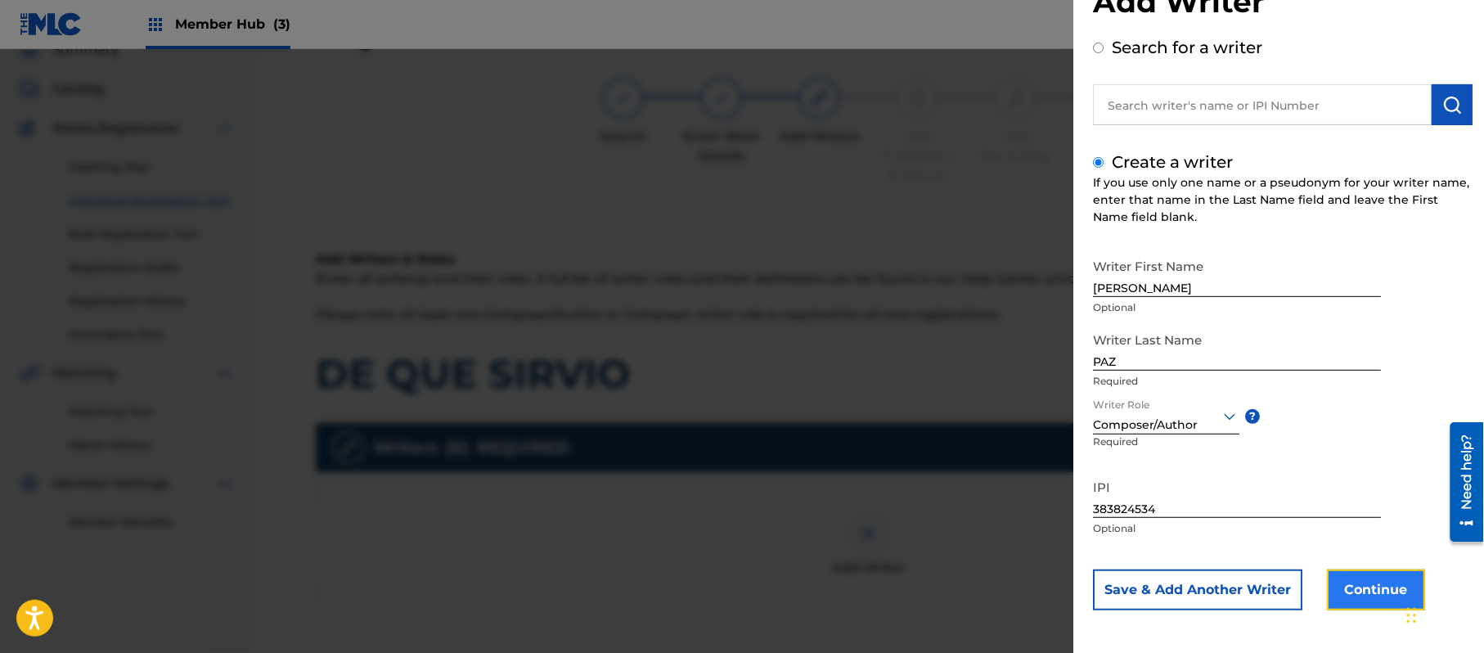
click at [1389, 601] on button "Continue" at bounding box center [1376, 589] width 98 height 41
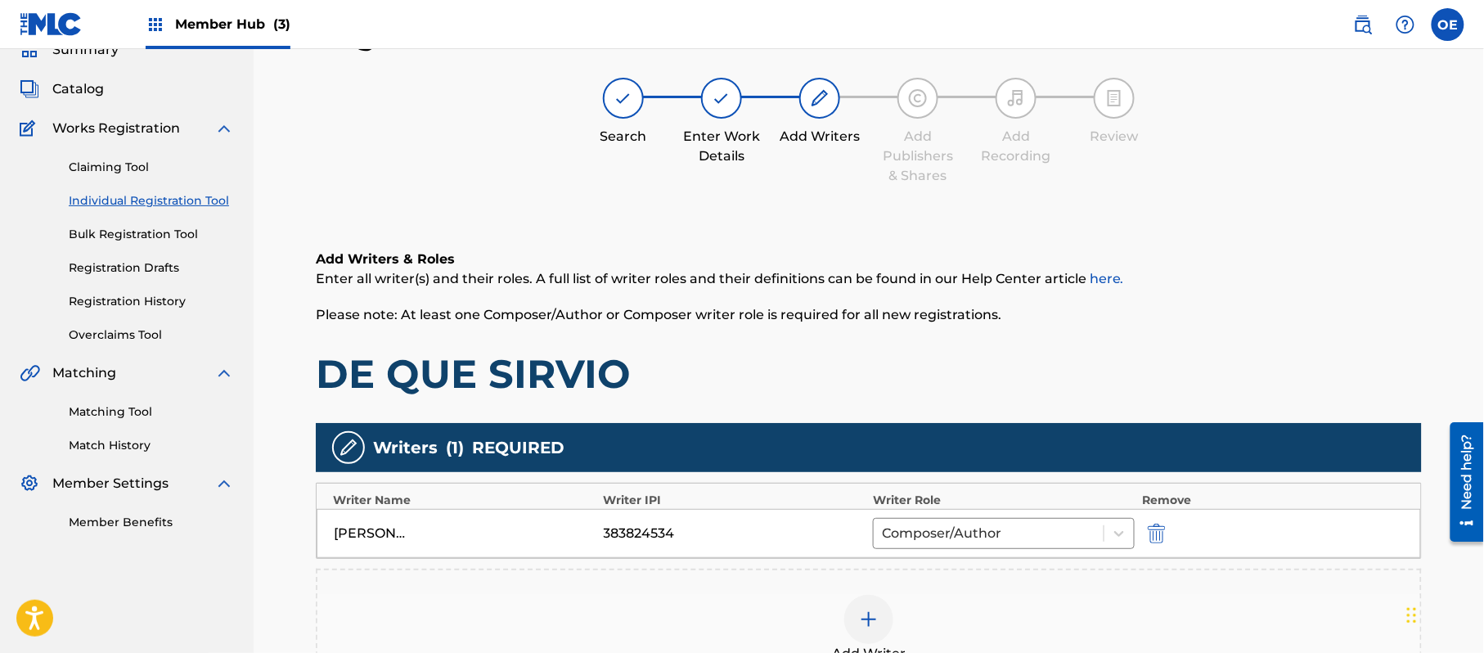
scroll to position [292, 0]
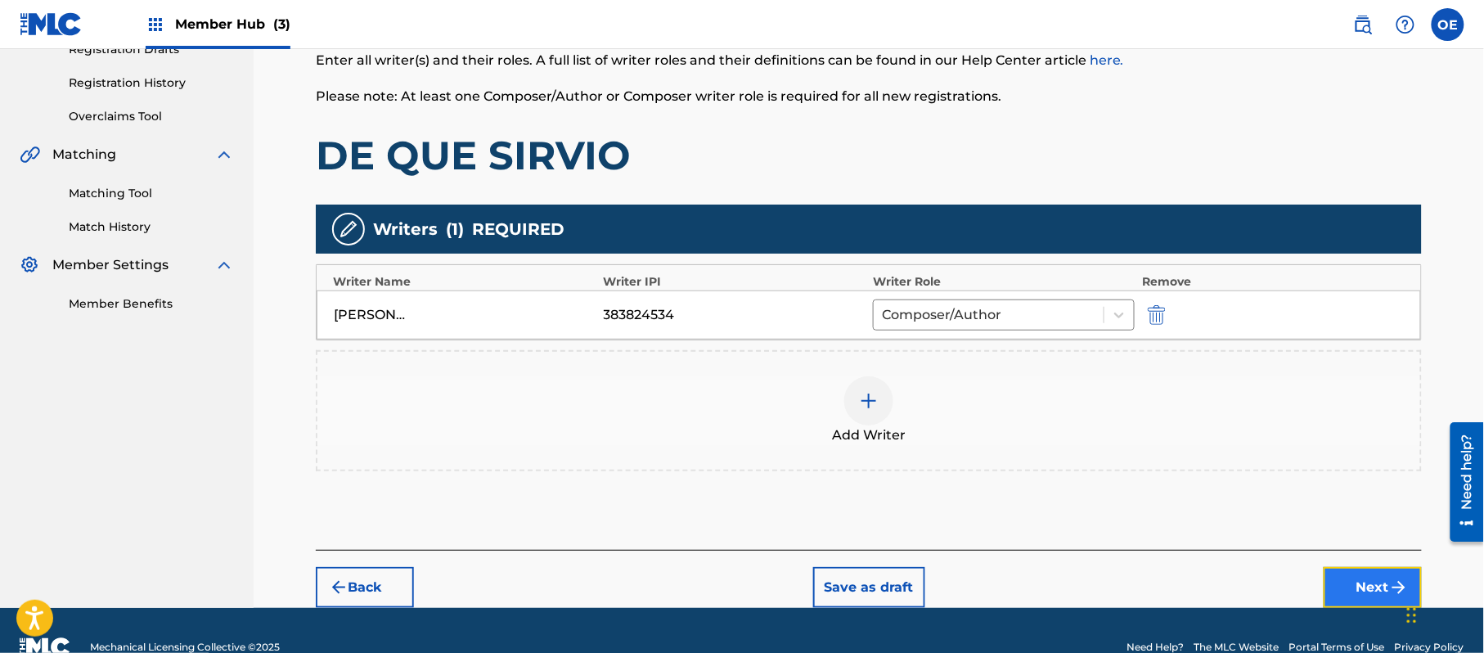
click at [1358, 593] on button "Next" at bounding box center [1373, 587] width 98 height 41
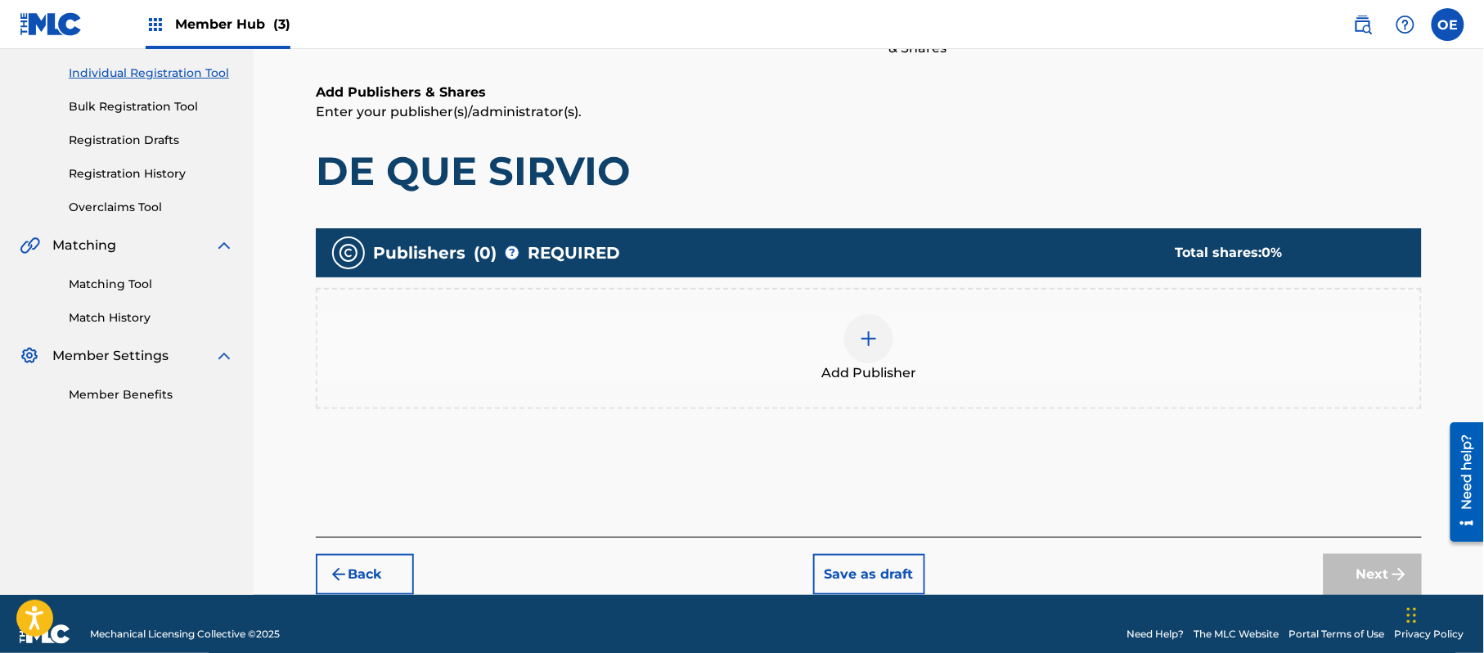
scroll to position [74, 0]
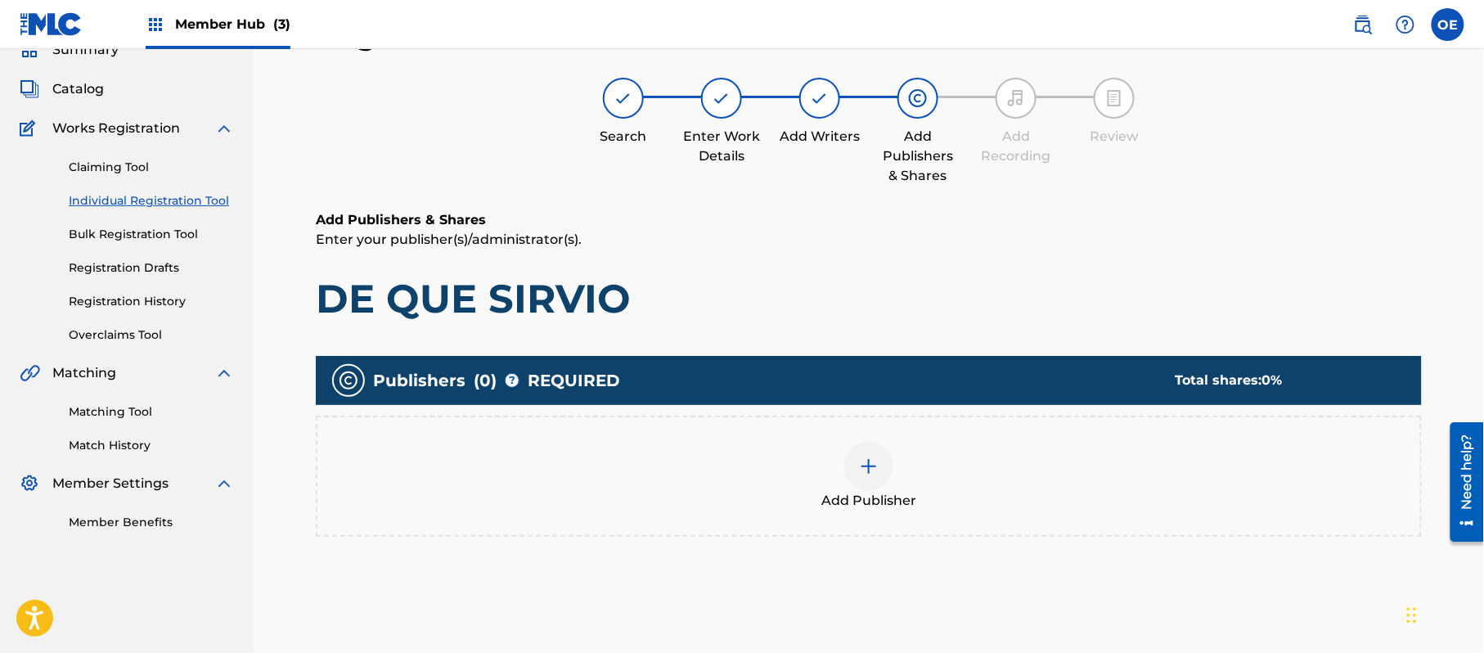
click at [885, 502] on span "Add Publisher" at bounding box center [868, 501] width 95 height 20
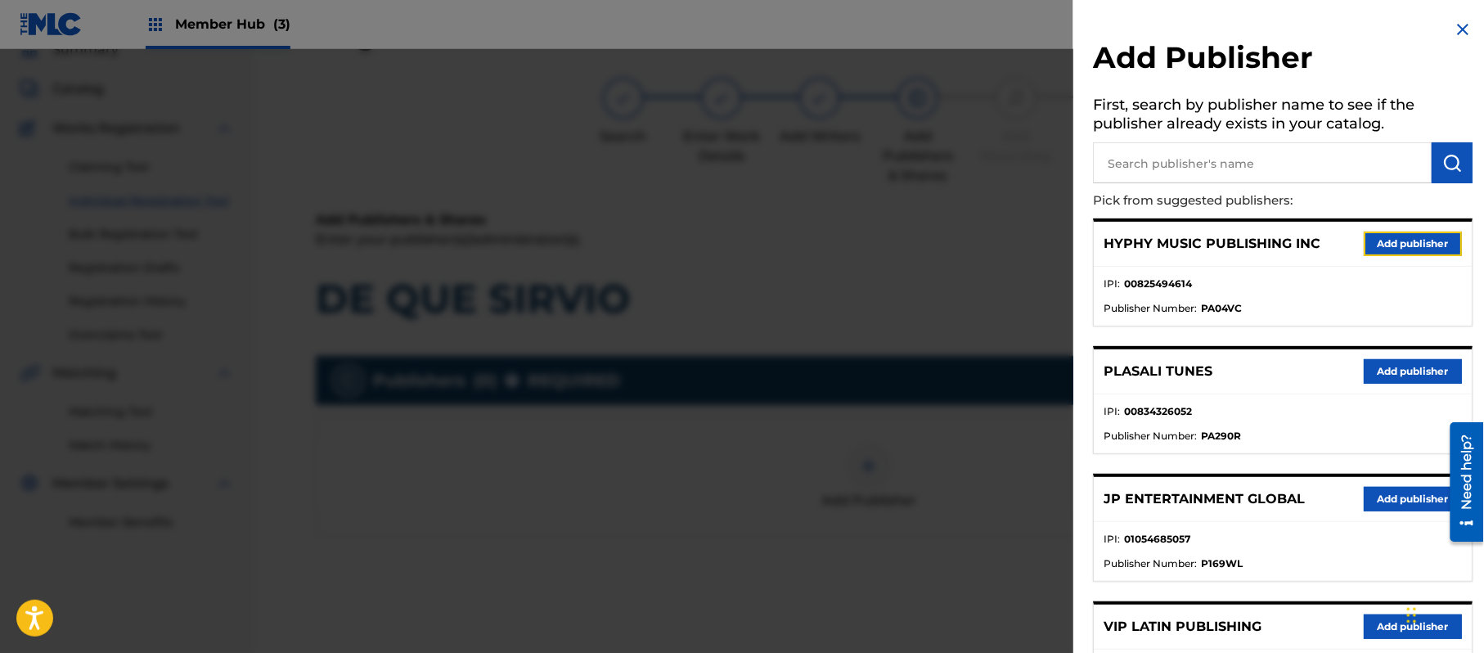
click at [1412, 237] on button "Add publisher" at bounding box center [1413, 244] width 98 height 25
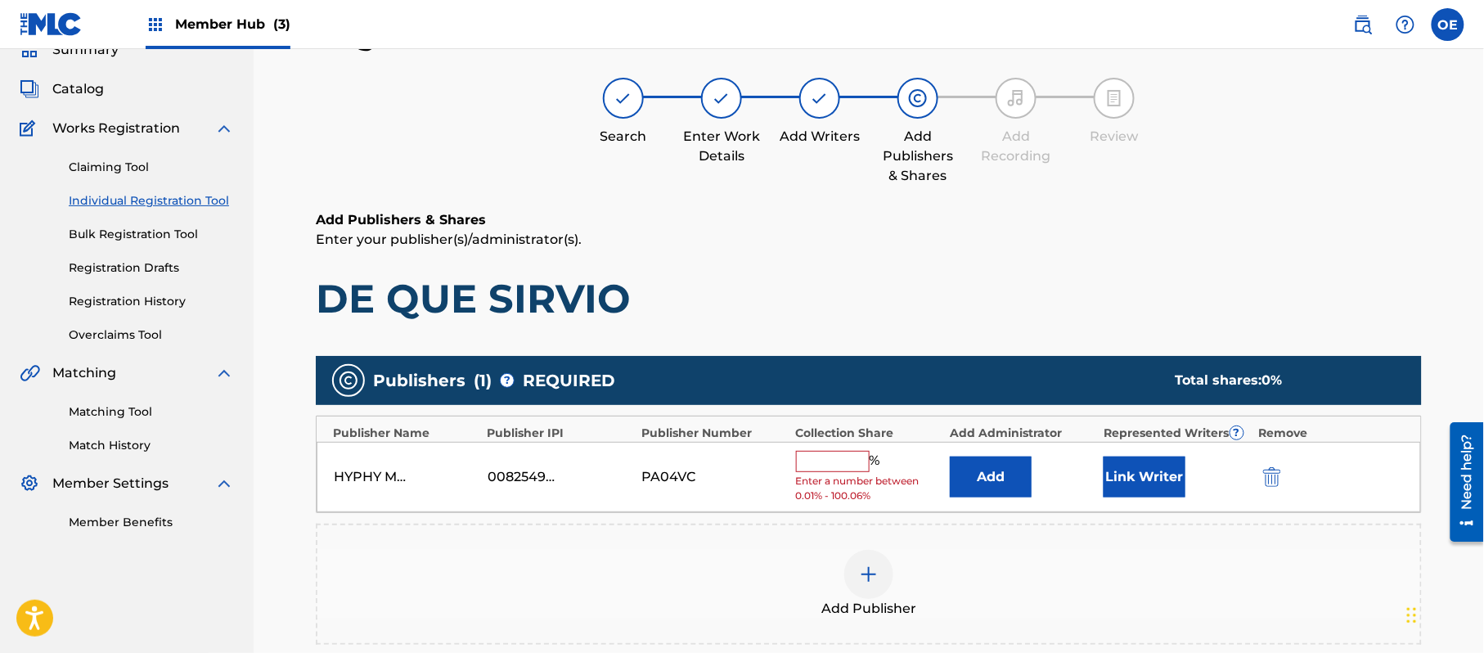
click at [870, 465] on span "%" at bounding box center [877, 461] width 15 height 21
click at [859, 465] on input "text" at bounding box center [833, 461] width 74 height 21
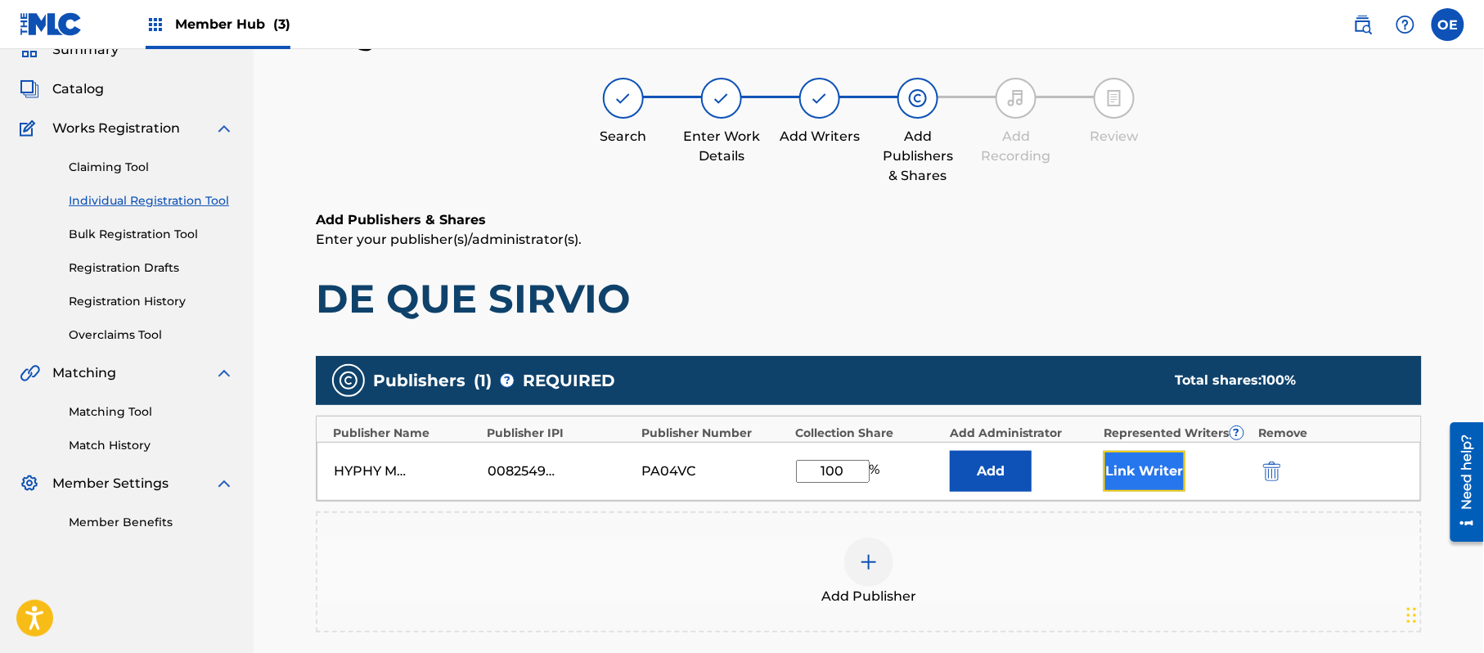
click at [1137, 479] on button "Link Writer" at bounding box center [1145, 471] width 82 height 41
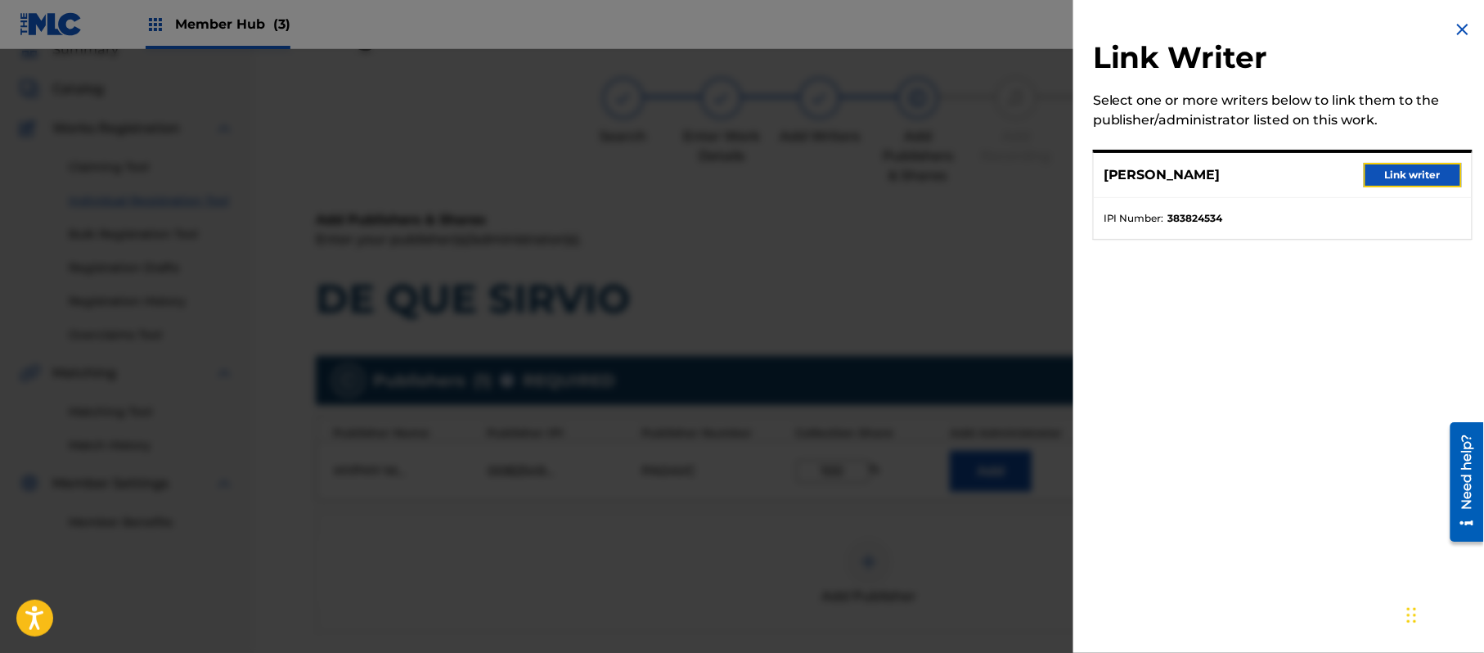
drag, startPoint x: 1385, startPoint y: 168, endPoint x: 1348, endPoint y: 211, distance: 56.9
click at [1385, 173] on button "Link writer" at bounding box center [1413, 175] width 98 height 25
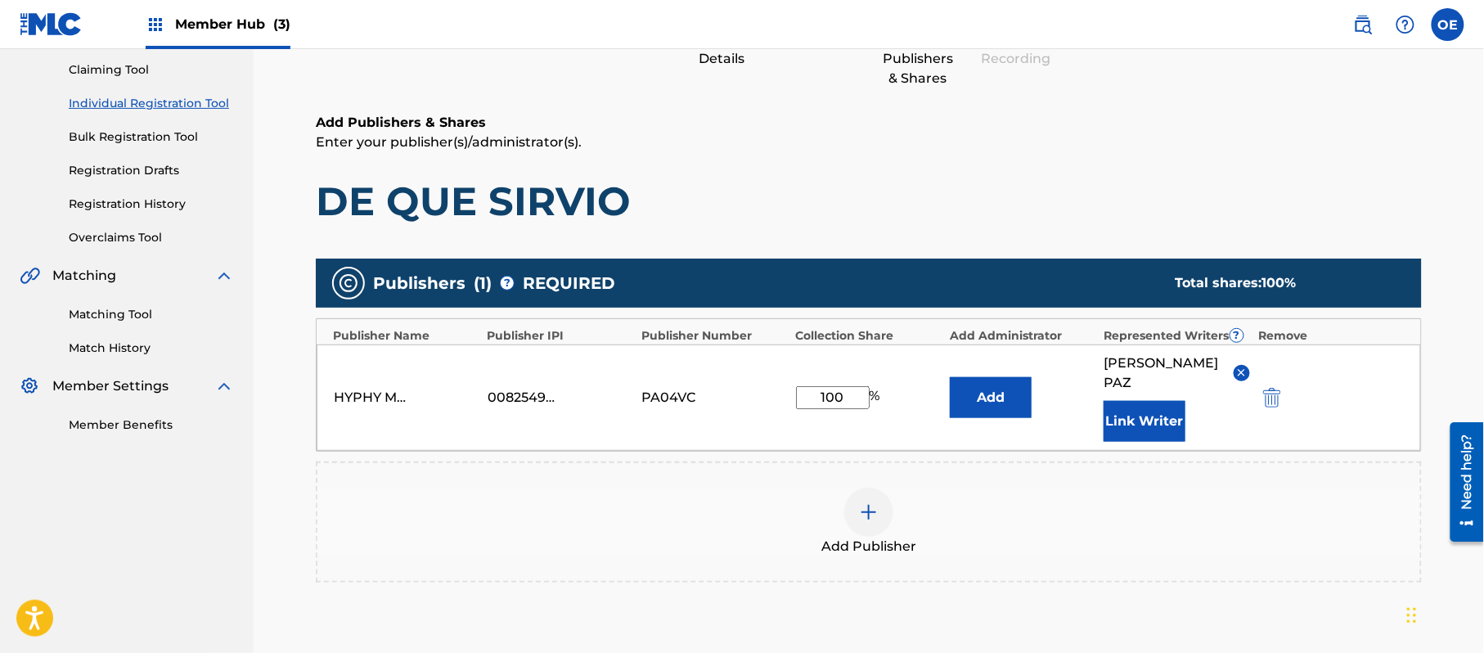
scroll to position [292, 0]
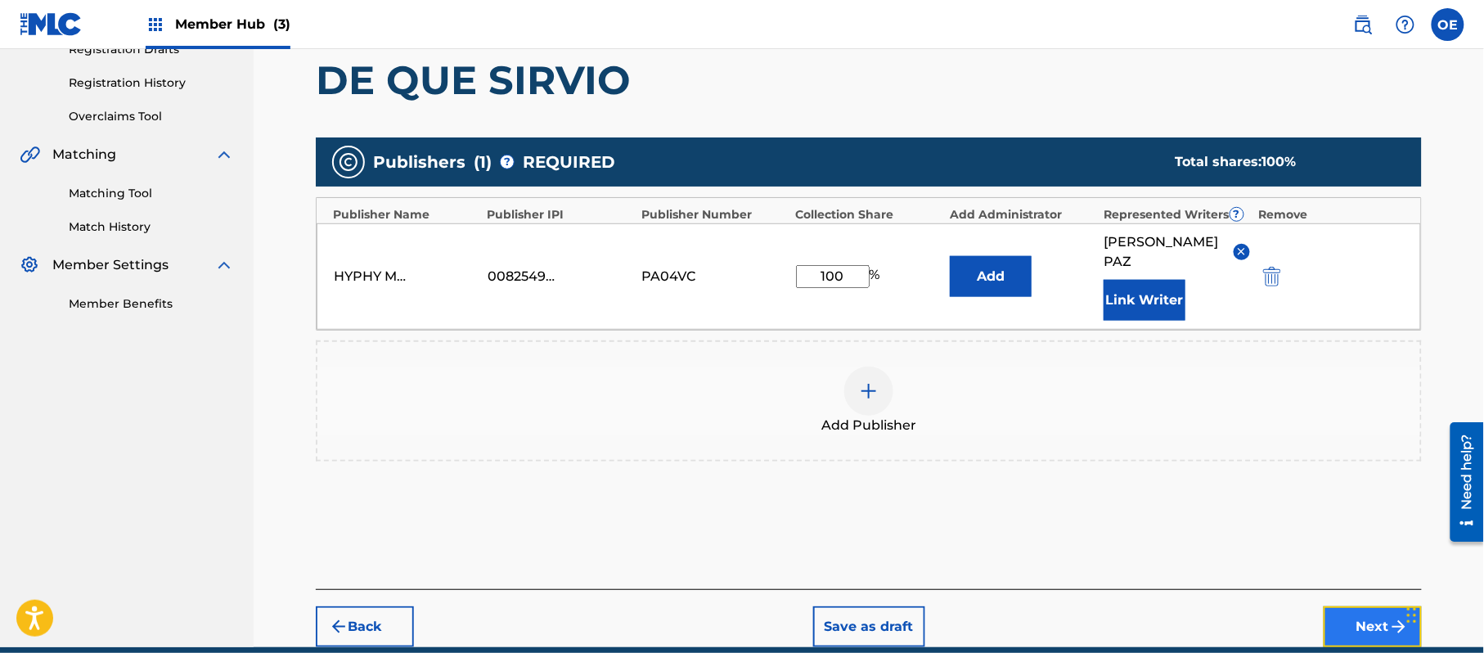
click at [1389, 617] on img "submit" at bounding box center [1399, 627] width 20 height 20
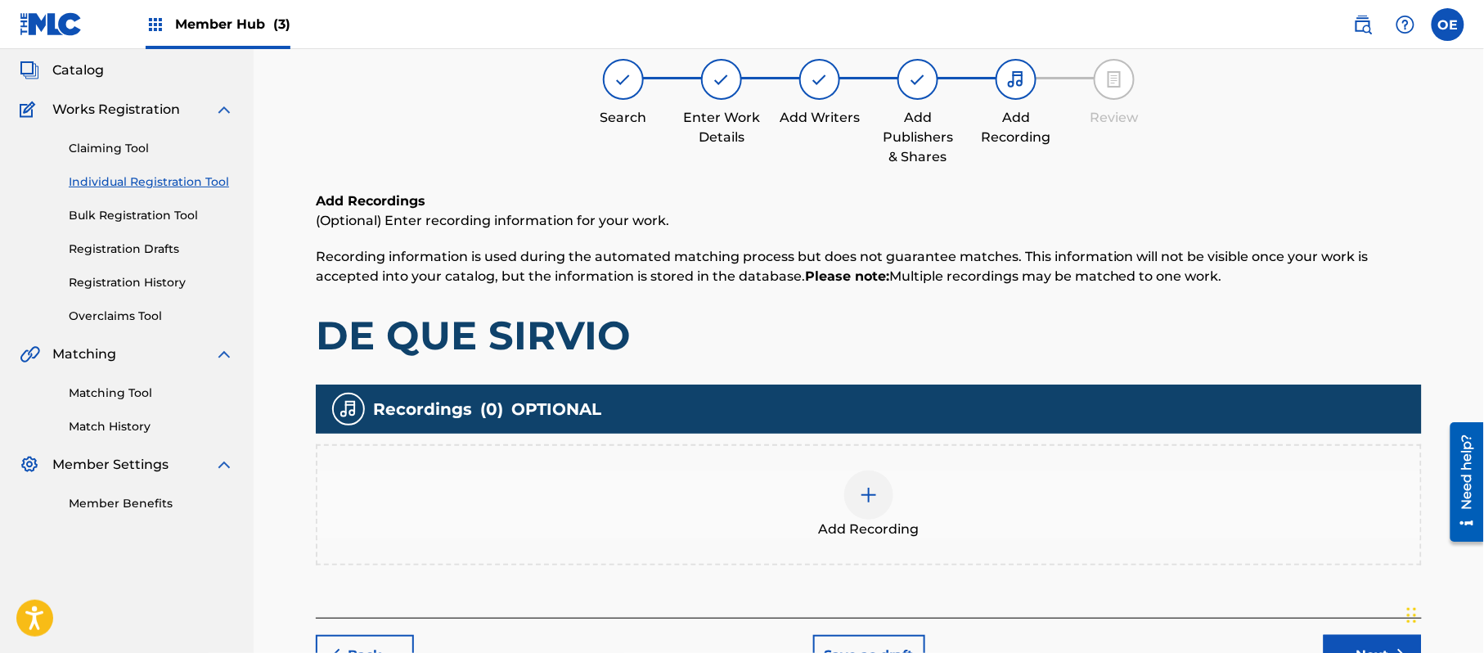
scroll to position [74, 0]
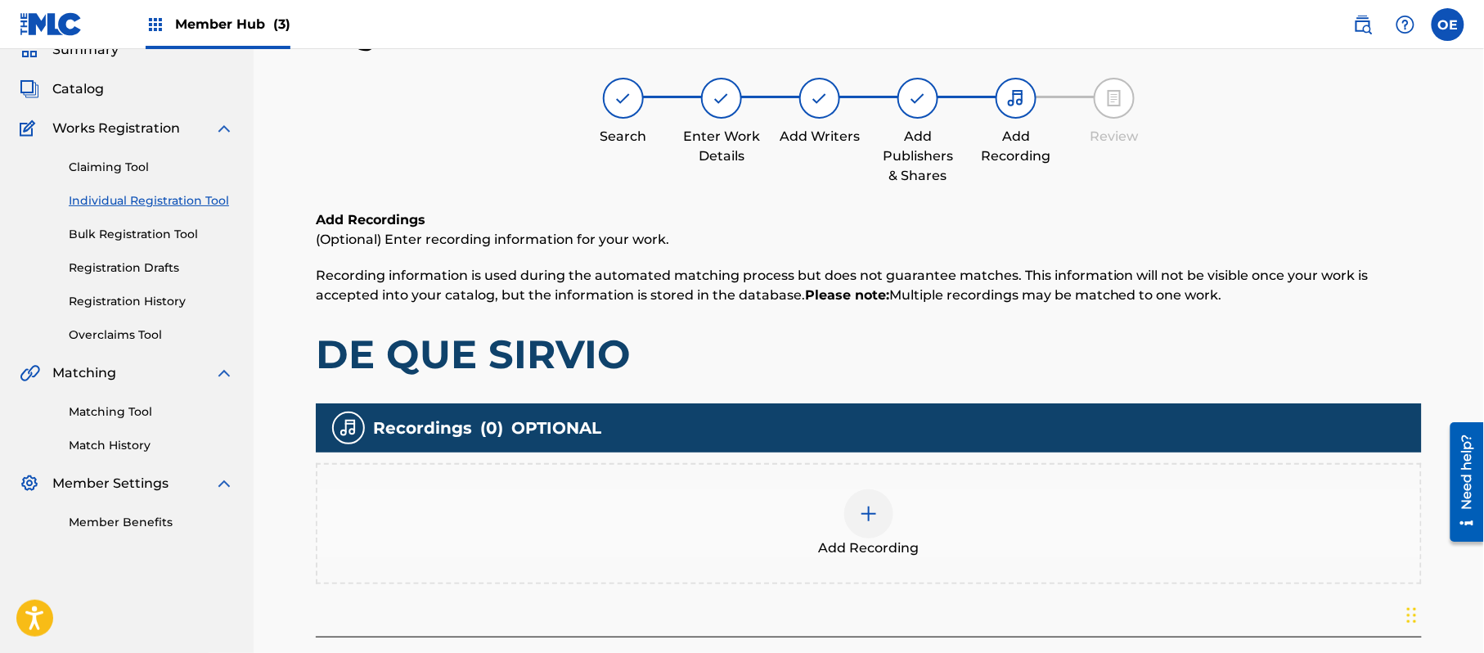
click at [822, 505] on div "Add Recording" at bounding box center [868, 523] width 1103 height 69
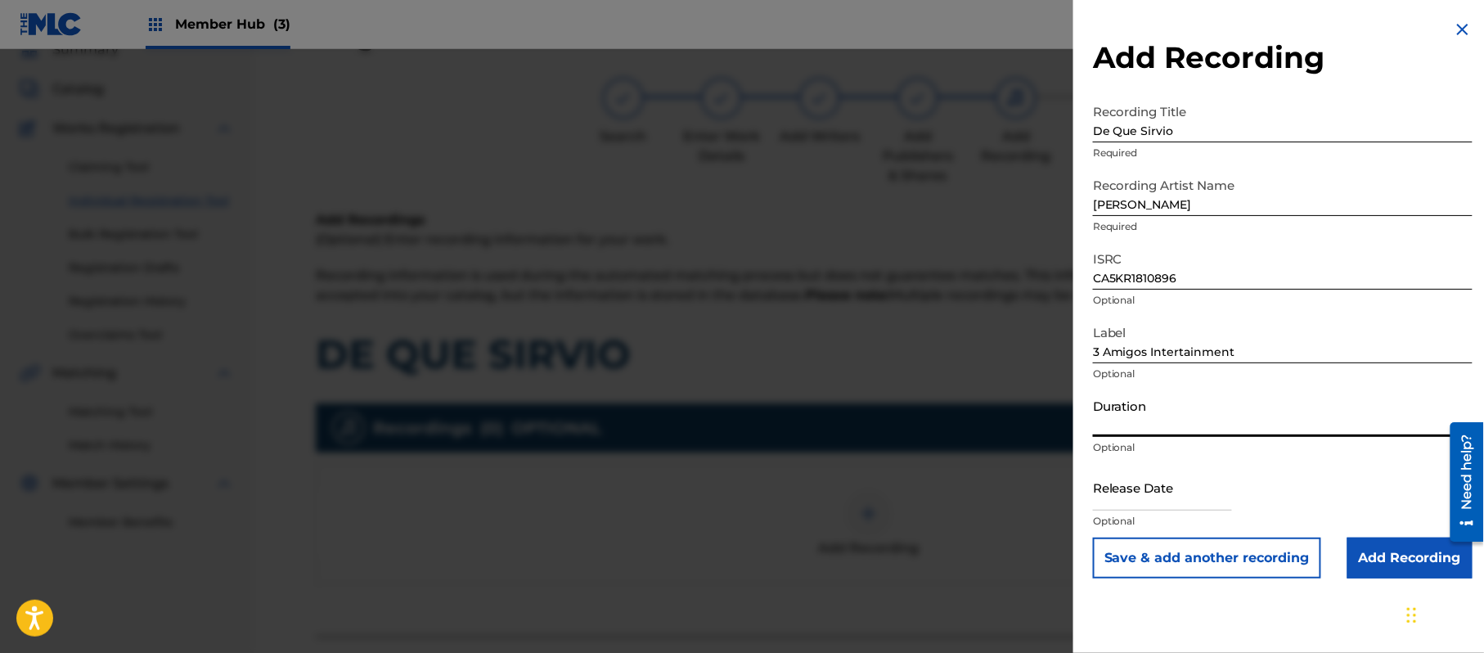
click at [1162, 416] on input "Duration" at bounding box center [1283, 413] width 380 height 47
click at [1139, 482] on input "text" at bounding box center [1162, 487] width 139 height 47
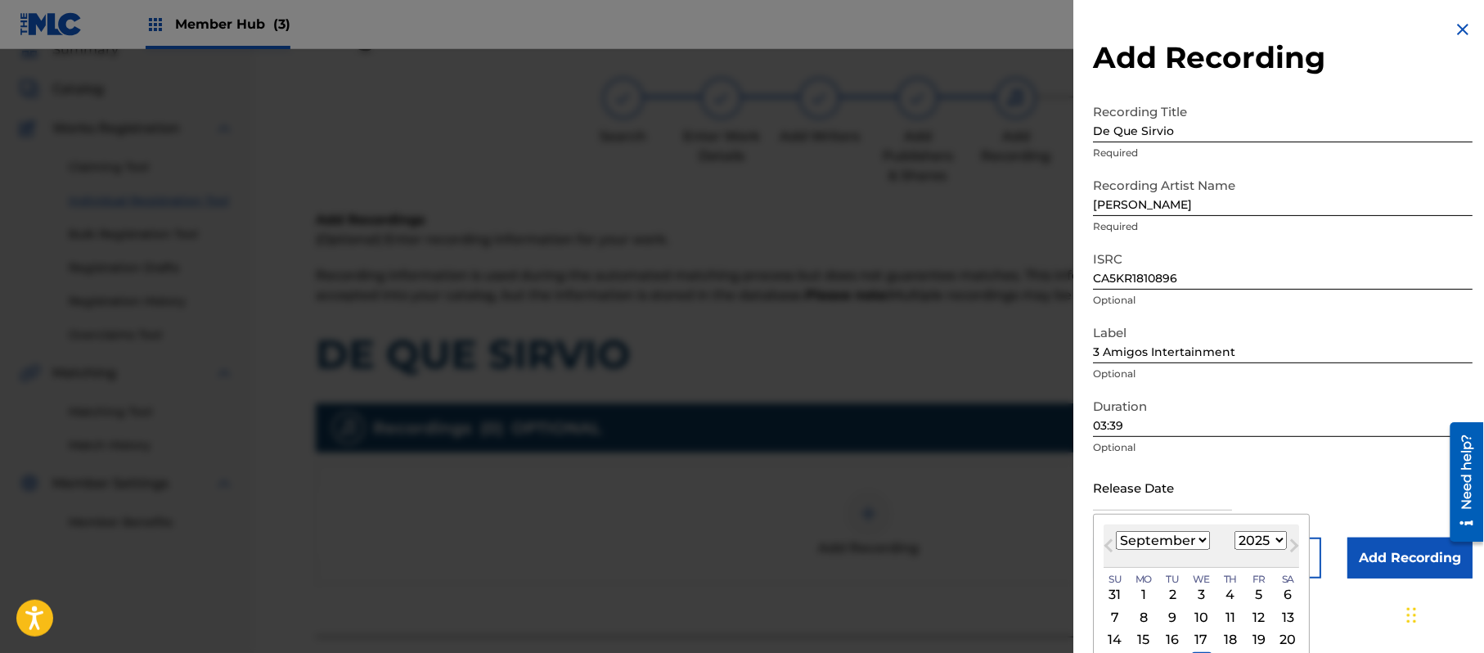
click at [1254, 533] on select "1899 1900 1901 1902 1903 1904 1905 1906 1907 1908 1909 1910 1911 1912 1913 1914…" at bounding box center [1261, 540] width 52 height 19
click at [1238, 531] on select "1899 1900 1901 1902 1903 1904 1905 1906 1907 1908 1909 1910 1911 1912 1913 1914…" at bounding box center [1261, 540] width 52 height 19
click at [1177, 530] on div "[DATE] January February March April May June July August September October Nove…" at bounding box center [1202, 545] width 196 height 43
click at [1173, 547] on select "January February March April May June July August September October November De…" at bounding box center [1163, 540] width 94 height 19
click at [1117, 531] on select "January February March April May June July August September October November De…" at bounding box center [1163, 540] width 94 height 19
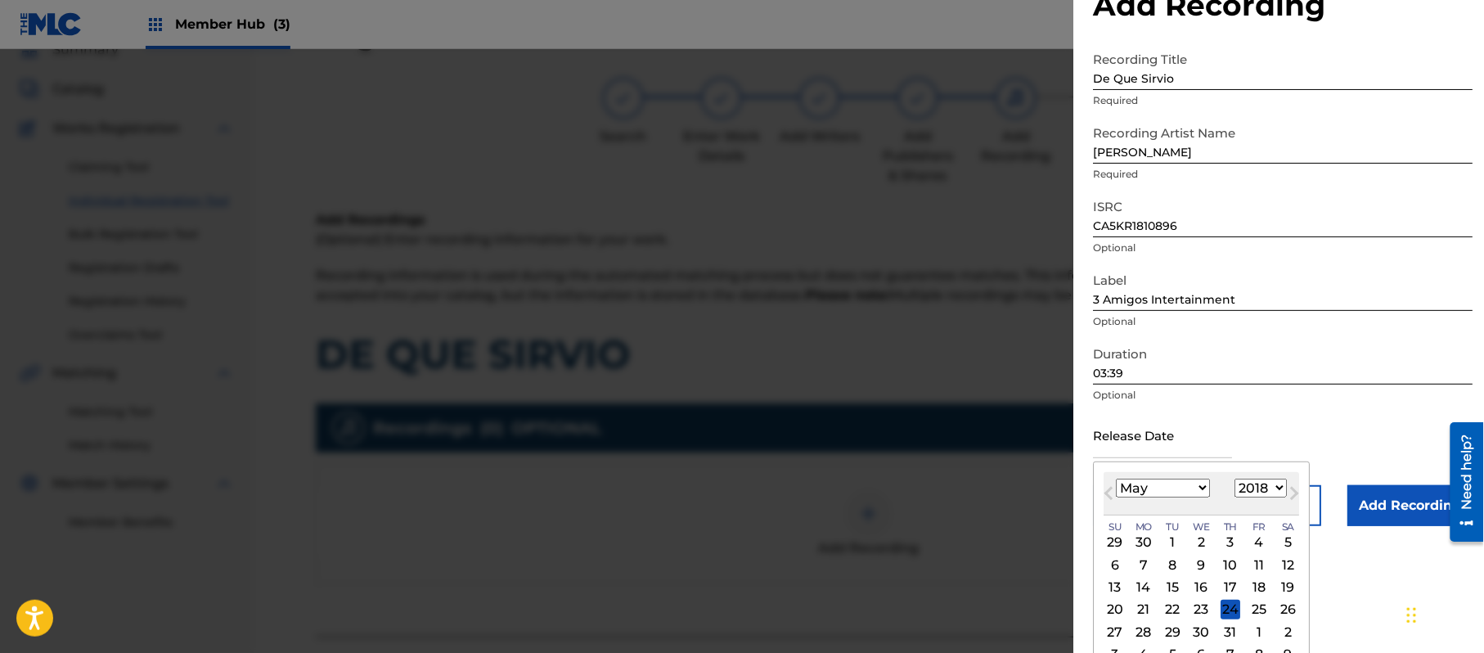
scroll to position [75, 0]
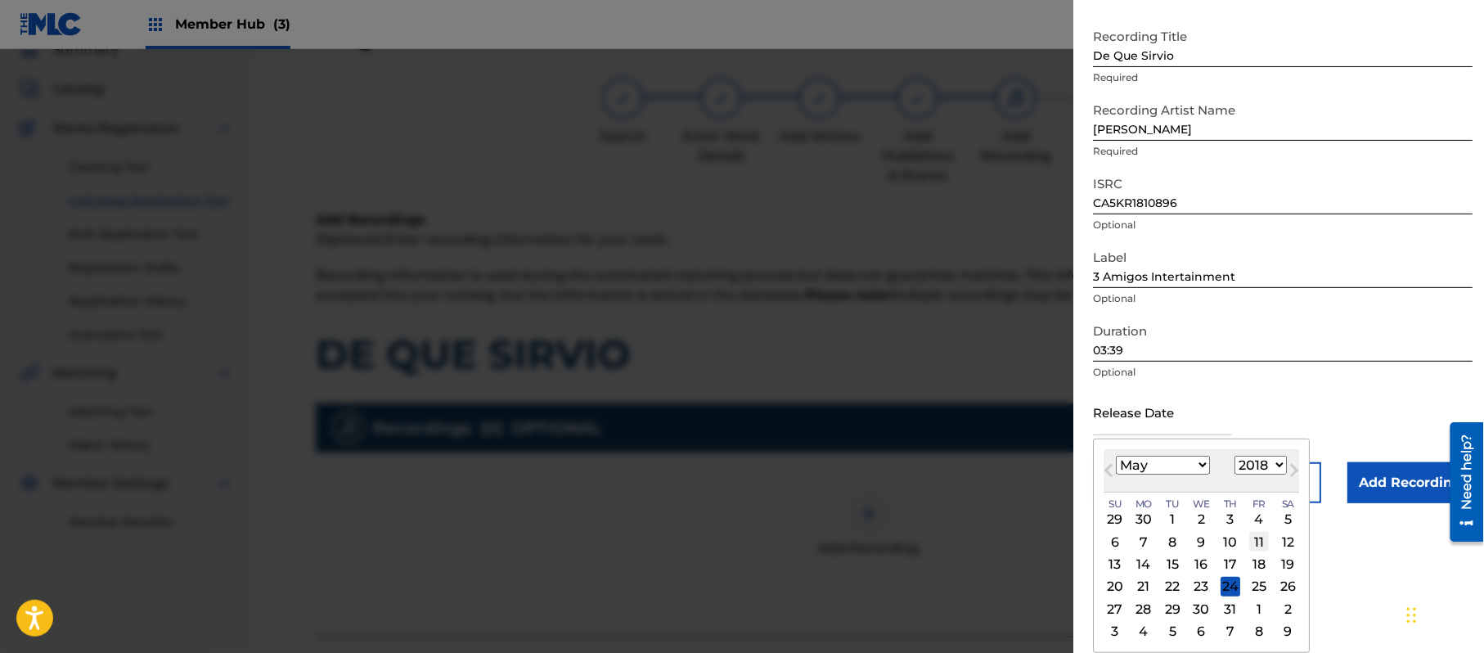
click at [1262, 541] on div "11" at bounding box center [1259, 542] width 20 height 20
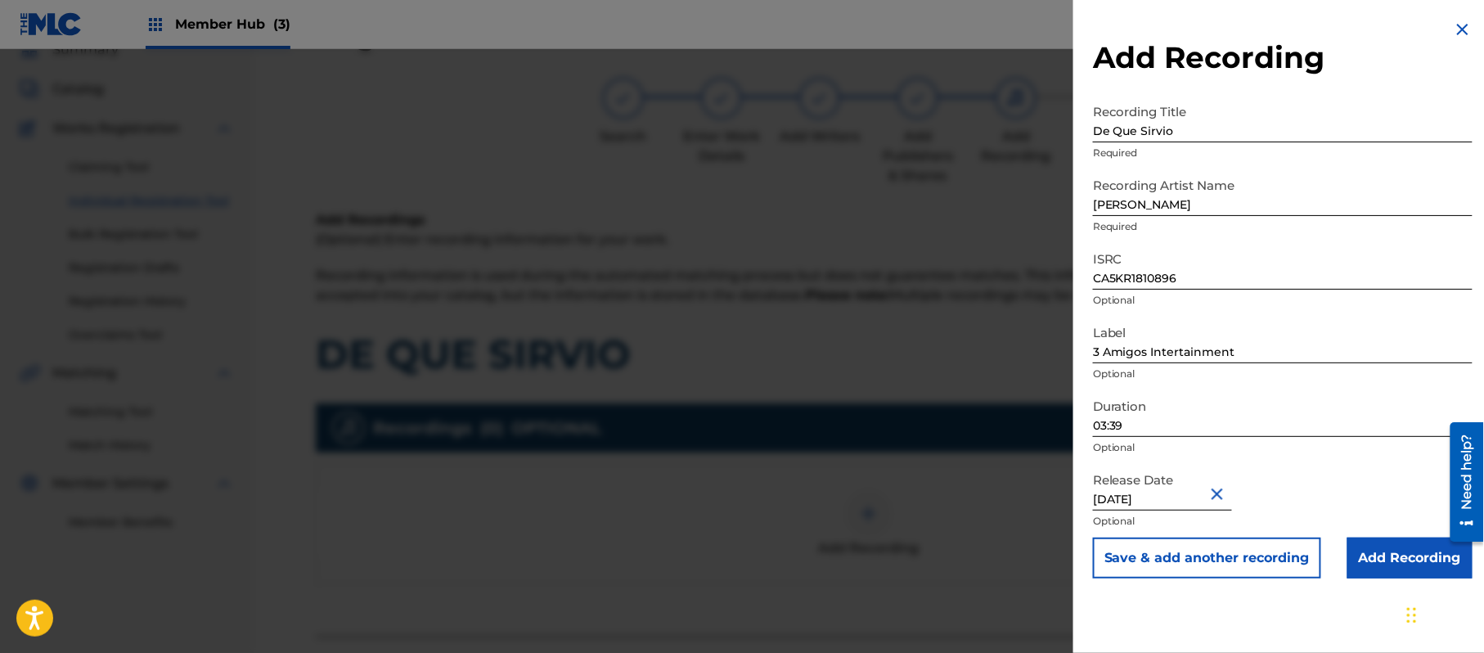
scroll to position [0, 0]
click at [1388, 553] on input "Add Recording" at bounding box center [1410, 558] width 125 height 41
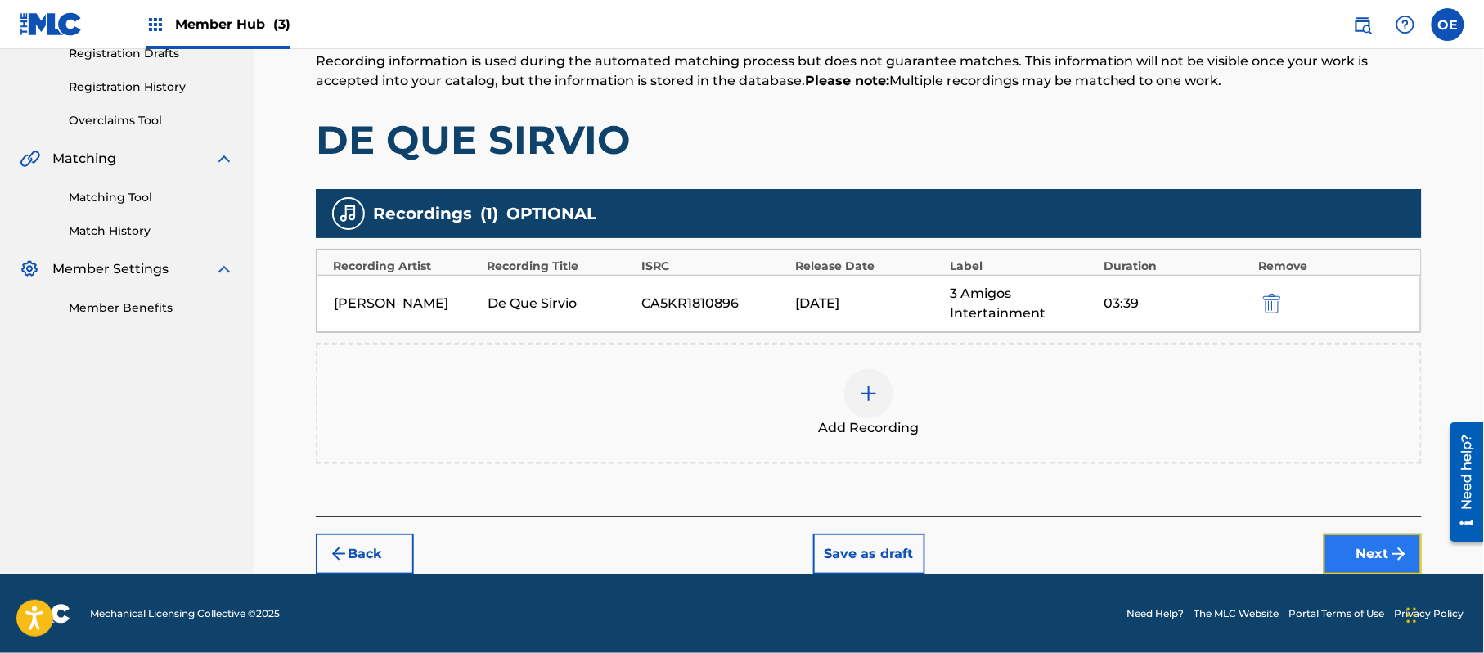
click at [1372, 563] on button "Next" at bounding box center [1373, 553] width 98 height 41
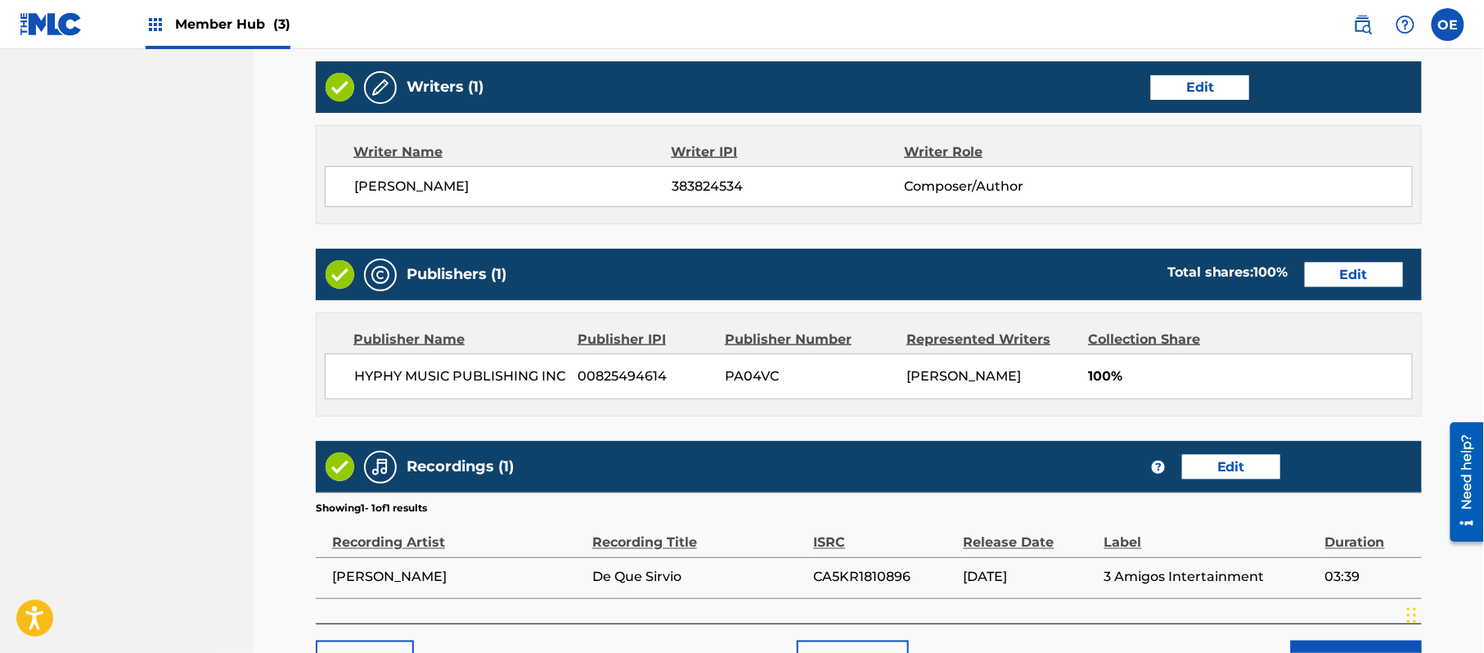
scroll to position [731, 0]
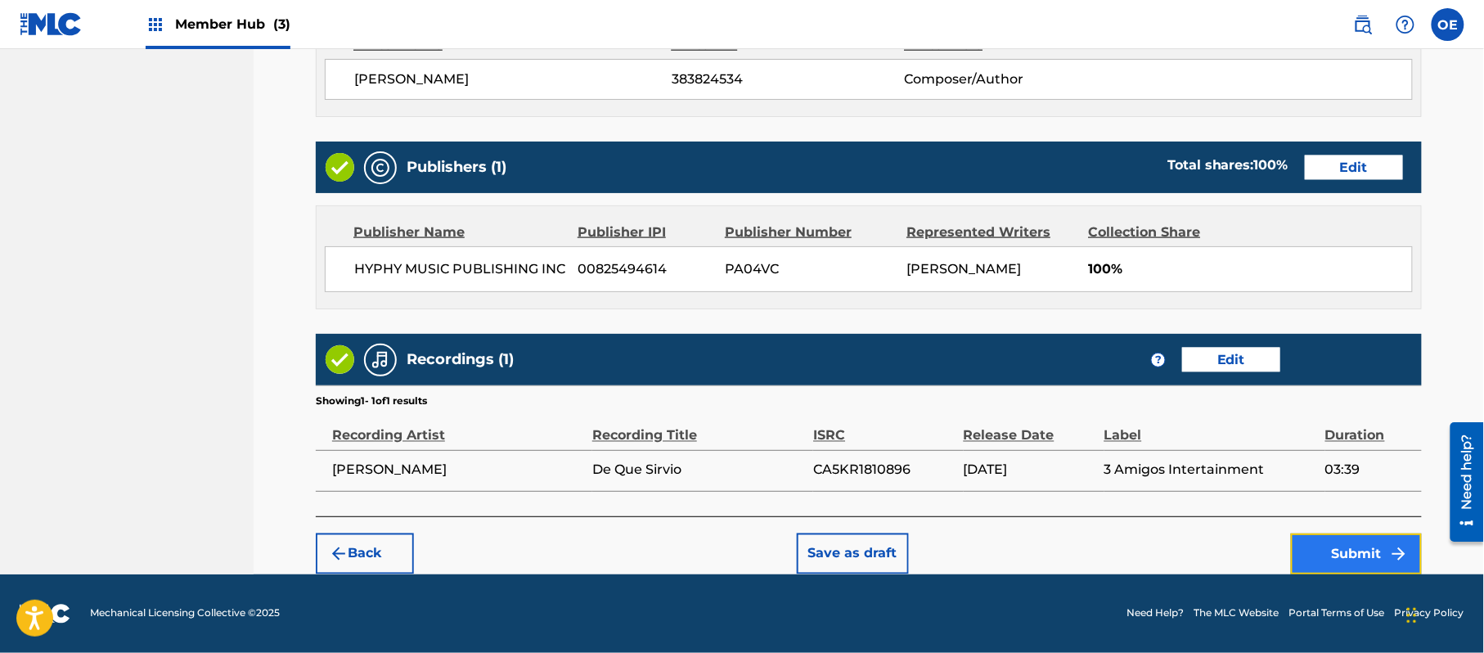
click at [1337, 550] on button "Submit" at bounding box center [1356, 553] width 131 height 41
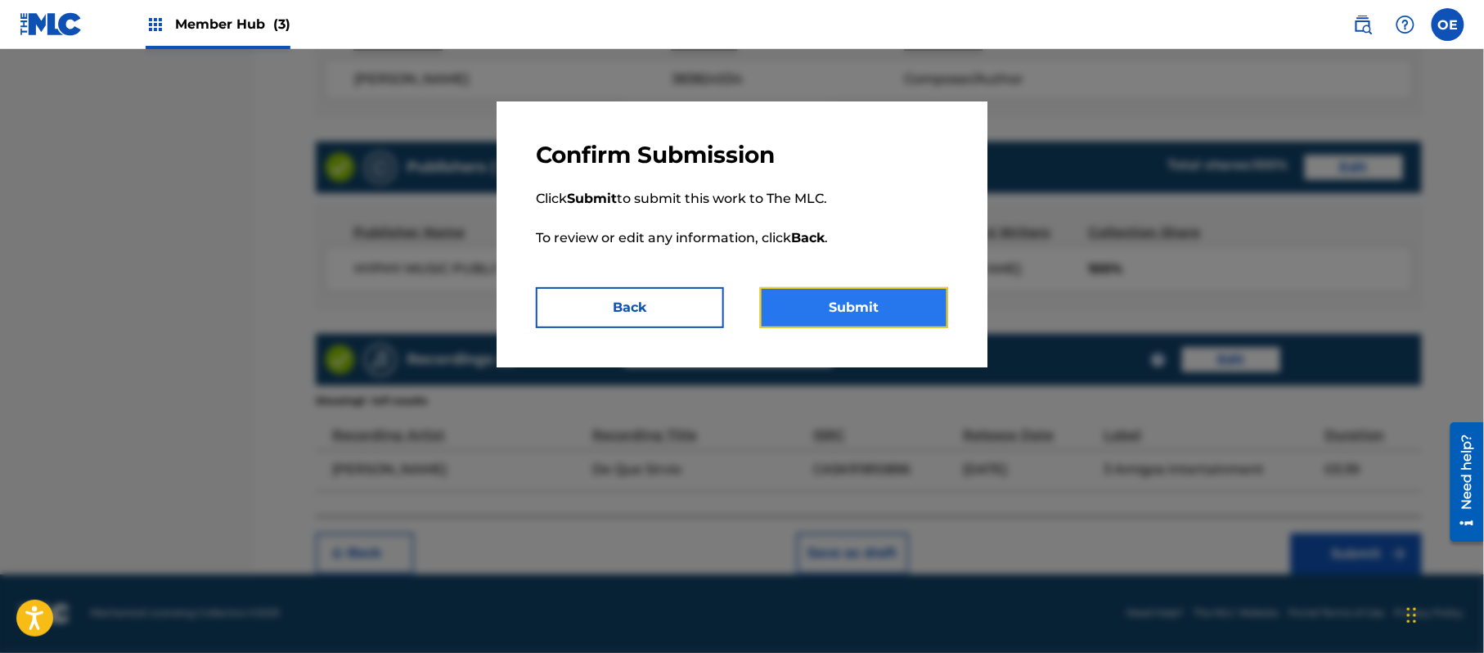
click at [907, 325] on button "Submit" at bounding box center [854, 307] width 188 height 41
click at [900, 316] on button "Submit" at bounding box center [854, 307] width 188 height 41
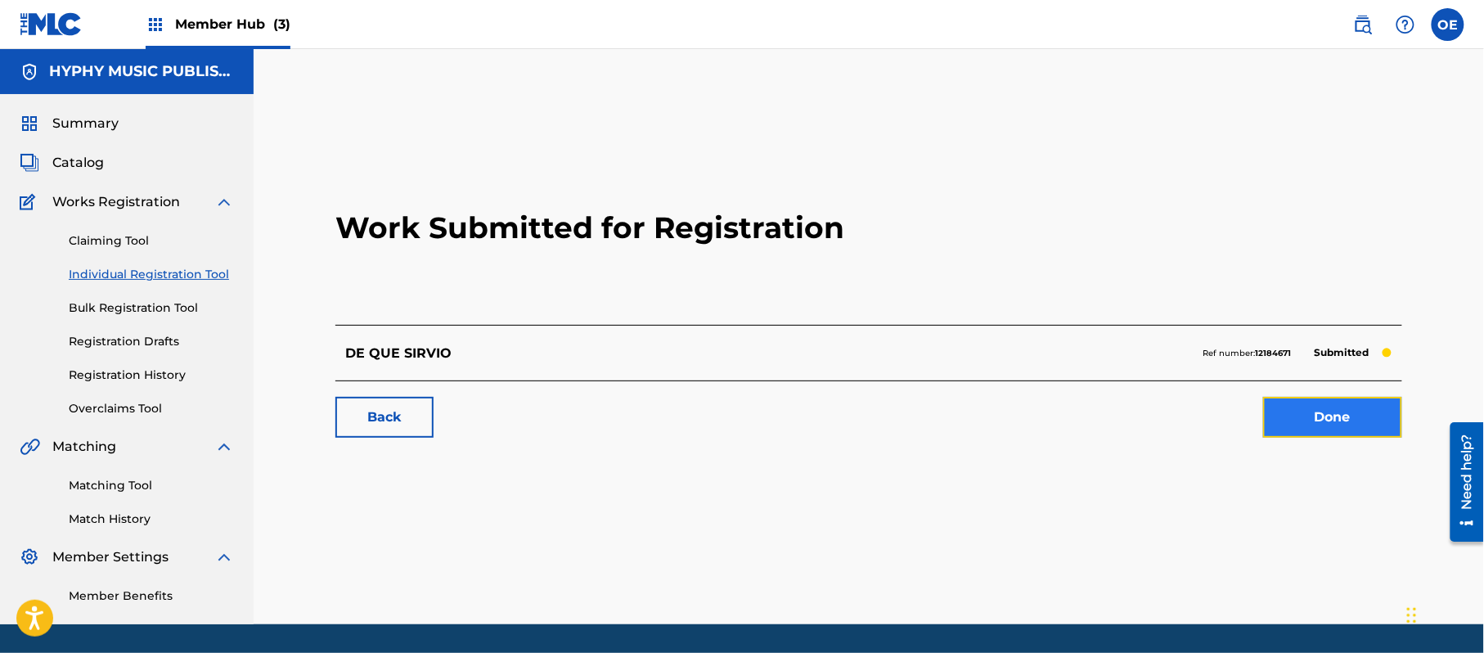
click at [1298, 399] on link "Done" at bounding box center [1332, 417] width 139 height 41
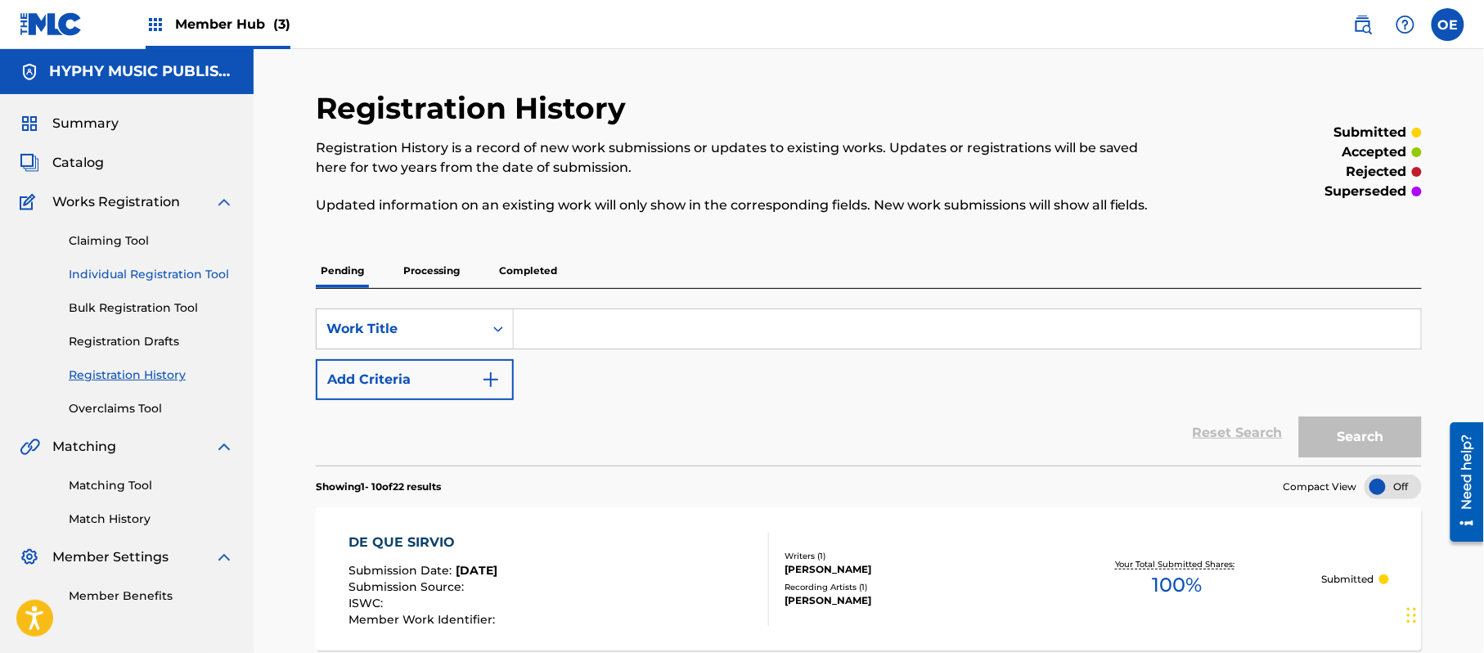
click at [148, 270] on link "Individual Registration Tool" at bounding box center [151, 274] width 165 height 17
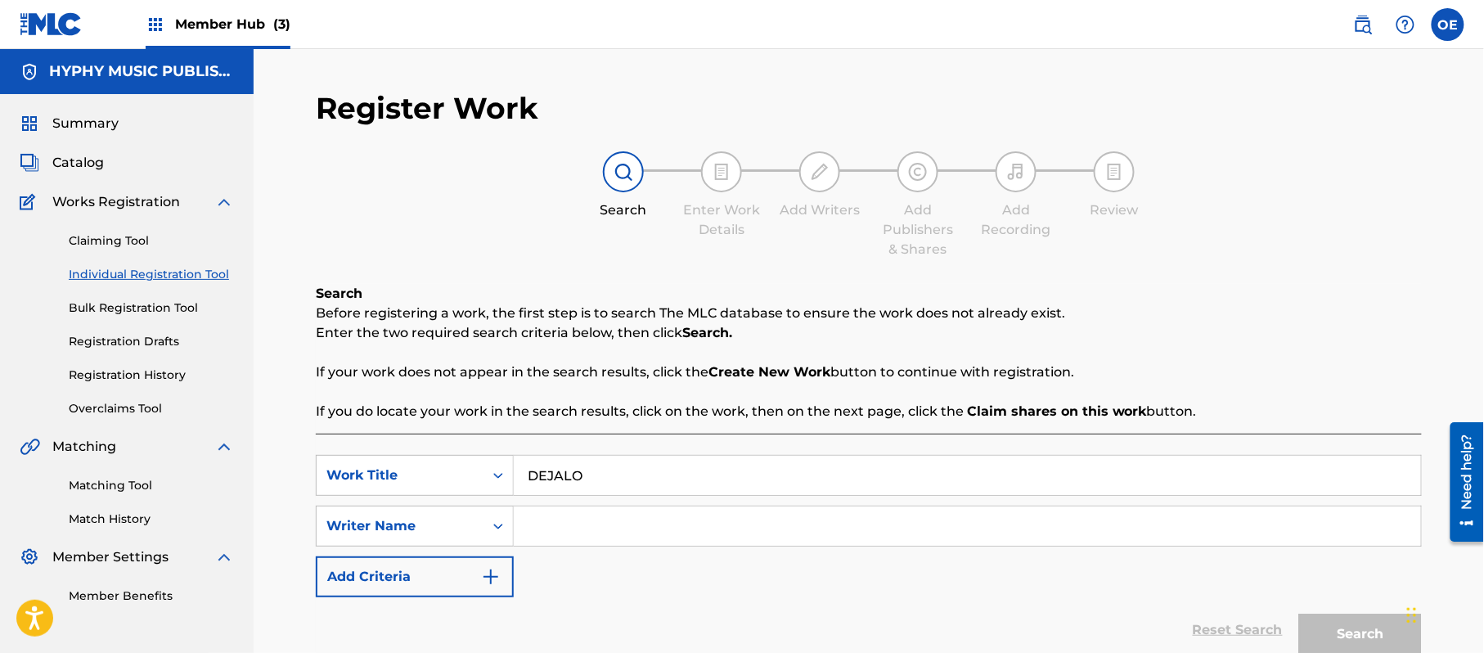
click at [628, 280] on div "Register Work Search Enter Work Details Add Writers Add Publishers & Shares Add…" at bounding box center [869, 404] width 1106 height 629
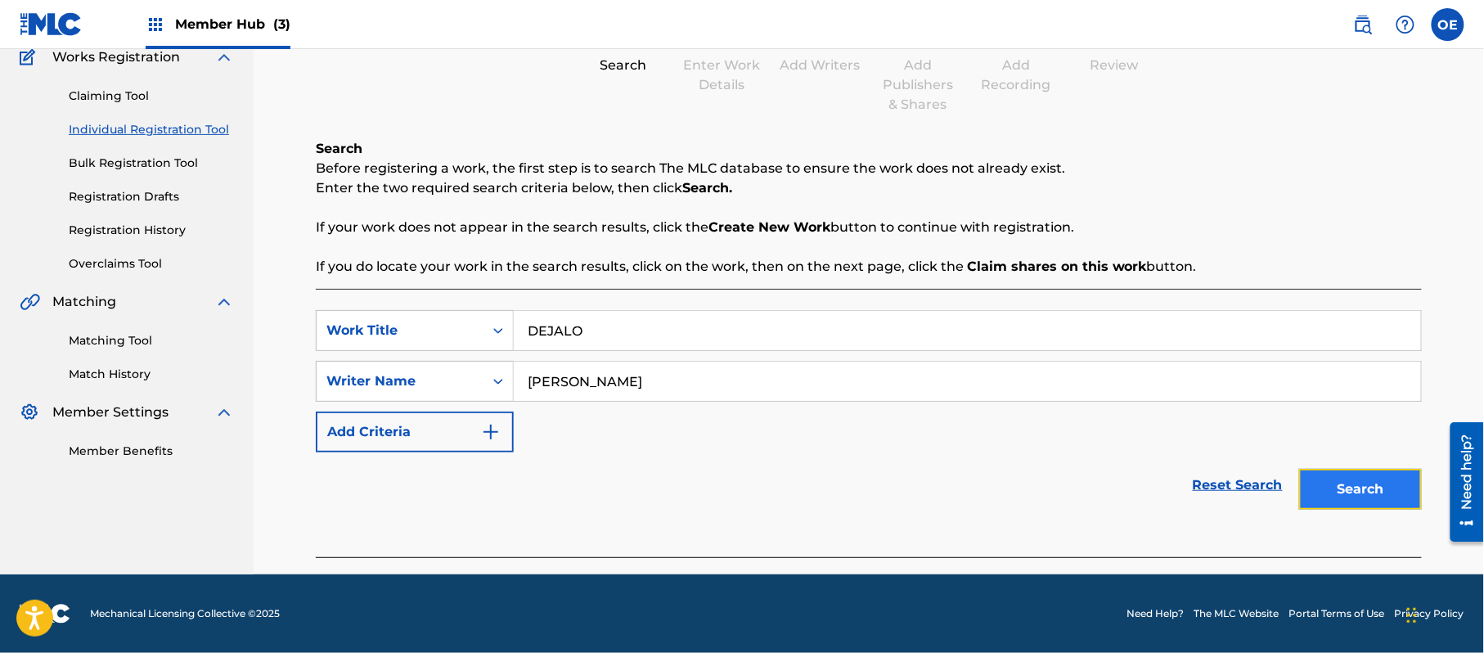
click at [1388, 494] on button "Search" at bounding box center [1360, 489] width 123 height 41
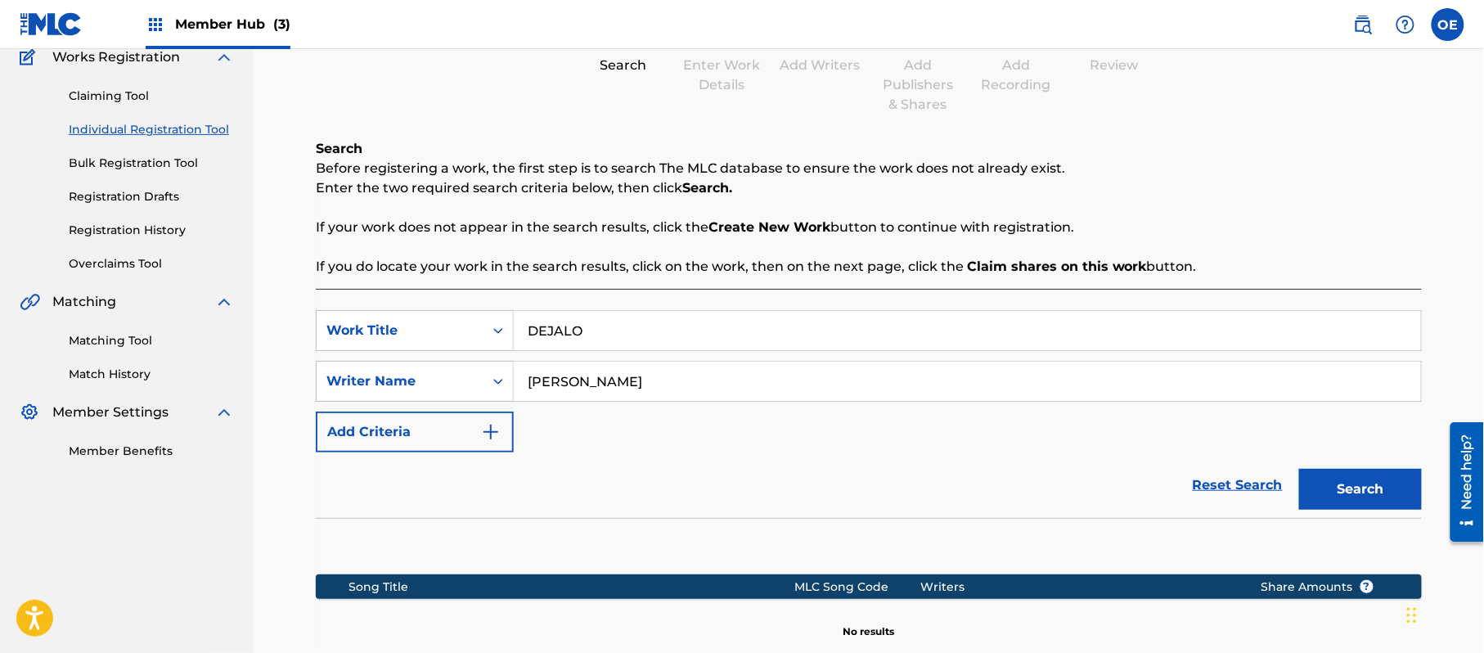
scroll to position [334, 0]
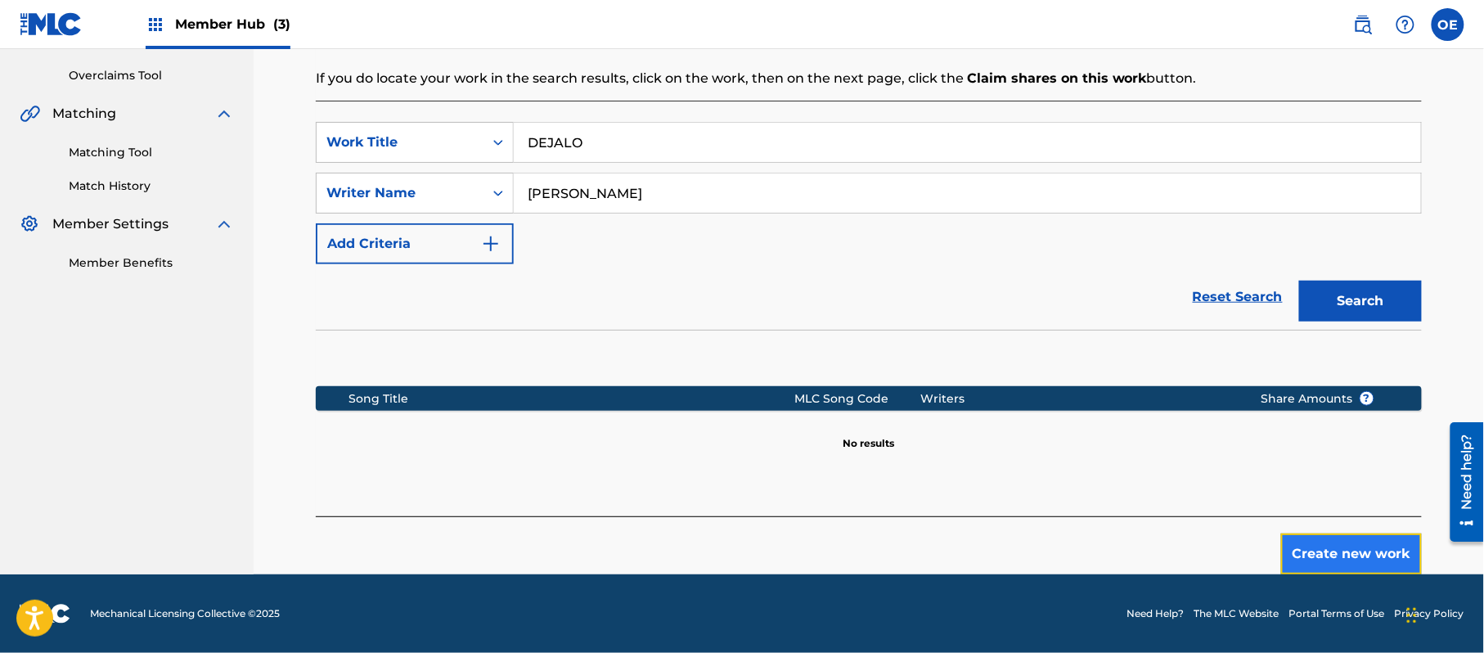
click at [1316, 540] on button "Create new work" at bounding box center [1351, 553] width 141 height 41
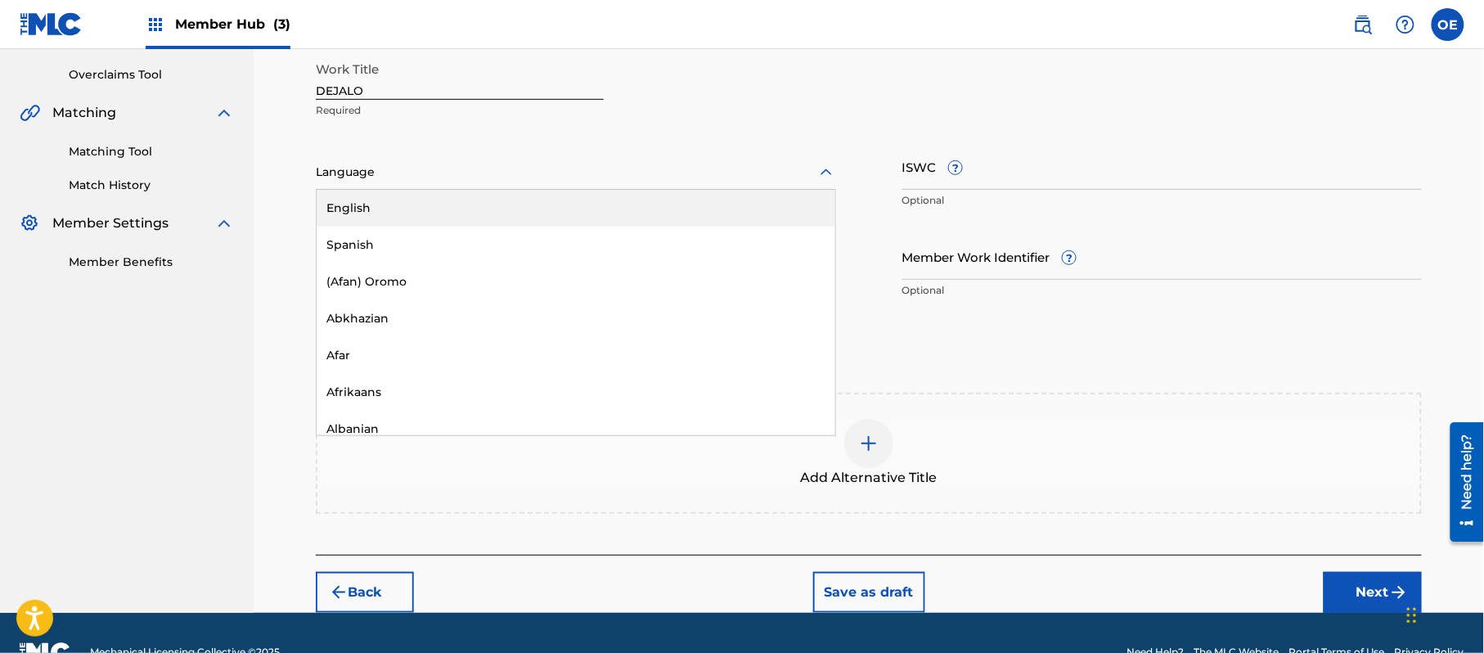
drag, startPoint x: 432, startPoint y: 180, endPoint x: 422, endPoint y: 194, distance: 17.0
click at [430, 182] on div at bounding box center [576, 172] width 520 height 20
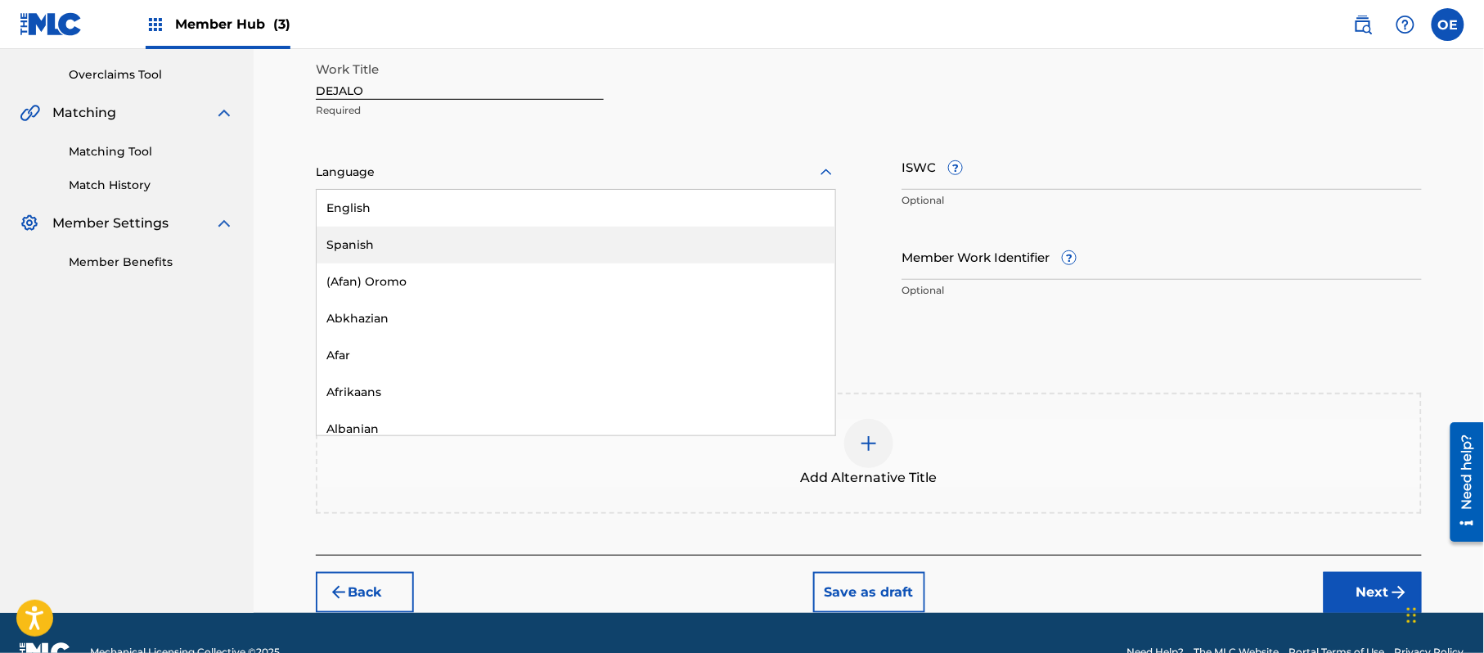
click at [398, 241] on div "Spanish" at bounding box center [576, 245] width 519 height 37
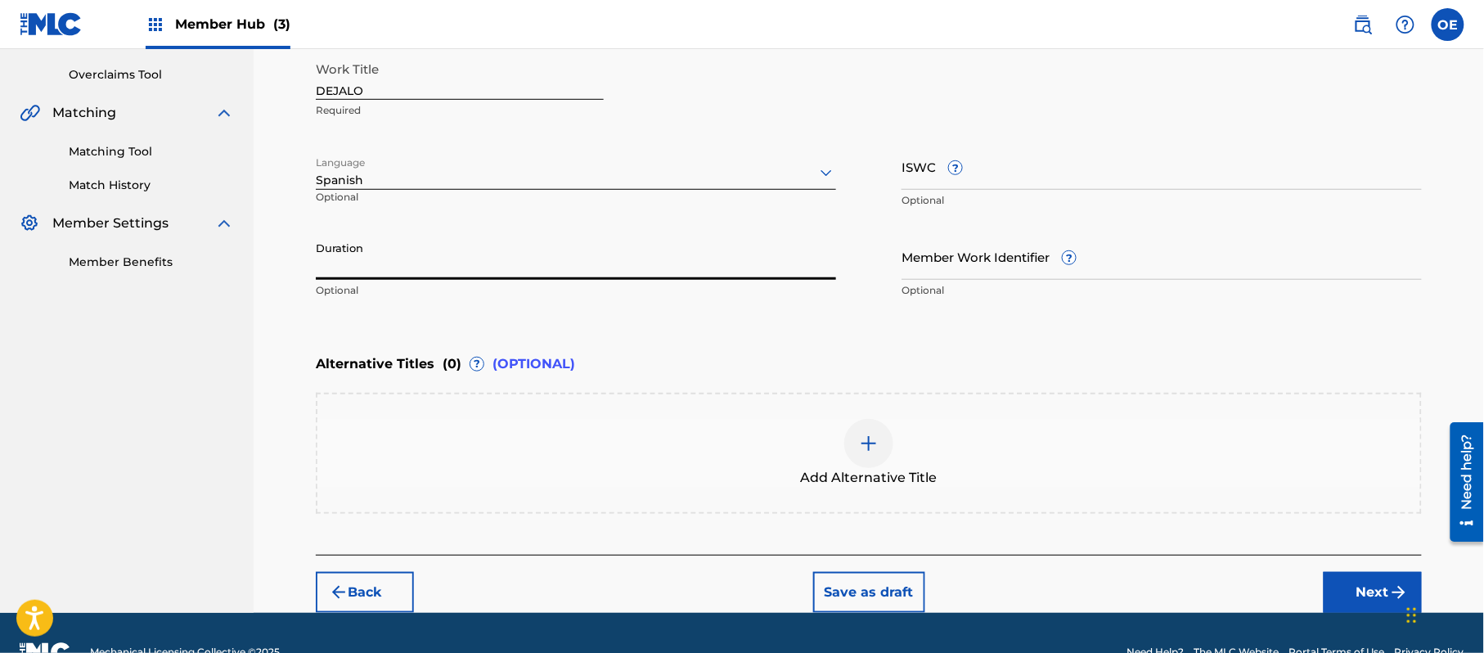
click at [604, 273] on input "Duration" at bounding box center [576, 256] width 520 height 47
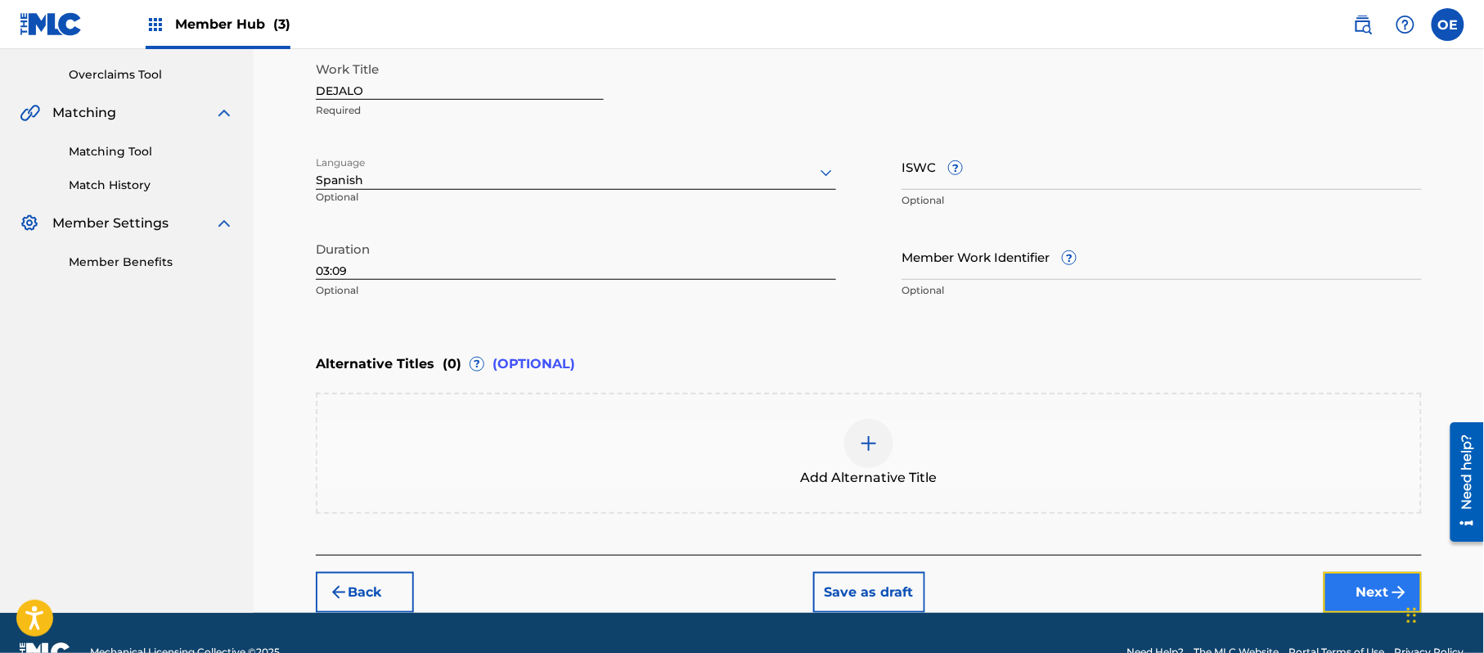
click at [1347, 591] on button "Next" at bounding box center [1373, 592] width 98 height 41
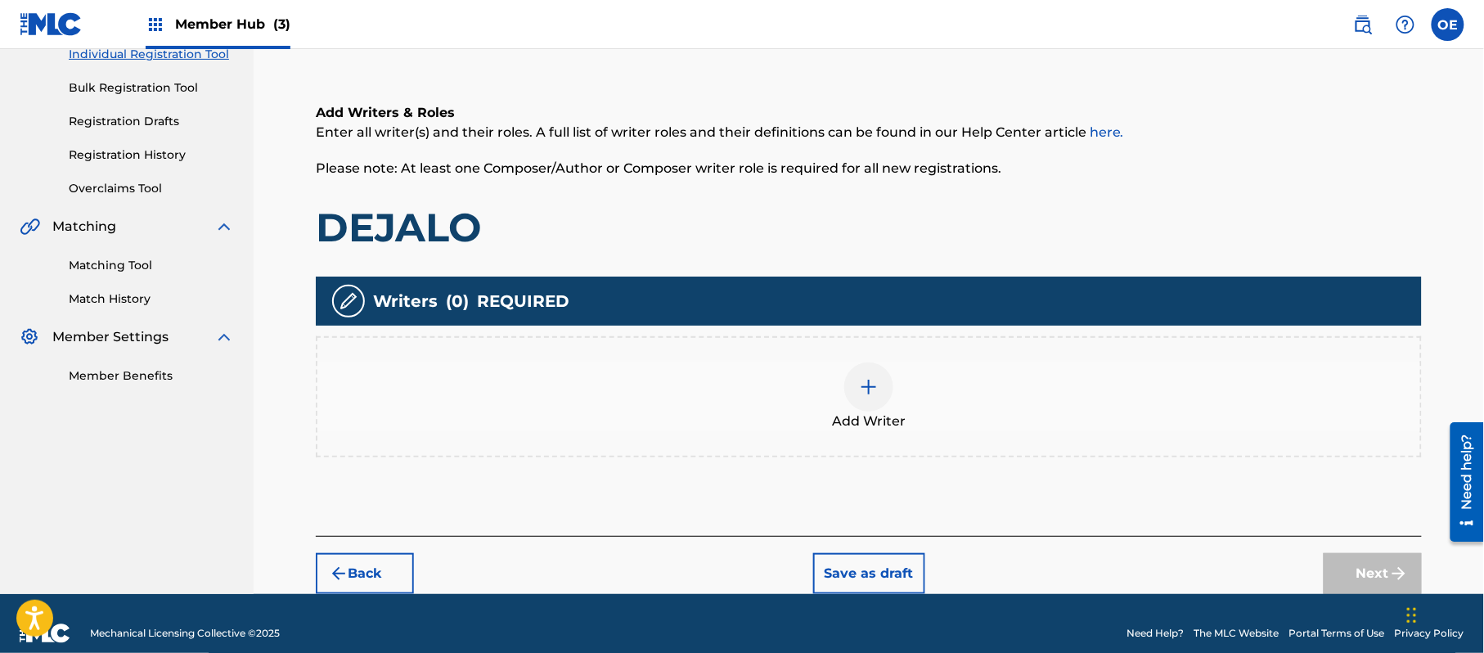
scroll to position [74, 0]
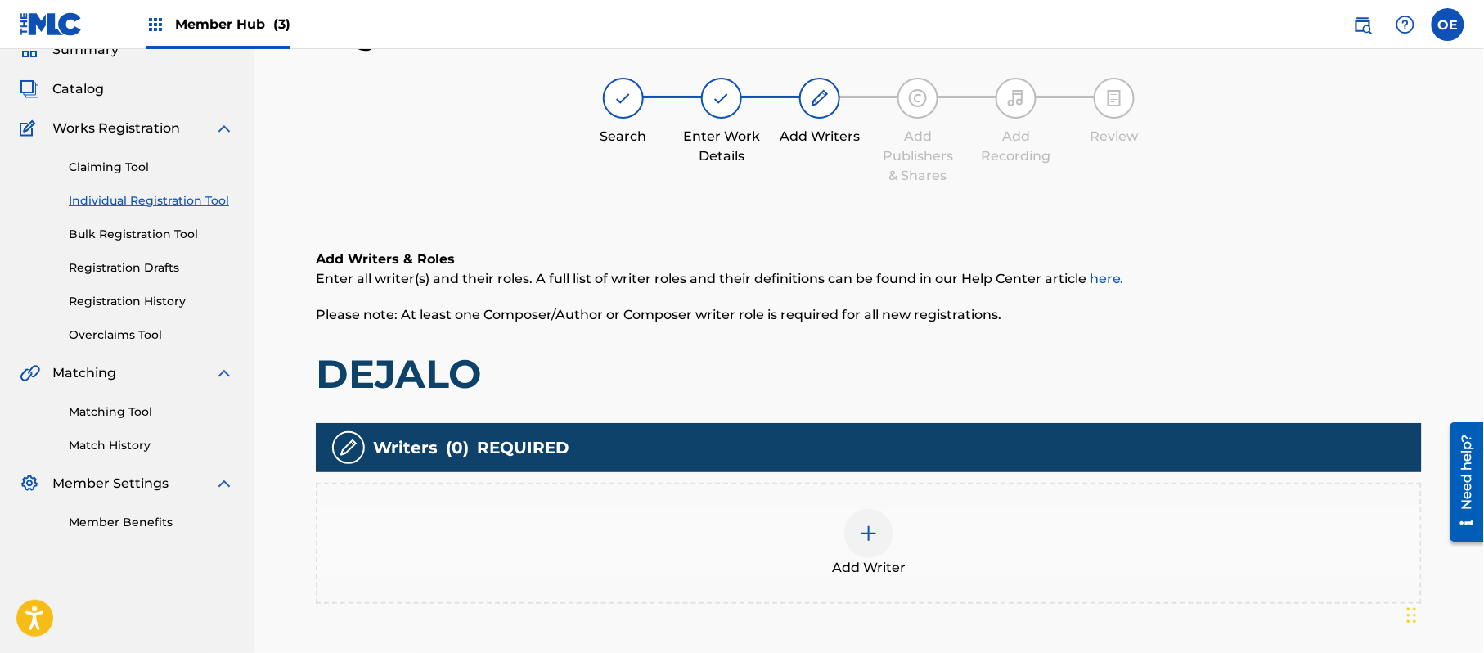
click at [806, 509] on div "Add Writer" at bounding box center [868, 543] width 1103 height 69
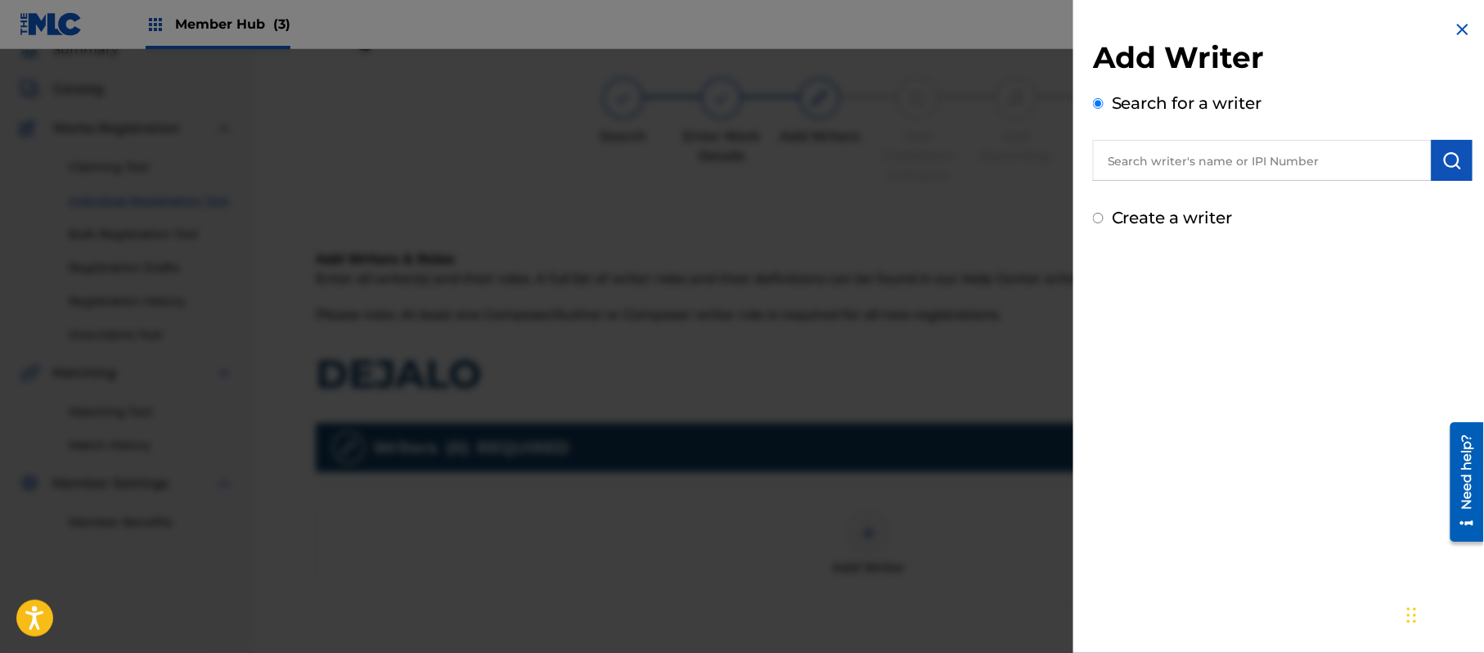
click at [1168, 211] on label "Create a writer" at bounding box center [1172, 218] width 121 height 20
click at [1104, 213] on input "Create a writer" at bounding box center [1098, 218] width 11 height 11
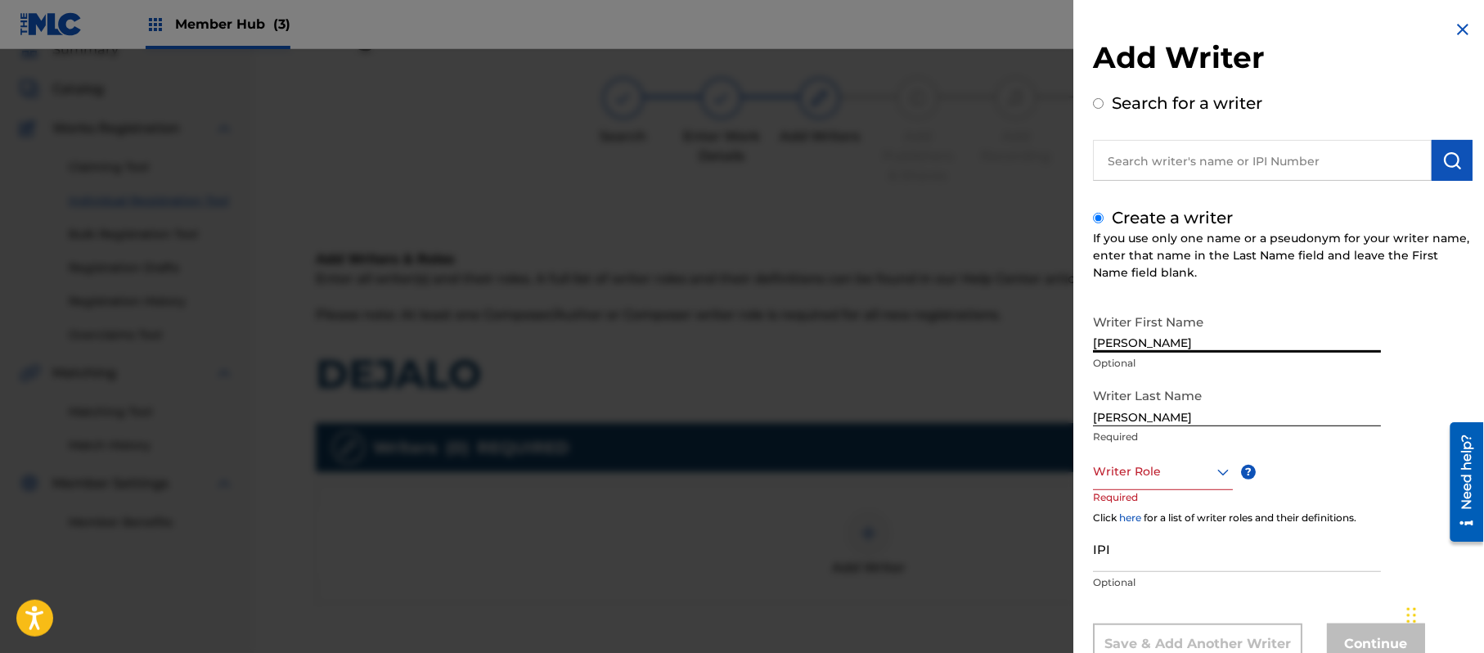
drag, startPoint x: 1195, startPoint y: 337, endPoint x: 1141, endPoint y: 358, distance: 58.0
click at [1144, 357] on div "Writer First Name [PERSON_NAME] Optional" at bounding box center [1237, 343] width 288 height 74
click at [1159, 344] on input "[PERSON_NAME]" at bounding box center [1237, 329] width 288 height 47
drag, startPoint x: 1173, startPoint y: 335, endPoint x: 1134, endPoint y: 345, distance: 39.7
click at [1134, 345] on input "[PERSON_NAME]" at bounding box center [1237, 329] width 288 height 47
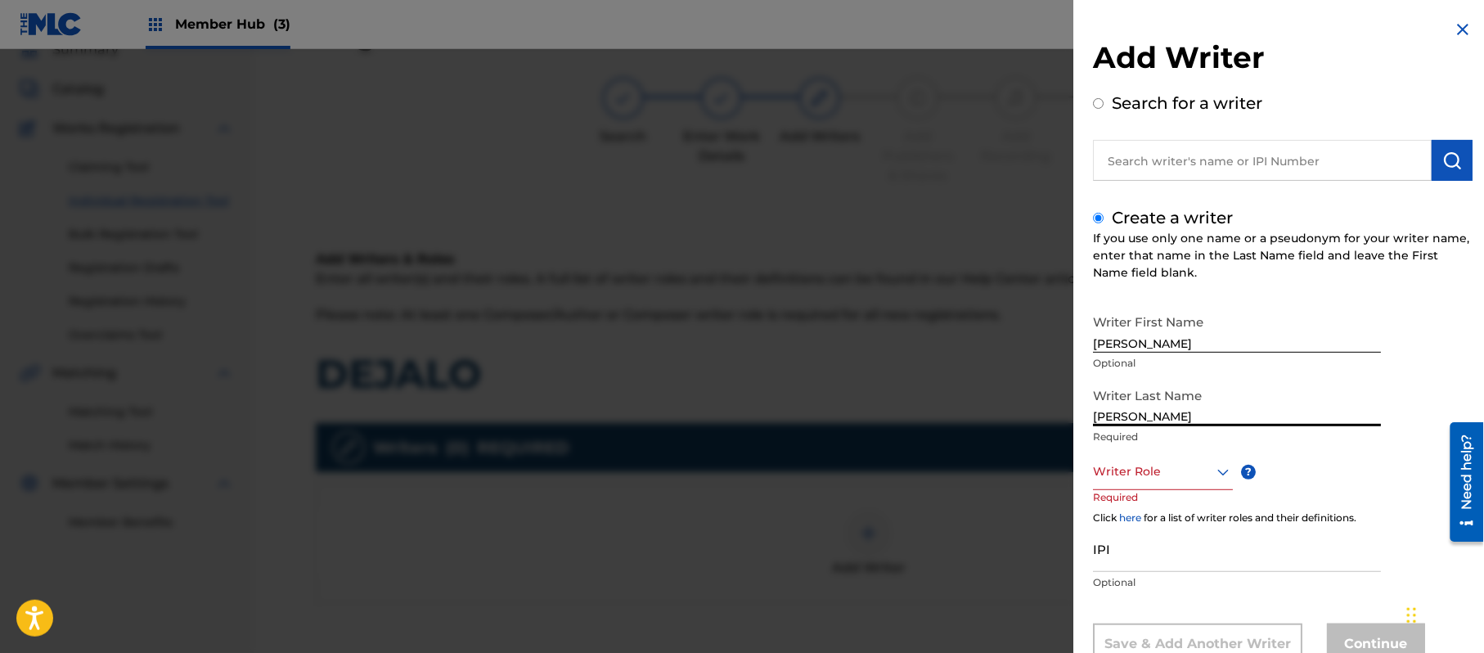
drag, startPoint x: 1136, startPoint y: 422, endPoint x: 1038, endPoint y: 432, distance: 98.7
click at [1060, 437] on div "Add Writer Search for a writer Create a writer If you use only one name or a ps…" at bounding box center [742, 351] width 1484 height 604
click at [1137, 440] on p "Required" at bounding box center [1237, 437] width 288 height 15
click at [1141, 461] on div "Writer Role" at bounding box center [1163, 471] width 140 height 37
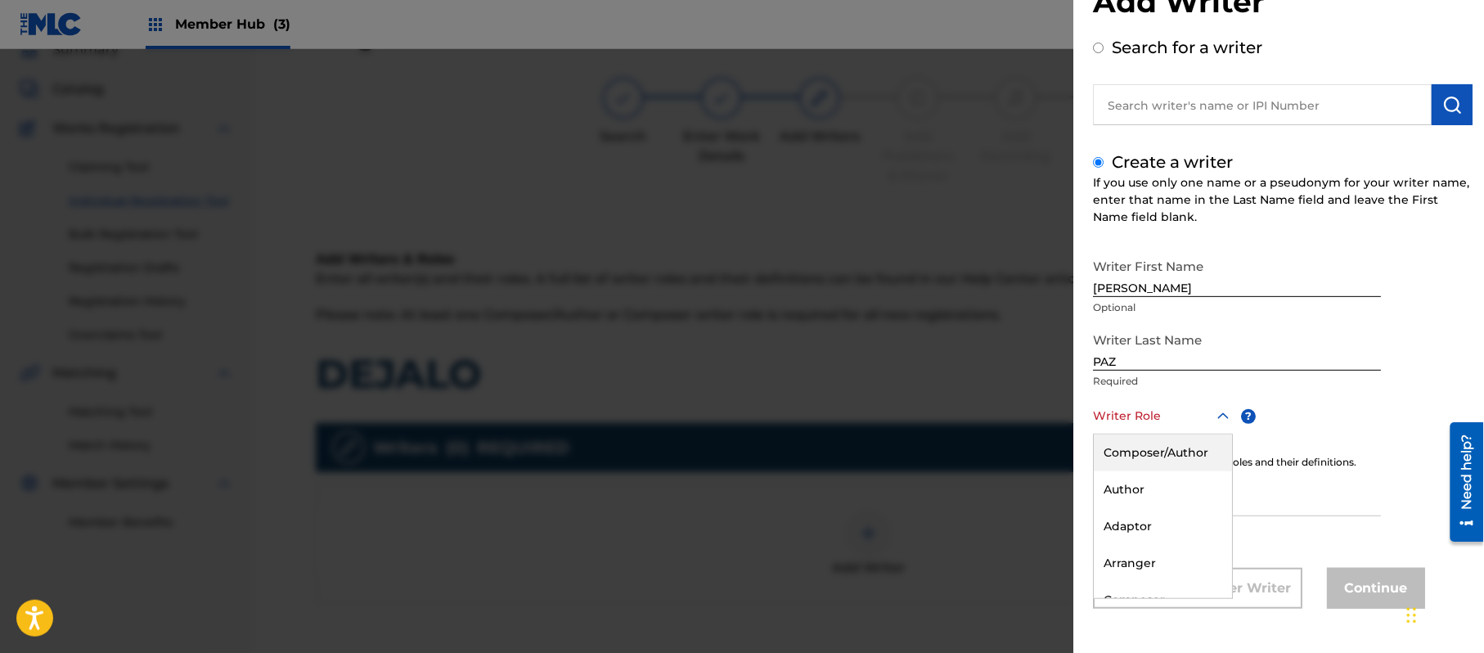
click at [1141, 461] on div "Composer/Author" at bounding box center [1163, 452] width 138 height 37
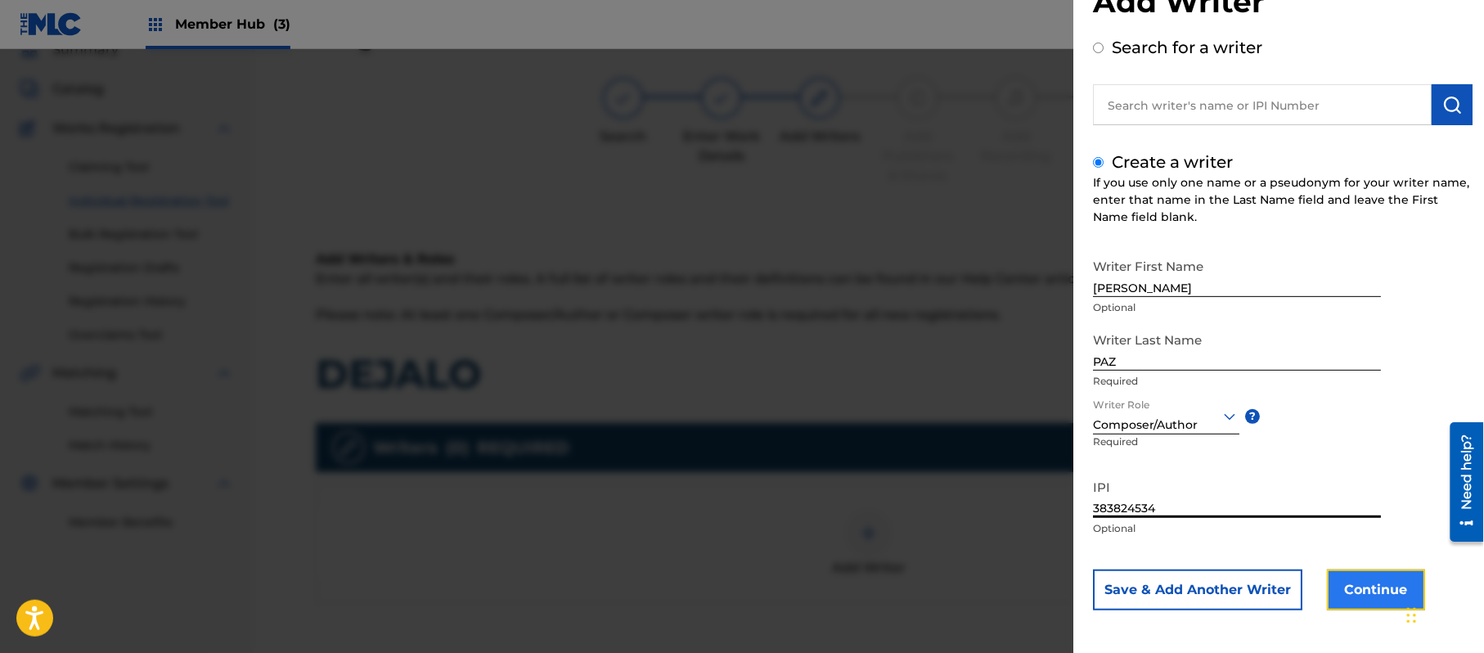
click at [1357, 590] on button "Continue" at bounding box center [1376, 589] width 98 height 41
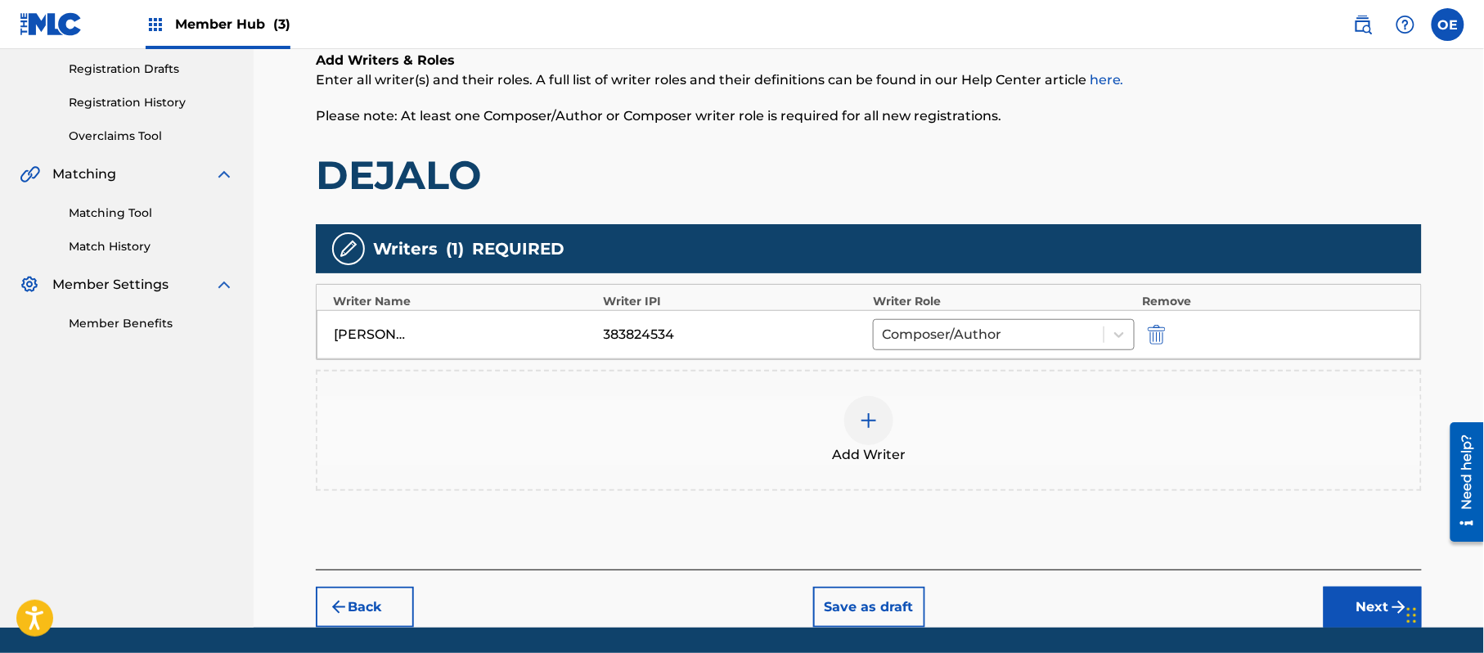
scroll to position [326, 0]
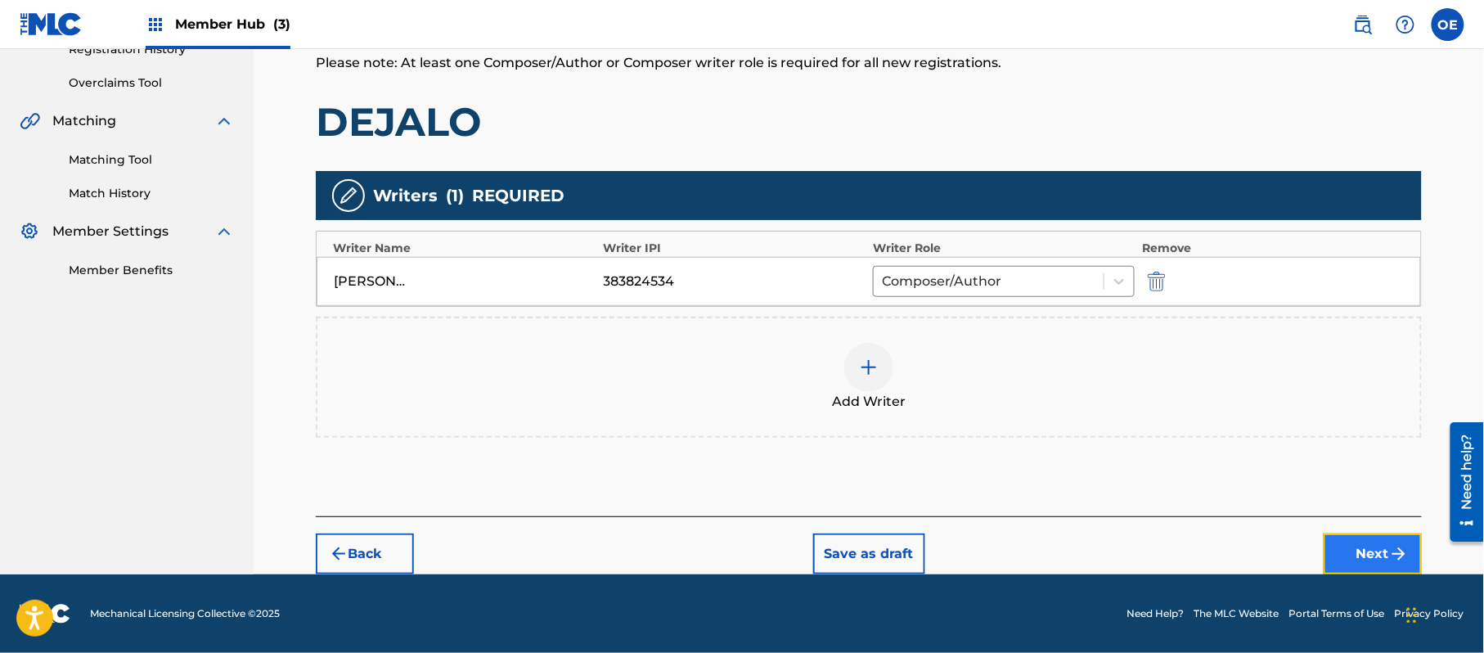
click at [1366, 540] on button "Next" at bounding box center [1373, 553] width 98 height 41
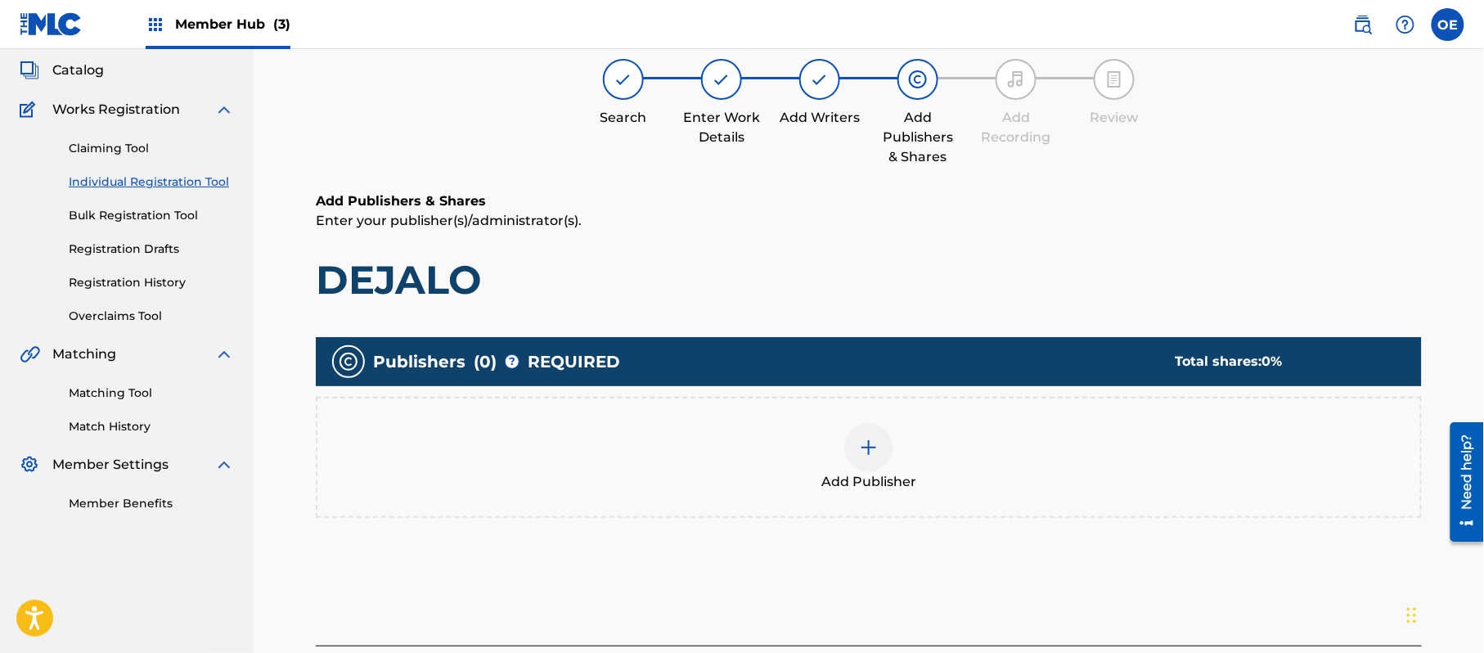
scroll to position [74, 0]
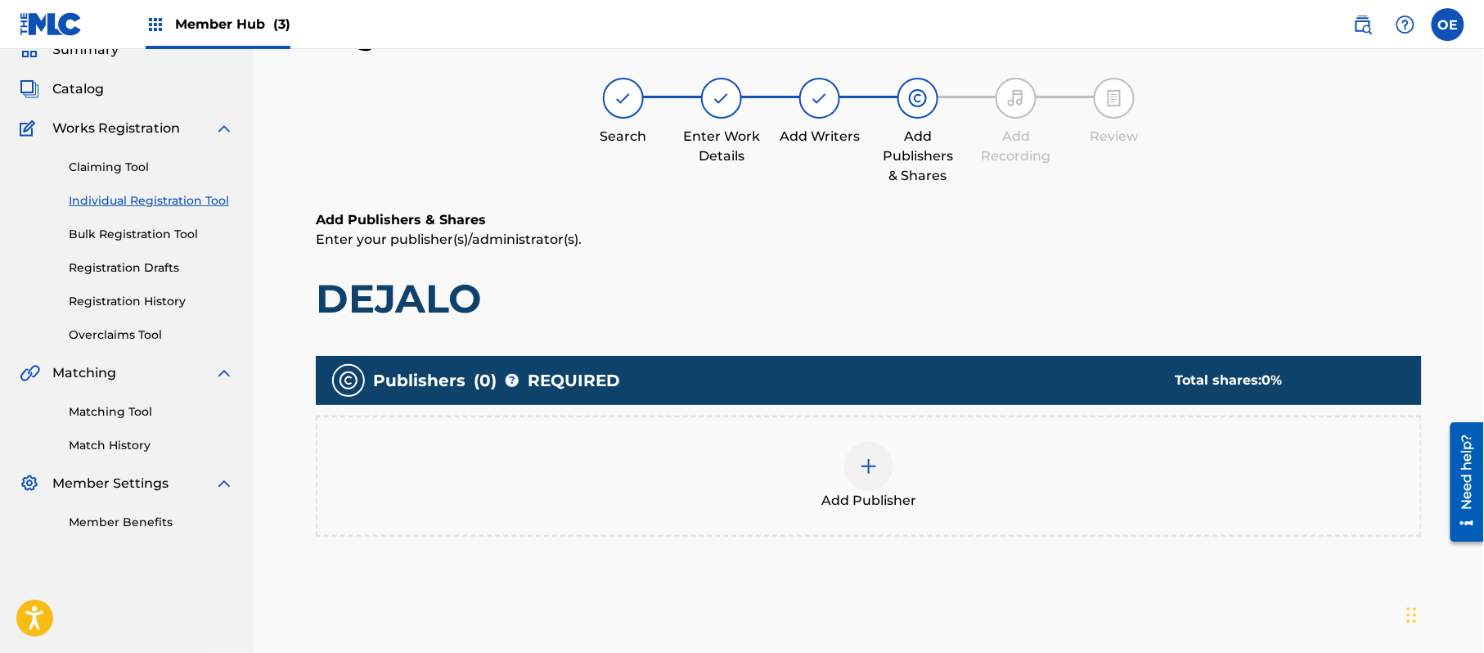
click at [934, 455] on div "Add Publisher" at bounding box center [868, 476] width 1103 height 69
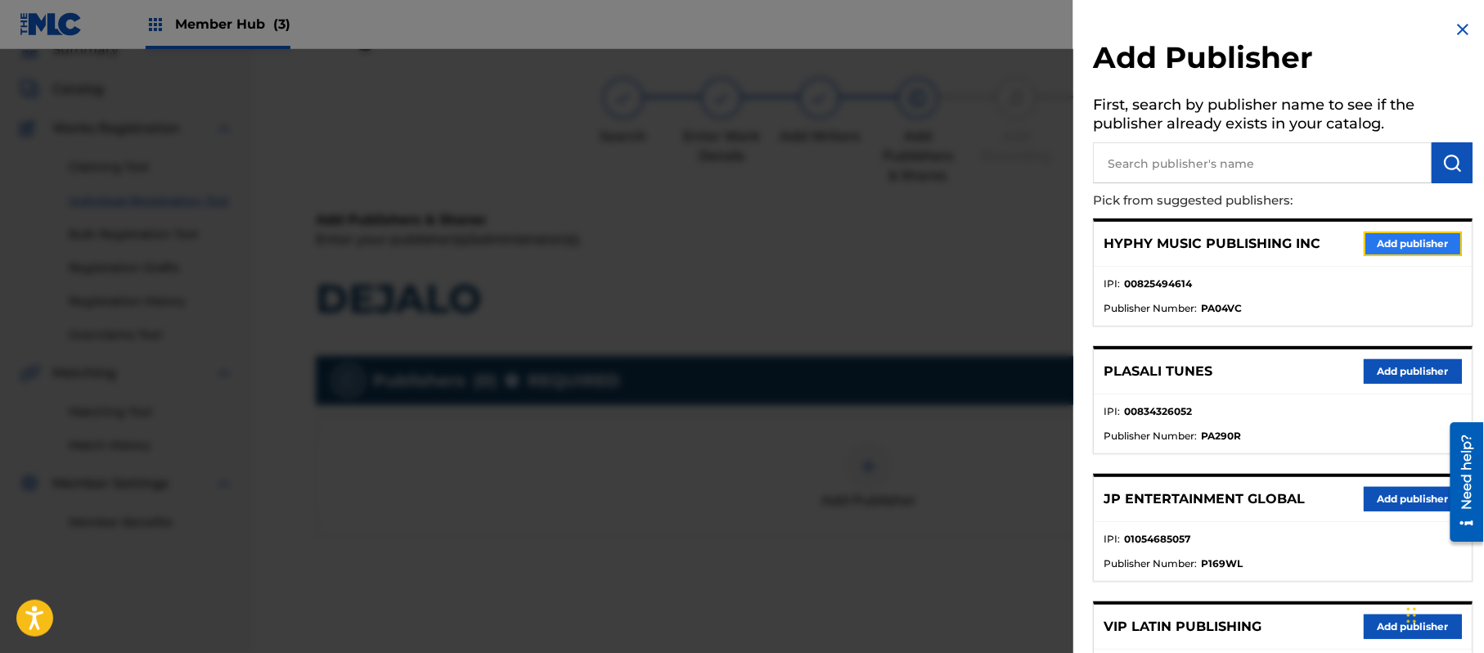
click at [1393, 252] on button "Add publisher" at bounding box center [1413, 244] width 98 height 25
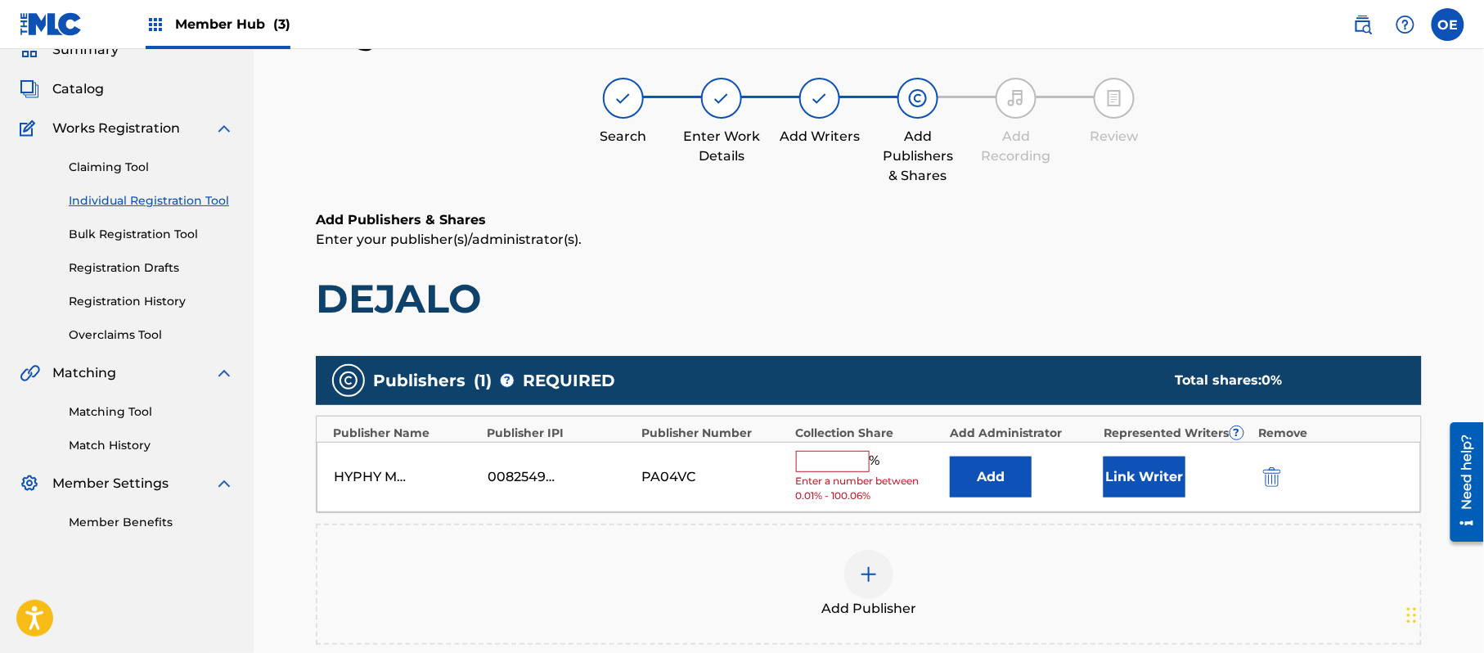
click at [818, 458] on input "text" at bounding box center [833, 461] width 74 height 21
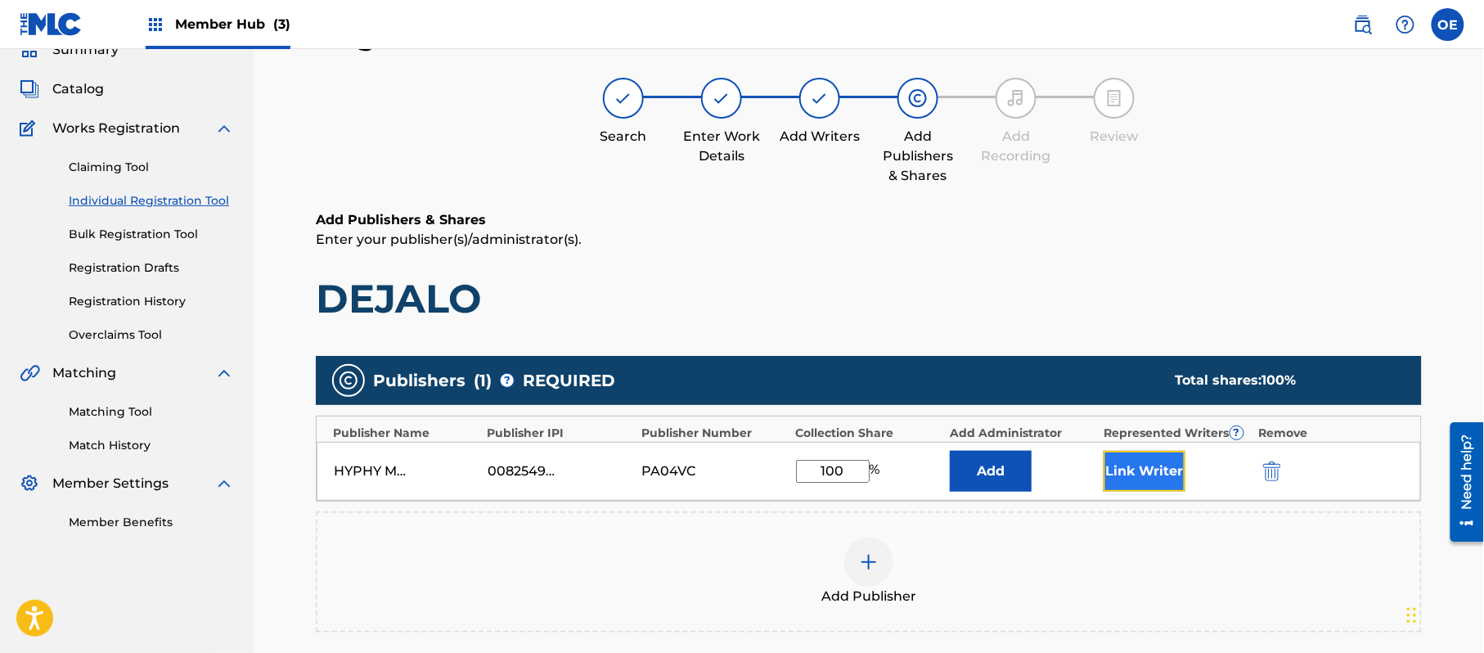
click at [1141, 473] on button "Link Writer" at bounding box center [1145, 471] width 82 height 41
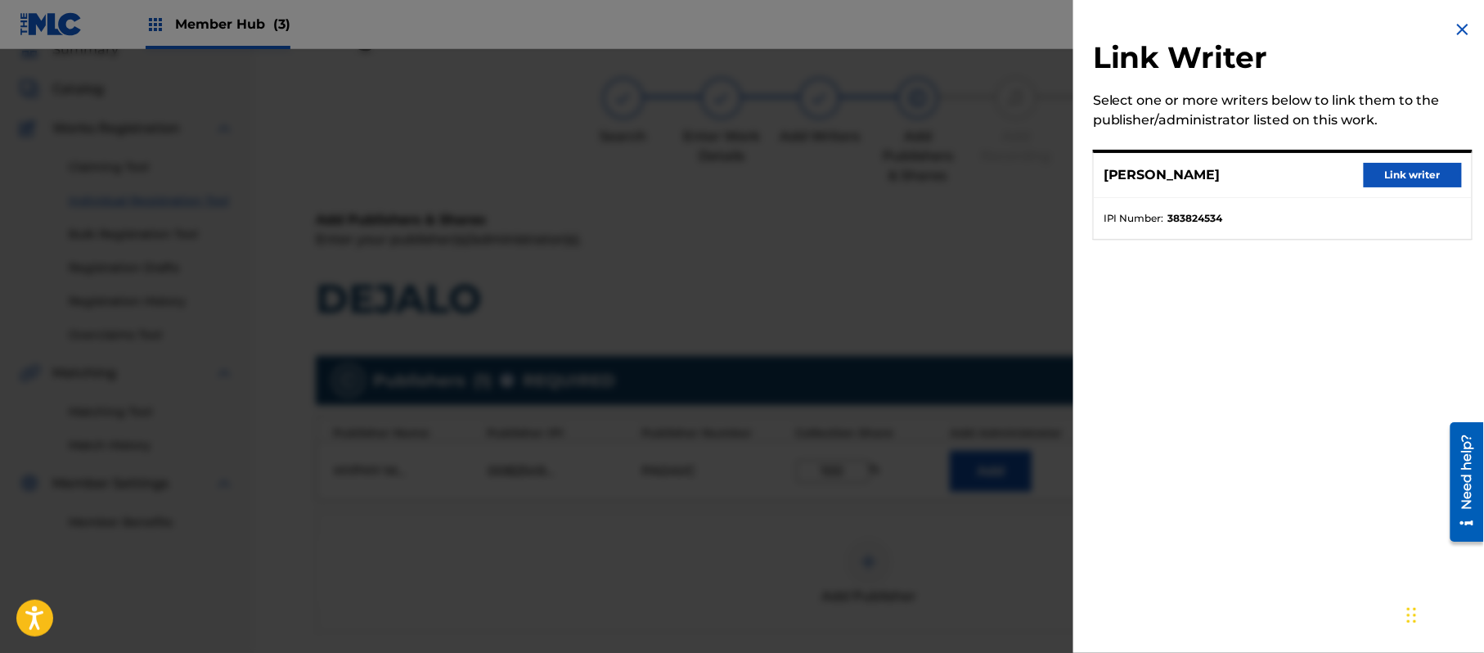
click at [1428, 161] on div "[PERSON_NAME] Link writer" at bounding box center [1283, 175] width 378 height 45
click at [1416, 185] on button "Link writer" at bounding box center [1413, 175] width 98 height 25
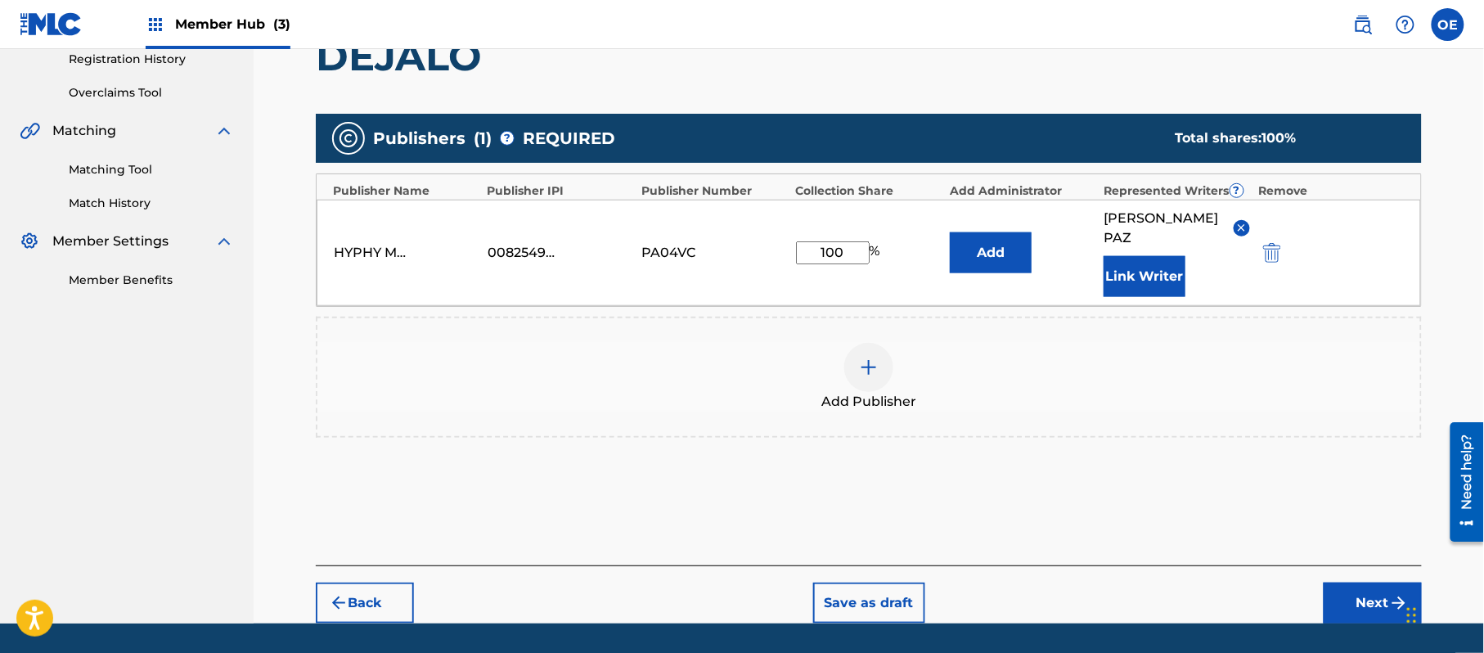
scroll to position [344, 0]
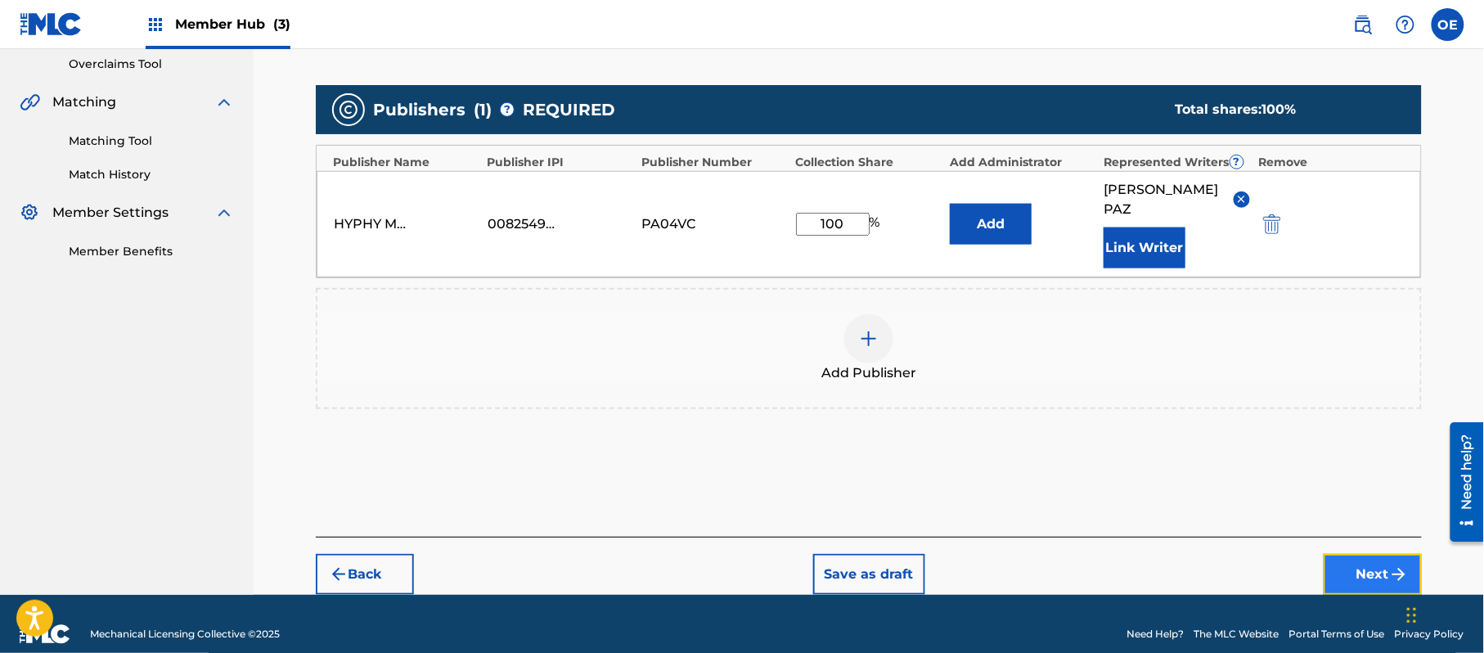
click at [1362, 554] on button "Next" at bounding box center [1373, 574] width 98 height 41
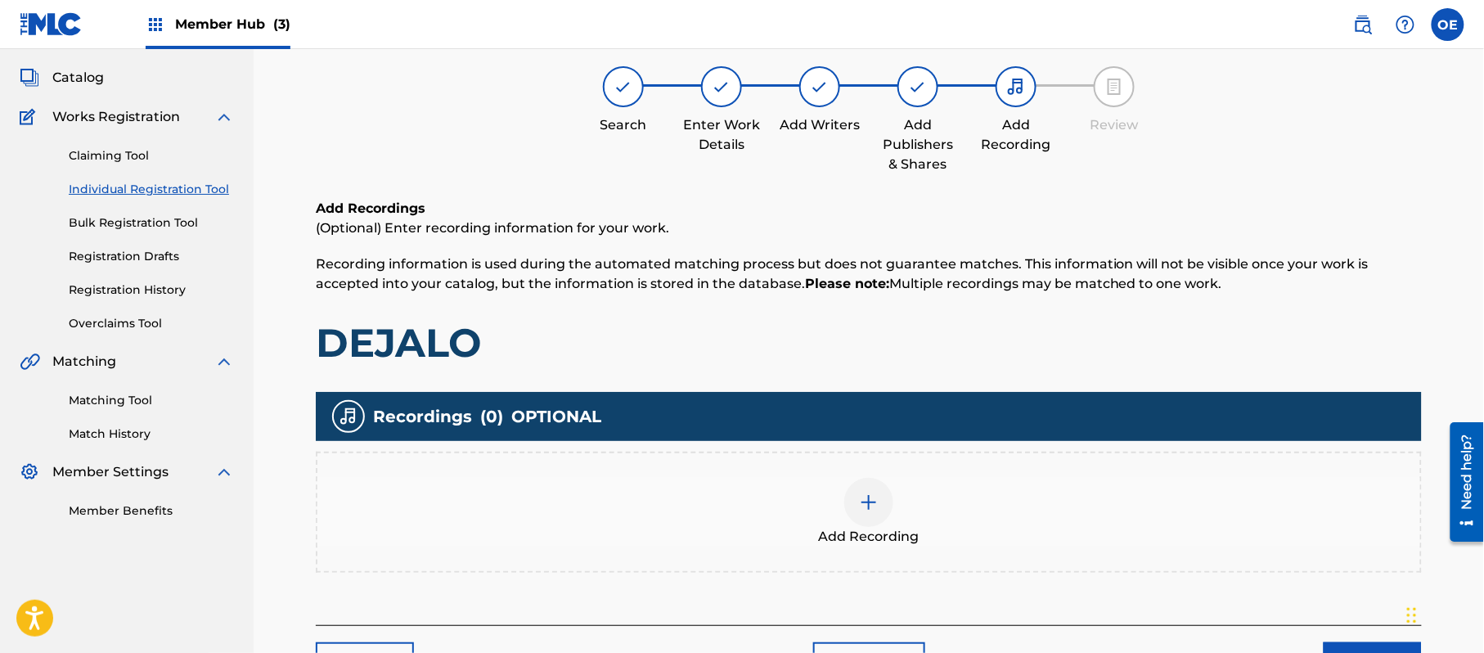
scroll to position [74, 0]
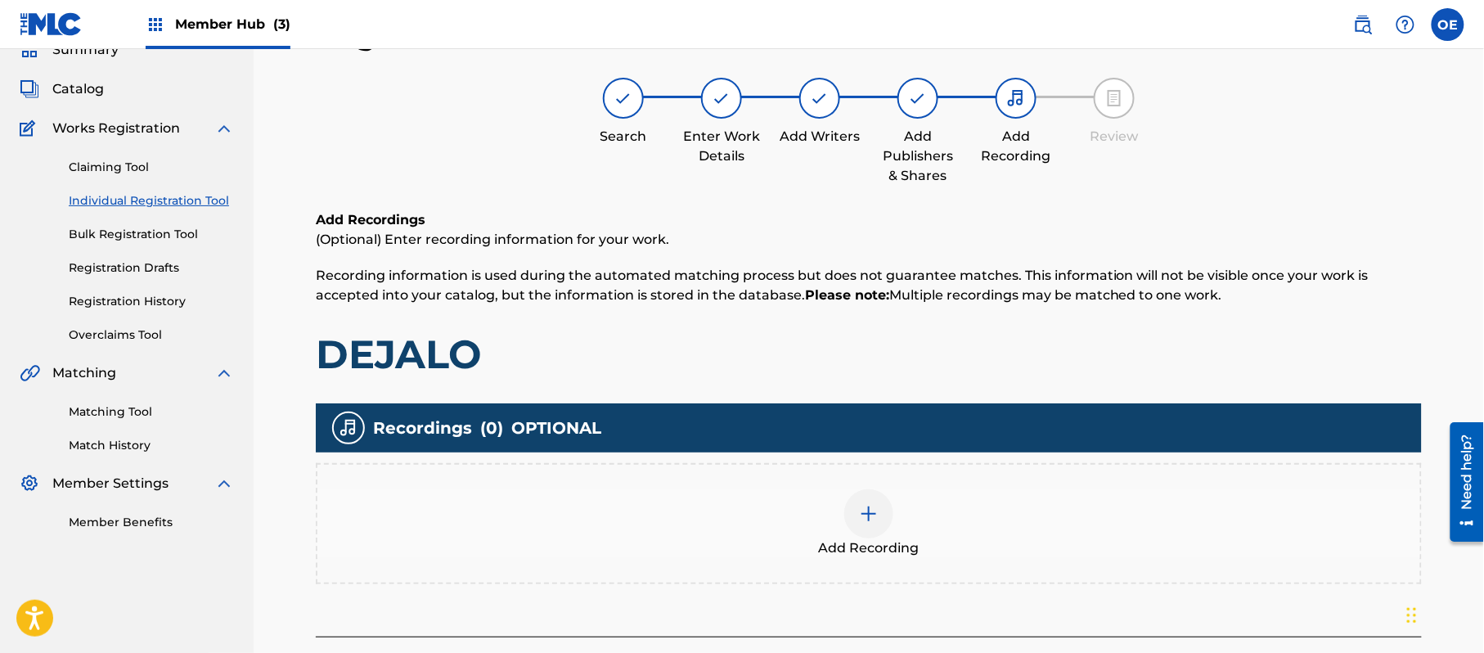
click at [743, 515] on div "Add Recording" at bounding box center [868, 523] width 1103 height 69
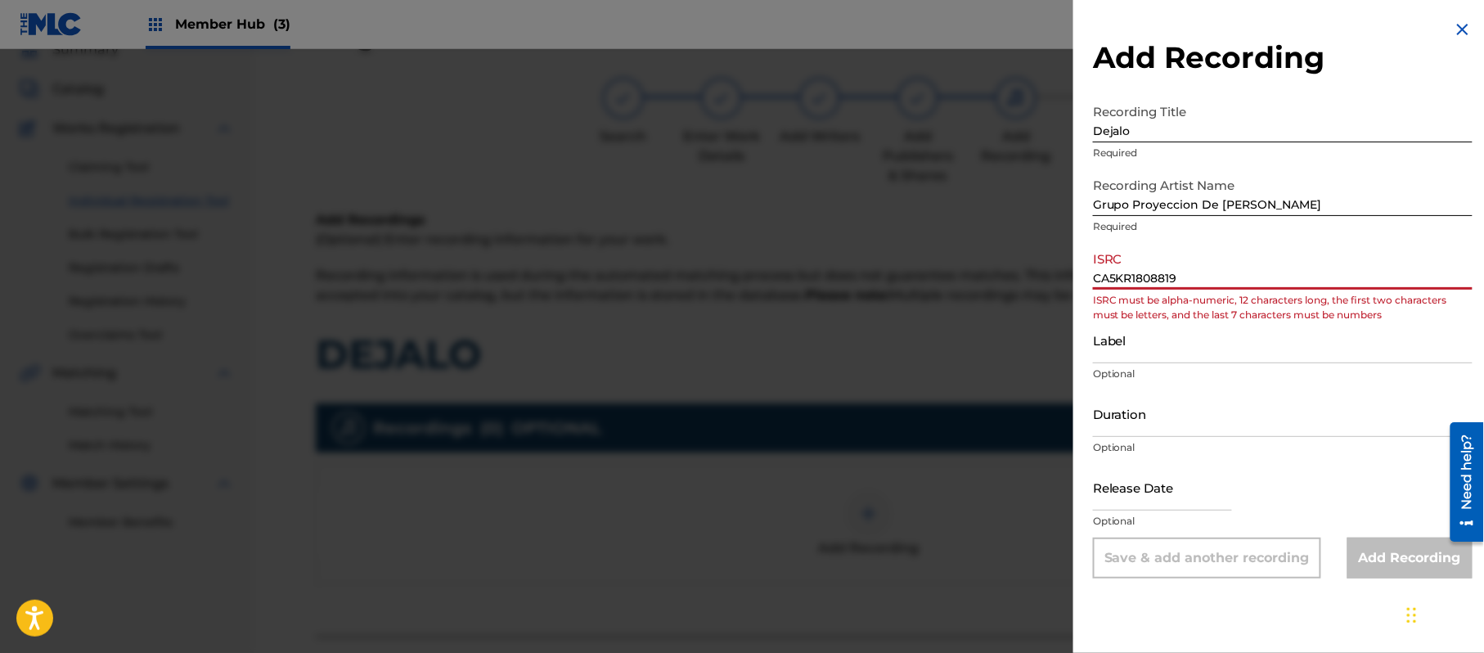
drag, startPoint x: 1104, startPoint y: 278, endPoint x: 1111, endPoint y: 282, distance: 8.4
click at [1111, 282] on input "CA5KR1808819" at bounding box center [1283, 266] width 380 height 47
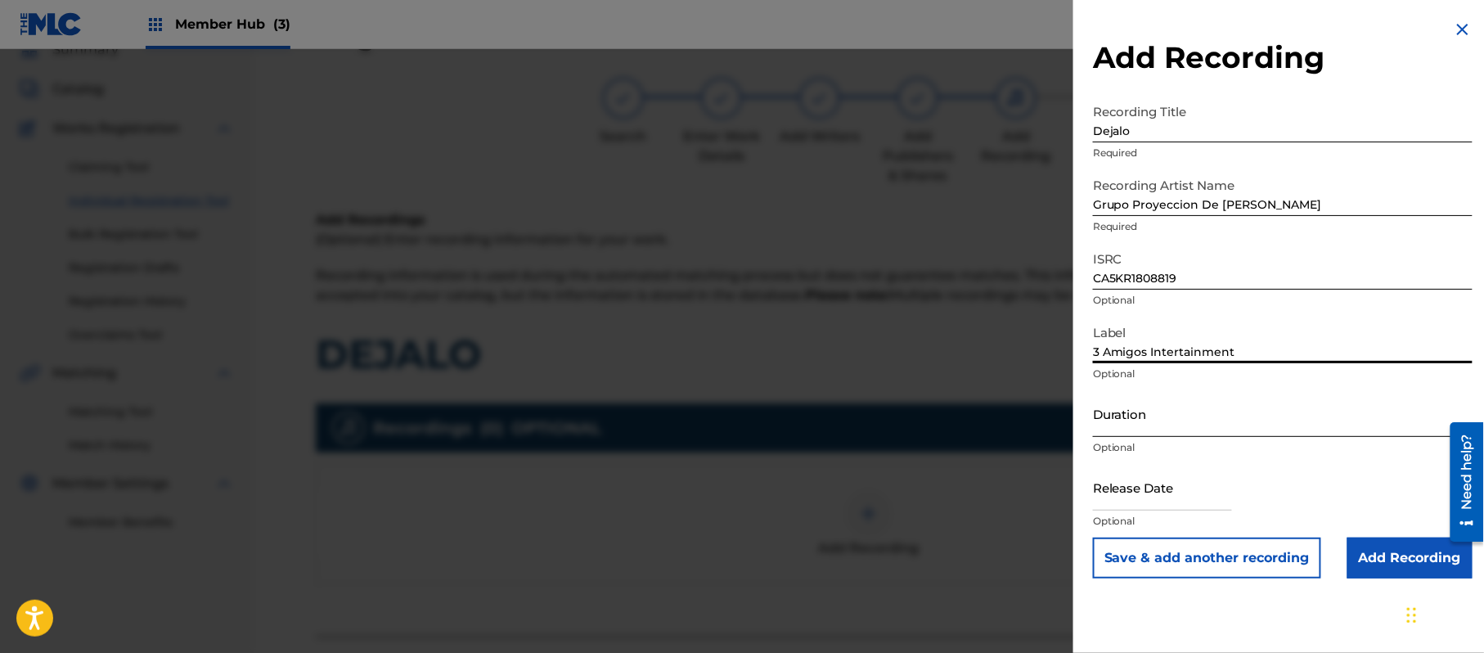
click at [1229, 416] on input "Duration" at bounding box center [1283, 413] width 380 height 47
drag, startPoint x: 1153, startPoint y: 488, endPoint x: 1179, endPoint y: 504, distance: 30.9
click at [1153, 488] on input "text" at bounding box center [1162, 487] width 139 height 47
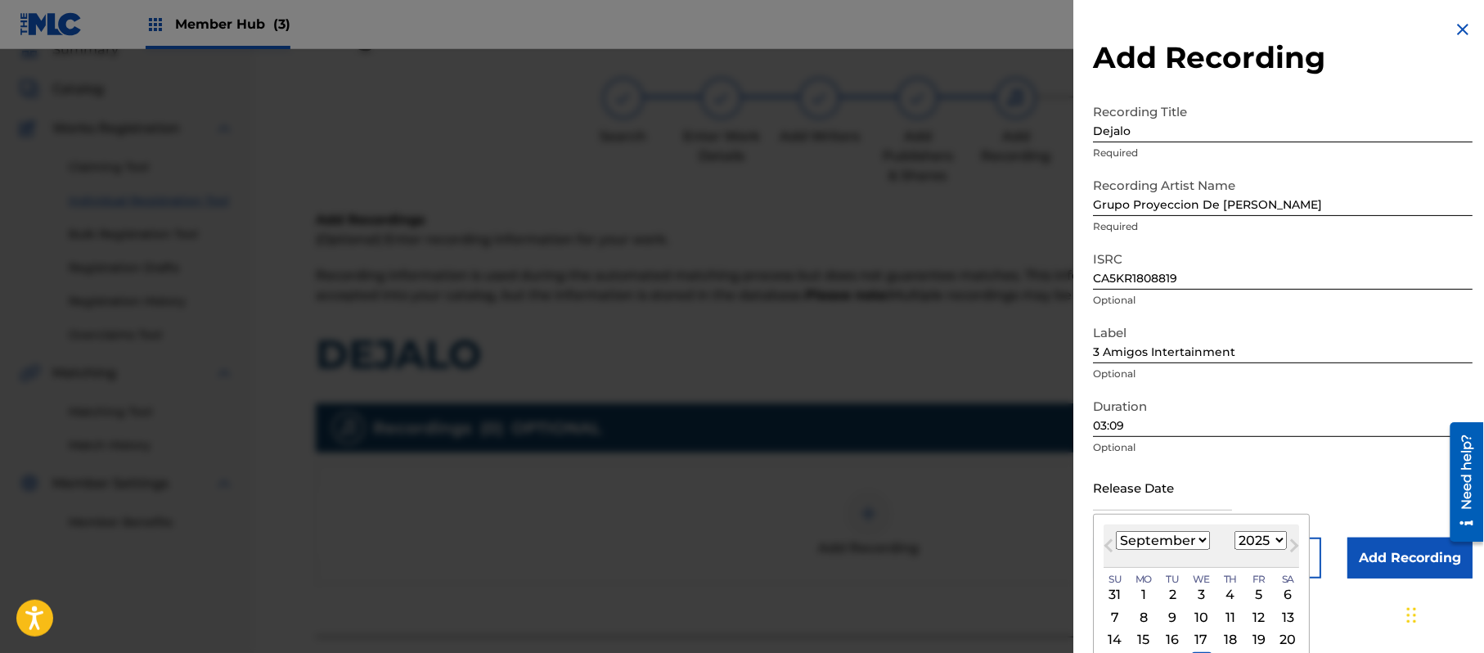
click at [1267, 538] on select "1899 1900 1901 1902 1903 1904 1905 1906 1907 1908 1909 1910 1911 1912 1913 1914…" at bounding box center [1261, 540] width 52 height 19
click at [1238, 531] on select "1899 1900 1901 1902 1903 1904 1905 1906 1907 1908 1909 1910 1911 1912 1913 1914…" at bounding box center [1261, 540] width 52 height 19
click at [1186, 538] on select "January February March April May June July August September October November De…" at bounding box center [1163, 540] width 94 height 19
click at [1117, 531] on select "January February March April May June July August September October November De…" at bounding box center [1163, 540] width 94 height 19
click at [1202, 592] on div "2" at bounding box center [1202, 595] width 20 height 20
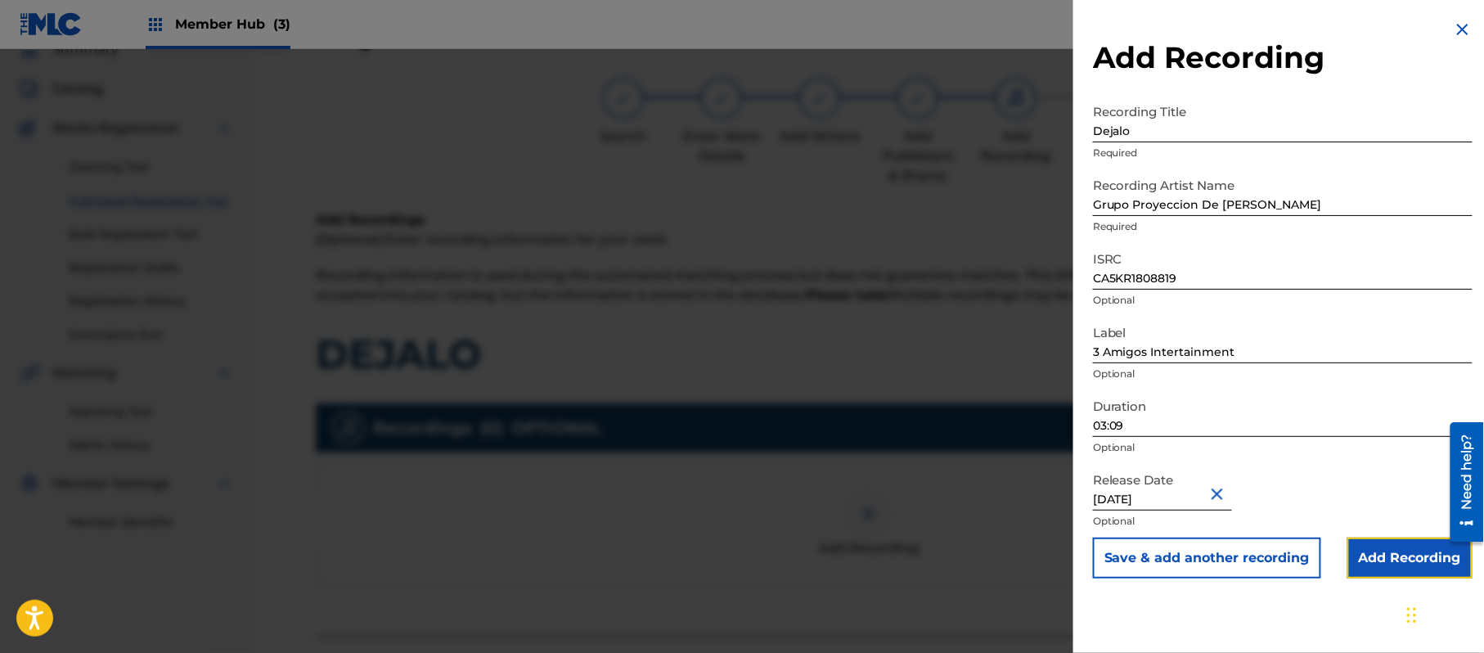
click at [1414, 564] on input "Add Recording" at bounding box center [1410, 558] width 125 height 41
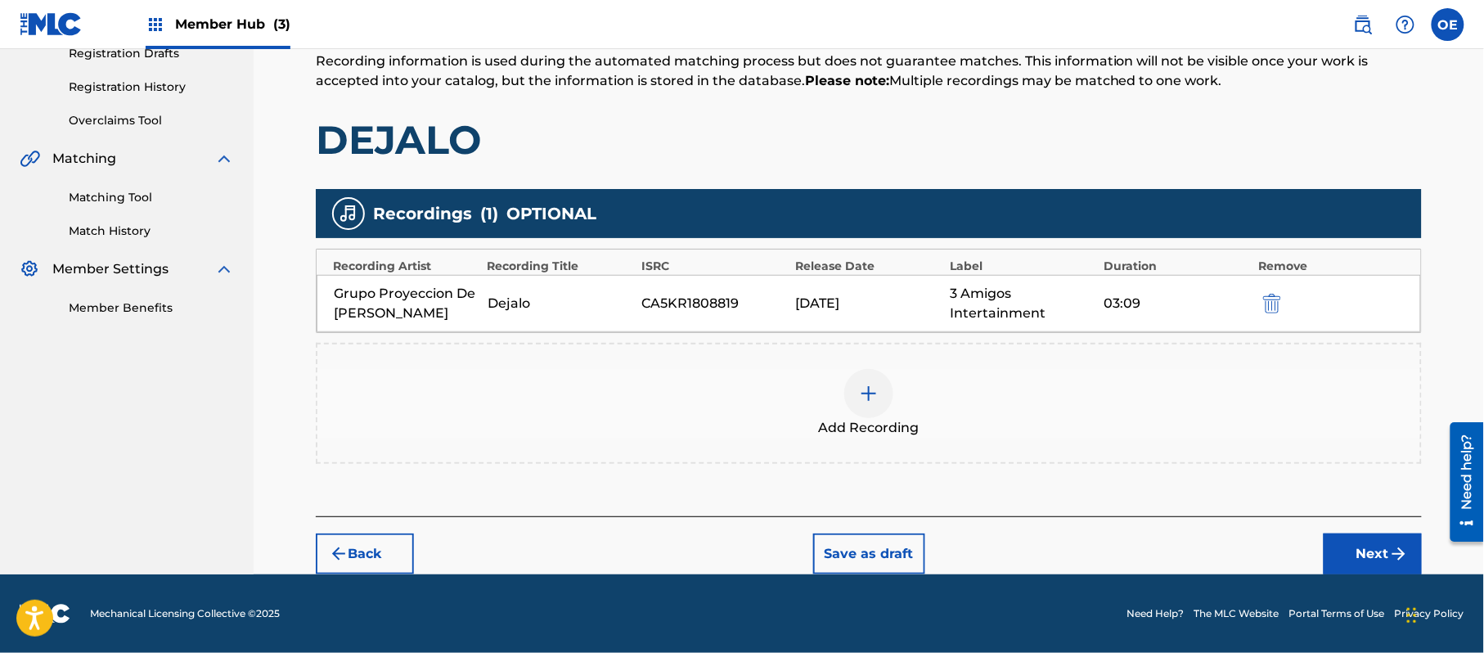
click at [1319, 547] on div "Back Save as draft Next" at bounding box center [869, 545] width 1106 height 58
click at [1373, 542] on button "Next" at bounding box center [1373, 553] width 98 height 41
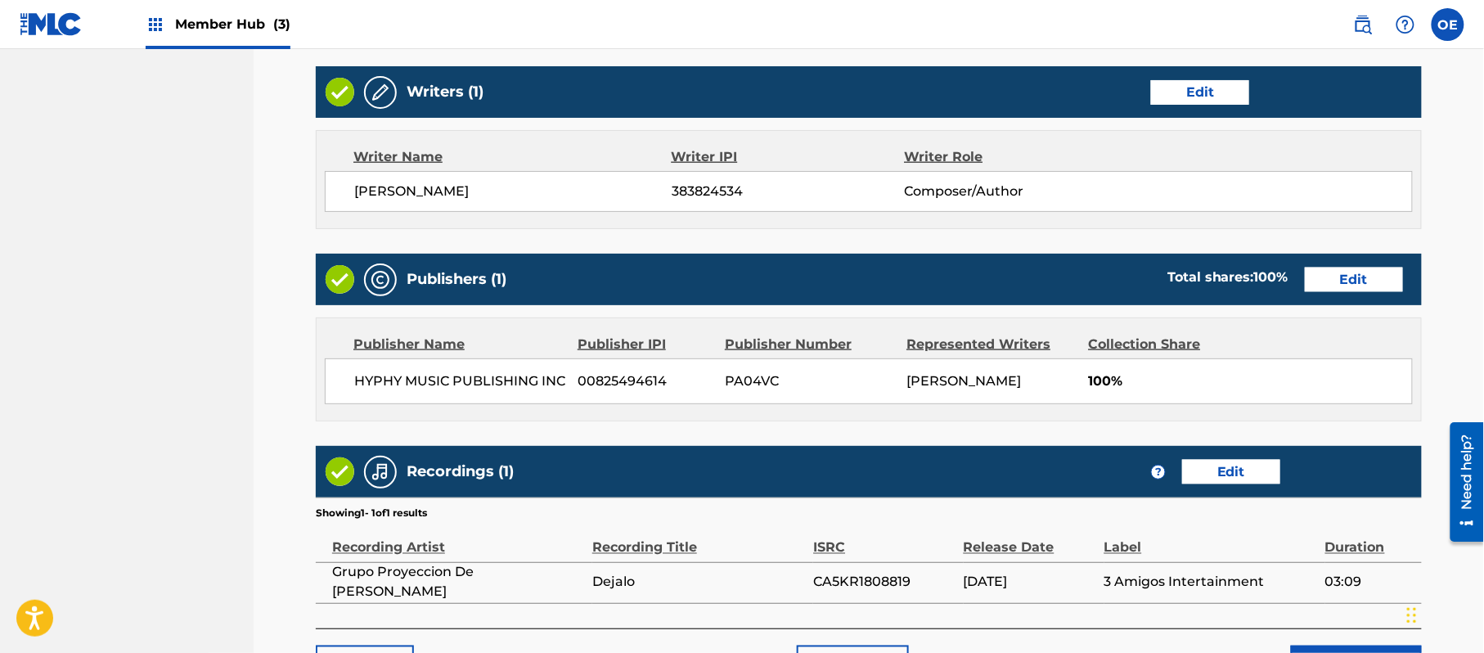
scroll to position [731, 0]
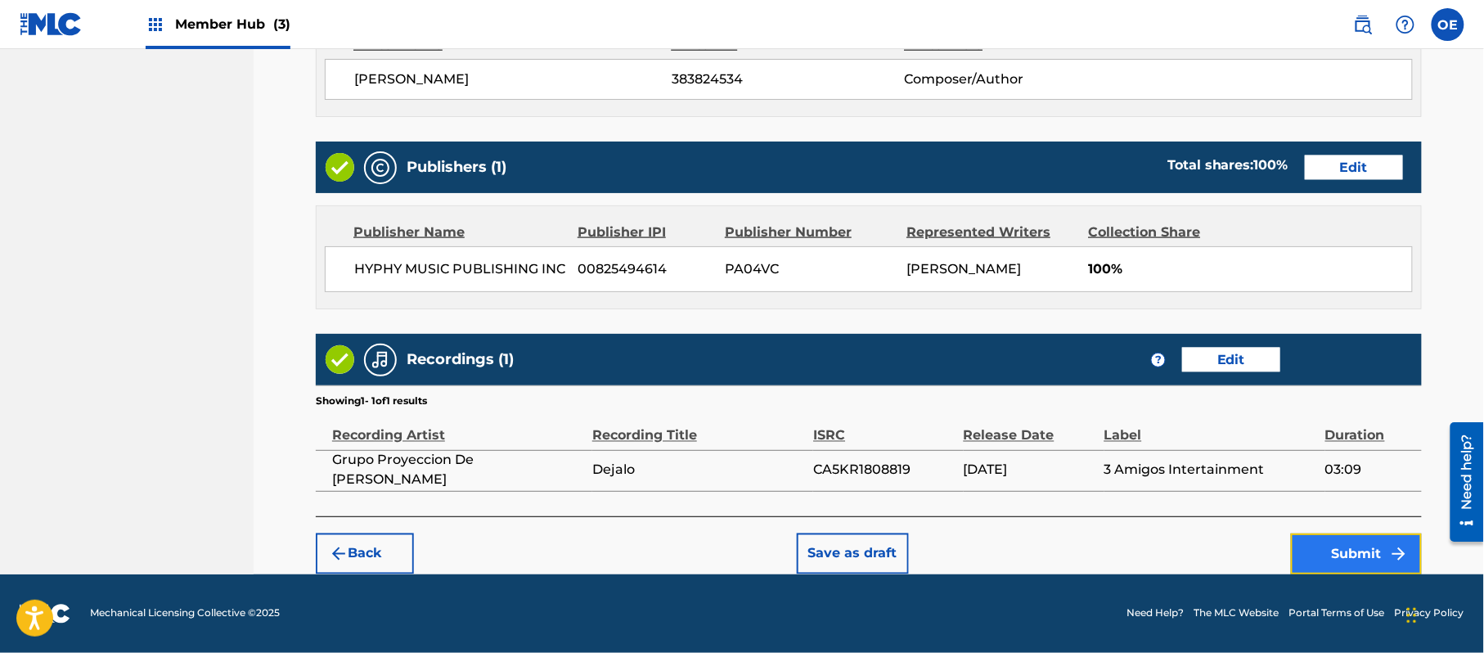
click at [1343, 542] on button "Submit" at bounding box center [1356, 553] width 131 height 41
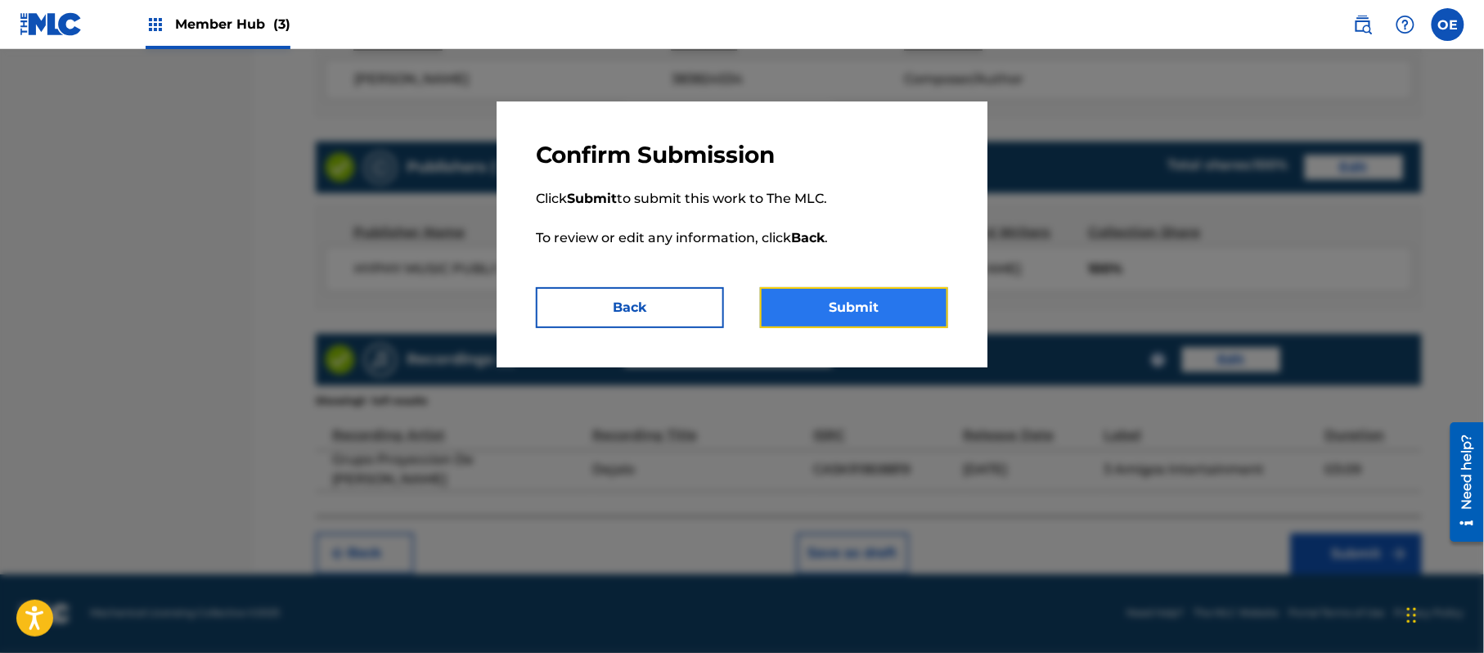
click at [836, 295] on button "Submit" at bounding box center [854, 307] width 188 height 41
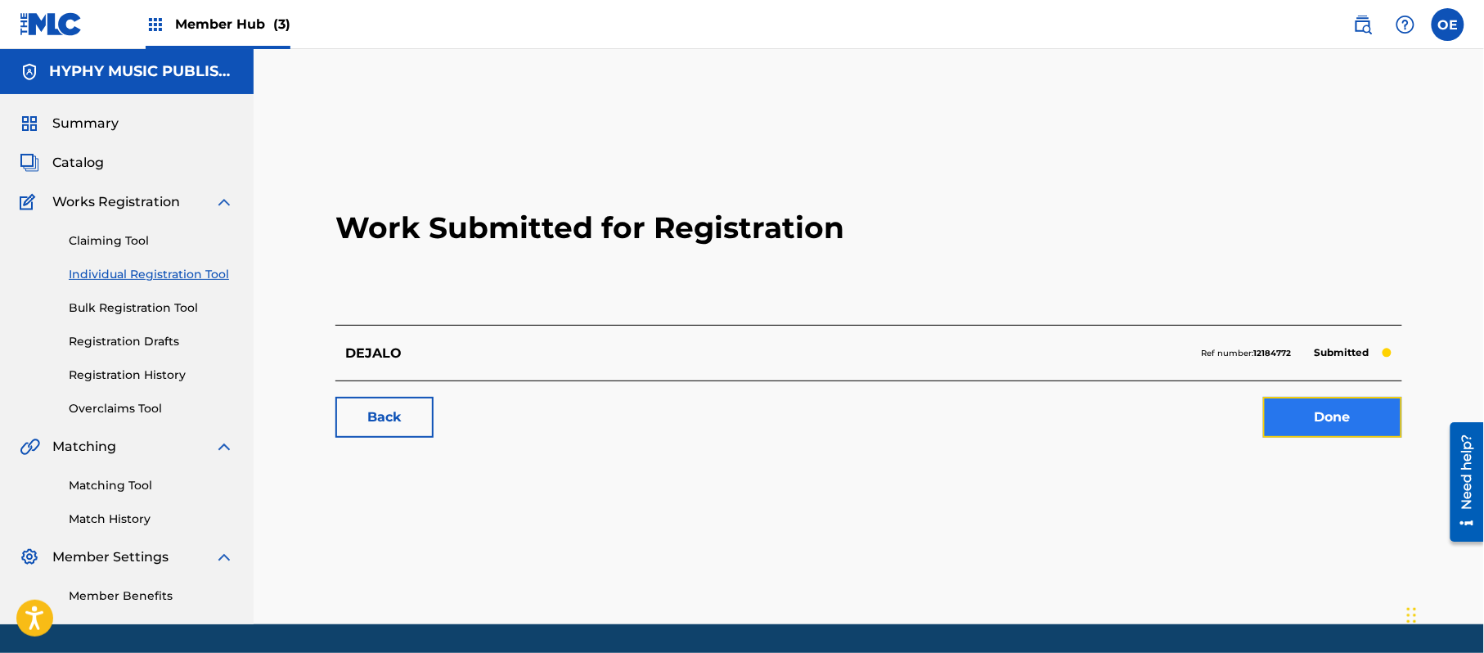
click at [1352, 407] on link "Done" at bounding box center [1332, 417] width 139 height 41
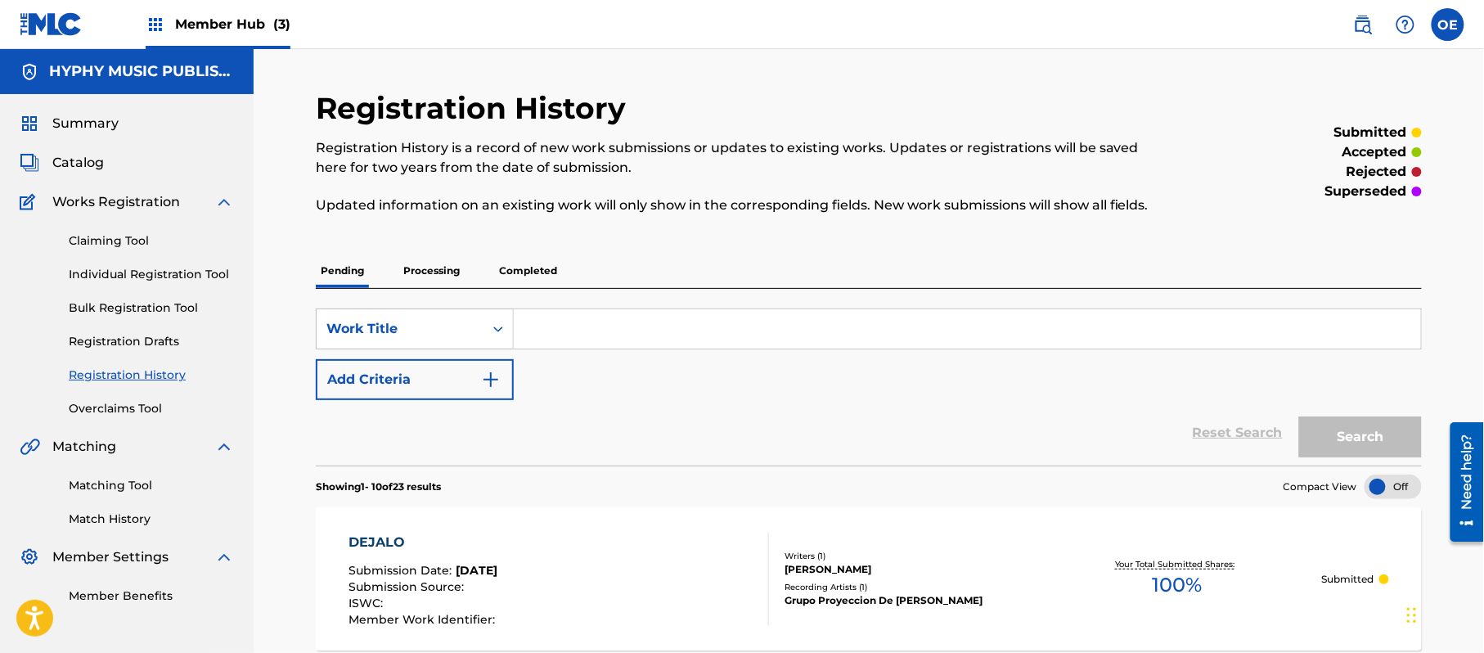
click at [142, 283] on div "Claiming Tool Individual Registration Tool Bulk Registration Tool Registration …" at bounding box center [127, 314] width 214 height 205
click at [142, 279] on link "Individual Registration Tool" at bounding box center [151, 274] width 165 height 17
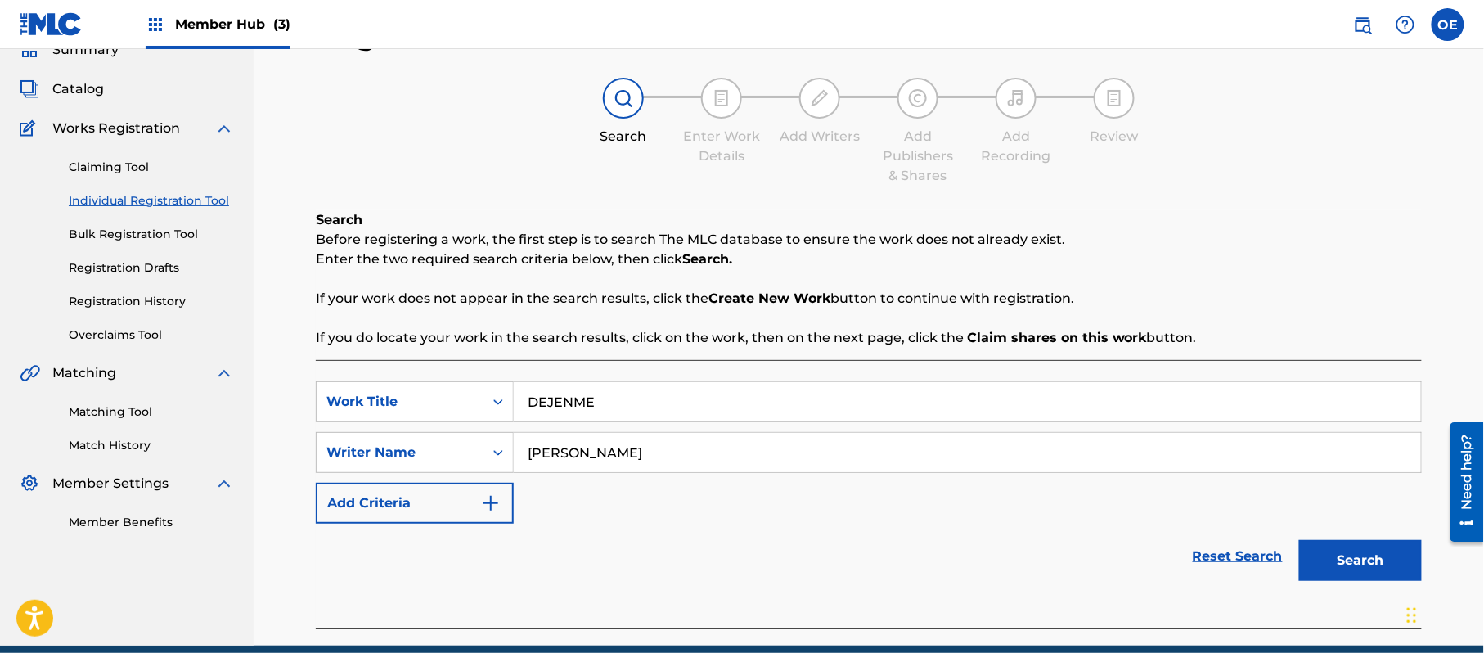
scroll to position [145, 0]
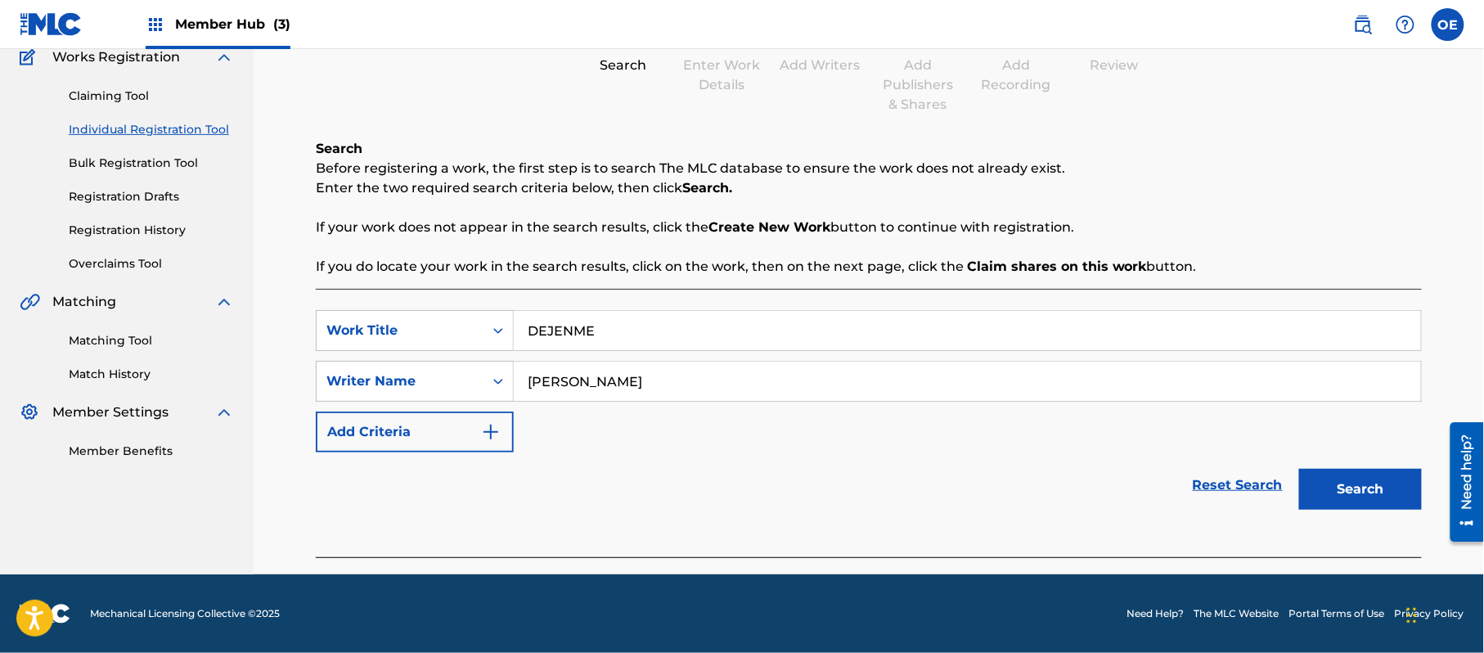
click at [1347, 517] on div "Search" at bounding box center [1356, 484] width 131 height 65
click at [1350, 502] on button "Search" at bounding box center [1360, 489] width 123 height 41
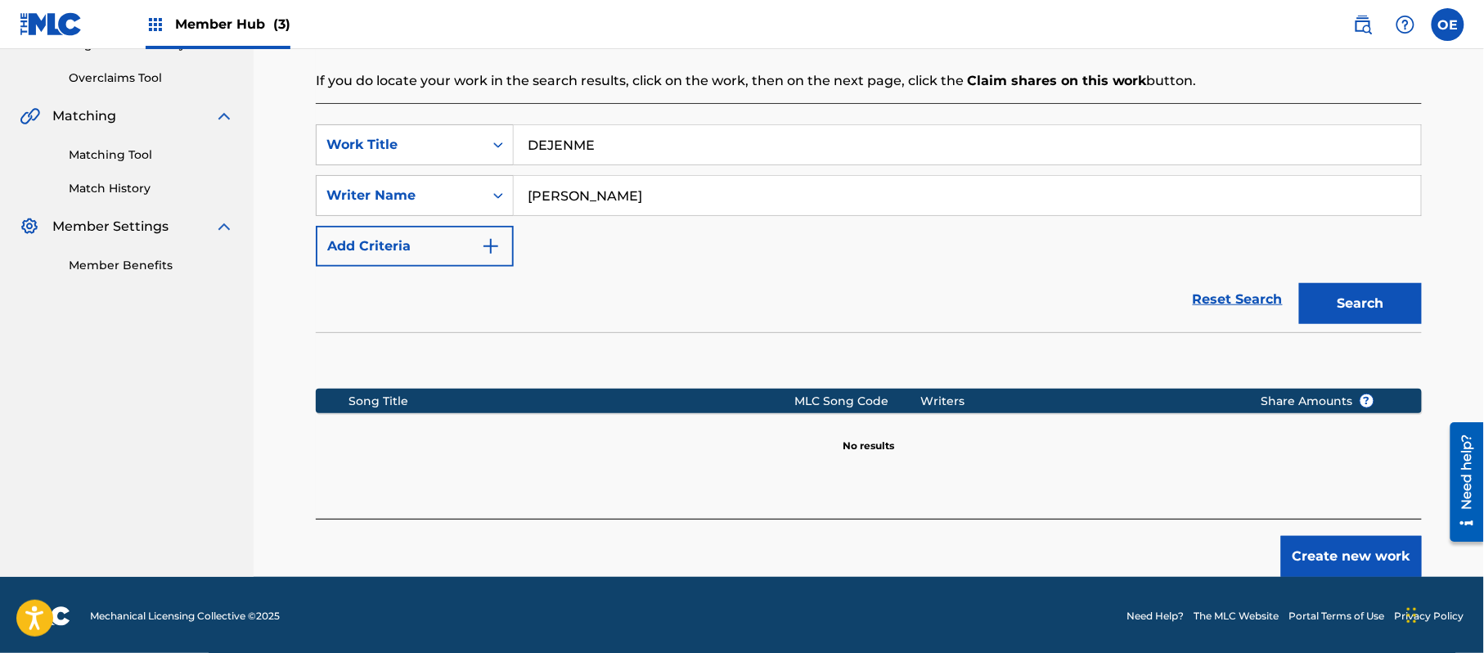
scroll to position [334, 0]
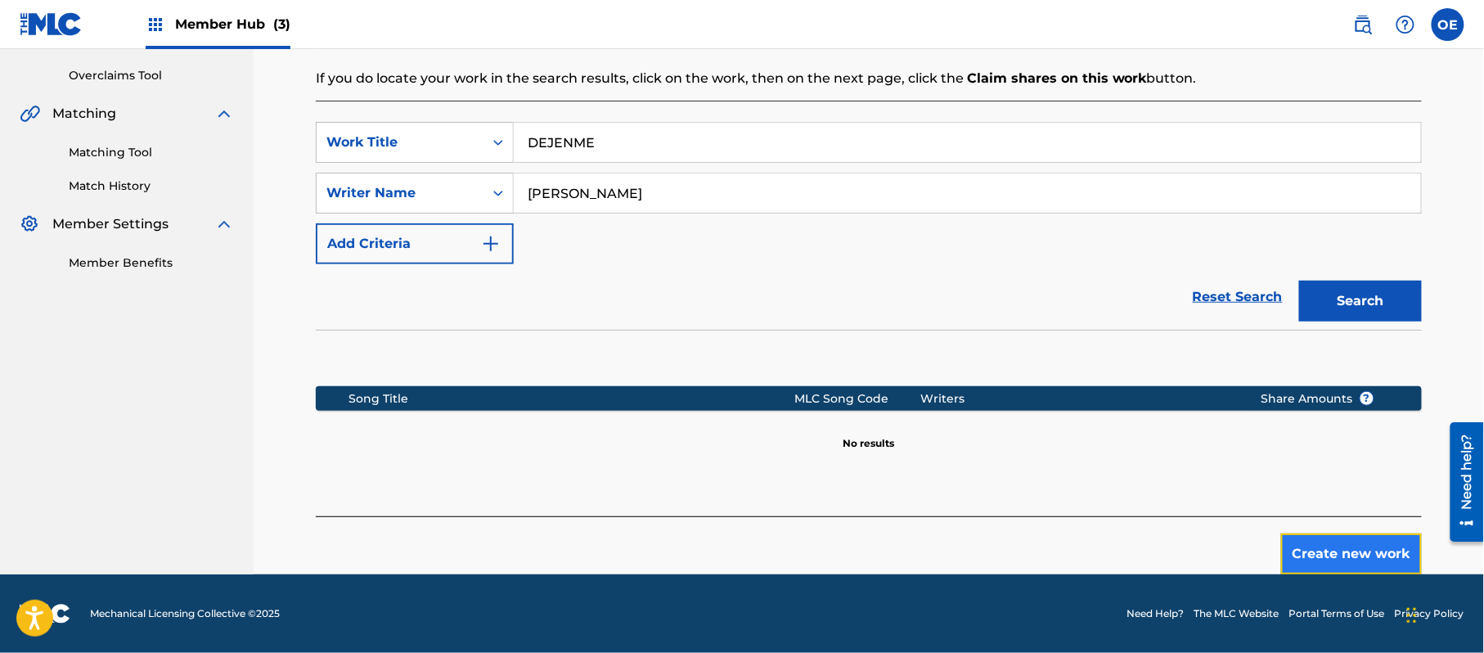
click at [1329, 560] on button "Create new work" at bounding box center [1351, 553] width 141 height 41
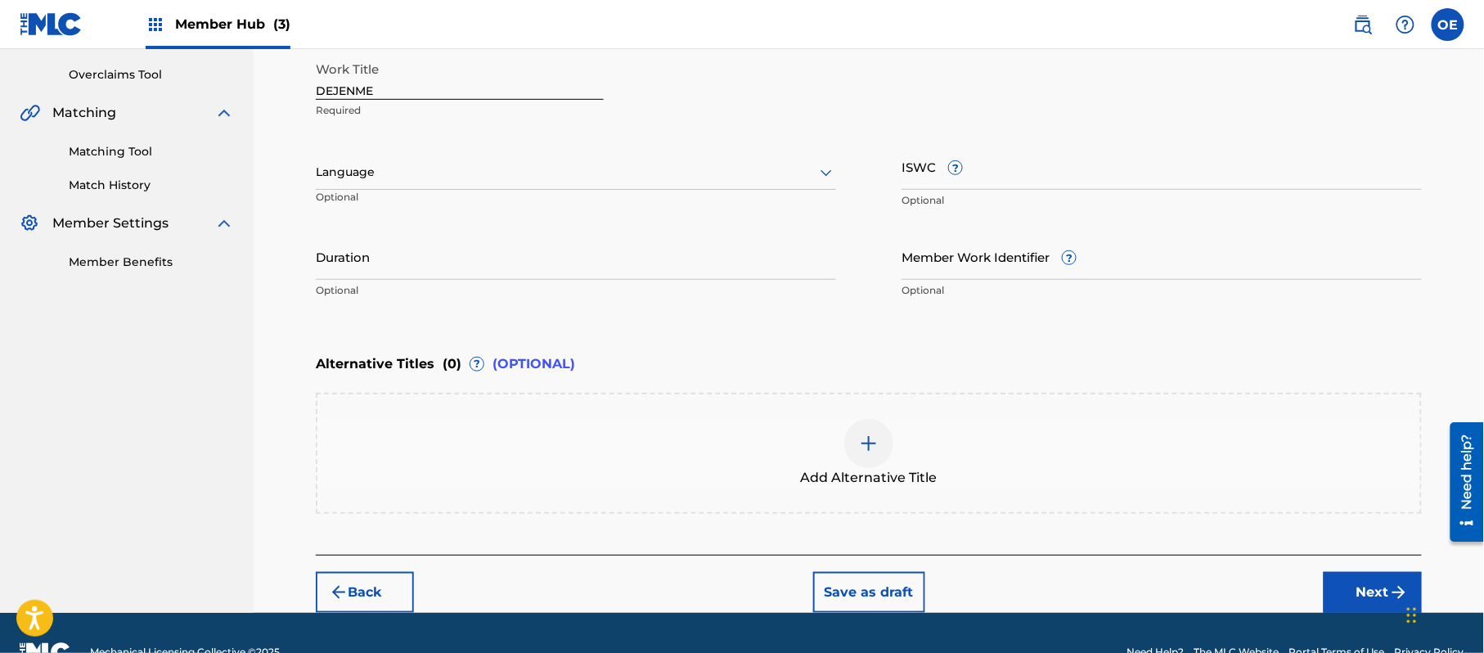
click at [394, 180] on div at bounding box center [576, 172] width 520 height 20
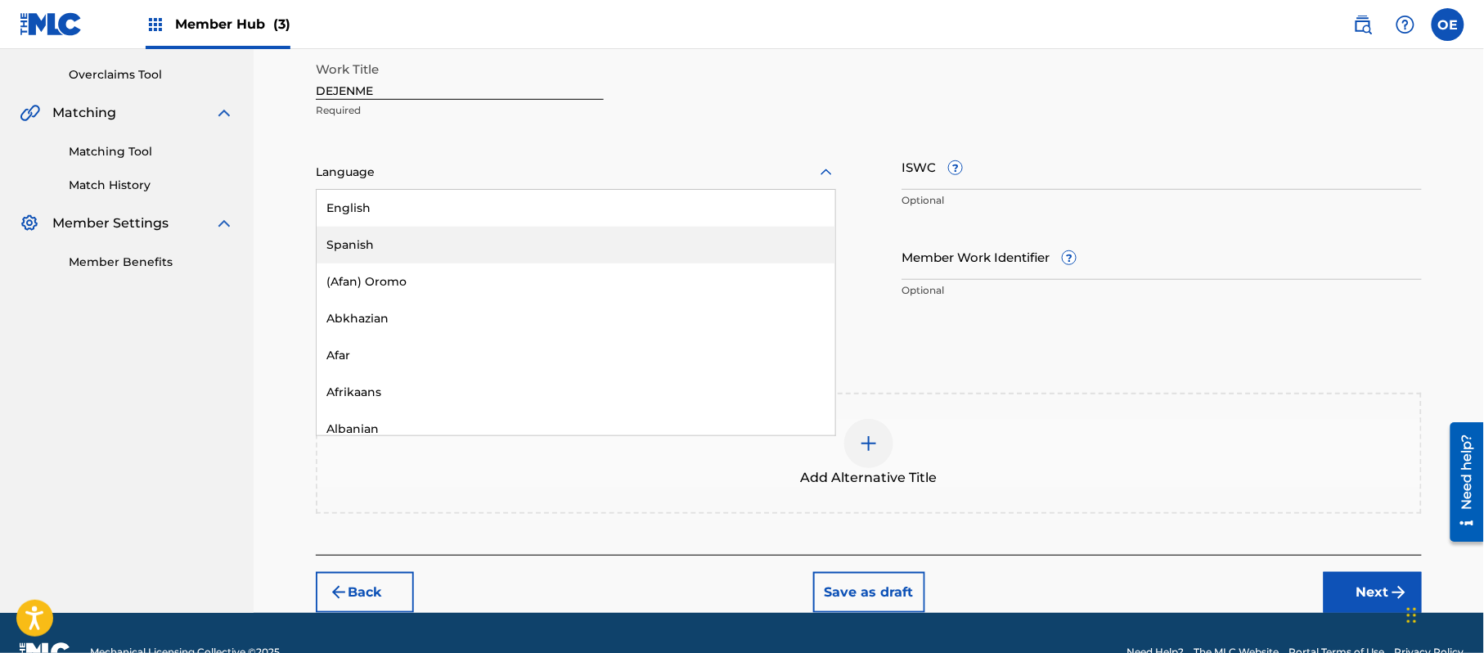
click at [375, 247] on div "Spanish" at bounding box center [576, 245] width 519 height 37
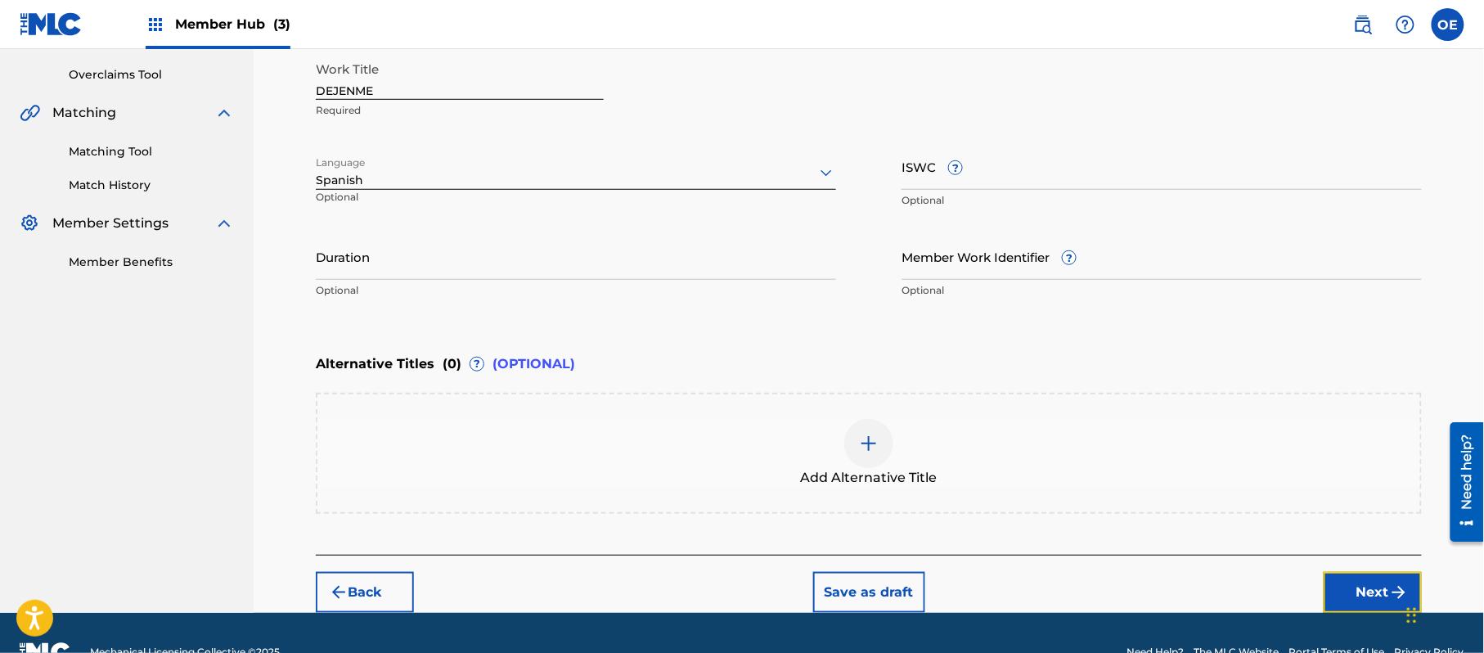
drag, startPoint x: 1382, startPoint y: 590, endPoint x: 1270, endPoint y: 579, distance: 112.6
click at [1381, 590] on button "Next" at bounding box center [1373, 592] width 98 height 41
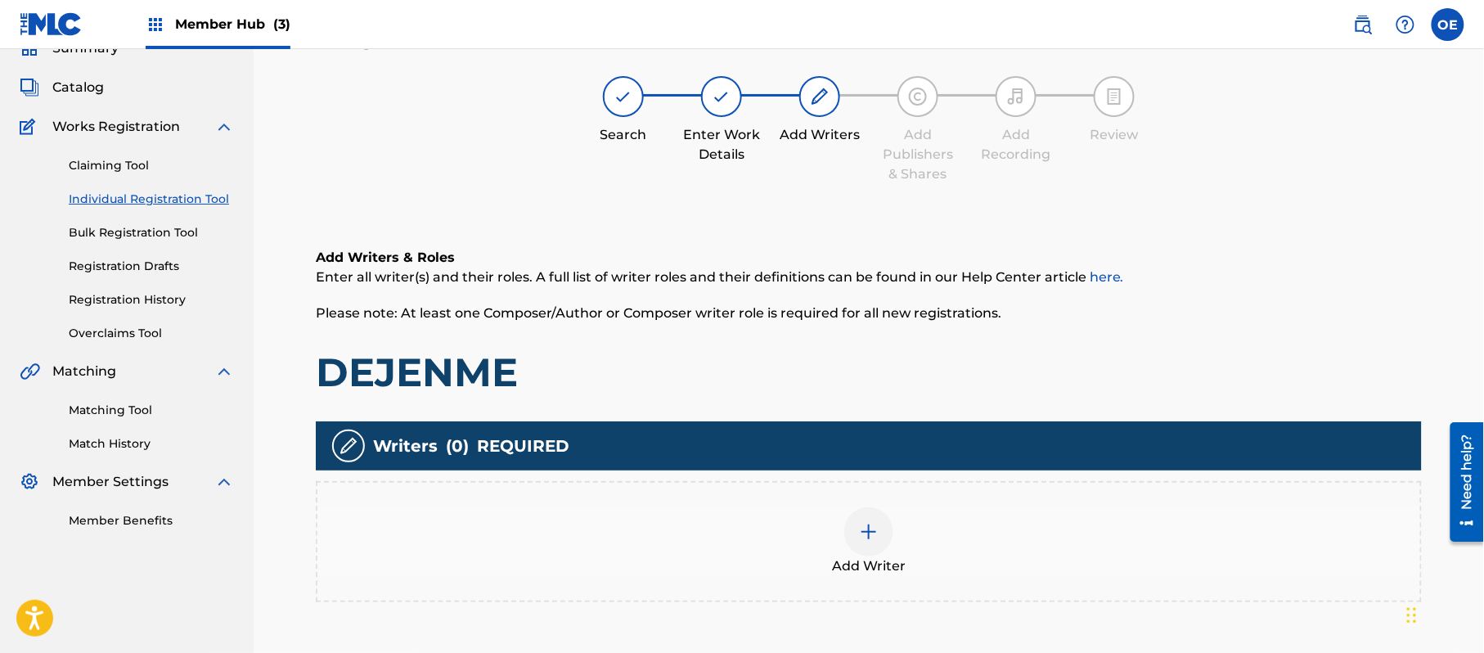
scroll to position [74, 0]
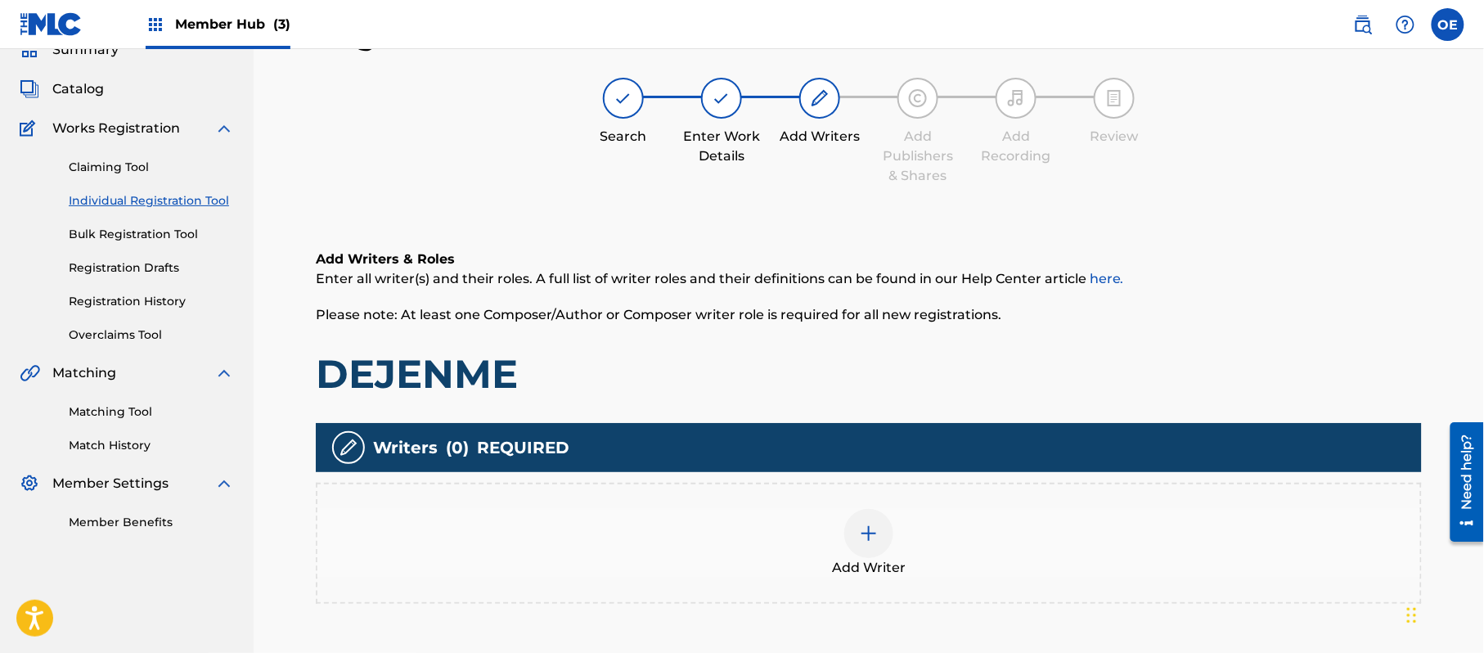
click at [826, 529] on div "Add Writer" at bounding box center [868, 543] width 1103 height 69
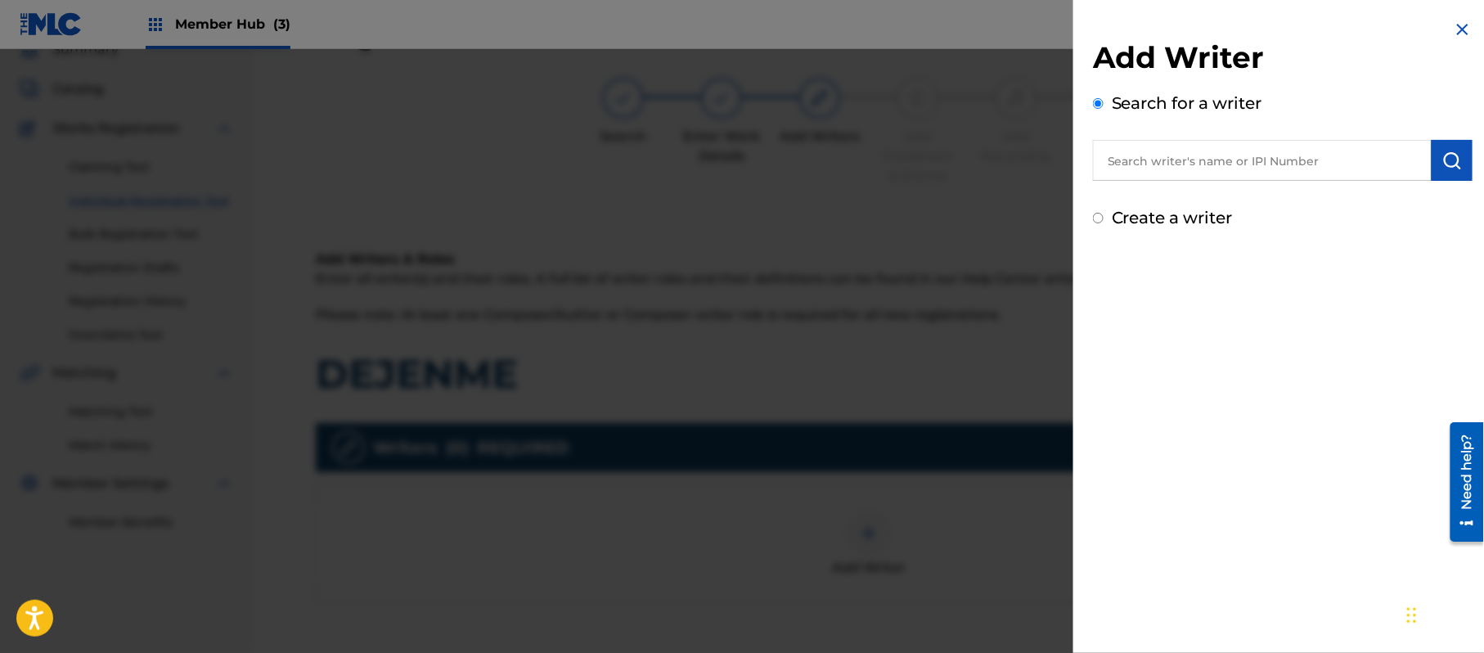
click at [1192, 213] on label "Create a writer" at bounding box center [1172, 218] width 121 height 20
click at [1104, 213] on input "Create a writer" at bounding box center [1098, 218] width 11 height 11
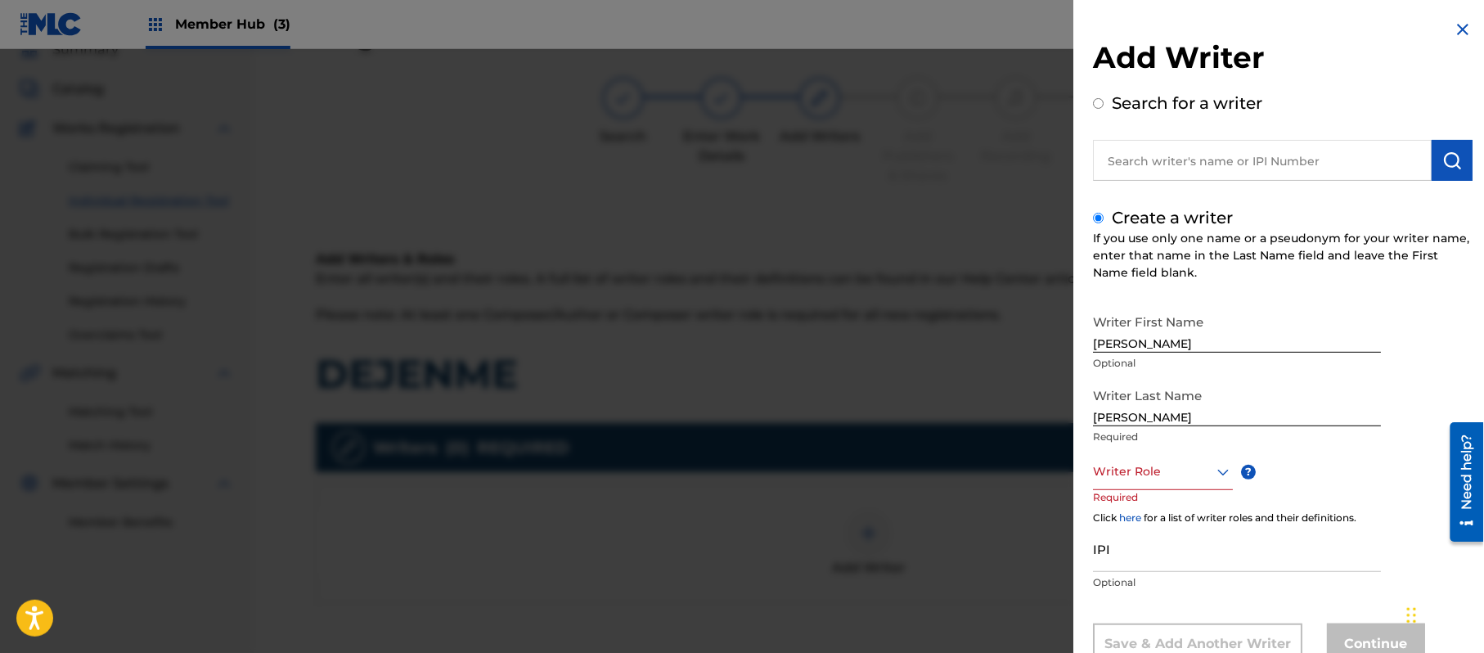
drag, startPoint x: 1160, startPoint y: 354, endPoint x: 1167, endPoint y: 344, distance: 12.5
click at [1160, 349] on div "Writer First Name [PERSON_NAME] Optional" at bounding box center [1237, 343] width 288 height 74
drag, startPoint x: 1168, startPoint y: 342, endPoint x: 1133, endPoint y: 349, distance: 35.8
click at [1133, 349] on input "[PERSON_NAME]" at bounding box center [1237, 329] width 288 height 47
drag, startPoint x: 1136, startPoint y: 420, endPoint x: 1041, endPoint y: 419, distance: 94.9
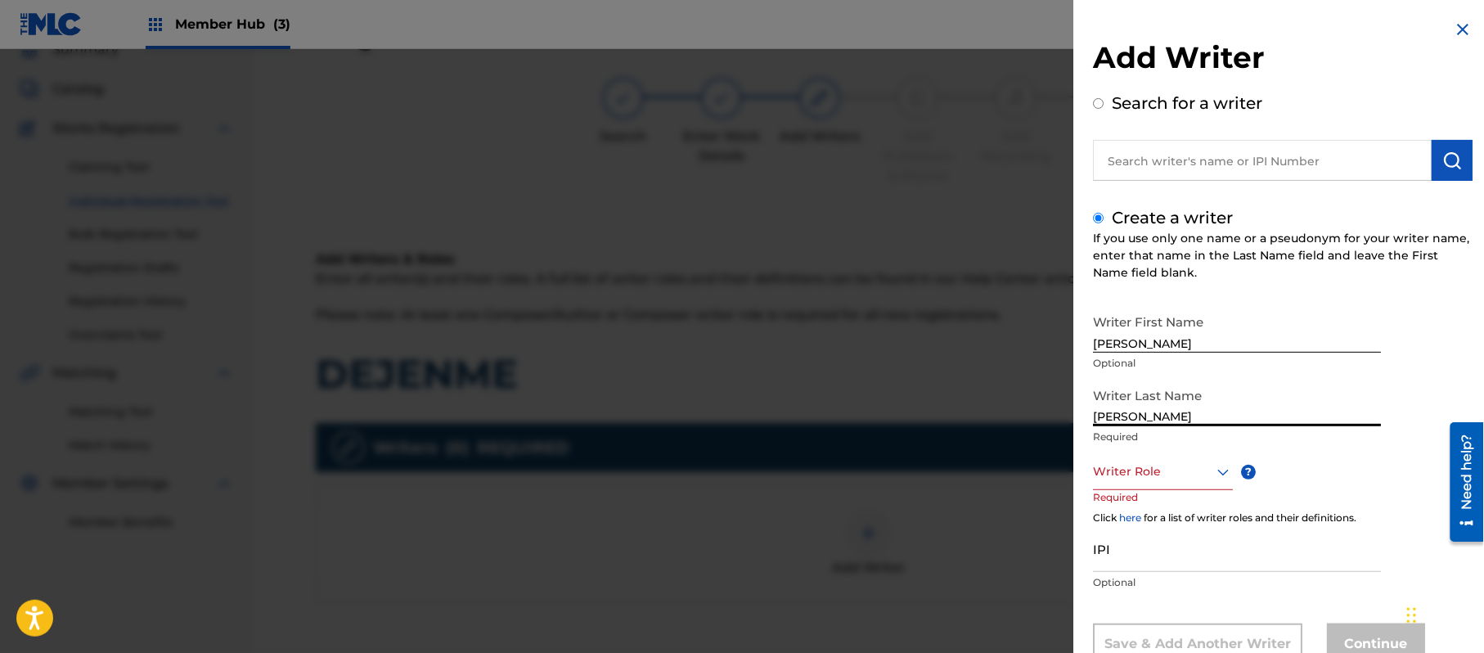
click at [1059, 424] on div "Add Writer Search for a writer Create a writer If you use only one name or a ps…" at bounding box center [742, 351] width 1484 height 604
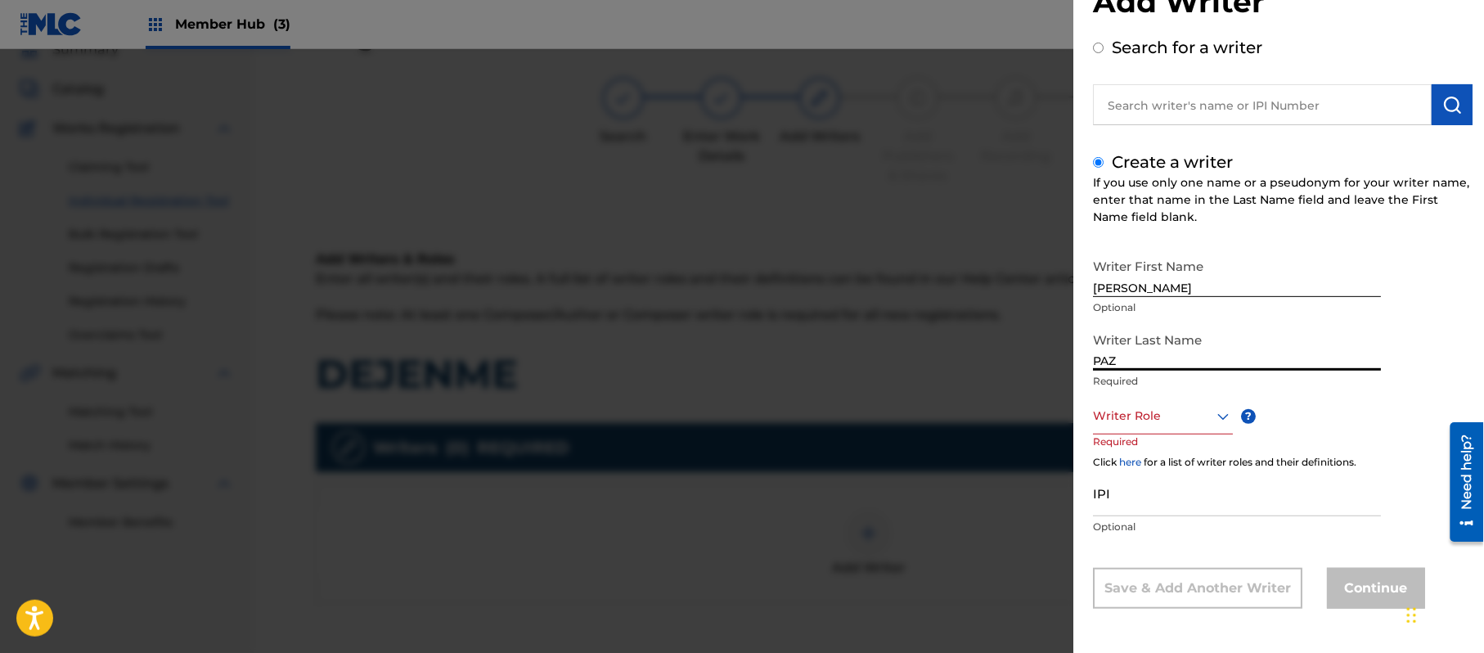
click at [1114, 434] on div "Writer Role" at bounding box center [1163, 416] width 140 height 37
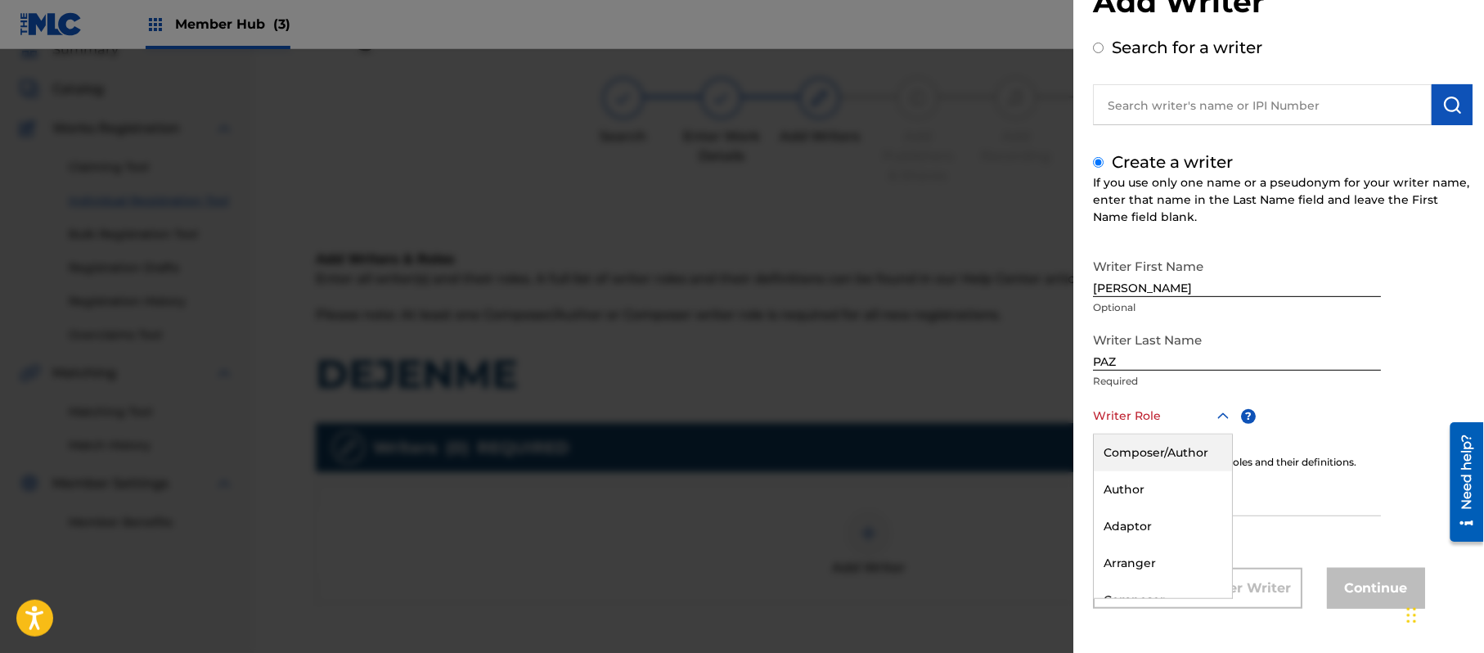
click at [1118, 466] on div "Composer/Author" at bounding box center [1163, 452] width 138 height 37
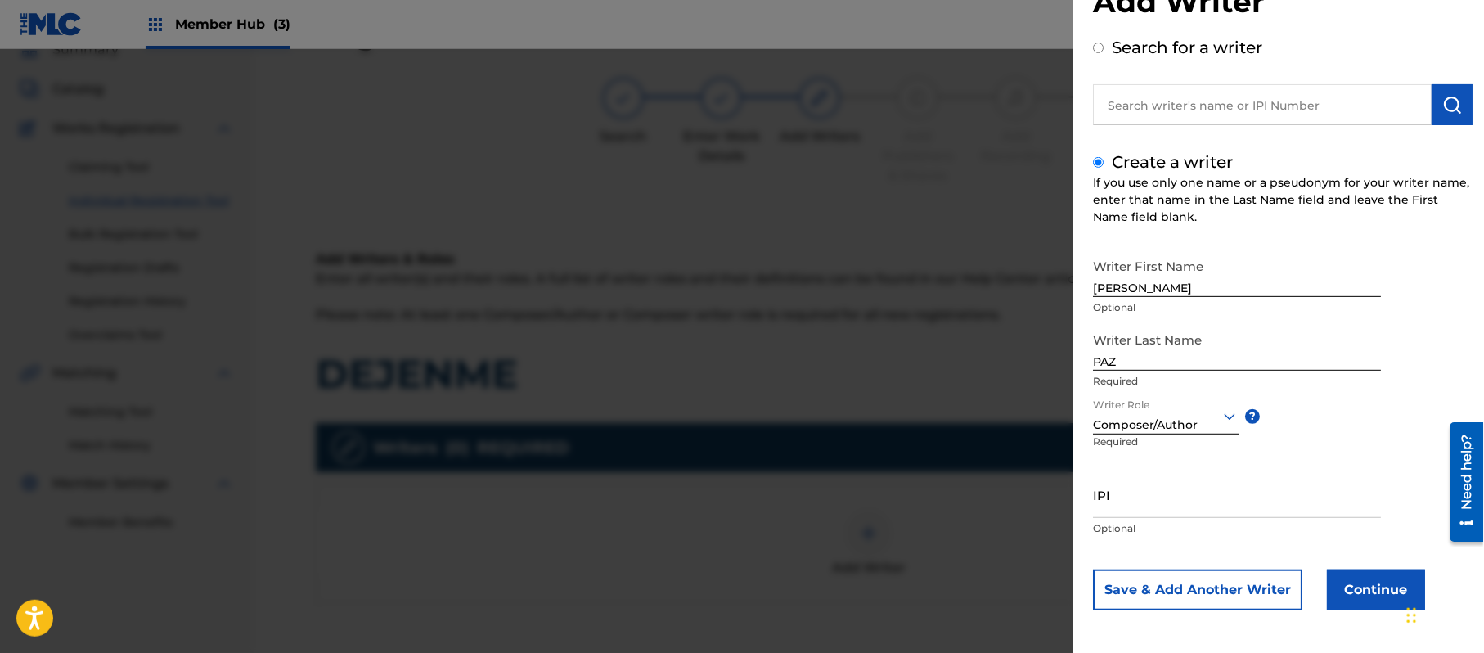
drag, startPoint x: 1159, startPoint y: 511, endPoint x: 1156, endPoint y: 521, distance: 10.9
drag, startPoint x: 1156, startPoint y: 521, endPoint x: 1204, endPoint y: 497, distance: 53.8
click at [1359, 605] on button "Continue" at bounding box center [1376, 589] width 98 height 41
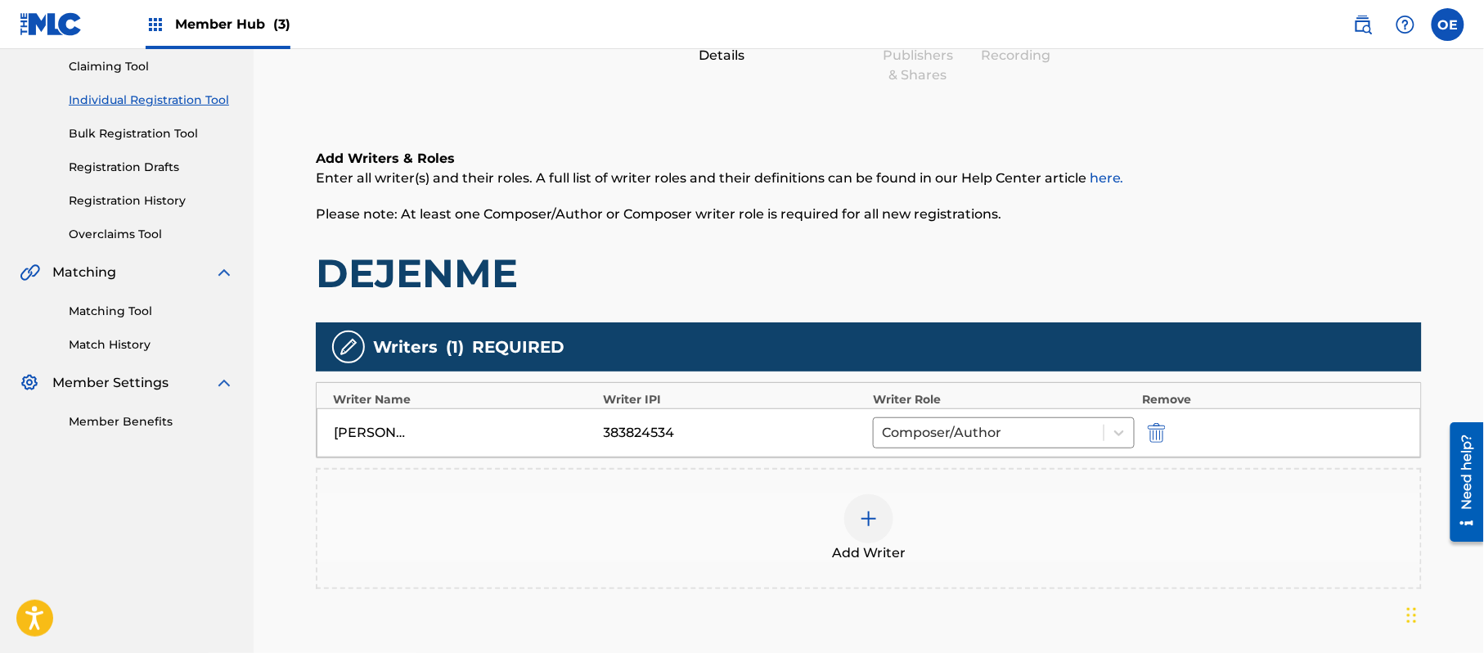
scroll to position [326, 0]
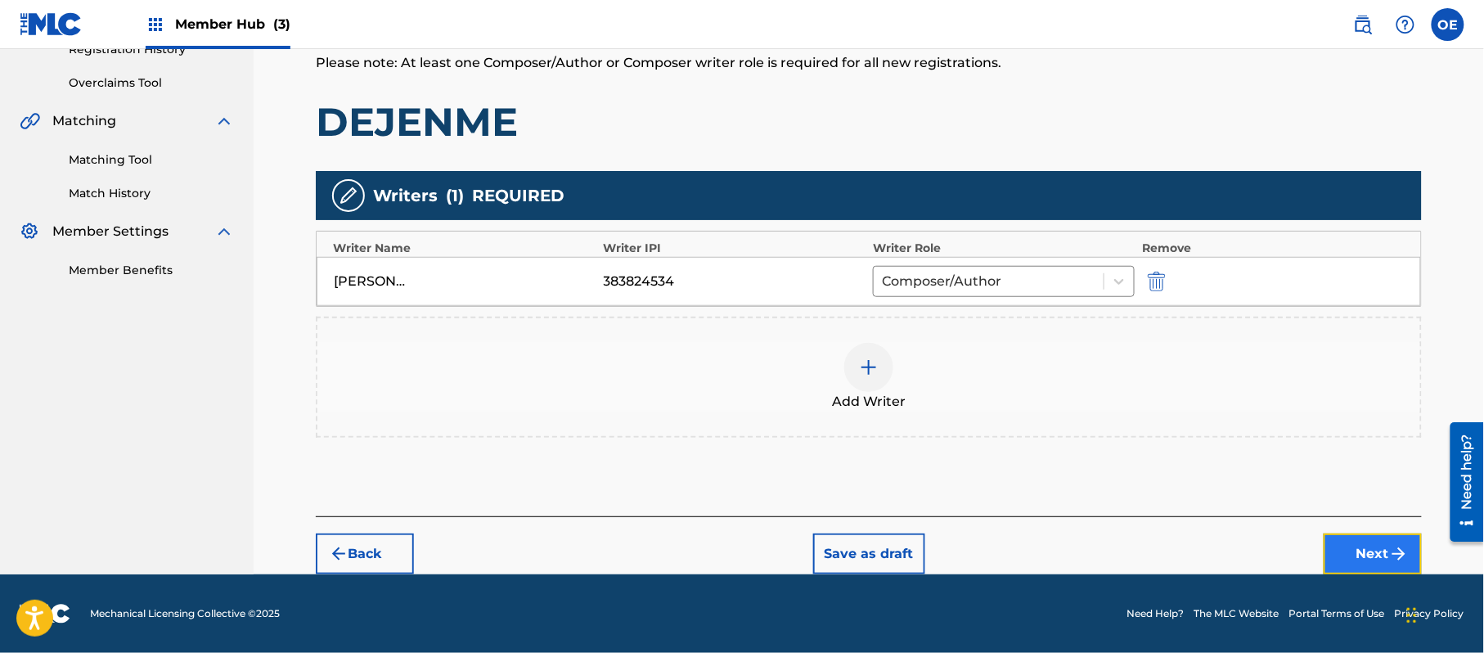
click at [1349, 555] on button "Next" at bounding box center [1373, 553] width 98 height 41
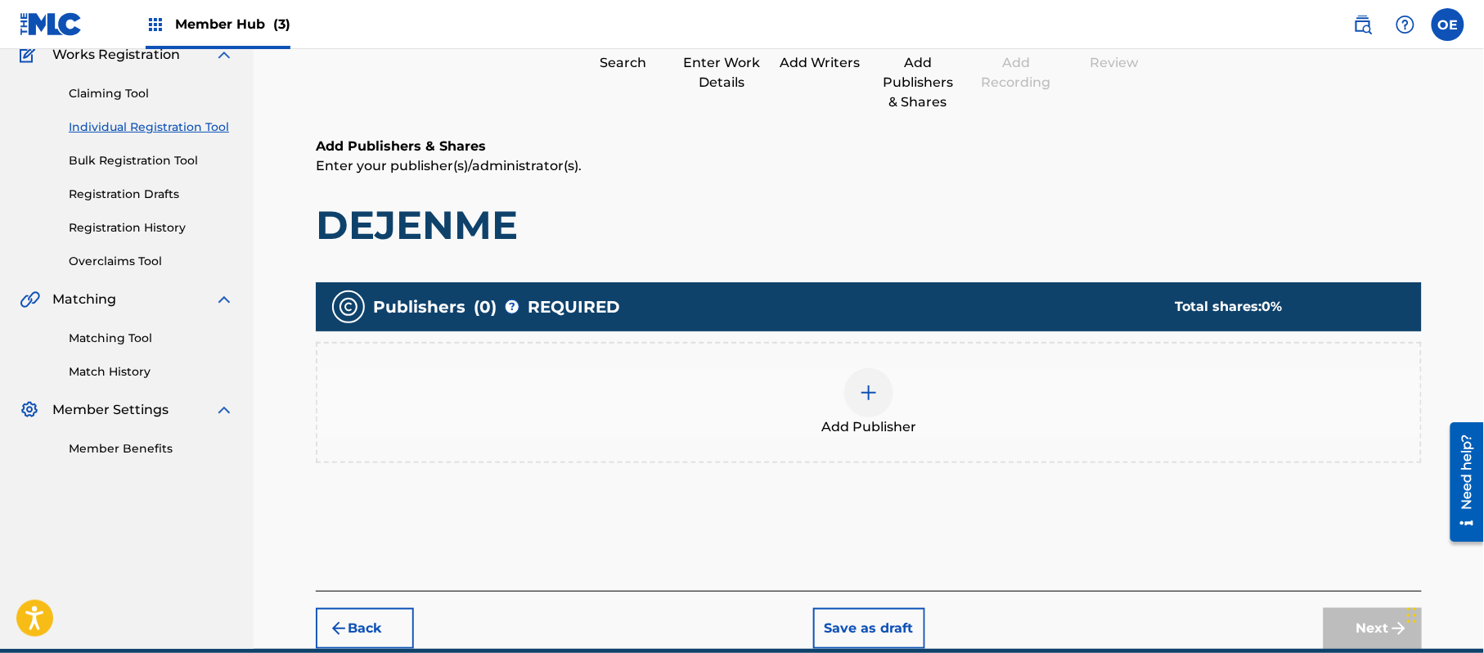
scroll to position [220, 0]
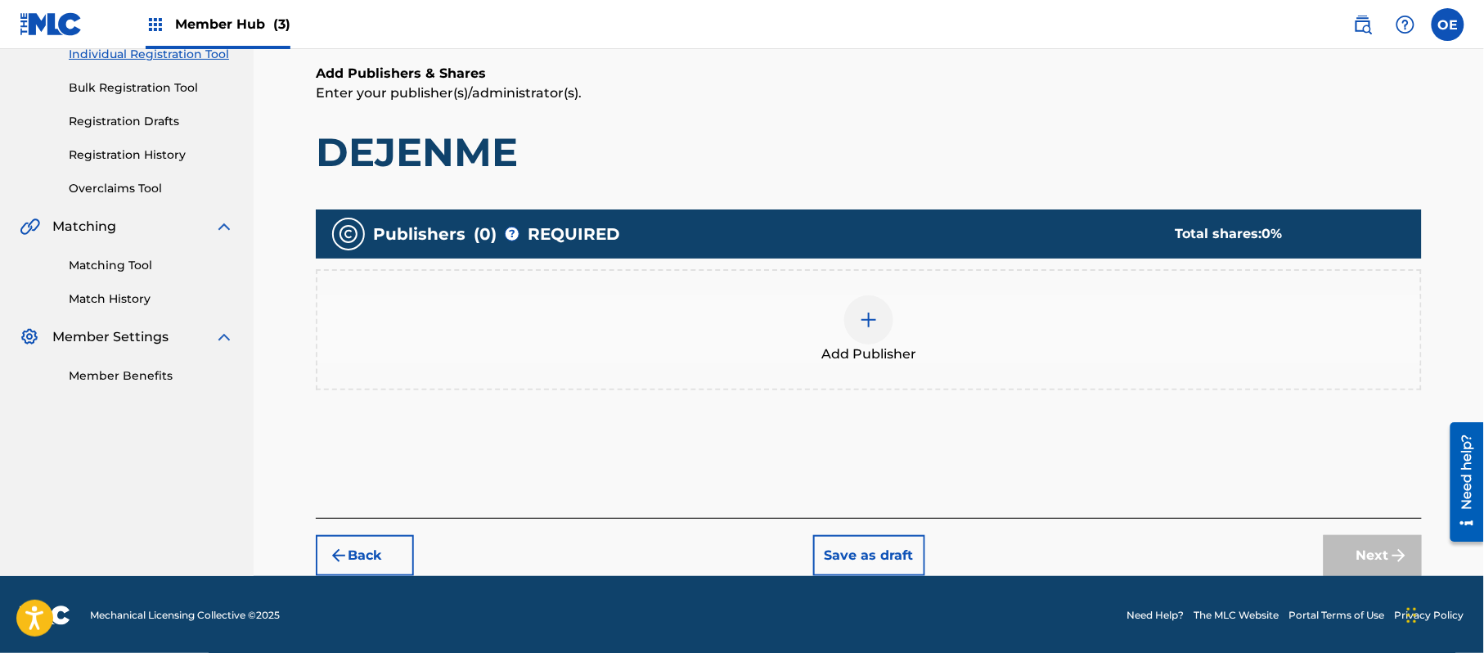
click at [809, 281] on div "Add Publisher" at bounding box center [869, 329] width 1106 height 121
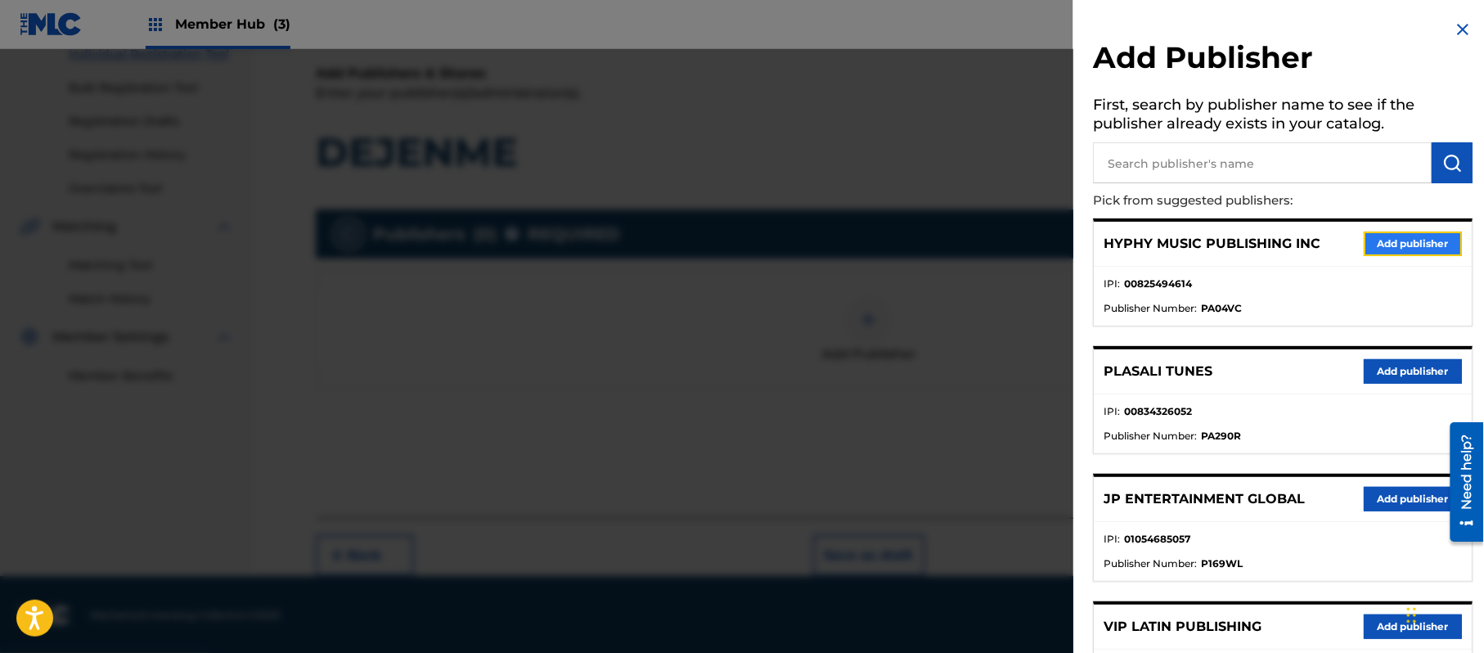
click at [1376, 236] on button "Add publisher" at bounding box center [1413, 244] width 98 height 25
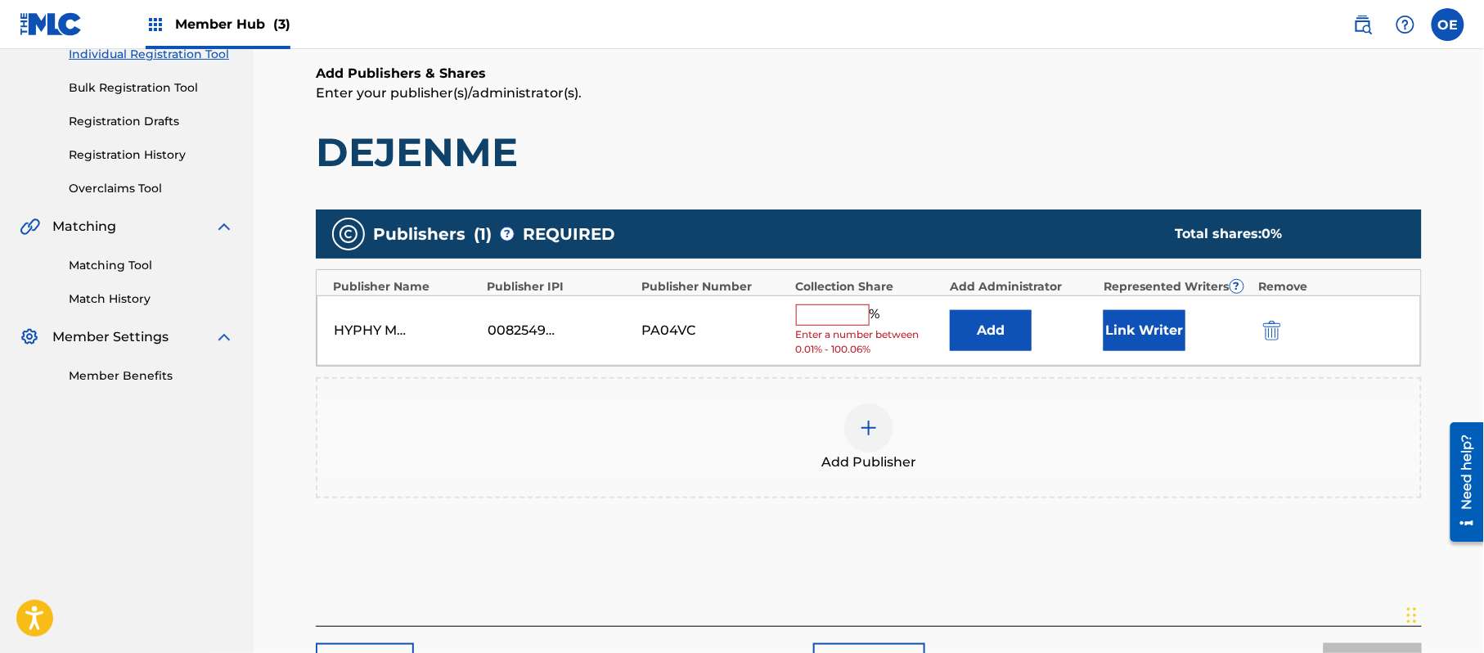
click at [858, 321] on input "text" at bounding box center [833, 314] width 74 height 21
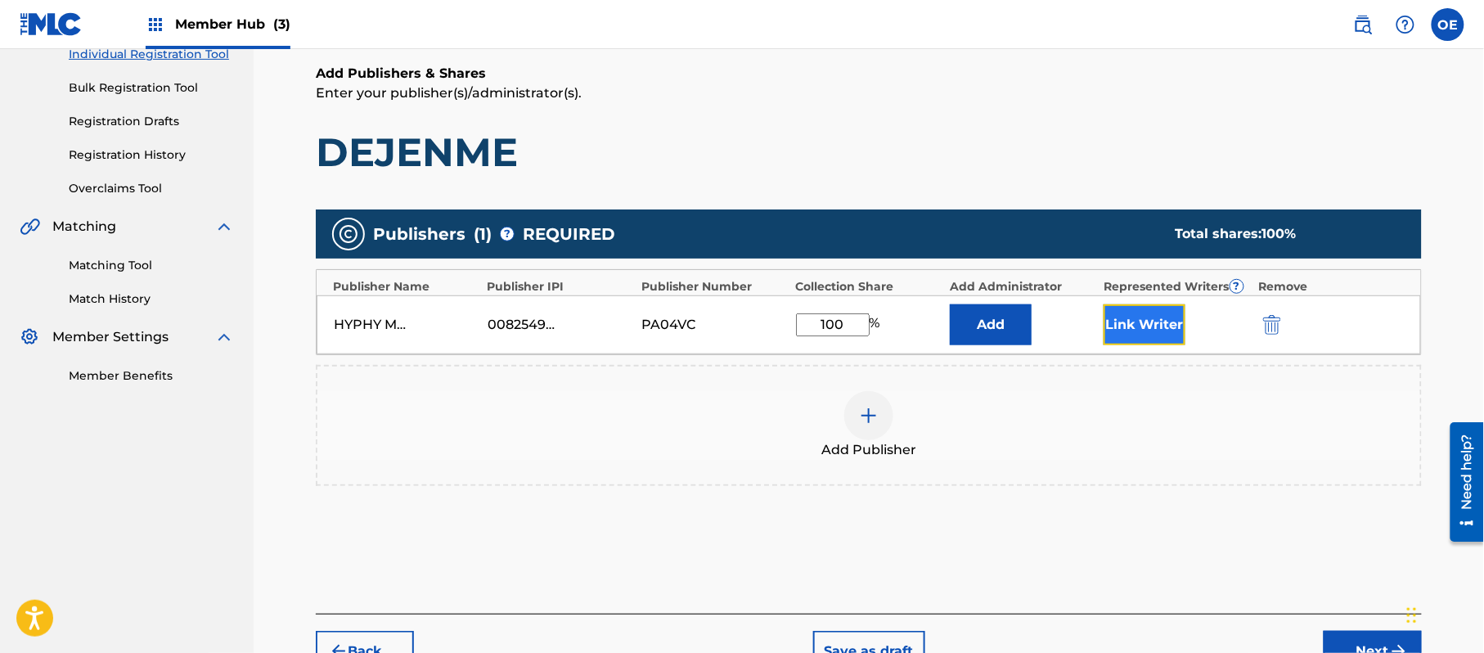
click at [1128, 321] on button "Link Writer" at bounding box center [1145, 324] width 82 height 41
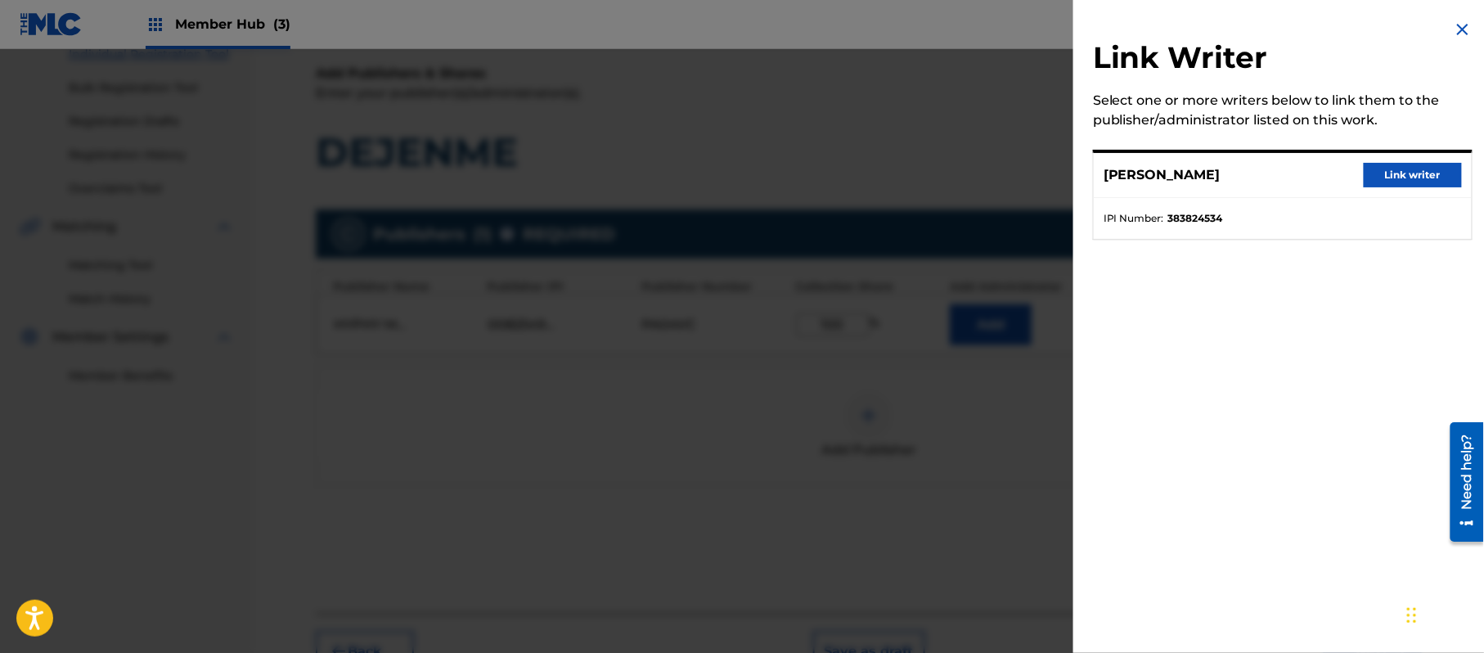
click at [1388, 187] on div "[PERSON_NAME] Link writer" at bounding box center [1283, 175] width 378 height 45
click at [1394, 175] on button "Link writer" at bounding box center [1413, 175] width 98 height 25
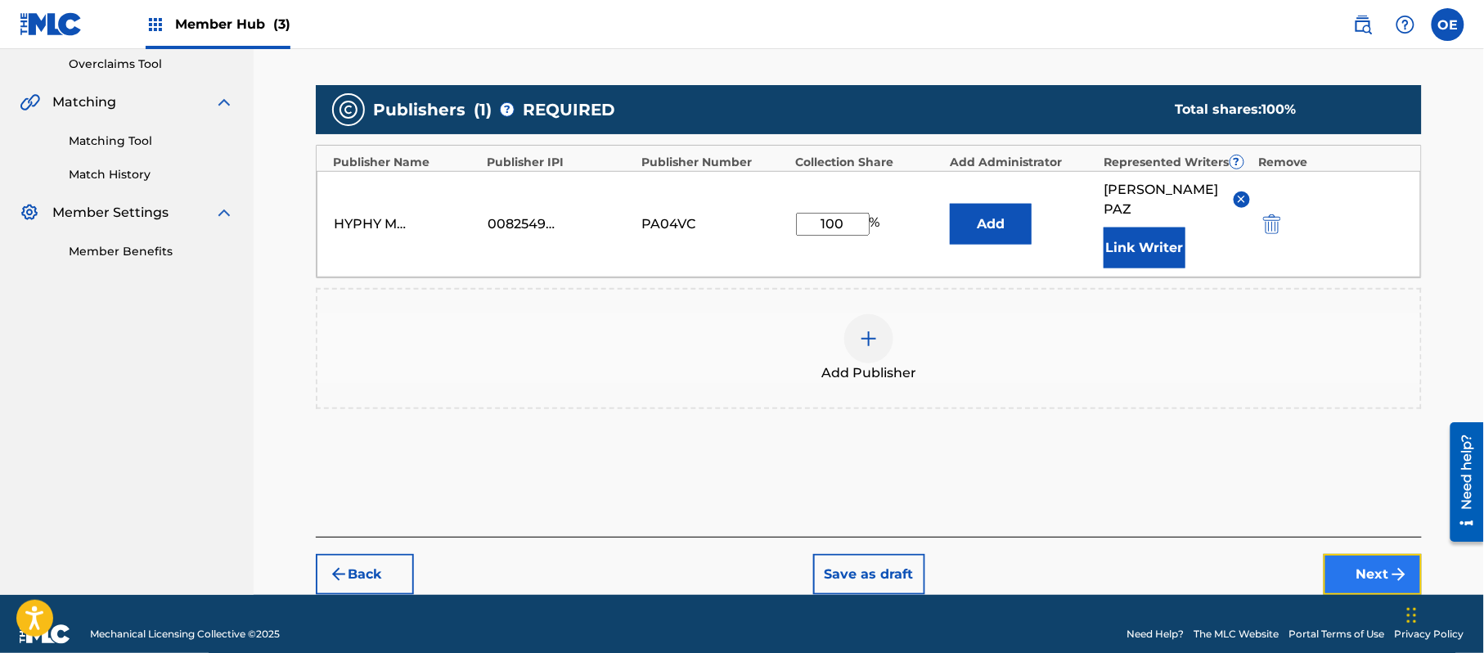
click at [1382, 554] on button "Next" at bounding box center [1373, 574] width 98 height 41
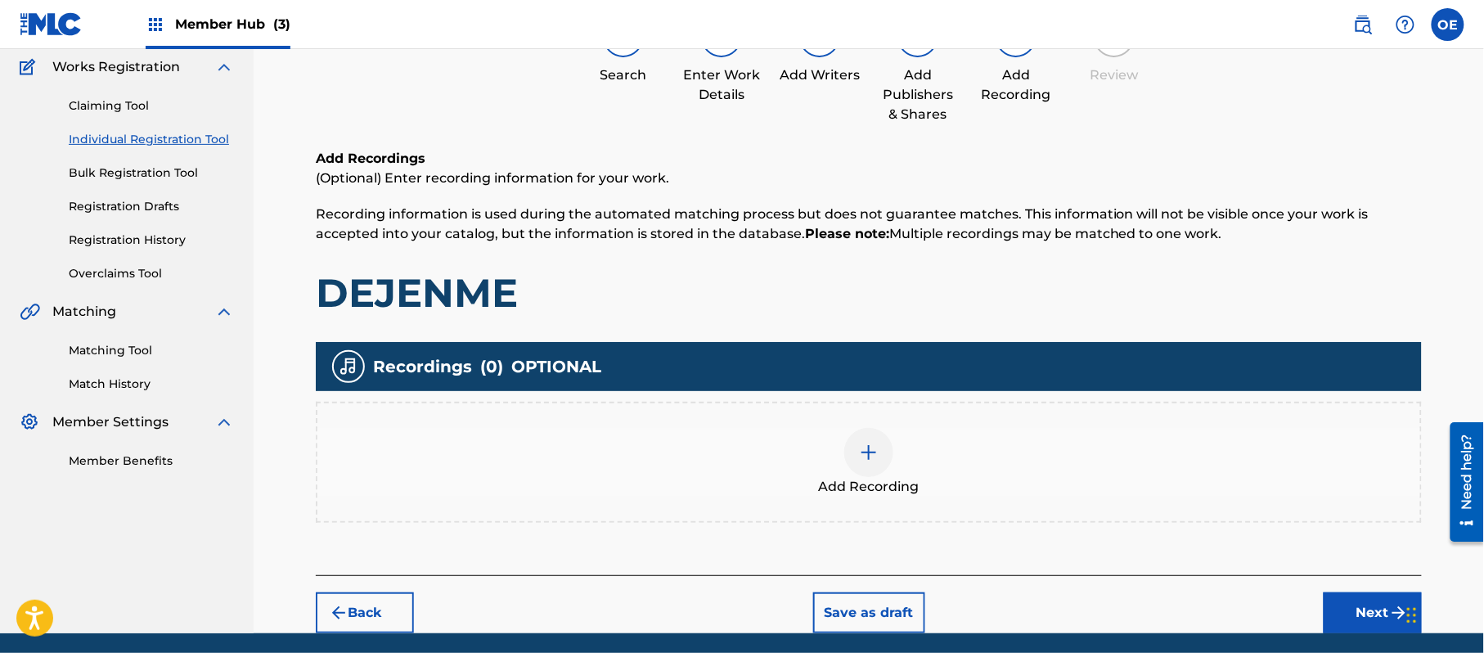
scroll to position [191, 0]
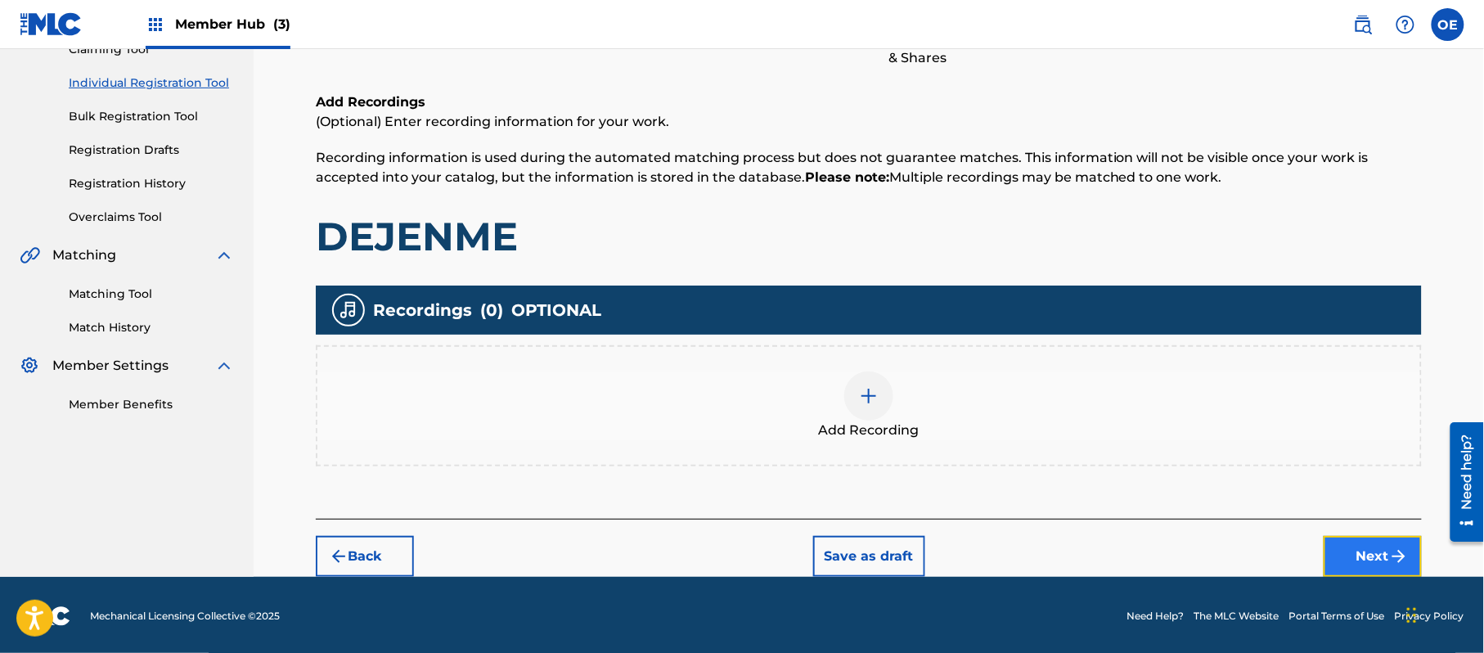
click at [1391, 558] on img "submit" at bounding box center [1399, 557] width 20 height 20
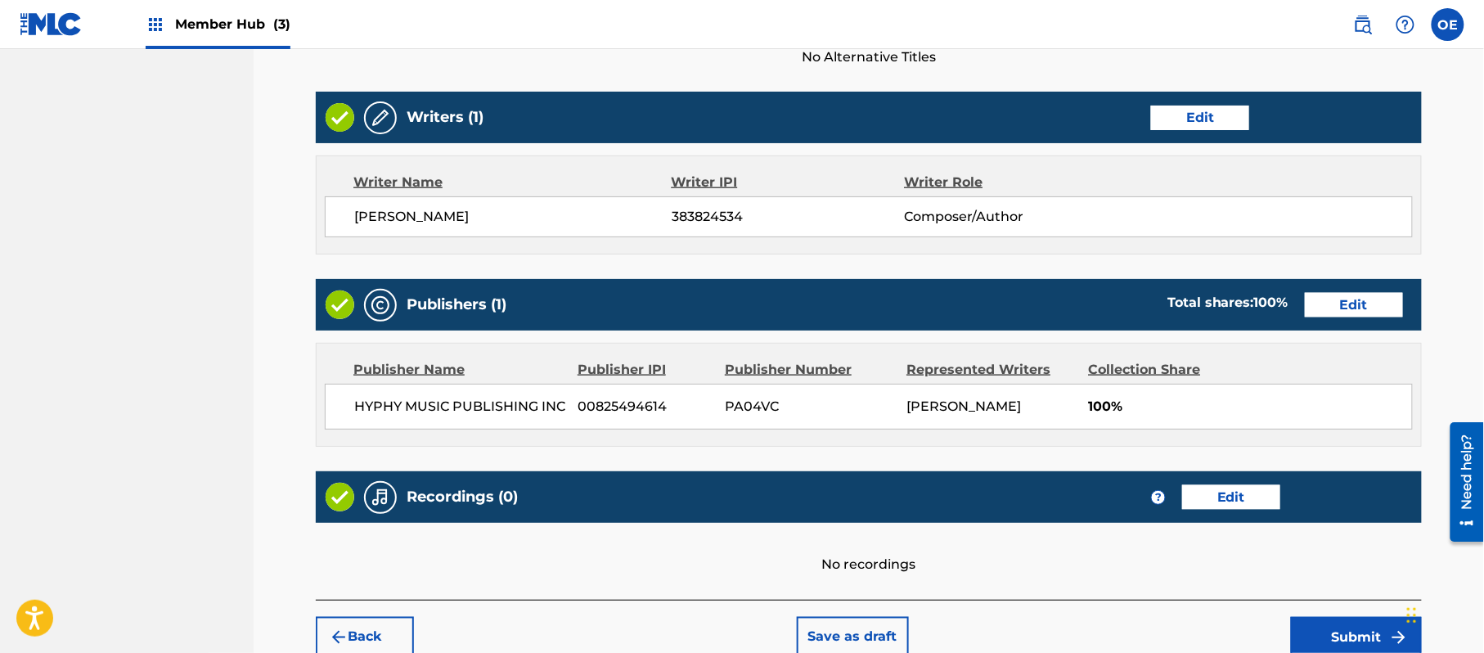
scroll to position [678, 0]
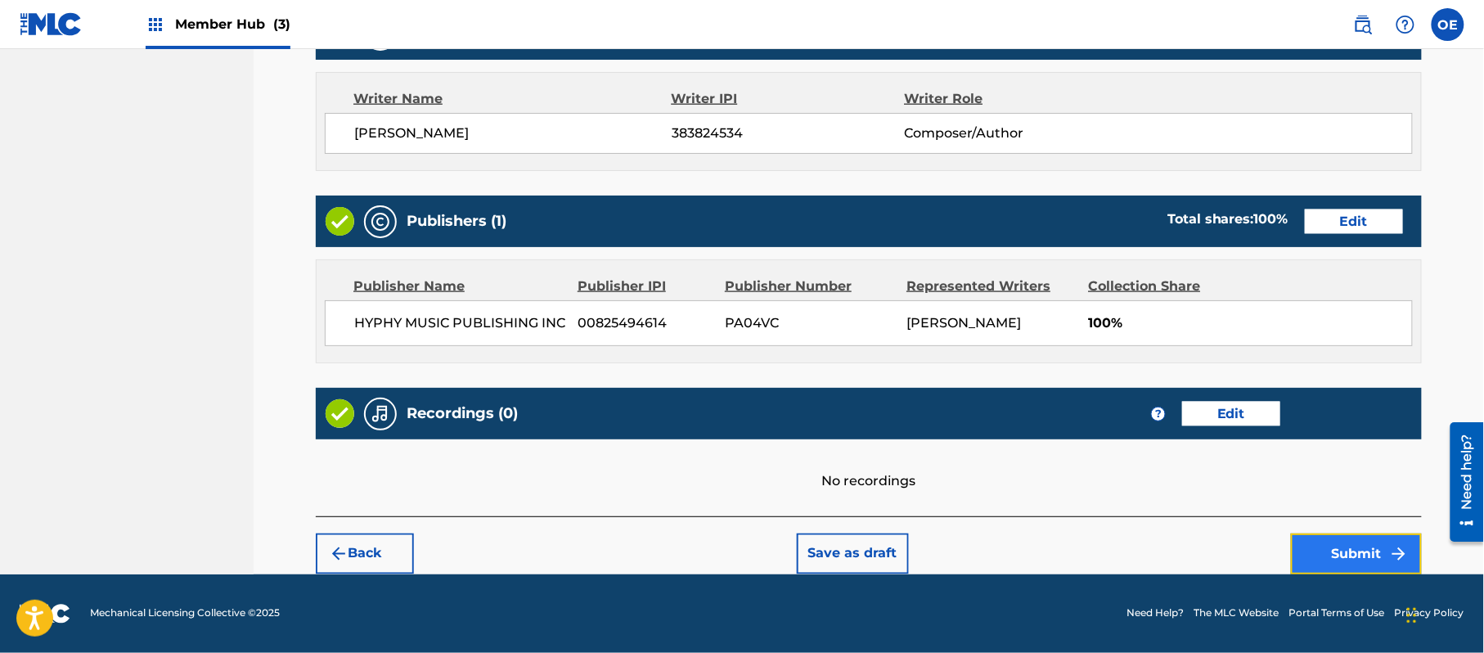
click at [1321, 565] on button "Submit" at bounding box center [1356, 553] width 131 height 41
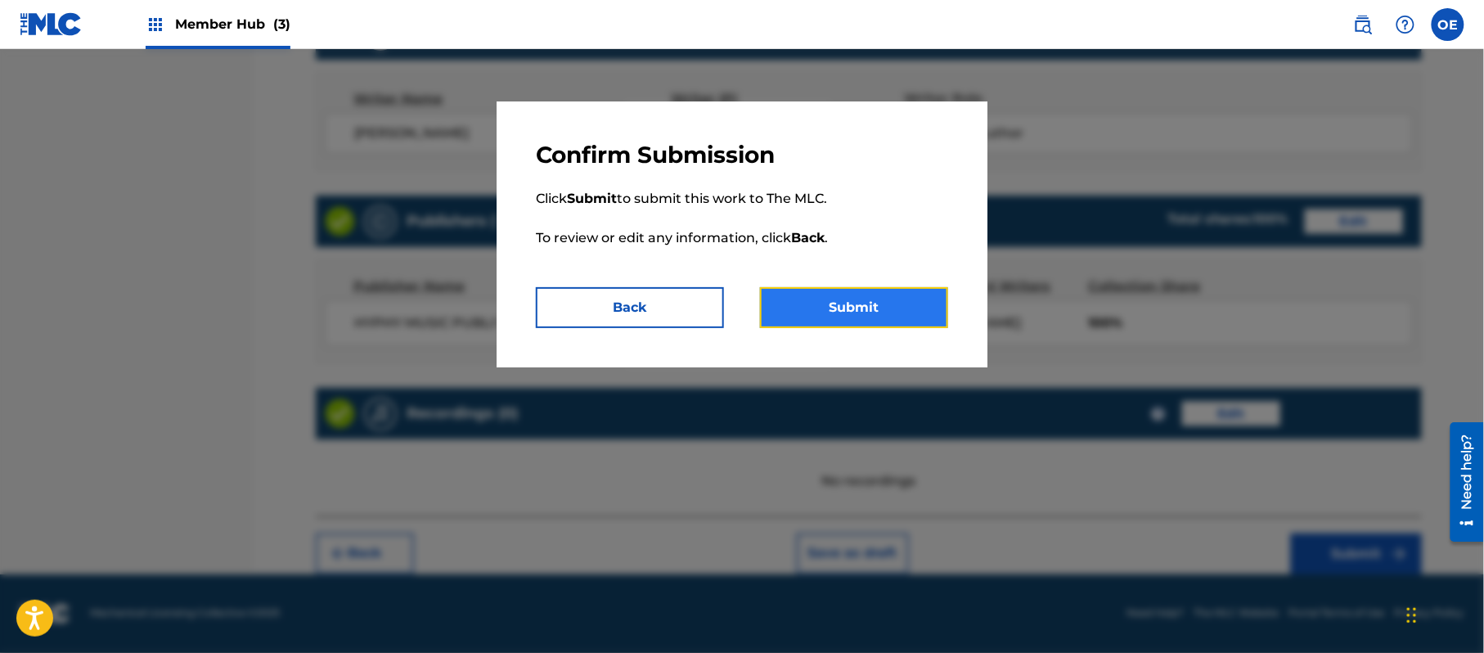
click at [826, 303] on button "Submit" at bounding box center [854, 307] width 188 height 41
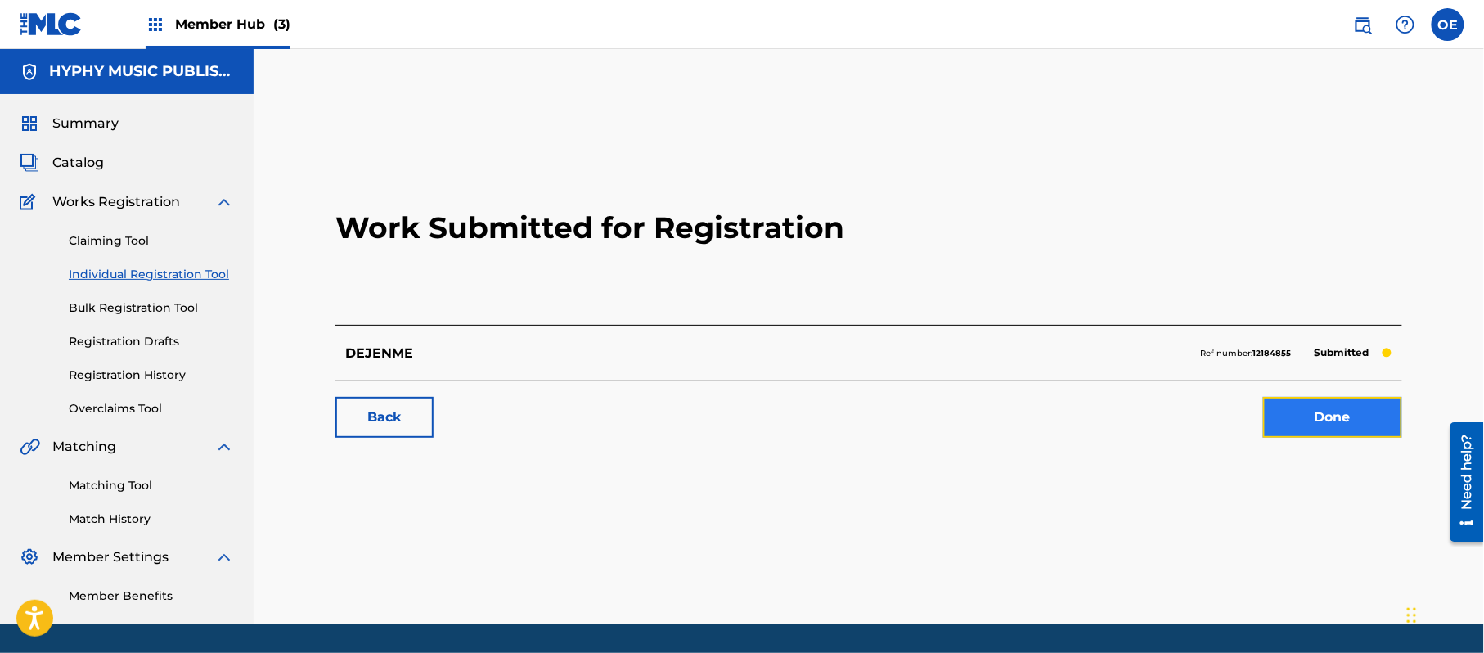
click at [1321, 412] on link "Done" at bounding box center [1332, 417] width 139 height 41
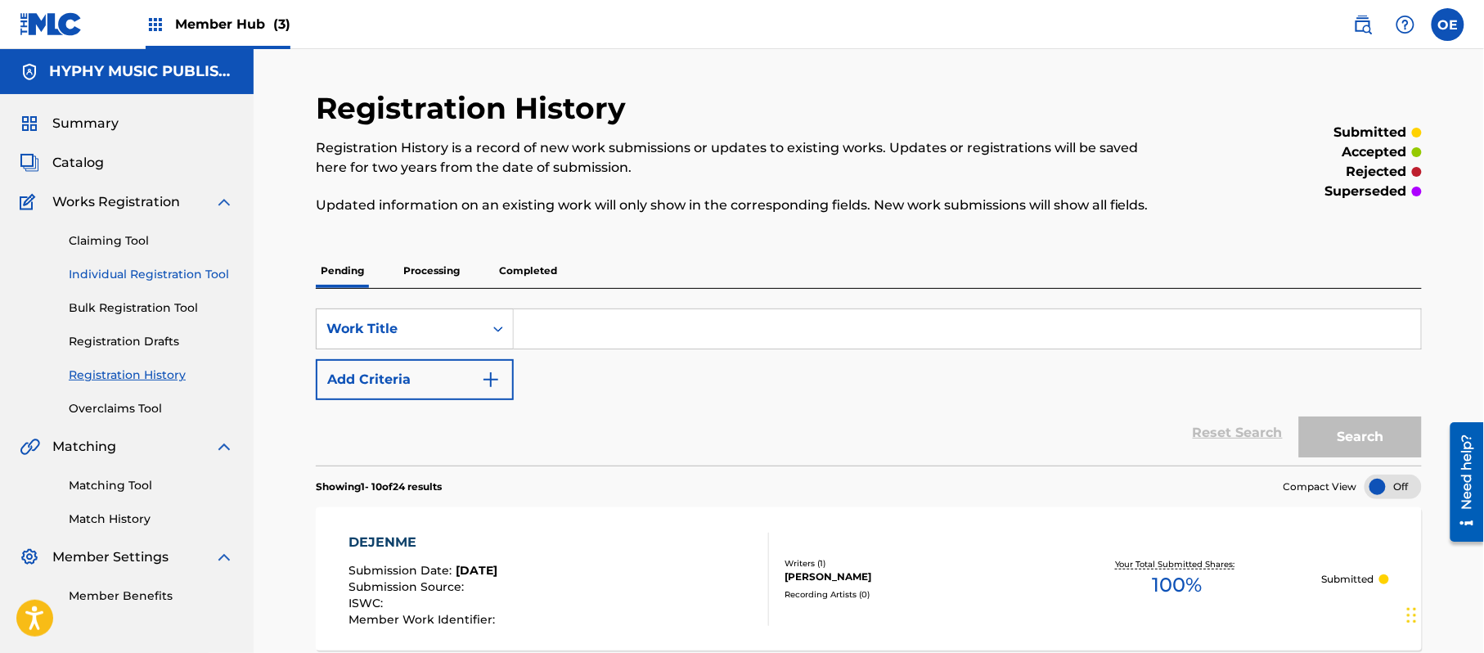
click at [164, 269] on link "Individual Registration Tool" at bounding box center [151, 274] width 165 height 17
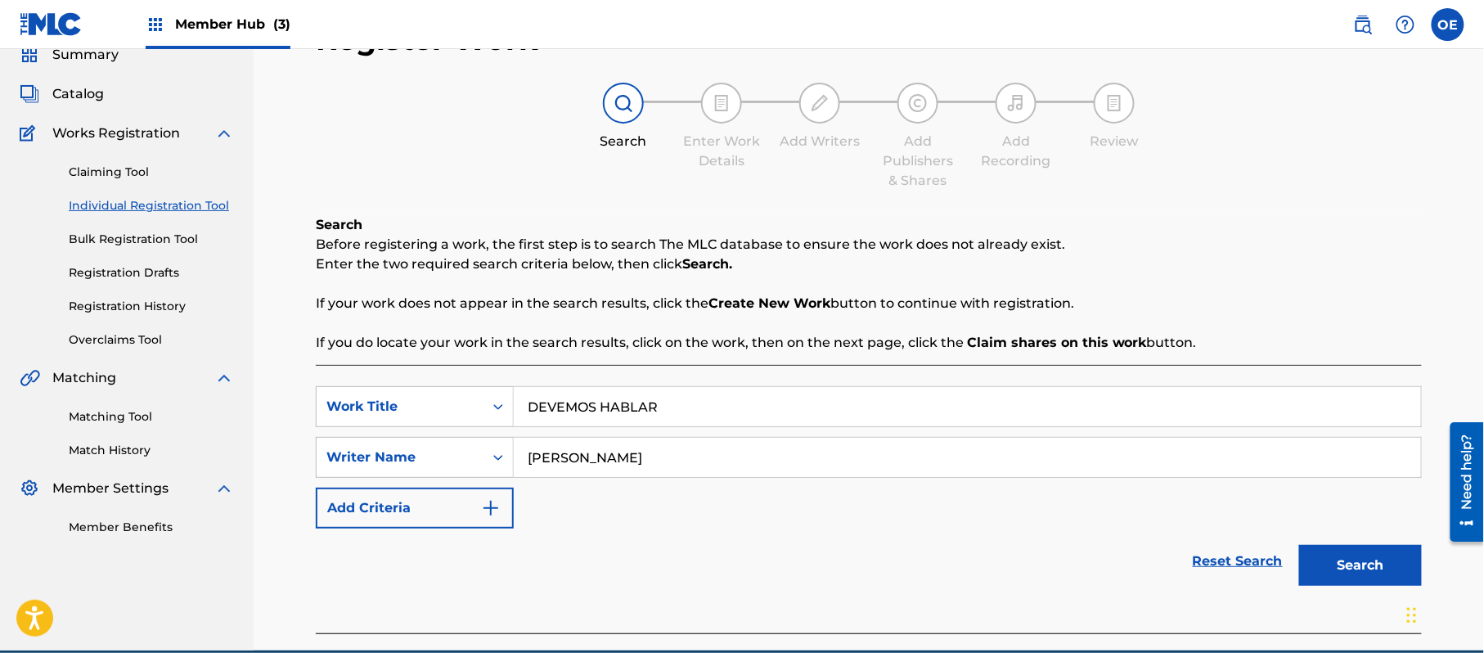
scroll to position [145, 0]
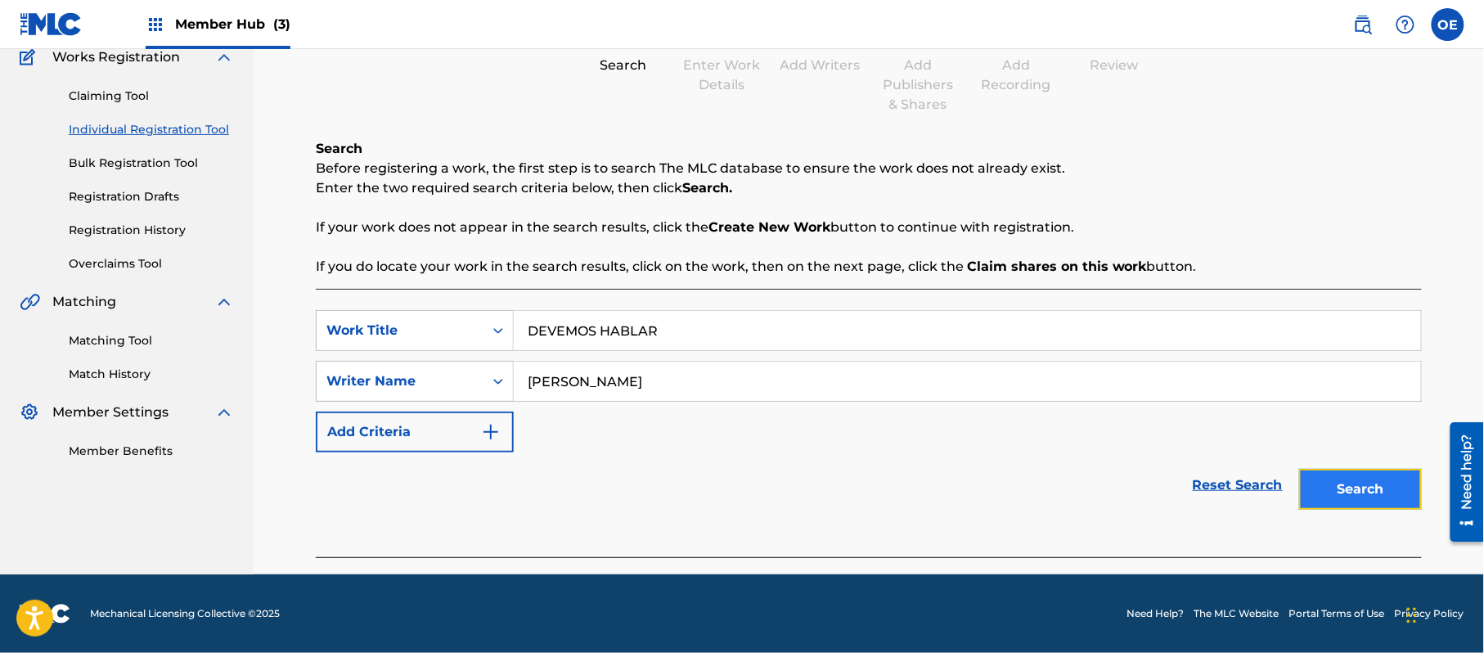
click at [1357, 475] on button "Search" at bounding box center [1360, 489] width 123 height 41
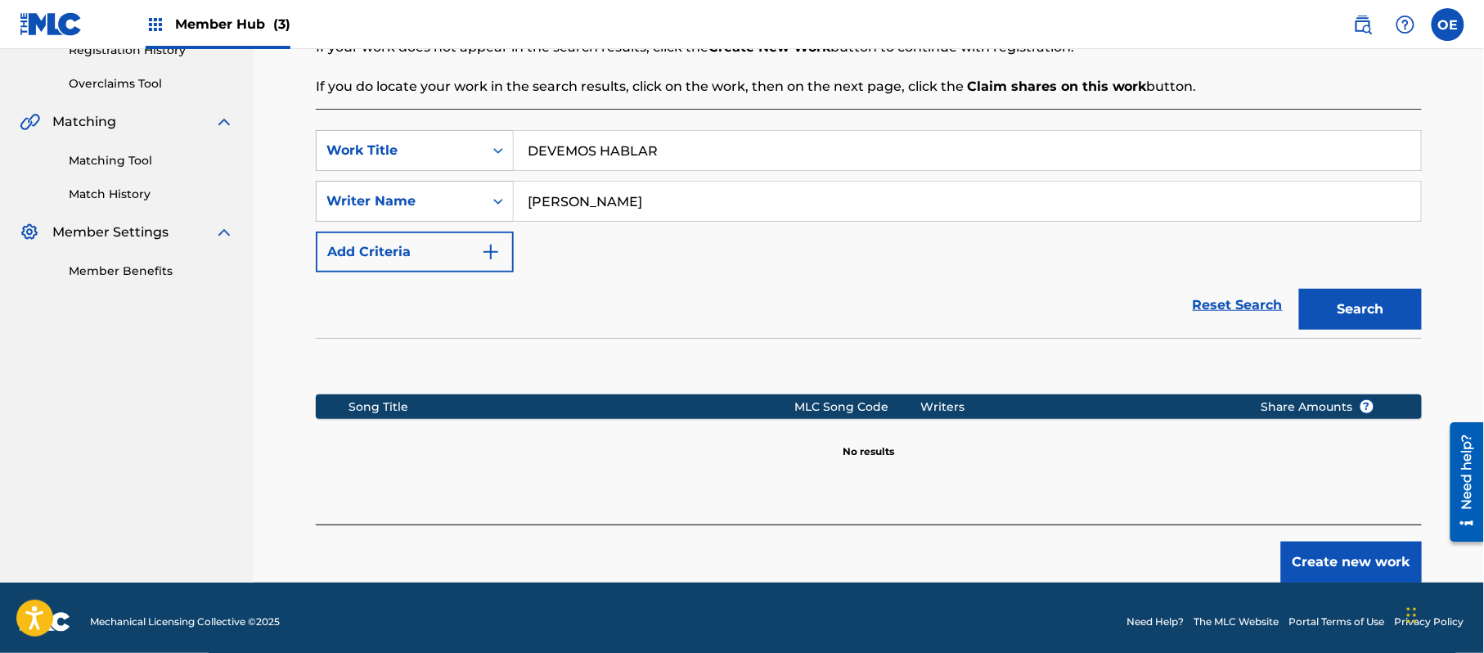
scroll to position [334, 0]
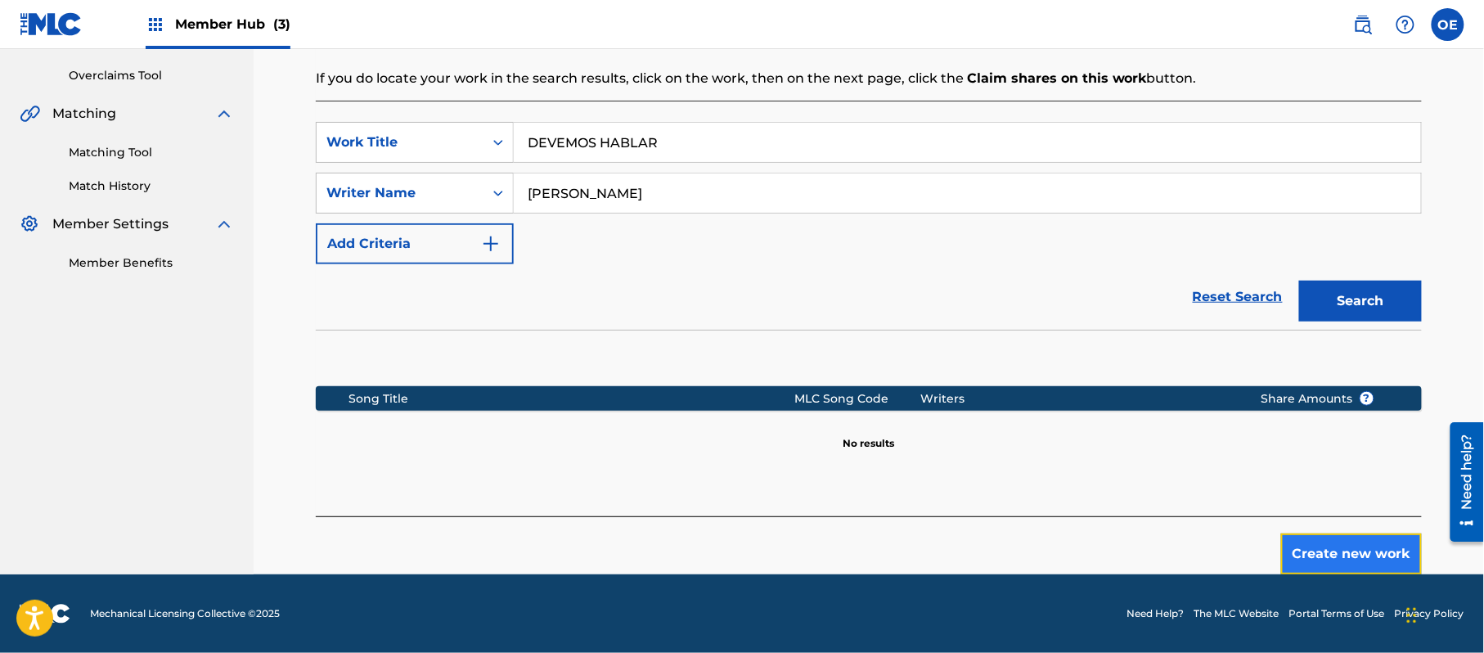
click at [1314, 537] on button "Create new work" at bounding box center [1351, 553] width 141 height 41
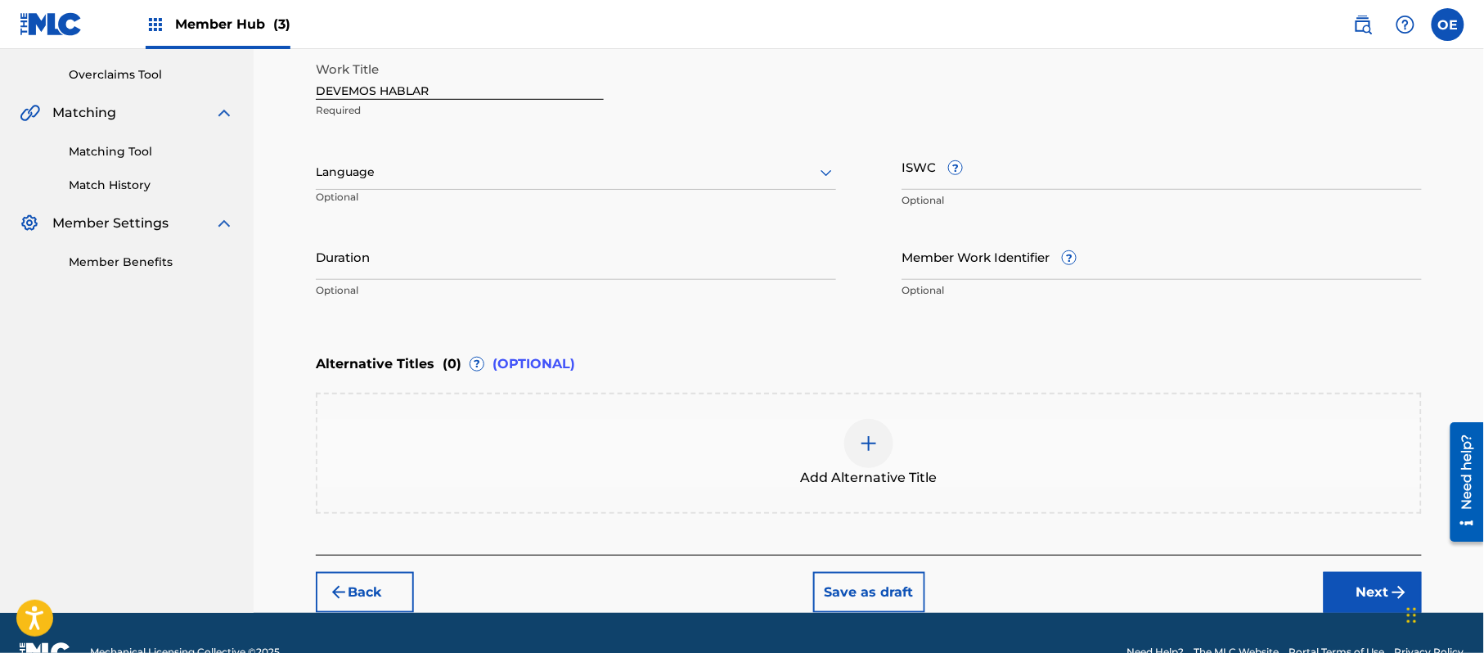
click at [377, 178] on div at bounding box center [576, 172] width 520 height 20
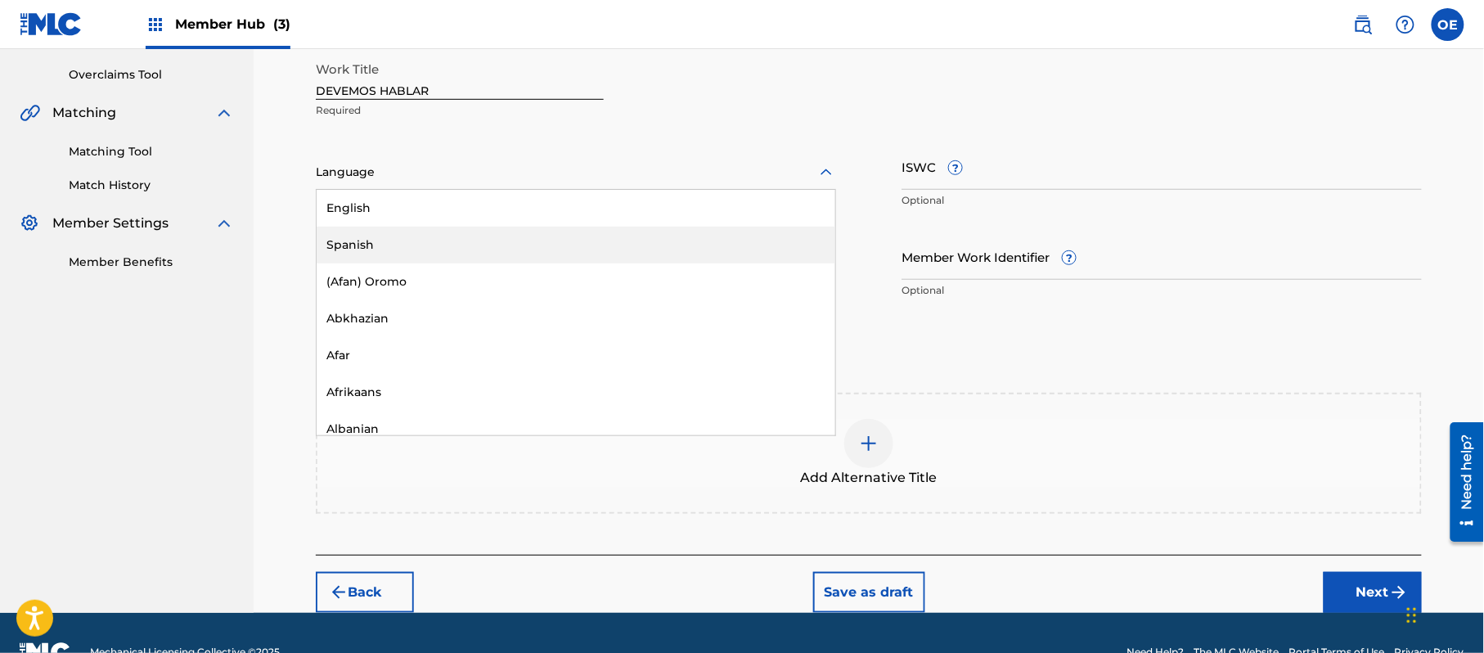
click at [394, 247] on div "Spanish" at bounding box center [576, 245] width 519 height 37
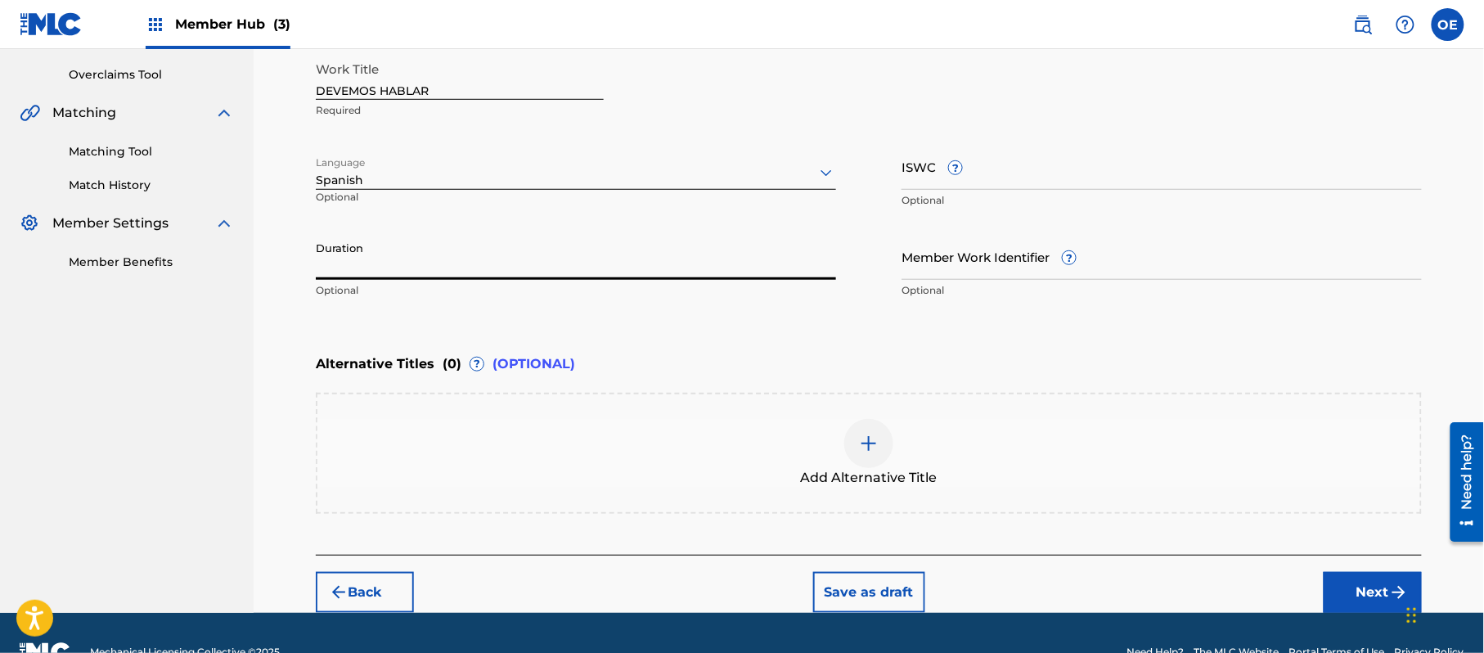
click at [547, 263] on input "Duration" at bounding box center [576, 256] width 520 height 47
drag, startPoint x: 1386, startPoint y: 581, endPoint x: 1365, endPoint y: 578, distance: 21.5
click at [1386, 581] on button "Next" at bounding box center [1373, 592] width 98 height 41
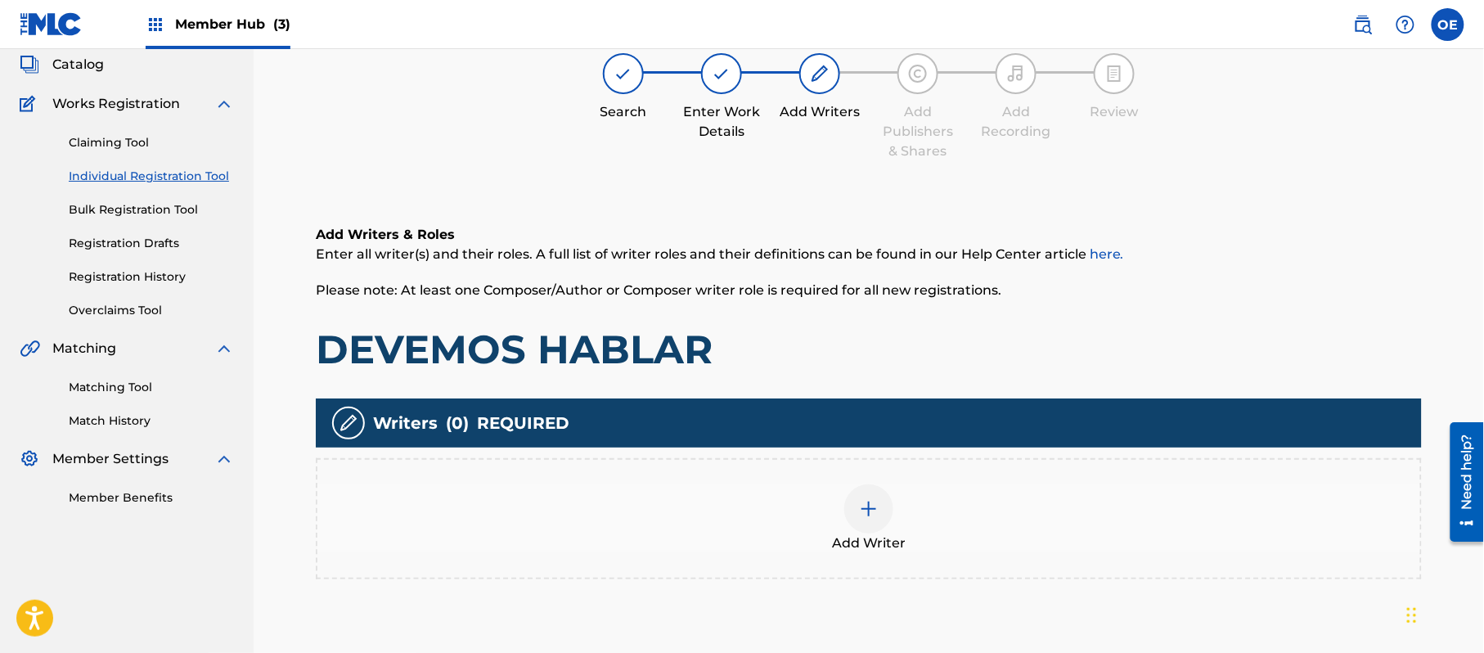
scroll to position [74, 0]
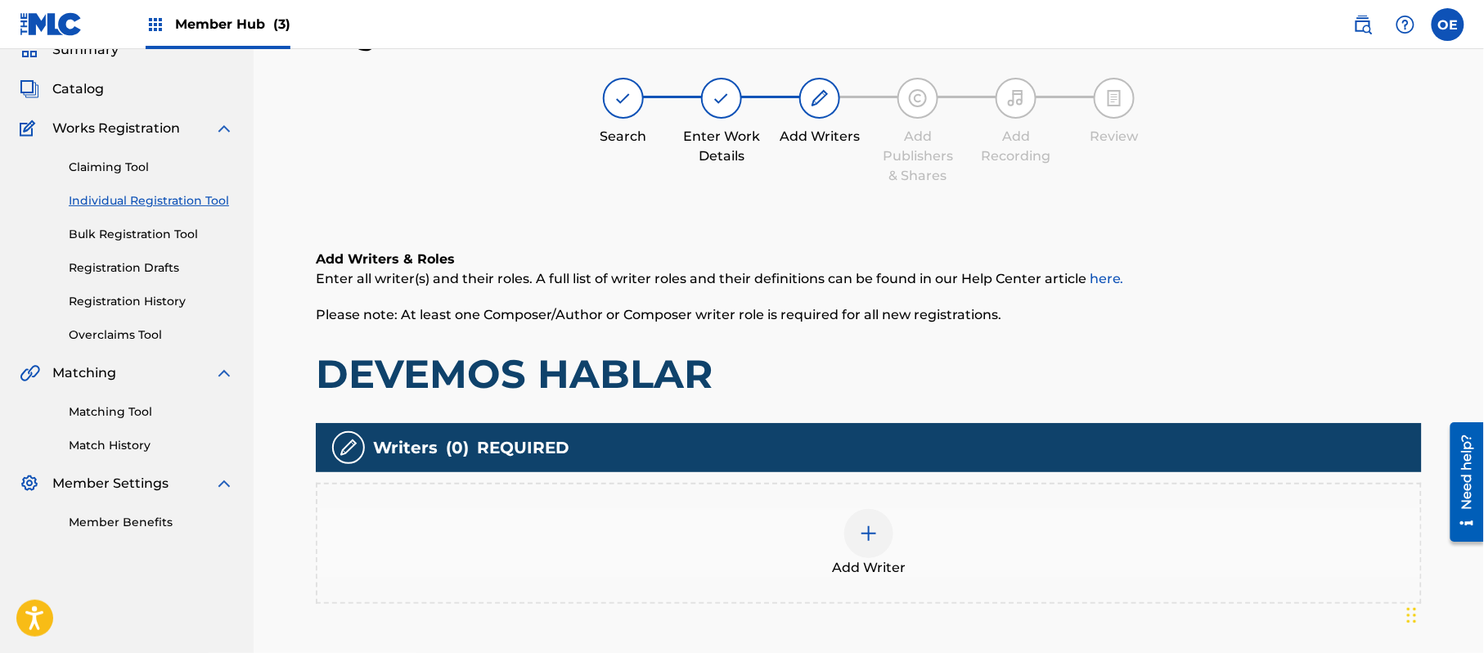
click at [901, 577] on div "Add Writer" at bounding box center [869, 543] width 1106 height 121
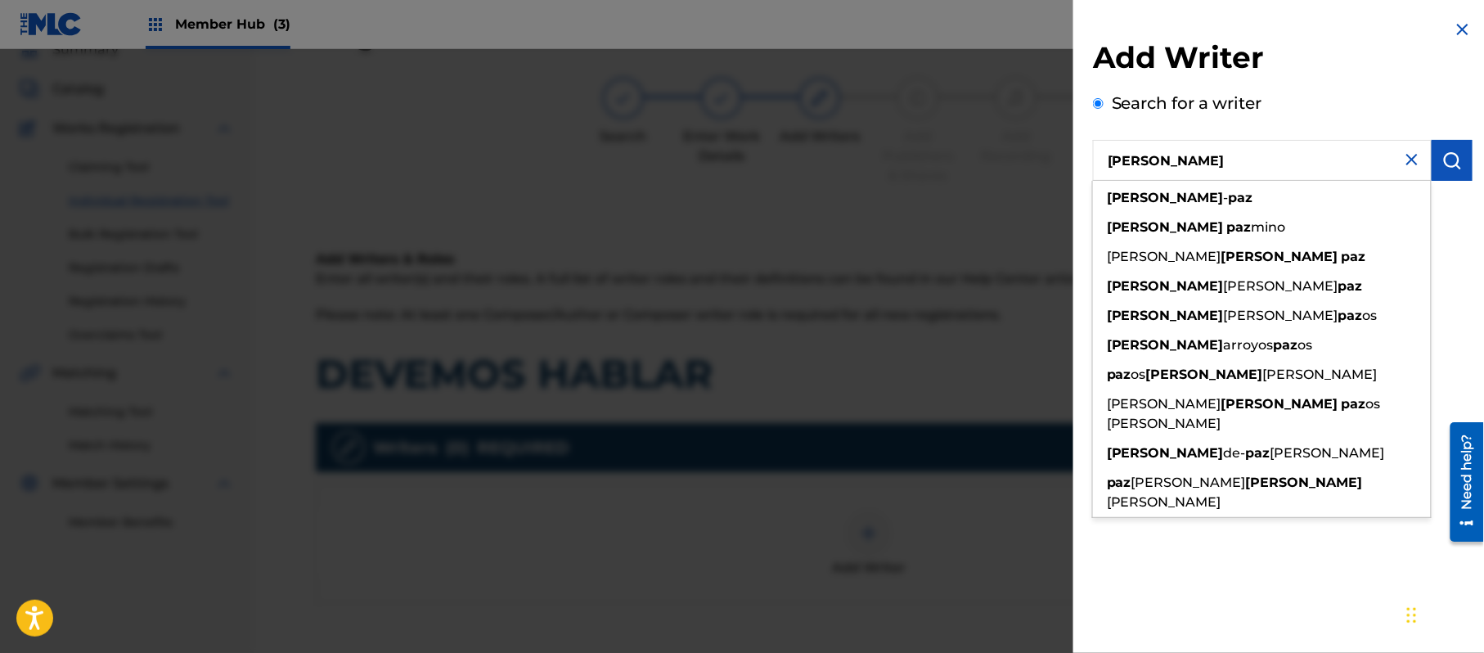
click at [1445, 252] on div "Add Writer Search for a writer [PERSON_NAME] [PERSON_NAME] [PERSON_NAME] [PERSO…" at bounding box center [1283, 326] width 419 height 653
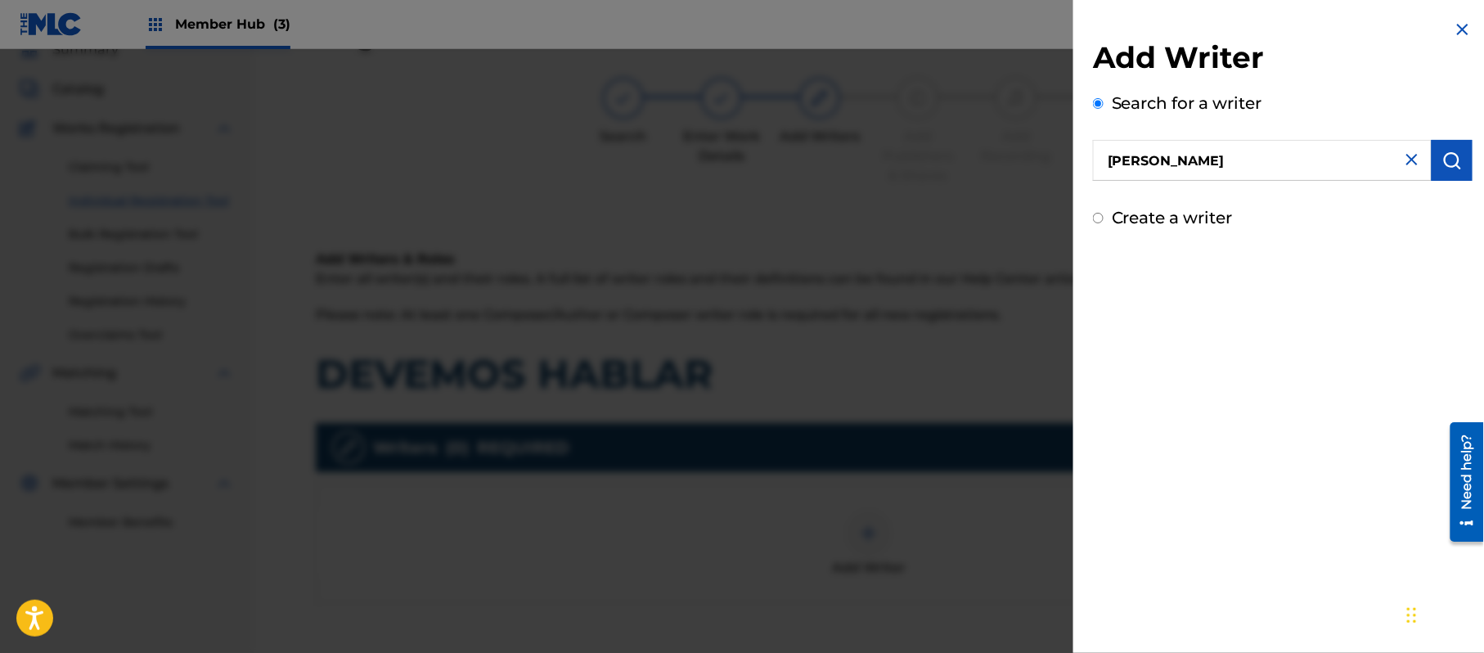
click at [1173, 221] on label "Create a writer" at bounding box center [1172, 218] width 121 height 20
click at [1104, 221] on input "Create a writer" at bounding box center [1098, 218] width 11 height 11
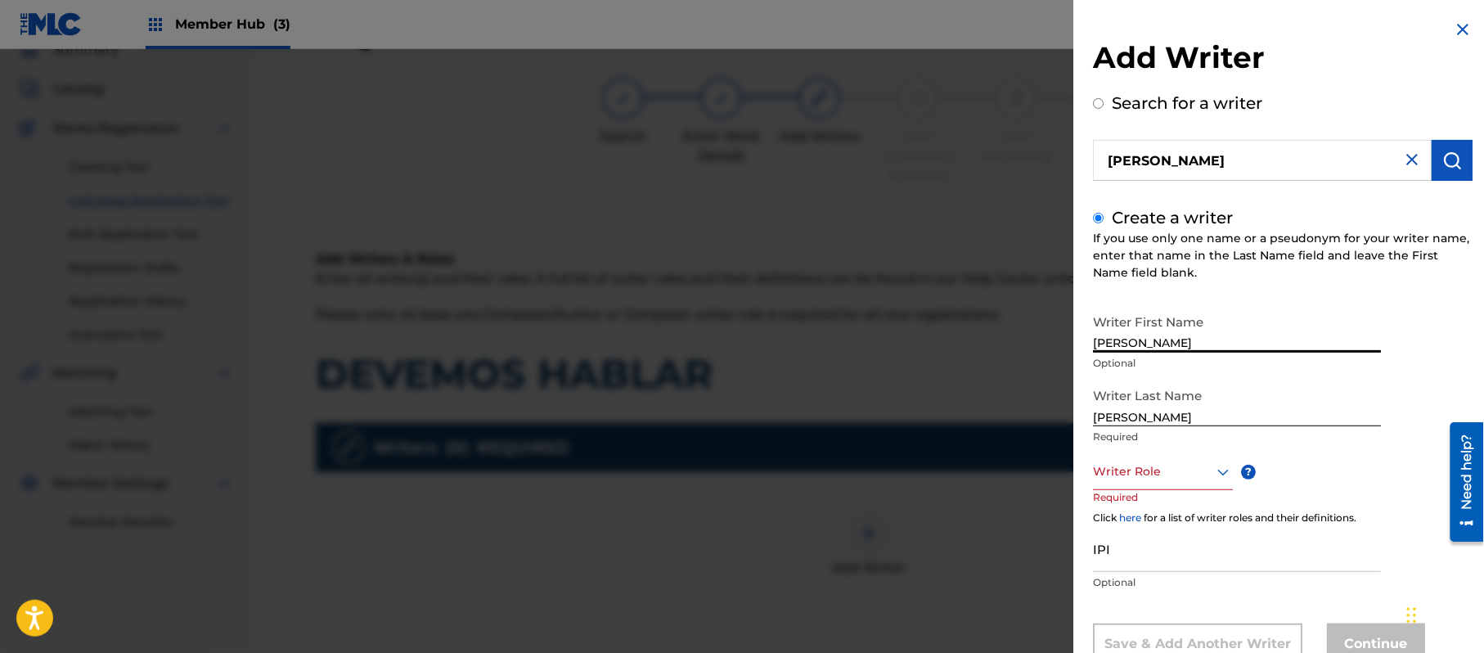
drag, startPoint x: 1170, startPoint y: 344, endPoint x: 1132, endPoint y: 364, distance: 42.5
click at [1132, 364] on div "Writer First Name [PERSON_NAME] Optional" at bounding box center [1237, 343] width 288 height 74
drag, startPoint x: 1140, startPoint y: 417, endPoint x: 862, endPoint y: 417, distance: 277.4
click at [884, 420] on div "Add Writer Search for a writer [PERSON_NAME] Create a writer If you use only on…" at bounding box center [742, 351] width 1484 height 604
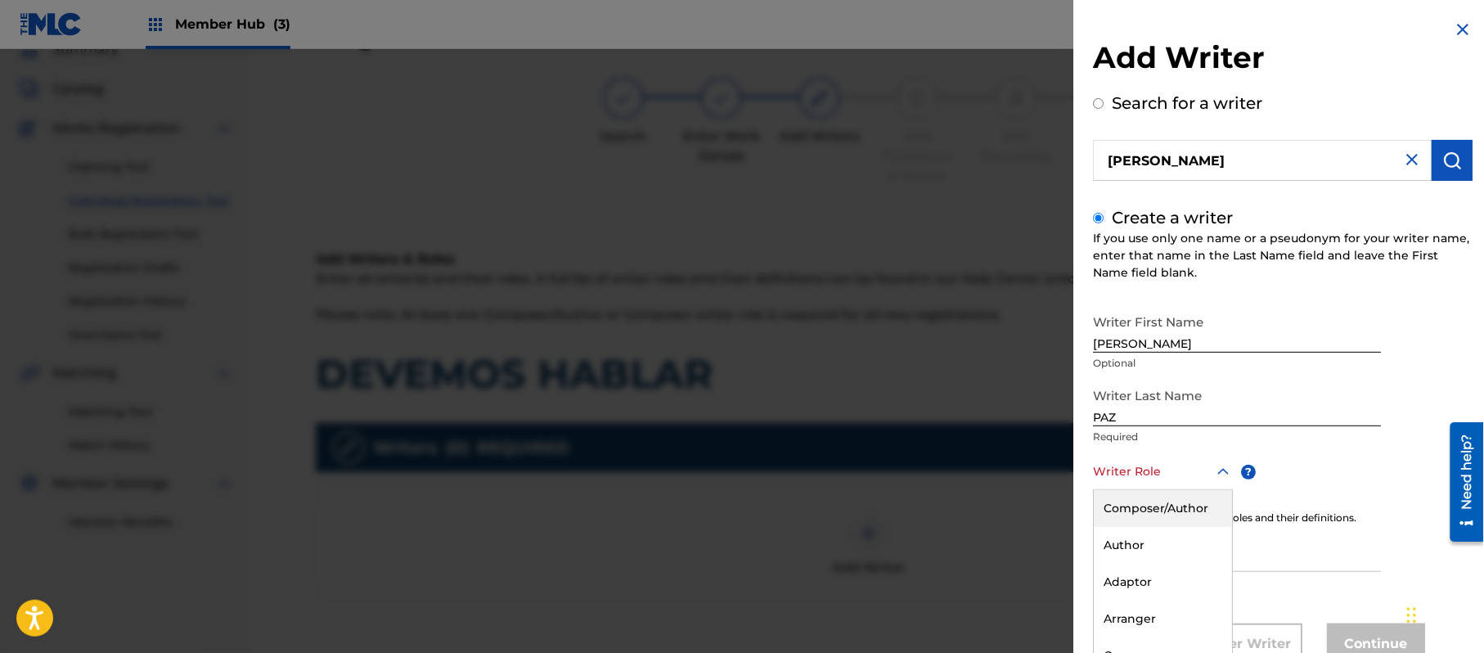
click at [1195, 465] on div "8 results available. Use Up and Down to choose options, press Enter to select t…" at bounding box center [1163, 471] width 140 height 37
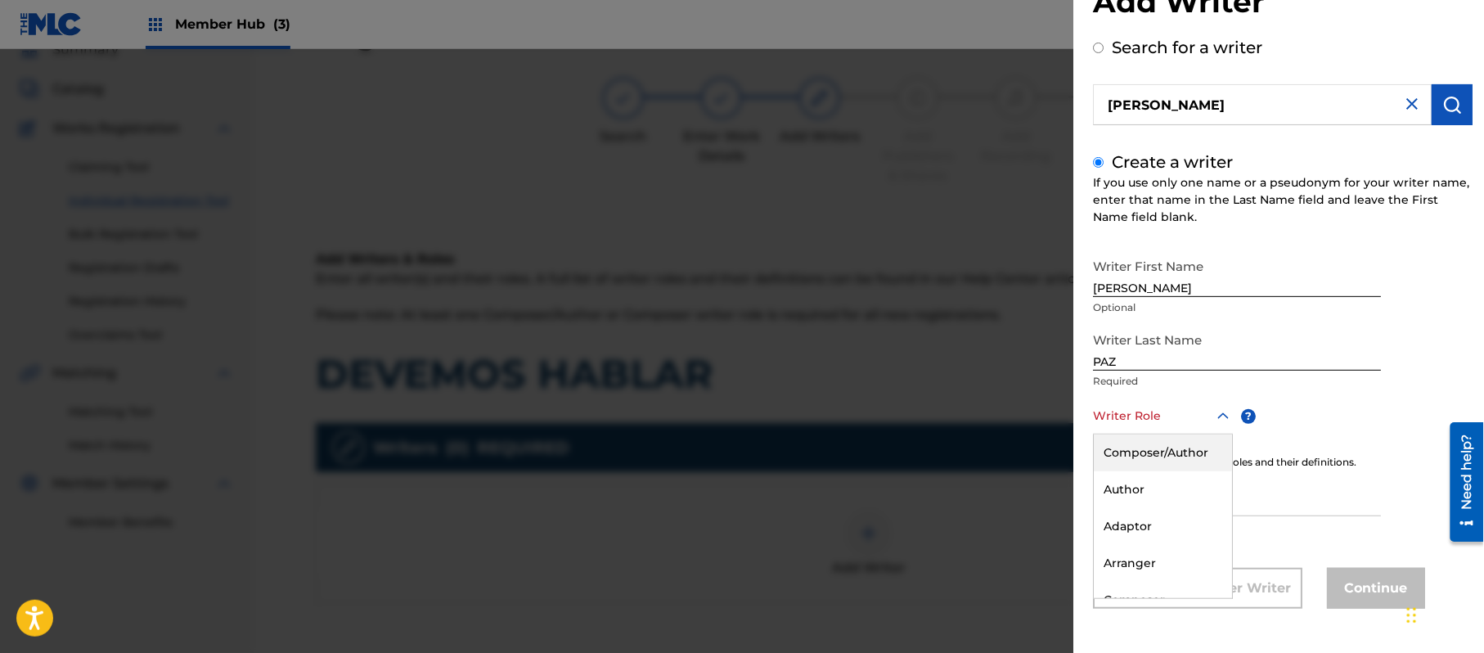
click at [1192, 452] on div "Composer/Author" at bounding box center [1163, 452] width 138 height 37
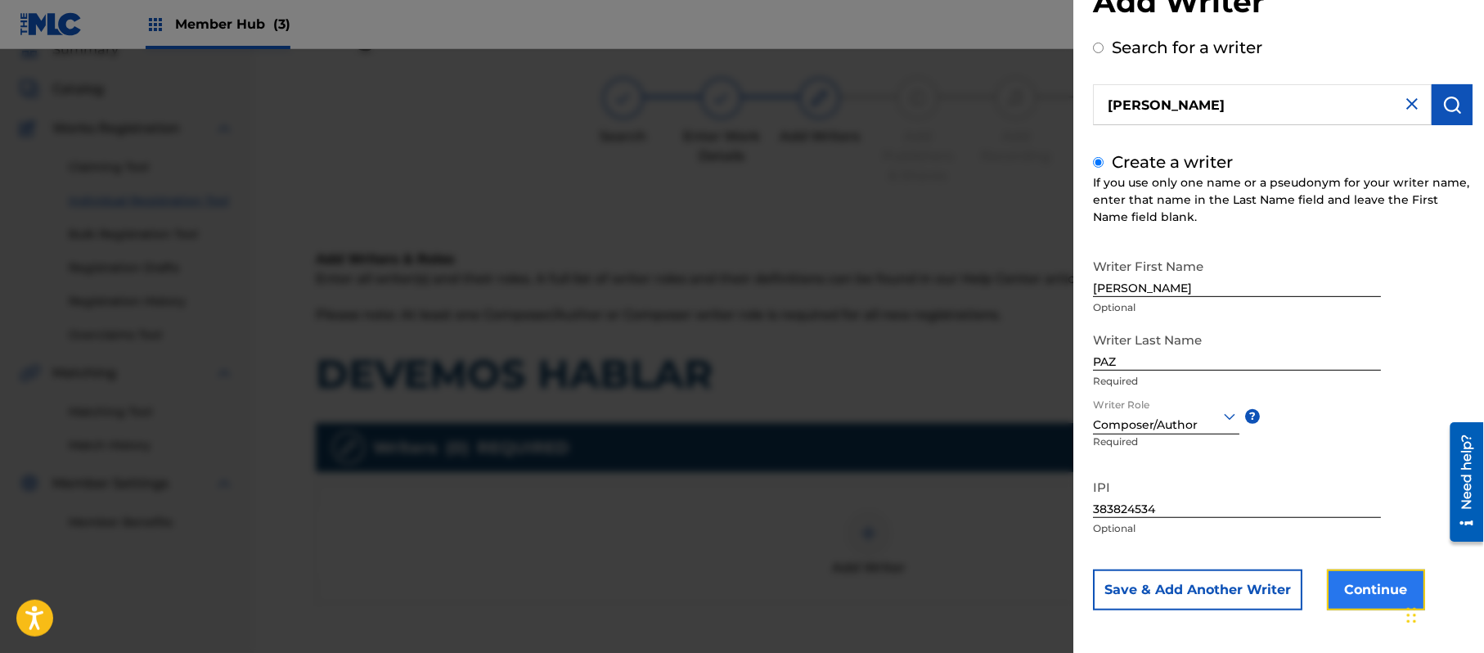
click at [1339, 578] on button "Continue" at bounding box center [1376, 589] width 98 height 41
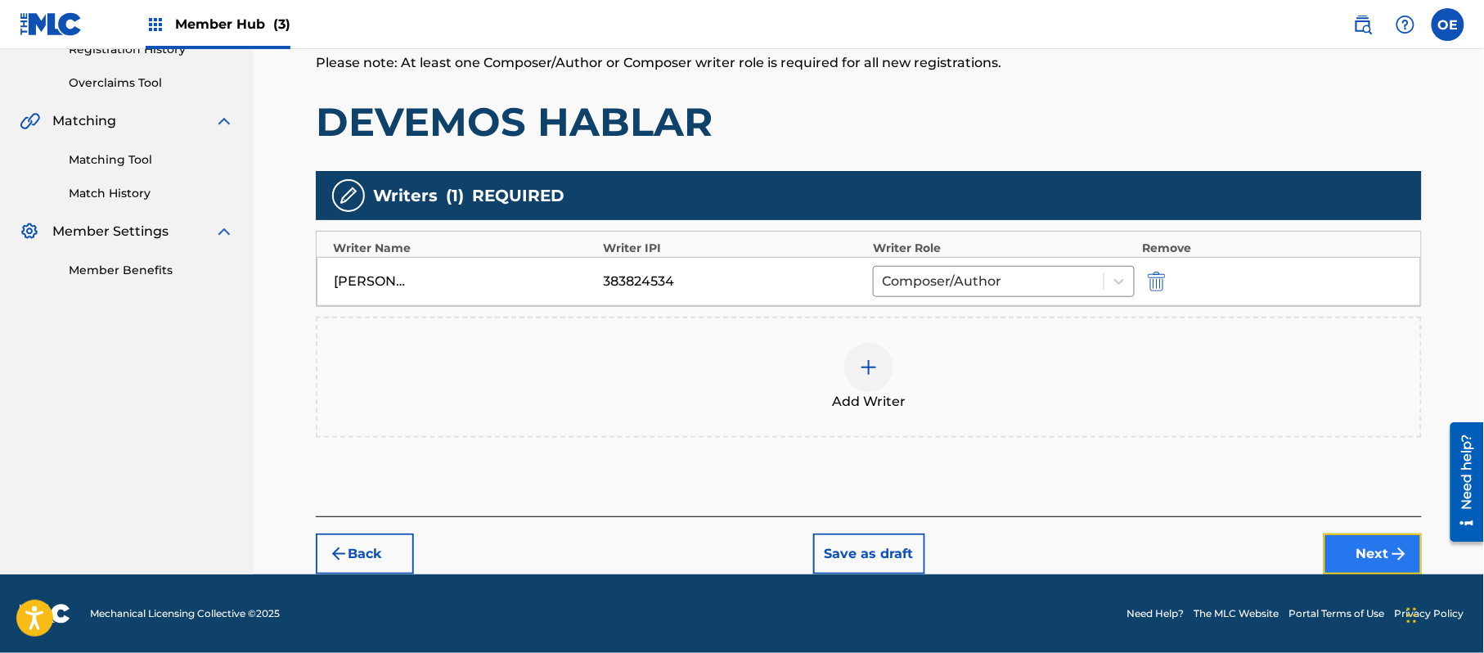
click at [1326, 551] on button "Next" at bounding box center [1373, 553] width 98 height 41
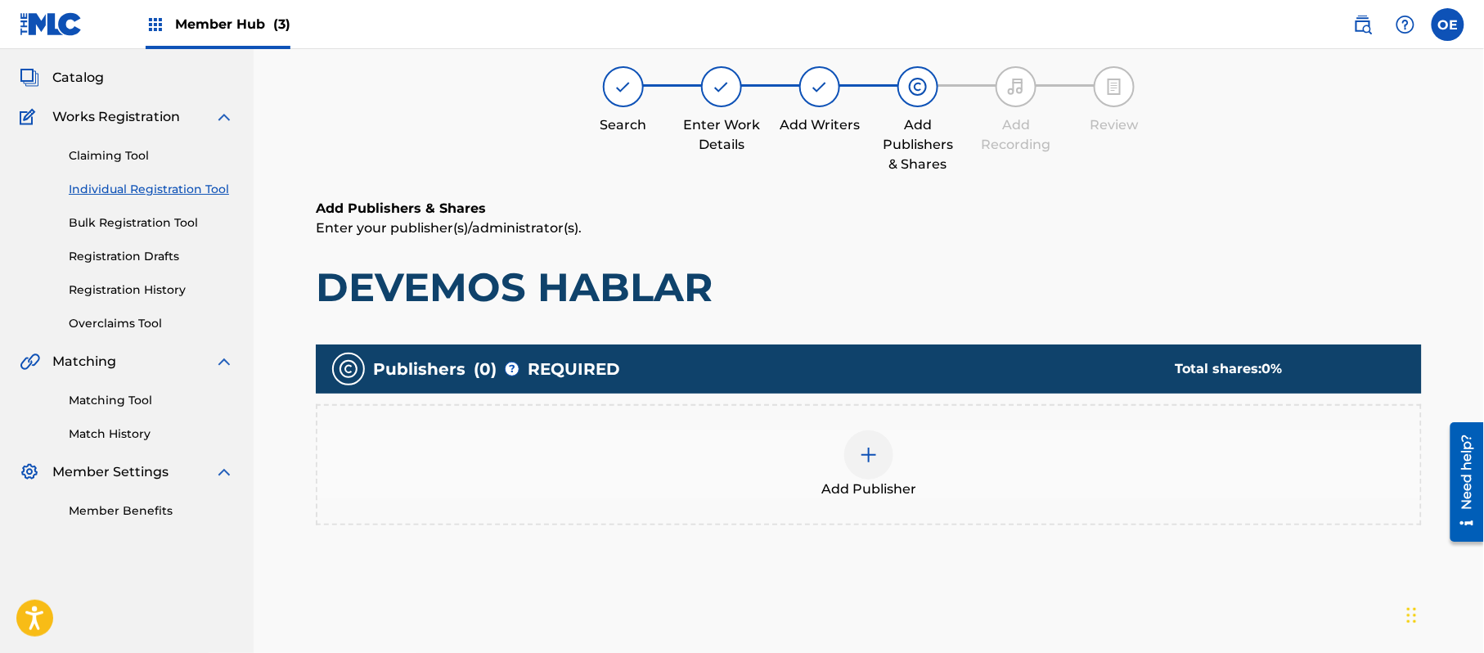
scroll to position [74, 0]
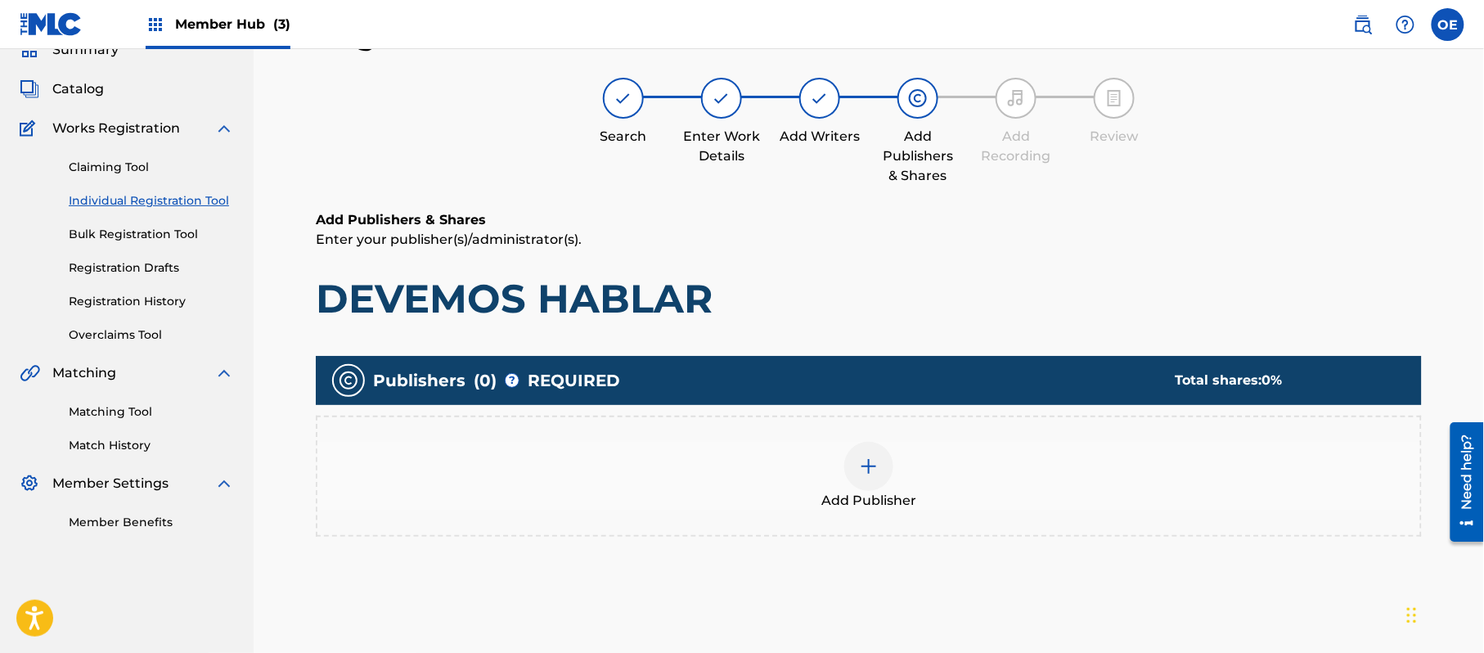
click at [911, 497] on span "Add Publisher" at bounding box center [868, 501] width 95 height 20
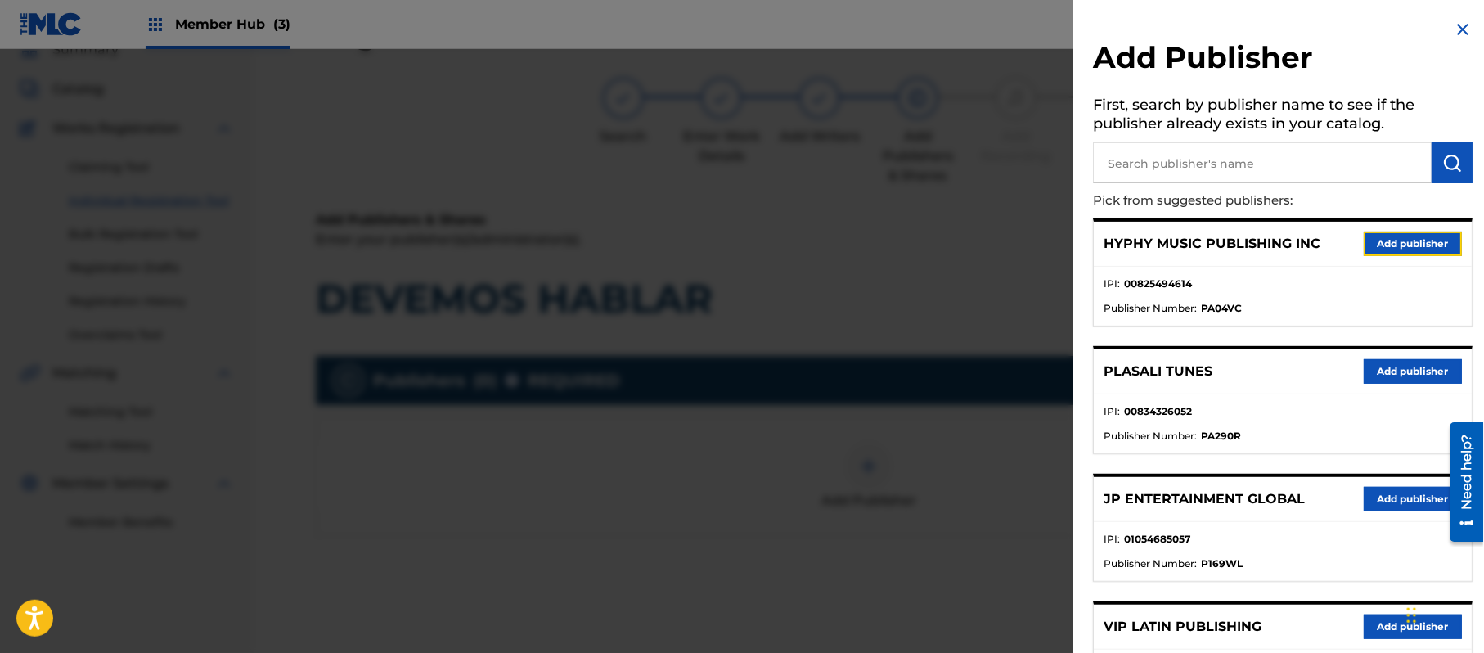
drag, startPoint x: 1384, startPoint y: 250, endPoint x: 1350, endPoint y: 260, distance: 36.0
click at [1383, 250] on button "Add publisher" at bounding box center [1413, 244] width 98 height 25
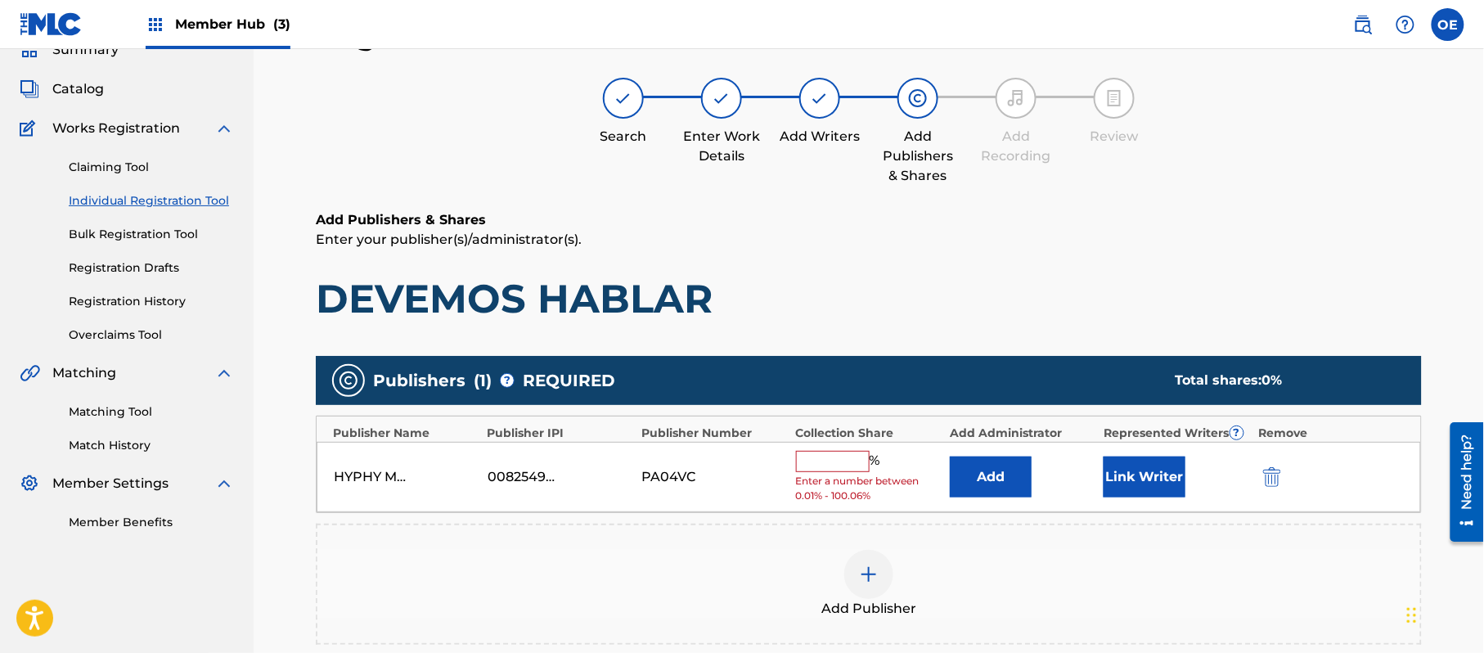
click at [838, 455] on input "text" at bounding box center [833, 461] width 74 height 21
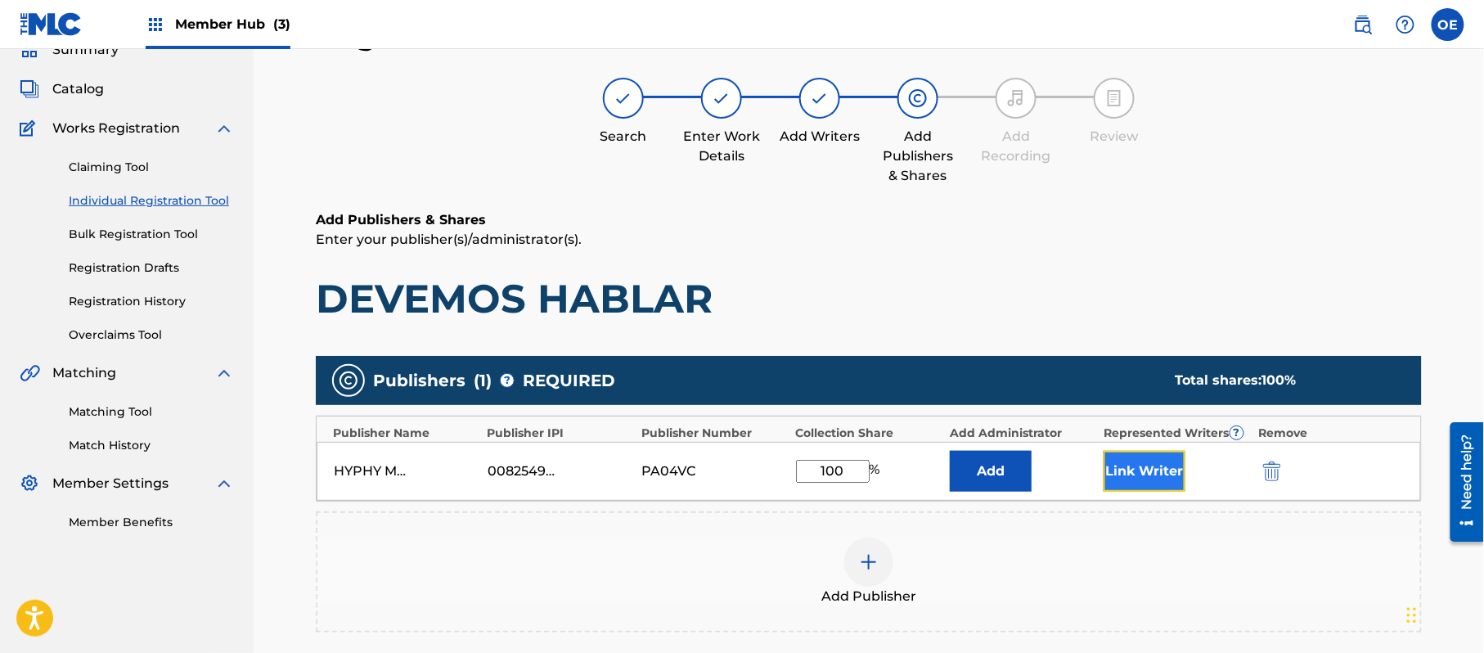
click at [1156, 453] on button "Link Writer" at bounding box center [1145, 471] width 82 height 41
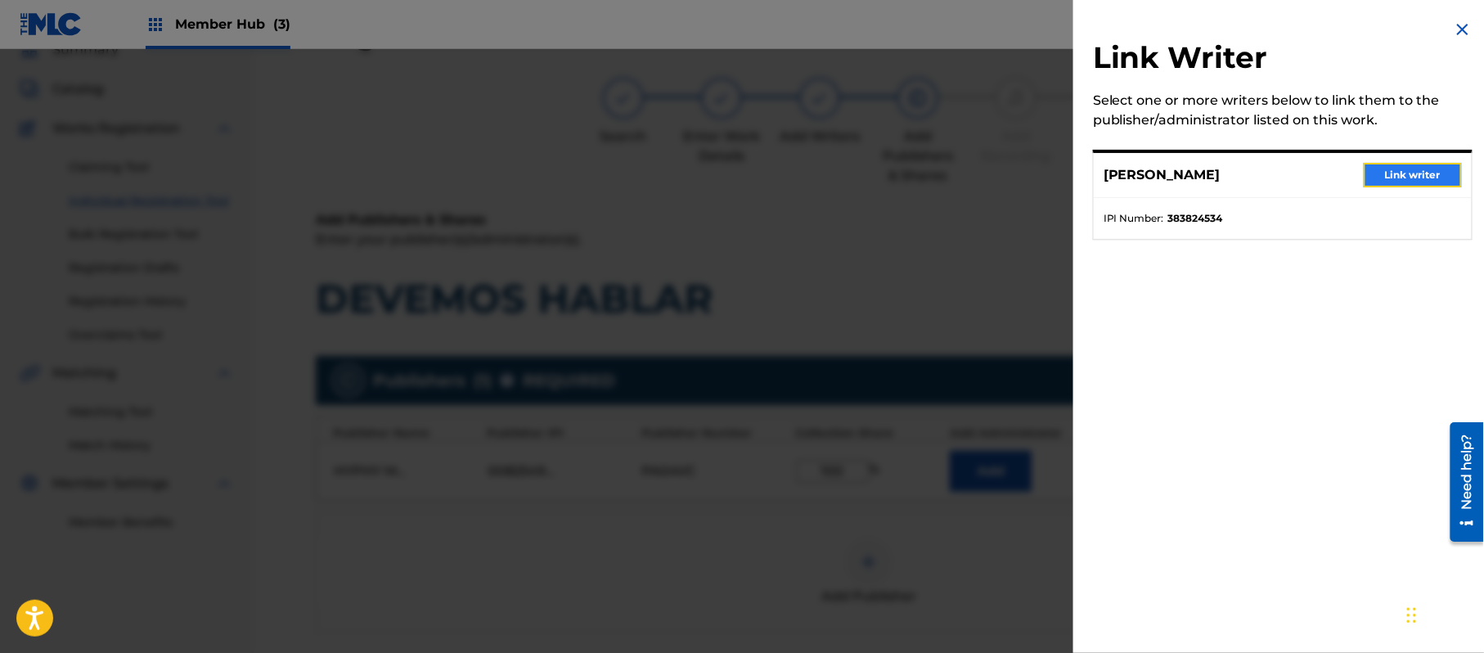
click at [1375, 178] on button "Link writer" at bounding box center [1413, 175] width 98 height 25
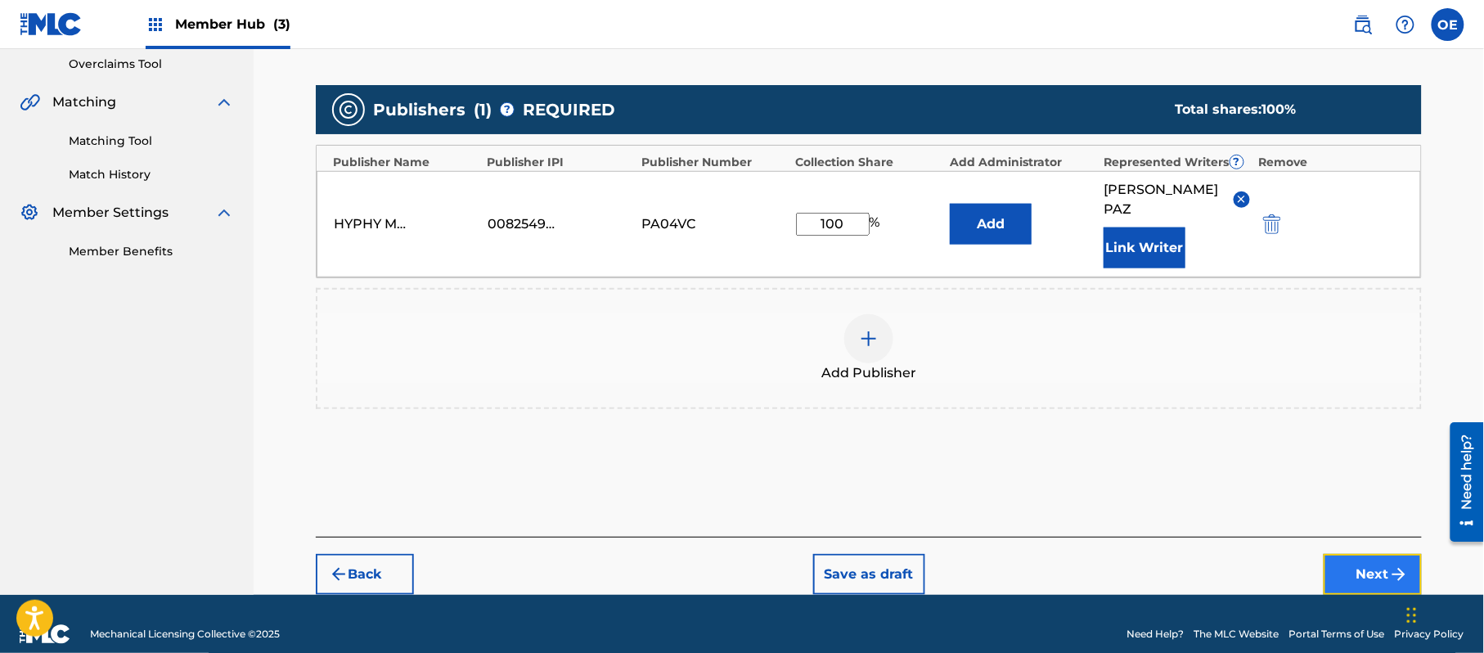
click at [1344, 554] on button "Next" at bounding box center [1373, 574] width 98 height 41
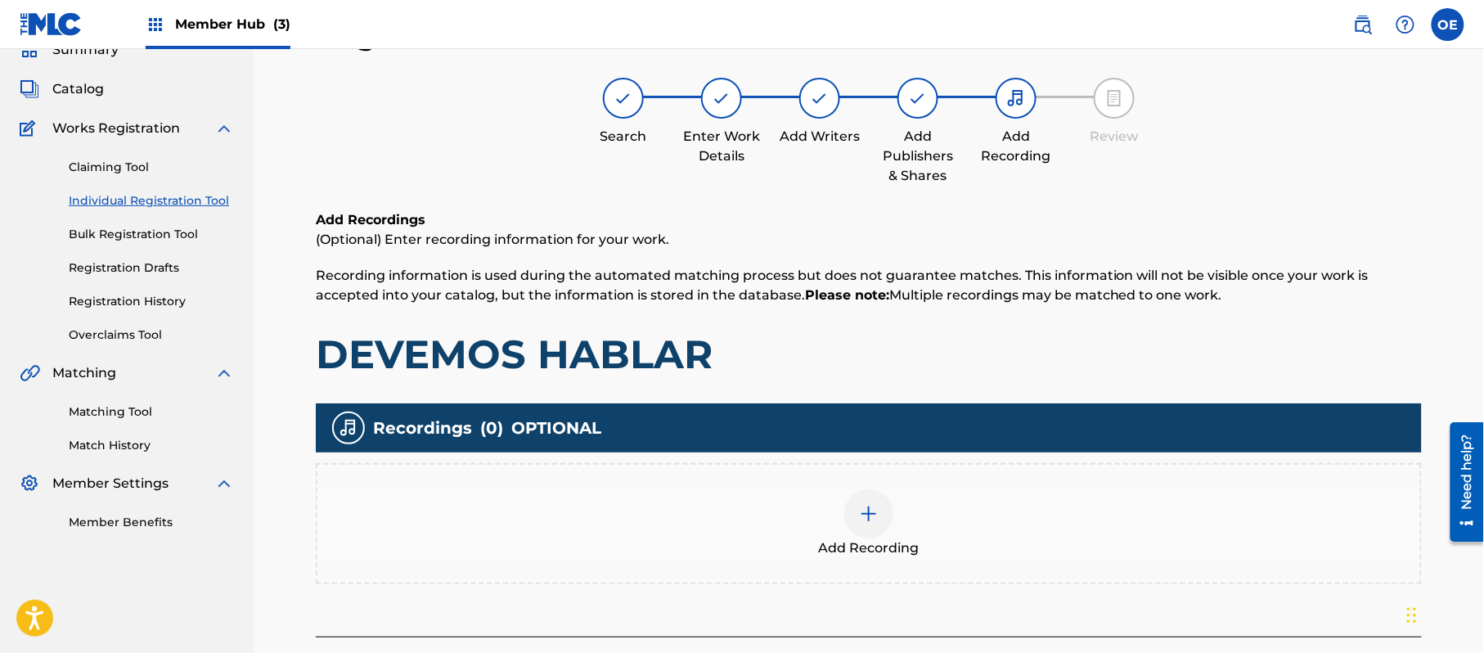
click at [890, 519] on div at bounding box center [868, 513] width 49 height 49
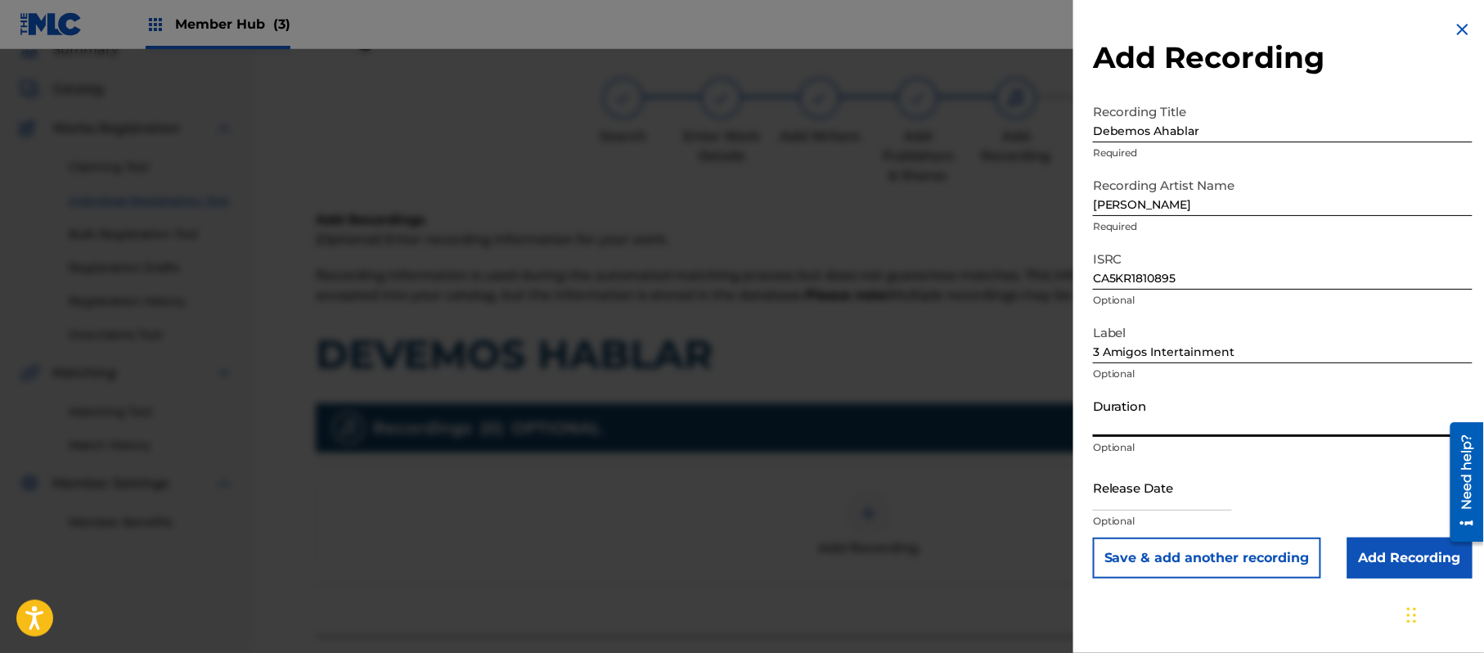
click at [1162, 426] on input "Duration" at bounding box center [1283, 413] width 380 height 47
drag, startPoint x: 1213, startPoint y: 475, endPoint x: 1262, endPoint y: 502, distance: 56.0
click at [1213, 475] on input "text" at bounding box center [1162, 487] width 139 height 47
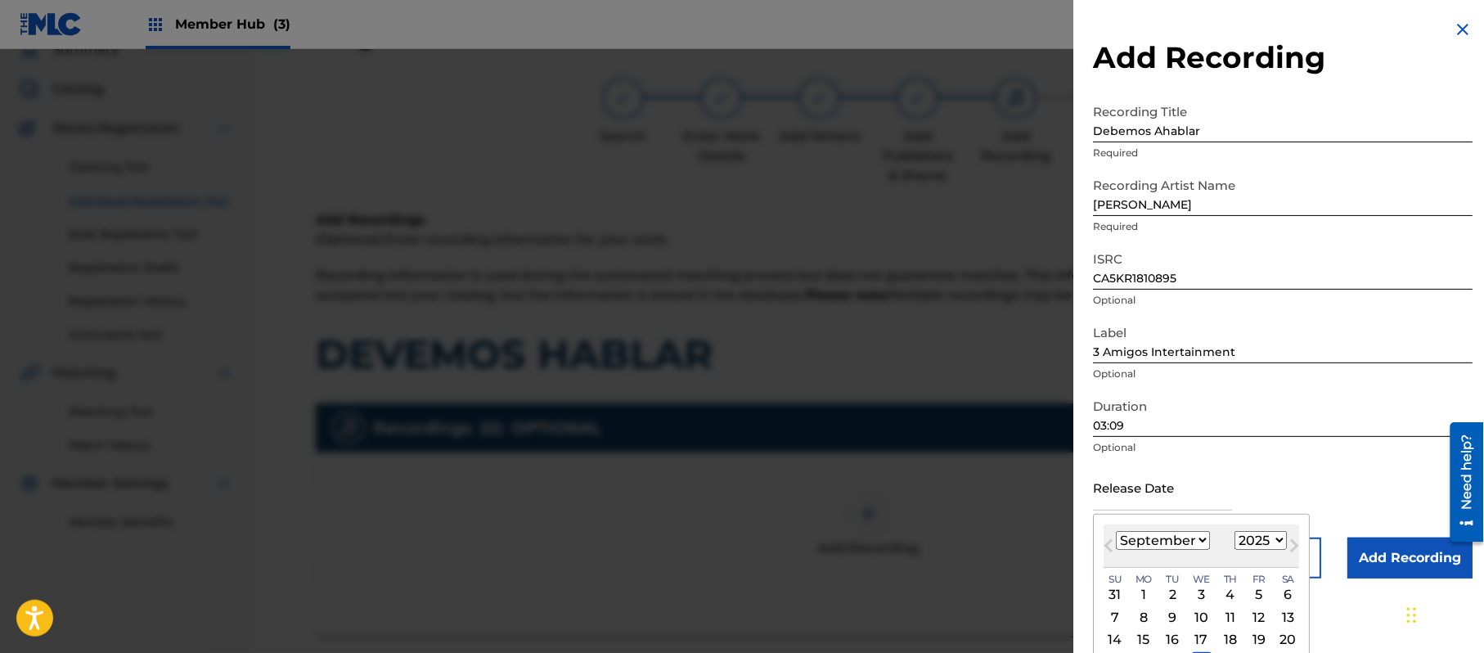
drag, startPoint x: 1293, startPoint y: 535, endPoint x: 1280, endPoint y: 489, distance: 47.7
click at [1293, 536] on button "Next Month" at bounding box center [1294, 549] width 26 height 26
click at [1262, 538] on select "1899 1900 1901 1902 1903 1904 1905 1906 1907 1908 1909 1910 1911 1912 1913 1914…" at bounding box center [1261, 540] width 52 height 19
click at [1238, 531] on select "1899 1900 1901 1902 1903 1904 1905 1906 1907 1908 1909 1910 1911 1912 1913 1914…" at bounding box center [1261, 540] width 52 height 19
click at [1173, 534] on select "January February March April May June July August September October November De…" at bounding box center [1163, 540] width 94 height 19
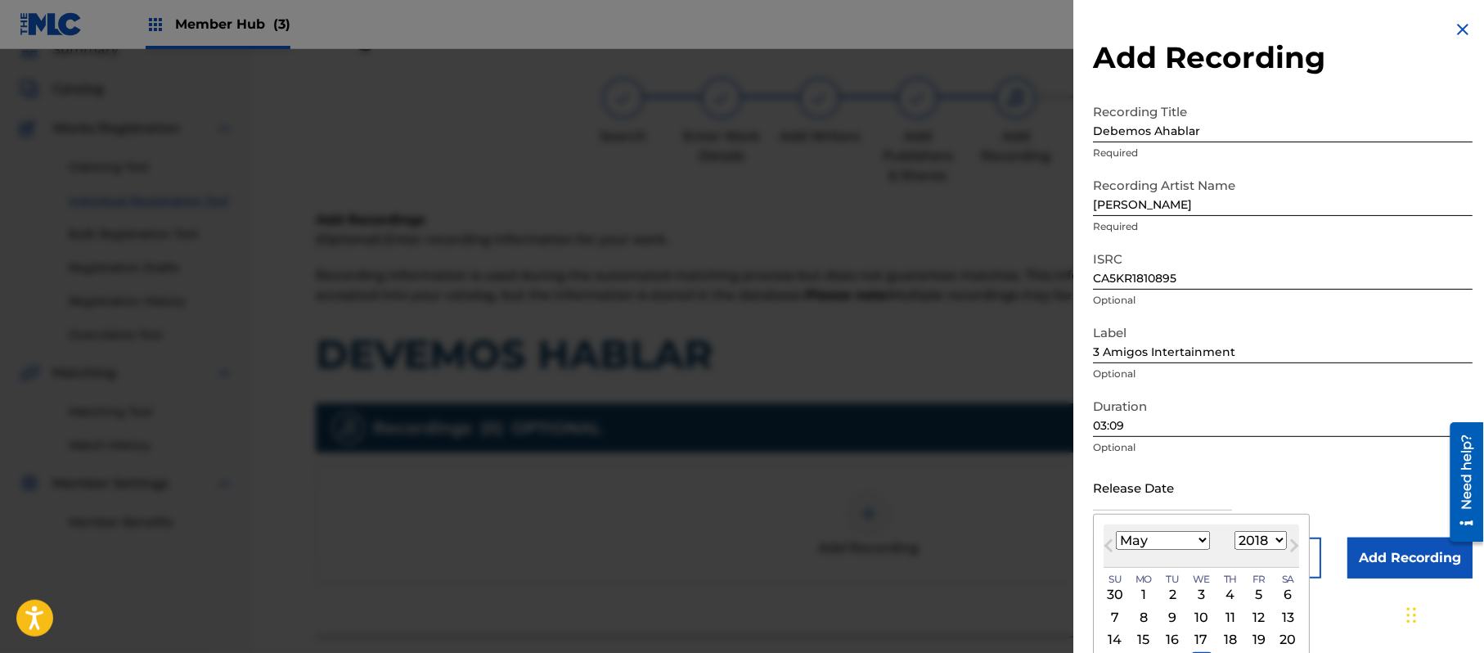
click at [1117, 531] on select "January February March April May June July August September October November De…" at bounding box center [1163, 540] width 94 height 19
click at [1261, 619] on div "11" at bounding box center [1259, 617] width 20 height 20
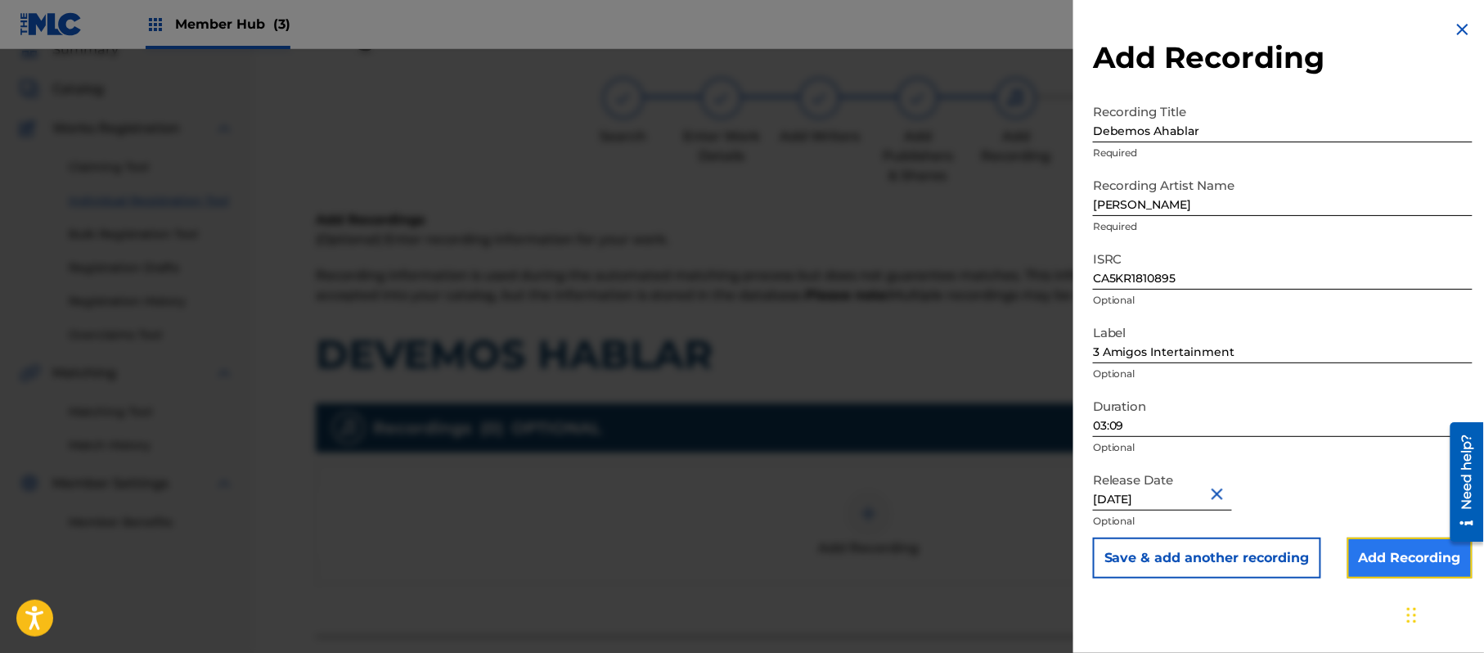
click at [1375, 574] on input "Add Recording" at bounding box center [1410, 558] width 125 height 41
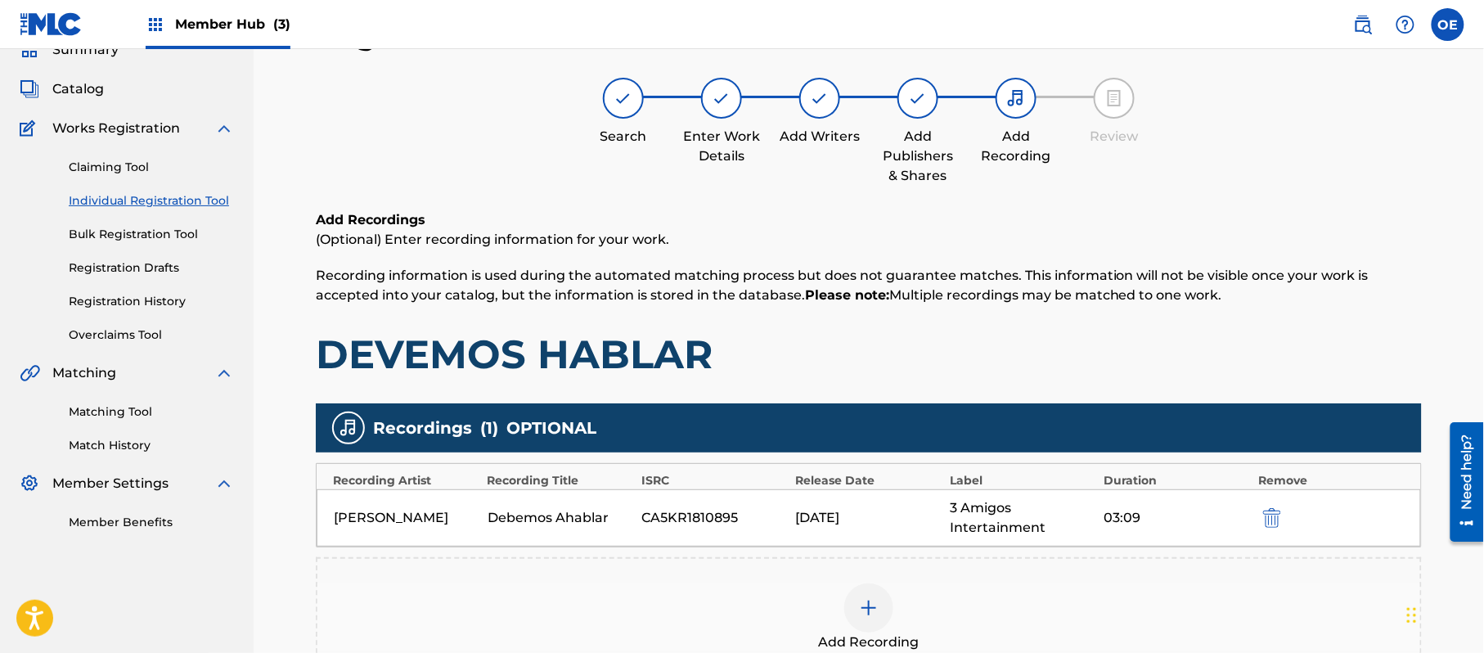
scroll to position [288, 0]
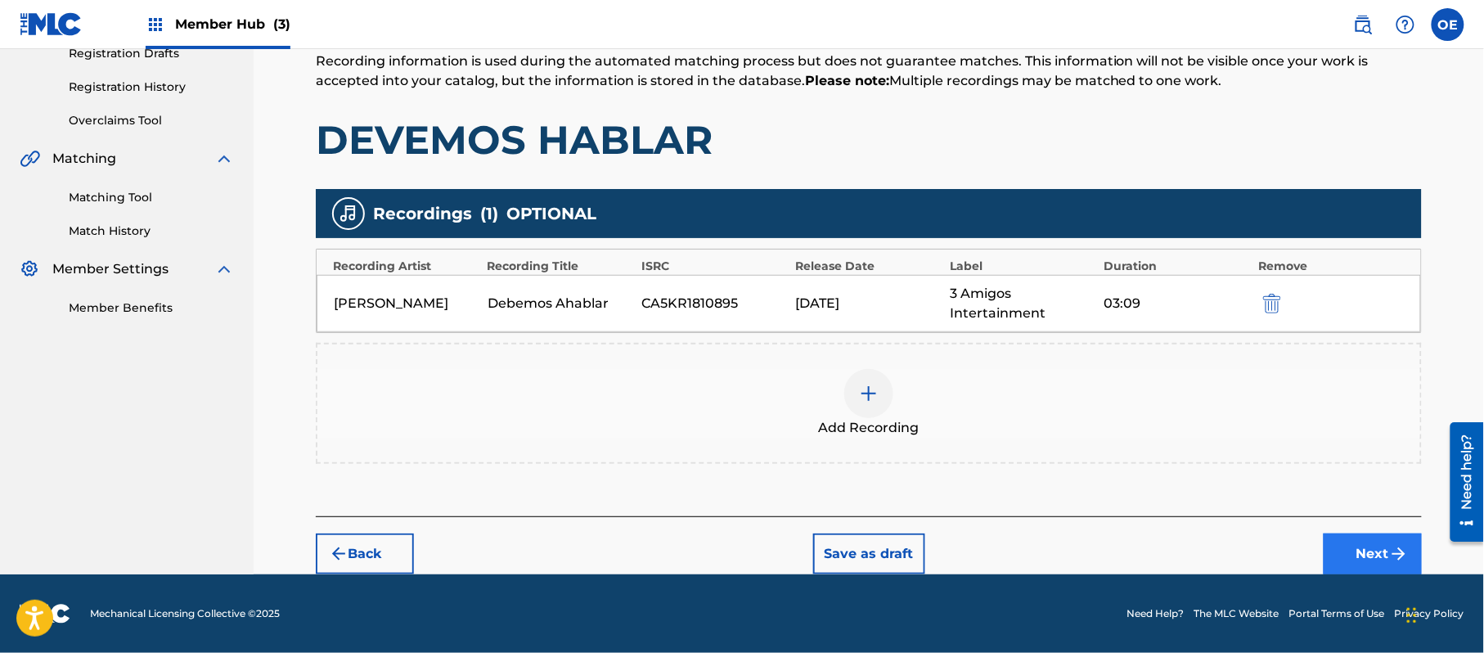
drag, startPoint x: 1342, startPoint y: 529, endPoint x: 1344, endPoint y: 544, distance: 15.6
click at [1343, 531] on div "Back Save as draft Next" at bounding box center [869, 545] width 1106 height 58
click at [1344, 544] on button "Next" at bounding box center [1373, 553] width 98 height 41
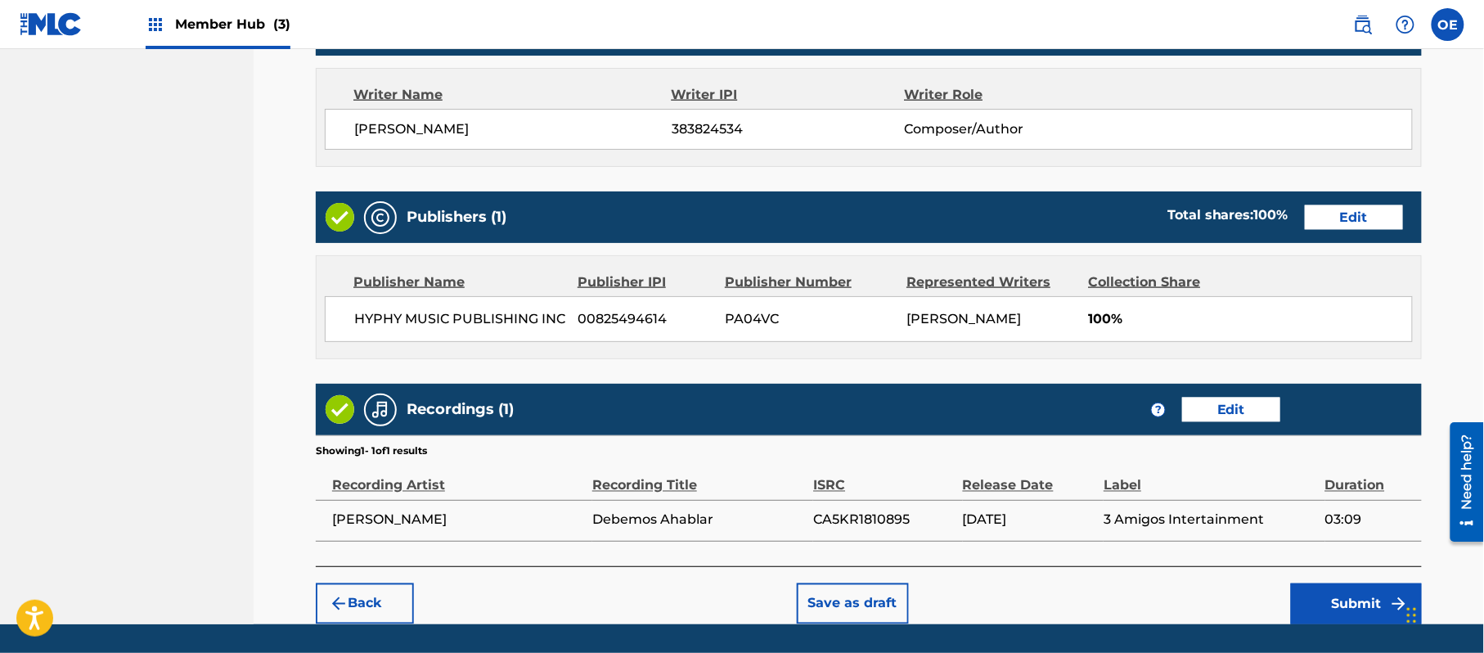
scroll to position [731, 0]
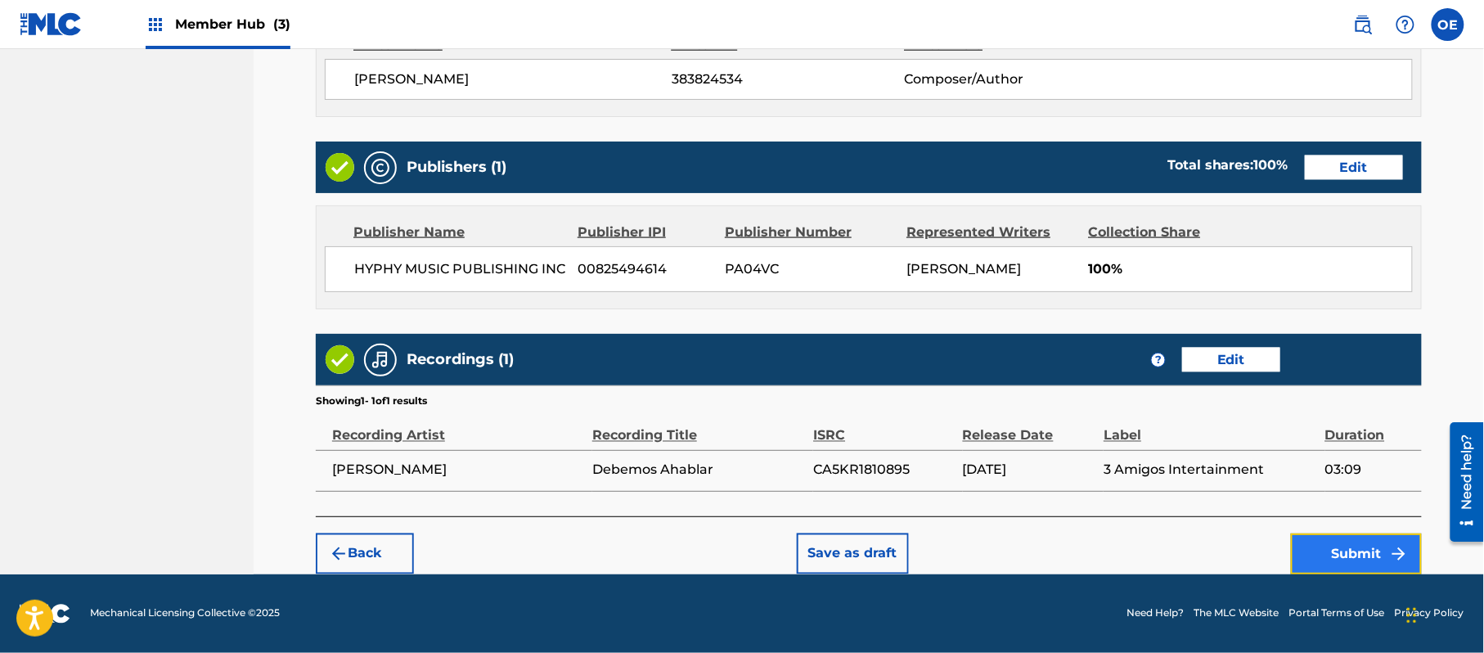
click at [1321, 551] on button "Submit" at bounding box center [1356, 553] width 131 height 41
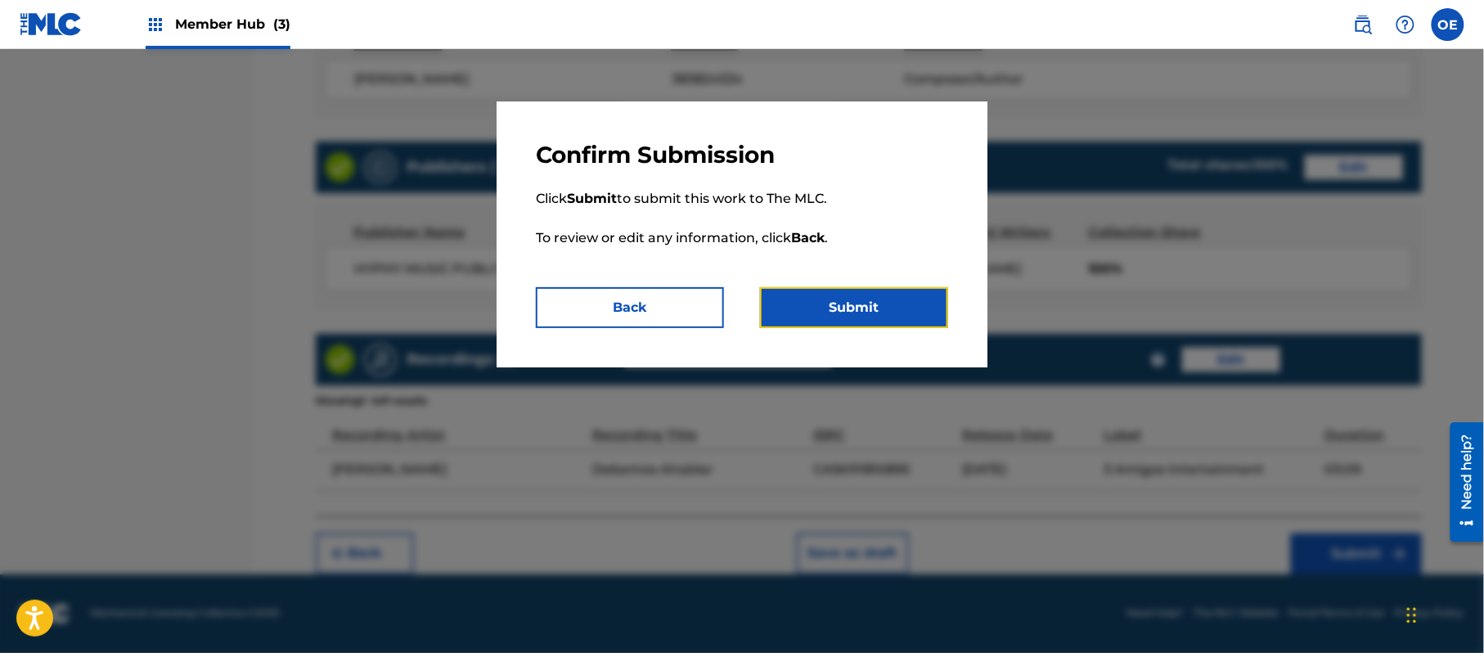
drag, startPoint x: 835, startPoint y: 318, endPoint x: 841, endPoint y: 331, distance: 14.3
click at [835, 319] on button "Submit" at bounding box center [854, 307] width 188 height 41
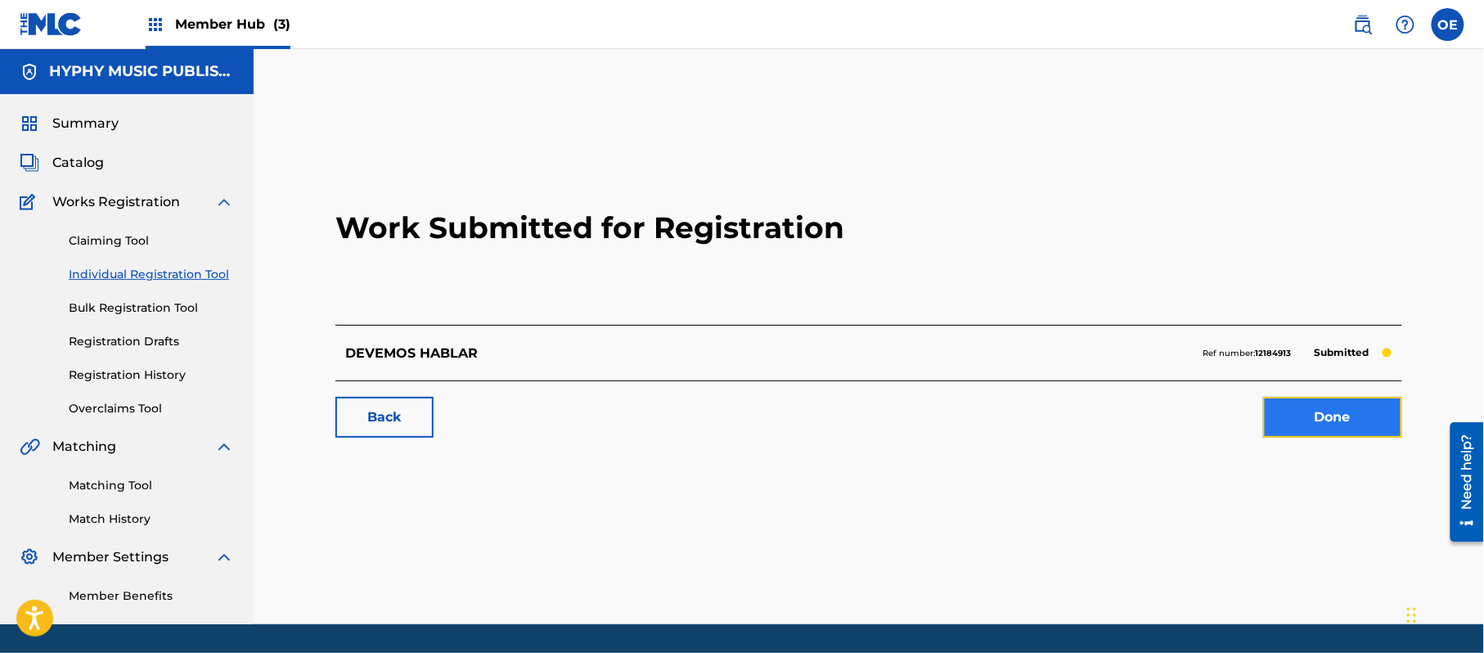
click at [1321, 414] on link "Done" at bounding box center [1332, 417] width 139 height 41
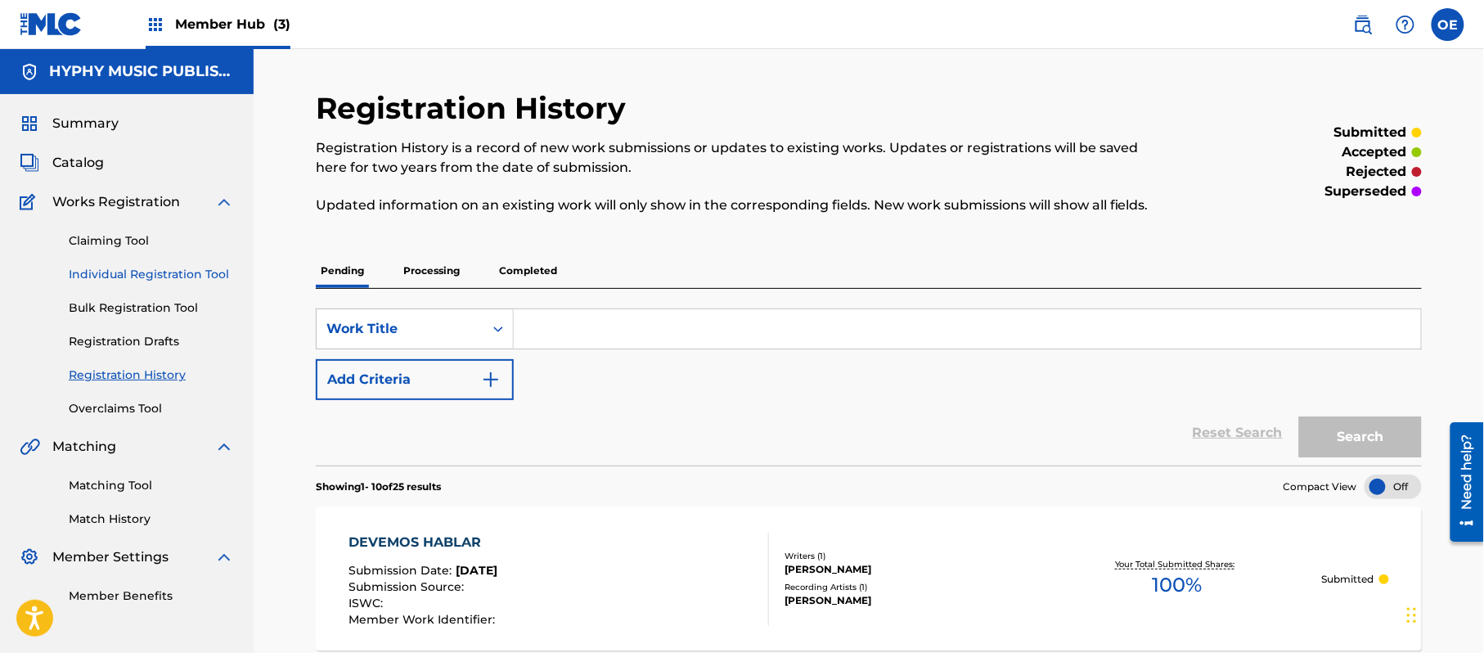
click at [155, 268] on link "Individual Registration Tool" at bounding box center [151, 274] width 165 height 17
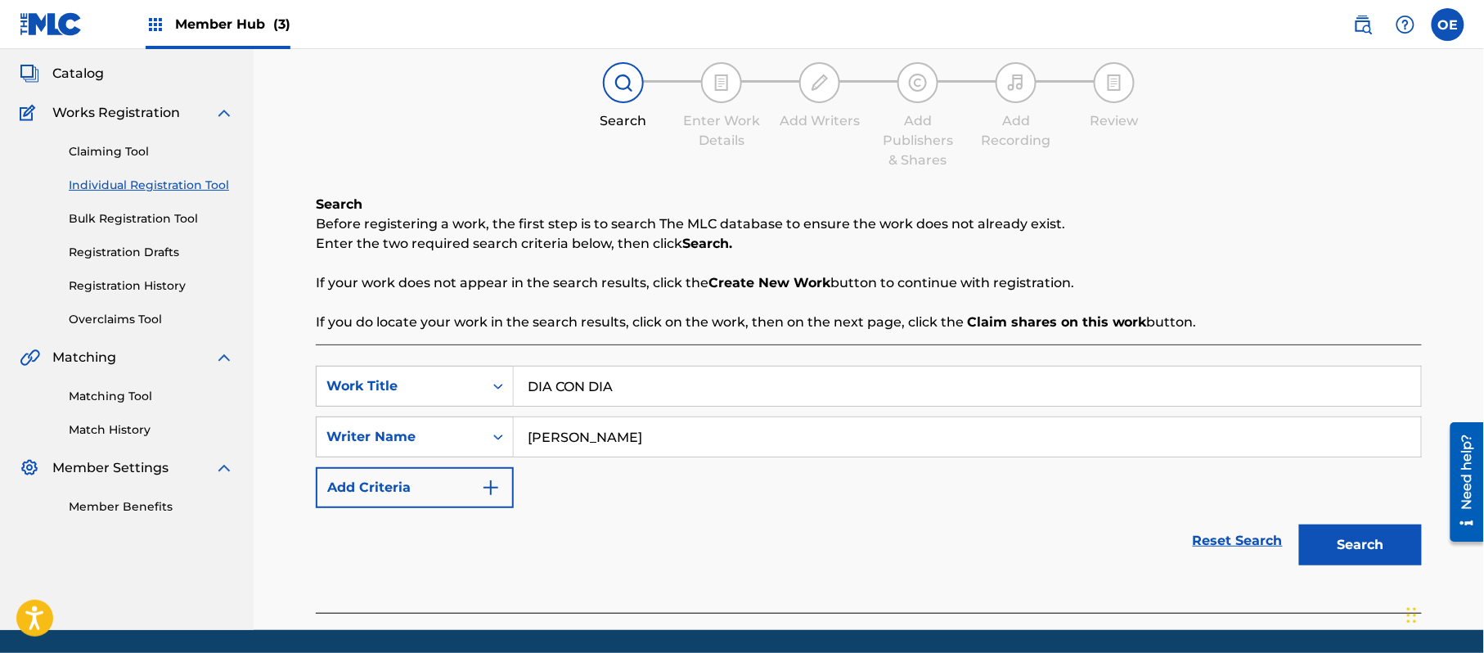
scroll to position [145, 0]
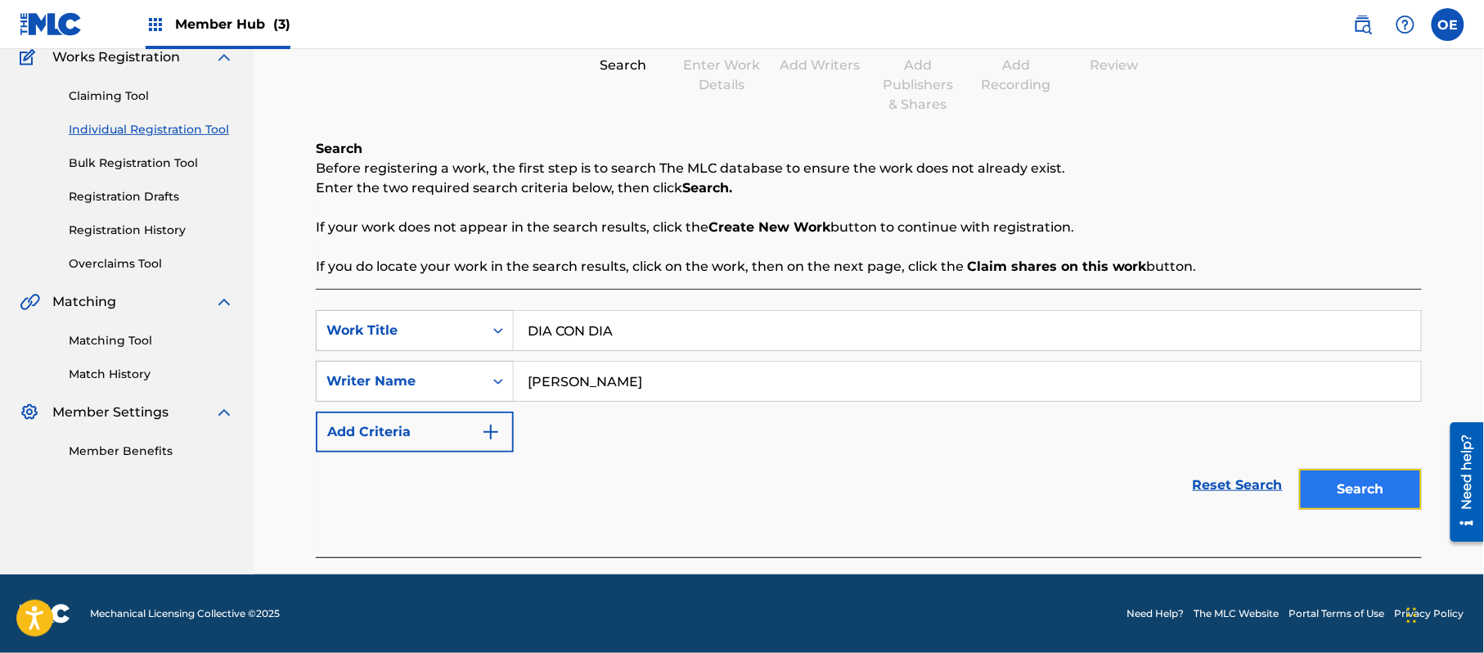
click at [1349, 479] on button "Search" at bounding box center [1360, 489] width 123 height 41
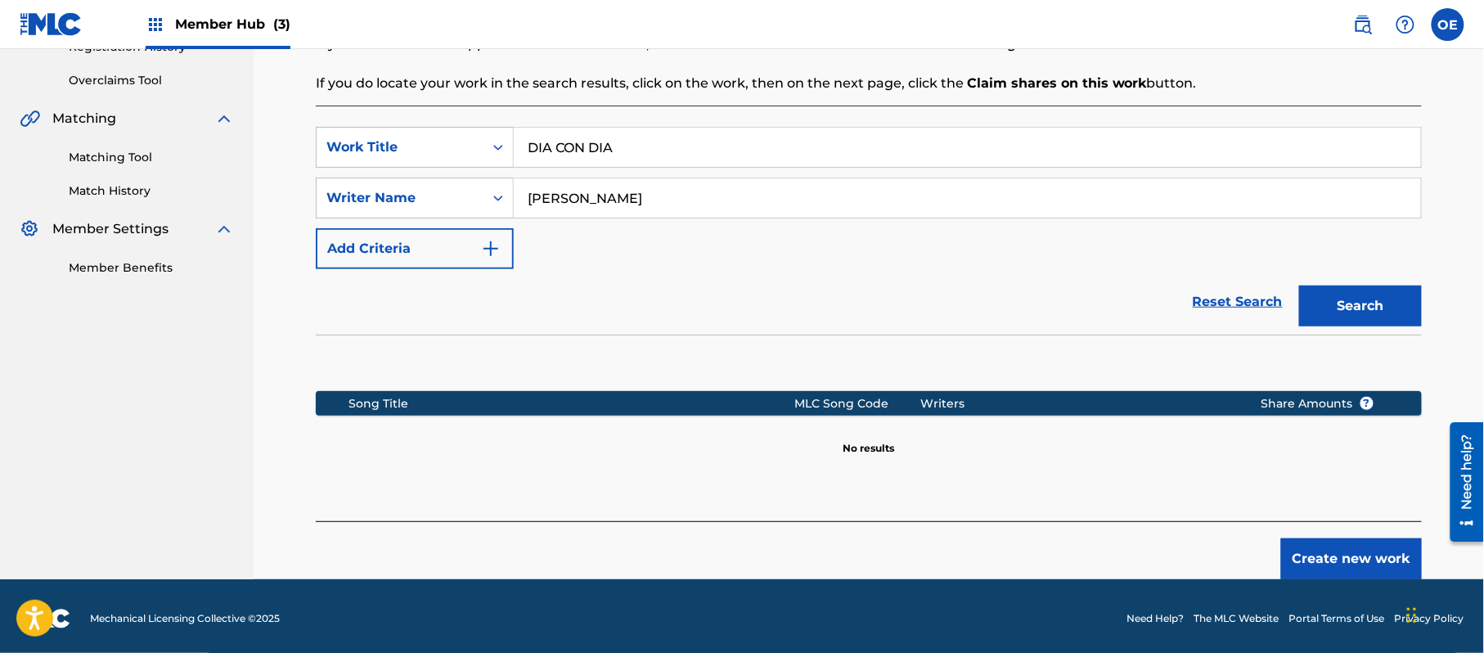
scroll to position [334, 0]
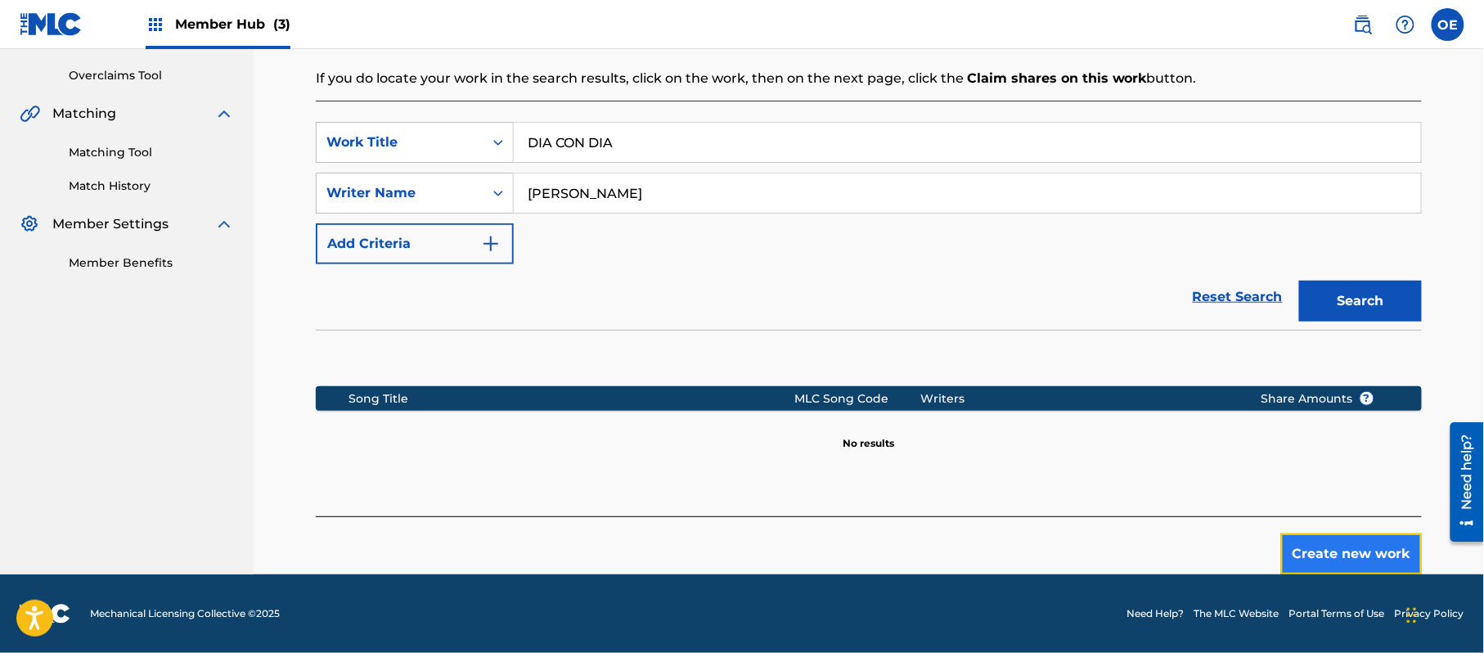
click at [1290, 538] on button "Create new work" at bounding box center [1351, 553] width 141 height 41
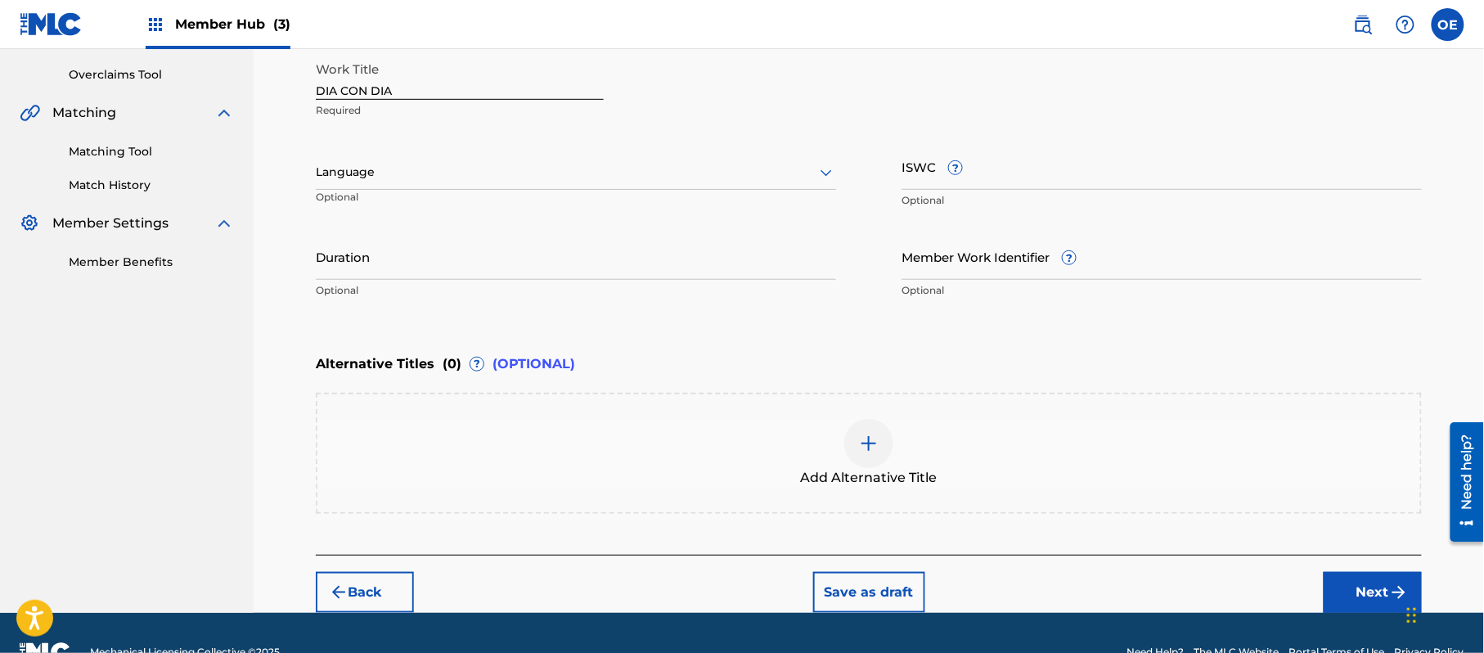
drag, startPoint x: 447, startPoint y: 178, endPoint x: 437, endPoint y: 185, distance: 11.8
click at [442, 183] on div "Language" at bounding box center [576, 172] width 520 height 34
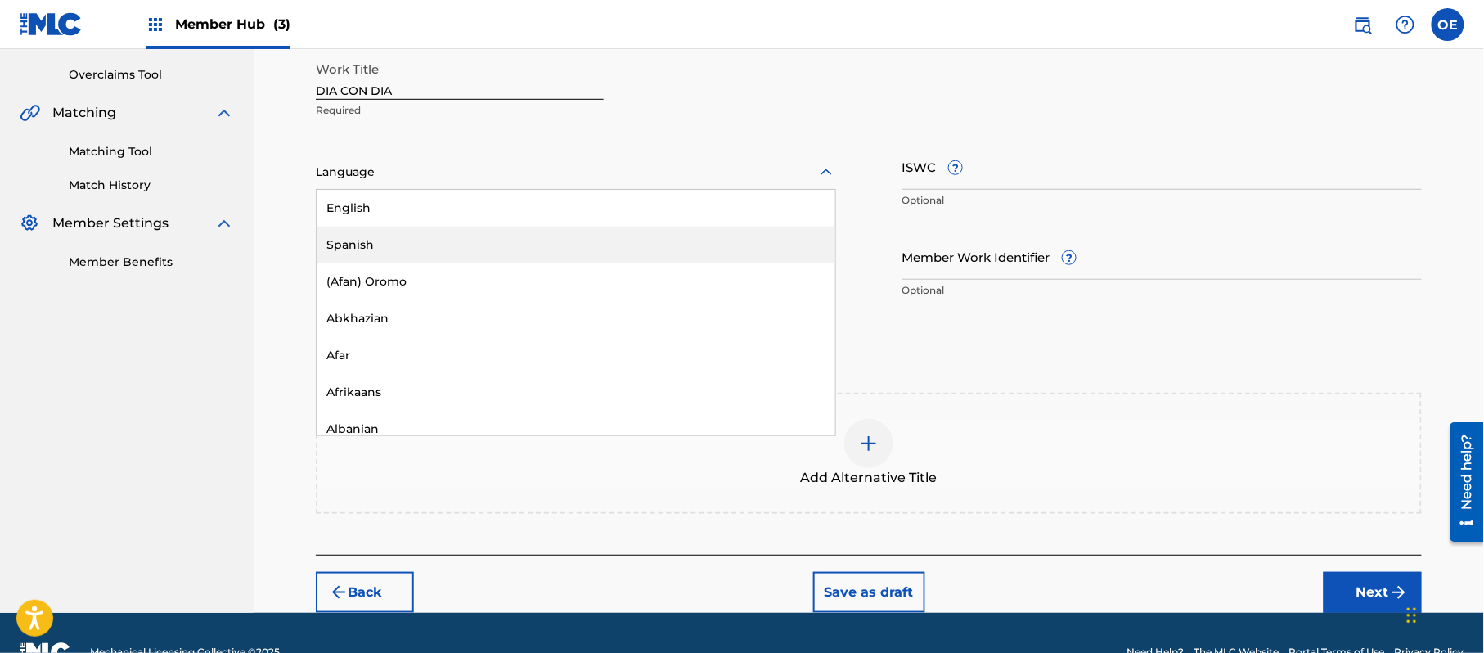
click at [376, 241] on div "Spanish" at bounding box center [576, 245] width 519 height 37
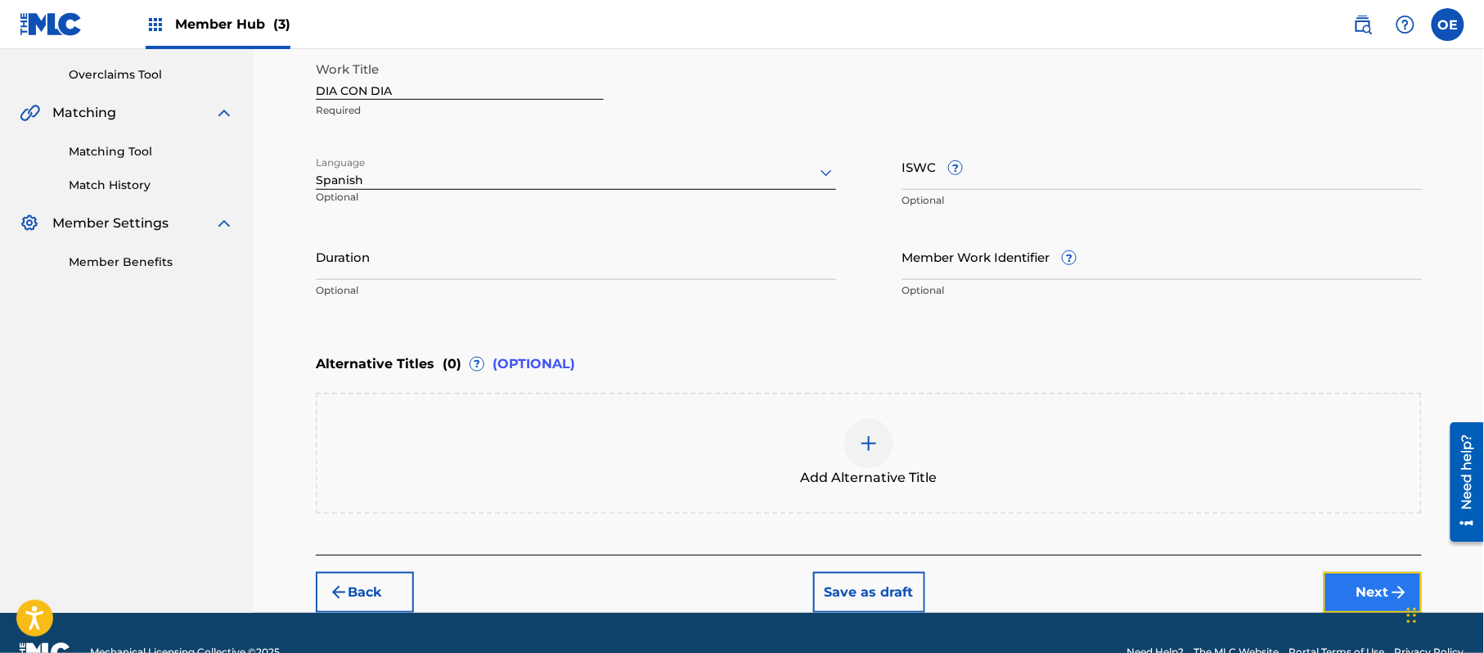
click at [1370, 596] on button "Next" at bounding box center [1373, 592] width 98 height 41
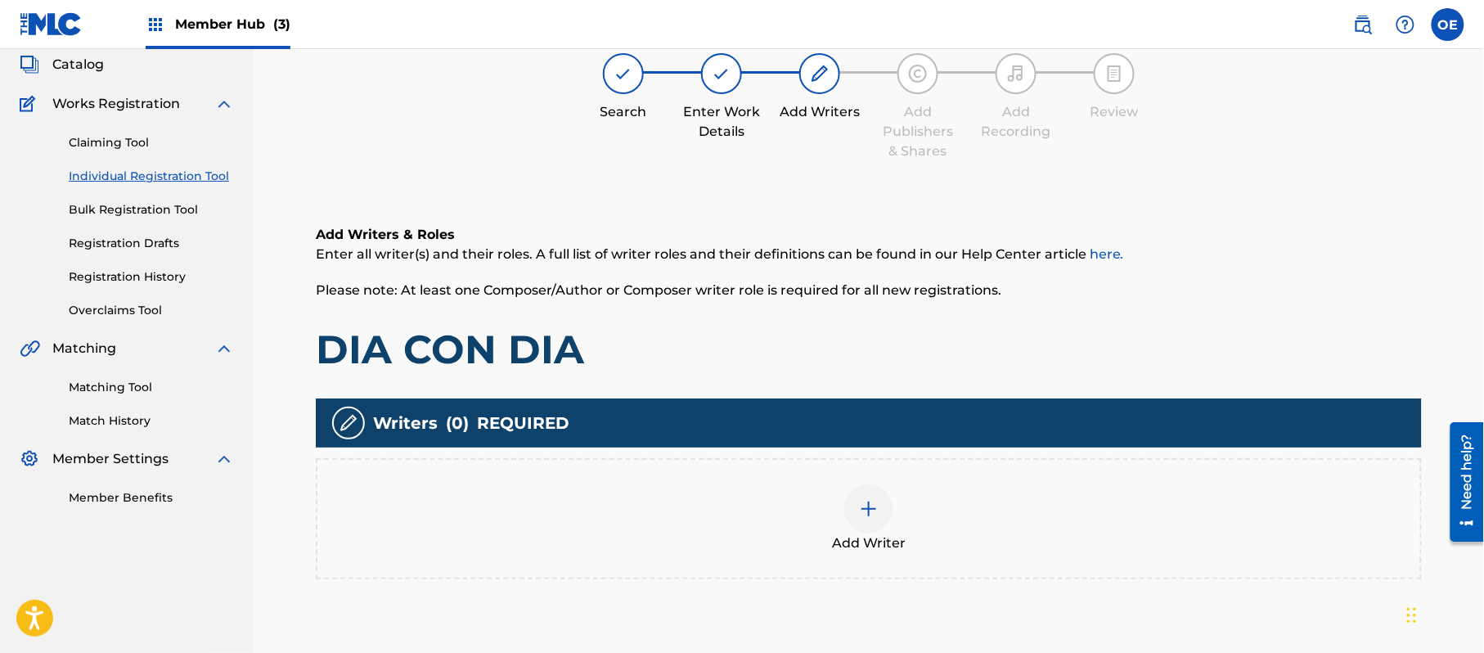
scroll to position [74, 0]
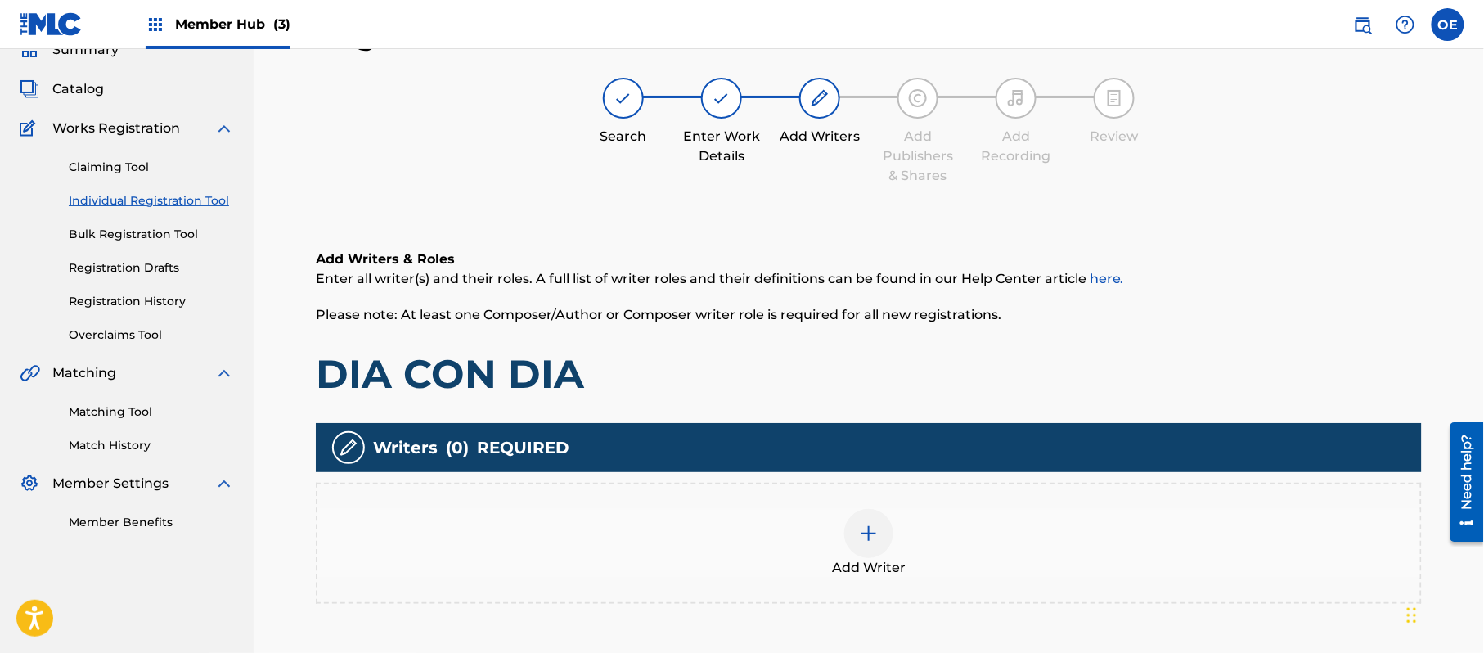
click at [839, 586] on div "Add Writer" at bounding box center [869, 543] width 1106 height 121
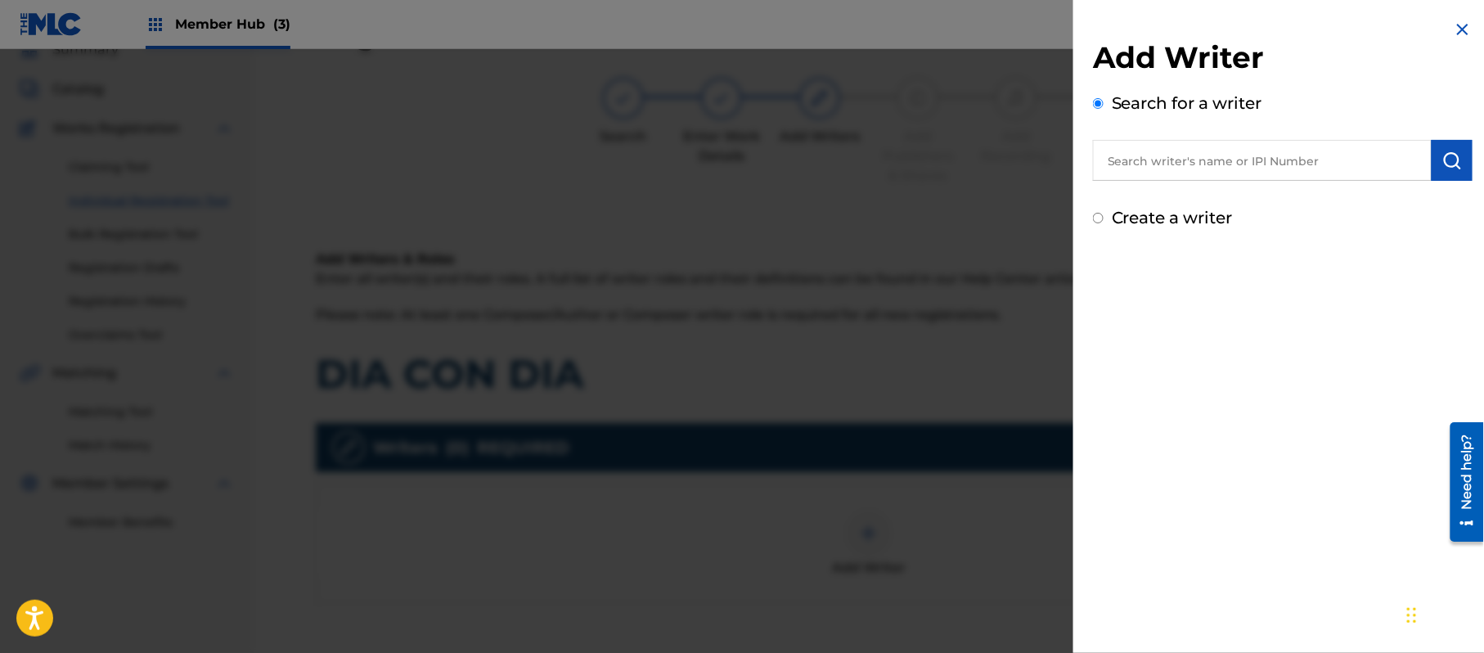
drag, startPoint x: 1163, startPoint y: 170, endPoint x: 1114, endPoint y: 206, distance: 60.2
click at [1114, 205] on div "Create a writer" at bounding box center [1283, 217] width 380 height 25
click at [1114, 217] on label "Create a writer" at bounding box center [1172, 218] width 121 height 20
click at [1104, 217] on input "Create a writer" at bounding box center [1098, 218] width 11 height 11
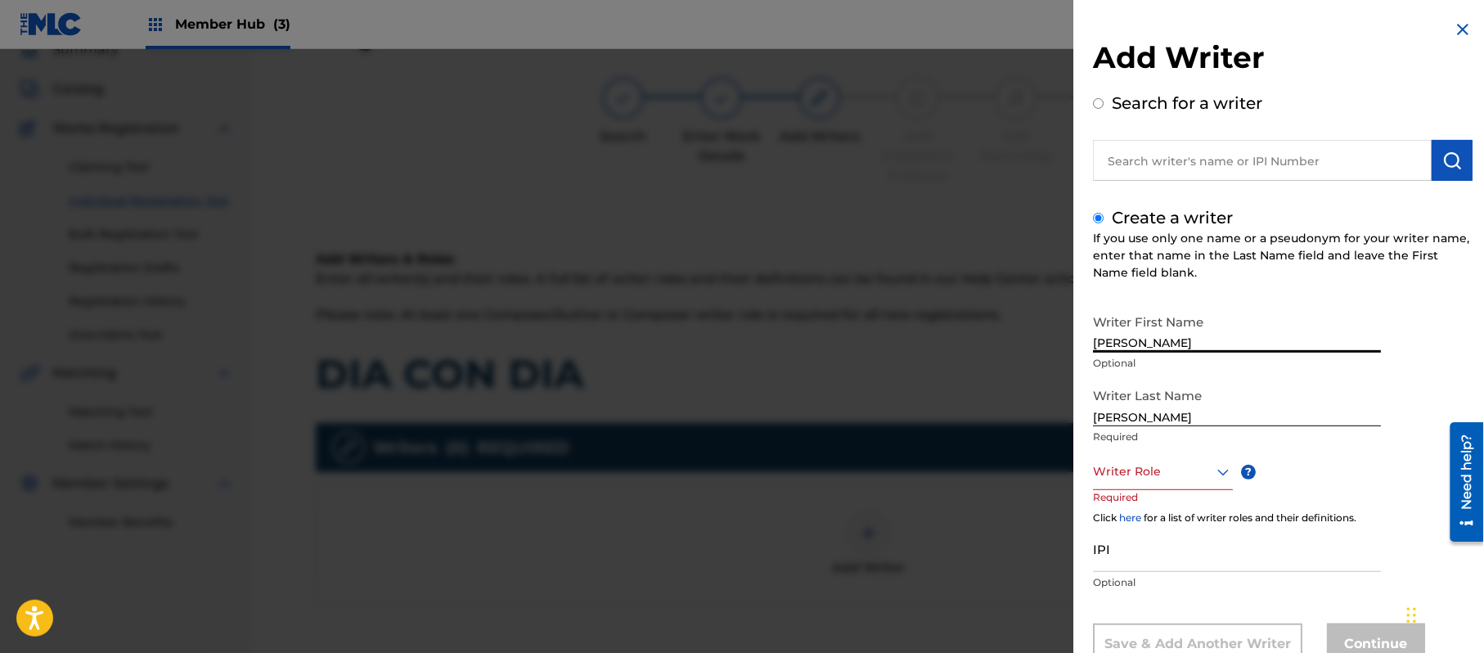
drag, startPoint x: 1188, startPoint y: 344, endPoint x: 1132, endPoint y: 361, distance: 58.0
click at [1132, 361] on div "Writer First Name [PERSON_NAME] Optional" at bounding box center [1237, 343] width 288 height 74
drag, startPoint x: 1136, startPoint y: 420, endPoint x: 979, endPoint y: 422, distance: 156.3
click at [979, 422] on div "Add Writer Search for a writer Create a writer If you use only one name or a ps…" at bounding box center [742, 351] width 1484 height 604
click at [1128, 460] on div "Writer Role" at bounding box center [1163, 471] width 140 height 37
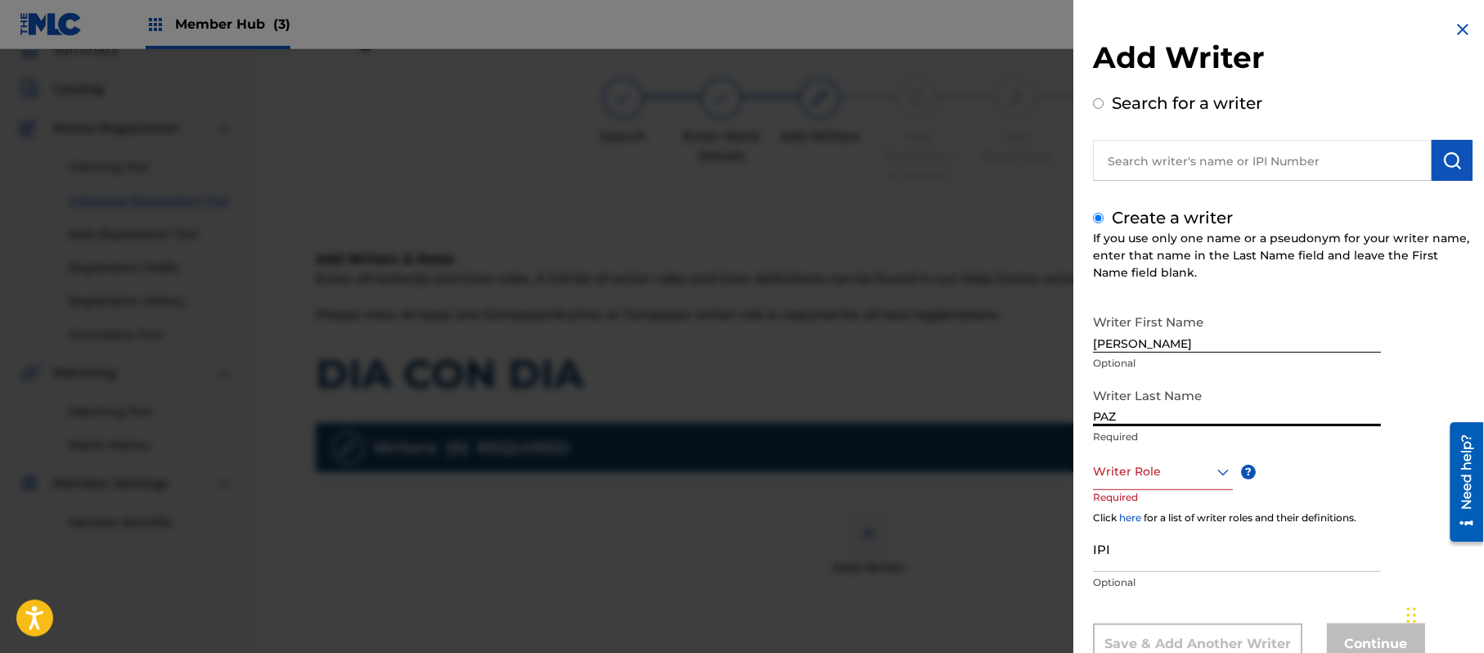
scroll to position [56, 0]
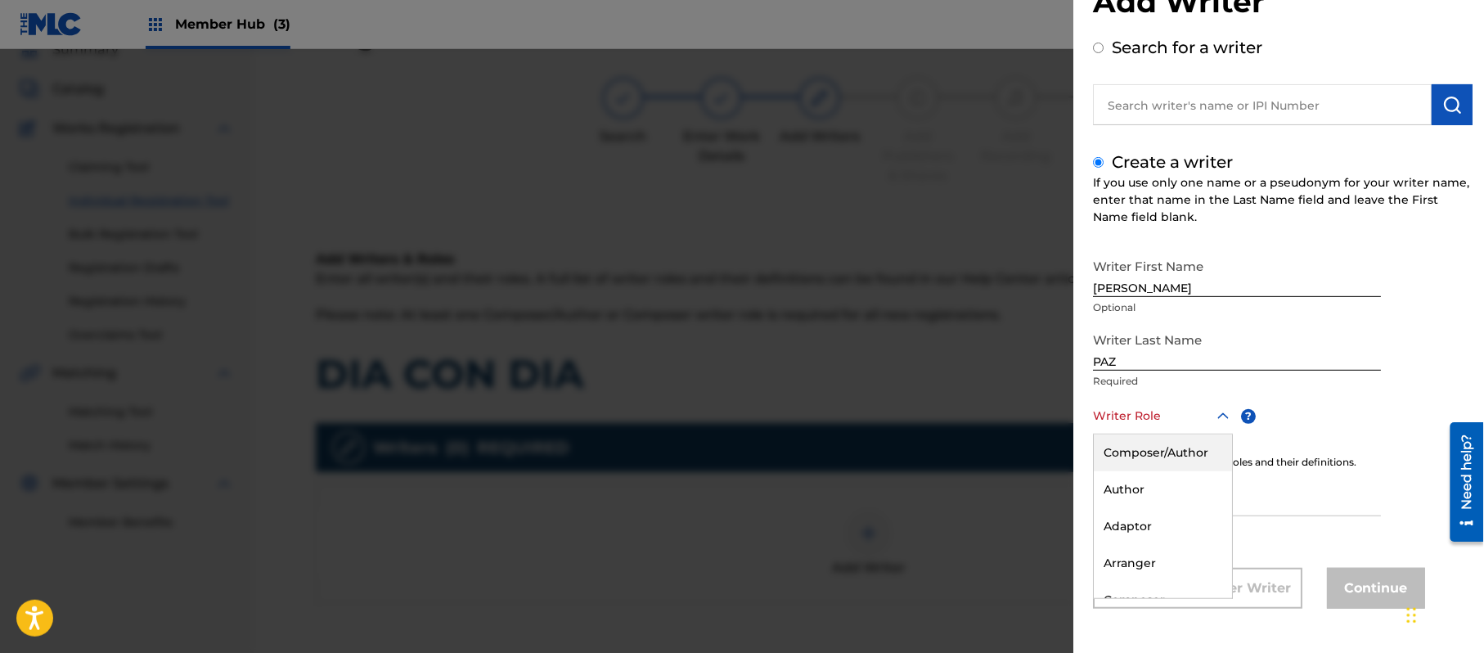
click at [1127, 460] on div "Composer/Author" at bounding box center [1163, 452] width 138 height 37
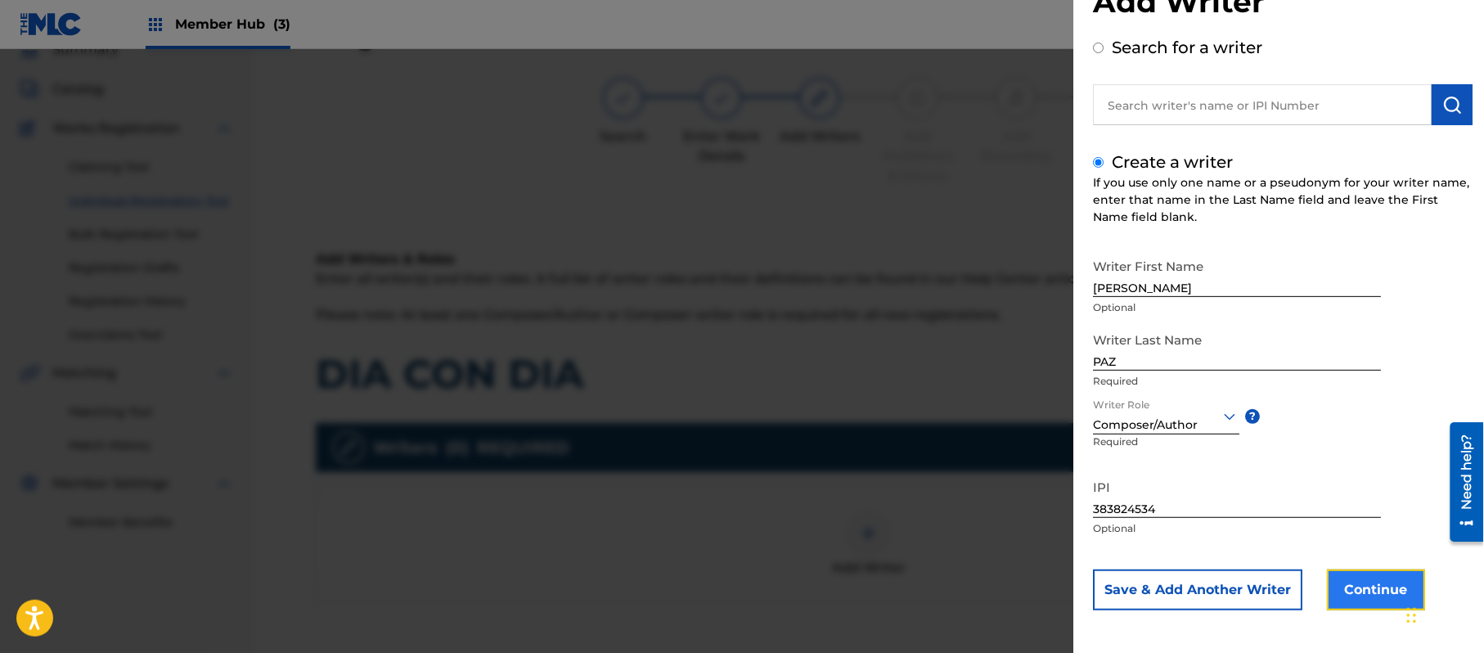
click at [1373, 584] on button "Continue" at bounding box center [1376, 589] width 98 height 41
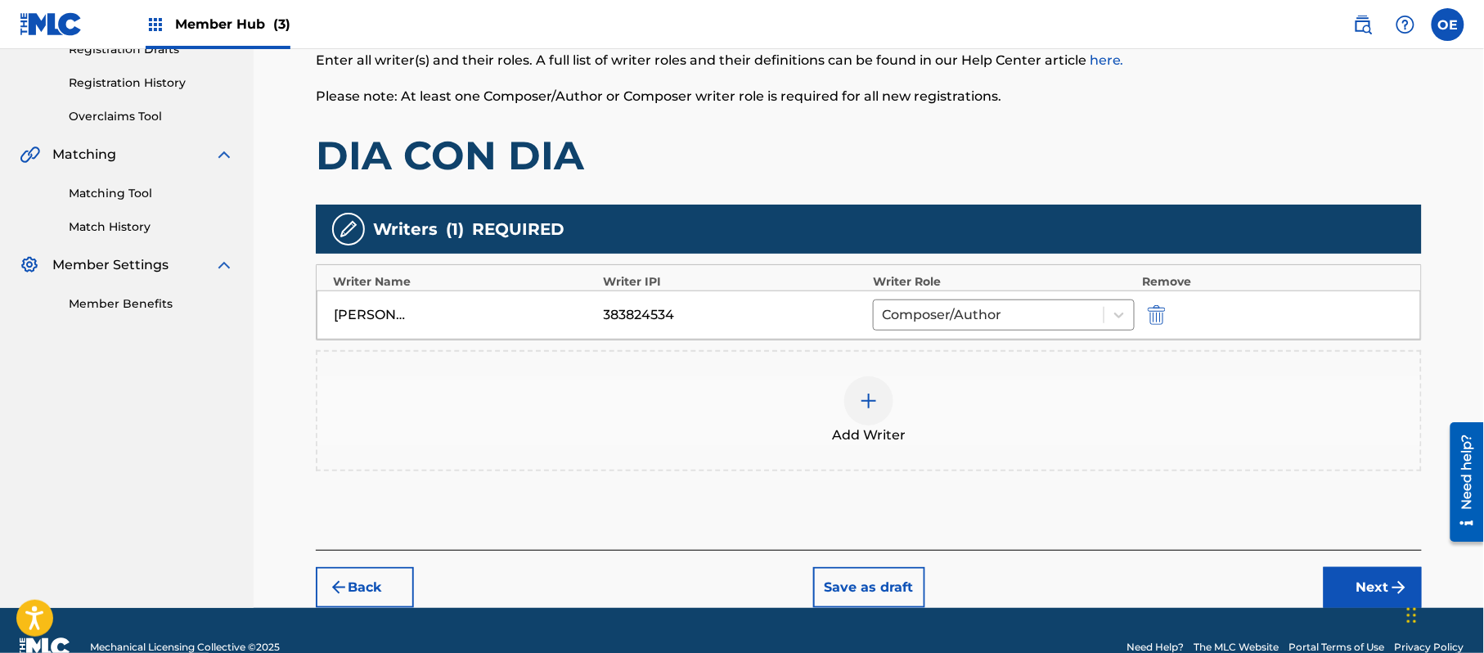
scroll to position [326, 0]
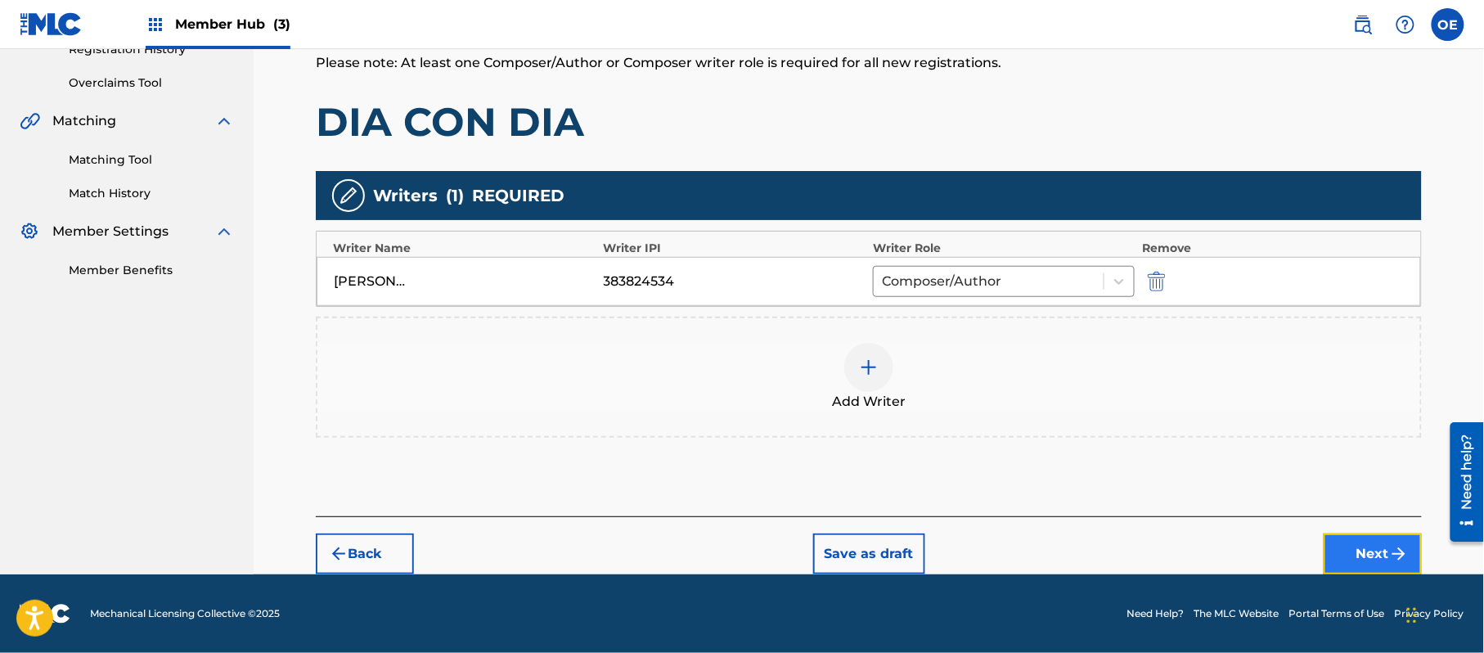
click at [1346, 556] on button "Next" at bounding box center [1373, 553] width 98 height 41
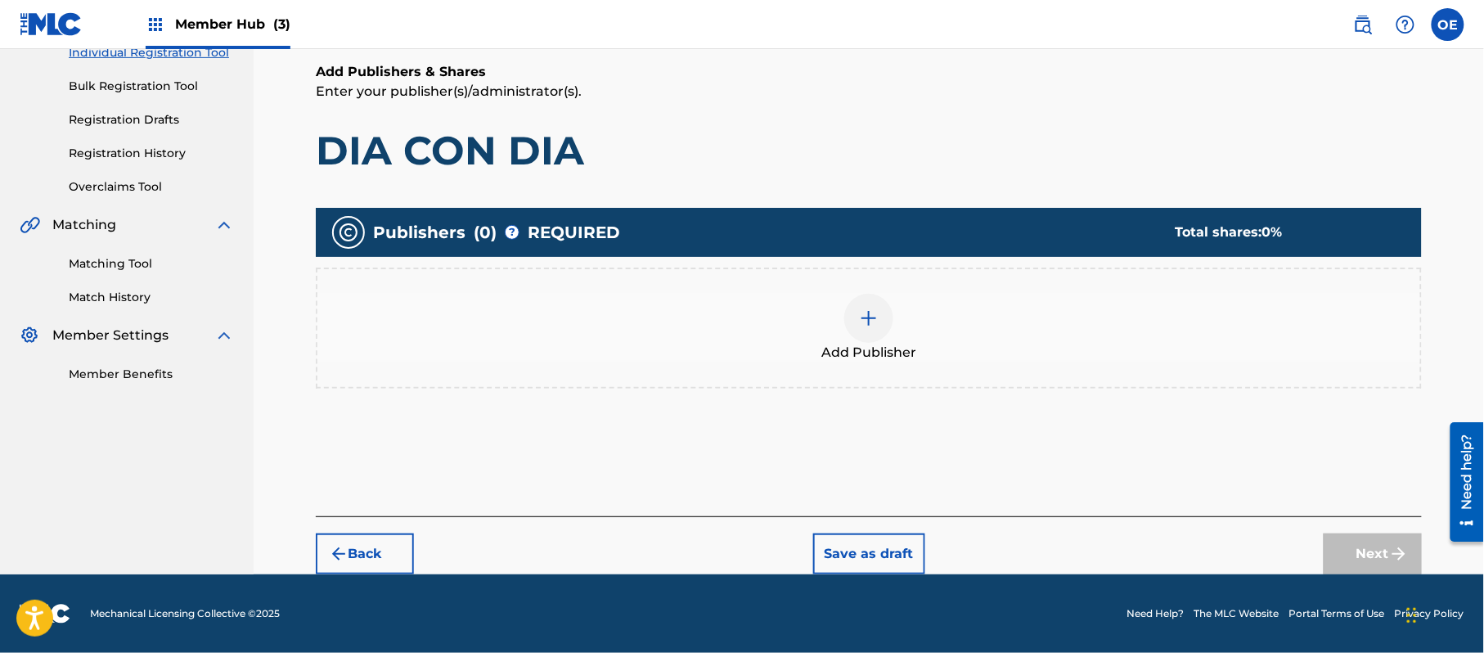
scroll to position [74, 0]
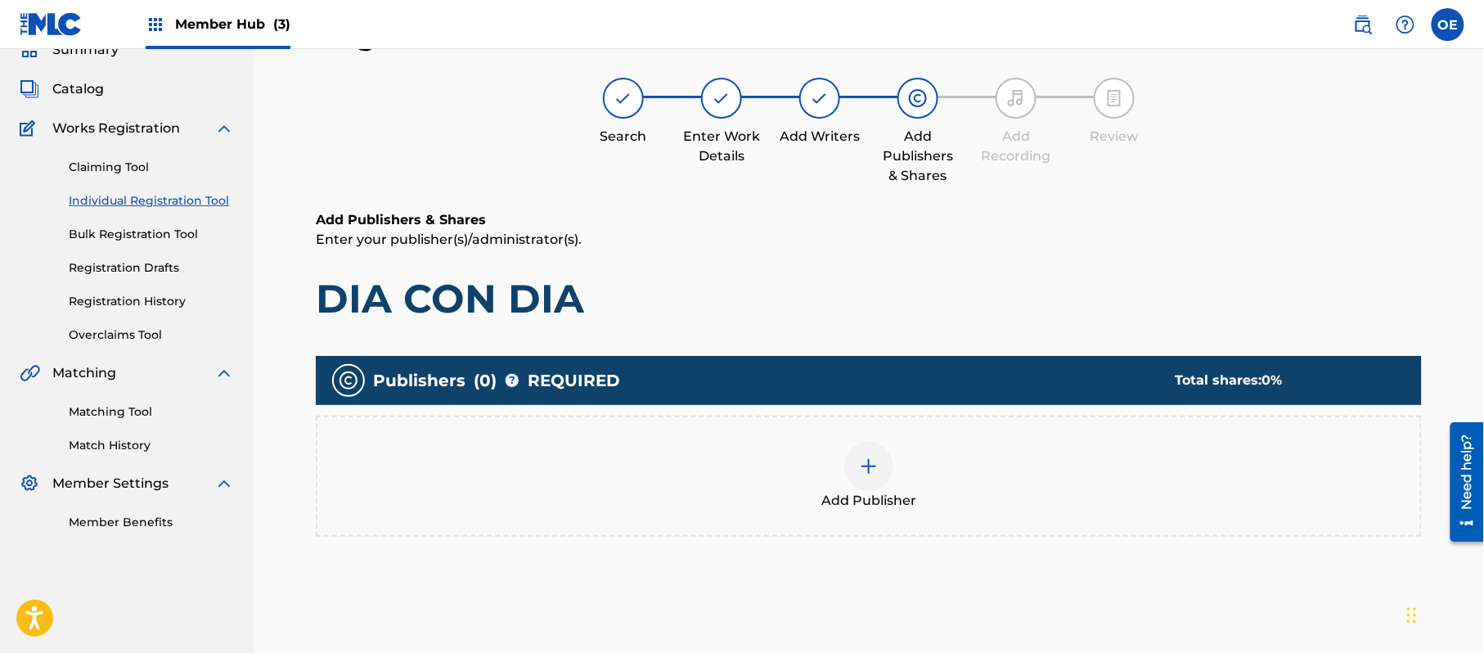
click at [862, 463] on div at bounding box center [868, 466] width 49 height 49
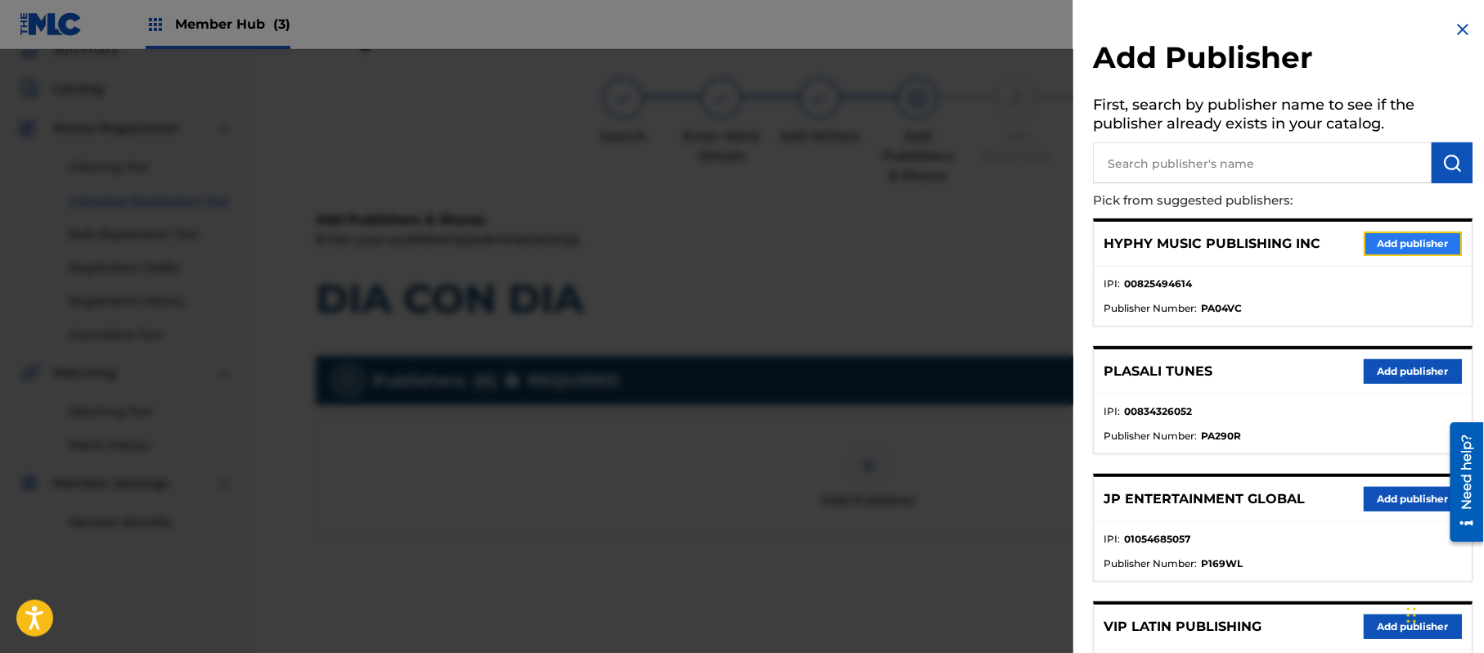
click at [1396, 234] on button "Add publisher" at bounding box center [1413, 244] width 98 height 25
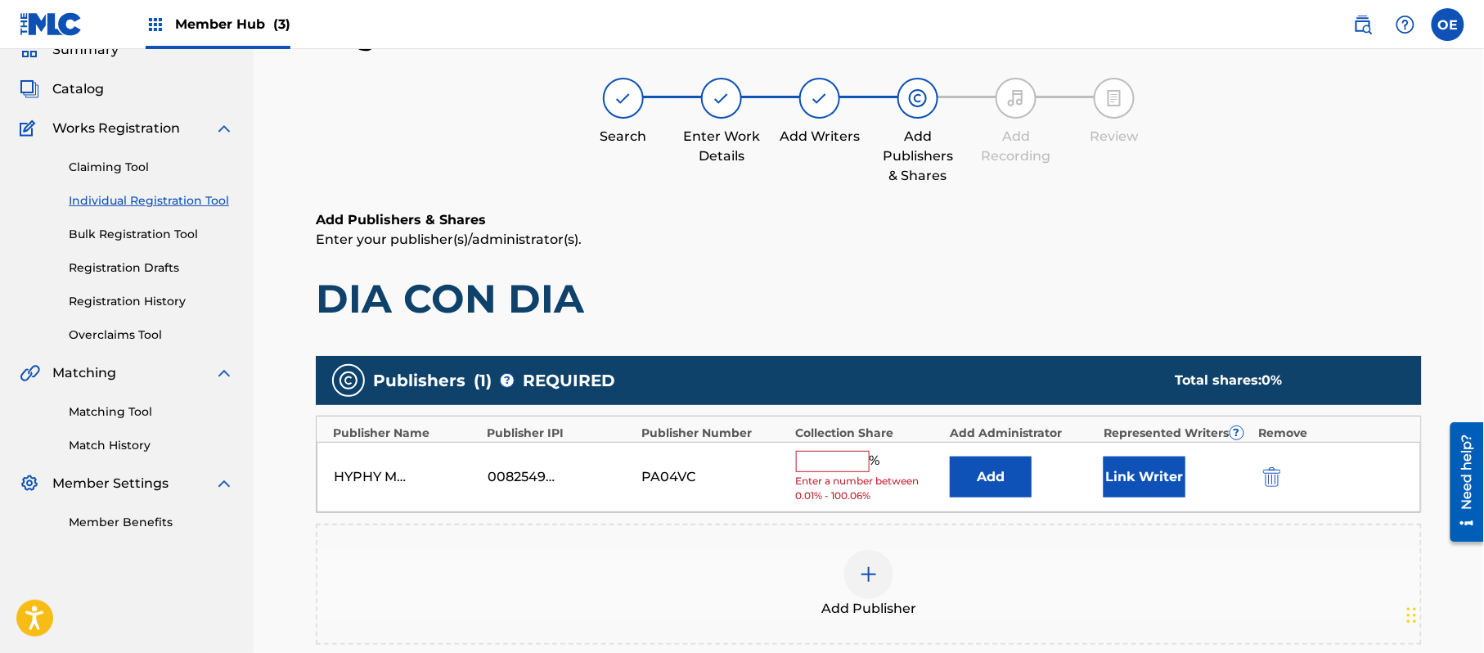
click at [828, 452] on input "text" at bounding box center [833, 461] width 74 height 21
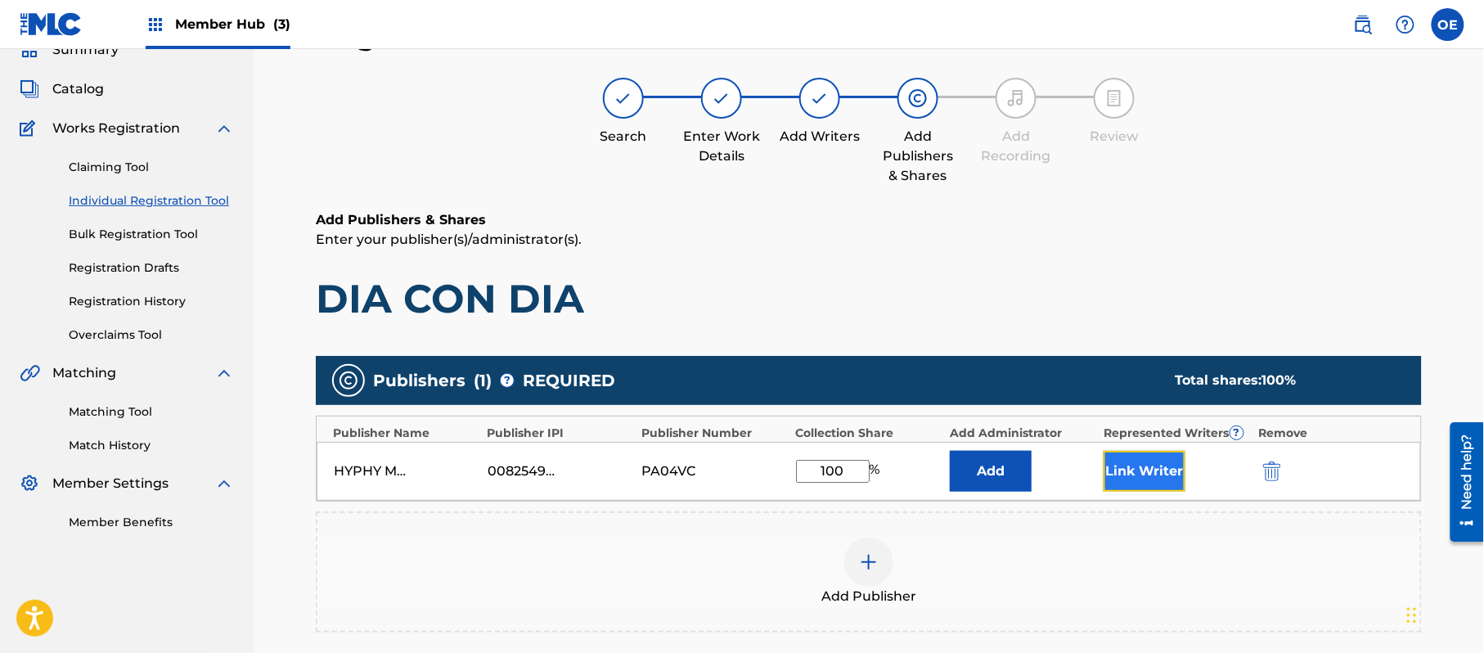
click at [1111, 461] on button "Link Writer" at bounding box center [1145, 471] width 82 height 41
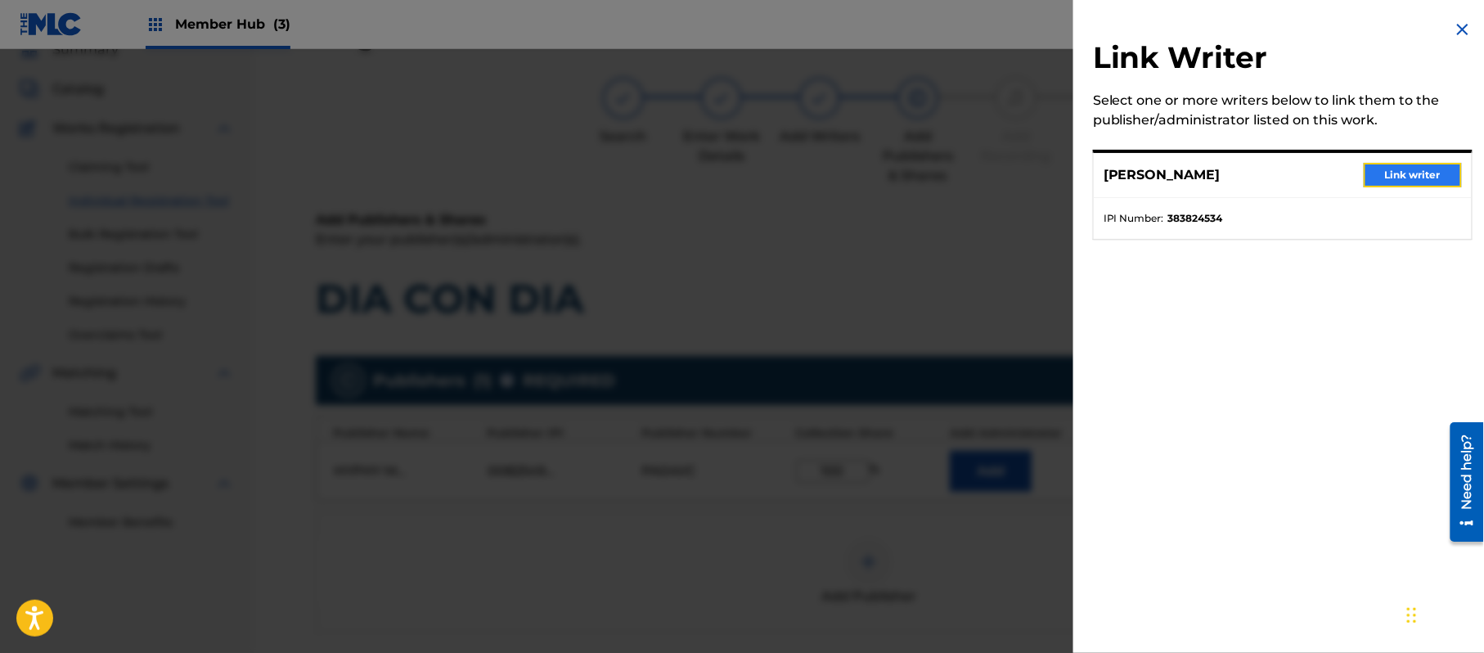
click at [1405, 178] on button "Link writer" at bounding box center [1413, 175] width 98 height 25
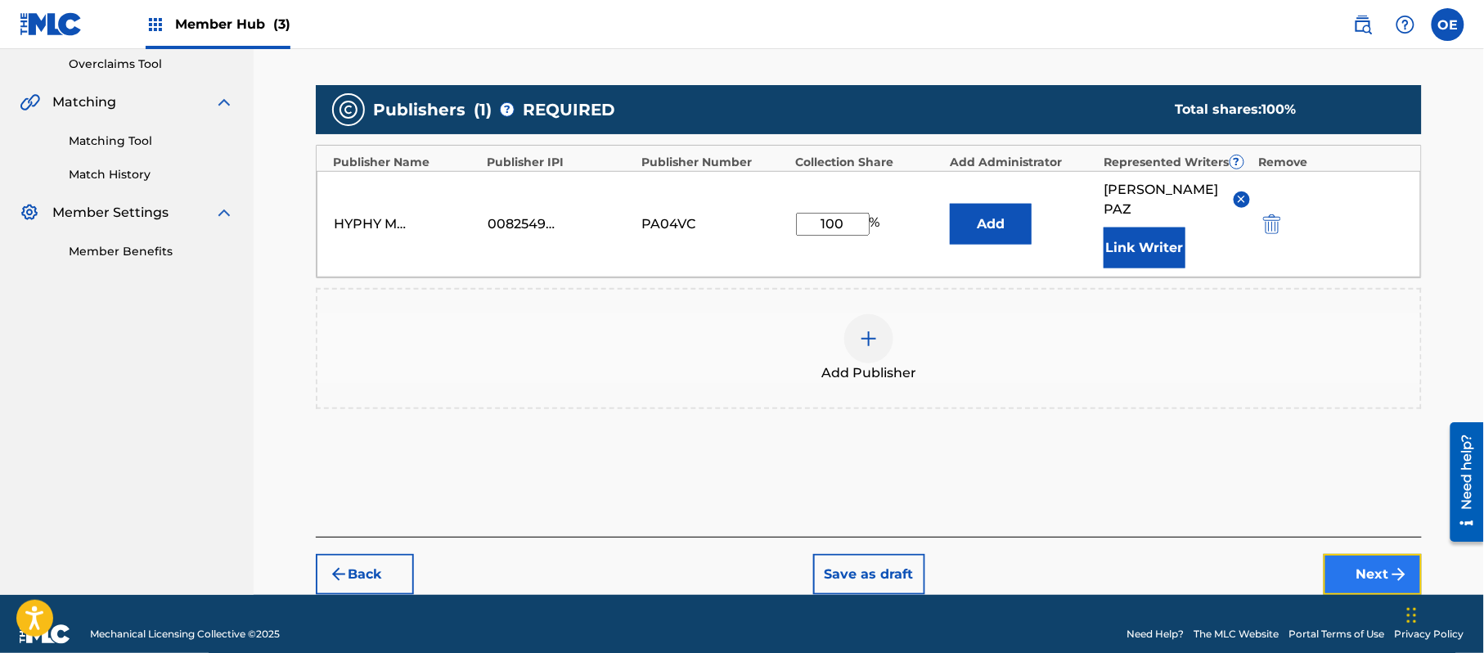
click at [1350, 560] on button "Next" at bounding box center [1373, 574] width 98 height 41
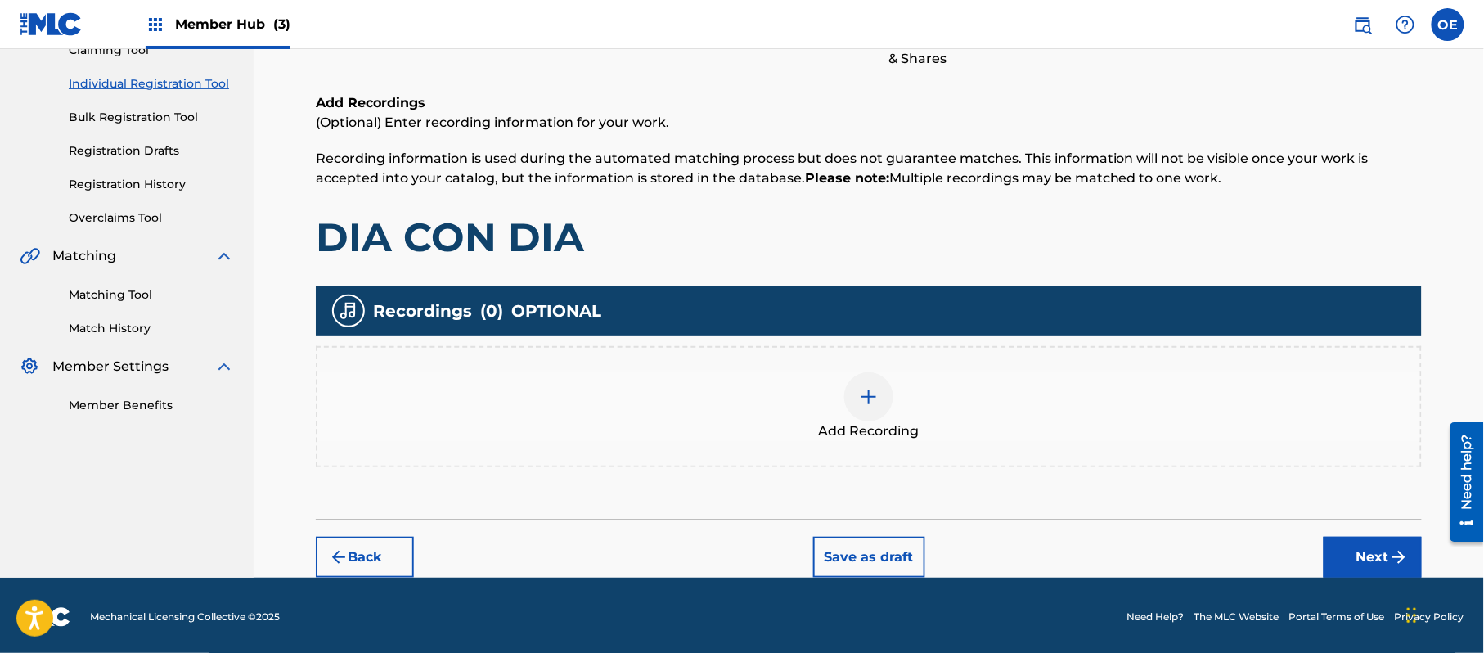
scroll to position [191, 0]
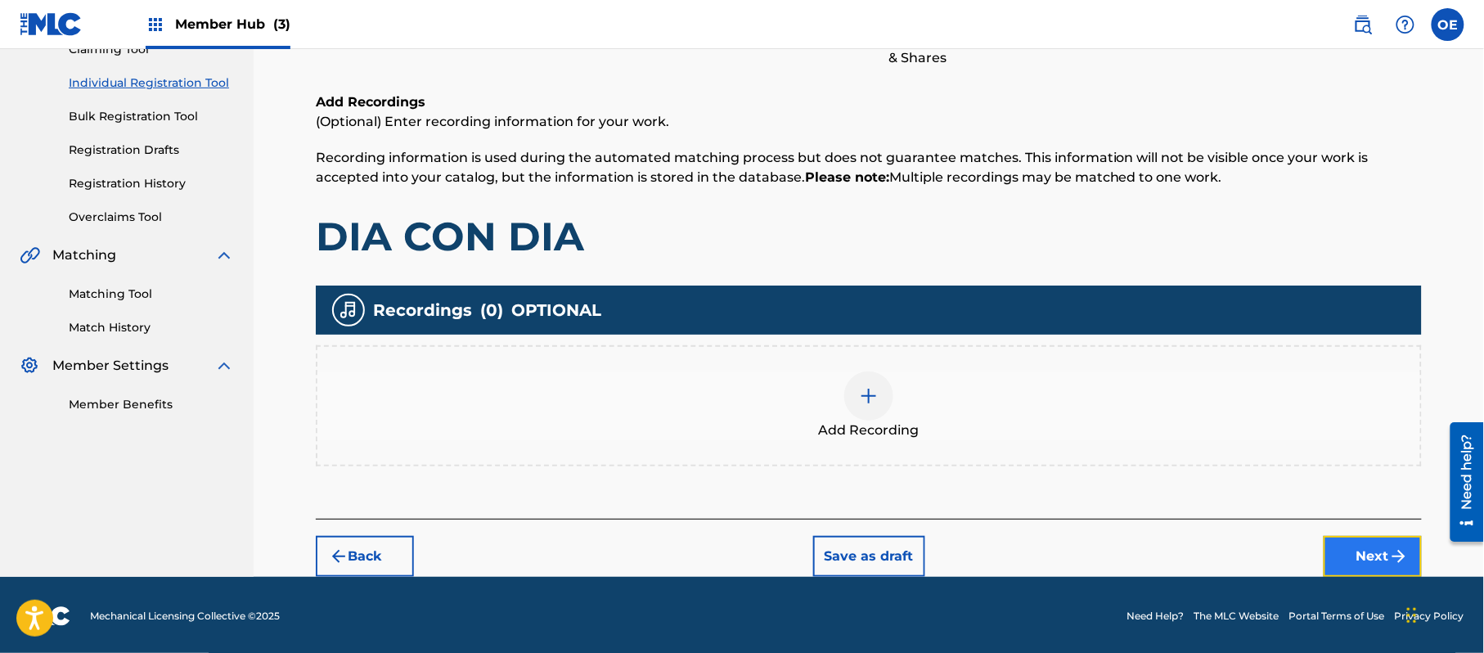
click at [1345, 556] on button "Next" at bounding box center [1373, 556] width 98 height 41
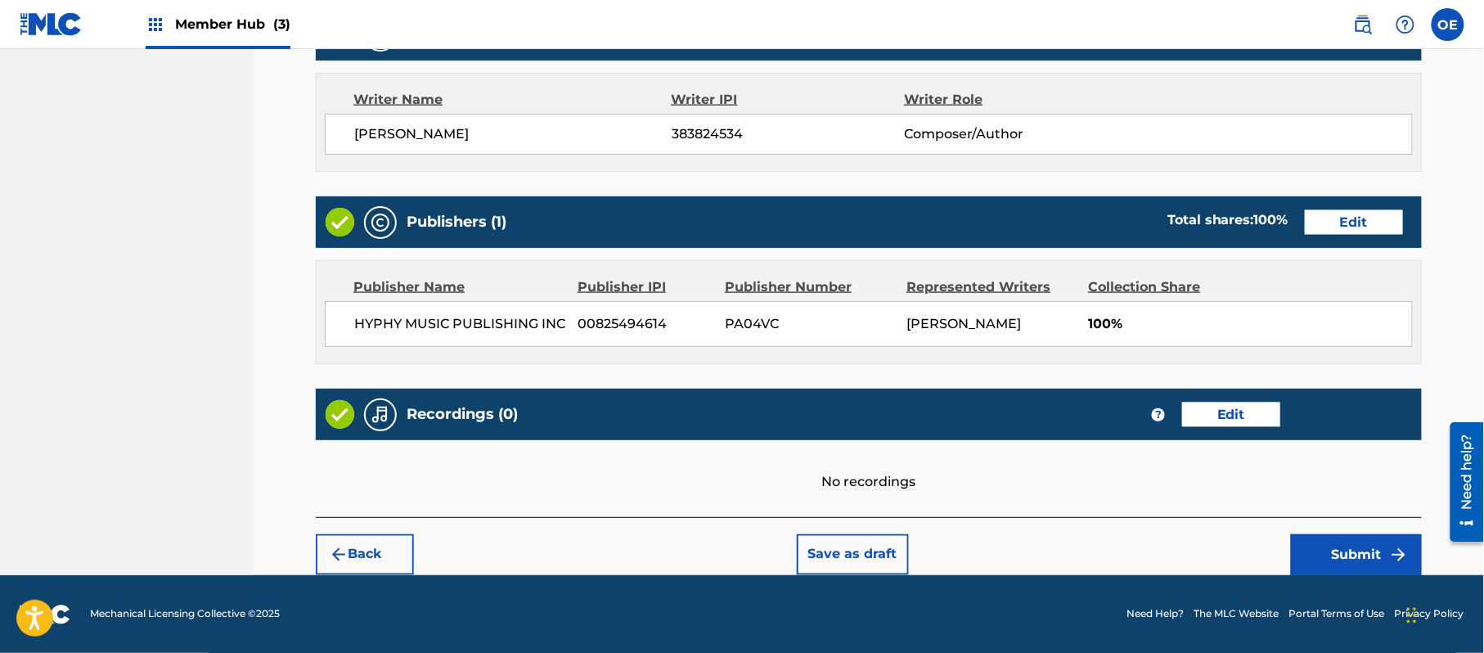
scroll to position [678, 0]
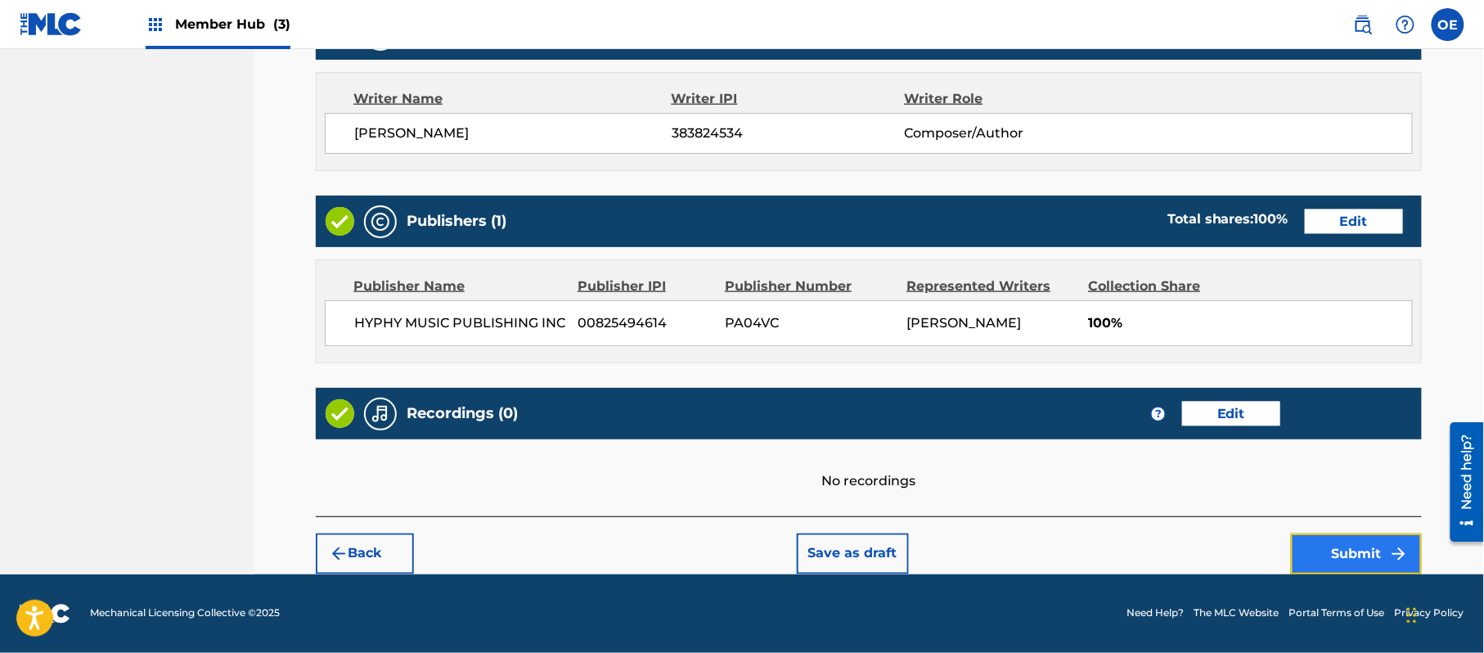
click at [1366, 544] on button "Submit" at bounding box center [1356, 553] width 131 height 41
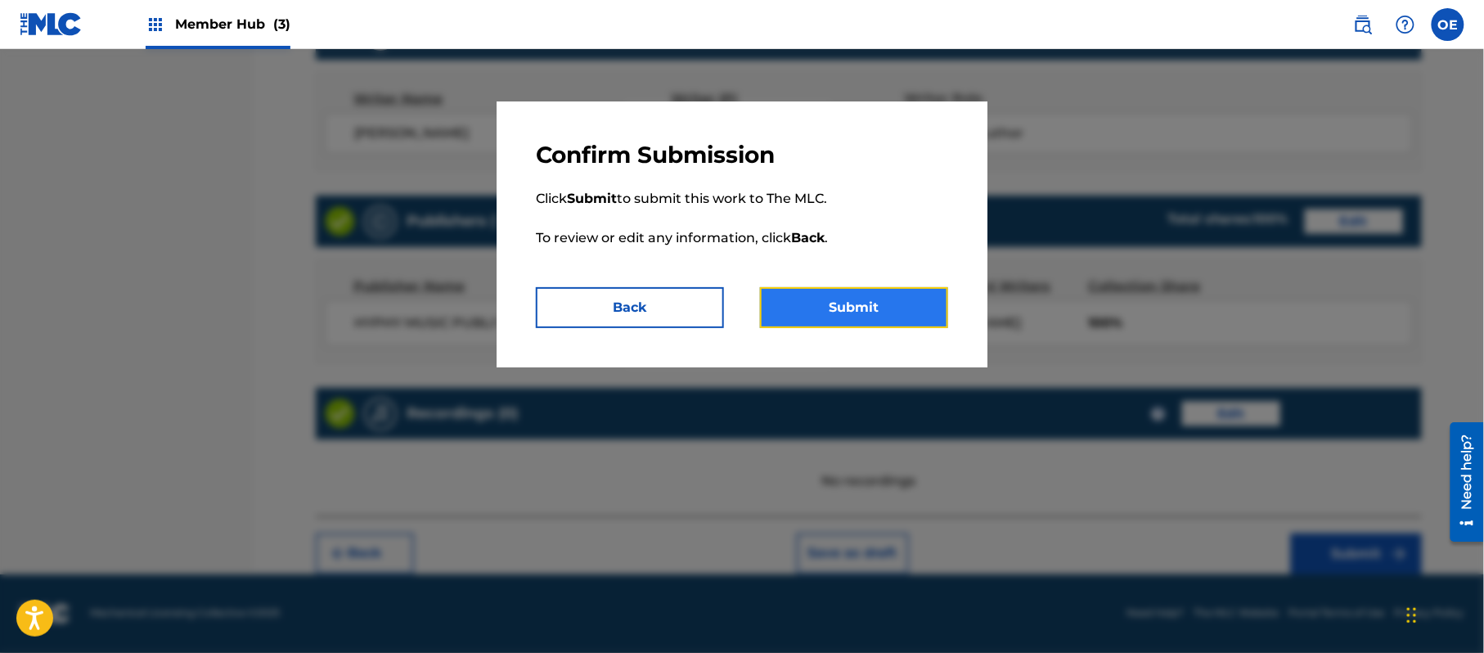
click at [803, 311] on button "Submit" at bounding box center [854, 307] width 188 height 41
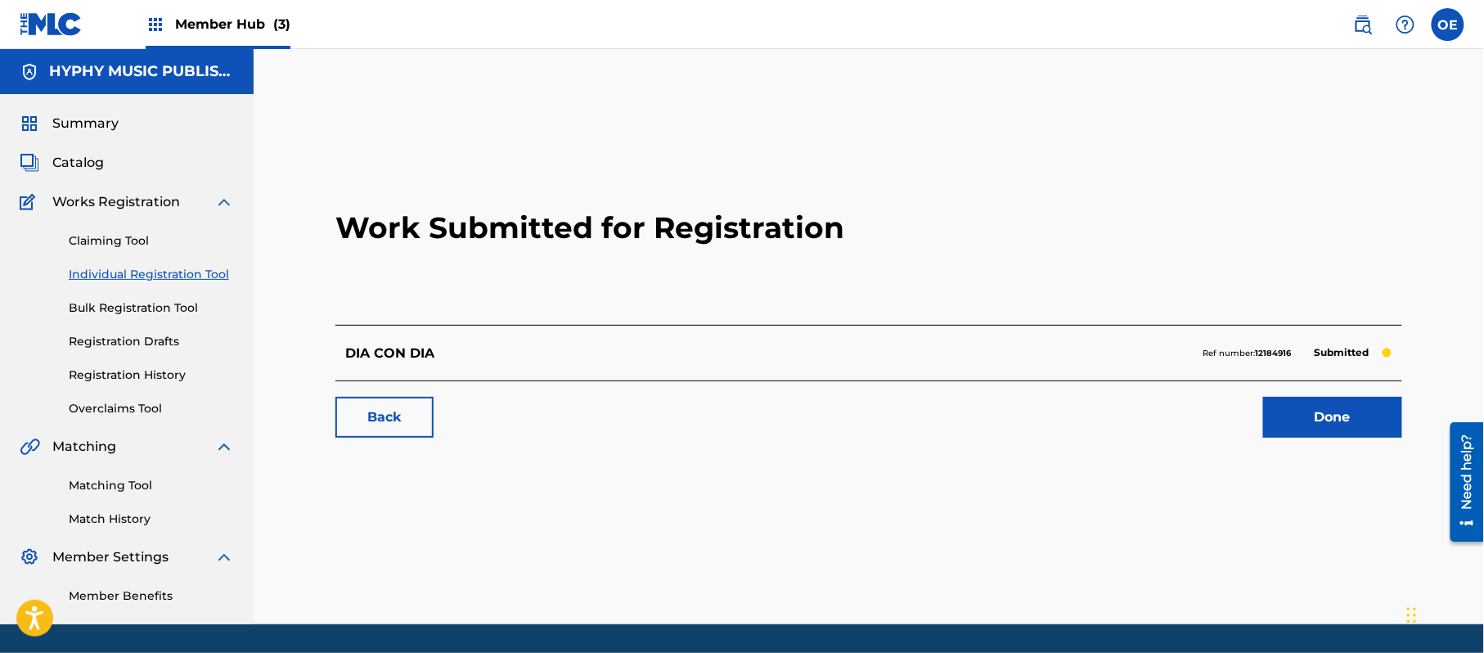
click at [164, 272] on link "Individual Registration Tool" at bounding box center [151, 274] width 165 height 17
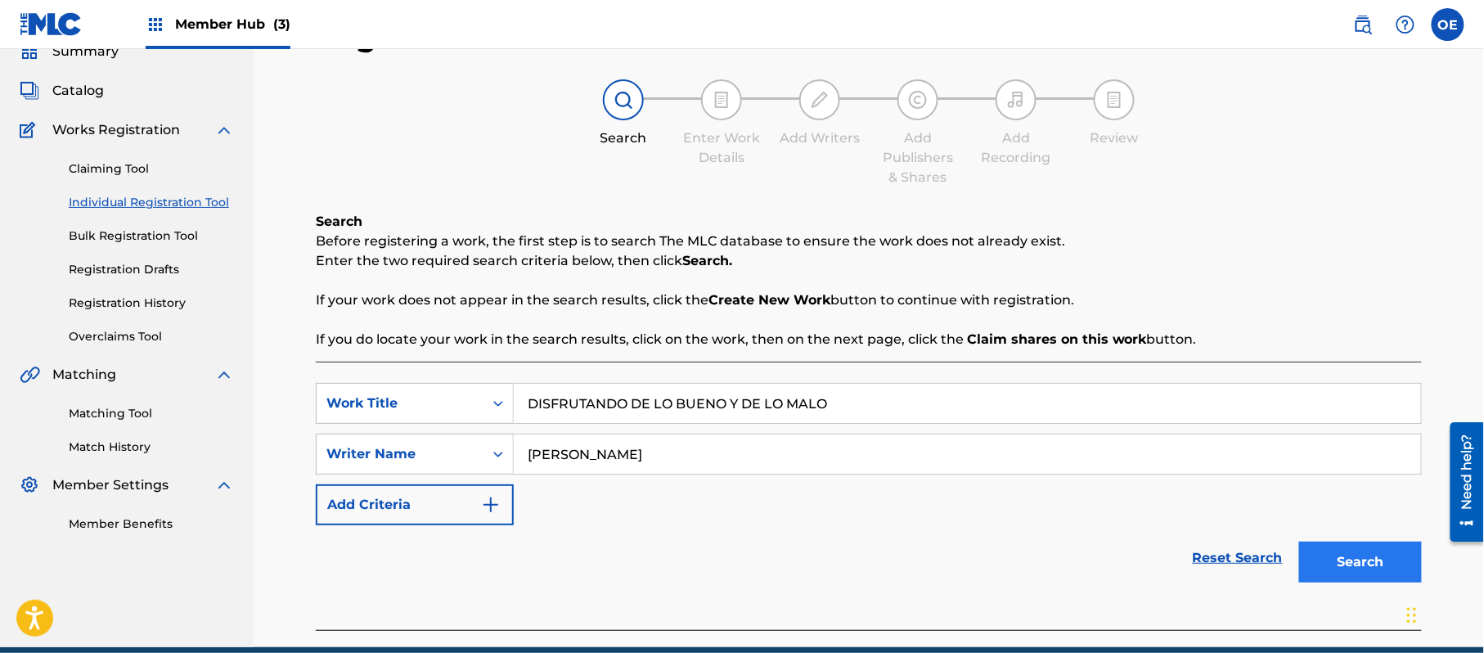
scroll to position [145, 0]
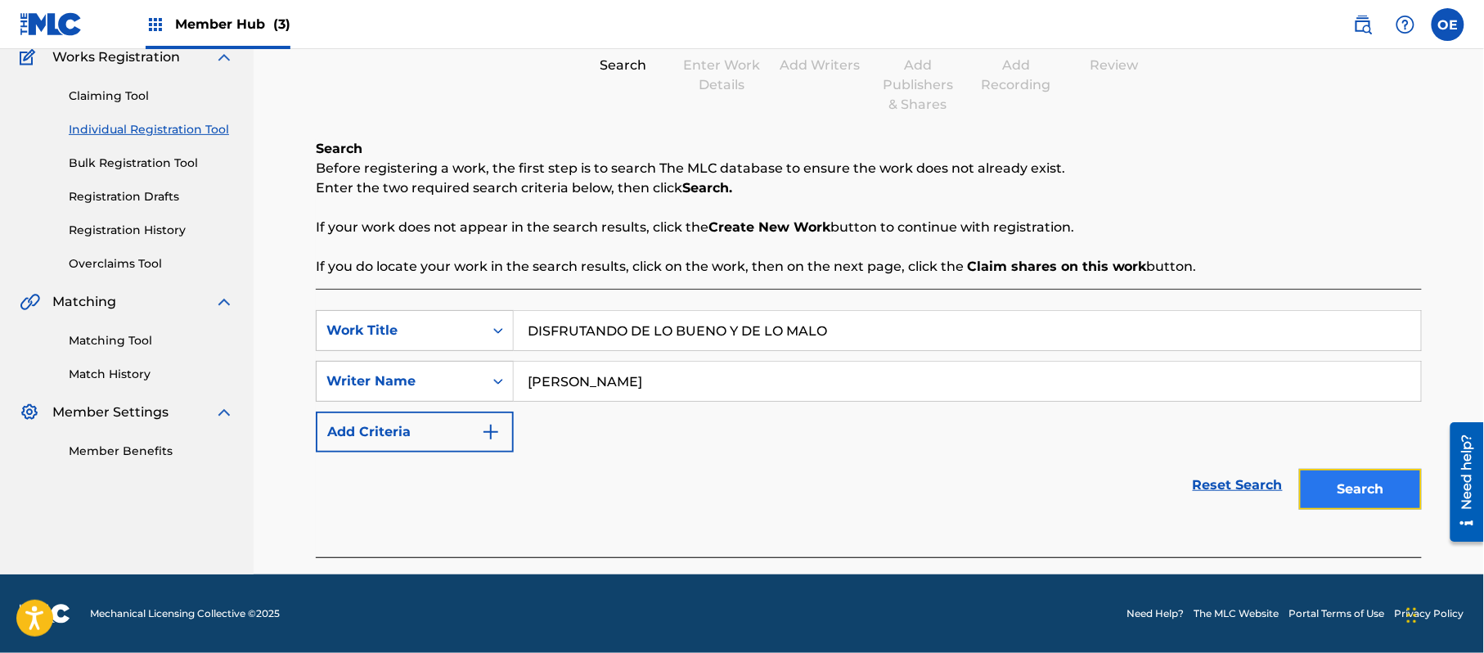
click at [1369, 473] on button "Search" at bounding box center [1360, 489] width 123 height 41
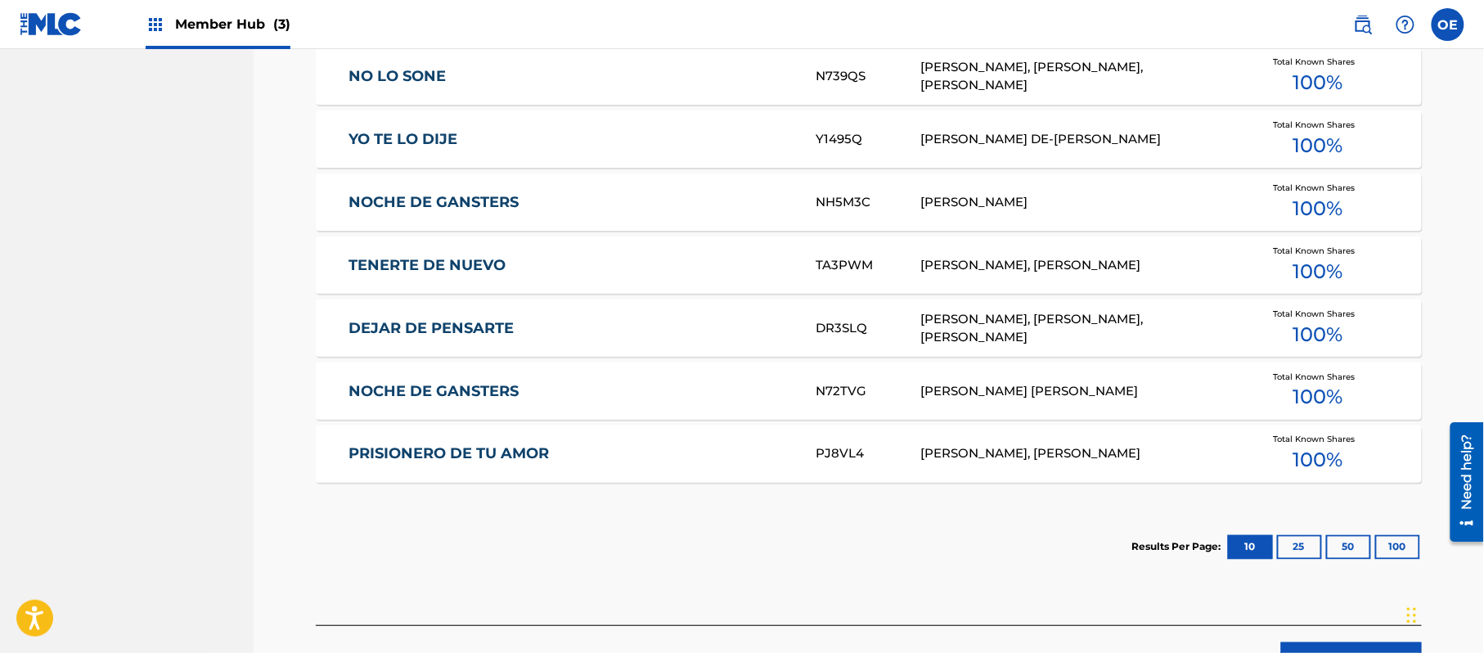
scroll to position [799, 0]
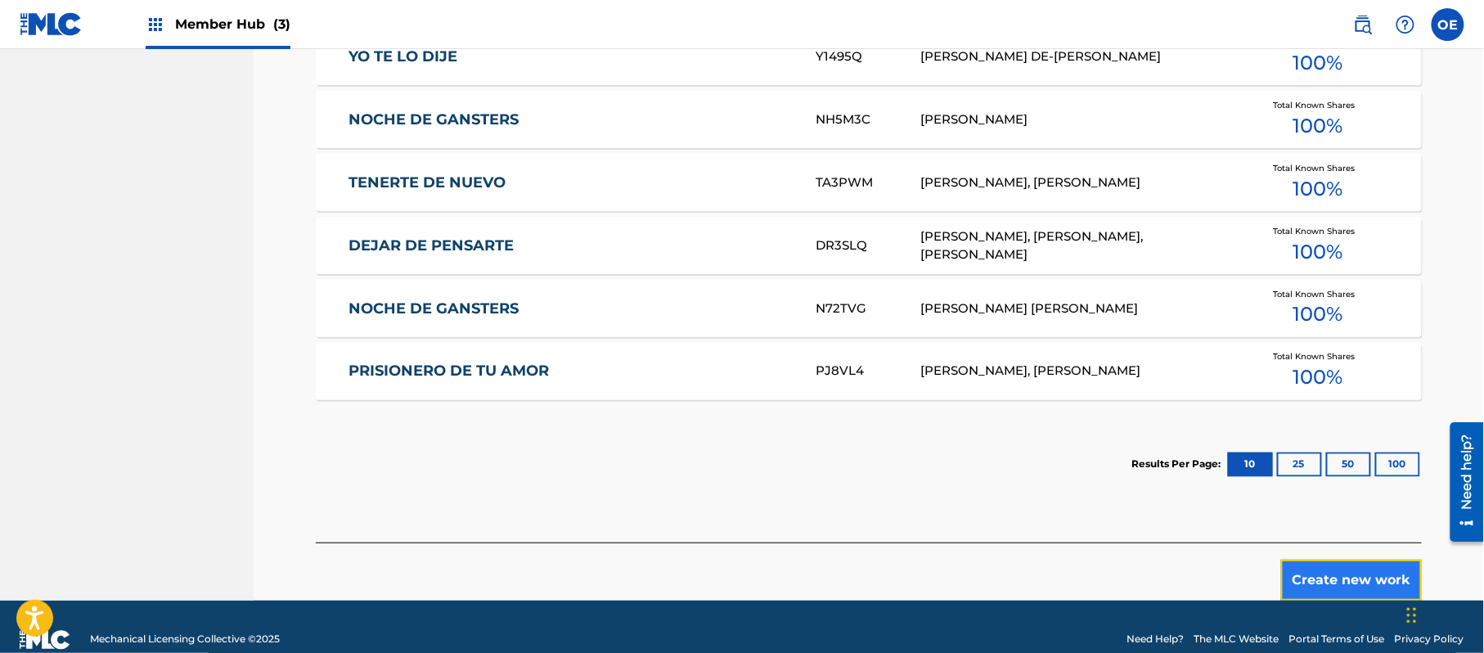
click at [1300, 577] on button "Create new work" at bounding box center [1351, 580] width 141 height 41
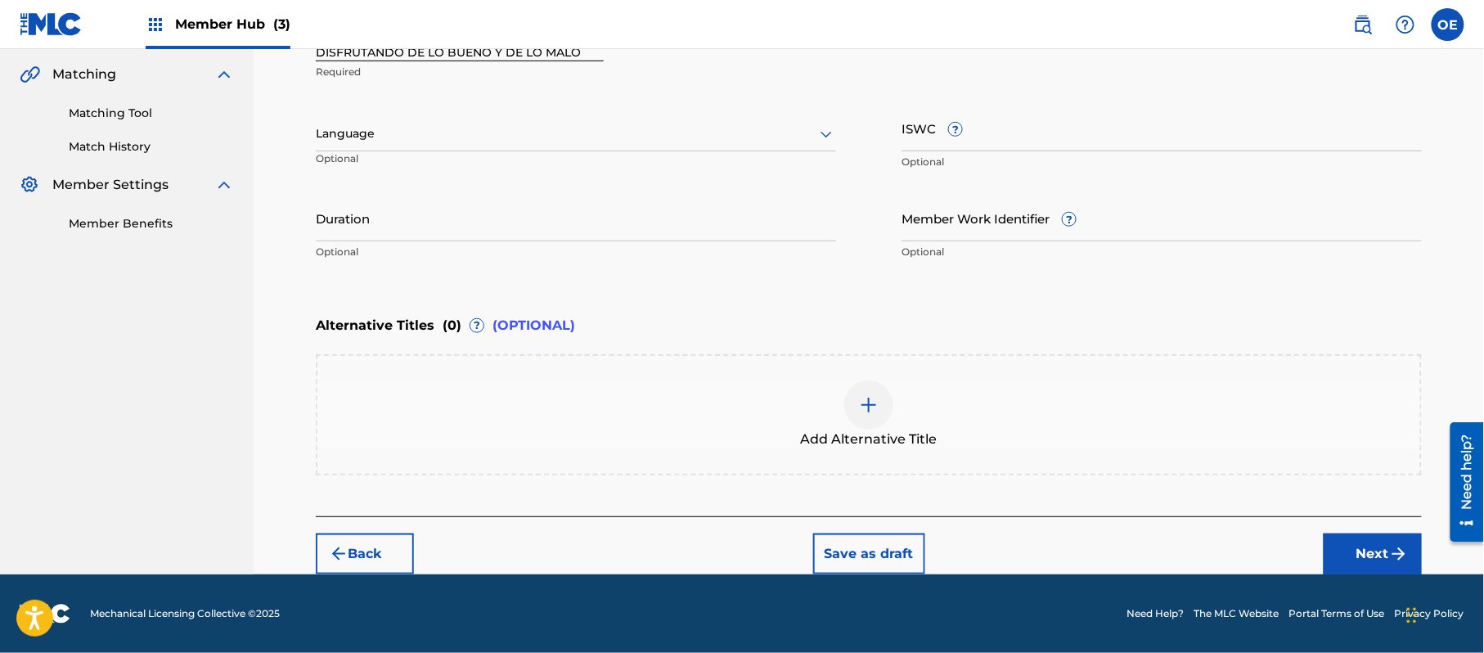
scroll to position [371, 0]
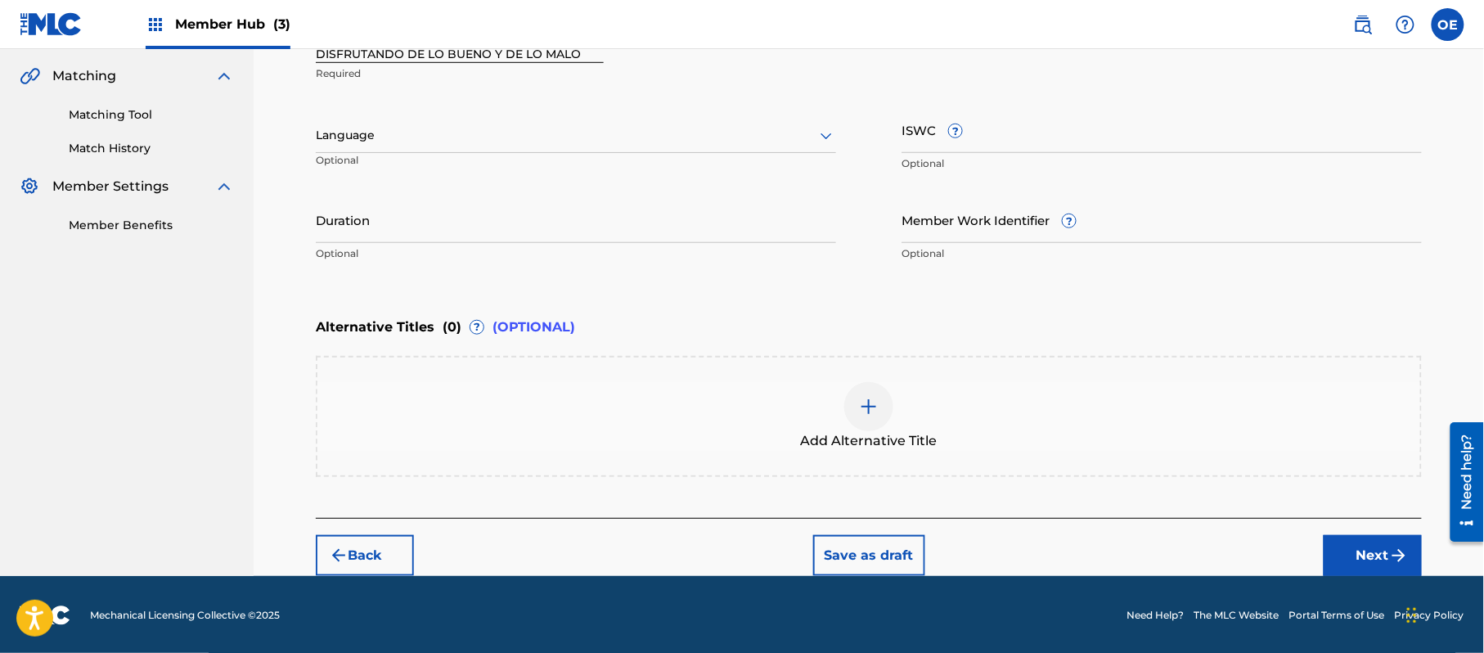
click at [416, 146] on div "Language" at bounding box center [576, 136] width 520 height 34
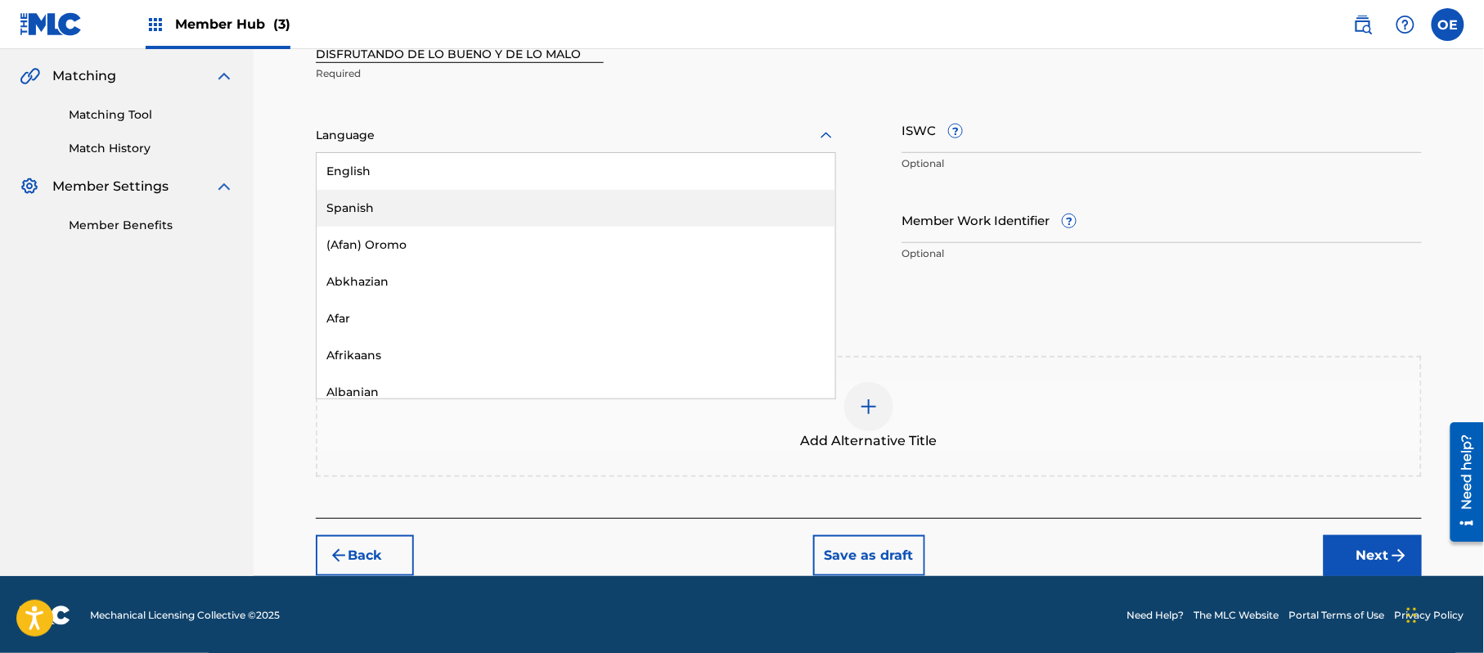
click at [407, 196] on div "Spanish" at bounding box center [576, 208] width 519 height 37
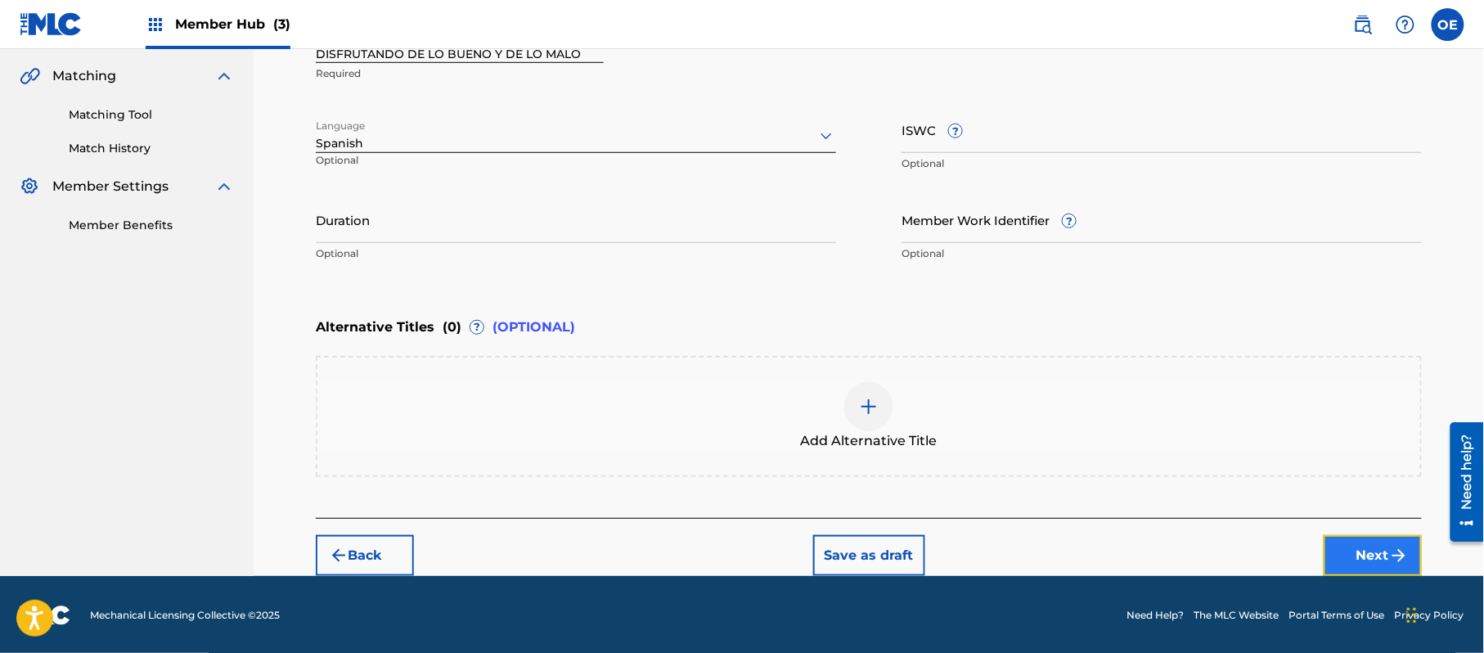
click at [1388, 554] on button "Next" at bounding box center [1373, 555] width 98 height 41
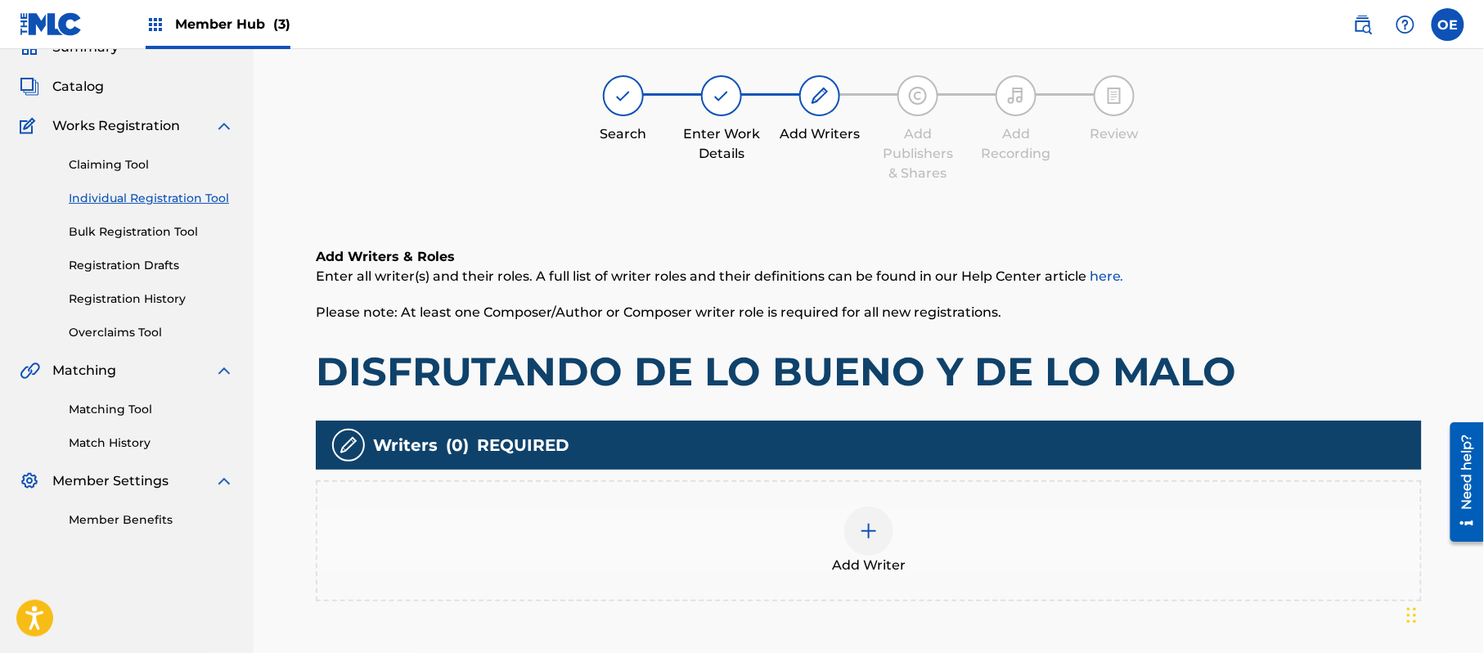
scroll to position [74, 0]
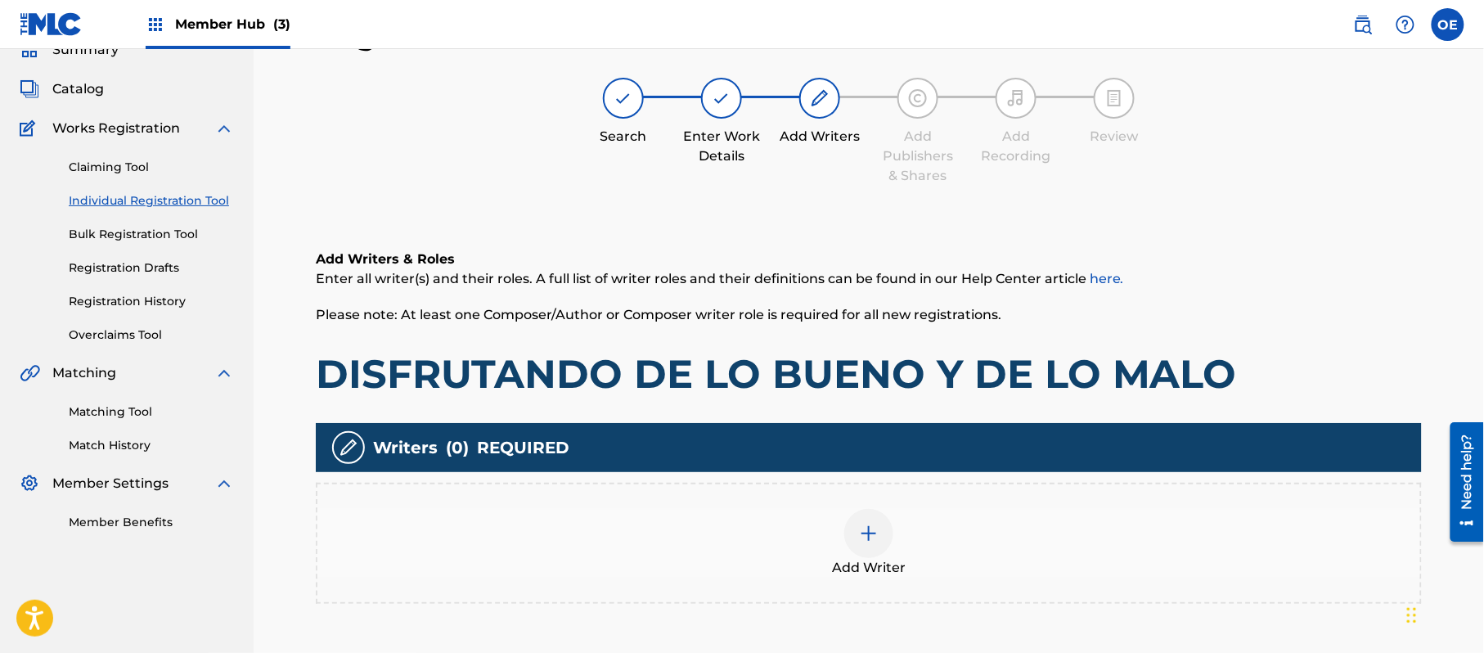
click at [865, 528] on img at bounding box center [869, 534] width 20 height 20
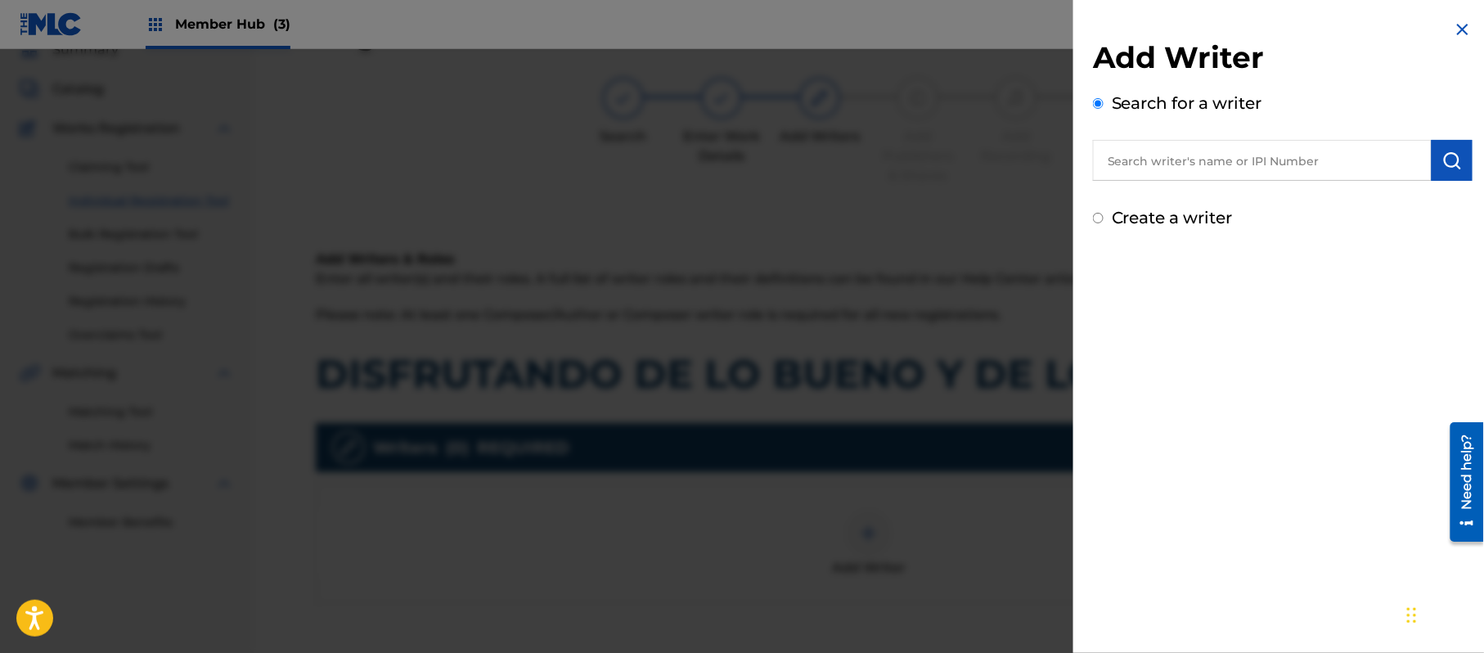
click at [1203, 203] on div "Add Writer Search for a writer Create a writer" at bounding box center [1283, 134] width 380 height 191
click at [1199, 214] on label "Create a writer" at bounding box center [1172, 218] width 121 height 20
click at [1104, 214] on input "Create a writer" at bounding box center [1098, 218] width 11 height 11
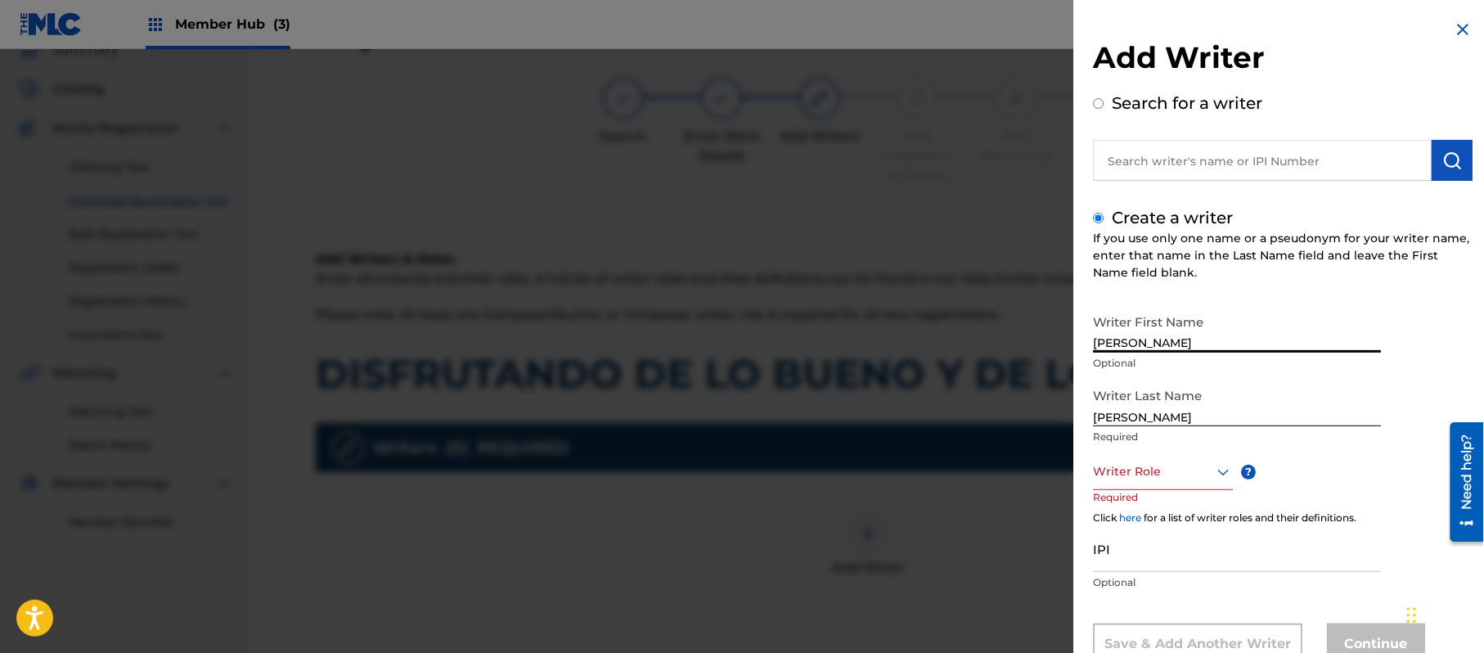
drag, startPoint x: 1188, startPoint y: 340, endPoint x: 1134, endPoint y: 349, distance: 54.6
click at [1134, 349] on input "[PERSON_NAME]" at bounding box center [1237, 329] width 288 height 47
drag, startPoint x: 1130, startPoint y: 411, endPoint x: 1045, endPoint y: 403, distance: 85.4
click at [1061, 407] on div "Add Writer Search for a writer Create a writer If you use only one name or a ps…" at bounding box center [742, 351] width 1484 height 604
click at [1128, 459] on div "Writer Role" at bounding box center [1163, 471] width 140 height 37
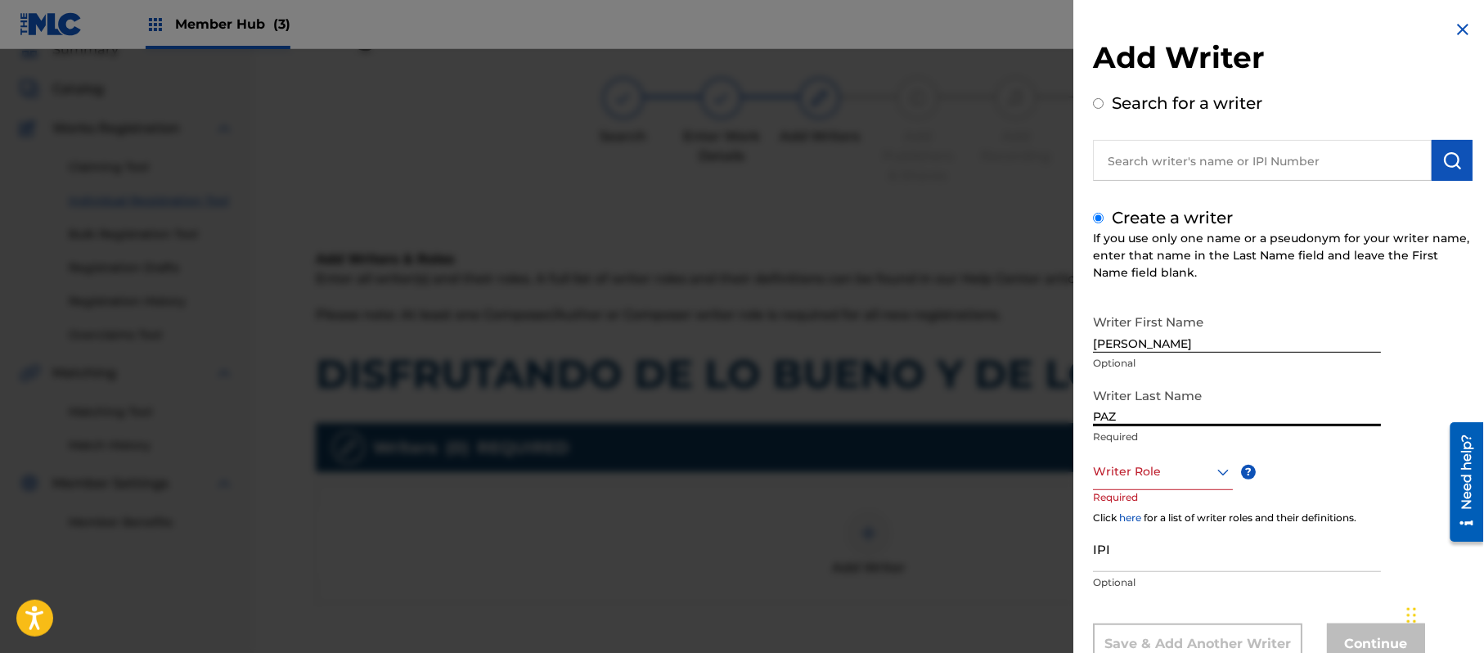
scroll to position [56, 0]
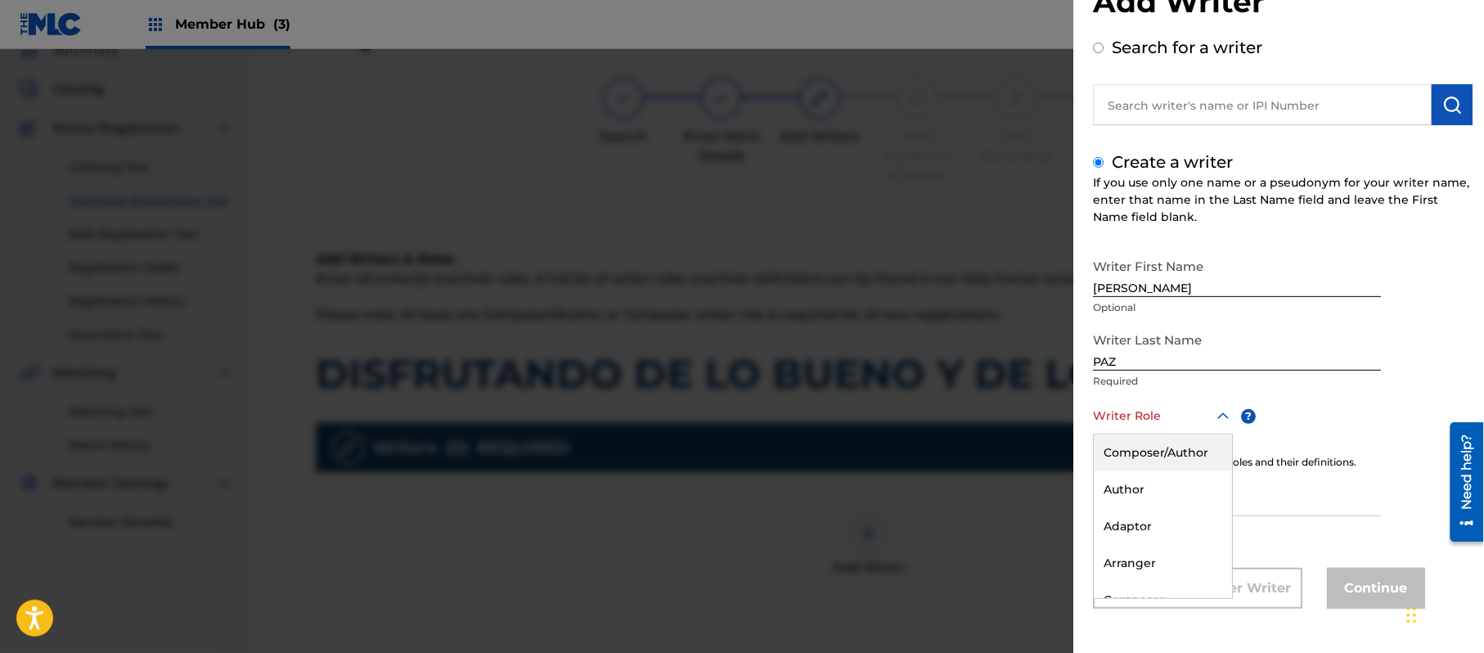
drag, startPoint x: 1129, startPoint y: 458, endPoint x: 1091, endPoint y: 463, distance: 38.8
click at [1129, 461] on div "Composer/Author" at bounding box center [1163, 452] width 138 height 37
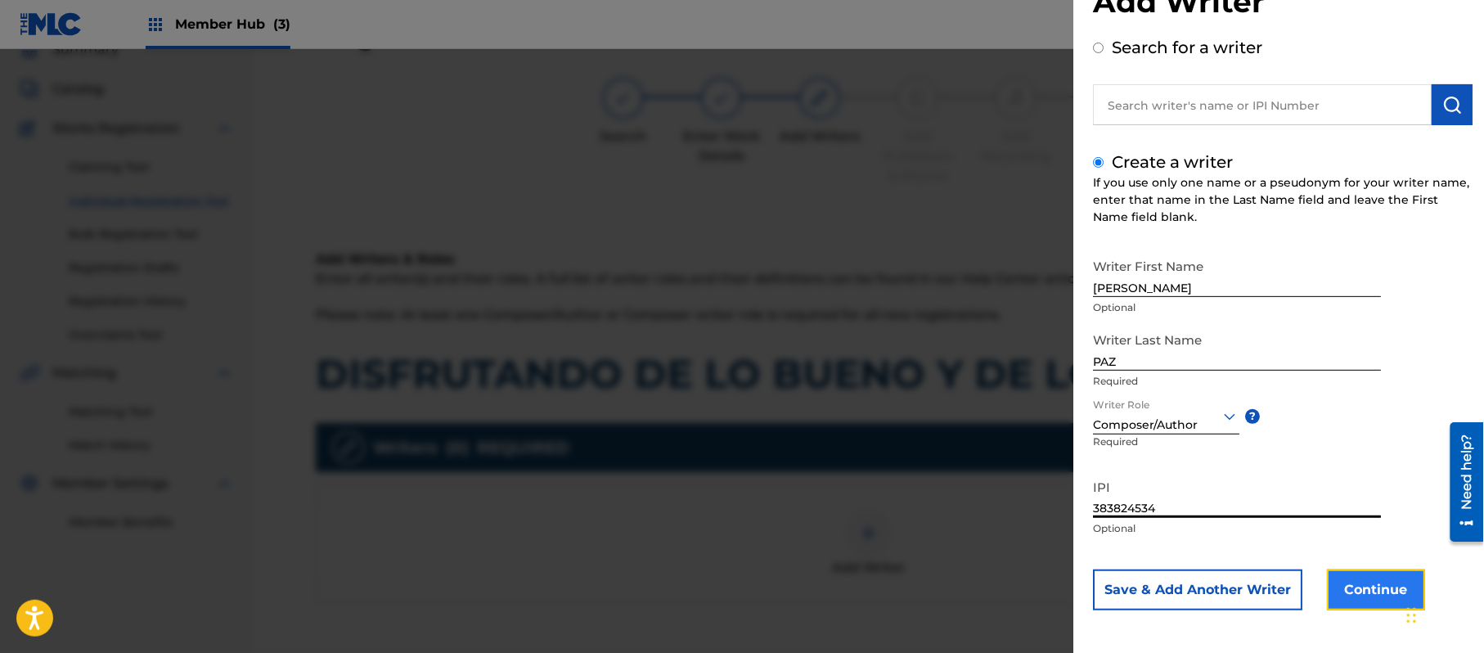
click at [1352, 594] on button "Continue" at bounding box center [1376, 589] width 98 height 41
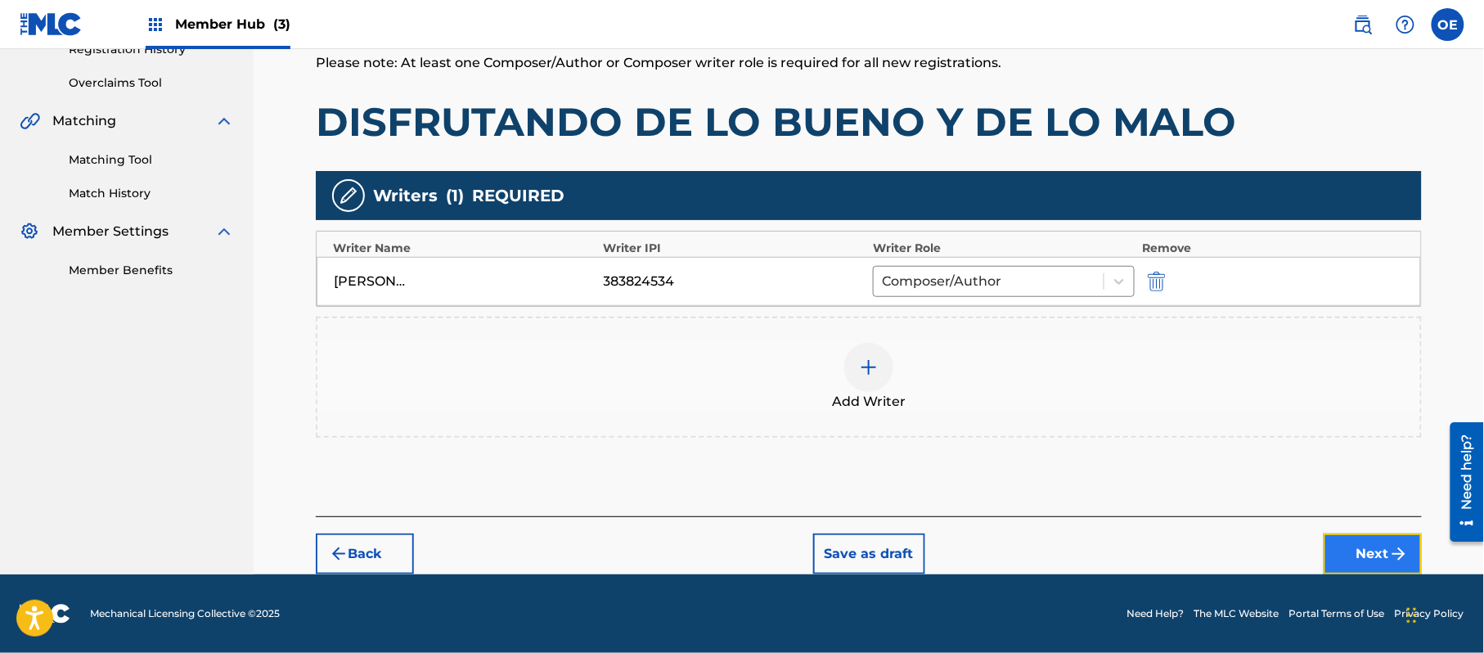
click at [1383, 545] on button "Next" at bounding box center [1373, 553] width 98 height 41
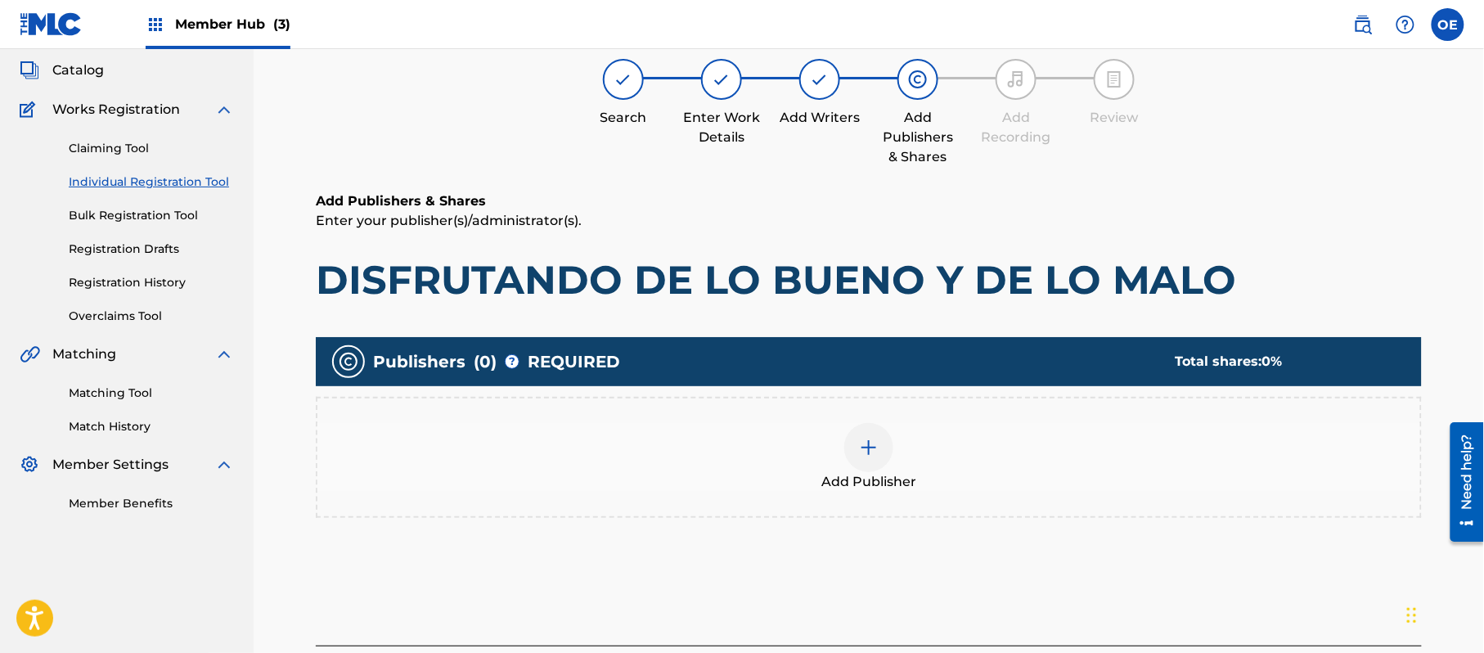
scroll to position [74, 0]
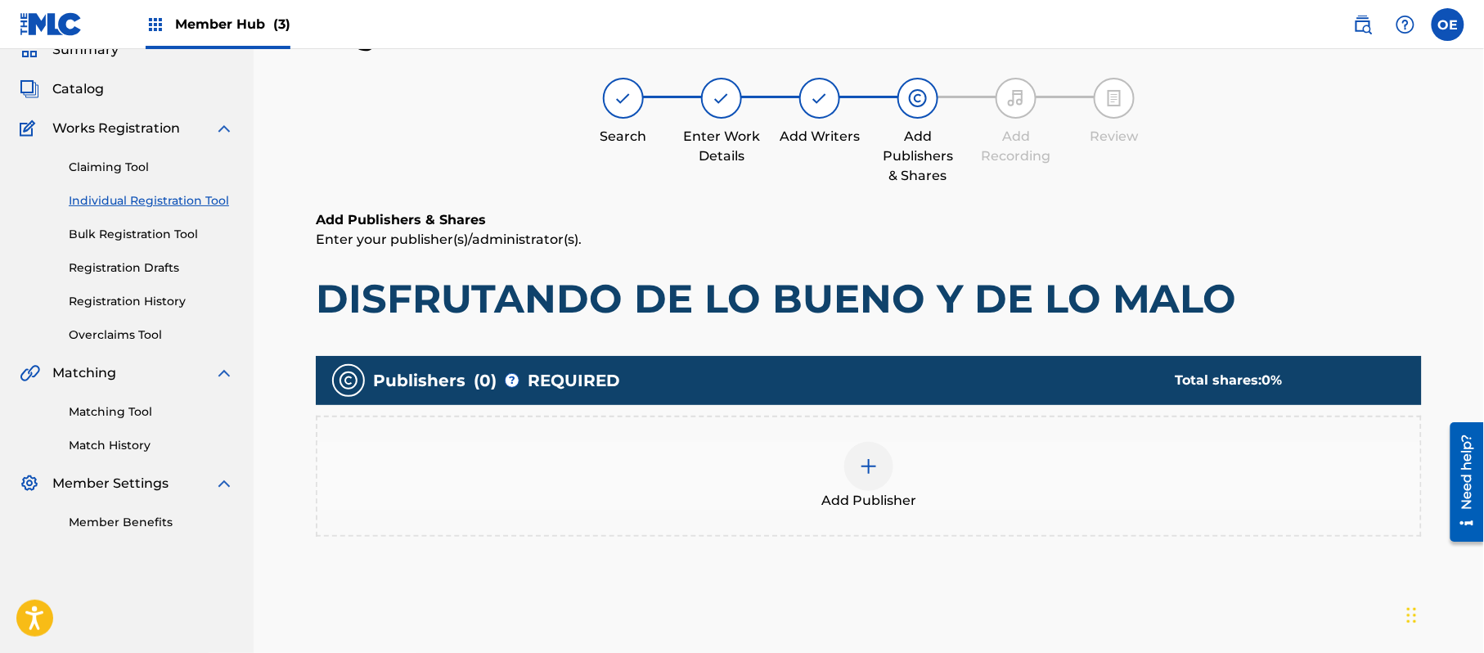
click at [848, 481] on div "Add Publisher" at bounding box center [868, 476] width 1103 height 69
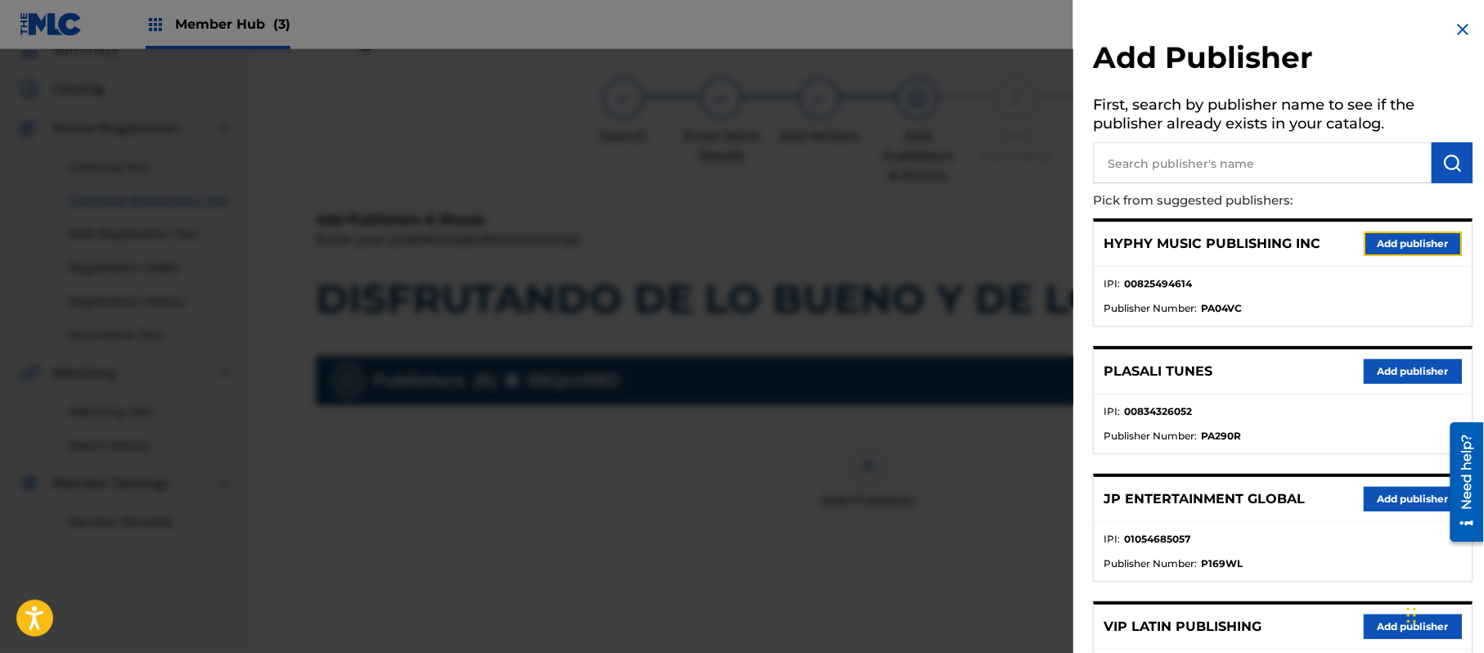
click at [1382, 234] on button "Add publisher" at bounding box center [1413, 244] width 98 height 25
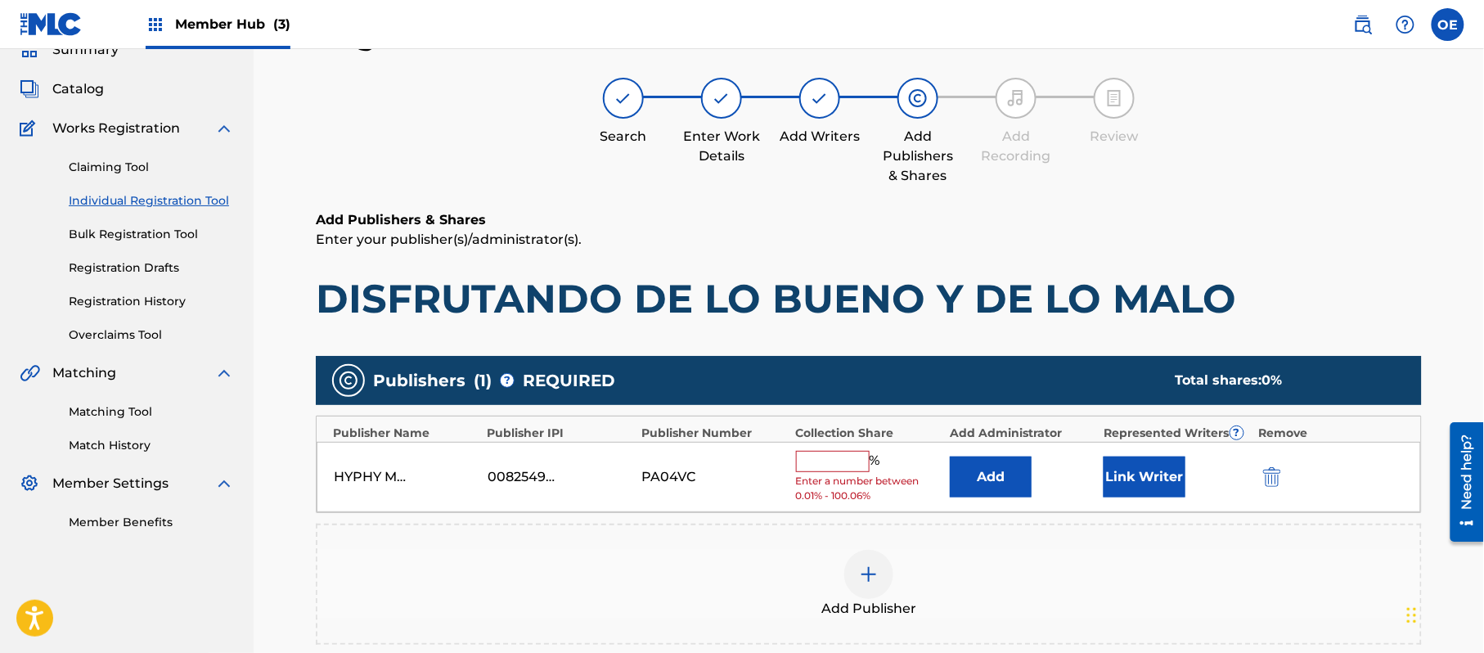
click at [846, 460] on input "text" at bounding box center [833, 461] width 74 height 21
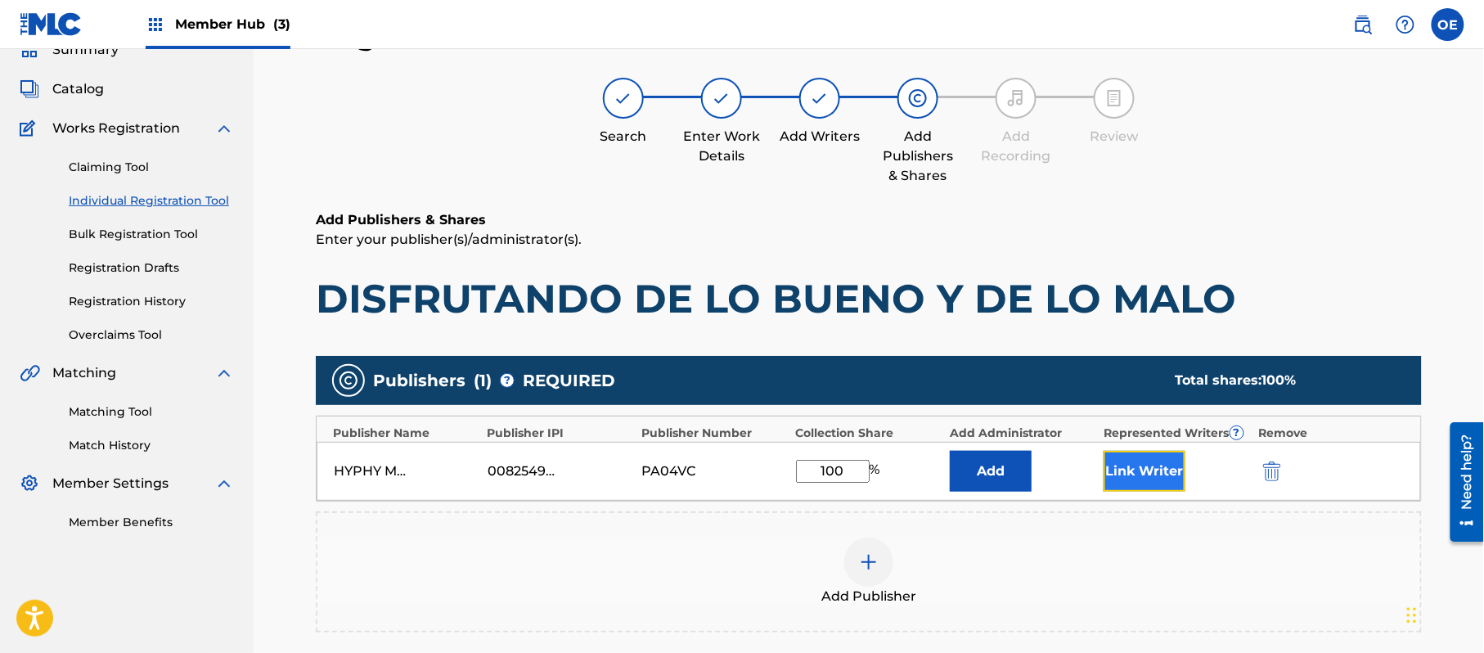
click at [1142, 486] on button "Link Writer" at bounding box center [1145, 471] width 82 height 41
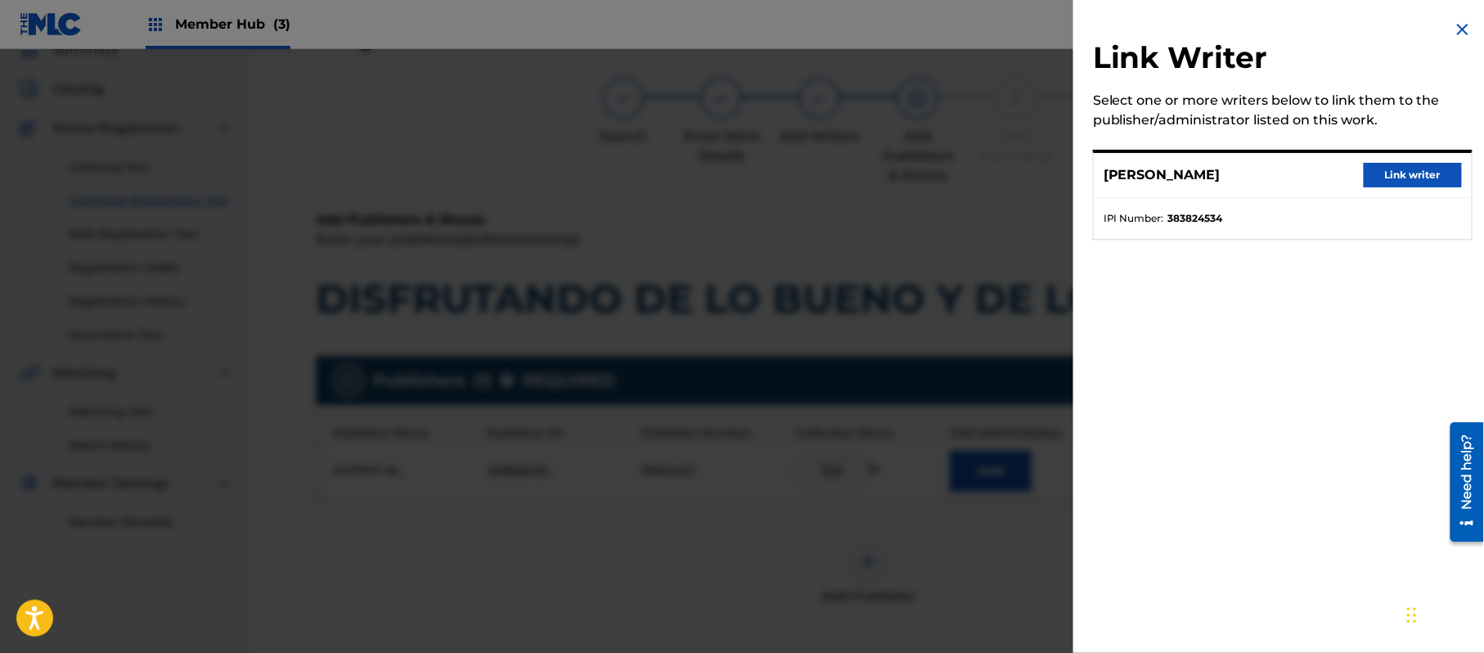
click at [1421, 188] on div "[PERSON_NAME] Link writer" at bounding box center [1283, 175] width 378 height 45
click at [1416, 181] on button "Link writer" at bounding box center [1413, 175] width 98 height 25
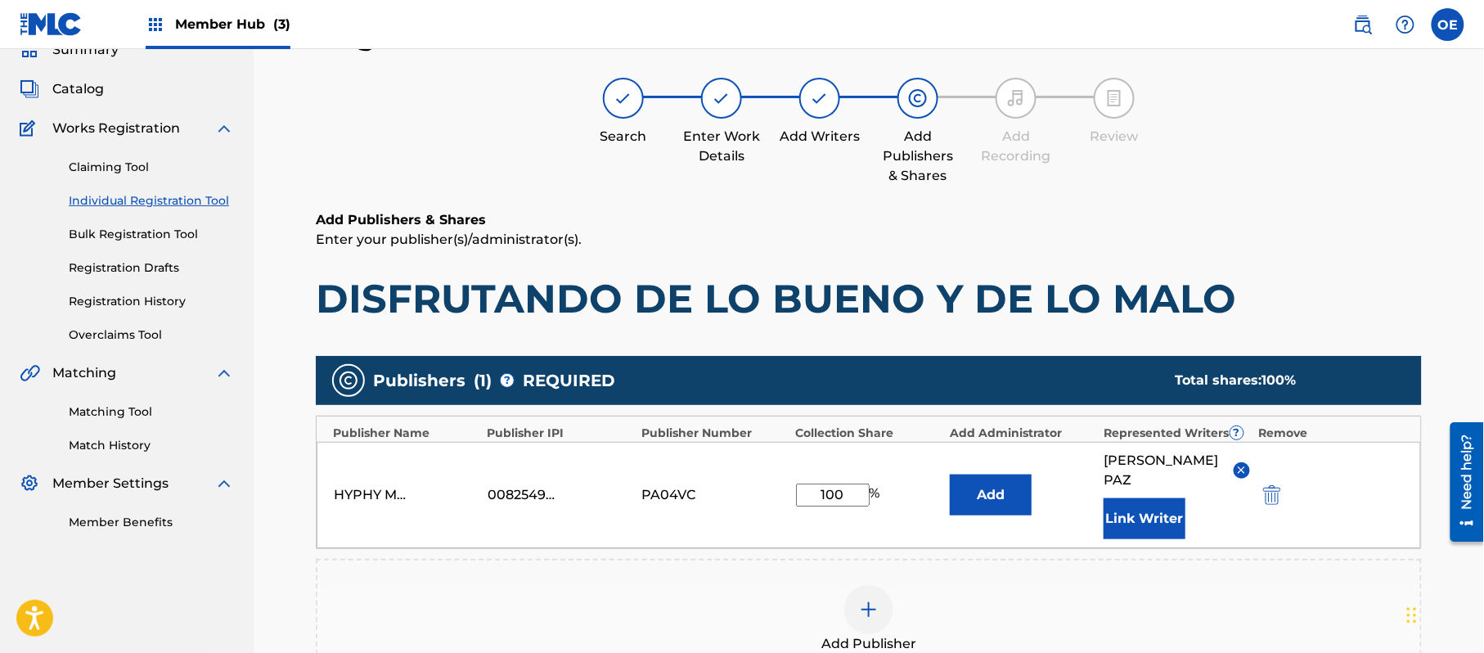
scroll to position [292, 0]
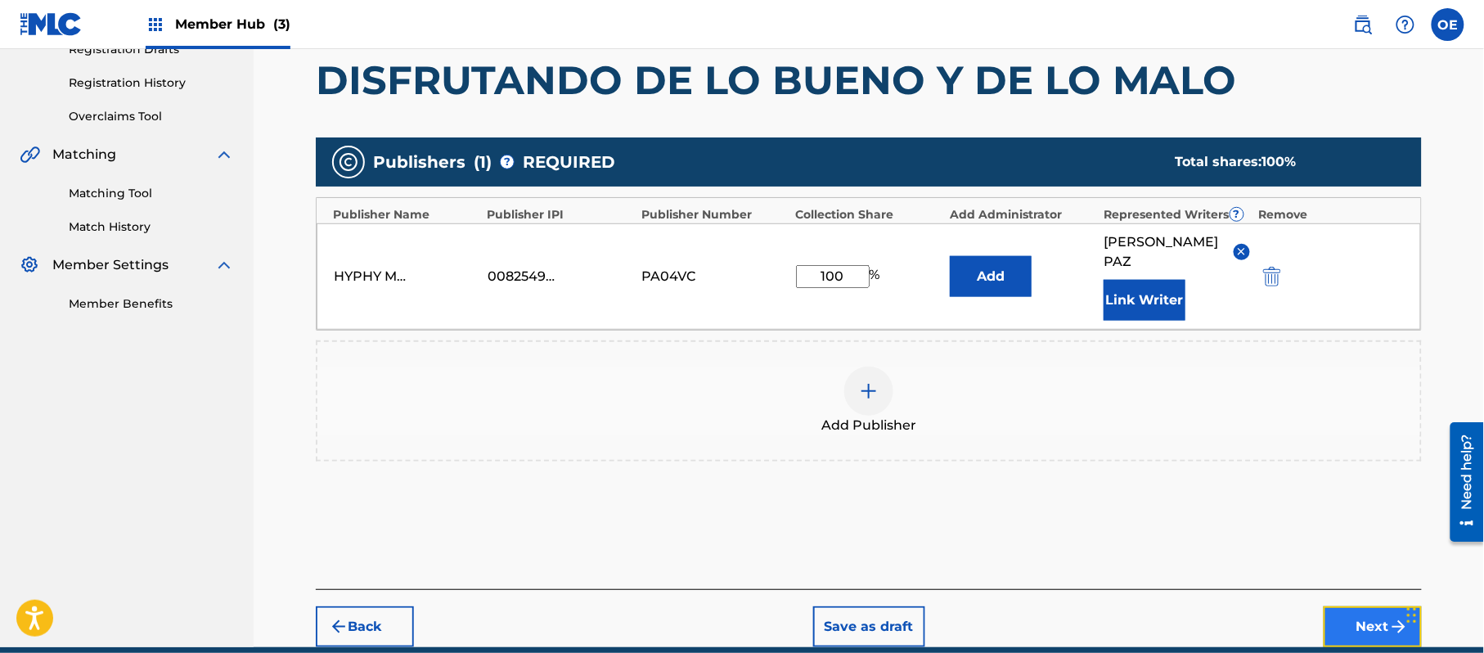
click at [1355, 606] on button "Next" at bounding box center [1373, 626] width 98 height 41
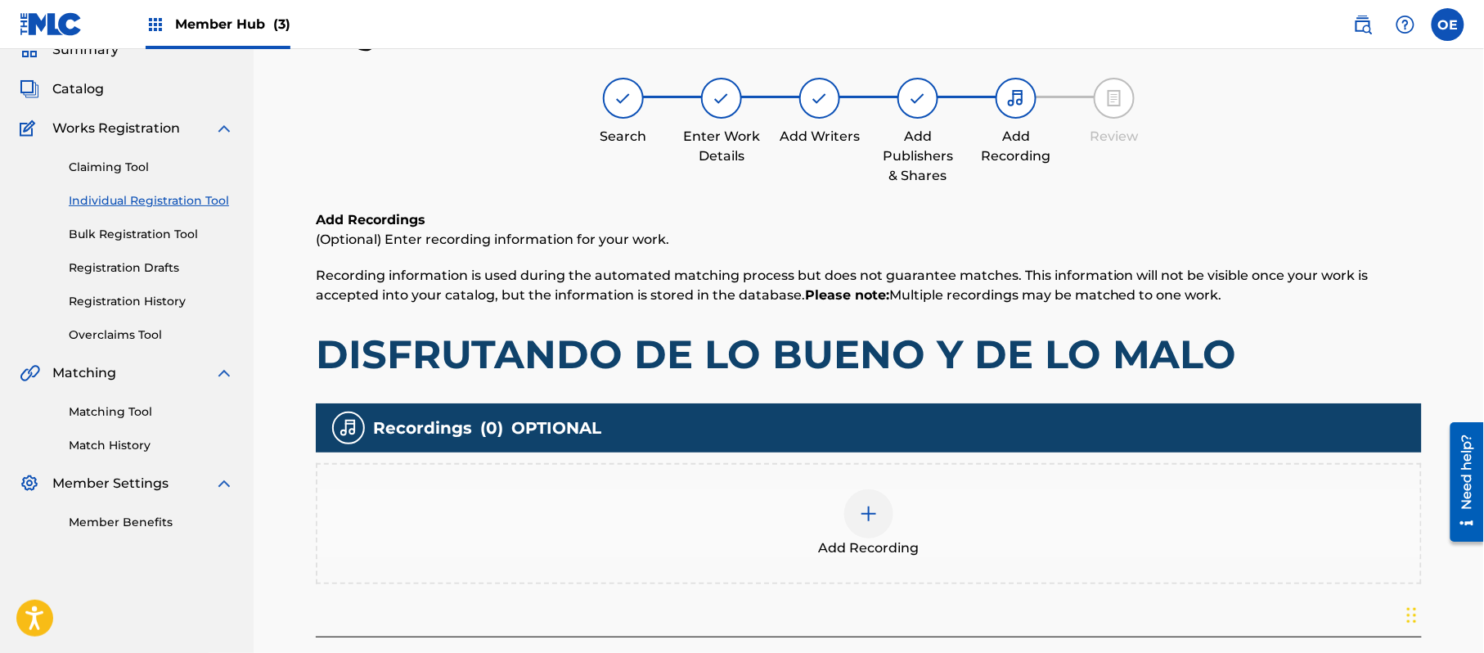
scroll to position [191, 0]
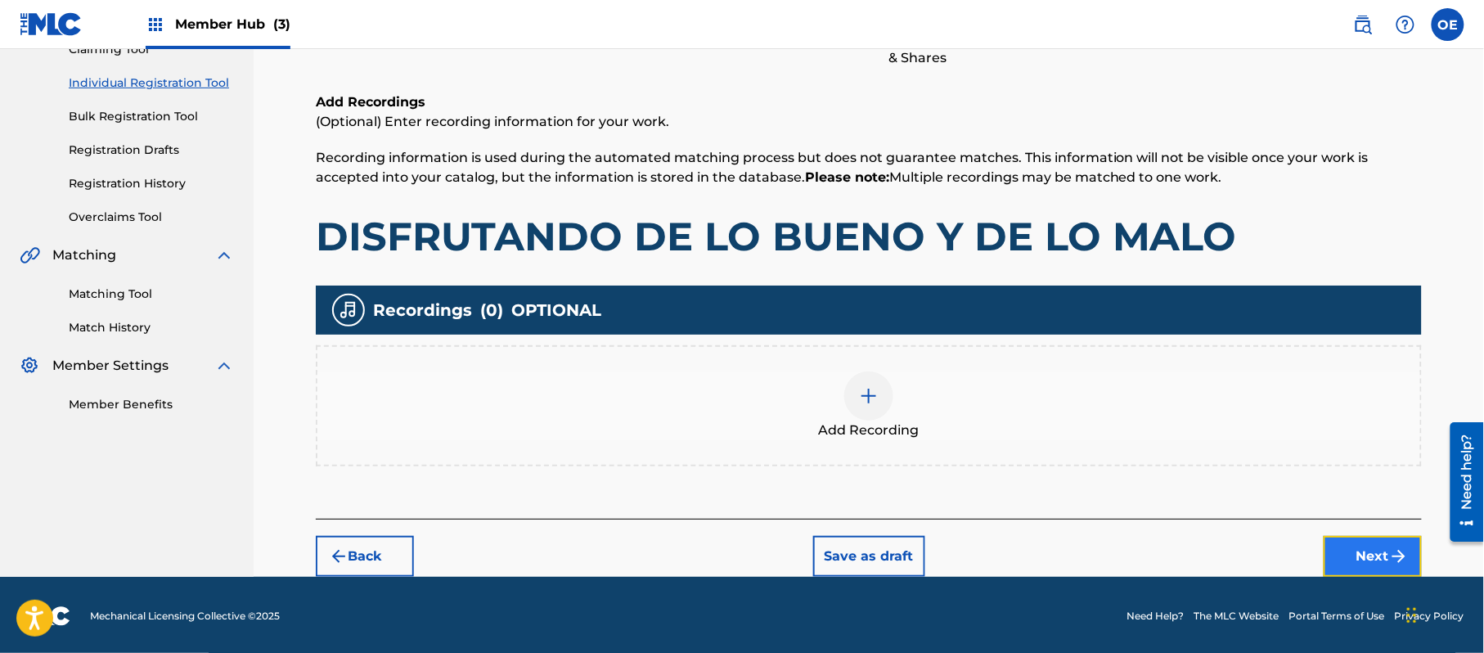
click at [1375, 560] on button "Next" at bounding box center [1373, 556] width 98 height 41
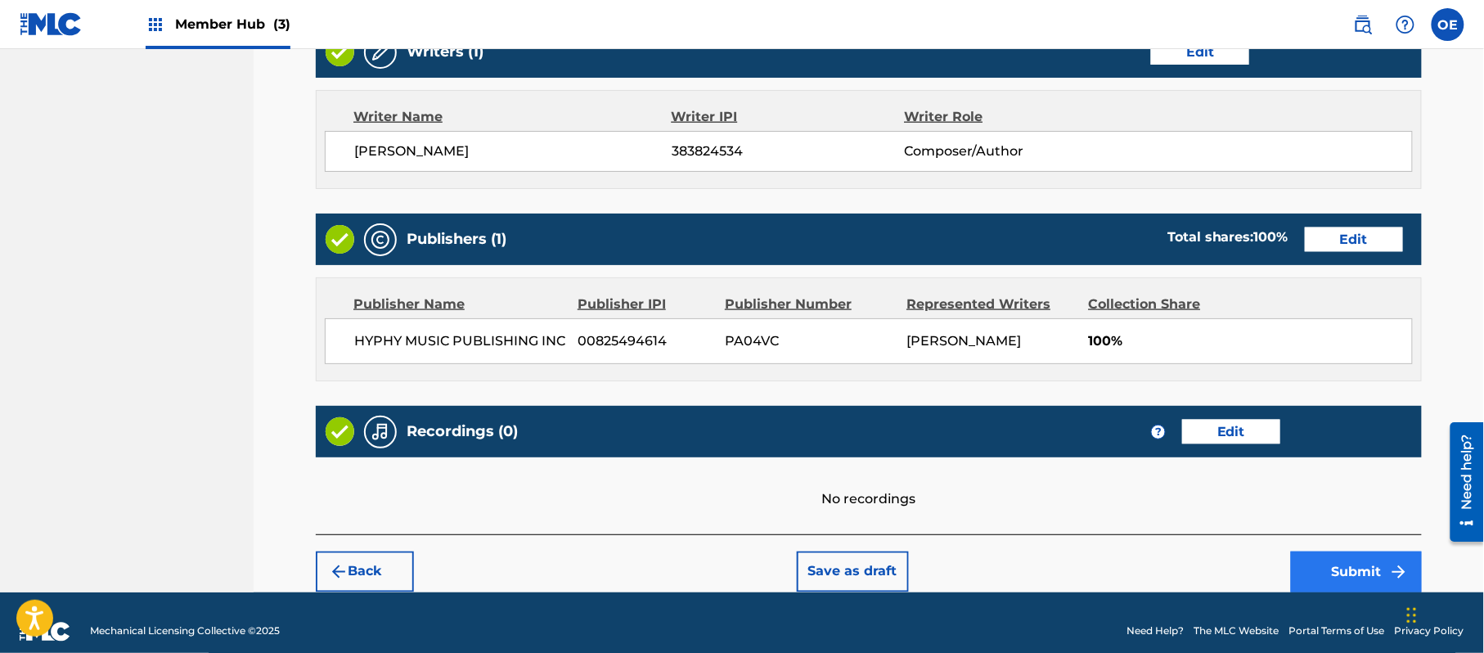
scroll to position [678, 0]
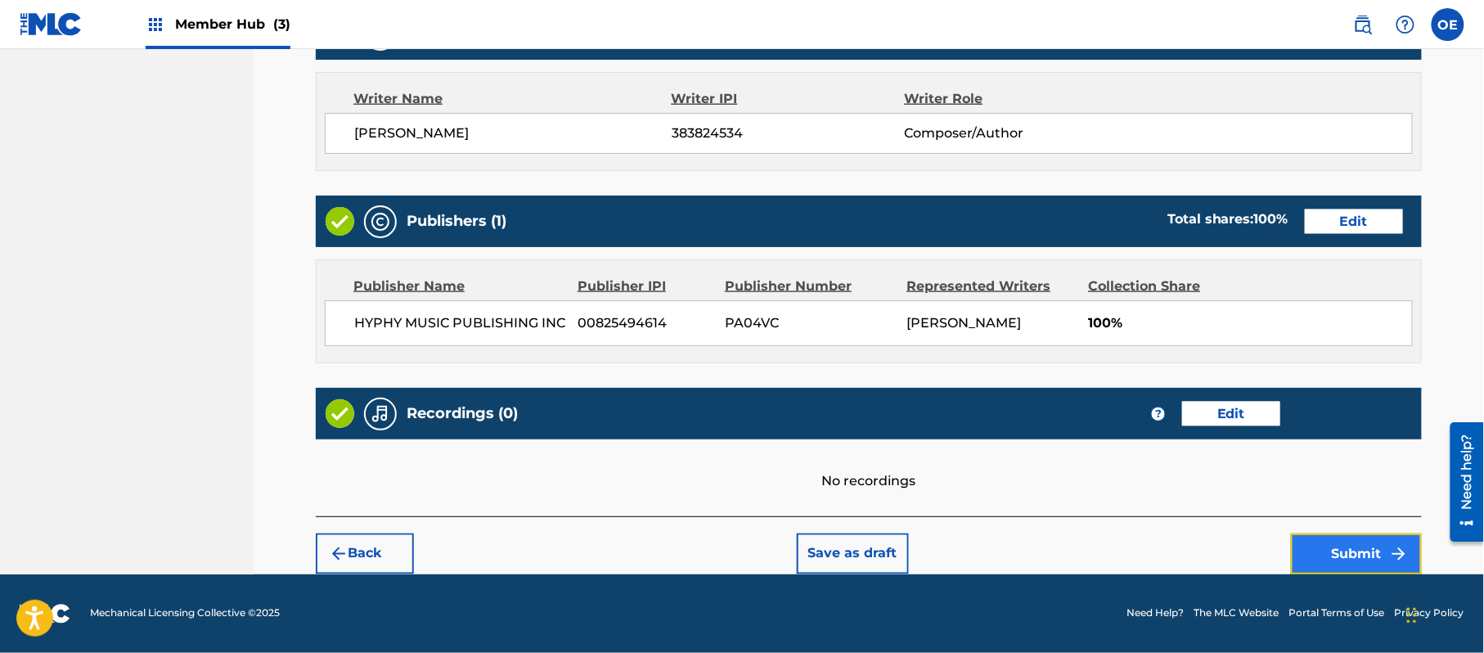
click at [1334, 542] on button "Submit" at bounding box center [1356, 553] width 131 height 41
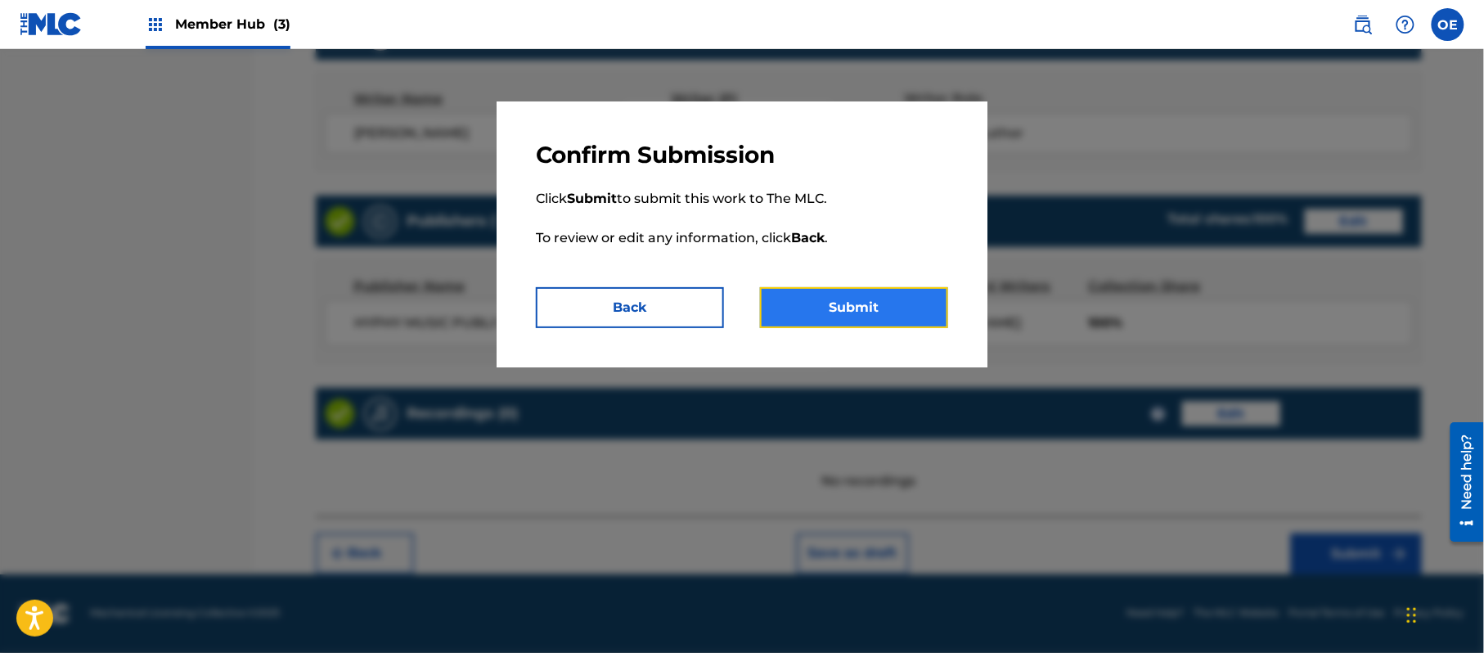
click at [879, 311] on button "Submit" at bounding box center [854, 307] width 188 height 41
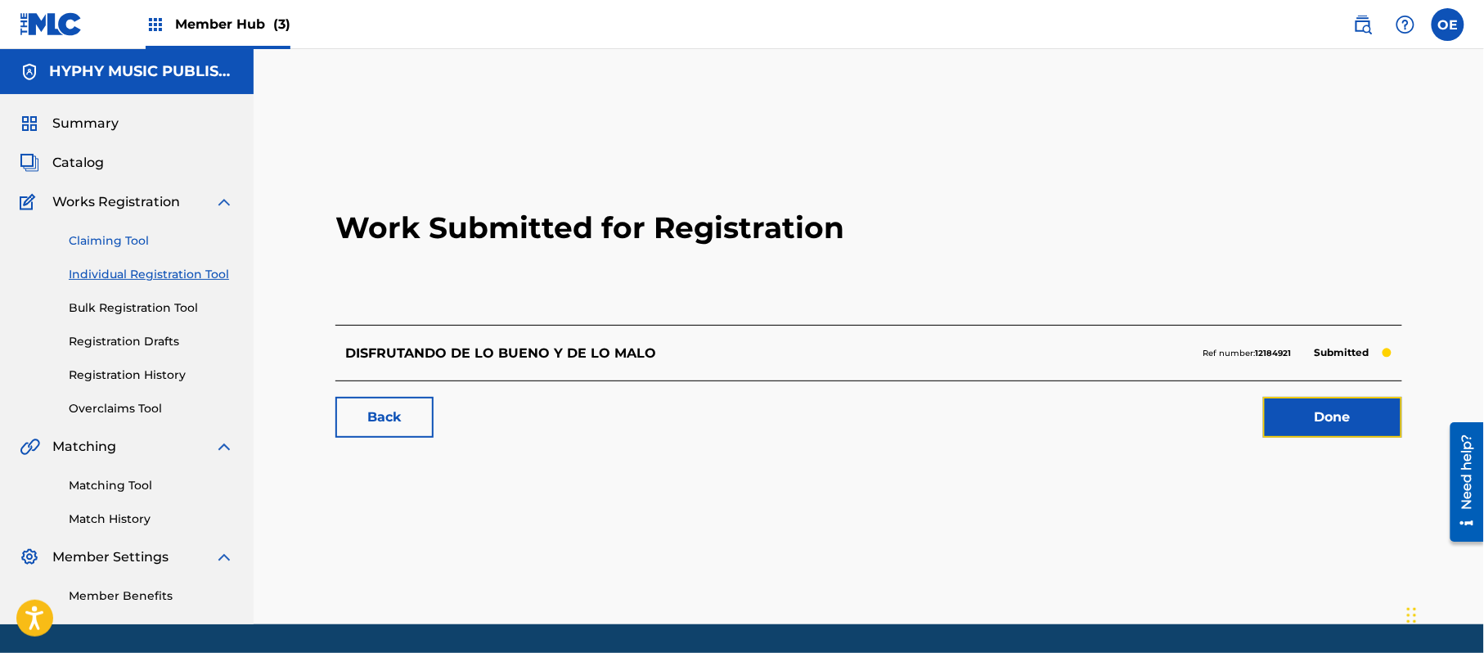
drag, startPoint x: 1382, startPoint y: 413, endPoint x: 76, endPoint y: 249, distance: 1316.2
click at [1382, 413] on link "Done" at bounding box center [1332, 417] width 139 height 41
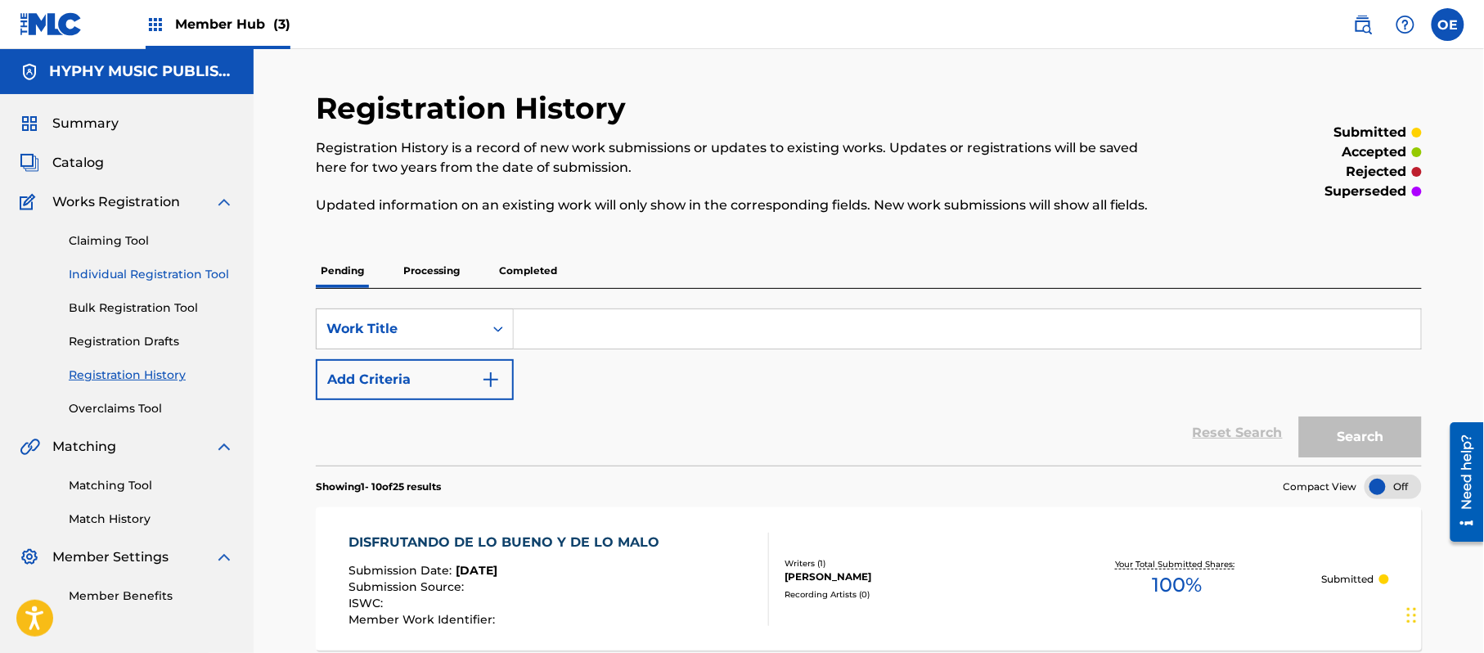
drag, startPoint x: 116, startPoint y: 276, endPoint x: 128, endPoint y: 278, distance: 11.7
click at [116, 276] on link "Individual Registration Tool" at bounding box center [151, 274] width 165 height 17
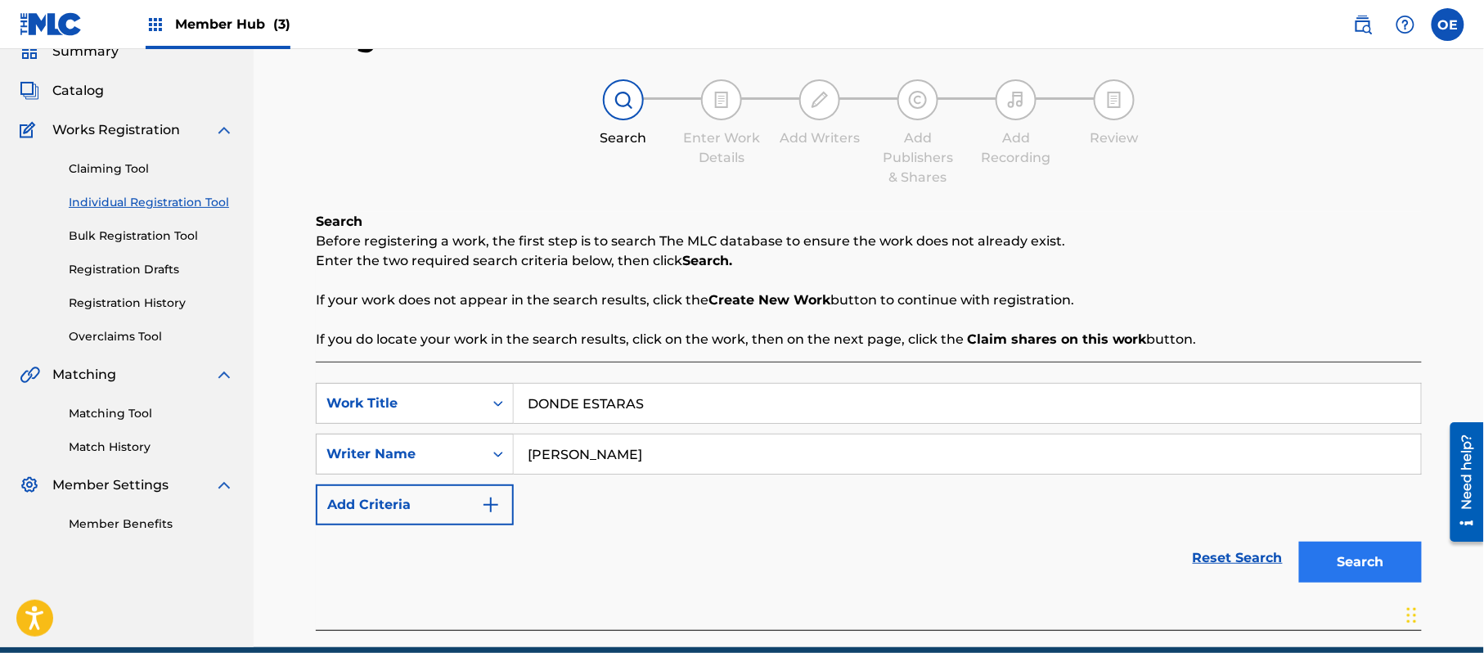
scroll to position [145, 0]
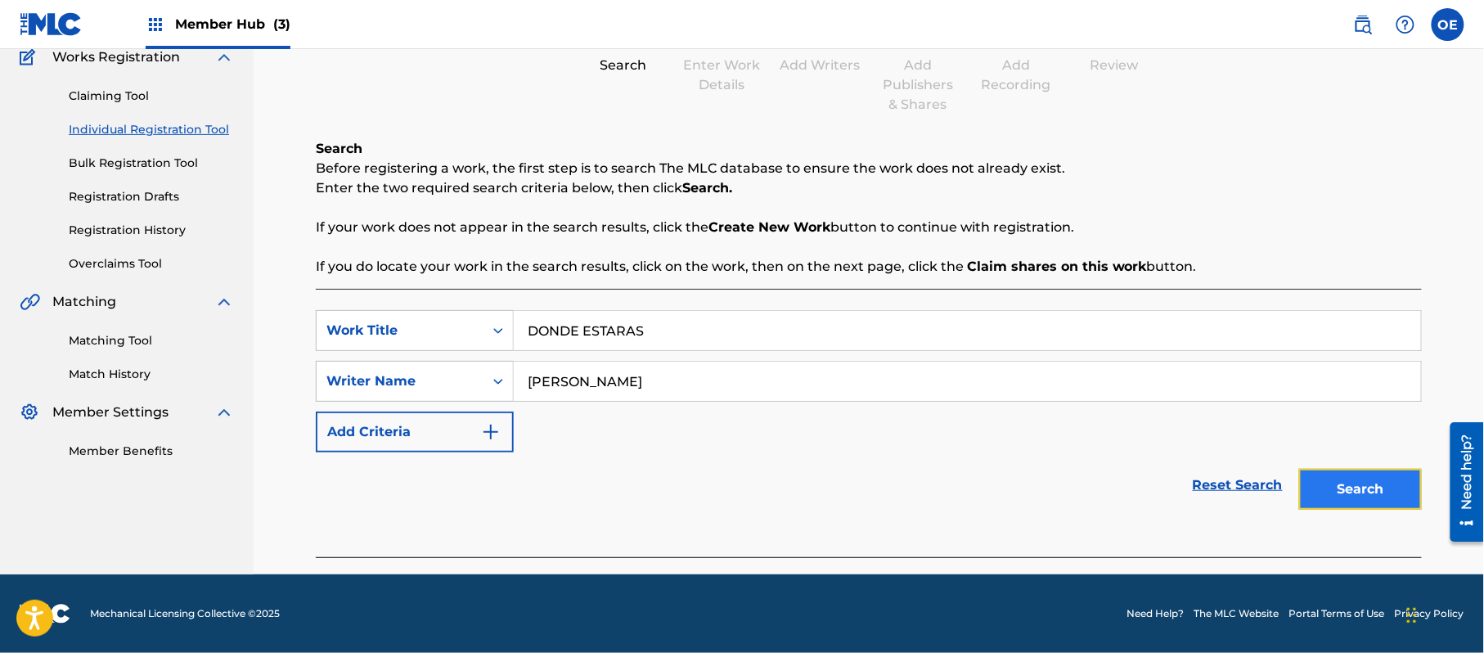
click at [1414, 481] on button "Search" at bounding box center [1360, 489] width 123 height 41
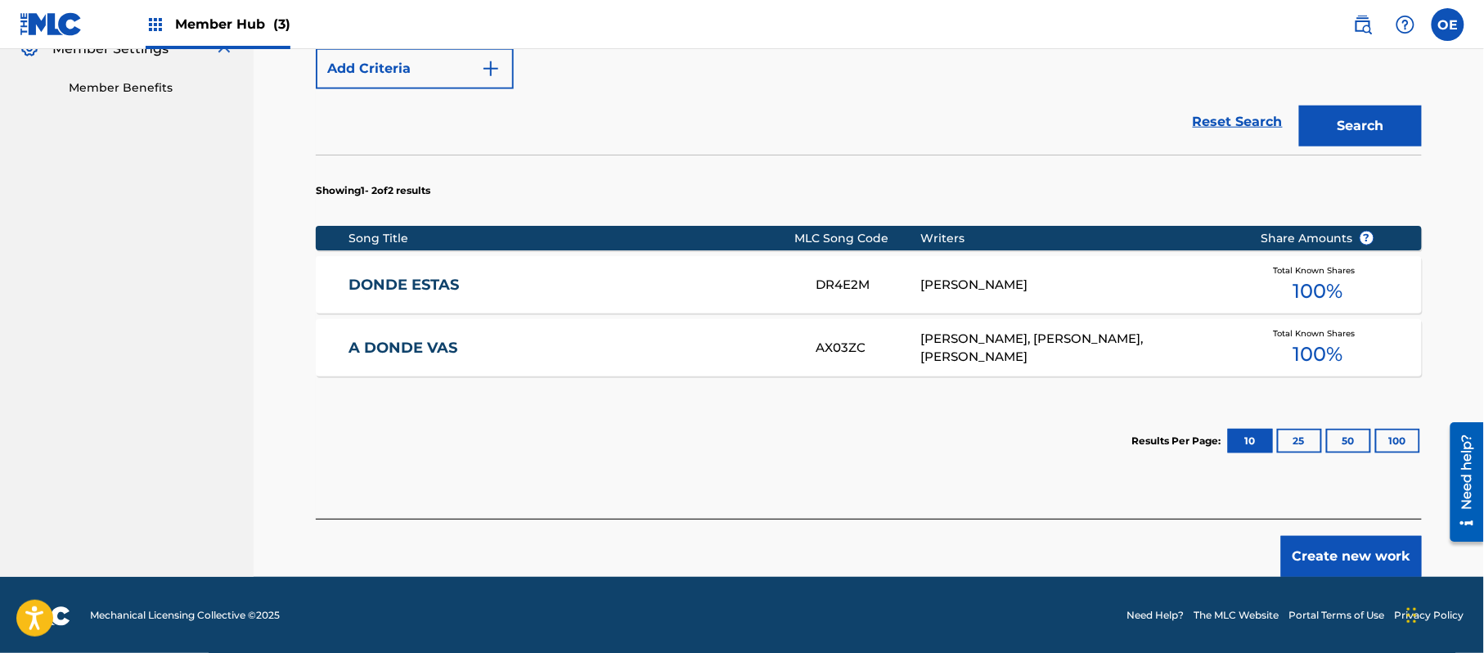
scroll to position [511, 0]
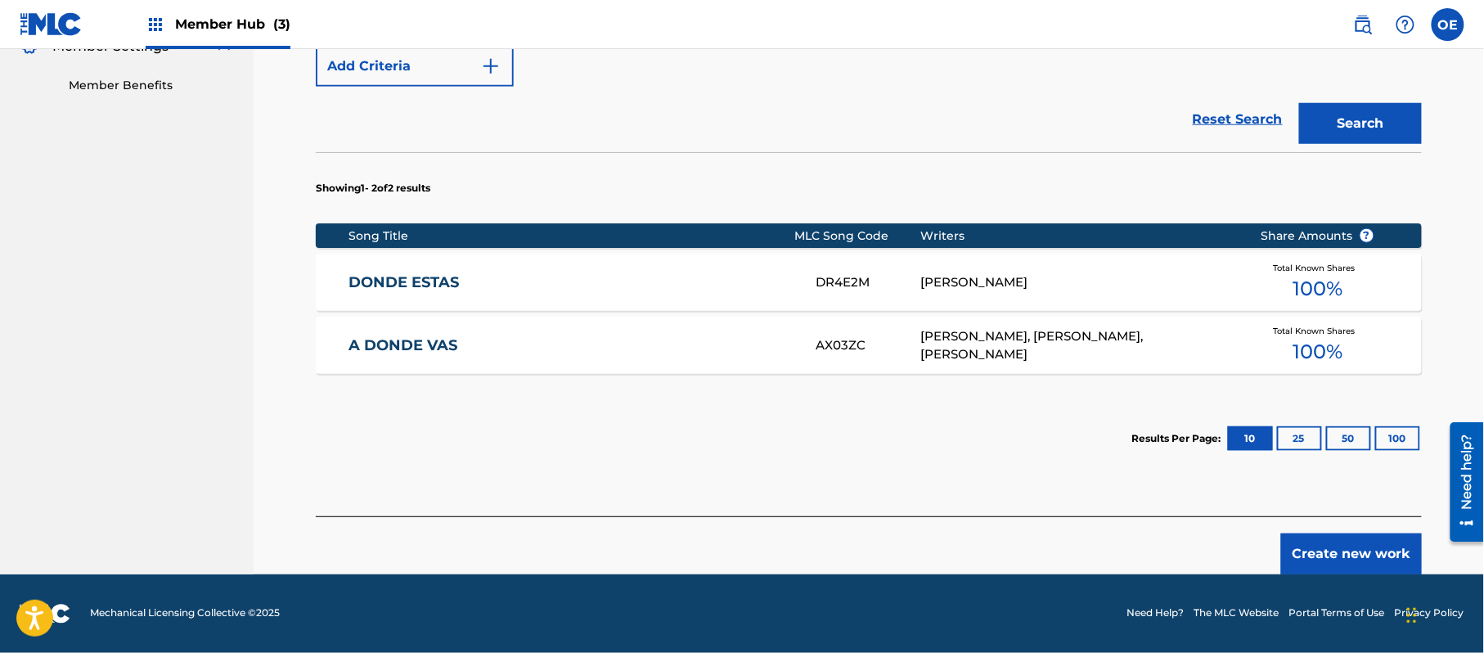
click at [1329, 532] on div "Create new work" at bounding box center [869, 545] width 1106 height 58
click at [1326, 569] on button "Create new work" at bounding box center [1351, 553] width 141 height 41
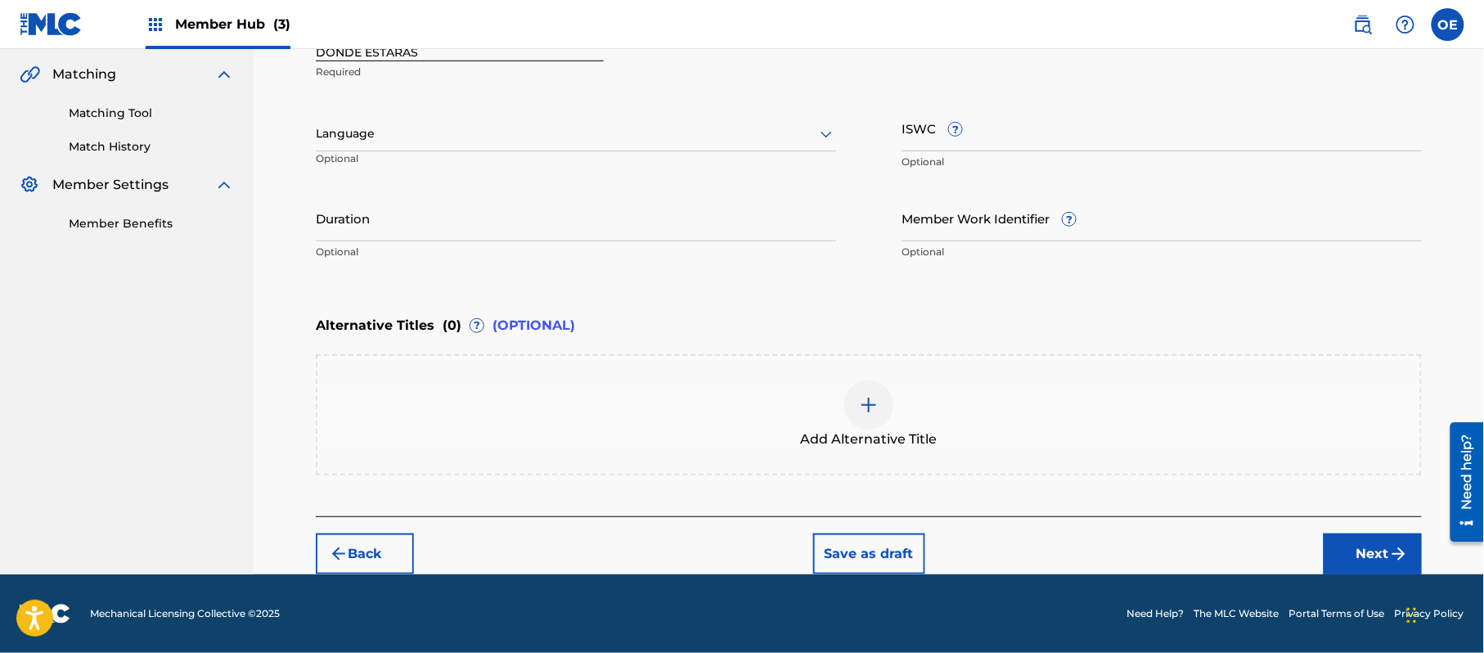
scroll to position [371, 0]
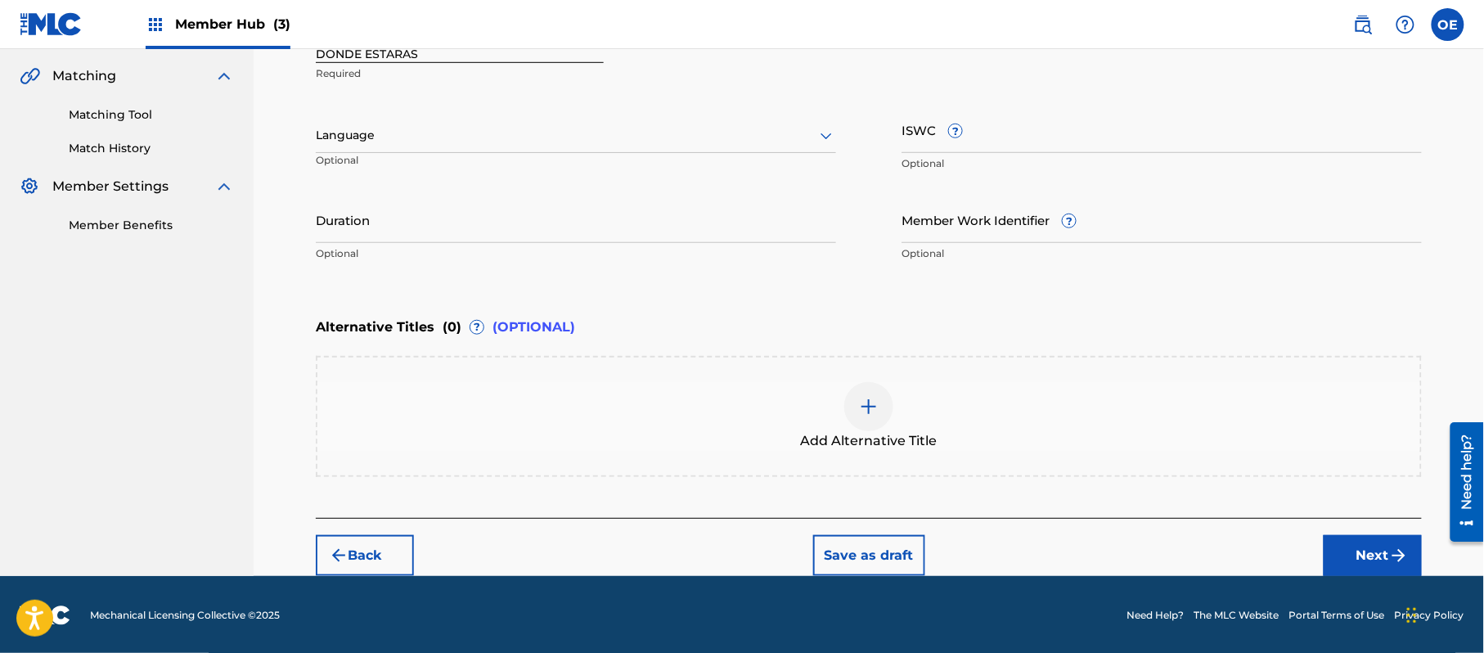
click at [457, 148] on div "Language" at bounding box center [576, 136] width 520 height 34
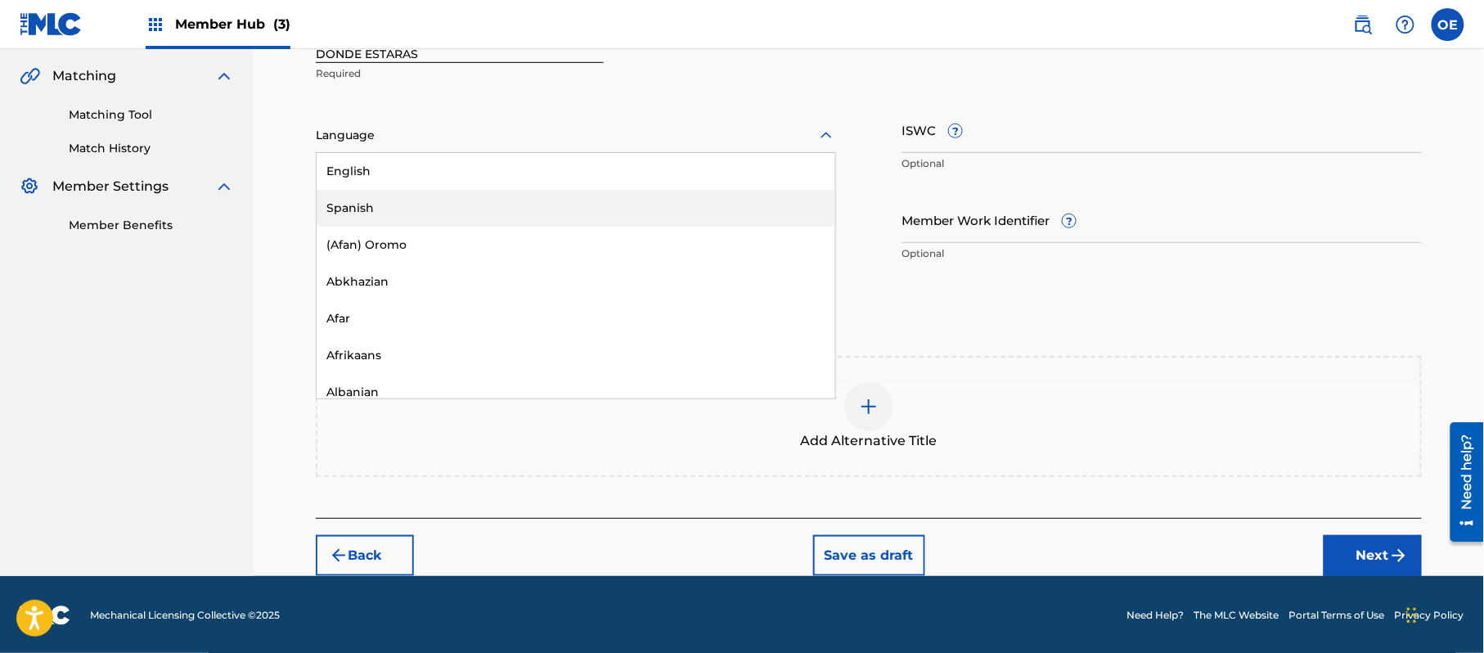
click at [434, 204] on div "Spanish" at bounding box center [576, 208] width 519 height 37
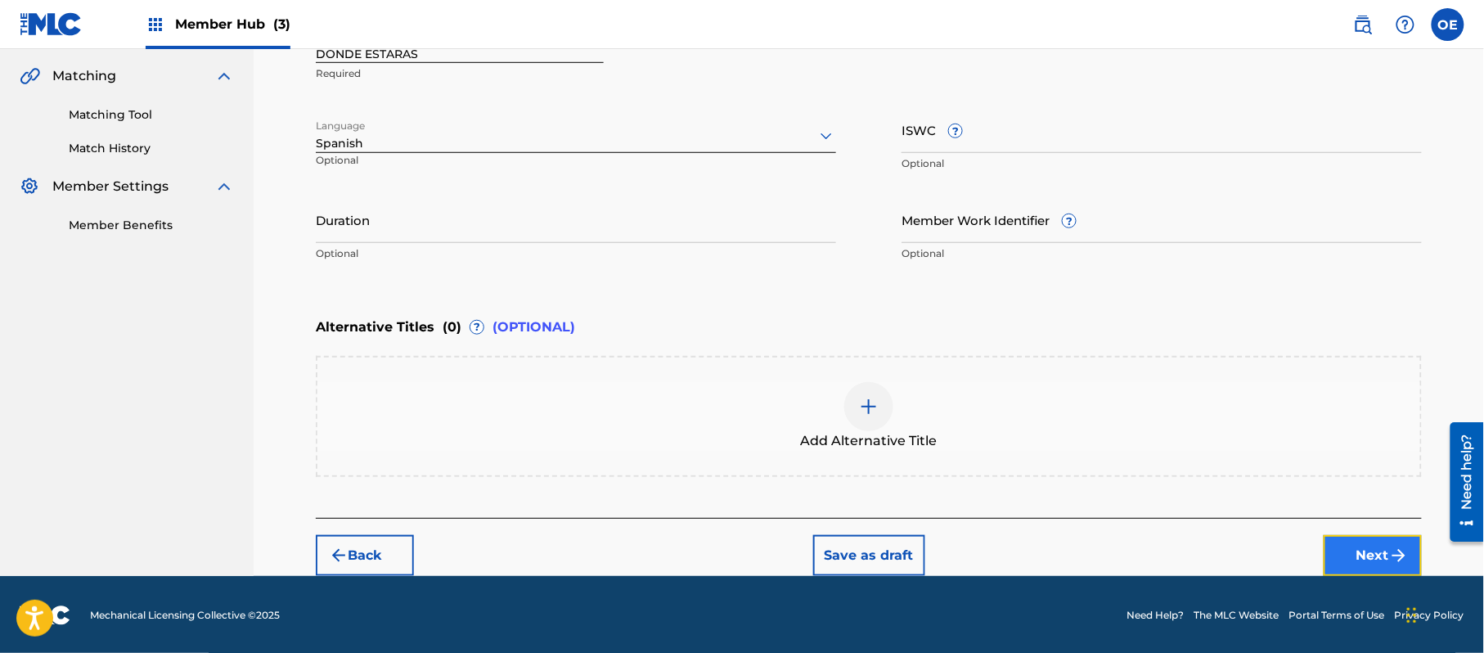
click at [1366, 544] on button "Next" at bounding box center [1373, 555] width 98 height 41
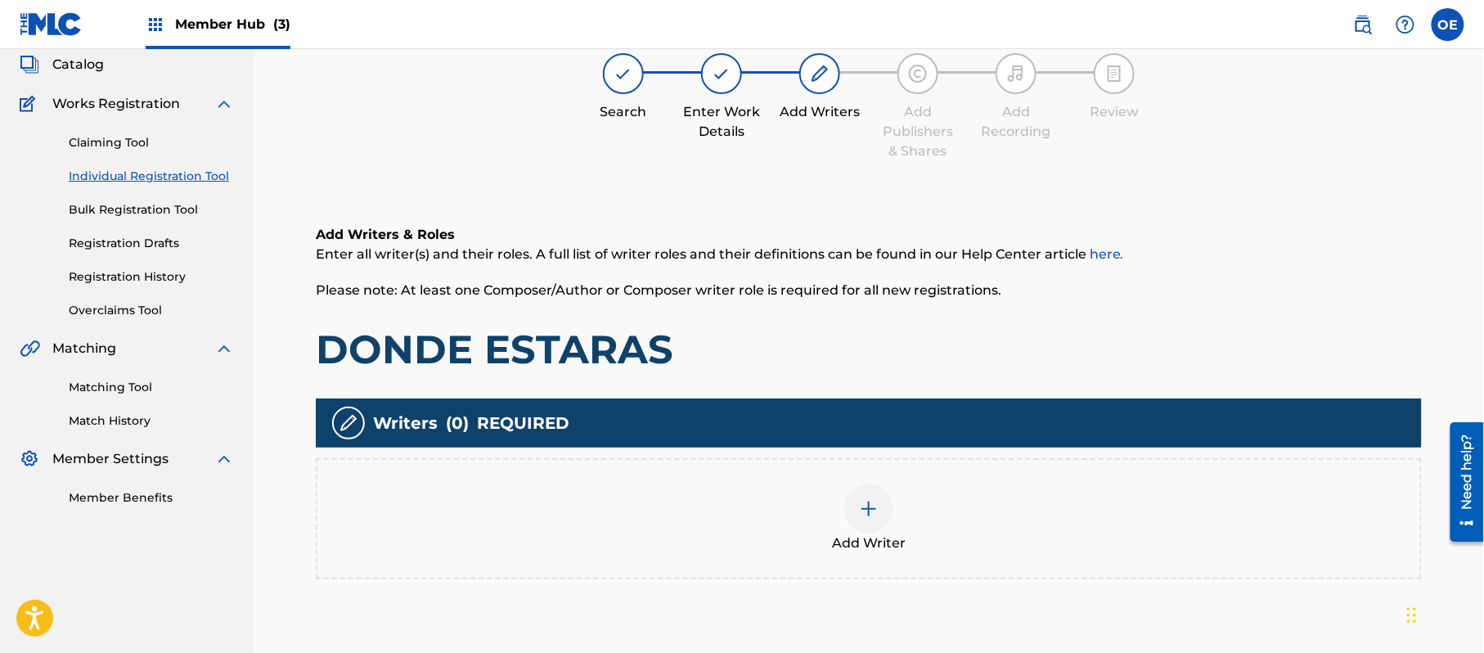
scroll to position [74, 0]
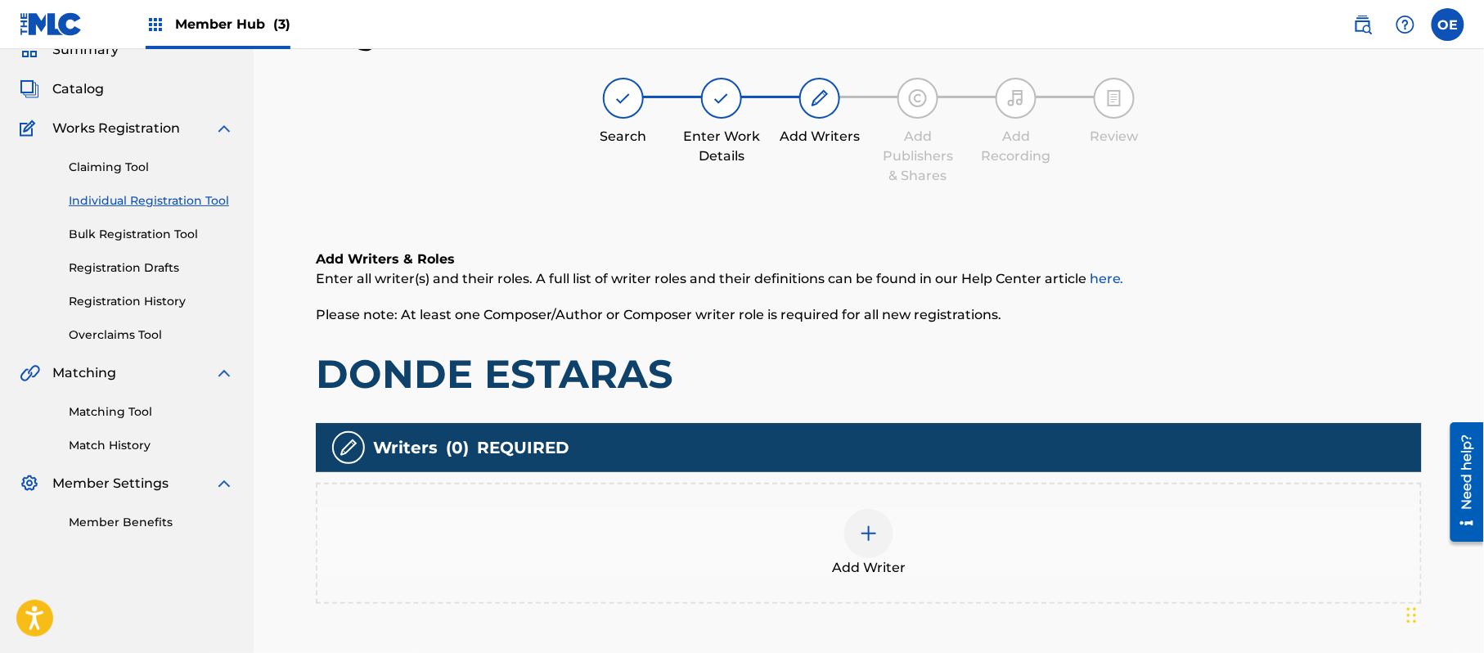
click at [840, 540] on div "Add Writer" at bounding box center [868, 543] width 1103 height 69
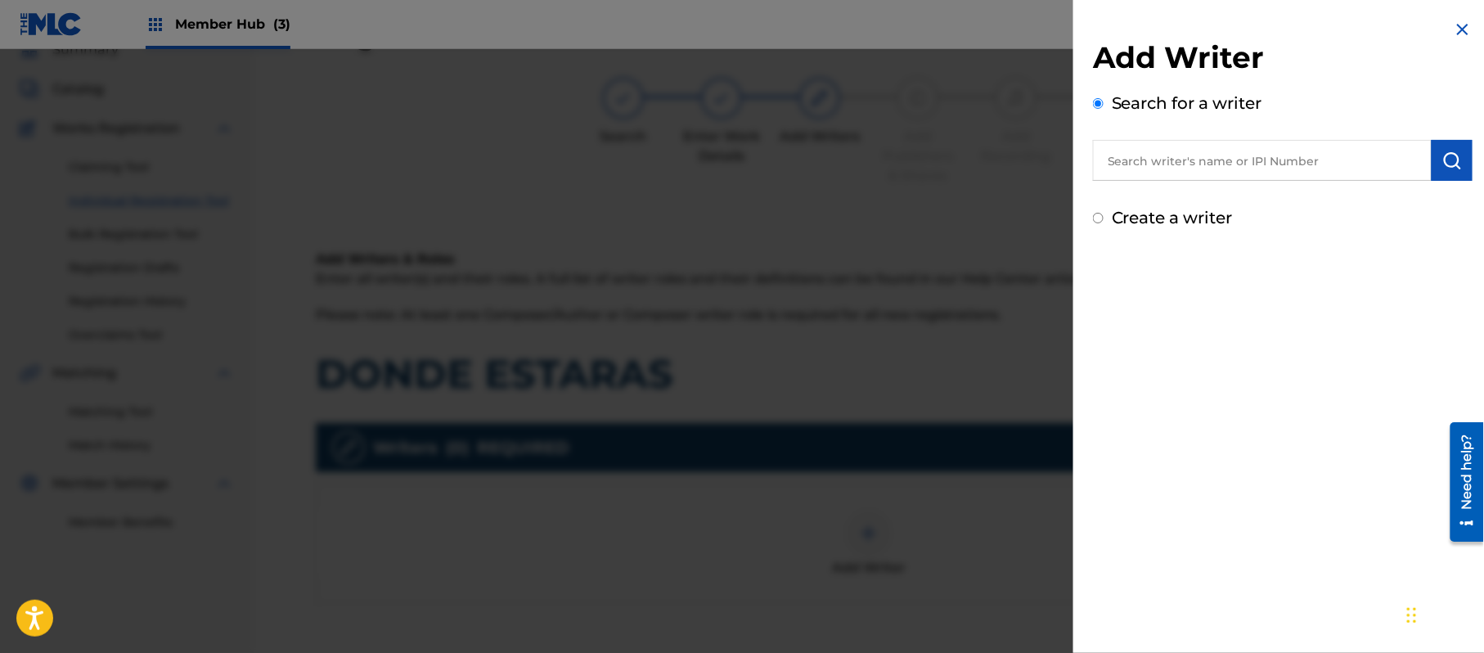
drag, startPoint x: 1227, startPoint y: 159, endPoint x: 1154, endPoint y: 214, distance: 91.8
click at [1154, 214] on label "Create a writer" at bounding box center [1172, 218] width 121 height 20
click at [1104, 214] on input "Create a writer" at bounding box center [1098, 218] width 11 height 11
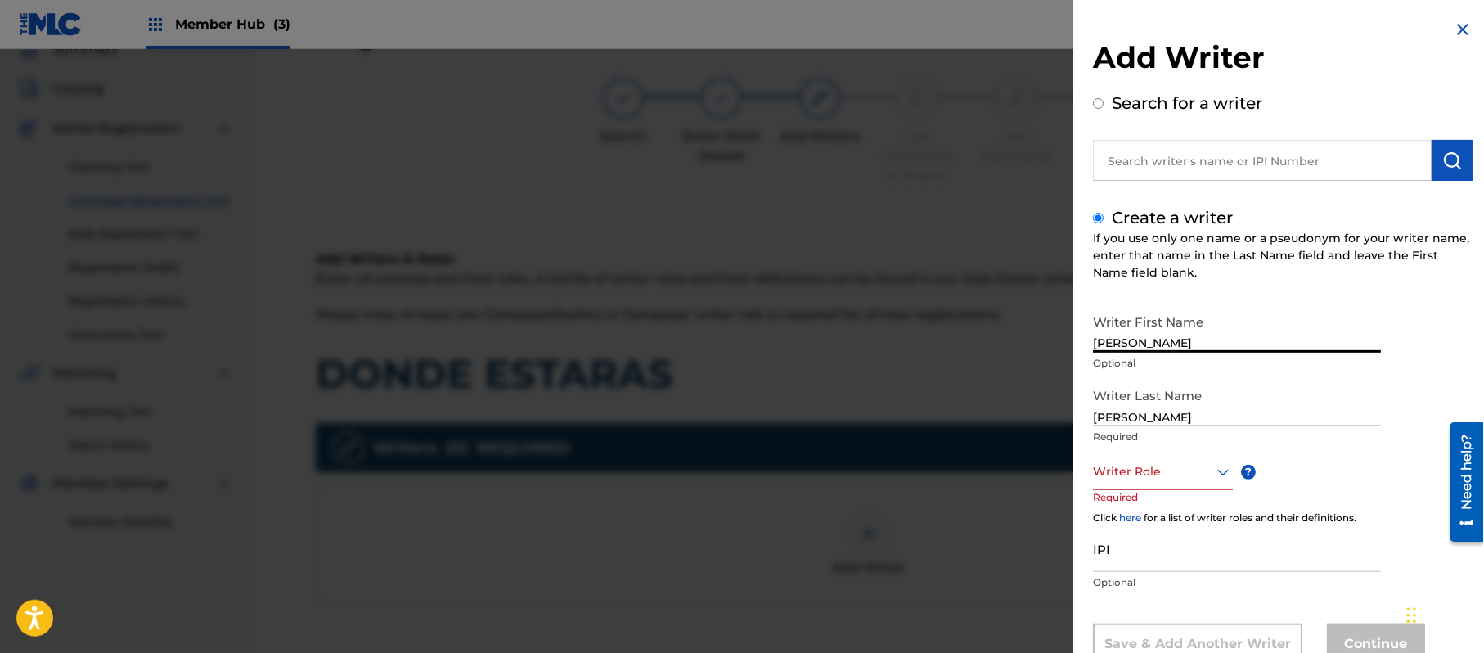
drag, startPoint x: 1160, startPoint y: 342, endPoint x: 1131, endPoint y: 342, distance: 29.5
click at [1131, 342] on input "[PERSON_NAME]" at bounding box center [1237, 329] width 288 height 47
drag, startPoint x: 1132, startPoint y: 419, endPoint x: 930, endPoint y: 388, distance: 204.5
click at [960, 396] on div "Add Writer Search for a writer Create a writer If you use only one name or a ps…" at bounding box center [742, 351] width 1484 height 604
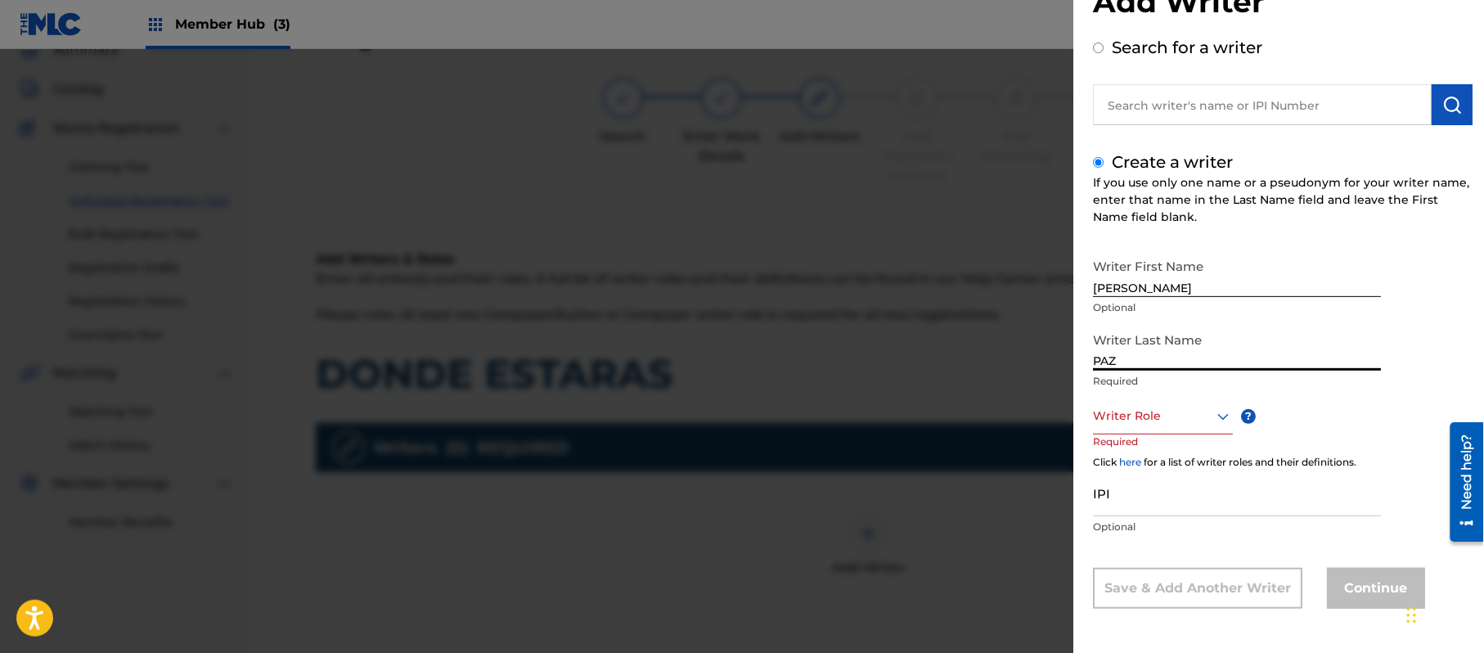
click at [1173, 434] on div "Writer Role" at bounding box center [1163, 416] width 140 height 37
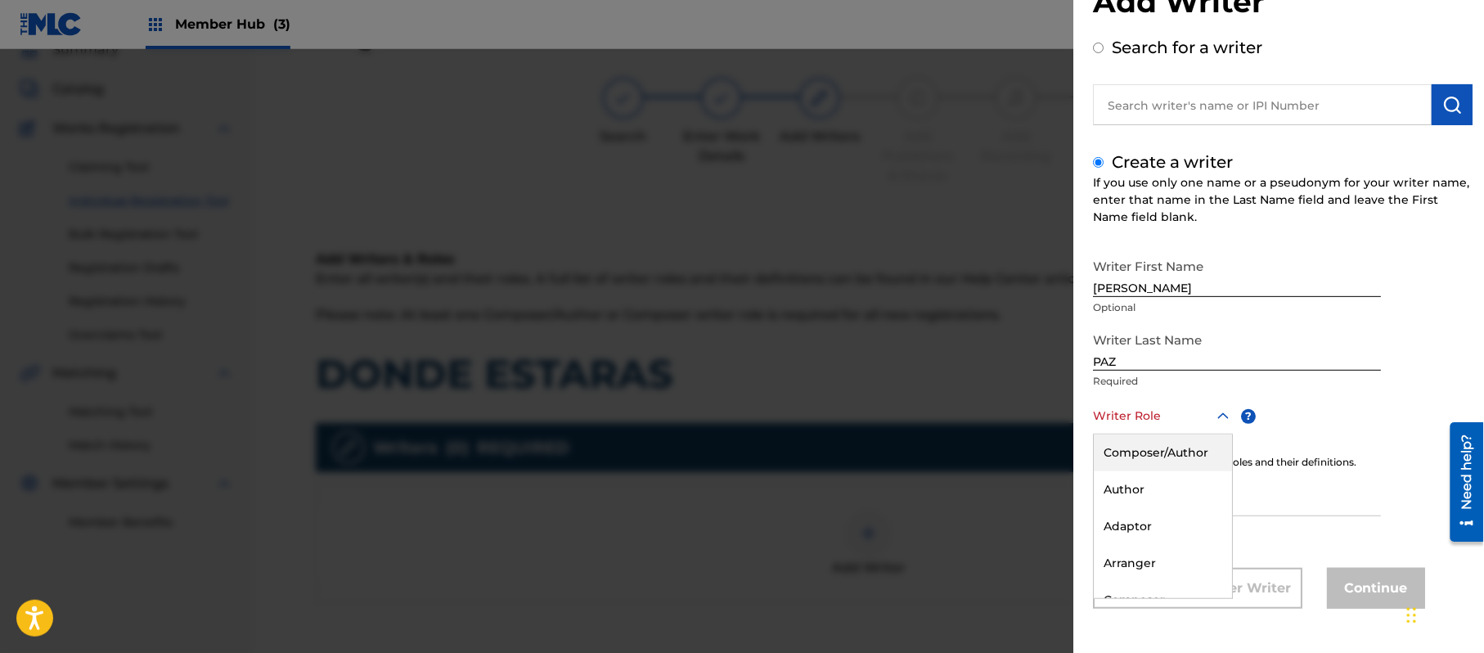
click at [1173, 466] on div "Composer/Author" at bounding box center [1163, 452] width 138 height 37
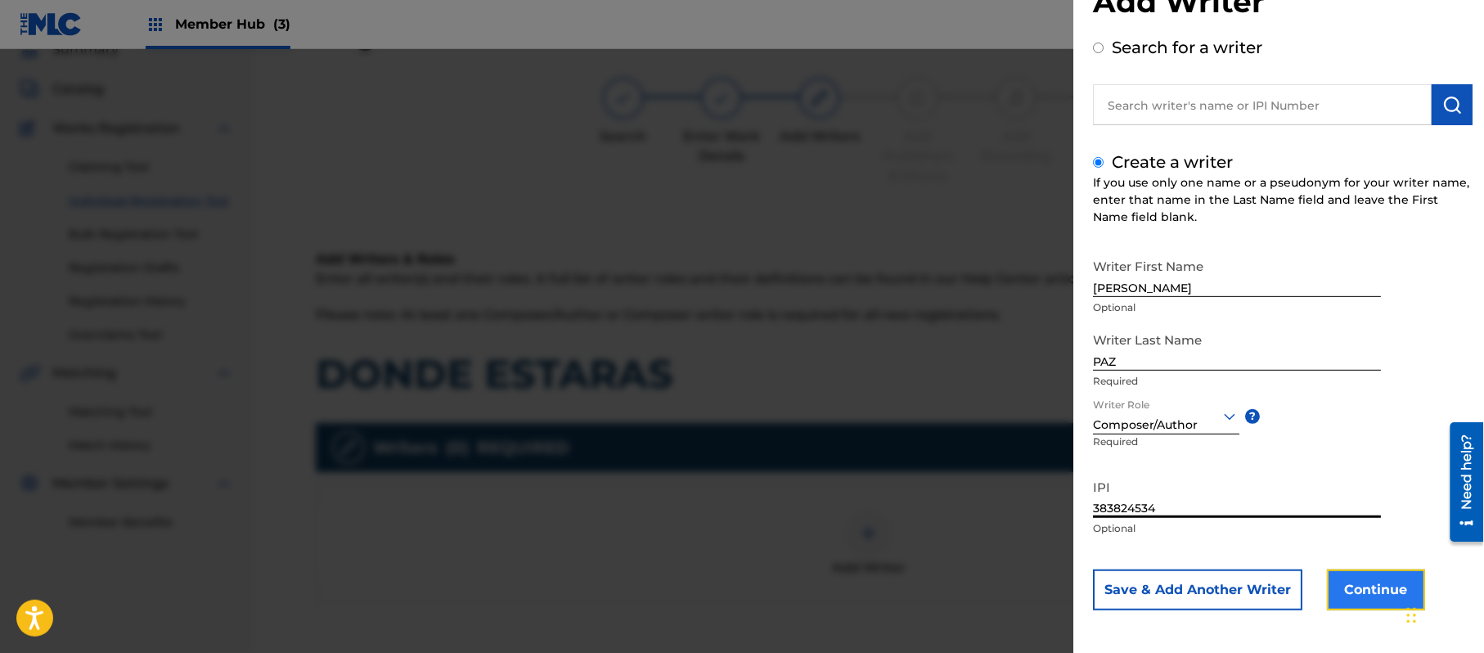
click at [1358, 581] on button "Continue" at bounding box center [1376, 589] width 98 height 41
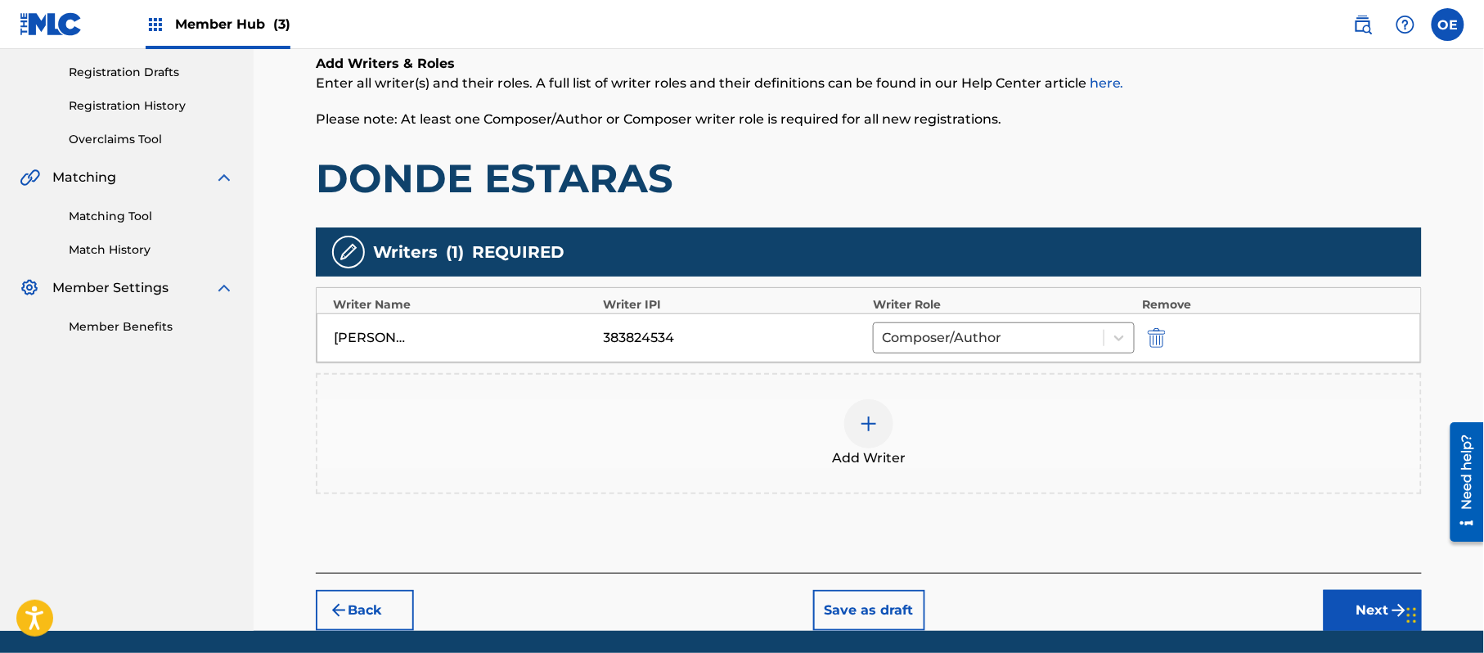
scroll to position [326, 0]
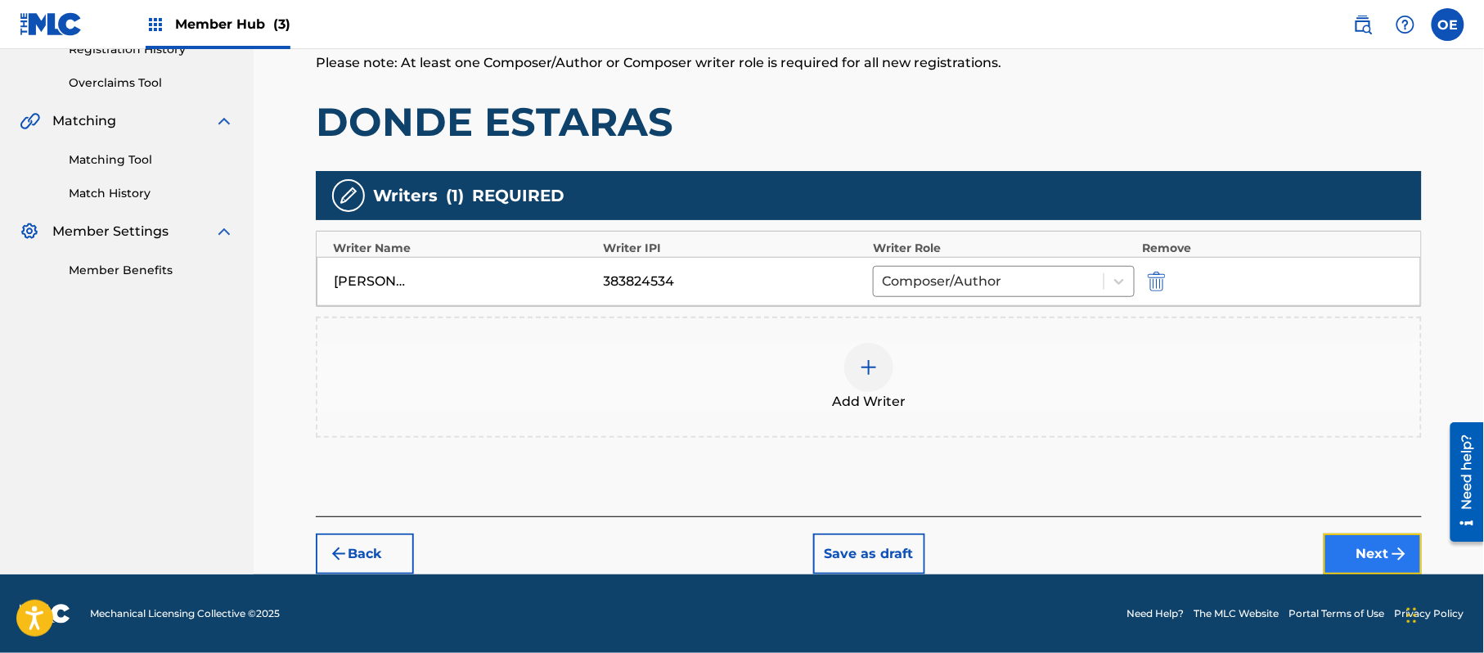
drag, startPoint x: 1370, startPoint y: 544, endPoint x: 1360, endPoint y: 538, distance: 11.8
click at [1360, 538] on button "Next" at bounding box center [1373, 553] width 98 height 41
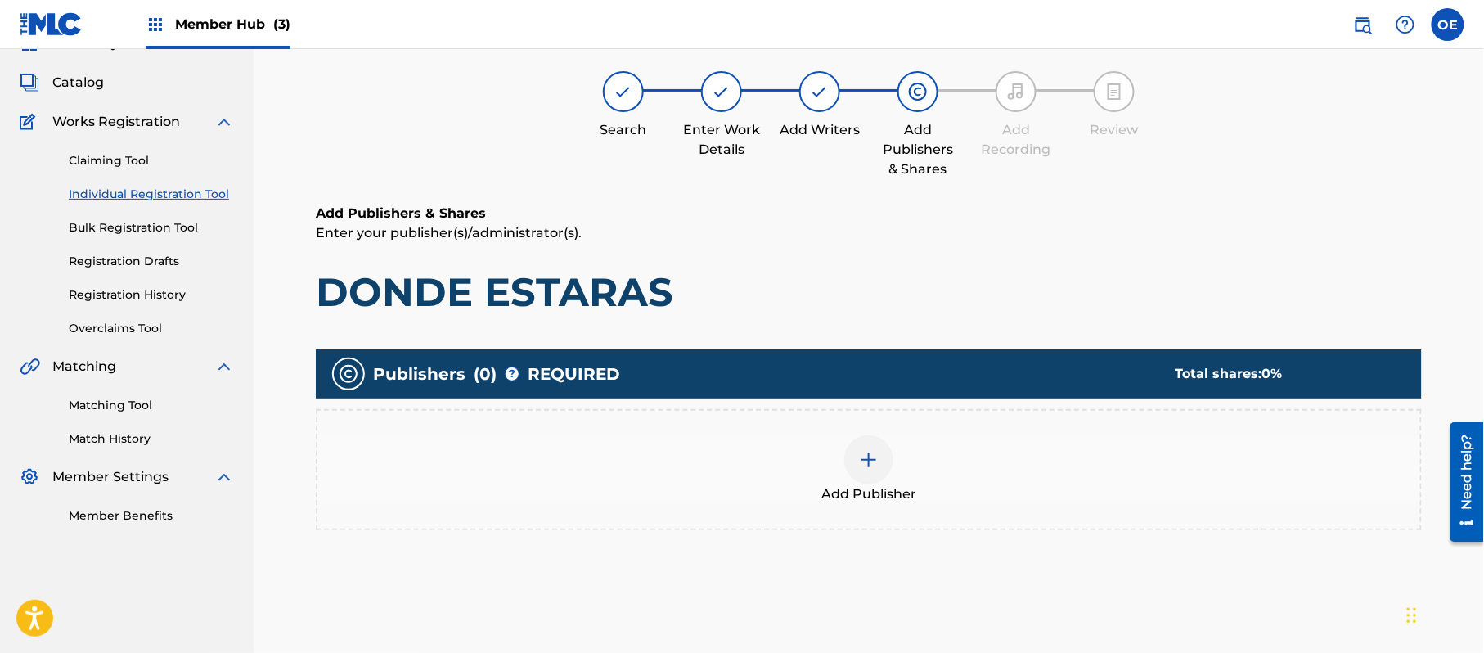
scroll to position [74, 0]
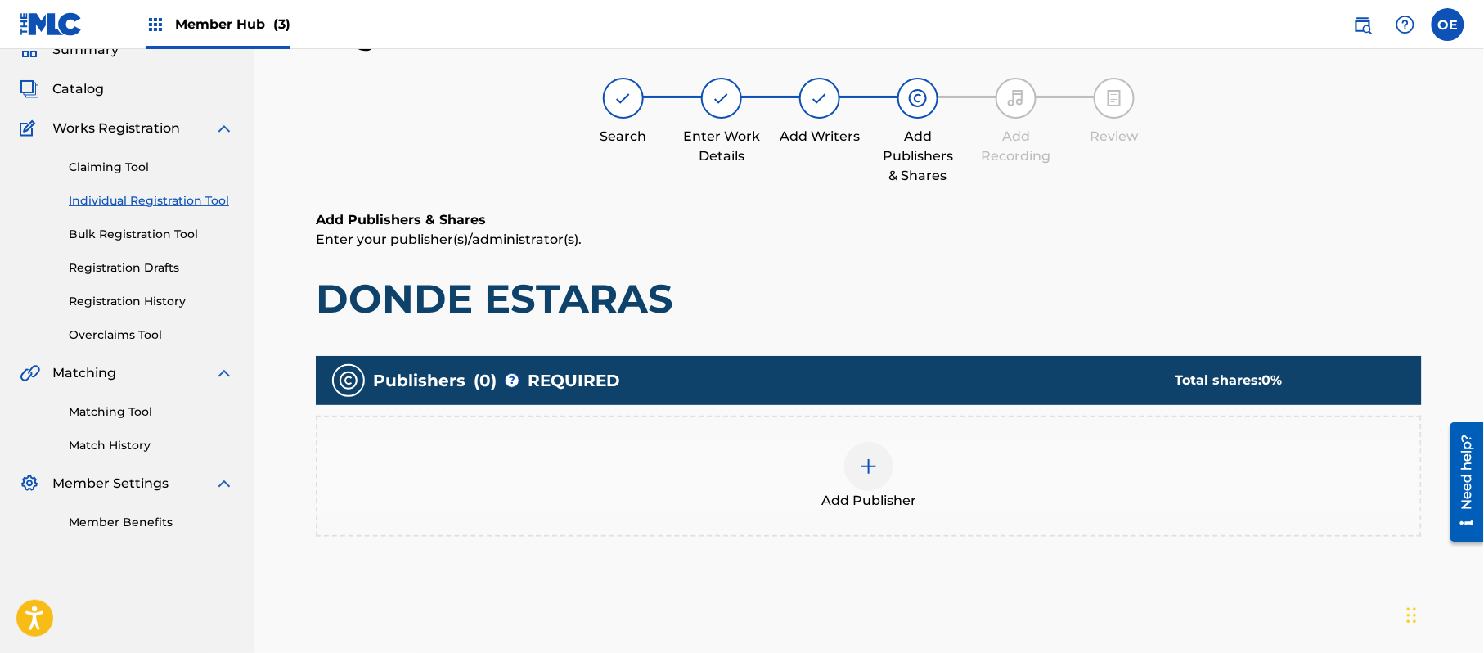
click at [921, 482] on div "Add Publisher" at bounding box center [868, 476] width 1103 height 69
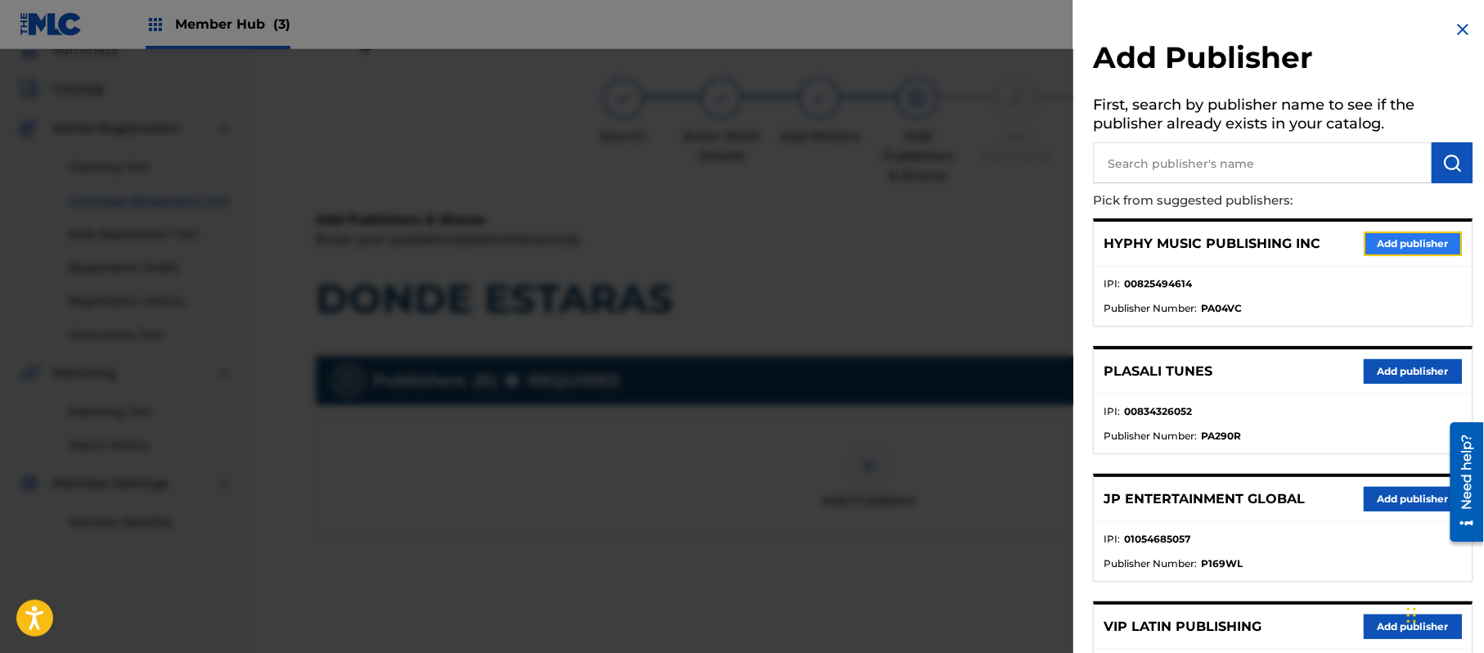
click at [1443, 236] on button "Add publisher" at bounding box center [1413, 244] width 98 height 25
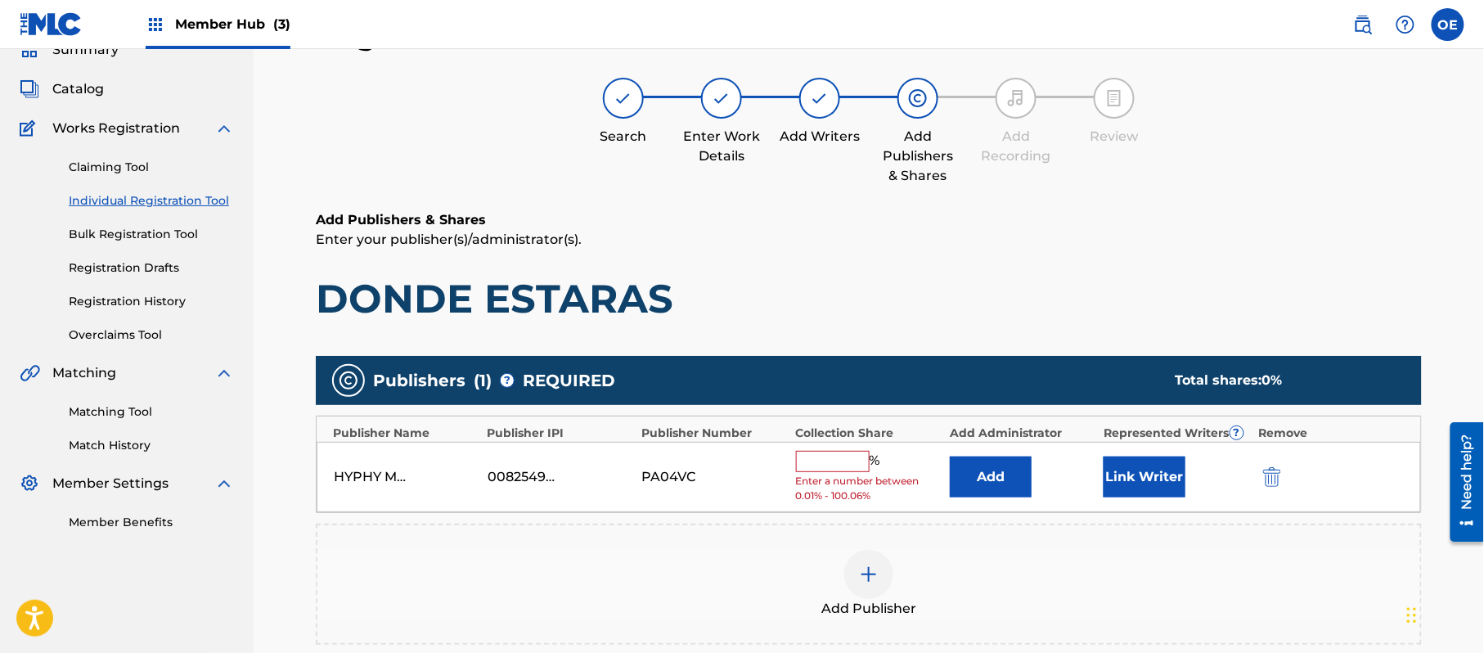
click at [829, 448] on div "HYPHY MUSIC PUBLISHING INC 00825494614 PA04VC % Enter a number between 0.01% - …" at bounding box center [869, 477] width 1105 height 71
click at [833, 466] on input "text" at bounding box center [833, 461] width 74 height 21
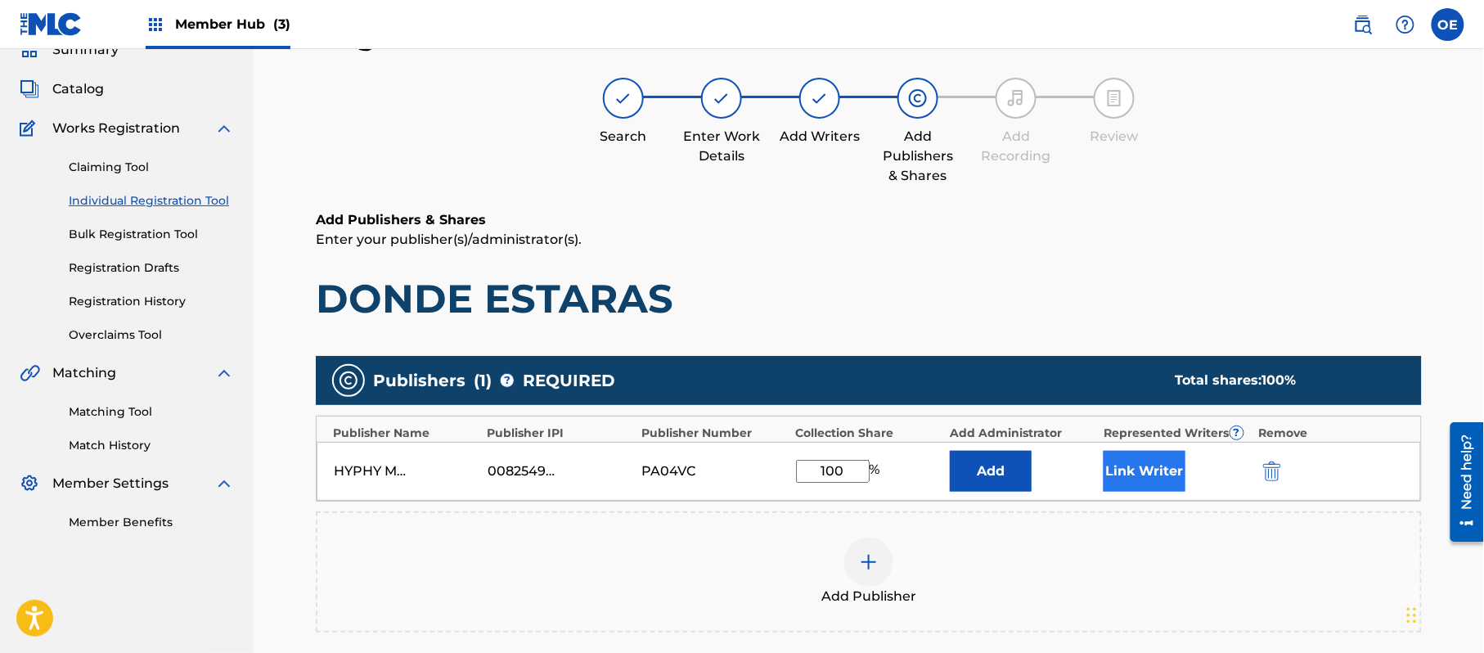
drag, startPoint x: 1136, startPoint y: 495, endPoint x: 1136, endPoint y: 484, distance: 10.6
click at [1136, 494] on div "HYPHY MUSIC PUBLISHING INC 00825494614 PA04VC 100 % Add Link Writer" at bounding box center [869, 471] width 1105 height 59
click at [1136, 484] on button "Link Writer" at bounding box center [1145, 471] width 82 height 41
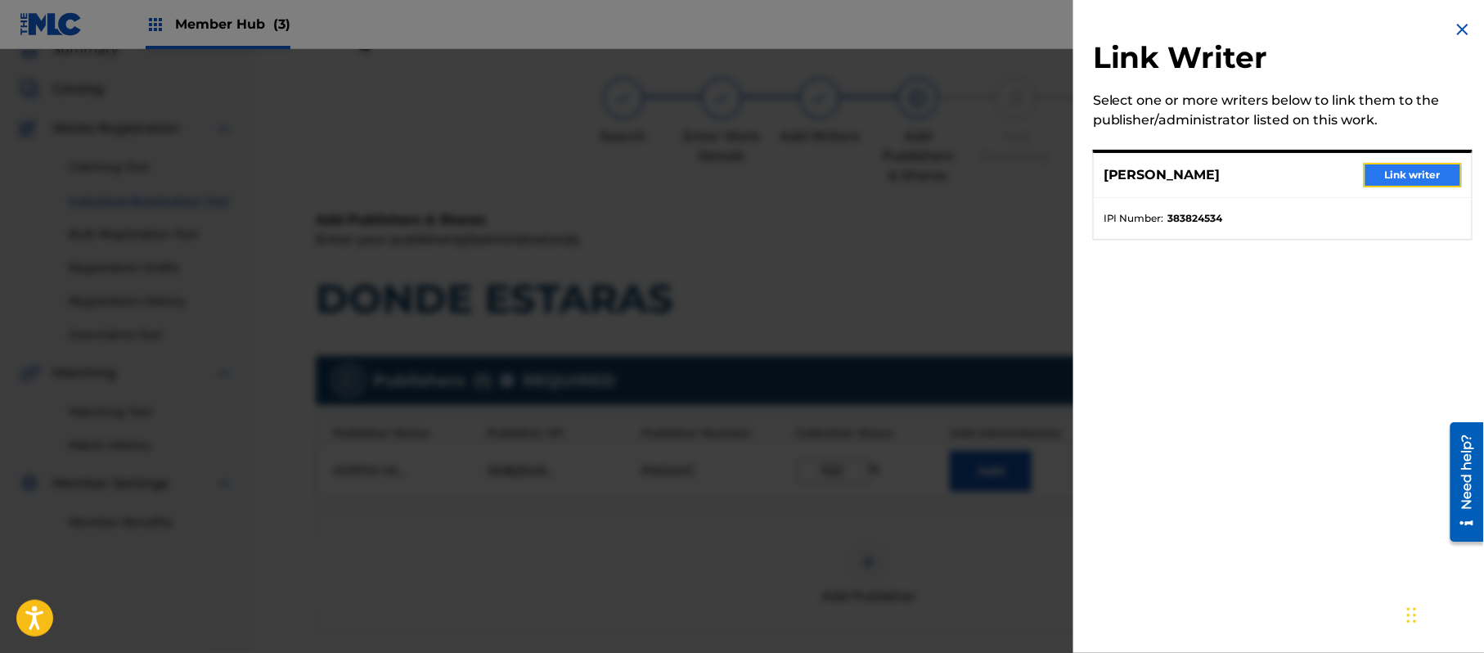
click at [1425, 178] on button "Link writer" at bounding box center [1413, 175] width 98 height 25
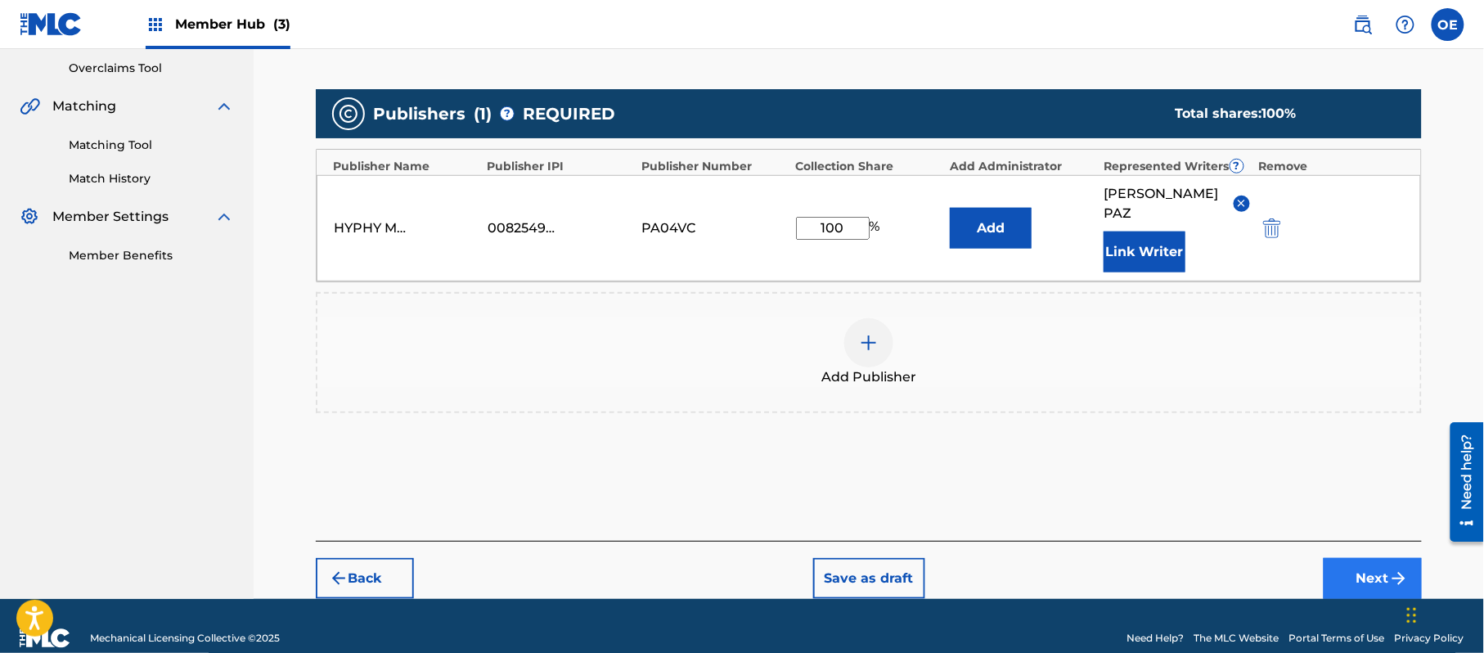
scroll to position [344, 0]
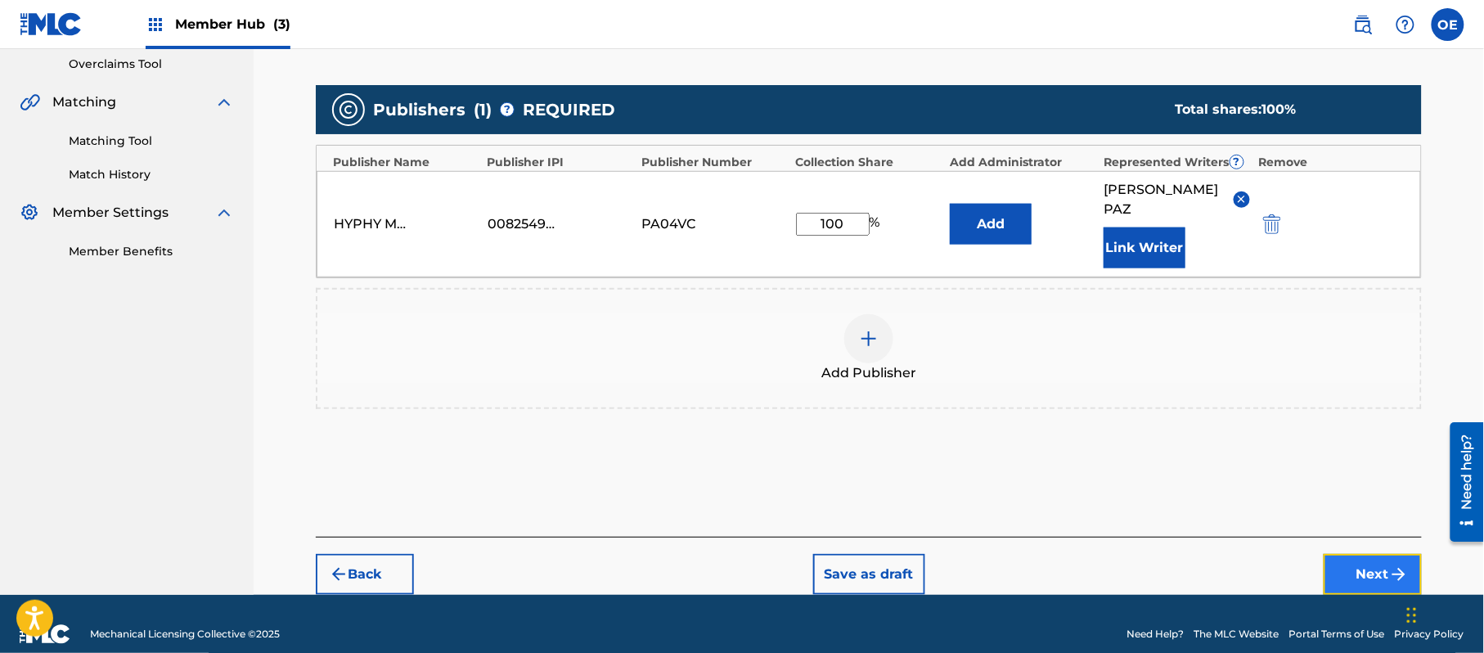
click at [1373, 554] on button "Next" at bounding box center [1373, 574] width 98 height 41
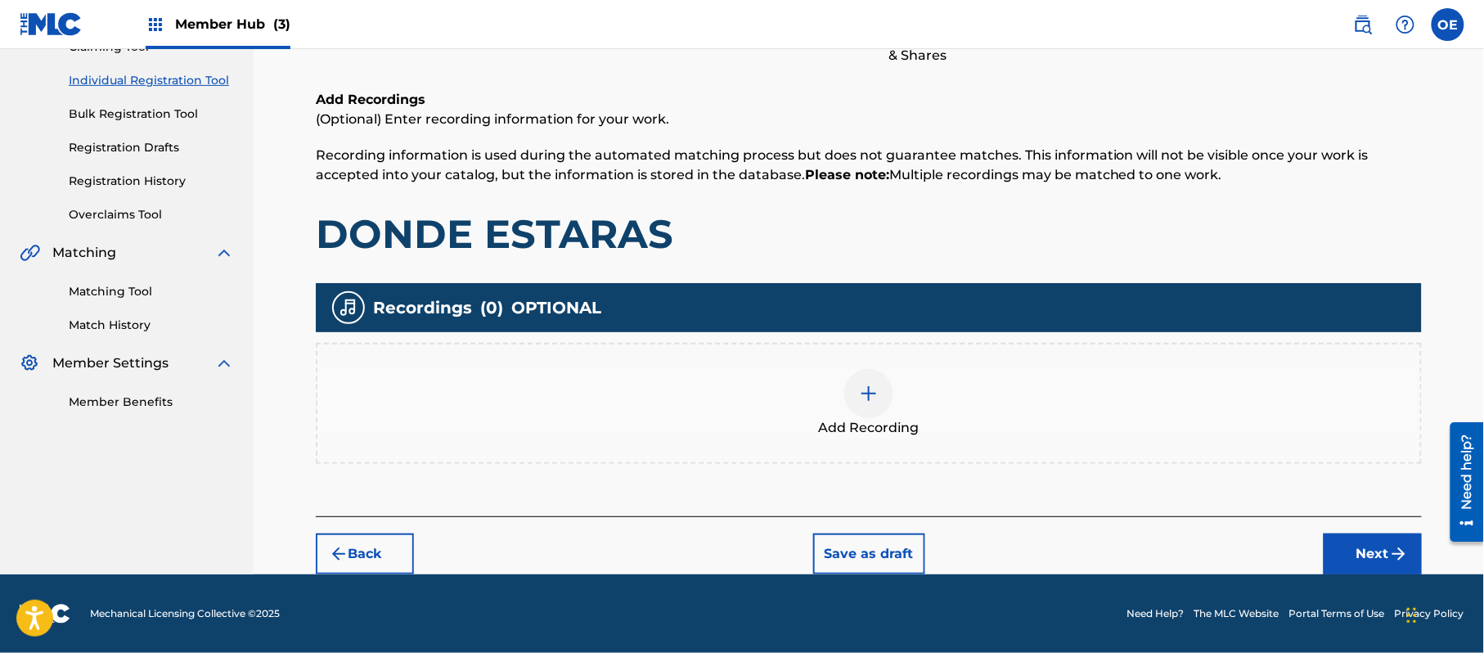
scroll to position [74, 0]
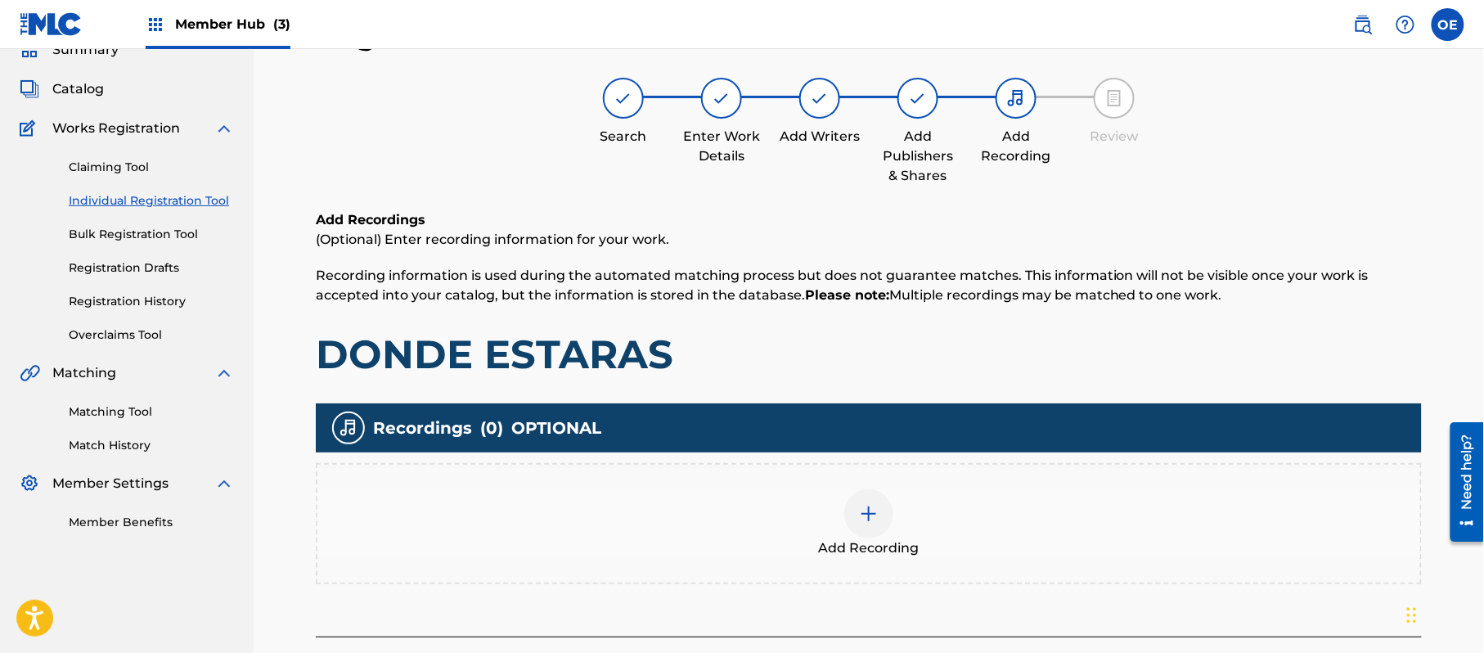
click at [903, 548] on span "Add Recording" at bounding box center [869, 548] width 101 height 20
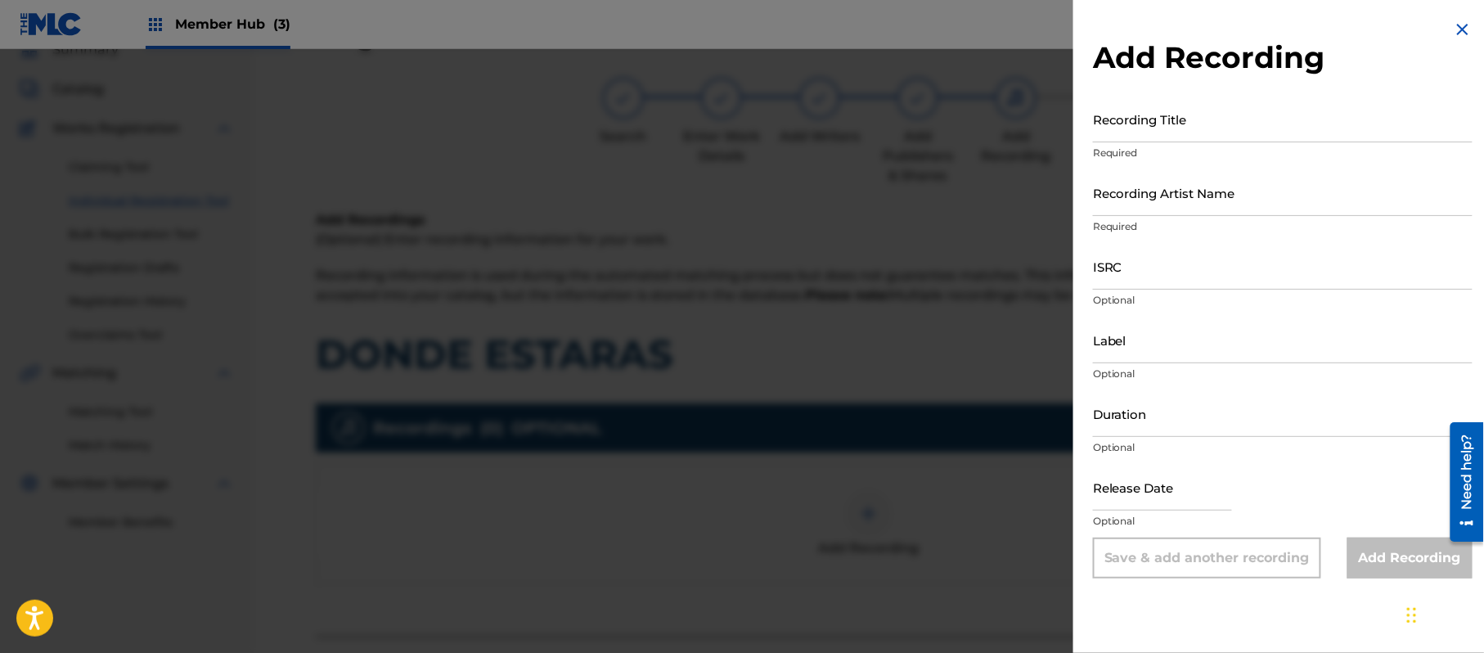
click at [1447, 33] on div "Add Recording Recording Title Required Recording Artist Name Required ISRC Opti…" at bounding box center [1283, 299] width 419 height 598
click at [1463, 27] on img at bounding box center [1463, 30] width 20 height 20
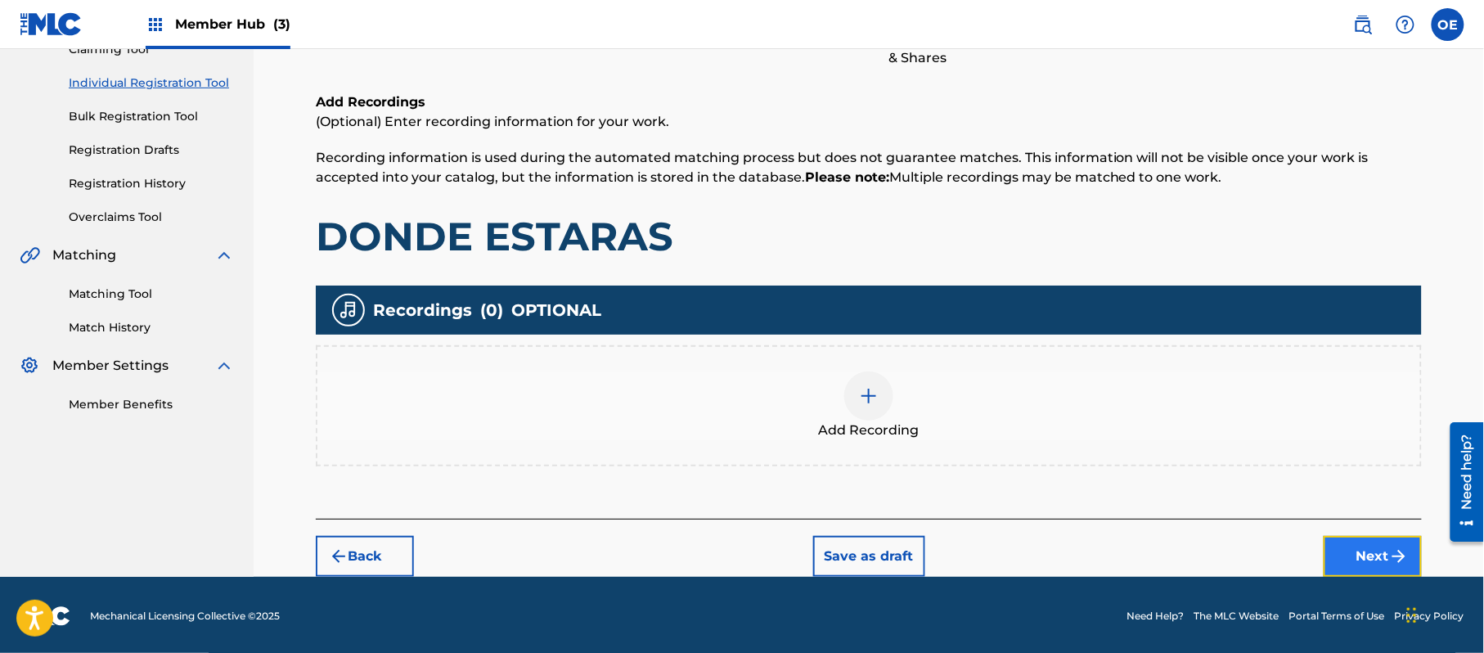
click at [1350, 557] on button "Next" at bounding box center [1373, 556] width 98 height 41
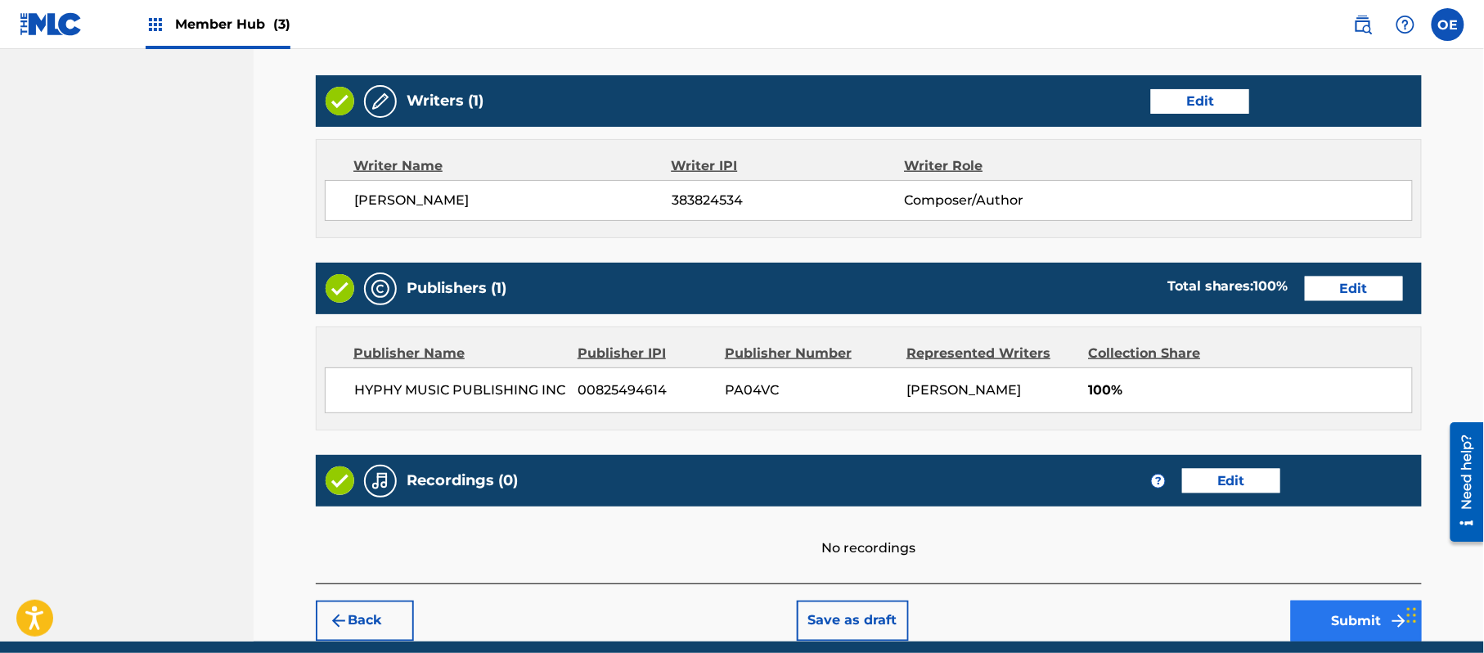
scroll to position [678, 0]
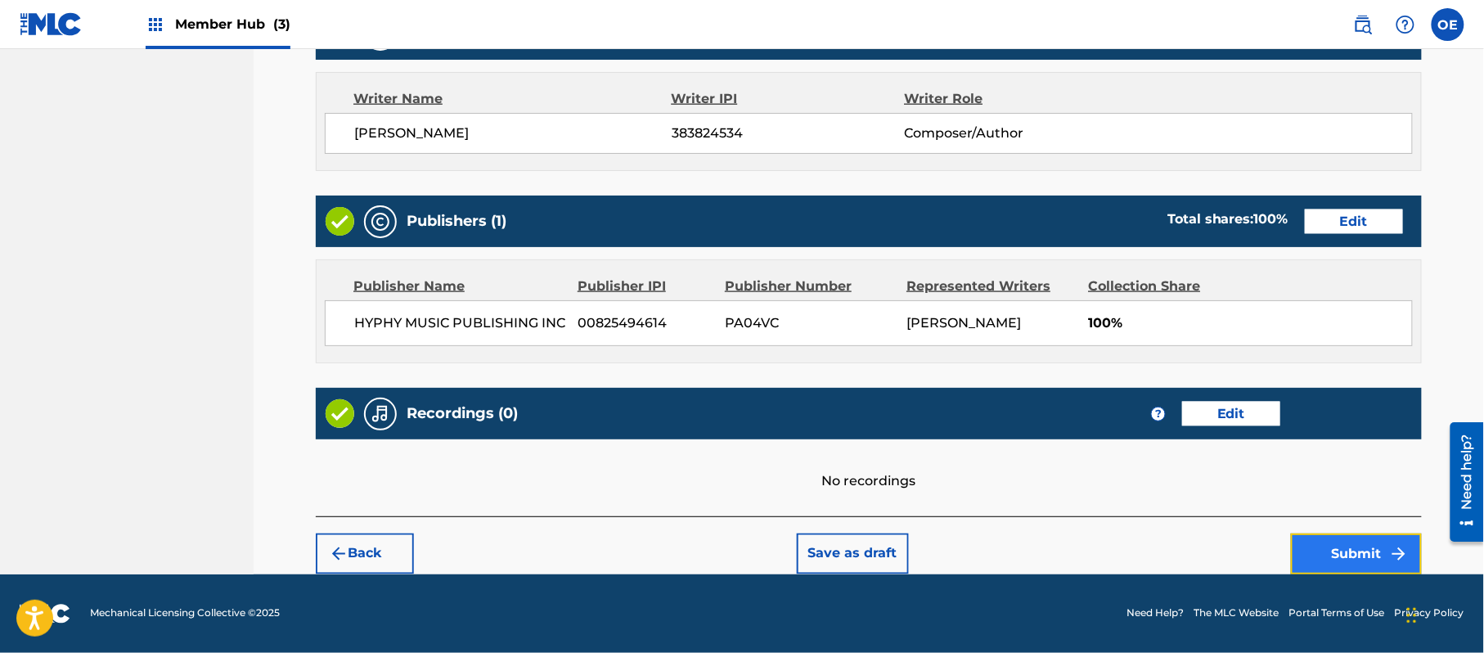
click at [1311, 566] on button "Submit" at bounding box center [1356, 553] width 131 height 41
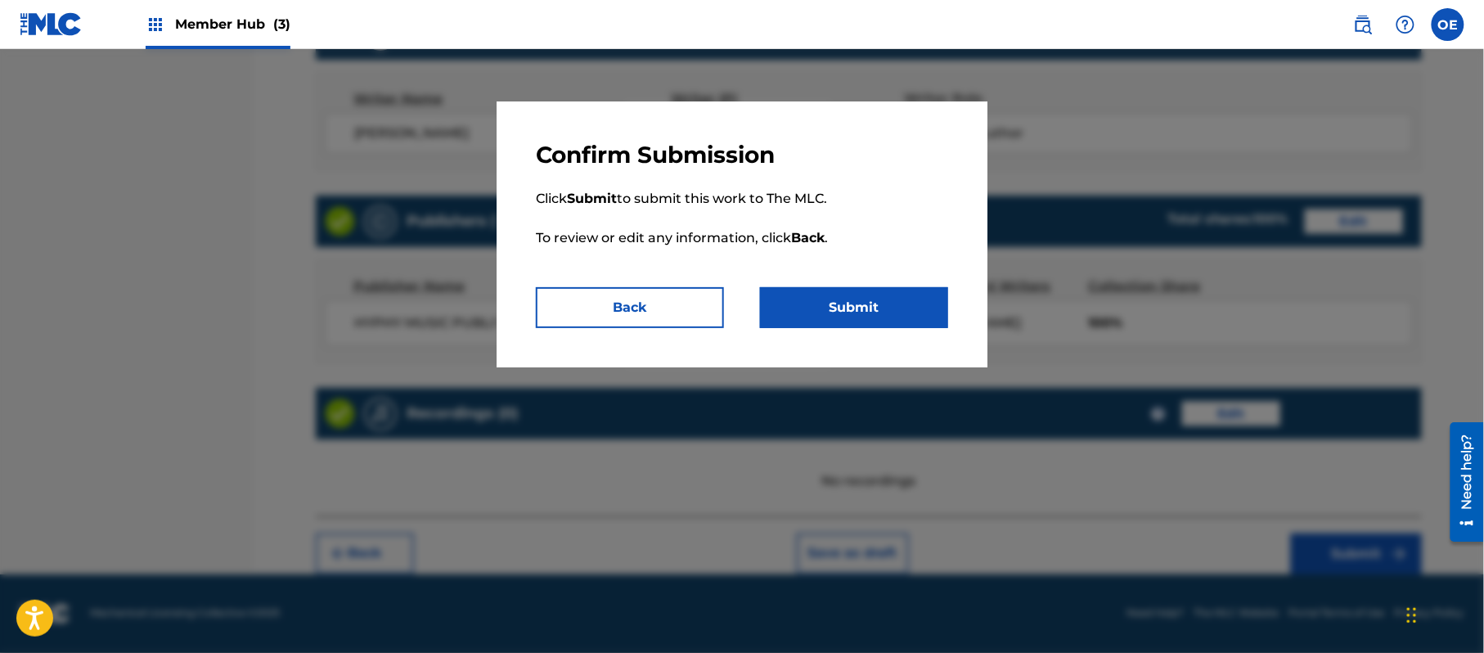
click at [923, 328] on div "Confirm Submission Click Submit to submit this work to The MLC. To review or ed…" at bounding box center [742, 234] width 491 height 266
drag, startPoint x: 912, startPoint y: 322, endPoint x: 885, endPoint y: 321, distance: 27.0
click at [911, 322] on button "Submit" at bounding box center [854, 307] width 188 height 41
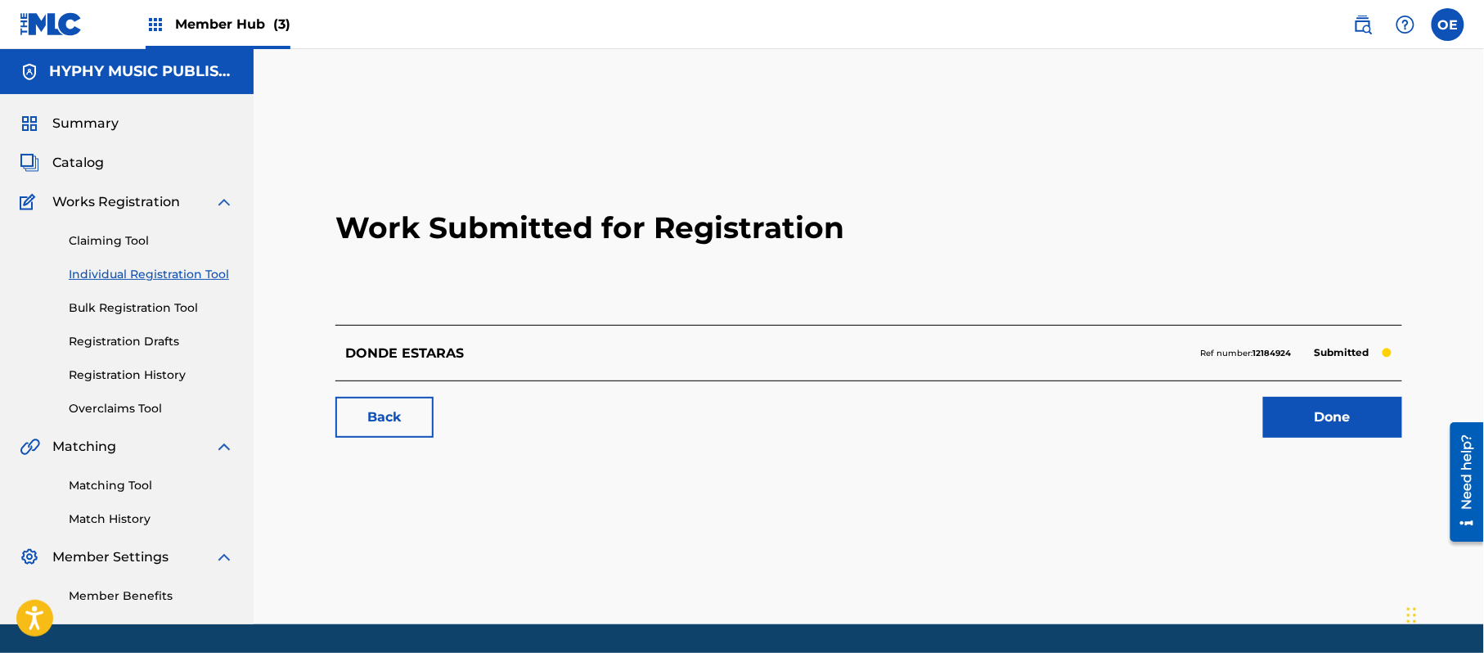
drag, startPoint x: 187, startPoint y: 272, endPoint x: 259, endPoint y: 335, distance: 96.3
click at [187, 272] on link "Individual Registration Tool" at bounding box center [151, 274] width 165 height 17
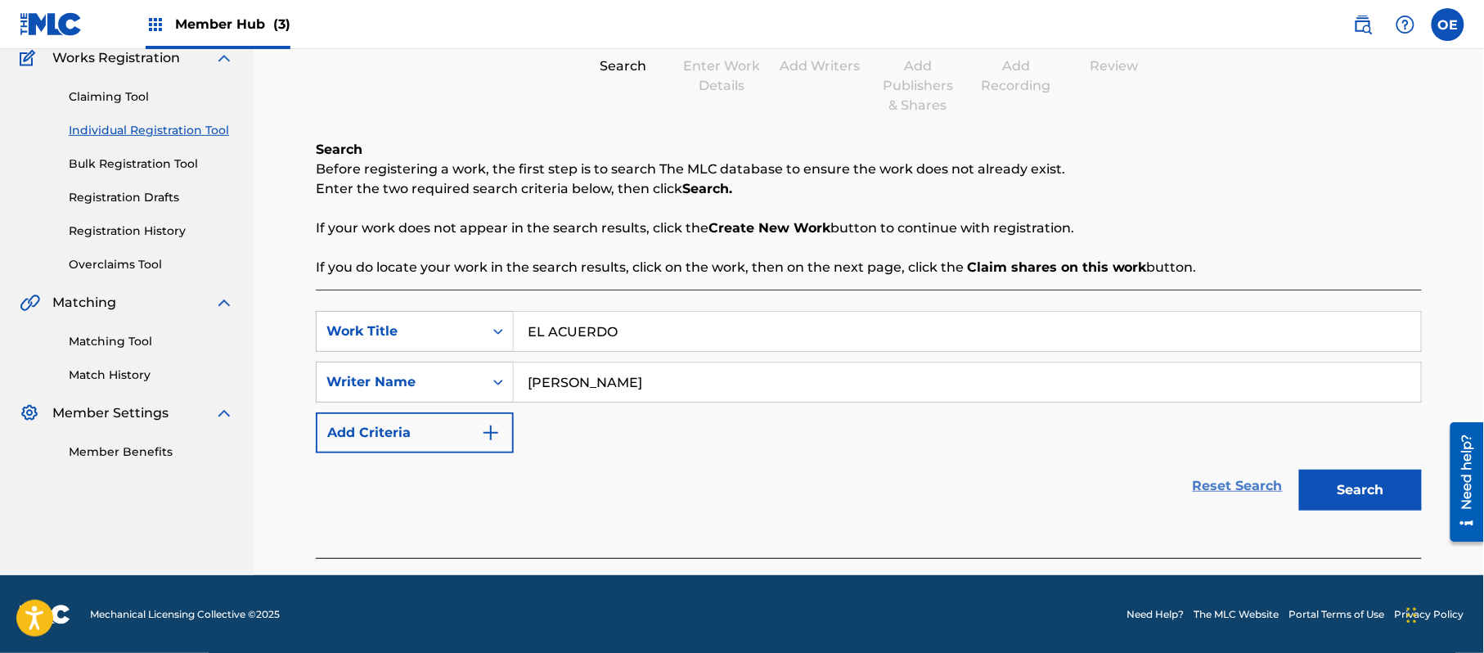
scroll to position [145, 0]
click at [1323, 472] on button "Search" at bounding box center [1360, 489] width 123 height 41
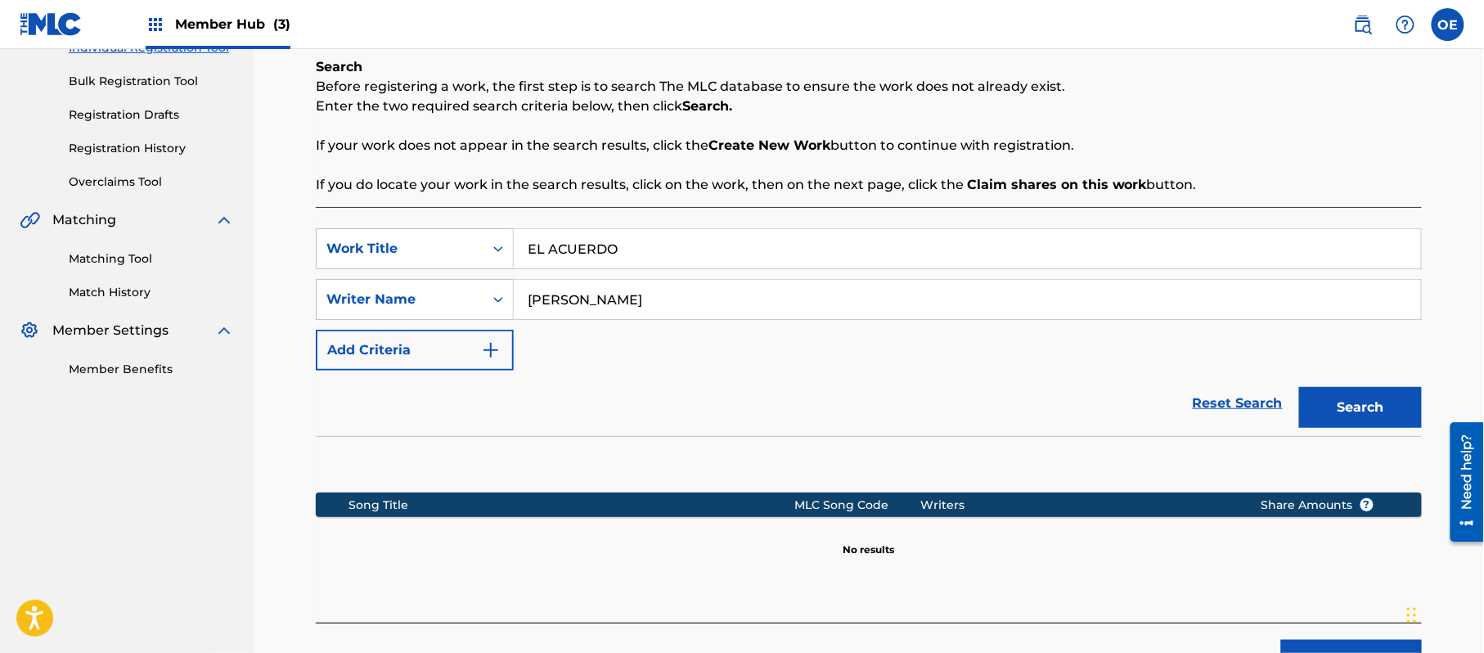
scroll to position [334, 0]
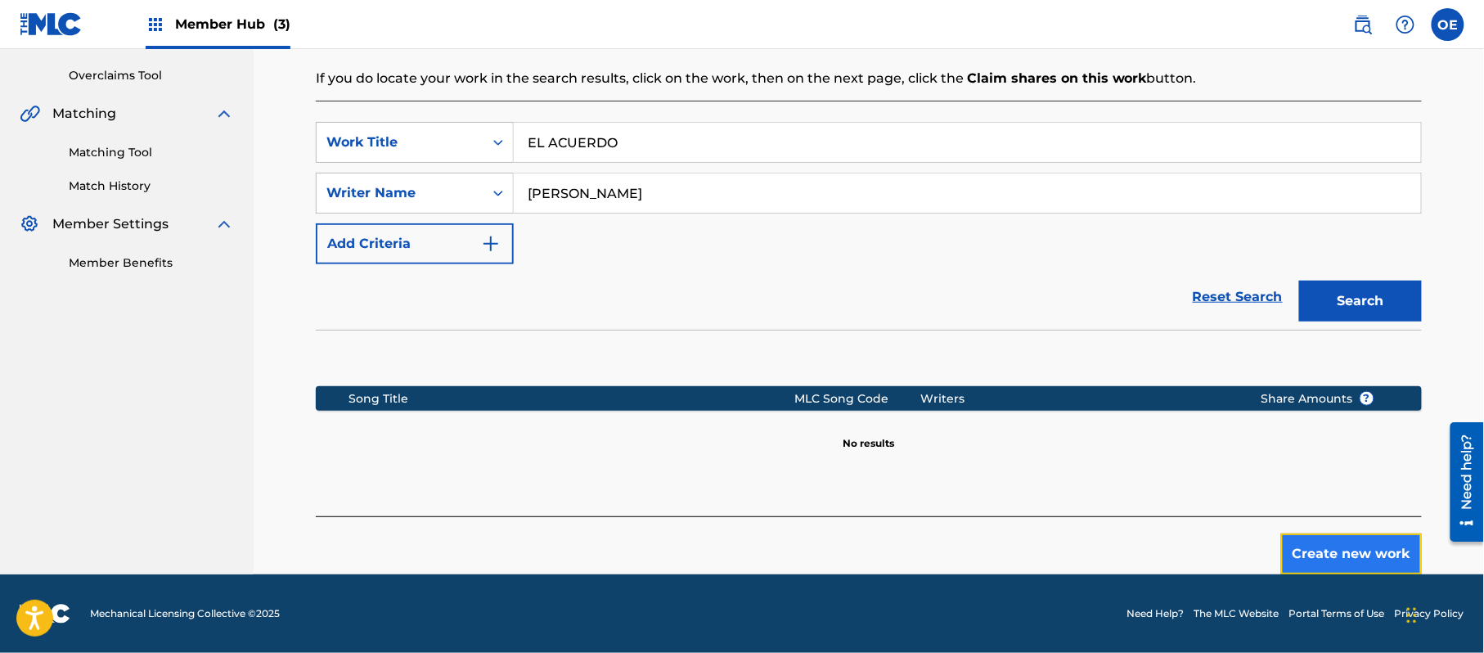
click at [1312, 550] on button "Create new work" at bounding box center [1351, 553] width 141 height 41
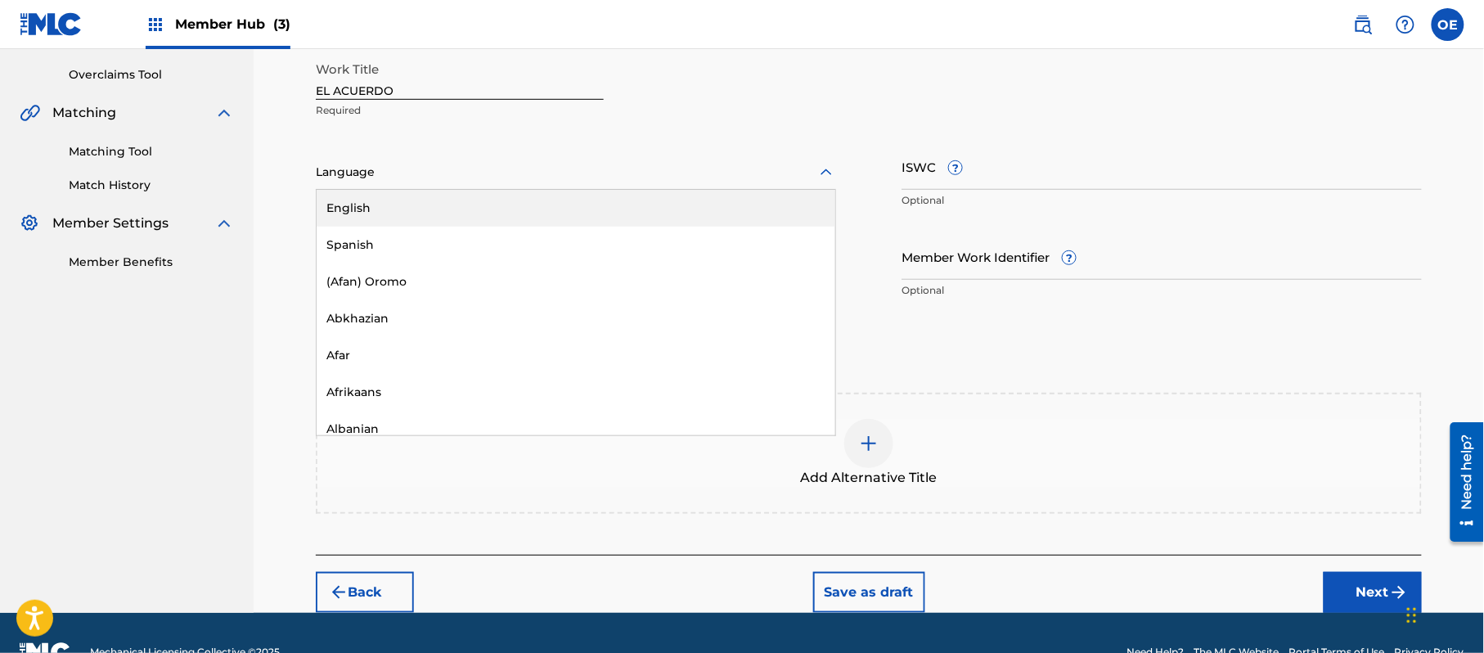
click at [339, 178] on div at bounding box center [576, 172] width 520 height 20
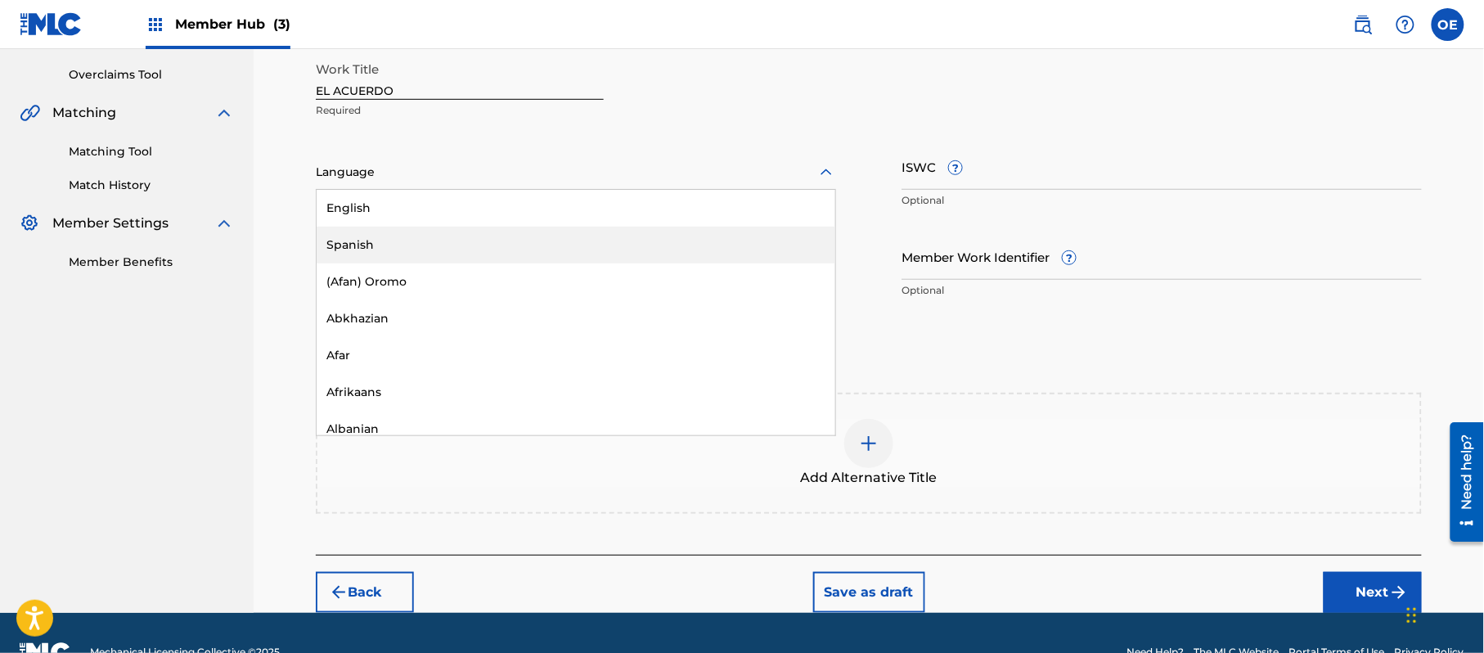
click at [362, 246] on div "Spanish" at bounding box center [576, 245] width 519 height 37
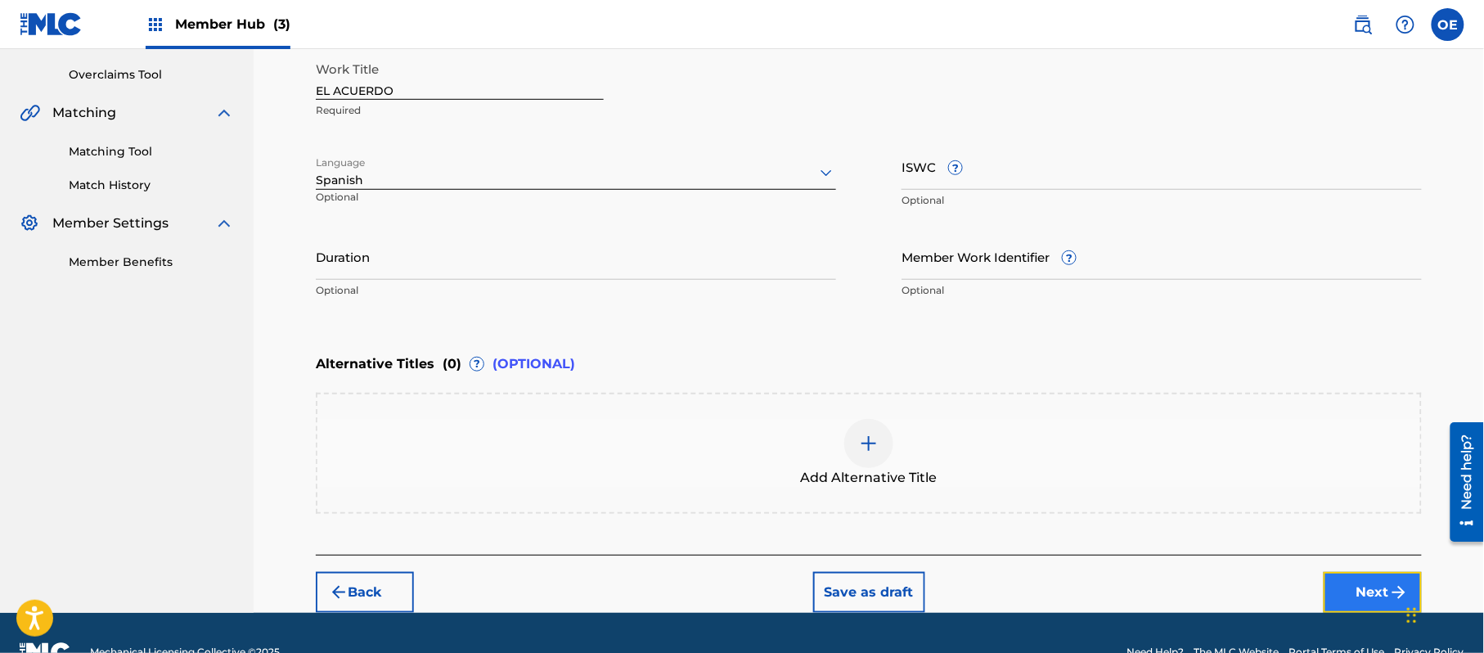
click at [1366, 594] on button "Next" at bounding box center [1373, 592] width 98 height 41
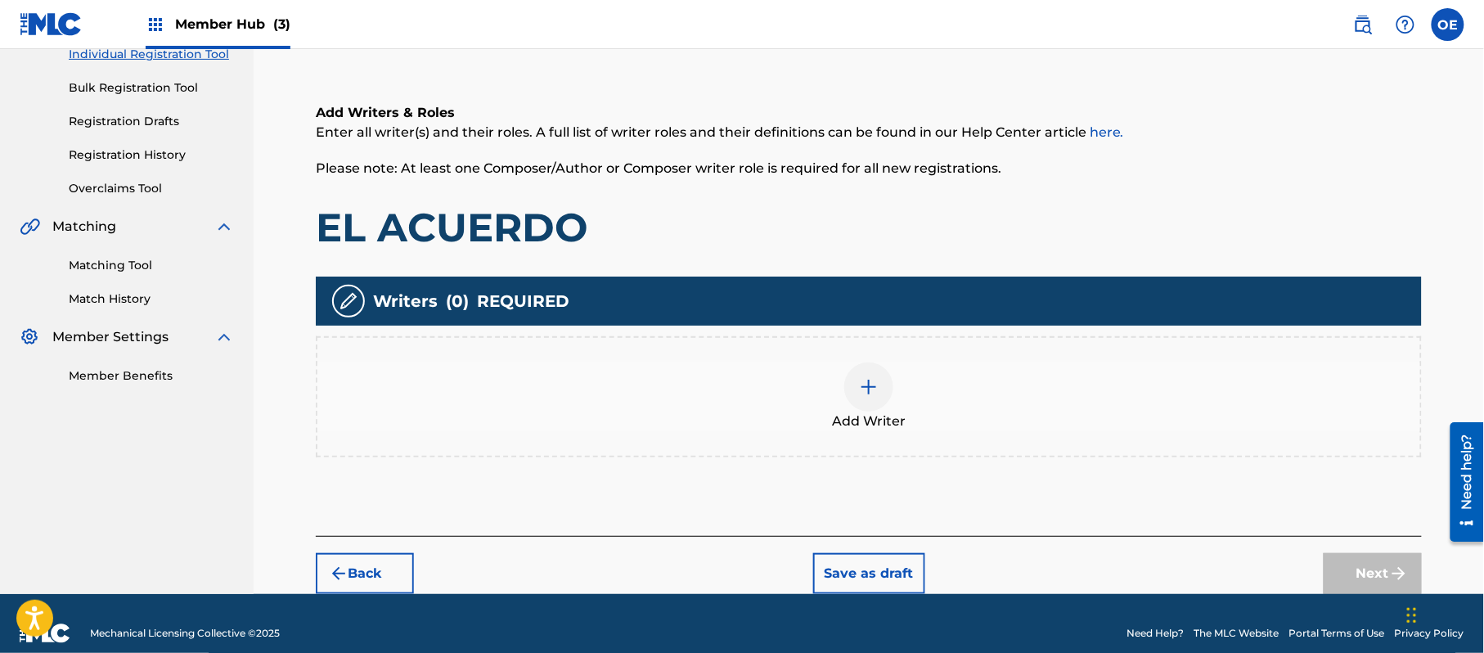
scroll to position [74, 0]
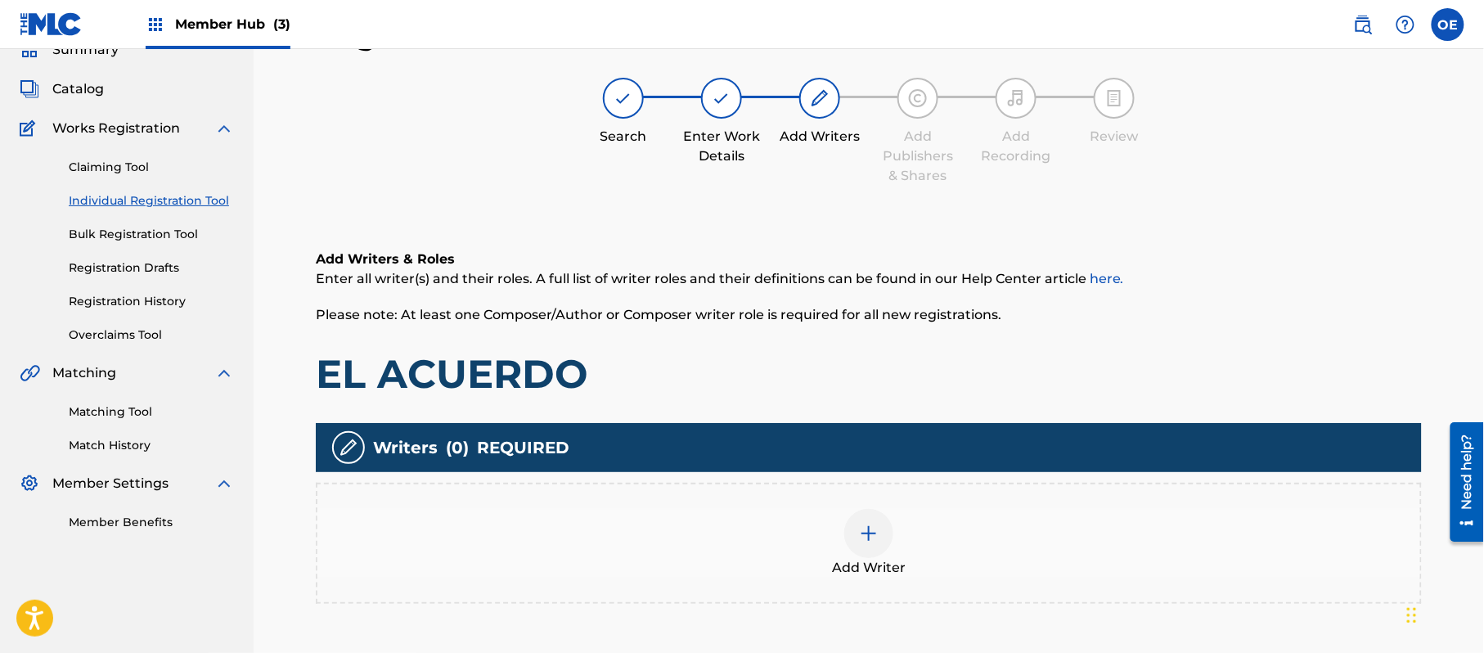
click at [966, 586] on div "Add Writer" at bounding box center [869, 543] width 1106 height 121
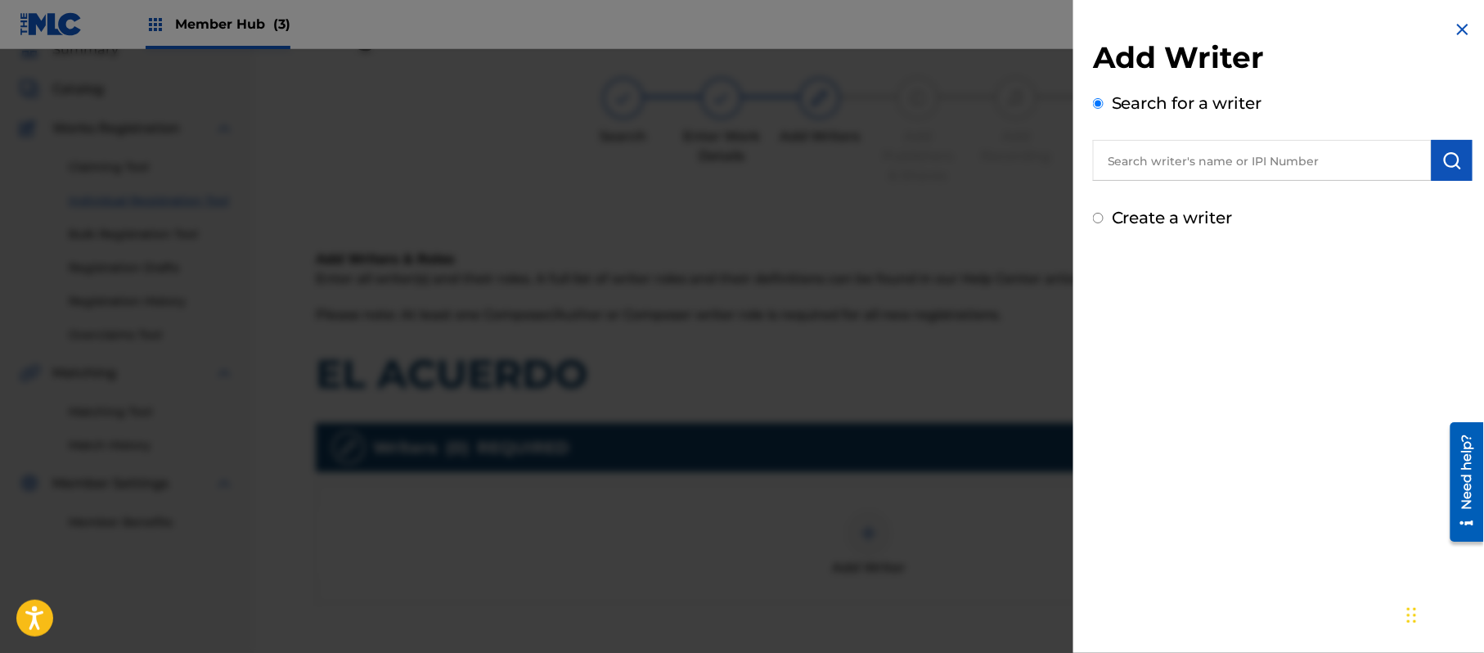
click at [1123, 230] on div "Add Writer Search for a writer Create a writer" at bounding box center [1283, 125] width 419 height 250
click at [1123, 220] on label "Create a writer" at bounding box center [1172, 218] width 121 height 20
click at [1104, 220] on input "Create a writer" at bounding box center [1098, 218] width 11 height 11
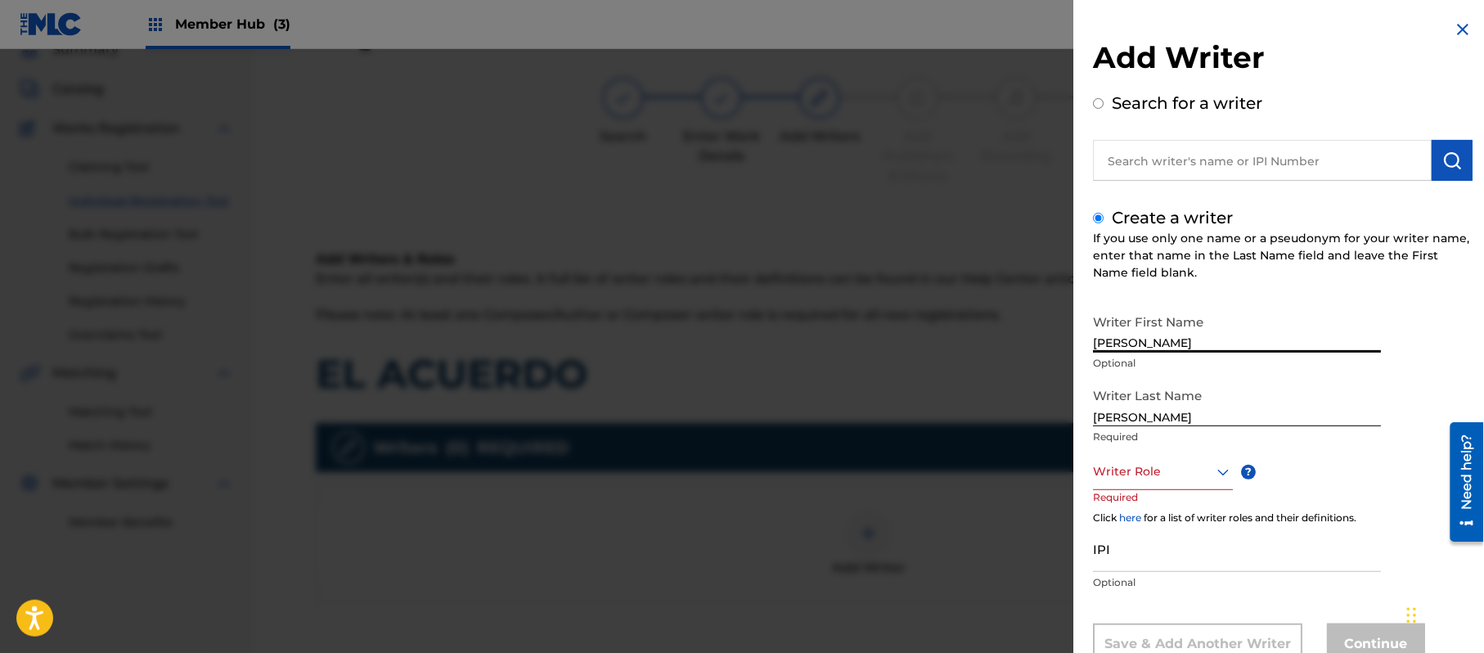
drag, startPoint x: 1208, startPoint y: 338, endPoint x: 1134, endPoint y: 355, distance: 75.6
click at [1134, 355] on div "Writer First Name [PERSON_NAME] Optional" at bounding box center [1237, 343] width 288 height 74
drag, startPoint x: 1137, startPoint y: 414, endPoint x: 997, endPoint y: 398, distance: 140.9
click at [1002, 398] on div "Add Writer Search for a writer Create a writer If you use only one name or a ps…" at bounding box center [742, 351] width 1484 height 604
click at [1152, 458] on div "Writer Role" at bounding box center [1163, 471] width 140 height 37
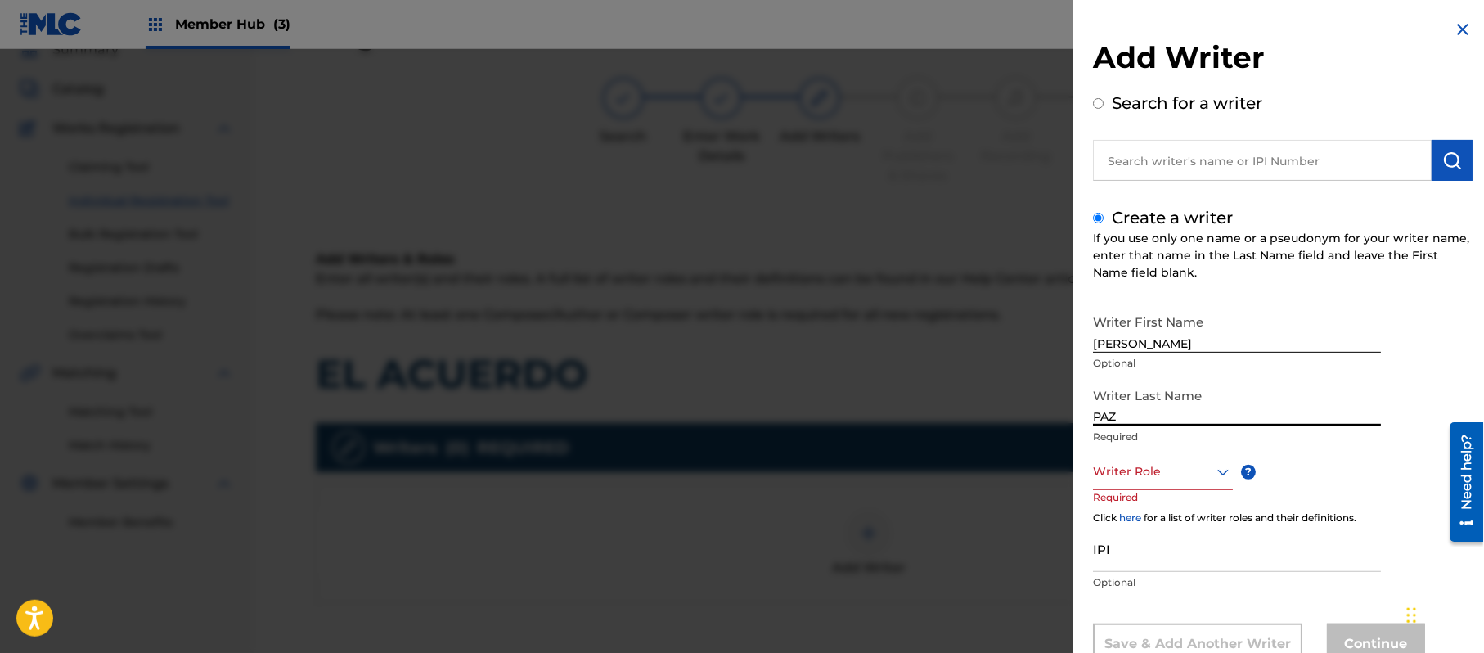
scroll to position [56, 0]
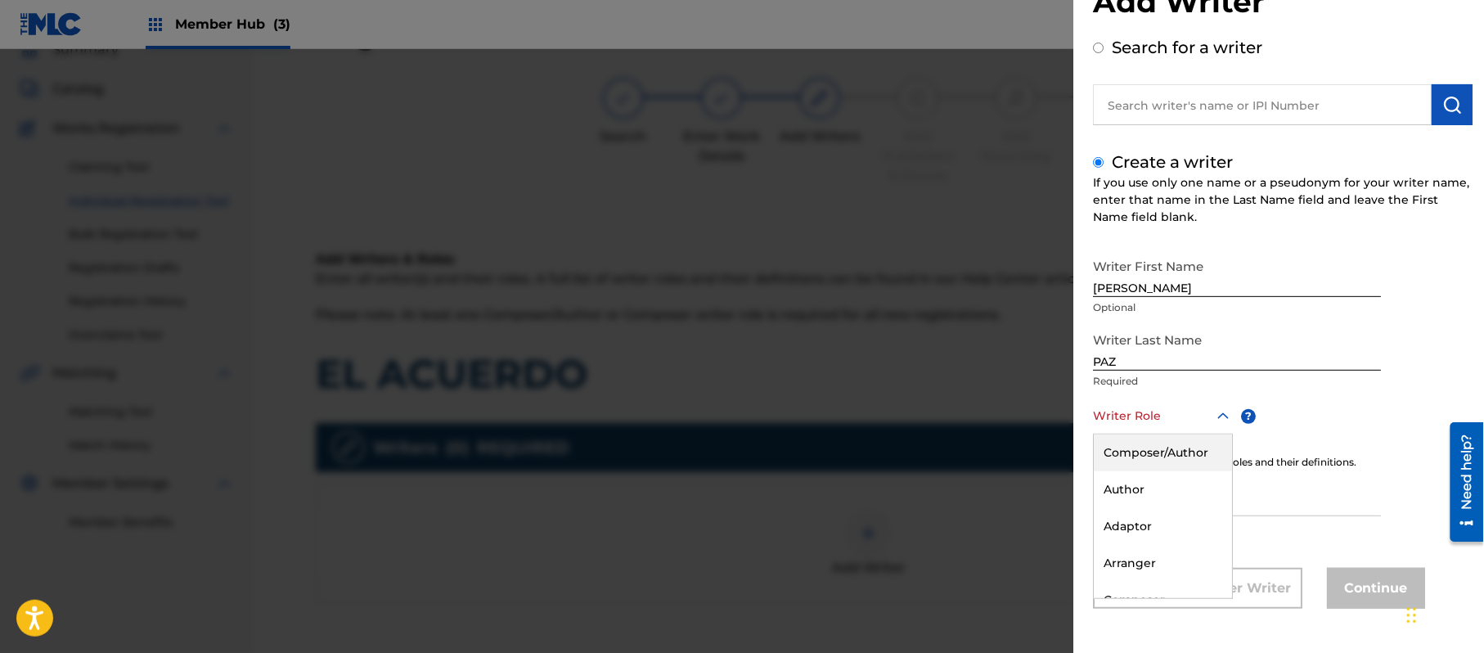
click at [1152, 458] on div "Composer/Author" at bounding box center [1163, 452] width 138 height 37
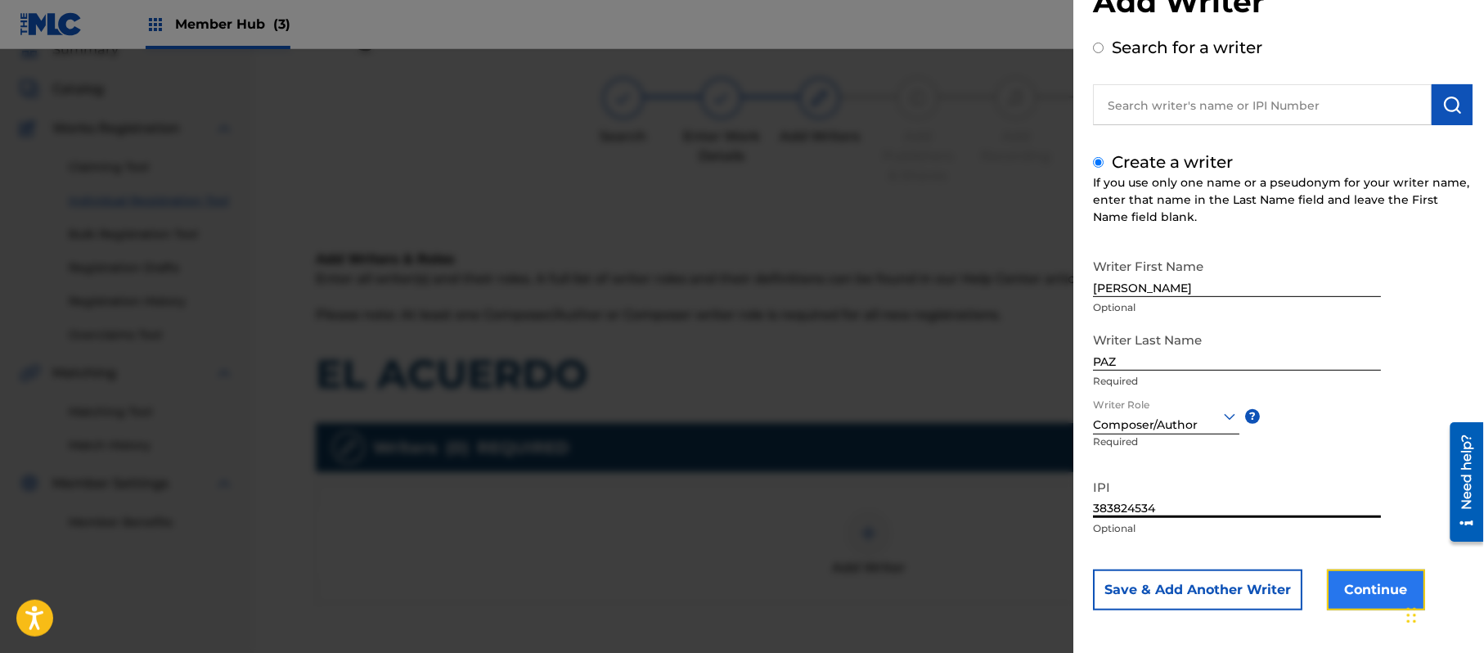
click at [1353, 581] on button "Continue" at bounding box center [1376, 589] width 98 height 41
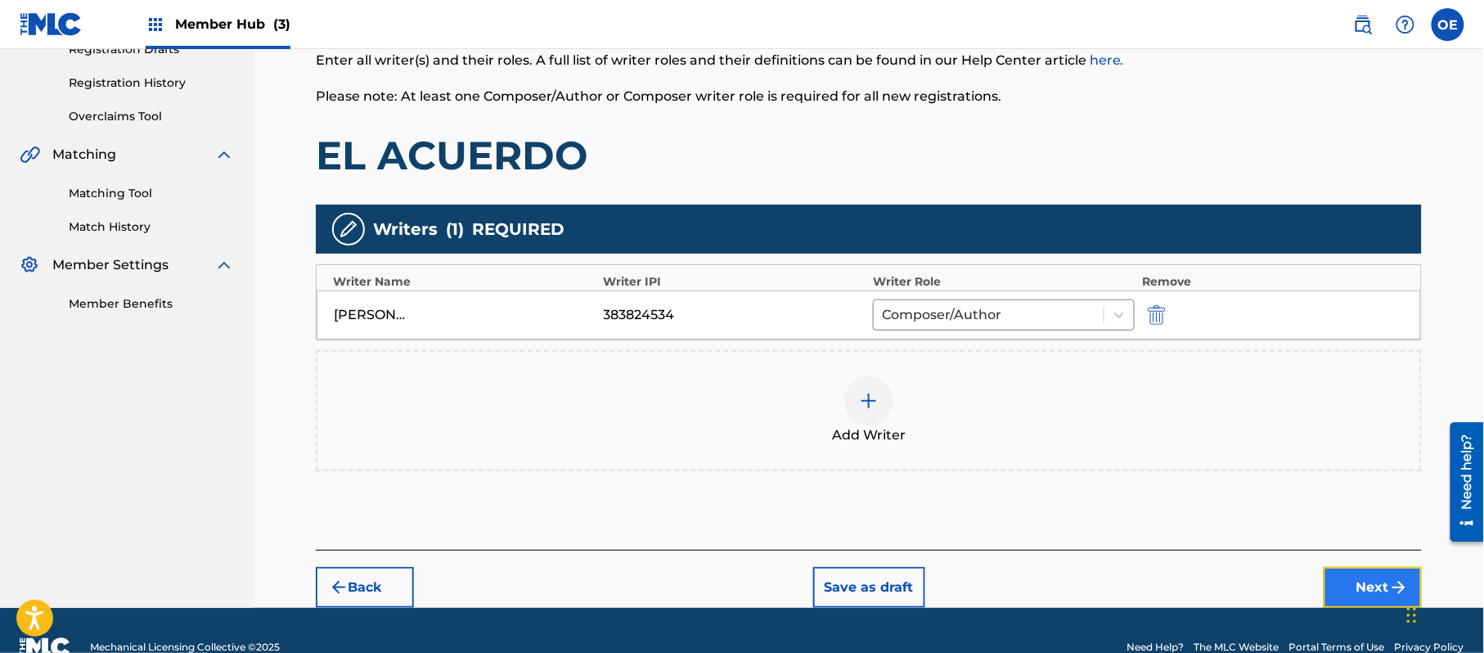
click at [1368, 573] on button "Next" at bounding box center [1373, 587] width 98 height 41
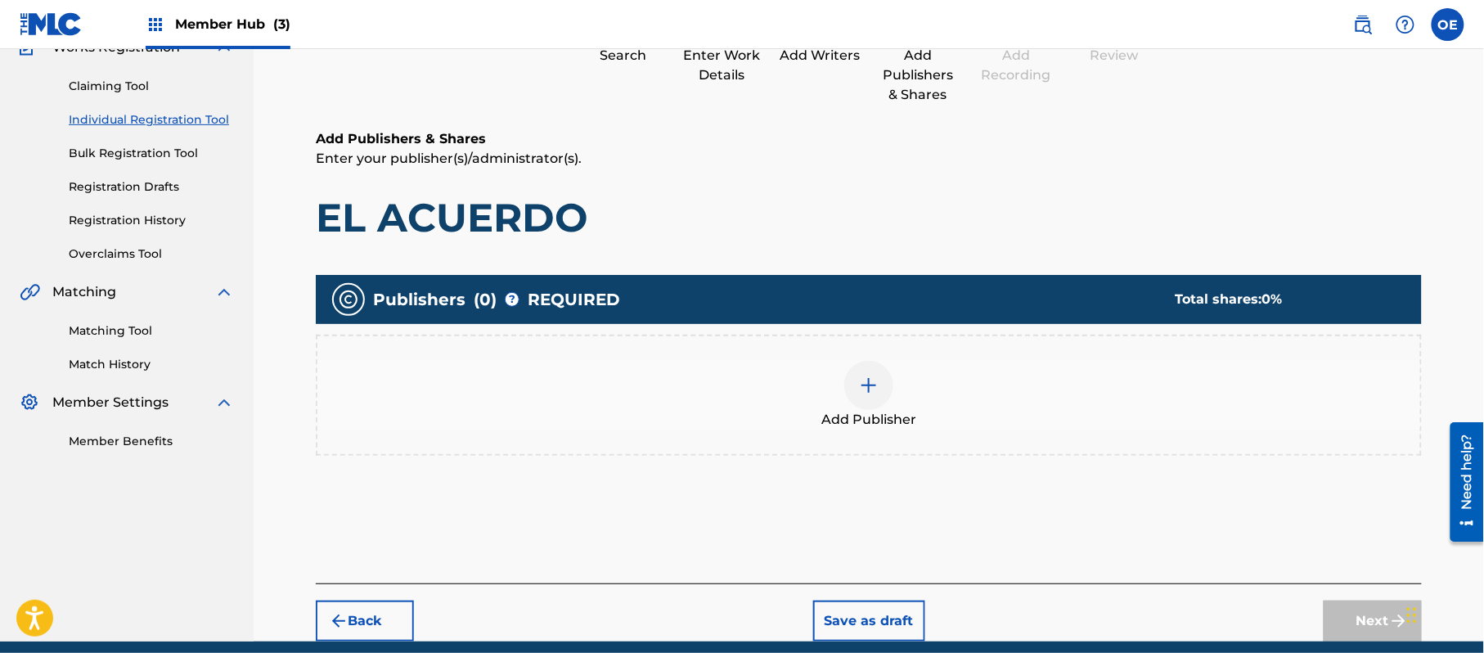
scroll to position [74, 0]
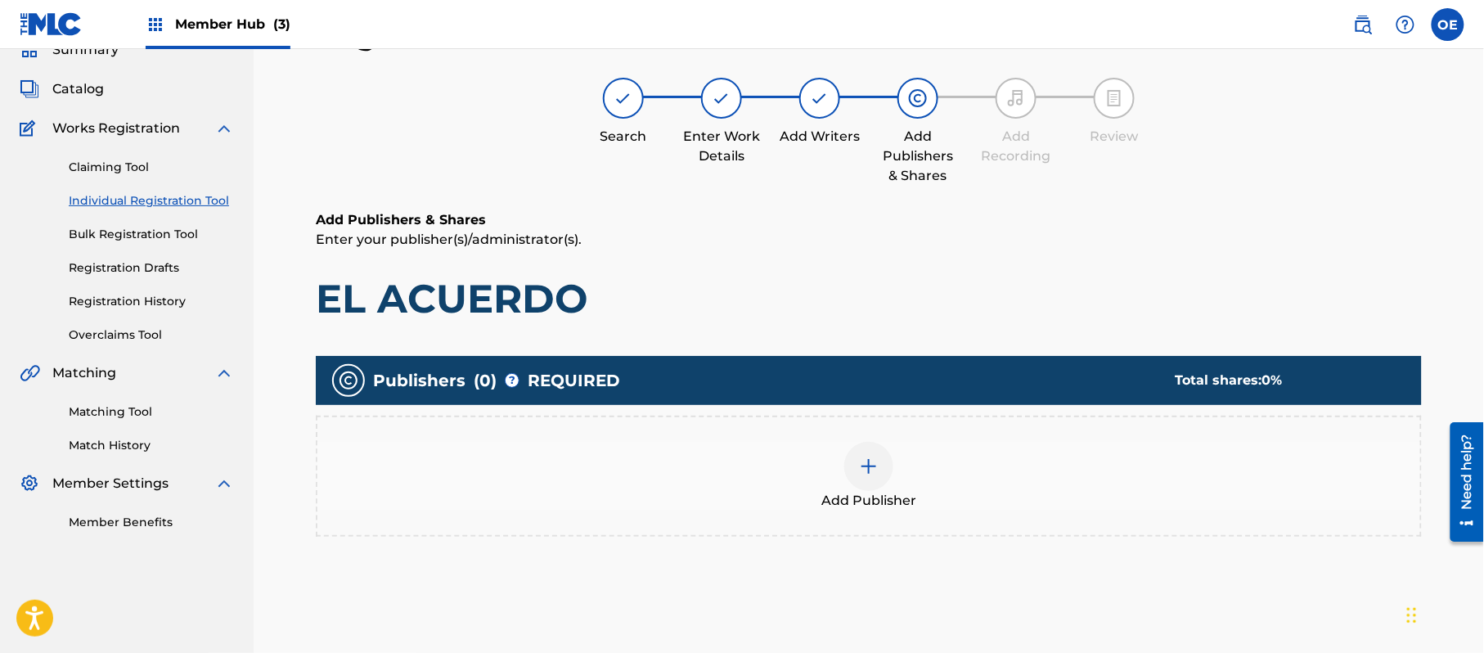
click at [855, 488] on div "Add Publisher" at bounding box center [868, 476] width 1103 height 69
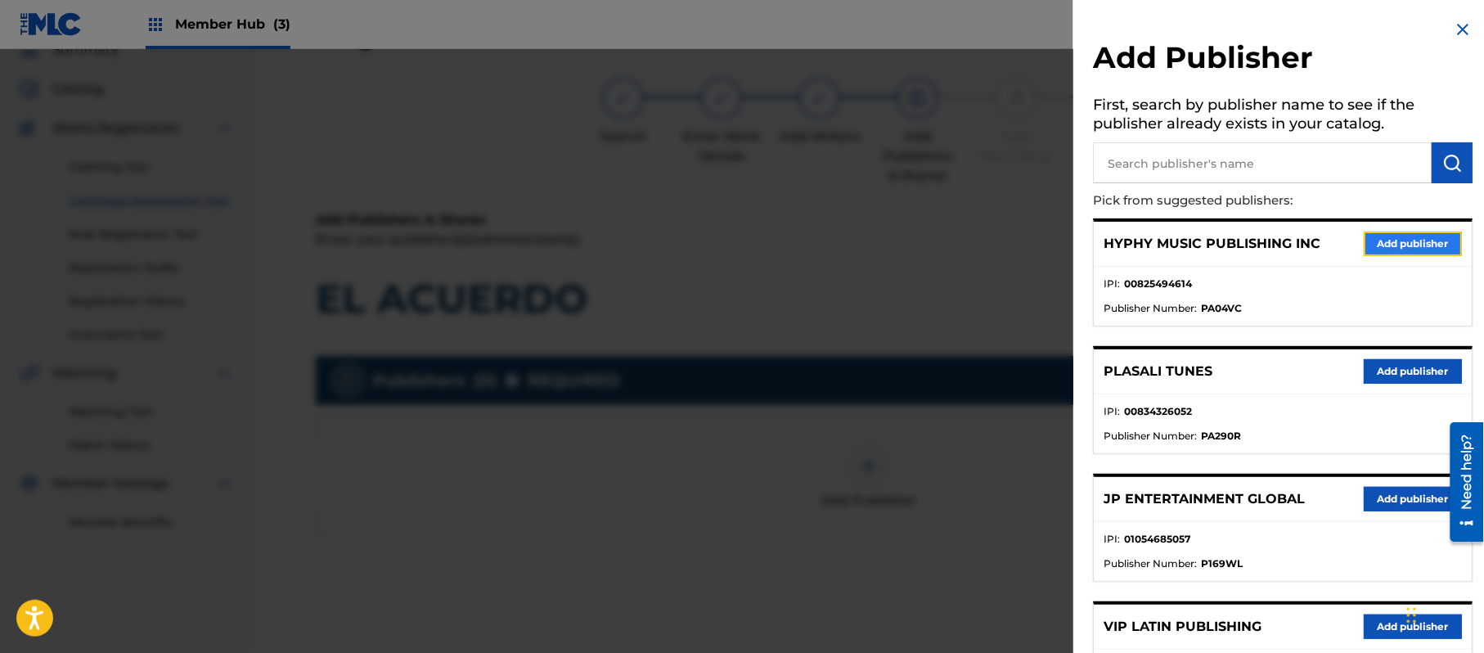
click at [1421, 243] on button "Add publisher" at bounding box center [1413, 244] width 98 height 25
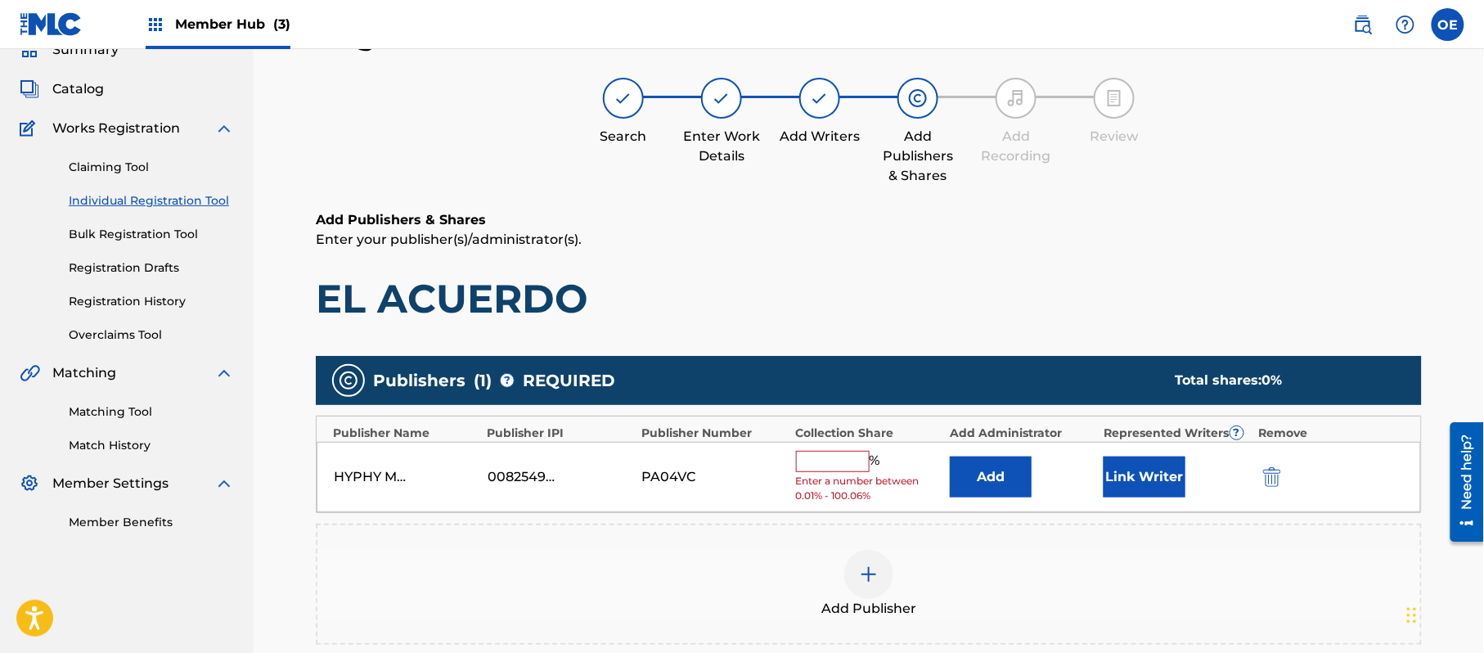
click at [867, 457] on input "text" at bounding box center [833, 461] width 74 height 21
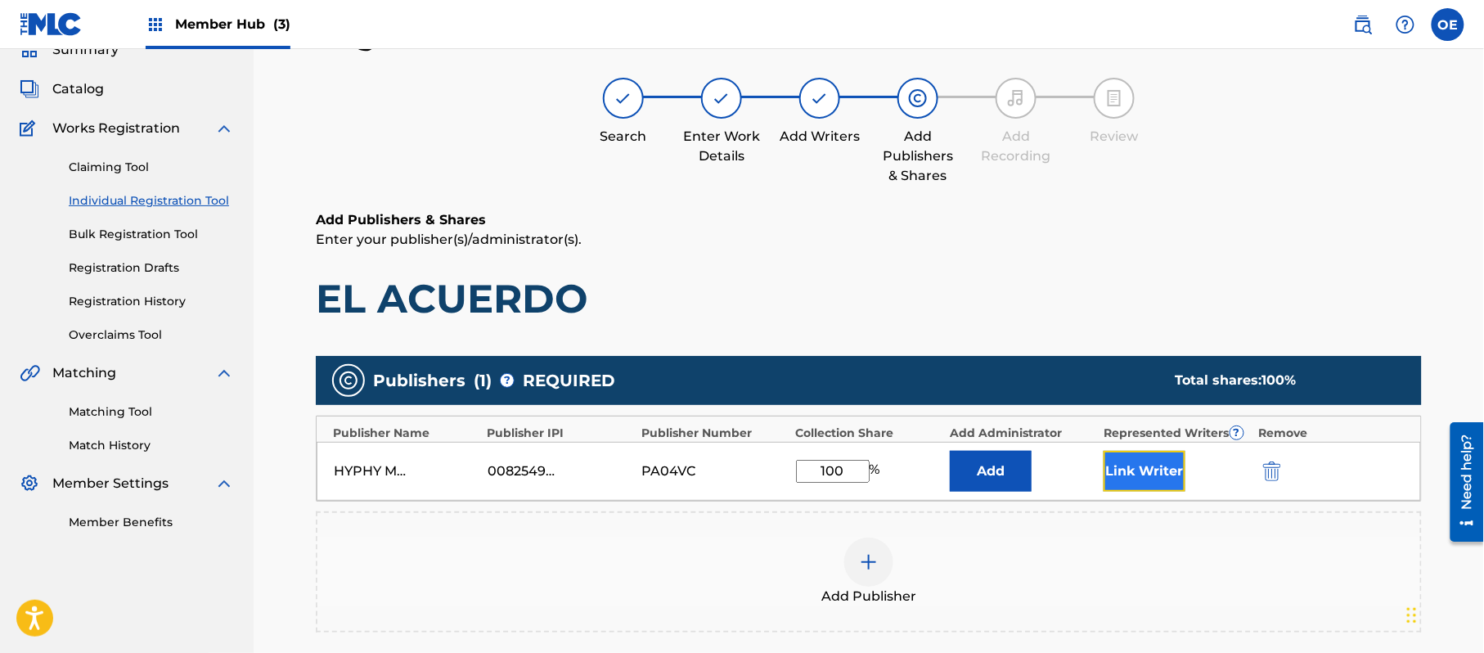
click at [1128, 479] on button "Link Writer" at bounding box center [1145, 471] width 82 height 41
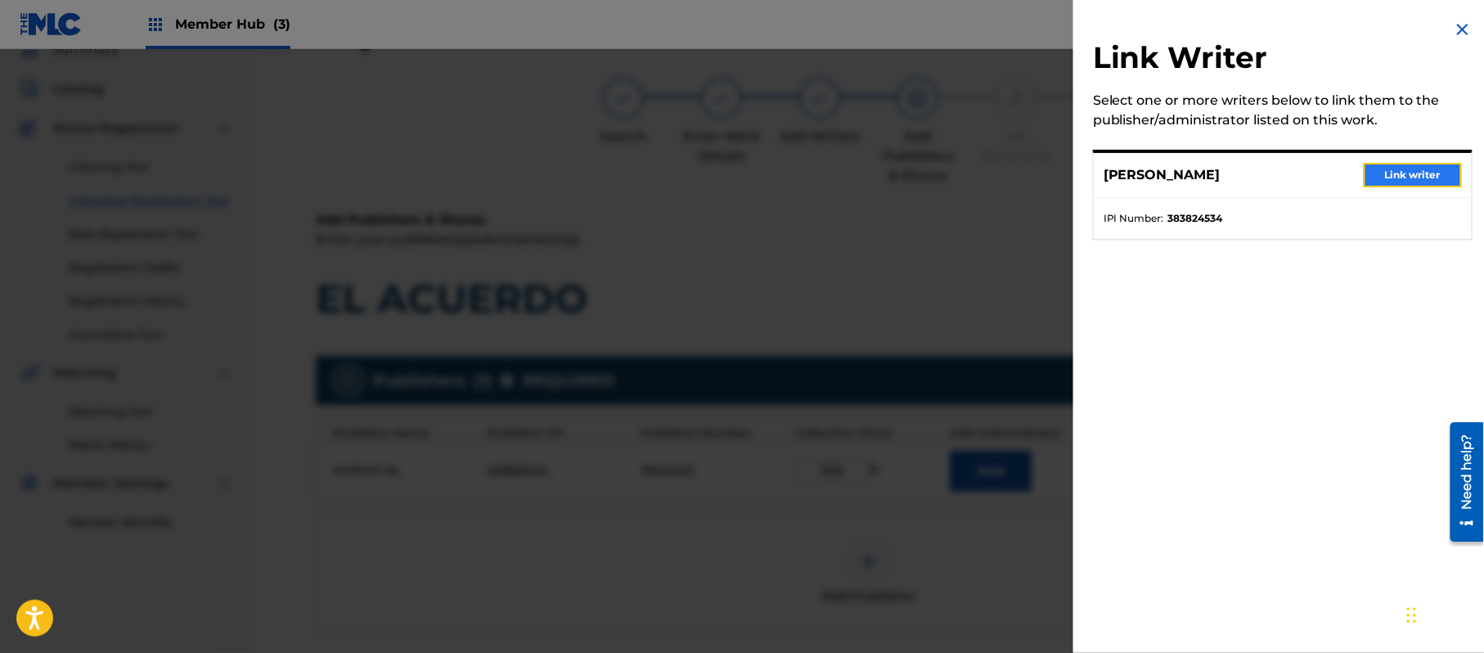
click at [1419, 175] on button "Link writer" at bounding box center [1413, 175] width 98 height 25
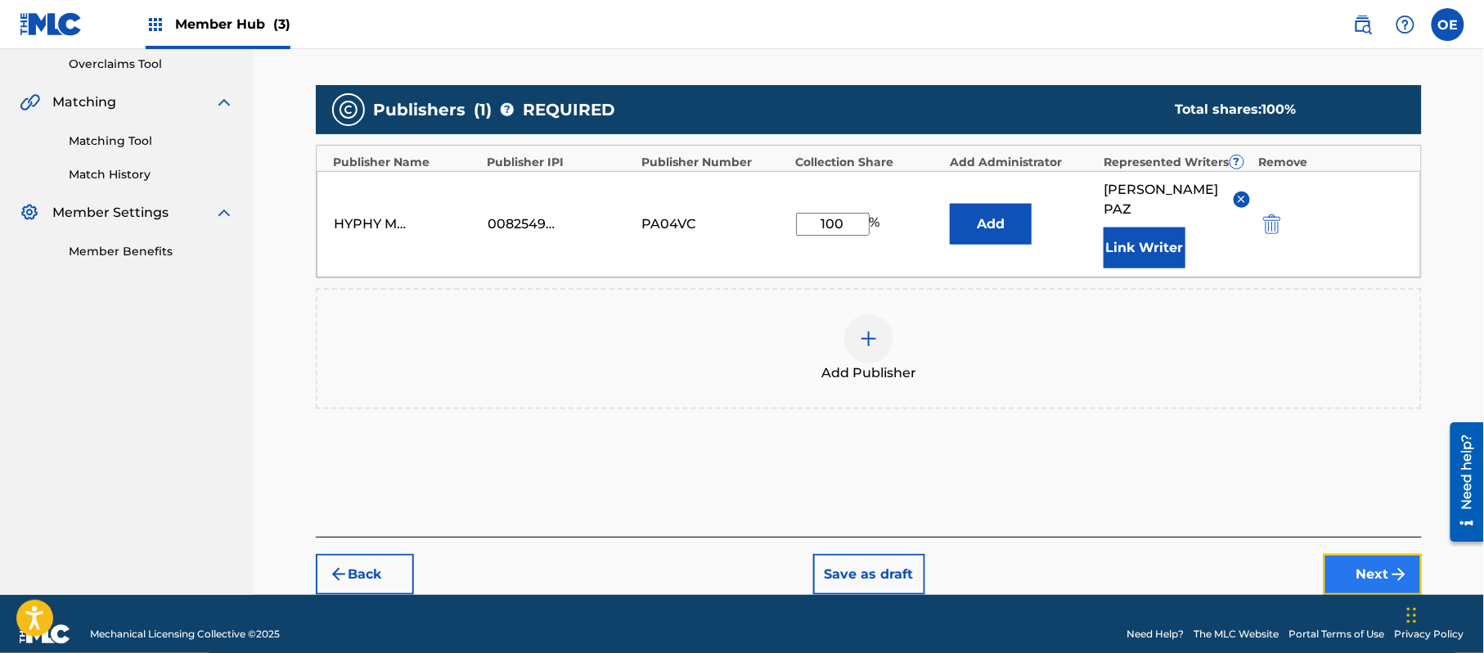
click at [1355, 554] on button "Next" at bounding box center [1373, 574] width 98 height 41
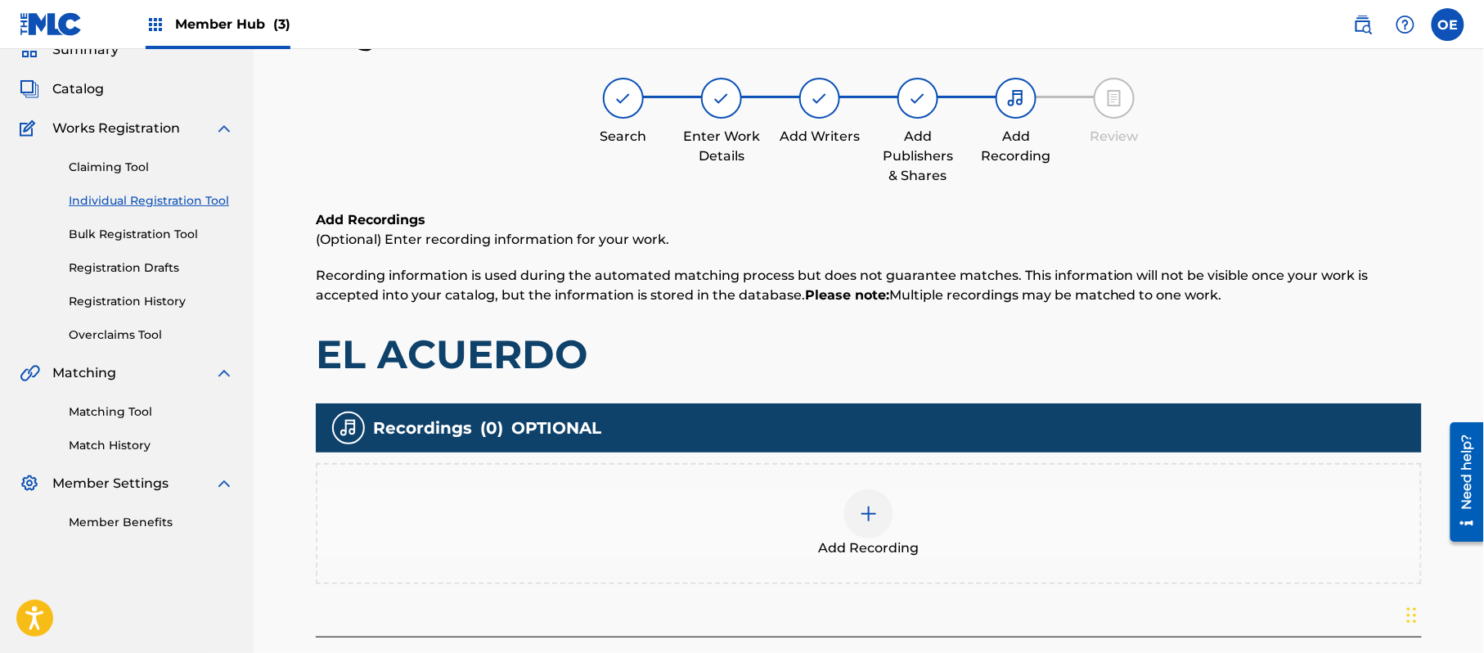
click at [851, 514] on div at bounding box center [868, 513] width 49 height 49
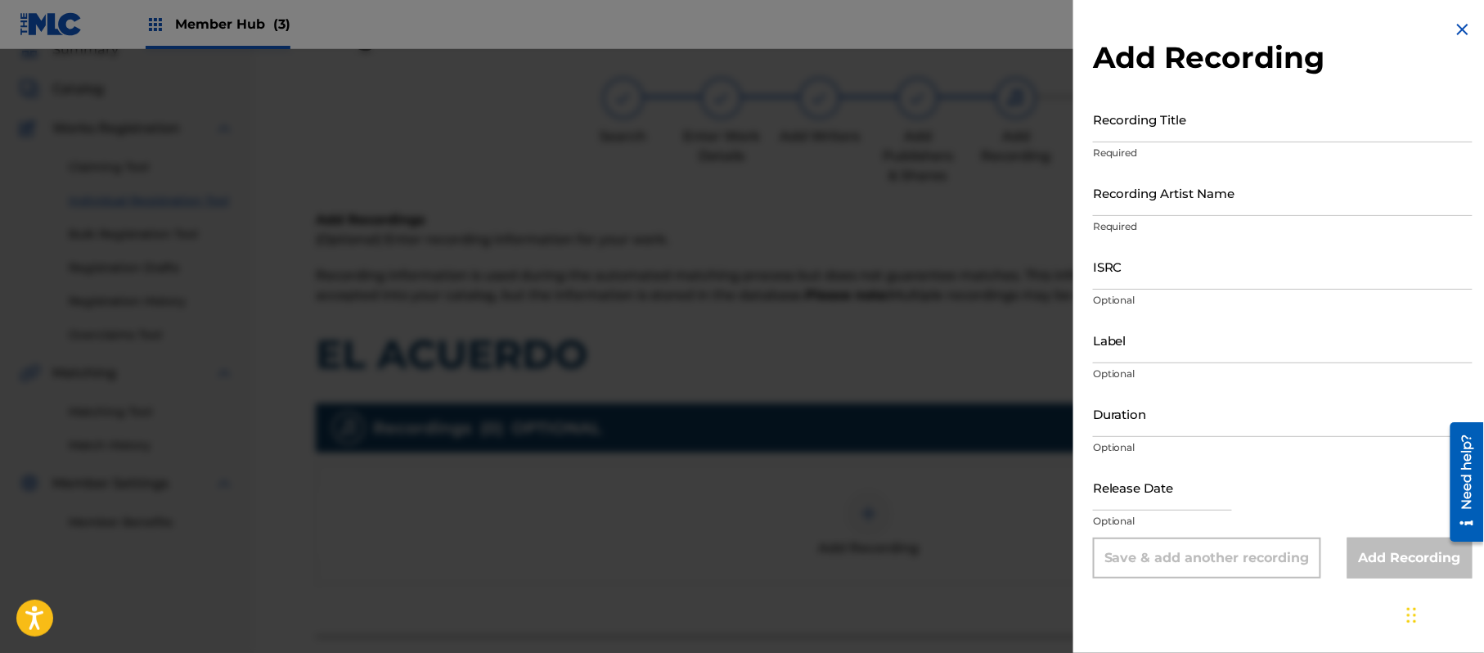
click at [1458, 27] on img at bounding box center [1463, 30] width 20 height 20
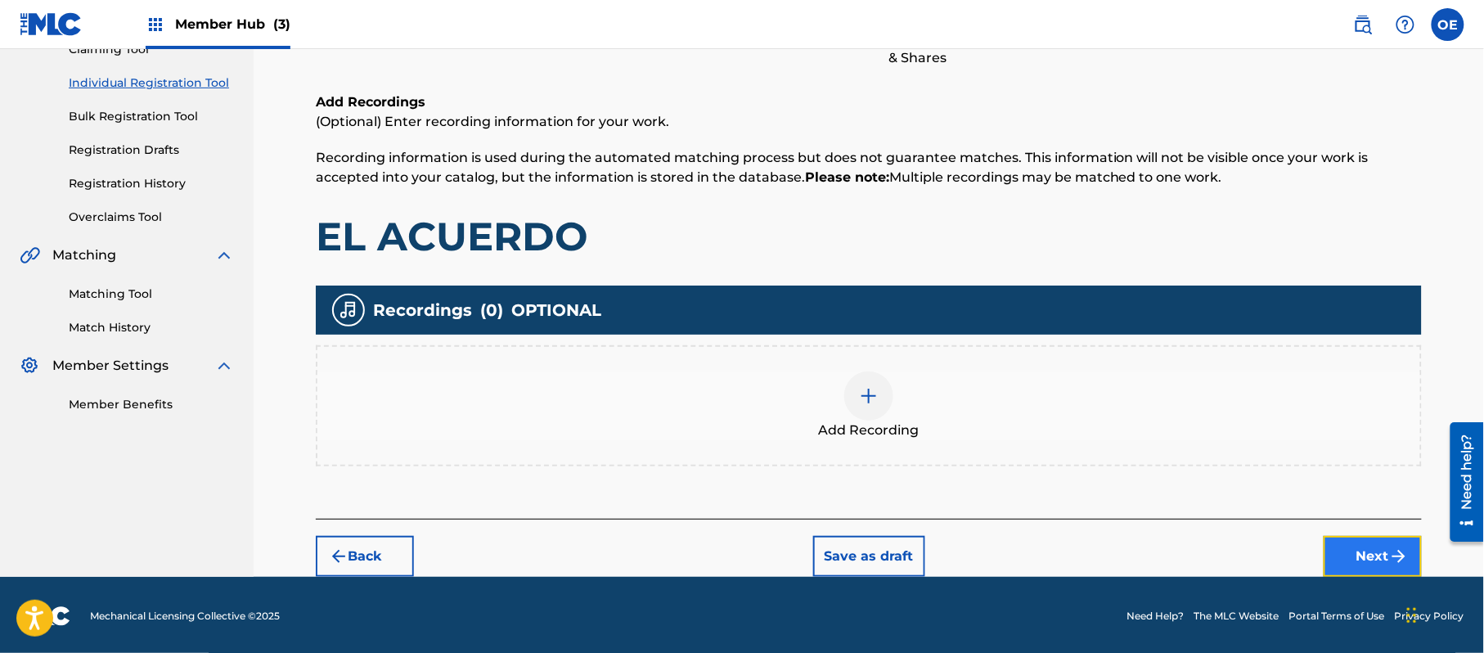
click at [1342, 547] on button "Next" at bounding box center [1373, 556] width 98 height 41
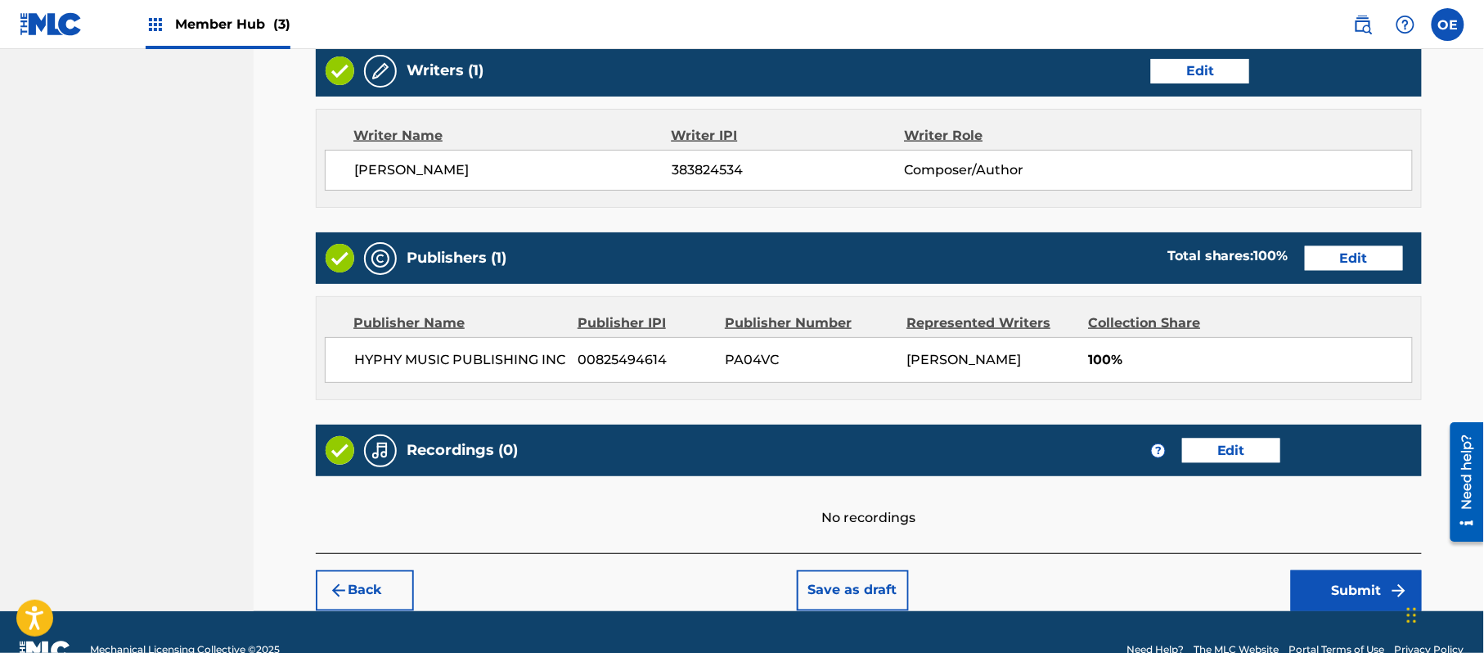
scroll to position [678, 0]
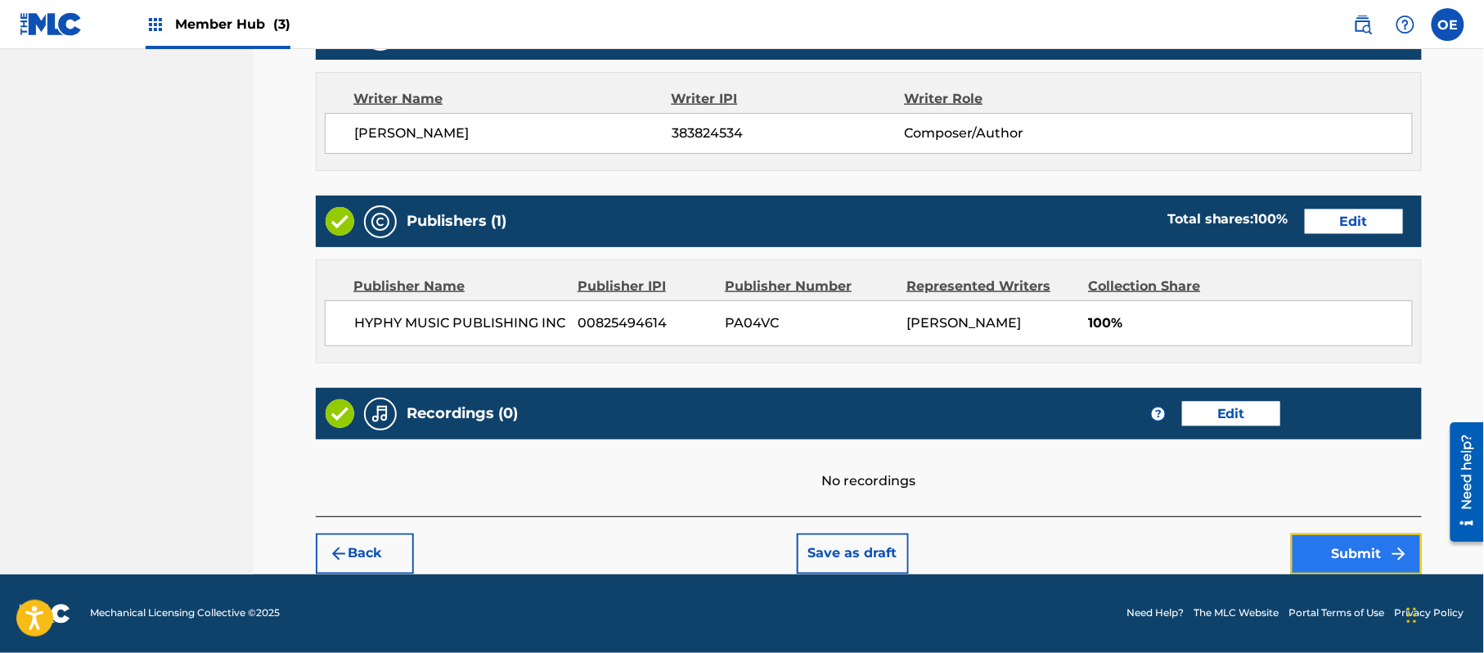
click at [1355, 550] on button "Submit" at bounding box center [1356, 553] width 131 height 41
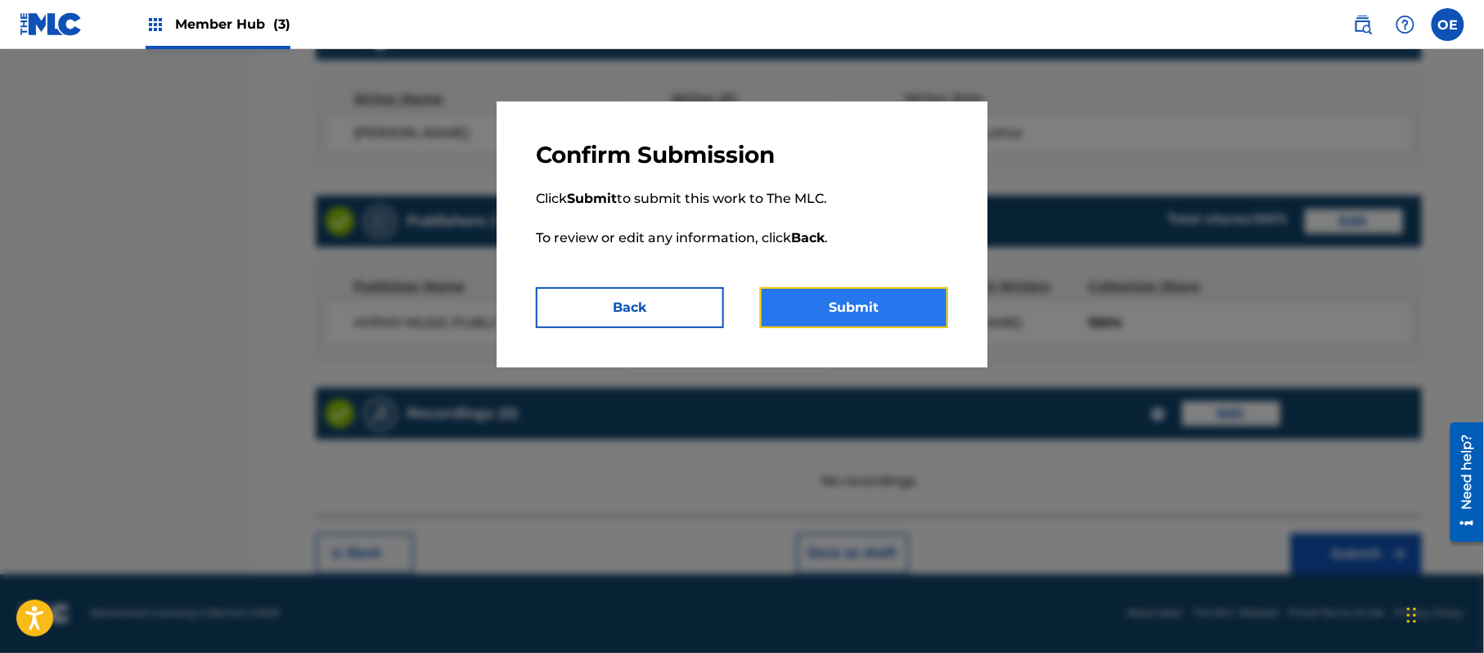
click at [864, 312] on button "Submit" at bounding box center [854, 307] width 188 height 41
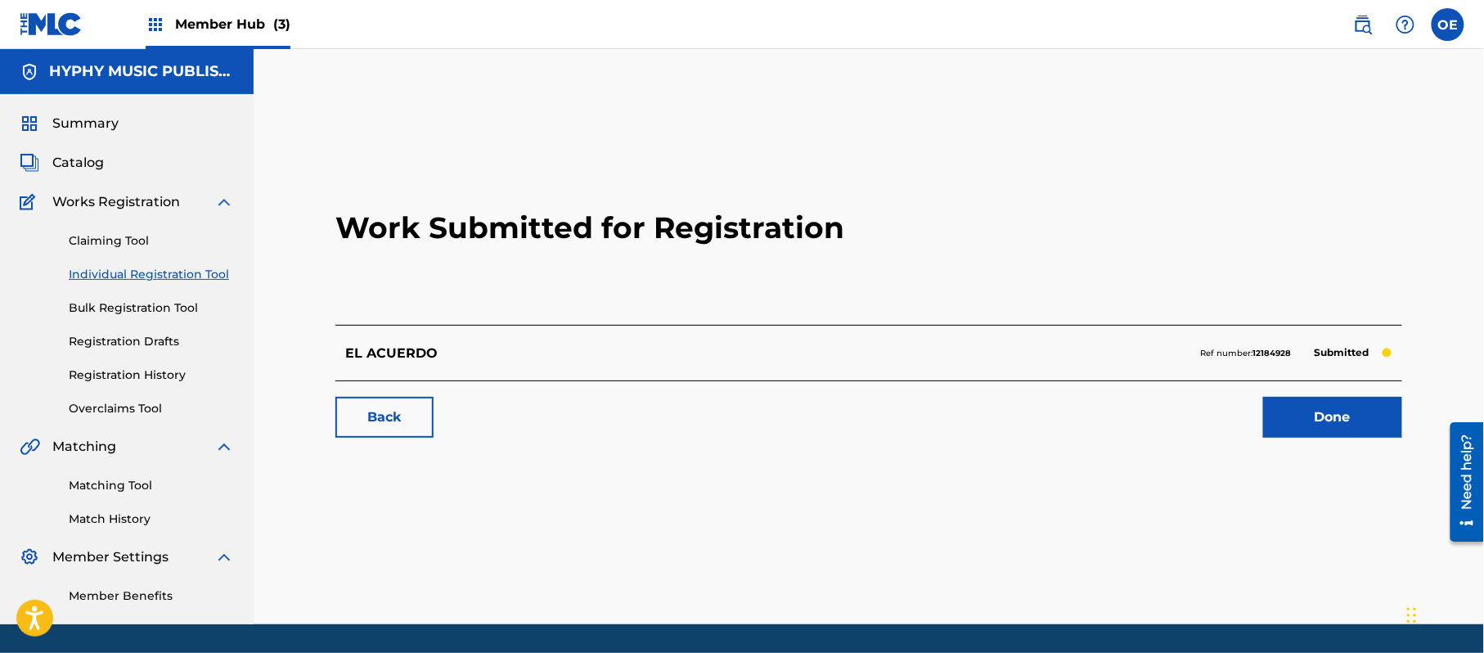
drag, startPoint x: 160, startPoint y: 281, endPoint x: 167, endPoint y: 289, distance: 9.9
click at [160, 281] on link "Individual Registration Tool" at bounding box center [151, 274] width 165 height 17
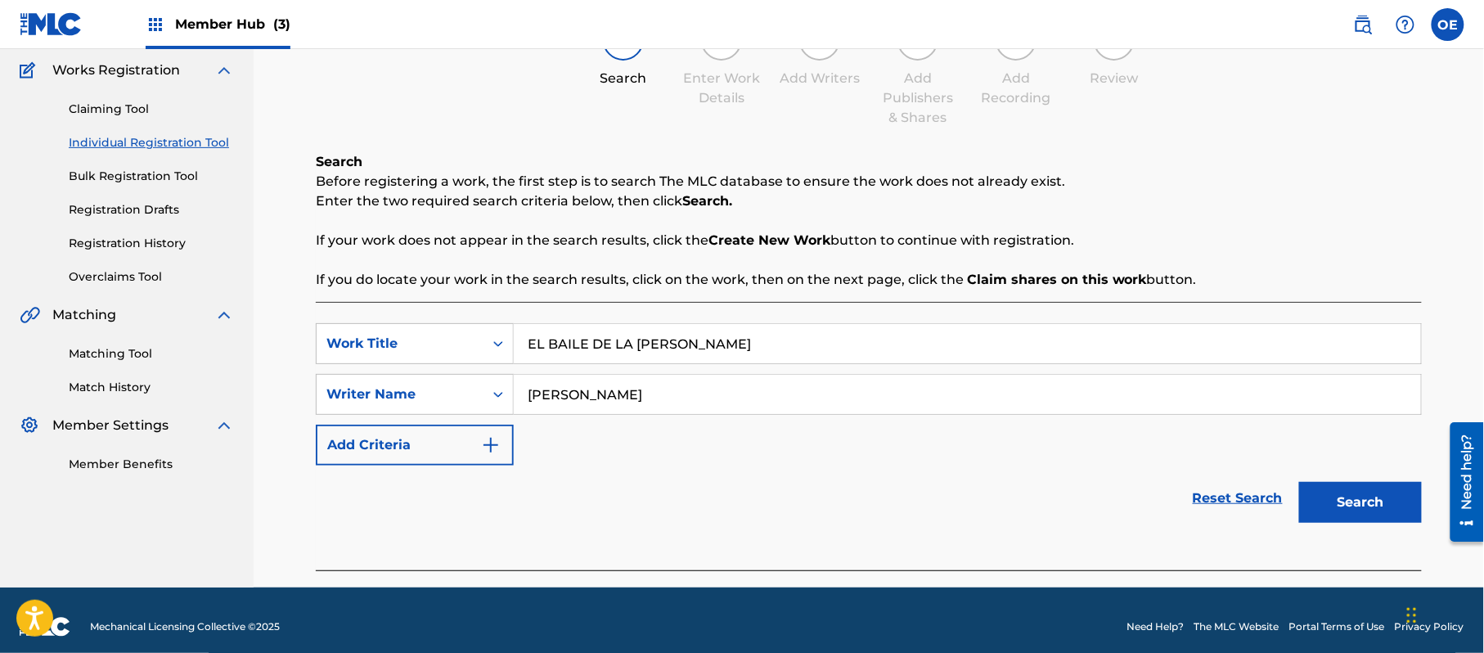
scroll to position [145, 0]
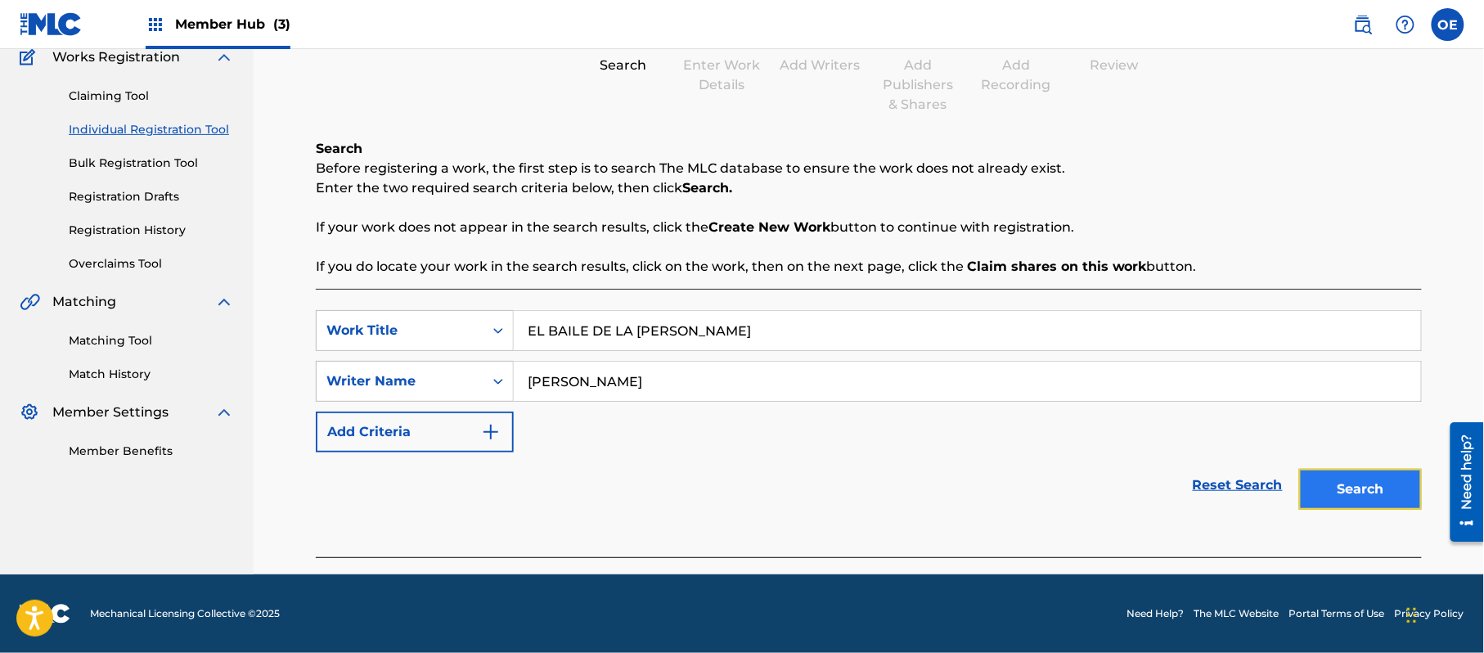
click at [1360, 479] on button "Search" at bounding box center [1360, 489] width 123 height 41
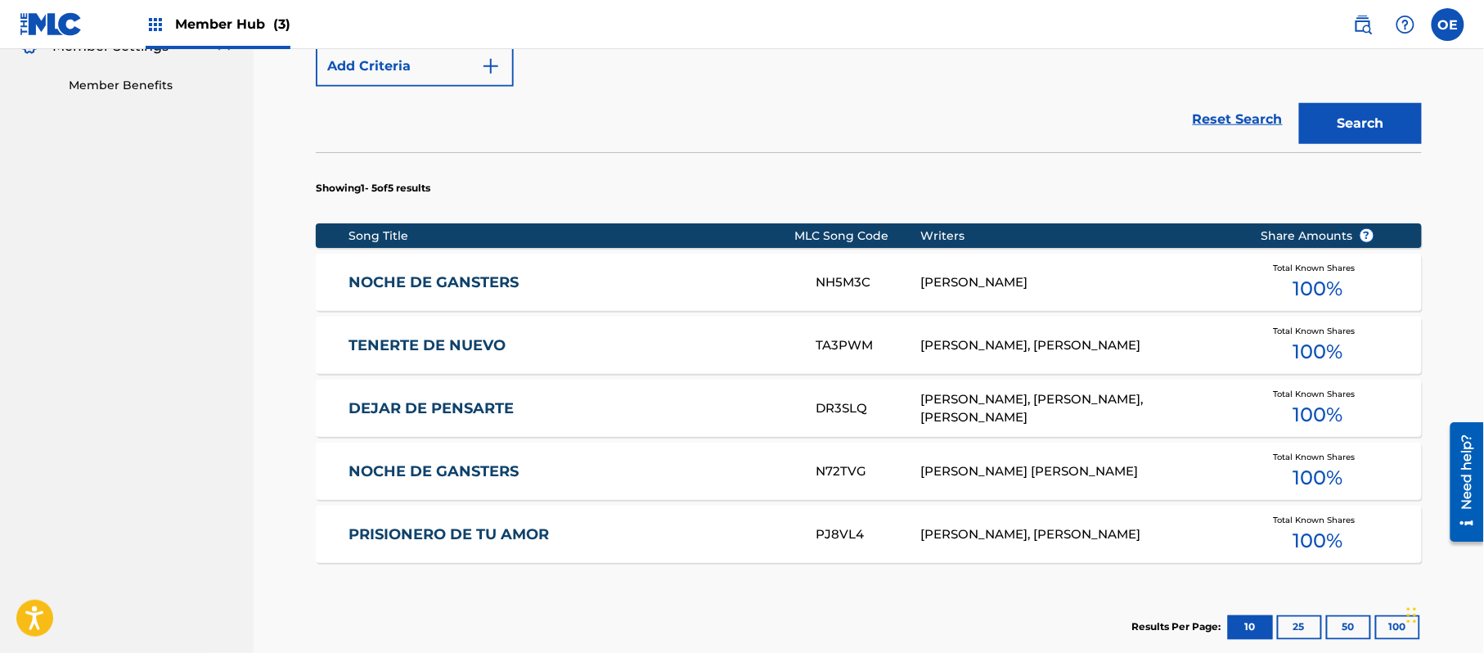
scroll to position [700, 0]
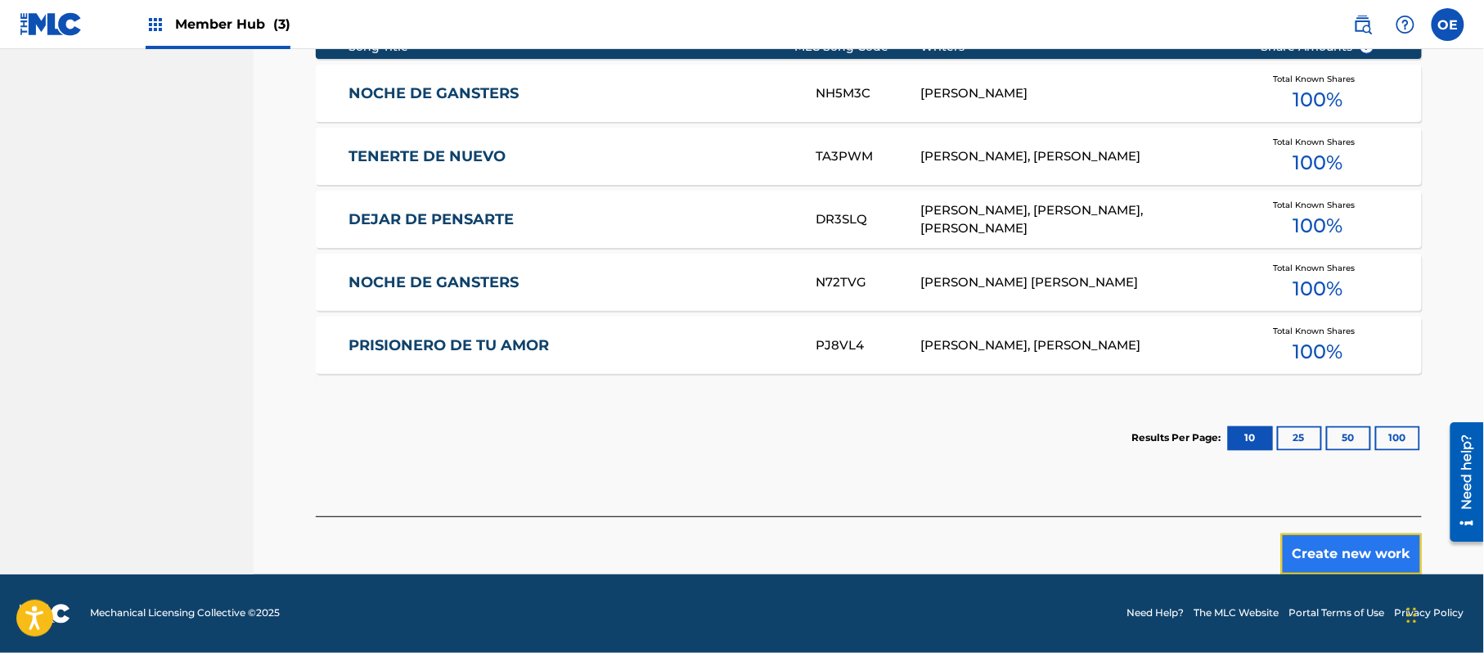
click at [1310, 544] on button "Create new work" at bounding box center [1351, 553] width 141 height 41
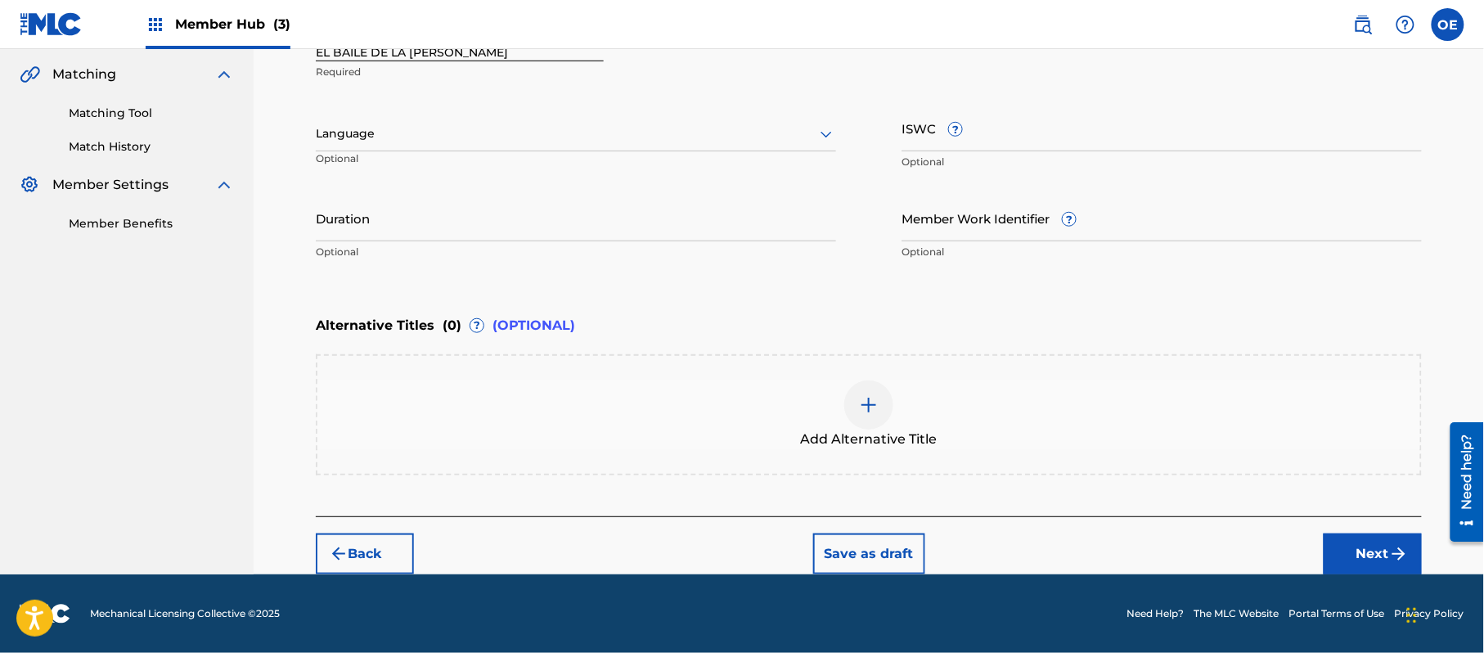
scroll to position [371, 0]
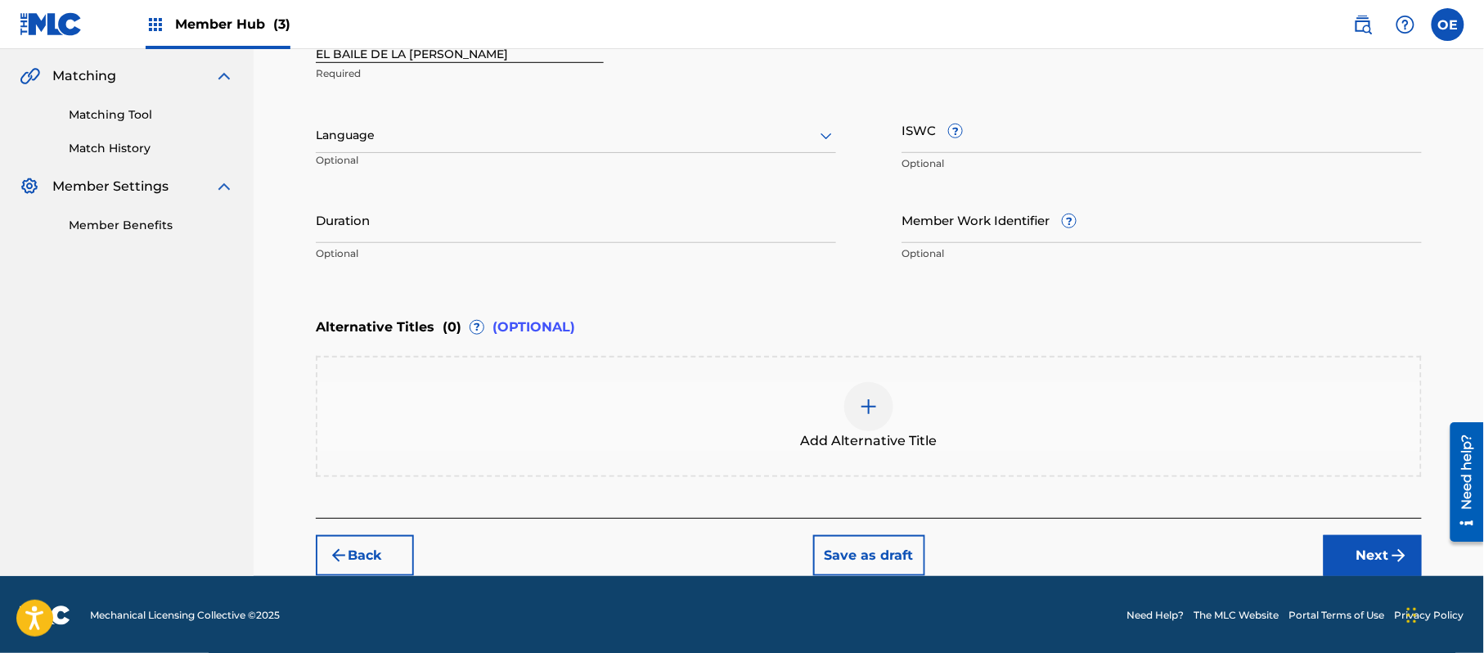
drag, startPoint x: 363, startPoint y: 136, endPoint x: 363, endPoint y: 147, distance: 11.5
click at [363, 147] on div "Language" at bounding box center [576, 136] width 520 height 34
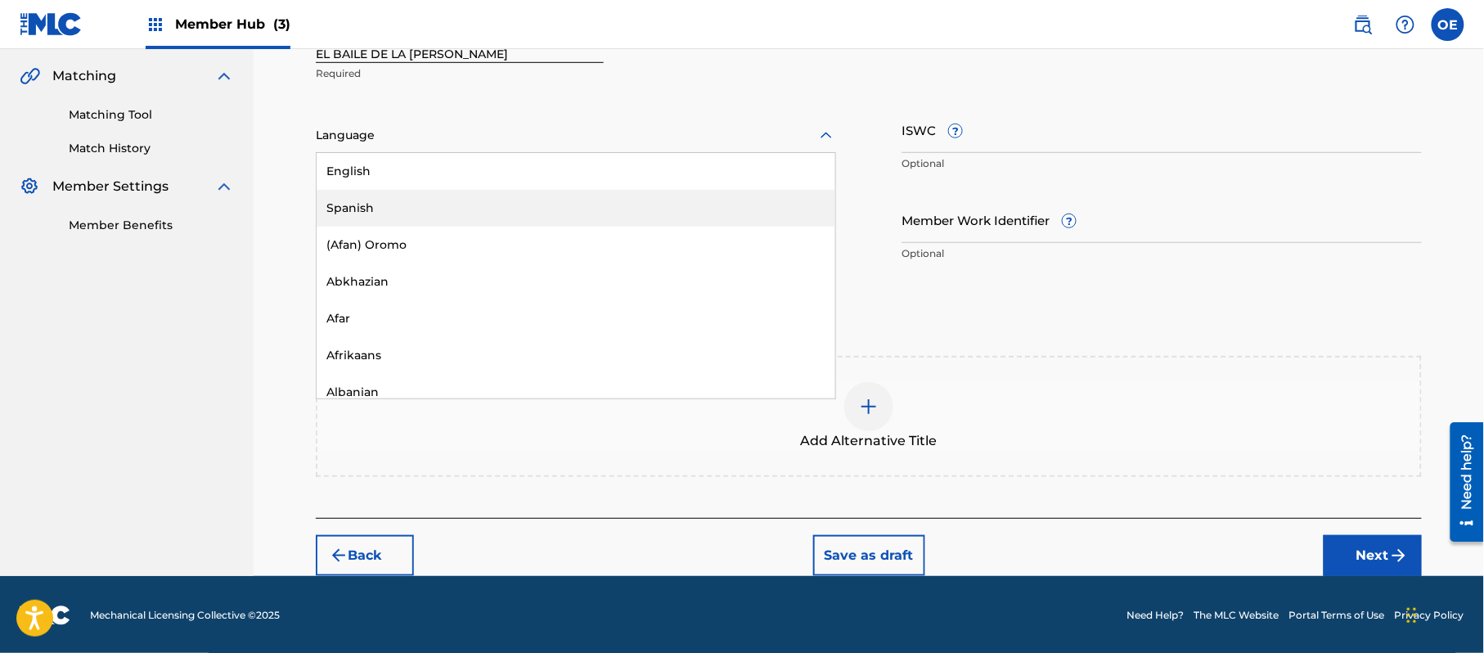
click at [367, 196] on div "Spanish" at bounding box center [576, 208] width 519 height 37
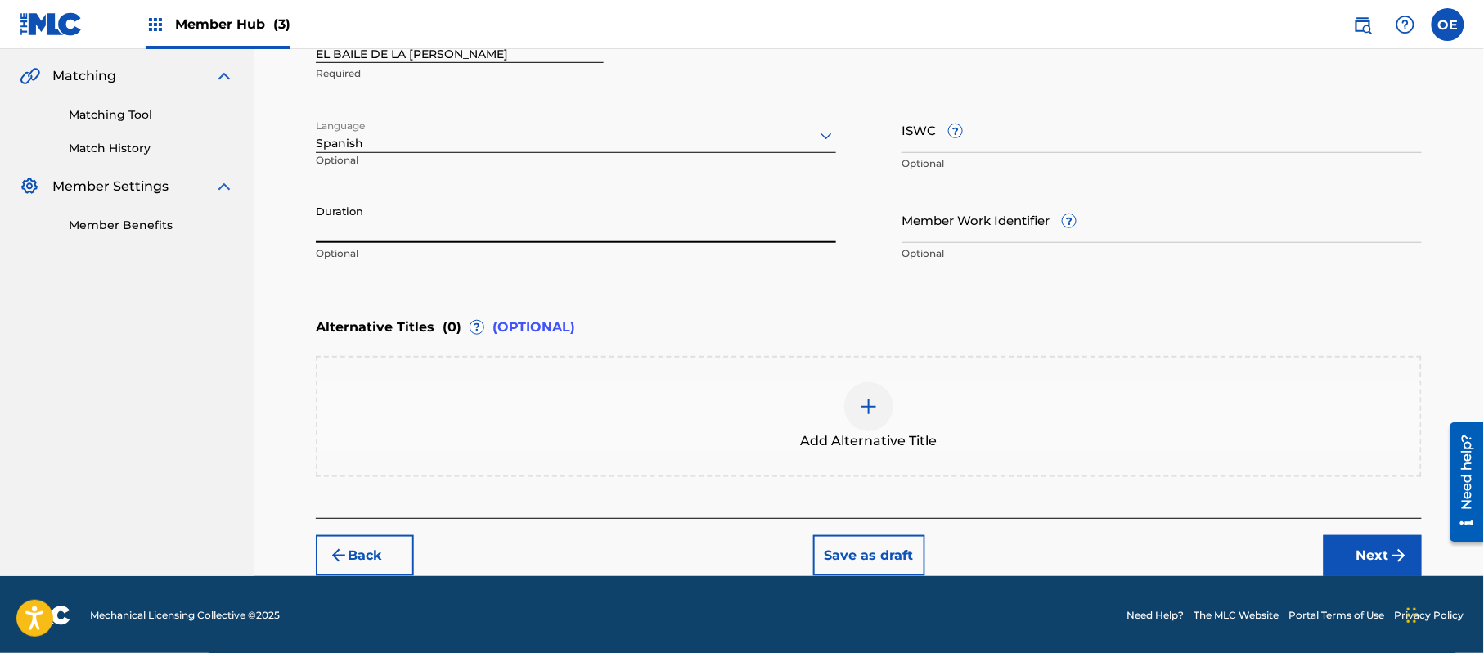
click at [453, 236] on input "Duration" at bounding box center [576, 219] width 520 height 47
click at [1398, 542] on button "Next" at bounding box center [1373, 555] width 98 height 41
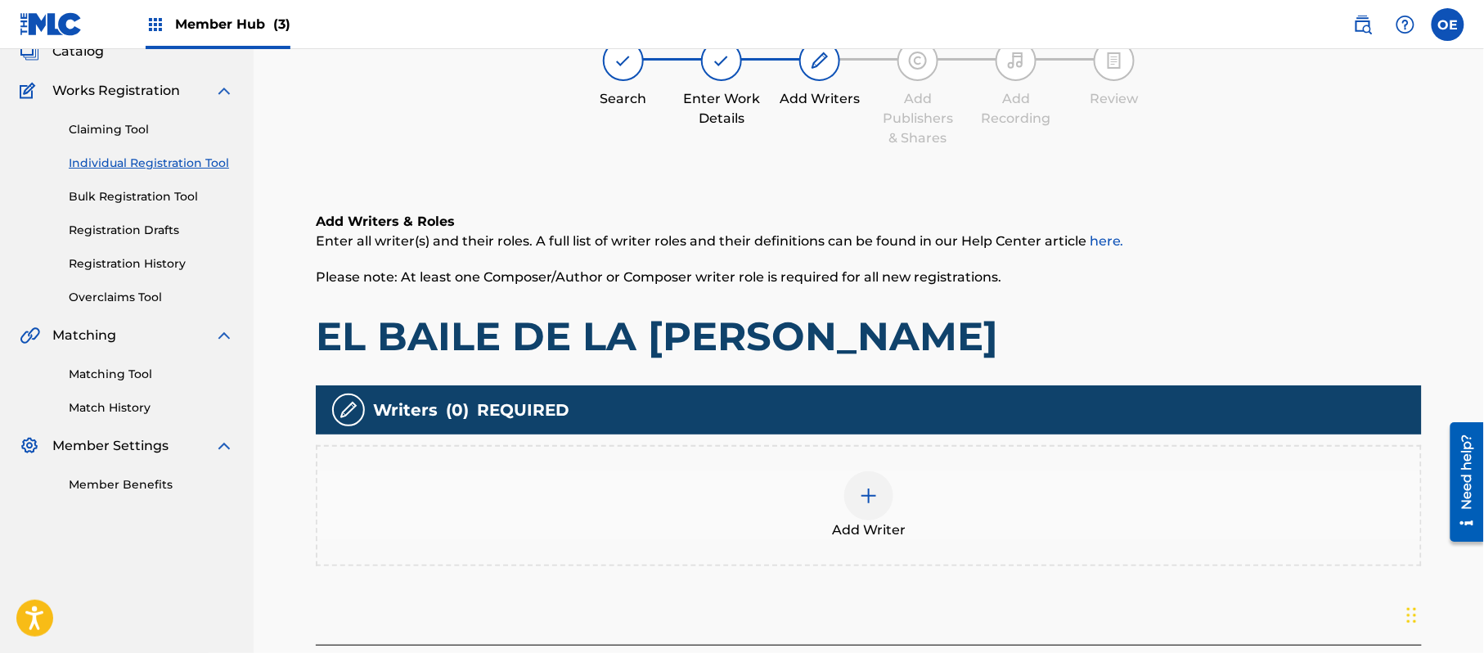
scroll to position [74, 0]
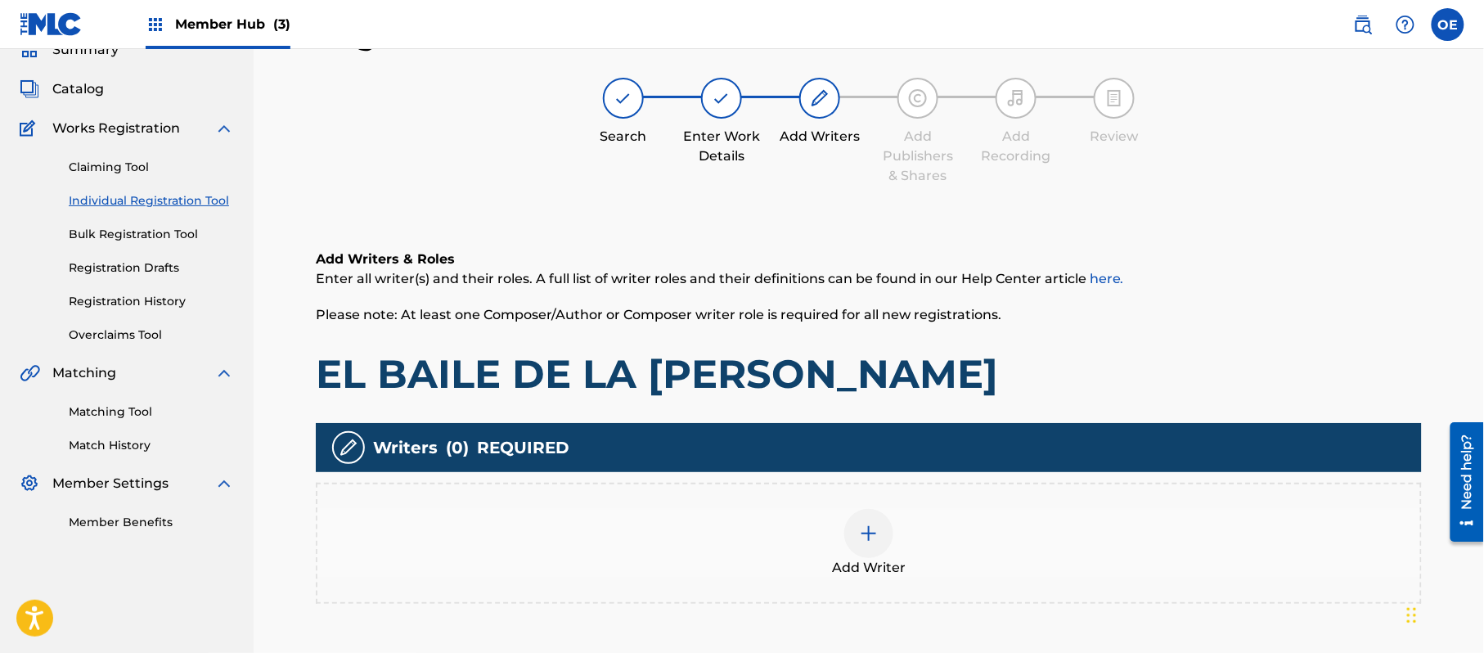
click at [907, 573] on div "Add Writer" at bounding box center [868, 543] width 1103 height 69
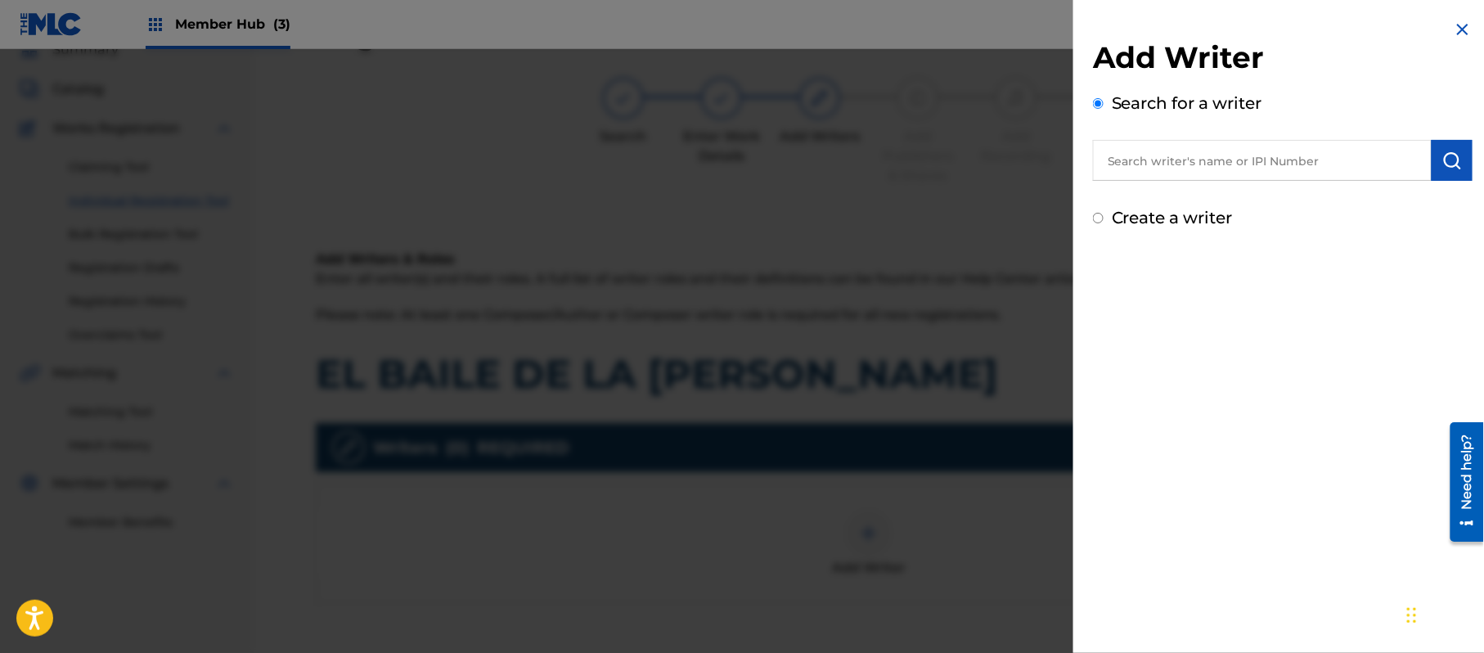
click at [1177, 208] on label "Create a writer" at bounding box center [1172, 218] width 121 height 20
click at [1104, 213] on input "Create a writer" at bounding box center [1098, 218] width 11 height 11
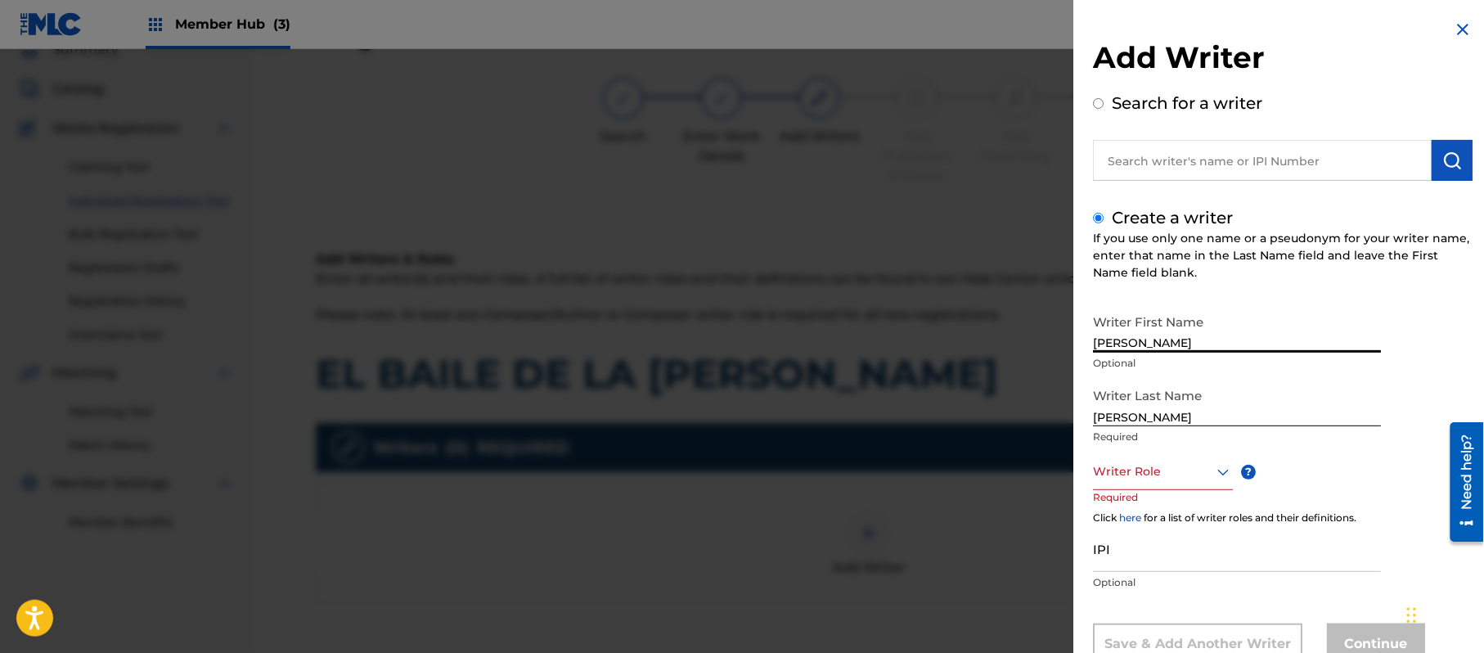
drag, startPoint x: 1186, startPoint y: 331, endPoint x: 1132, endPoint y: 358, distance: 59.3
click at [1132, 358] on div "Writer First Name [PERSON_NAME] Optional" at bounding box center [1237, 343] width 288 height 74
drag, startPoint x: 1134, startPoint y: 413, endPoint x: 1022, endPoint y: 423, distance: 112.5
click at [1023, 423] on div "Add Writer Search for a writer Create a writer If you use only one name or a ps…" at bounding box center [742, 351] width 1484 height 604
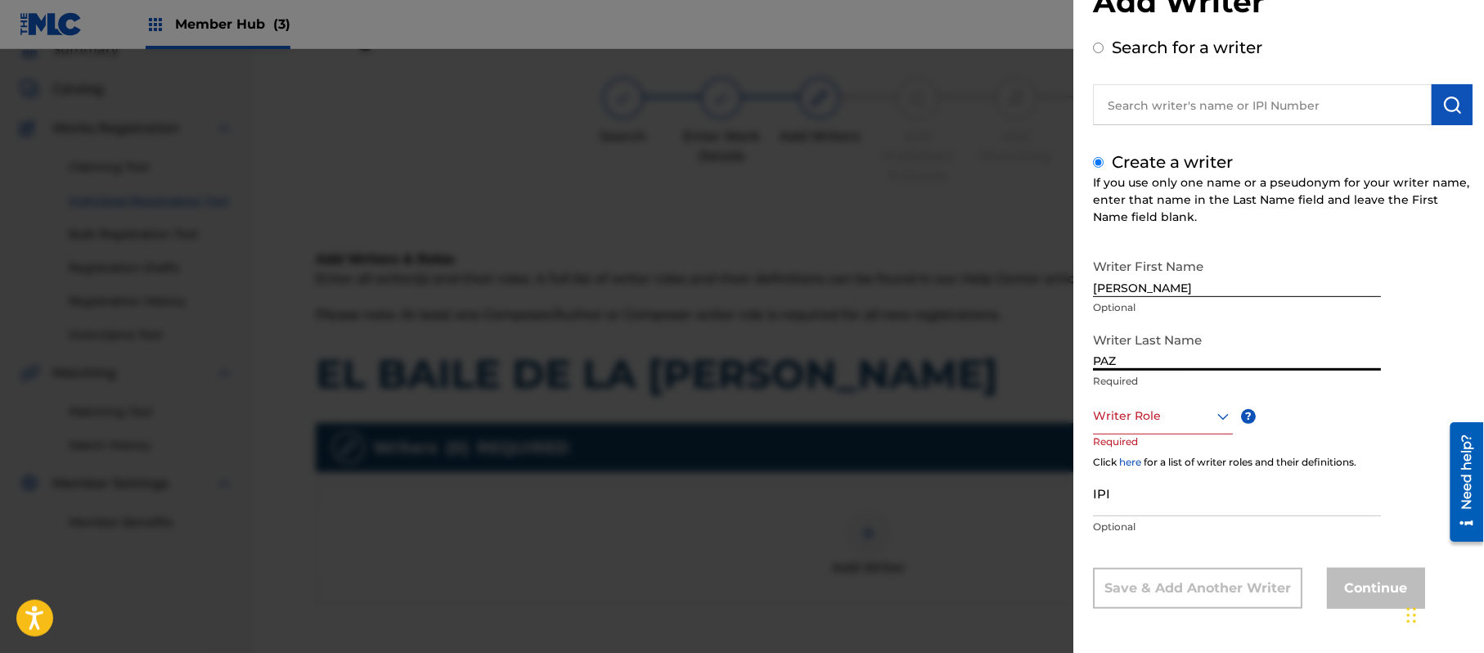
click at [1110, 434] on div "Writer Role" at bounding box center [1163, 416] width 140 height 37
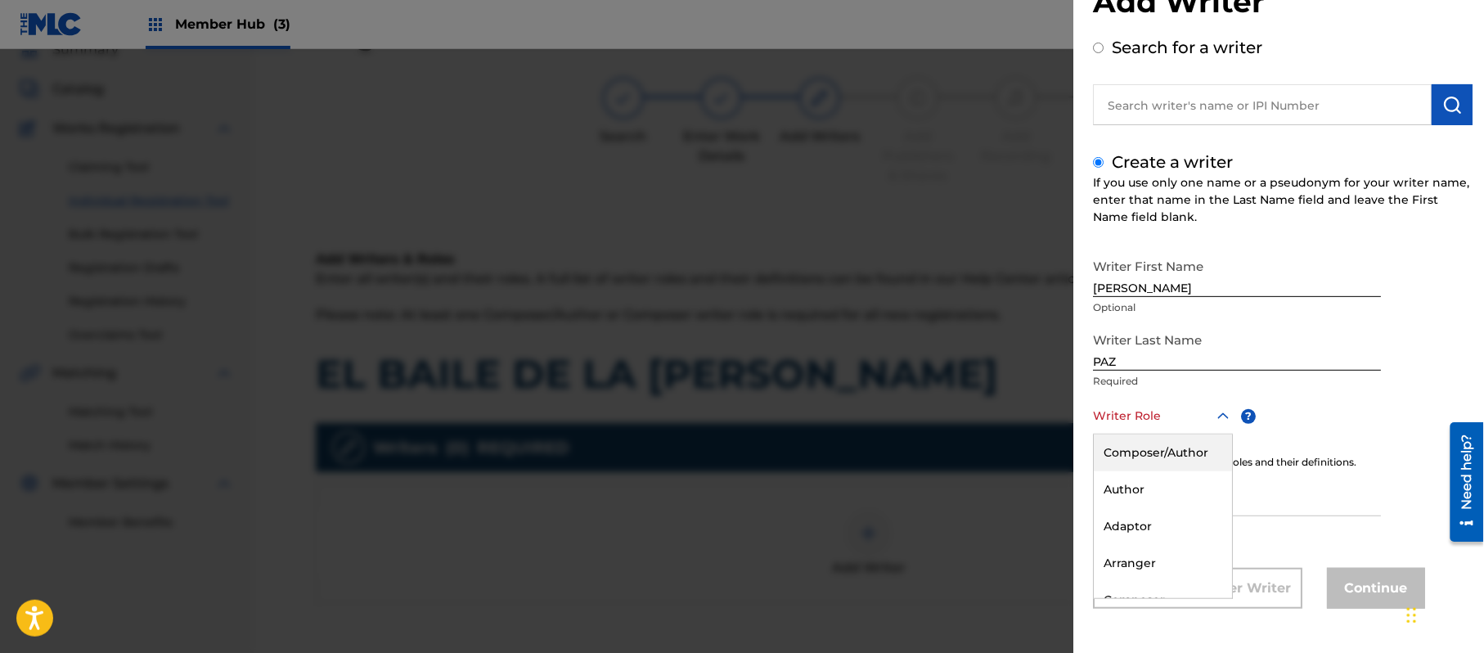
click at [1114, 447] on div "Composer/Author" at bounding box center [1163, 452] width 138 height 37
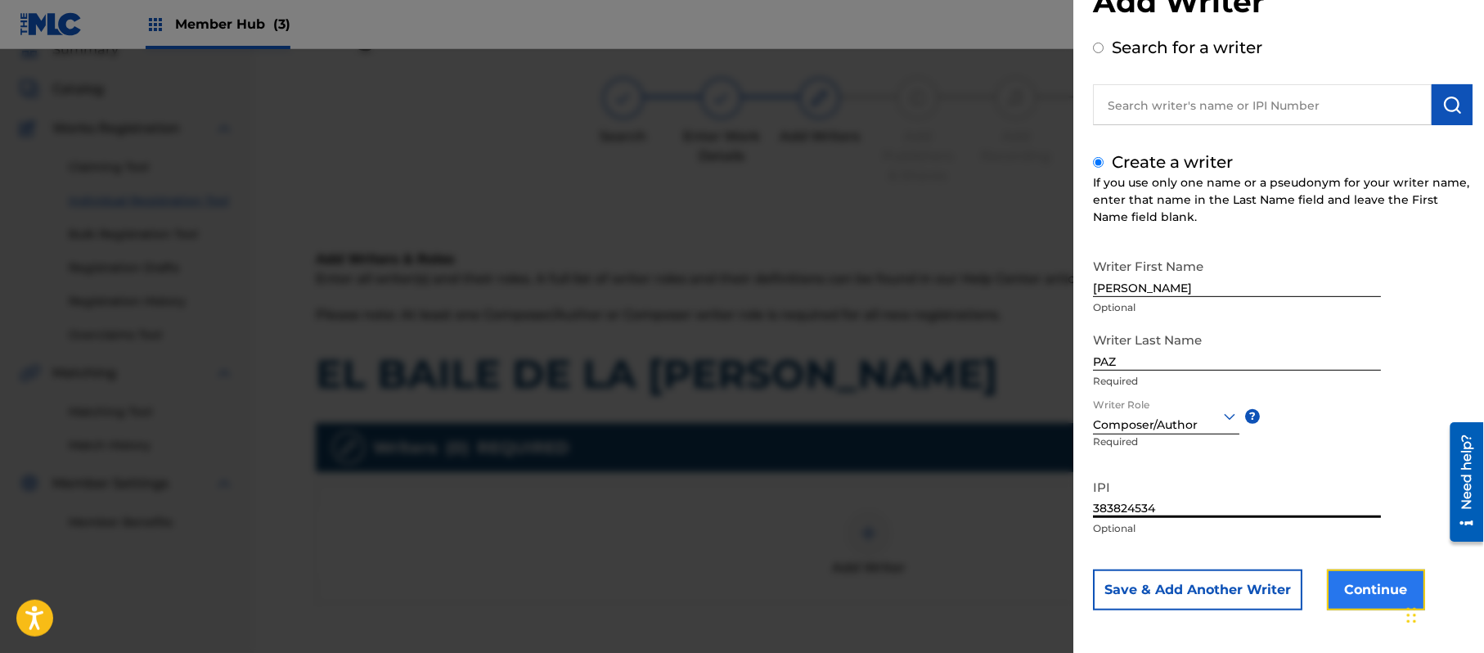
click at [1366, 587] on button "Continue" at bounding box center [1376, 589] width 98 height 41
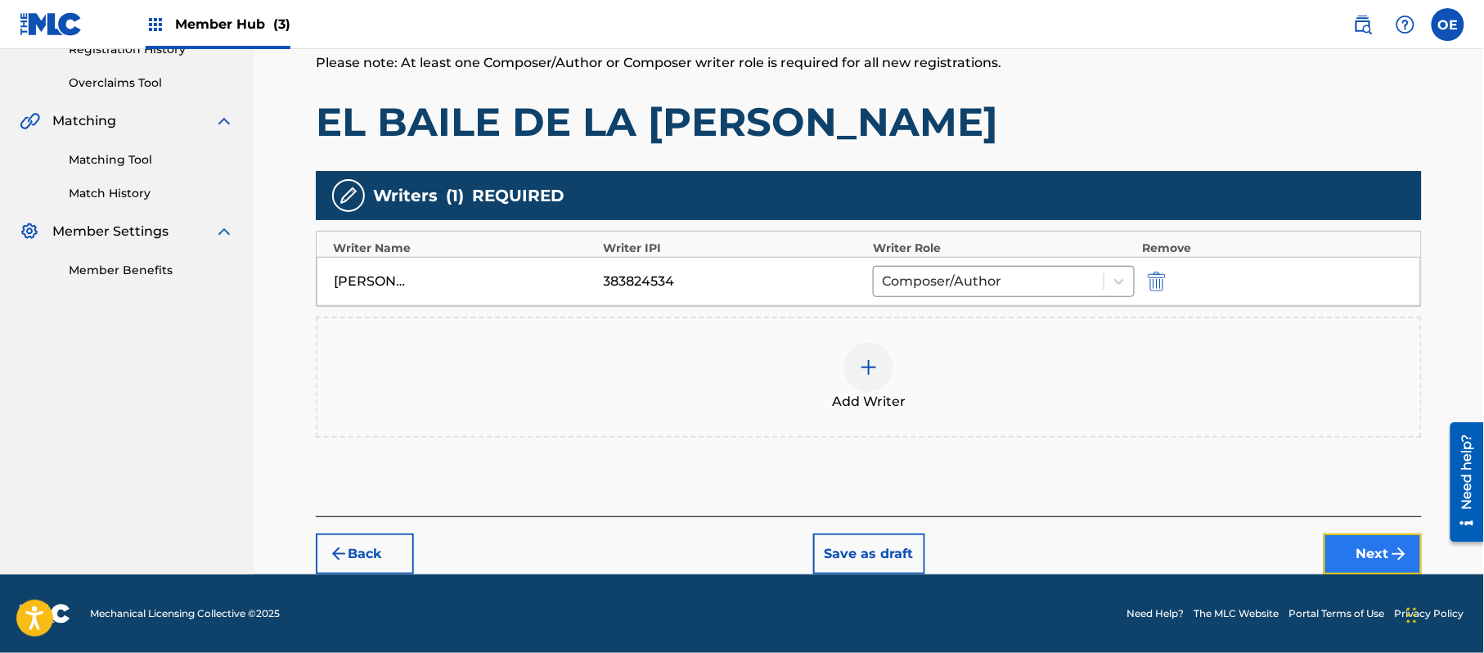
click at [1368, 534] on button "Next" at bounding box center [1373, 553] width 98 height 41
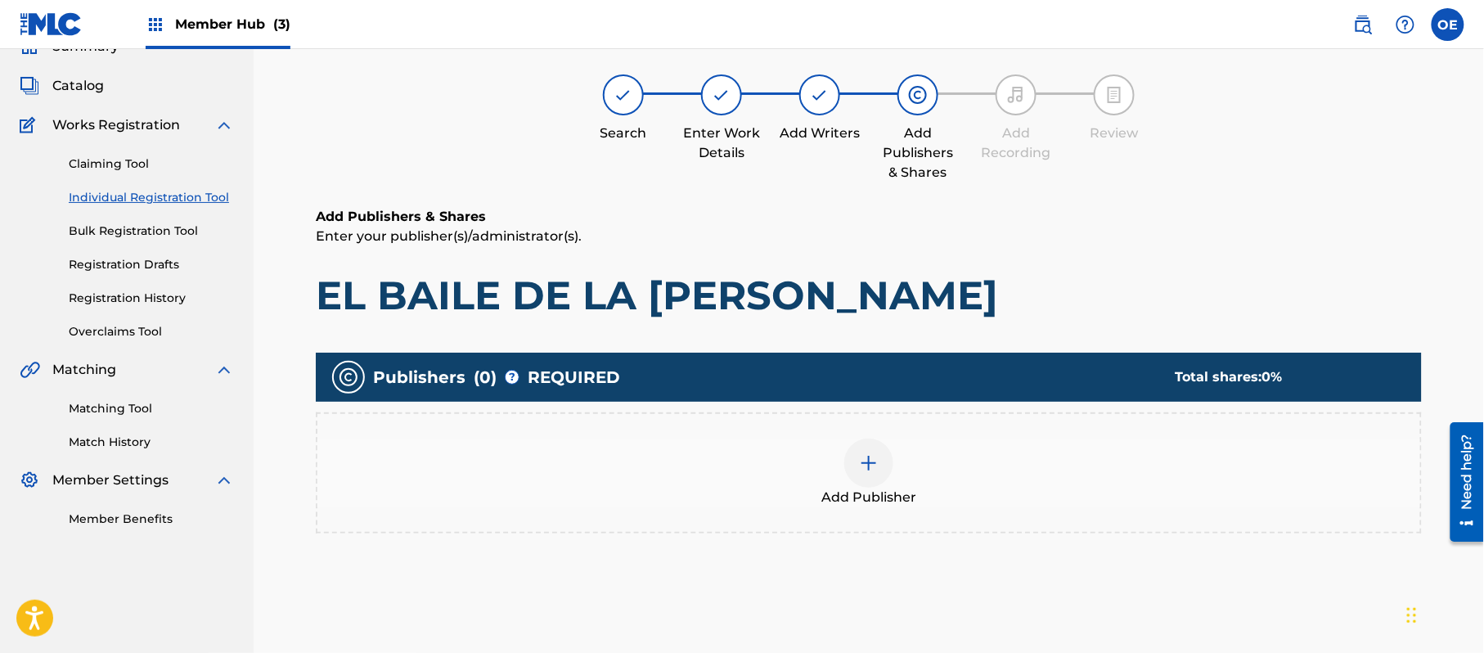
scroll to position [74, 0]
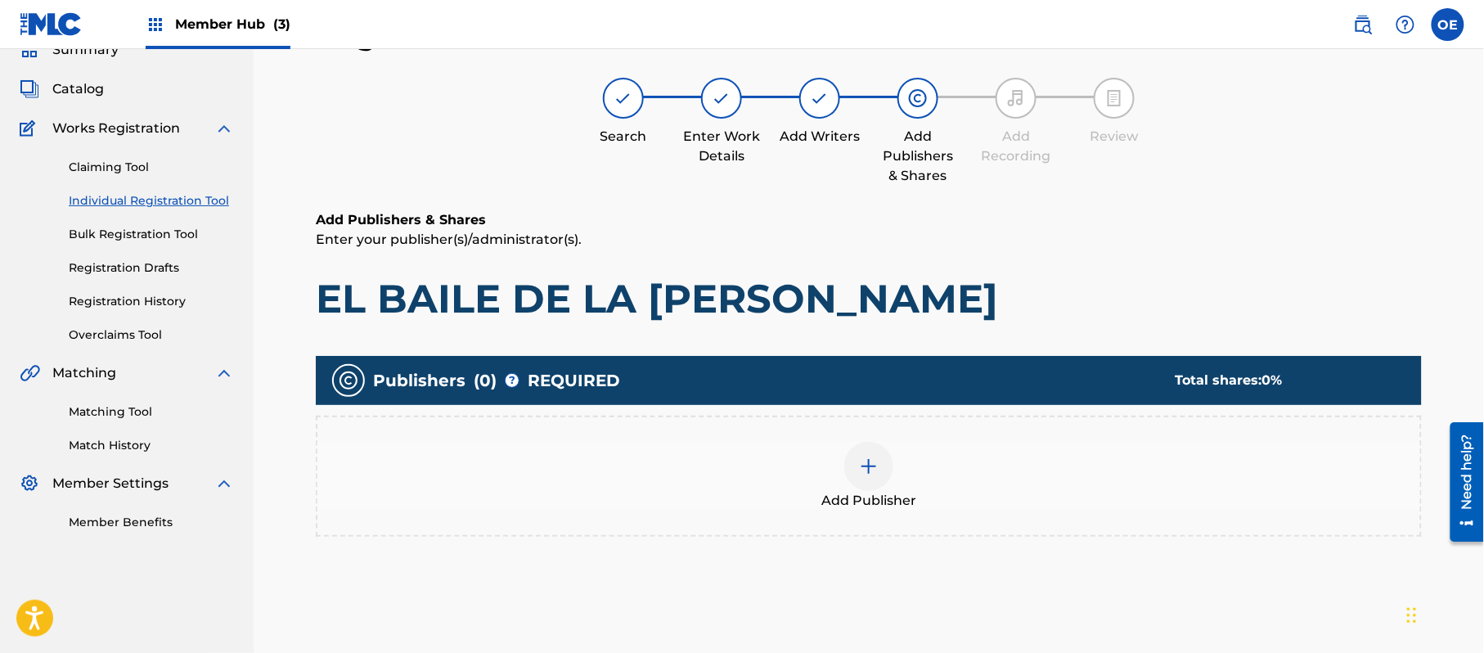
click at [895, 478] on div "Add Publisher" at bounding box center [868, 476] width 1103 height 69
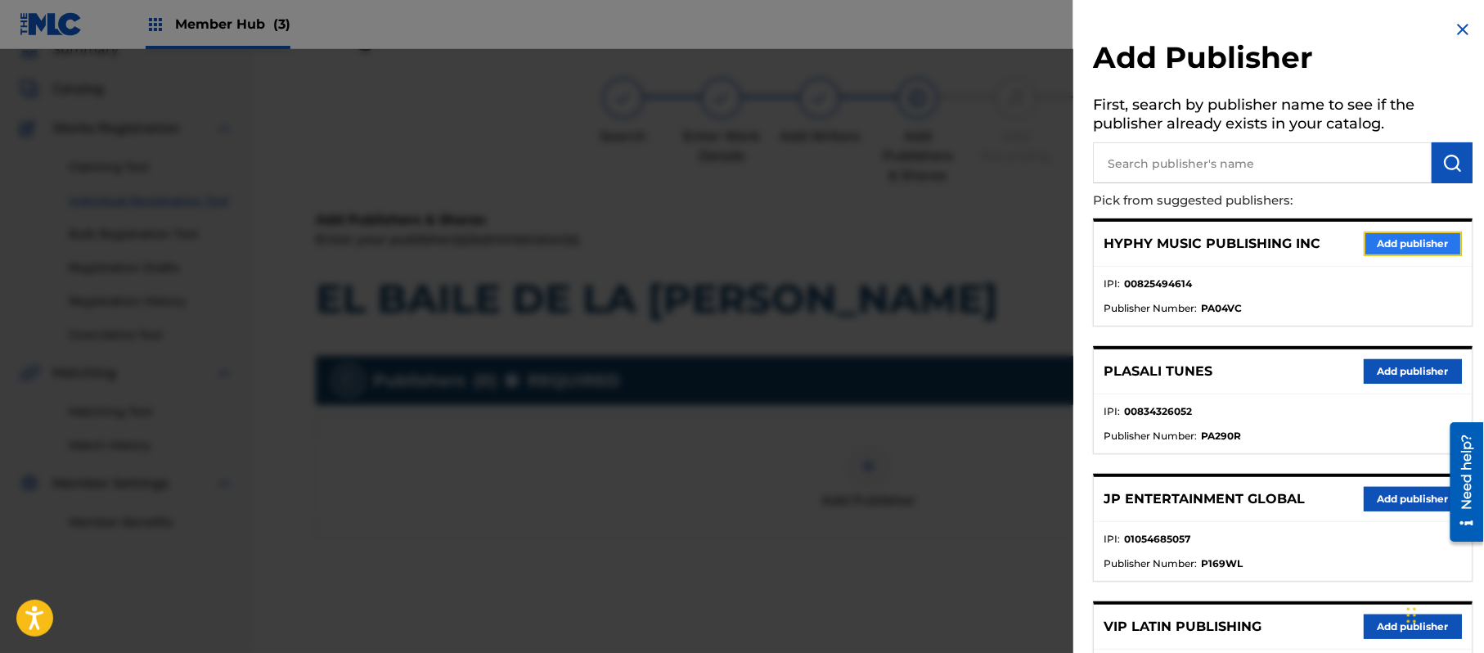
click at [1435, 253] on button "Add publisher" at bounding box center [1413, 244] width 98 height 25
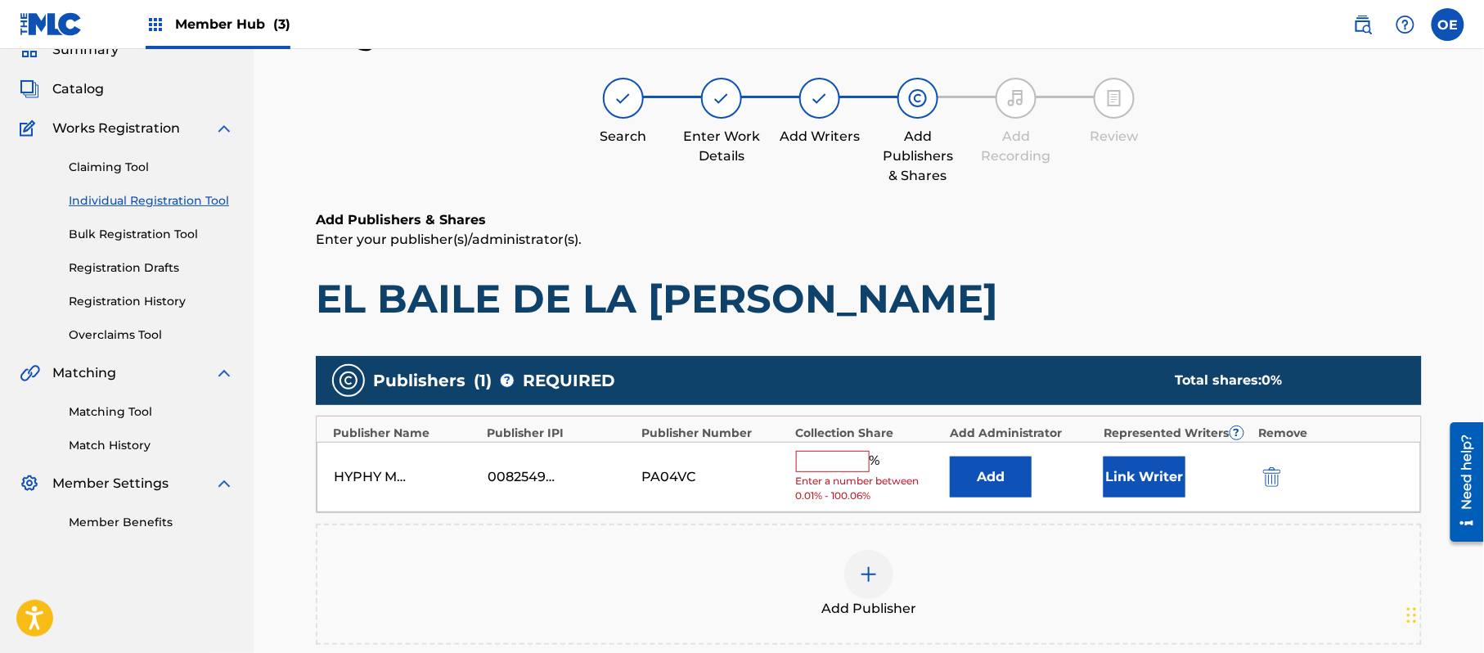
click at [807, 459] on input "text" at bounding box center [833, 461] width 74 height 21
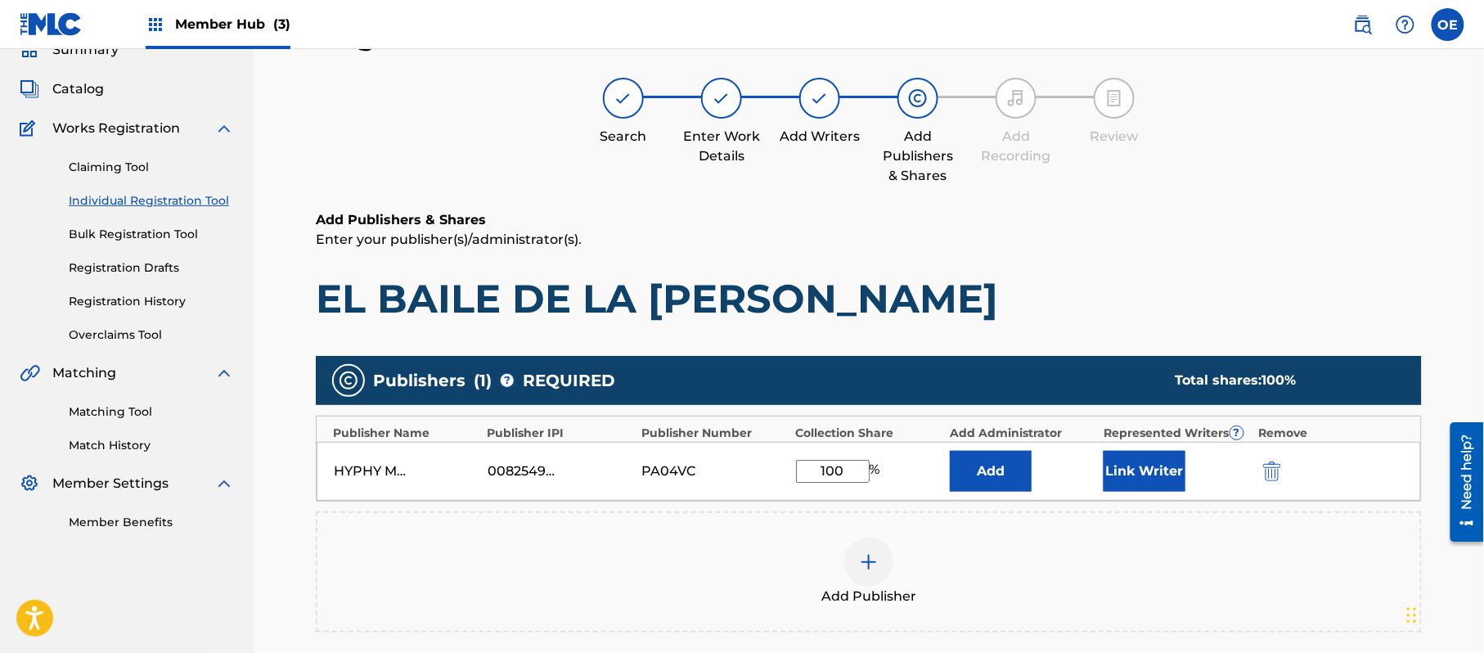
click at [1189, 472] on div "Link Writer" at bounding box center [1177, 471] width 146 height 41
click at [1169, 470] on button "Link Writer" at bounding box center [1145, 471] width 82 height 41
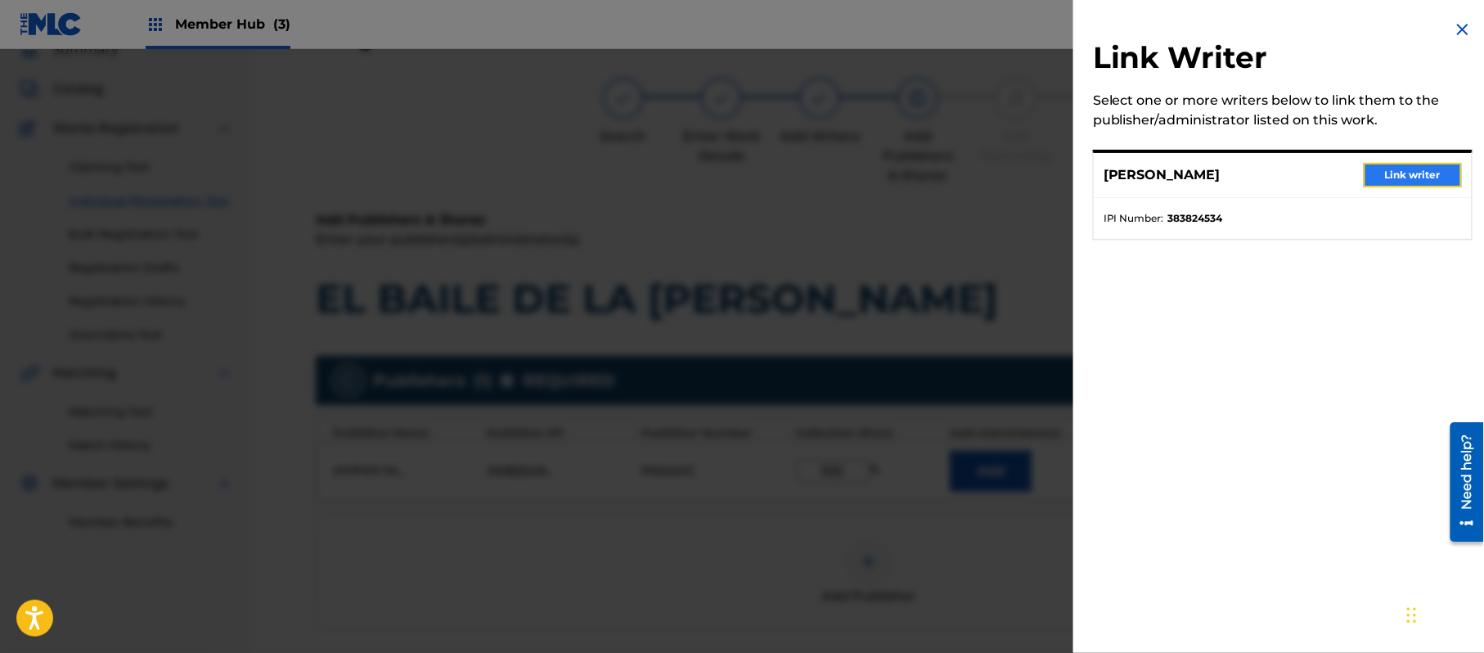
click at [1411, 187] on button "Link writer" at bounding box center [1413, 175] width 98 height 25
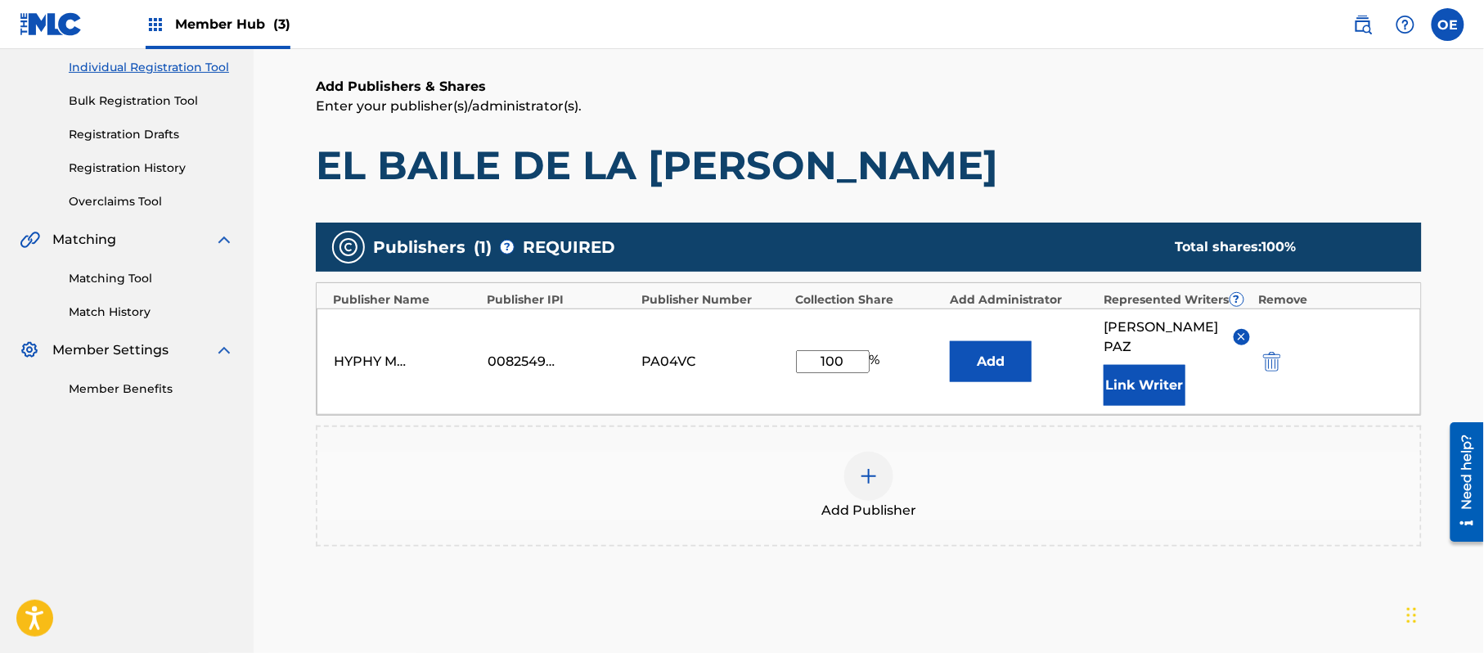
scroll to position [344, 0]
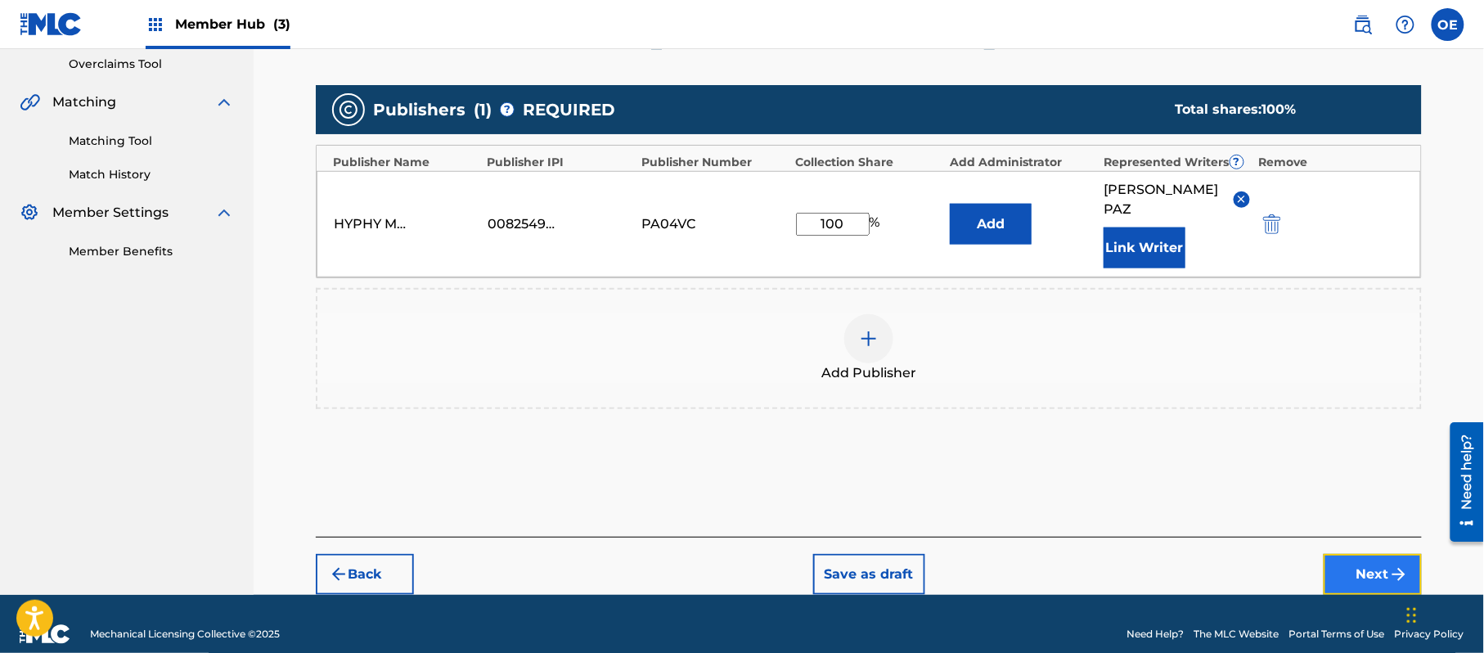
click at [1349, 554] on button "Next" at bounding box center [1373, 574] width 98 height 41
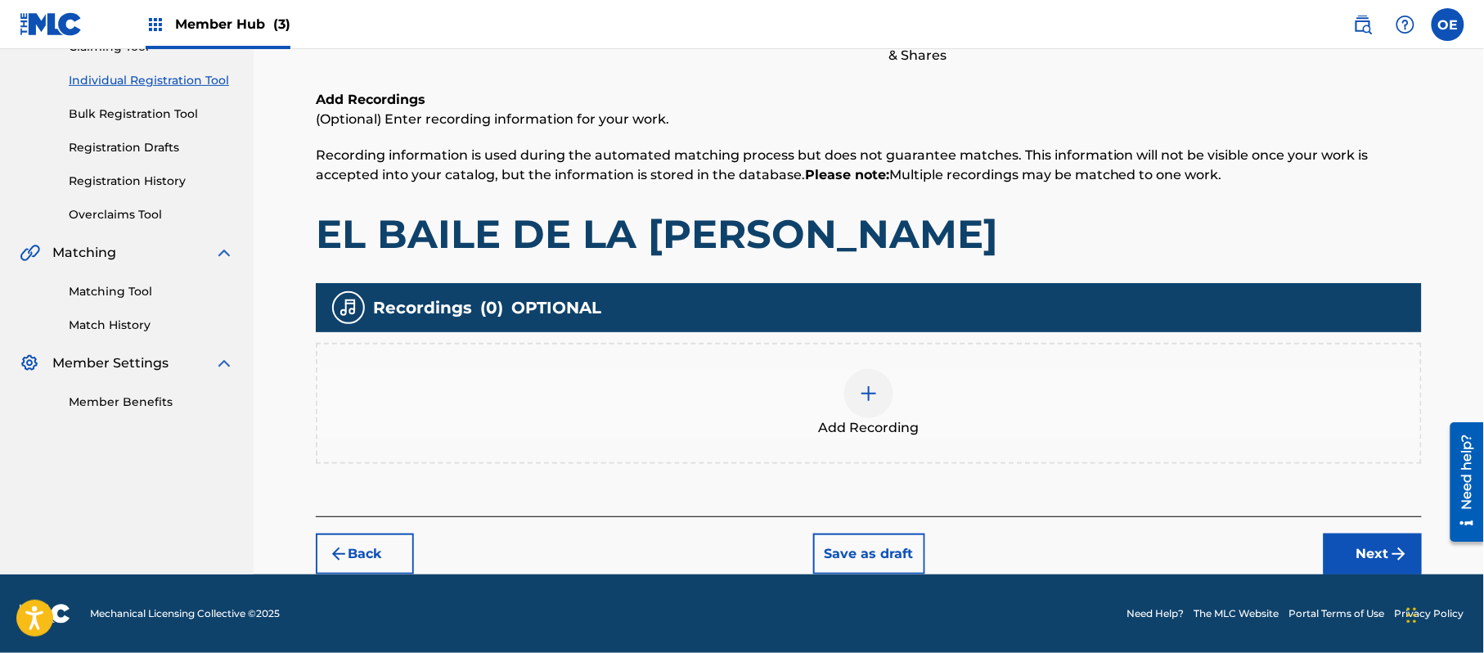
scroll to position [74, 0]
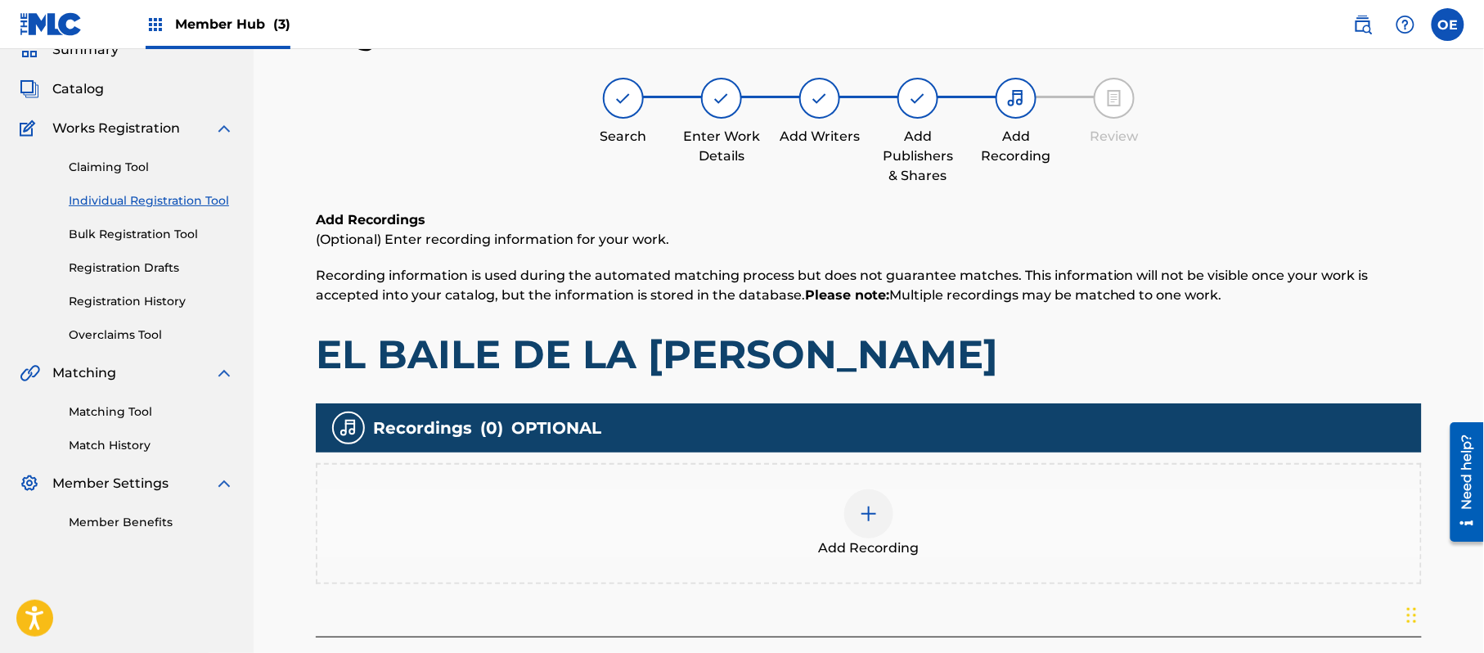
click at [869, 491] on div at bounding box center [868, 513] width 49 height 49
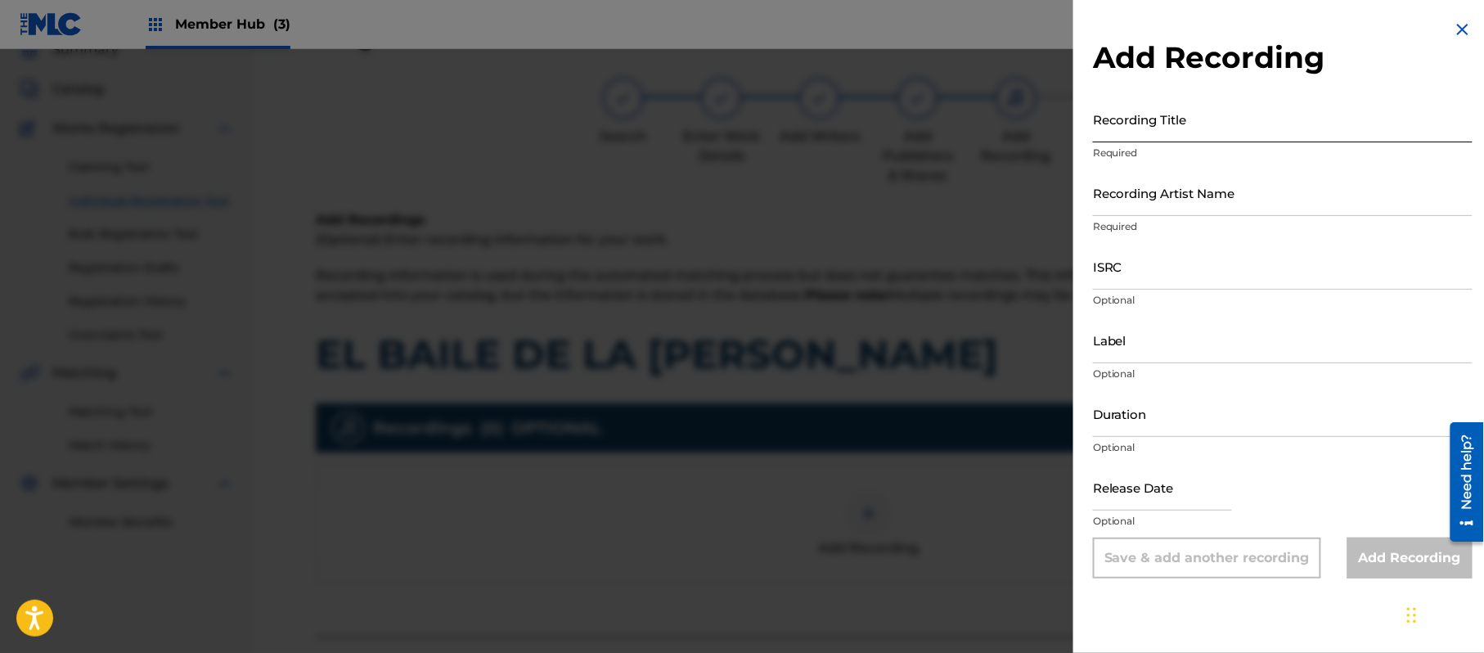
click at [1203, 128] on input "Recording Title" at bounding box center [1283, 119] width 380 height 47
drag, startPoint x: 1276, startPoint y: 195, endPoint x: 1264, endPoint y: 200, distance: 13.5
click at [1276, 195] on input "Recording Artist Name" at bounding box center [1283, 192] width 380 height 47
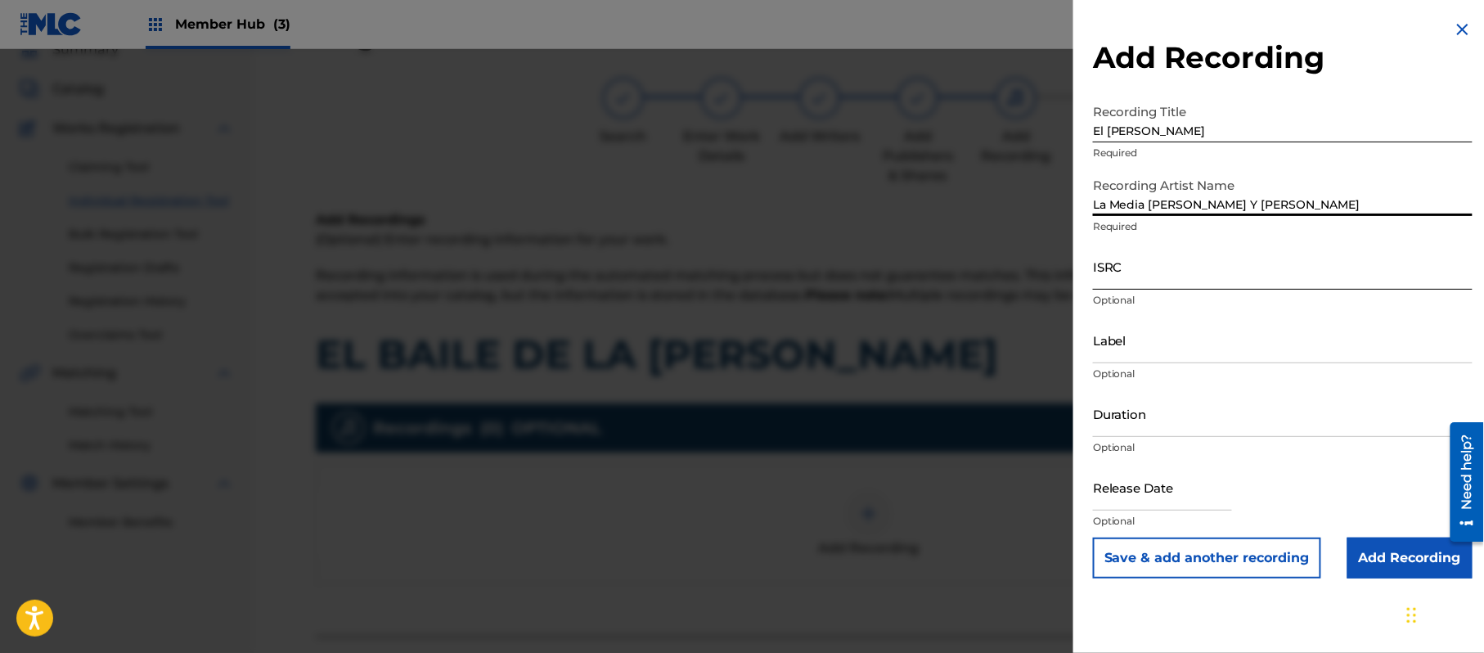
click at [1156, 260] on input "ISRC" at bounding box center [1283, 266] width 380 height 47
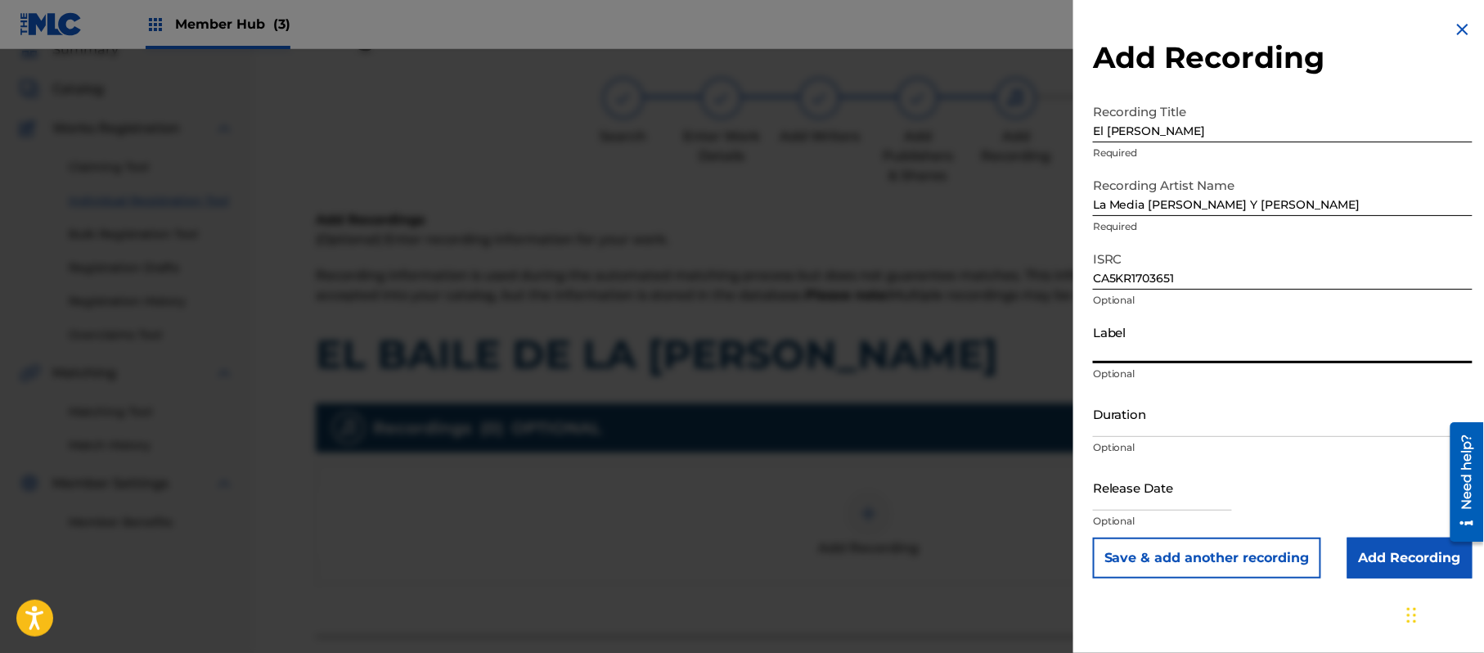
click at [1156, 331] on input "Label" at bounding box center [1283, 340] width 380 height 47
click at [1180, 416] on input "Duration" at bounding box center [1283, 413] width 380 height 47
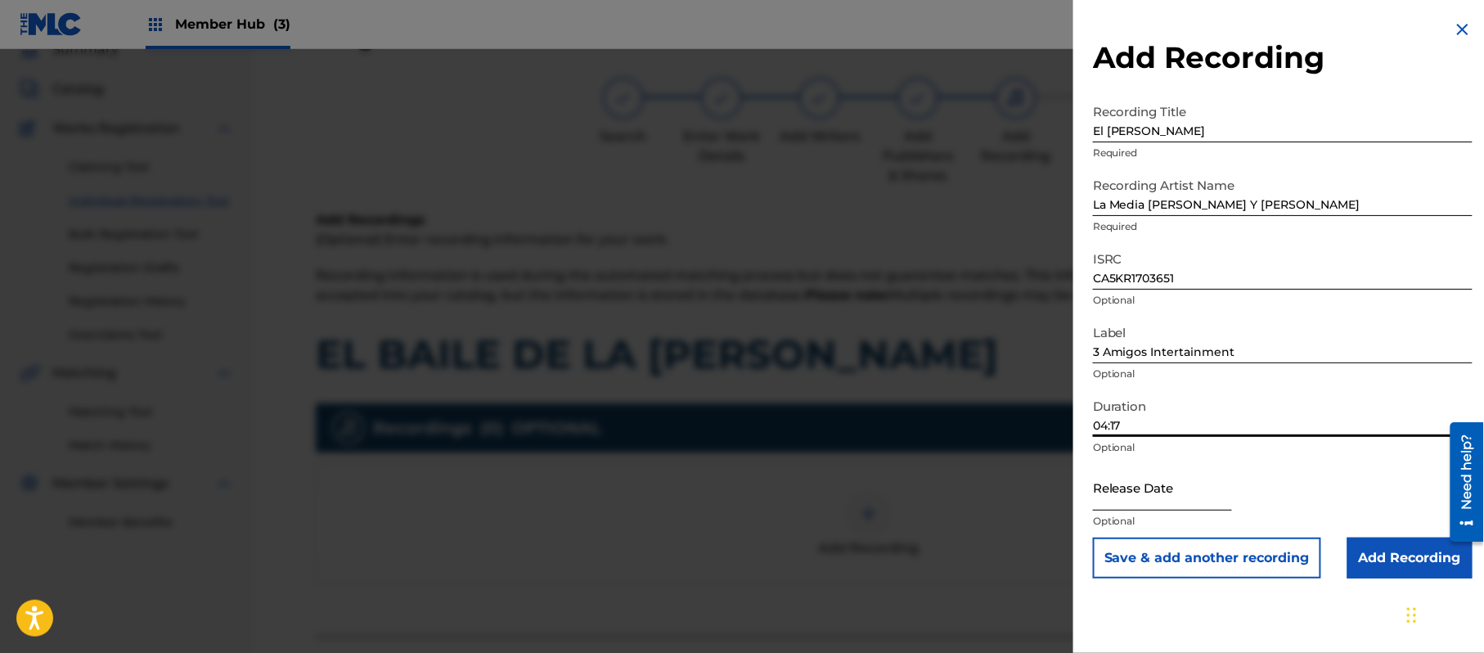
click at [1154, 508] on input "text" at bounding box center [1162, 487] width 139 height 47
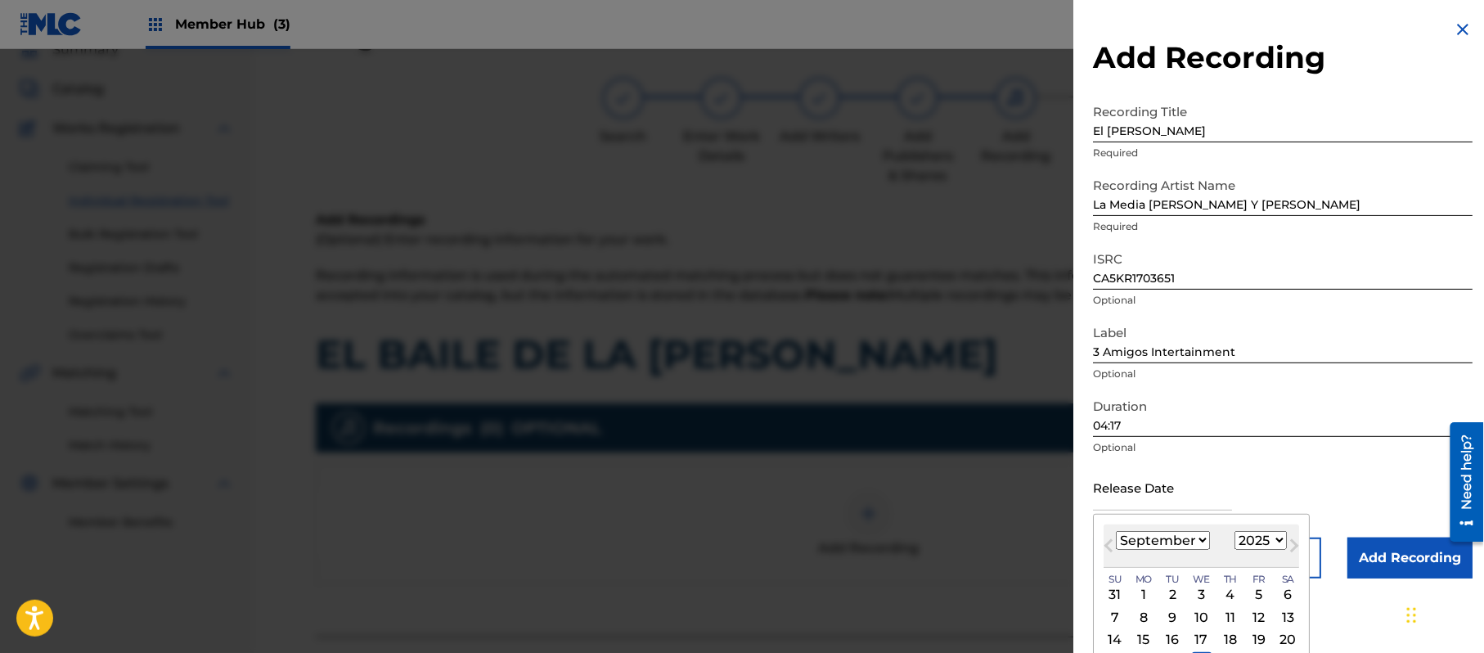
drag, startPoint x: 1272, startPoint y: 543, endPoint x: 1268, endPoint y: 531, distance: 12.7
click at [1272, 543] on select "1899 1900 1901 1902 1903 1904 1905 1906 1907 1908 1909 1910 1911 1912 1913 1914…" at bounding box center [1261, 540] width 52 height 19
click at [1238, 531] on select "1899 1900 1901 1902 1903 1904 1905 1906 1907 1908 1909 1910 1911 1912 1913 1914…" at bounding box center [1261, 540] width 52 height 19
click at [1159, 548] on select "January February March April May June July August September October November De…" at bounding box center [1163, 540] width 94 height 19
click at [1117, 531] on select "January February March April May June July August September October November De…" at bounding box center [1163, 540] width 94 height 19
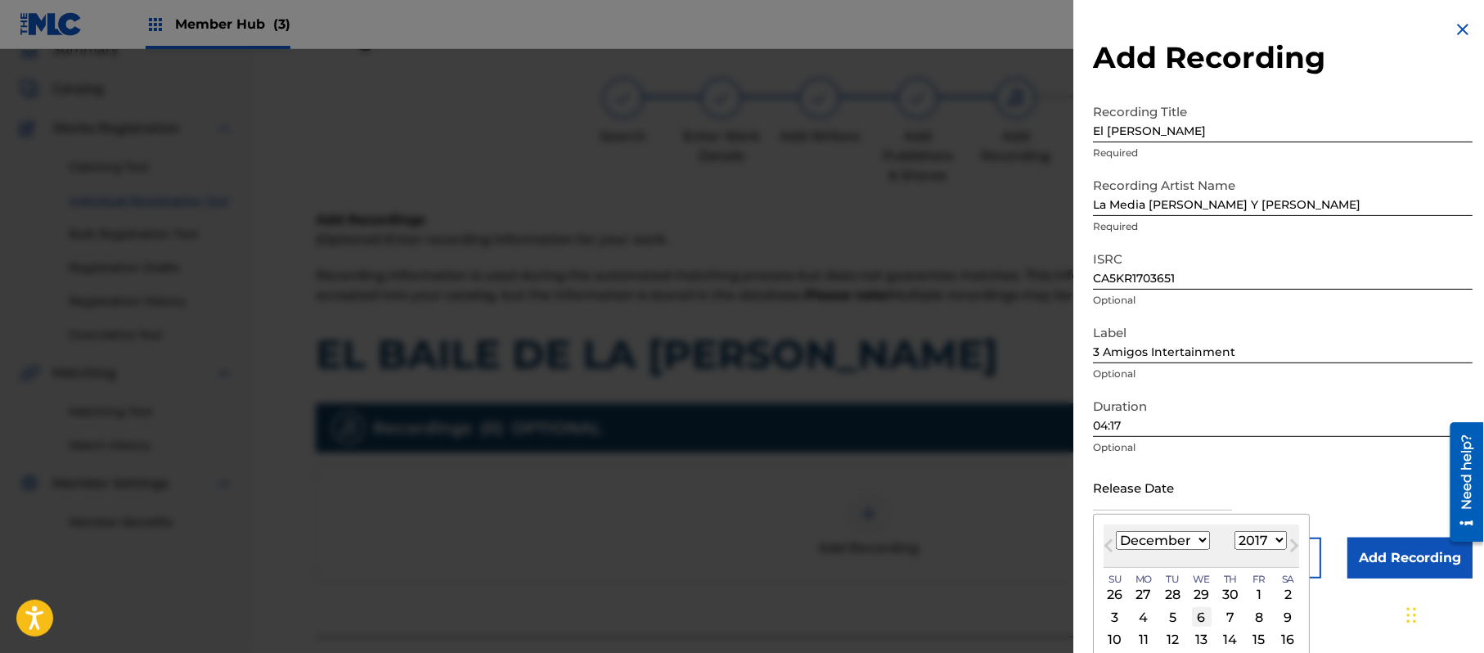
click at [1205, 619] on div "6" at bounding box center [1202, 617] width 20 height 20
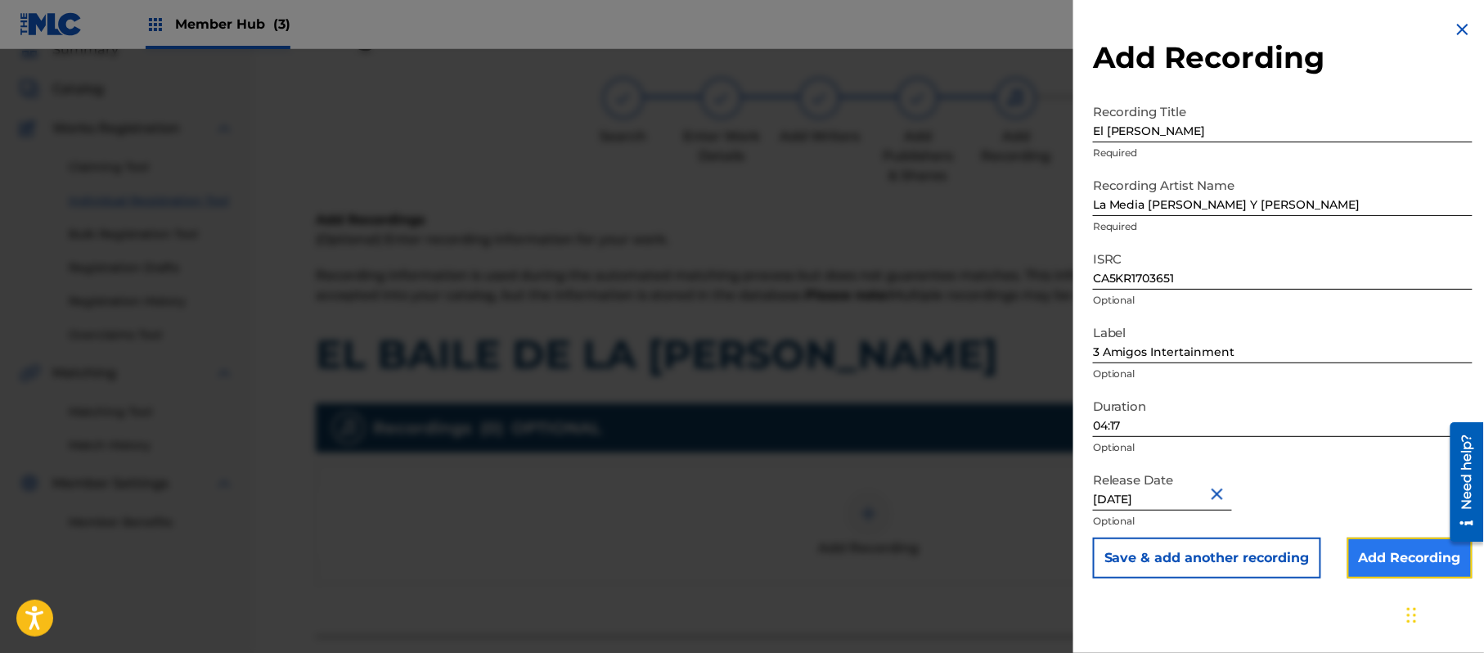
click at [1422, 560] on input "Add Recording" at bounding box center [1410, 558] width 125 height 41
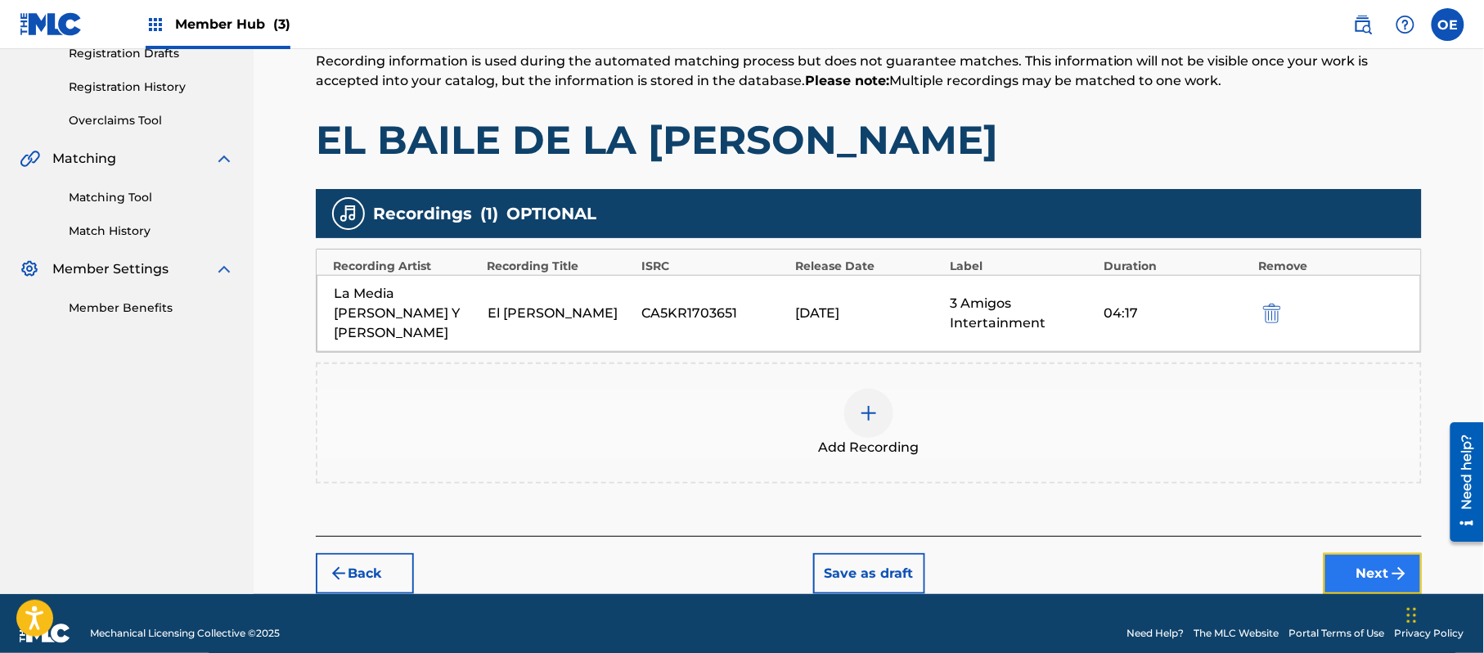
click at [1340, 558] on button "Next" at bounding box center [1373, 573] width 98 height 41
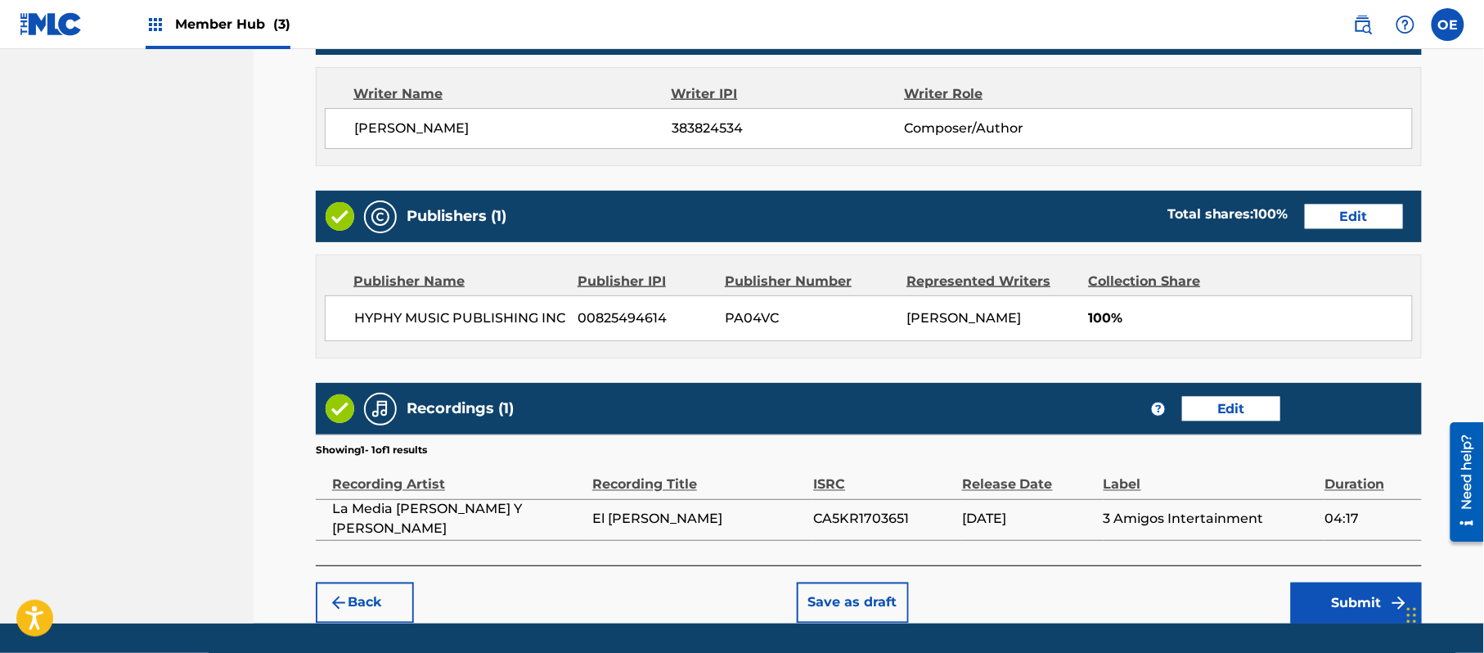
scroll to position [731, 0]
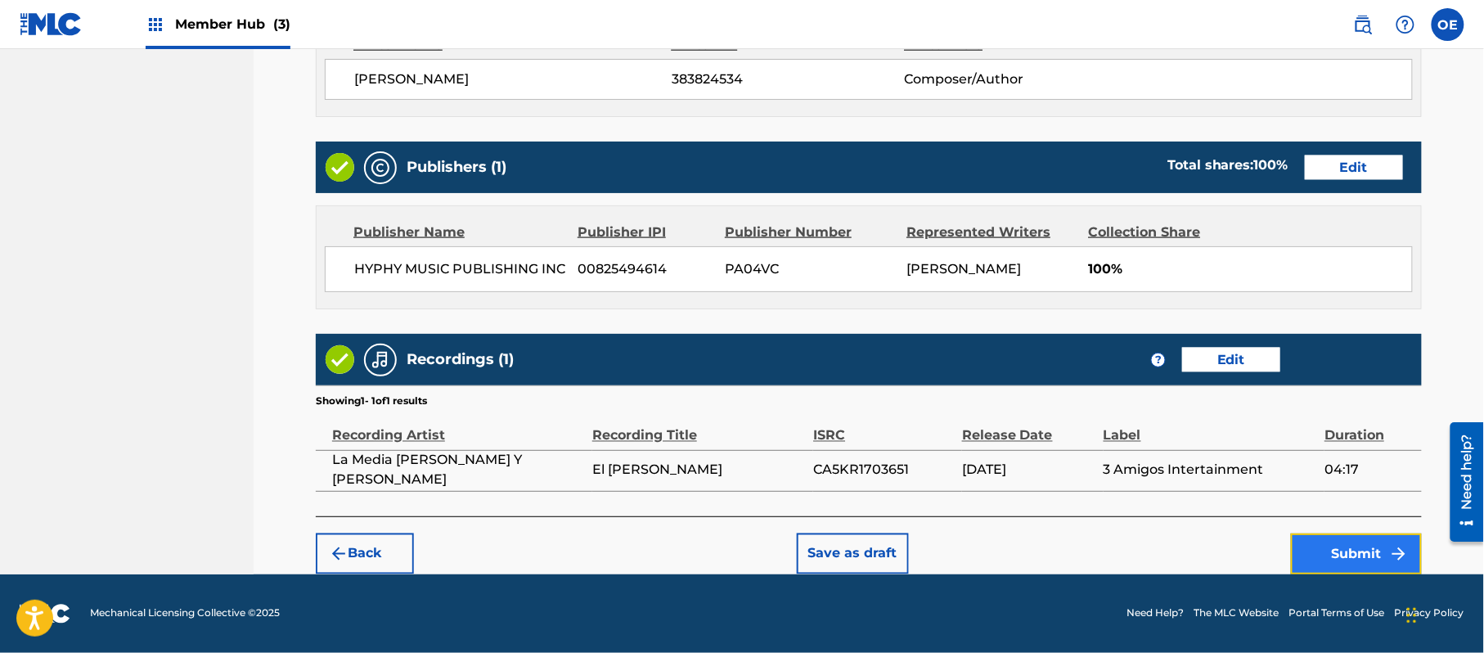
click at [1336, 547] on button "Submit" at bounding box center [1356, 553] width 131 height 41
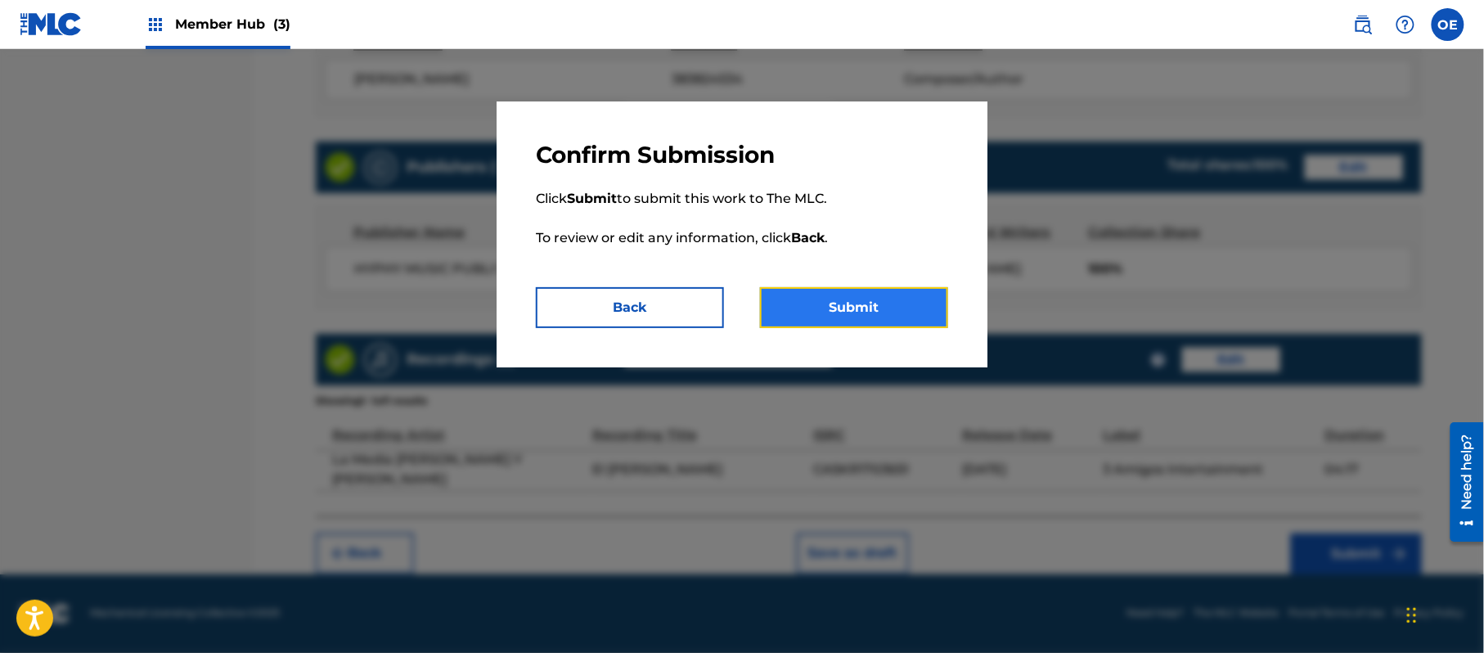
click at [871, 302] on button "Submit" at bounding box center [854, 307] width 188 height 41
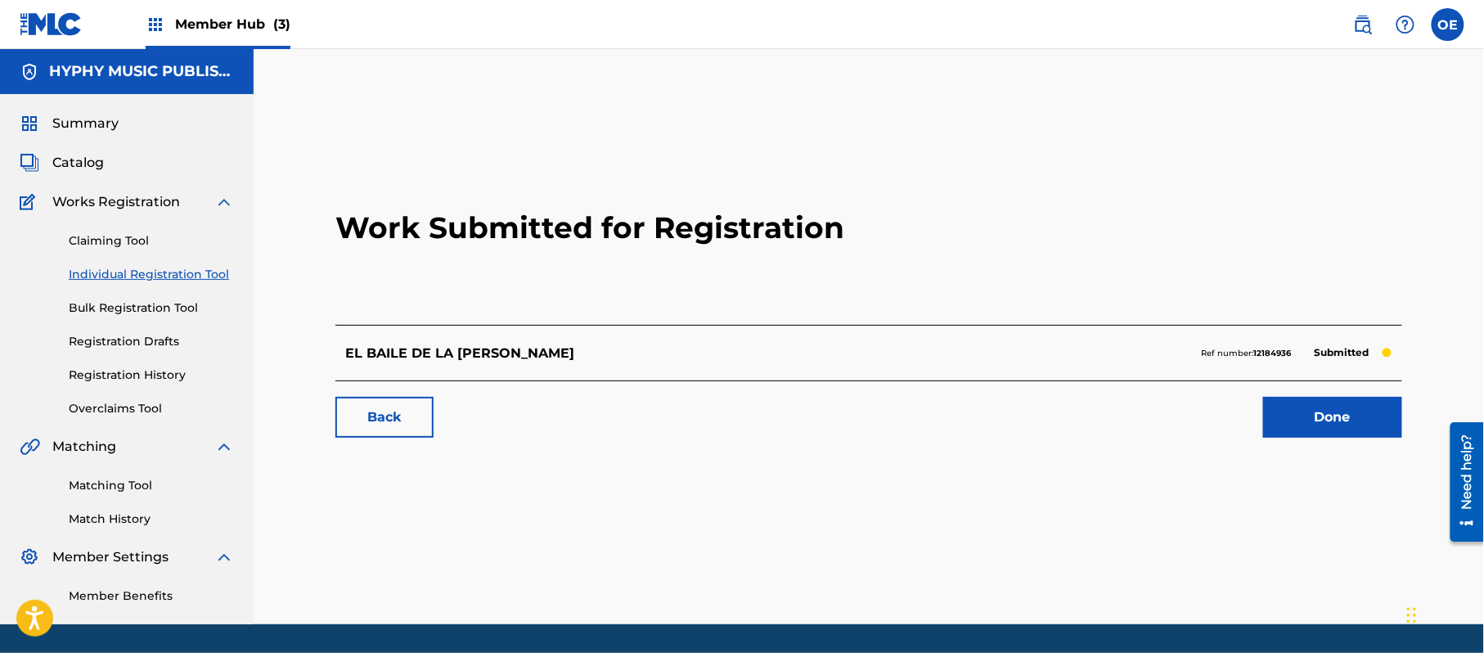
click at [162, 267] on link "Individual Registration Tool" at bounding box center [151, 274] width 165 height 17
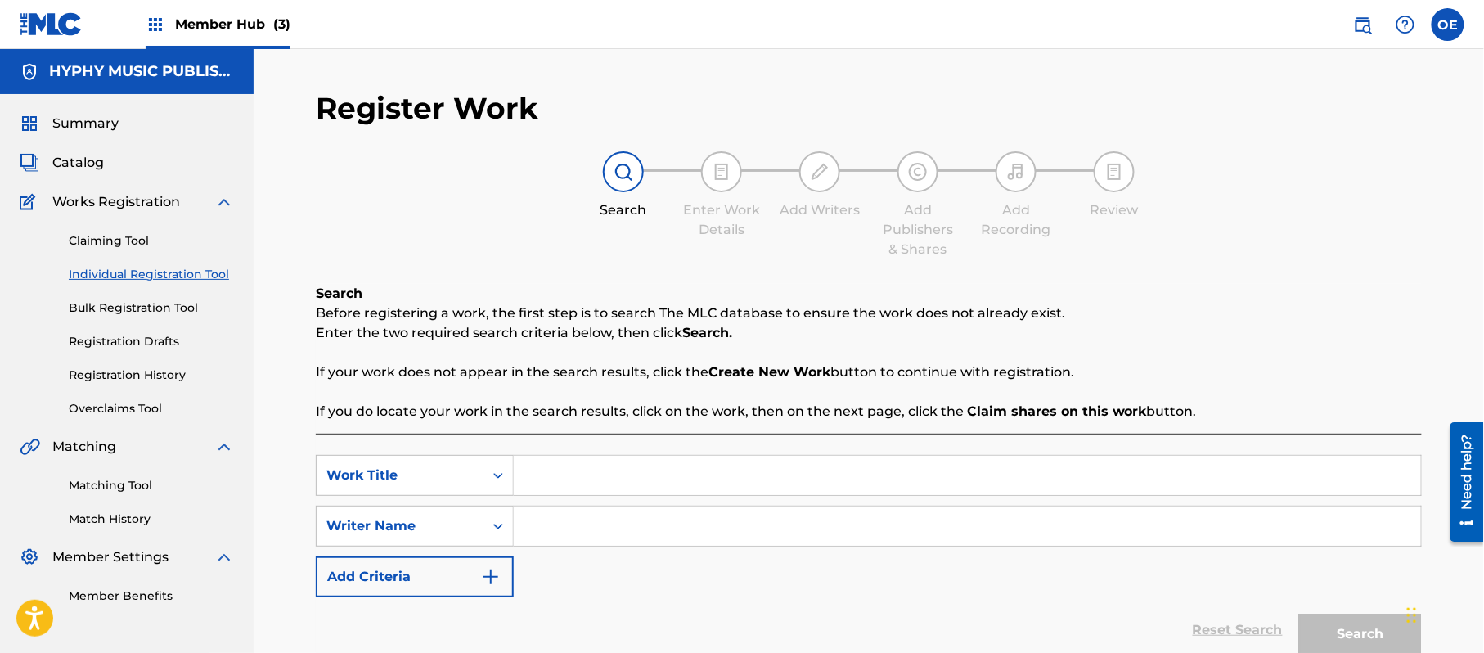
drag, startPoint x: 593, startPoint y: 501, endPoint x: 543, endPoint y: 475, distance: 56.0
drag, startPoint x: 930, startPoint y: 460, endPoint x: 74, endPoint y: 416, distance: 857.8
click at [30, 417] on main "HYPHY MUSIC PUBLISHING INC Summary Catalog Works Registration Claiming Tool Ind…" at bounding box center [742, 384] width 1484 height 670
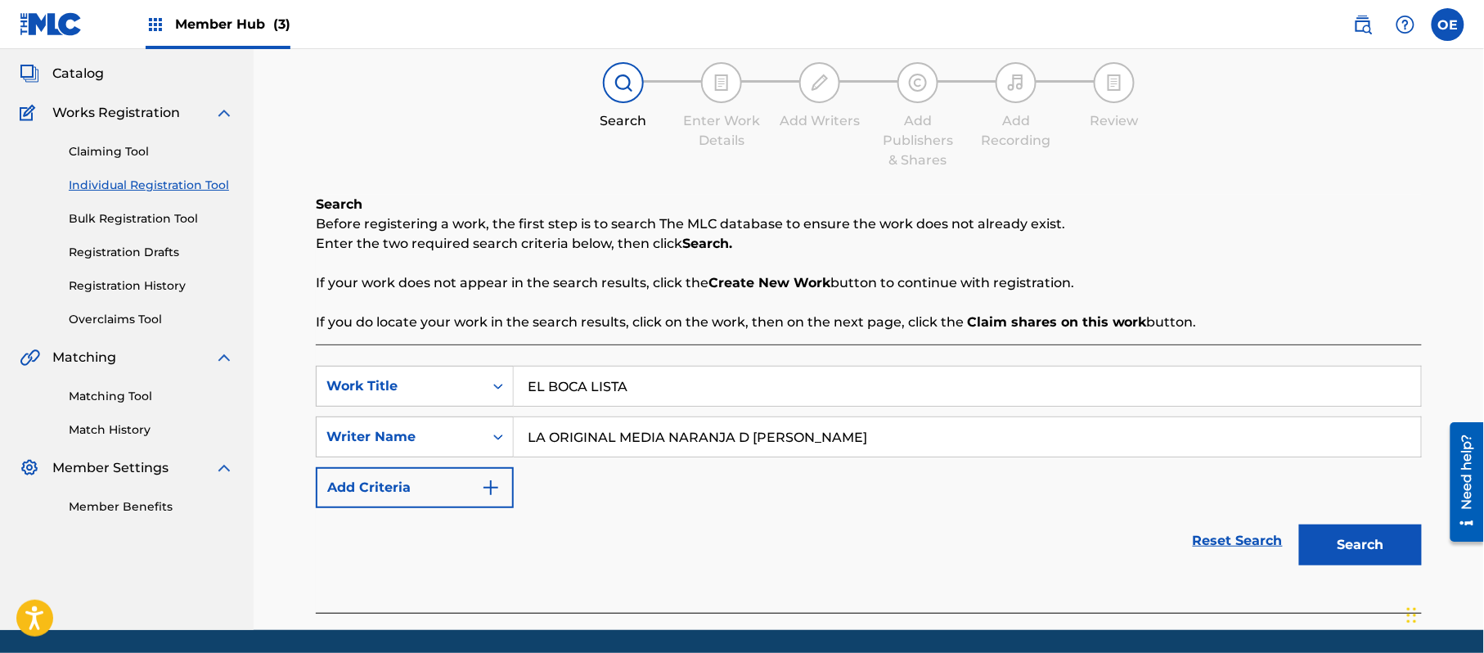
scroll to position [145, 0]
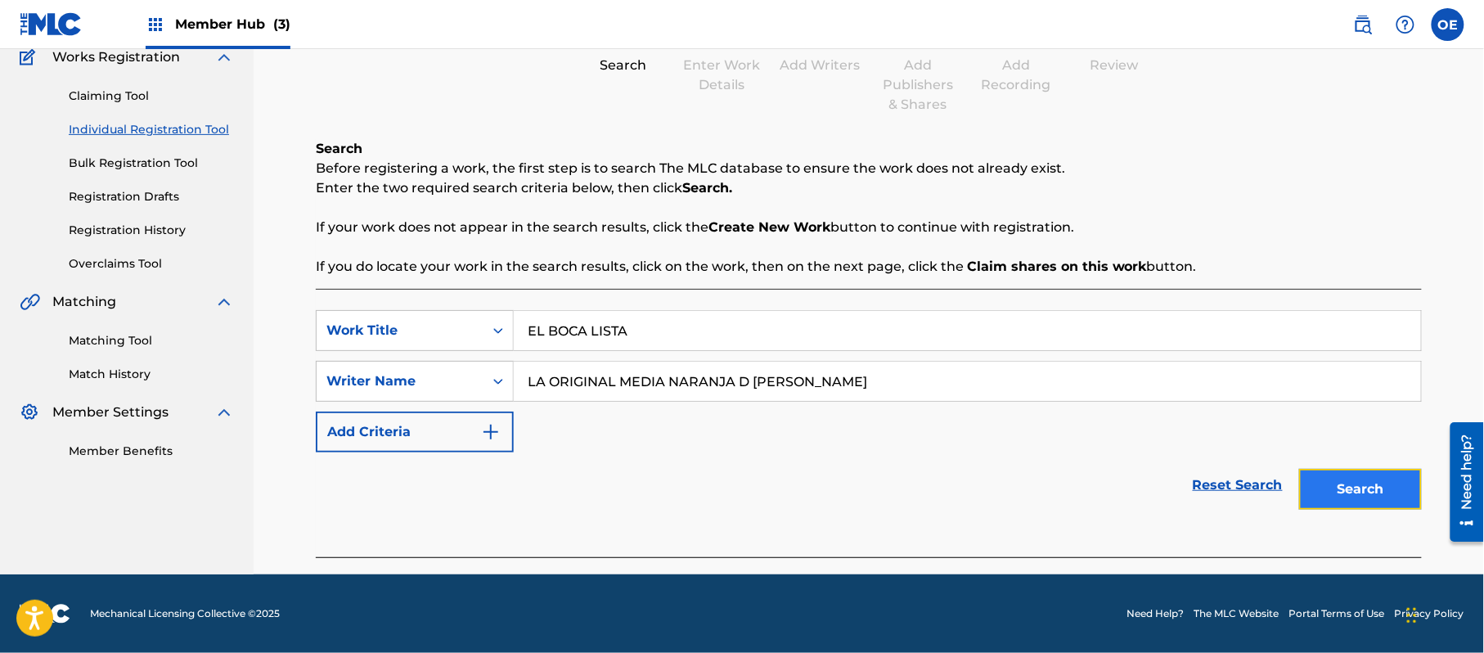
click at [1347, 482] on button "Search" at bounding box center [1360, 489] width 123 height 41
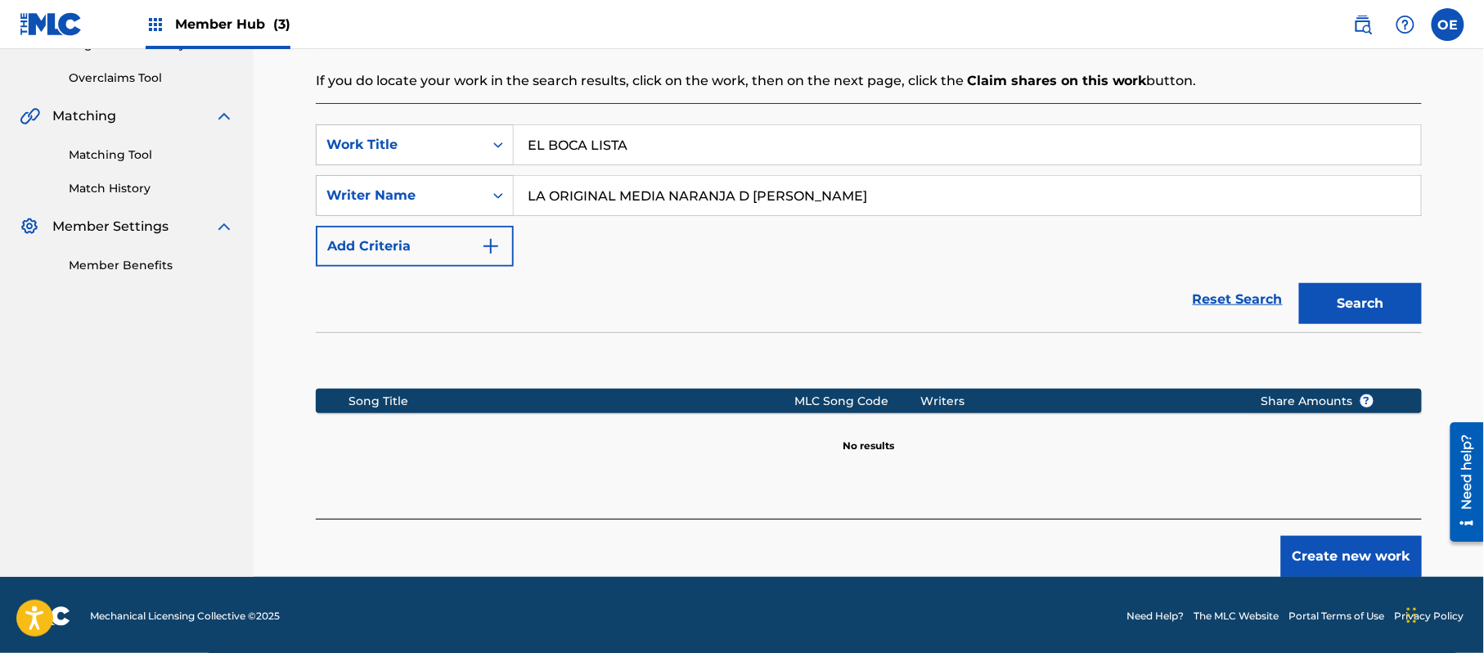
scroll to position [334, 0]
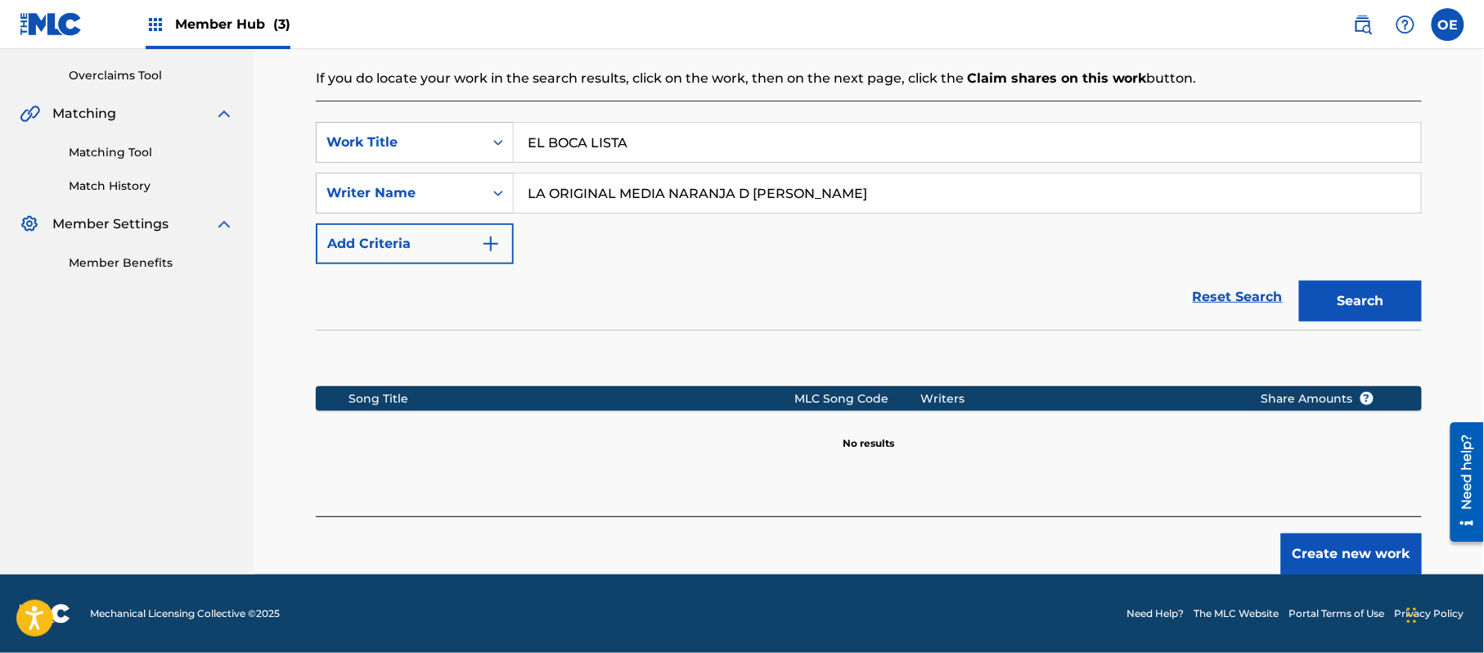
drag, startPoint x: 864, startPoint y: 205, endPoint x: -8, endPoint y: 236, distance: 872.8
click at [1322, 283] on button "Search" at bounding box center [1360, 301] width 123 height 41
click at [1339, 550] on button "Create new work" at bounding box center [1351, 553] width 141 height 41
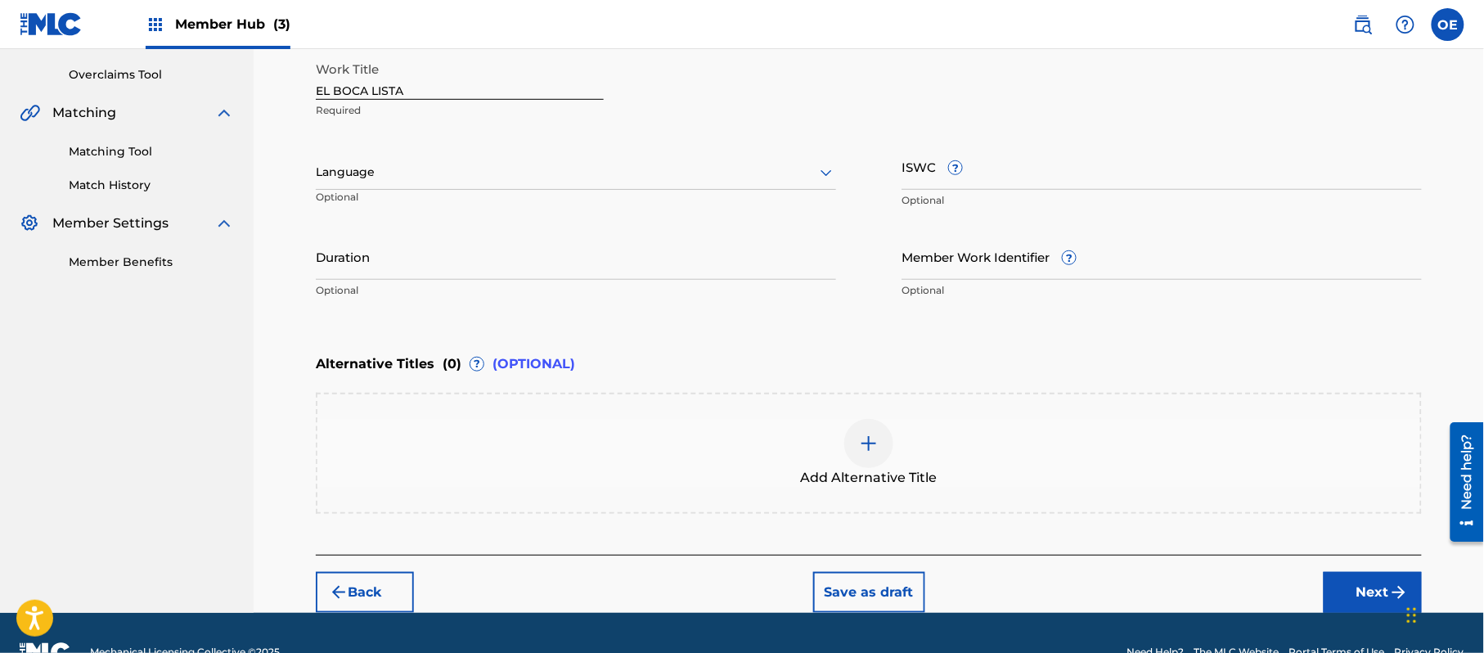
click at [396, 164] on div "Language" at bounding box center [576, 172] width 520 height 34
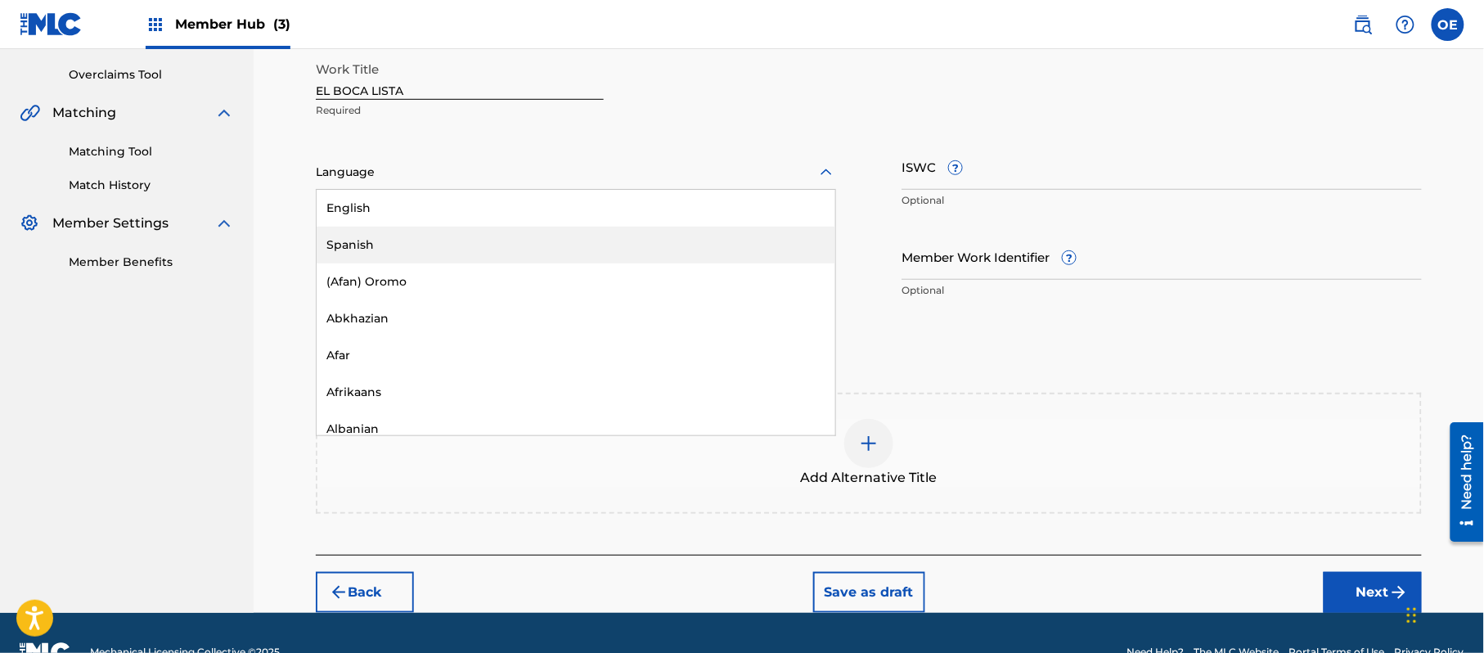
click at [381, 233] on div "Spanish" at bounding box center [576, 245] width 519 height 37
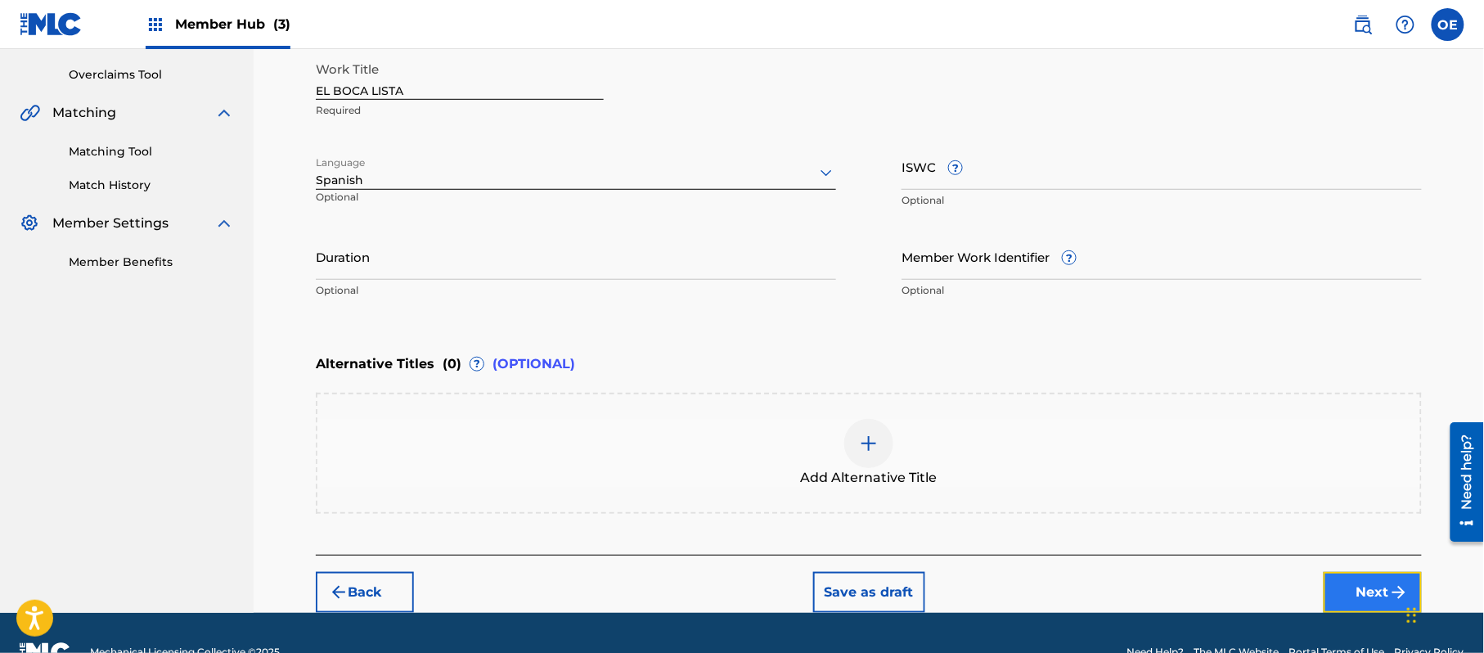
click at [1369, 592] on button "Next" at bounding box center [1373, 592] width 98 height 41
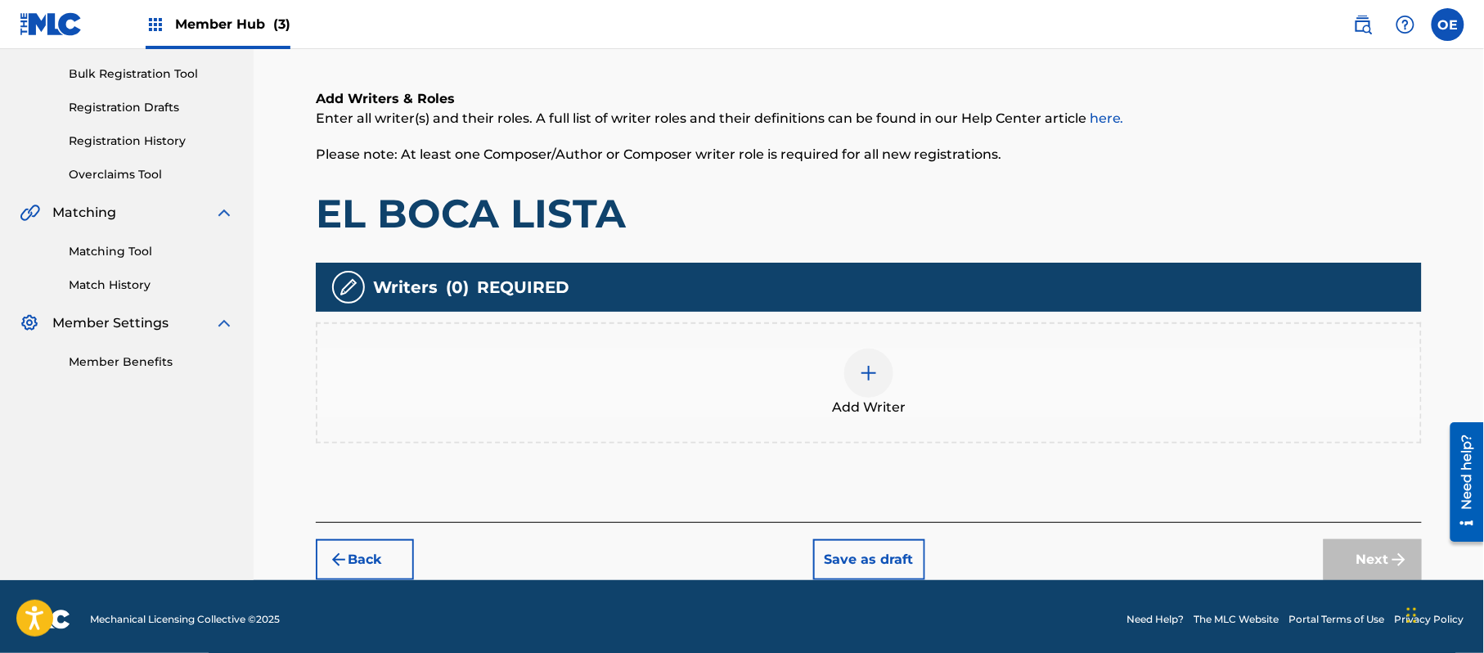
scroll to position [74, 0]
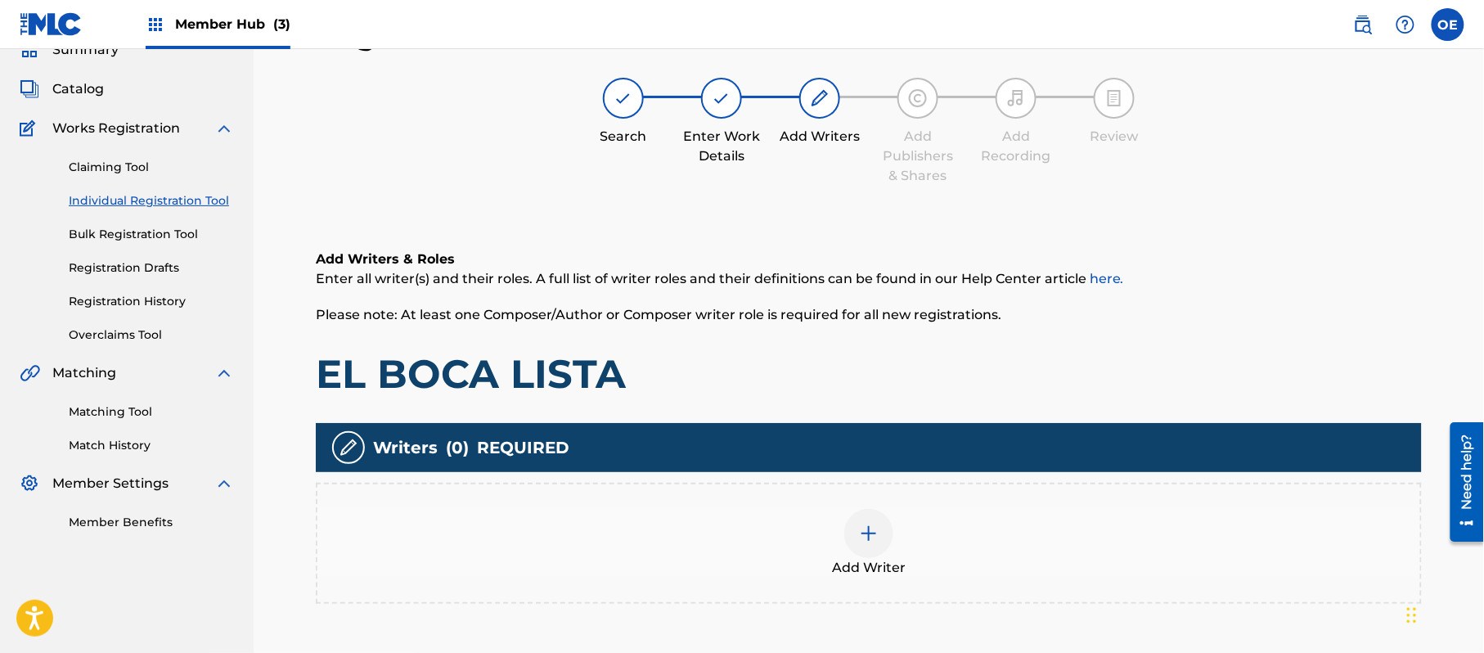
click at [881, 527] on div at bounding box center [868, 533] width 49 height 49
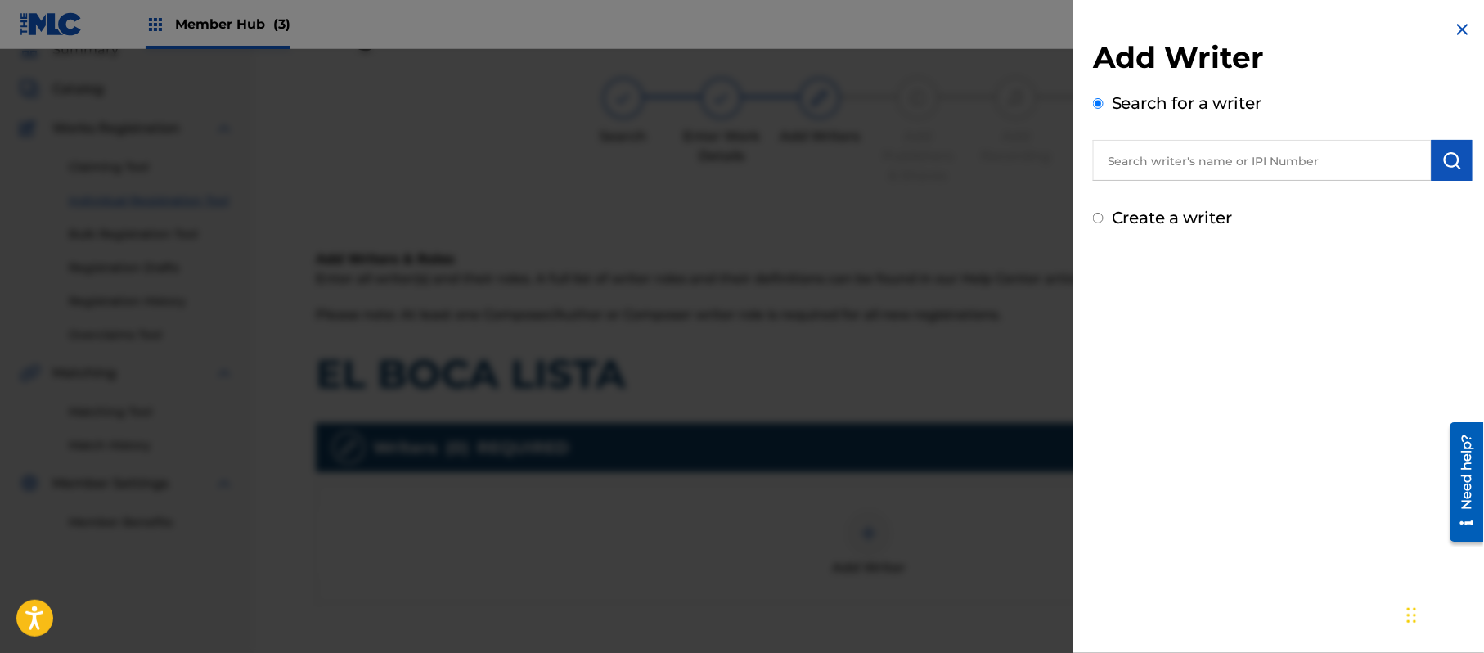
drag, startPoint x: 1195, startPoint y: 168, endPoint x: 1117, endPoint y: 227, distance: 98.0
click at [1117, 227] on div "Create a writer" at bounding box center [1283, 217] width 380 height 25
drag, startPoint x: 1134, startPoint y: 232, endPoint x: 1134, endPoint y: 216, distance: 16.4
click at [1134, 220] on div "Add Writer Search for a writer Create a writer" at bounding box center [1283, 125] width 419 height 250
click at [1132, 224] on label "Create a writer" at bounding box center [1172, 218] width 121 height 20
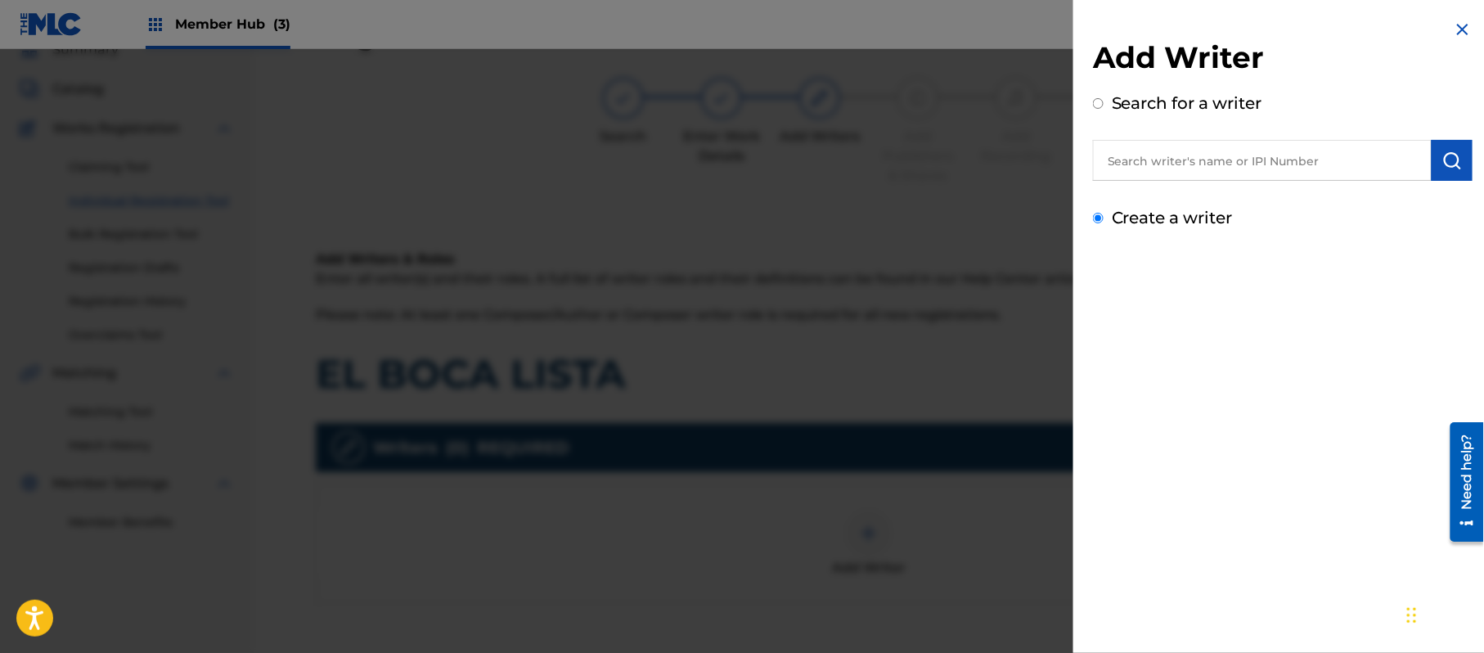
click at [1104, 223] on input "Create a writer" at bounding box center [1098, 218] width 11 height 11
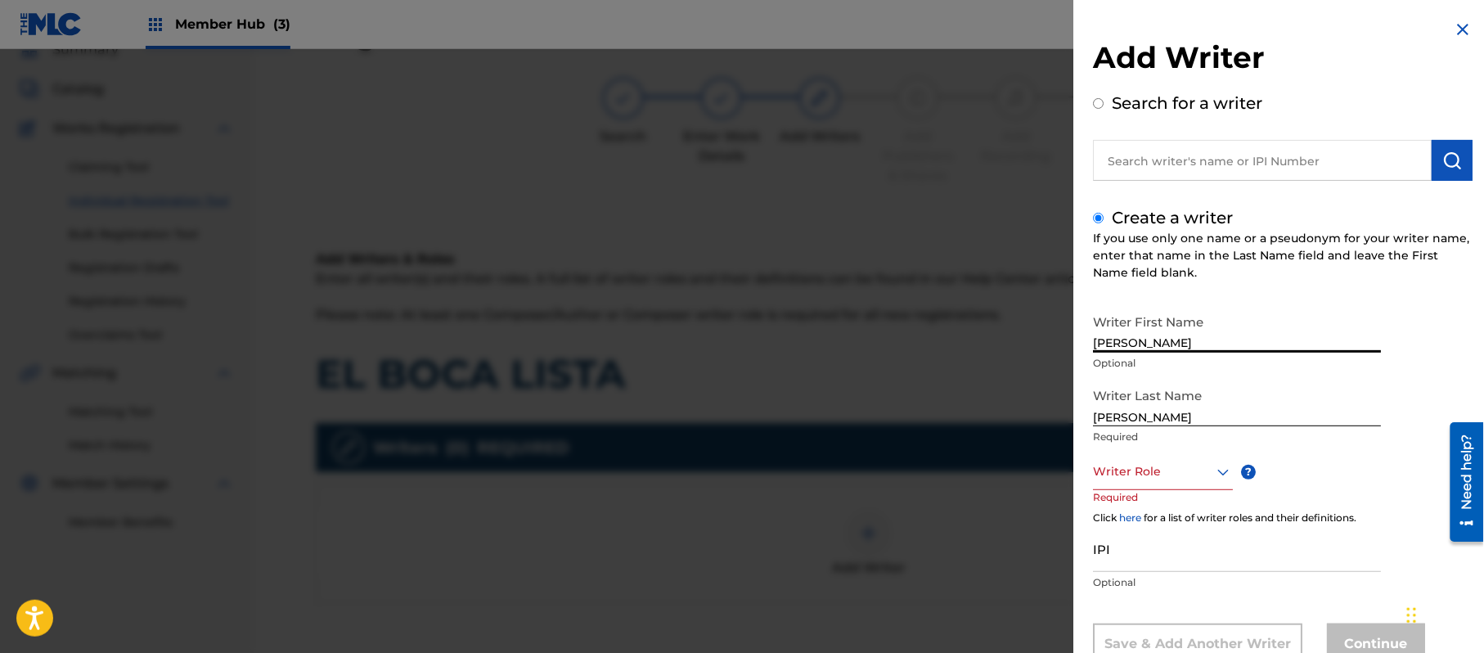
drag, startPoint x: 1162, startPoint y: 347, endPoint x: 1146, endPoint y: 354, distance: 17.2
click at [1134, 354] on div "Writer First Name [PERSON_NAME] Optional" at bounding box center [1237, 343] width 288 height 74
drag, startPoint x: 1139, startPoint y: 420, endPoint x: 970, endPoint y: 410, distance: 169.7
click at [959, 406] on div "Add Writer Search for a writer Create a writer If you use only one name or a ps…" at bounding box center [742, 351] width 1484 height 604
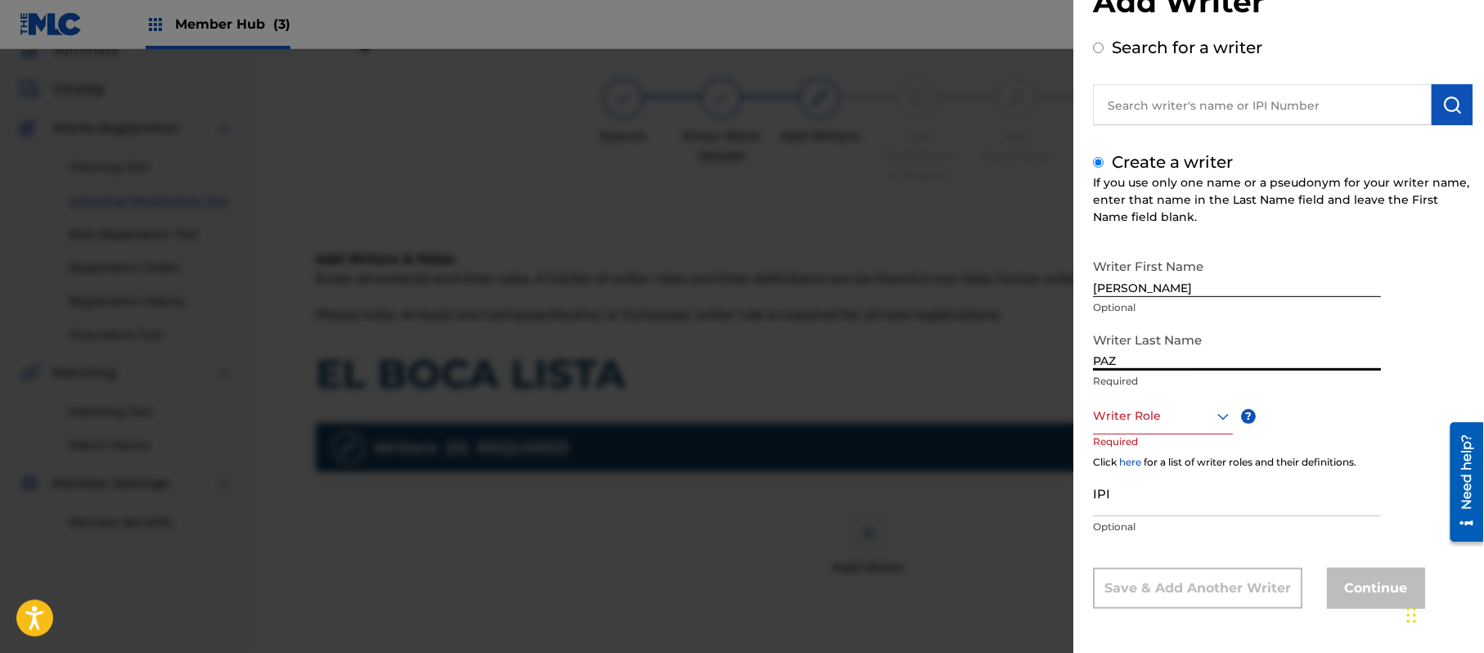
click at [1127, 434] on div "Writer Role" at bounding box center [1163, 416] width 140 height 37
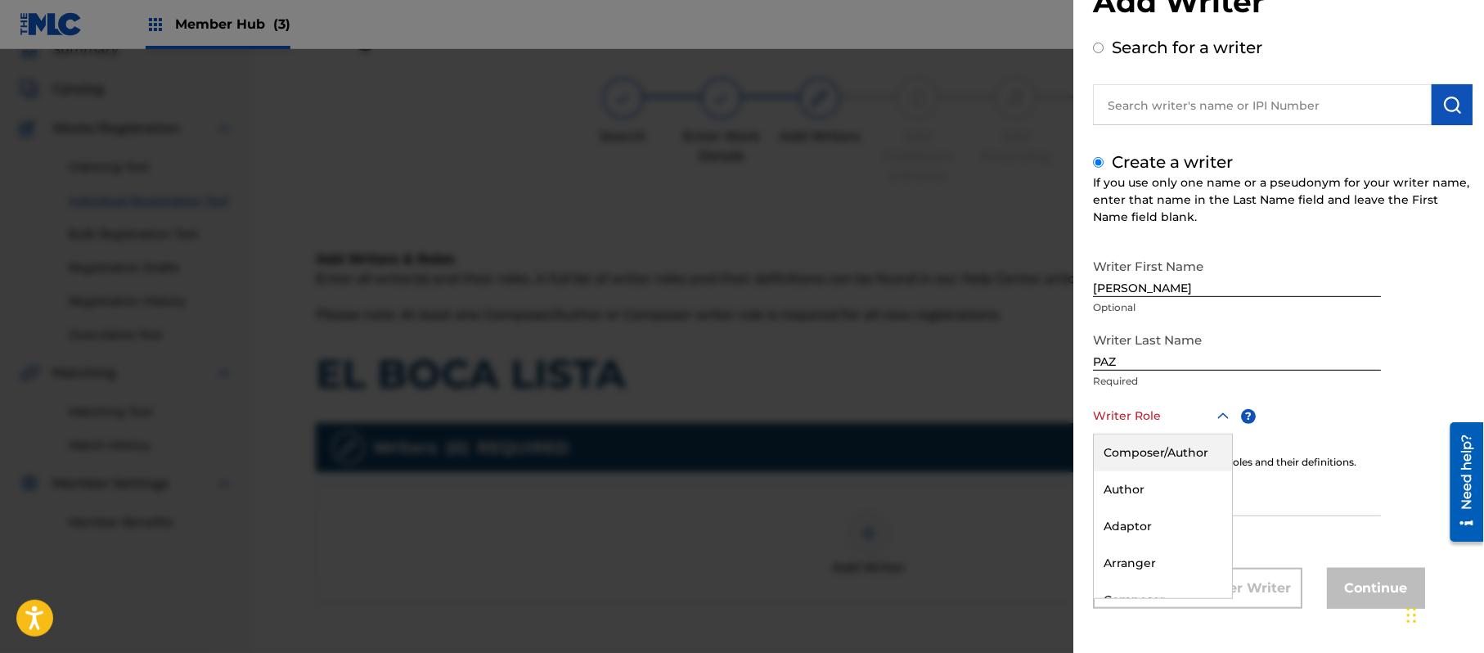
click at [1128, 449] on div "Composer/Author" at bounding box center [1163, 452] width 138 height 37
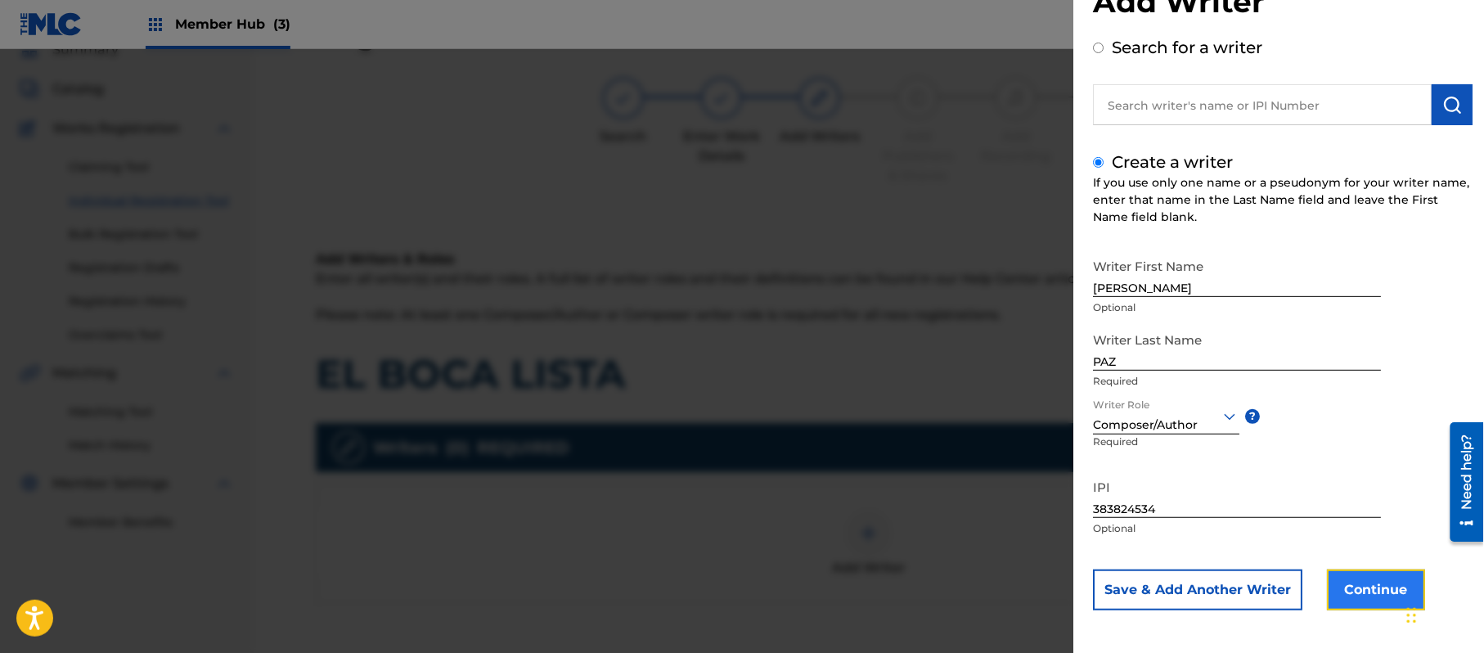
click at [1360, 601] on button "Continue" at bounding box center [1376, 589] width 98 height 41
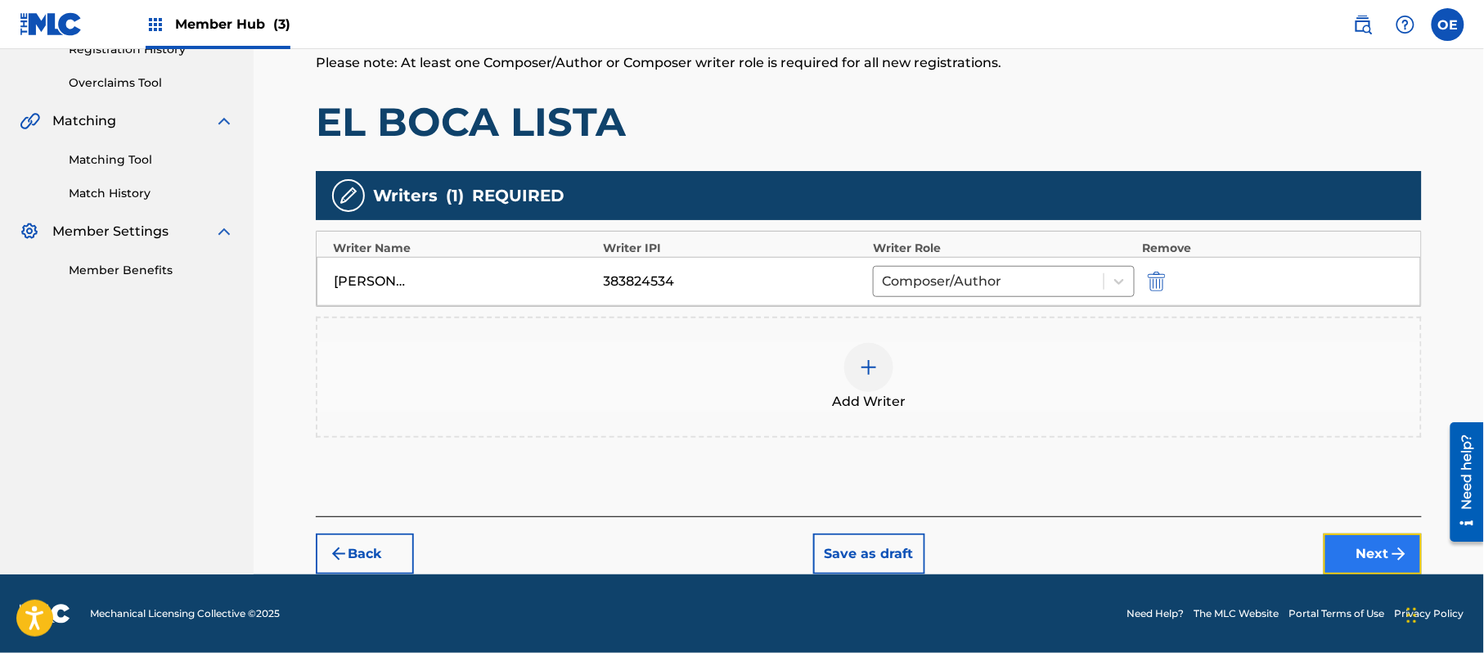
click at [1349, 541] on button "Next" at bounding box center [1373, 553] width 98 height 41
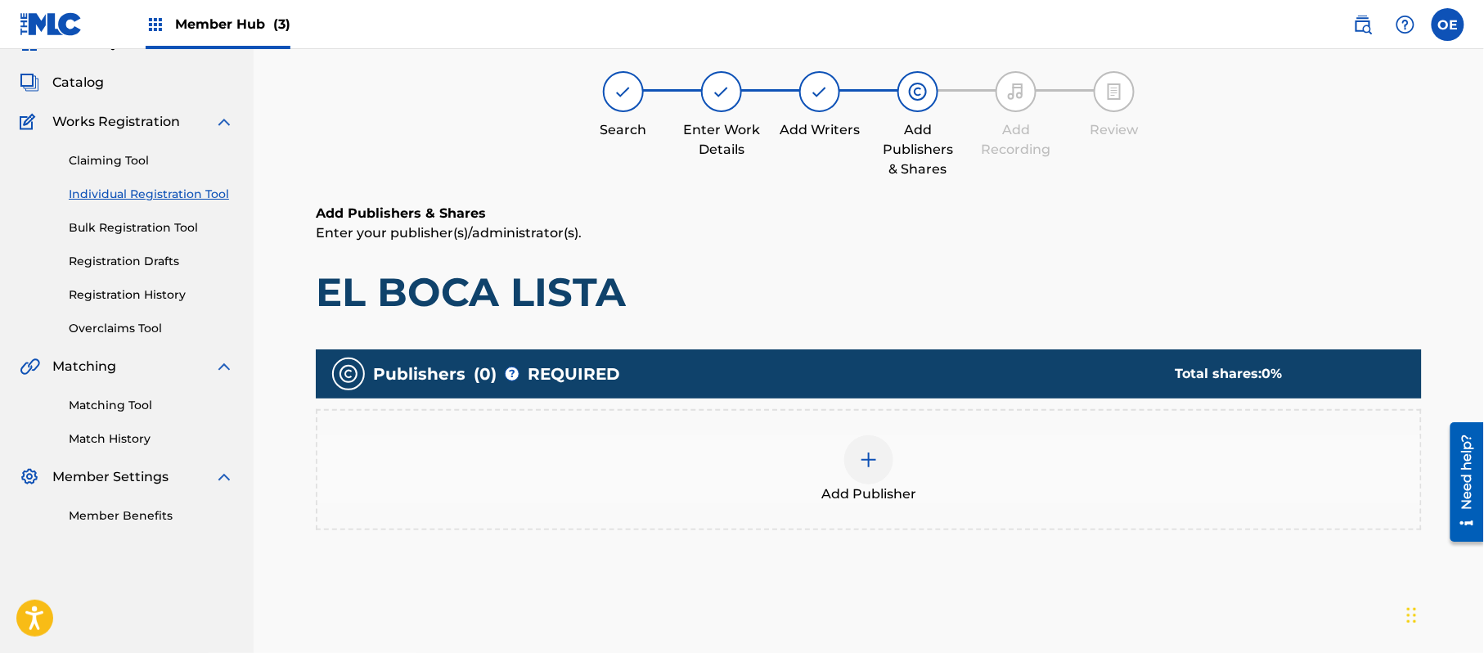
scroll to position [74, 0]
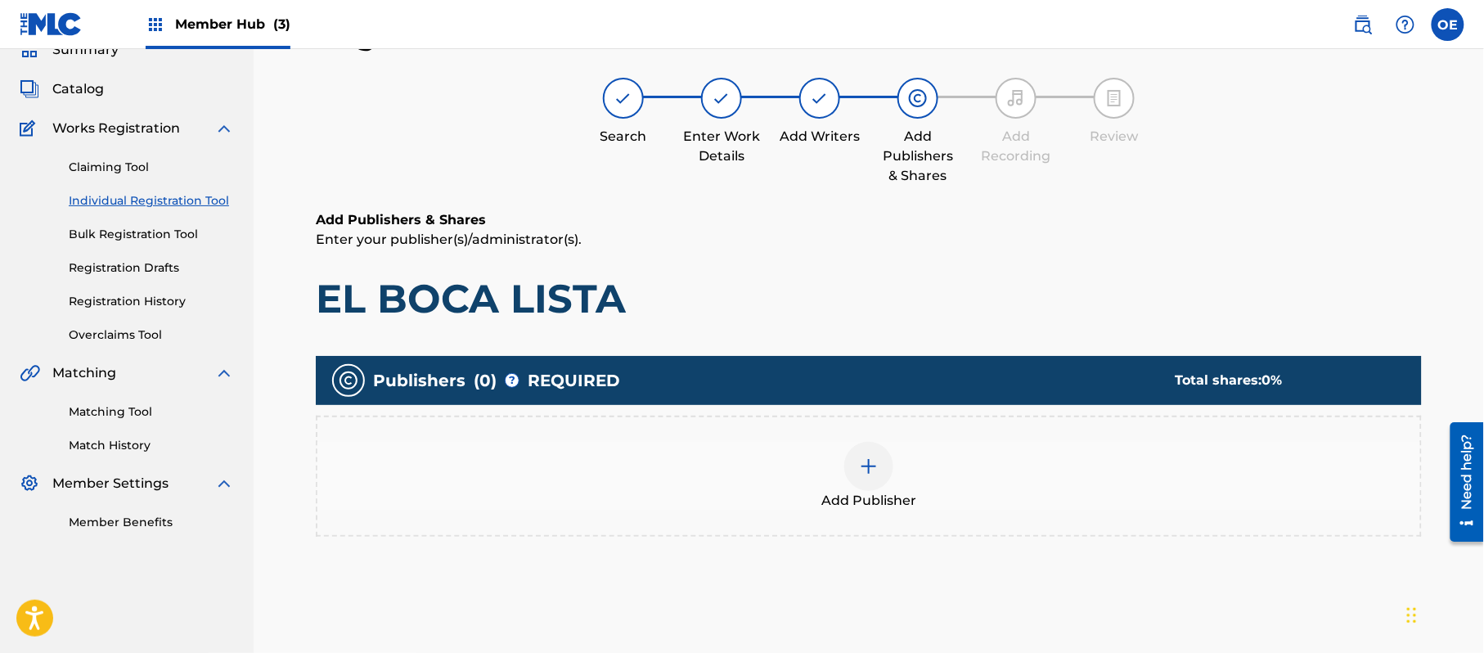
click at [766, 462] on div "Add Publisher" at bounding box center [868, 476] width 1103 height 69
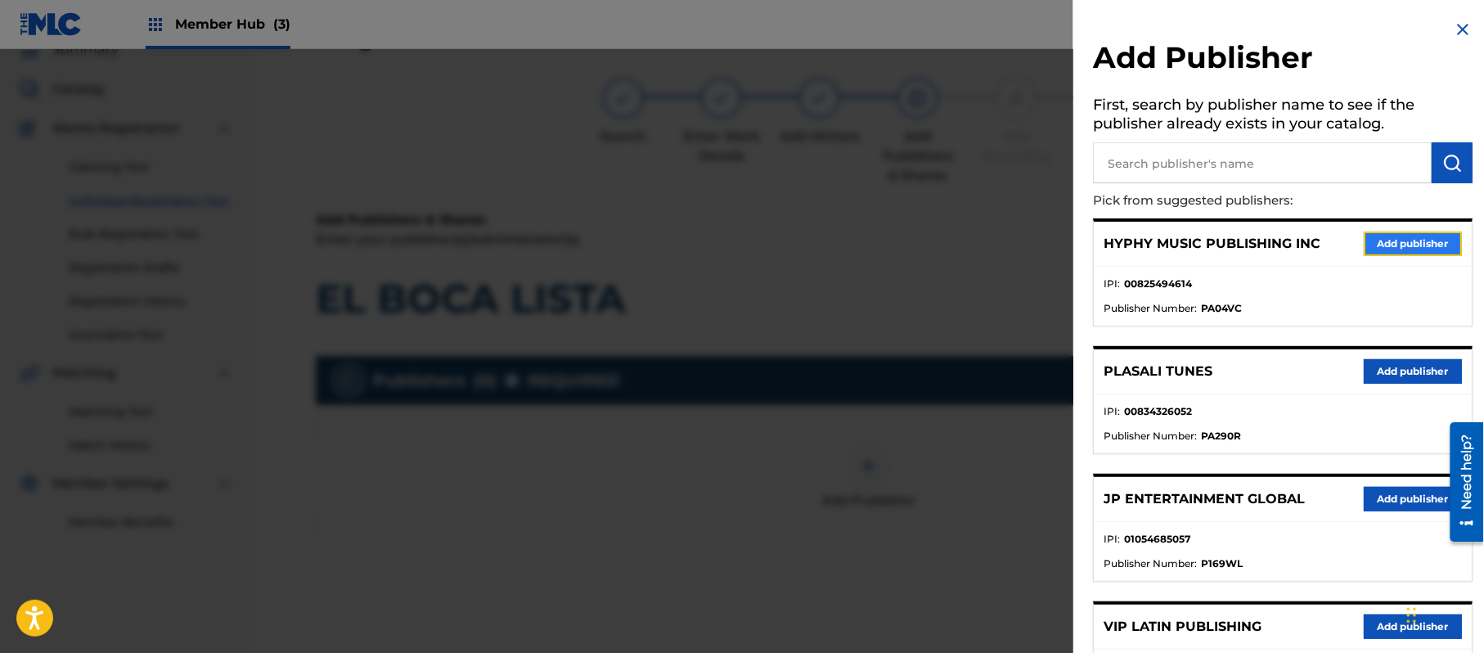
click at [1389, 233] on button "Add publisher" at bounding box center [1413, 244] width 98 height 25
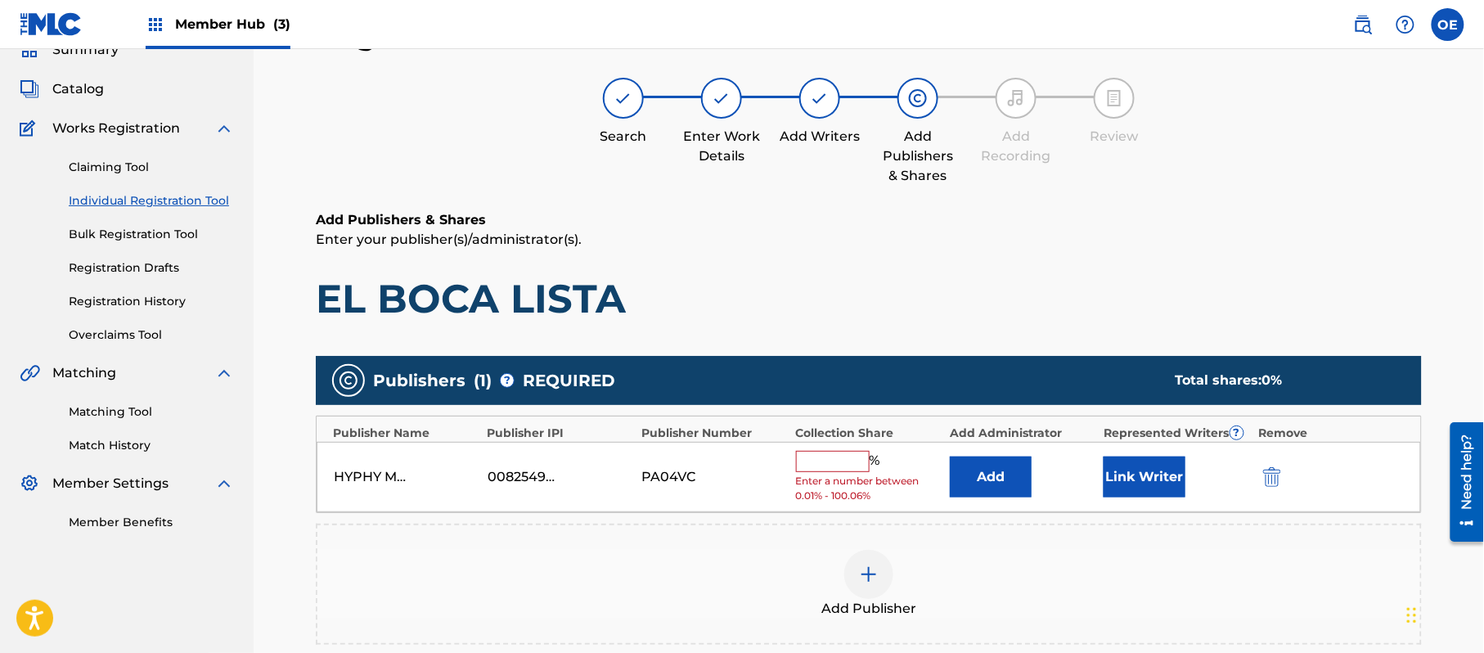
drag, startPoint x: 820, startPoint y: 449, endPoint x: 835, endPoint y: 466, distance: 22.0
click at [820, 451] on input "text" at bounding box center [833, 461] width 74 height 21
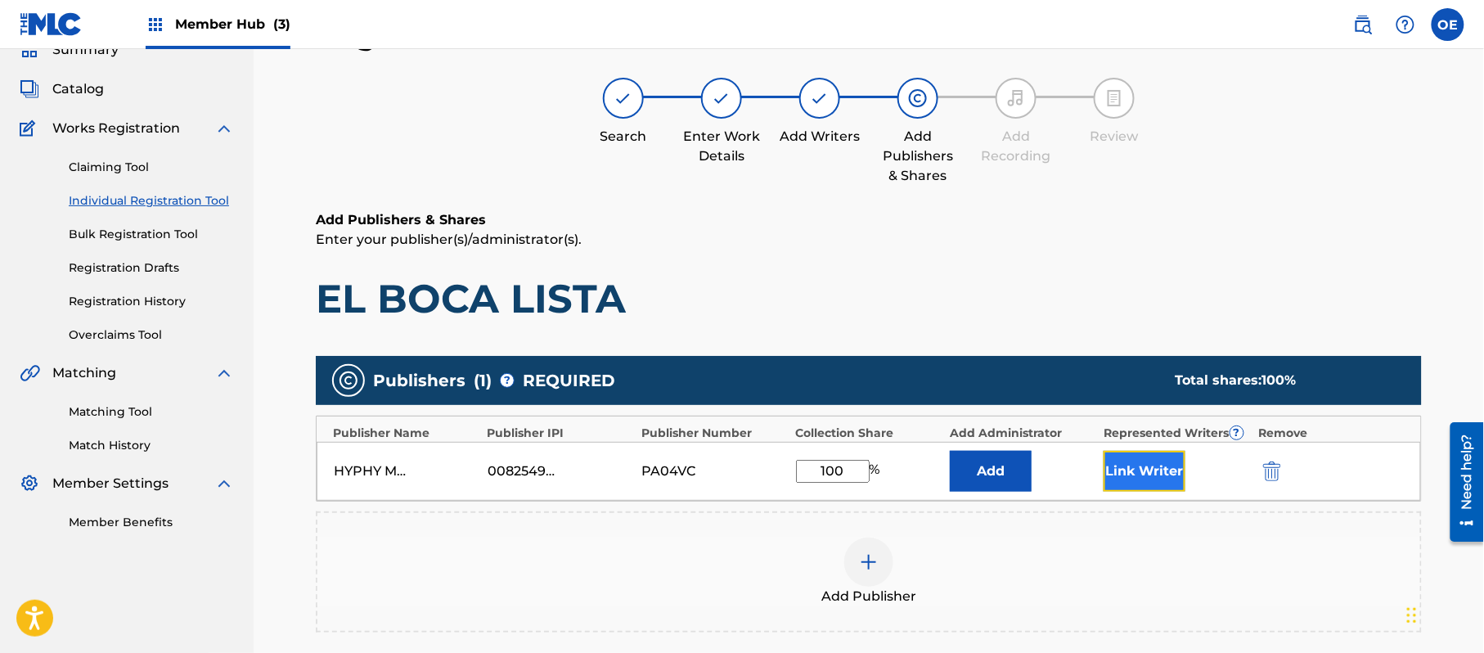
click at [1144, 470] on button "Link Writer" at bounding box center [1145, 471] width 82 height 41
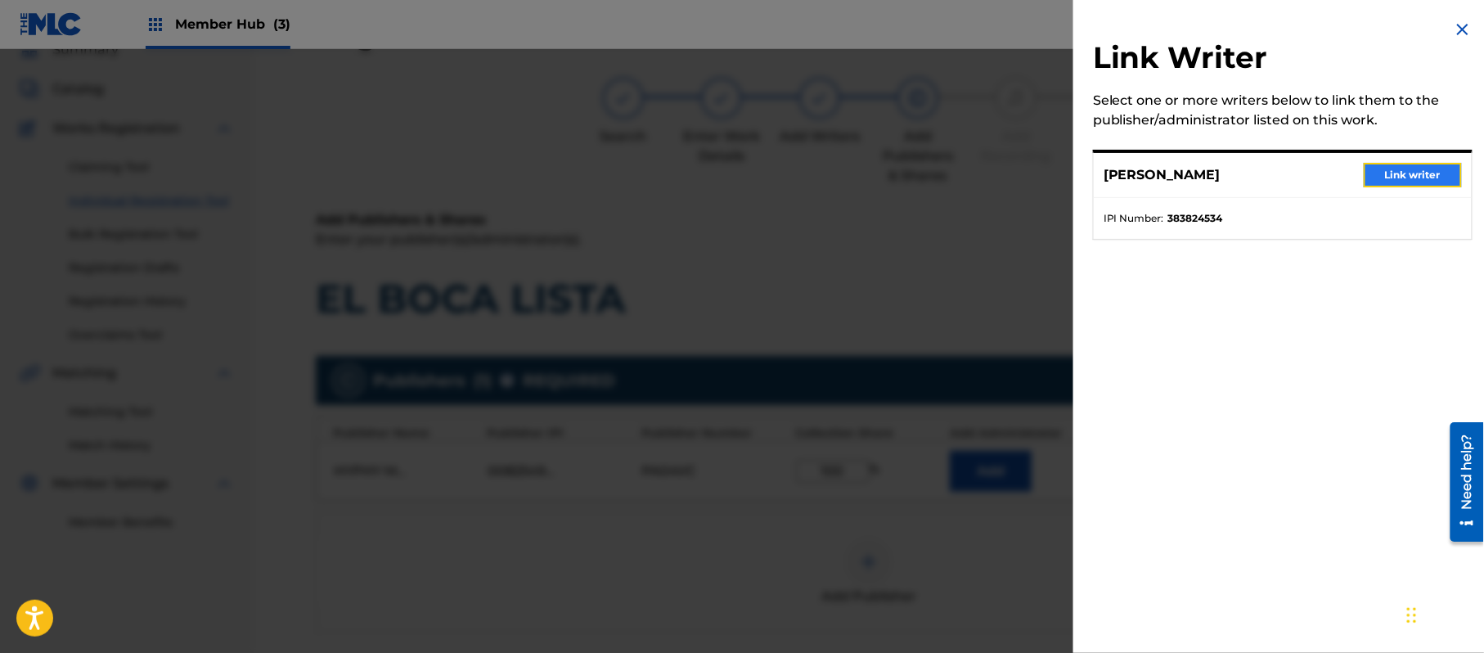
click at [1382, 173] on button "Link writer" at bounding box center [1413, 175] width 98 height 25
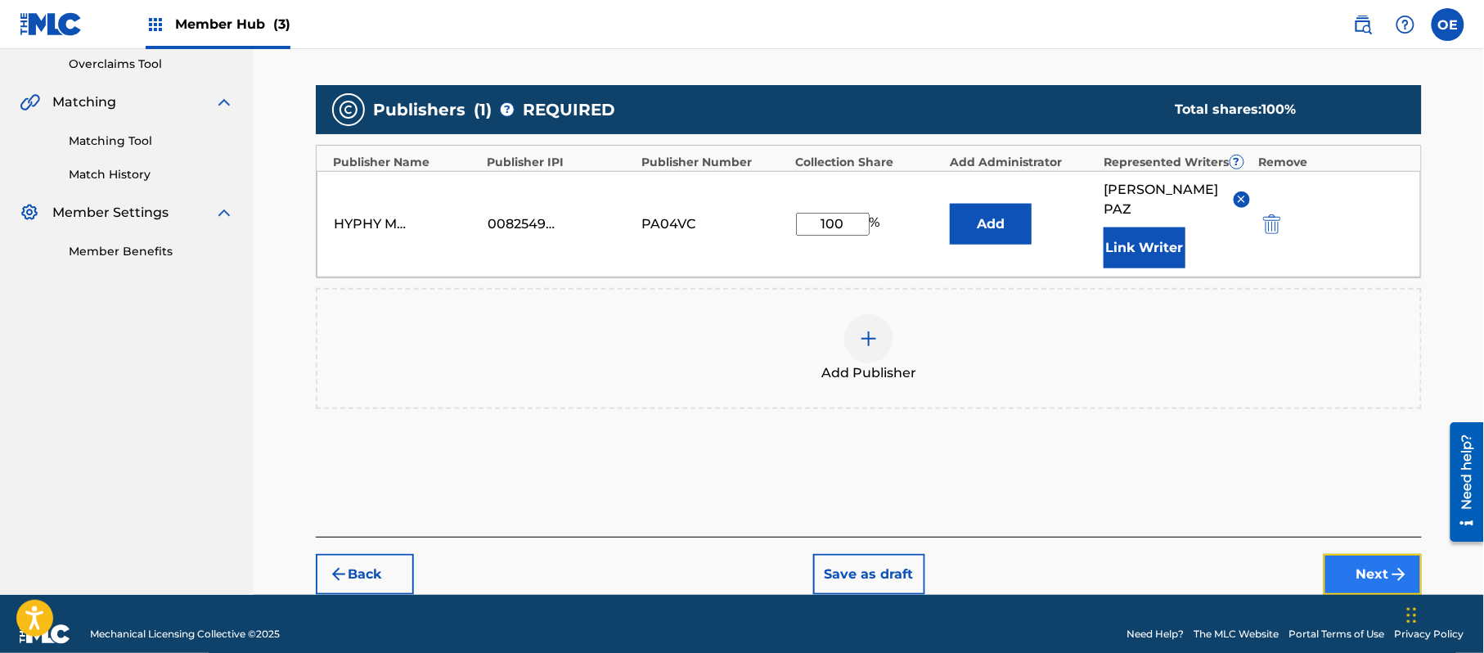
click at [1349, 554] on button "Next" at bounding box center [1373, 574] width 98 height 41
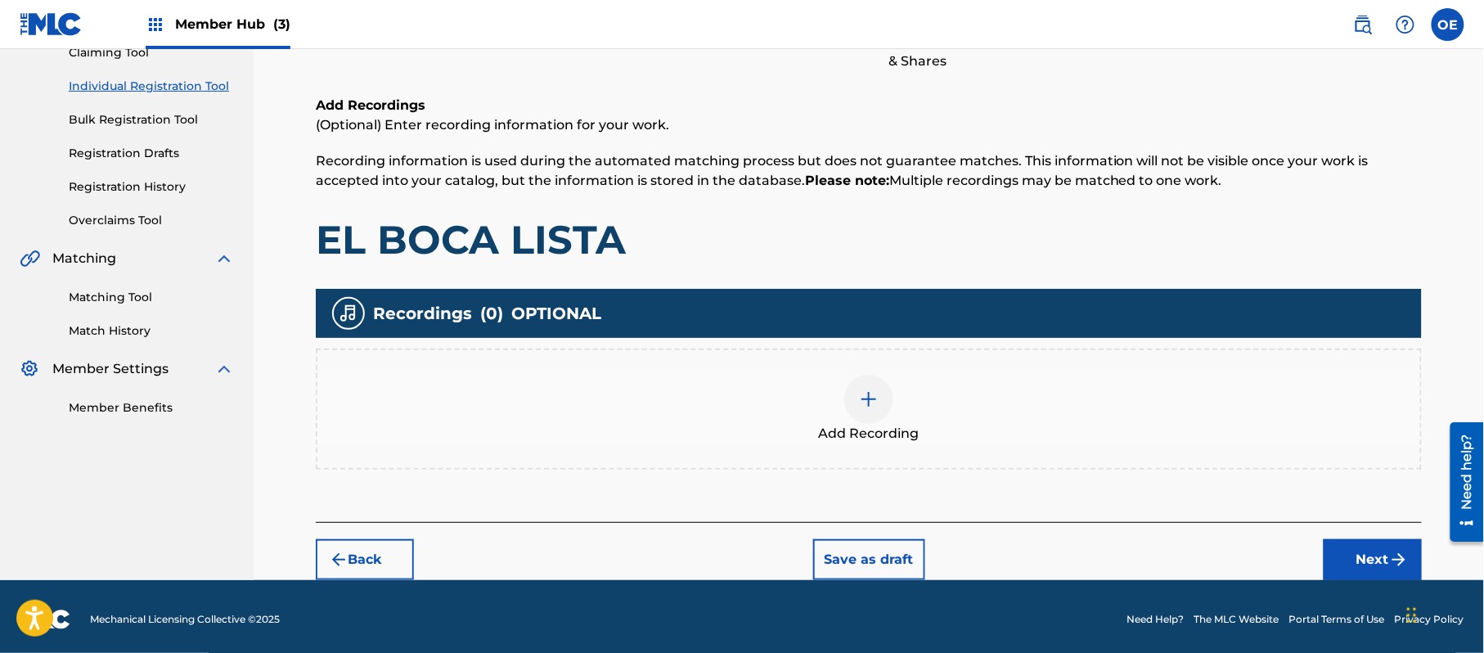
scroll to position [191, 0]
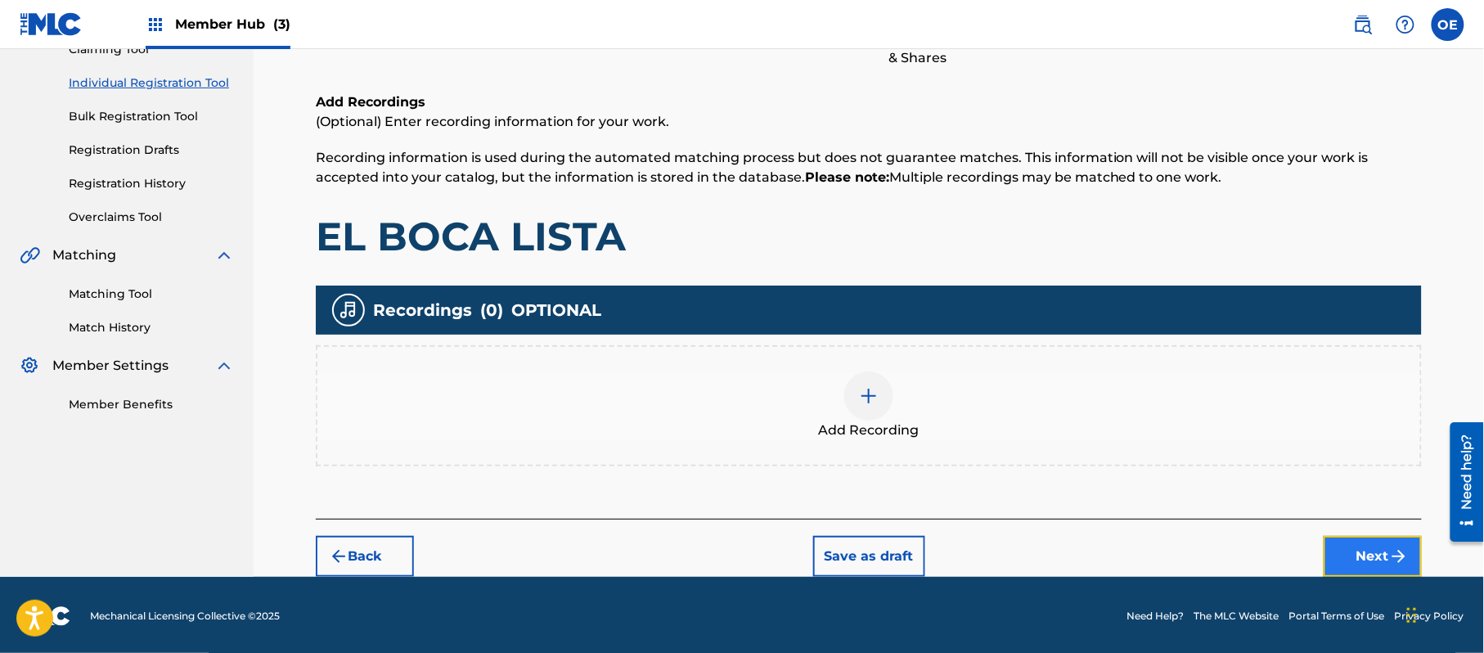
click at [1398, 550] on img "submit" at bounding box center [1399, 557] width 20 height 20
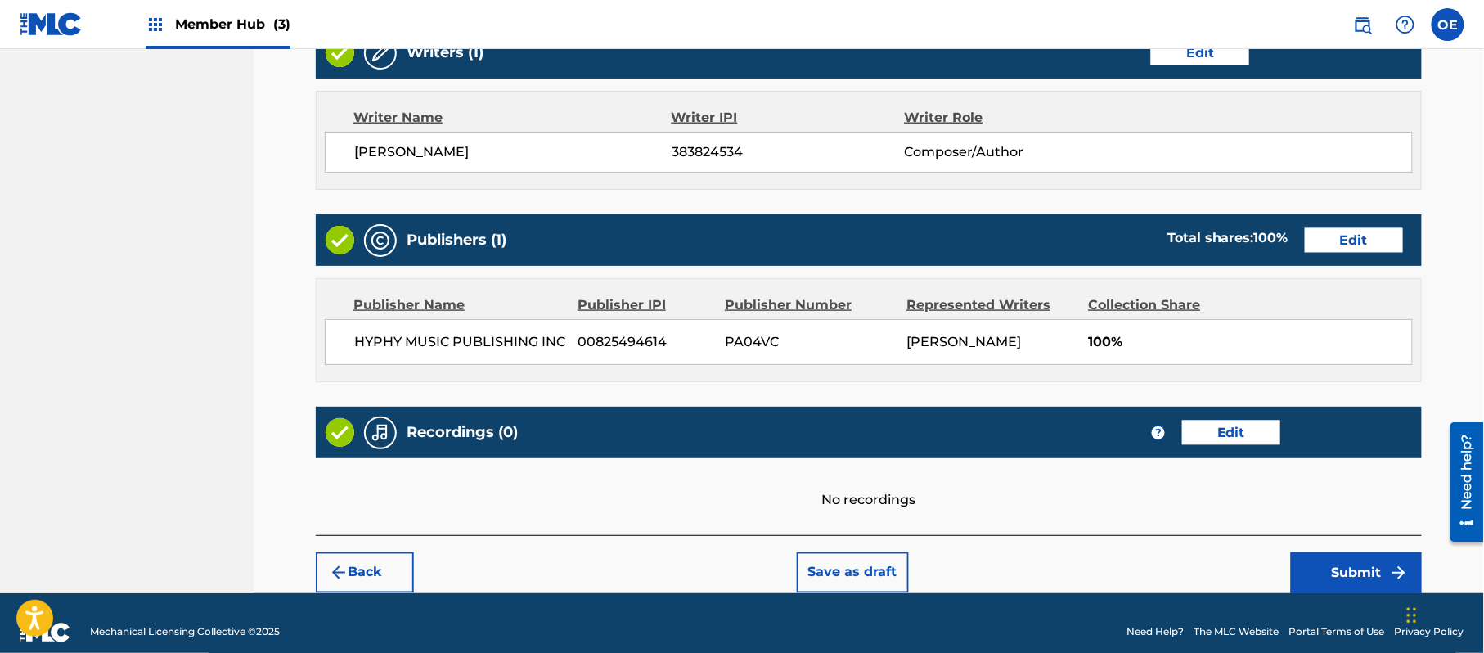
scroll to position [678, 0]
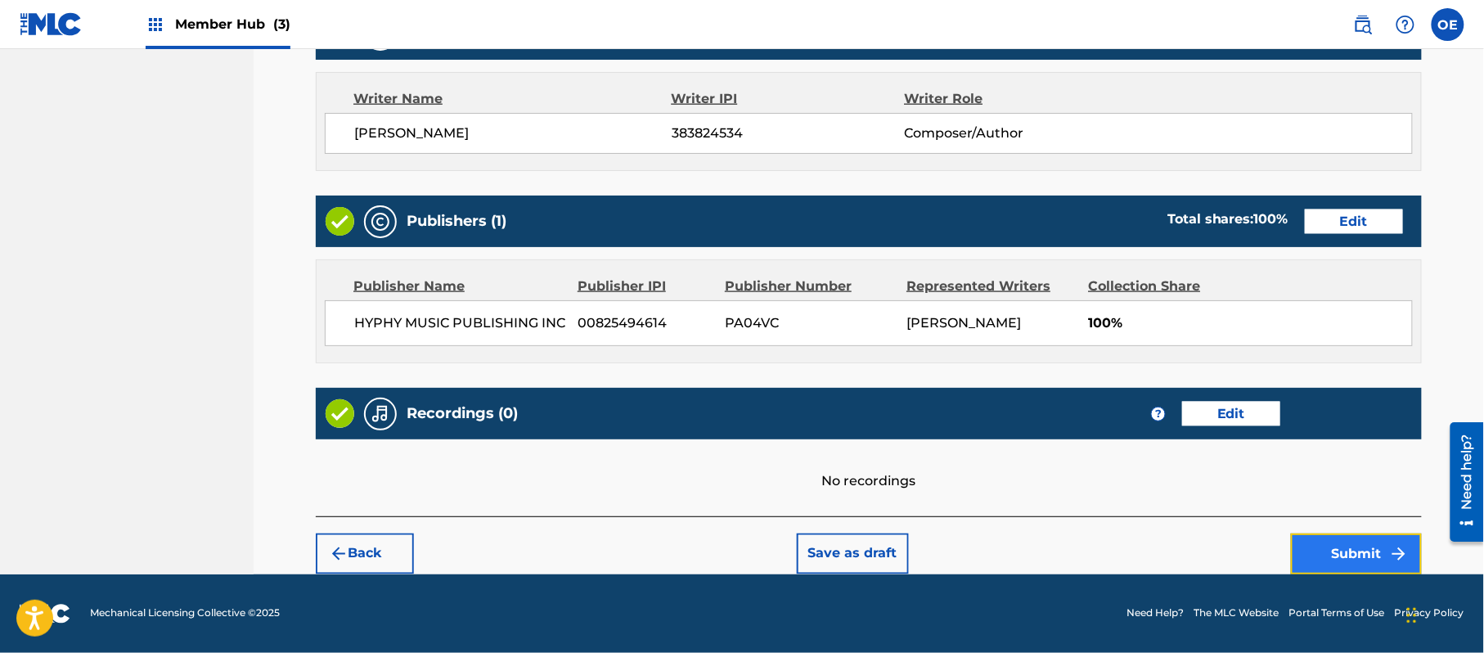
click at [1340, 545] on button "Submit" at bounding box center [1356, 553] width 131 height 41
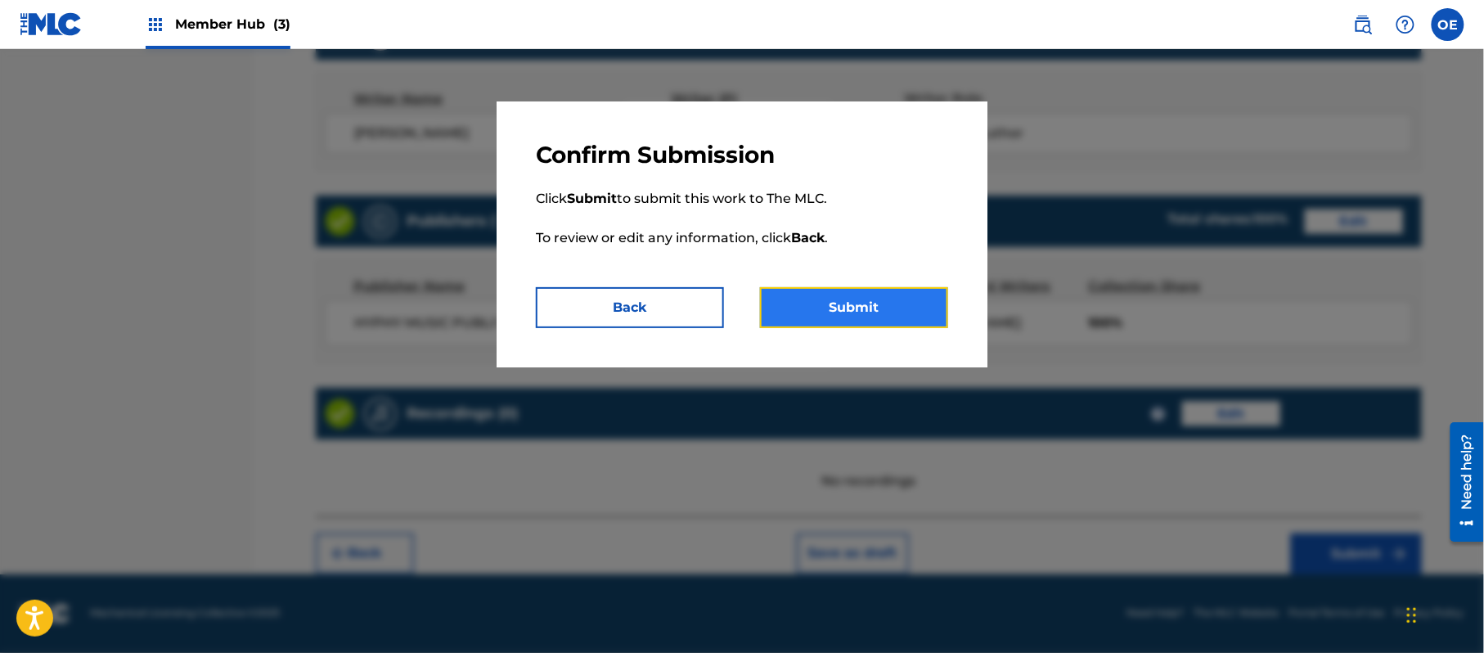
click at [853, 315] on button "Submit" at bounding box center [854, 307] width 188 height 41
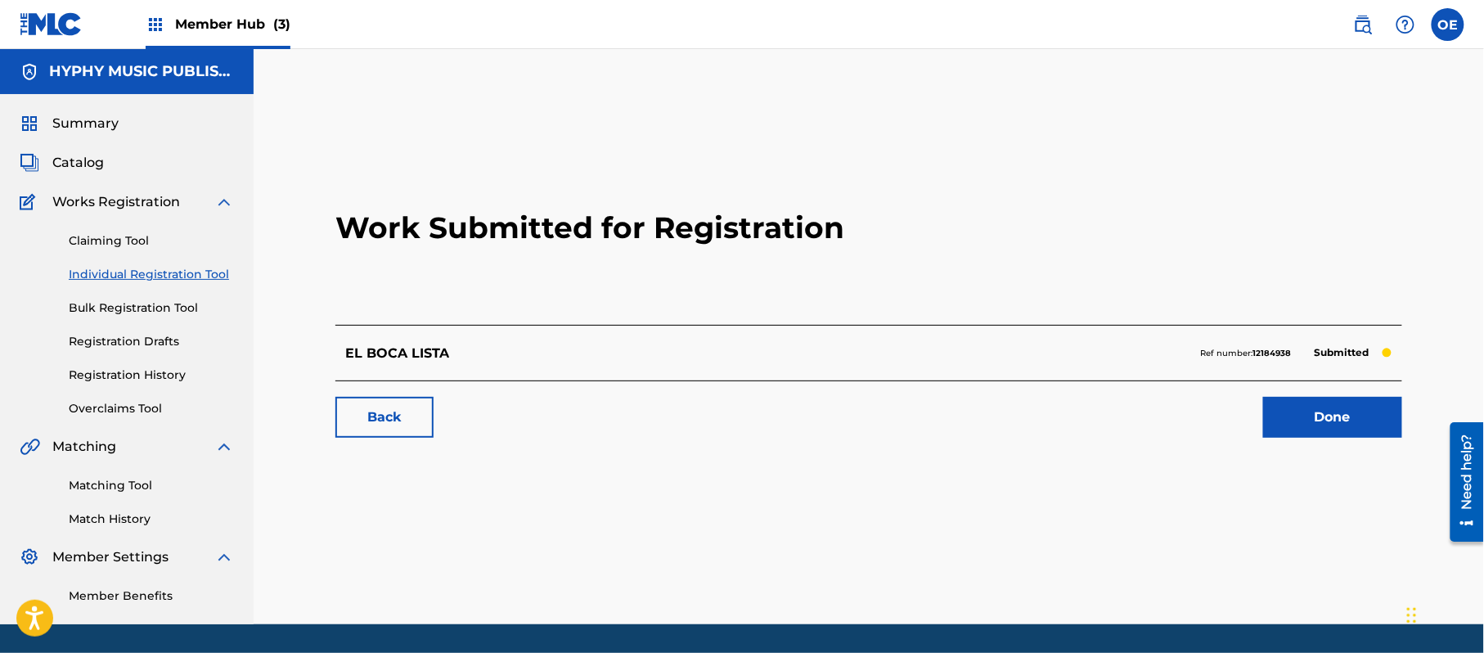
drag, startPoint x: 155, startPoint y: 275, endPoint x: 241, endPoint y: 308, distance: 91.5
click at [155, 275] on link "Individual Registration Tool" at bounding box center [151, 274] width 165 height 17
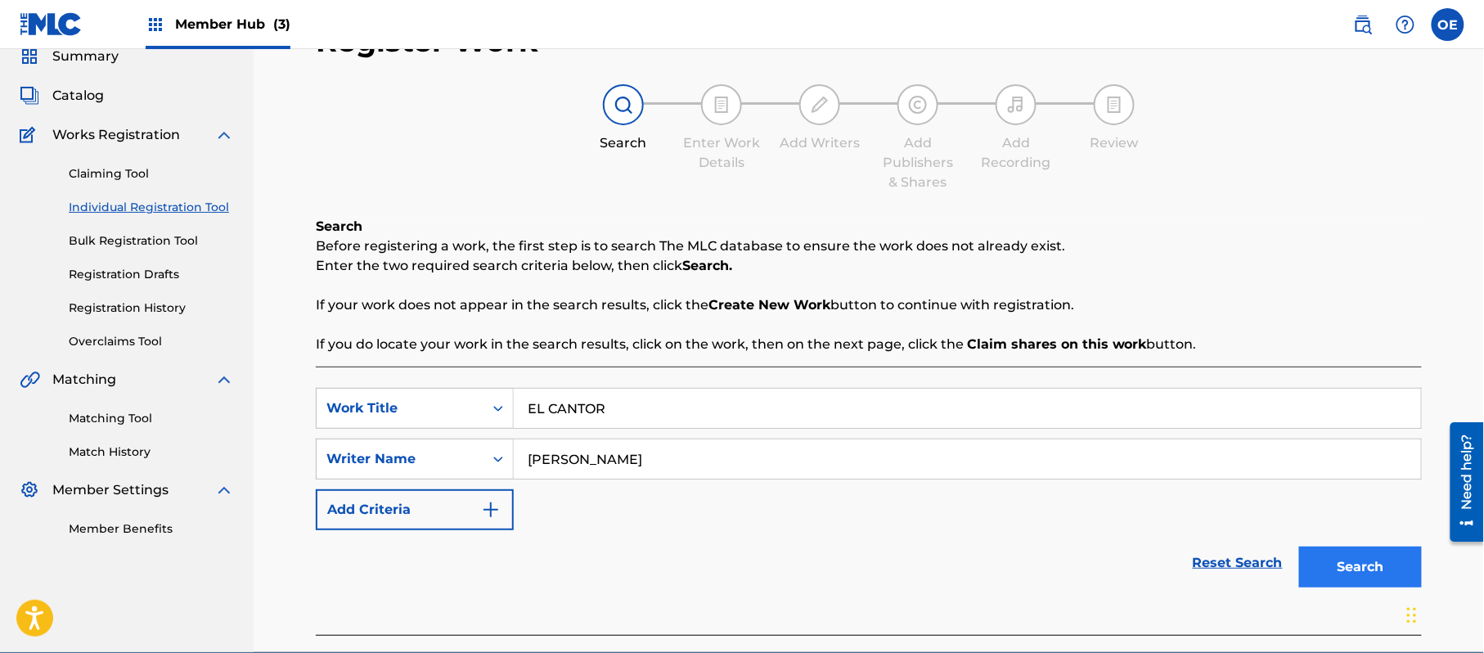
scroll to position [145, 0]
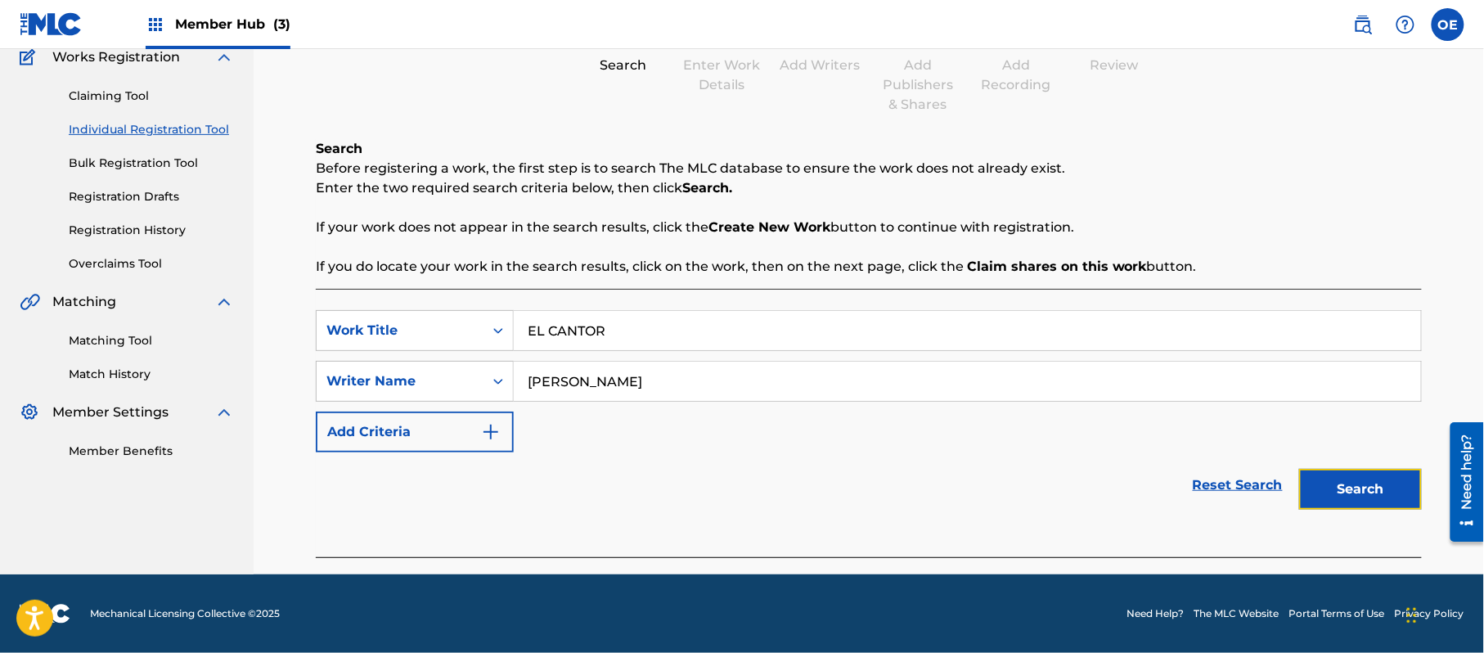
click at [1336, 479] on button "Search" at bounding box center [1360, 489] width 123 height 41
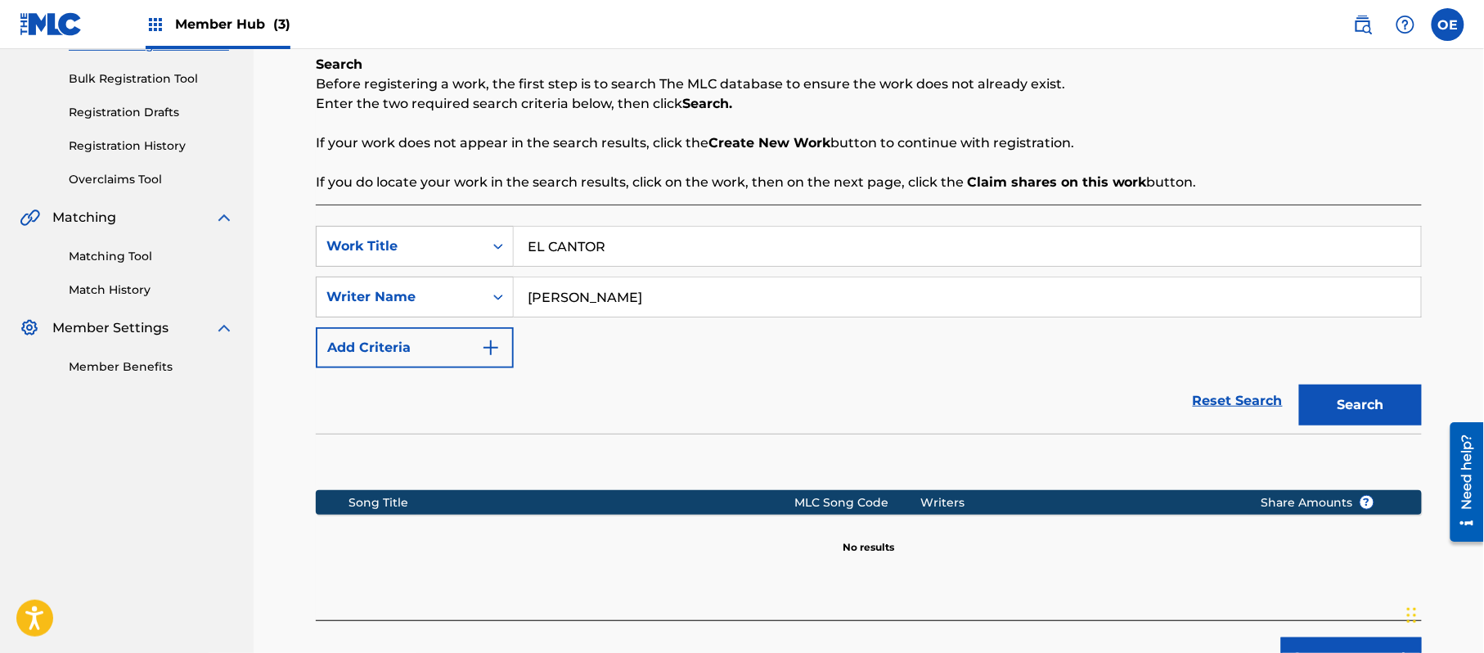
scroll to position [334, 0]
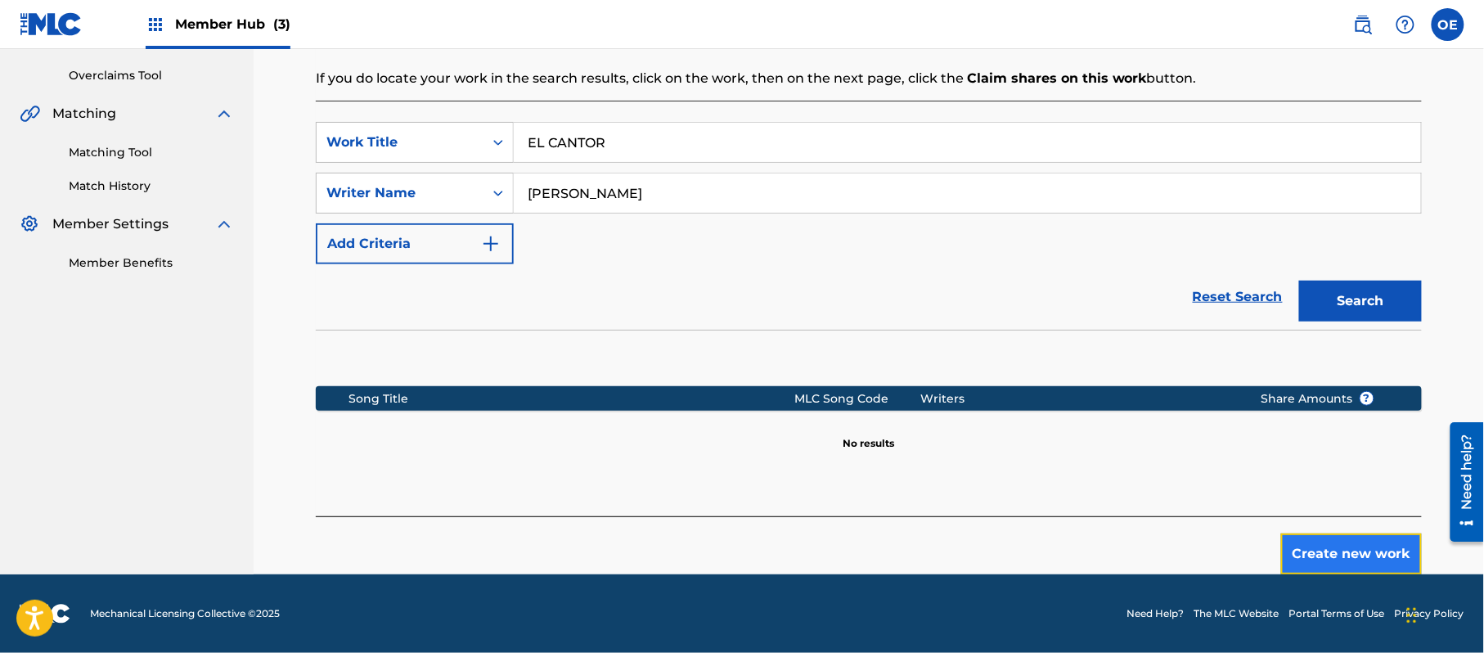
click at [1301, 538] on button "Create new work" at bounding box center [1351, 553] width 141 height 41
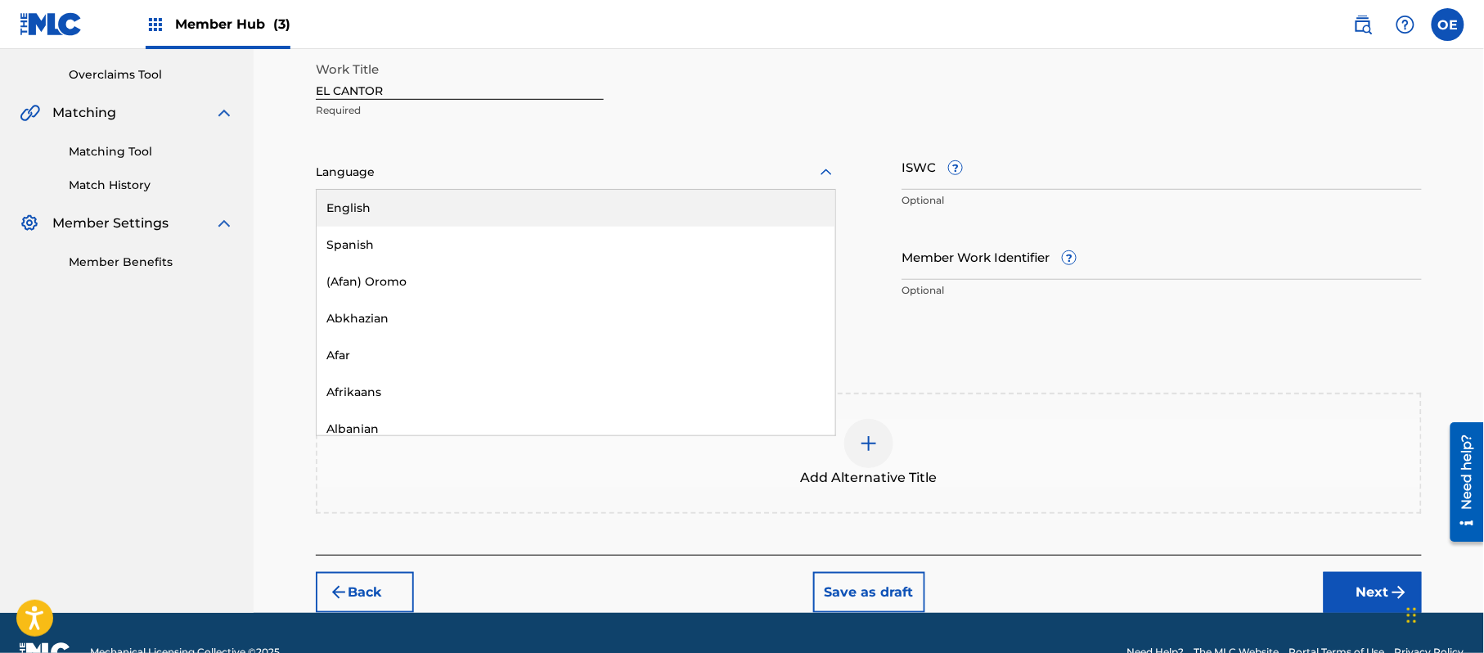
click at [449, 164] on div at bounding box center [576, 172] width 520 height 20
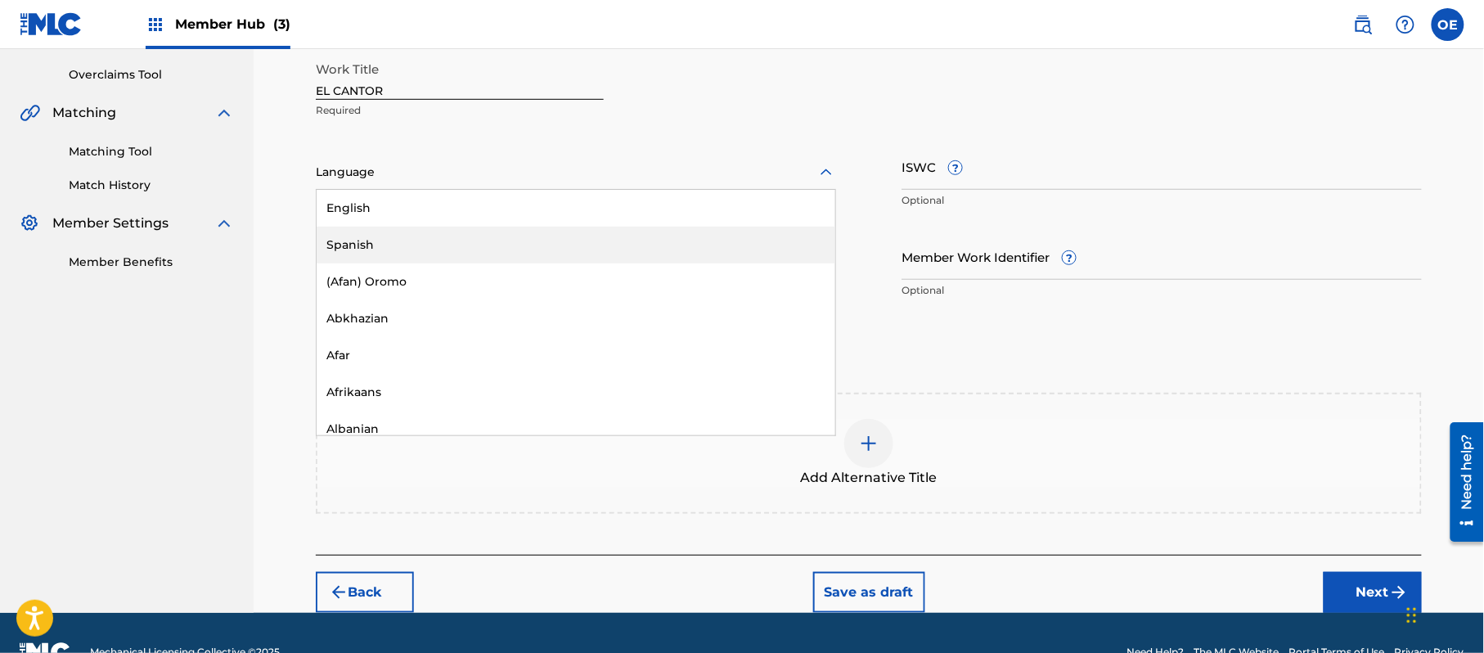
click at [403, 253] on div "Spanish" at bounding box center [576, 245] width 519 height 37
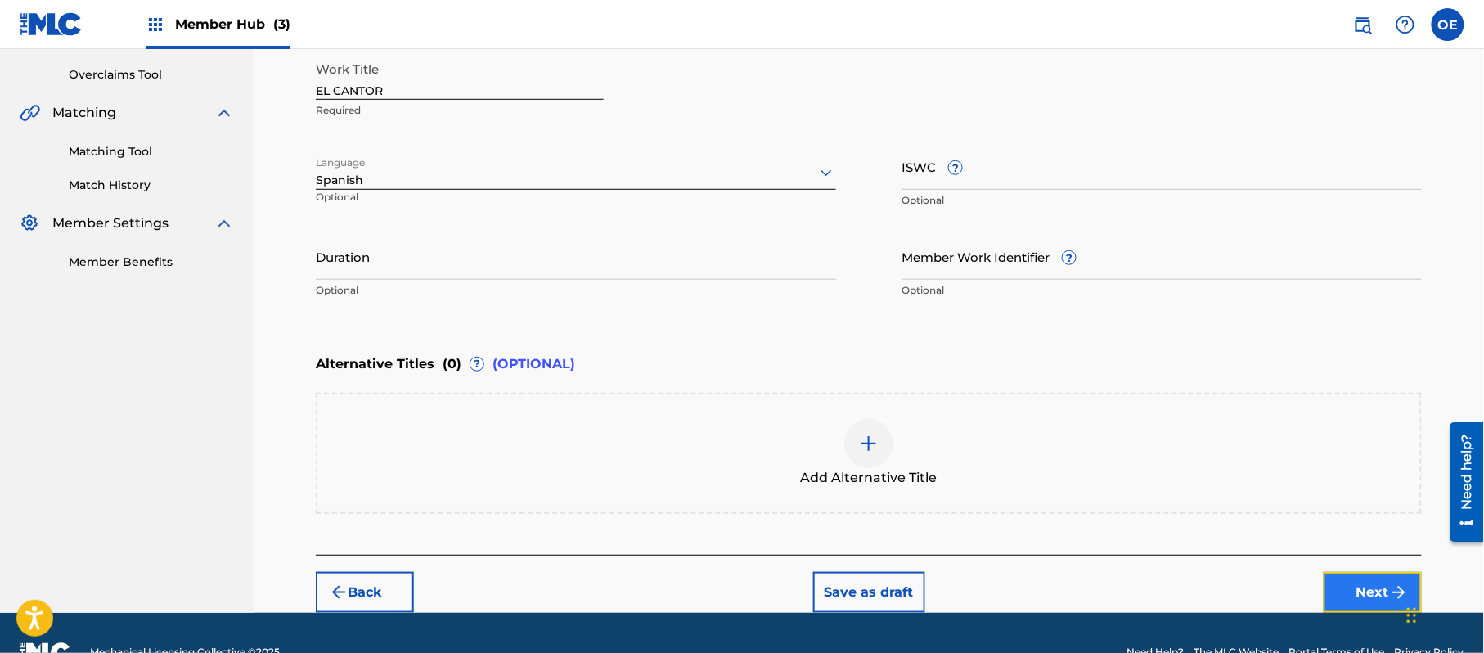
click at [1353, 576] on button "Next" at bounding box center [1373, 592] width 98 height 41
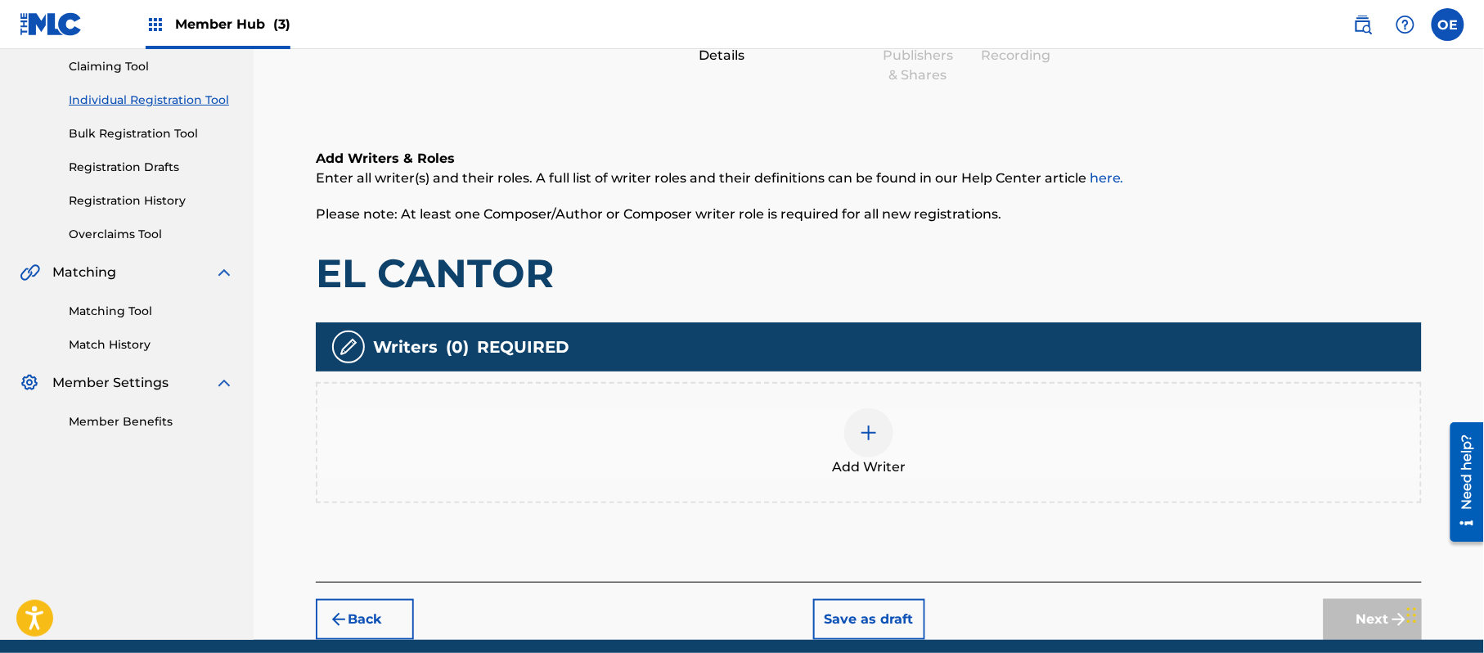
scroll to position [74, 0]
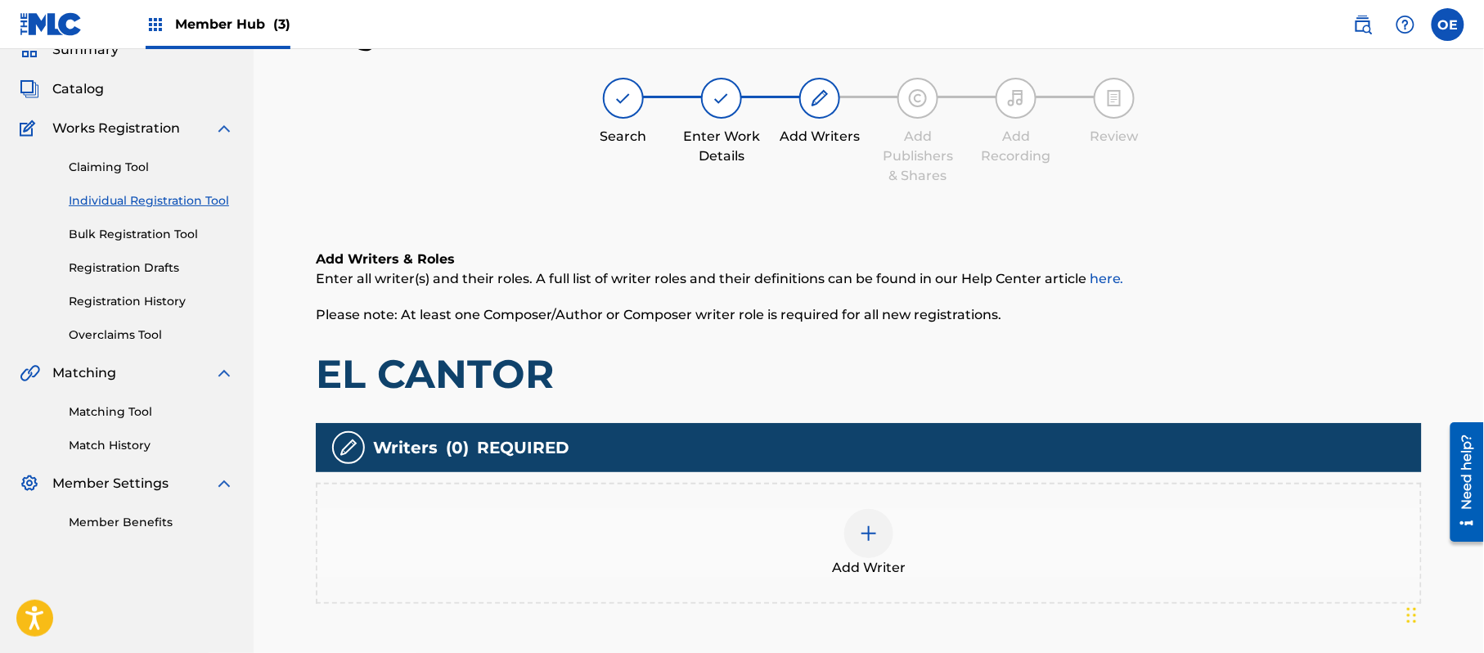
click at [947, 540] on div "Add Writer" at bounding box center [868, 543] width 1103 height 69
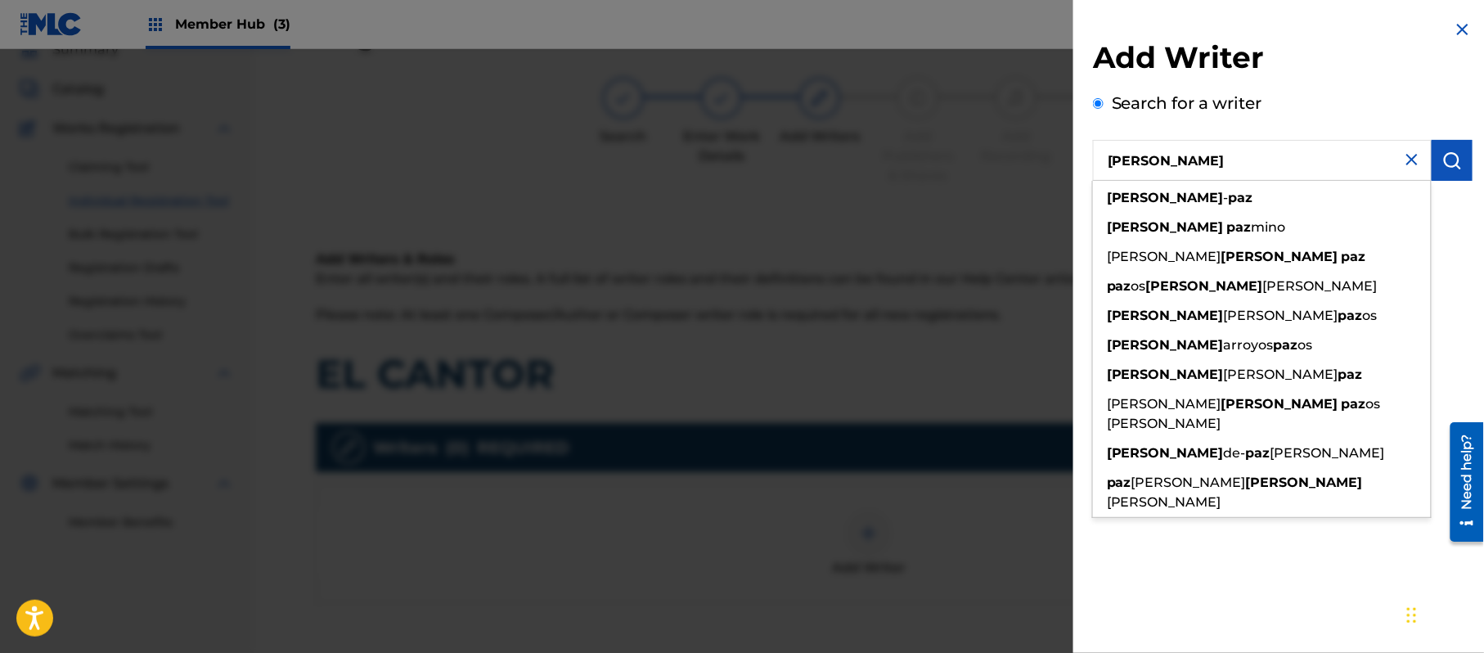
click at [1451, 204] on div "Add Writer Search for a writer [PERSON_NAME] [PERSON_NAME] [PERSON_NAME] os [PE…" at bounding box center [1283, 134] width 380 height 191
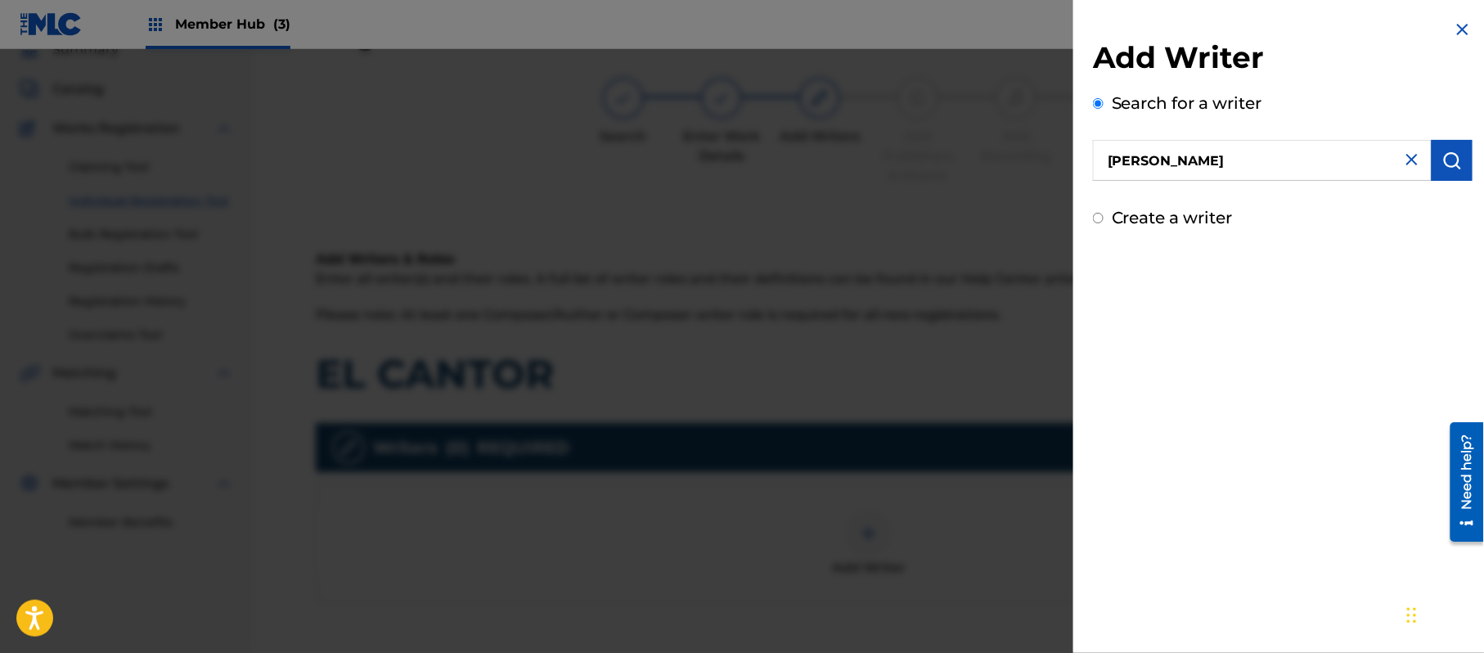
click at [1146, 198] on div "Add Writer Search for a writer [PERSON_NAME] Create a writer" at bounding box center [1283, 134] width 380 height 191
click at [1144, 208] on label "Create a writer" at bounding box center [1172, 218] width 121 height 20
click at [1104, 213] on input "Create a writer" at bounding box center [1098, 218] width 11 height 11
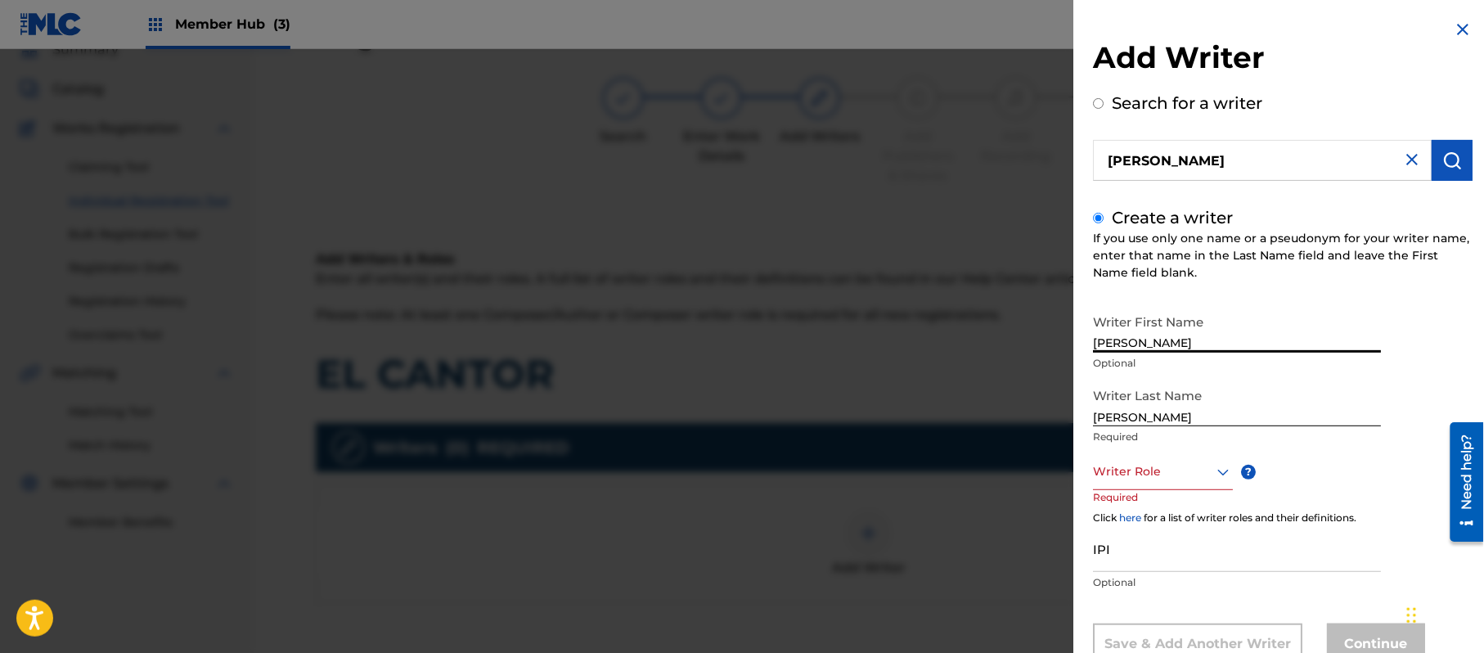
drag, startPoint x: 1176, startPoint y: 335, endPoint x: 1132, endPoint y: 357, distance: 48.3
click at [1132, 357] on div "Writer First Name [PERSON_NAME] Optional" at bounding box center [1237, 343] width 288 height 74
drag, startPoint x: 1136, startPoint y: 407, endPoint x: 1005, endPoint y: 406, distance: 130.9
click at [1005, 406] on div "Add Writer Search for a writer [PERSON_NAME] Create a writer If you use only on…" at bounding box center [742, 351] width 1484 height 604
click at [1107, 466] on div "Writer Role" at bounding box center [1163, 471] width 140 height 37
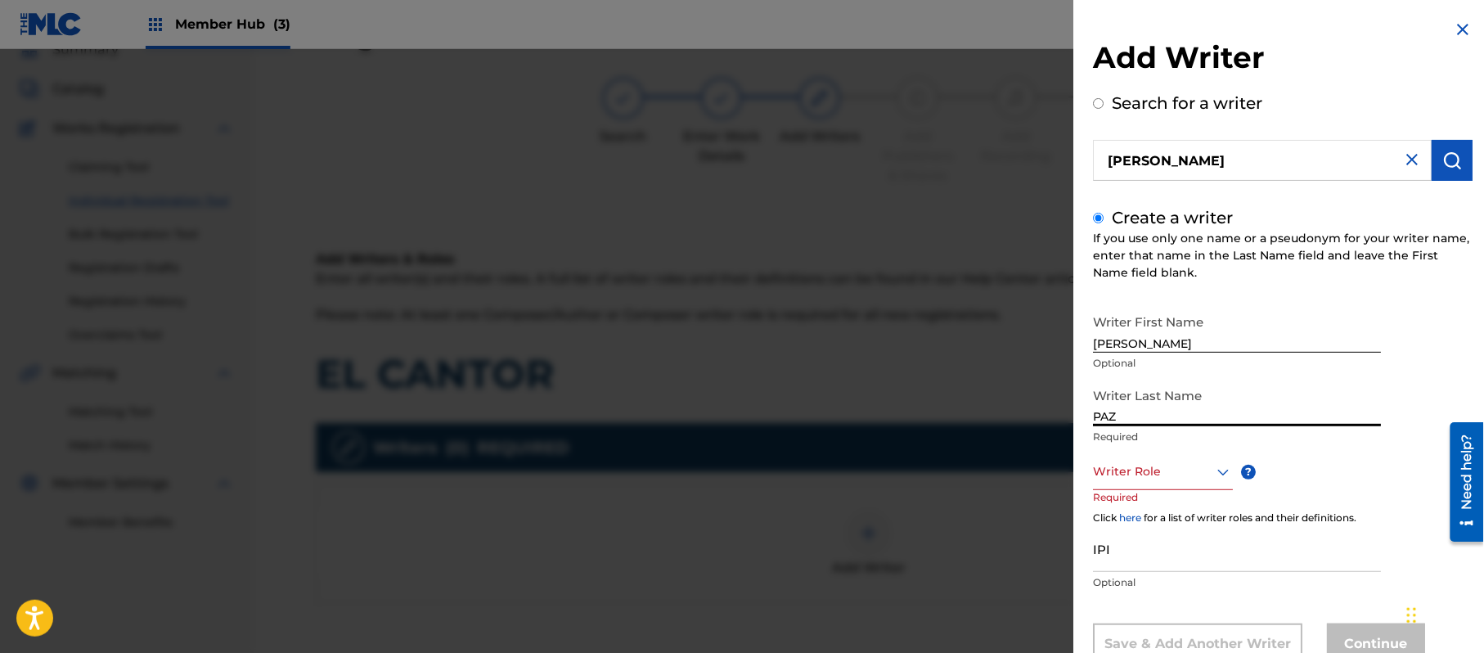
scroll to position [56, 0]
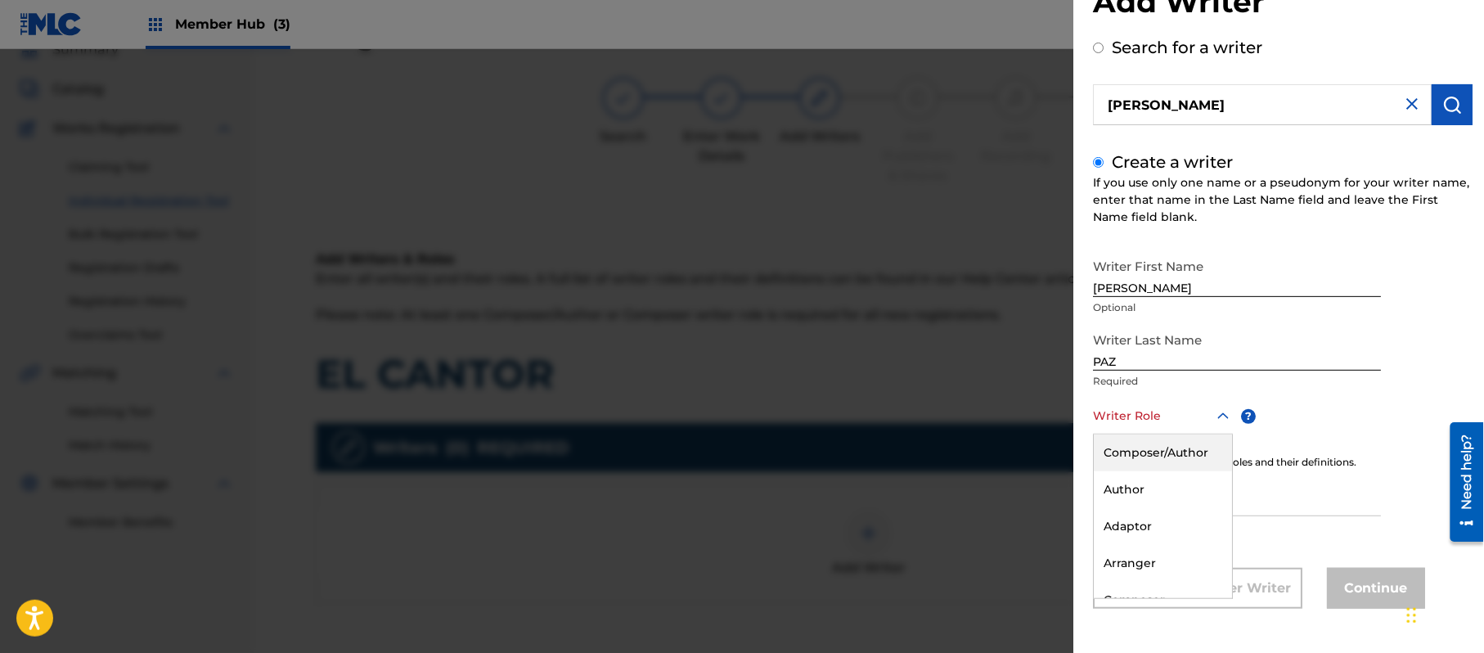
click at [1118, 450] on div "Composer/Author" at bounding box center [1163, 452] width 138 height 37
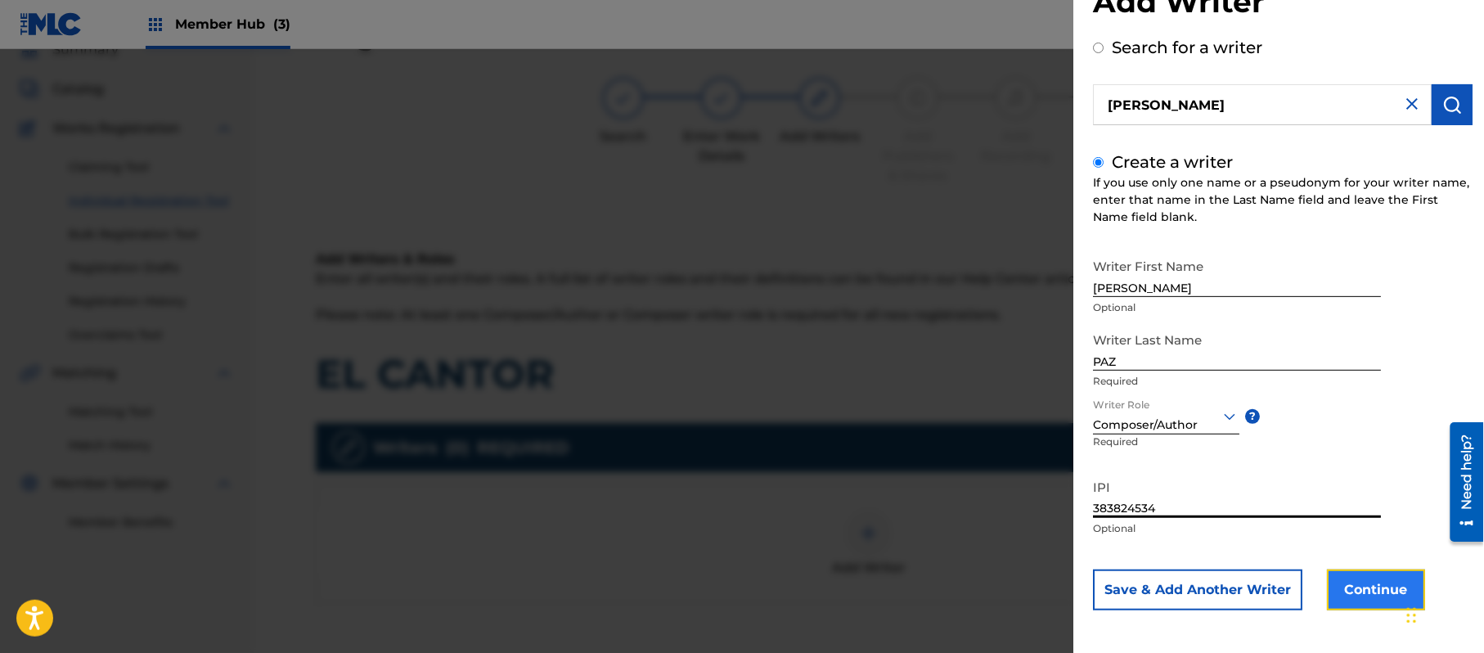
click at [1363, 590] on button "Continue" at bounding box center [1376, 589] width 98 height 41
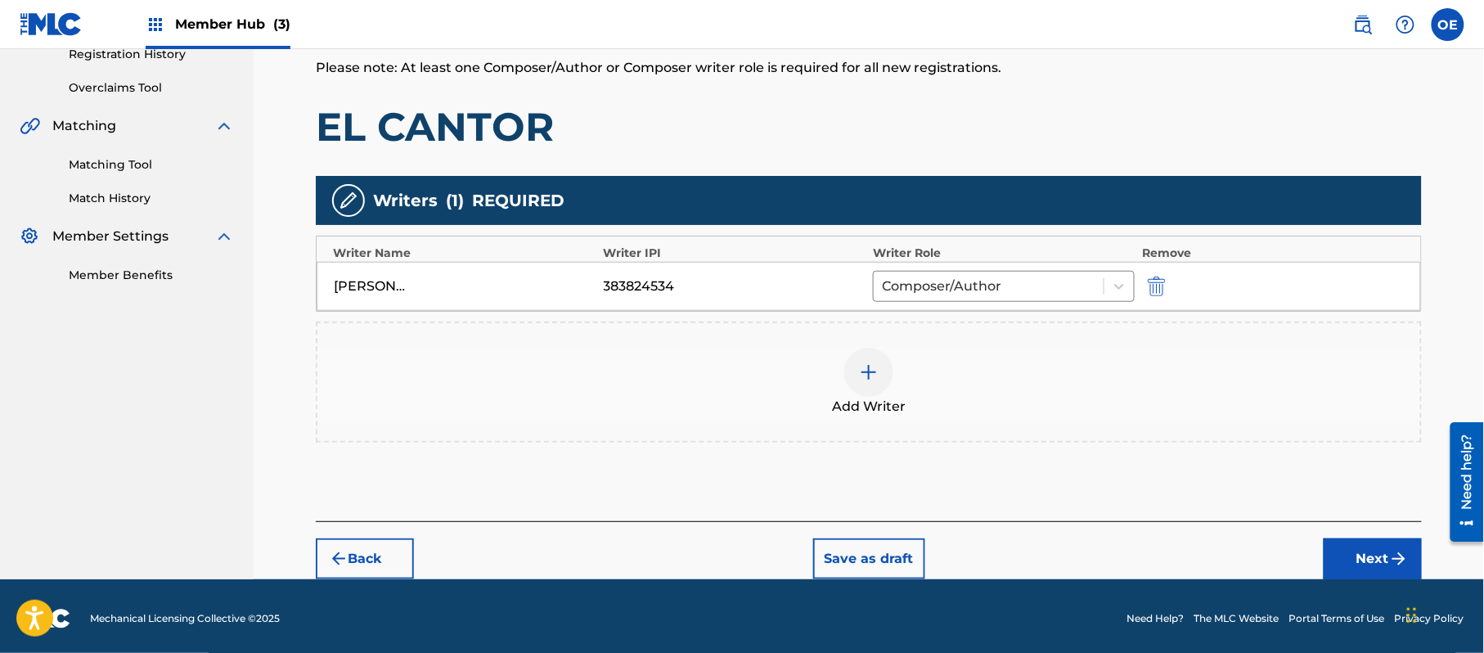
scroll to position [326, 0]
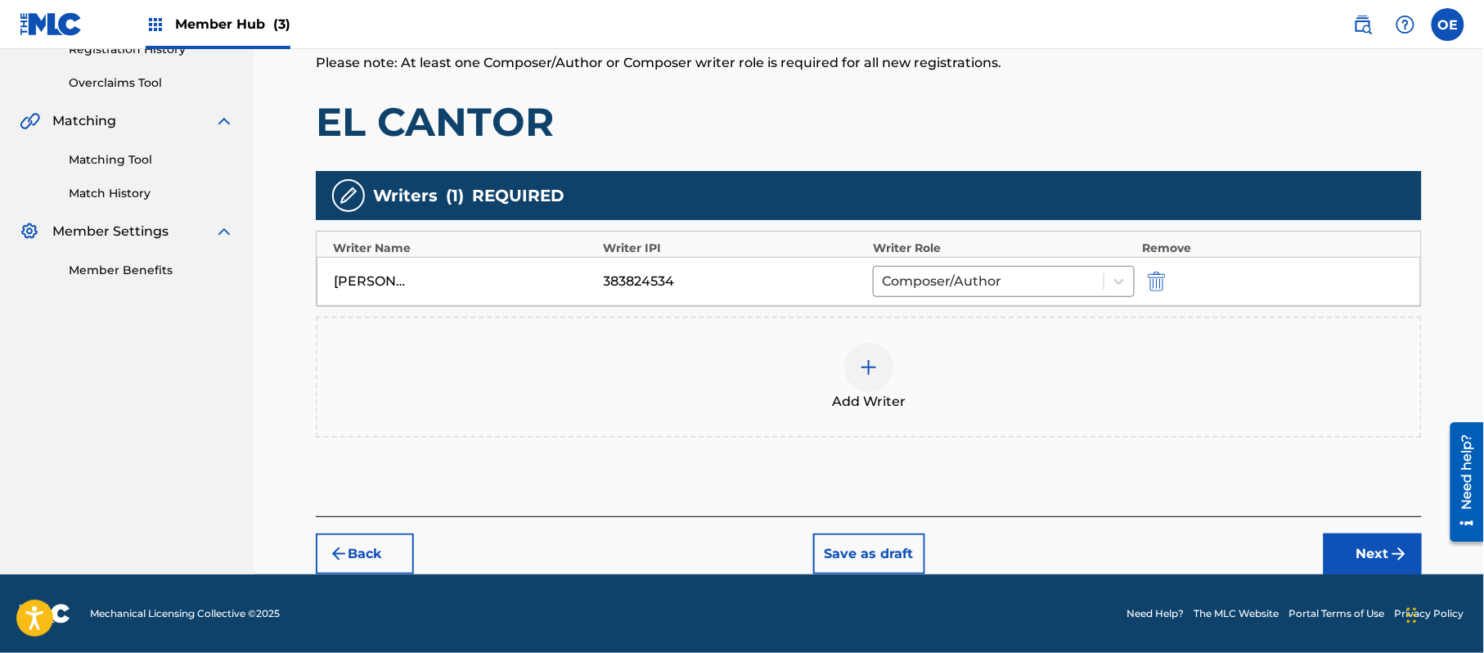
click at [1353, 531] on div "Back Save as draft Next" at bounding box center [869, 545] width 1106 height 58
click at [1352, 550] on button "Next" at bounding box center [1373, 553] width 98 height 41
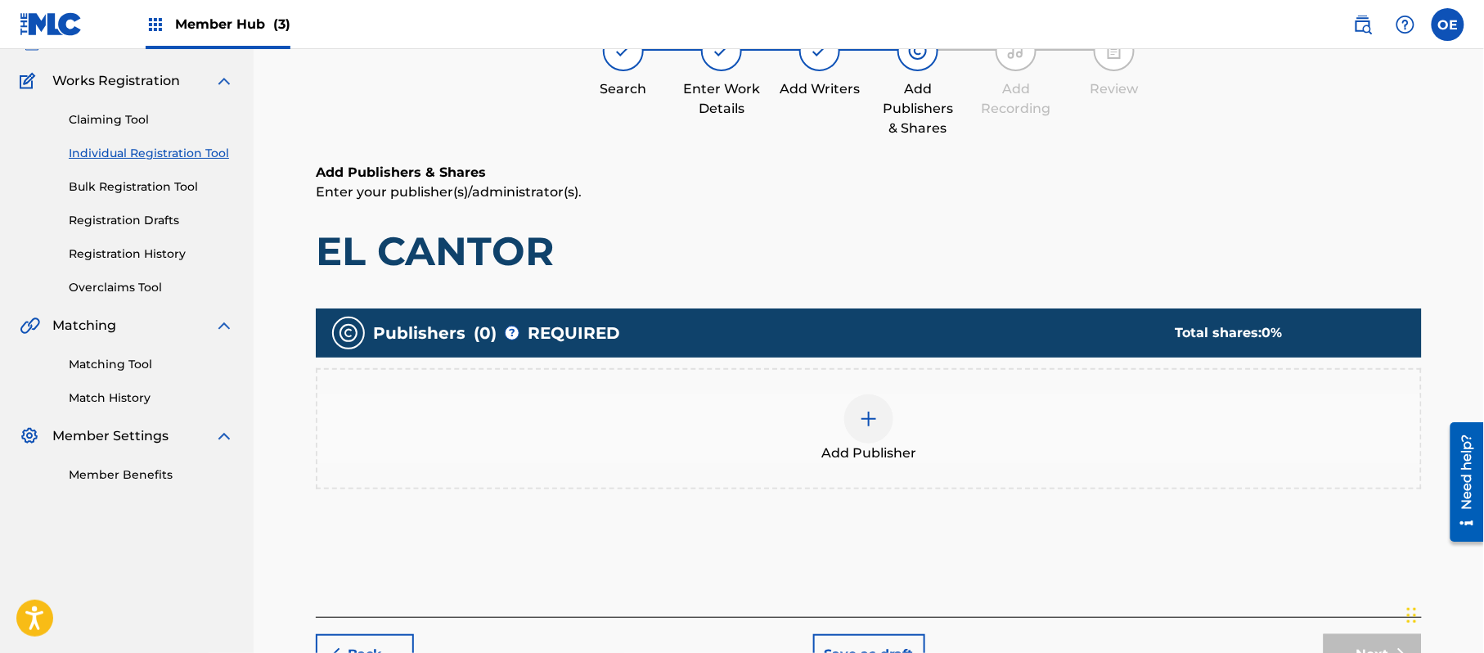
scroll to position [74, 0]
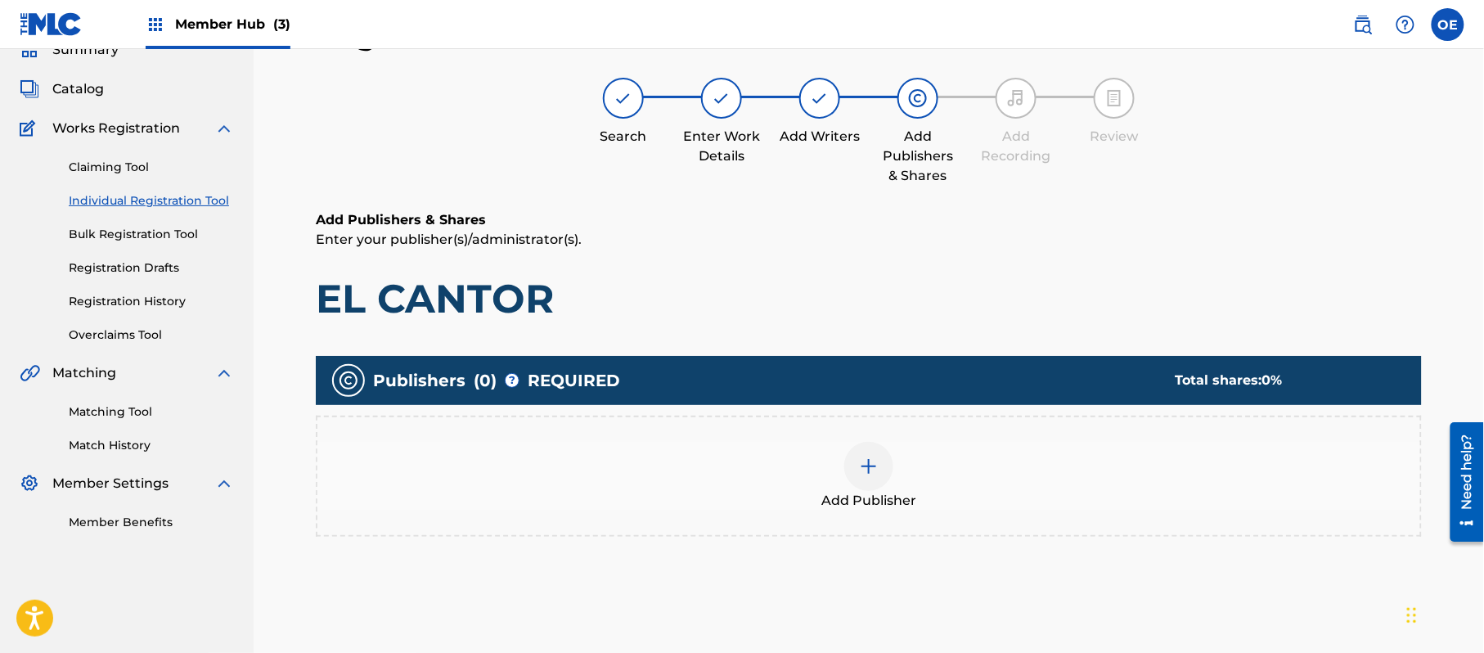
click at [766, 479] on div "Add Publisher" at bounding box center [868, 476] width 1103 height 69
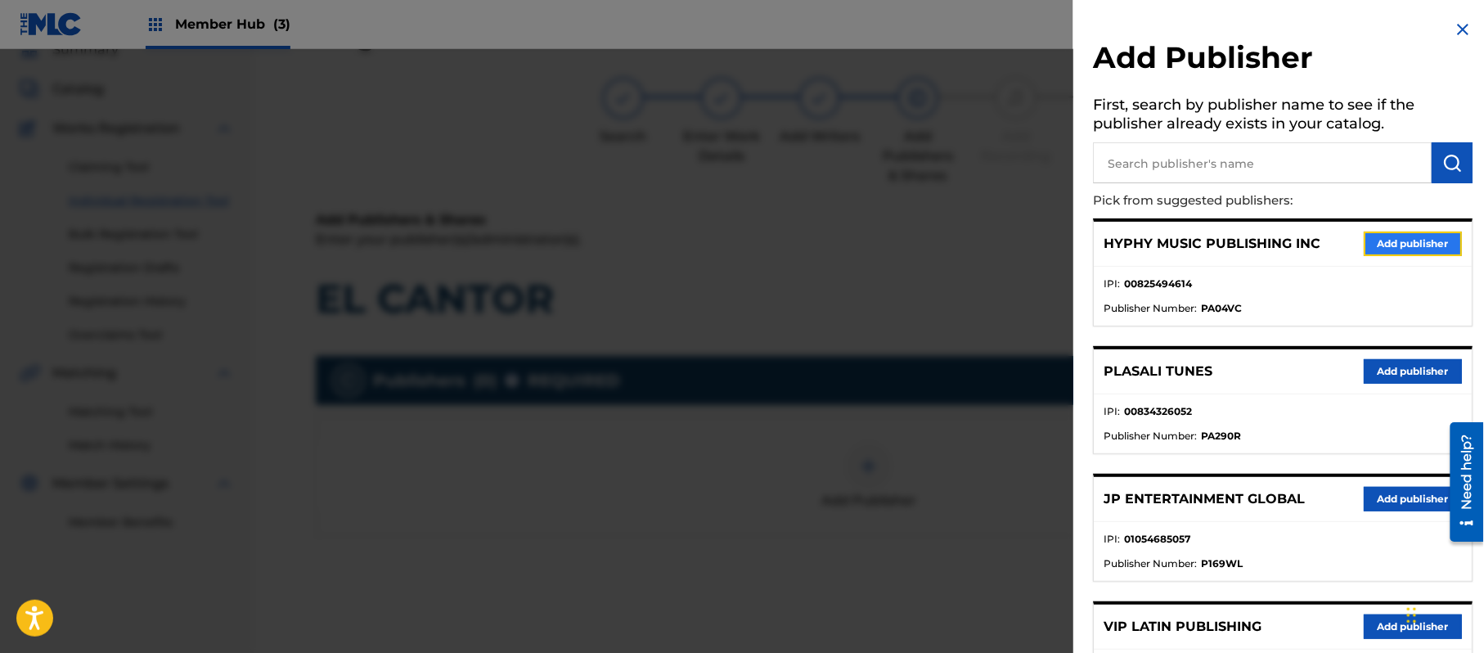
click at [1381, 242] on button "Add publisher" at bounding box center [1413, 244] width 98 height 25
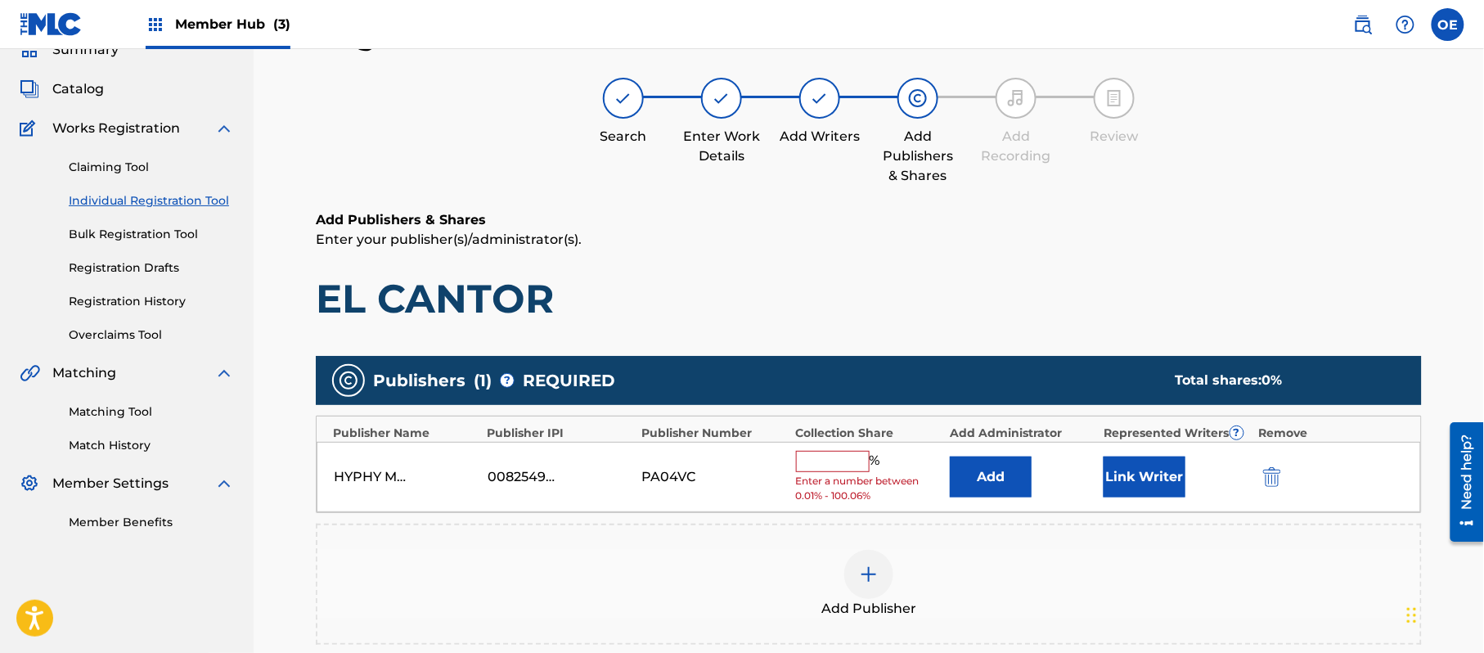
drag, startPoint x: 800, startPoint y: 453, endPoint x: 826, endPoint y: 472, distance: 32.2
click at [800, 453] on input "text" at bounding box center [833, 461] width 74 height 21
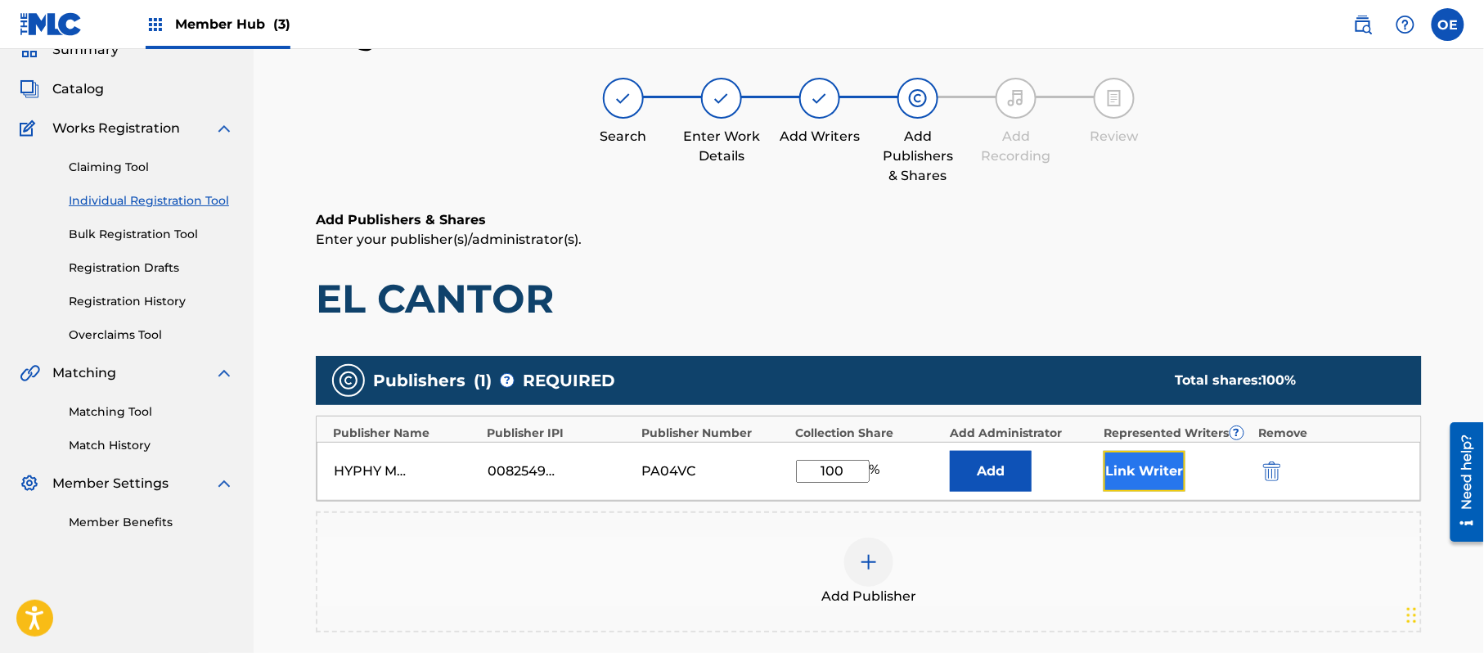
click at [1143, 473] on button "Link Writer" at bounding box center [1145, 471] width 82 height 41
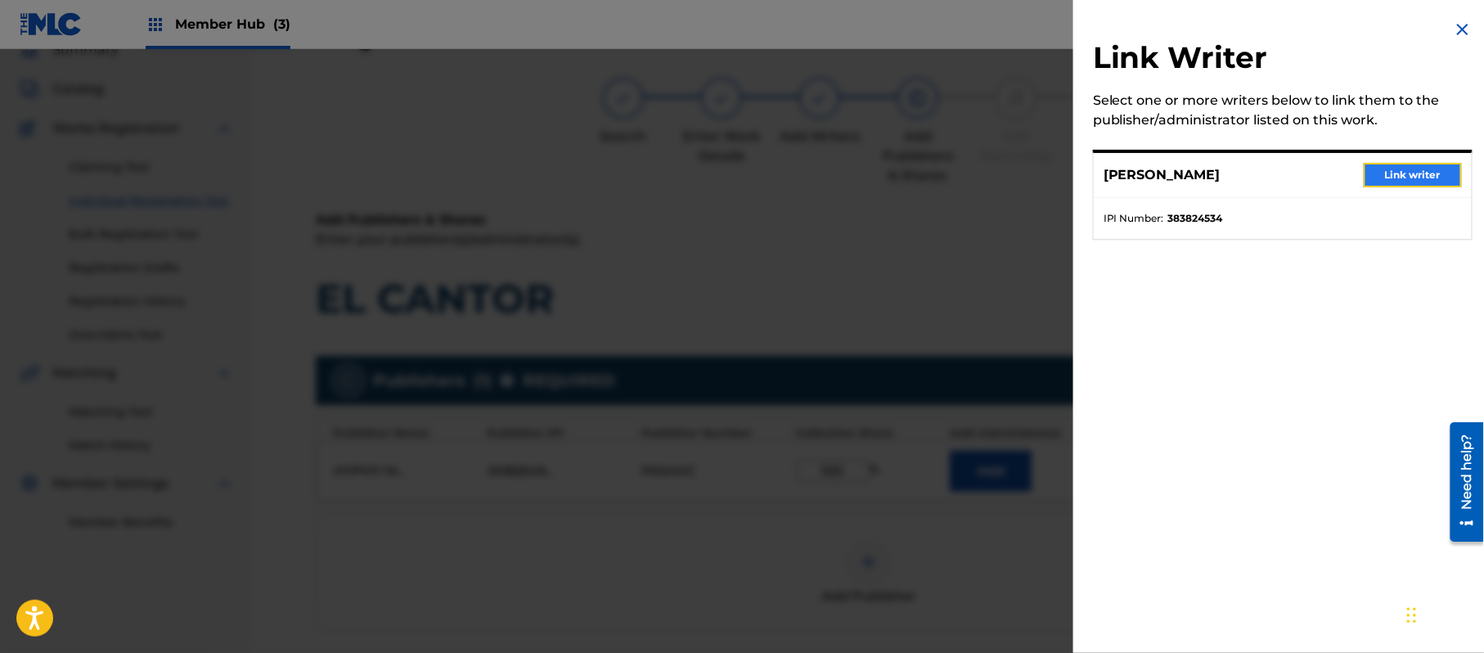
click at [1411, 172] on button "Link writer" at bounding box center [1413, 175] width 98 height 25
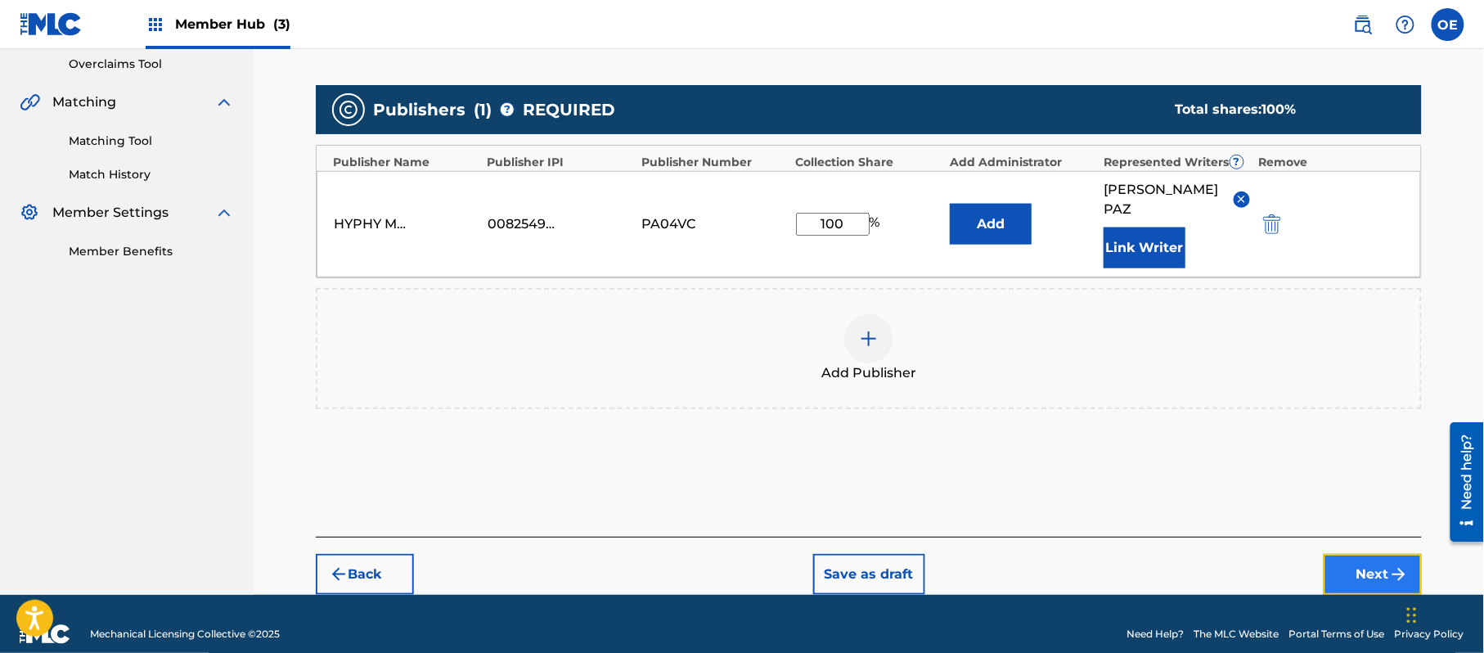
click at [1359, 554] on button "Next" at bounding box center [1373, 574] width 98 height 41
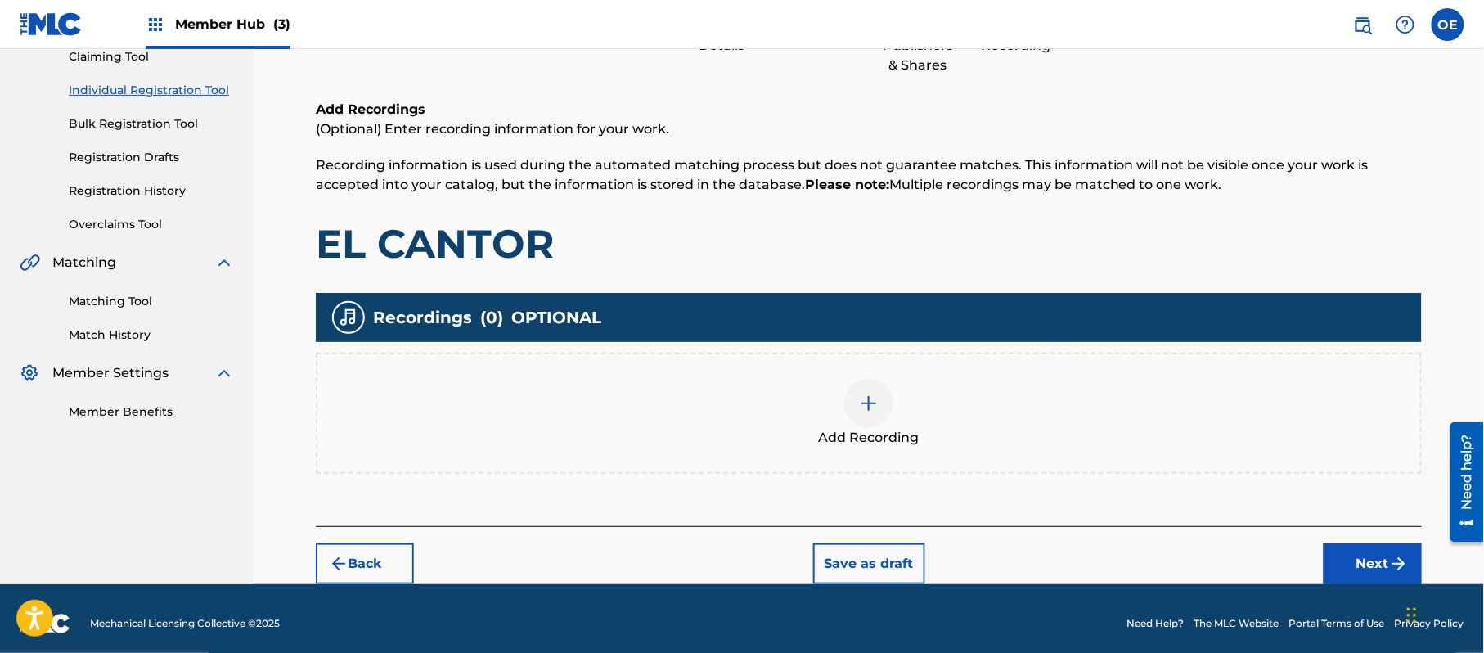
scroll to position [191, 0]
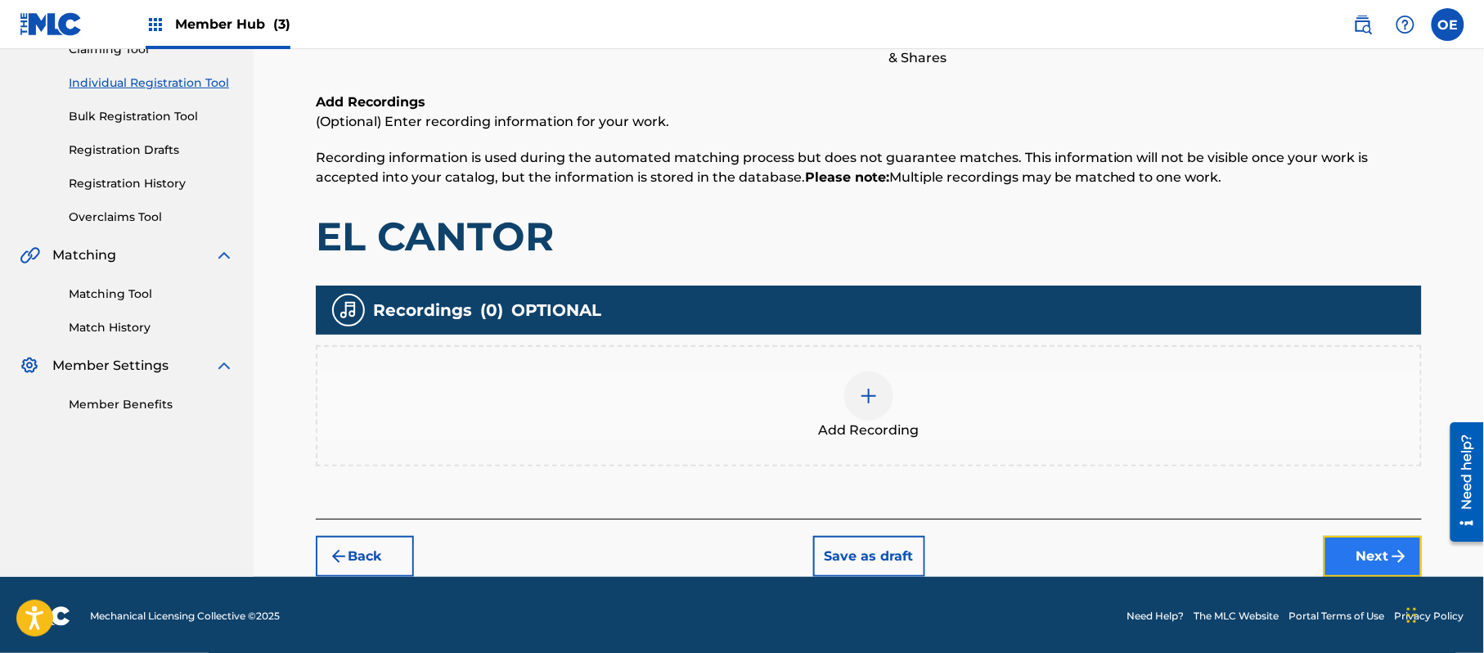
click at [1353, 538] on button "Next" at bounding box center [1373, 556] width 98 height 41
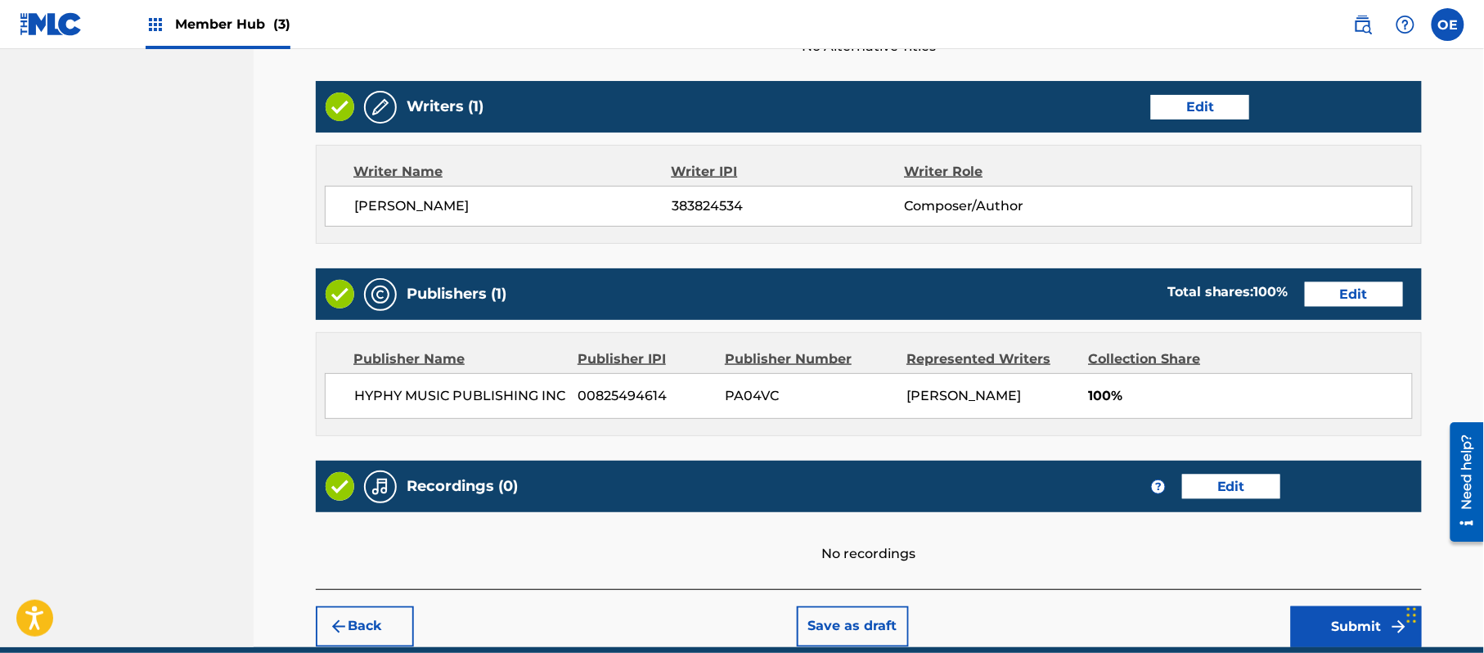
scroll to position [678, 0]
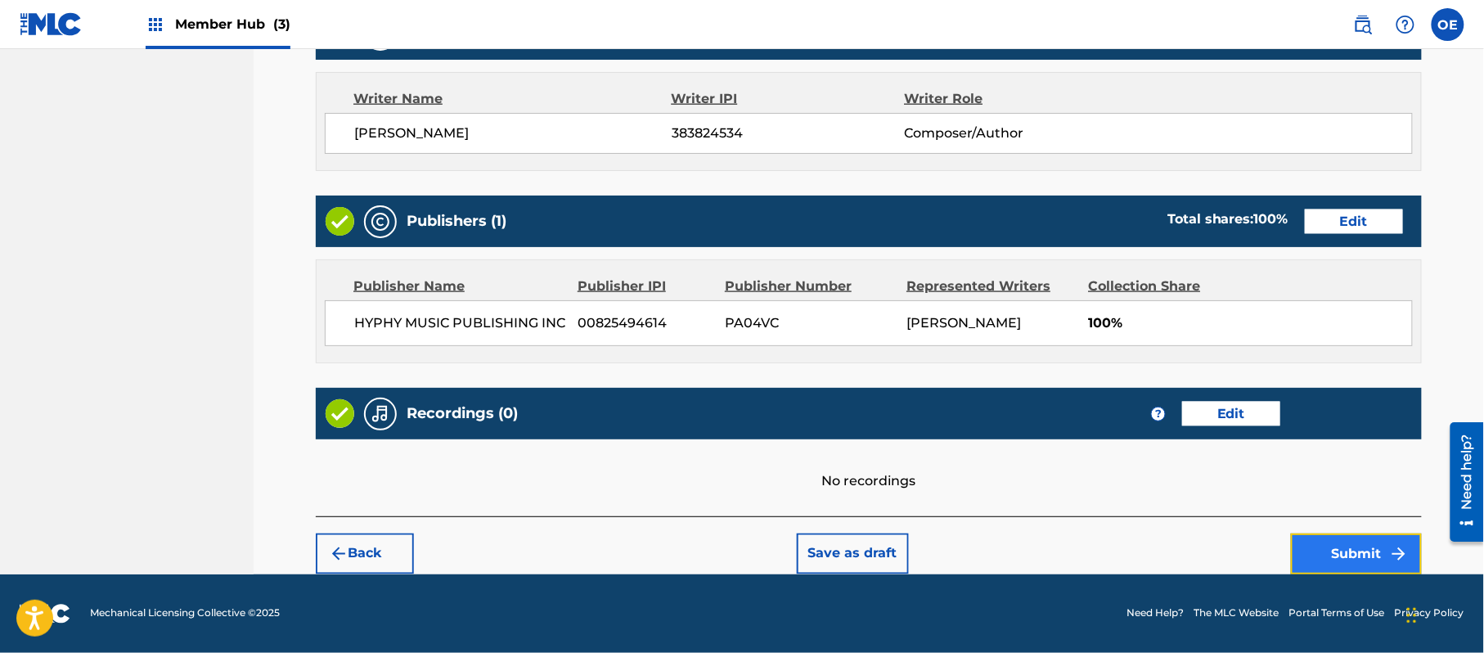
click at [1345, 545] on button "Submit" at bounding box center [1356, 553] width 131 height 41
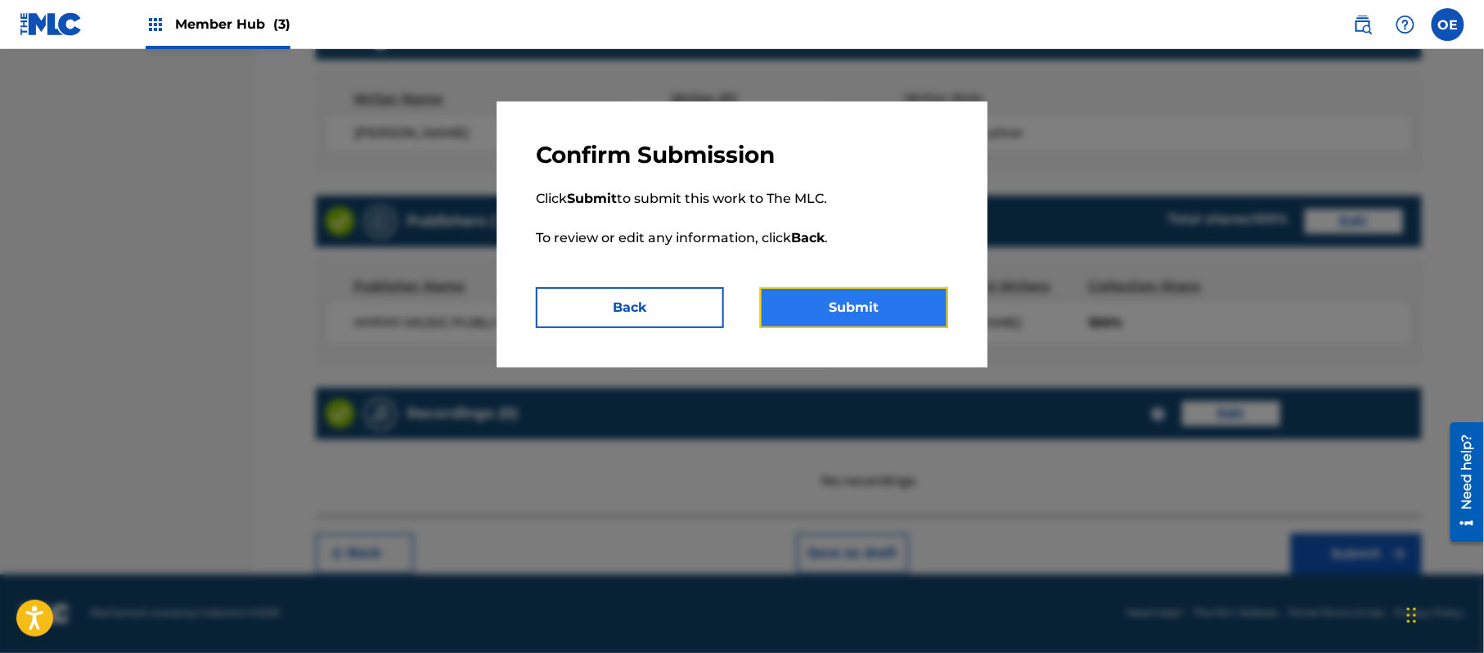
click at [828, 292] on button "Submit" at bounding box center [854, 307] width 188 height 41
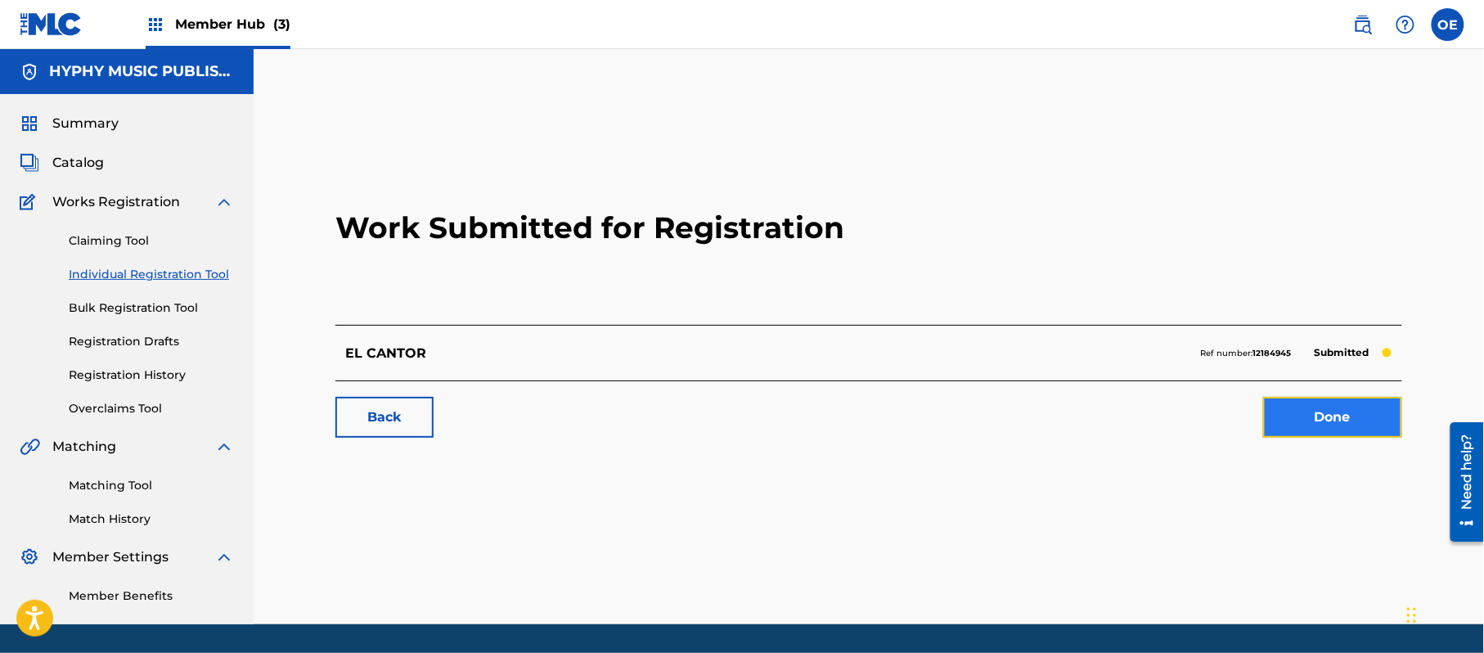
click at [1337, 407] on link "Done" at bounding box center [1332, 417] width 139 height 41
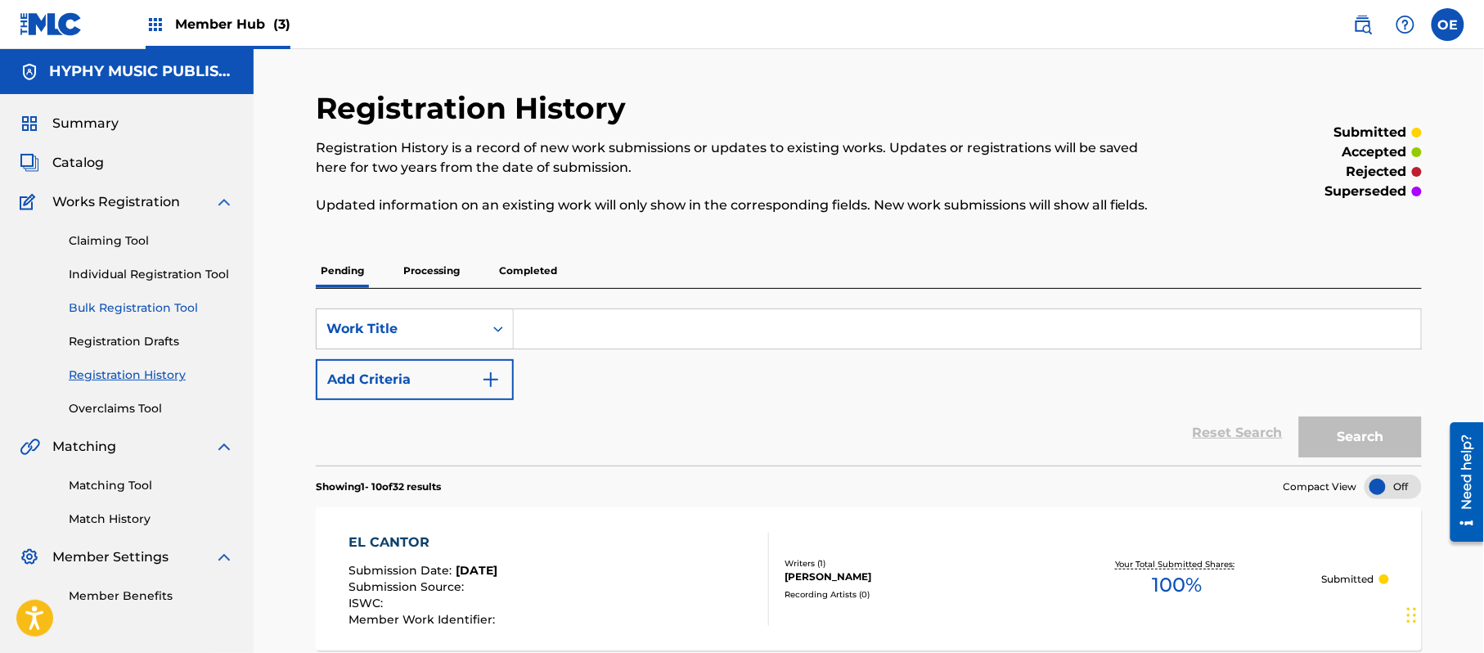
drag, startPoint x: 116, startPoint y: 279, endPoint x: 136, endPoint y: 315, distance: 41.0
click at [118, 279] on link "Individual Registration Tool" at bounding box center [151, 274] width 165 height 17
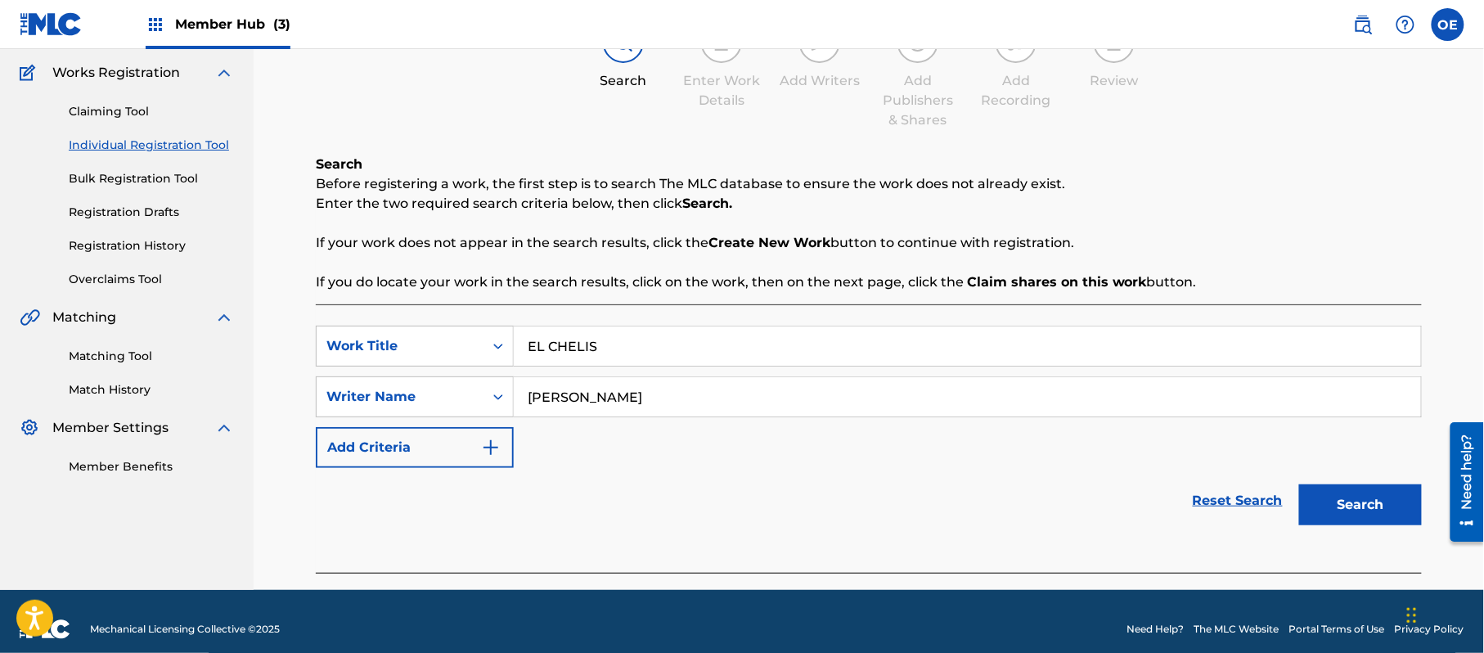
scroll to position [145, 0]
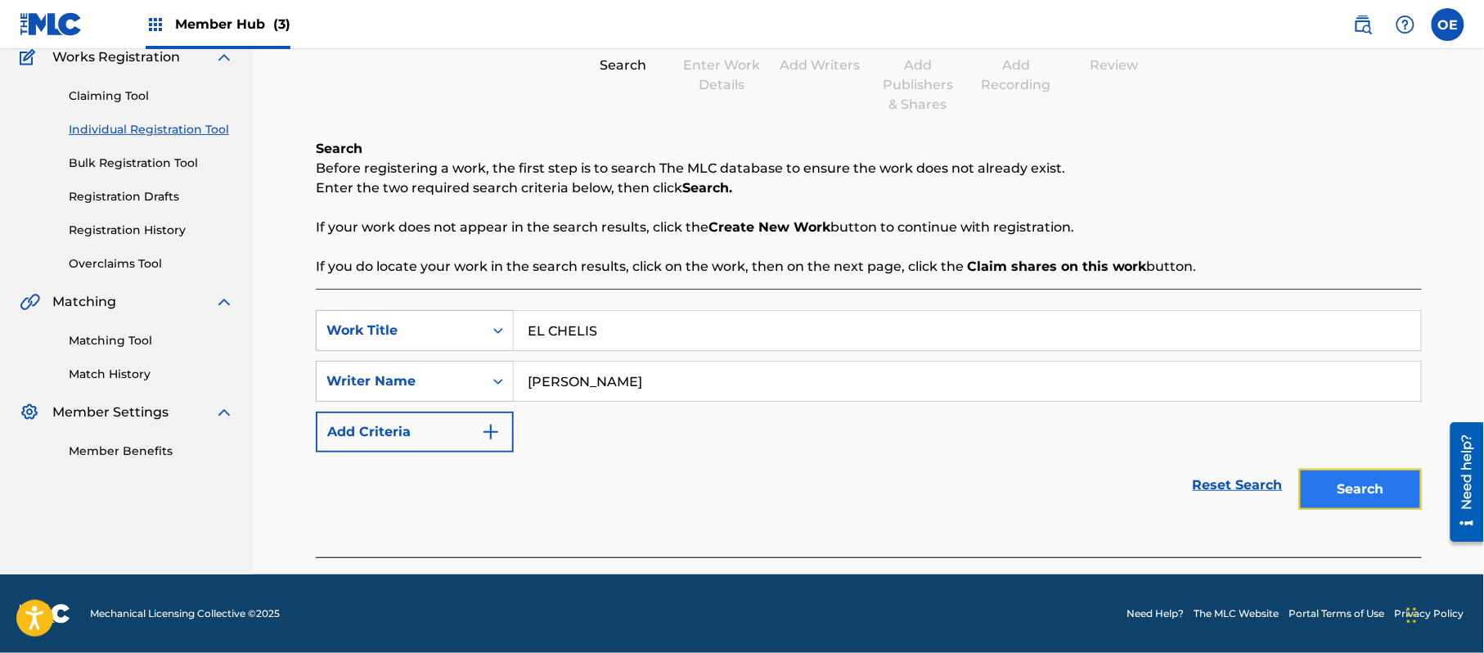
click at [1375, 472] on button "Search" at bounding box center [1360, 489] width 123 height 41
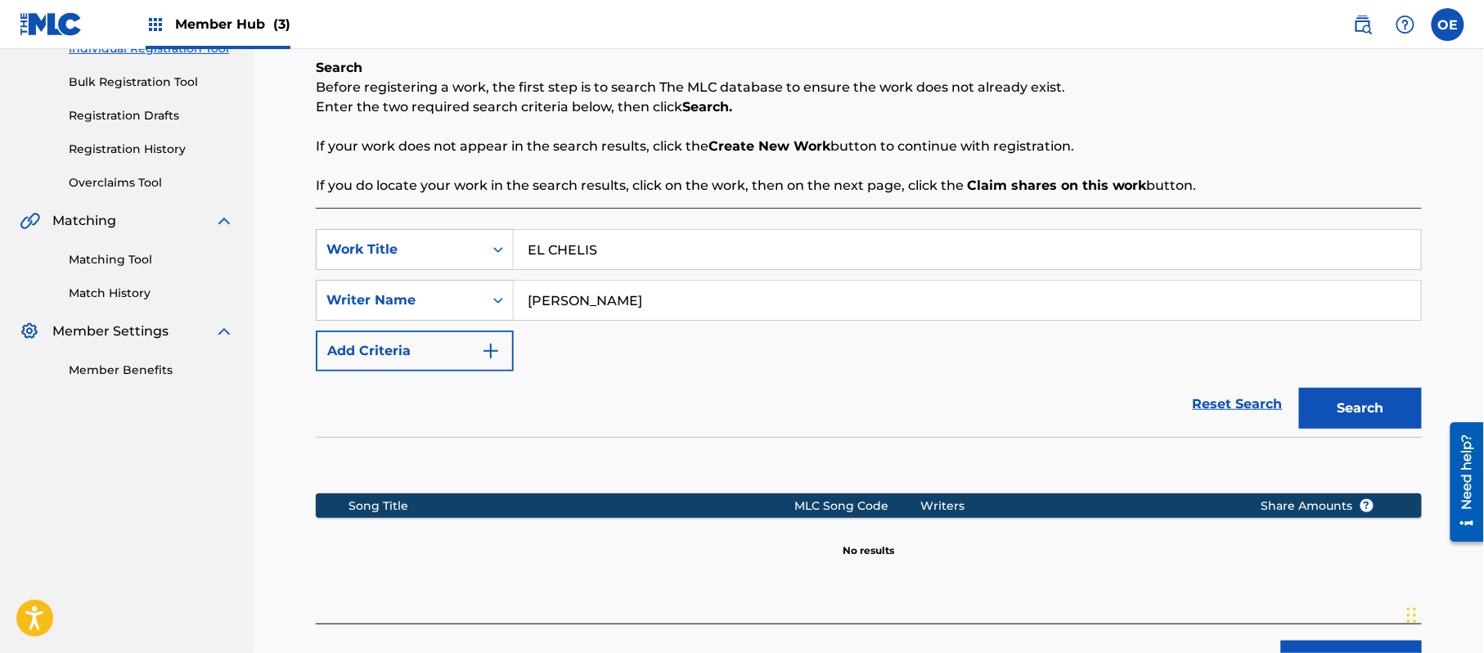
scroll to position [334, 0]
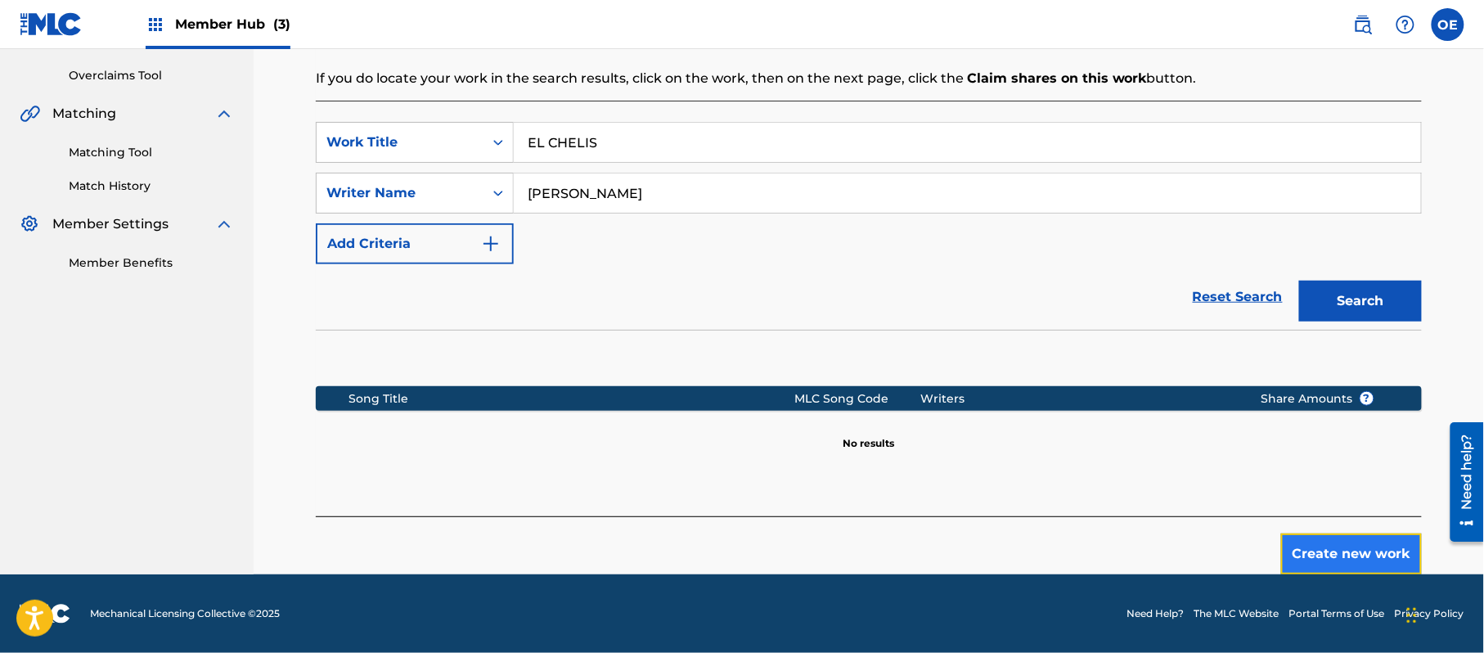
click at [1321, 542] on button "Create new work" at bounding box center [1351, 553] width 141 height 41
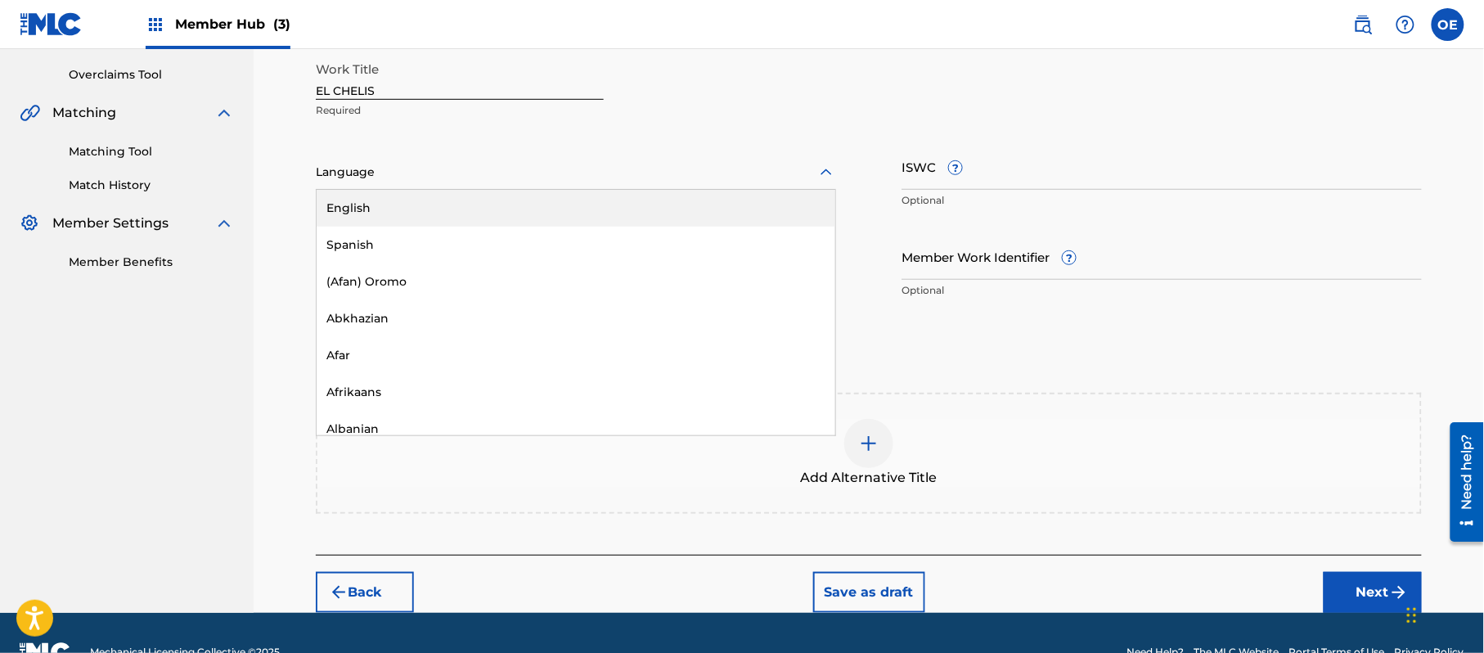
click at [423, 171] on div at bounding box center [576, 172] width 520 height 20
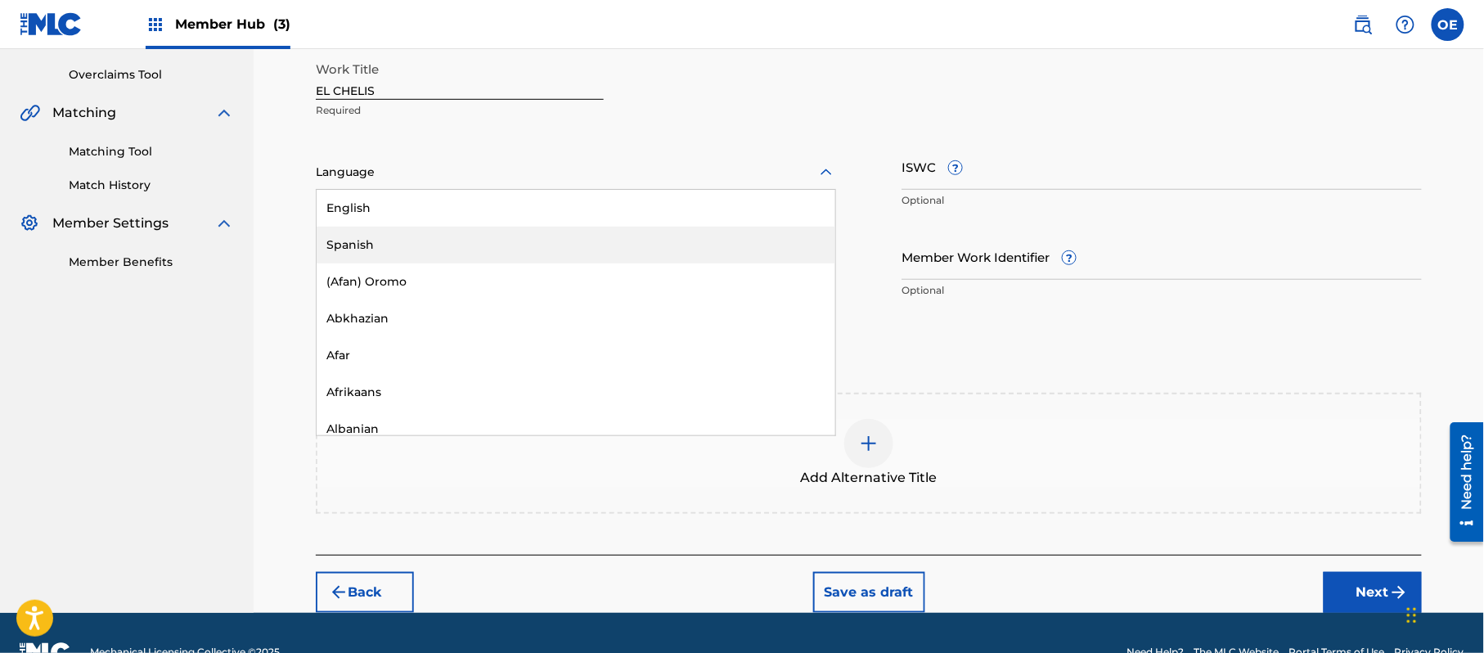
click at [416, 233] on div "Spanish" at bounding box center [576, 245] width 519 height 37
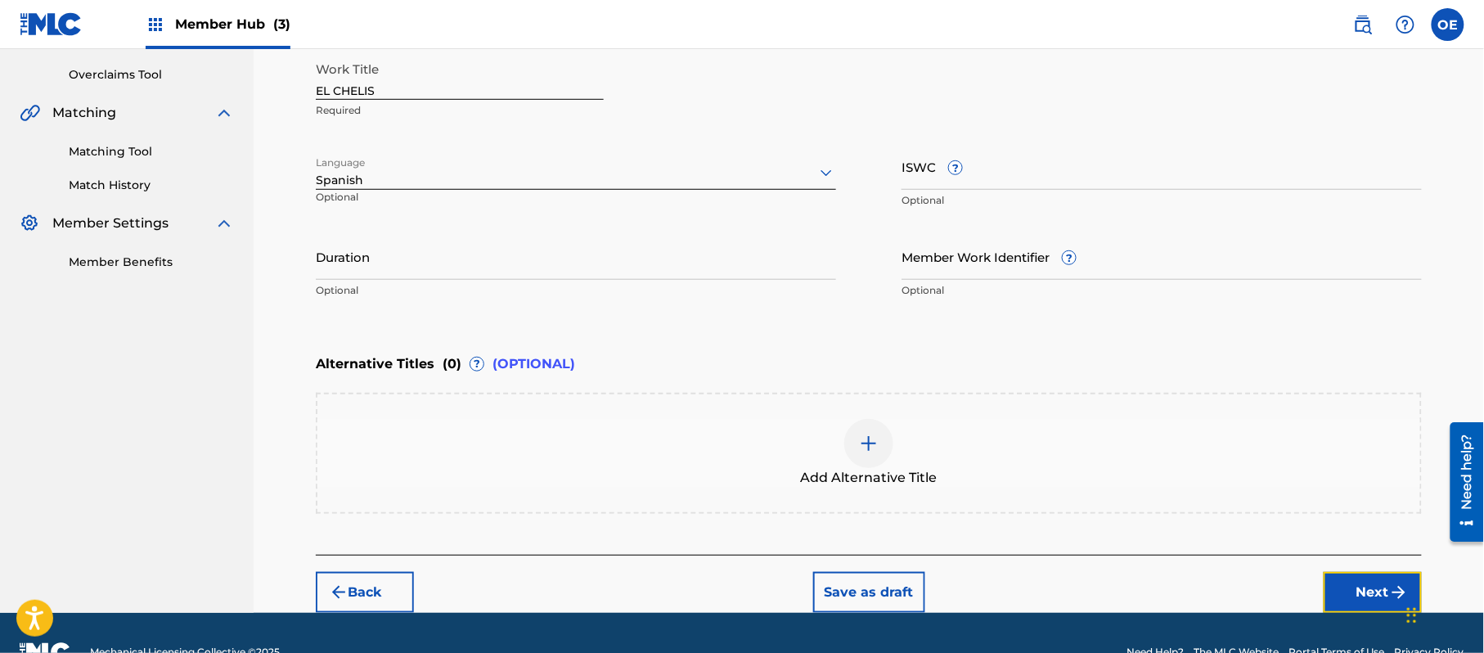
drag, startPoint x: 1389, startPoint y: 583, endPoint x: 1316, endPoint y: 584, distance: 73.6
click at [1389, 583] on button "Next" at bounding box center [1373, 592] width 98 height 41
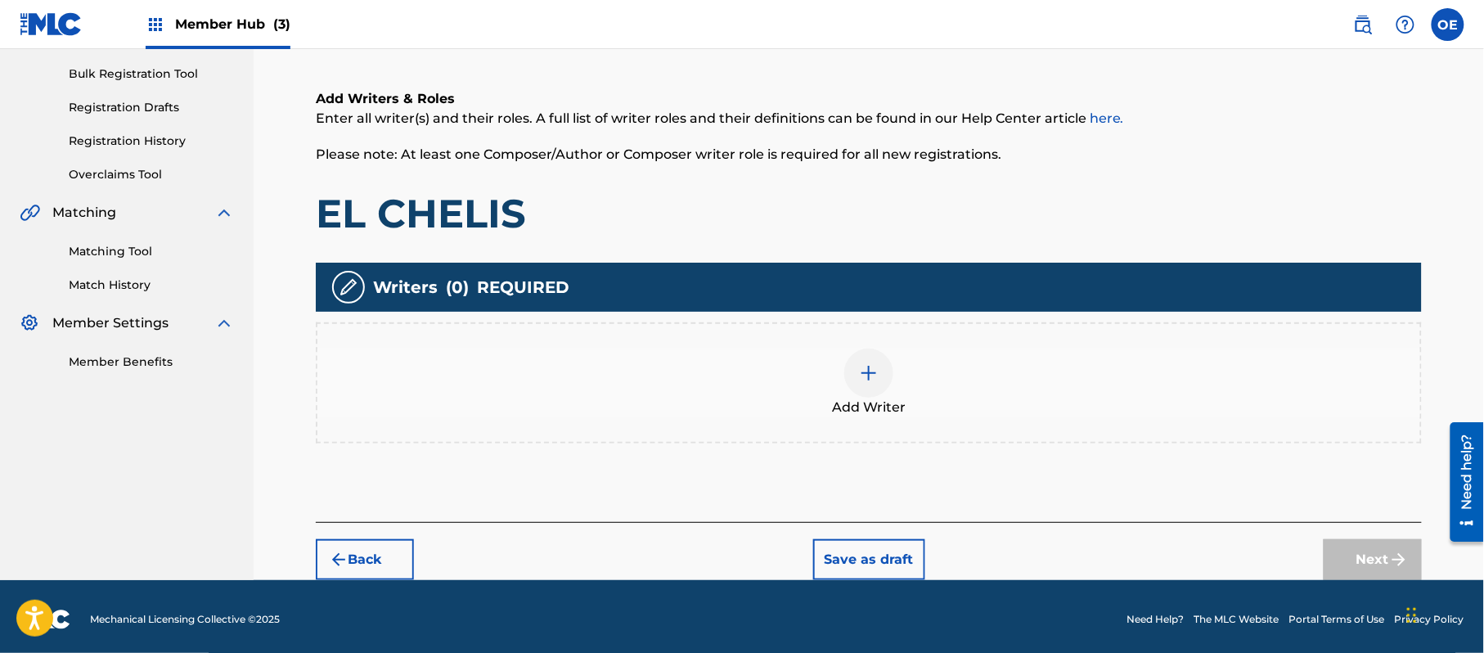
scroll to position [74, 0]
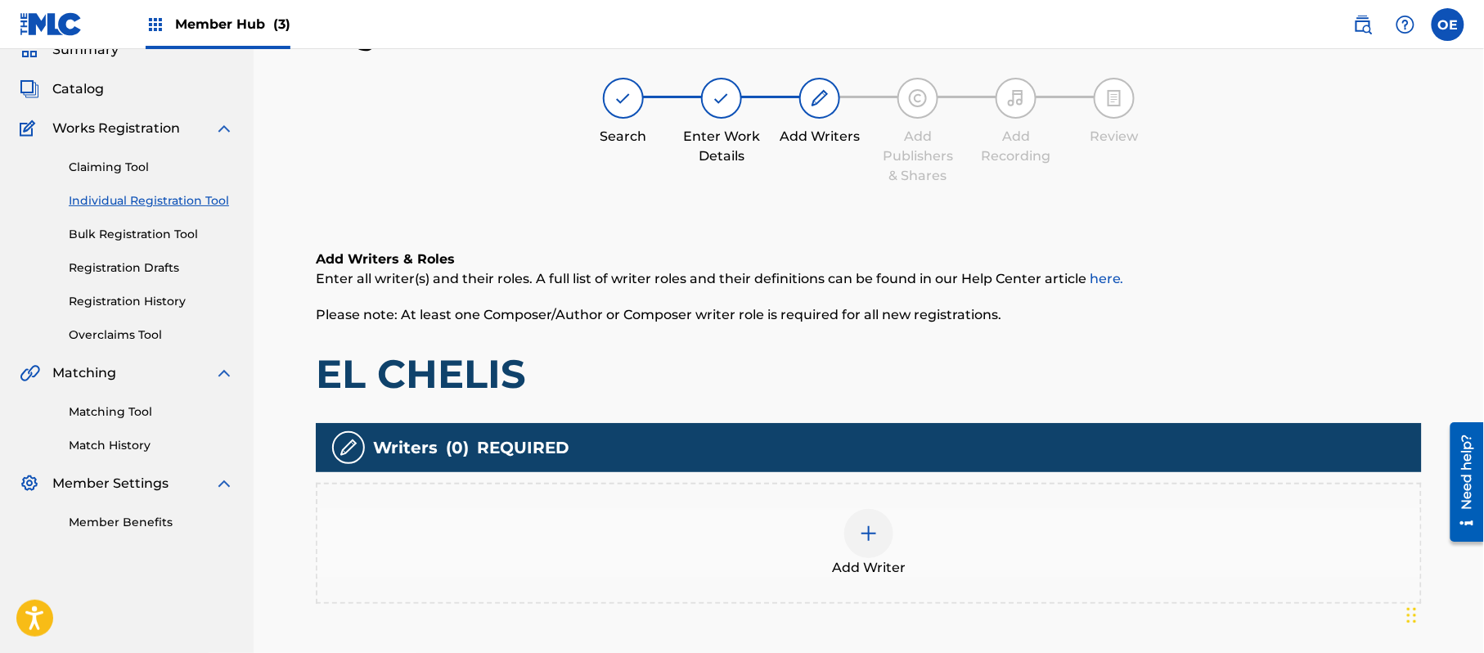
click at [953, 532] on div "Add Writer" at bounding box center [868, 543] width 1103 height 69
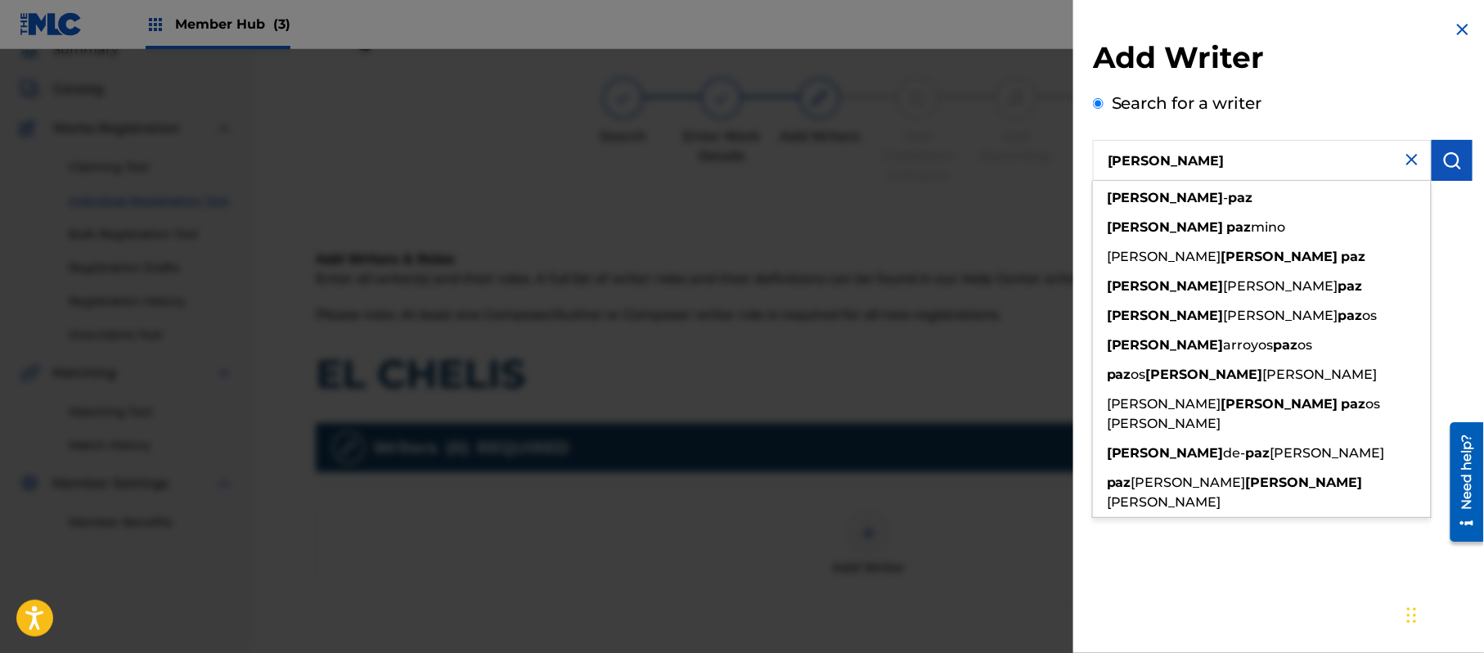
click at [1467, 268] on div "Add Writer Search for a writer [PERSON_NAME] [PERSON_NAME] [PERSON_NAME] [PERSO…" at bounding box center [1283, 326] width 419 height 653
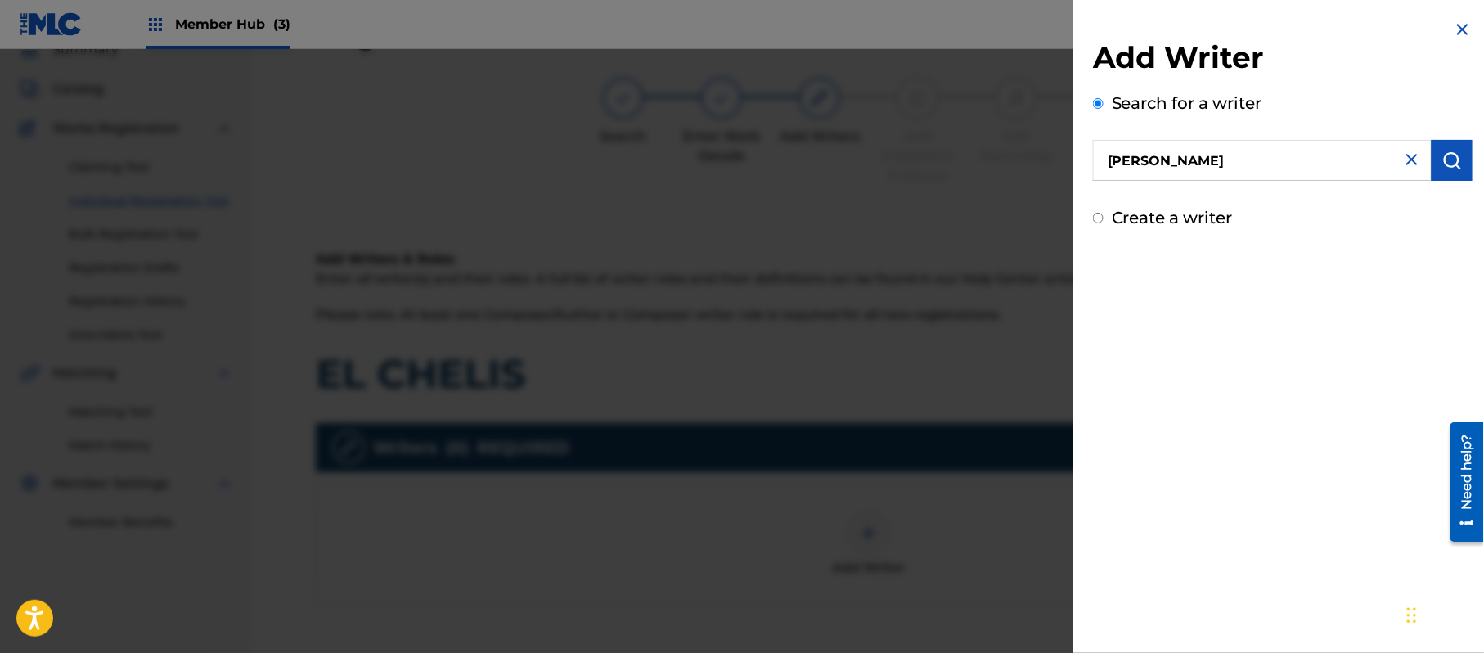
click at [1191, 226] on label "Create a writer" at bounding box center [1172, 218] width 121 height 20
click at [1104, 223] on input "Create a writer" at bounding box center [1098, 218] width 11 height 11
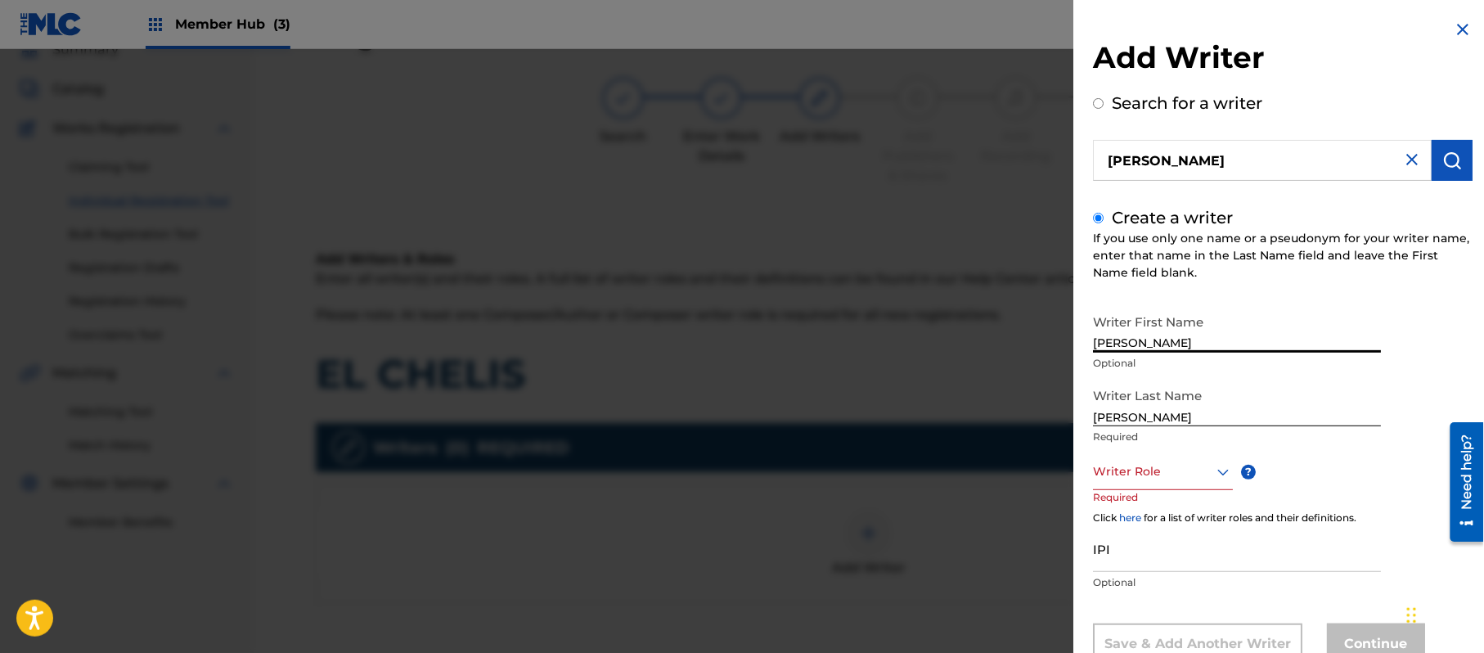
drag, startPoint x: 1195, startPoint y: 344, endPoint x: 1132, endPoint y: 358, distance: 63.7
click at [1132, 358] on div "Writer First Name [PERSON_NAME] Optional" at bounding box center [1237, 343] width 288 height 74
drag, startPoint x: 1136, startPoint y: 410, endPoint x: 946, endPoint y: 414, distance: 189.9
click at [944, 413] on div "Add Writer Search for a writer [PERSON_NAME] Create a writer If you use only on…" at bounding box center [742, 351] width 1484 height 604
click at [1132, 447] on div "Writer Last Name [PERSON_NAME] Required" at bounding box center [1237, 417] width 288 height 74
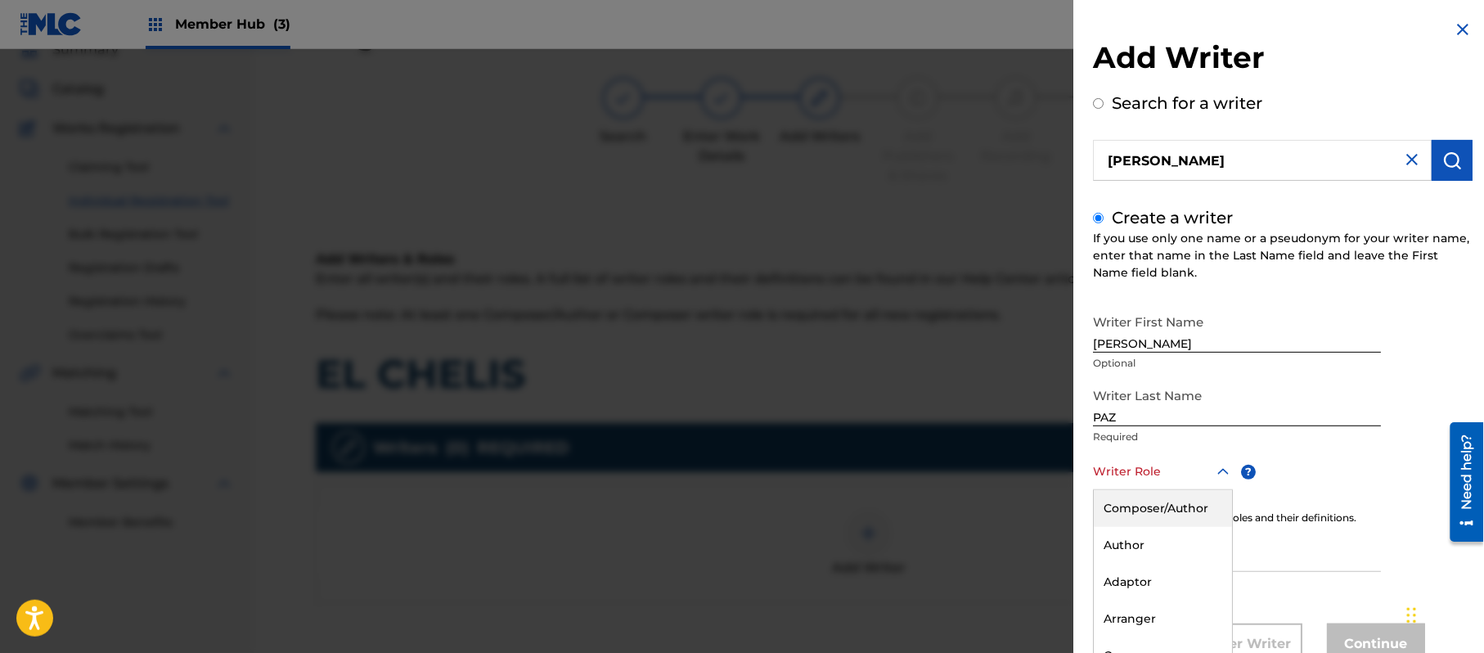
click at [1132, 455] on div "8 results available. Use Up and Down to choose options, press Enter to select t…" at bounding box center [1163, 471] width 140 height 37
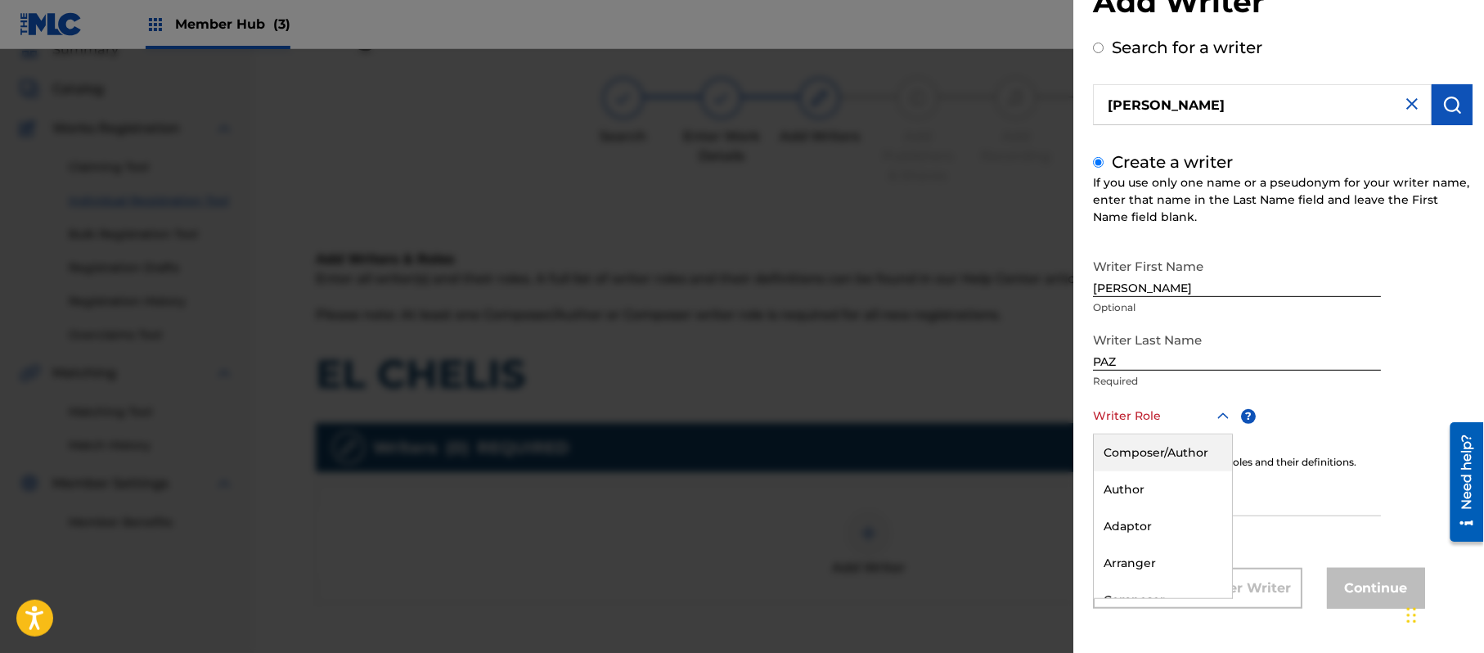
click at [1134, 461] on div "Composer/Author" at bounding box center [1163, 452] width 138 height 37
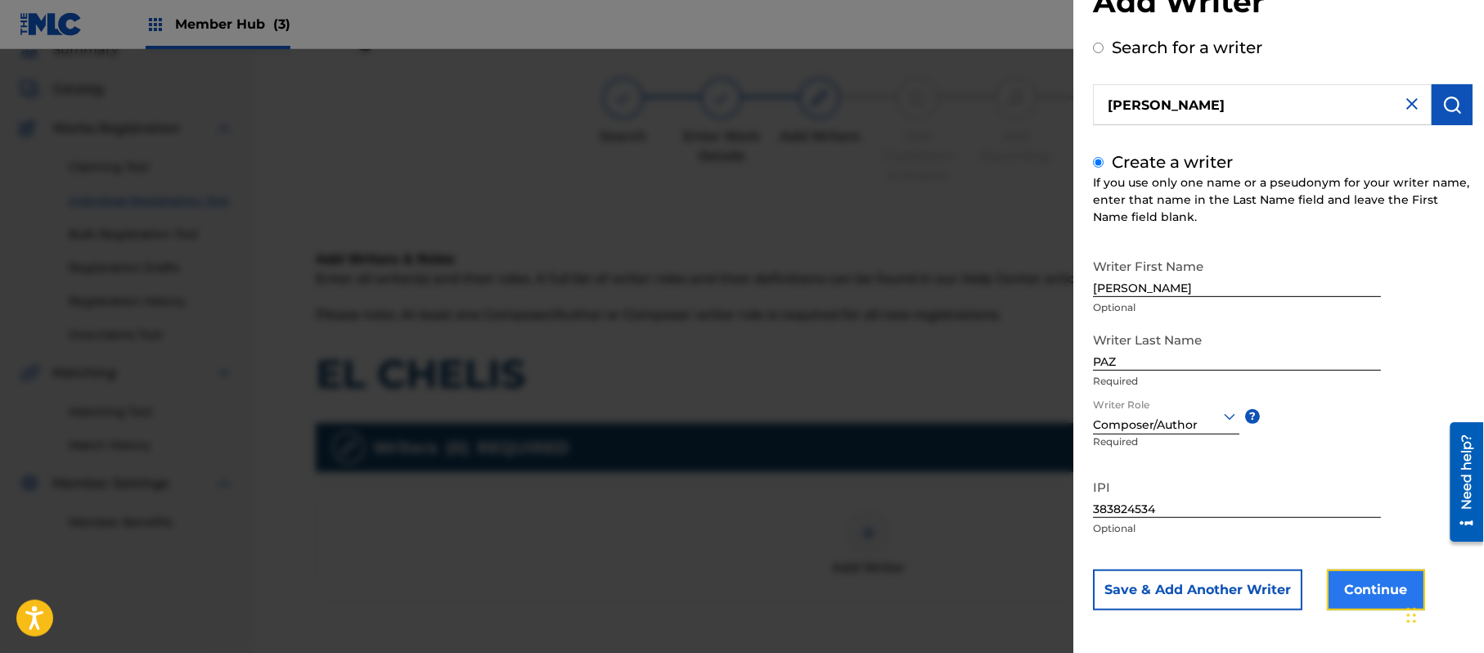
click at [1339, 594] on button "Continue" at bounding box center [1376, 589] width 98 height 41
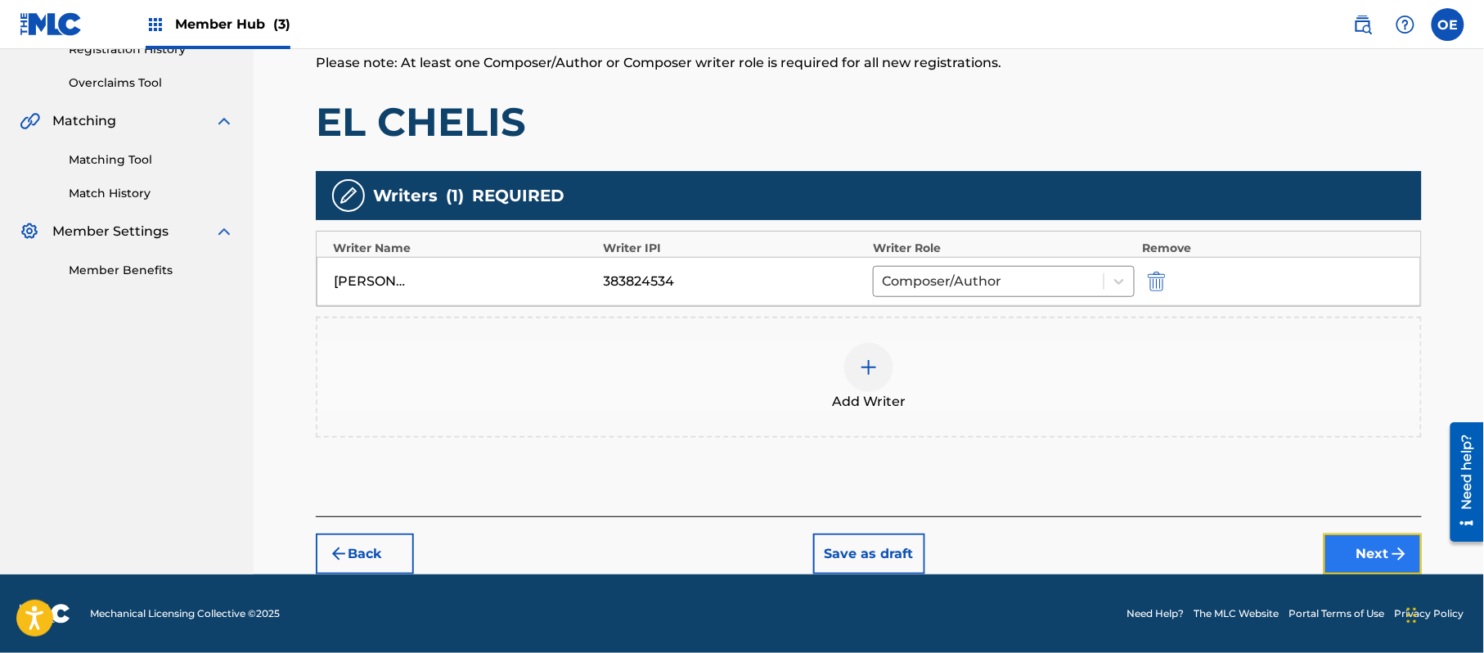
click at [1395, 547] on img "submit" at bounding box center [1399, 554] width 20 height 20
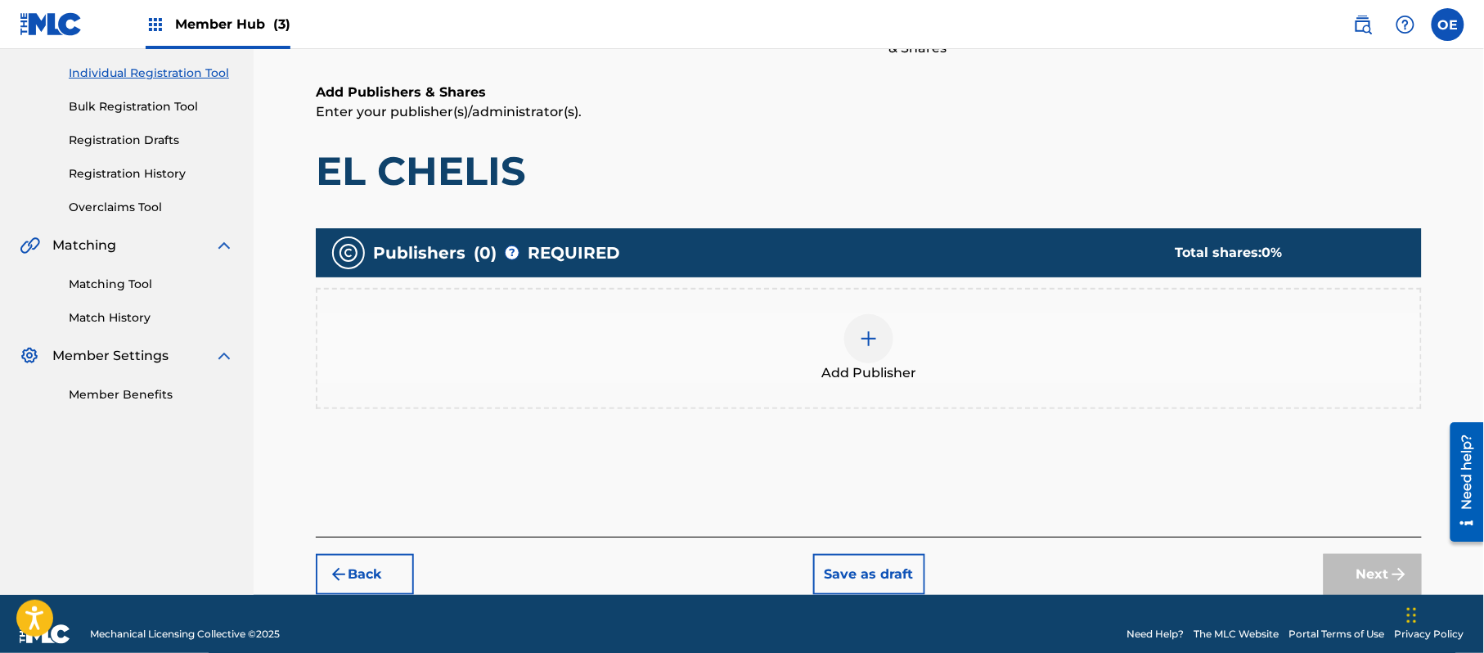
scroll to position [74, 0]
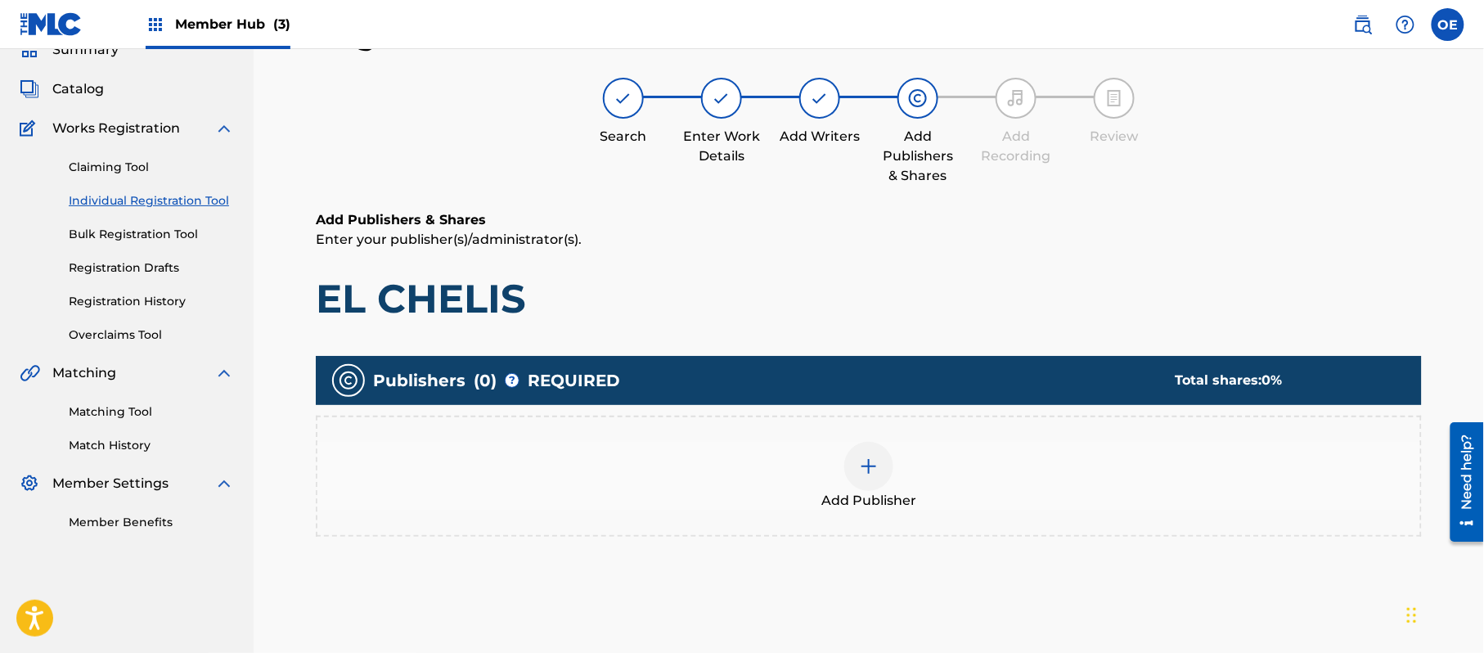
click at [858, 442] on div "Add Publisher" at bounding box center [868, 476] width 1103 height 69
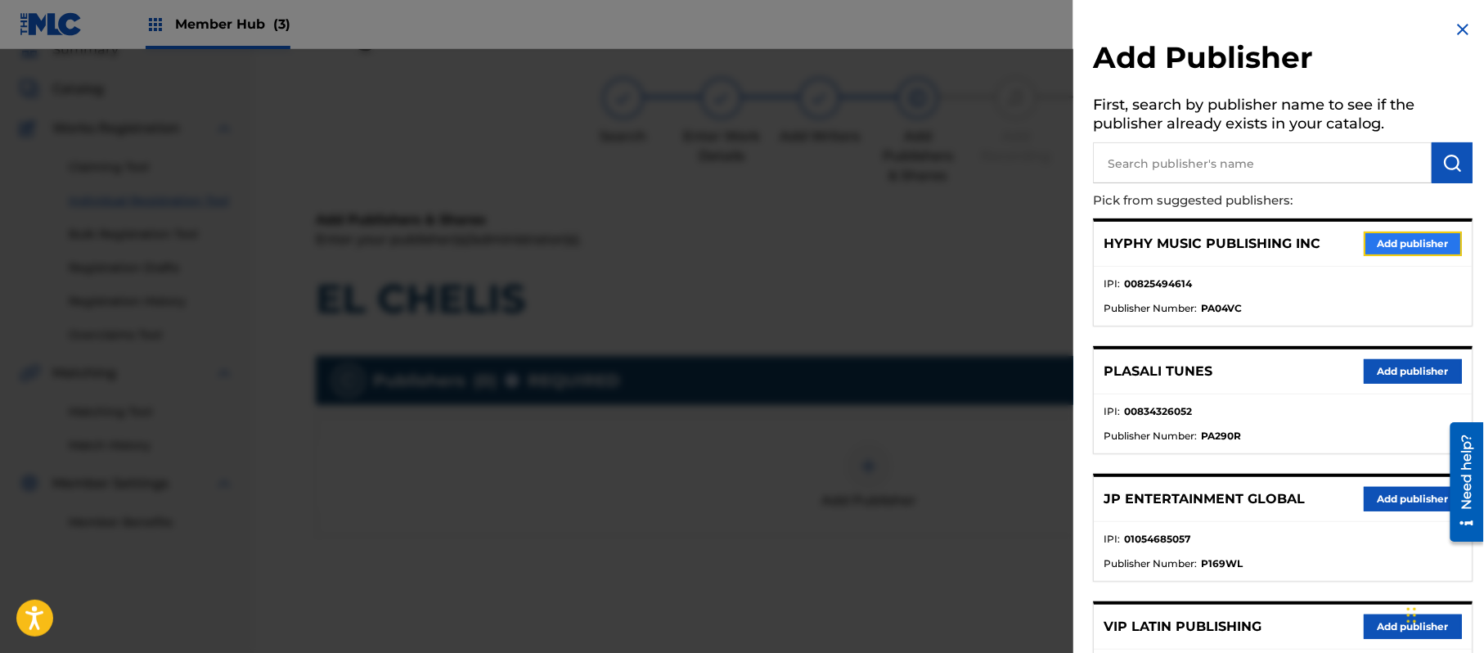
click at [1392, 244] on button "Add publisher" at bounding box center [1413, 244] width 98 height 25
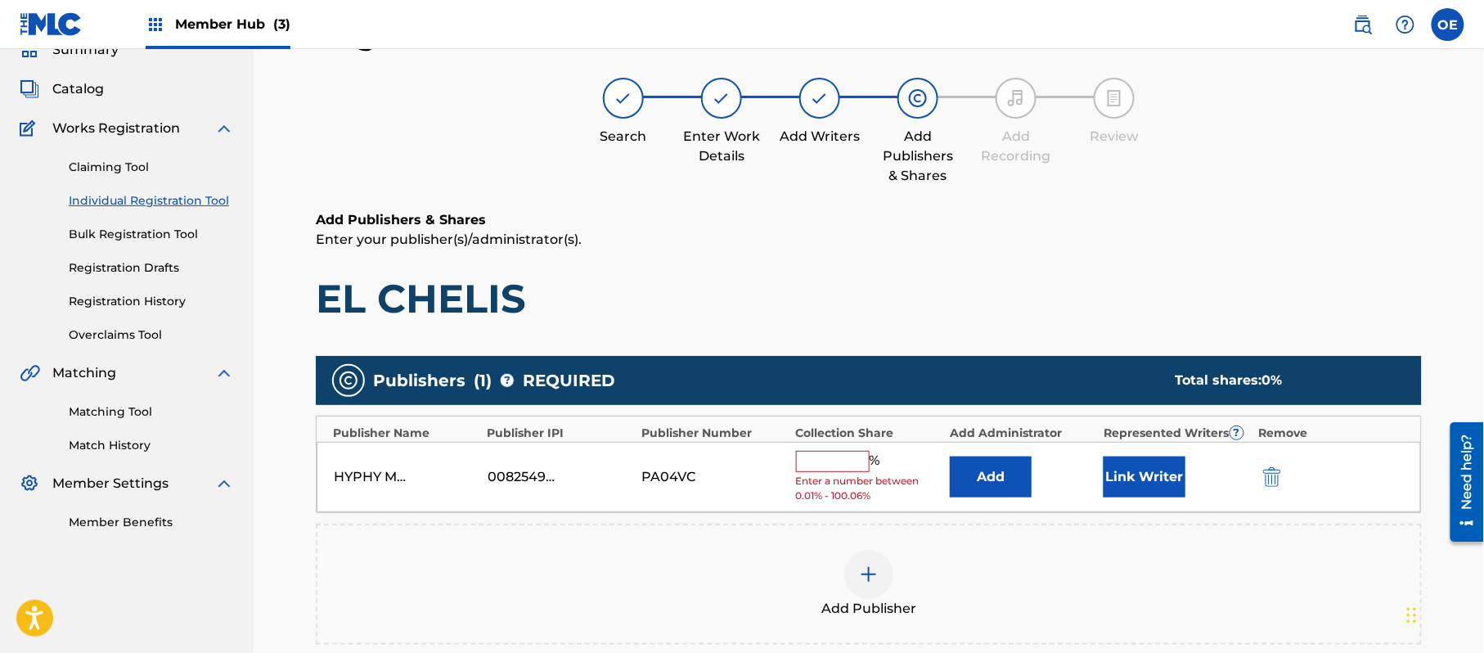
click at [821, 470] on input "text" at bounding box center [833, 461] width 74 height 21
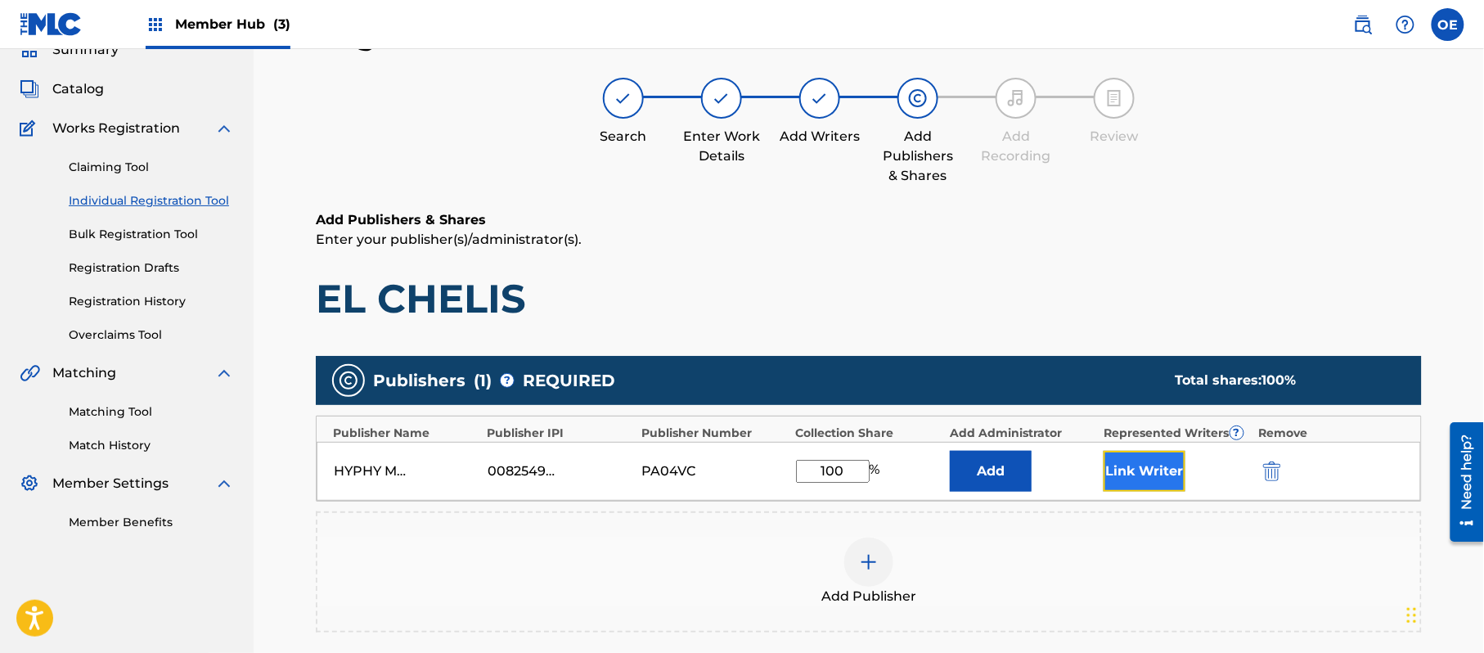
click at [1175, 469] on button "Link Writer" at bounding box center [1145, 471] width 82 height 41
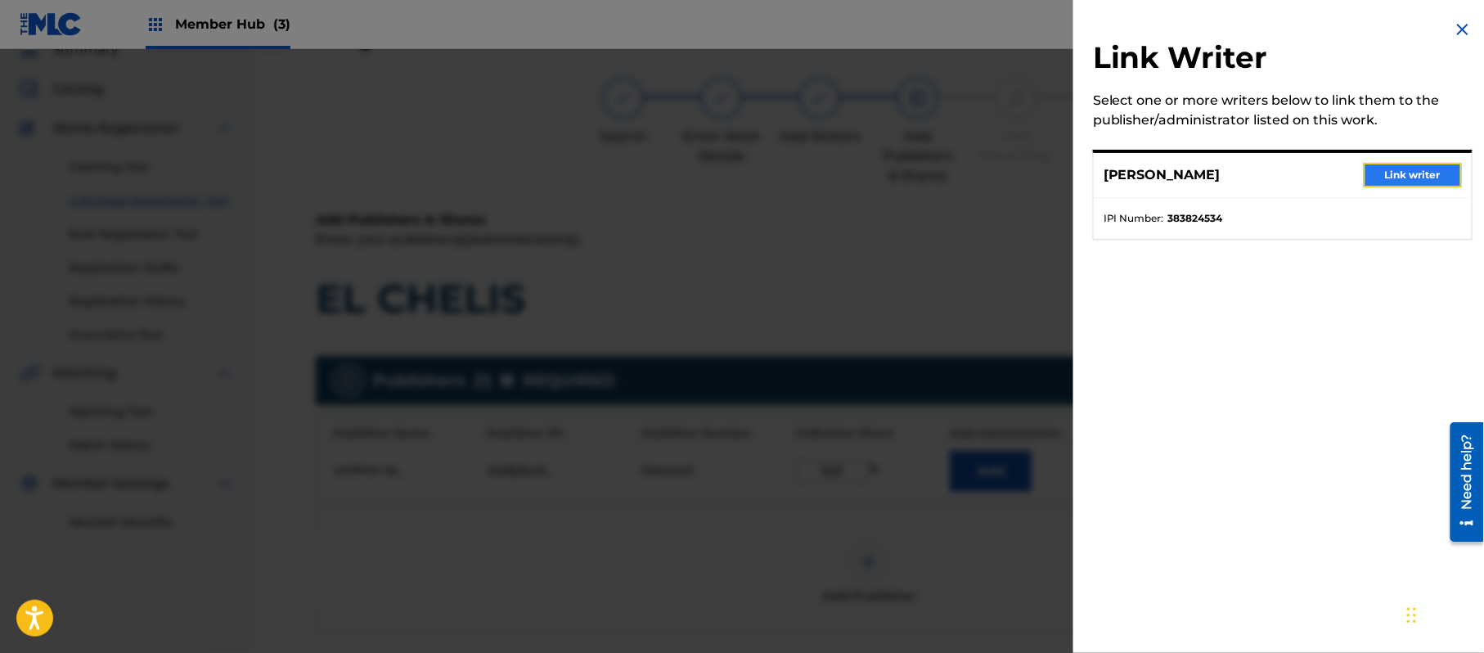
click at [1380, 168] on button "Link writer" at bounding box center [1413, 175] width 98 height 25
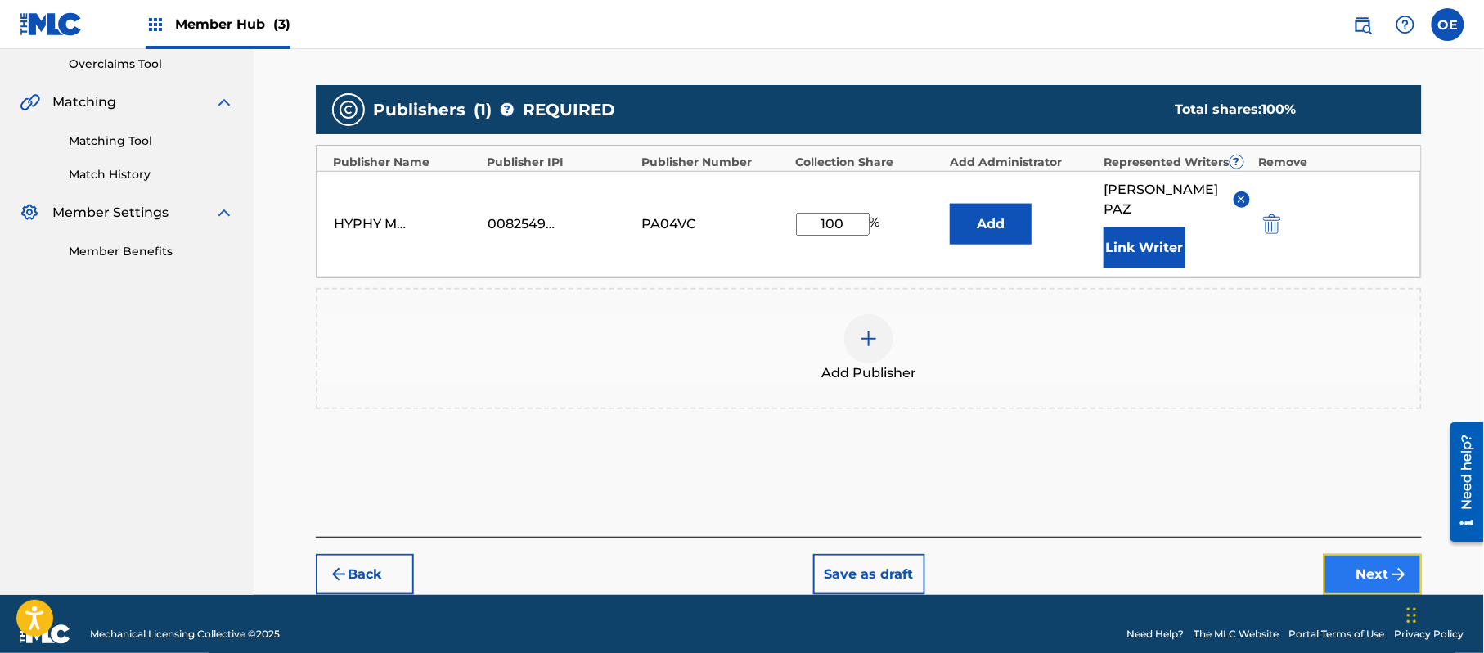
click at [1345, 554] on button "Next" at bounding box center [1373, 574] width 98 height 41
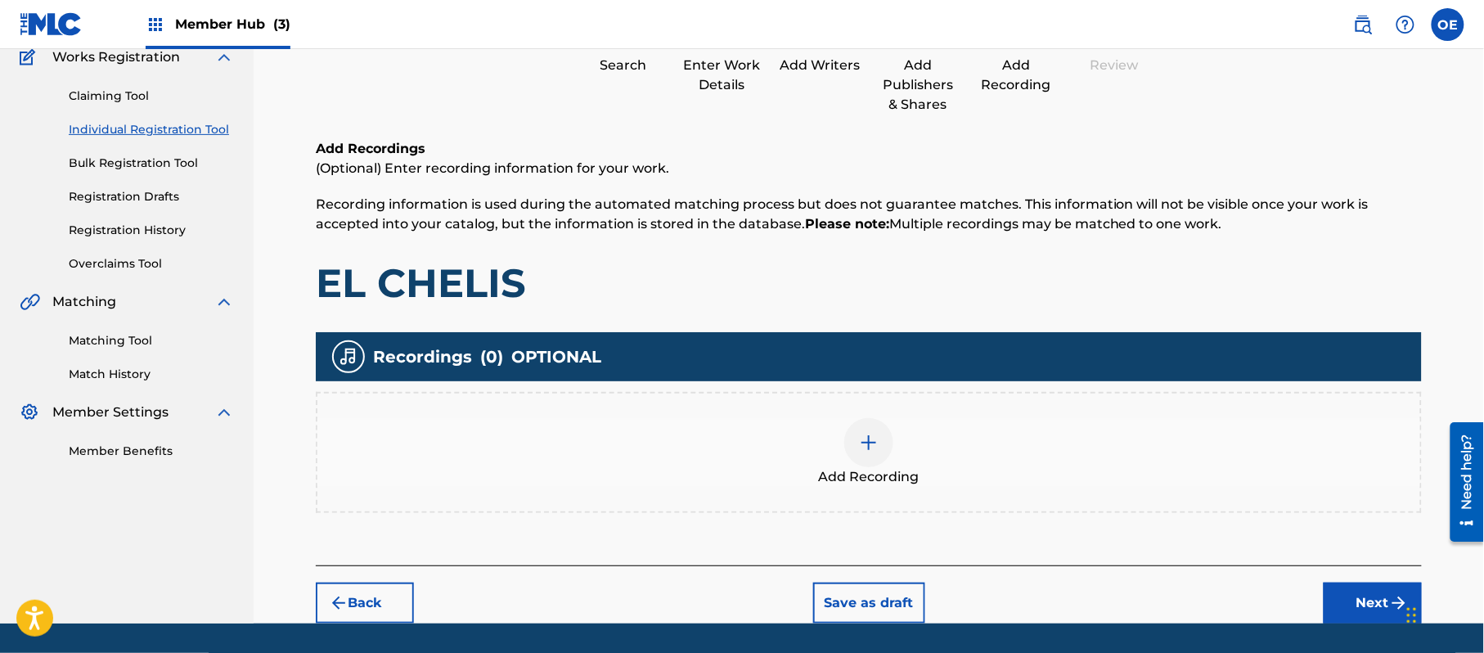
scroll to position [191, 0]
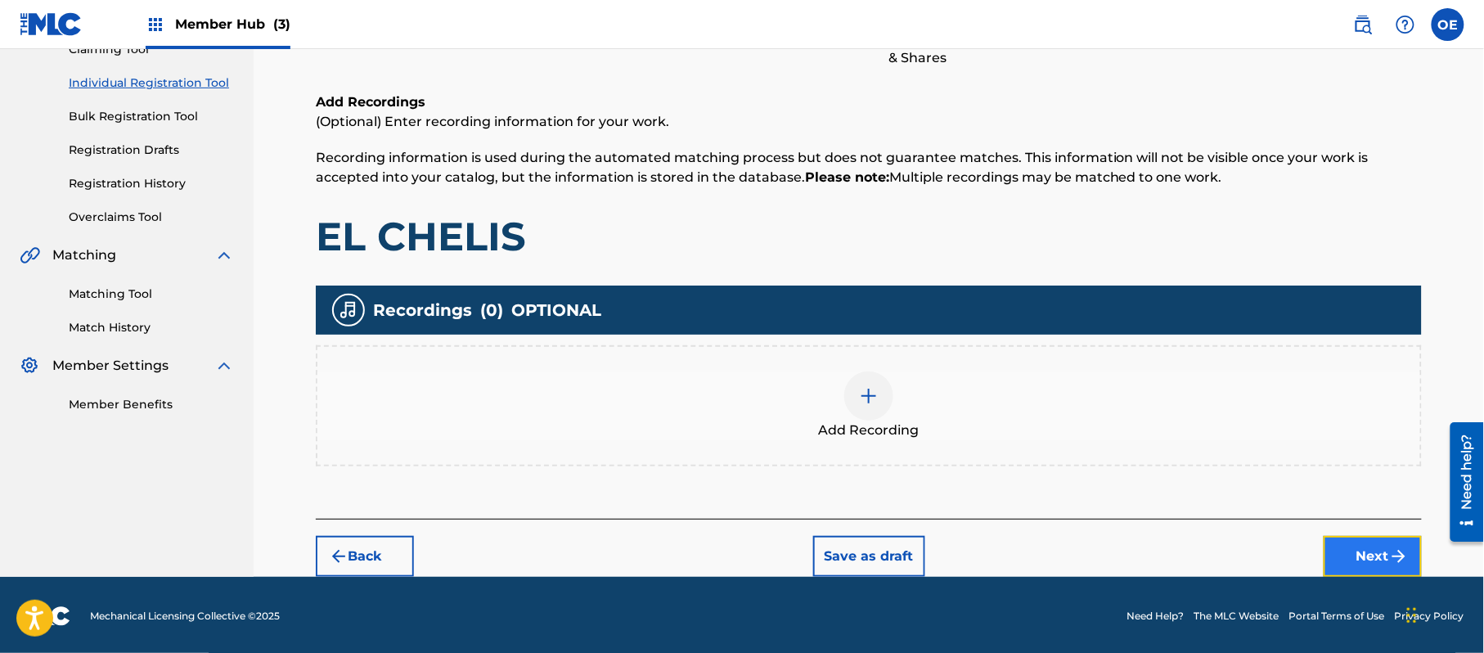
click at [1344, 536] on button "Next" at bounding box center [1373, 556] width 98 height 41
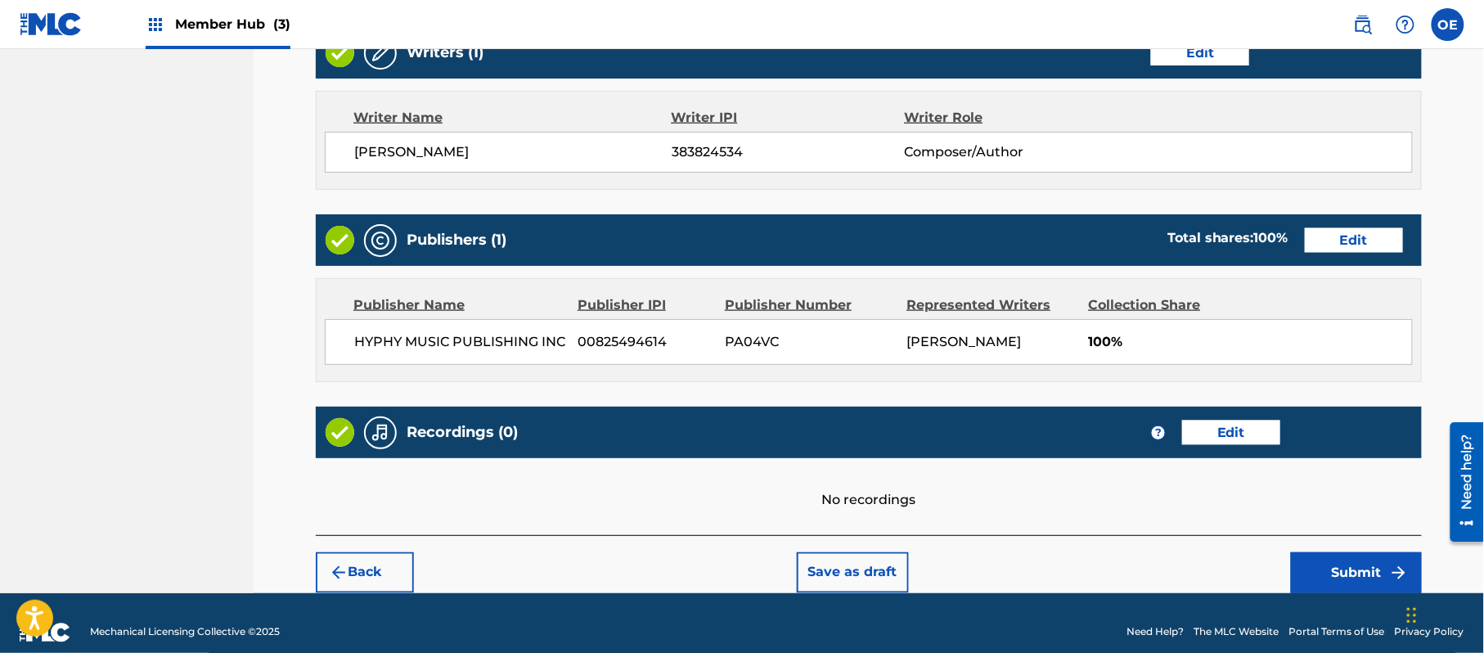
scroll to position [678, 0]
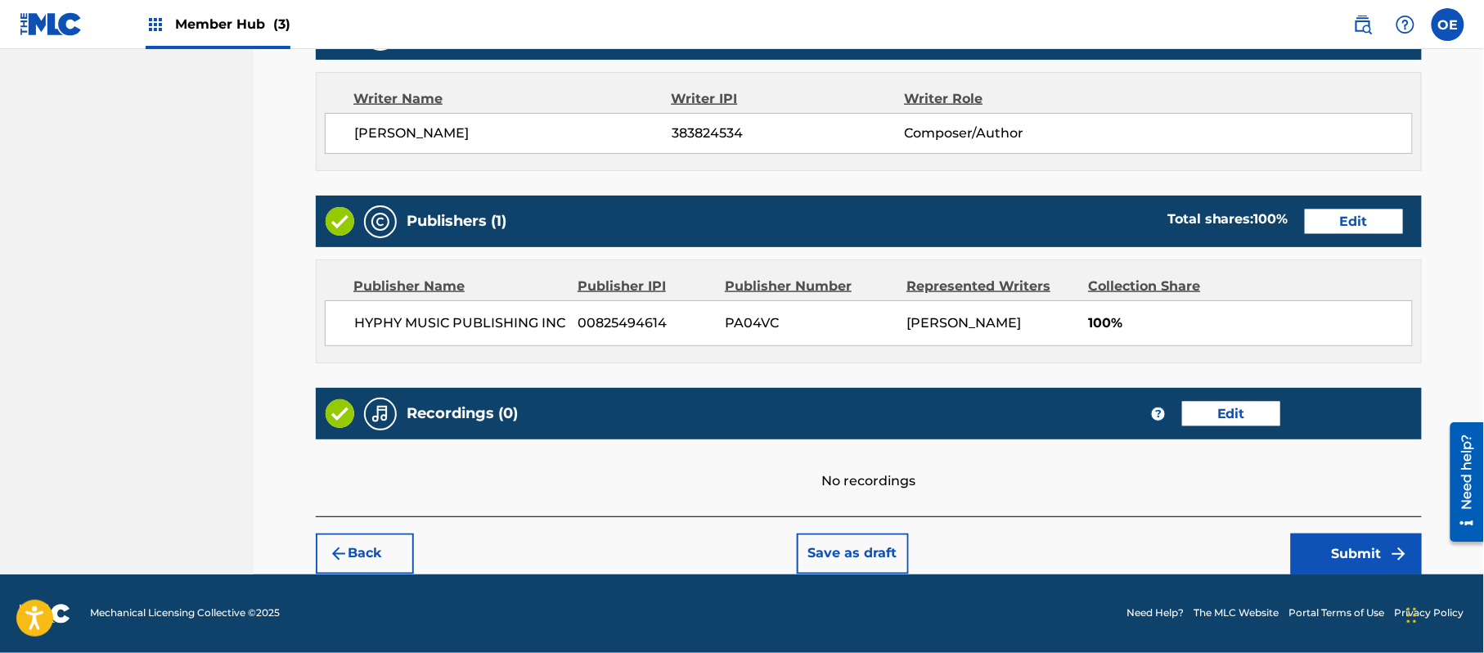
click at [1373, 530] on div "Back Save as draft Submit" at bounding box center [869, 545] width 1106 height 58
click at [1368, 542] on button "Submit" at bounding box center [1356, 553] width 131 height 41
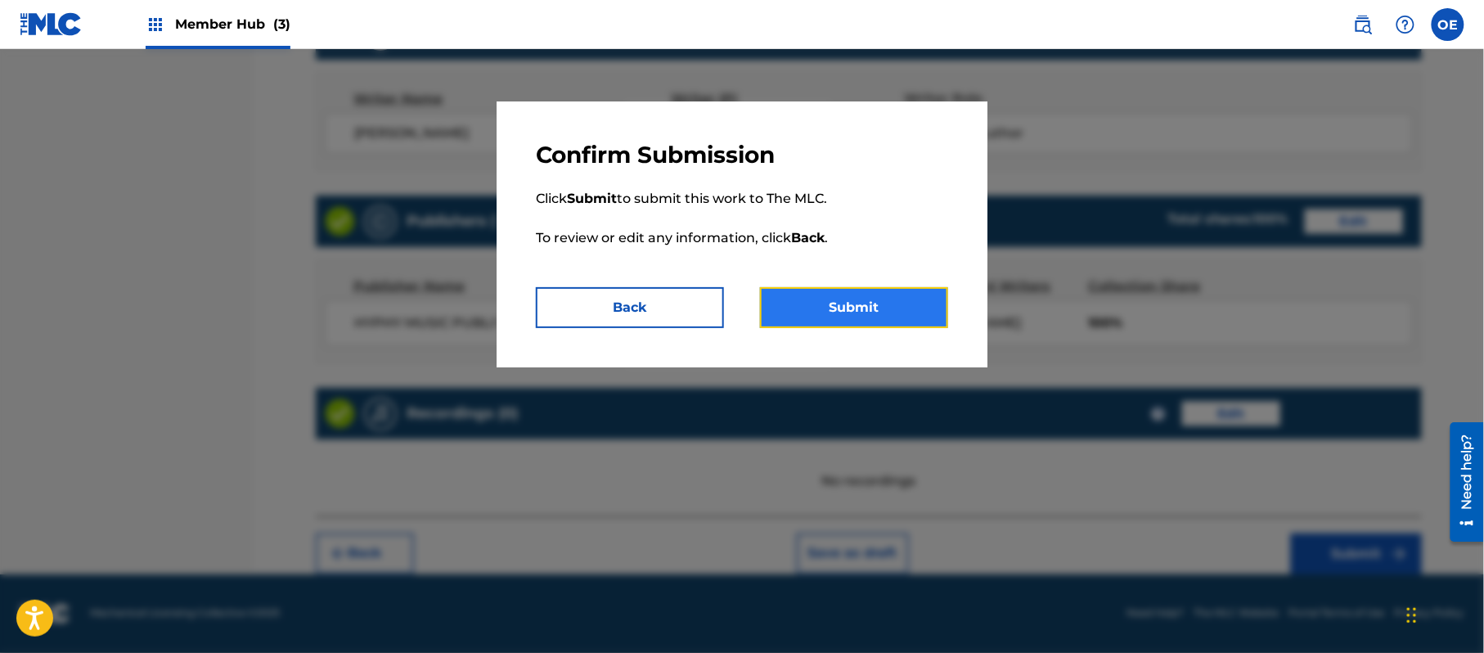
click at [871, 326] on button "Submit" at bounding box center [854, 307] width 188 height 41
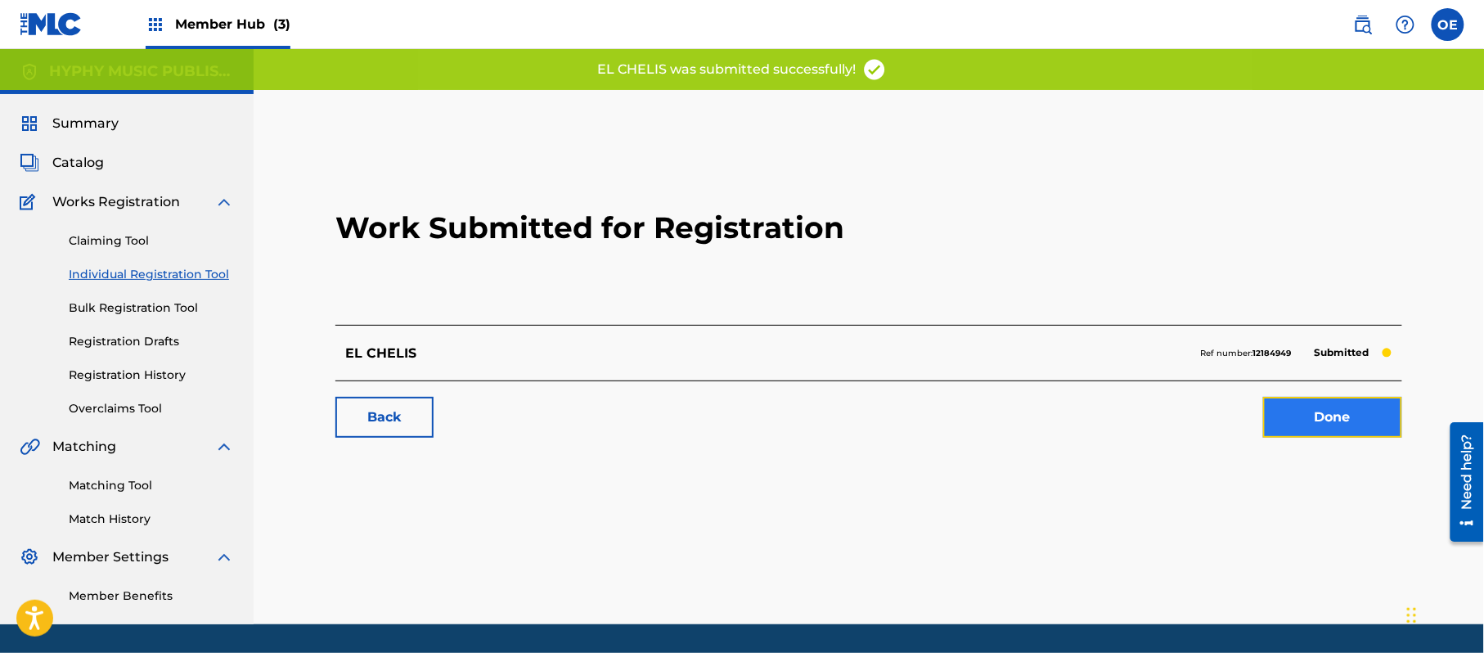
click at [1348, 435] on link "Done" at bounding box center [1332, 417] width 139 height 41
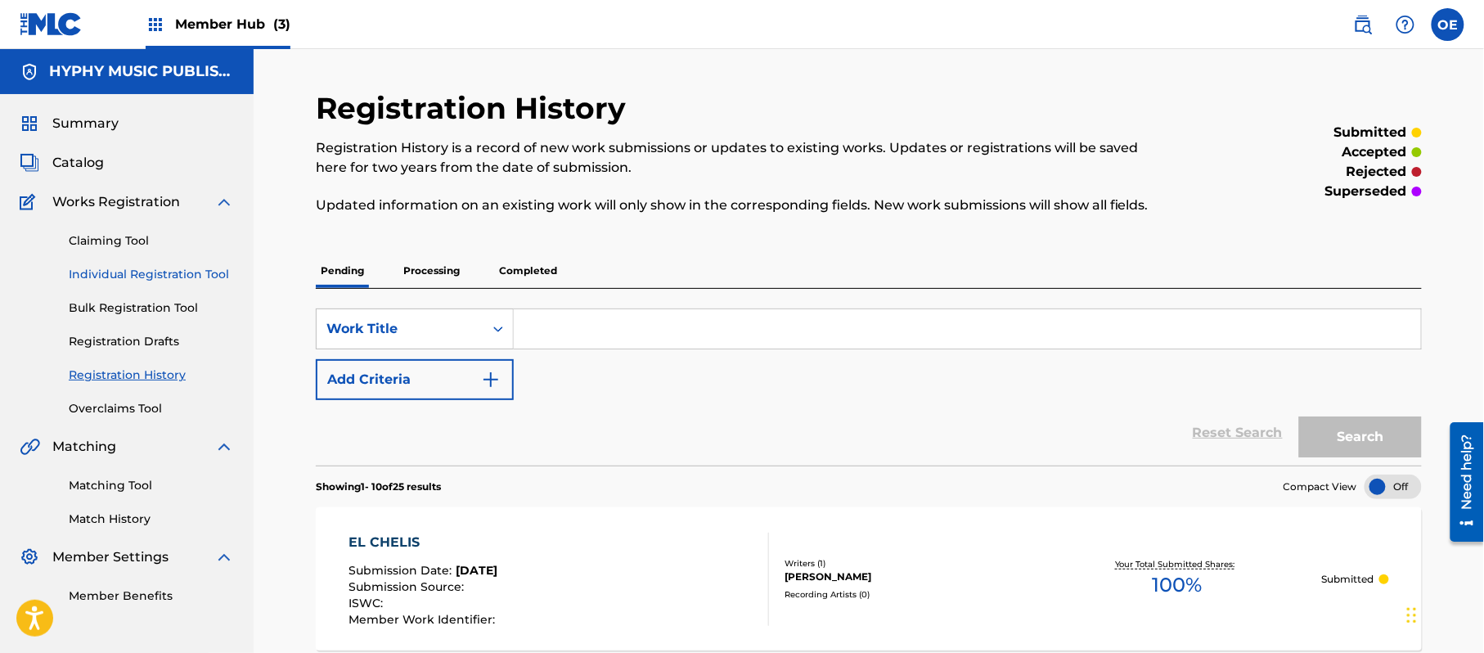
click at [184, 279] on link "Individual Registration Tool" at bounding box center [151, 274] width 165 height 17
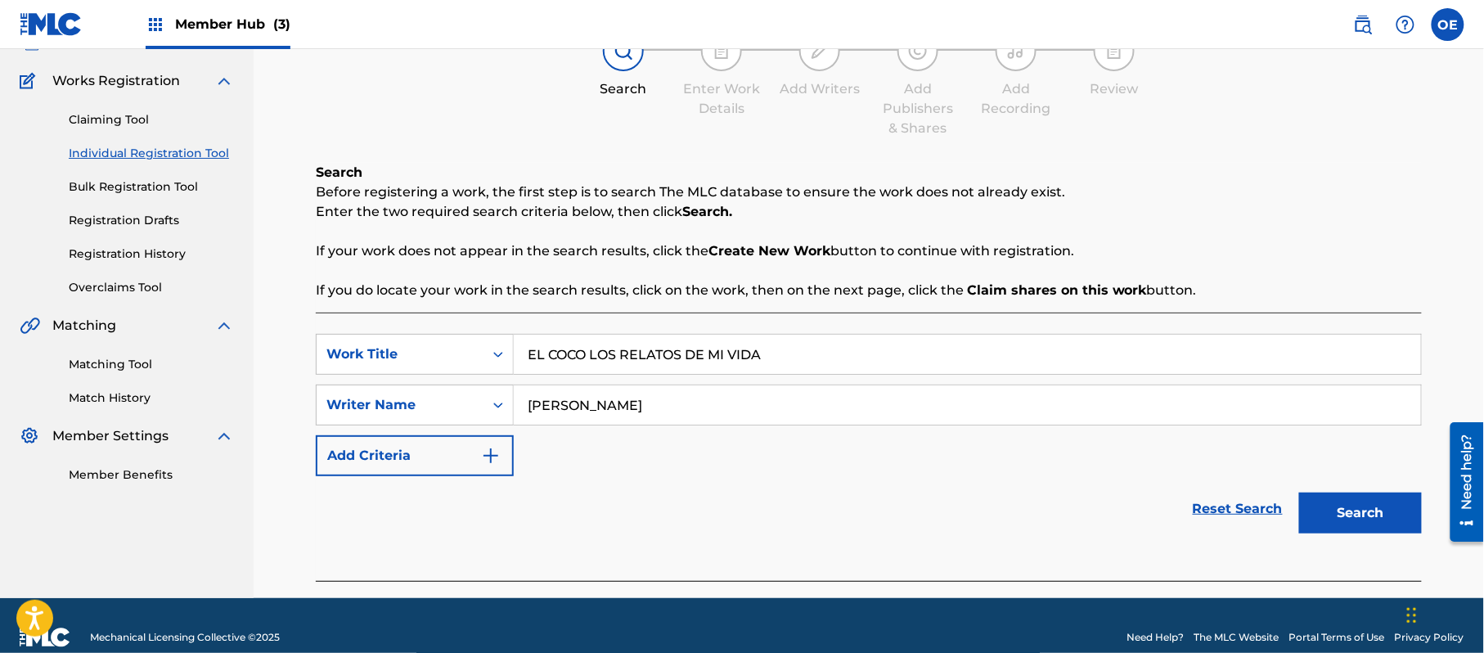
scroll to position [145, 0]
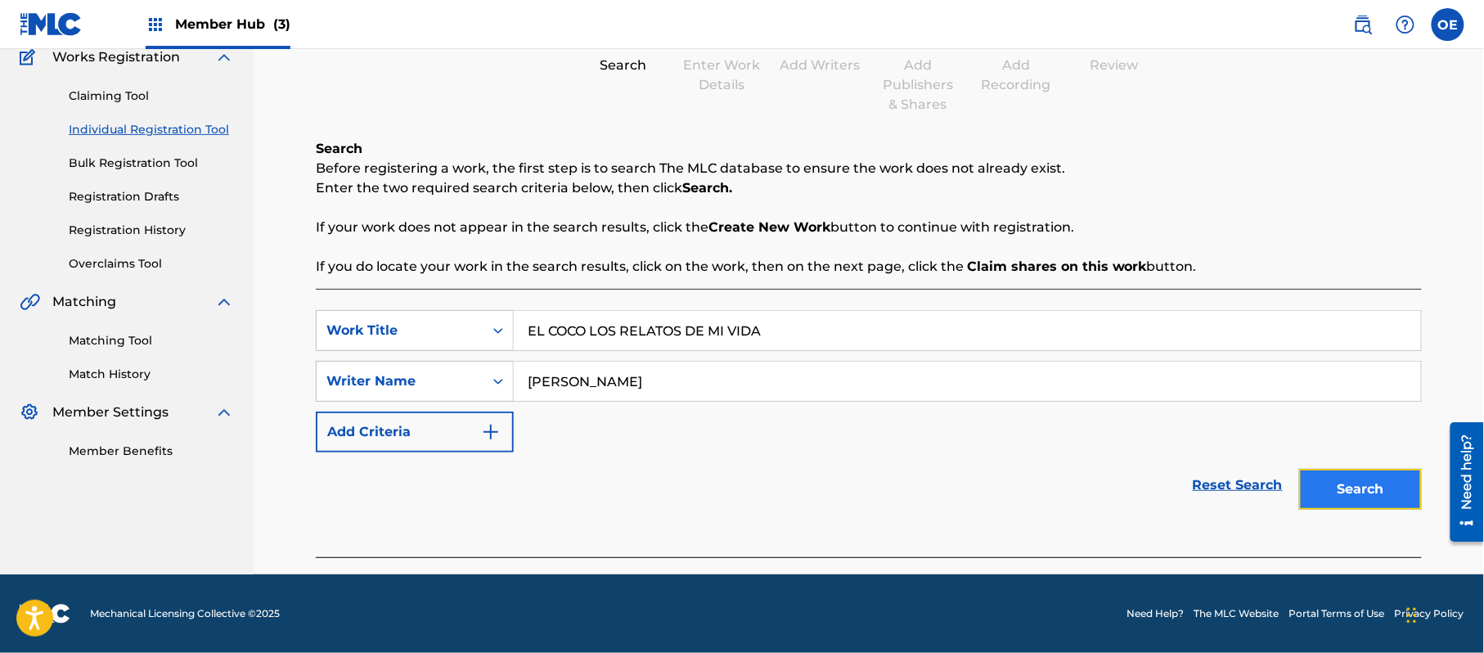
click at [1391, 471] on button "Search" at bounding box center [1360, 489] width 123 height 41
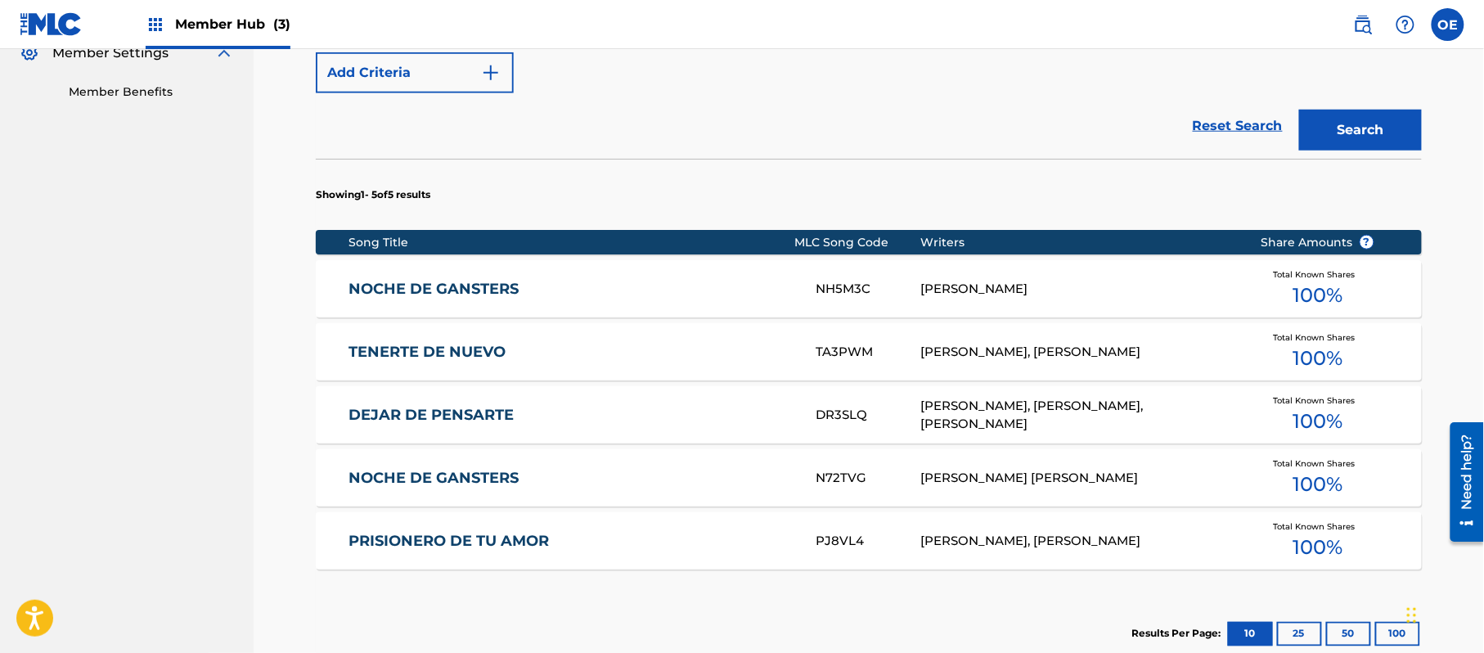
scroll to position [700, 0]
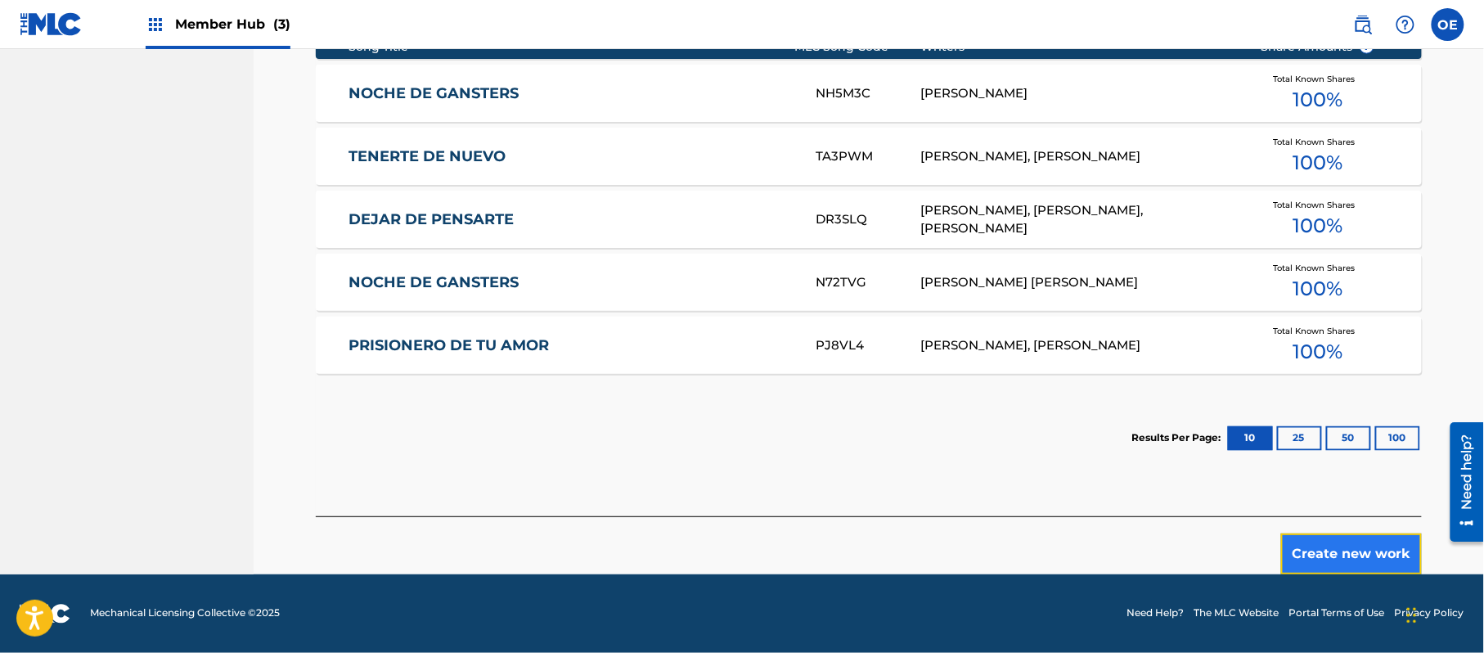
click at [1319, 533] on button "Create new work" at bounding box center [1351, 553] width 141 height 41
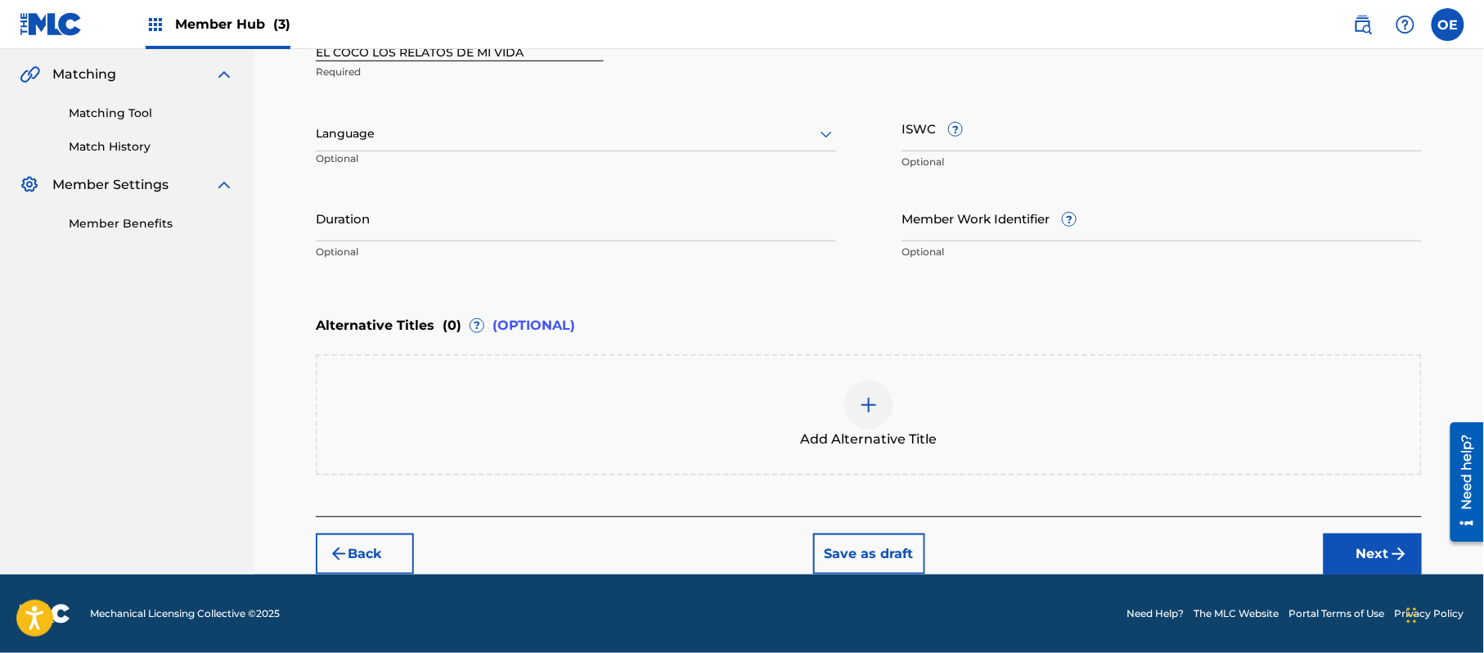
scroll to position [371, 0]
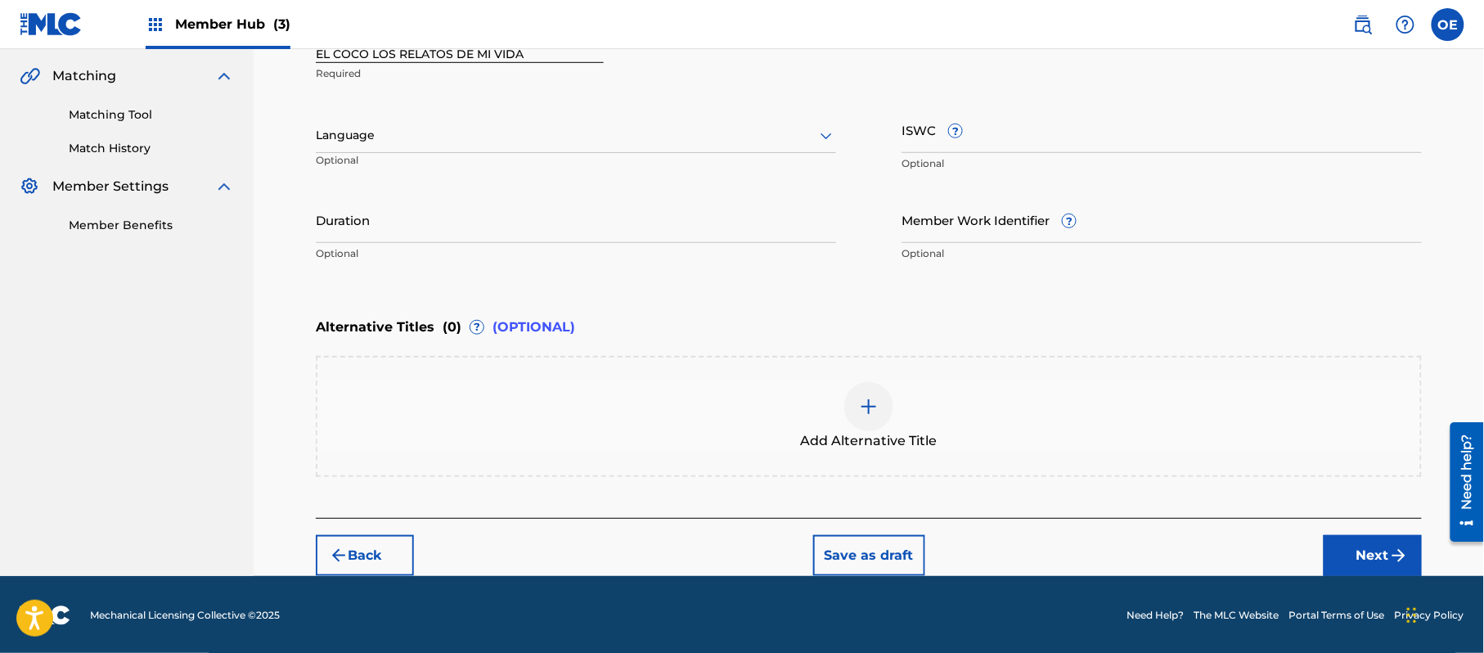
click at [410, 142] on div at bounding box center [576, 135] width 520 height 20
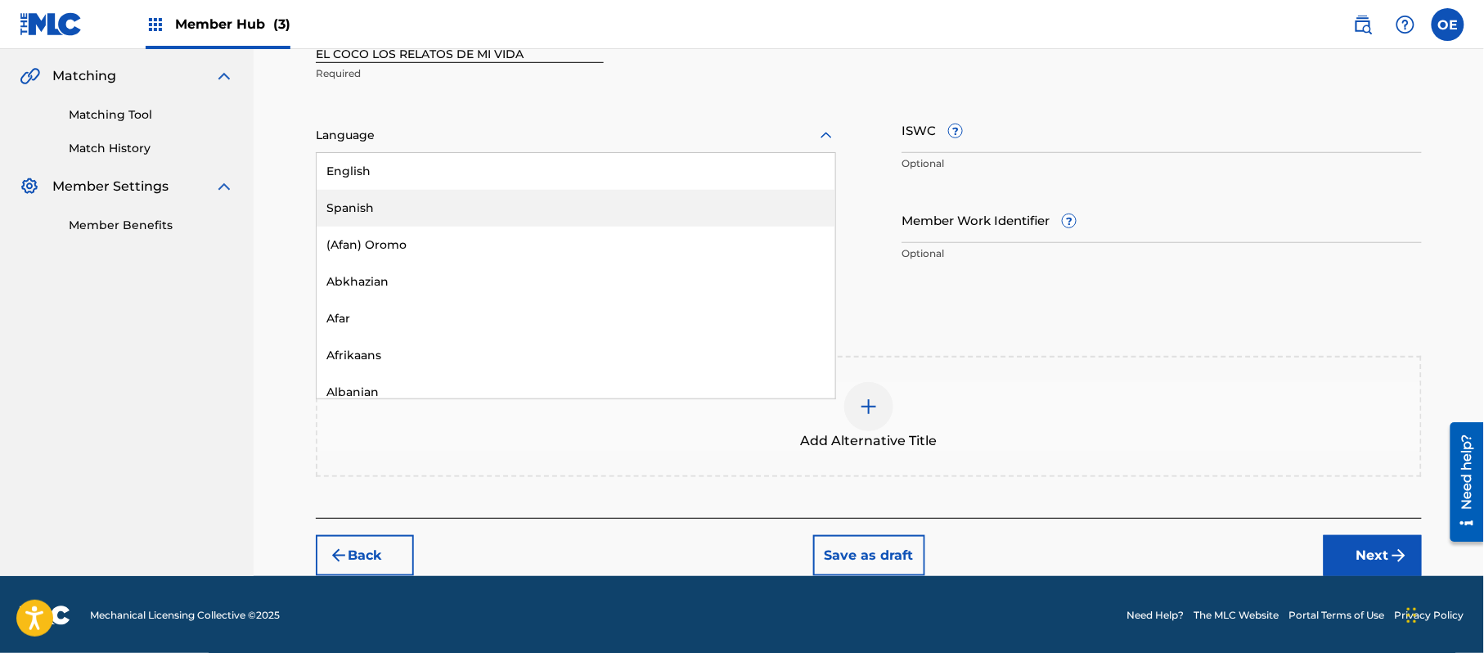
click at [384, 193] on div "Spanish" at bounding box center [576, 208] width 519 height 37
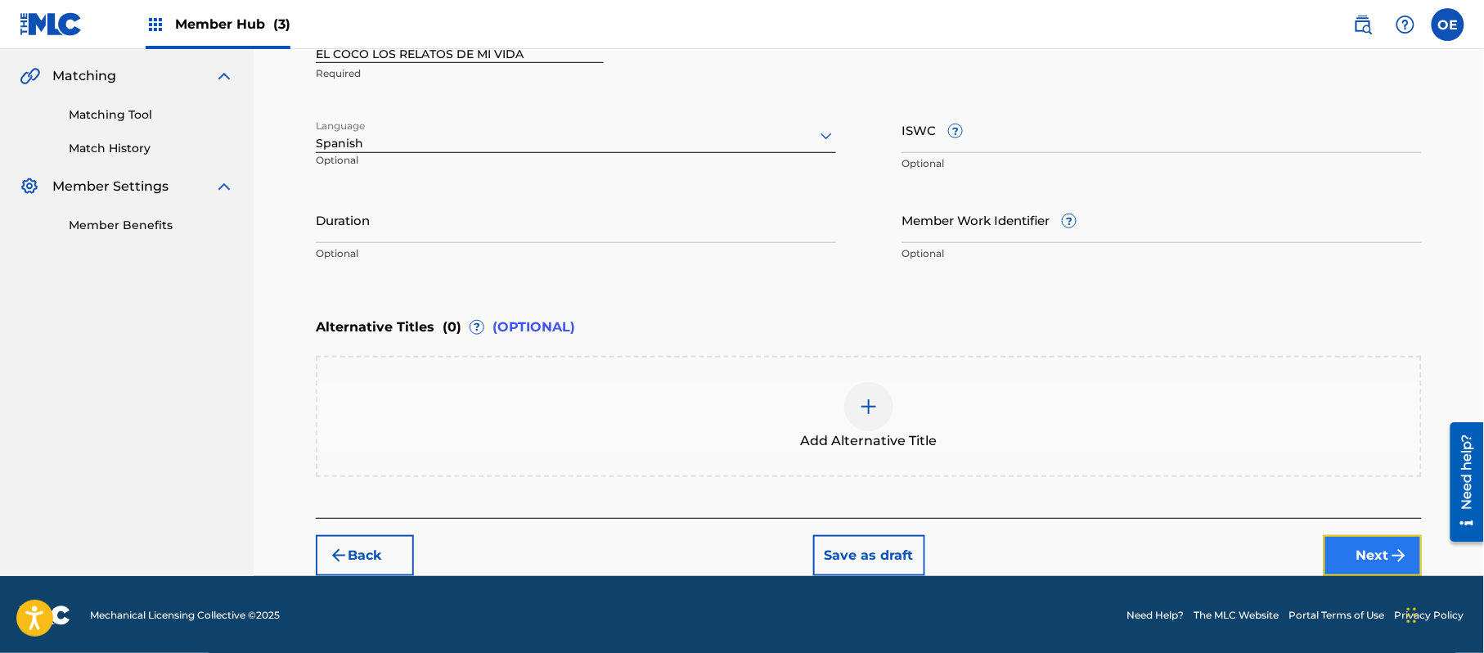
click at [1362, 557] on button "Next" at bounding box center [1373, 555] width 98 height 41
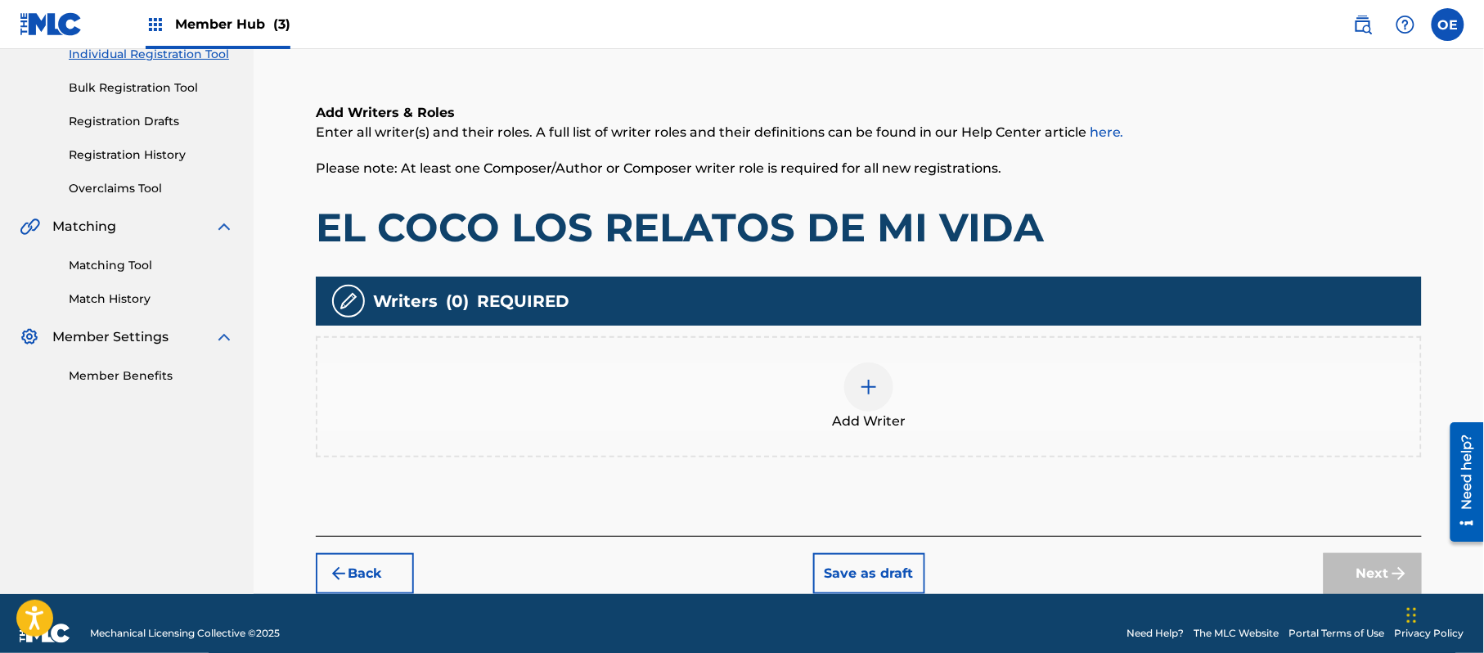
scroll to position [74, 0]
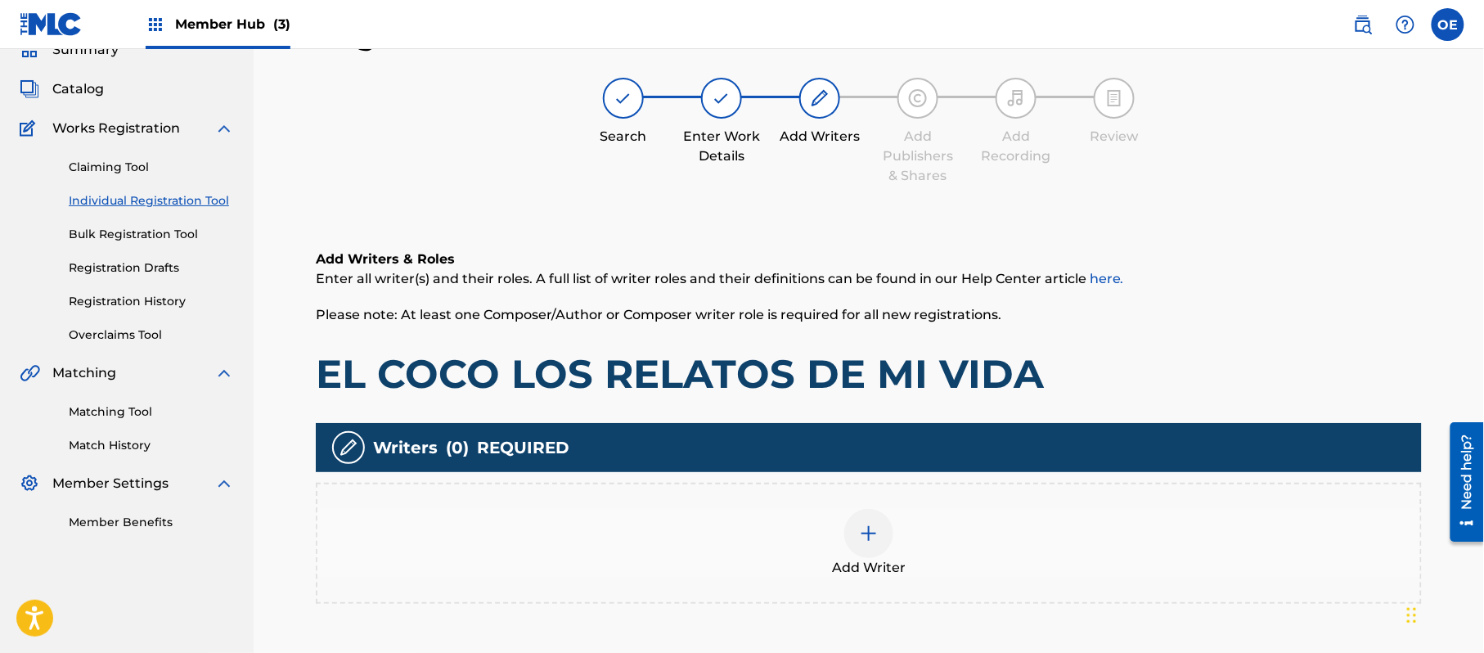
click at [789, 538] on div "Add Writer" at bounding box center [868, 543] width 1103 height 69
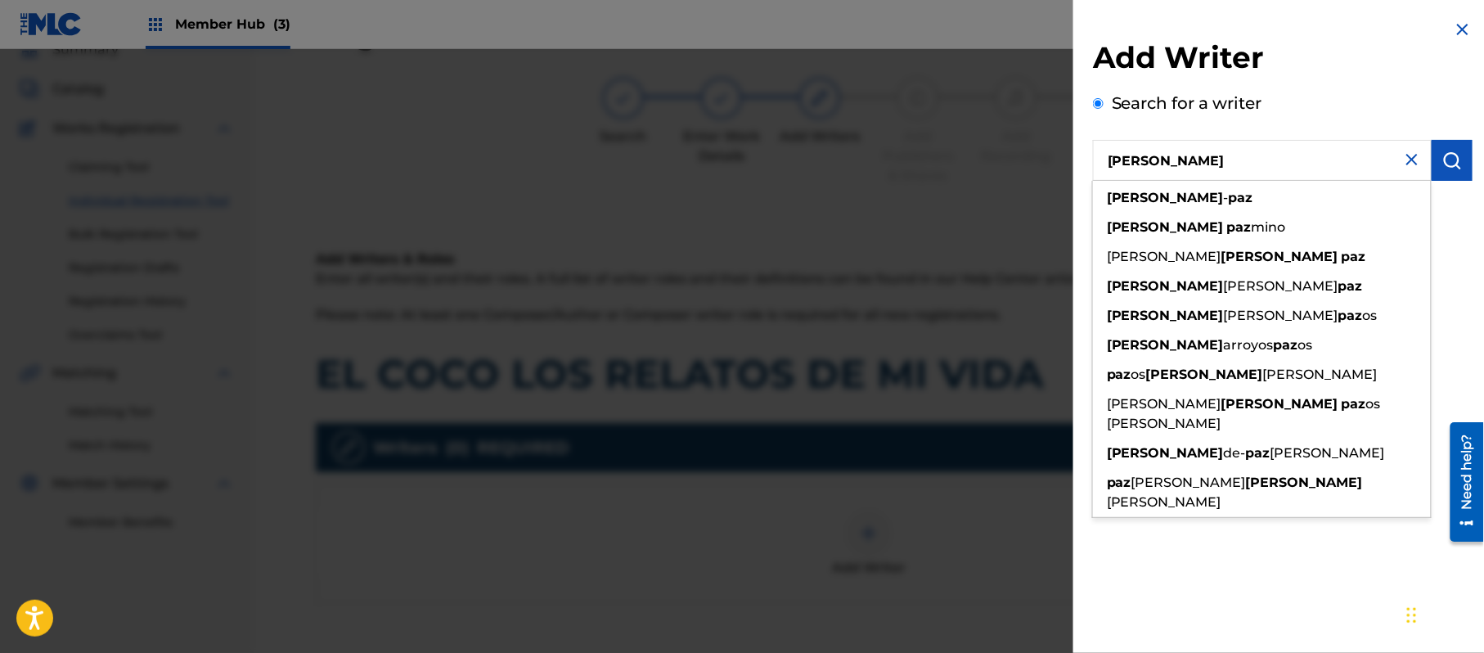
click at [1464, 227] on div "Create a writer" at bounding box center [1283, 217] width 380 height 25
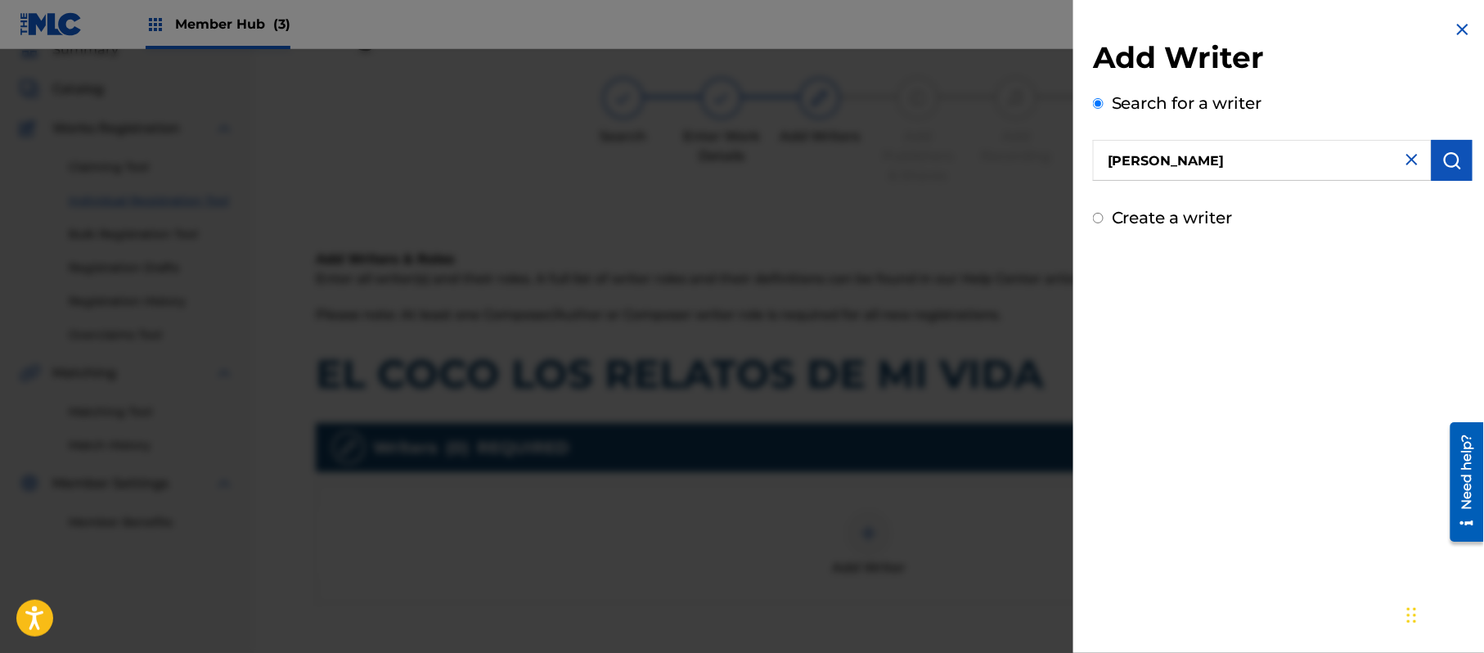
click at [1179, 217] on label "Create a writer" at bounding box center [1172, 218] width 121 height 20
click at [1104, 217] on input "Create a writer" at bounding box center [1098, 218] width 11 height 11
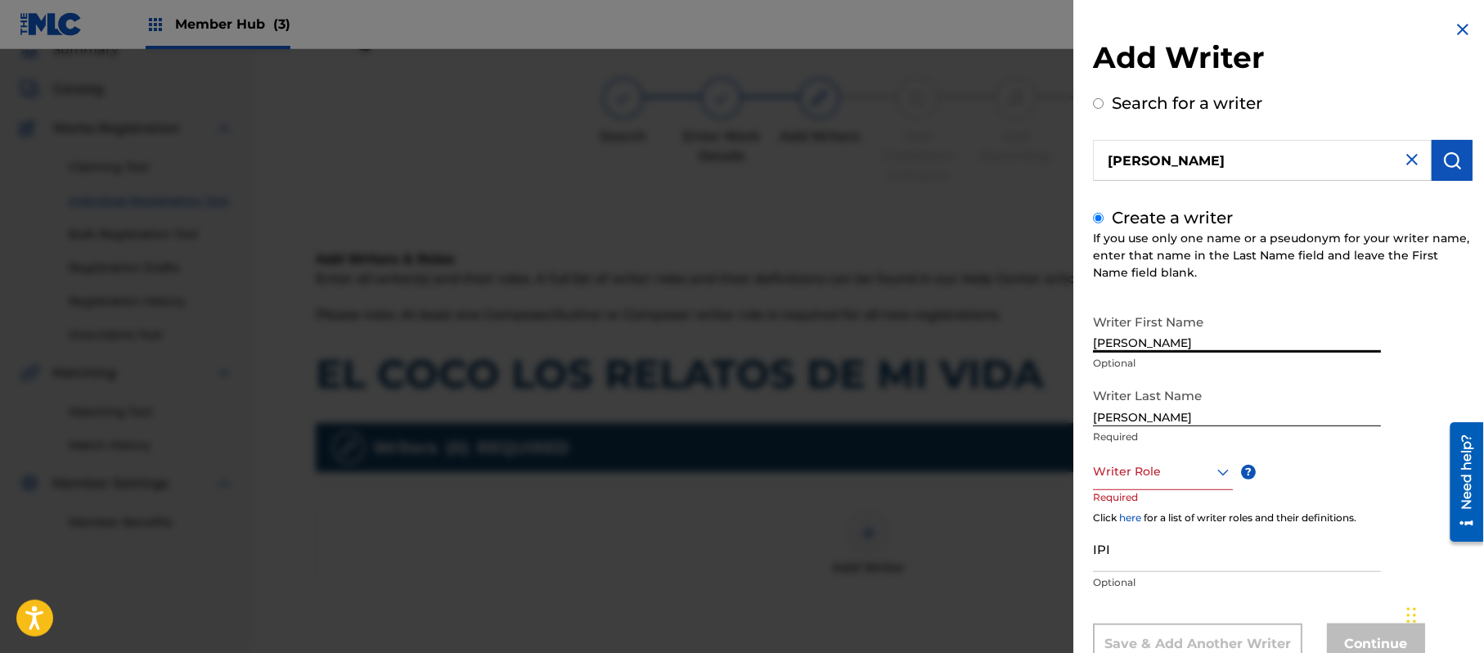
drag, startPoint x: 1182, startPoint y: 327, endPoint x: 1131, endPoint y: 349, distance: 55.0
click at [1131, 349] on input "[PERSON_NAME]" at bounding box center [1237, 329] width 288 height 47
drag, startPoint x: 1136, startPoint y: 416, endPoint x: 898, endPoint y: 396, distance: 239.0
click at [901, 397] on div "Add Writer Search for a writer [PERSON_NAME] Create a writer If you use only on…" at bounding box center [742, 351] width 1484 height 604
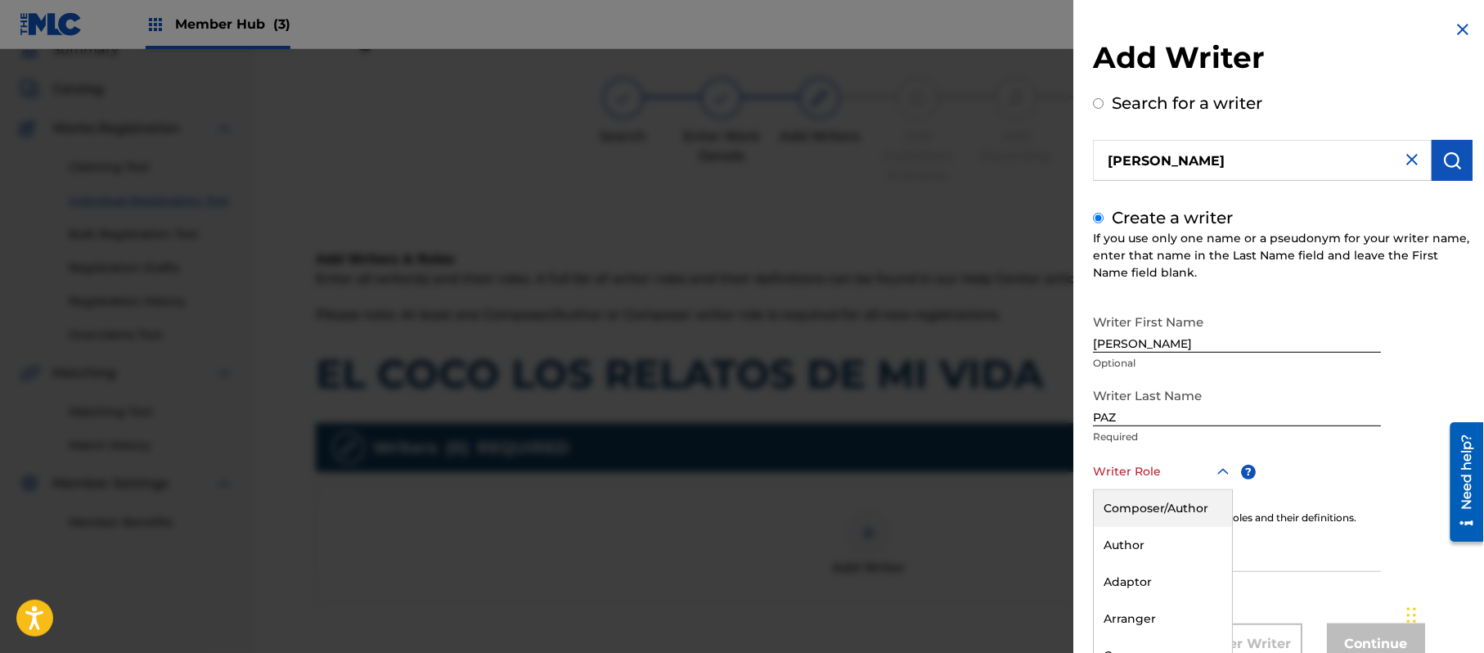
scroll to position [56, 0]
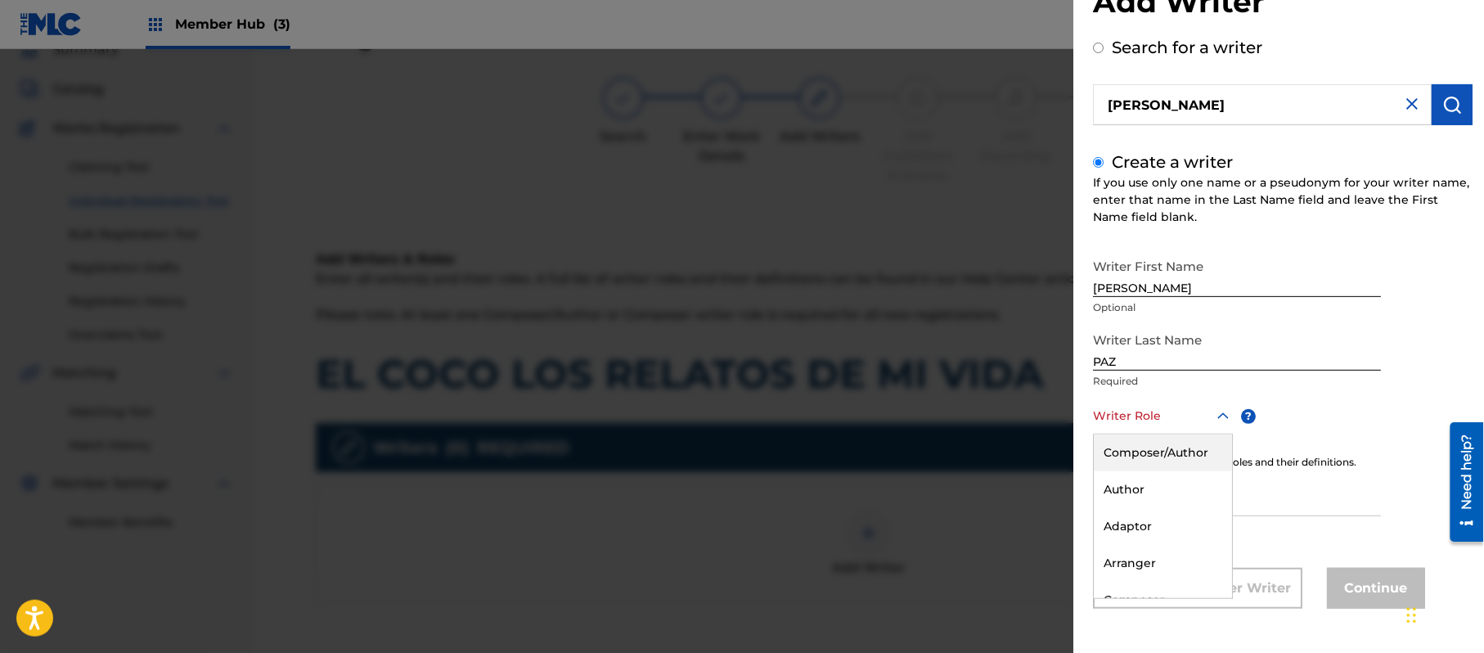
click at [1157, 434] on div "8 results available. Use Up and Down to choose options, press Enter to select t…" at bounding box center [1163, 416] width 140 height 37
click at [1160, 439] on div "Composer/Author" at bounding box center [1163, 452] width 138 height 37
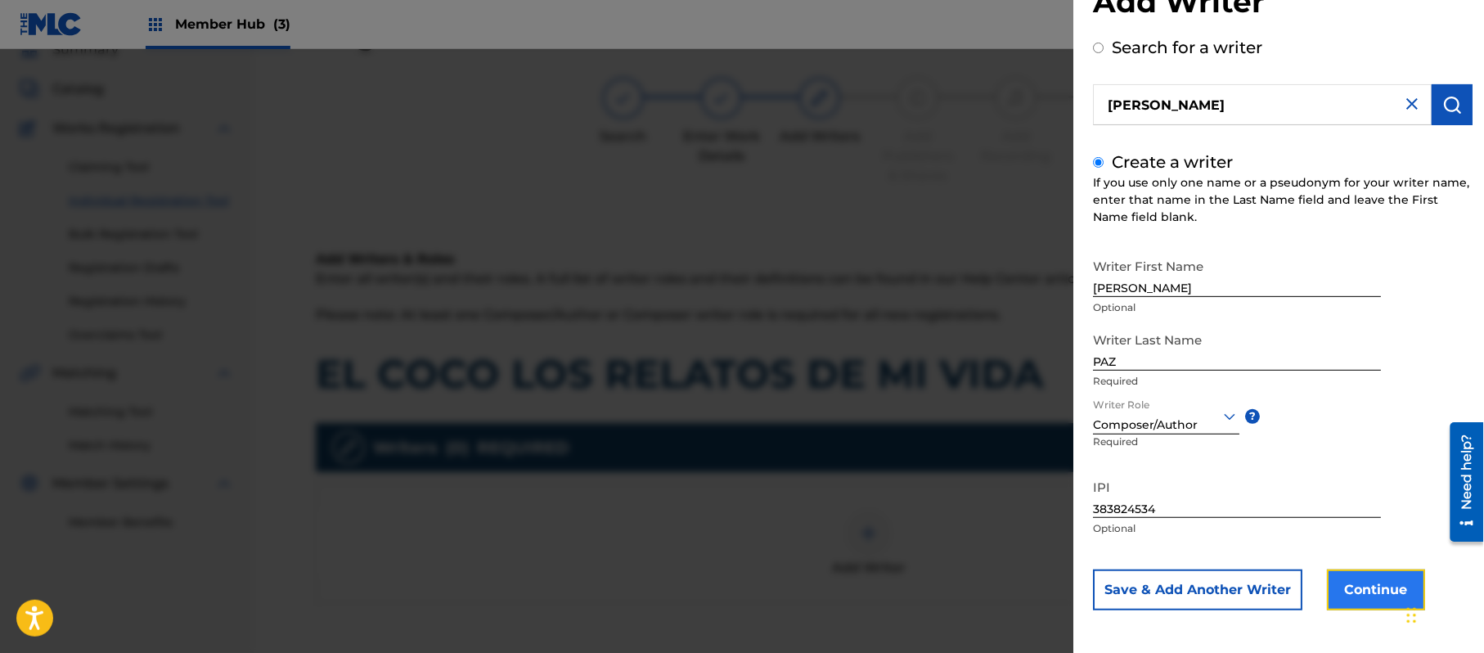
click at [1360, 583] on button "Continue" at bounding box center [1376, 589] width 98 height 41
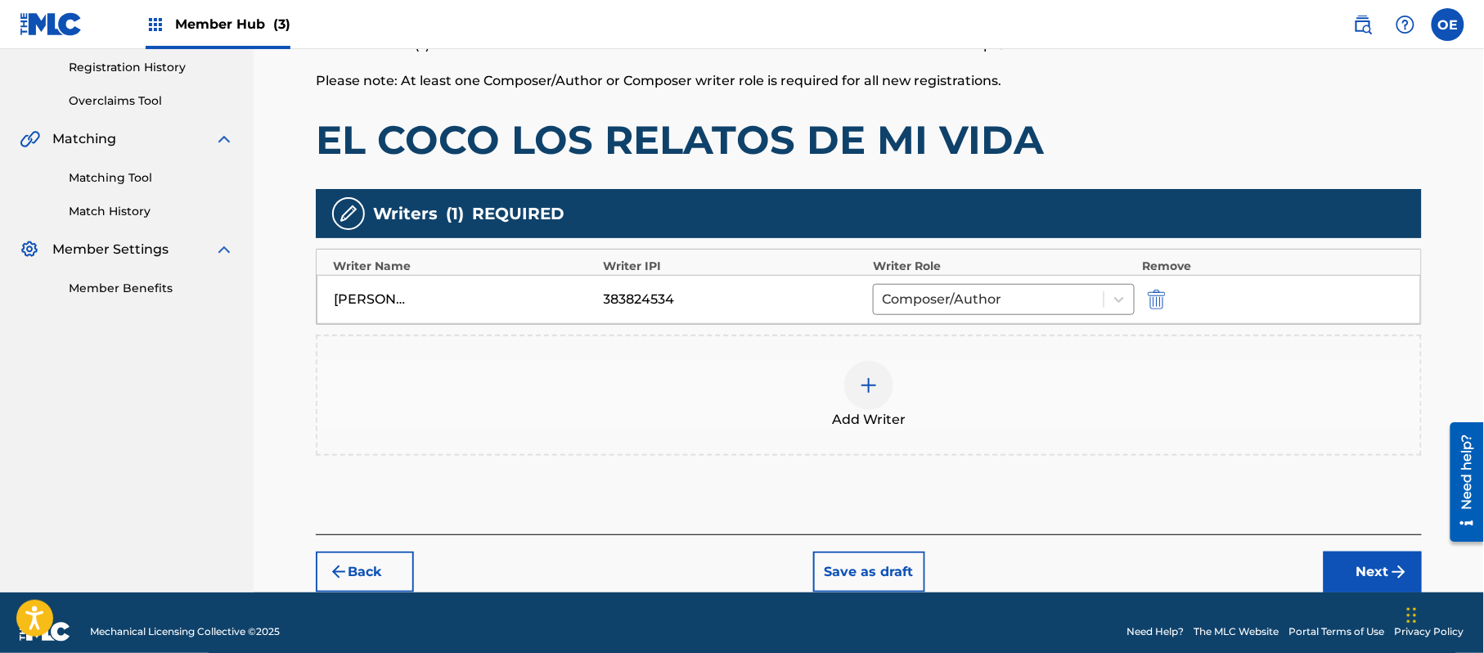
scroll to position [326, 0]
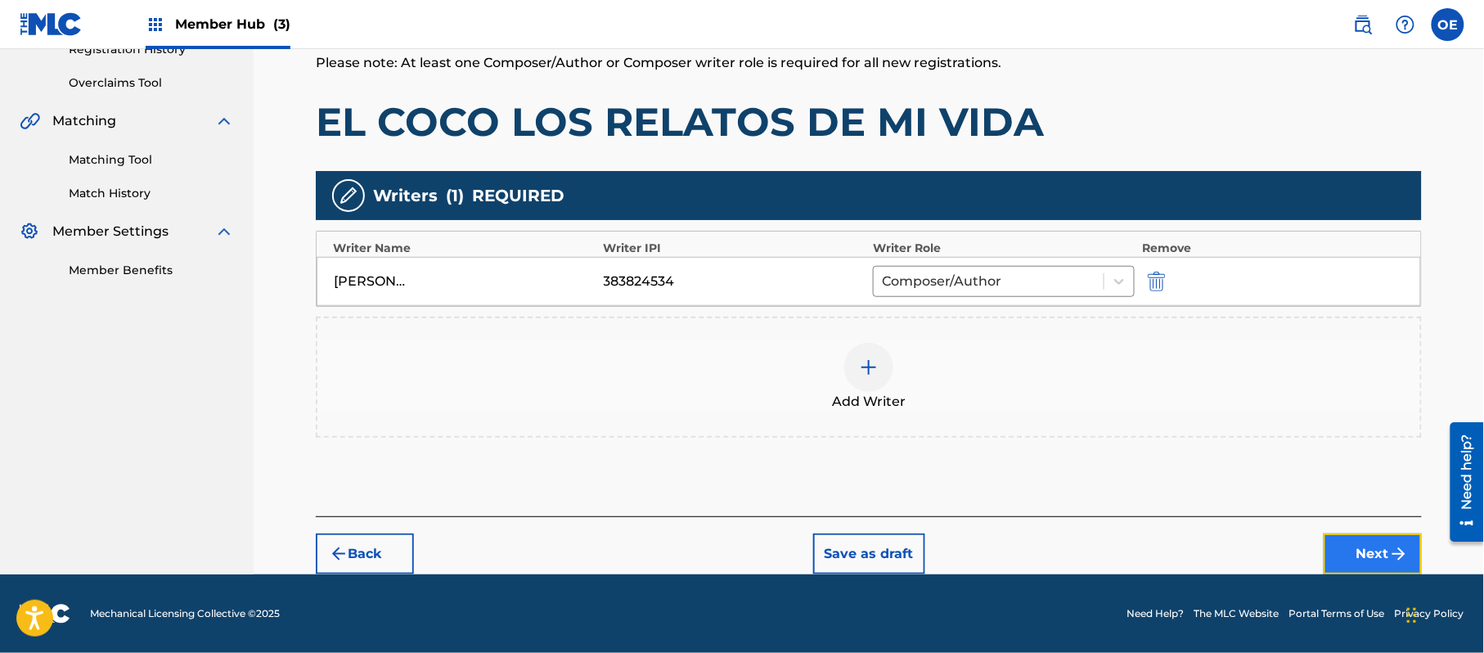
click at [1392, 545] on img "submit" at bounding box center [1399, 554] width 20 height 20
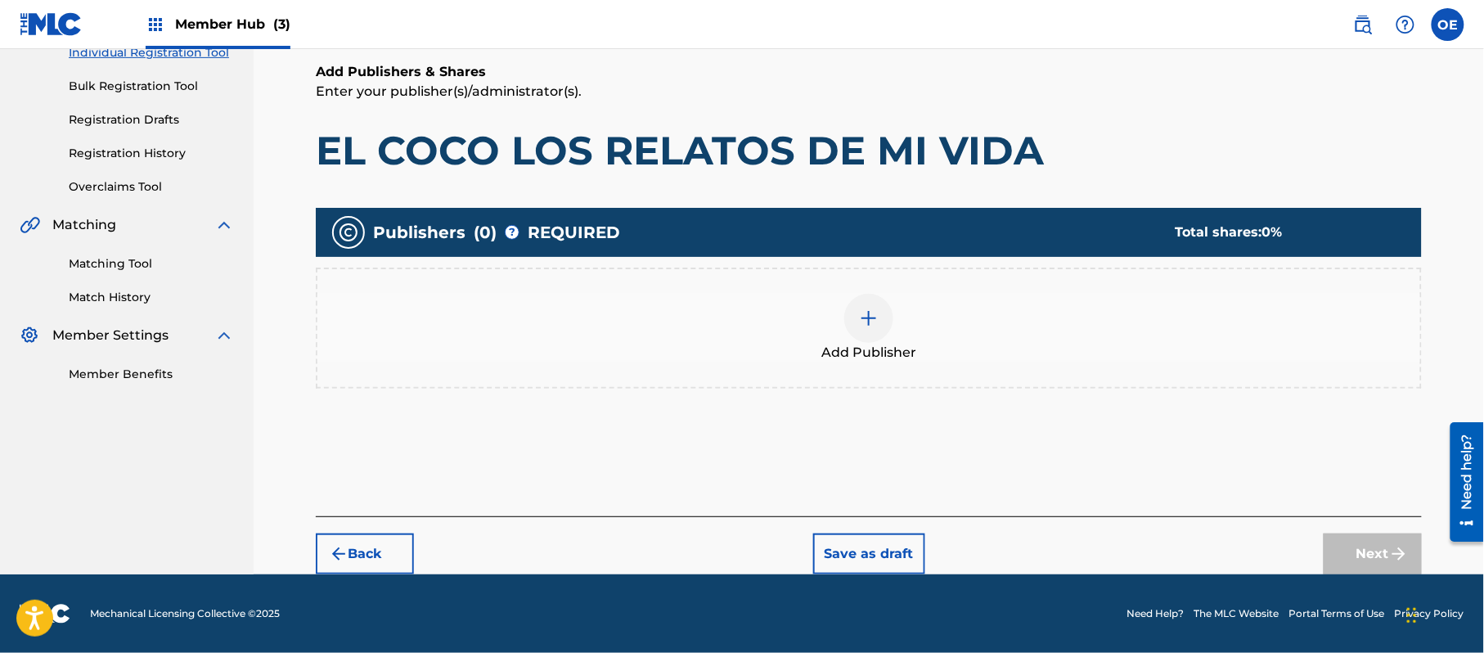
scroll to position [74, 0]
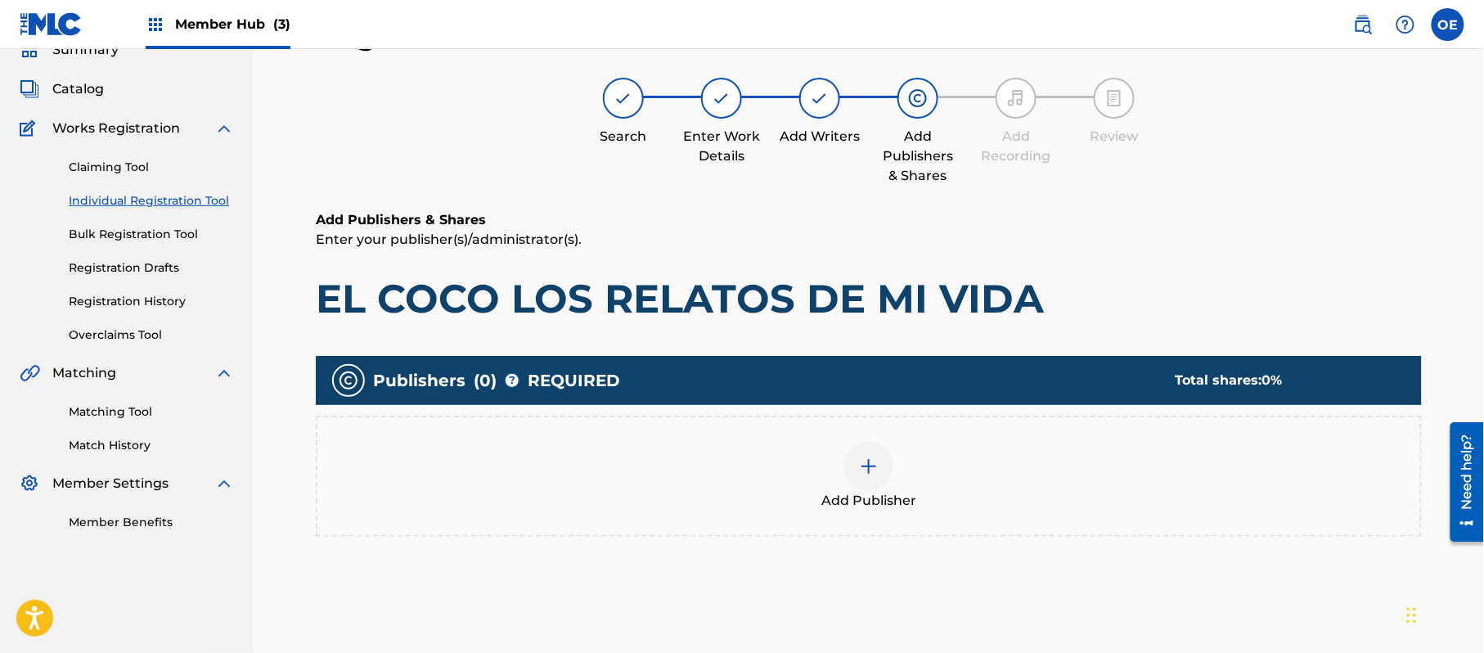
click at [952, 483] on div "Add Publisher" at bounding box center [868, 476] width 1103 height 69
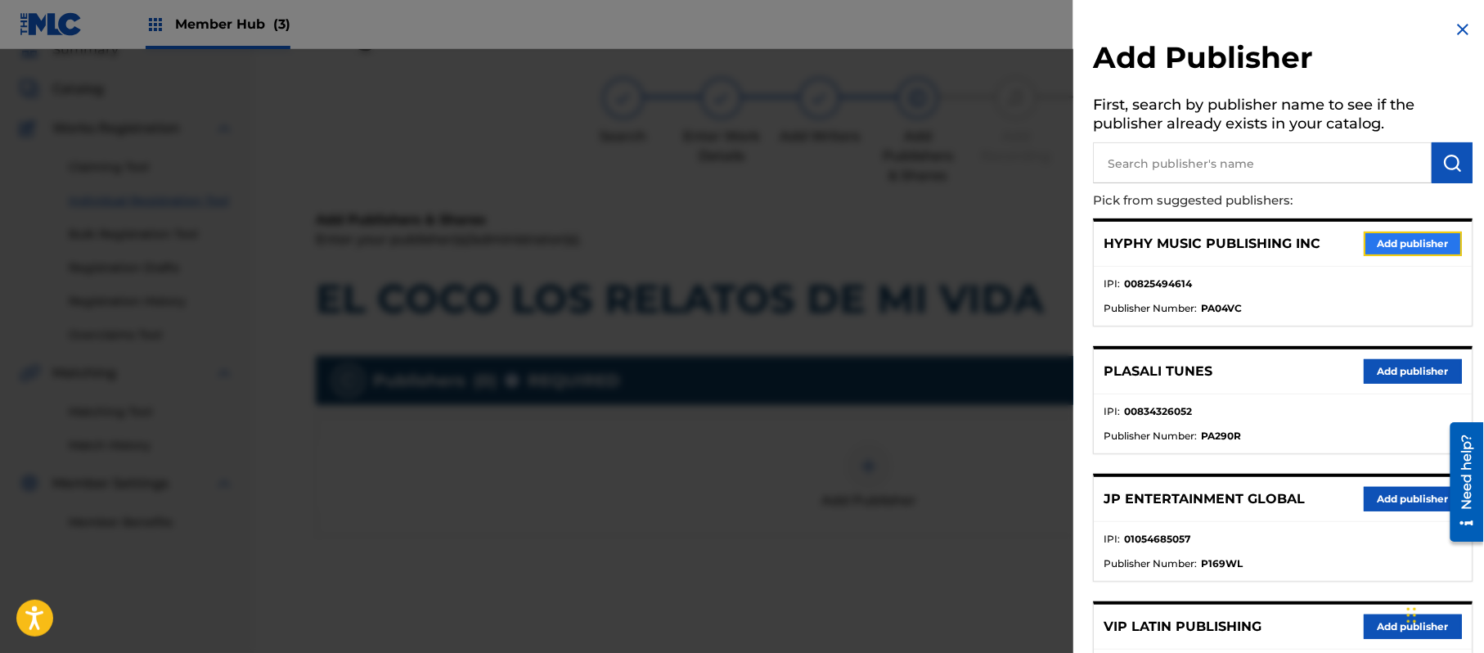
click at [1388, 237] on button "Add publisher" at bounding box center [1413, 244] width 98 height 25
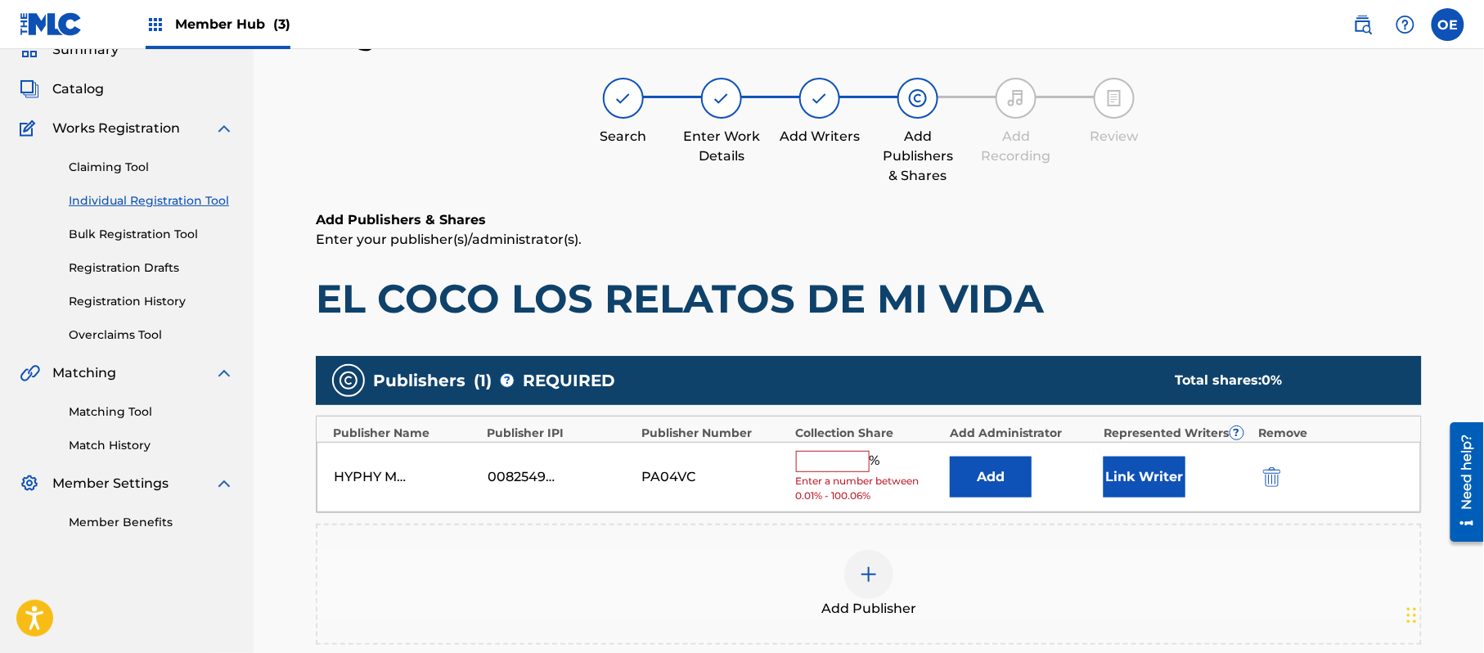
click at [829, 469] on input "text" at bounding box center [833, 461] width 74 height 21
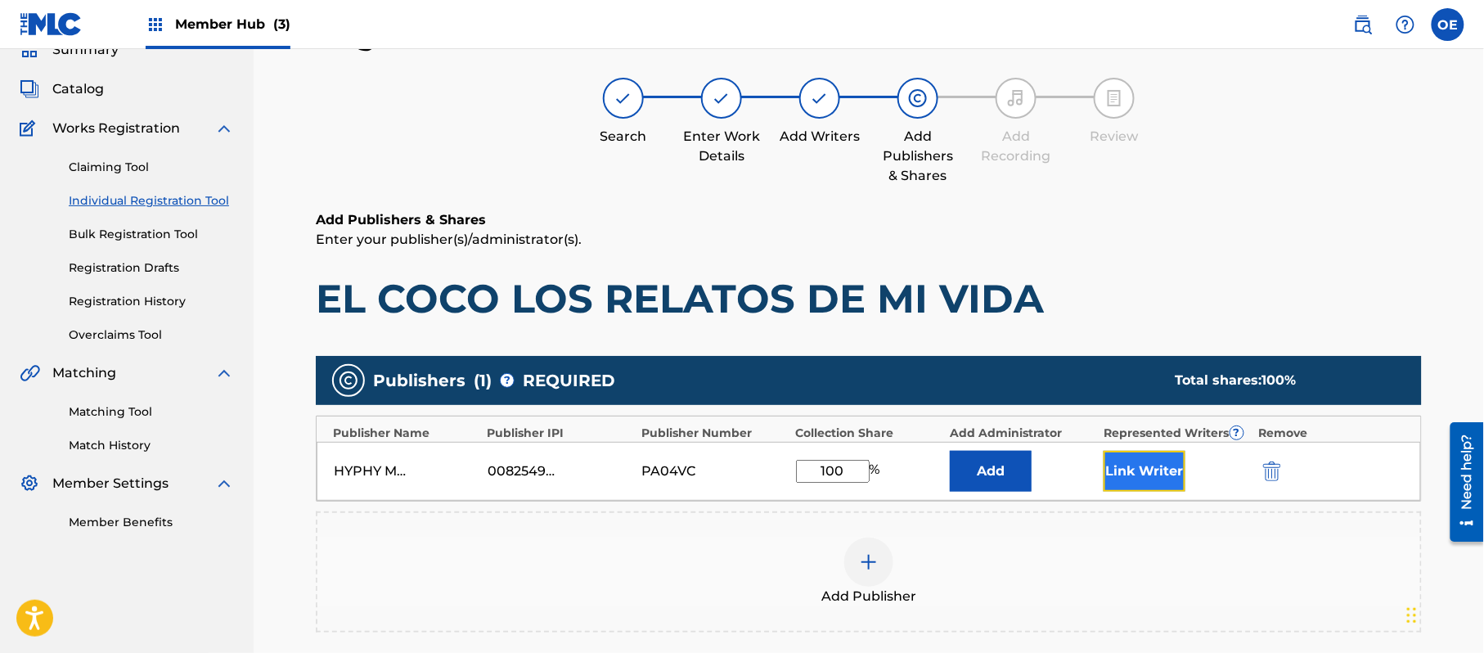
click at [1156, 485] on button "Link Writer" at bounding box center [1145, 471] width 82 height 41
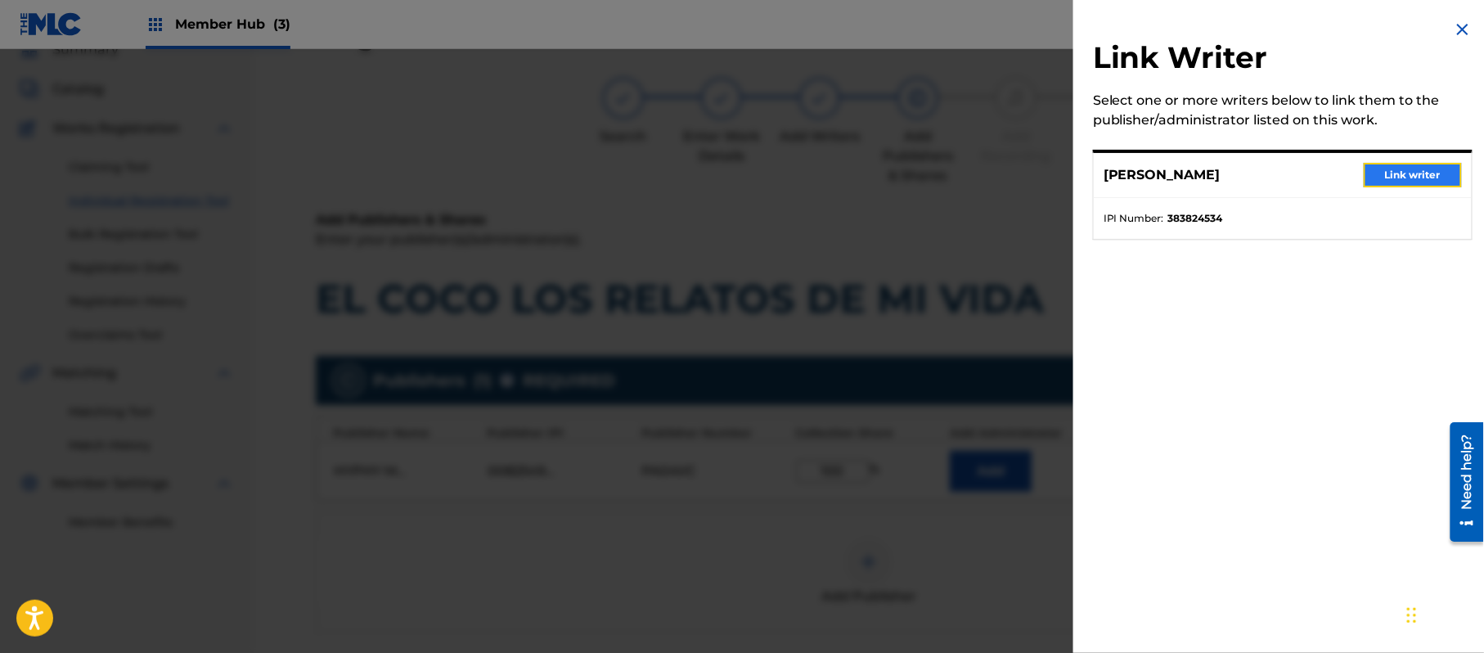
click at [1372, 168] on button "Link writer" at bounding box center [1413, 175] width 98 height 25
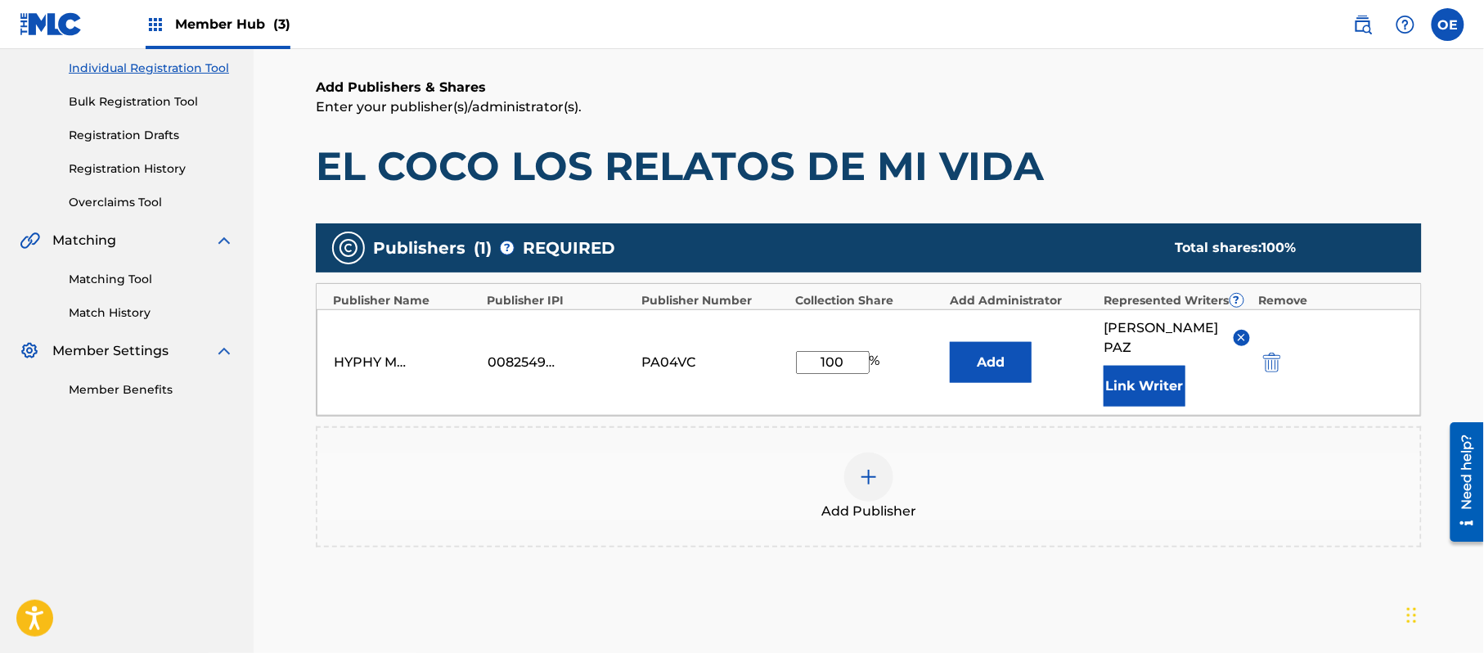
scroll to position [344, 0]
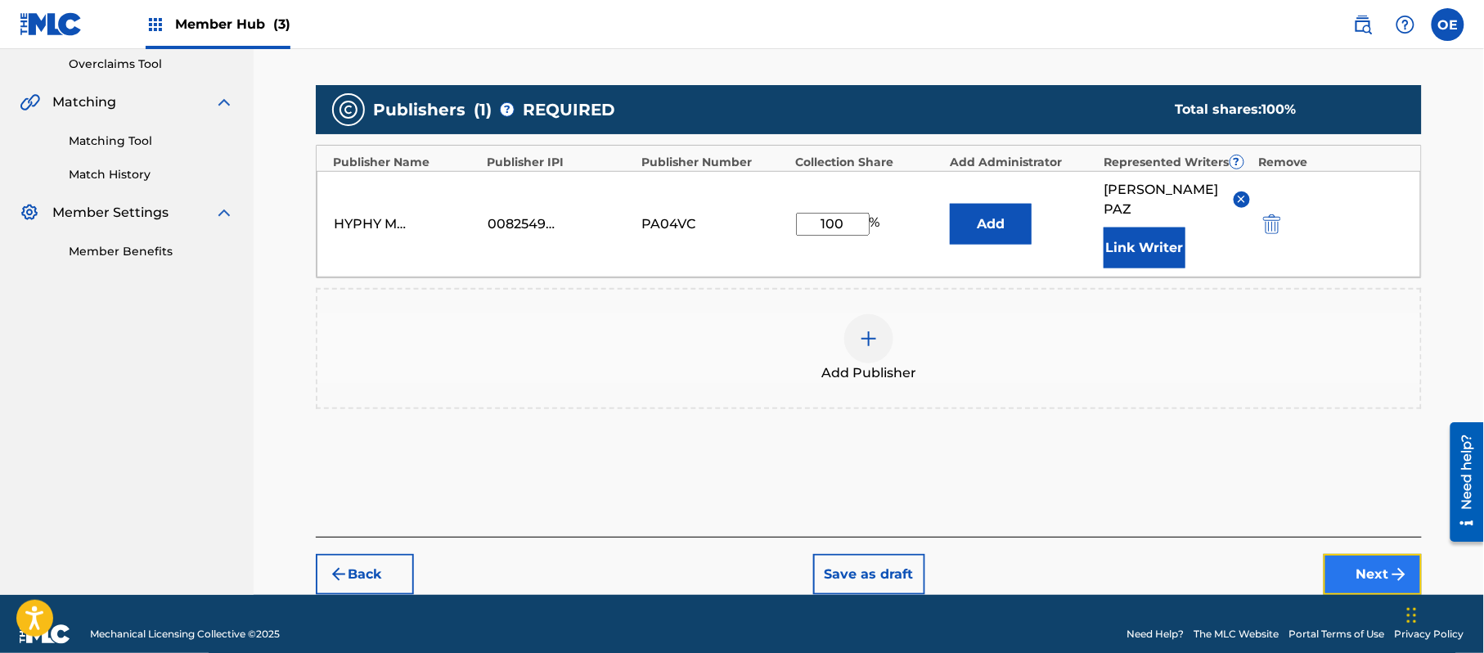
click at [1362, 554] on button "Next" at bounding box center [1373, 574] width 98 height 41
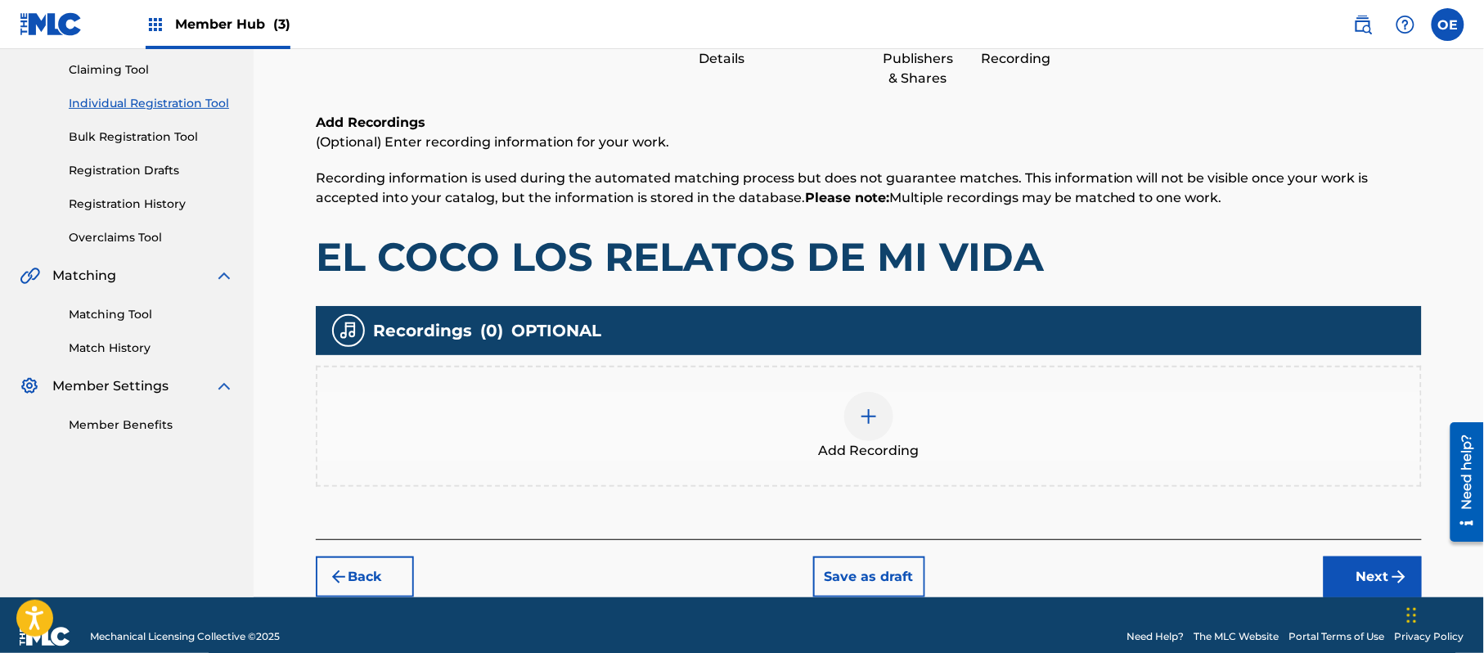
scroll to position [74, 0]
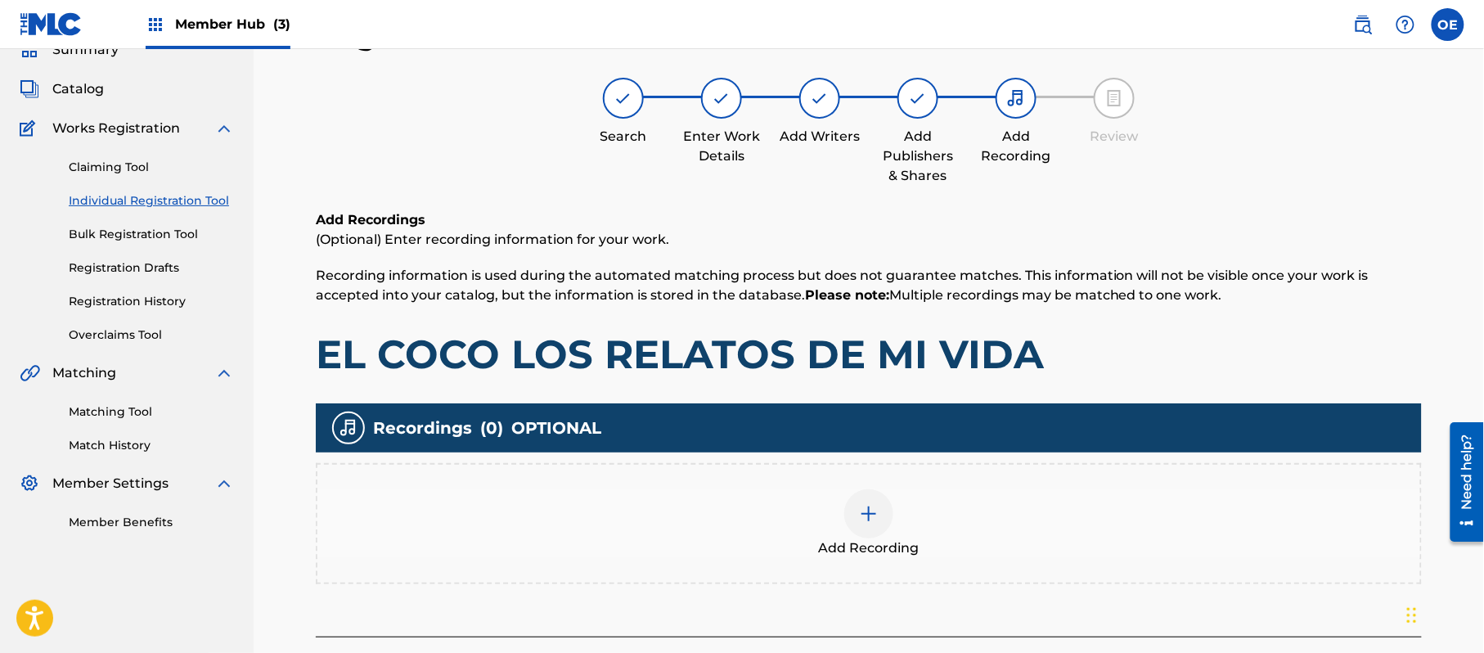
click at [894, 494] on div "Add Recording" at bounding box center [868, 523] width 1103 height 69
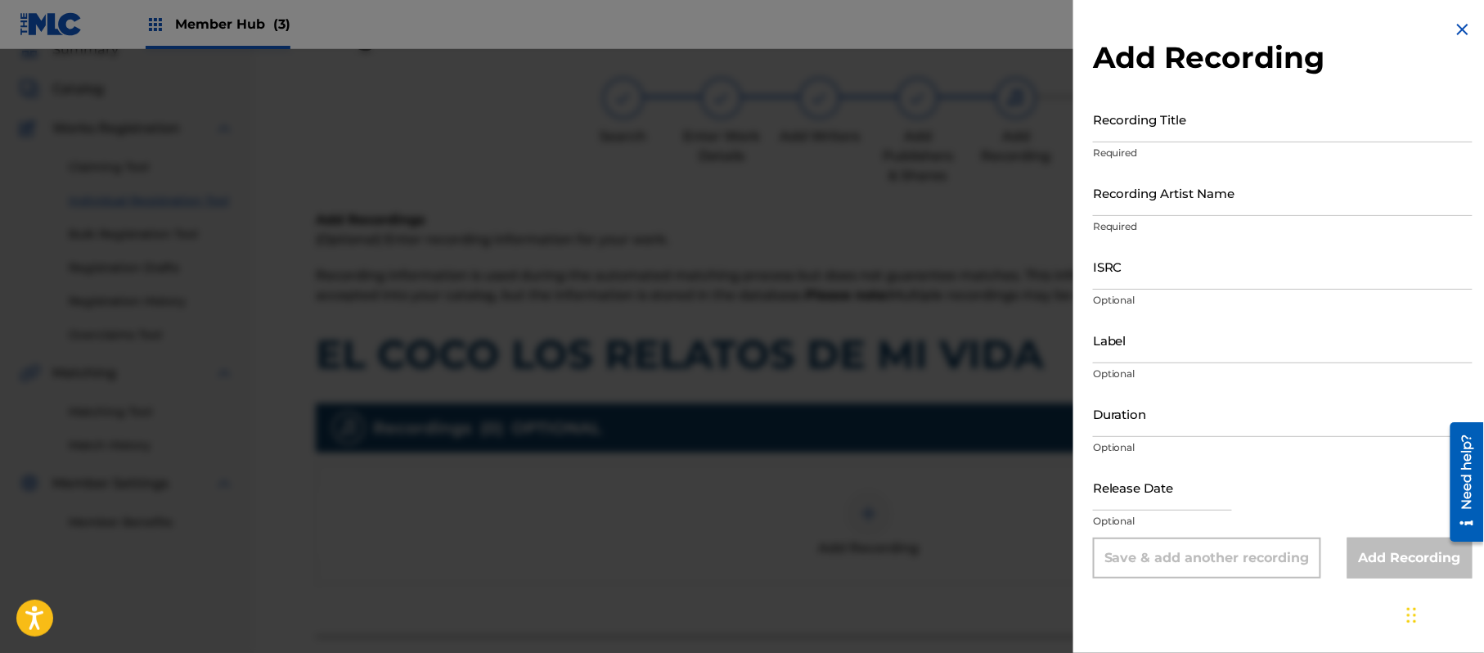
click at [1453, 27] on img at bounding box center [1463, 30] width 20 height 20
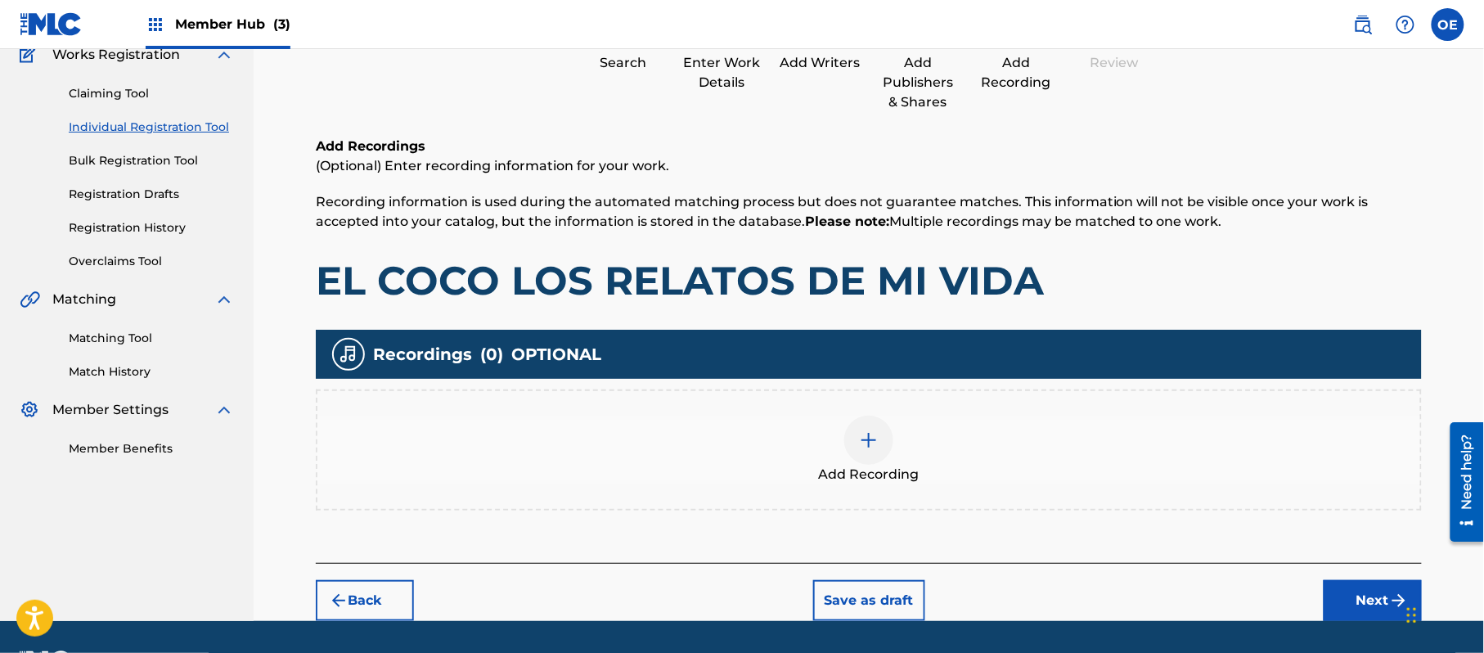
scroll to position [191, 0]
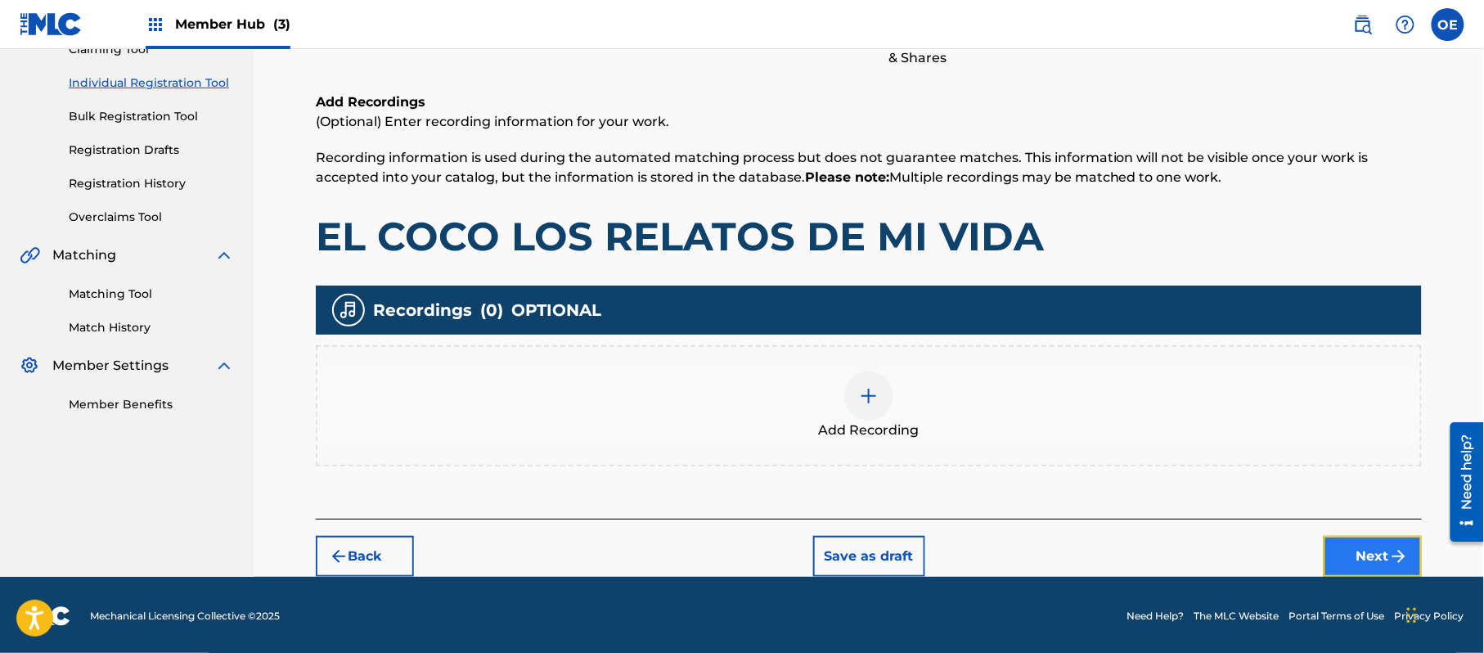
click at [1334, 545] on button "Next" at bounding box center [1373, 556] width 98 height 41
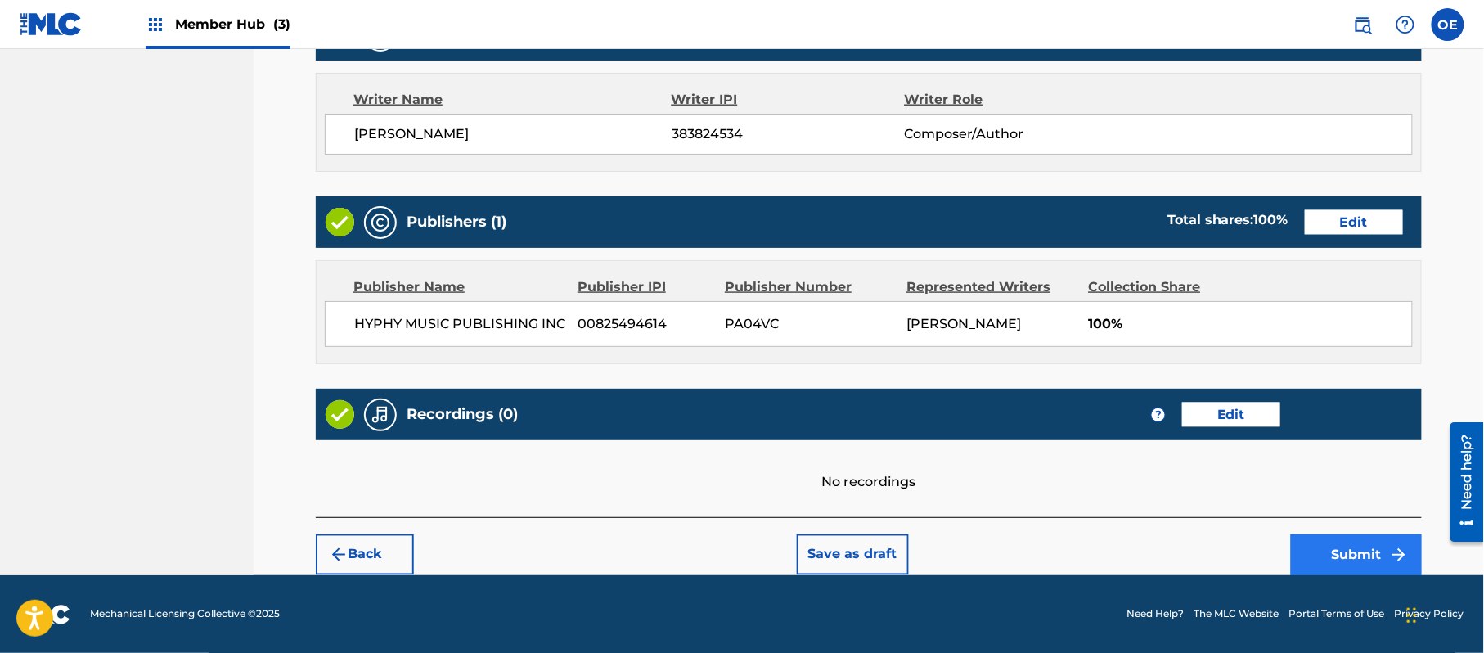
scroll to position [678, 0]
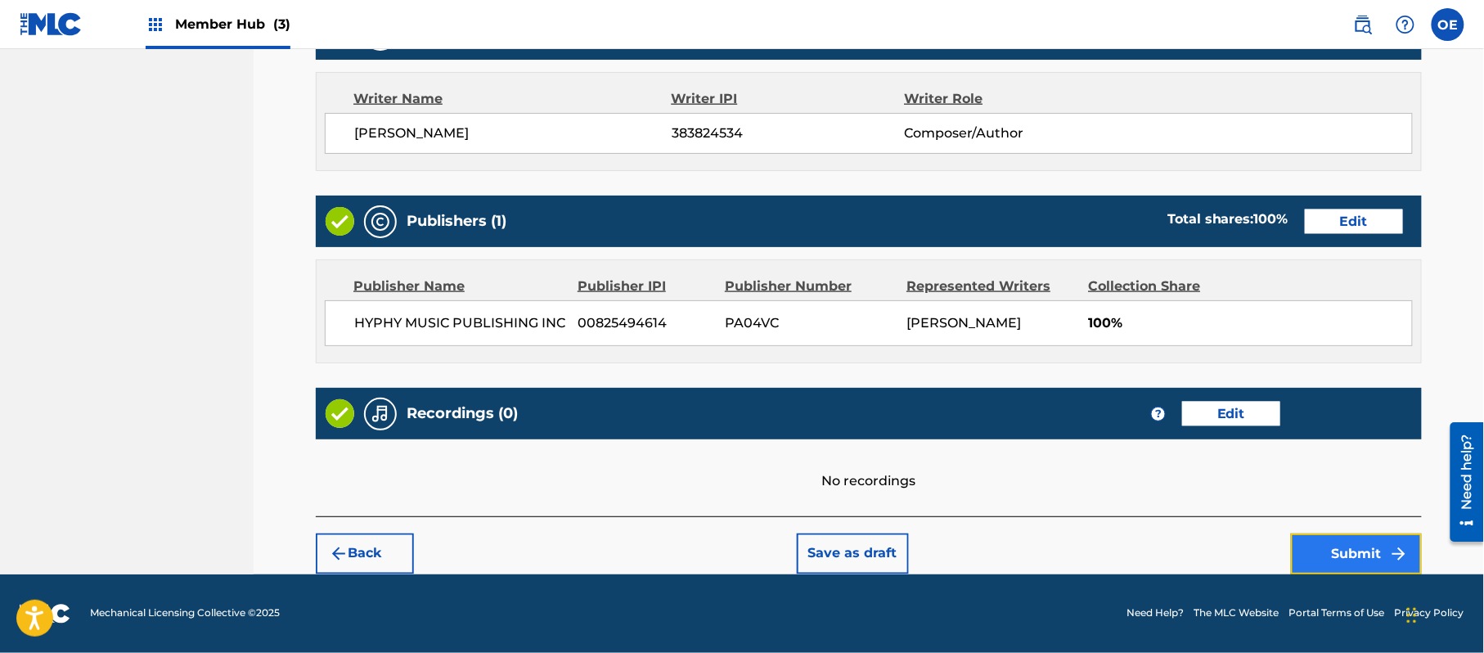
click at [1330, 544] on button "Submit" at bounding box center [1356, 553] width 131 height 41
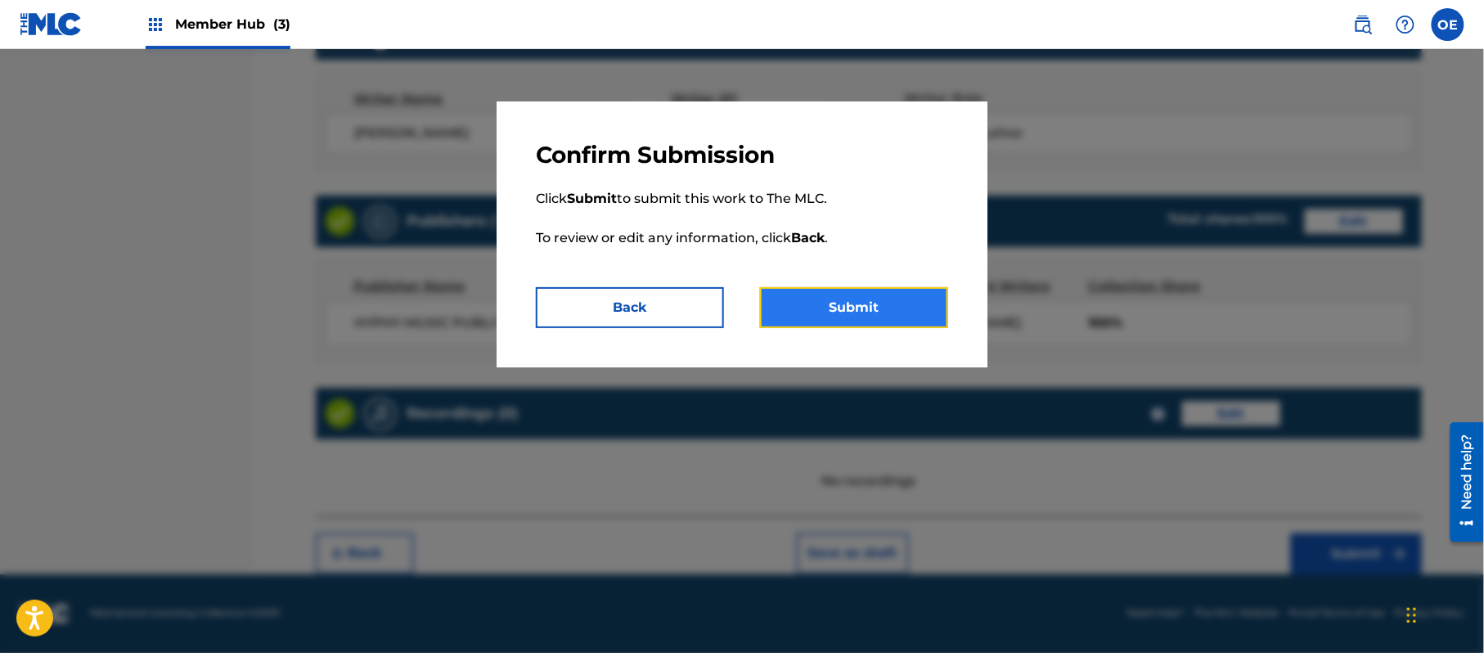
click at [852, 295] on button "Submit" at bounding box center [854, 307] width 188 height 41
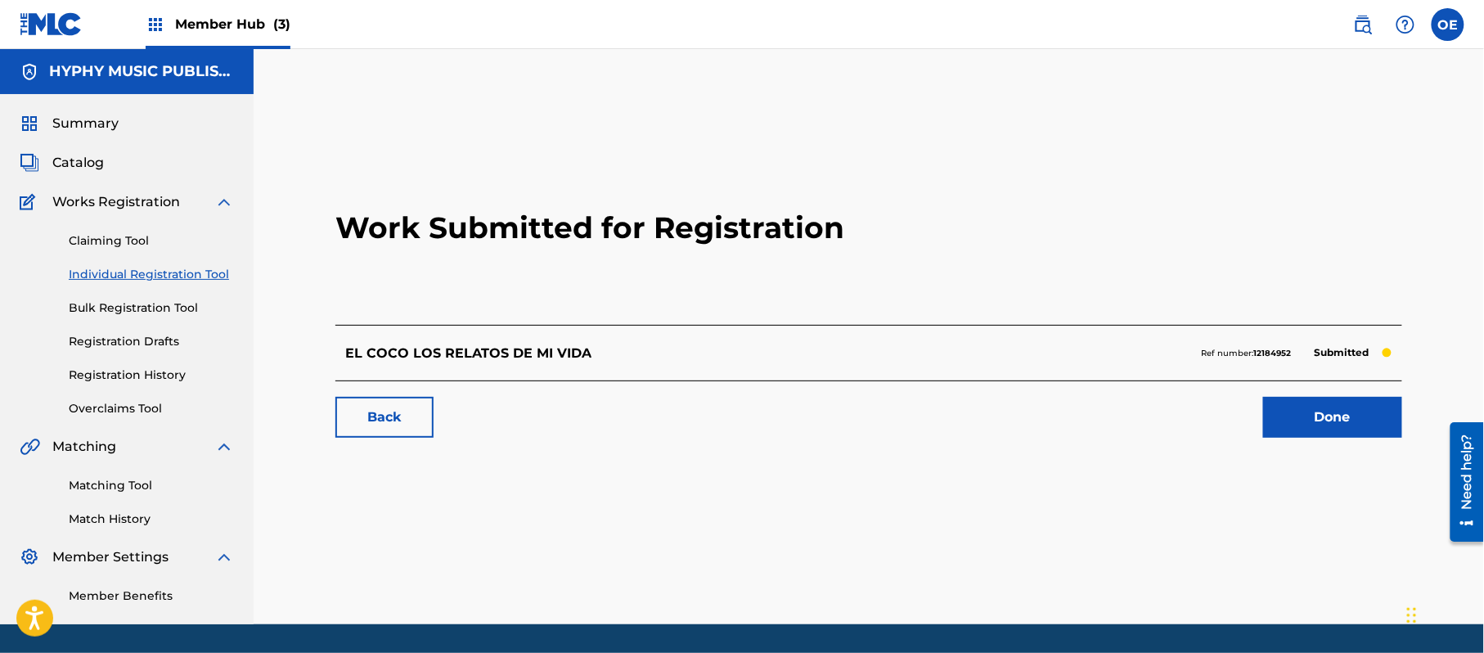
drag, startPoint x: 178, startPoint y: 277, endPoint x: 312, endPoint y: 394, distance: 178.0
click at [178, 277] on link "Individual Registration Tool" at bounding box center [151, 274] width 165 height 17
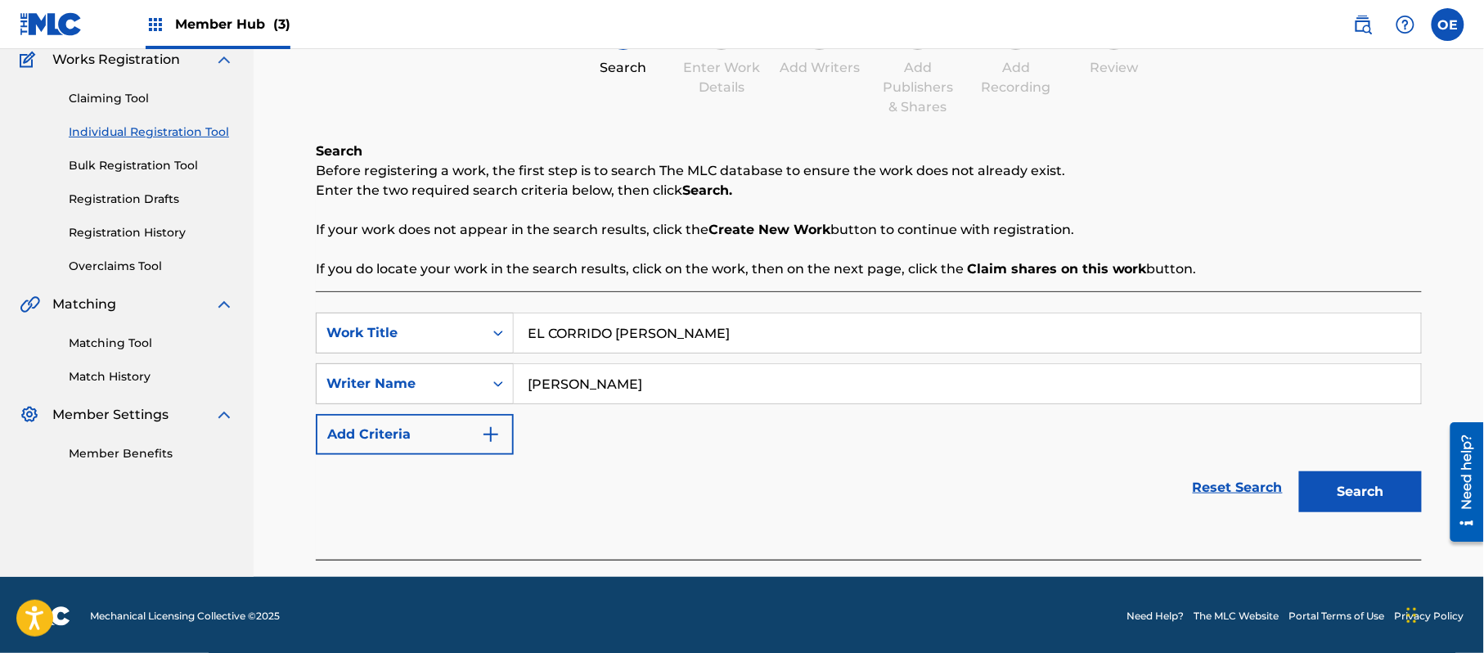
scroll to position [145, 0]
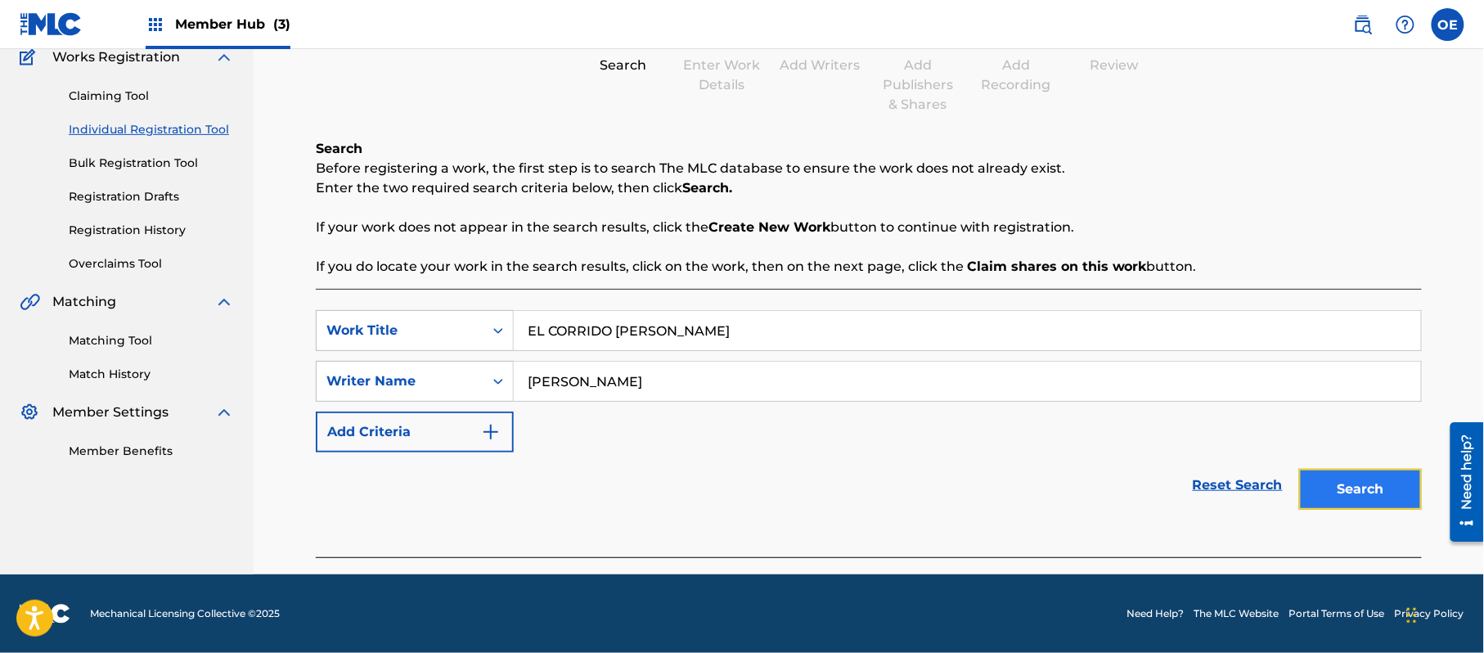
click at [1332, 484] on button "Search" at bounding box center [1360, 489] width 123 height 41
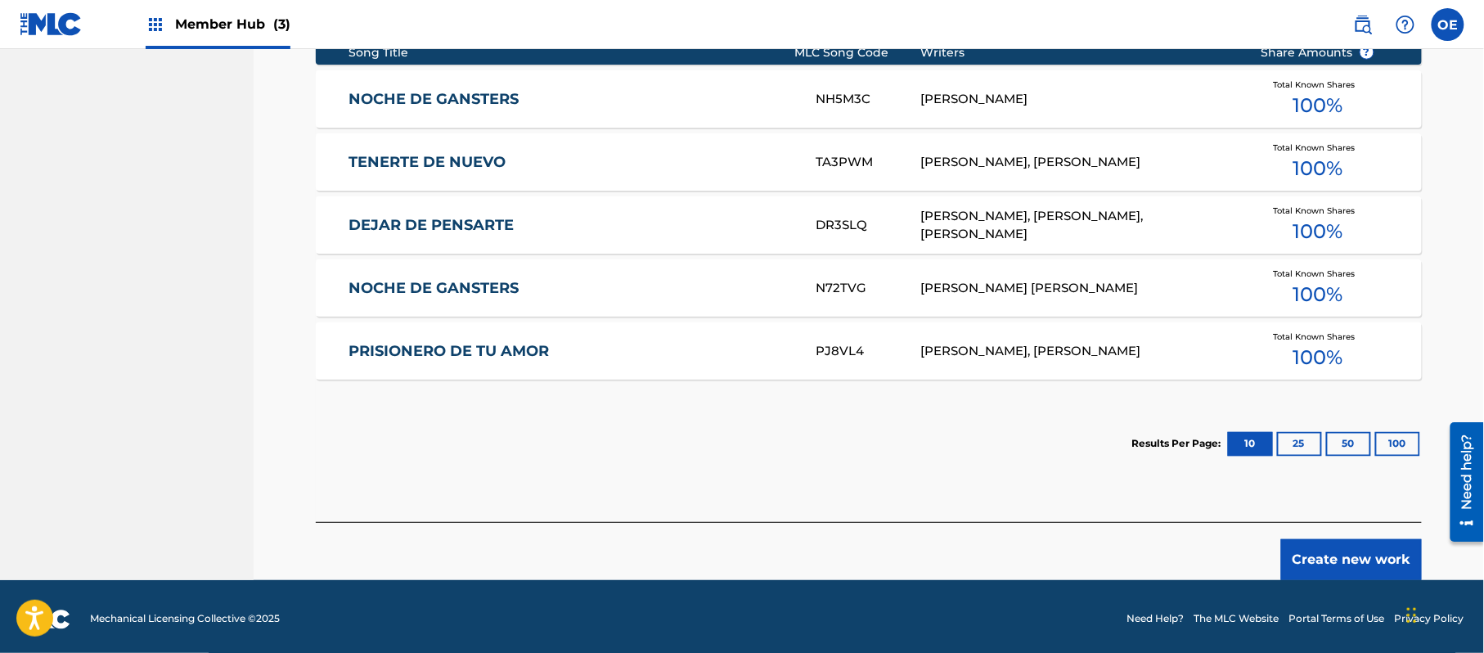
scroll to position [700, 0]
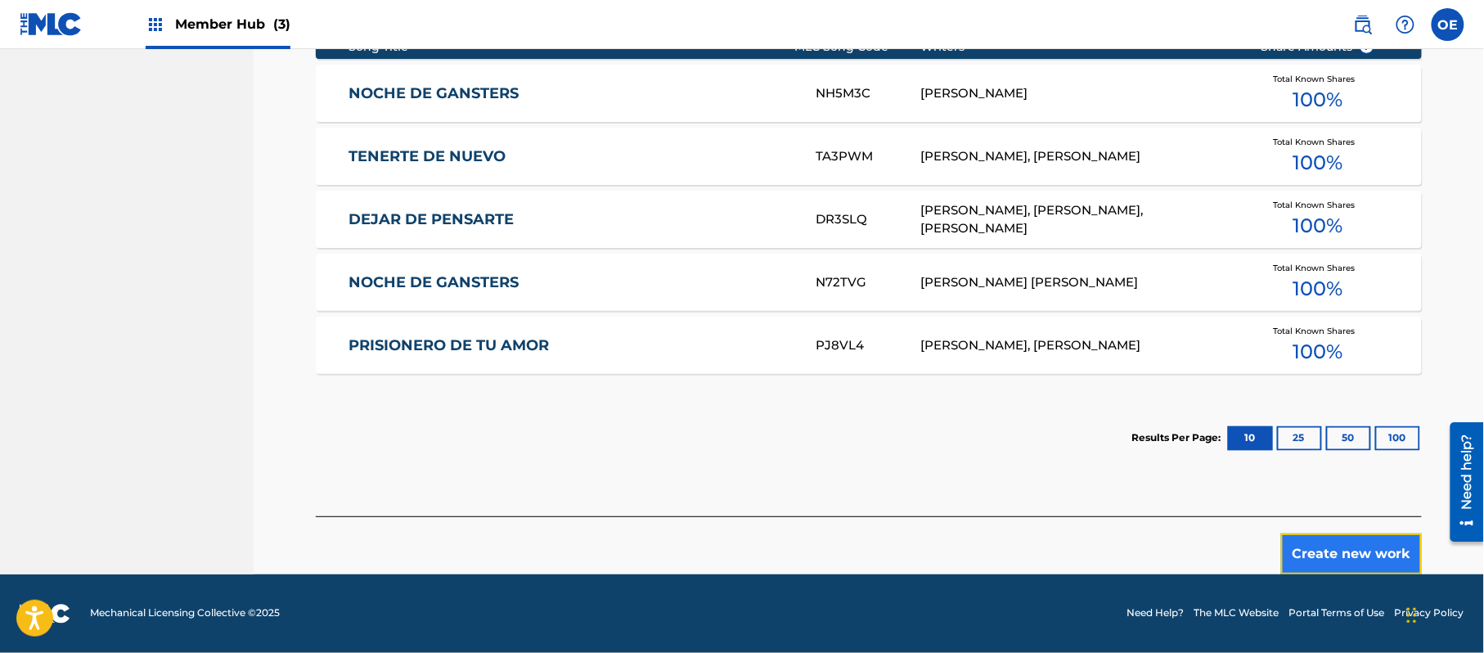
click at [1330, 542] on button "Create new work" at bounding box center [1351, 553] width 141 height 41
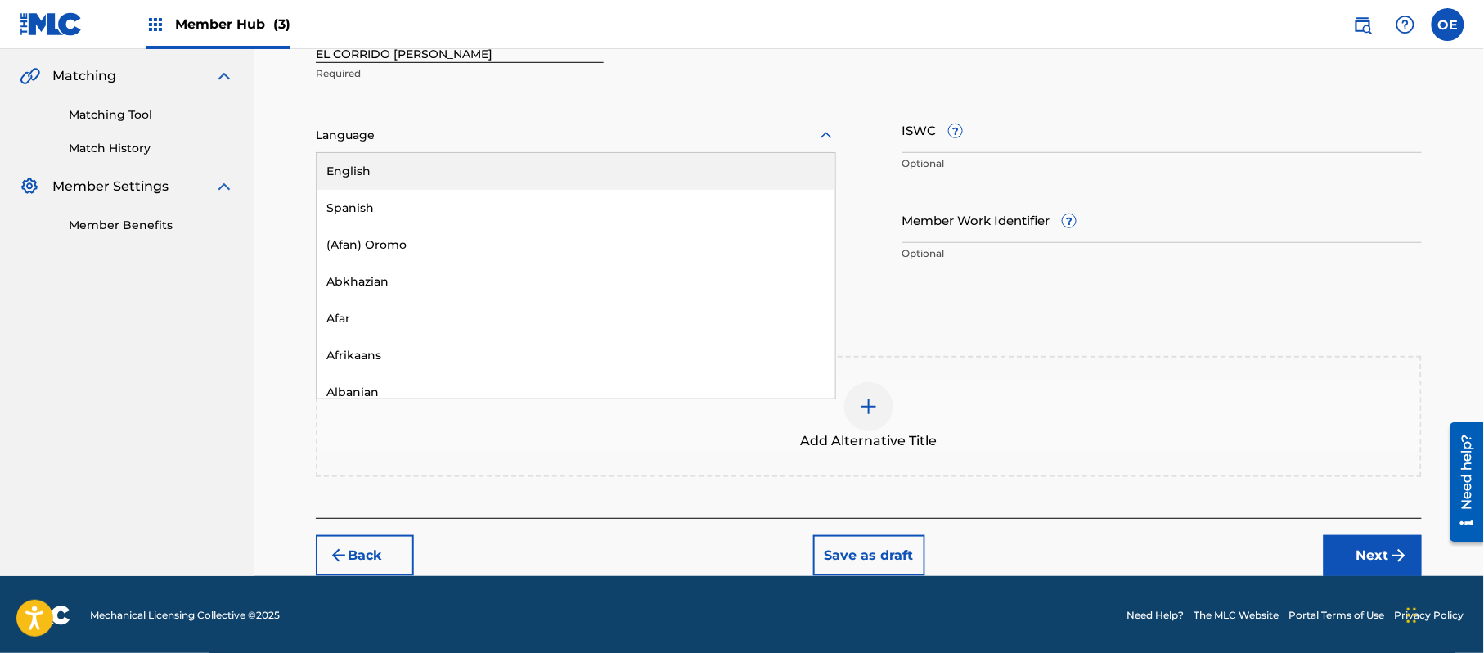
drag, startPoint x: 481, startPoint y: 133, endPoint x: 466, endPoint y: 164, distance: 35.1
click at [479, 135] on div at bounding box center [576, 135] width 520 height 20
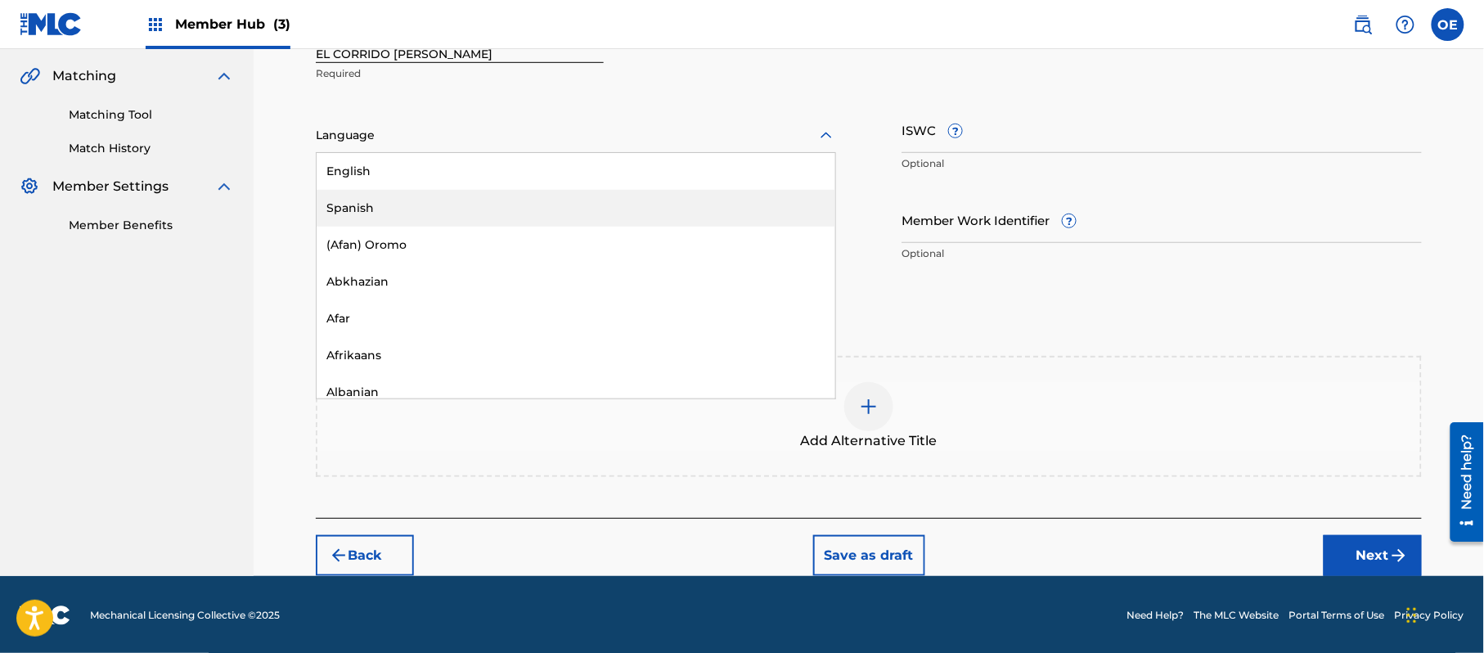
click at [443, 194] on div "Spanish" at bounding box center [576, 208] width 519 height 37
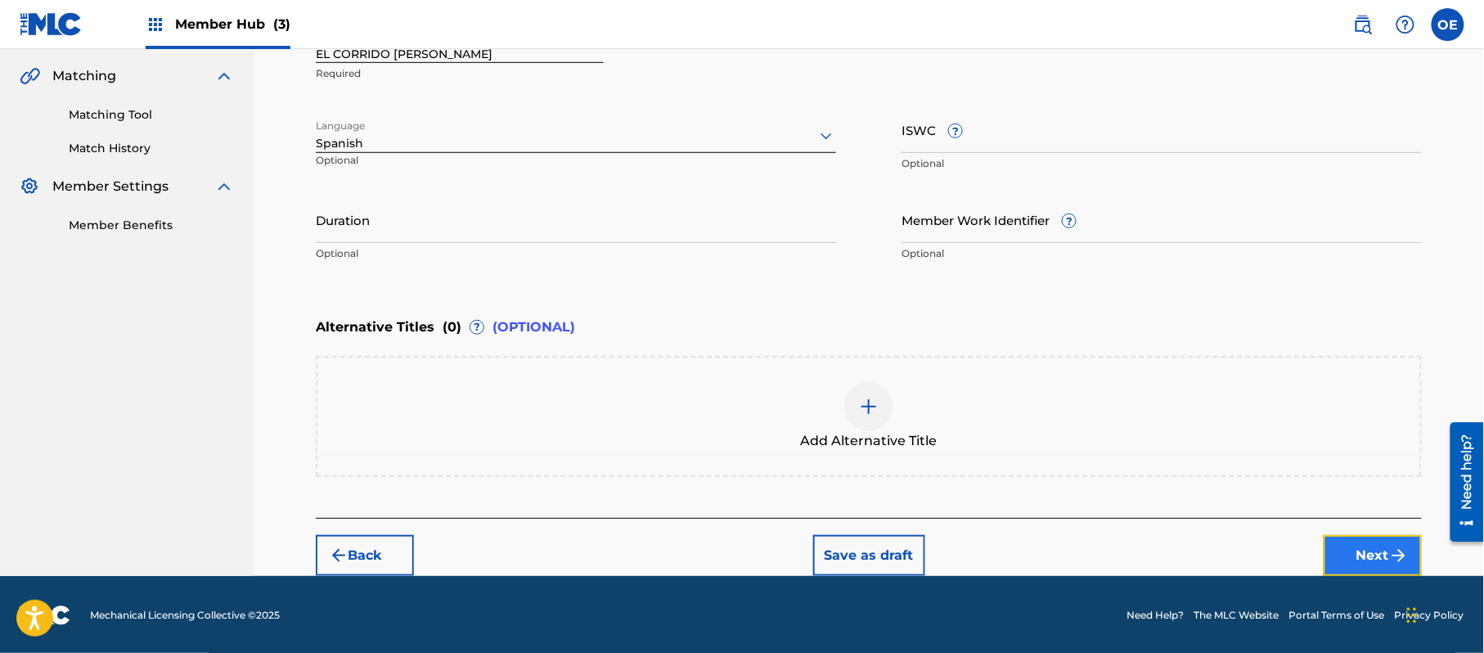
click at [1380, 555] on button "Next" at bounding box center [1373, 555] width 98 height 41
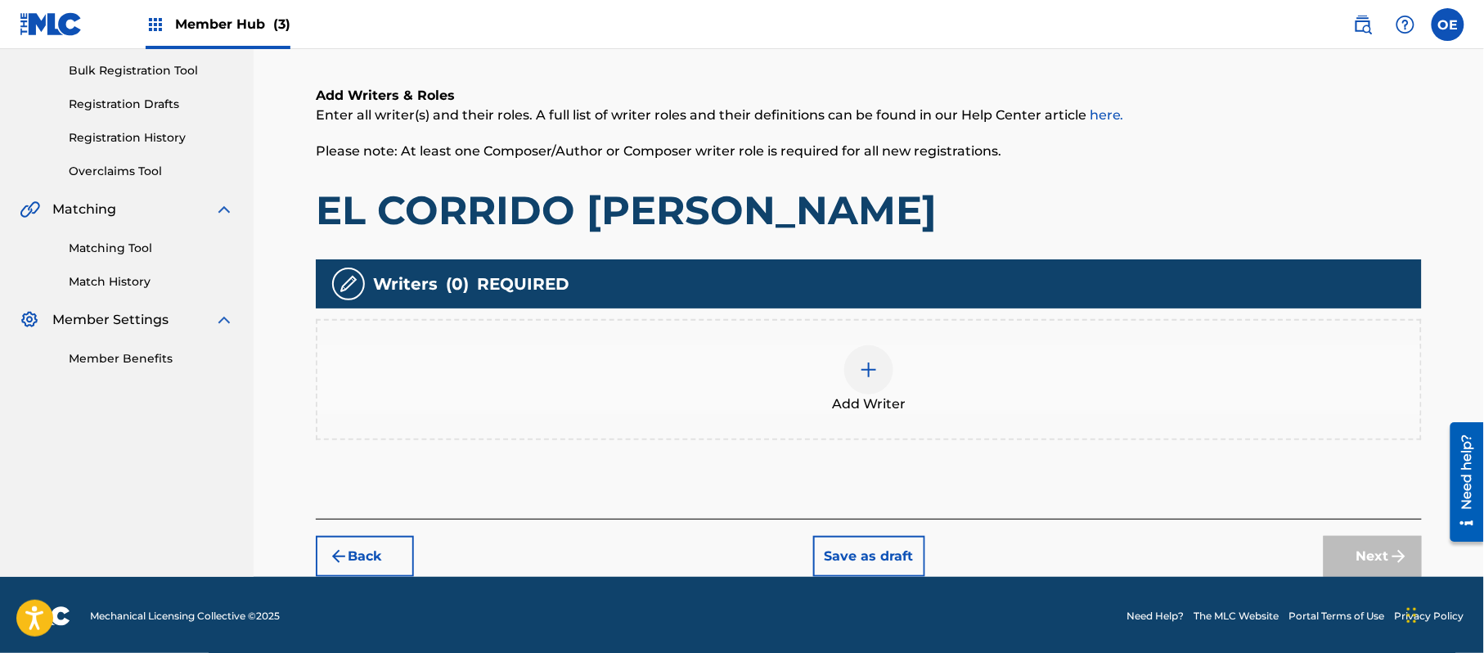
scroll to position [74, 0]
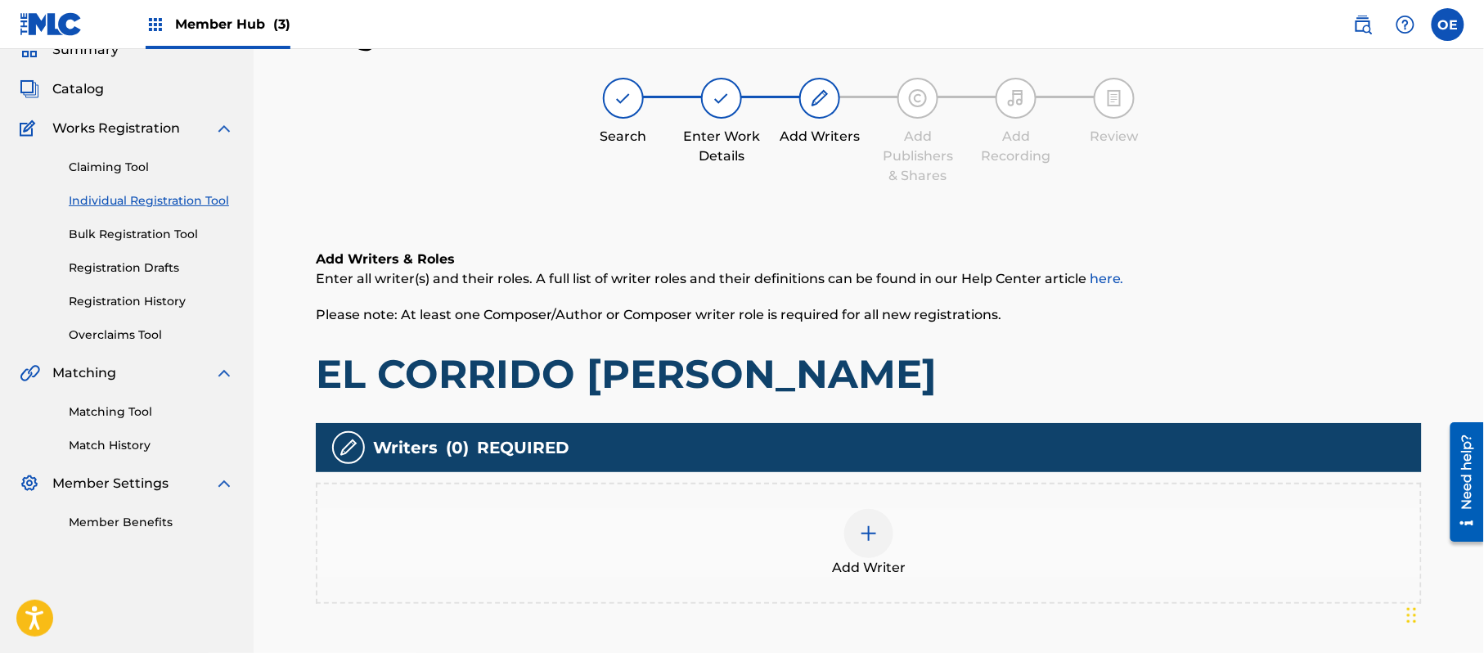
click at [862, 524] on img at bounding box center [869, 534] width 20 height 20
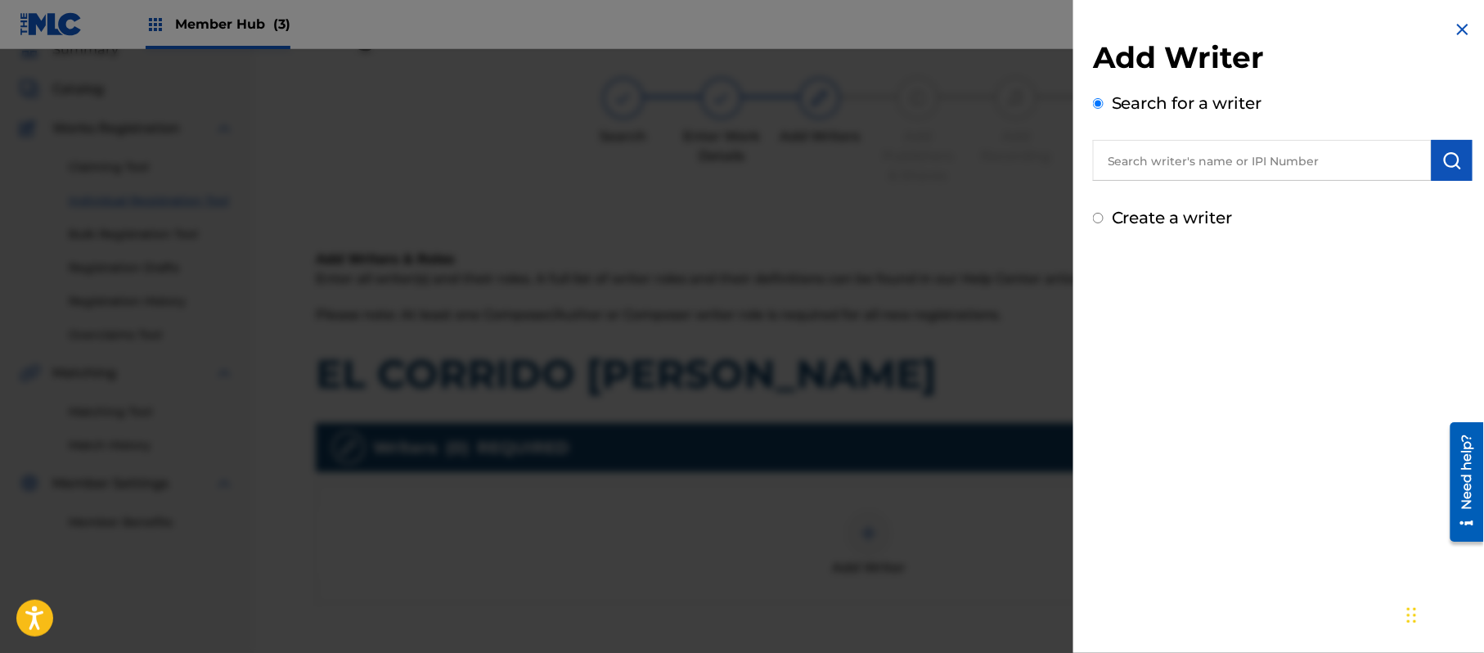
click at [1177, 224] on label "Create a writer" at bounding box center [1172, 218] width 121 height 20
click at [1104, 223] on input "Create a writer" at bounding box center [1098, 218] width 11 height 11
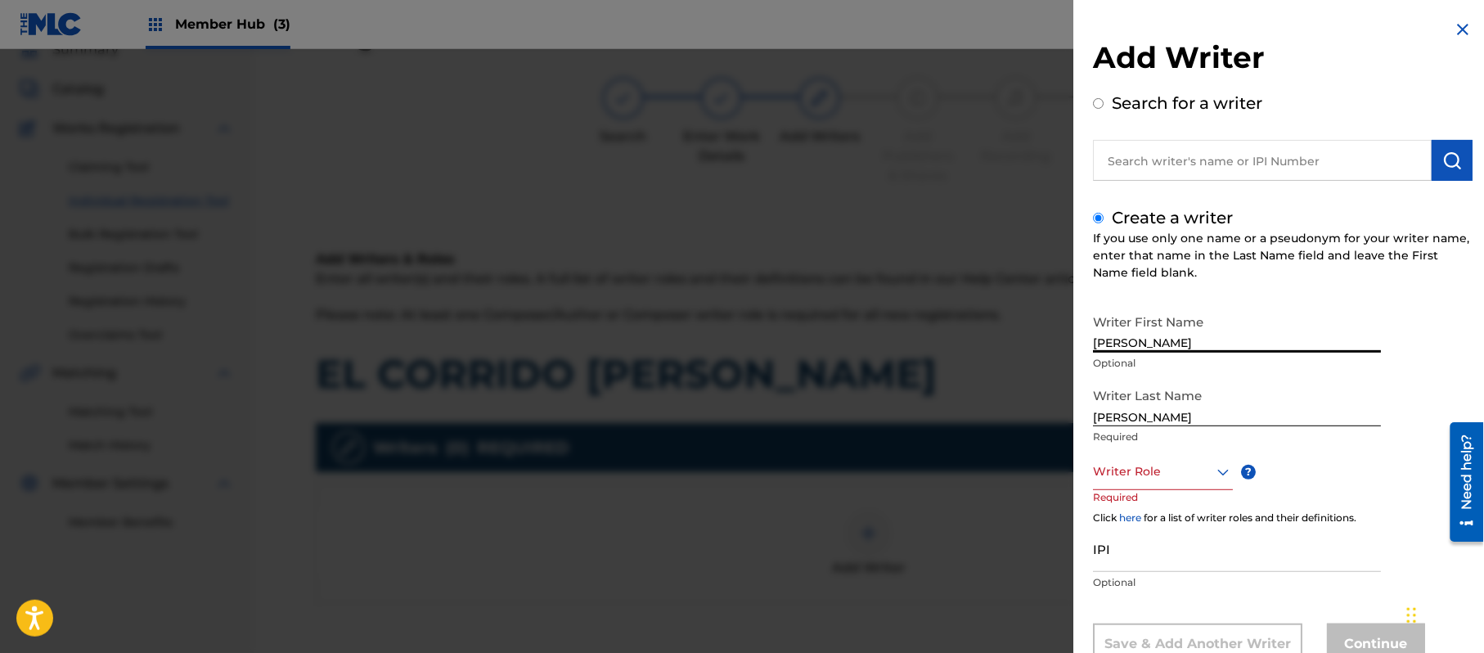
drag, startPoint x: 1185, startPoint y: 344, endPoint x: 1134, endPoint y: 358, distance: 52.8
click at [1134, 358] on div "Writer First Name [PERSON_NAME] Optional" at bounding box center [1237, 343] width 288 height 74
drag, startPoint x: 1132, startPoint y: 410, endPoint x: 1008, endPoint y: 410, distance: 124.4
click at [1042, 414] on div "Add Writer Search for a writer Create a writer If you use only one name or a ps…" at bounding box center [742, 351] width 1484 height 604
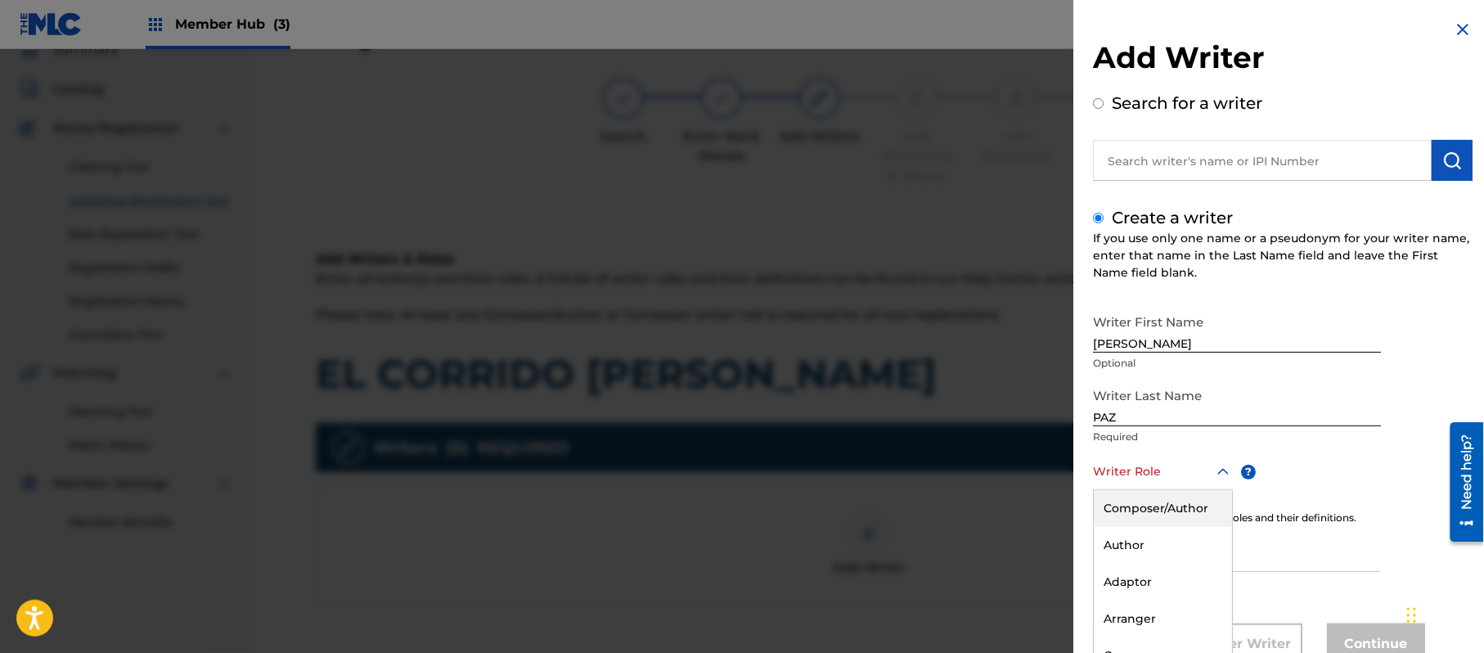
click at [1123, 457] on div "8 results available. Use Up and Down to choose options, press Enter to select t…" at bounding box center [1163, 471] width 140 height 37
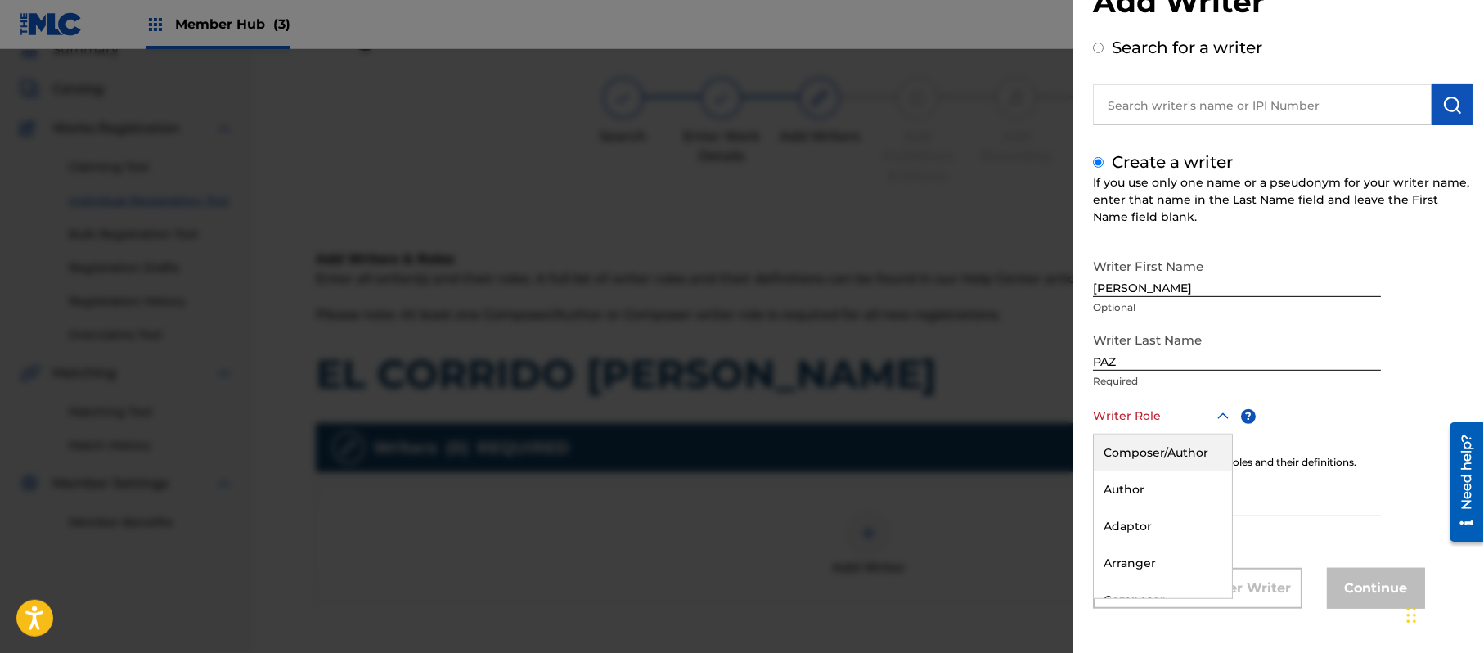
click at [1123, 455] on div "Composer/Author" at bounding box center [1163, 452] width 138 height 37
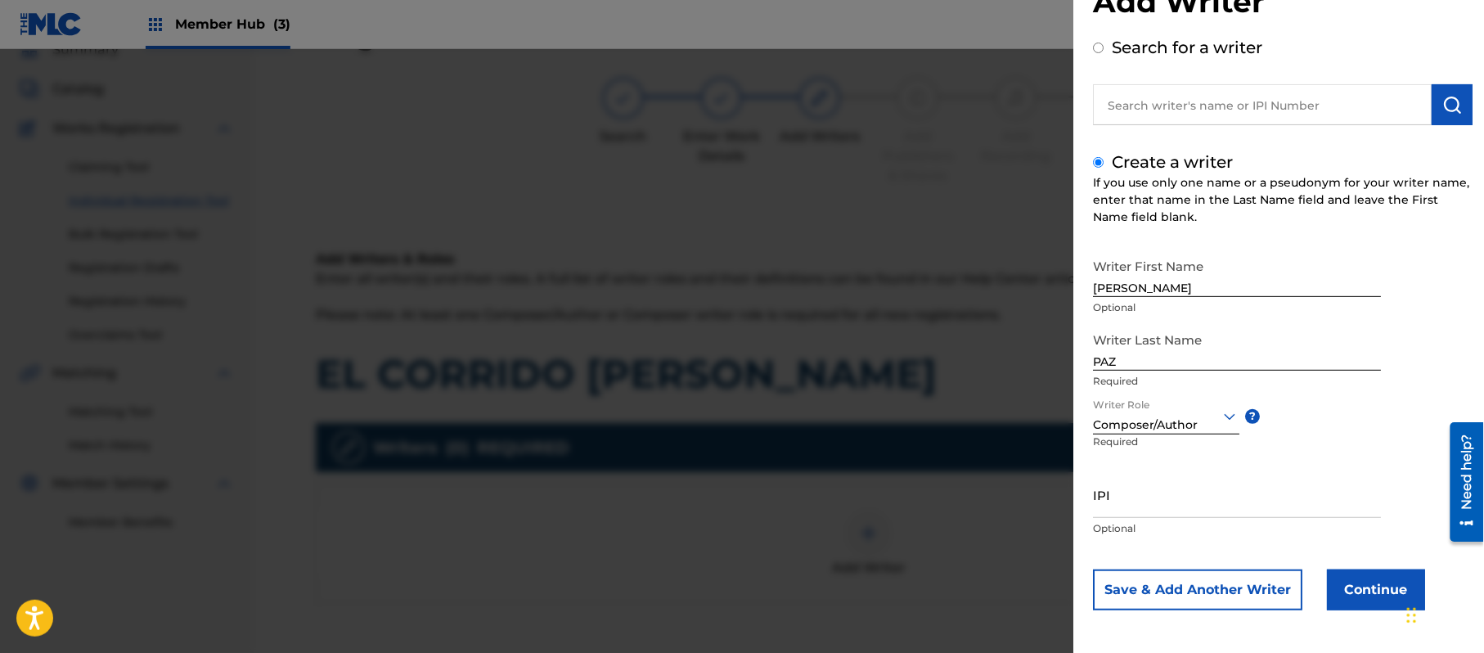
drag, startPoint x: 1146, startPoint y: 486, endPoint x: 1152, endPoint y: 446, distance: 40.5
click at [1149, 481] on input "IPI" at bounding box center [1237, 494] width 288 height 47
click at [1332, 587] on button "Continue" at bounding box center [1376, 589] width 98 height 41
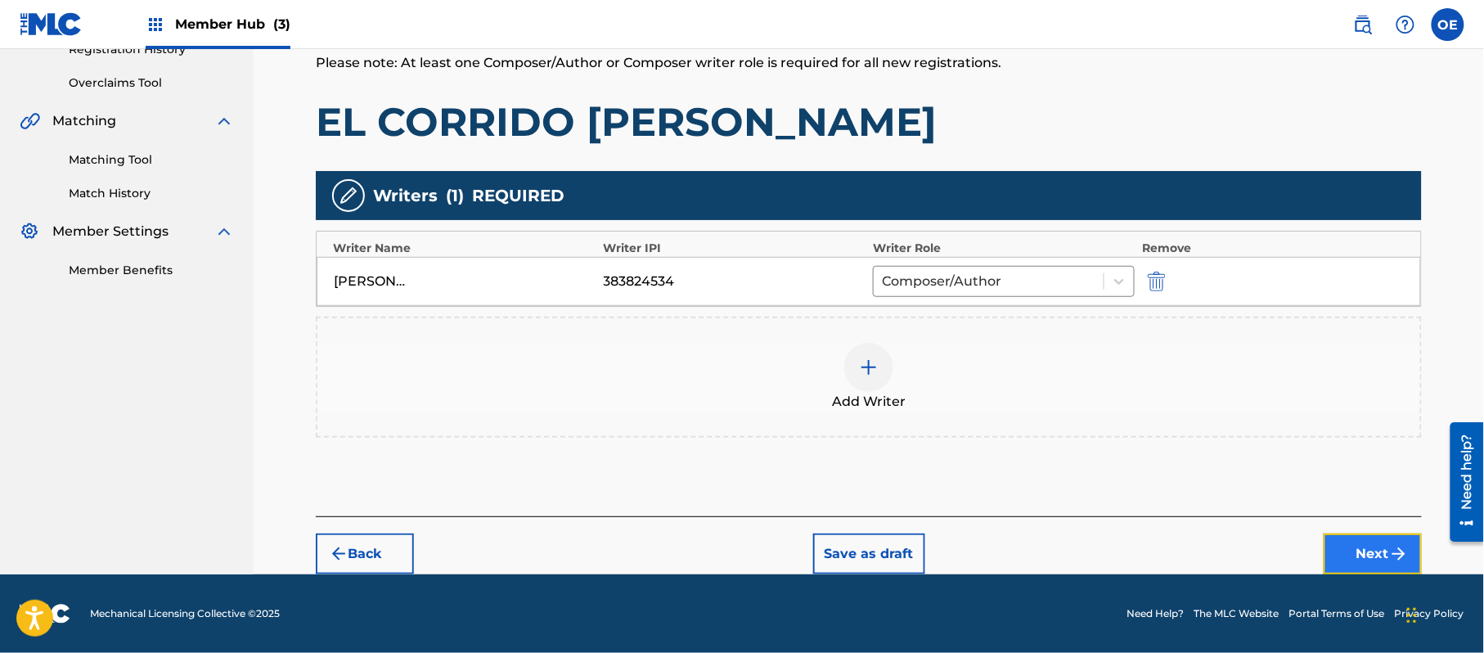
click at [1343, 561] on button "Next" at bounding box center [1373, 553] width 98 height 41
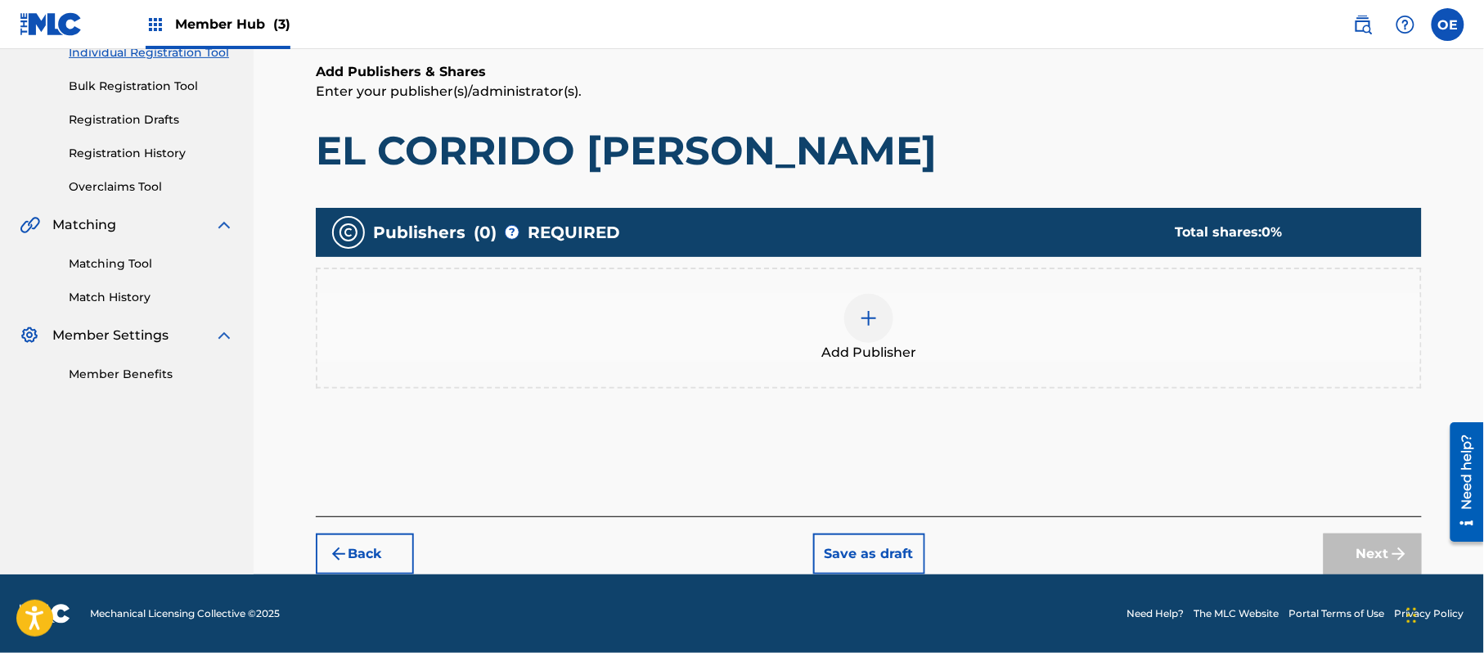
scroll to position [74, 0]
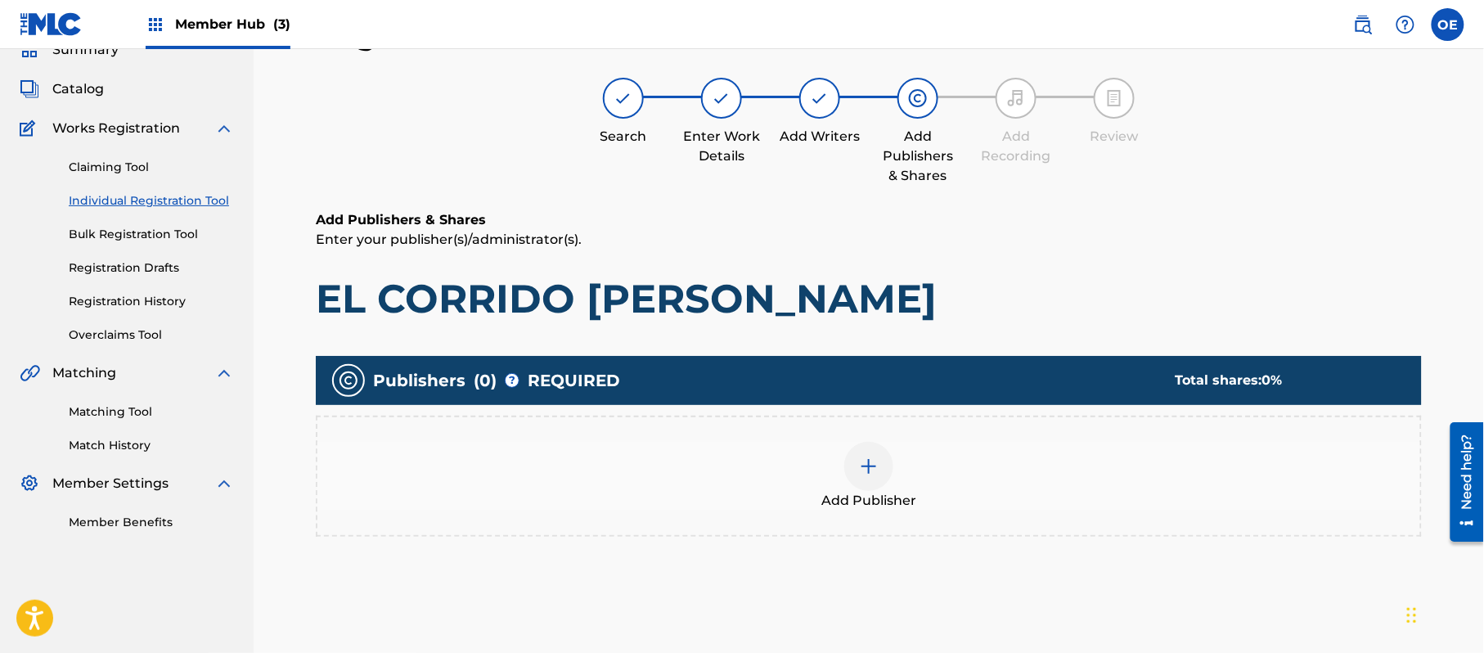
click at [772, 481] on div "Add Publisher" at bounding box center [868, 476] width 1103 height 69
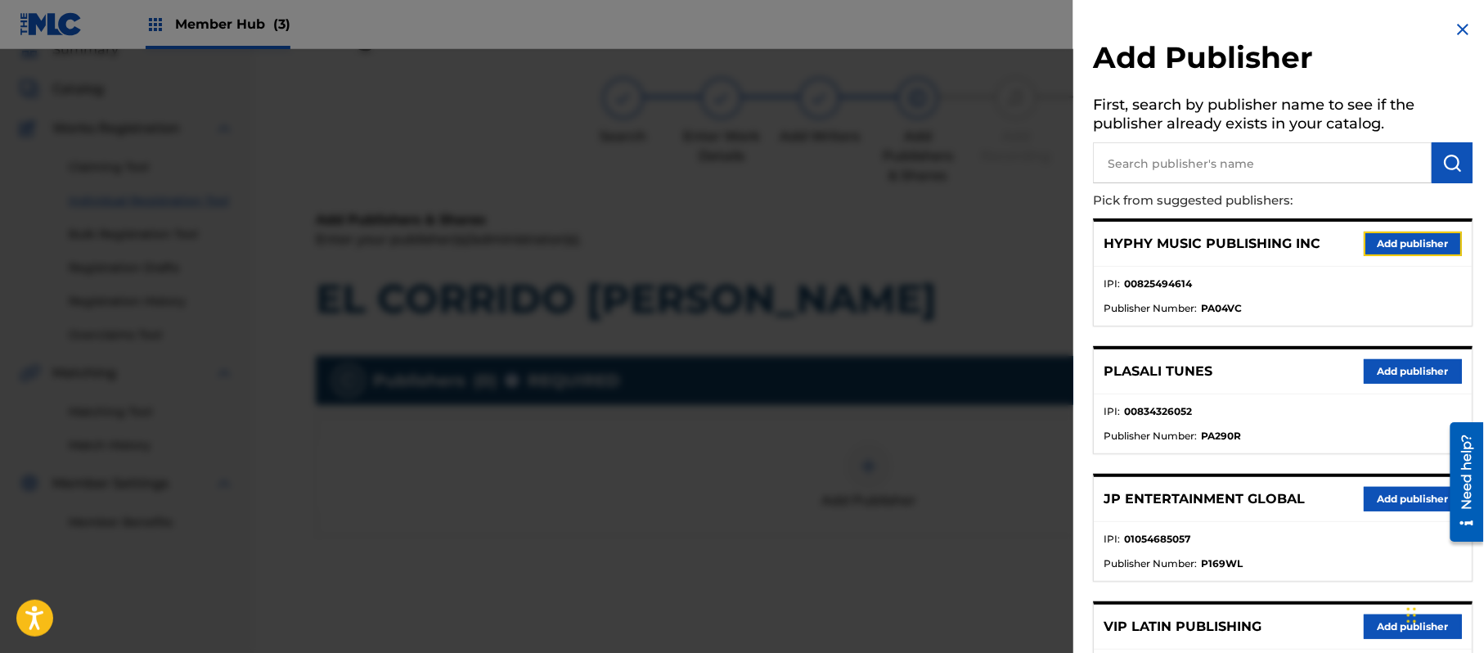
drag, startPoint x: 1408, startPoint y: 234, endPoint x: 1339, endPoint y: 289, distance: 88.6
click at [1408, 236] on button "Add publisher" at bounding box center [1413, 244] width 98 height 25
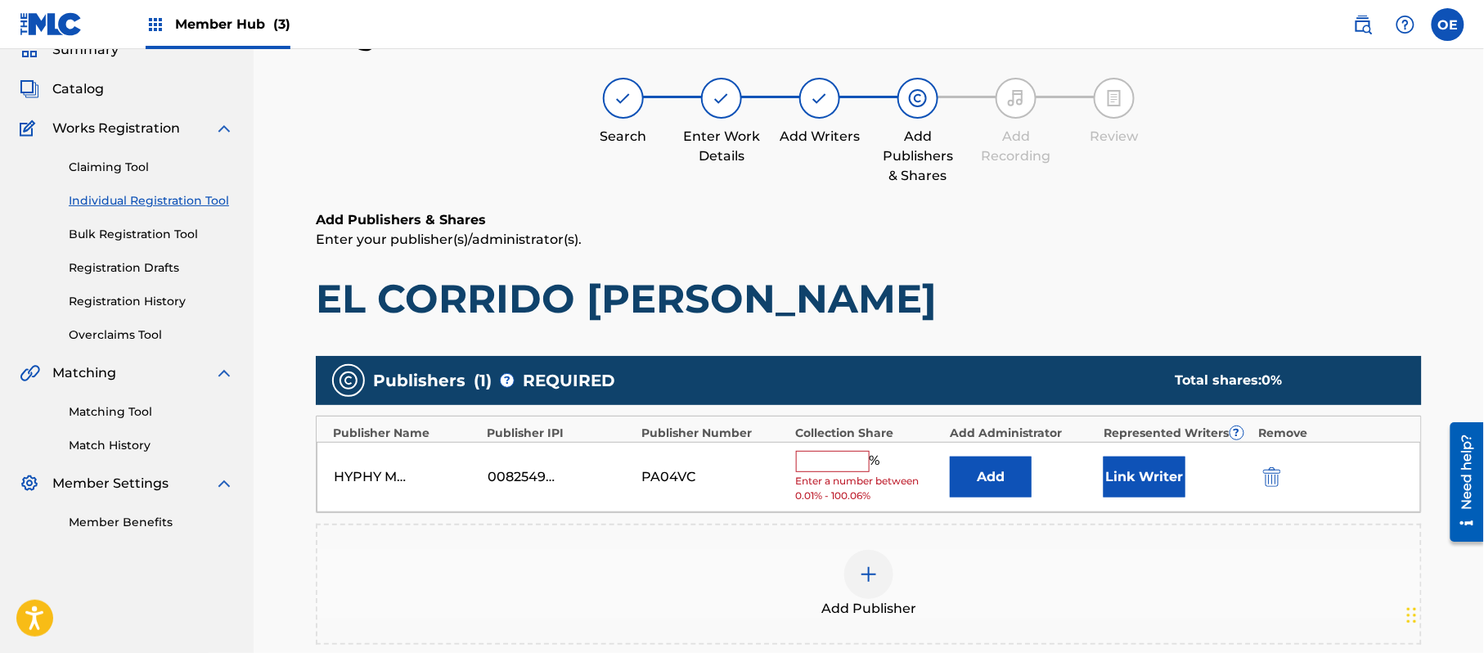
drag, startPoint x: 854, startPoint y: 455, endPoint x: 849, endPoint y: 470, distance: 15.5
click at [854, 455] on input "text" at bounding box center [833, 461] width 74 height 21
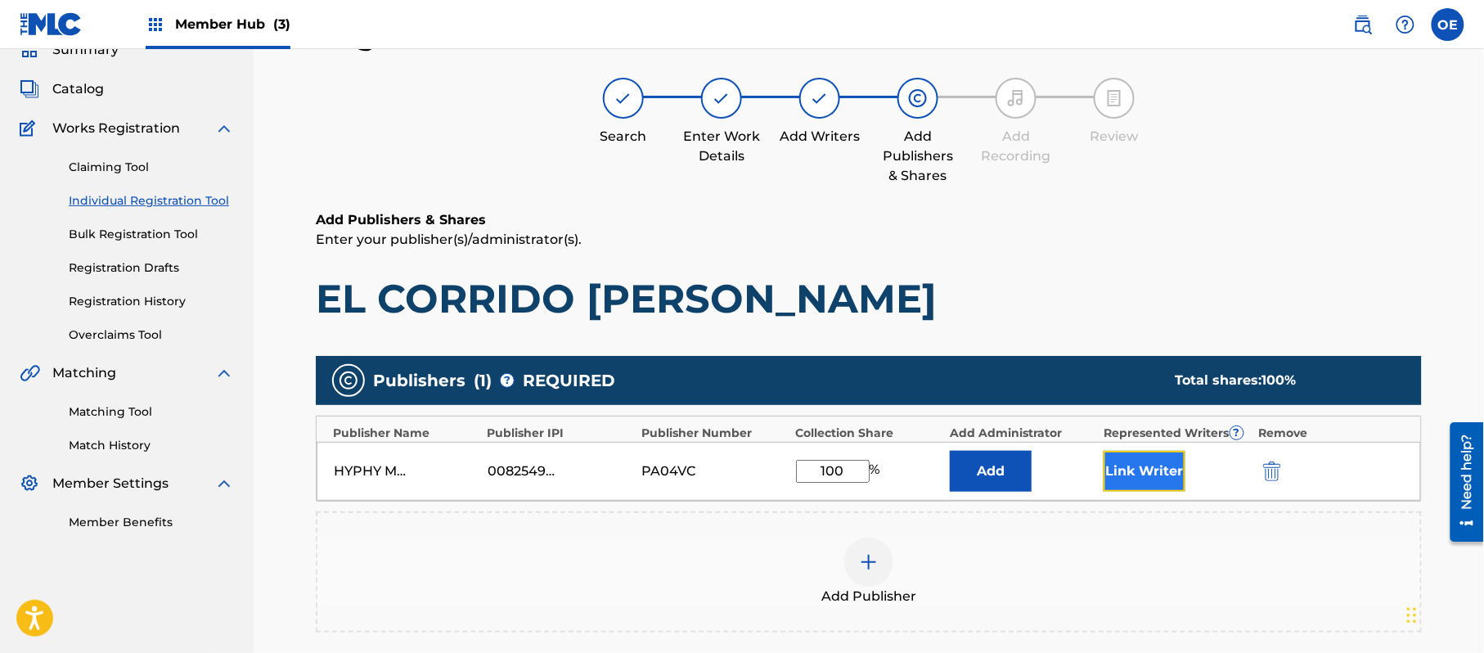
click at [1164, 488] on button "Link Writer" at bounding box center [1145, 471] width 82 height 41
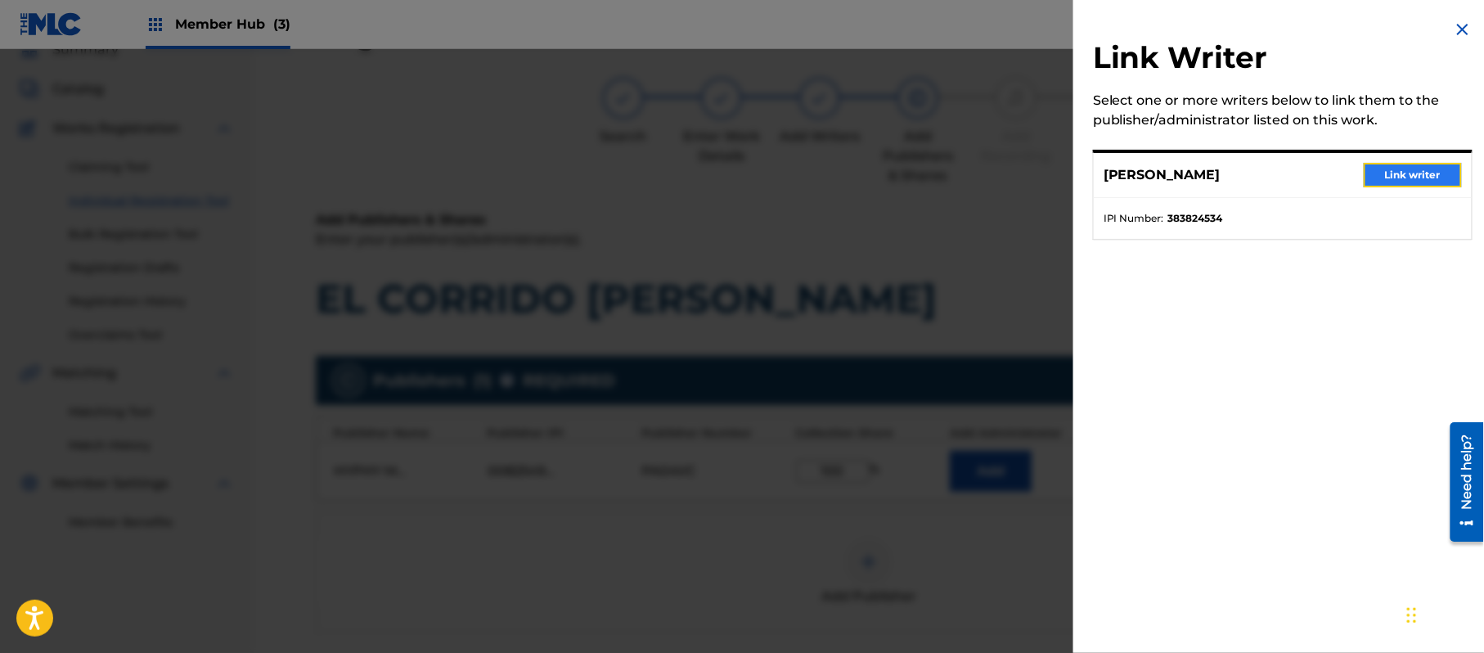
click at [1384, 167] on button "Link writer" at bounding box center [1413, 175] width 98 height 25
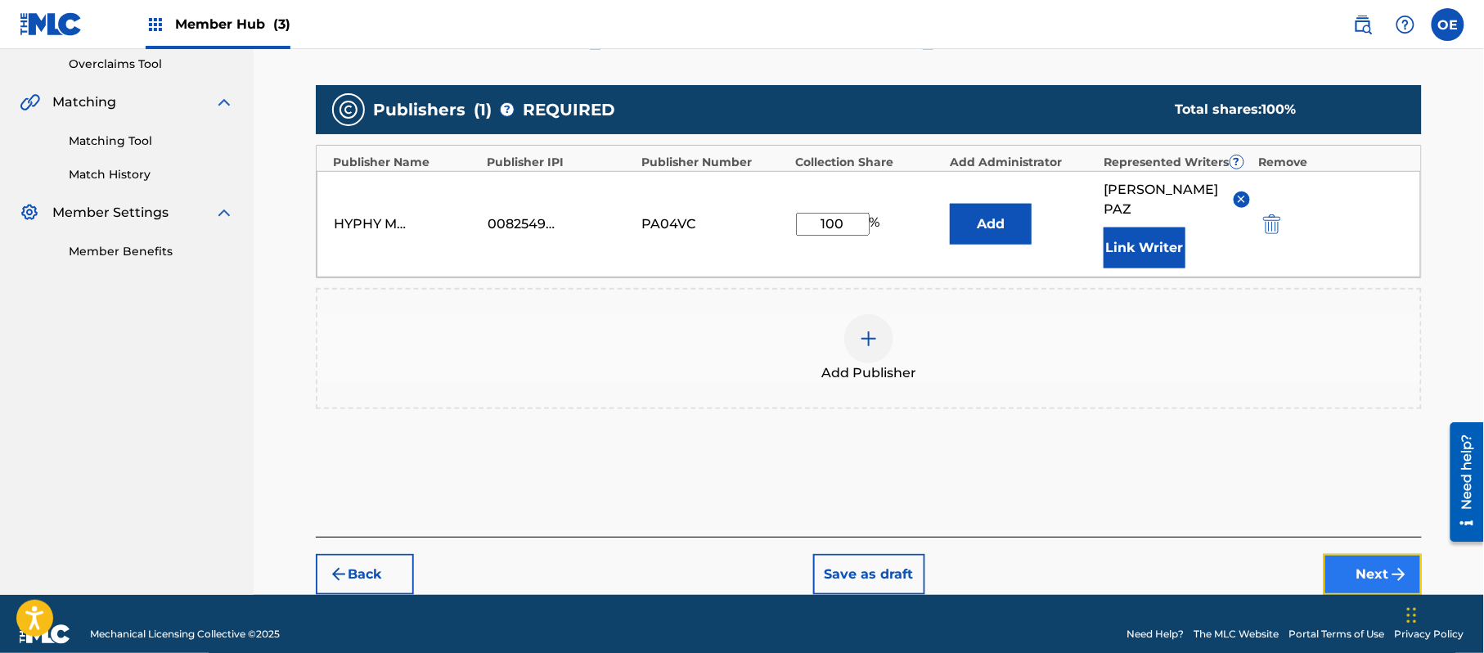
click at [1352, 554] on button "Next" at bounding box center [1373, 574] width 98 height 41
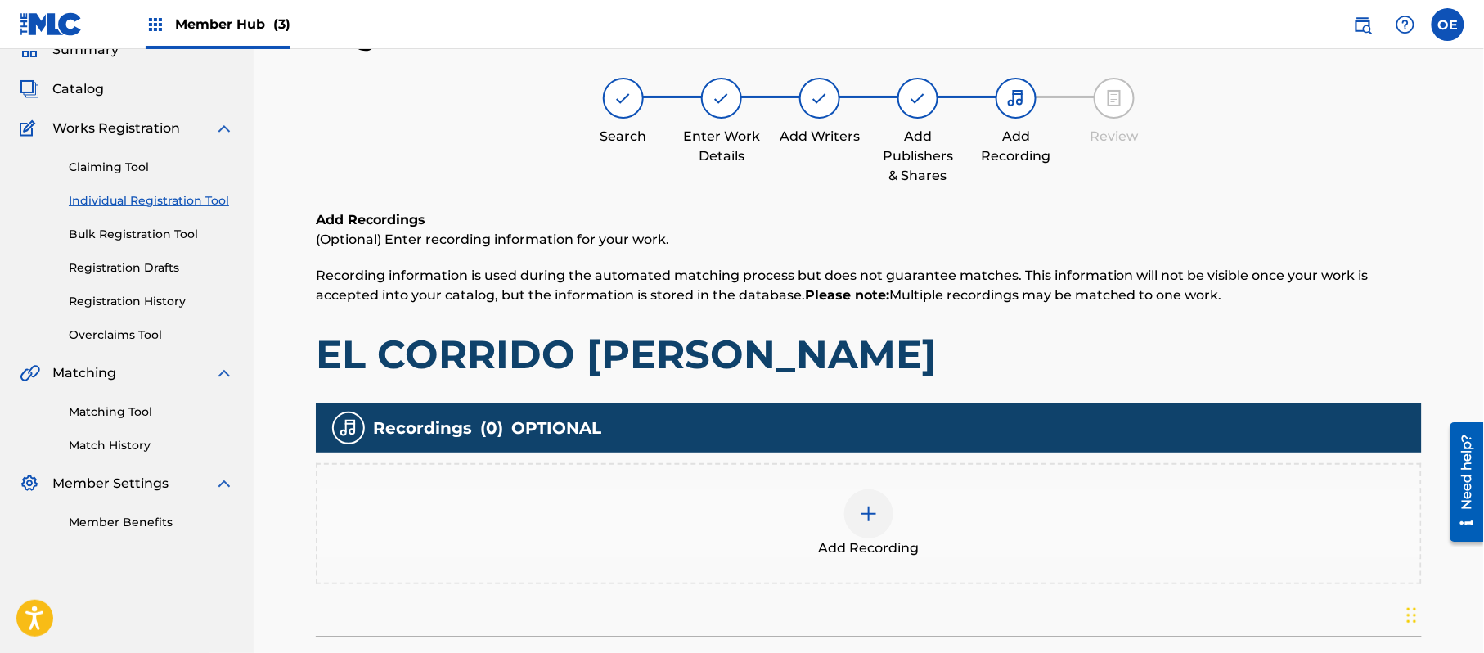
click at [903, 504] on div "Add Recording" at bounding box center [868, 523] width 1103 height 69
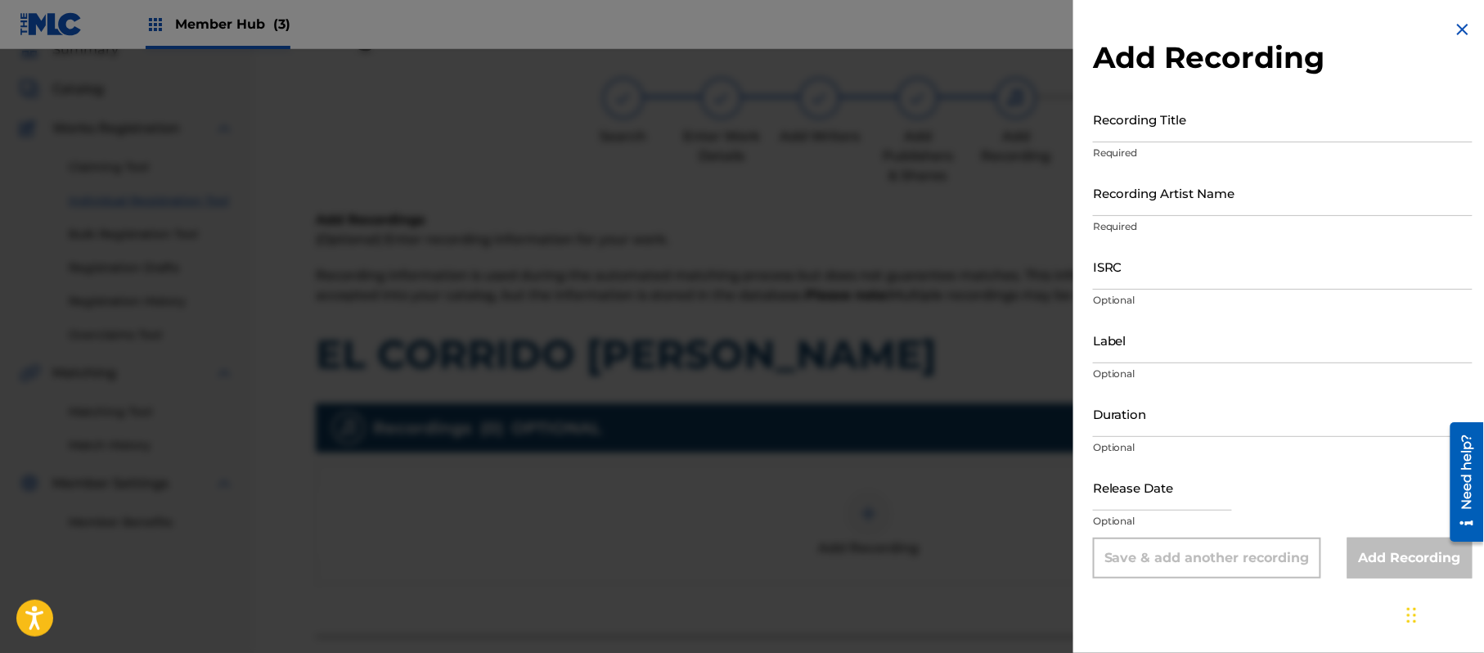
click at [1453, 28] on img at bounding box center [1463, 30] width 20 height 20
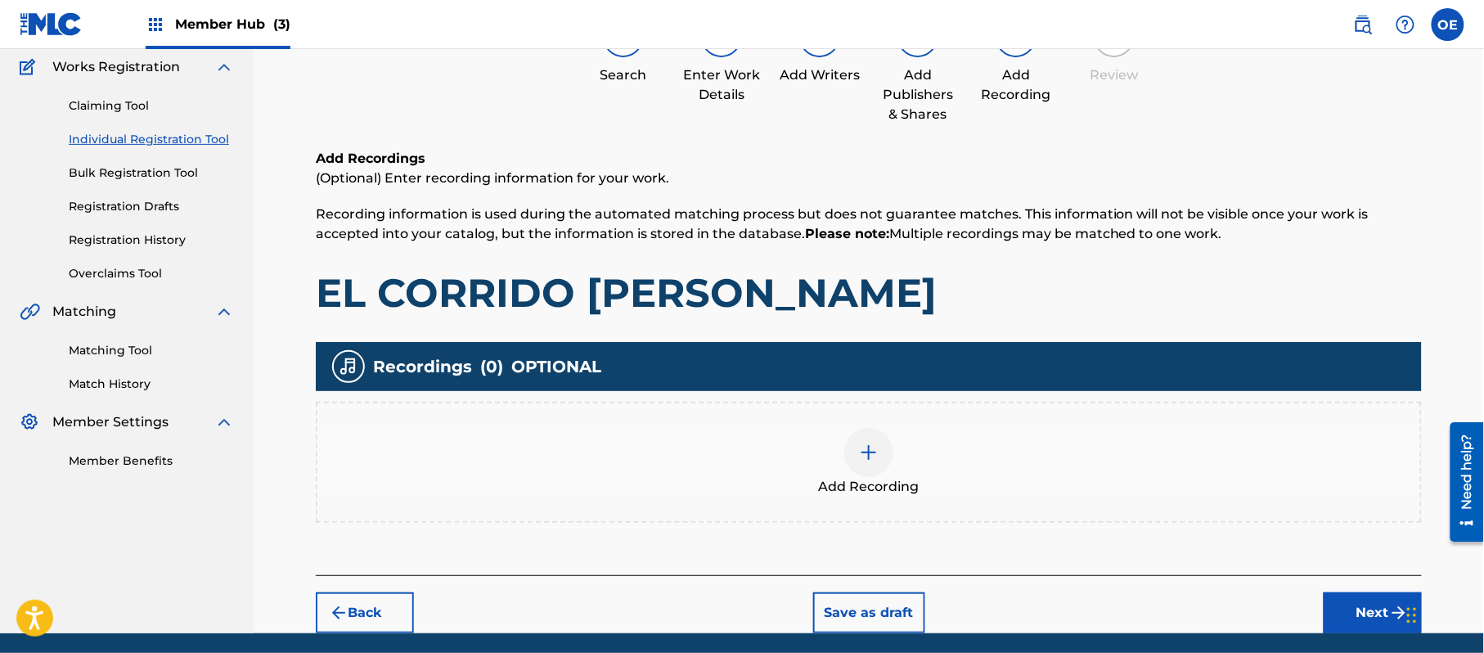
scroll to position [191, 0]
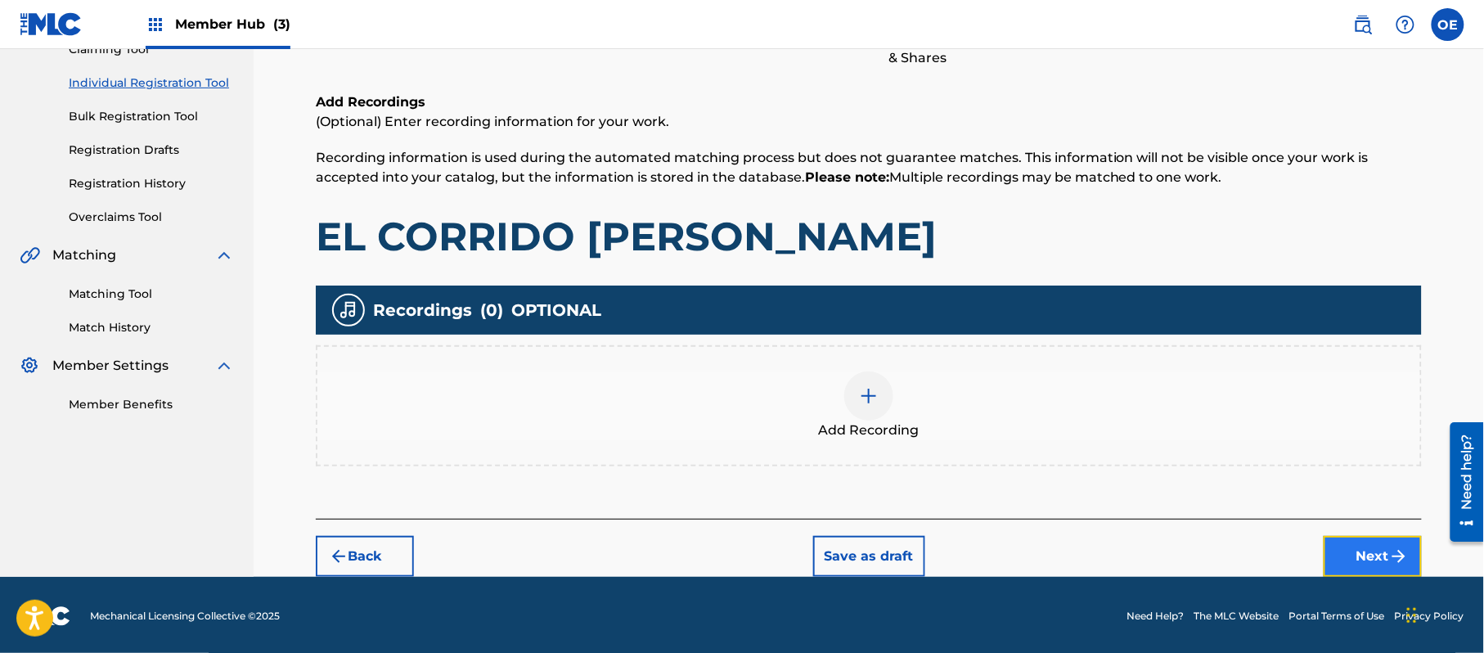
click at [1365, 553] on button "Next" at bounding box center [1373, 556] width 98 height 41
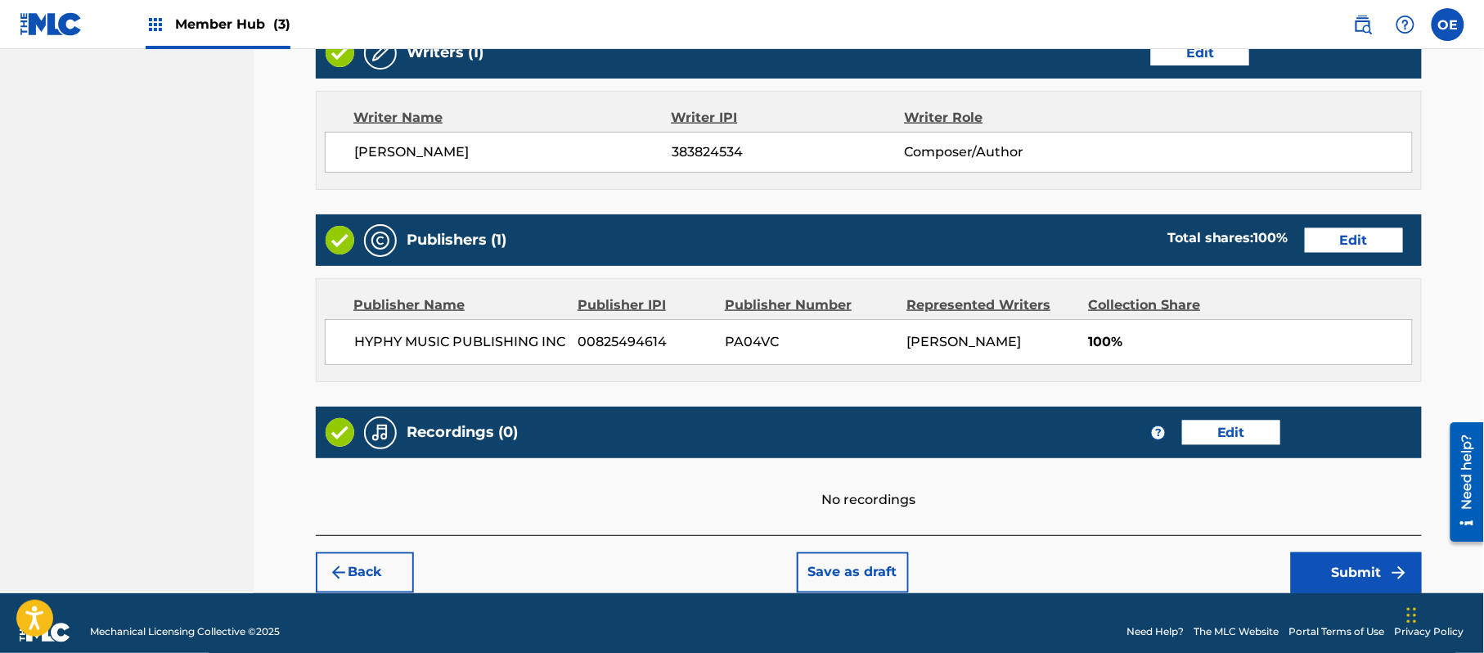
scroll to position [678, 0]
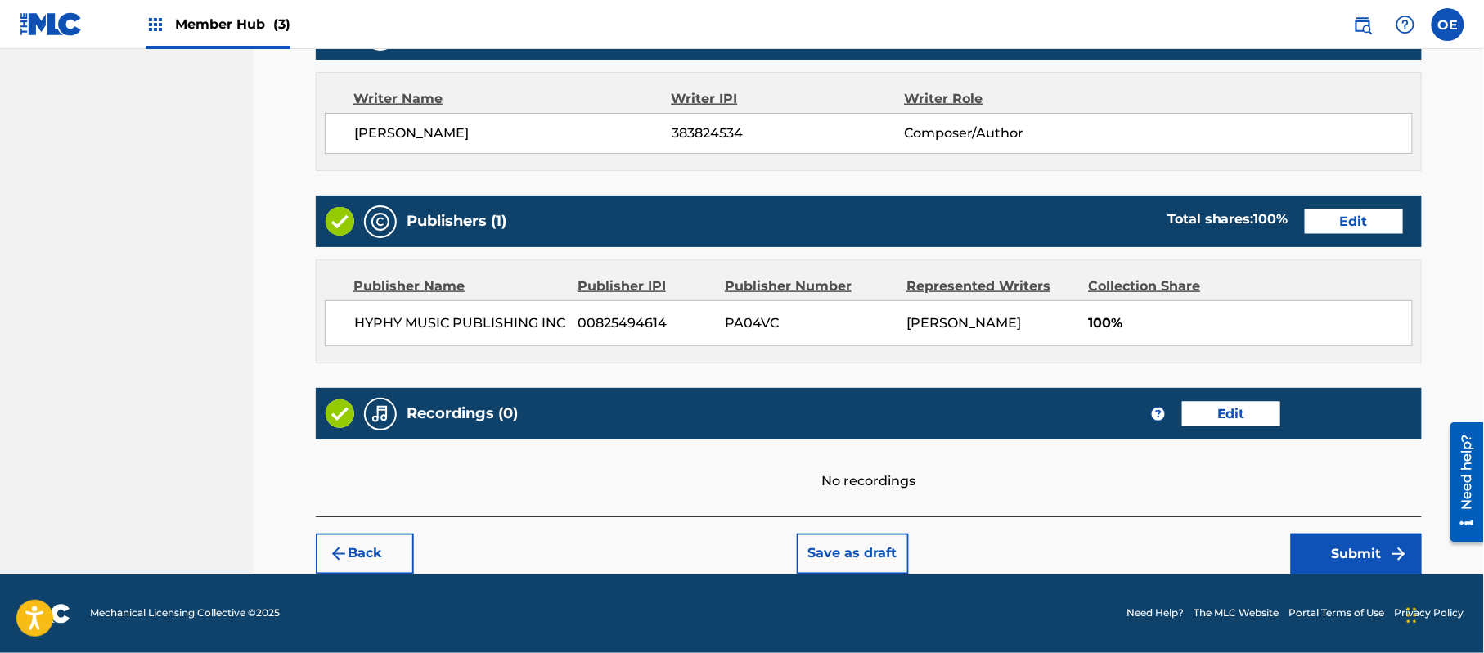
click at [1324, 524] on div "Back Save as draft Submit" at bounding box center [869, 545] width 1106 height 58
click at [1317, 521] on div "Back Save as draft Submit" at bounding box center [869, 545] width 1106 height 58
click at [1321, 538] on button "Submit" at bounding box center [1356, 553] width 131 height 41
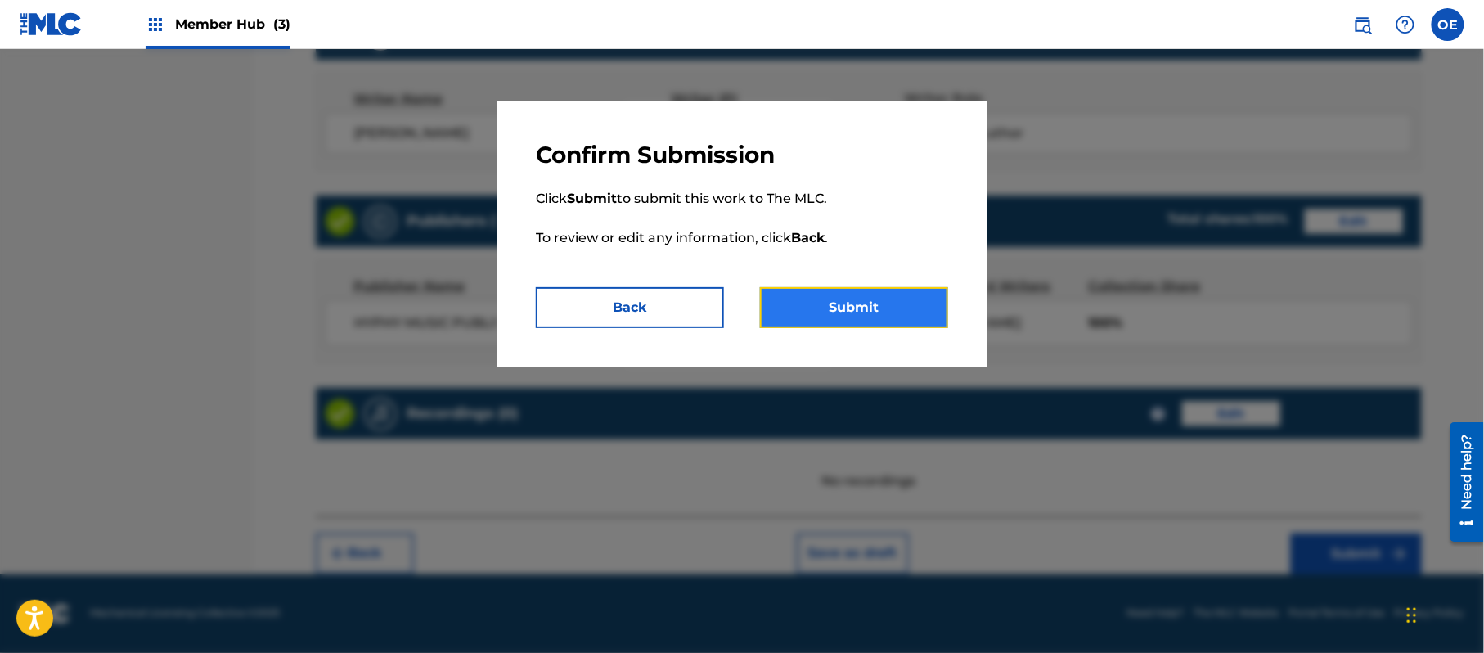
click at [904, 298] on button "Submit" at bounding box center [854, 307] width 188 height 41
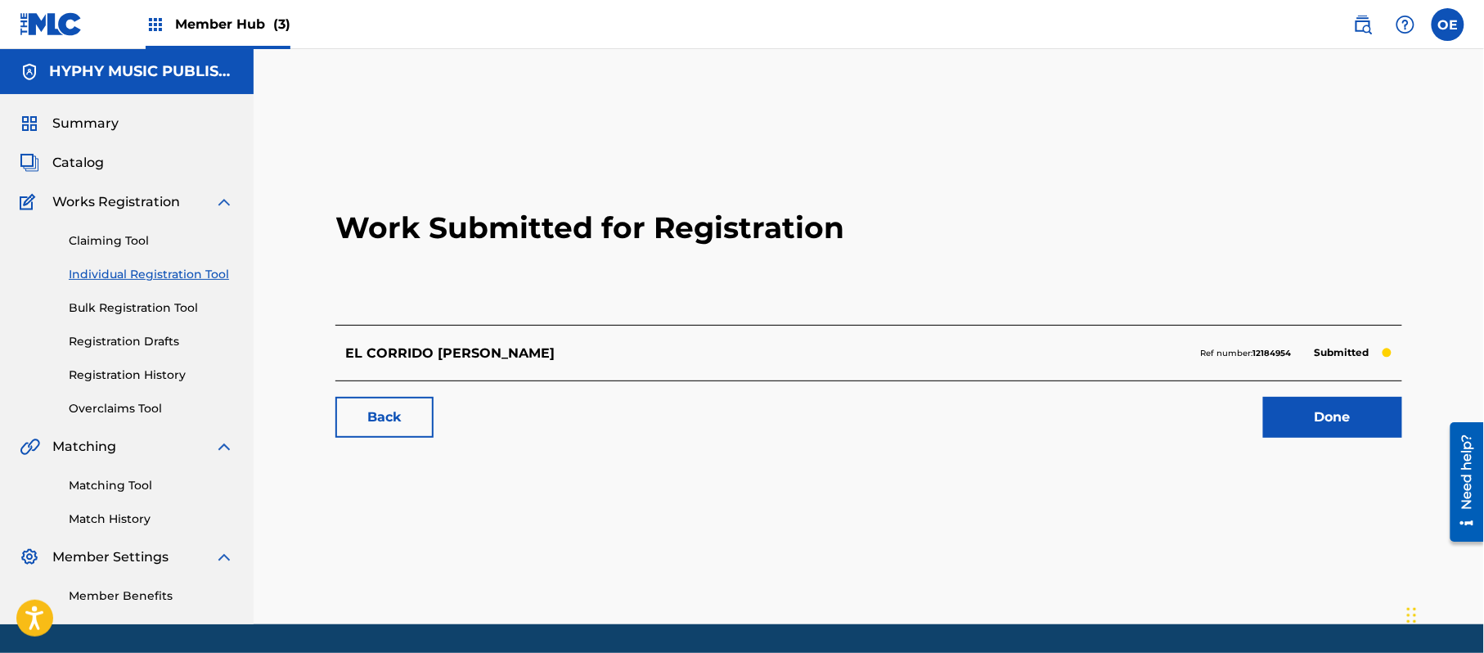
click at [181, 263] on div "Claiming Tool Individual Registration Tool Bulk Registration Tool Registration …" at bounding box center [127, 314] width 214 height 205
click at [181, 267] on link "Individual Registration Tool" at bounding box center [151, 274] width 165 height 17
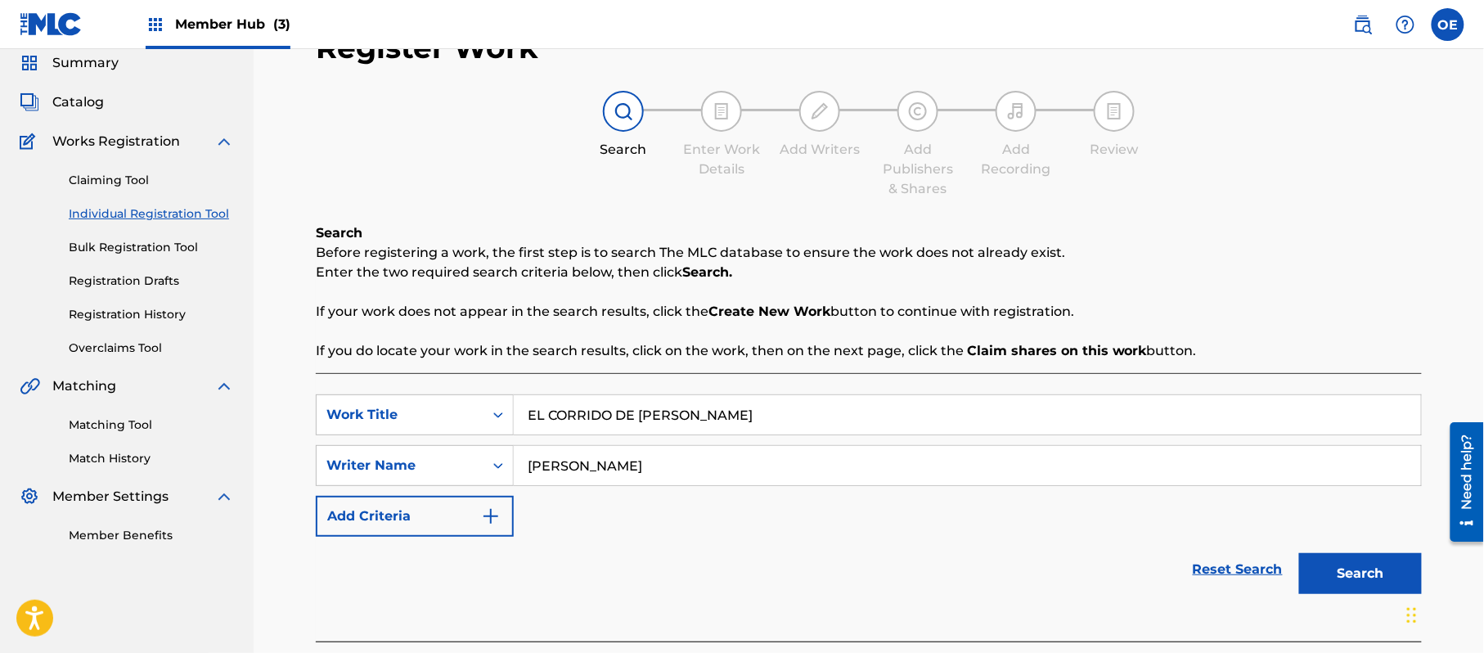
scroll to position [145, 0]
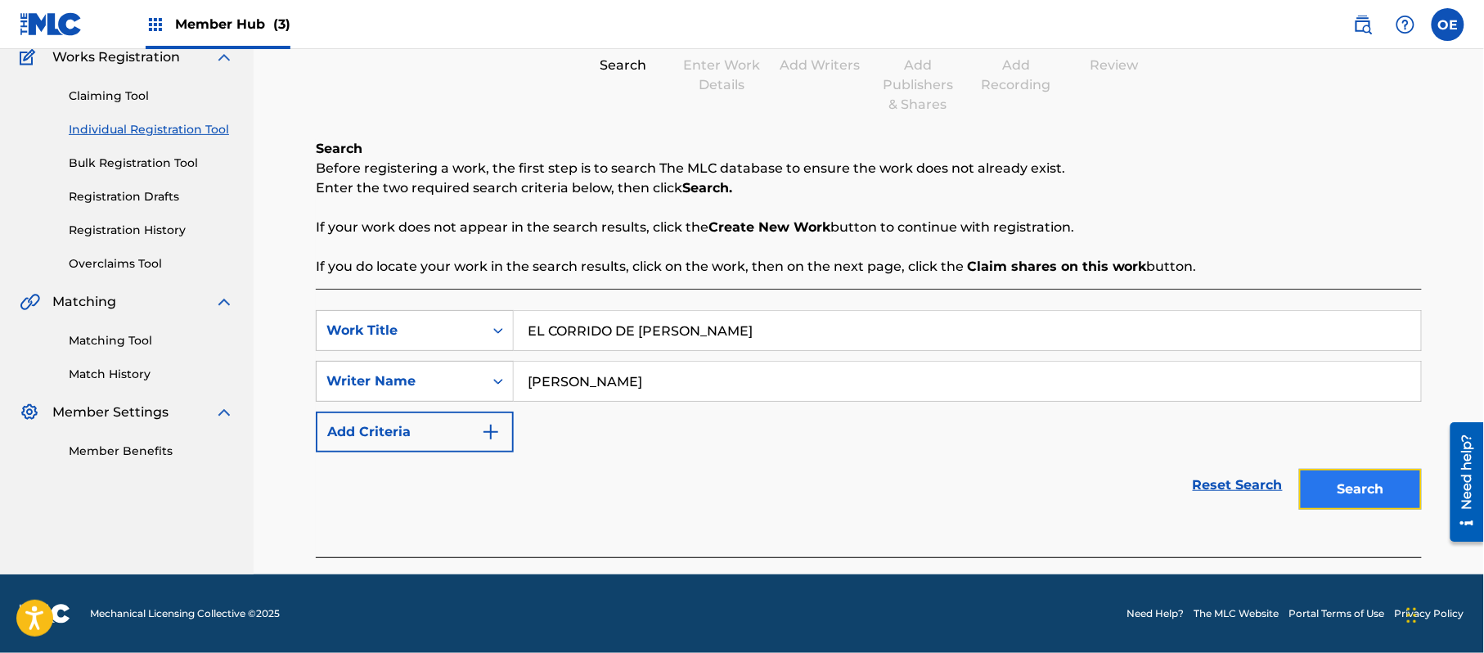
click at [1339, 499] on button "Search" at bounding box center [1360, 489] width 123 height 41
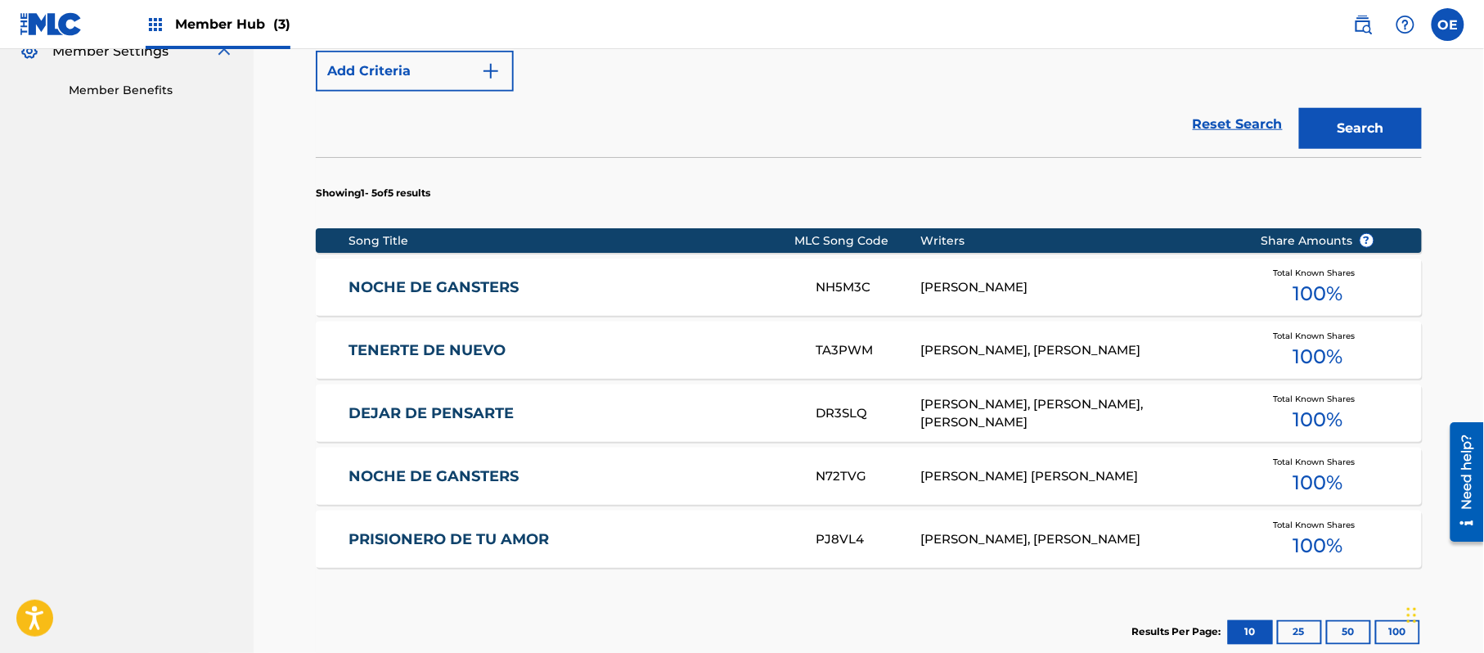
scroll to position [700, 0]
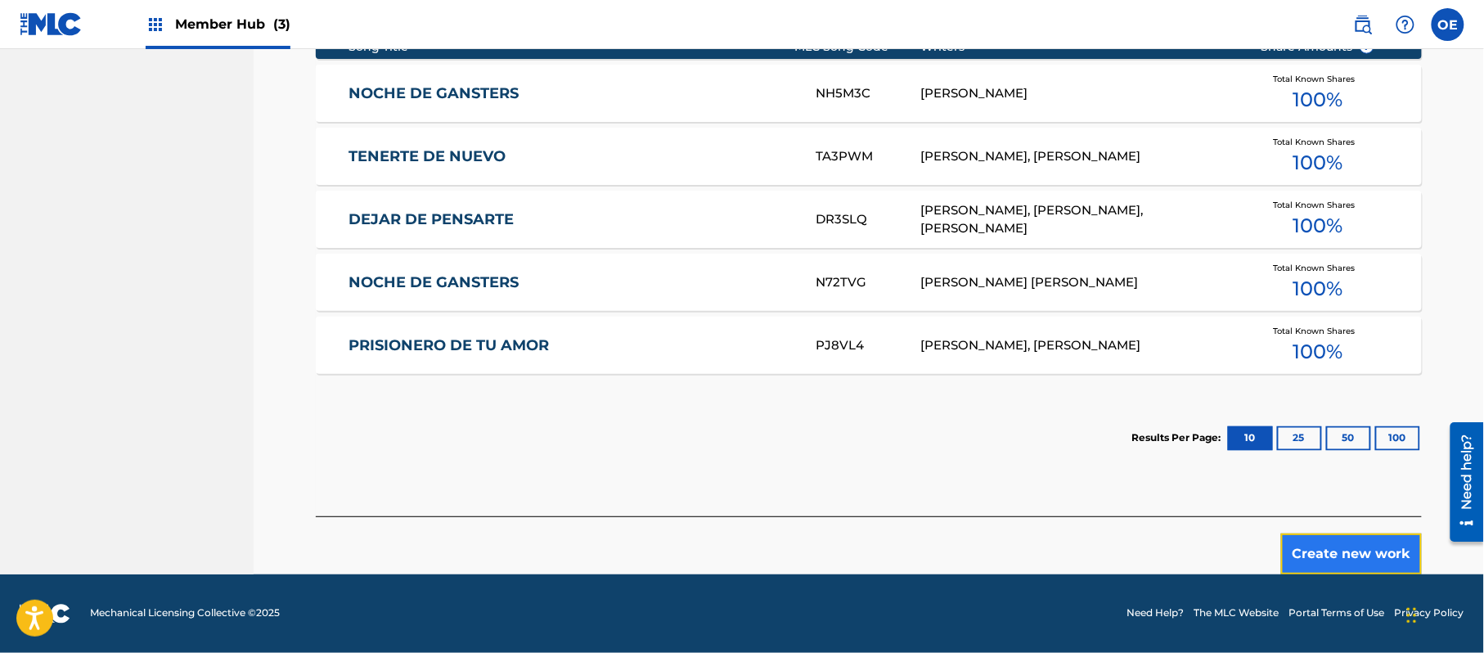
click at [1319, 550] on button "Create new work" at bounding box center [1351, 553] width 141 height 41
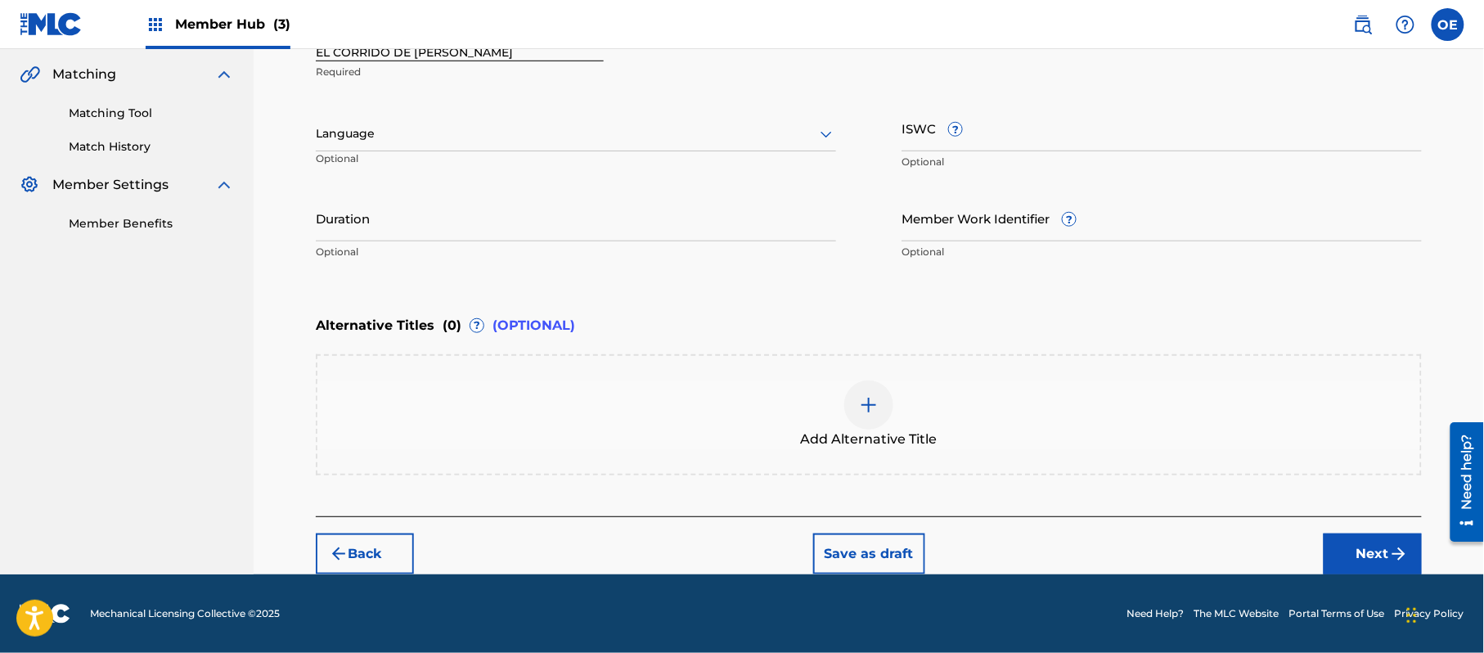
scroll to position [371, 0]
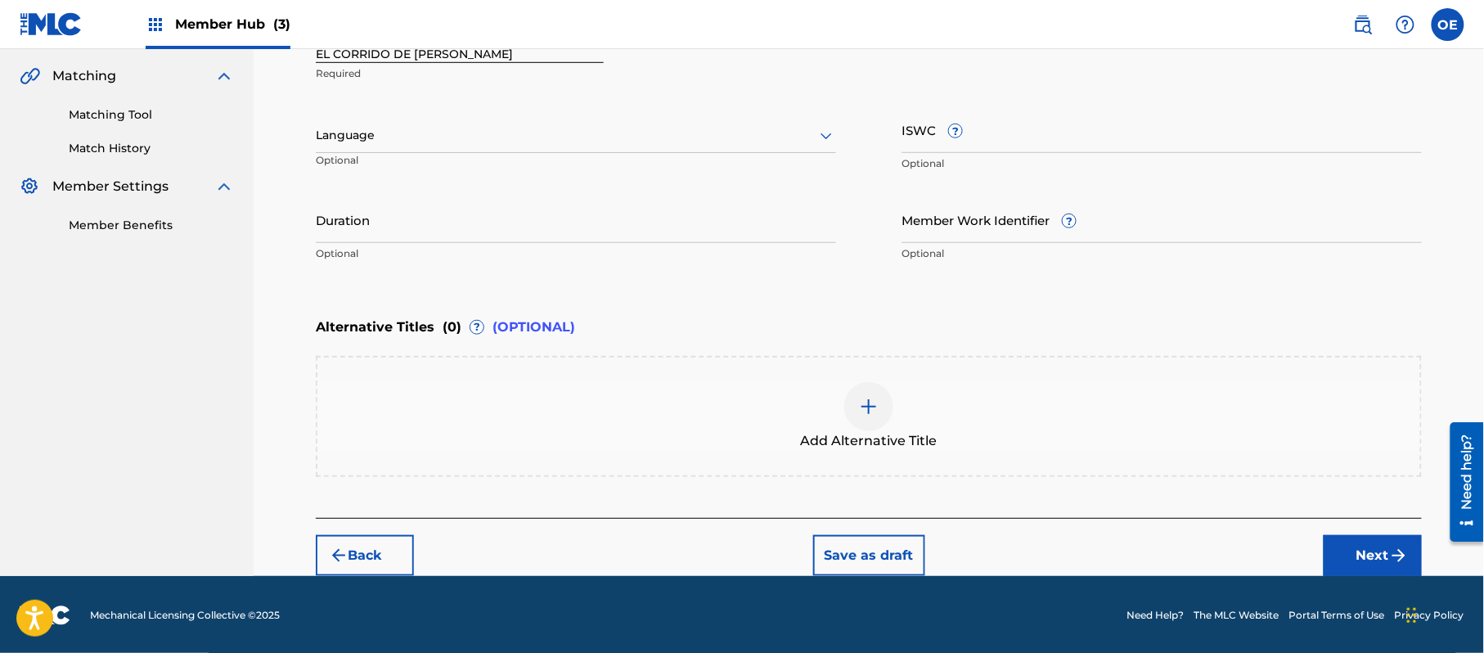
click at [463, 151] on div "Language" at bounding box center [576, 136] width 520 height 34
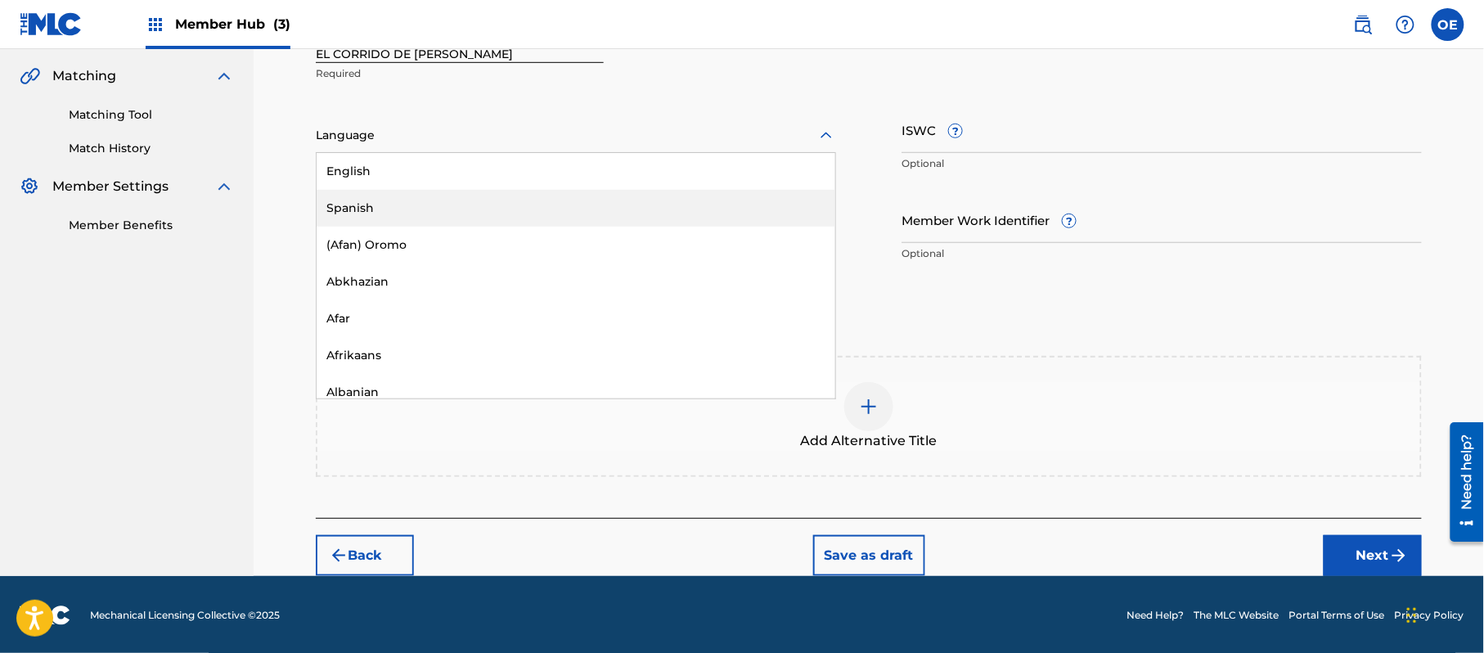
click at [446, 208] on div "Spanish" at bounding box center [576, 208] width 519 height 37
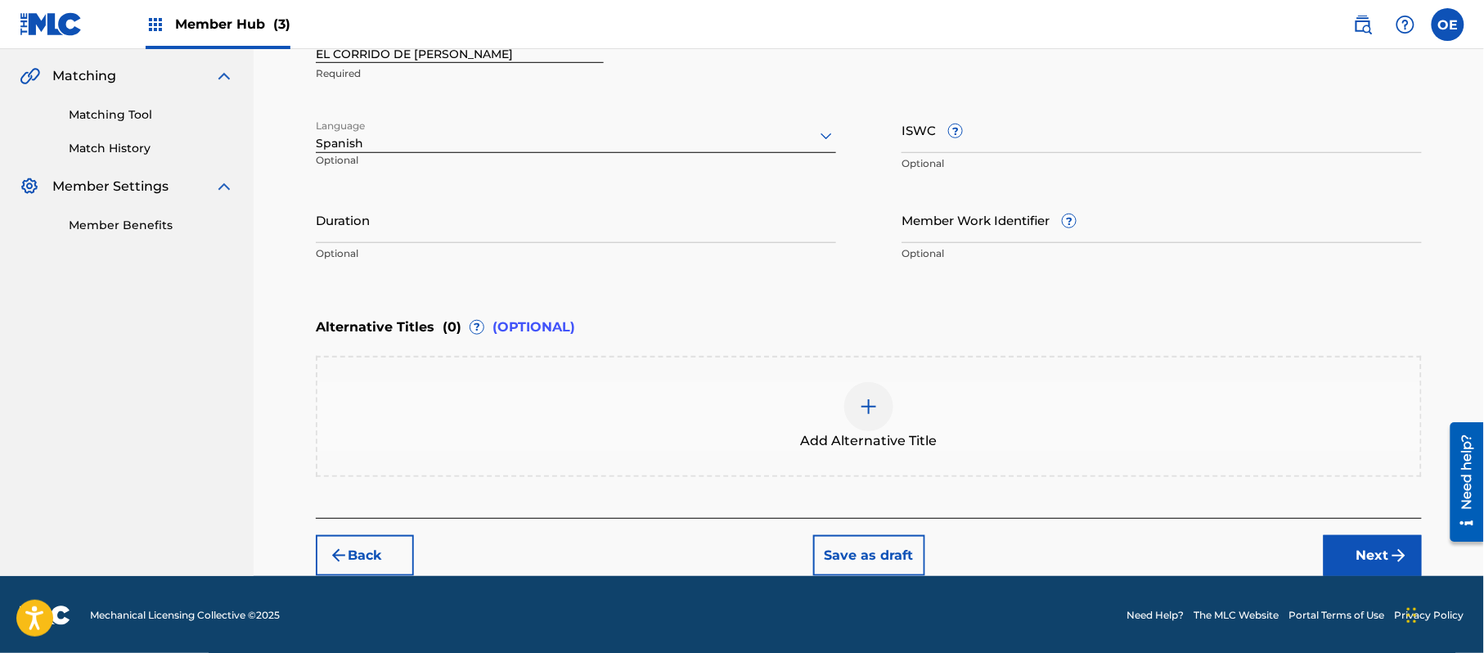
click at [377, 185] on div "Work Title EL CORRIDO DE [PERSON_NAME] Required Language Spanish Optional ISWC …" at bounding box center [869, 143] width 1106 height 254
click at [377, 196] on input "Duration" at bounding box center [576, 219] width 520 height 47
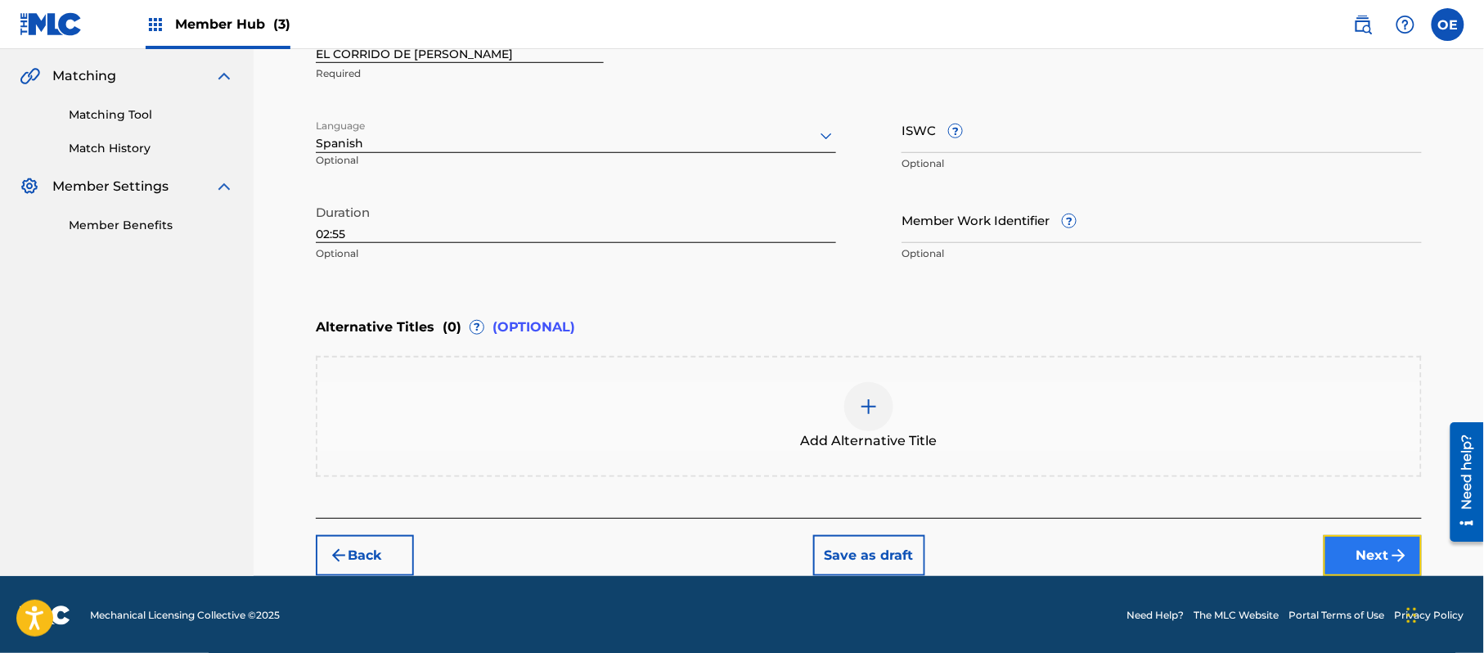
click at [1376, 554] on button "Next" at bounding box center [1373, 555] width 98 height 41
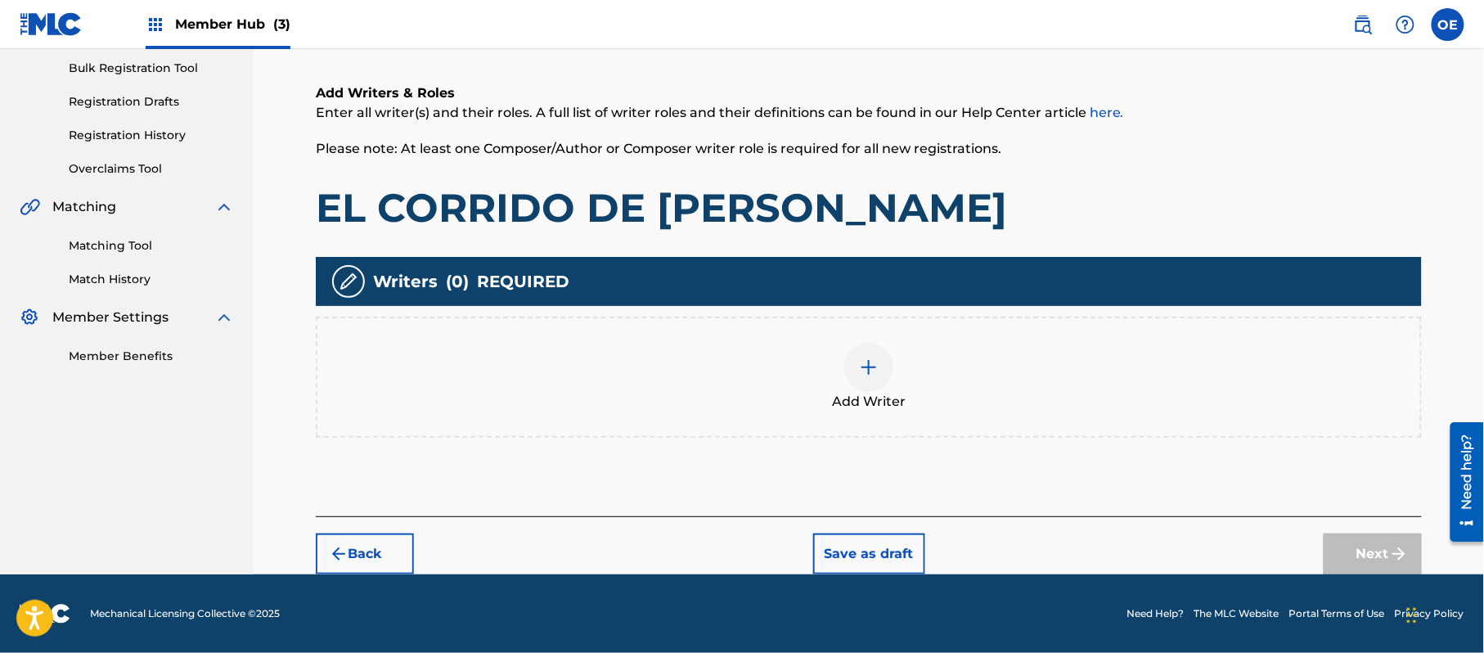
scroll to position [74, 0]
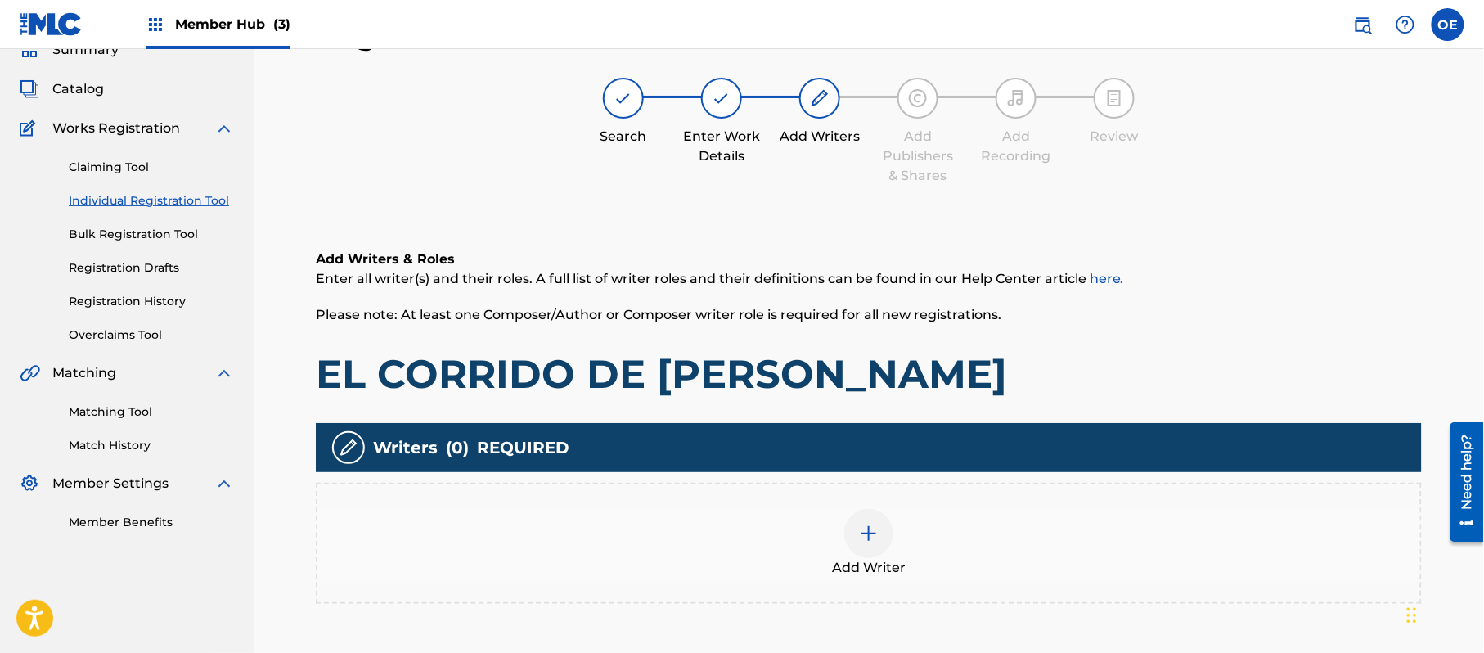
click at [795, 537] on div "Add Writer" at bounding box center [868, 543] width 1103 height 69
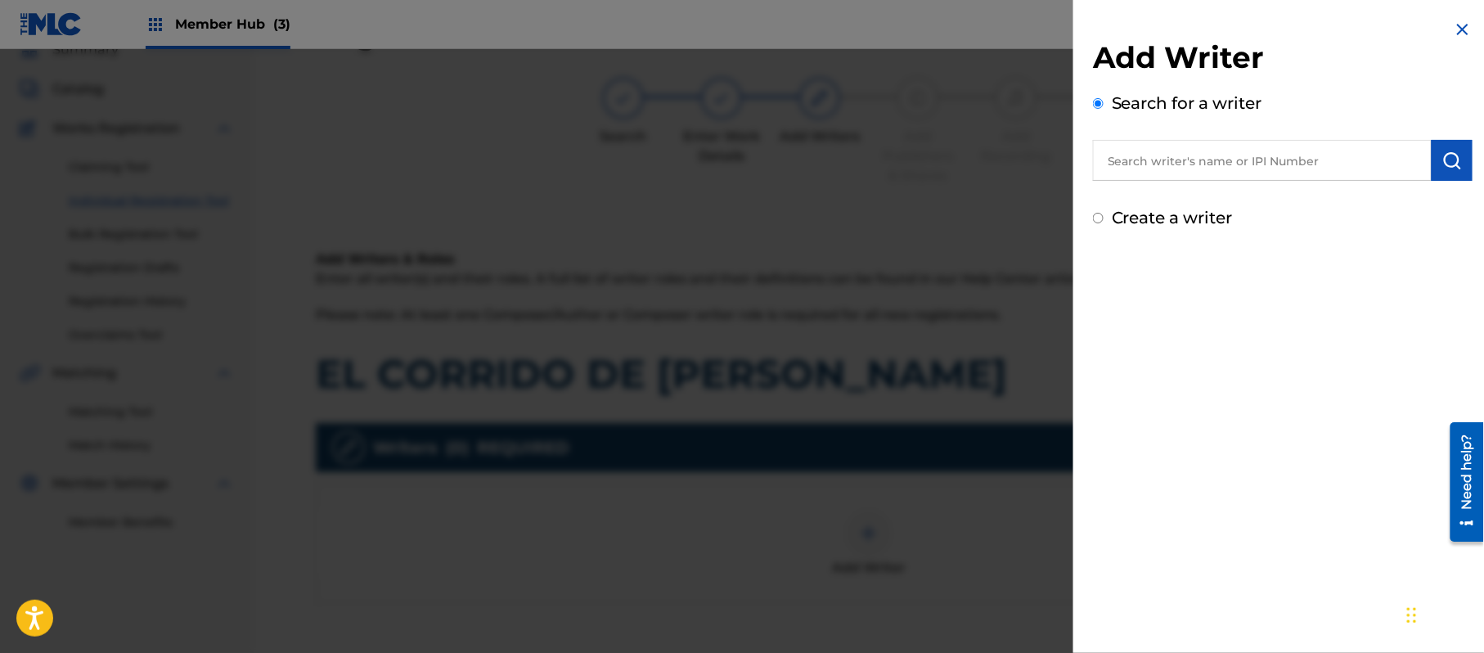
click at [1211, 210] on label "Create a writer" at bounding box center [1172, 218] width 121 height 20
click at [1104, 213] on input "Create a writer" at bounding box center [1098, 218] width 11 height 11
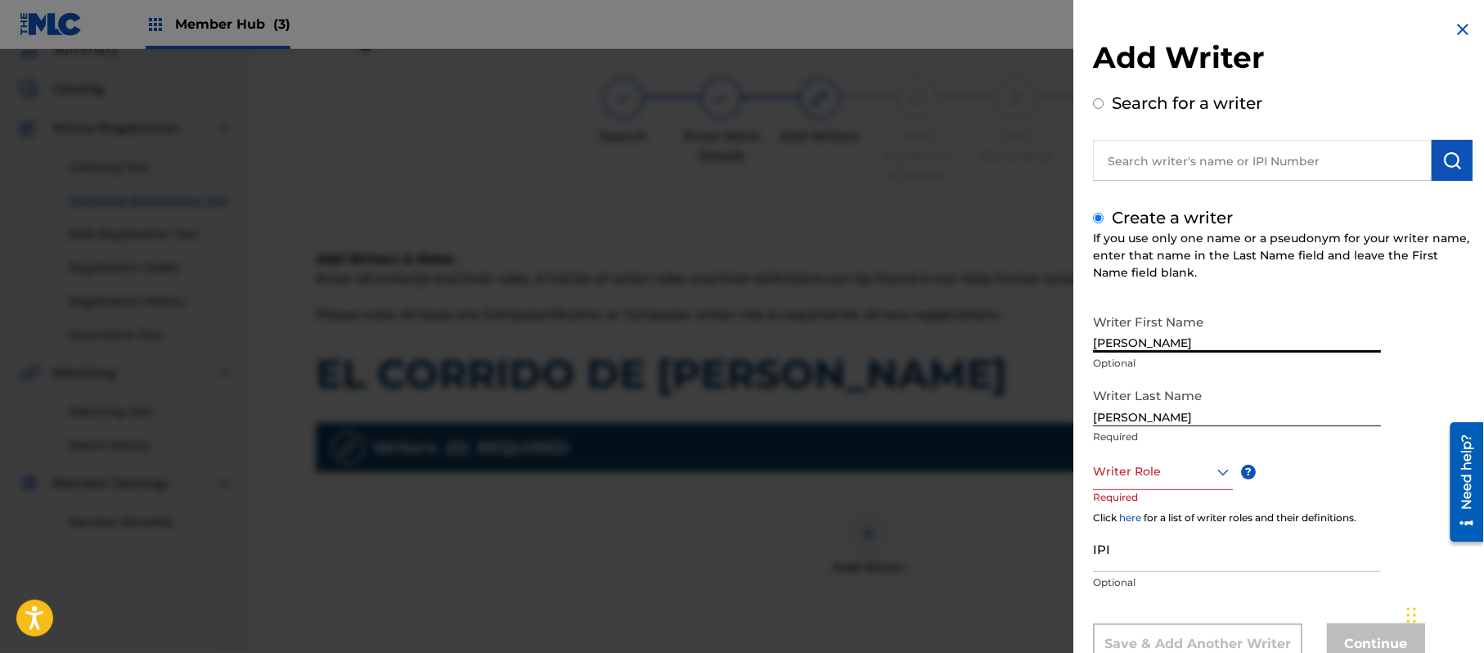
drag, startPoint x: 1202, startPoint y: 334, endPoint x: 1131, endPoint y: 351, distance: 73.2
click at [1131, 351] on input "[PERSON_NAME]" at bounding box center [1237, 329] width 288 height 47
drag, startPoint x: 1133, startPoint y: 407, endPoint x: 1044, endPoint y: 410, distance: 89.2
click at [1044, 410] on div "Add Writer Search for a writer Create a writer If you use only one name or a ps…" at bounding box center [742, 351] width 1484 height 604
click at [1131, 453] on div "Writer Role" at bounding box center [1163, 471] width 140 height 37
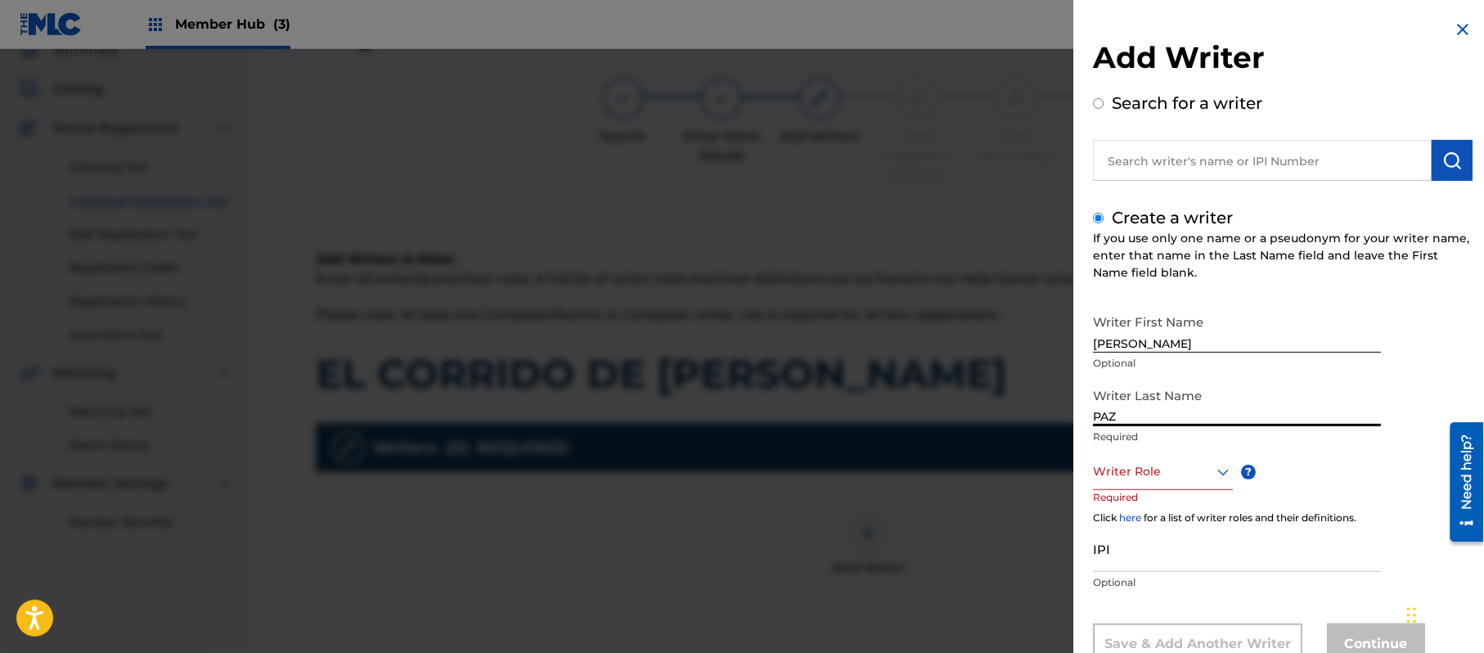
scroll to position [56, 0]
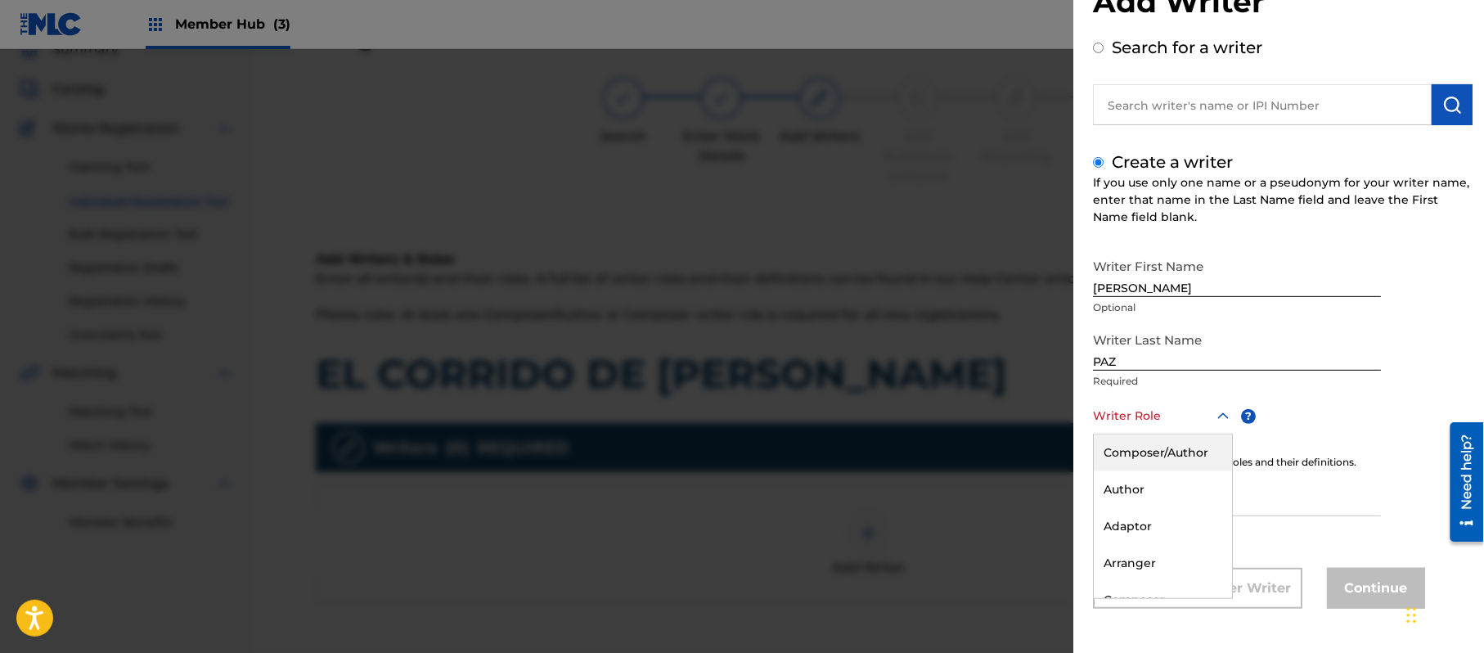
click at [1131, 453] on div "Composer/Author" at bounding box center [1163, 452] width 138 height 37
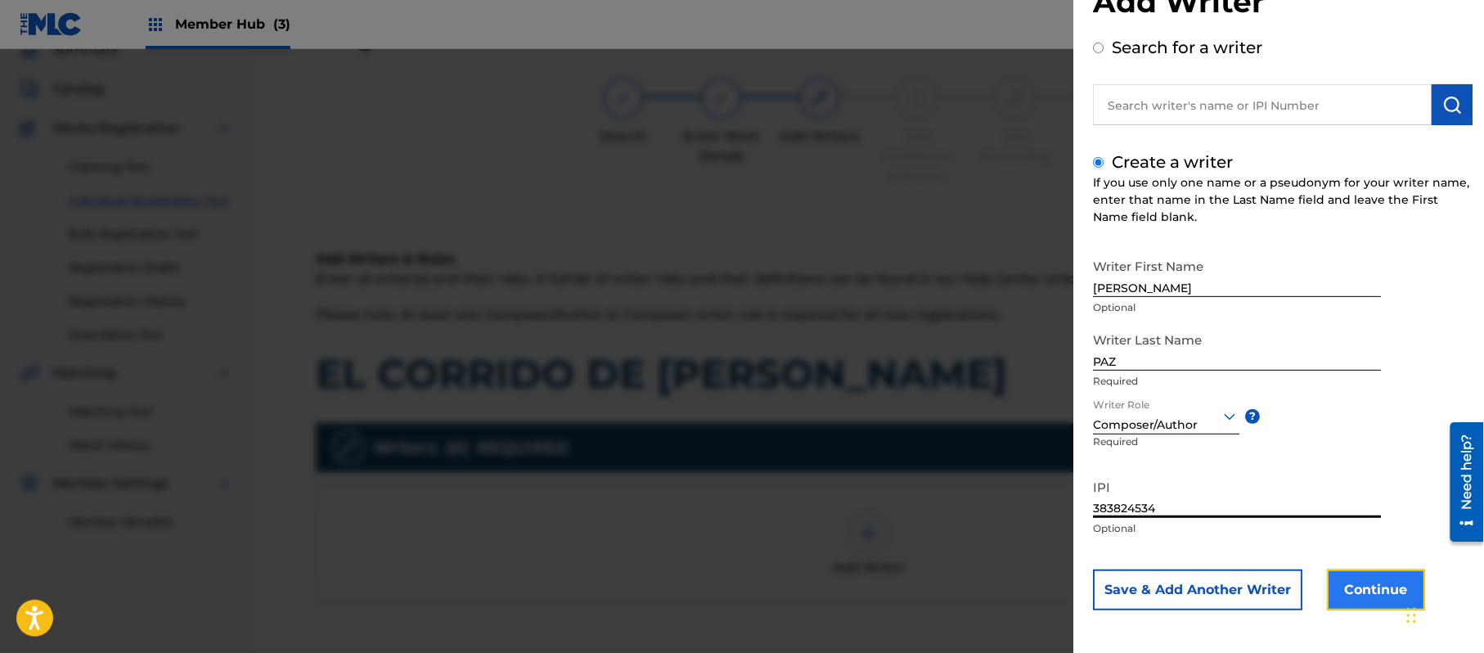
click at [1337, 590] on button "Continue" at bounding box center [1376, 589] width 98 height 41
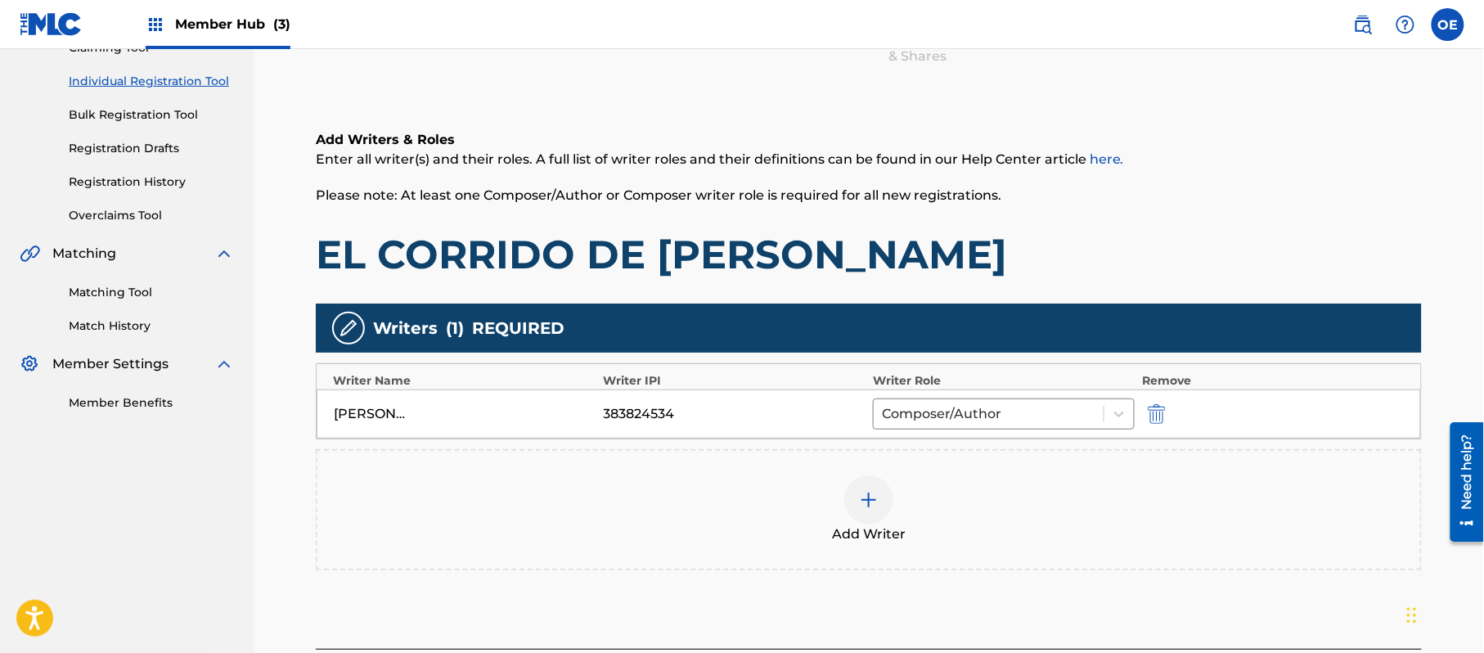
scroll to position [326, 0]
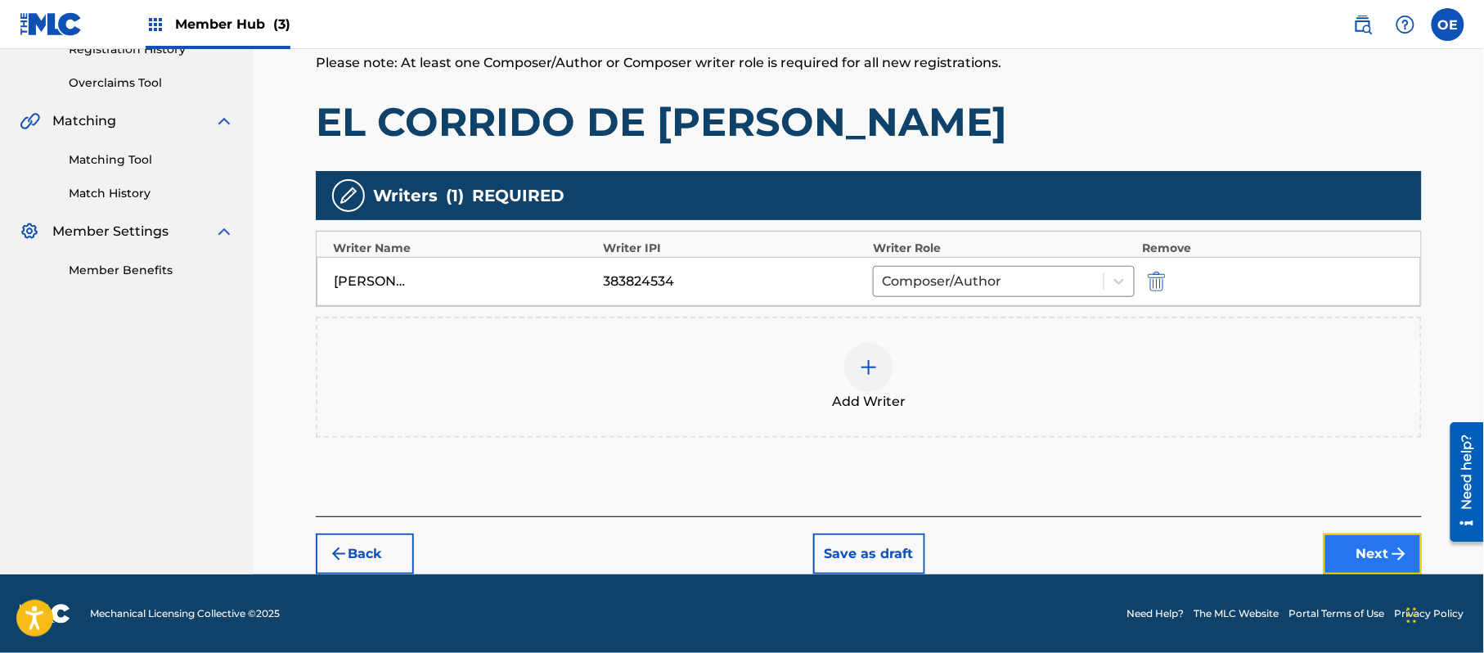
click at [1340, 560] on button "Next" at bounding box center [1373, 553] width 98 height 41
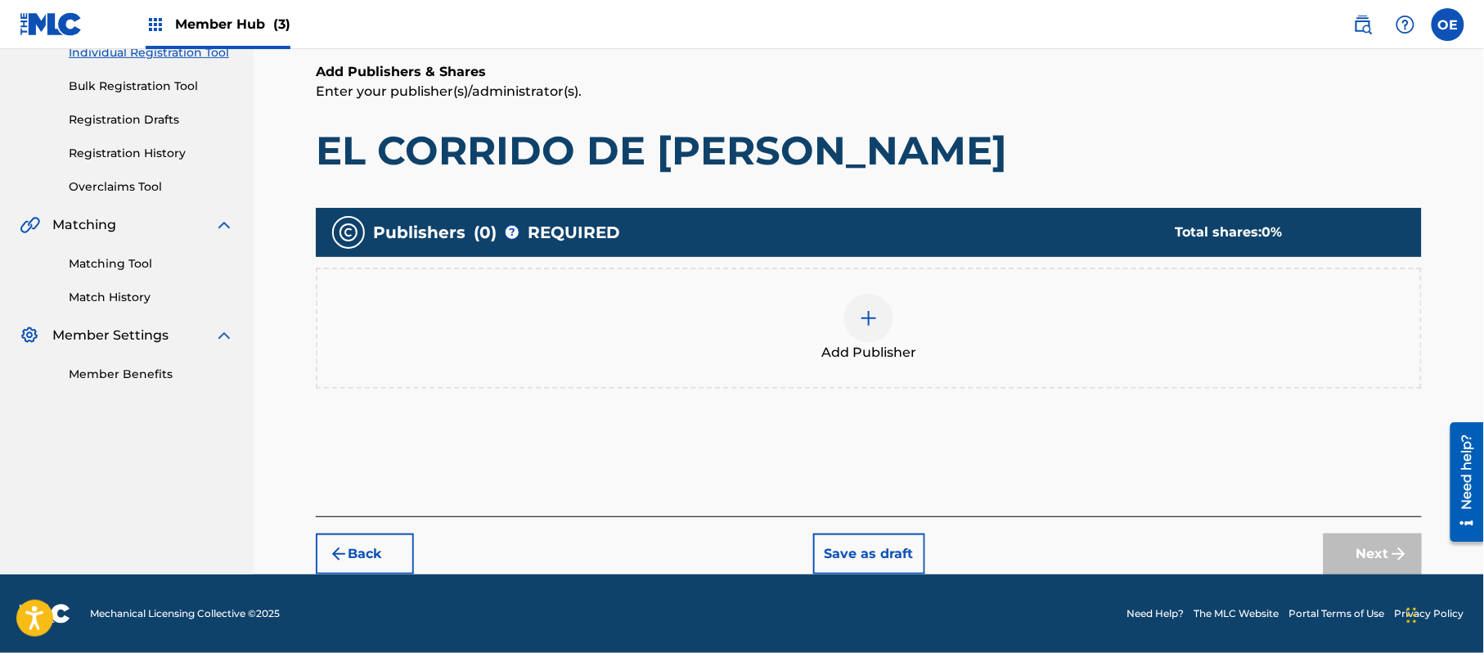
scroll to position [74, 0]
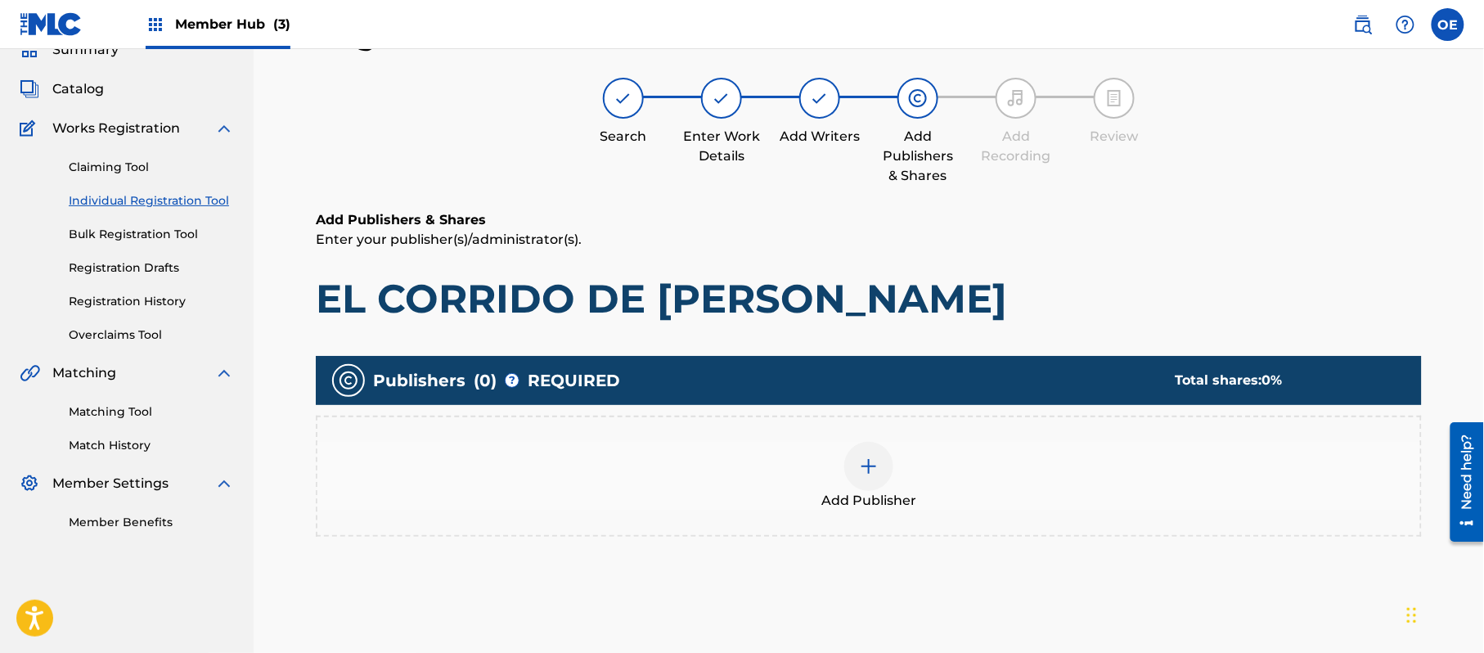
click at [831, 475] on div "Add Publisher" at bounding box center [868, 476] width 1103 height 69
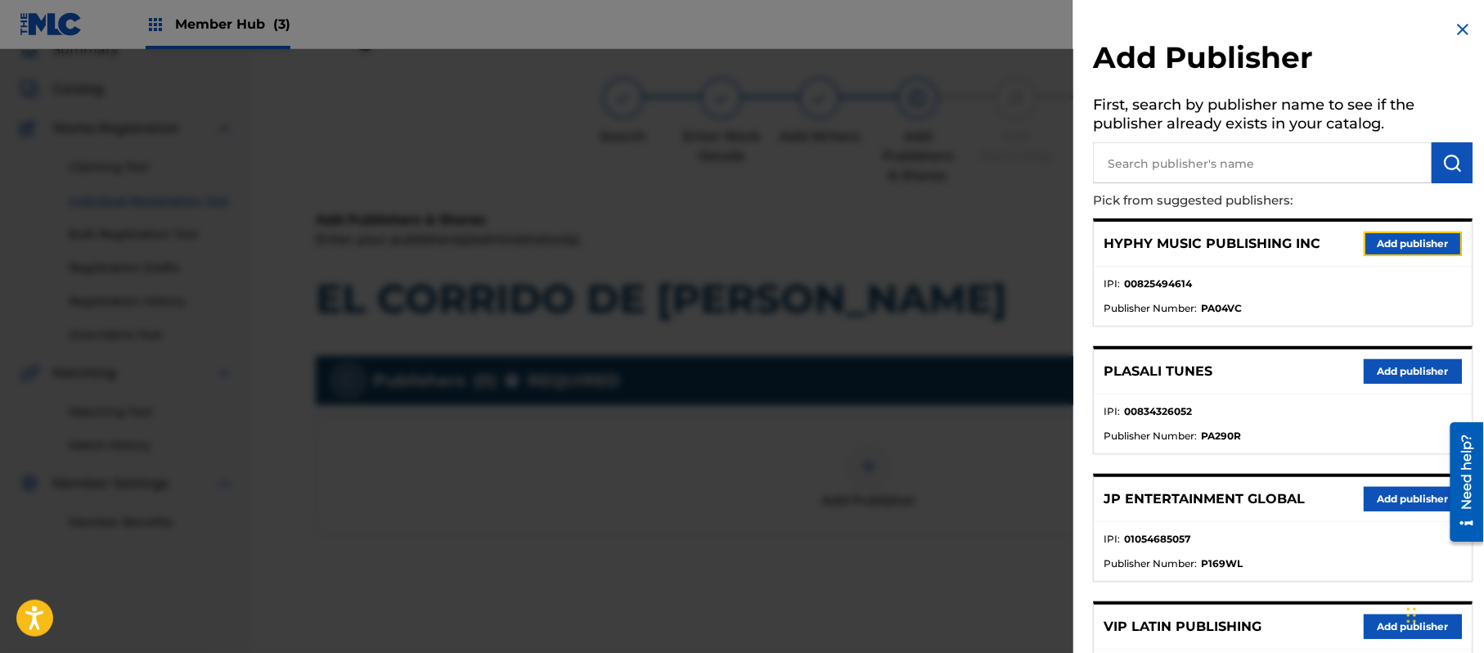
drag, startPoint x: 1412, startPoint y: 236, endPoint x: 1290, endPoint y: 254, distance: 123.9
click at [1411, 236] on button "Add publisher" at bounding box center [1413, 244] width 98 height 25
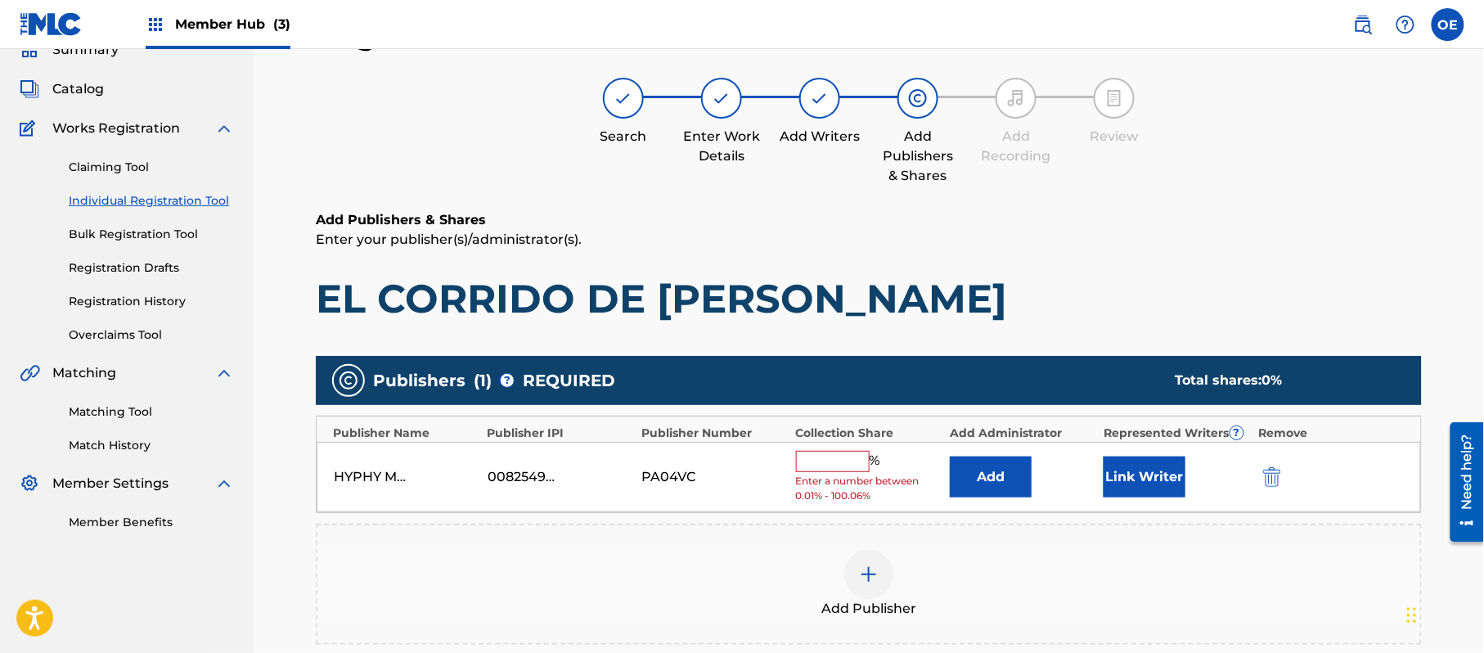
drag, startPoint x: 812, startPoint y: 449, endPoint x: 812, endPoint y: 458, distance: 9.0
click at [812, 452] on input "text" at bounding box center [833, 461] width 74 height 21
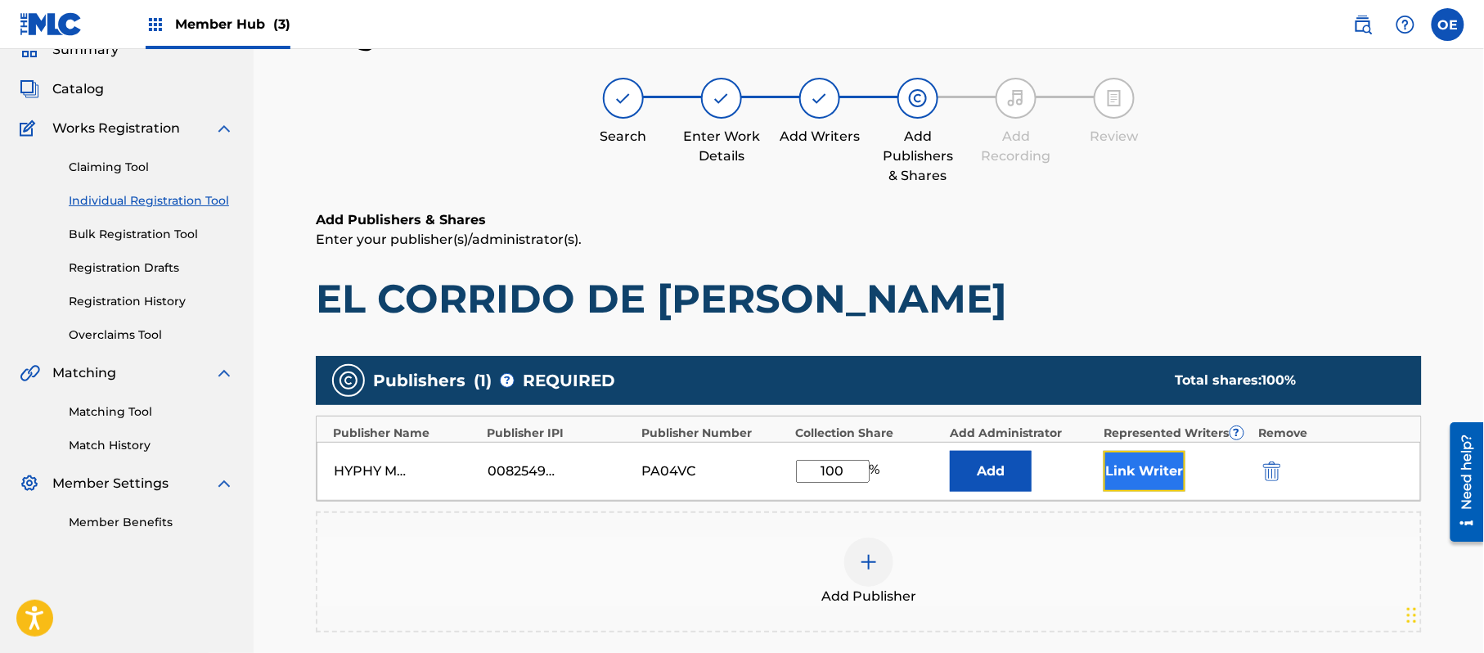
click at [1159, 488] on button "Link Writer" at bounding box center [1145, 471] width 82 height 41
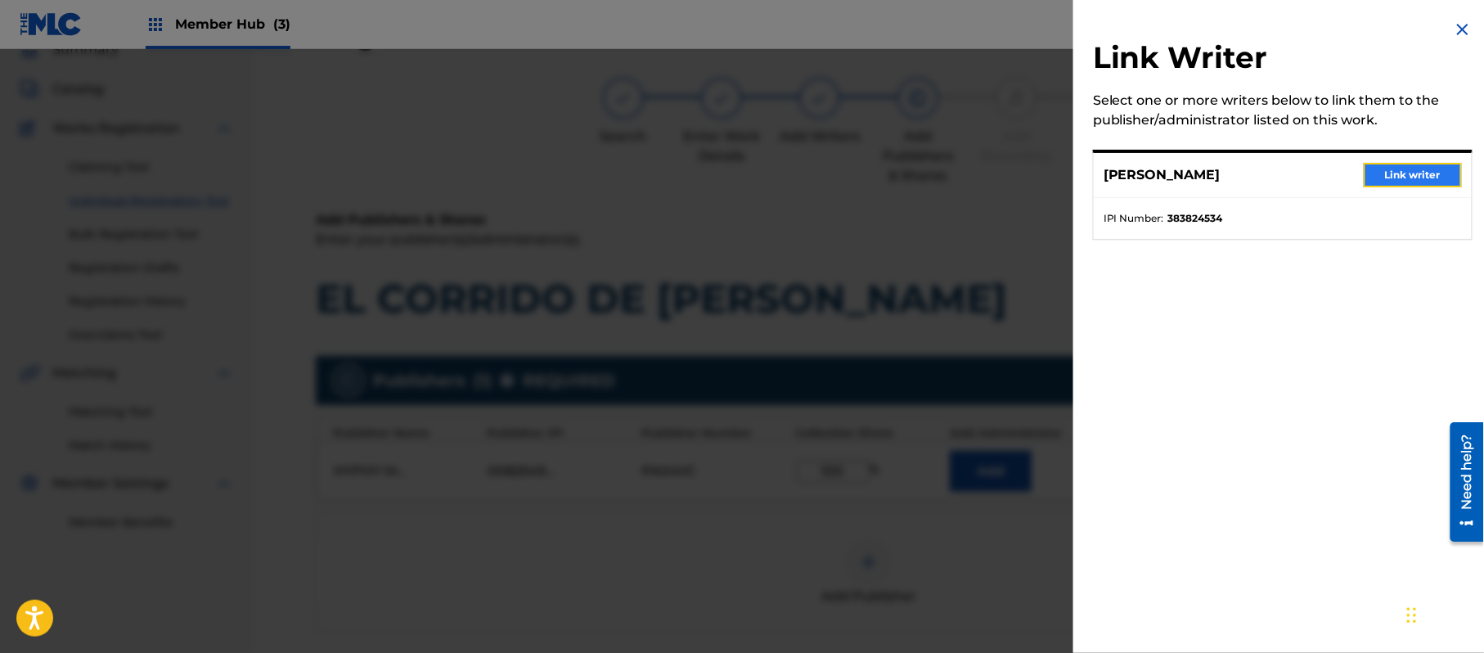
click at [1405, 181] on button "Link writer" at bounding box center [1413, 175] width 98 height 25
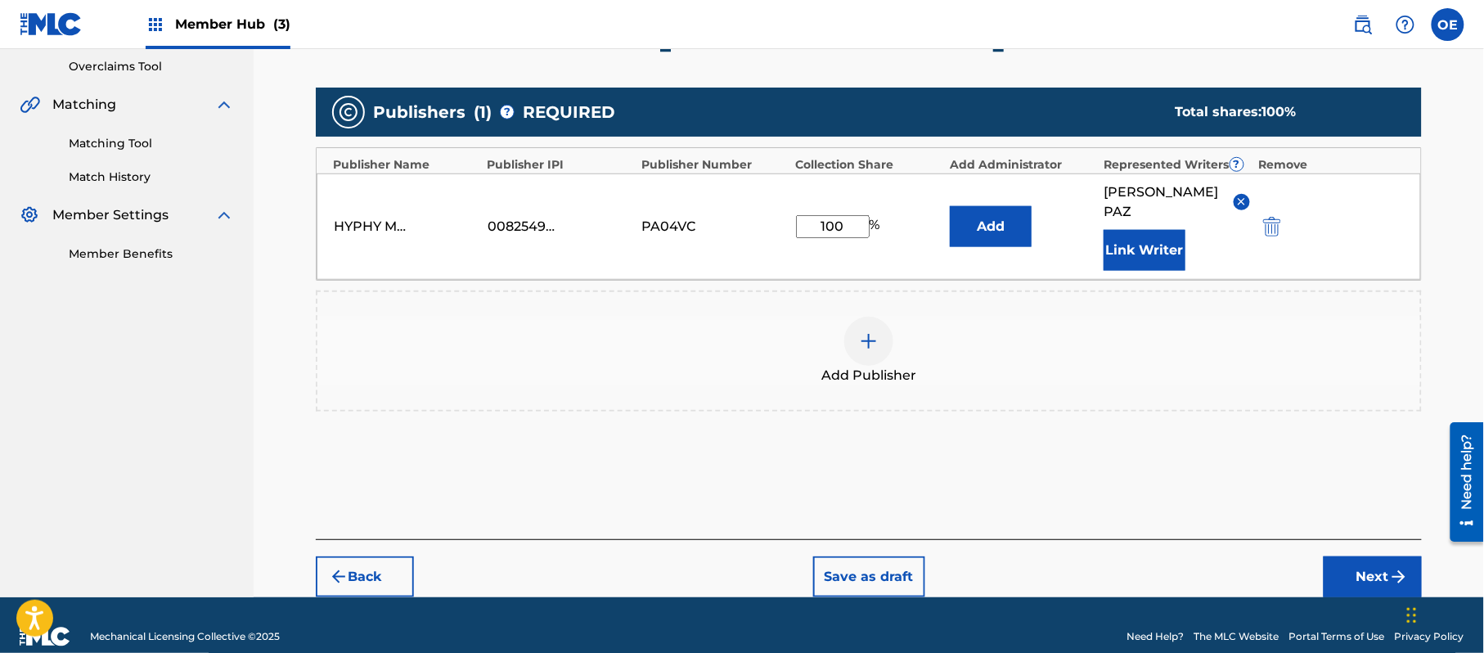
scroll to position [344, 0]
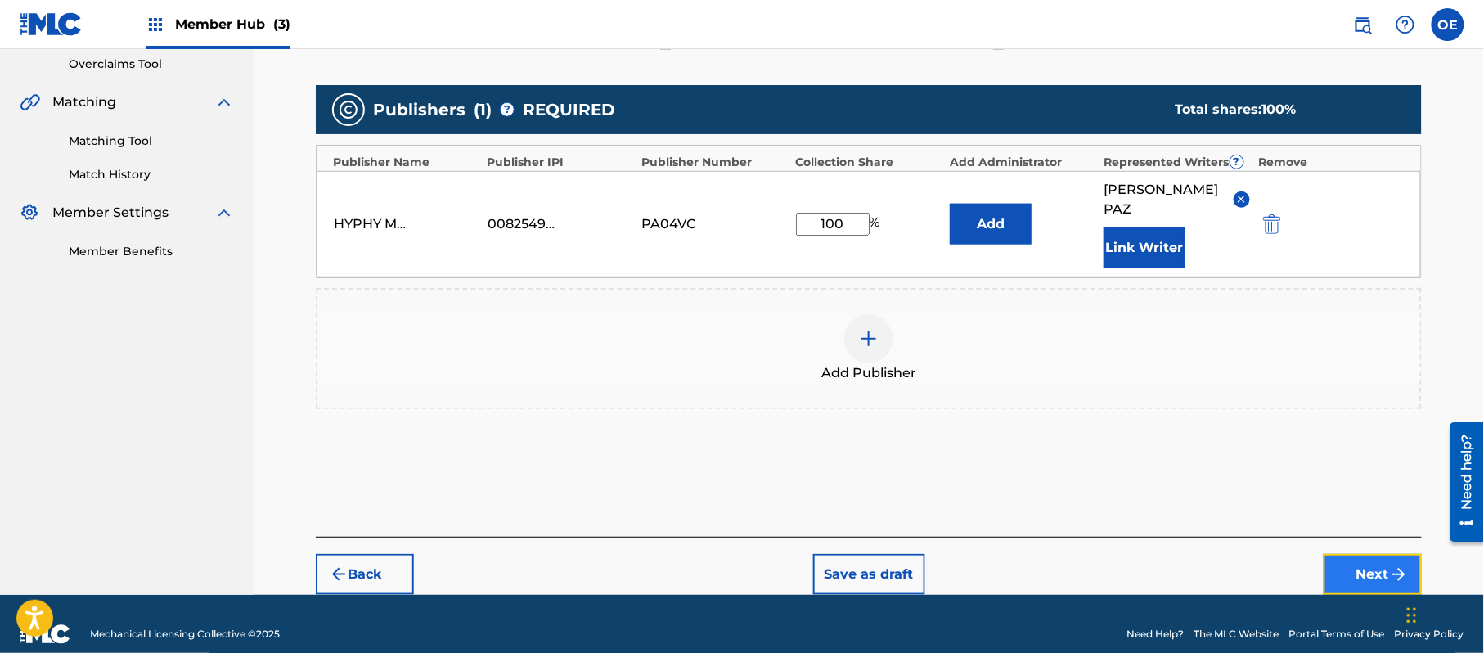
click at [1362, 560] on button "Next" at bounding box center [1373, 574] width 98 height 41
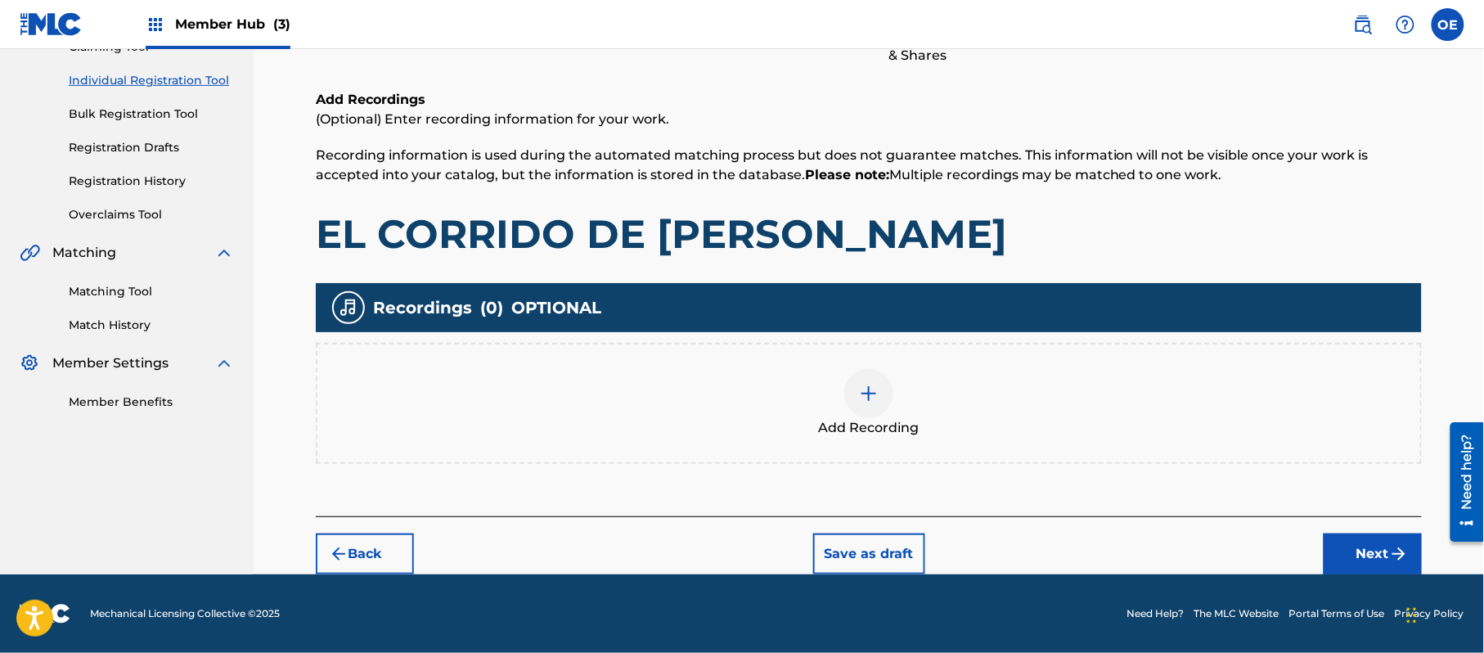
scroll to position [74, 0]
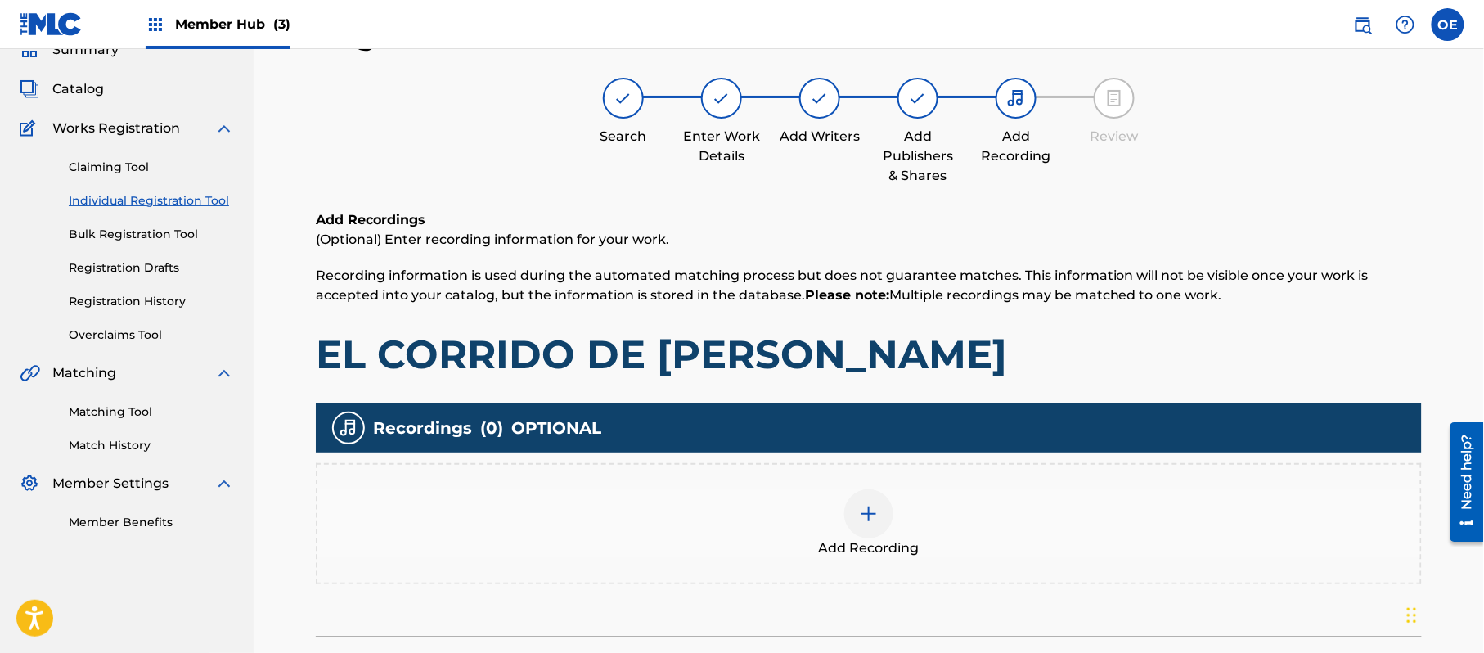
click at [836, 519] on div "Add Recording" at bounding box center [868, 523] width 1103 height 69
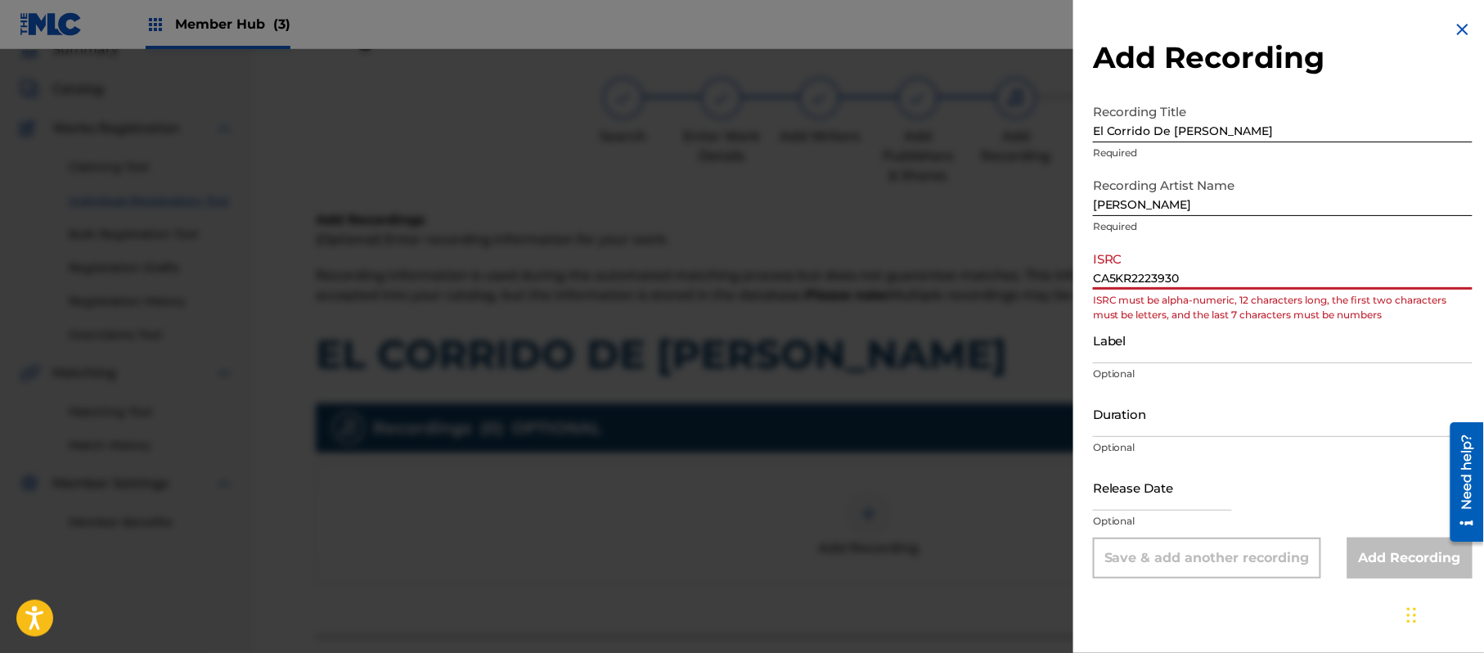
drag, startPoint x: 1124, startPoint y: 273, endPoint x: 1106, endPoint y: 280, distance: 19.2
click at [1106, 280] on input "CA5KR2223930" at bounding box center [1283, 266] width 380 height 47
drag, startPoint x: 1113, startPoint y: 278, endPoint x: 1072, endPoint y: 278, distance: 40.9
click at [1078, 278] on div "Add Recording Recording Title El Corrido De [PERSON_NAME] Recording Artist Name…" at bounding box center [1283, 299] width 419 height 598
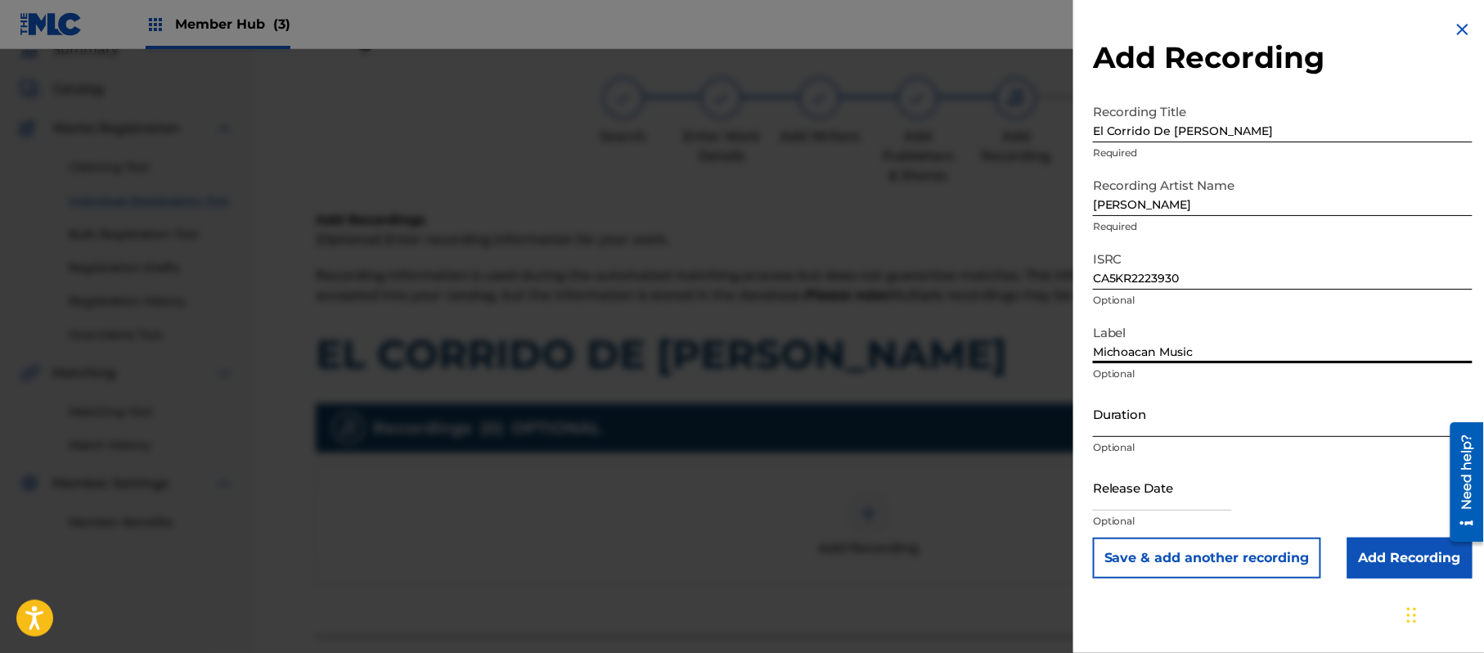
click at [1121, 414] on input "Duration" at bounding box center [1283, 413] width 380 height 47
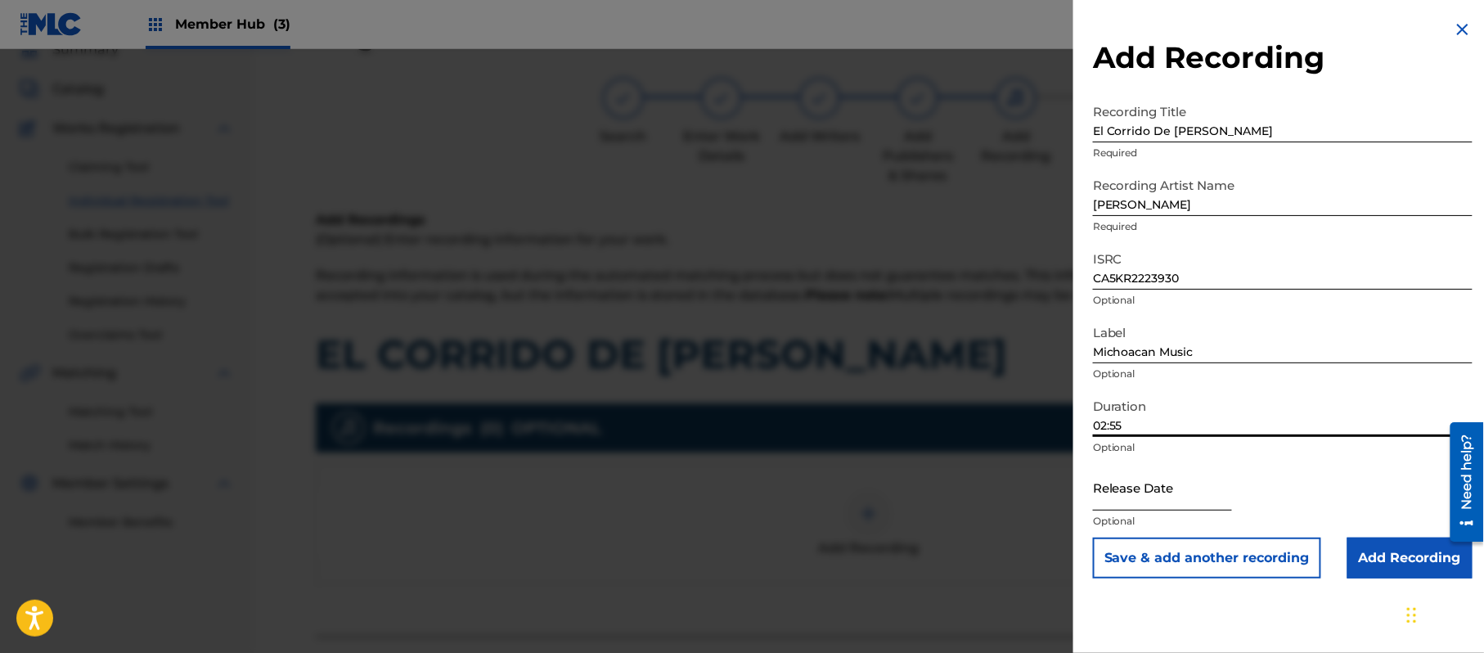
click at [1113, 488] on input "text" at bounding box center [1162, 487] width 139 height 47
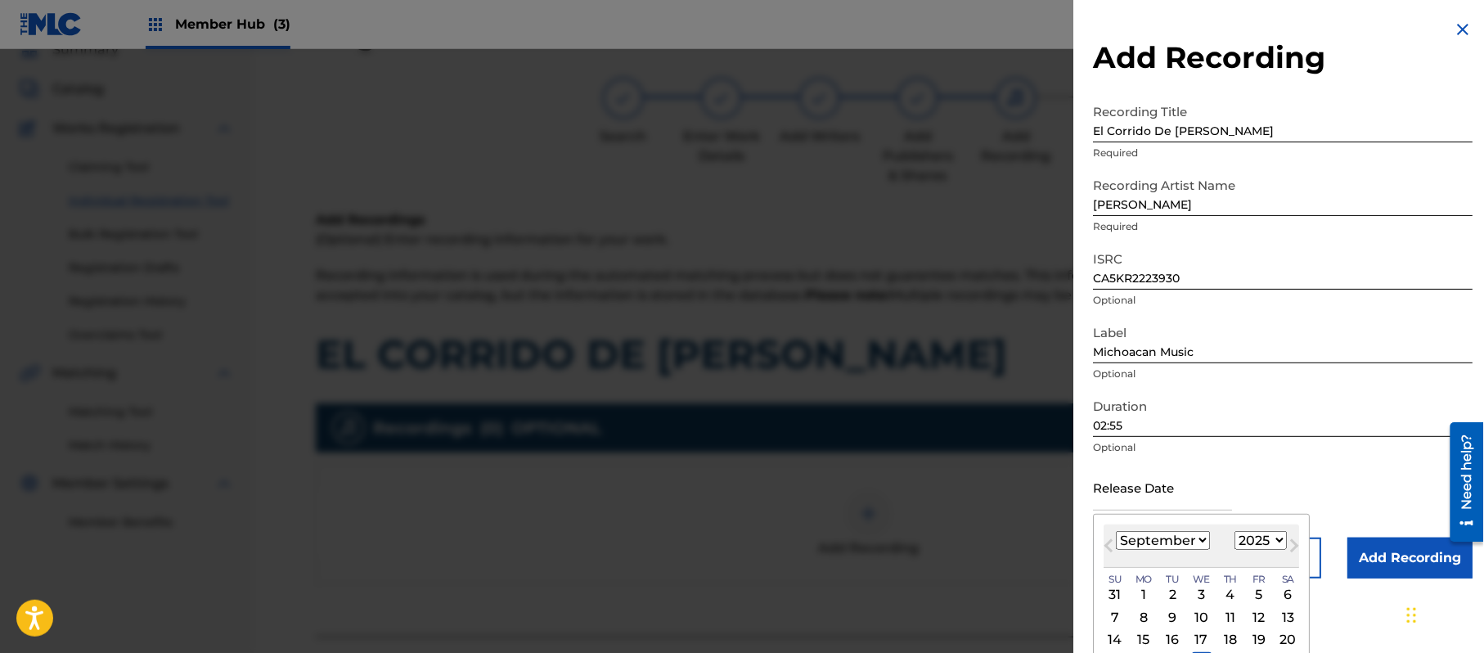
click at [1258, 542] on select "1899 1900 1901 1902 1903 1904 1905 1906 1907 1908 1909 1910 1911 1912 1913 1914…" at bounding box center [1261, 540] width 52 height 19
click at [1238, 531] on select "1899 1900 1901 1902 1903 1904 1905 1906 1907 1908 1909 1910 1911 1912 1913 1914…" at bounding box center [1261, 540] width 52 height 19
drag, startPoint x: 1176, startPoint y: 541, endPoint x: 1175, endPoint y: 531, distance: 9.9
click at [1176, 541] on select "January February March April May June July August September October November De…" at bounding box center [1163, 540] width 94 height 19
click at [1117, 531] on select "January February March April May June July August September October November De…" at bounding box center [1163, 540] width 94 height 19
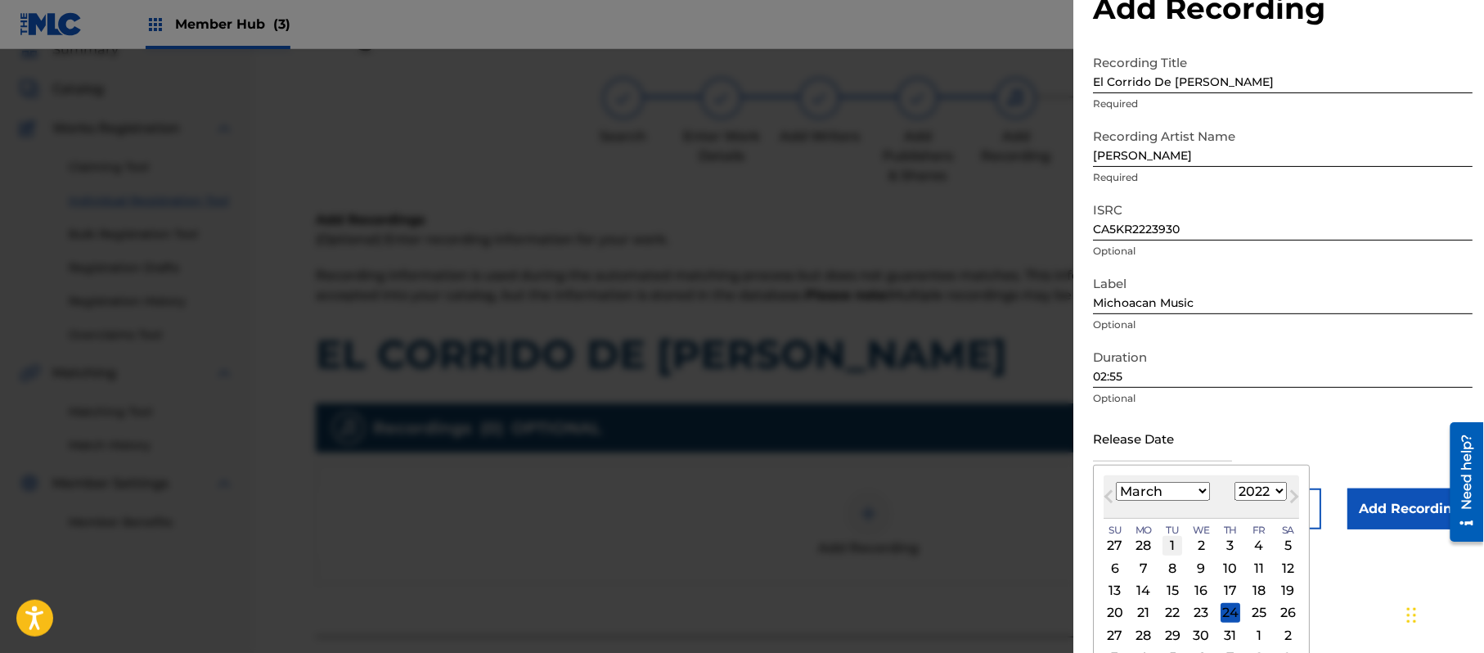
scroll to position [75, 0]
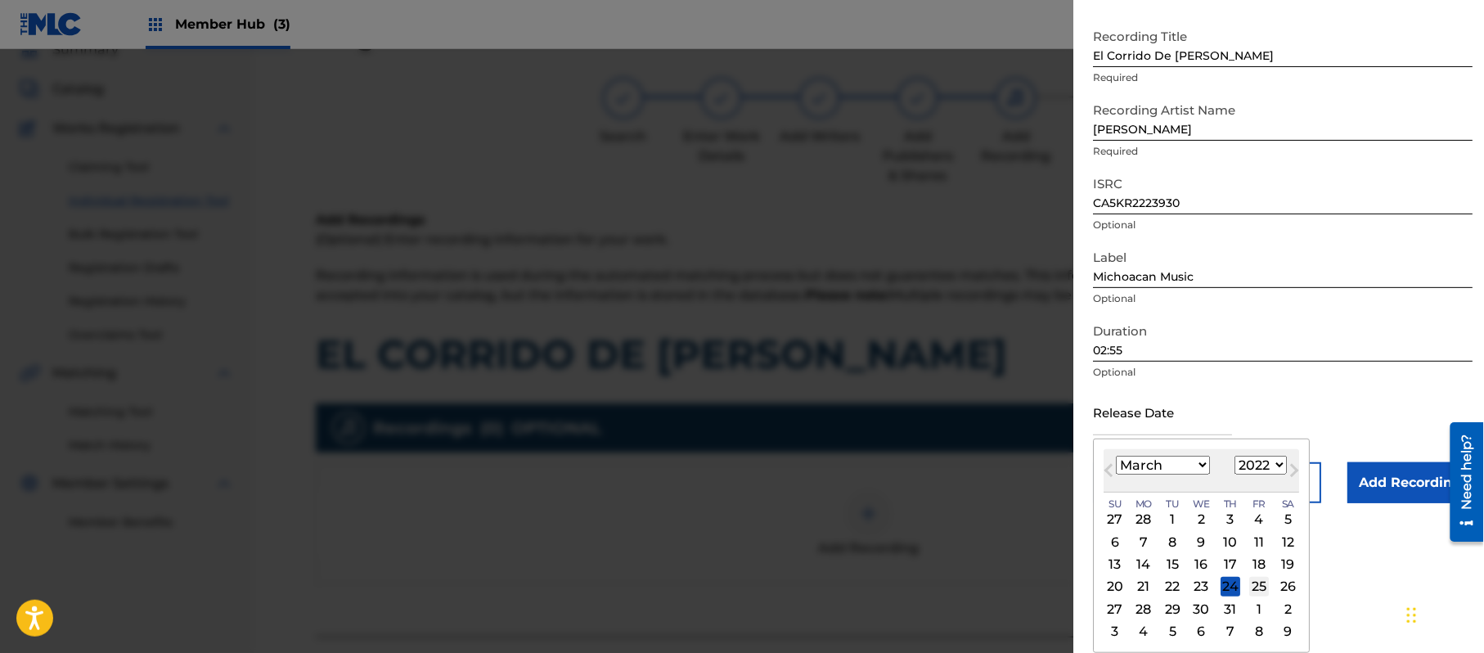
click at [1258, 594] on div "25" at bounding box center [1259, 587] width 20 height 20
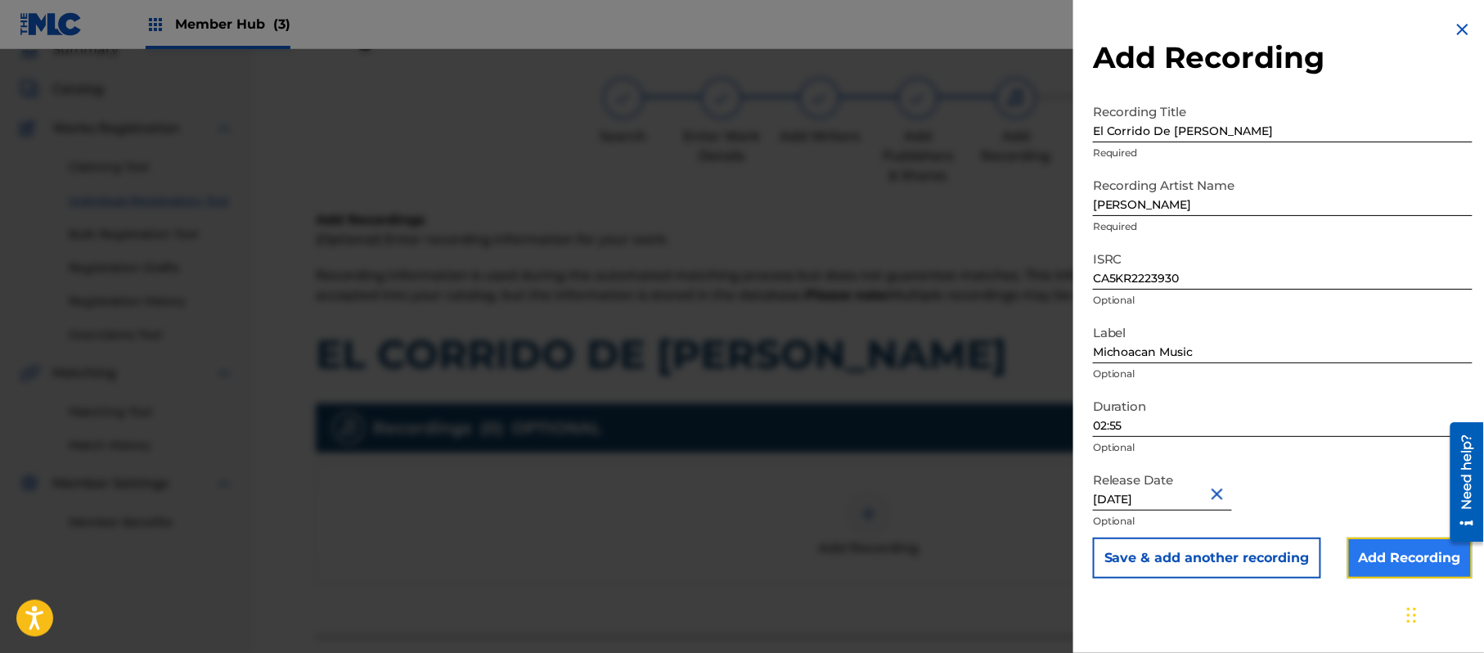
click at [1362, 543] on input "Add Recording" at bounding box center [1410, 558] width 125 height 41
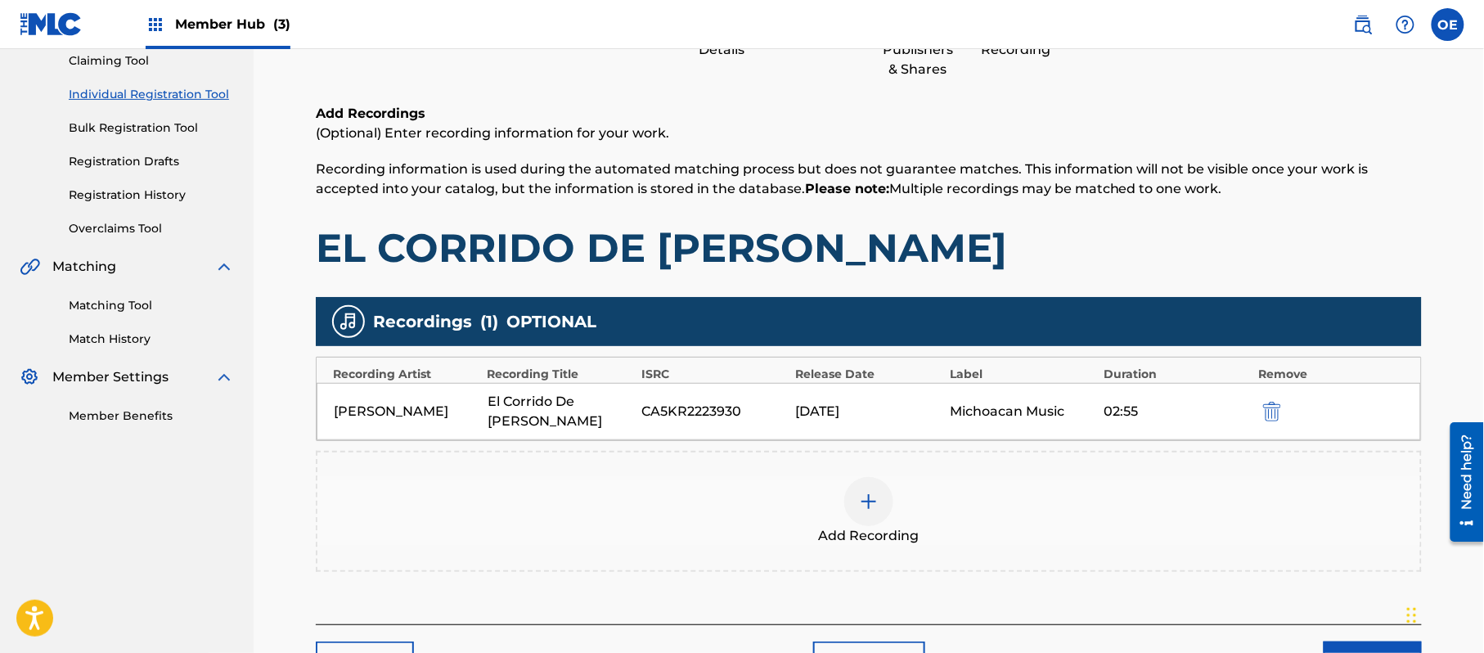
scroll to position [268, 0]
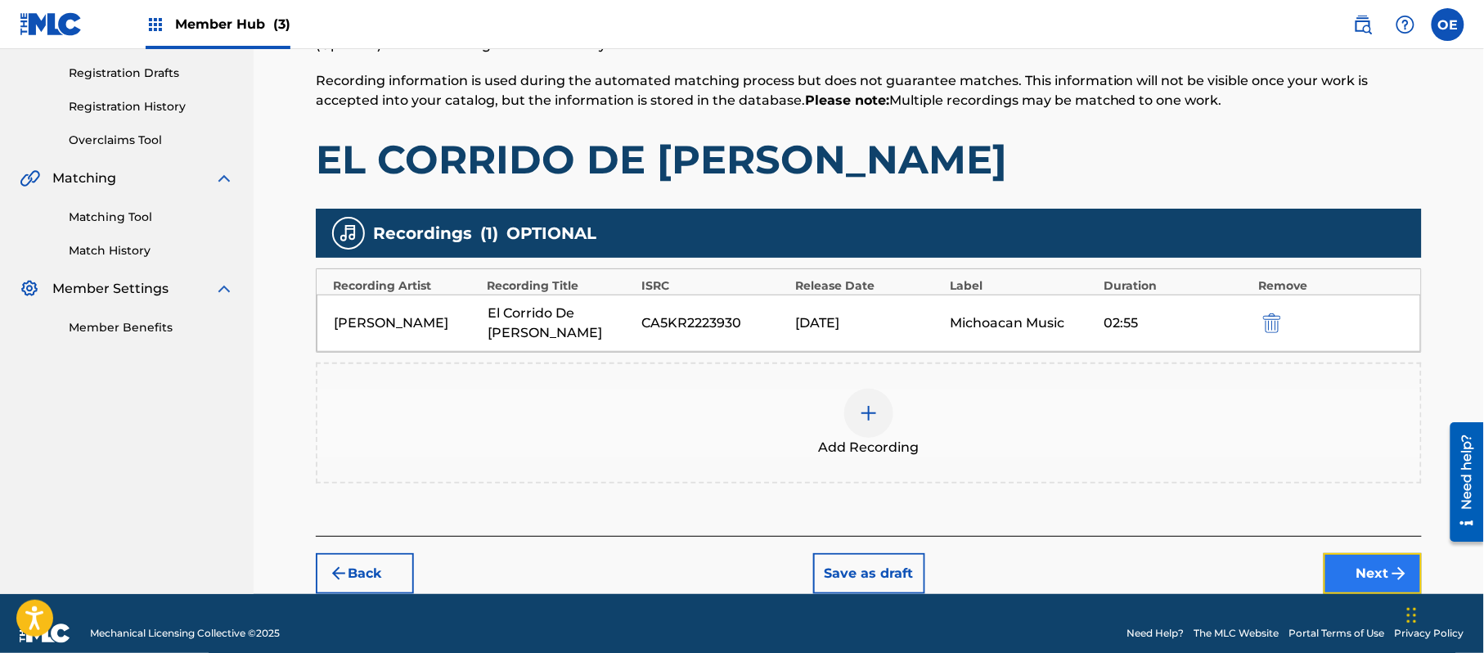
click at [1368, 571] on button "Next" at bounding box center [1373, 573] width 98 height 41
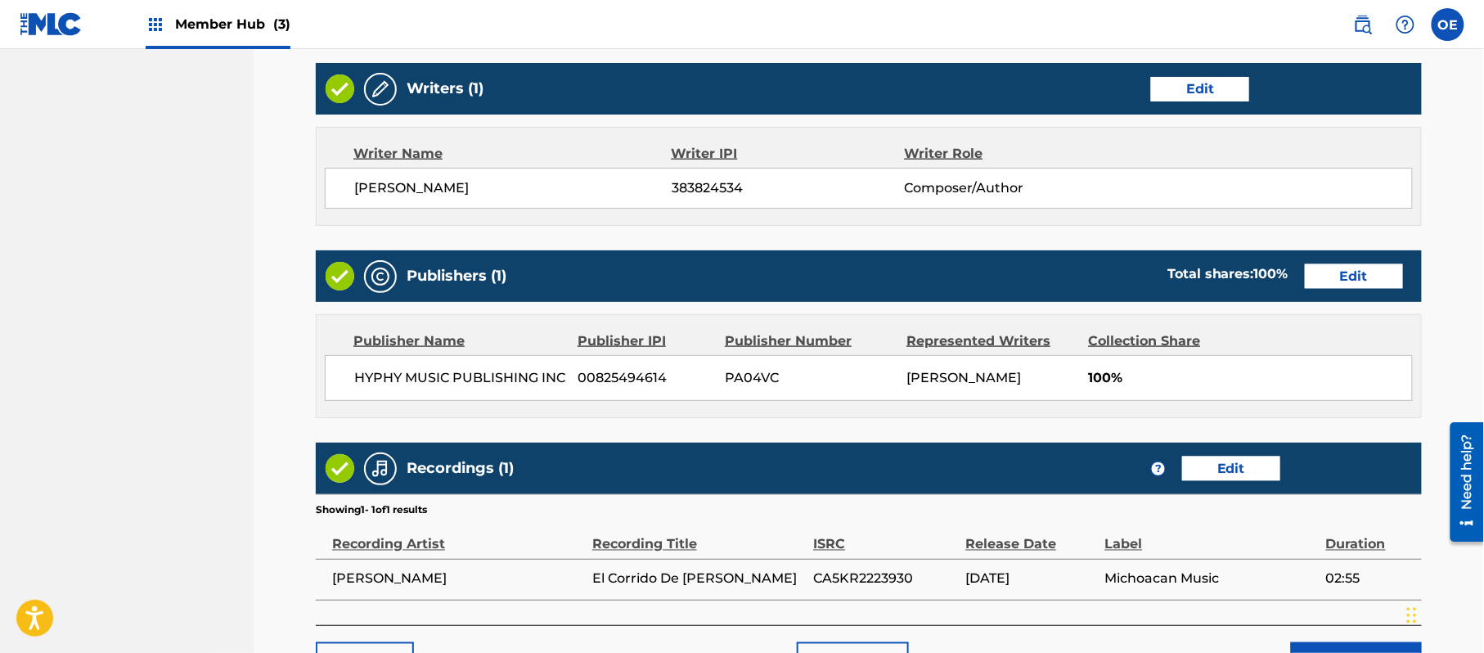
scroll to position [731, 0]
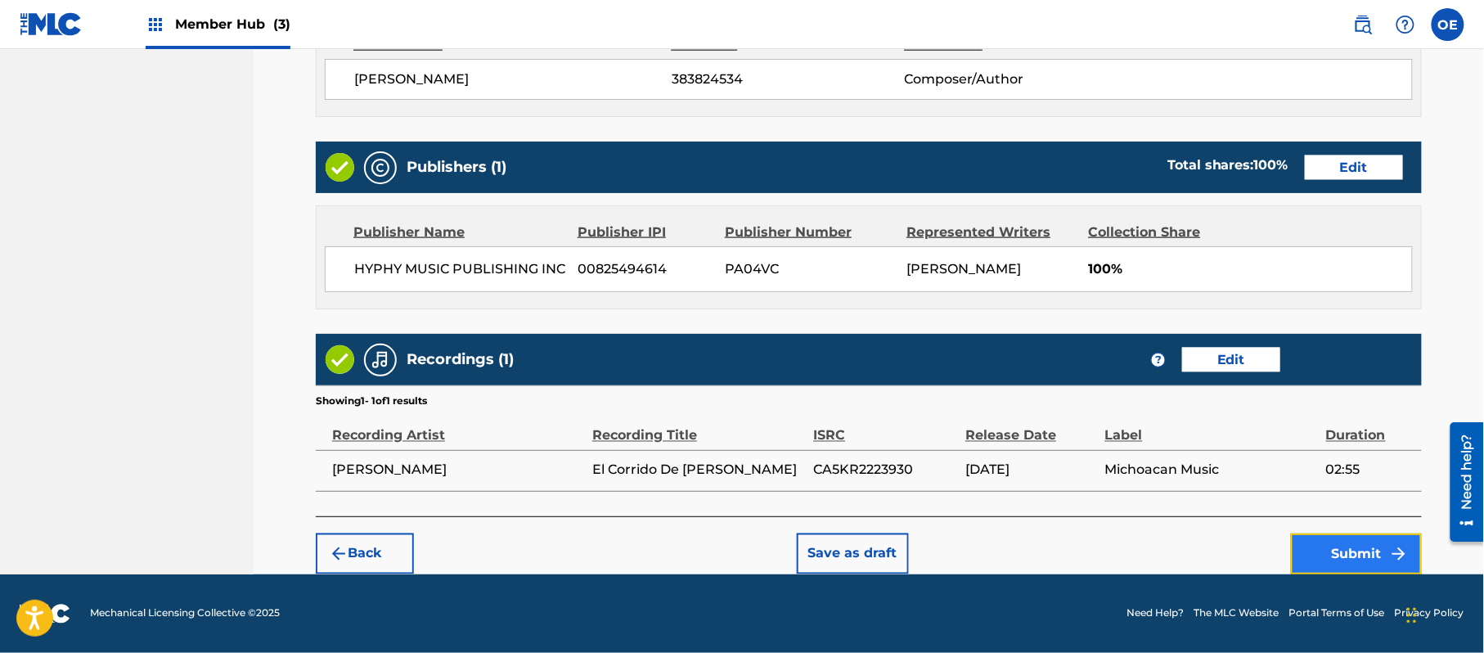
click at [1362, 545] on button "Submit" at bounding box center [1356, 553] width 131 height 41
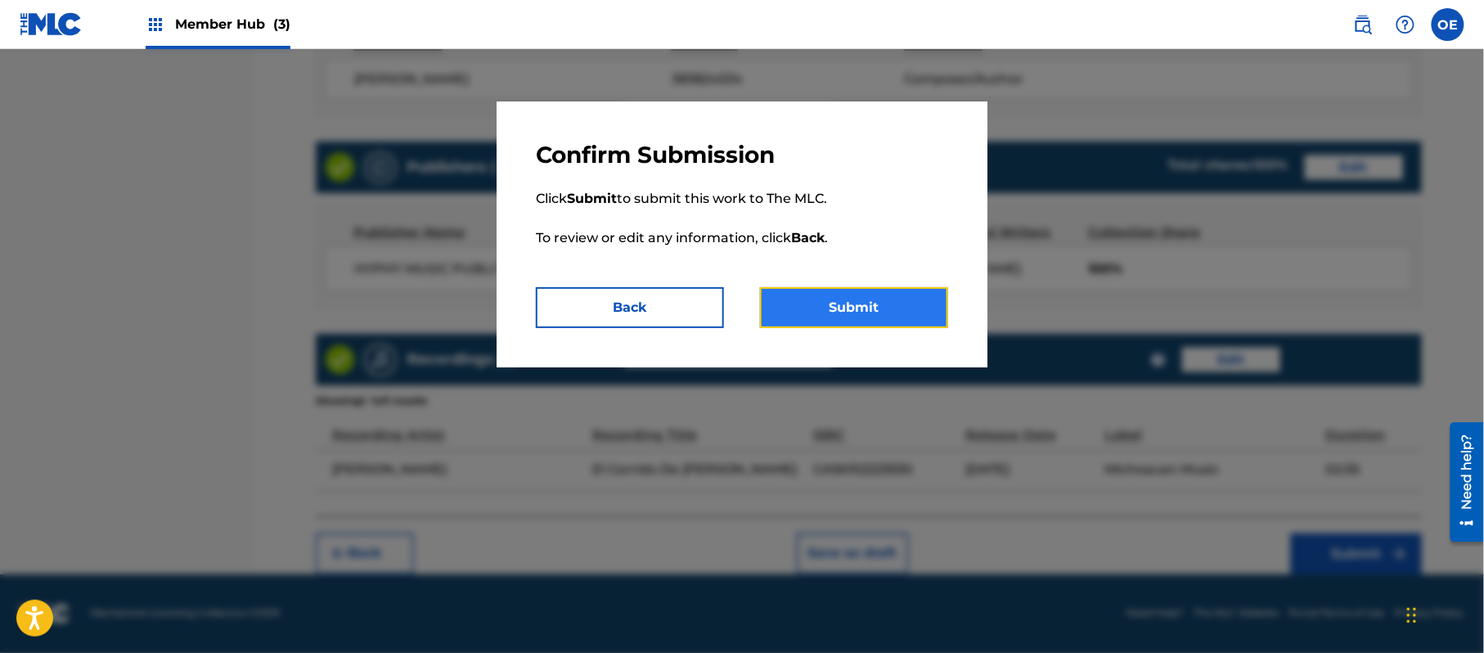
click at [859, 315] on button "Submit" at bounding box center [854, 307] width 188 height 41
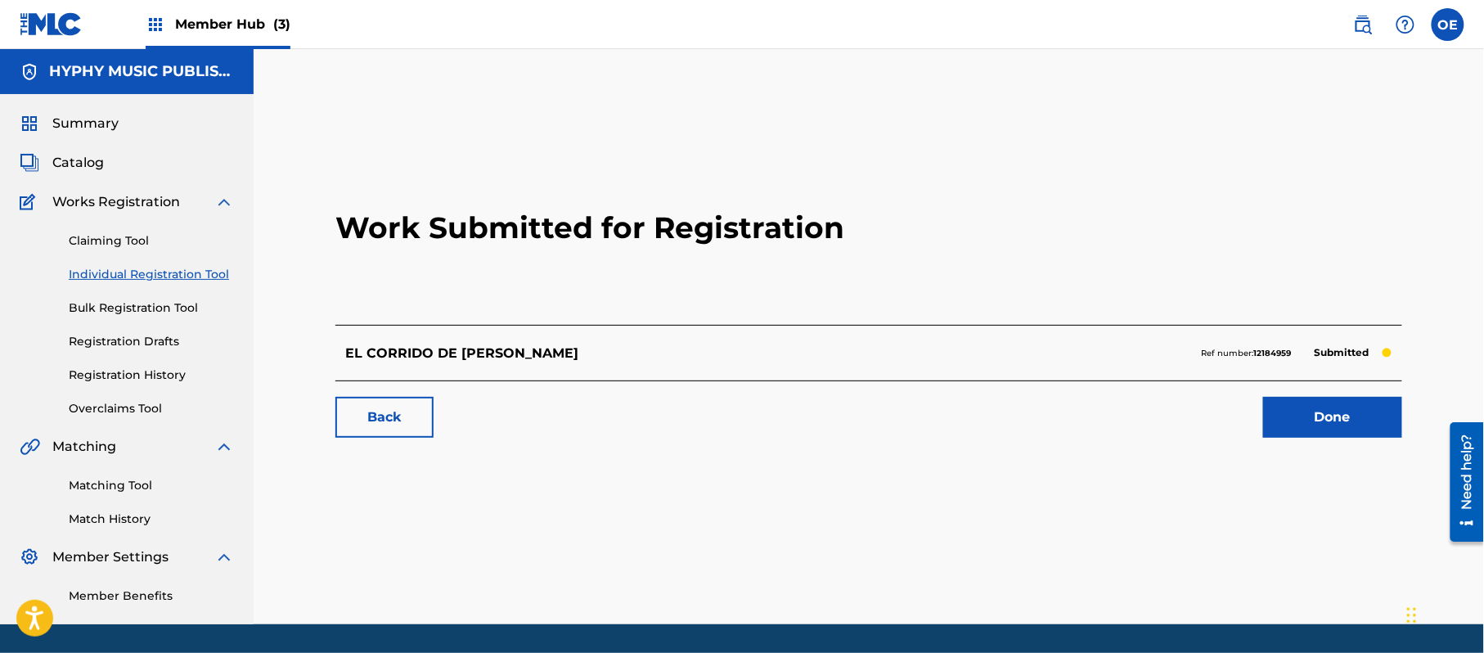
click at [155, 282] on link "Individual Registration Tool" at bounding box center [151, 274] width 165 height 17
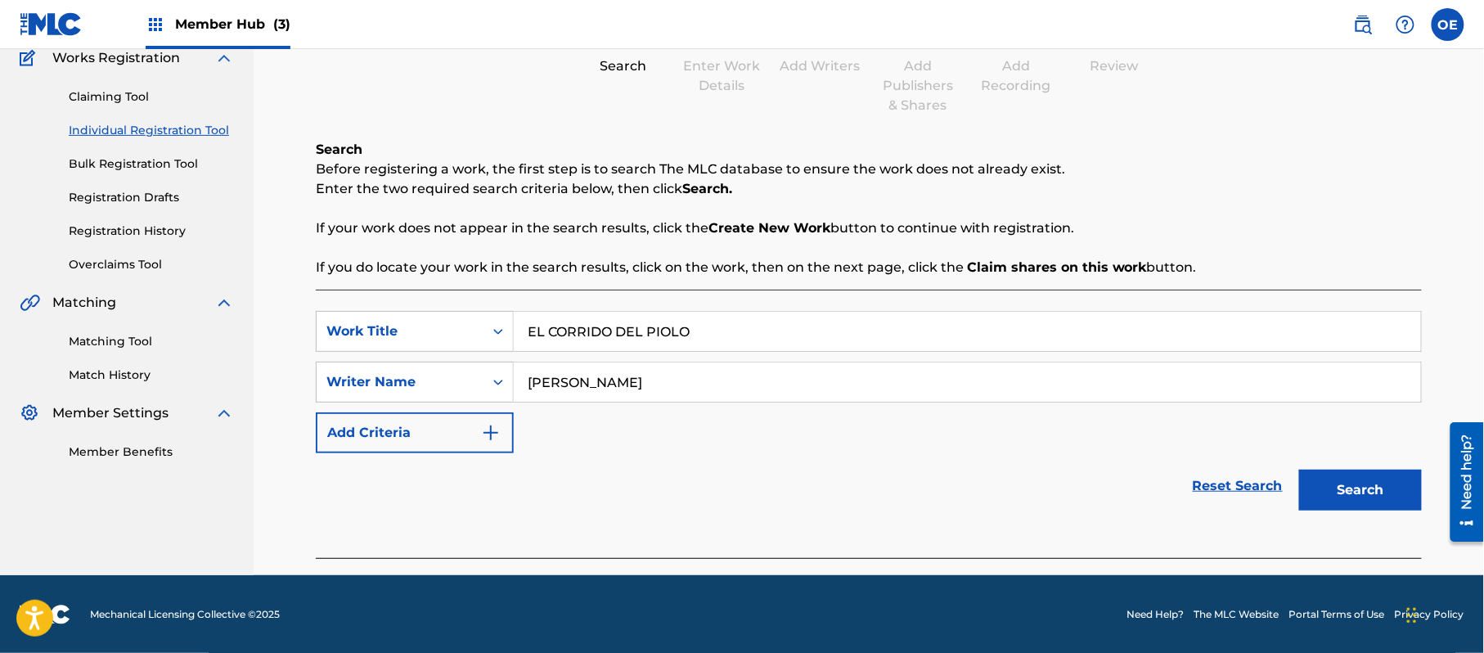
scroll to position [145, 0]
click at [1326, 469] on button "Search" at bounding box center [1360, 489] width 123 height 41
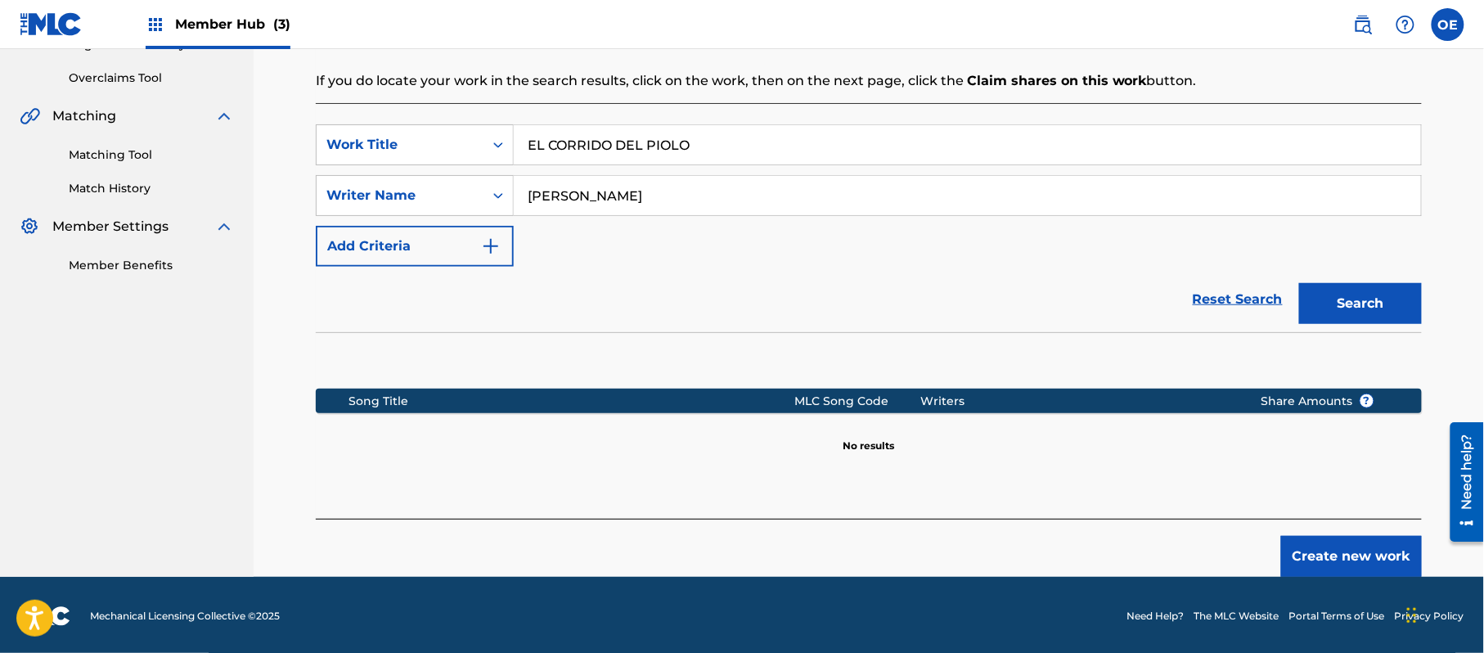
scroll to position [334, 0]
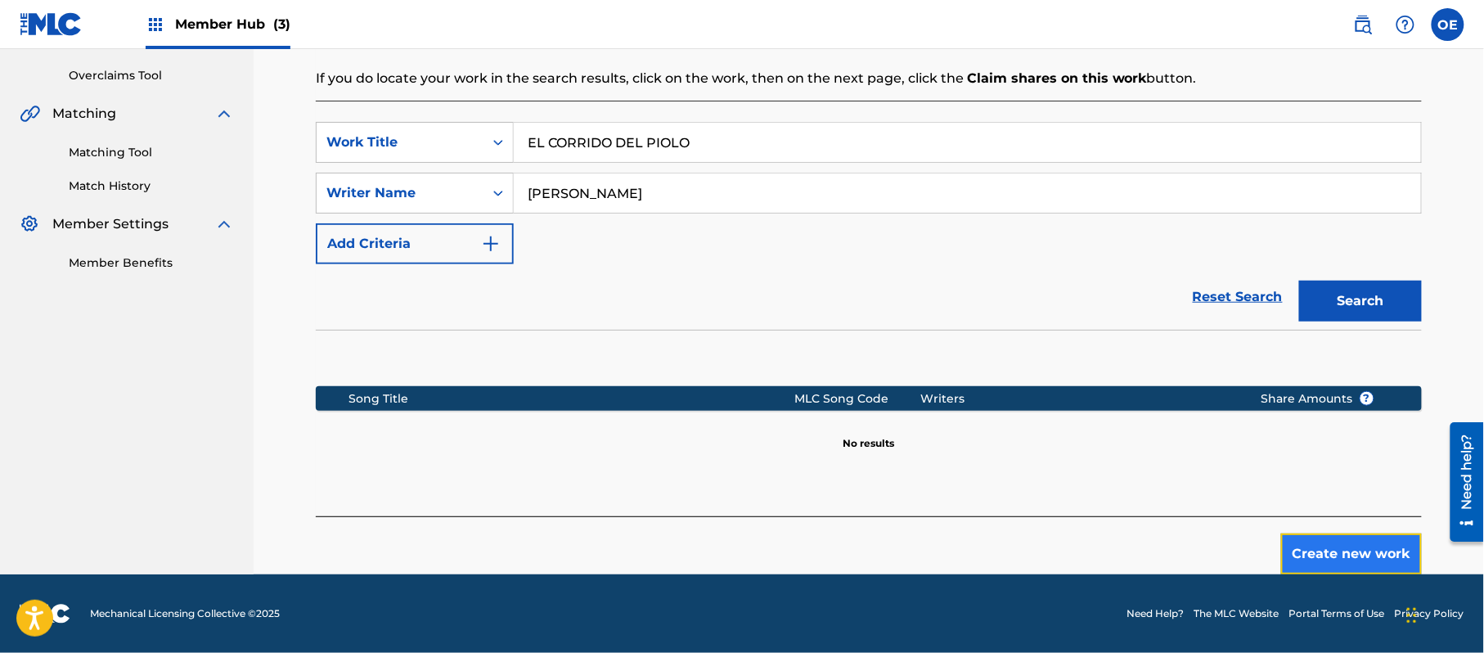
click at [1309, 547] on button "Create new work" at bounding box center [1351, 553] width 141 height 41
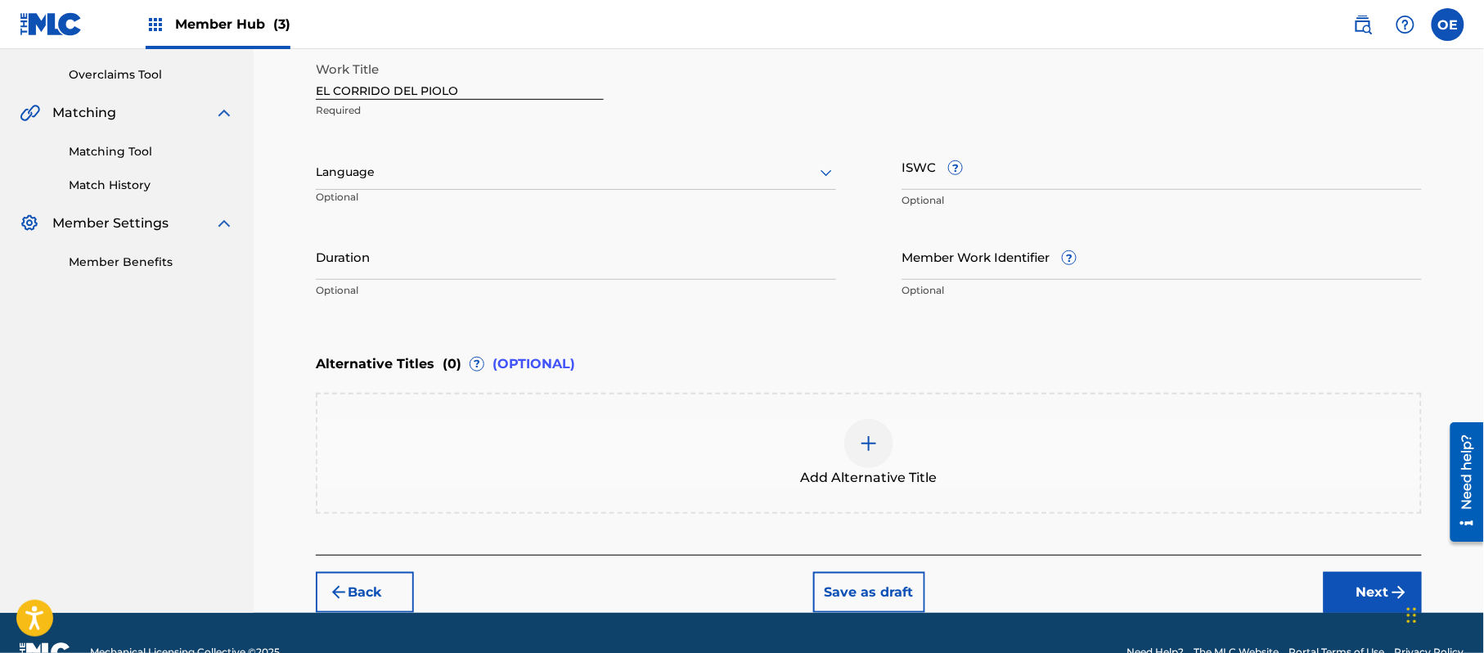
click at [371, 167] on div at bounding box center [576, 172] width 520 height 20
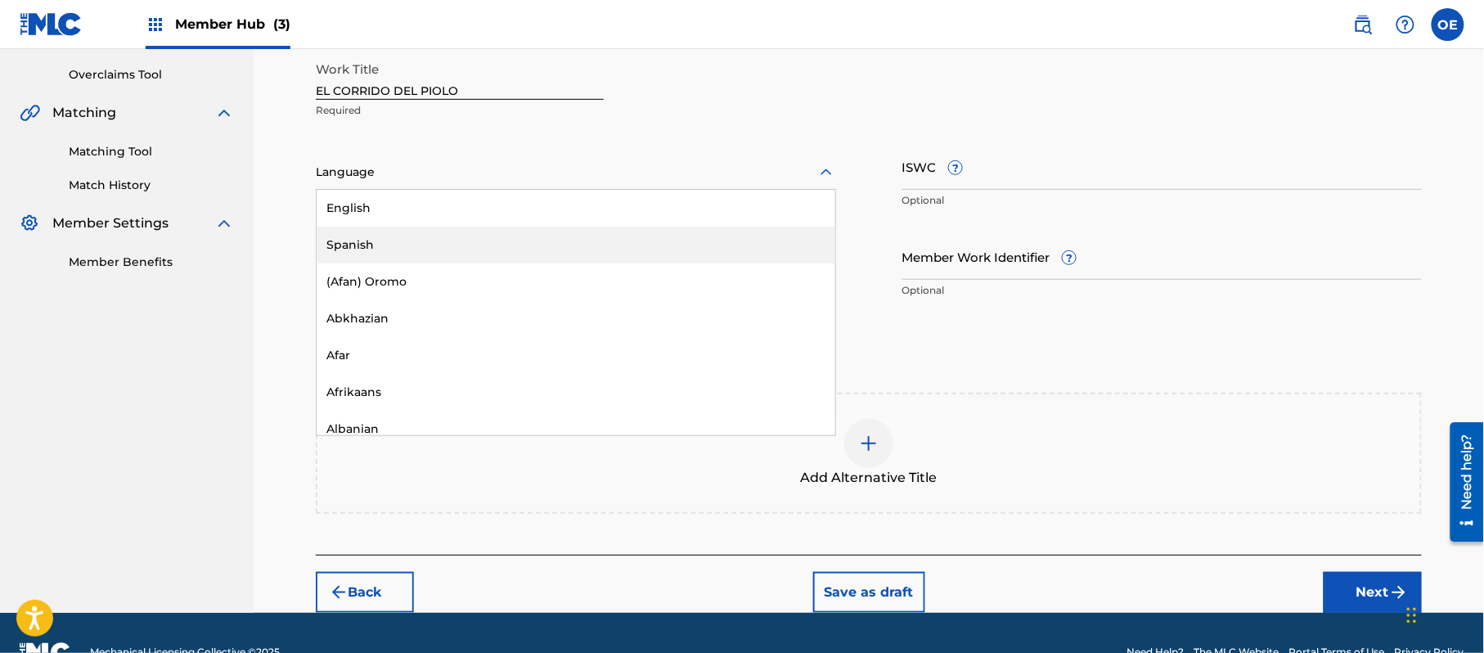
click at [390, 237] on div "Spanish" at bounding box center [576, 245] width 519 height 37
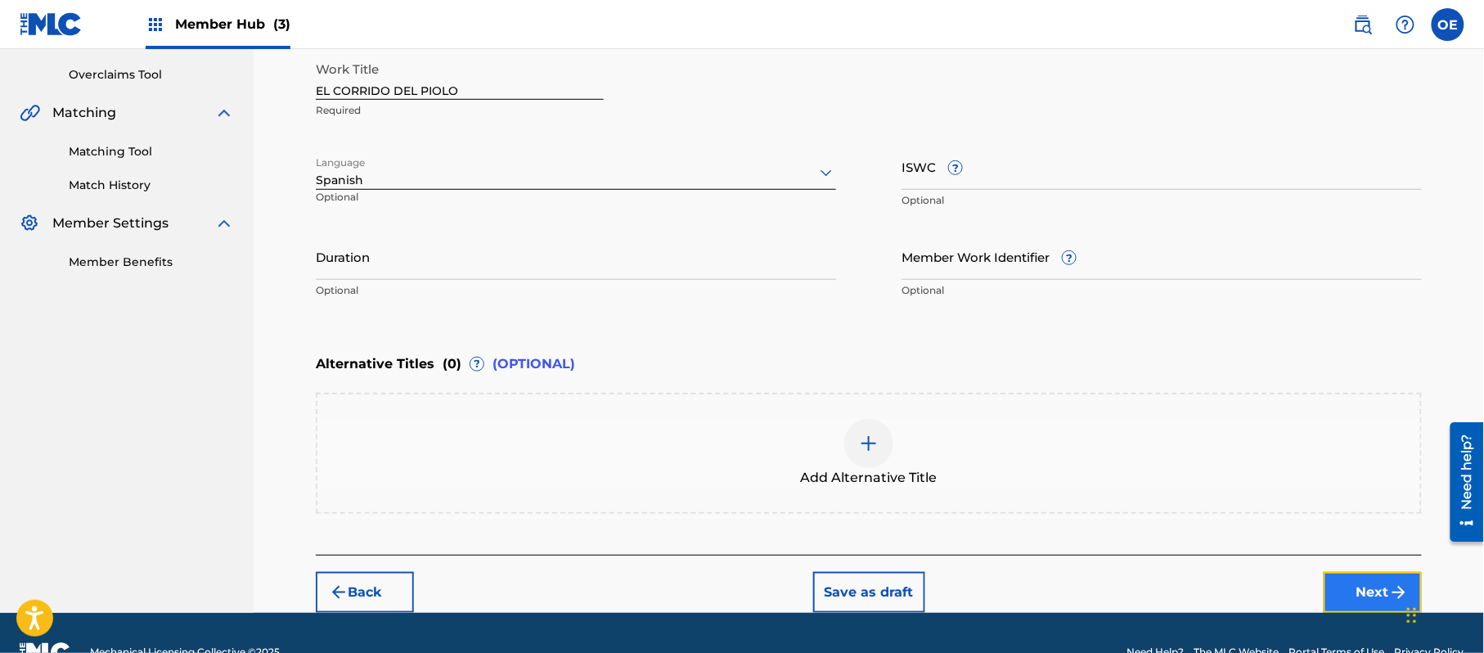
click at [1327, 587] on button "Next" at bounding box center [1373, 592] width 98 height 41
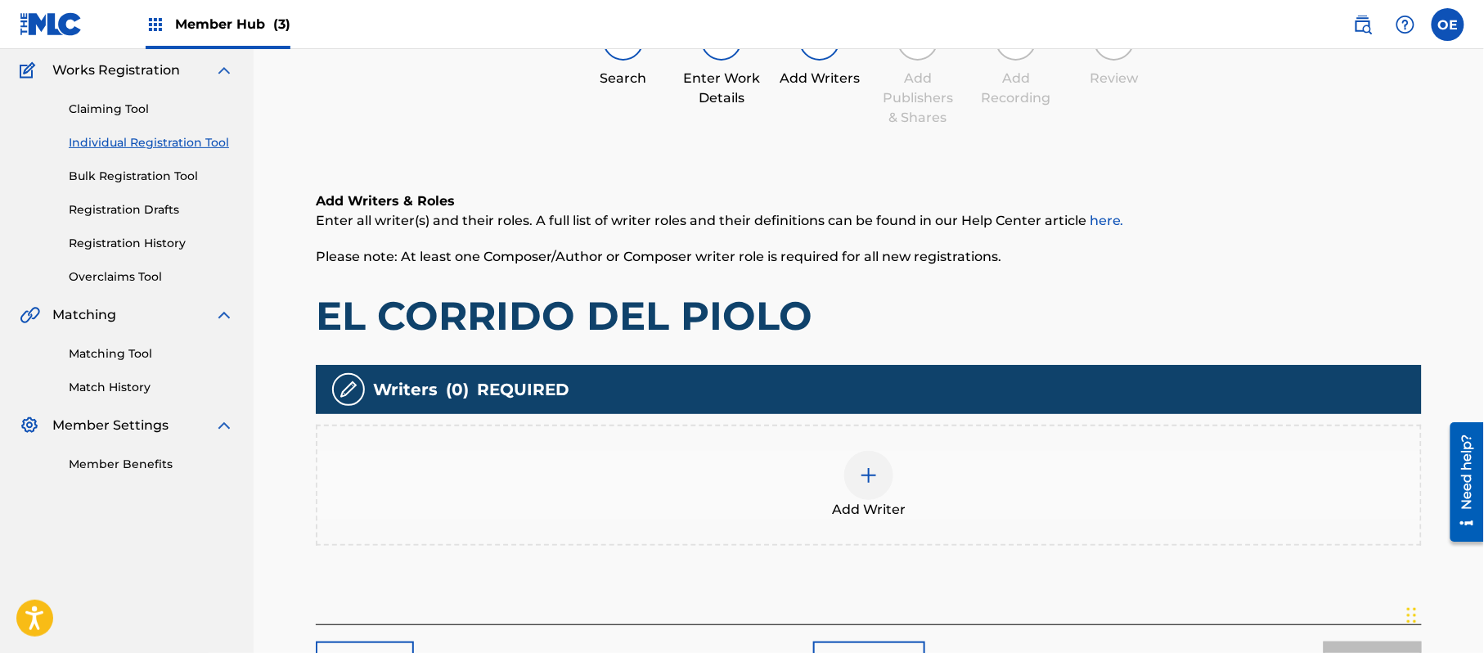
scroll to position [74, 0]
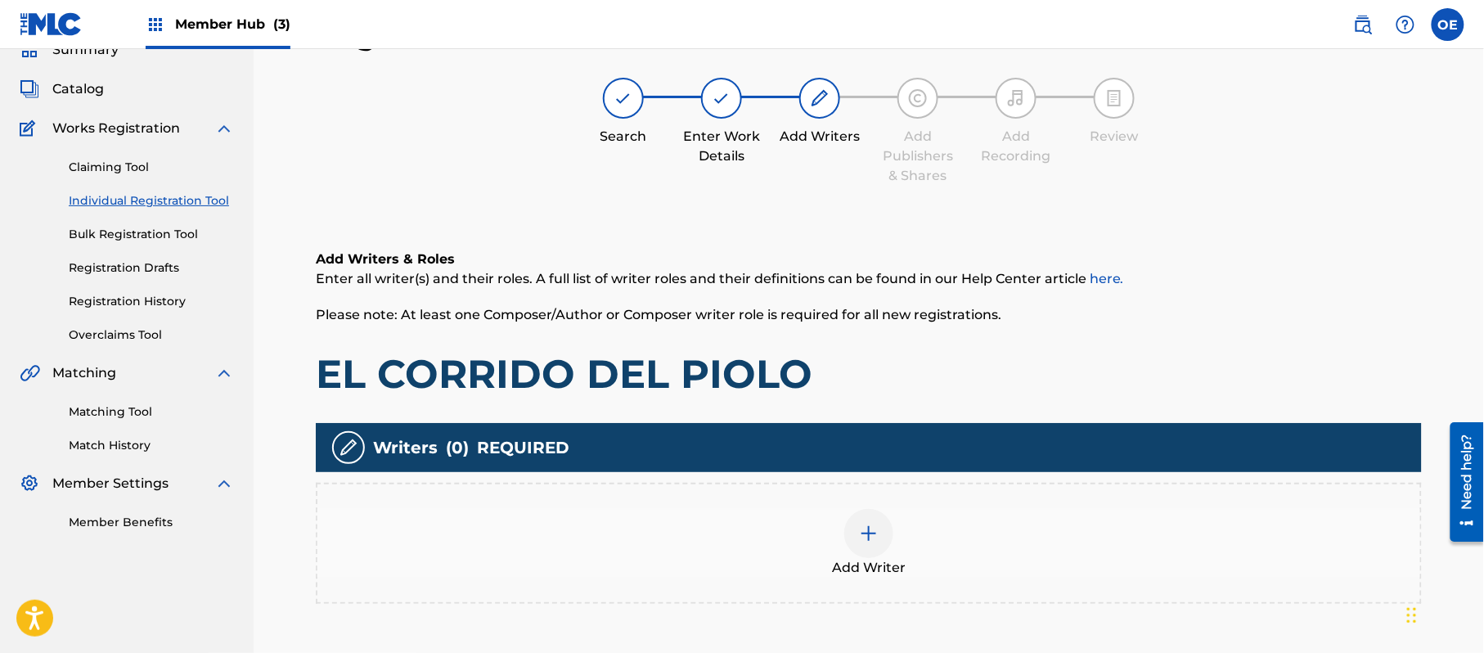
click at [903, 550] on div "Add Writer" at bounding box center [868, 543] width 1103 height 69
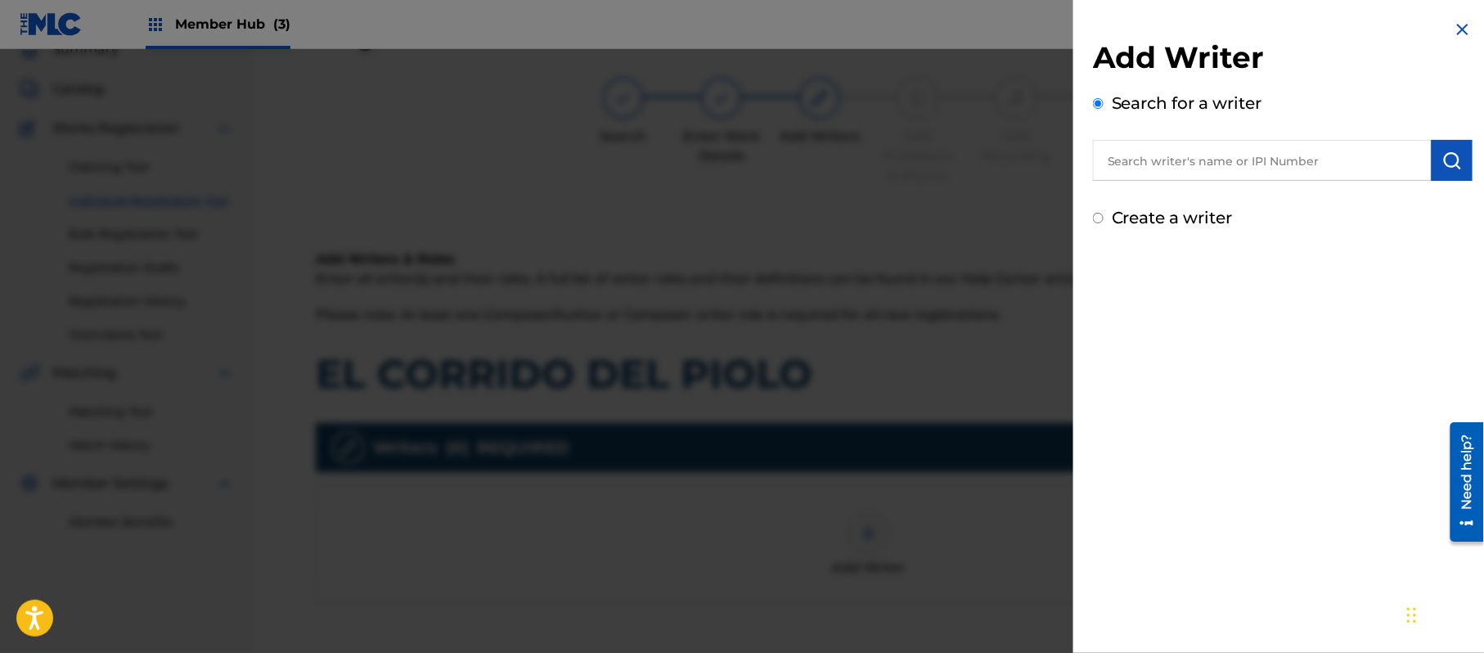
click at [1188, 217] on label "Create a writer" at bounding box center [1172, 218] width 121 height 20
click at [1104, 217] on input "Create a writer" at bounding box center [1098, 218] width 11 height 11
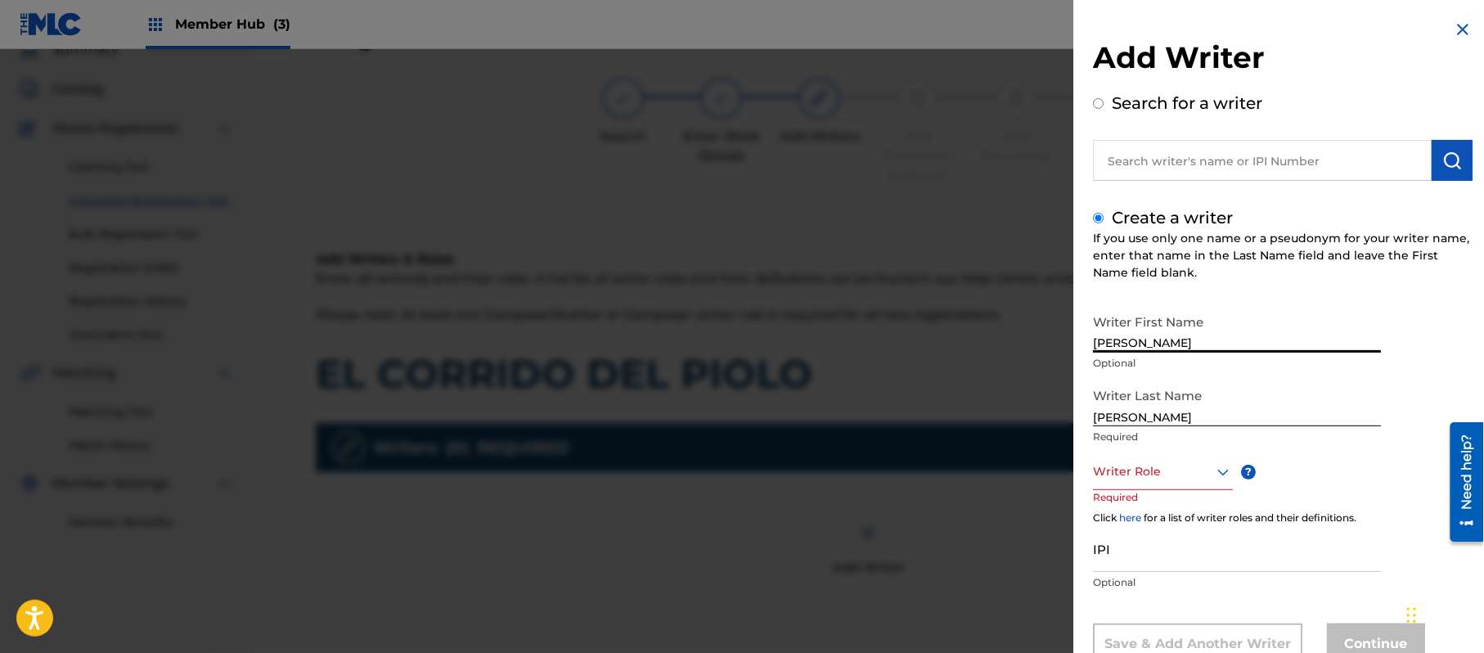
drag, startPoint x: 1209, startPoint y: 341, endPoint x: 1133, endPoint y: 353, distance: 76.3
click at [1133, 353] on div "Writer First Name [PERSON_NAME] Optional" at bounding box center [1237, 343] width 288 height 74
drag, startPoint x: 1133, startPoint y: 417, endPoint x: 1068, endPoint y: 423, distance: 65.7
click at [1068, 423] on div "Add Writer Search for a writer Create a writer If you use only one name or a ps…" at bounding box center [742, 351] width 1484 height 604
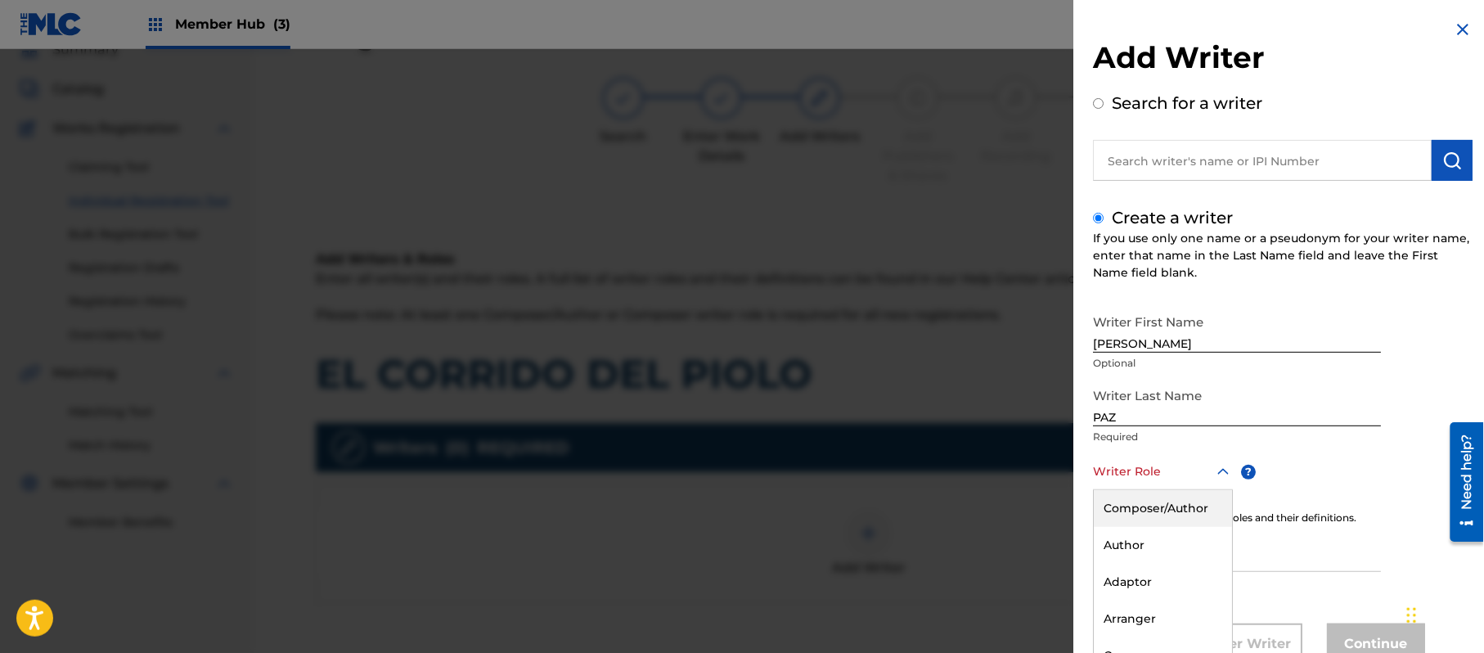
click at [1147, 462] on div "8 results available. Use Up and Down to choose options, press Enter to select t…" at bounding box center [1163, 471] width 140 height 37
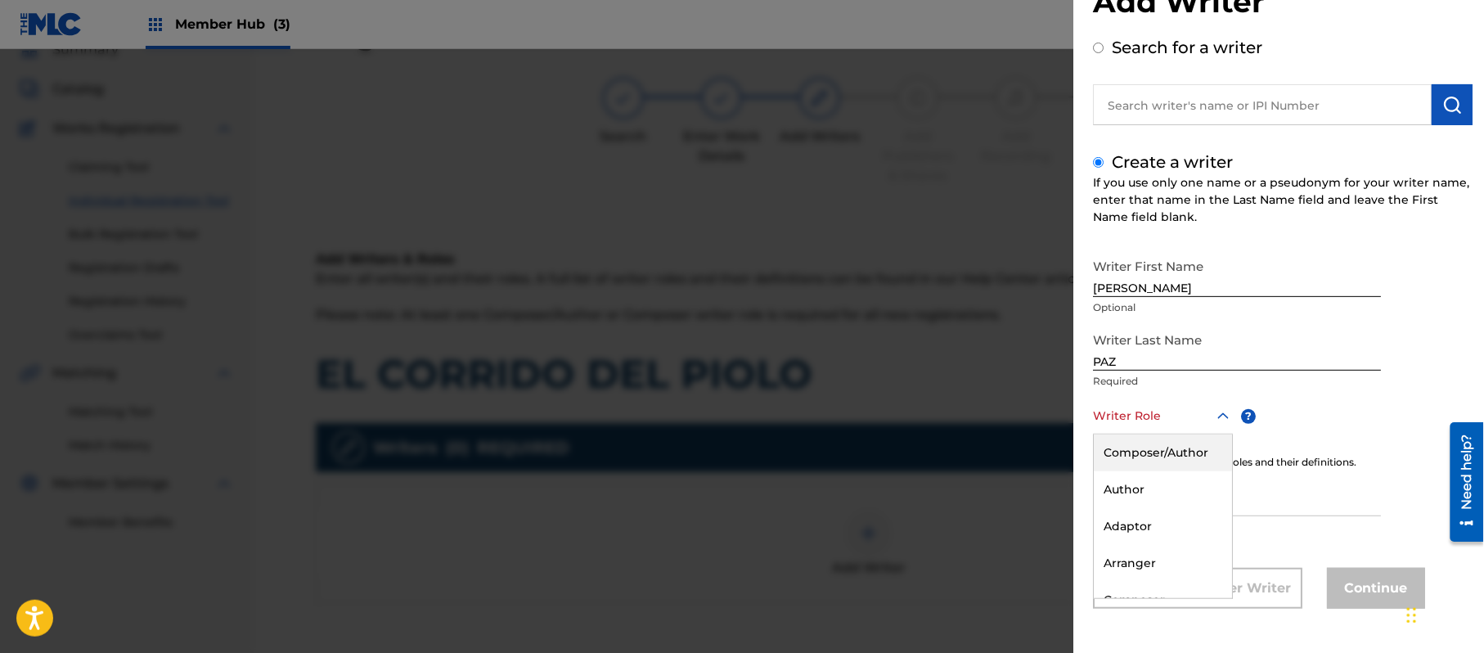
click at [1147, 462] on div "Composer/Author" at bounding box center [1163, 452] width 138 height 37
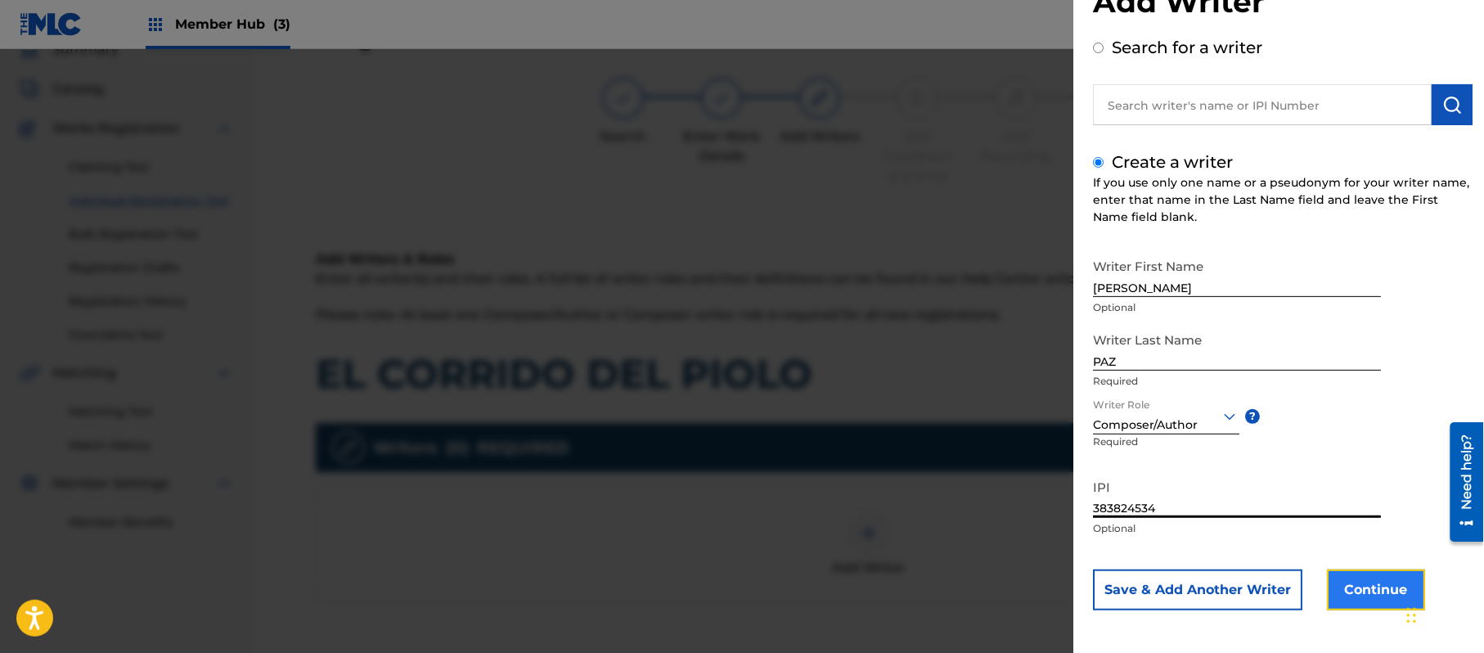
click at [1346, 597] on button "Continue" at bounding box center [1376, 589] width 98 height 41
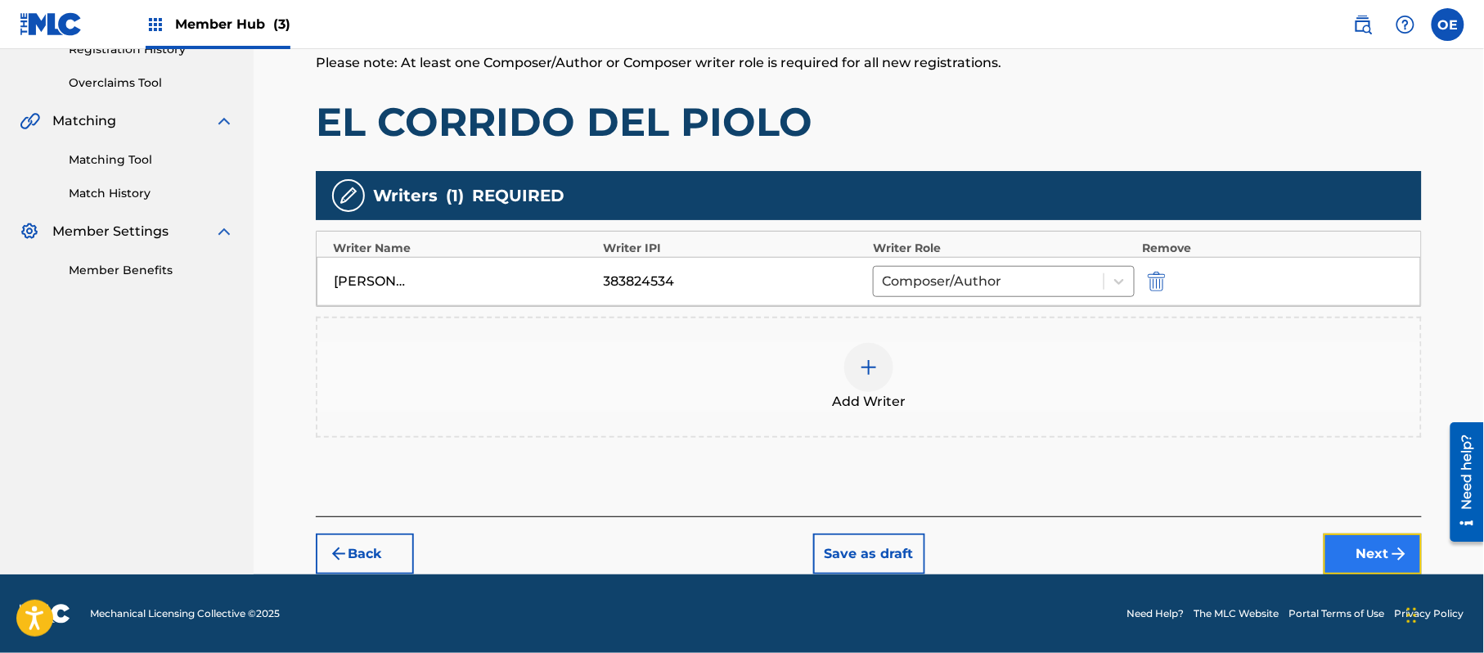
click at [1360, 551] on button "Next" at bounding box center [1373, 553] width 98 height 41
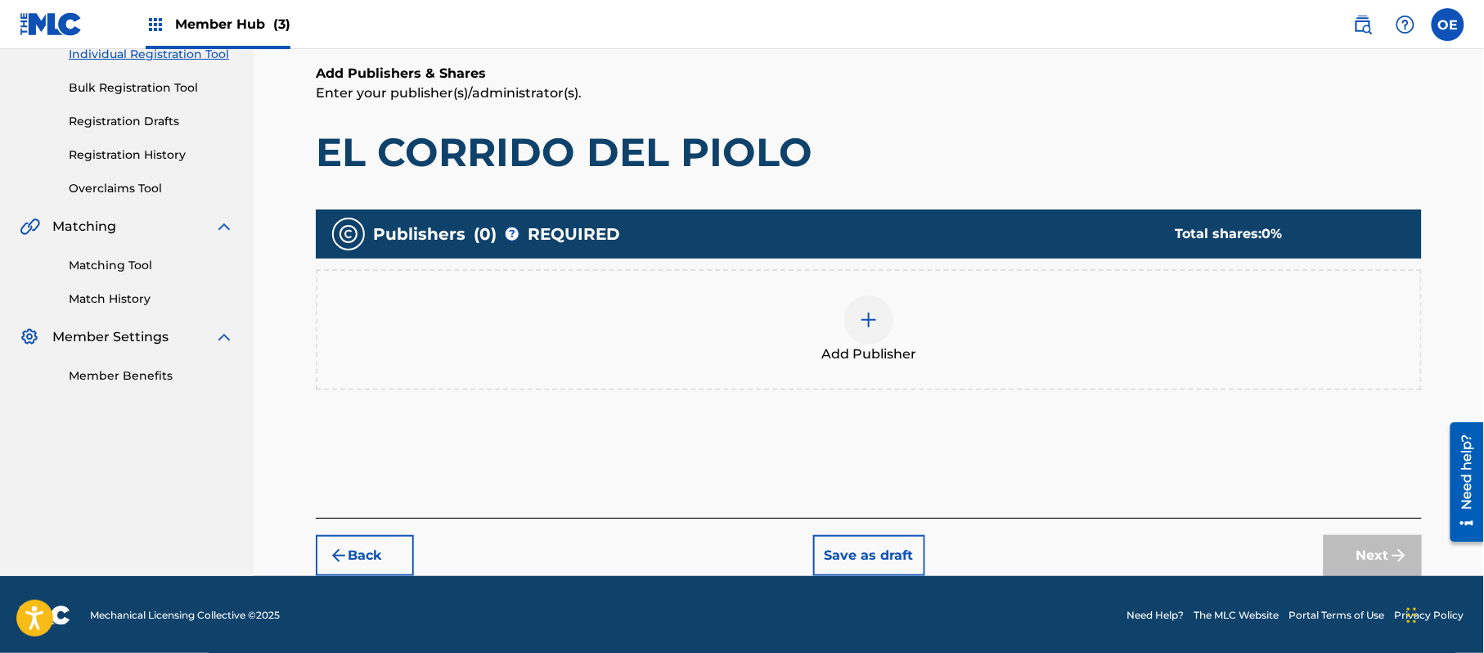
scroll to position [74, 0]
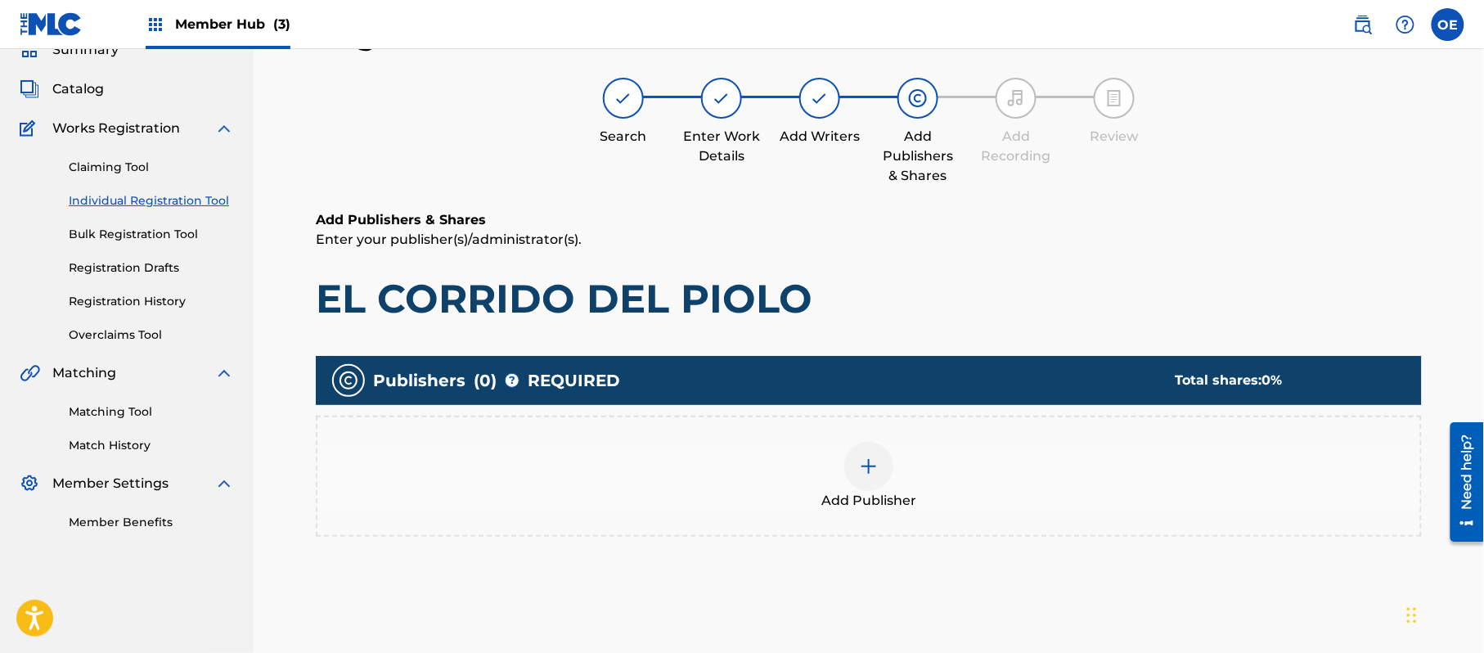
click at [884, 463] on div at bounding box center [868, 466] width 49 height 49
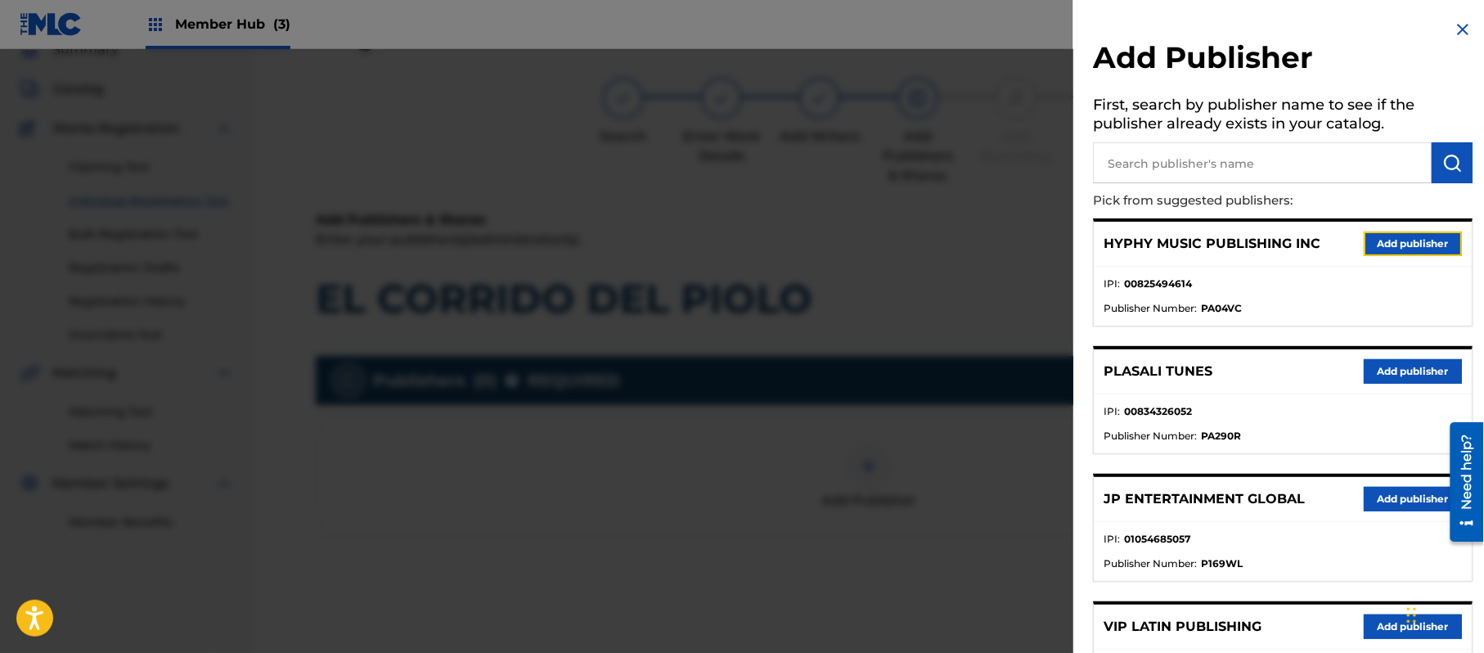
drag, startPoint x: 1408, startPoint y: 242, endPoint x: 1352, endPoint y: 259, distance: 58.8
click at [1408, 243] on button "Add publisher" at bounding box center [1413, 244] width 98 height 25
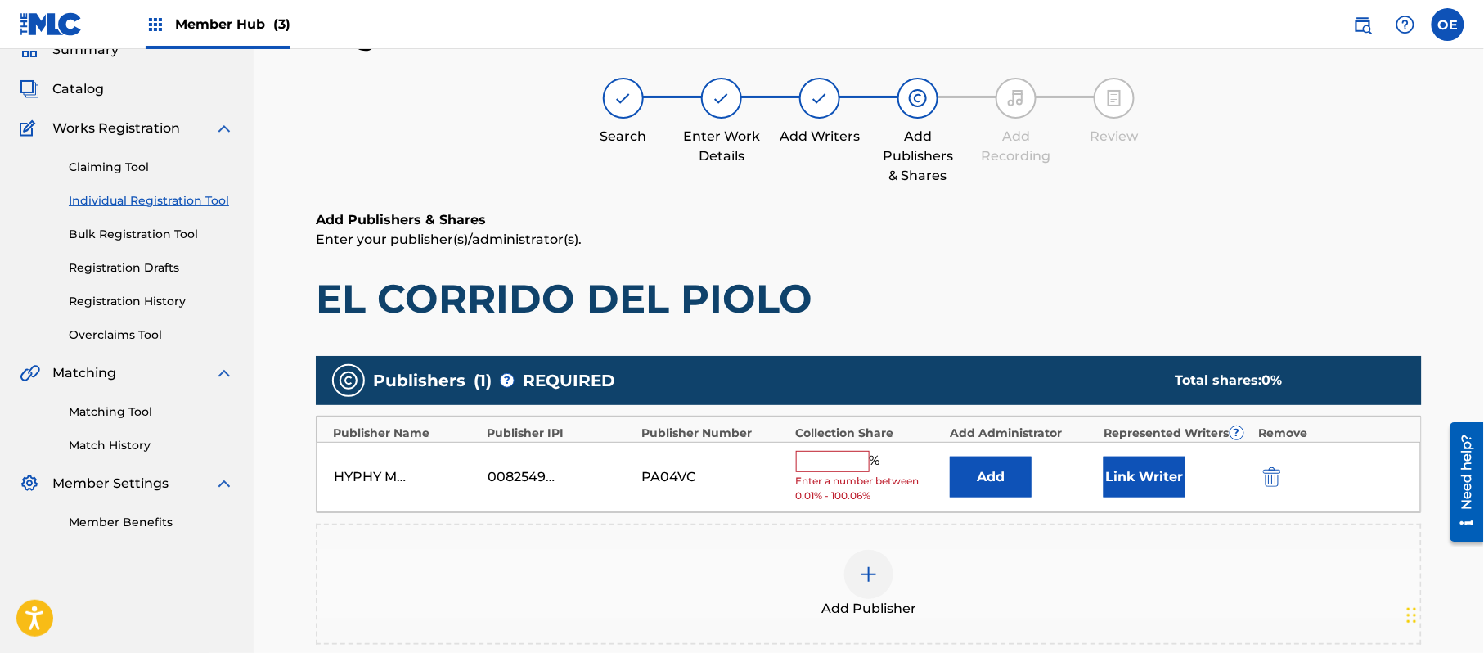
drag, startPoint x: 856, startPoint y: 453, endPoint x: 858, endPoint y: 469, distance: 15.6
click at [856, 453] on input "text" at bounding box center [833, 461] width 74 height 21
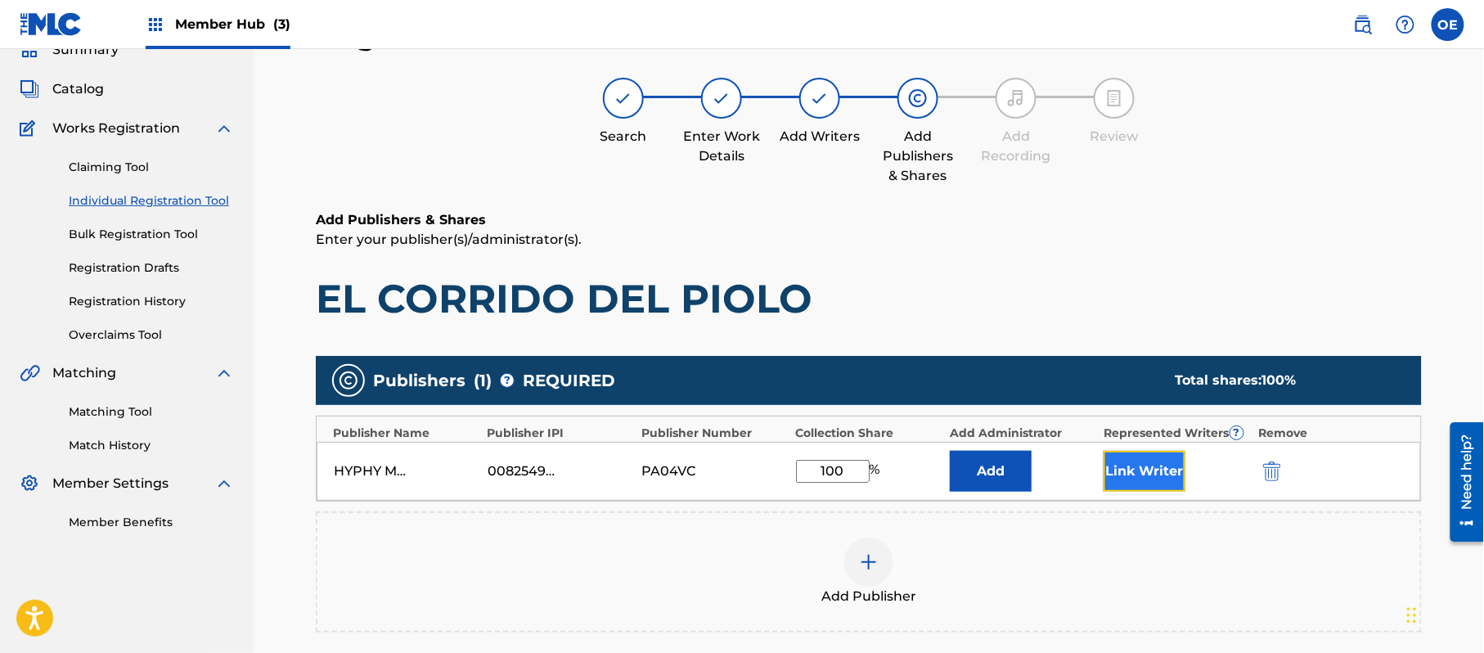
click at [1185, 462] on button "Link Writer" at bounding box center [1145, 471] width 82 height 41
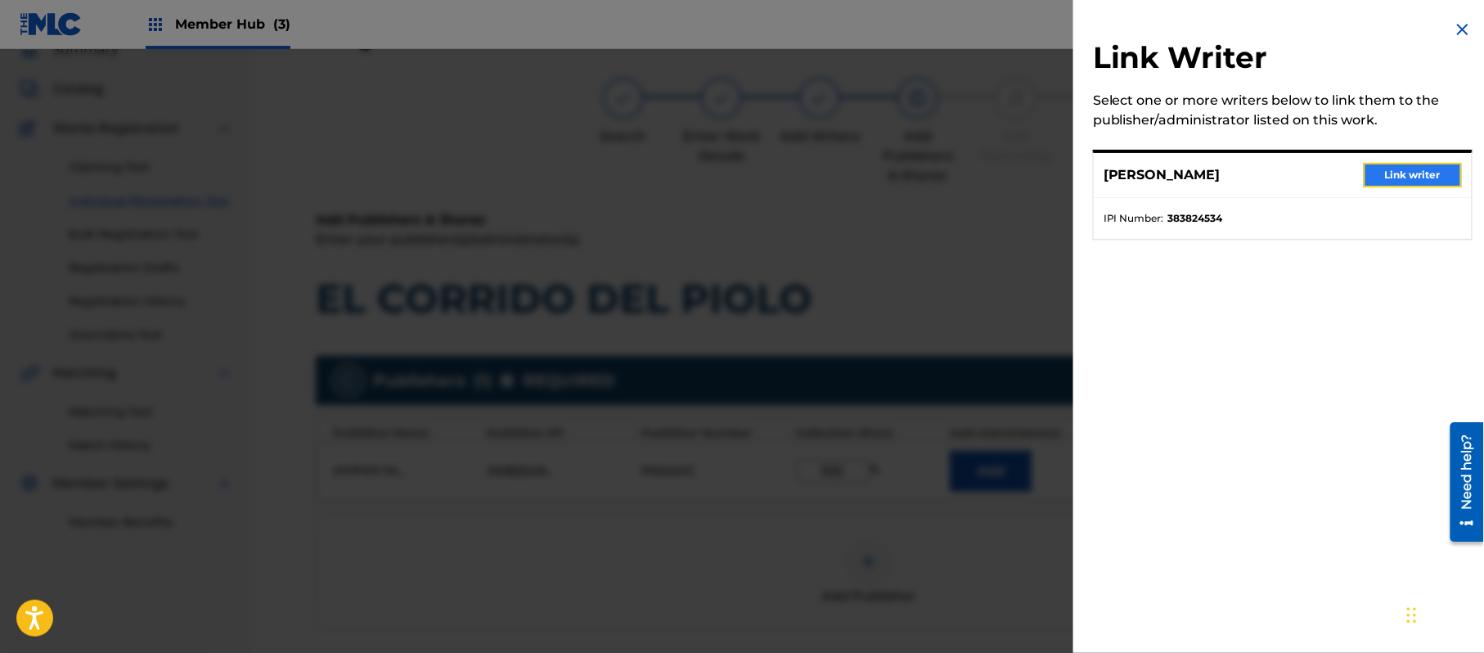
click at [1398, 170] on button "Link writer" at bounding box center [1413, 175] width 98 height 25
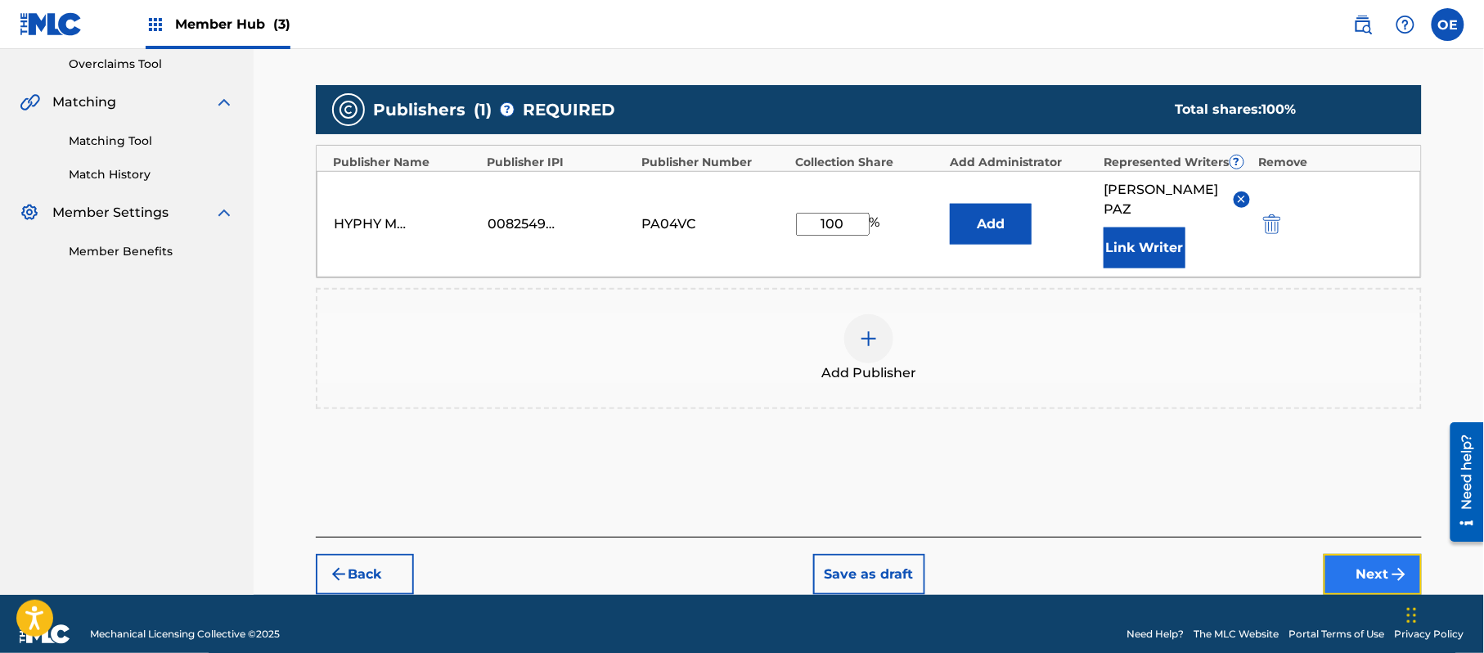
click at [1370, 554] on button "Next" at bounding box center [1373, 574] width 98 height 41
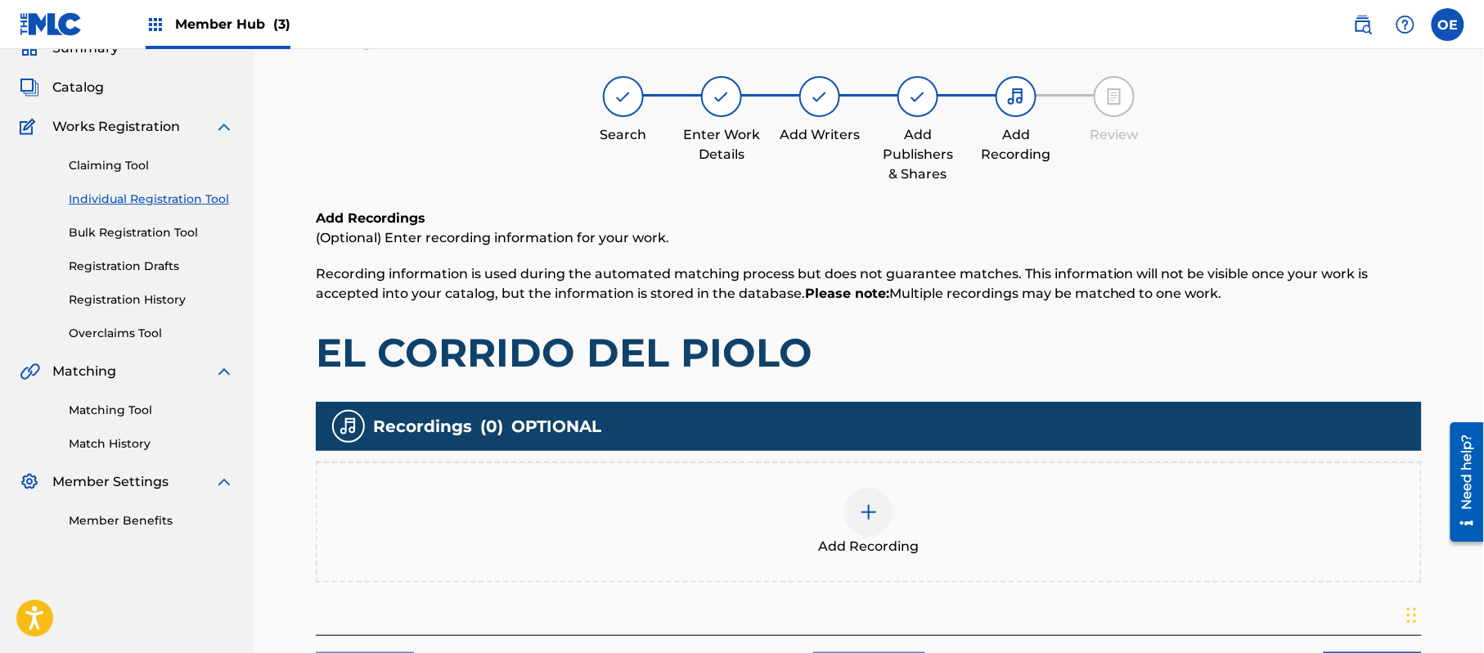
scroll to position [191, 0]
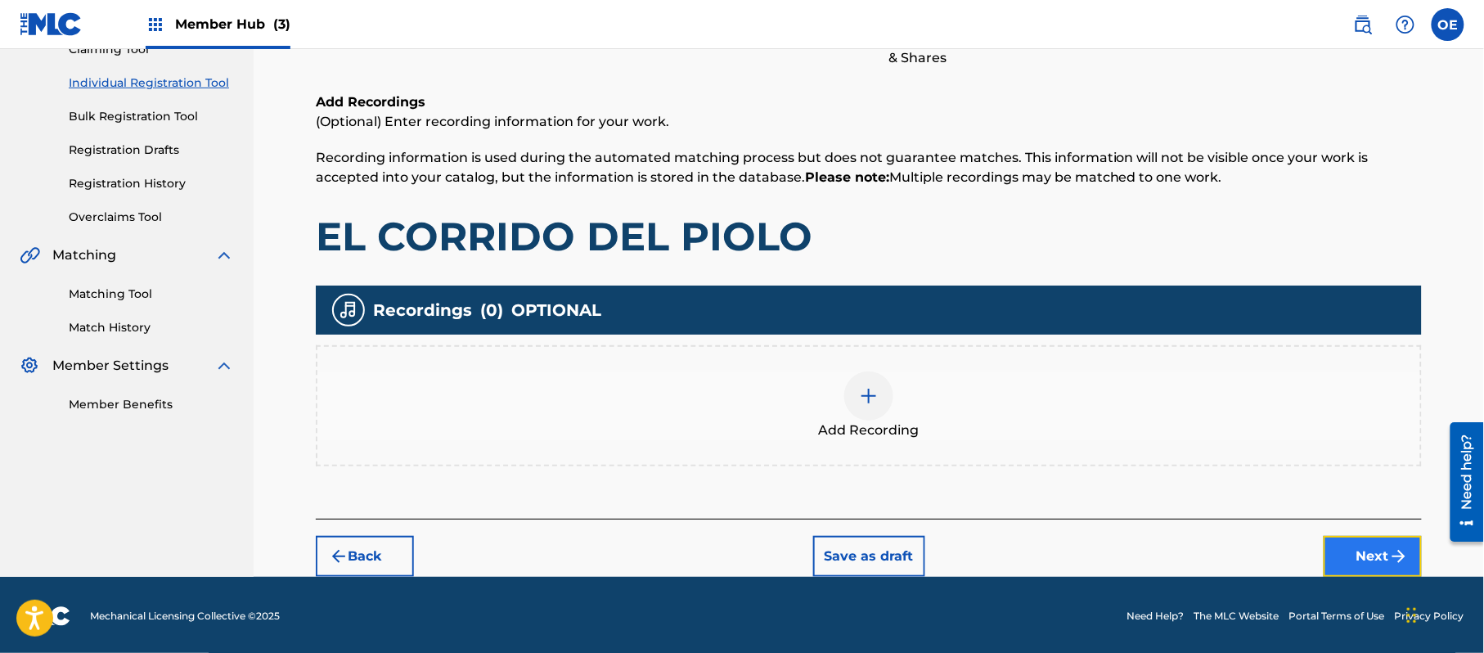
click at [1370, 557] on button "Next" at bounding box center [1373, 556] width 98 height 41
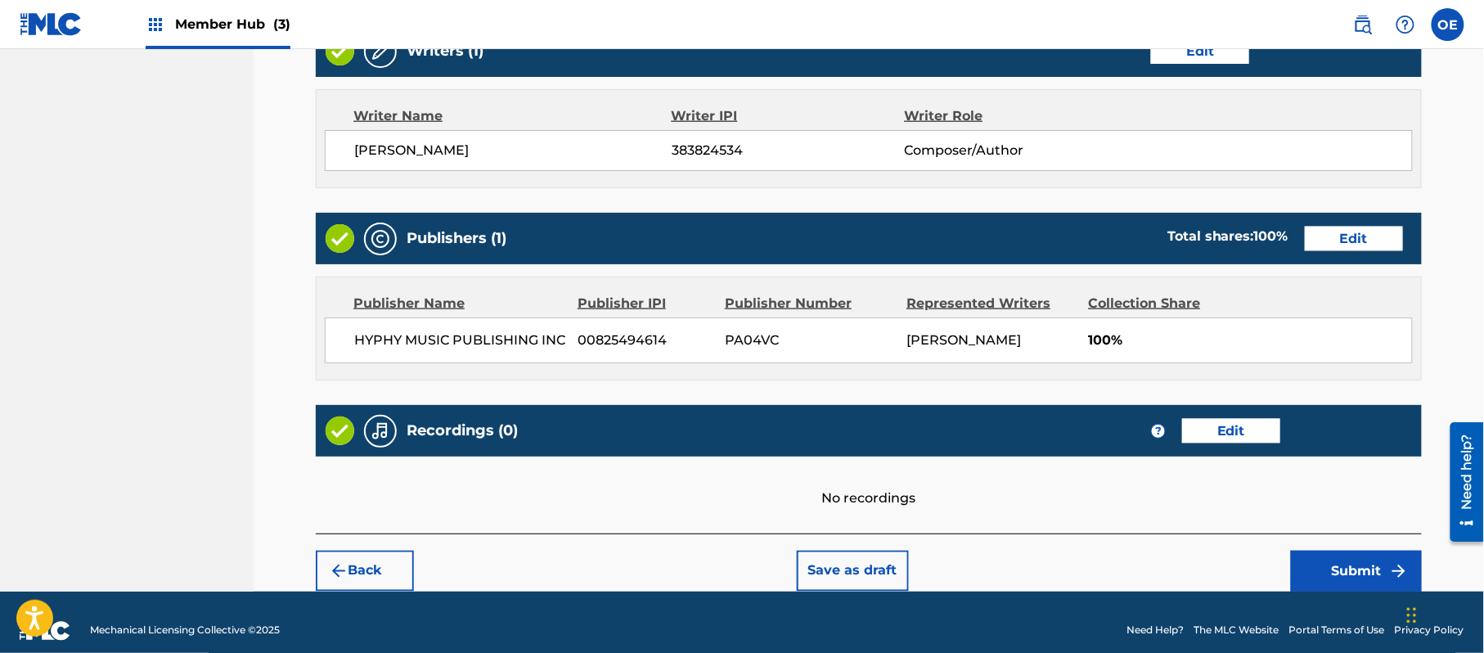
scroll to position [678, 0]
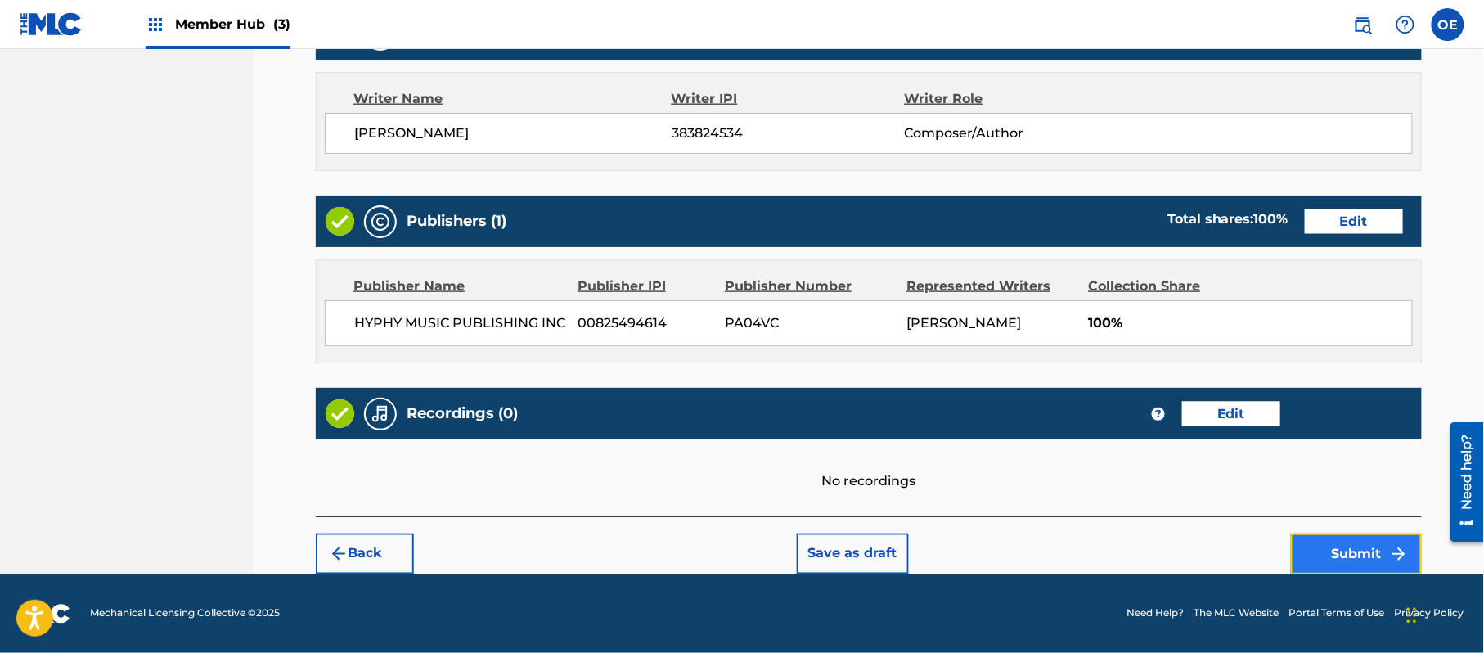
click at [1337, 547] on button "Submit" at bounding box center [1356, 553] width 131 height 41
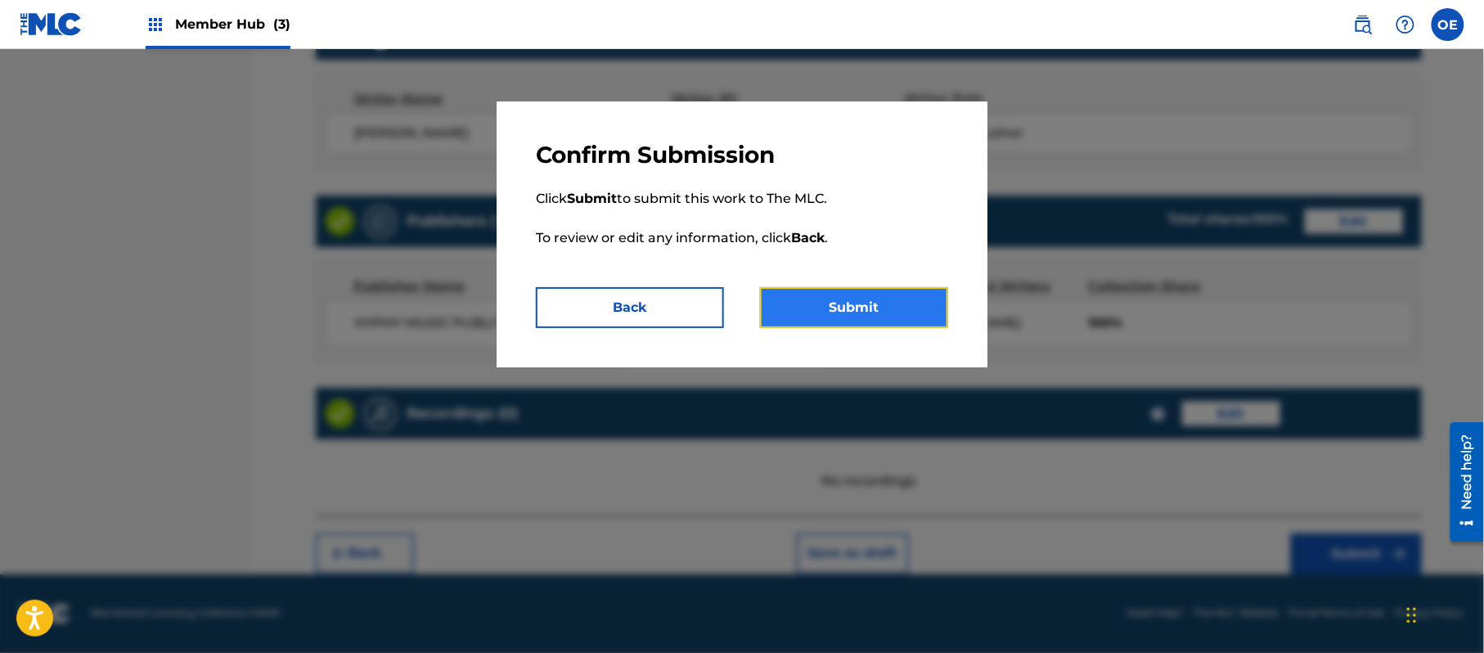
click at [807, 292] on button "Submit" at bounding box center [854, 307] width 188 height 41
